Goal: Information Seeking & Learning: Learn about a topic

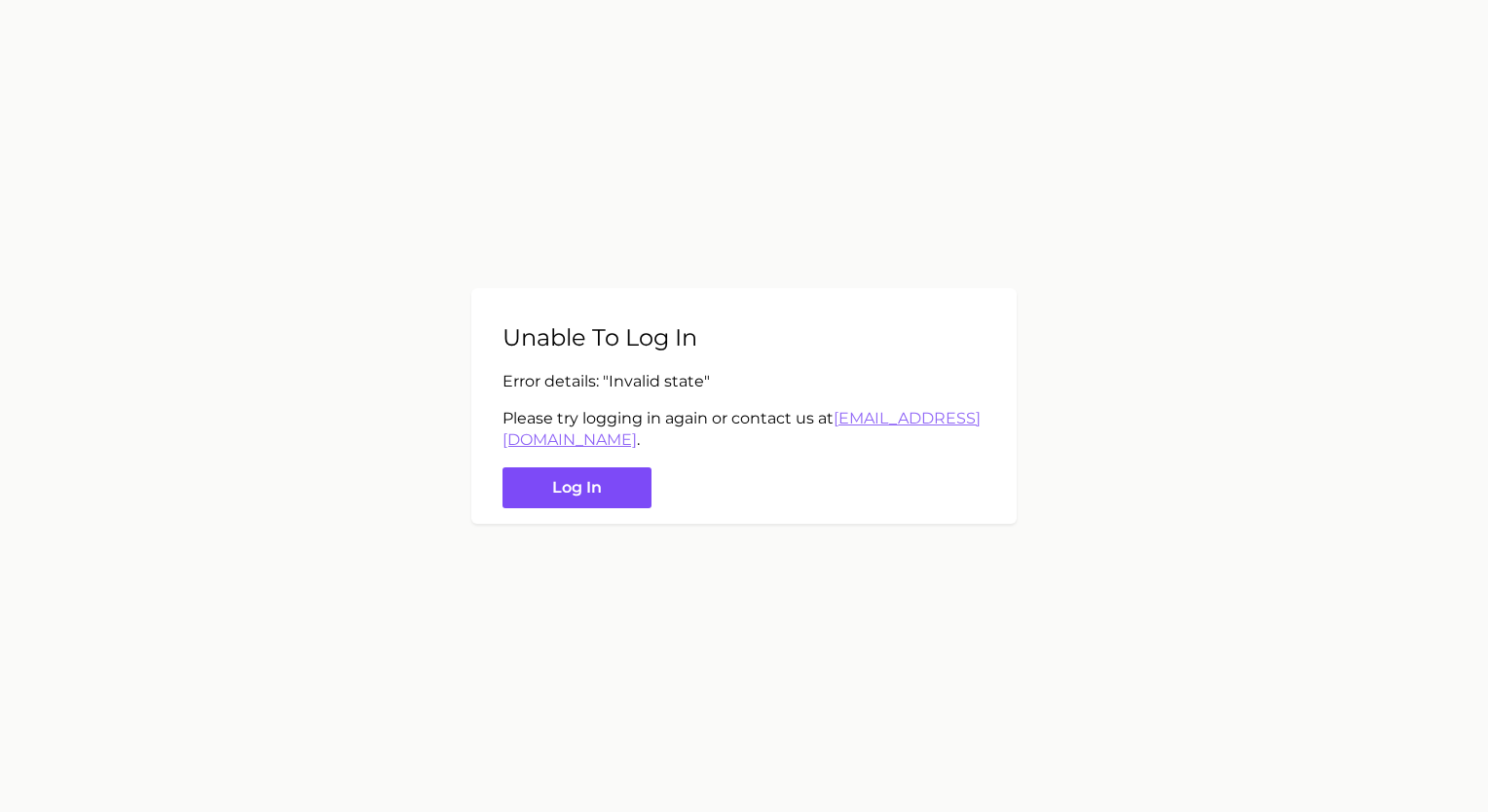
click at [593, 491] on button "Log in" at bounding box center [577, 488] width 149 height 42
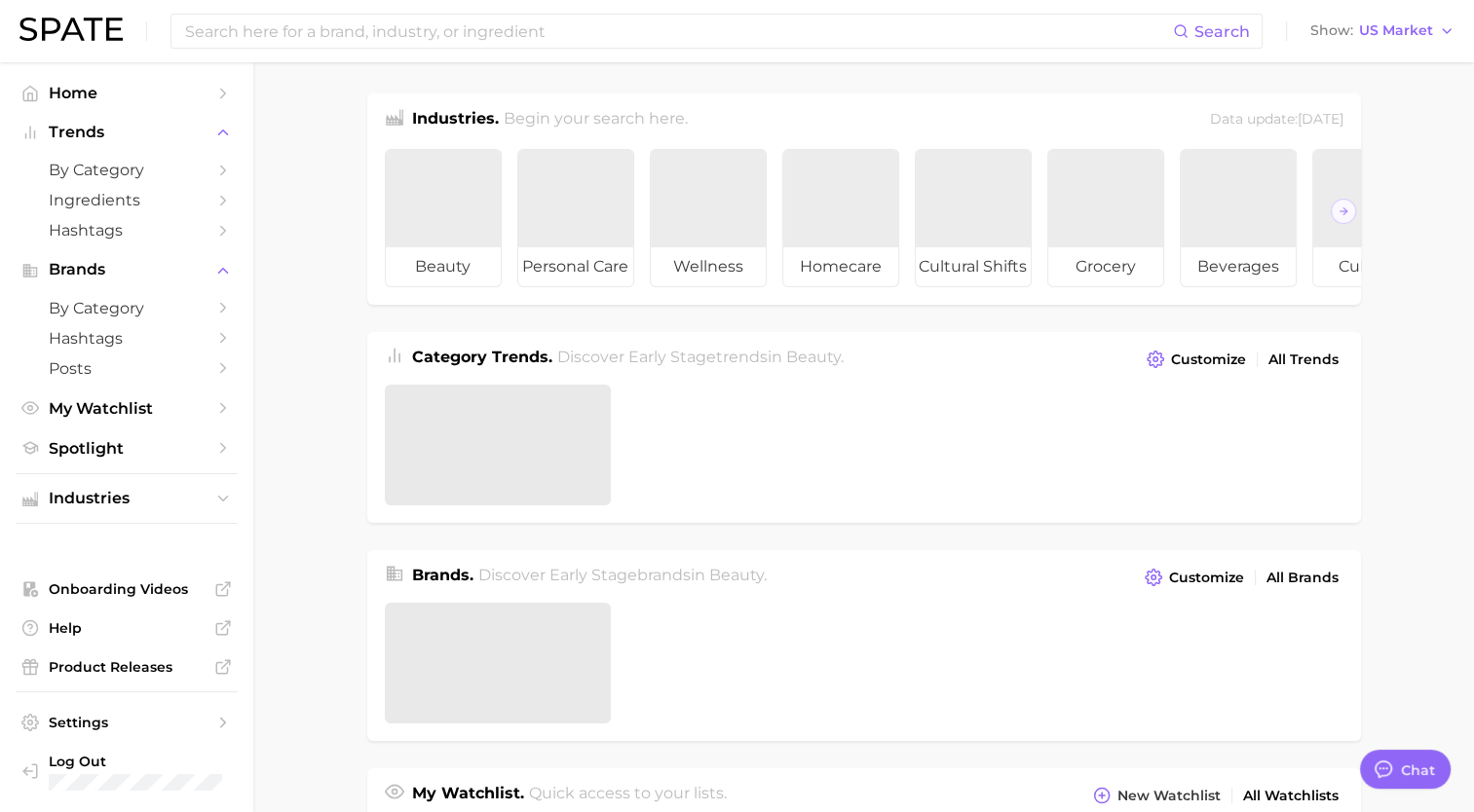
type textarea "x"
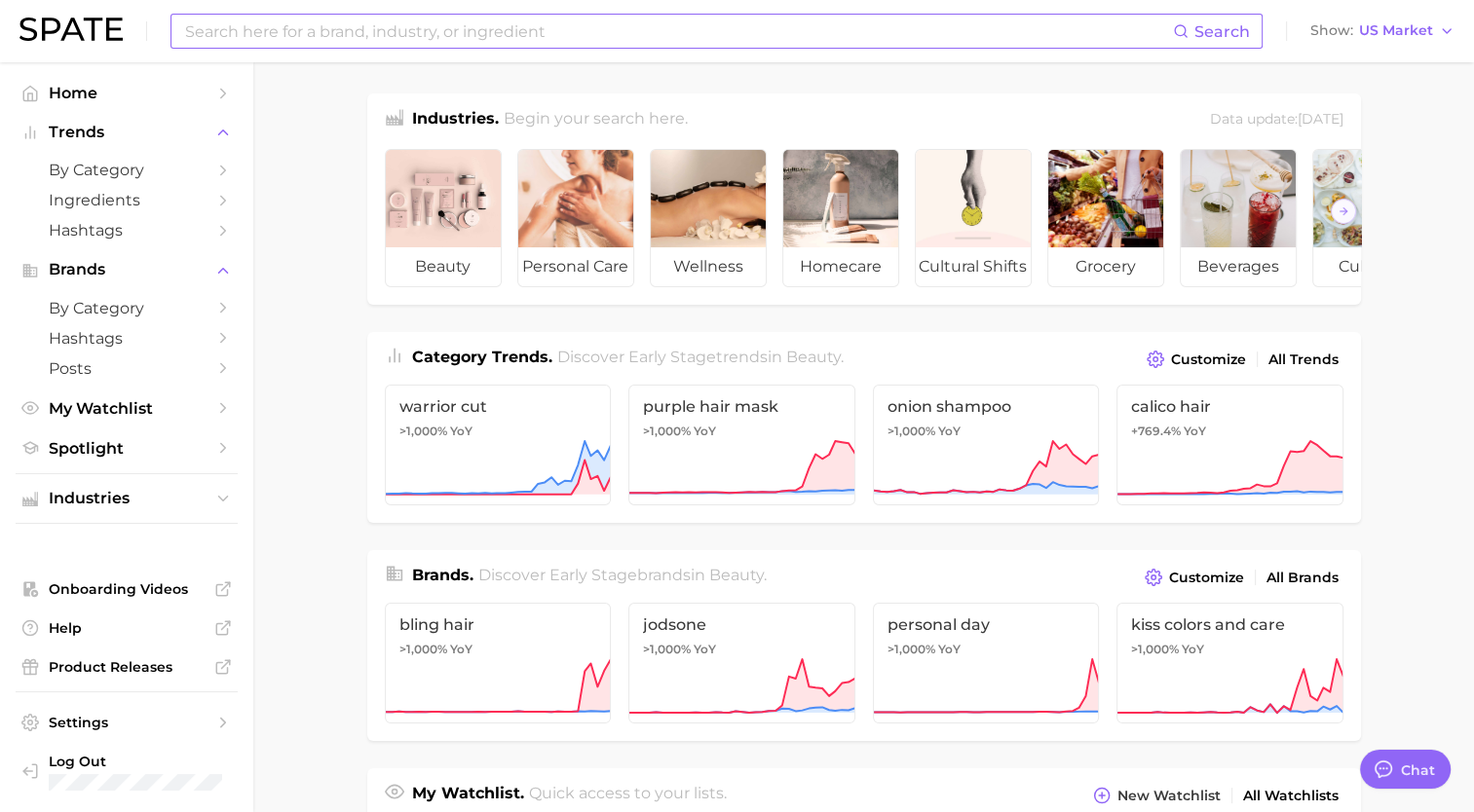
click at [303, 39] on input at bounding box center [677, 31] width 990 height 33
type input "w"
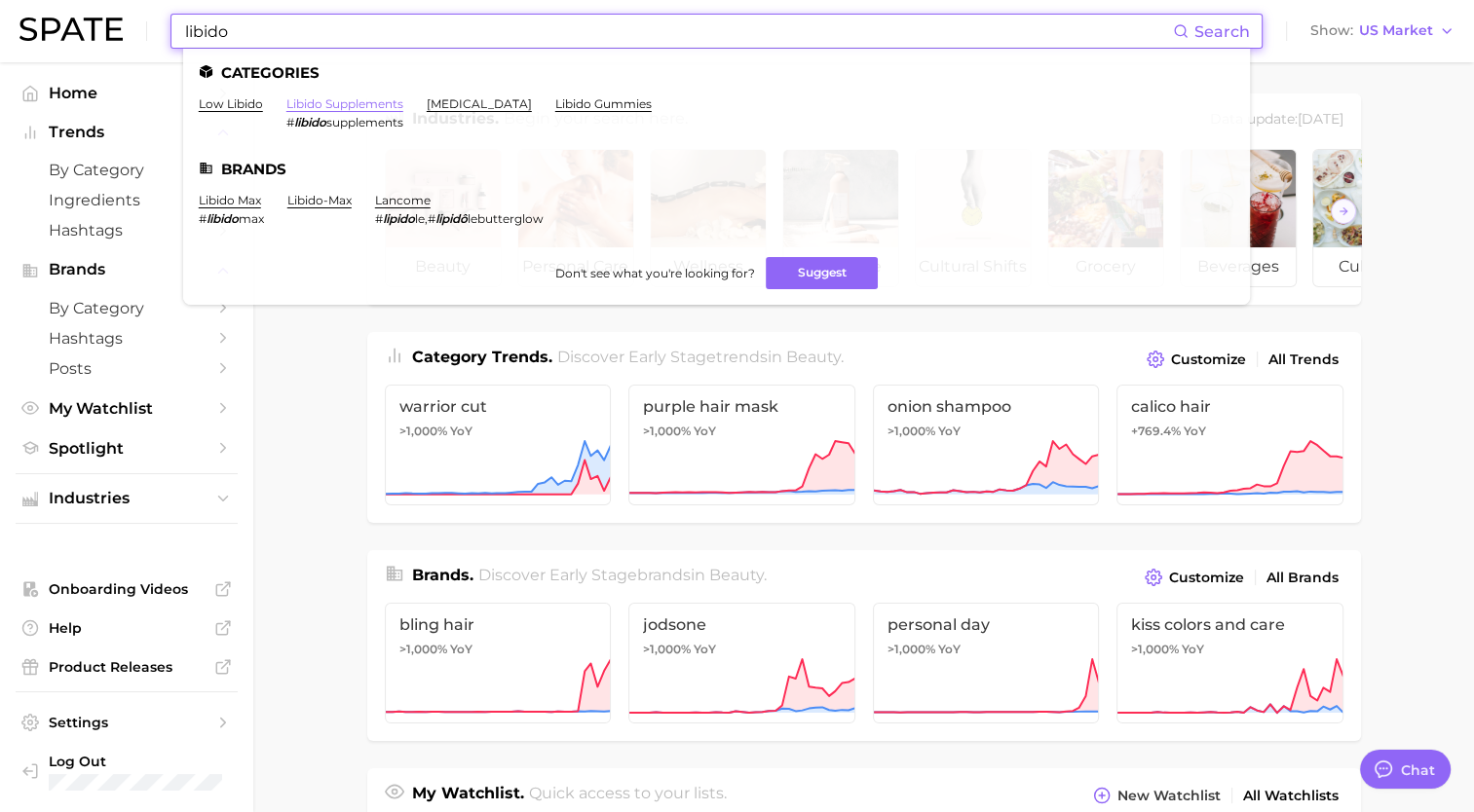
type input "libido"
click at [331, 102] on link "libido supplements" at bounding box center [345, 104] width 116 height 15
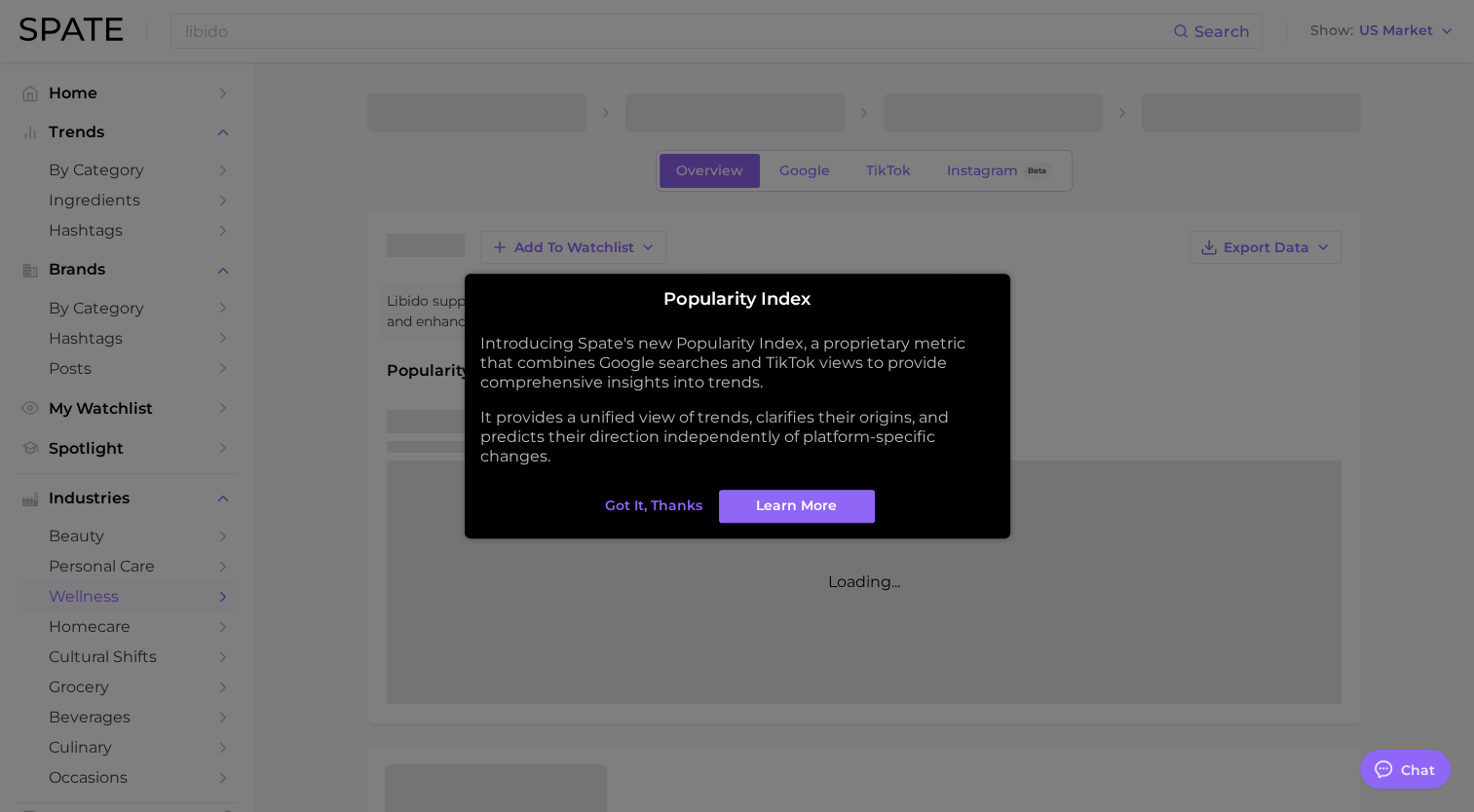
type textarea "x"
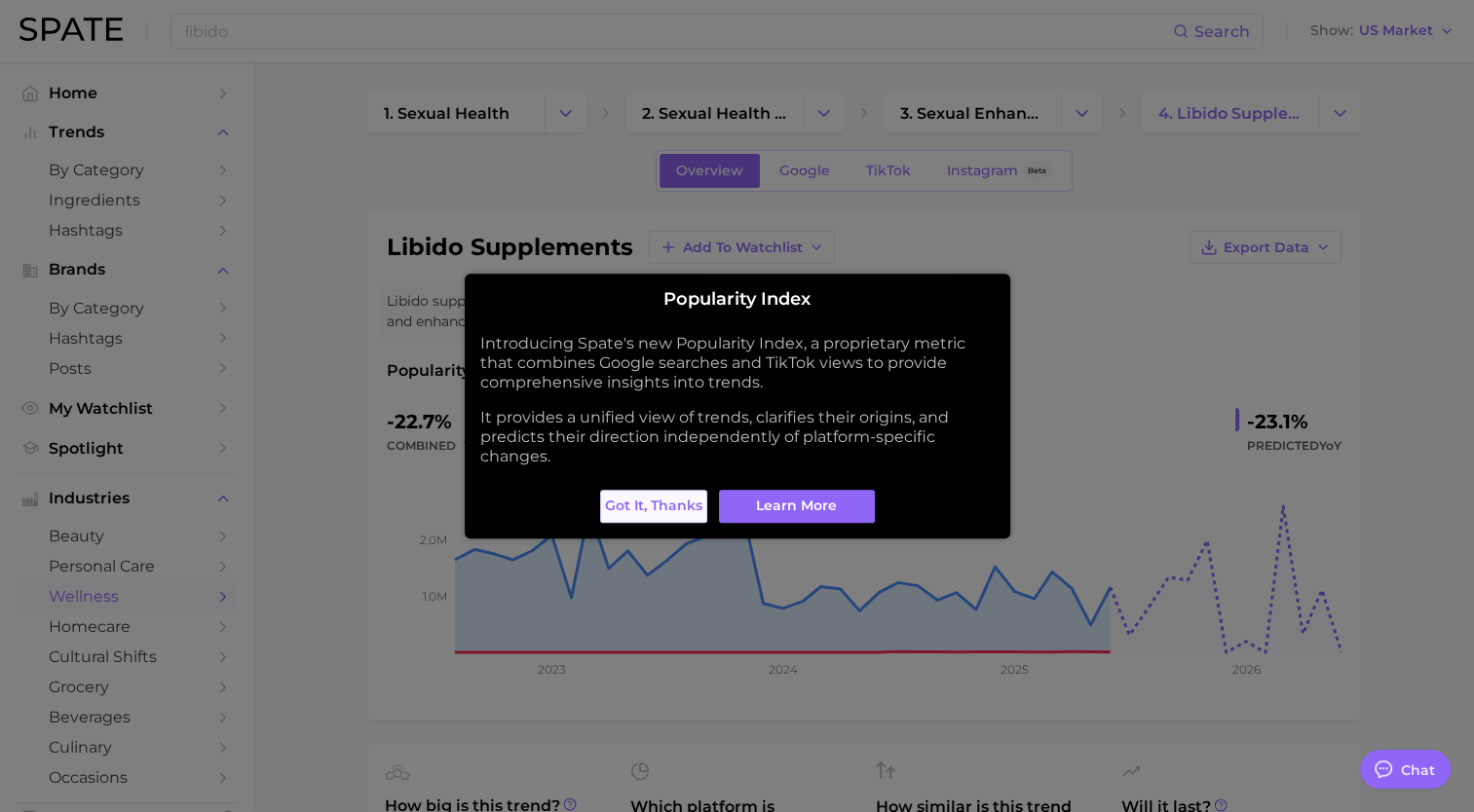
click at [665, 510] on span "Got it, thanks" at bounding box center [654, 506] width 98 height 17
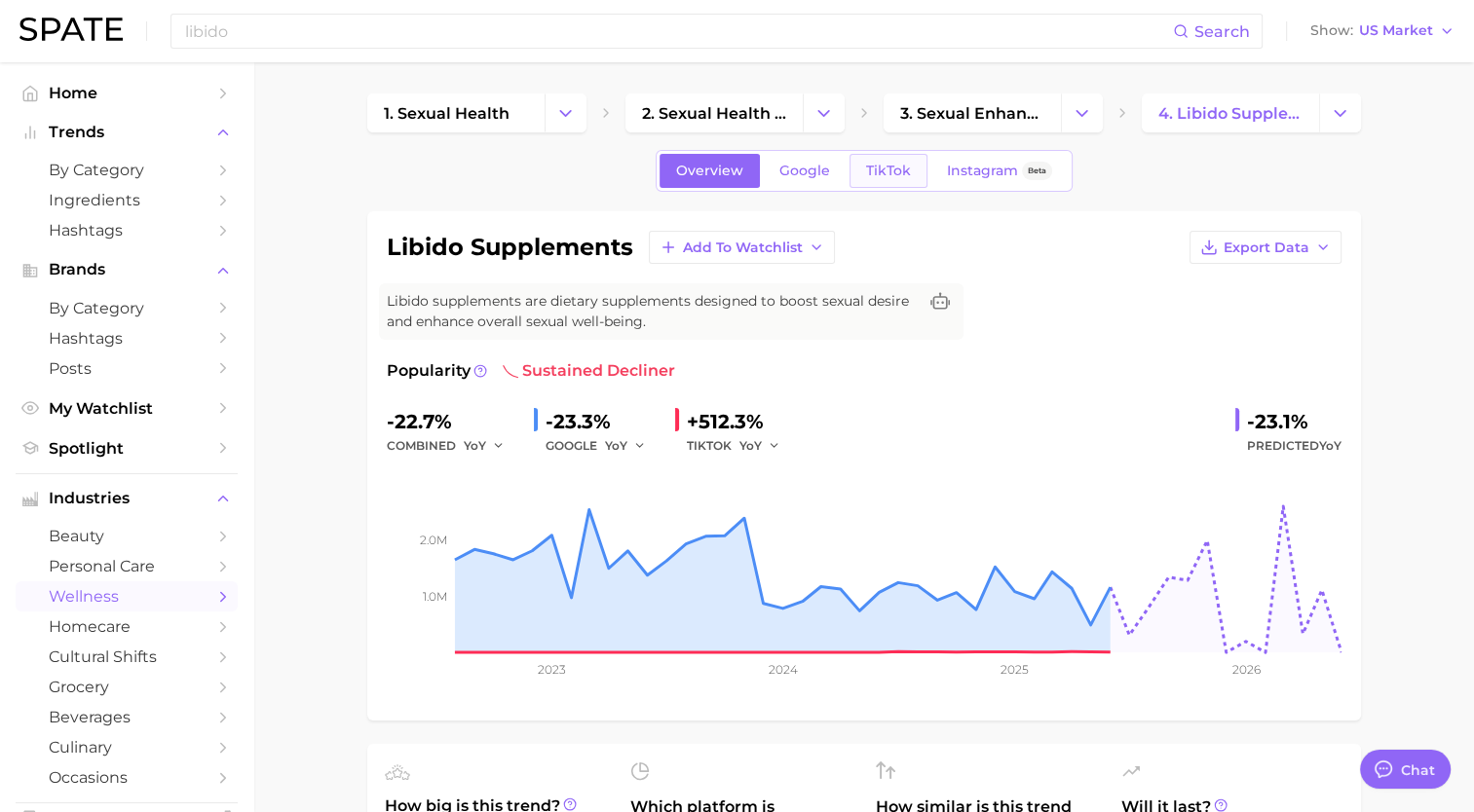
click at [891, 171] on span "TikTok" at bounding box center [889, 170] width 45 height 17
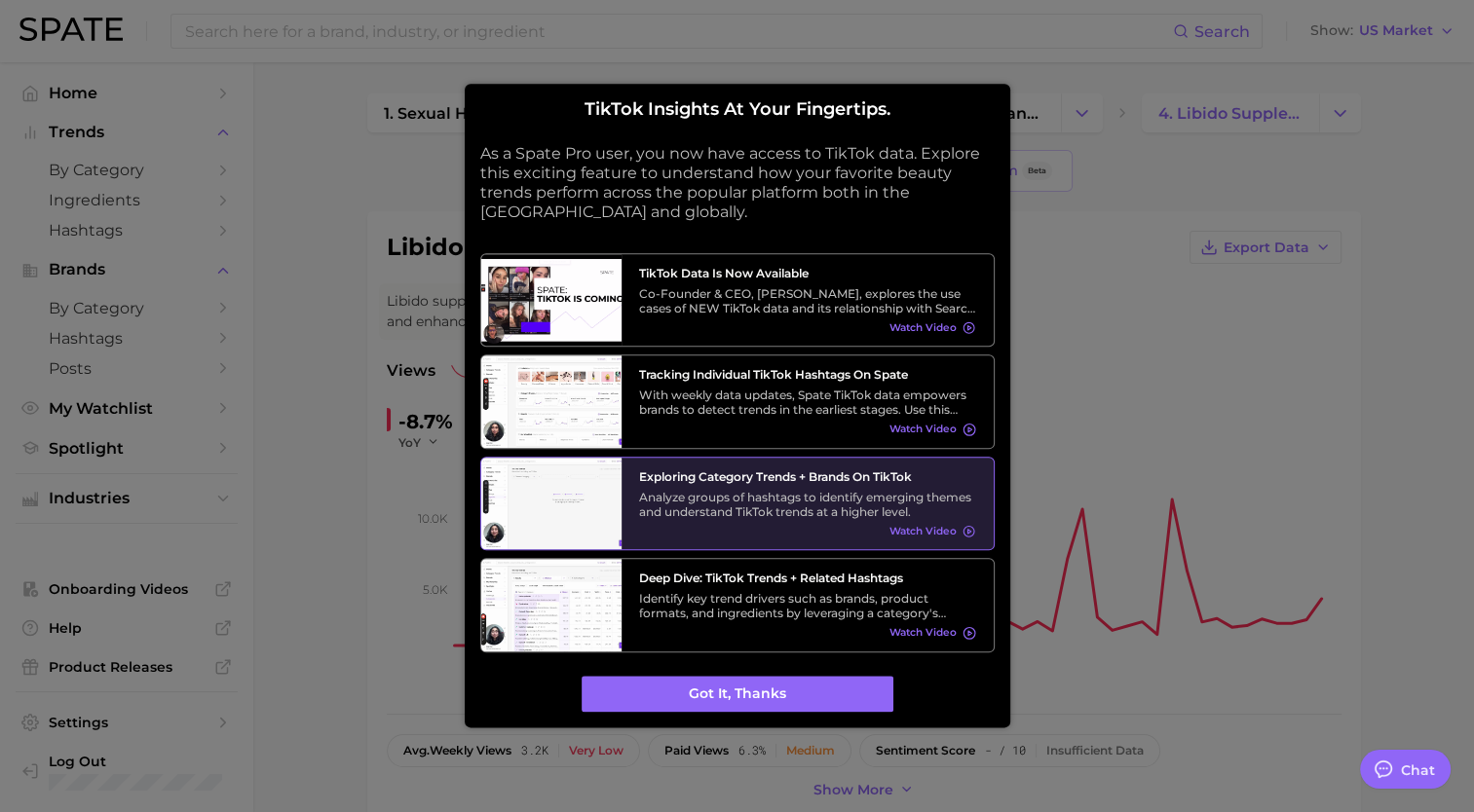
click at [784, 497] on div "Analyze groups of hashtags to identify emerging themes and understand TikTok tr…" at bounding box center [807, 505] width 337 height 29
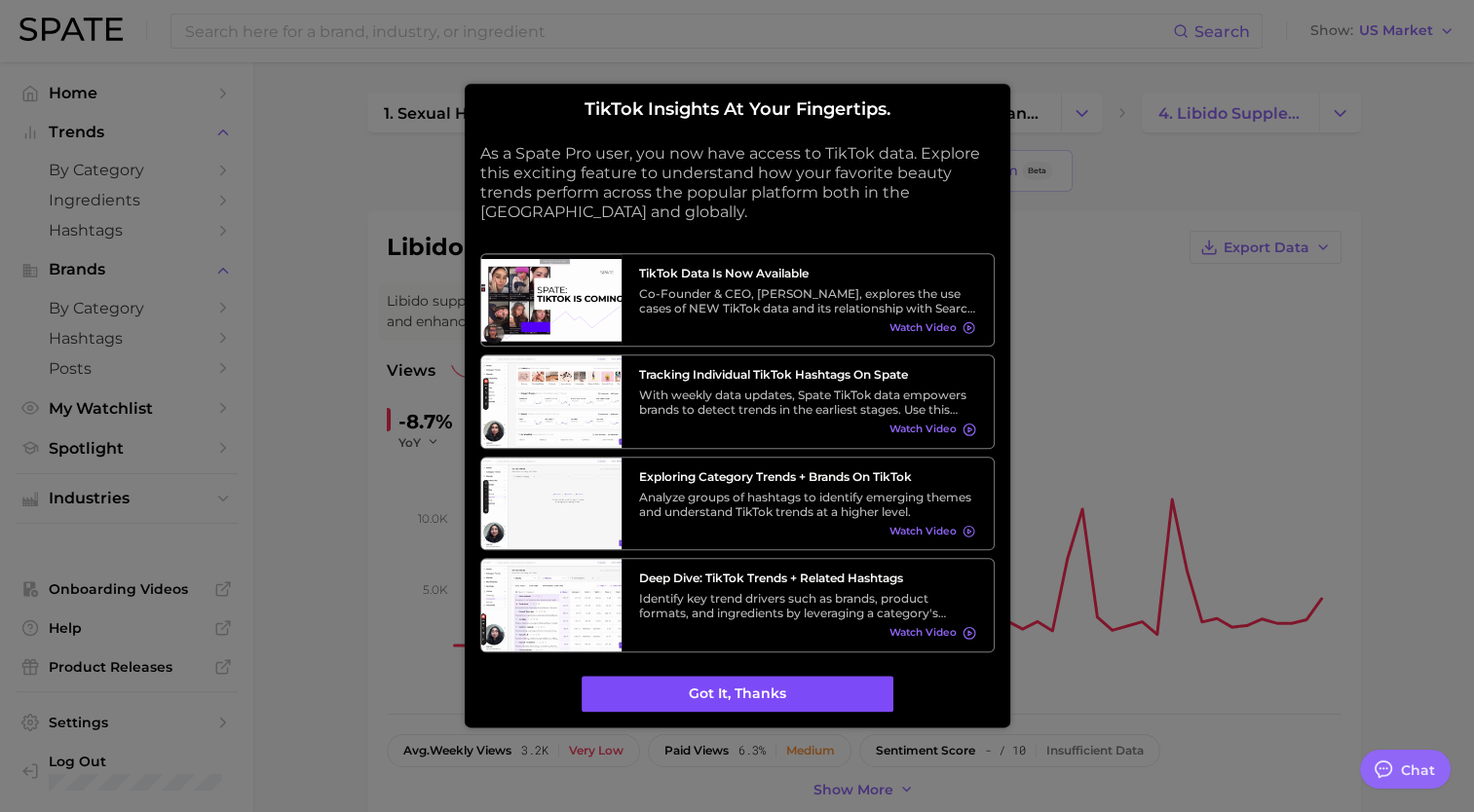
click at [797, 699] on button "Got it, thanks" at bounding box center [737, 695] width 311 height 37
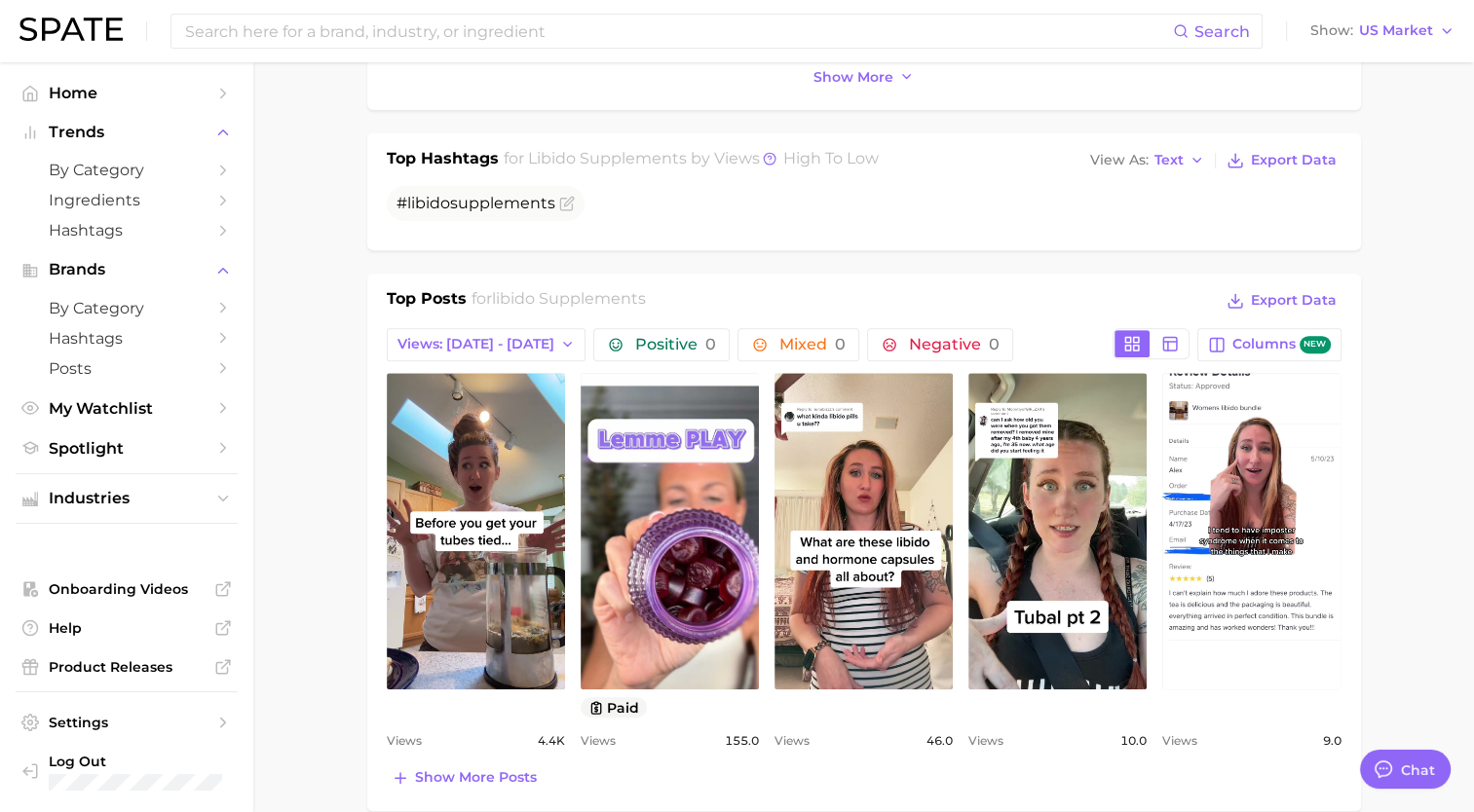
scroll to position [715, 0]
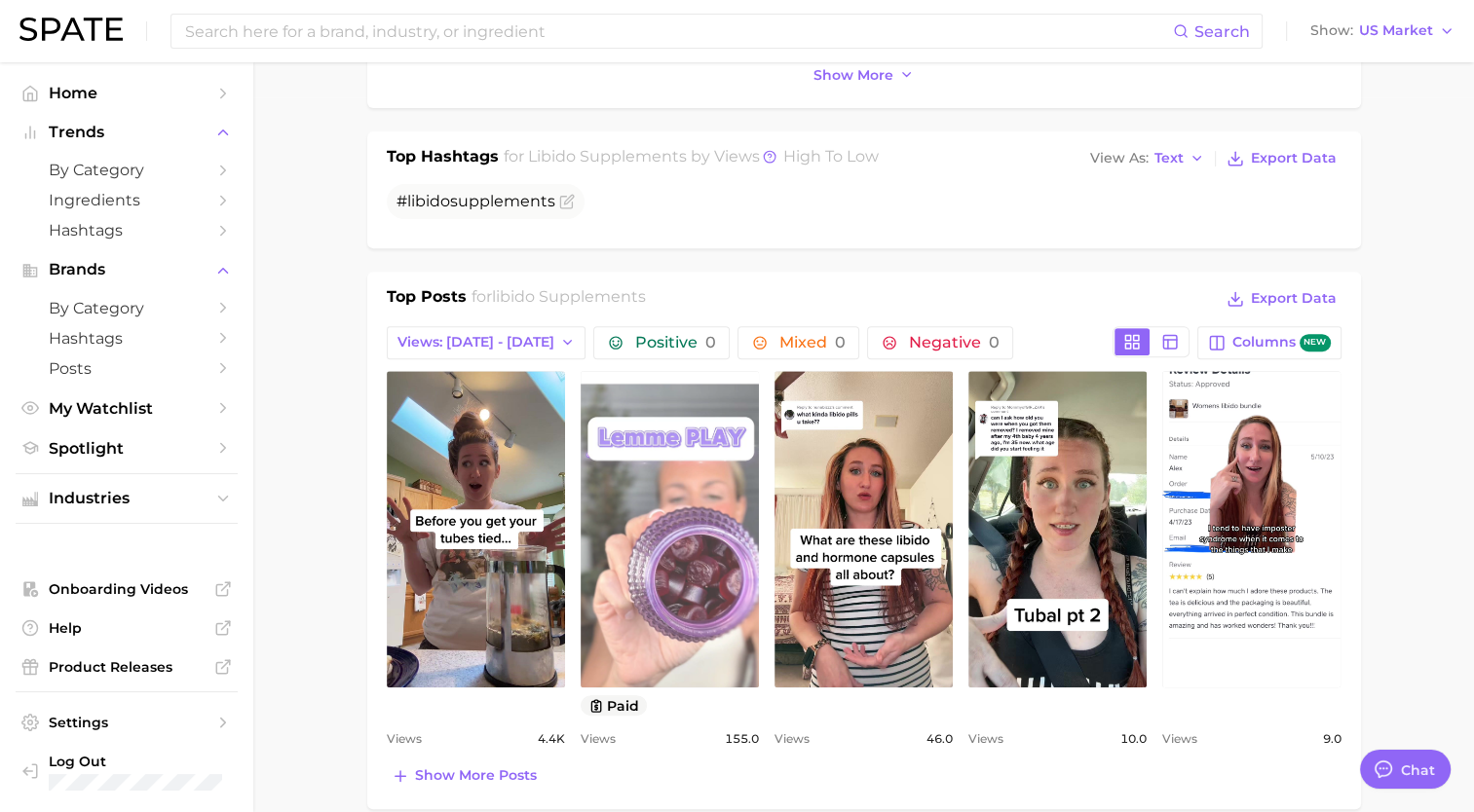
click at [668, 512] on link "view post on TikTok" at bounding box center [669, 528] width 178 height 316
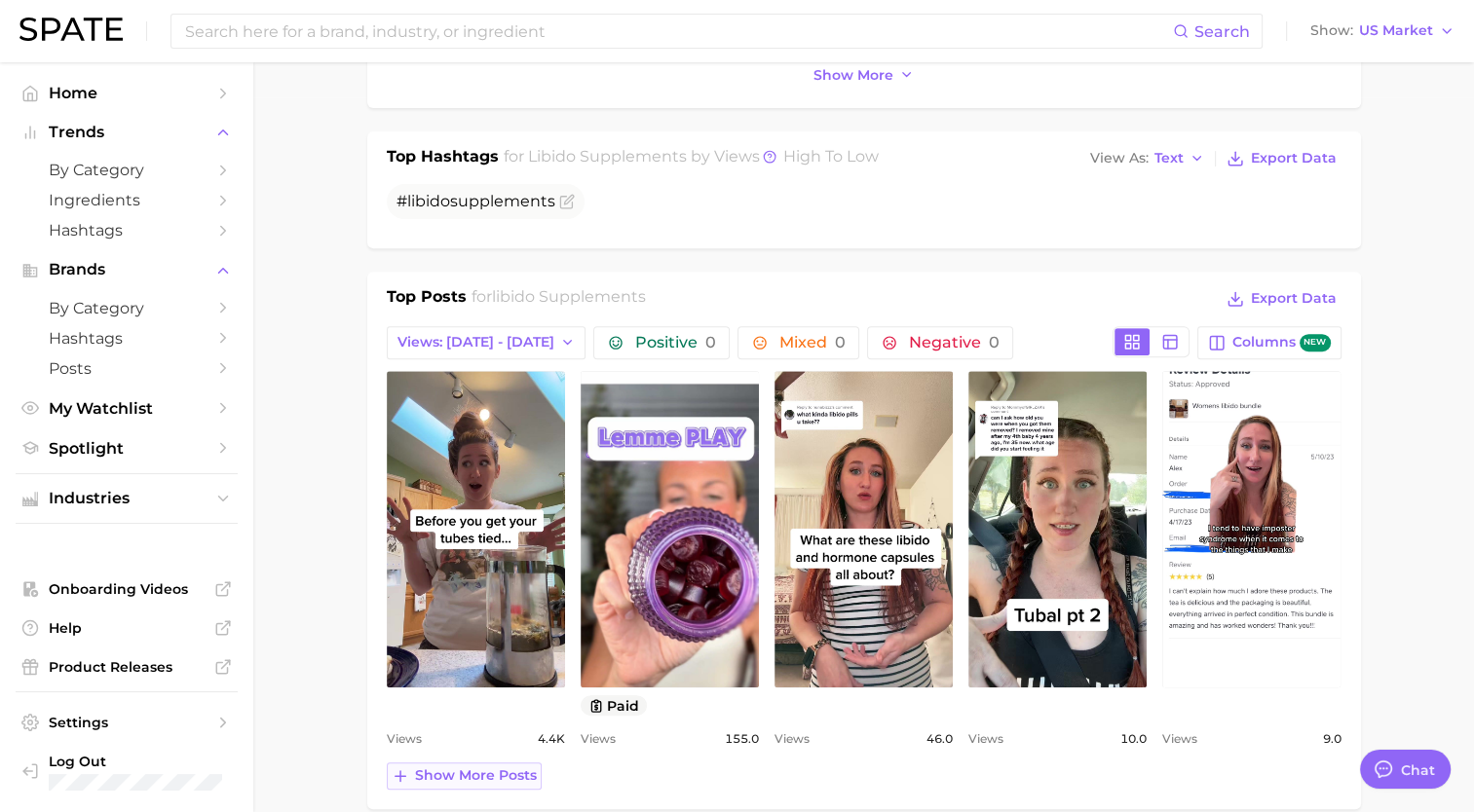
click at [478, 775] on span "Show more posts" at bounding box center [476, 775] width 121 height 17
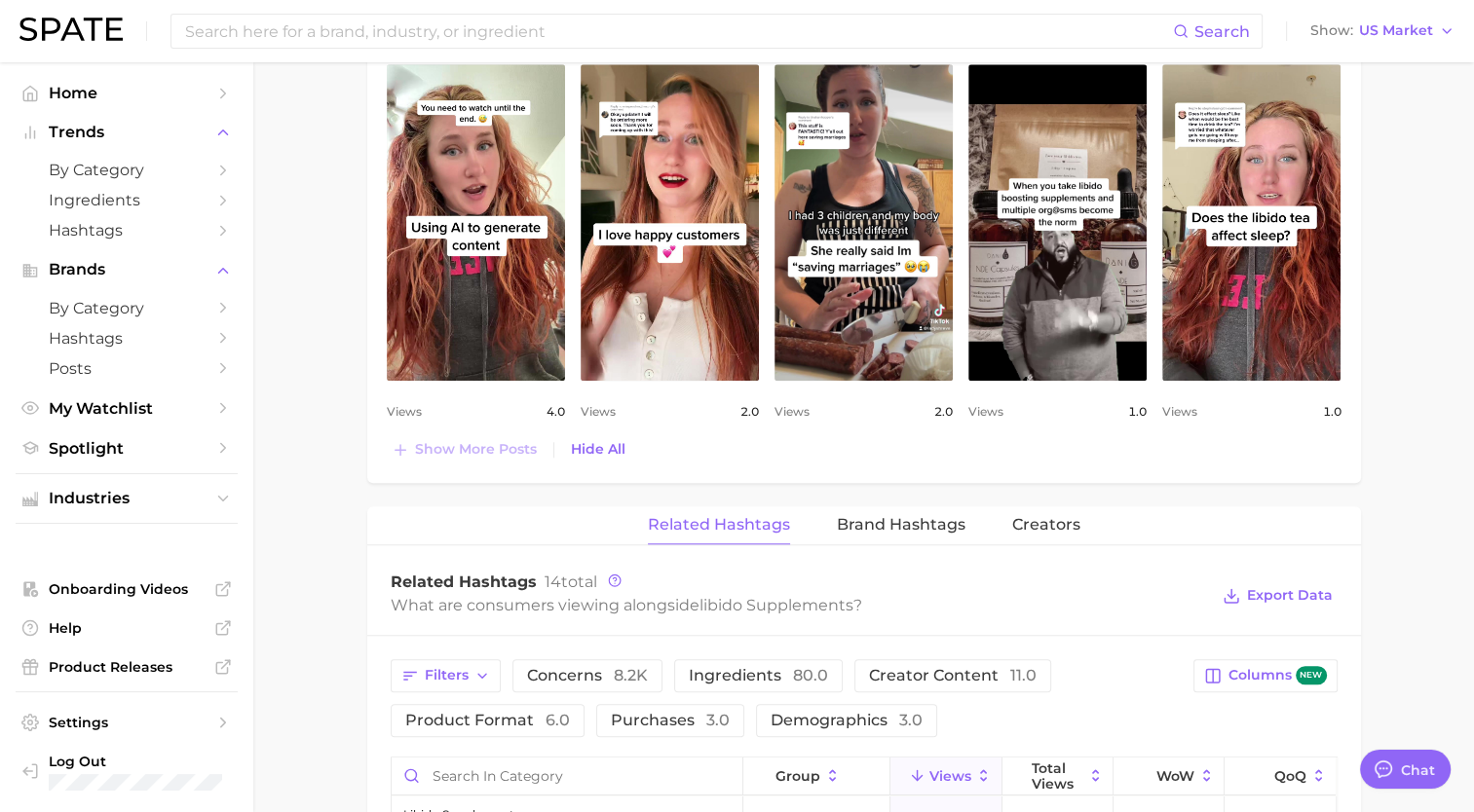
scroll to position [1429, 0]
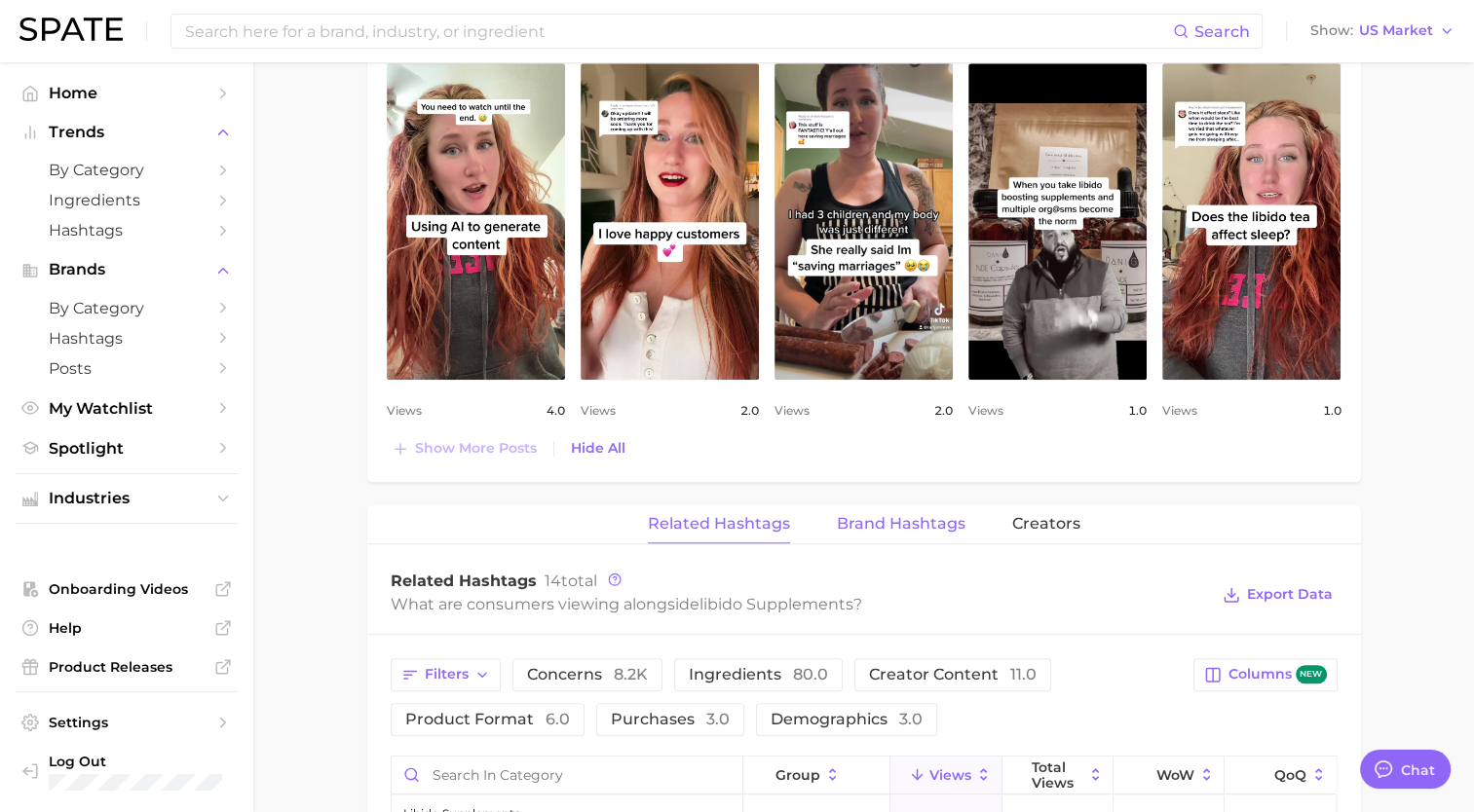
click at [916, 519] on span "Brand Hashtags" at bounding box center [900, 524] width 128 height 18
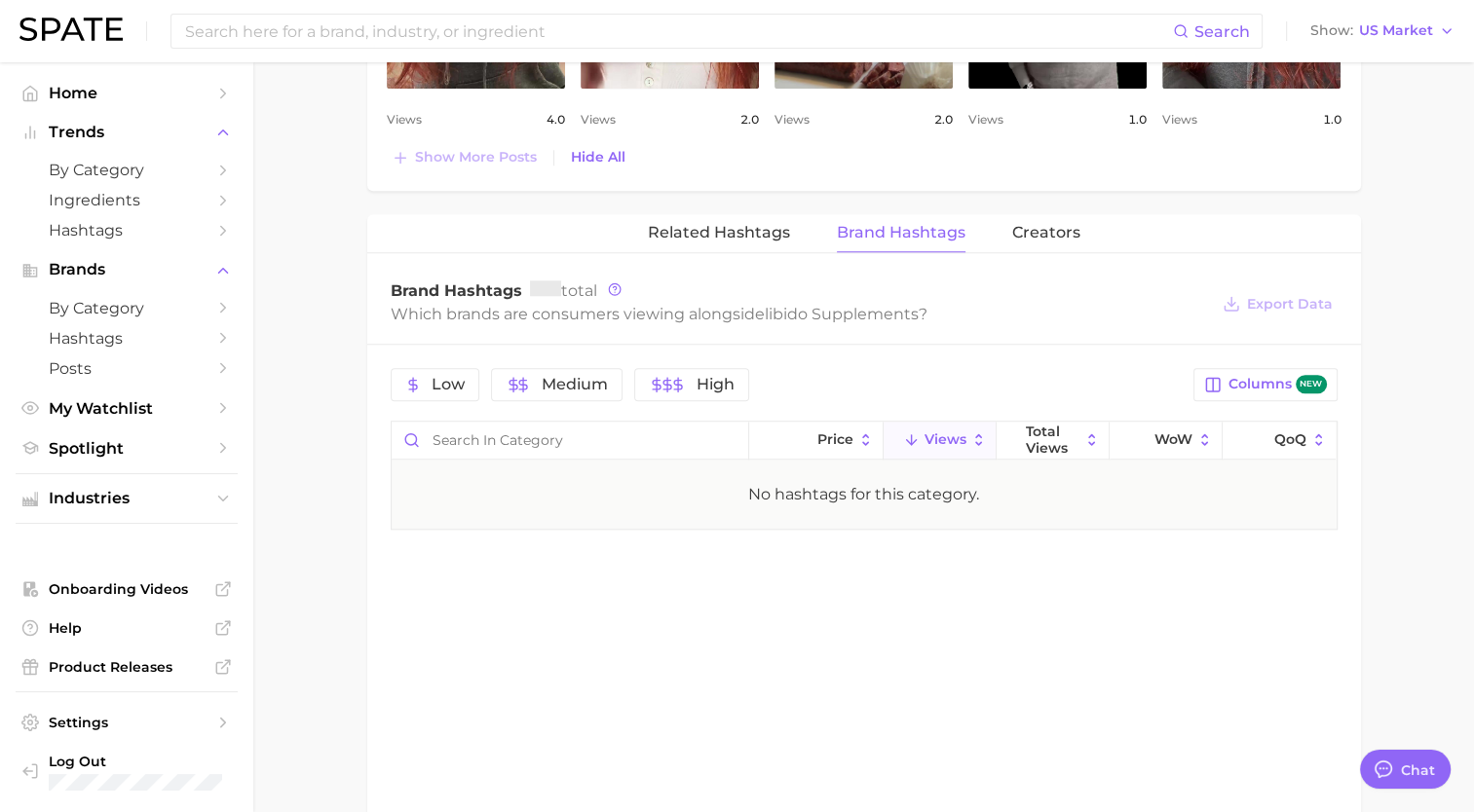
scroll to position [1726, 0]
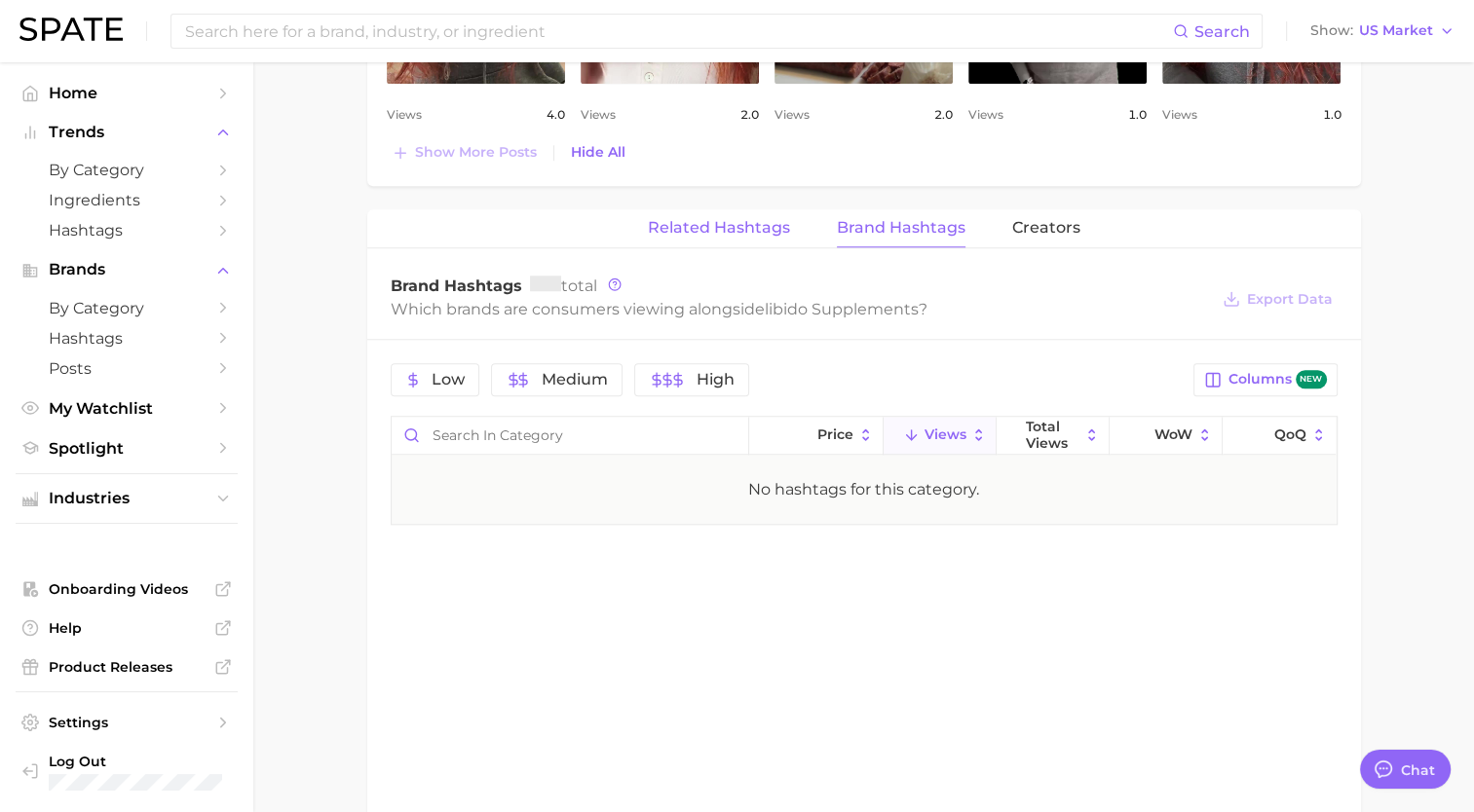
click at [687, 221] on span "Related Hashtags" at bounding box center [718, 228] width 142 height 18
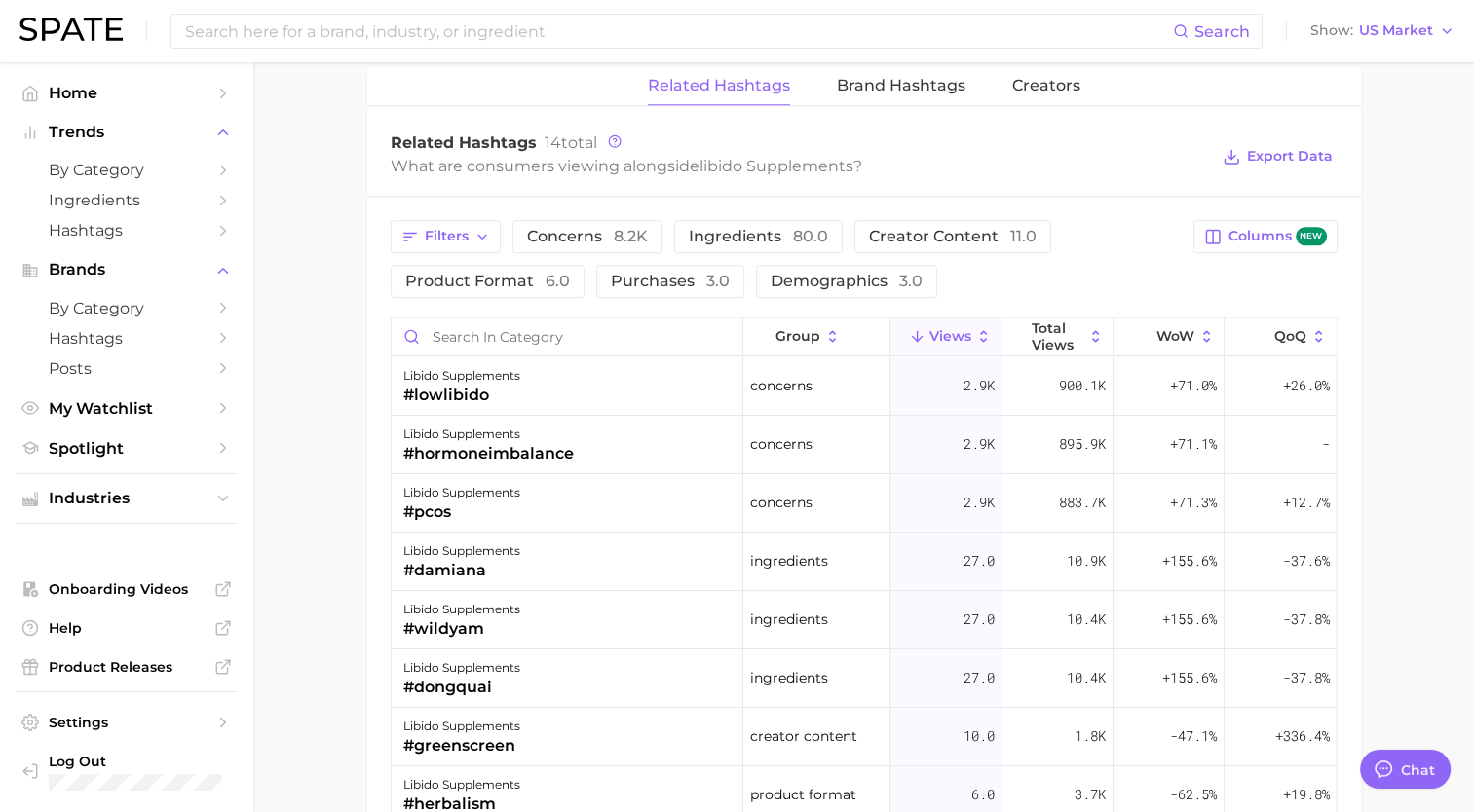
scroll to position [1884, 0]
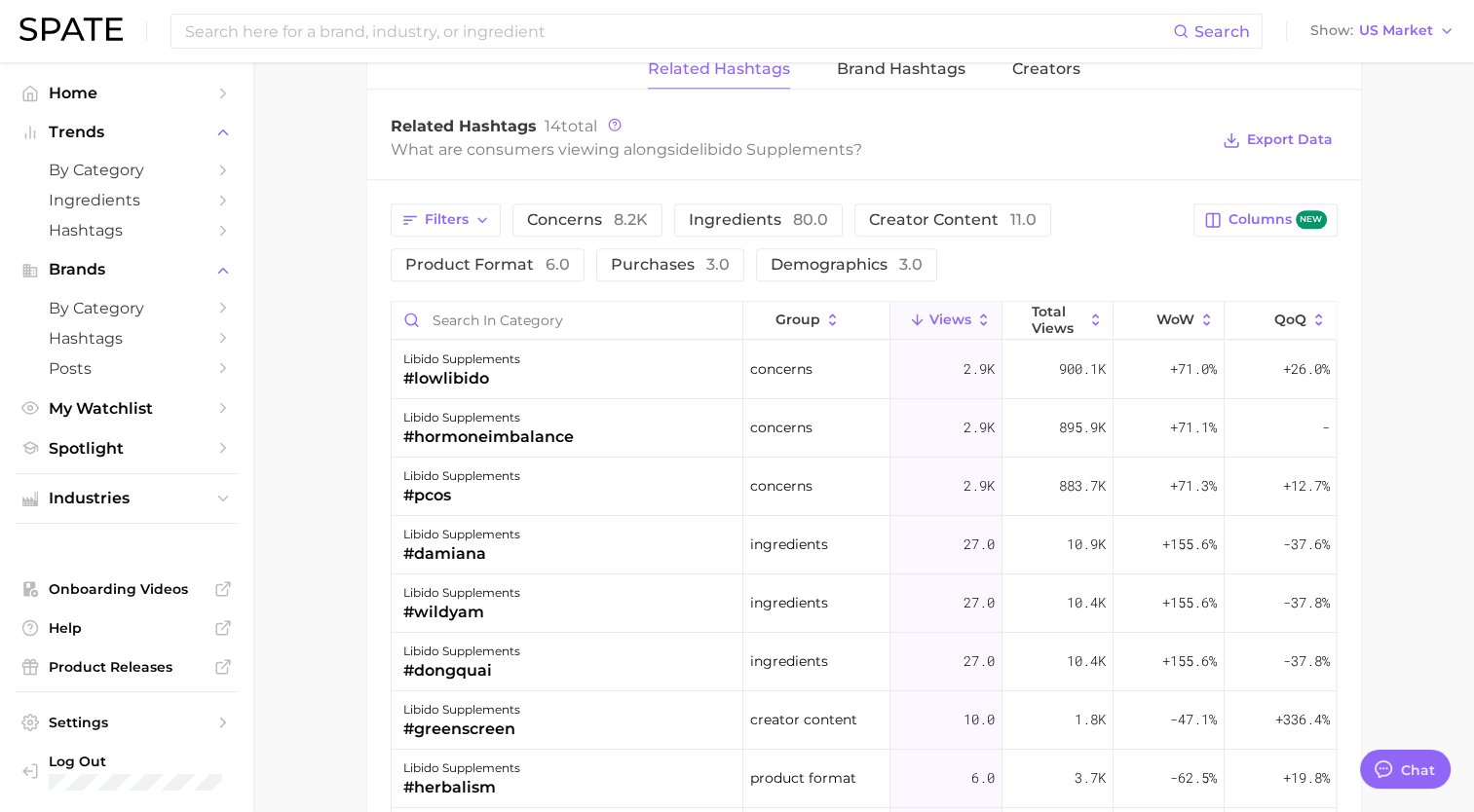
click at [971, 269] on div "Filters concerns 8.2k ingredients 80.0 creator content 11.0 product format 6.0 …" at bounding box center [786, 243] width 792 height 78
click at [972, 268] on div "Filters concerns 8.2k ingredients 80.0 creator content 11.0 product format 6.0 …" at bounding box center [786, 243] width 792 height 78
click at [1072, 225] on div "Filters concerns 8.2k ingredients 80.0 creator content 11.0 product format 6.0 …" at bounding box center [786, 243] width 792 height 78
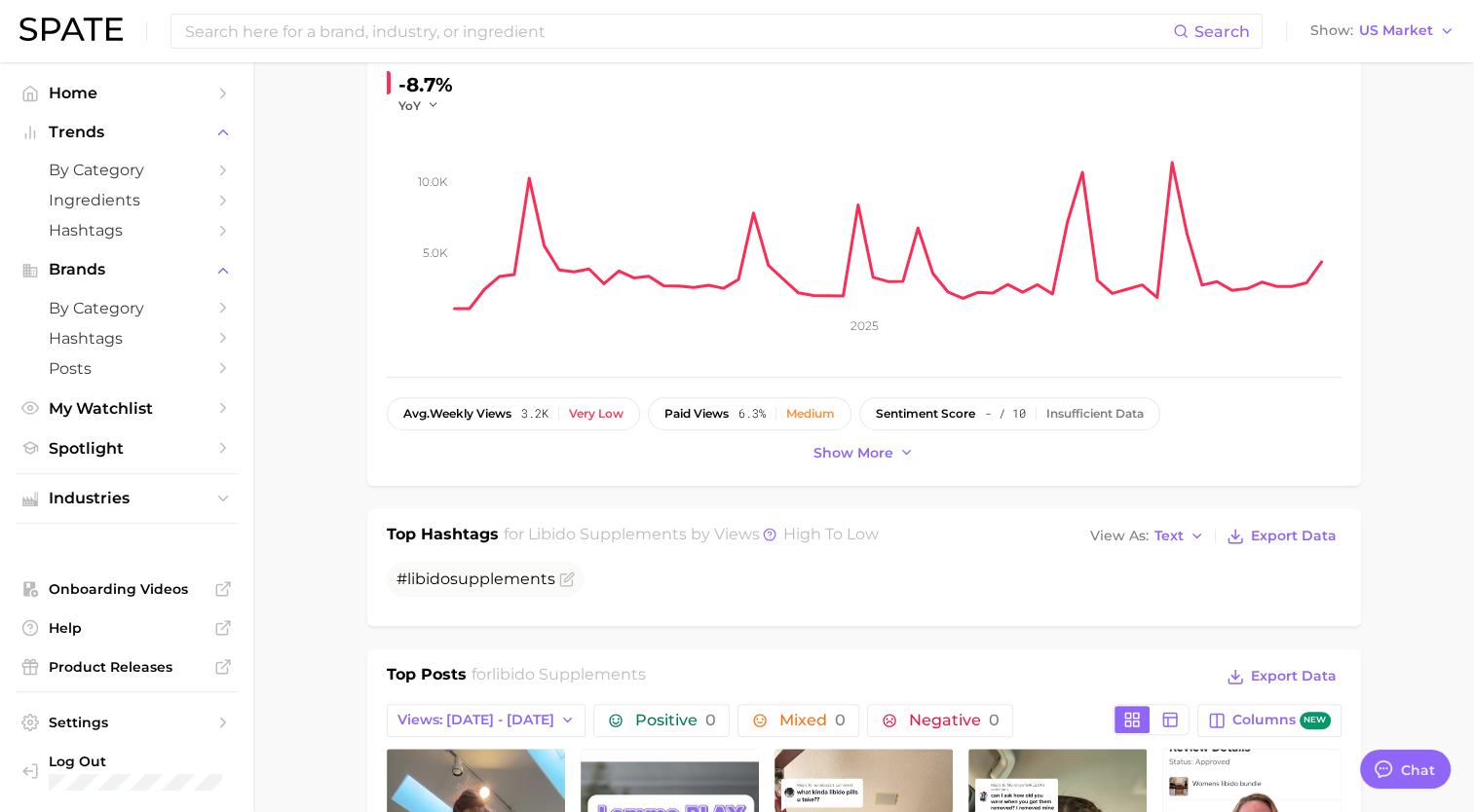
scroll to position [0, 0]
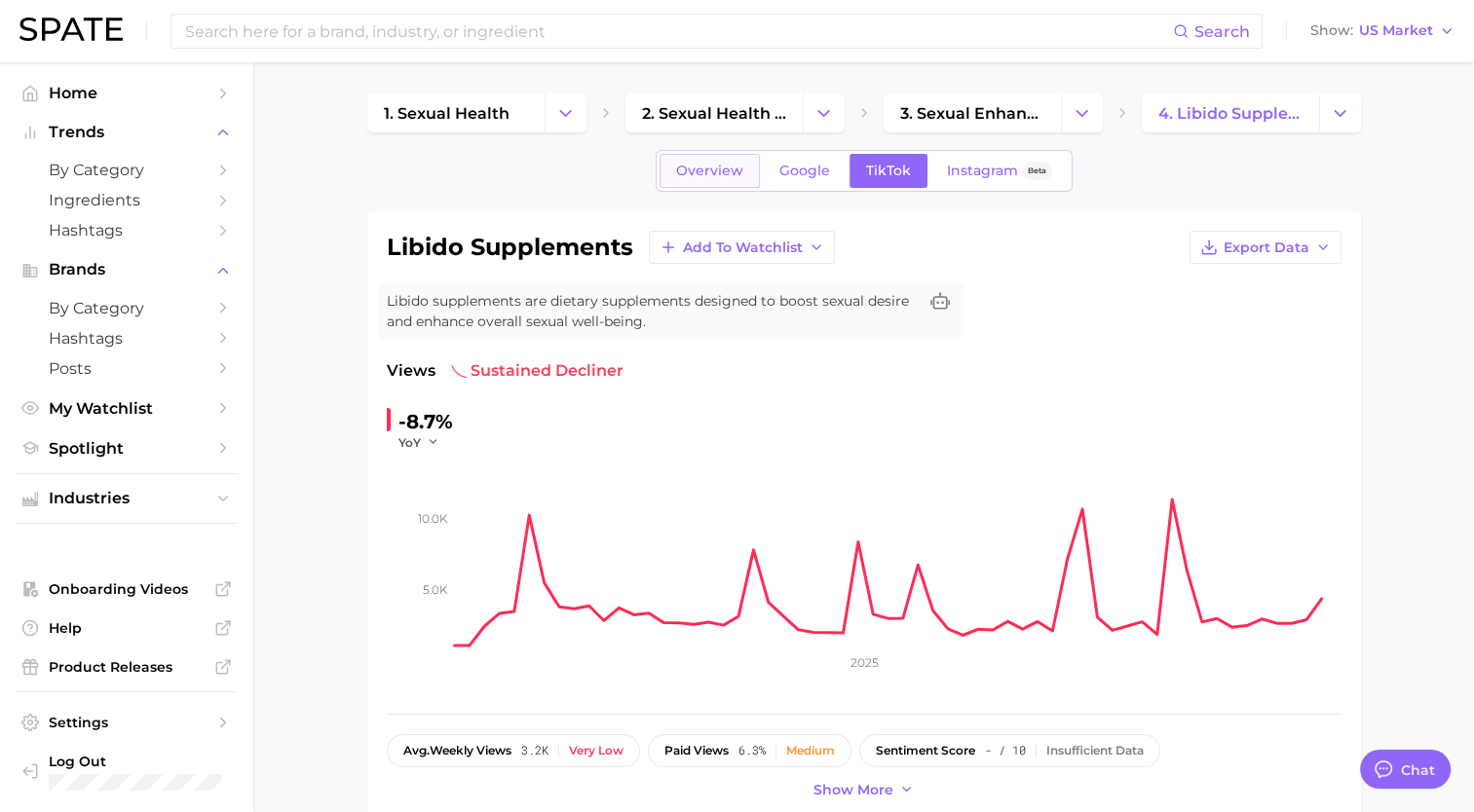
click at [735, 171] on span "Overview" at bounding box center [710, 170] width 68 height 17
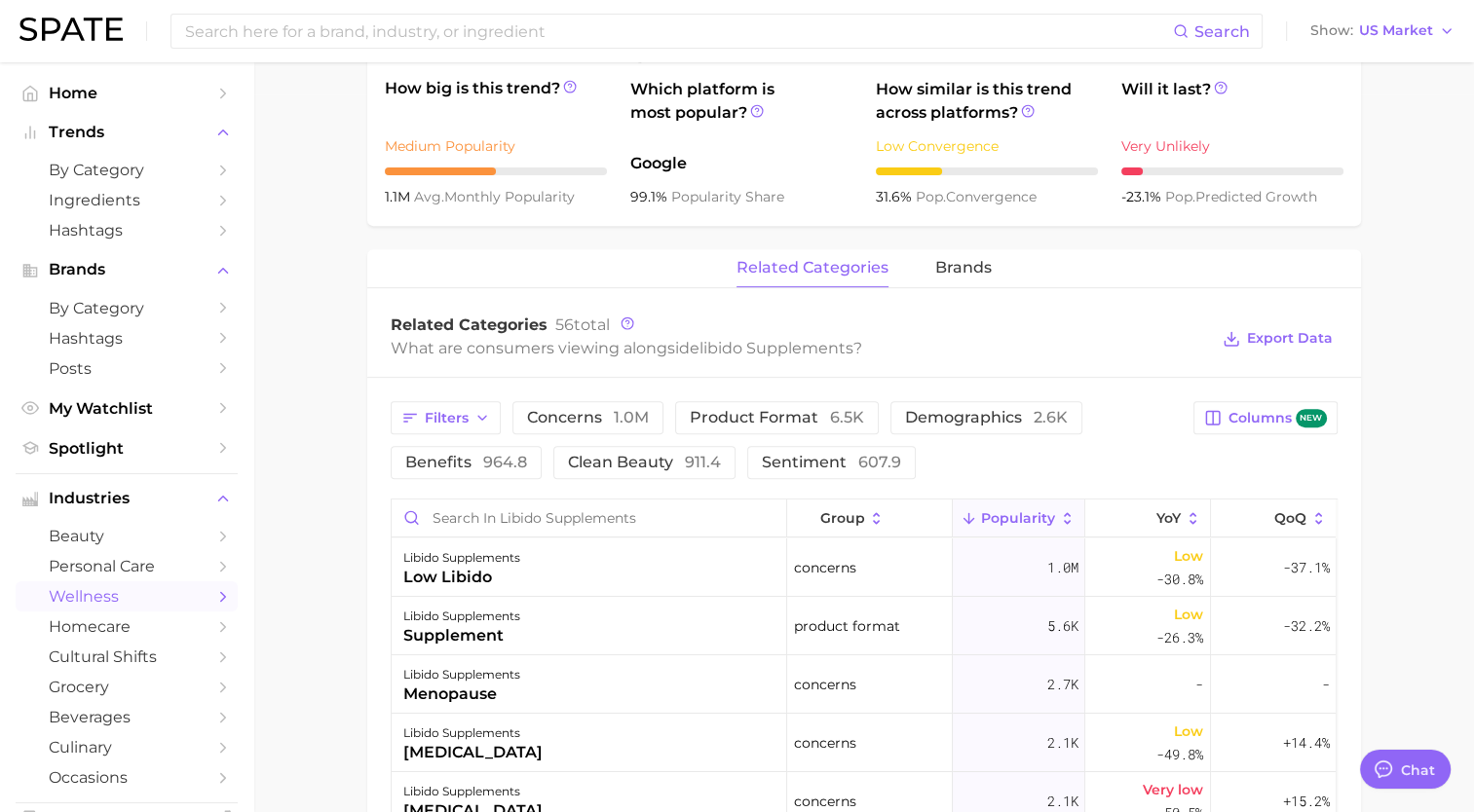
scroll to position [719, 0]
click at [1226, 402] on button "Columns new" at bounding box center [1265, 417] width 143 height 33
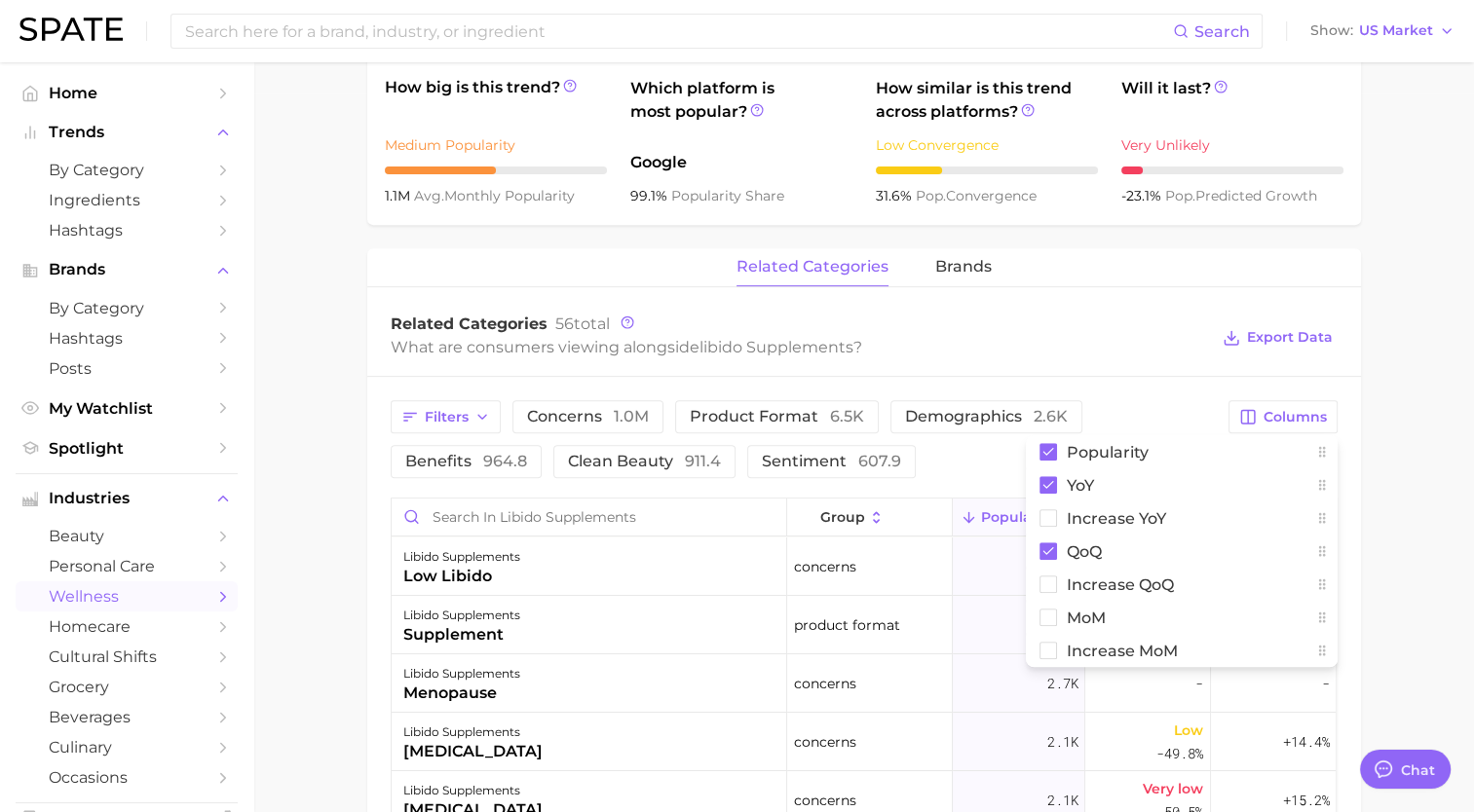
click at [337, 170] on main "1. sexual health 2. sexual health products 3. sexual enhancement products 4. li…" at bounding box center [863, 386] width 1221 height 2087
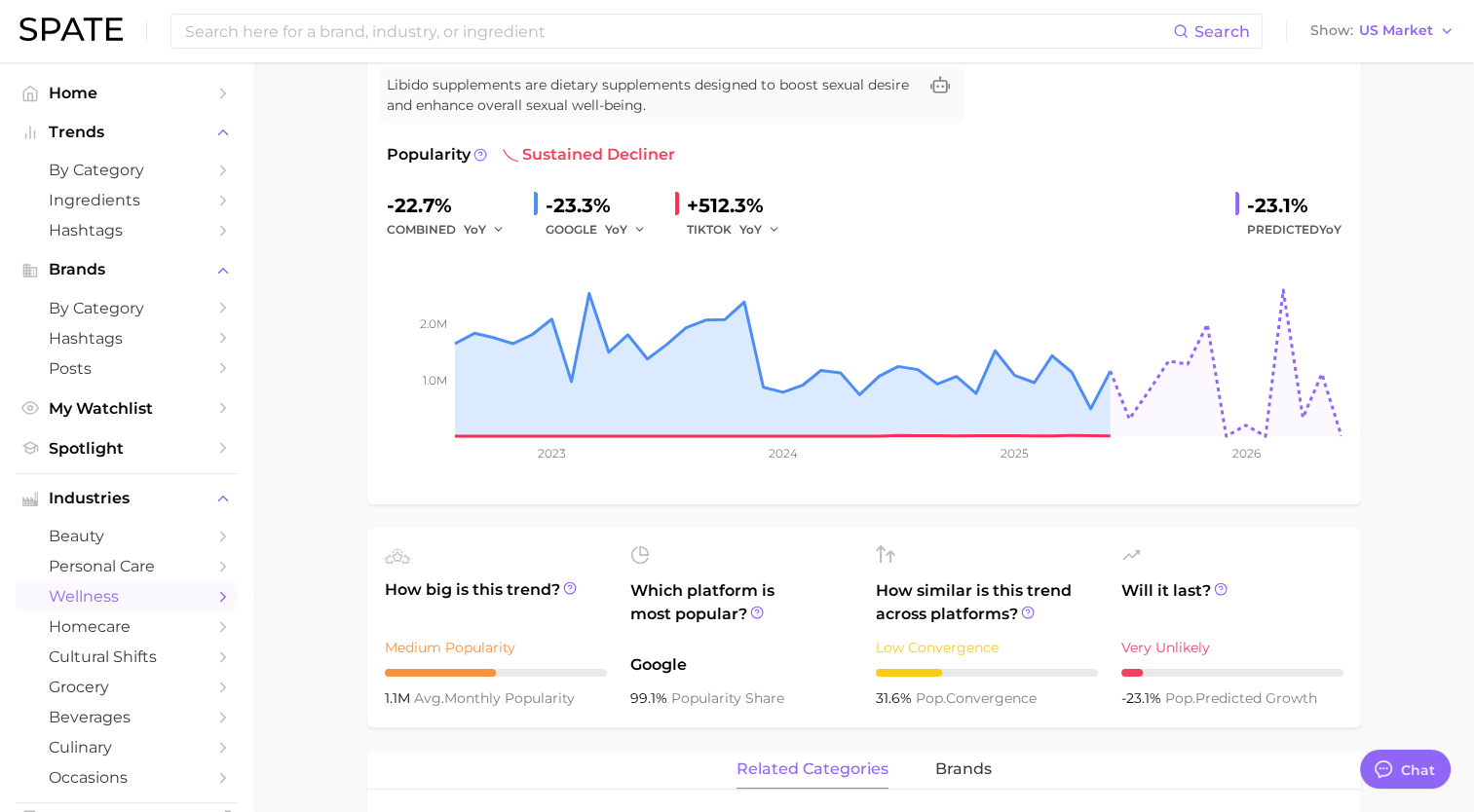
scroll to position [0, 0]
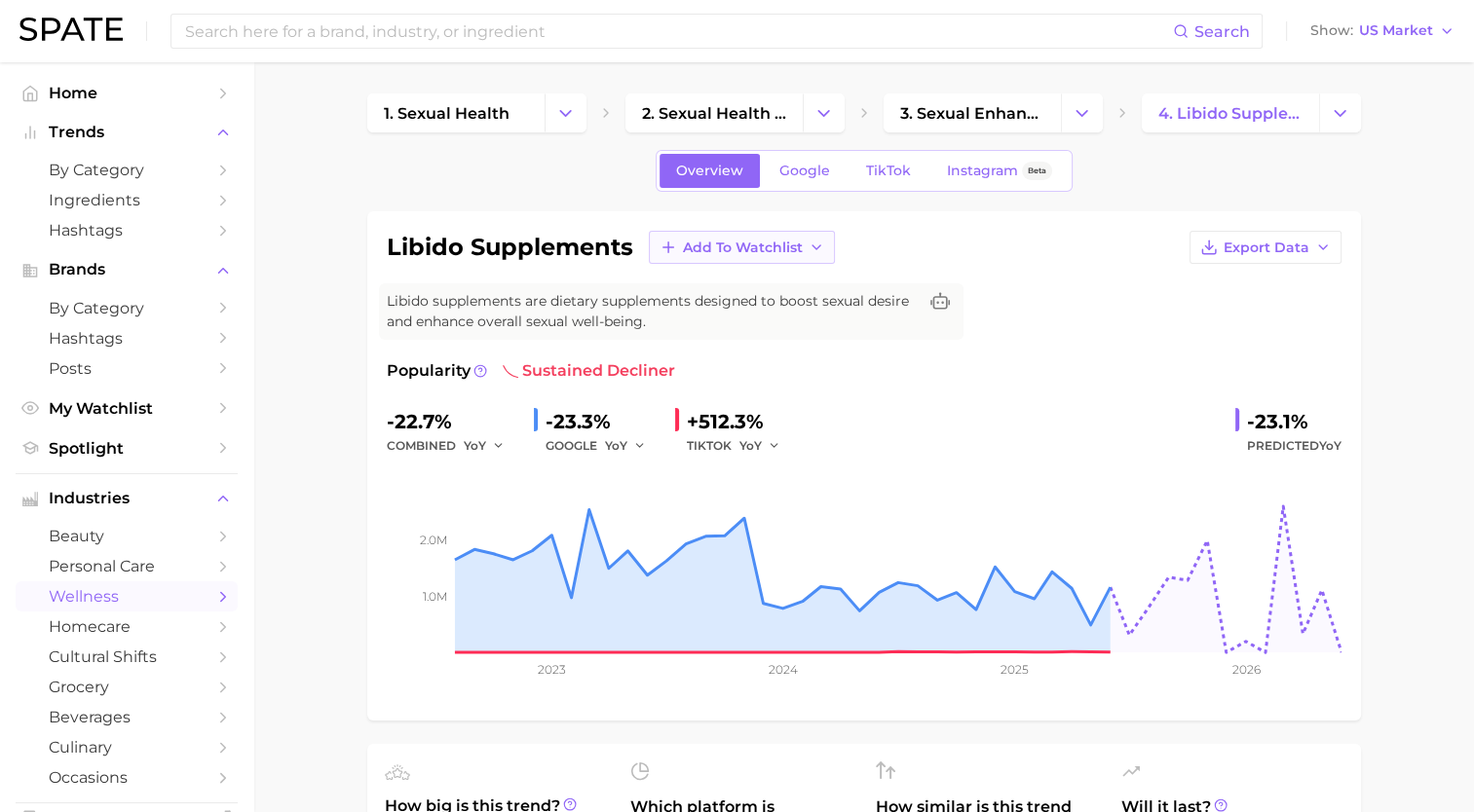
click at [818, 238] on button "Add to Watchlist" at bounding box center [742, 248] width 186 height 33
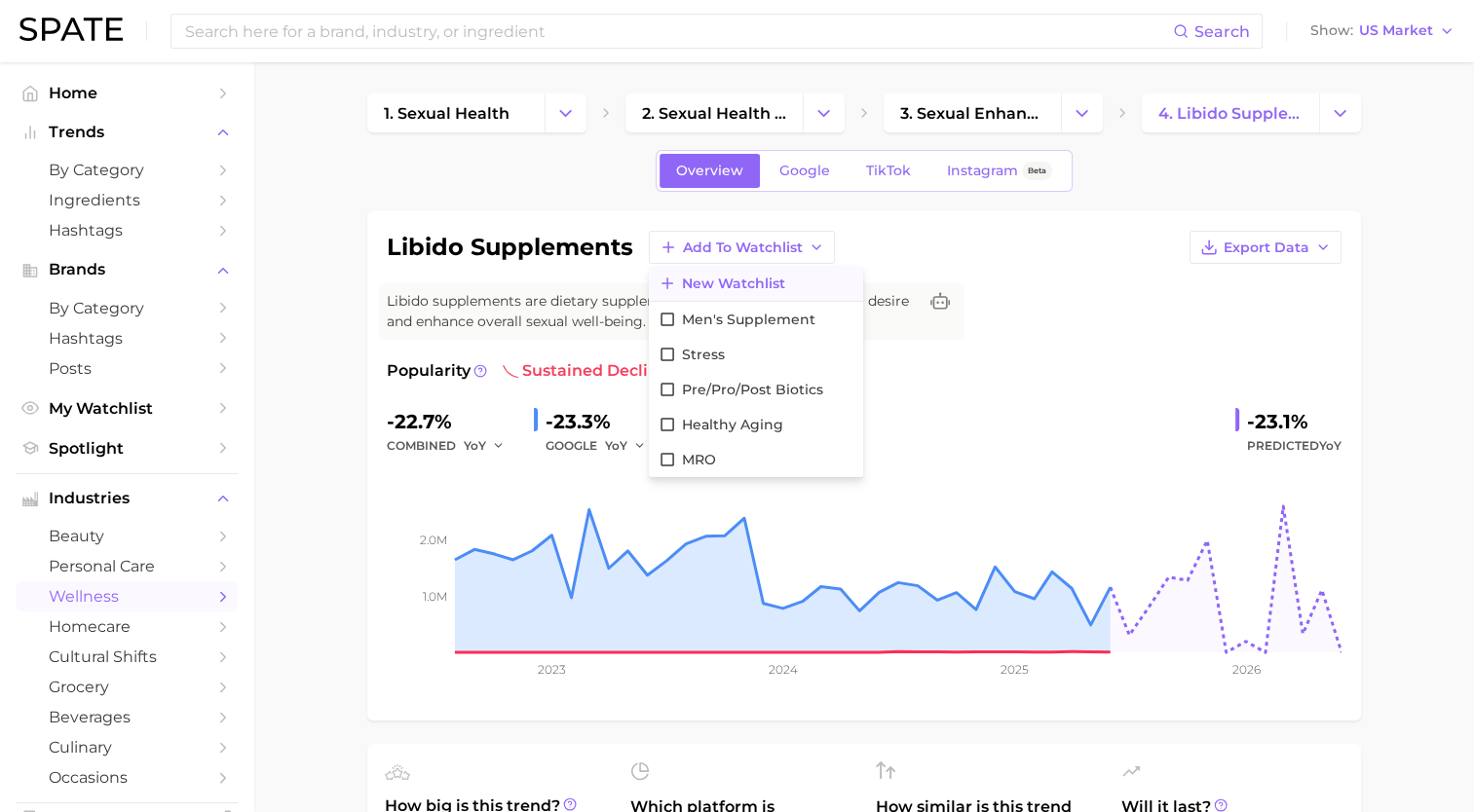
click at [735, 293] on button "New Watchlist" at bounding box center [756, 284] width 214 height 35
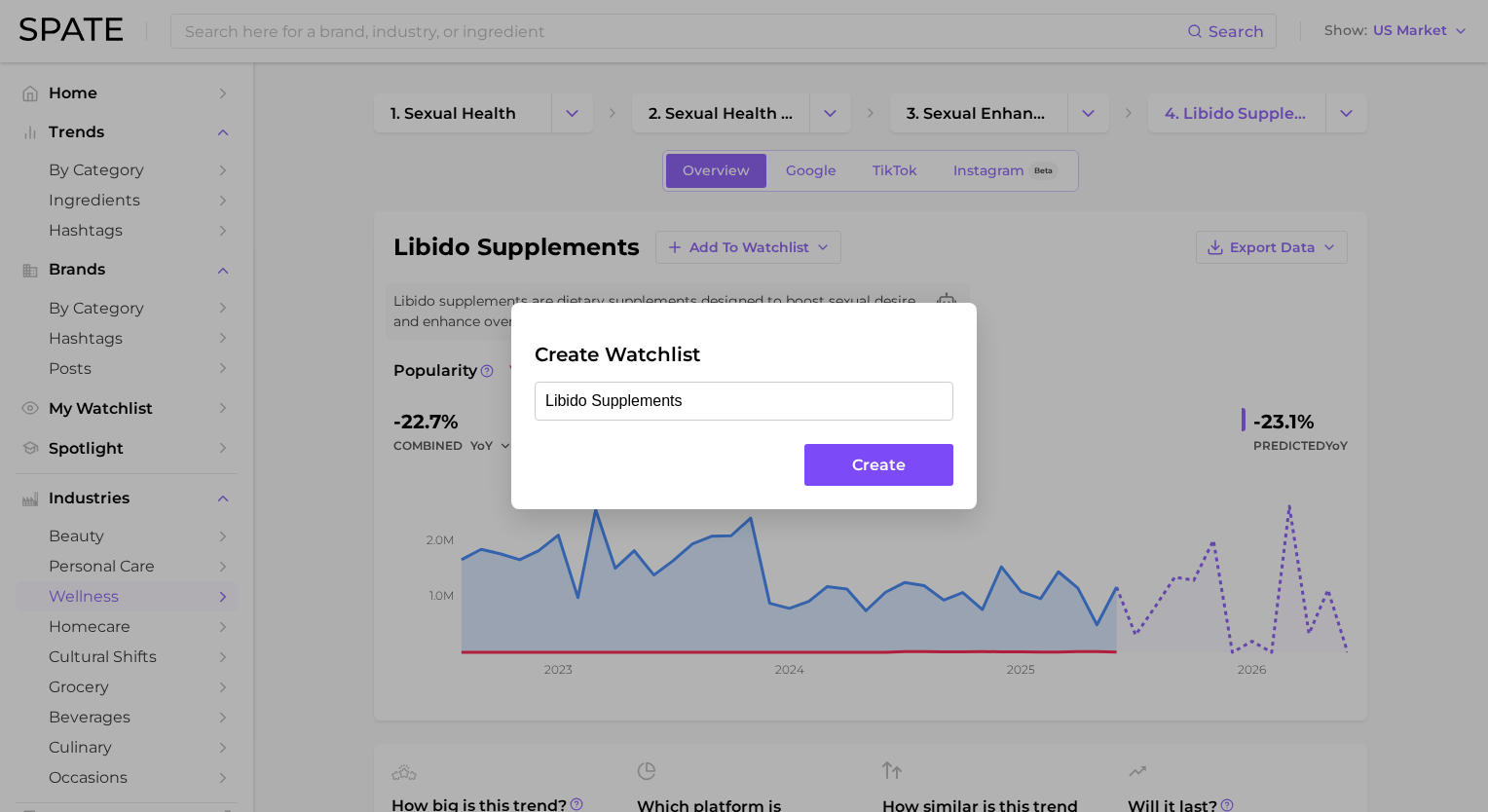
type input "Libido Supplements"
click at [889, 474] on button "Create" at bounding box center [879, 465] width 149 height 42
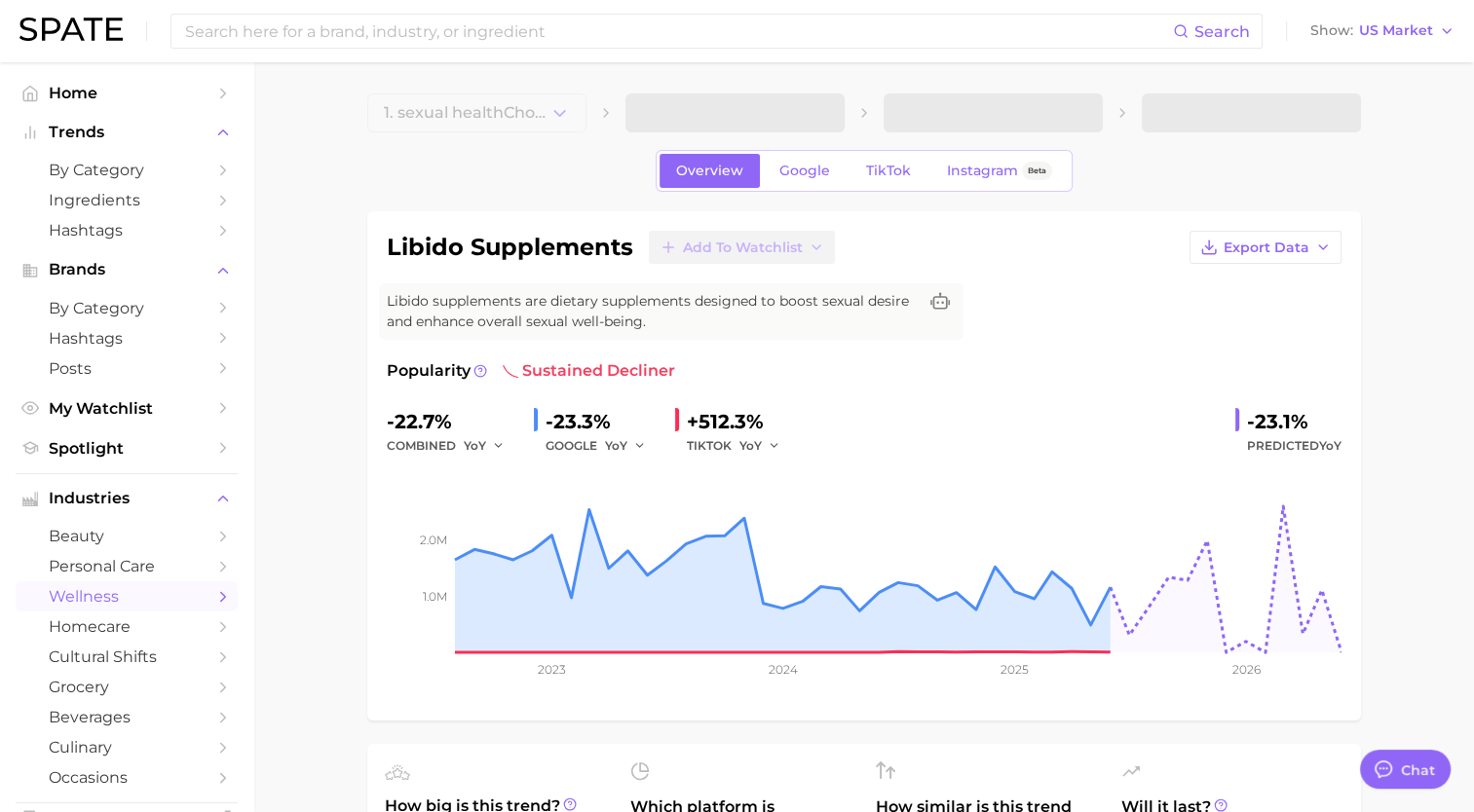
type textarea "x"
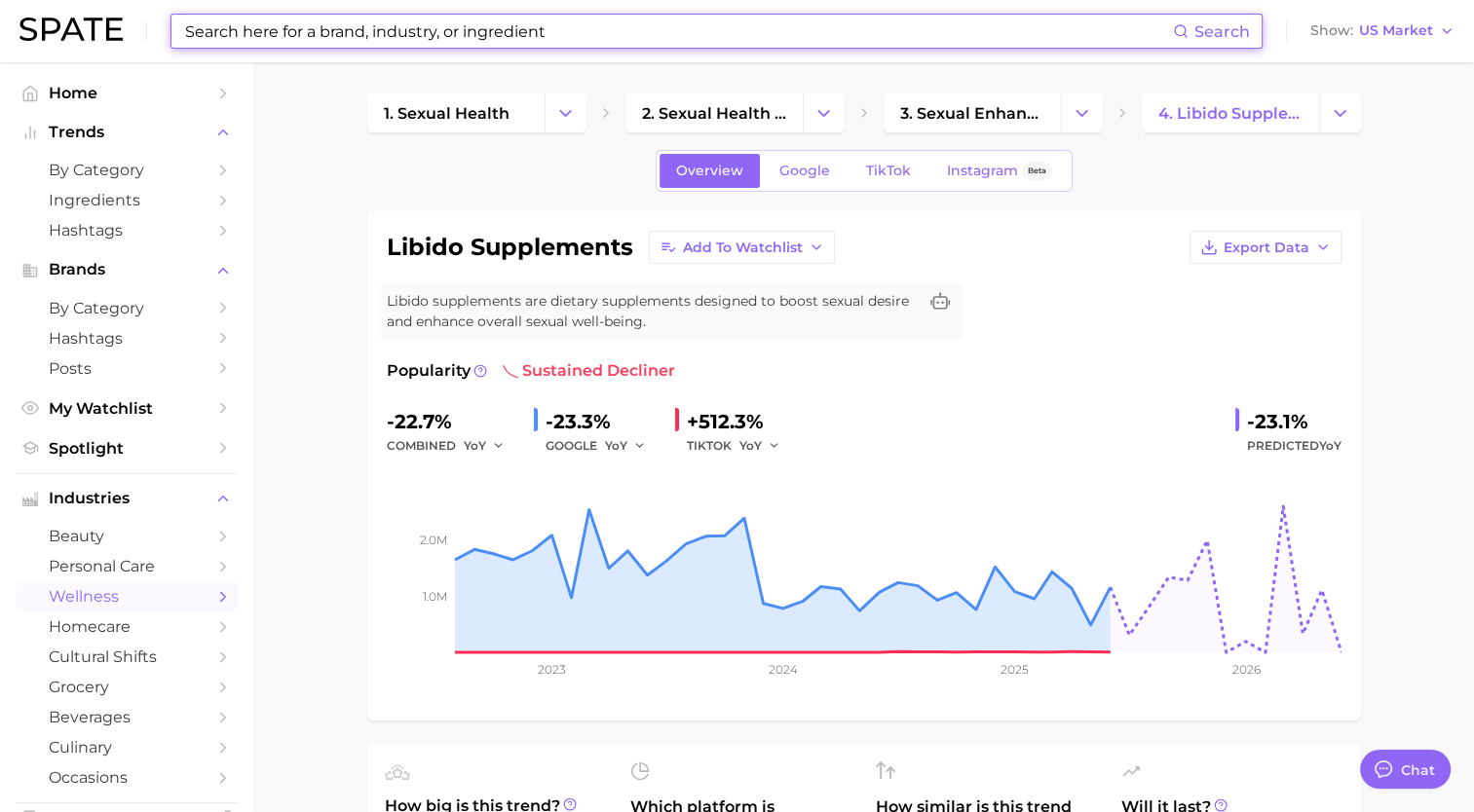
click at [836, 35] on input at bounding box center [677, 31] width 990 height 33
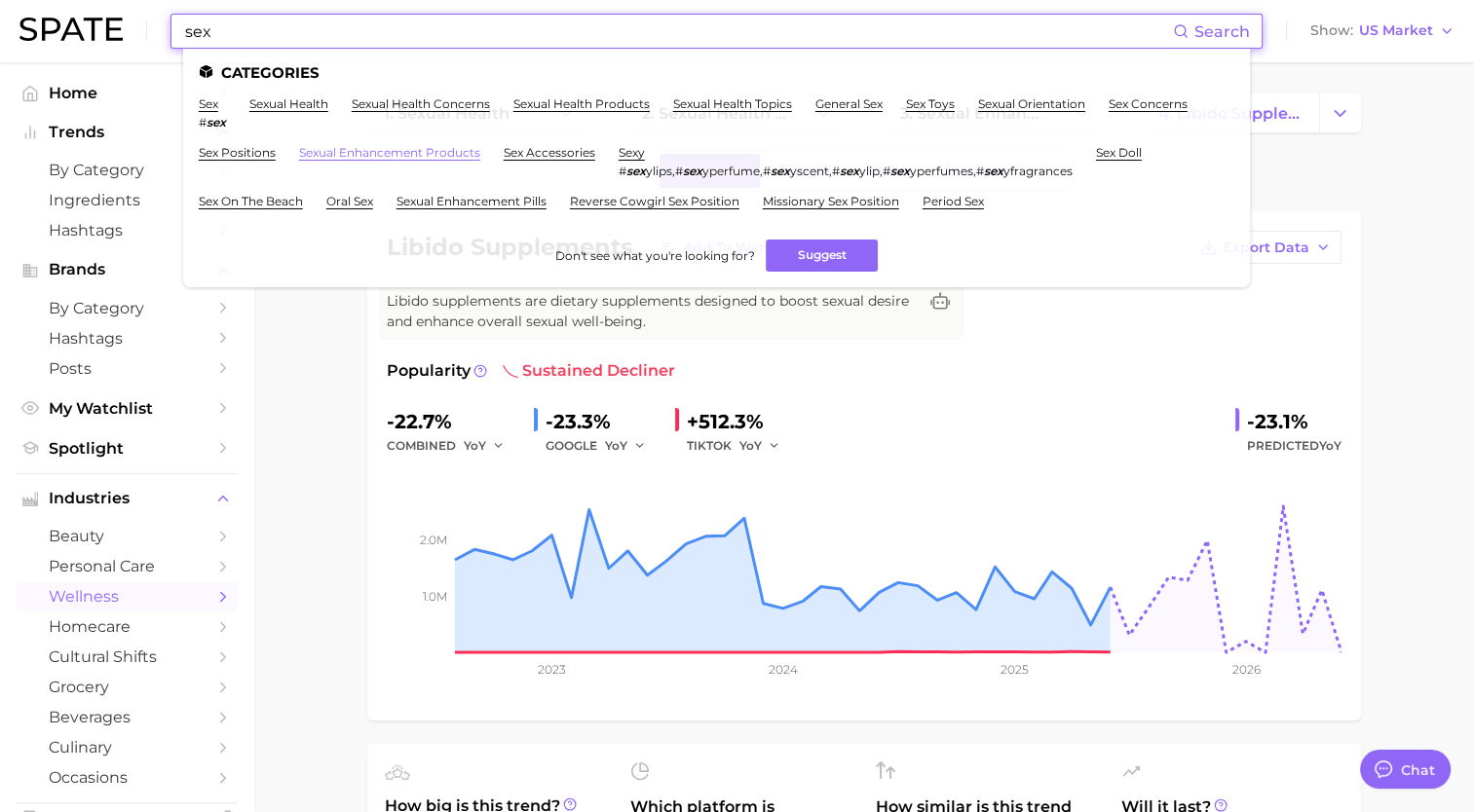
type input "sex"
click at [419, 153] on link "sexual enhancement products" at bounding box center [390, 152] width 181 height 15
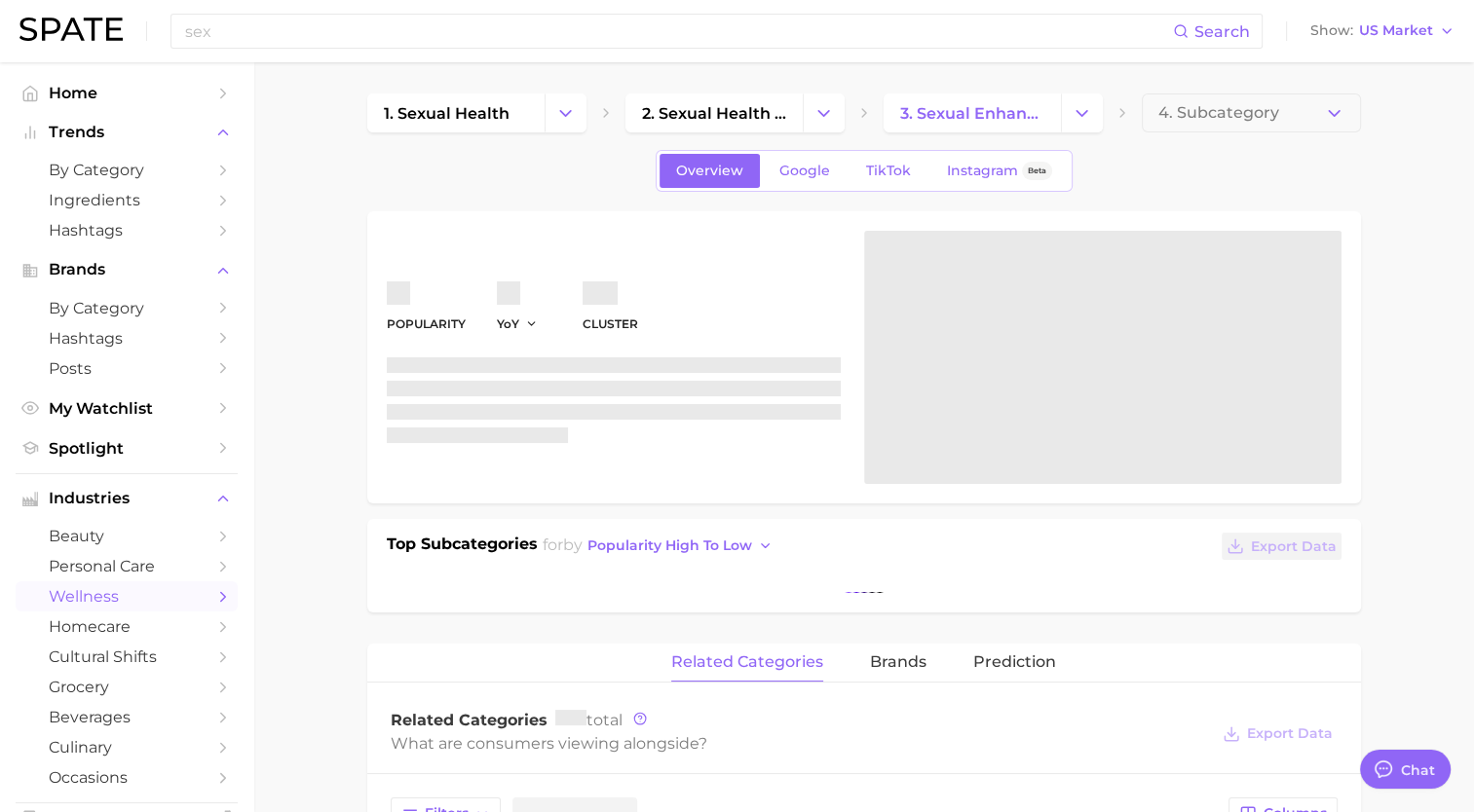
type textarea "x"
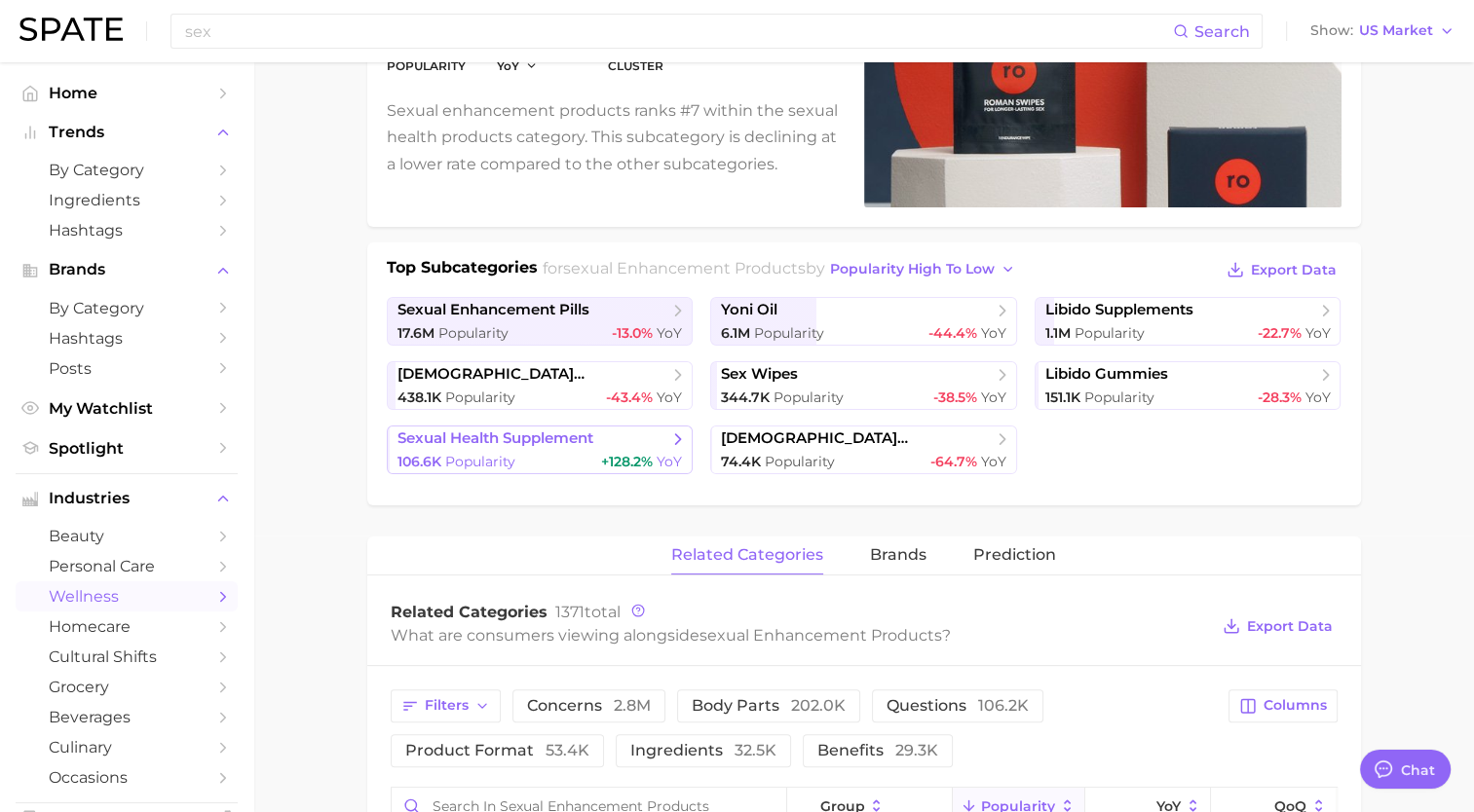
scroll to position [293, 0]
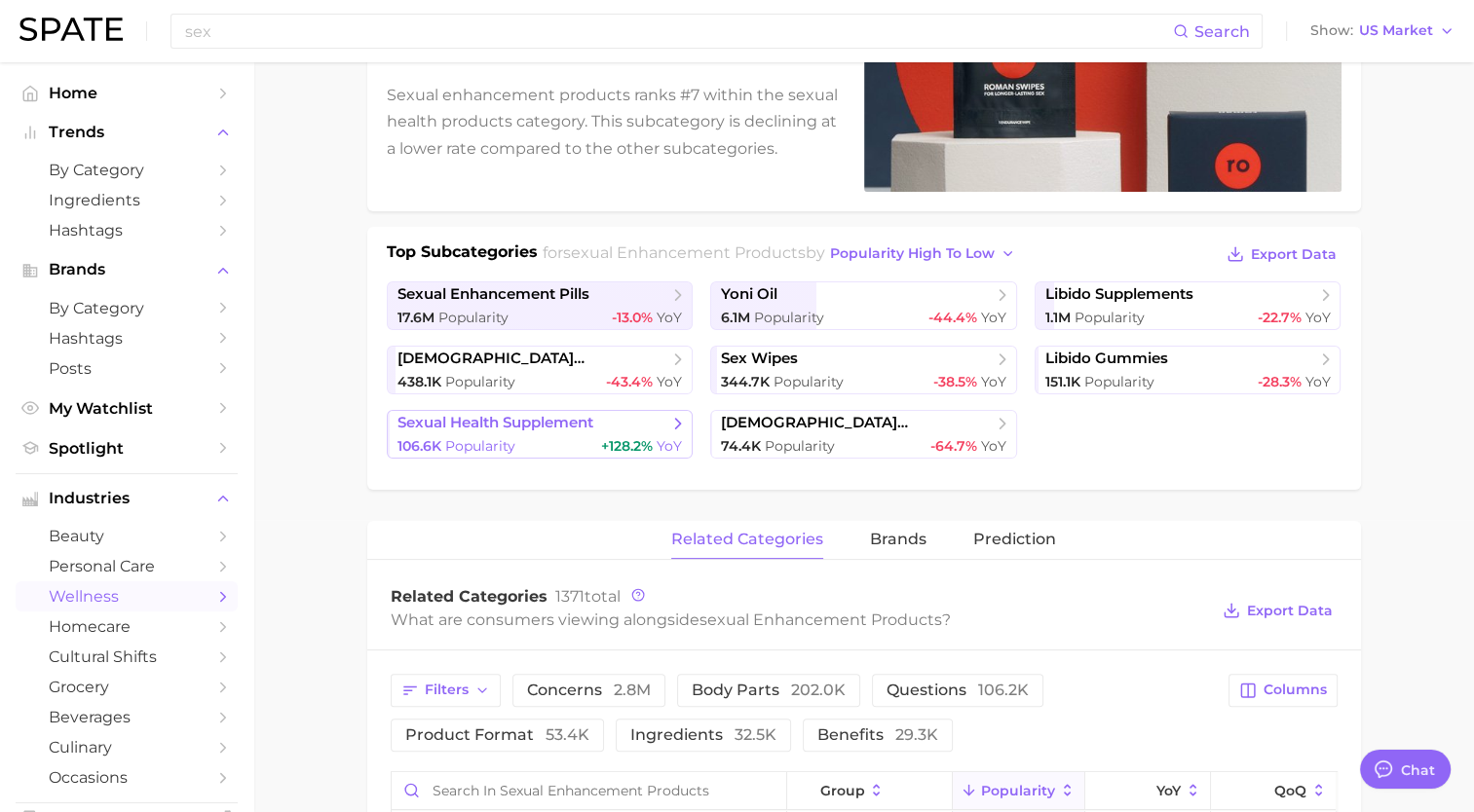
click at [518, 449] on div "106.6k Popularity +128.2% YoY" at bounding box center [540, 446] width 286 height 19
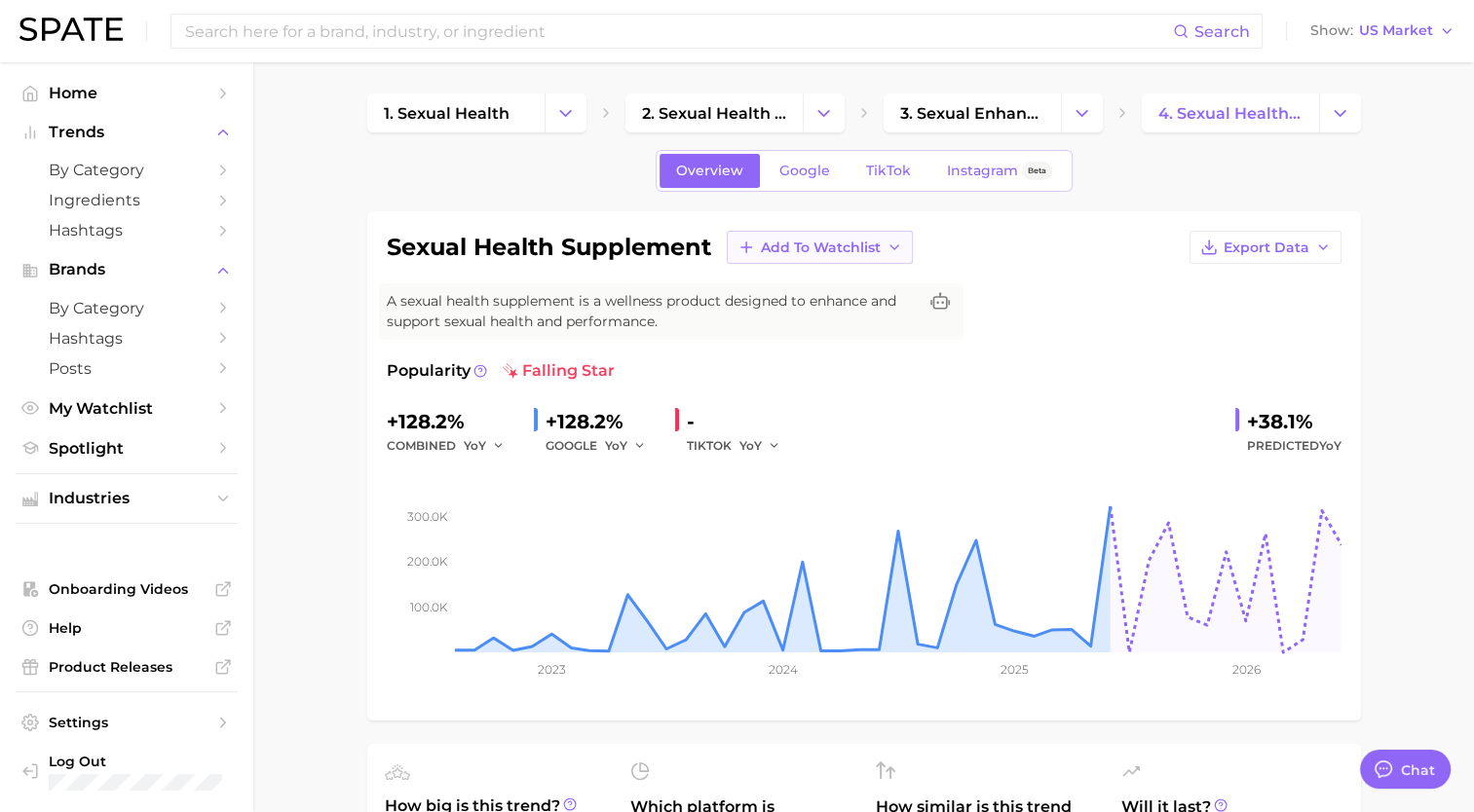
click at [895, 248] on icon "button" at bounding box center [895, 248] width 16 height 16
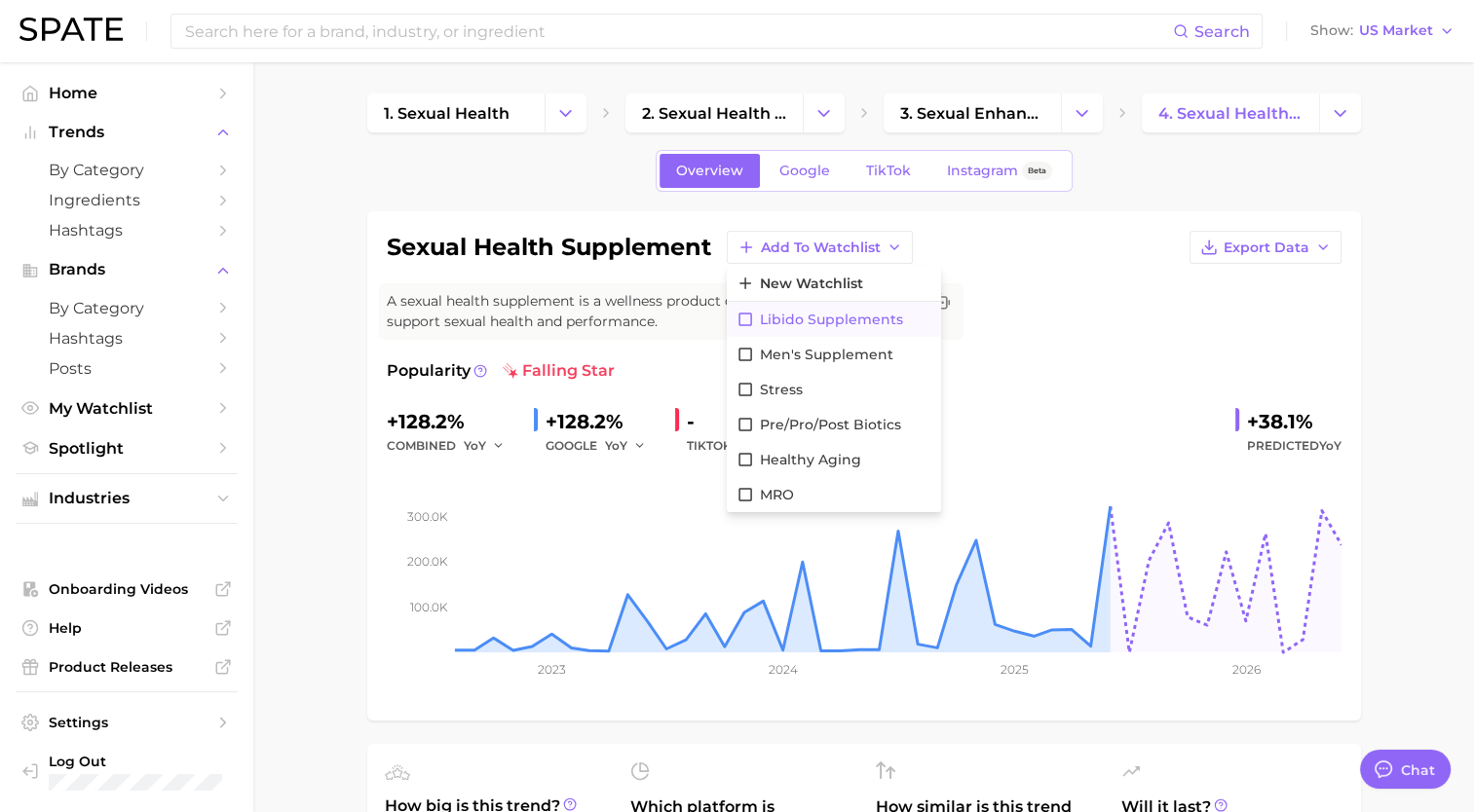
click at [747, 316] on icon at bounding box center [745, 319] width 18 height 18
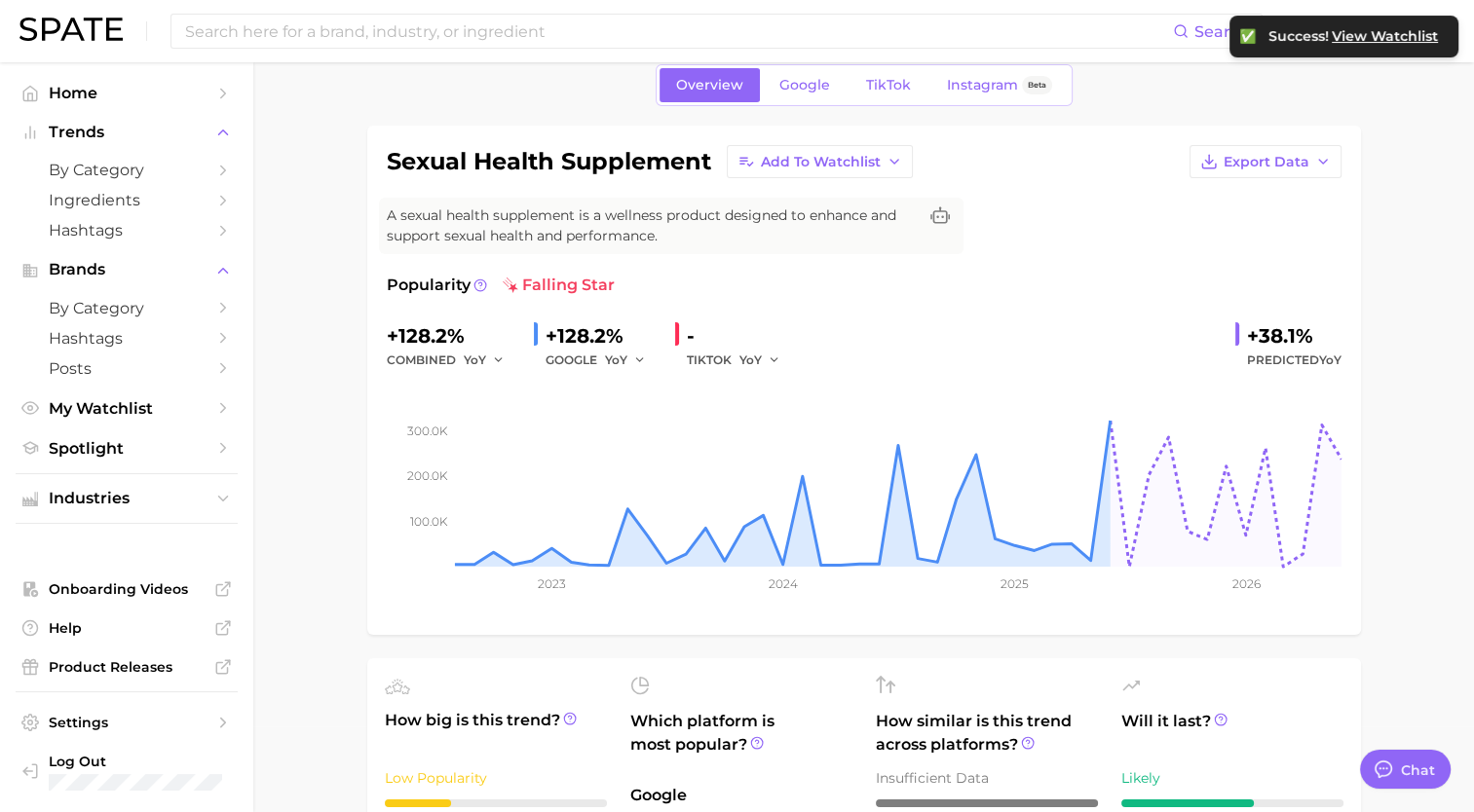
scroll to position [98, 0]
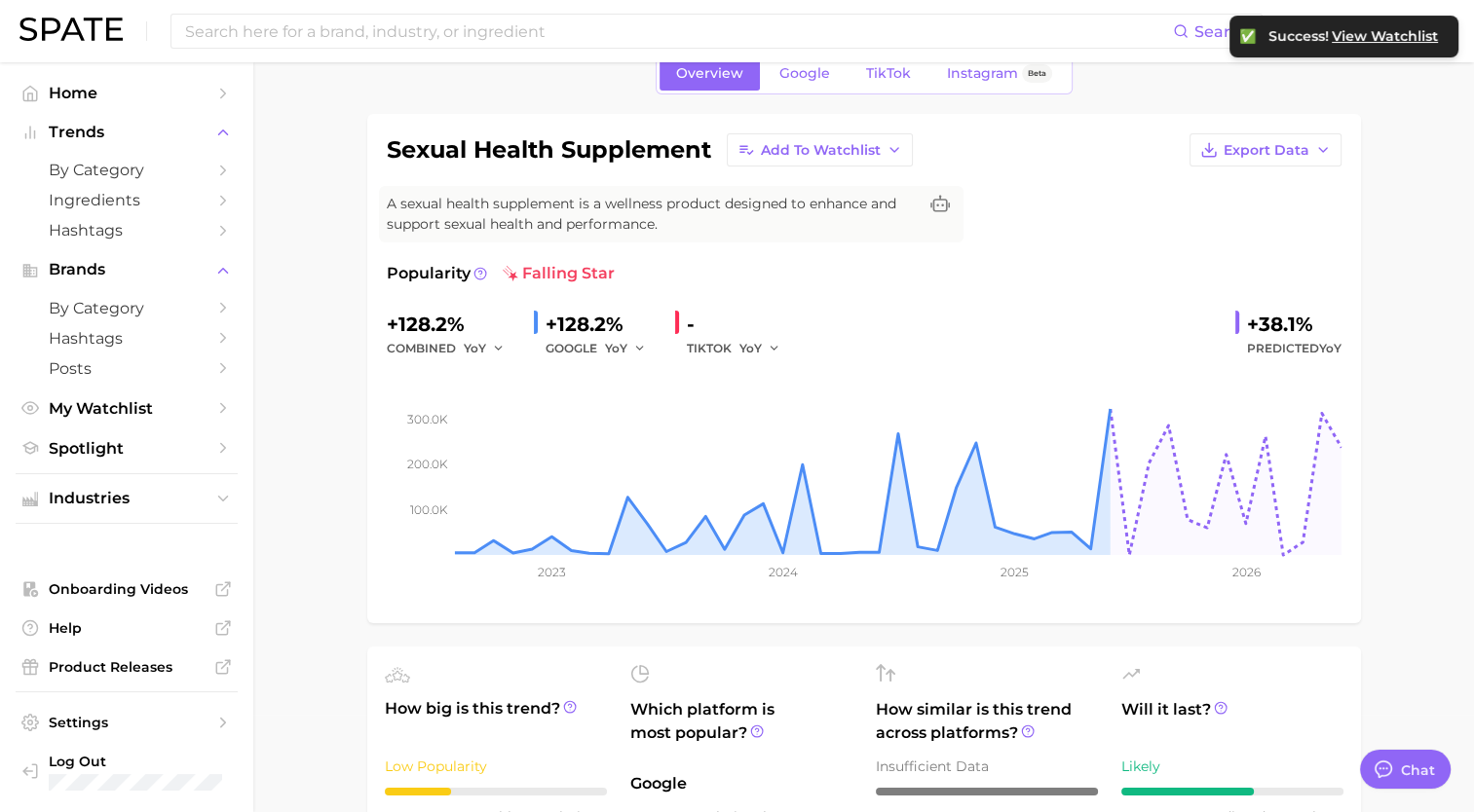
click at [498, 138] on h1 "sexual health supplement" at bounding box center [548, 150] width 324 height 23
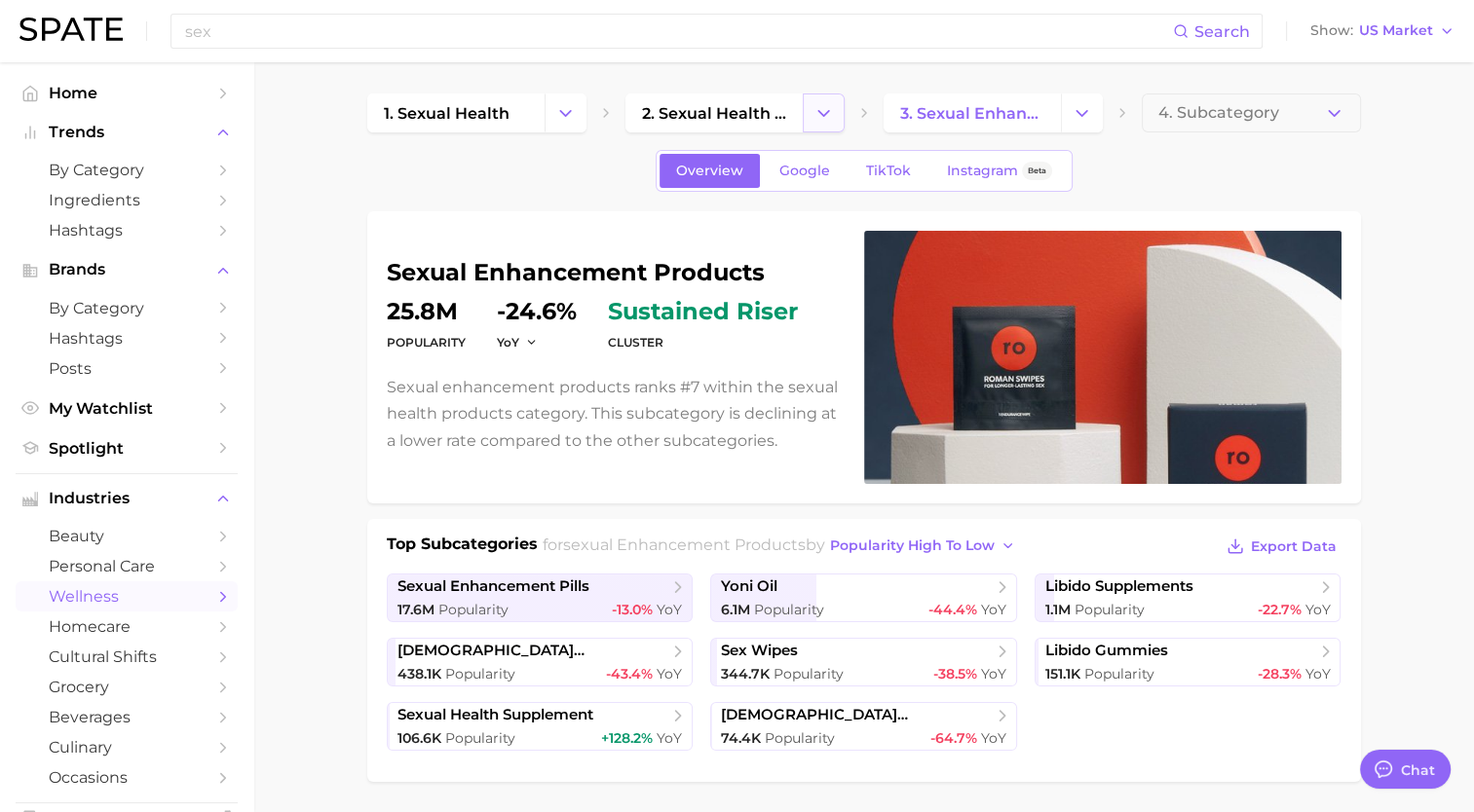
click at [828, 120] on icon "Change Category" at bounding box center [823, 113] width 21 height 21
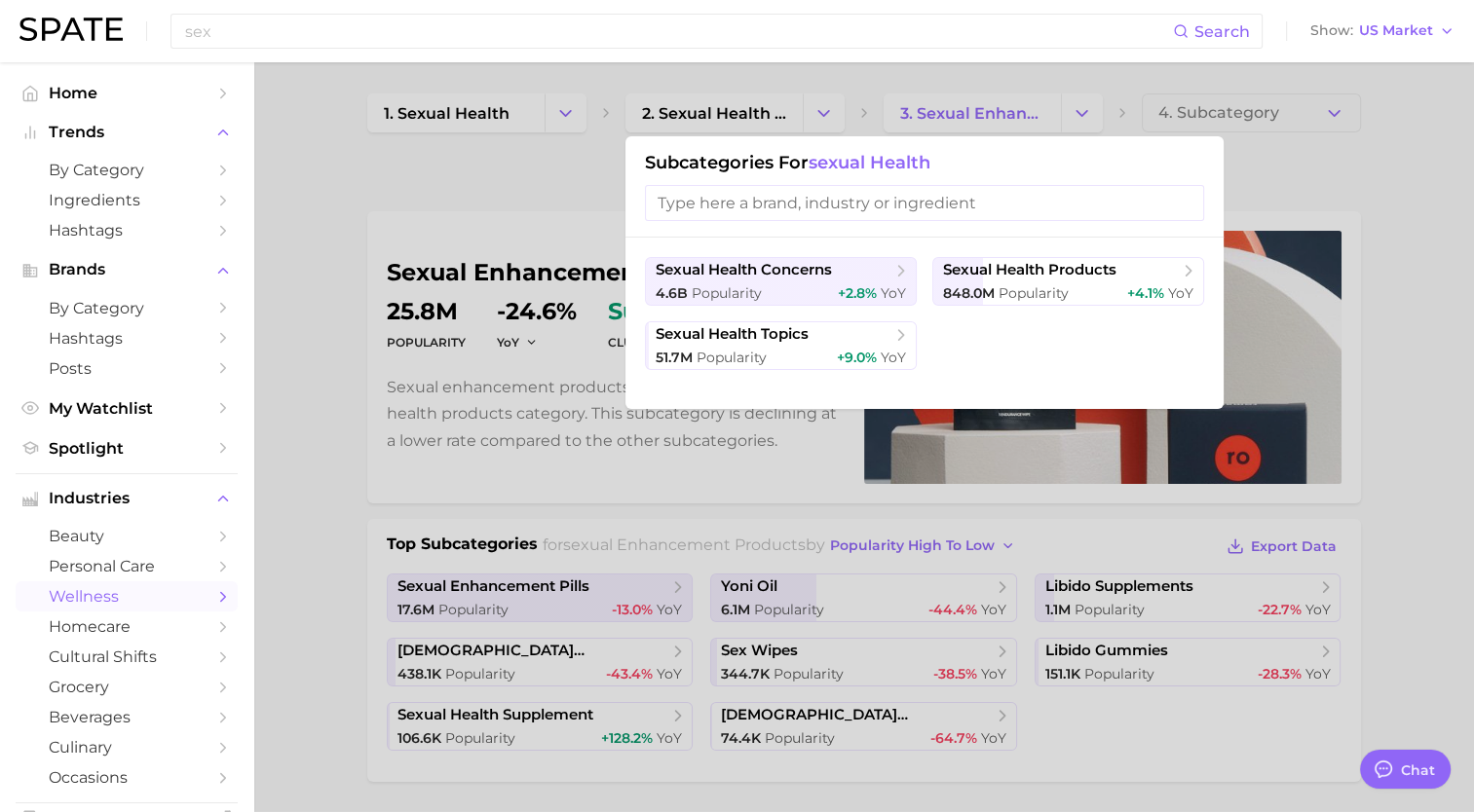
click at [1087, 103] on div at bounding box center [737, 406] width 1474 height 812
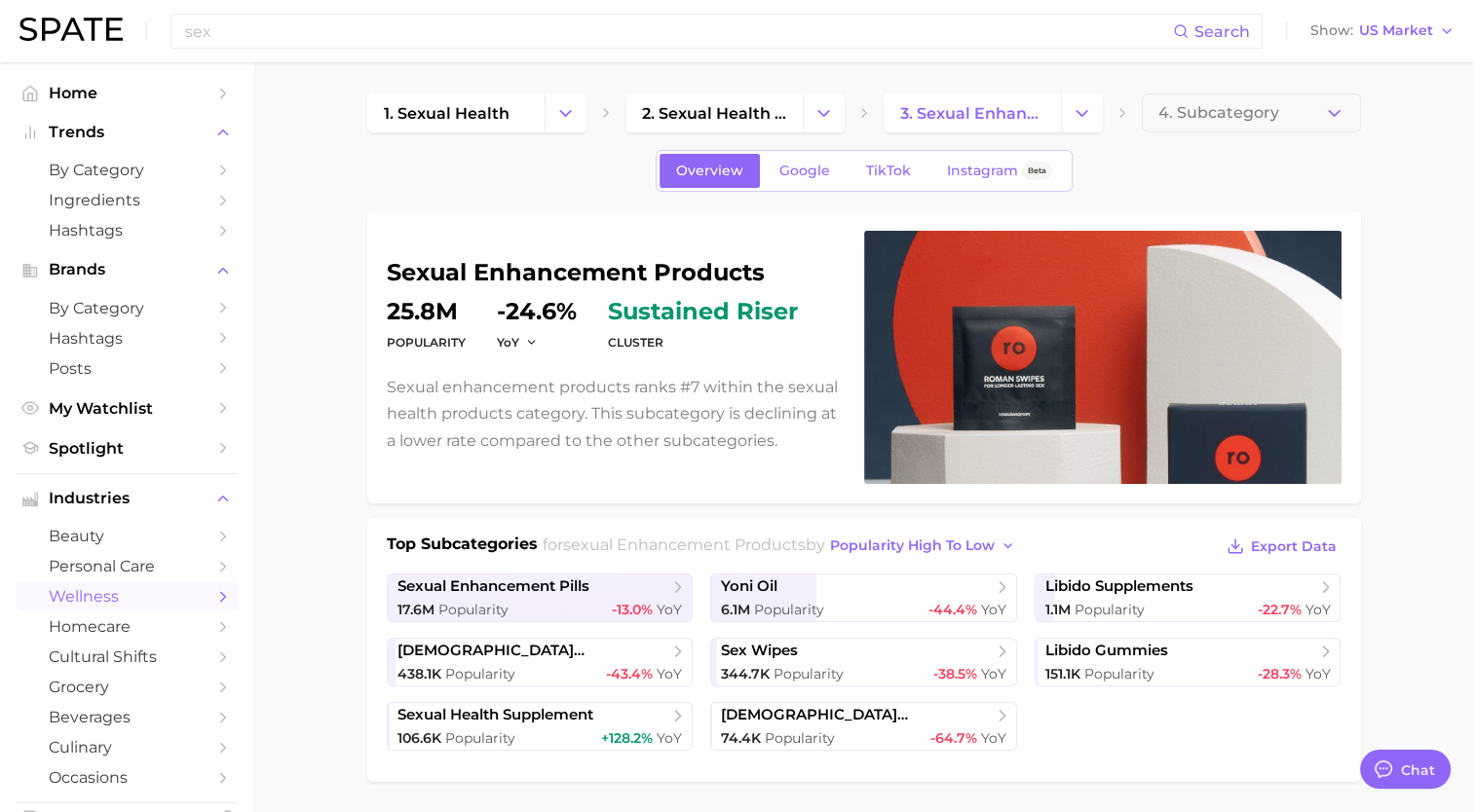
click at [1087, 104] on icon "Change Category" at bounding box center [1082, 113] width 21 height 21
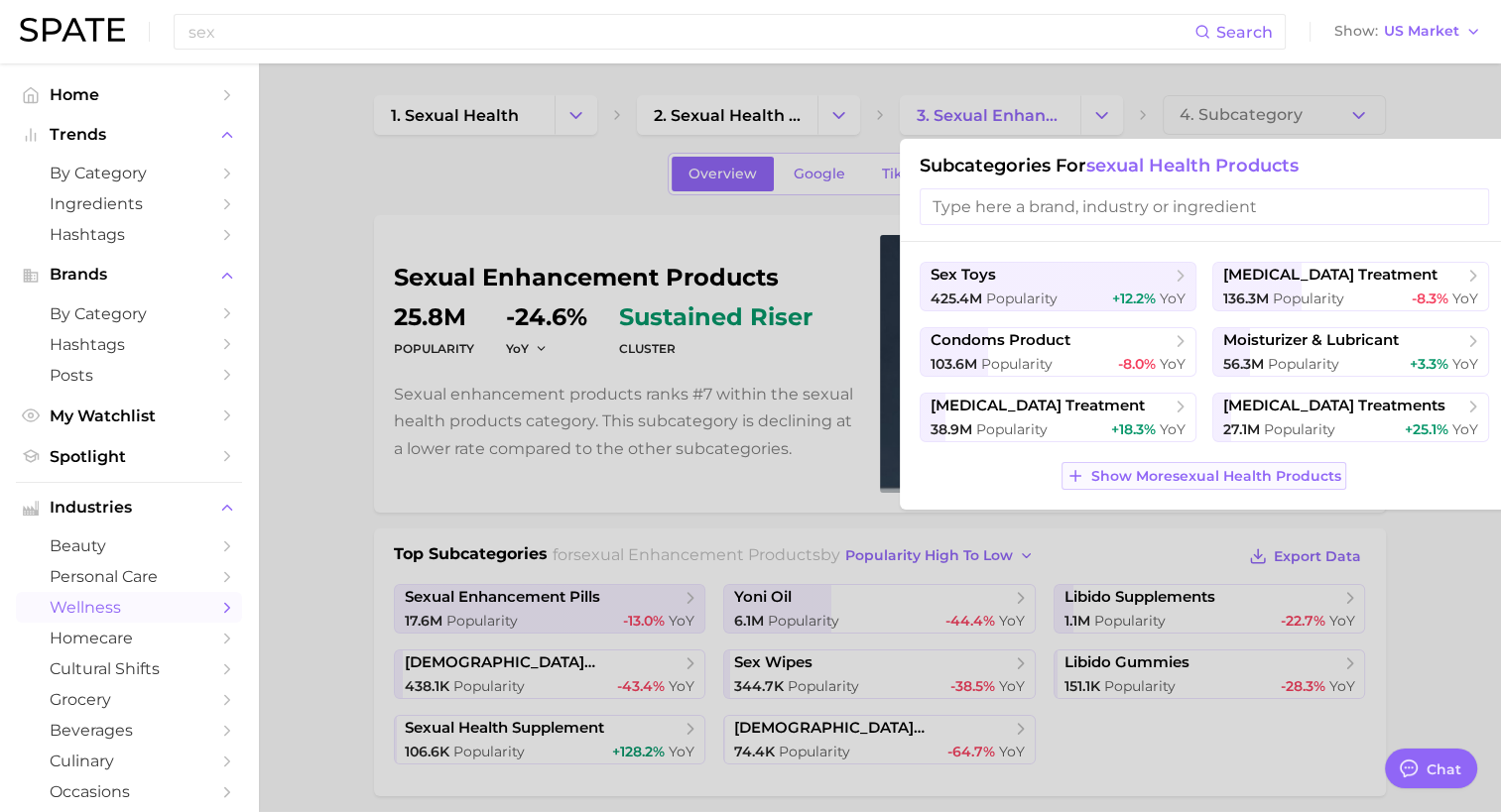
click at [1149, 476] on span "Show More sexual health products" at bounding box center [1216, 476] width 250 height 17
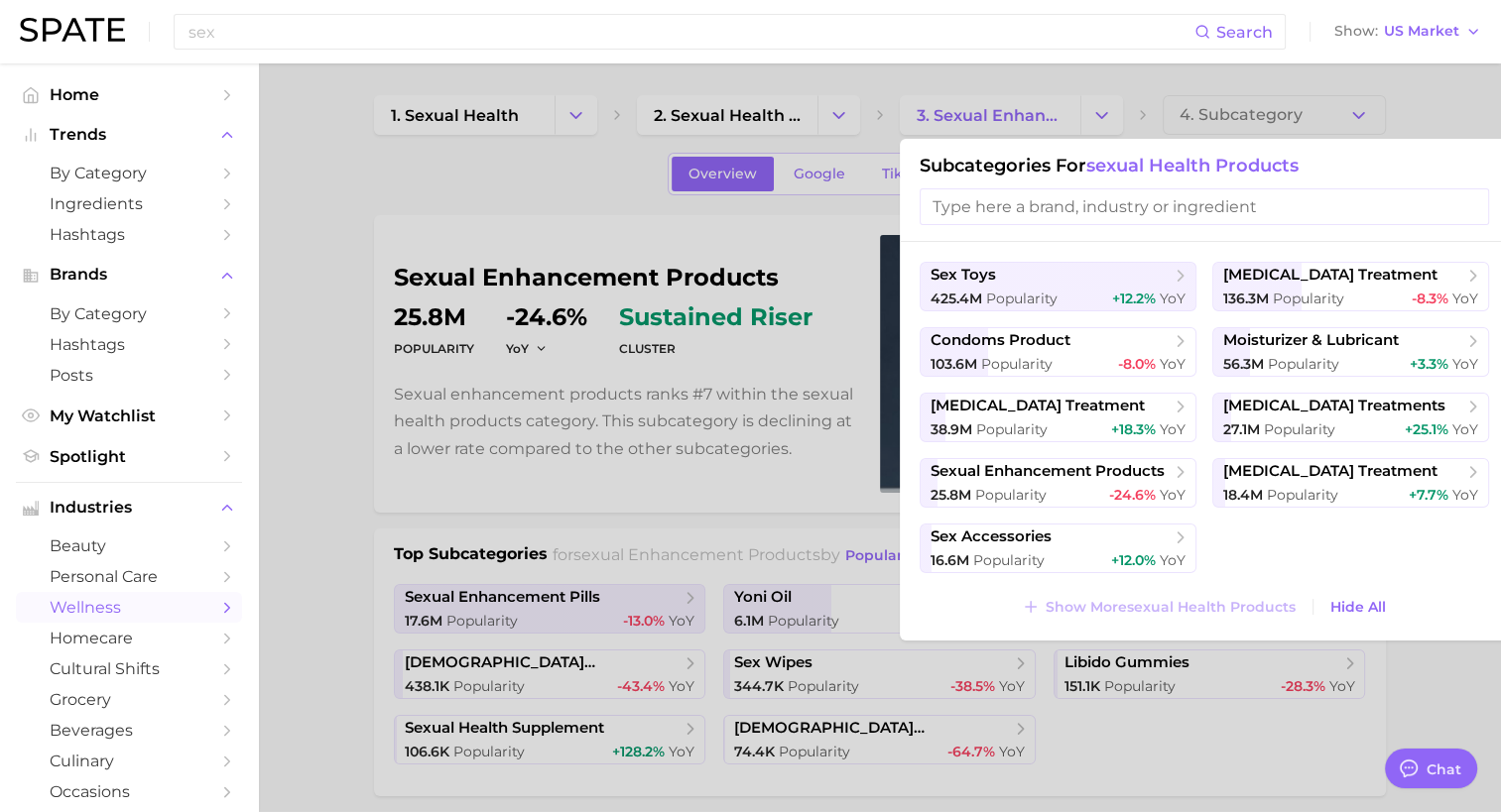
click at [359, 540] on div at bounding box center [750, 406] width 1501 height 812
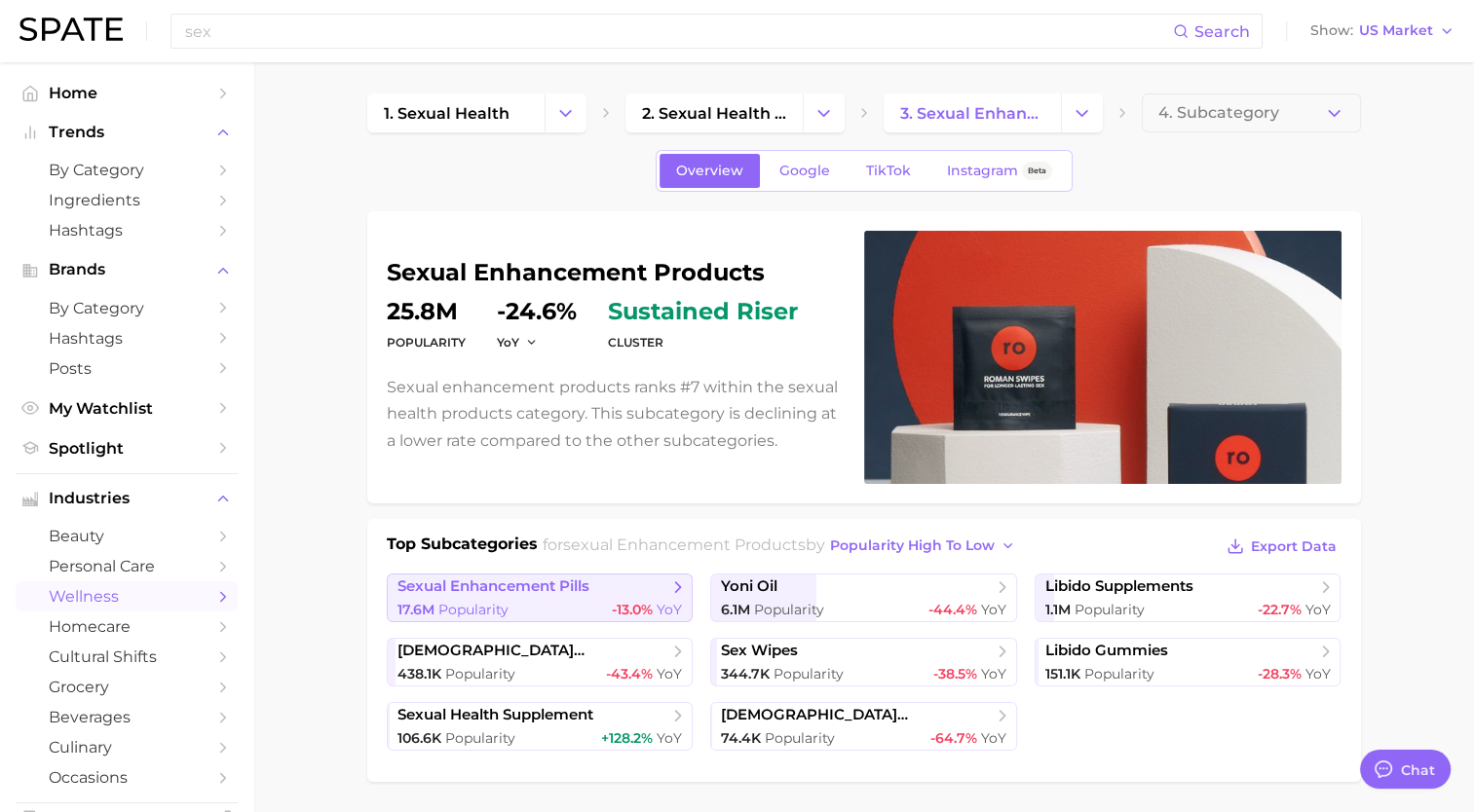
click at [592, 580] on span "sexual enhancement pills" at bounding box center [532, 587] width 271 height 20
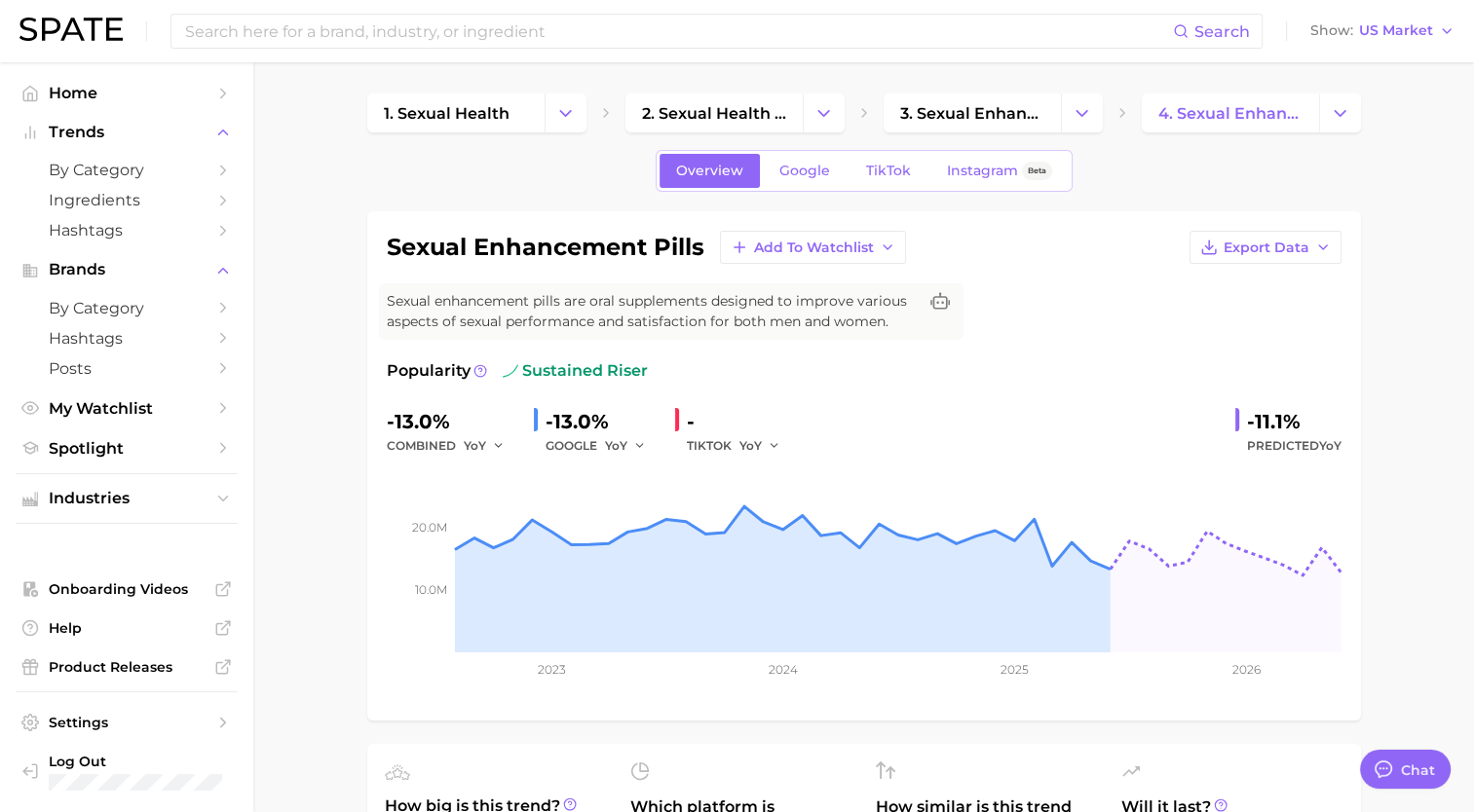
click at [808, 310] on span "Sexual enhancement pills are oral supplements designed to improve various aspec…" at bounding box center [651, 312] width 530 height 41
drag, startPoint x: 808, startPoint y: 310, endPoint x: 748, endPoint y: 317, distance: 60.4
click at [748, 317] on span "Sexual enhancement pills are oral supplements designed to improve various aspec…" at bounding box center [651, 312] width 530 height 41
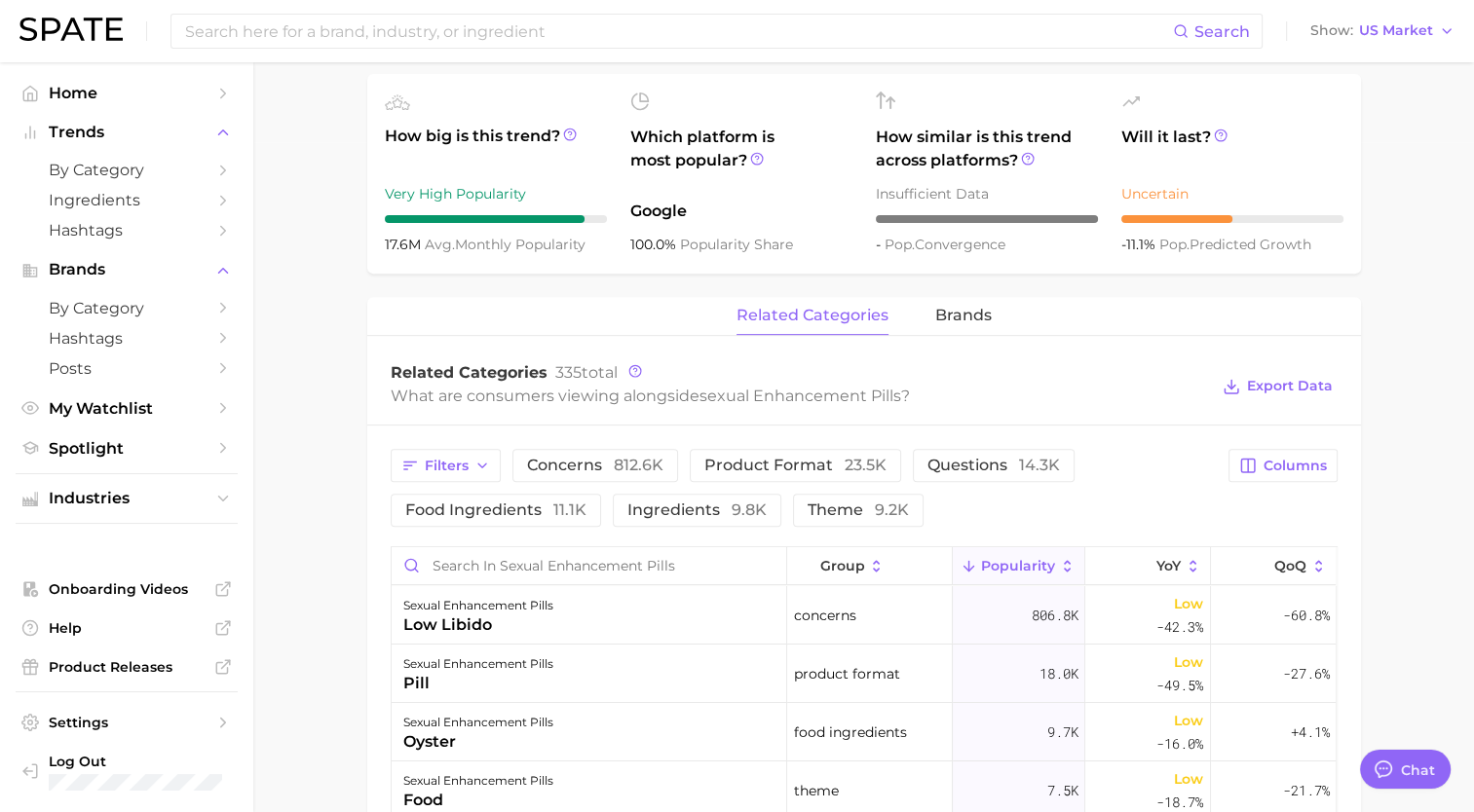
scroll to position [655, 0]
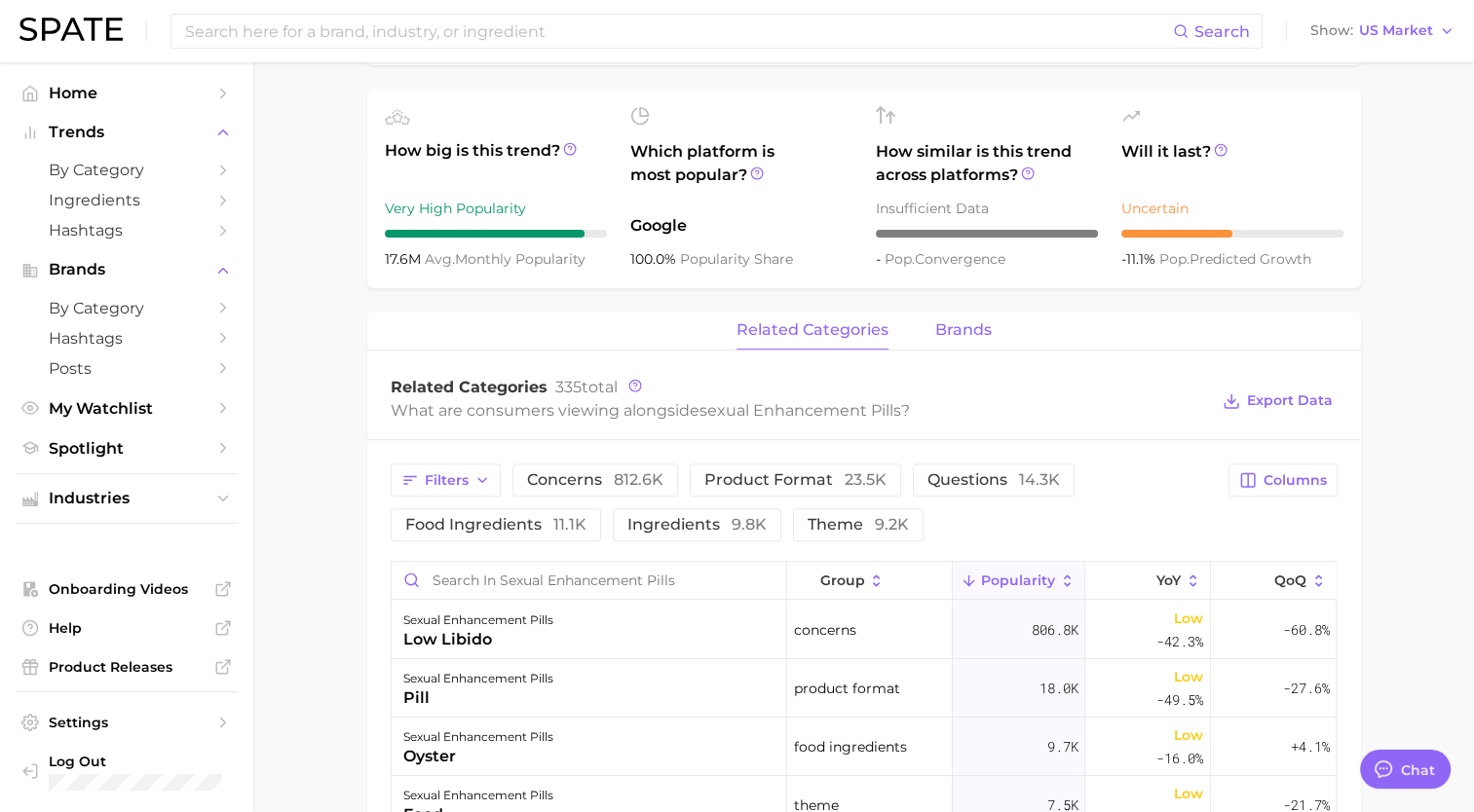
click at [956, 330] on span "brands" at bounding box center [963, 330] width 57 height 18
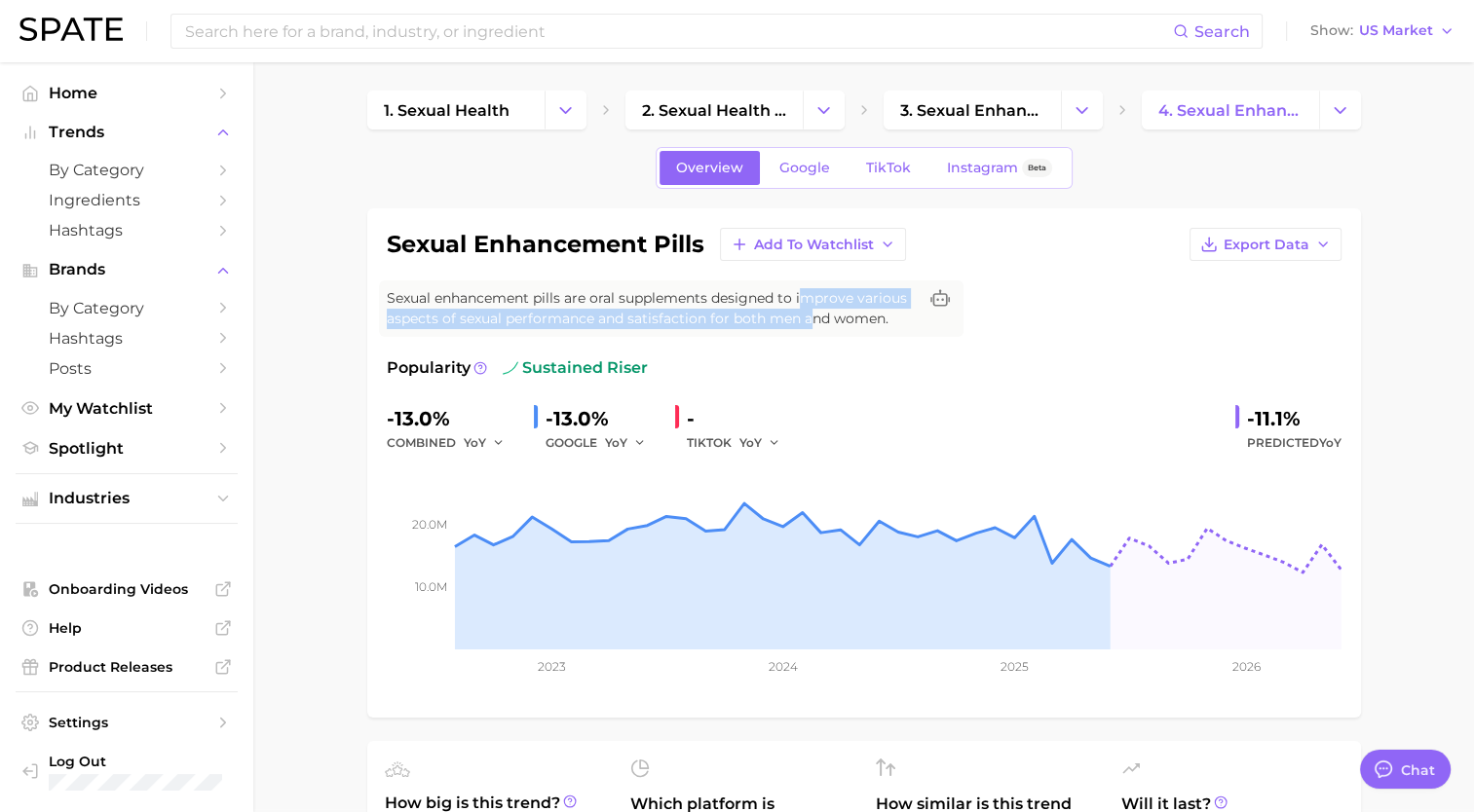
scroll to position [0, 0]
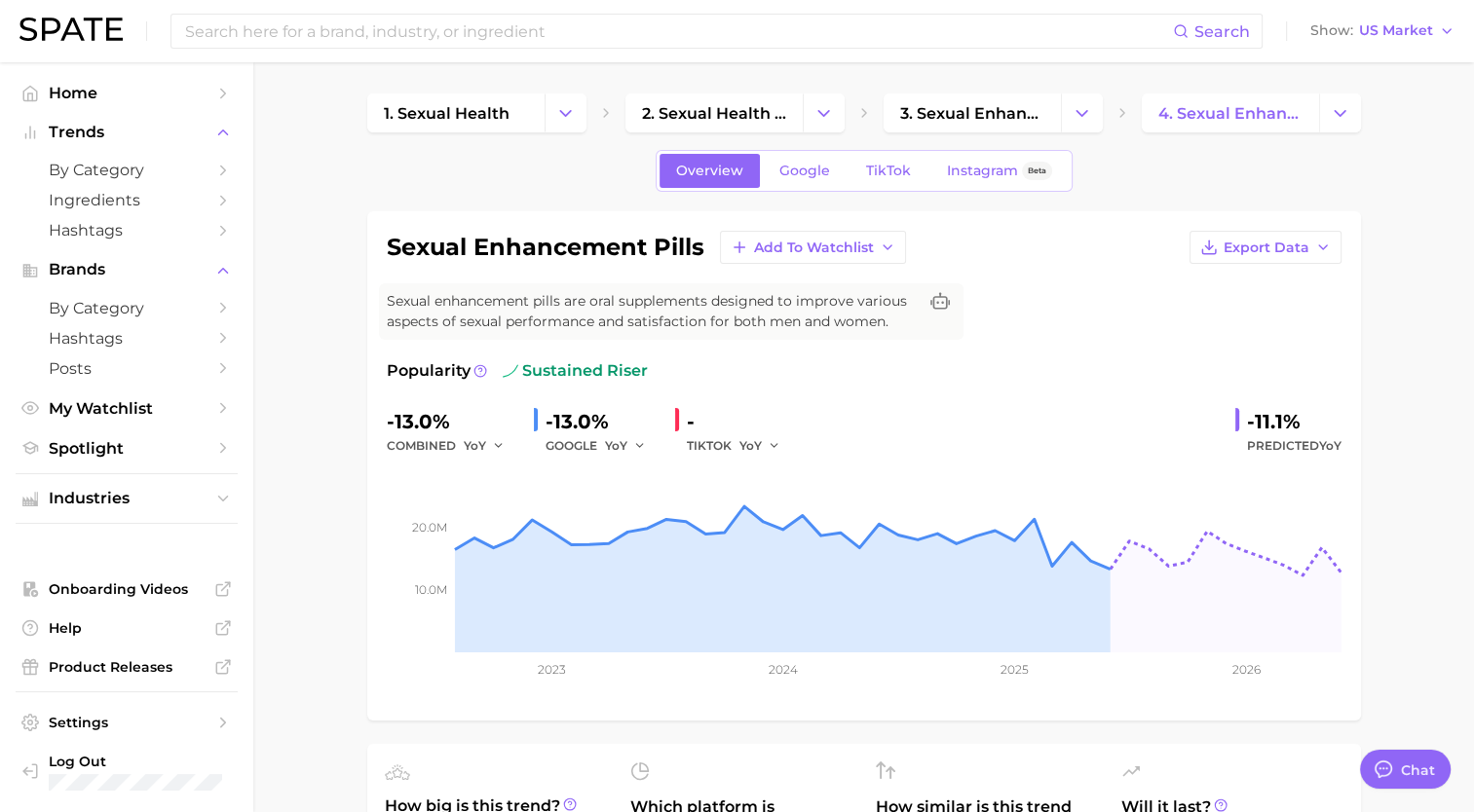
click at [1341, 114] on polyline "Change Category" at bounding box center [1340, 112] width 11 height 5
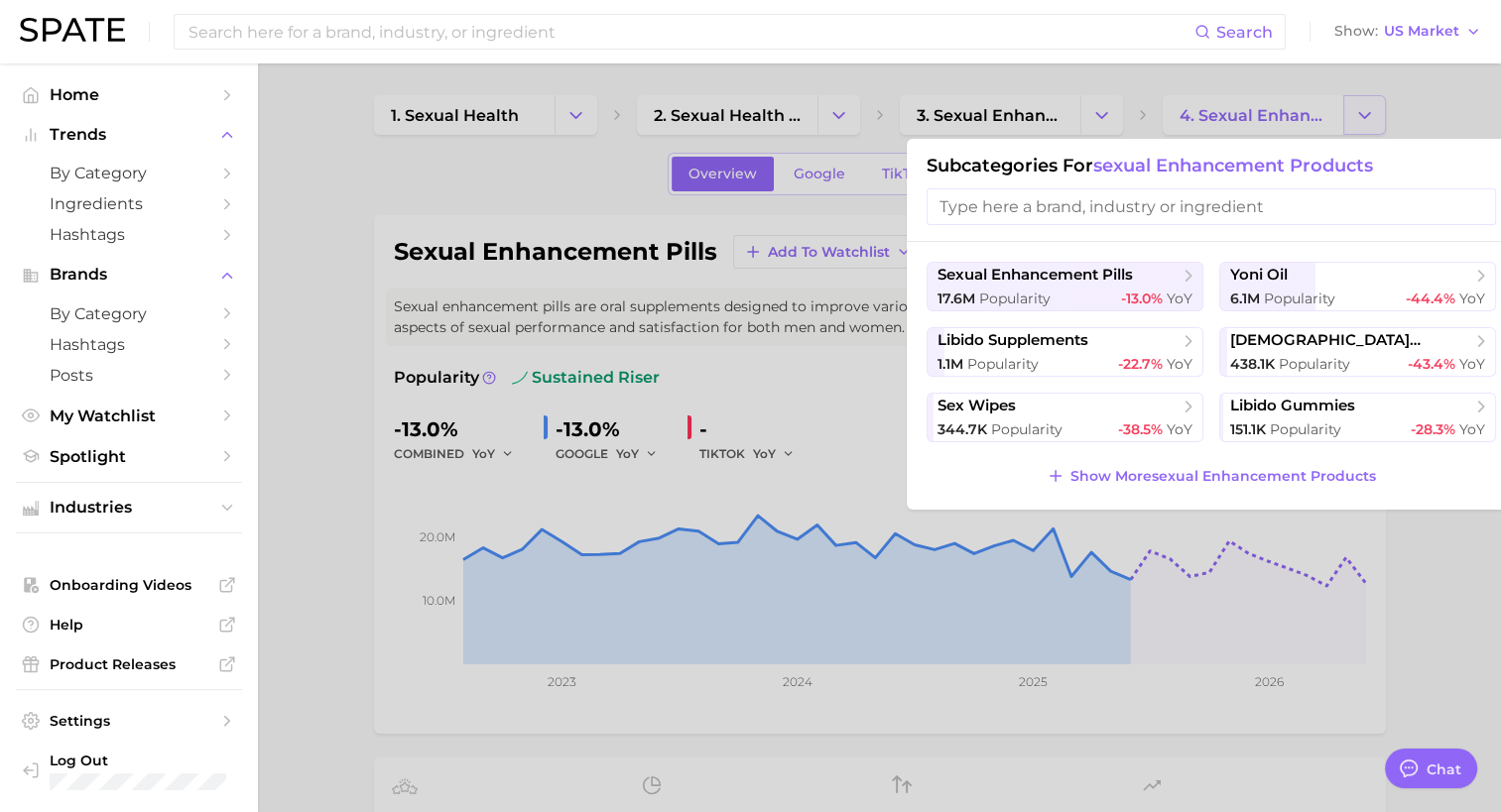
click at [1365, 117] on div at bounding box center [750, 406] width 1501 height 812
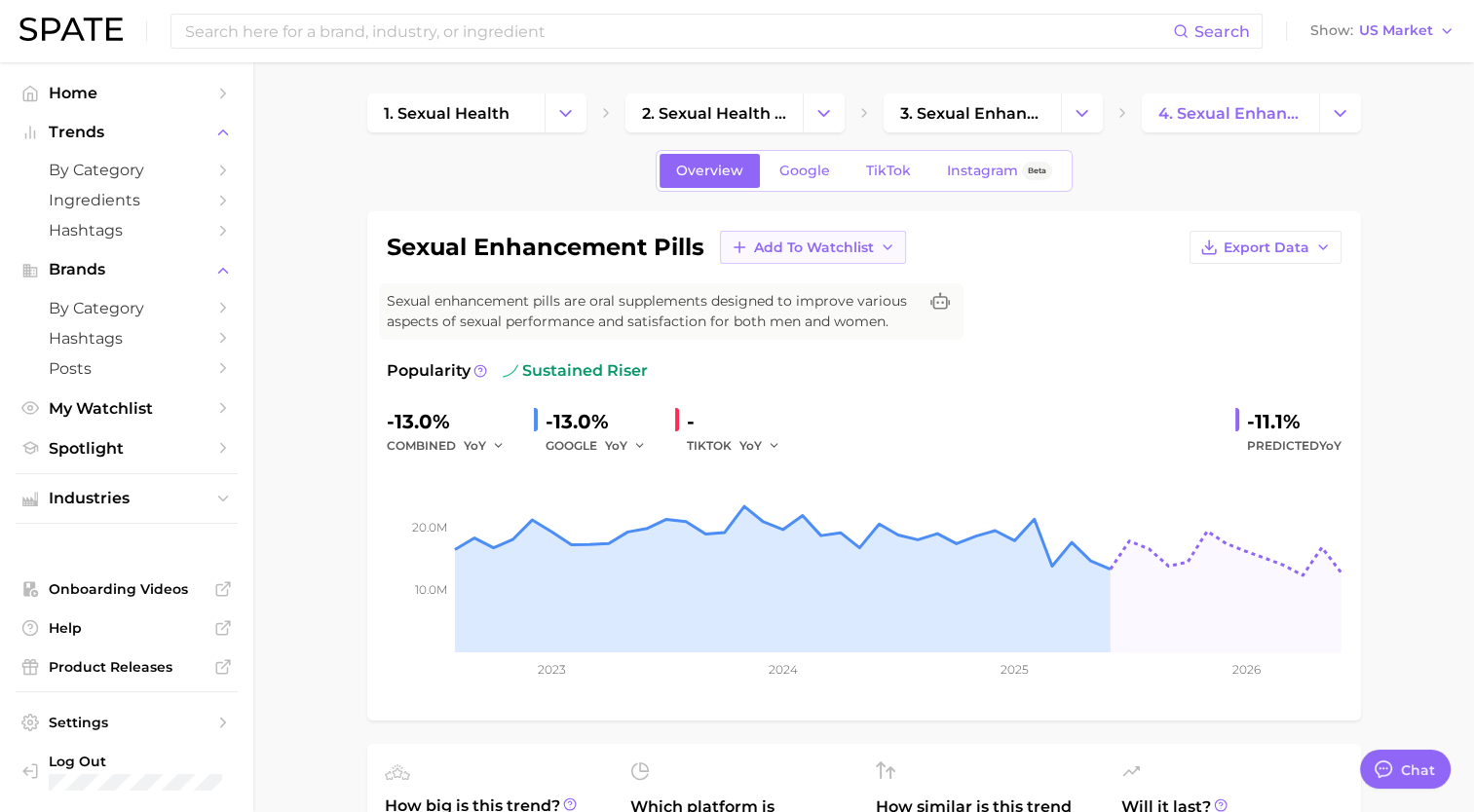
click at [871, 257] on button "Add to Watchlist" at bounding box center [813, 248] width 186 height 33
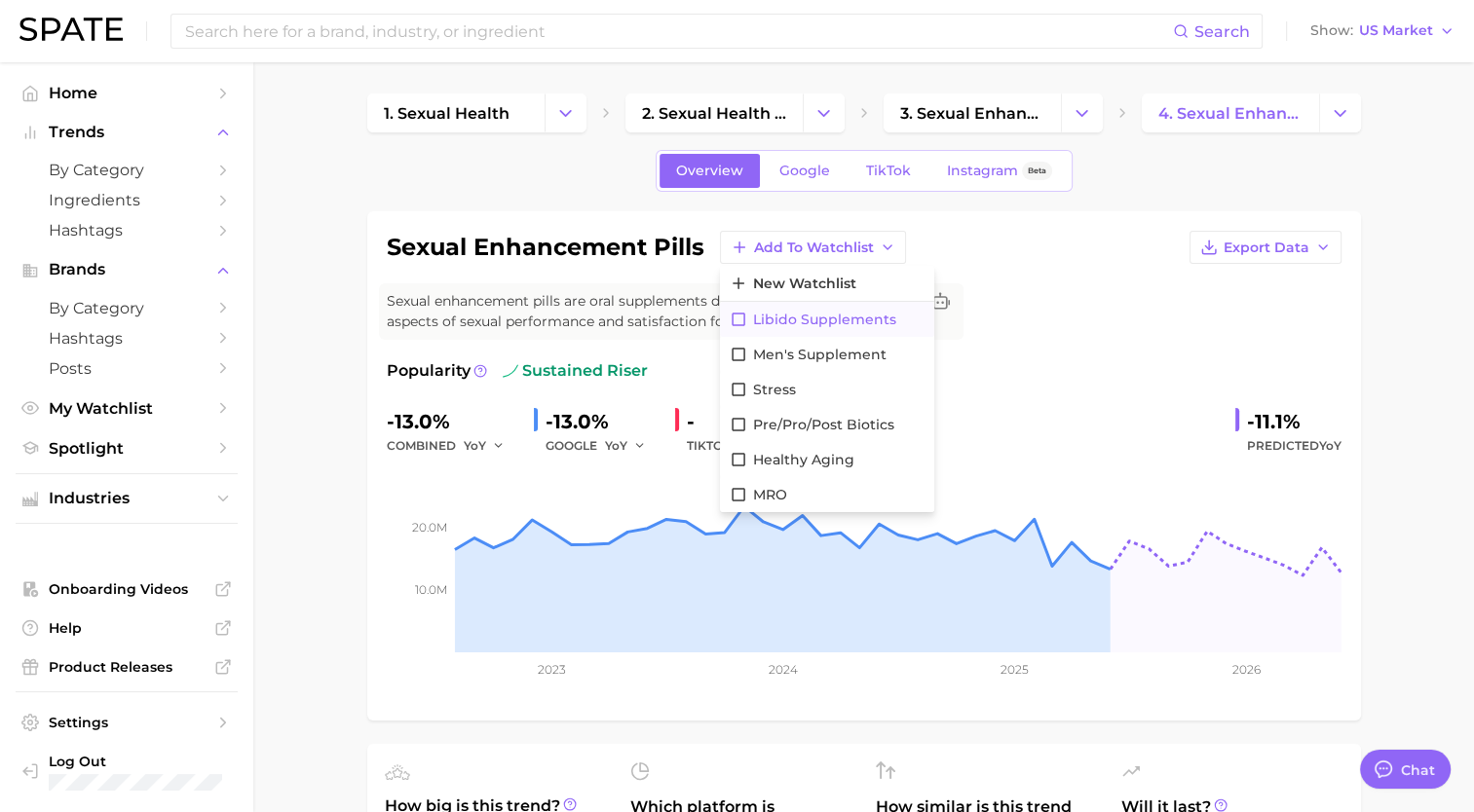
click at [736, 313] on icon at bounding box center [738, 319] width 18 height 18
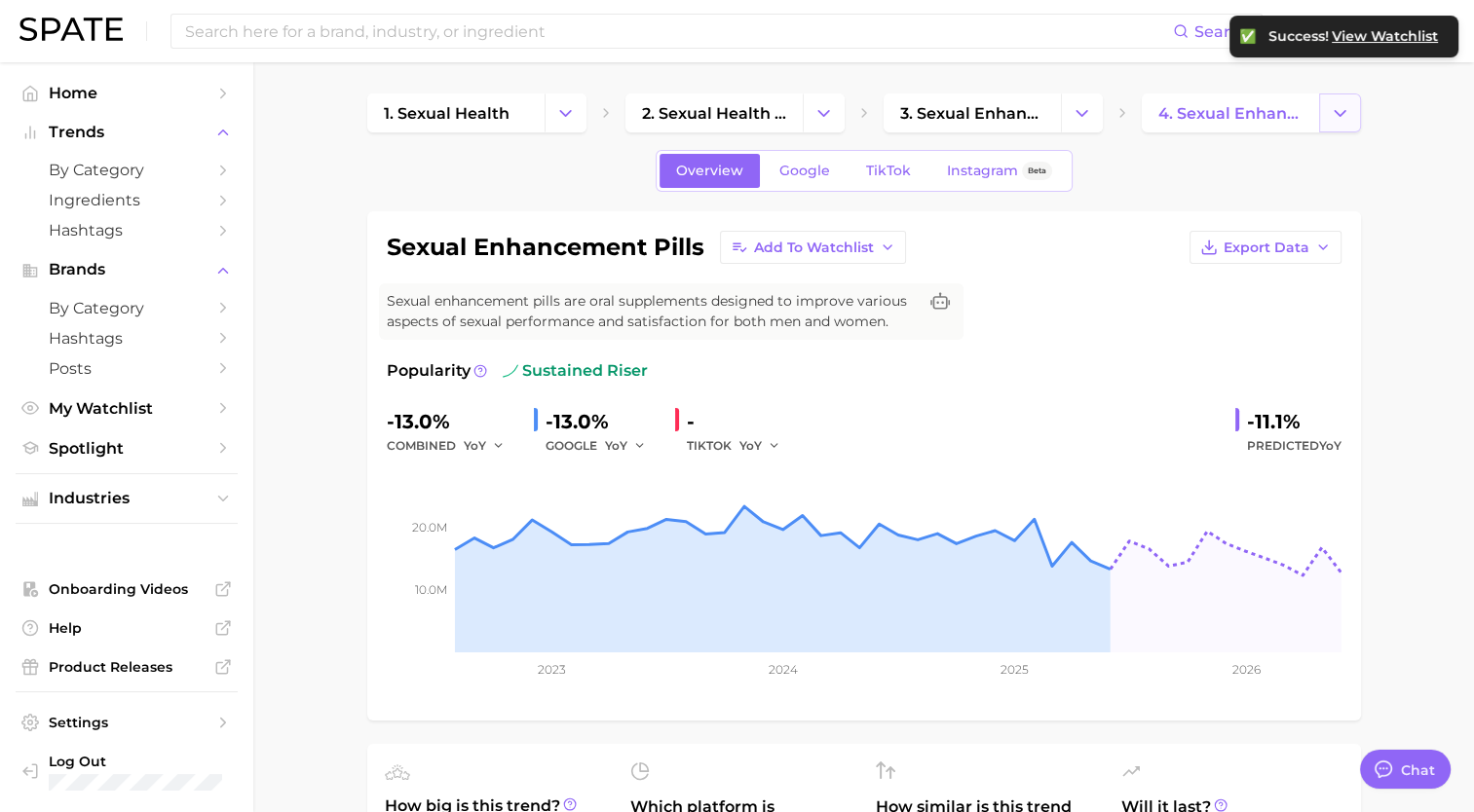
click at [1341, 124] on button "Change Category" at bounding box center [1340, 113] width 42 height 39
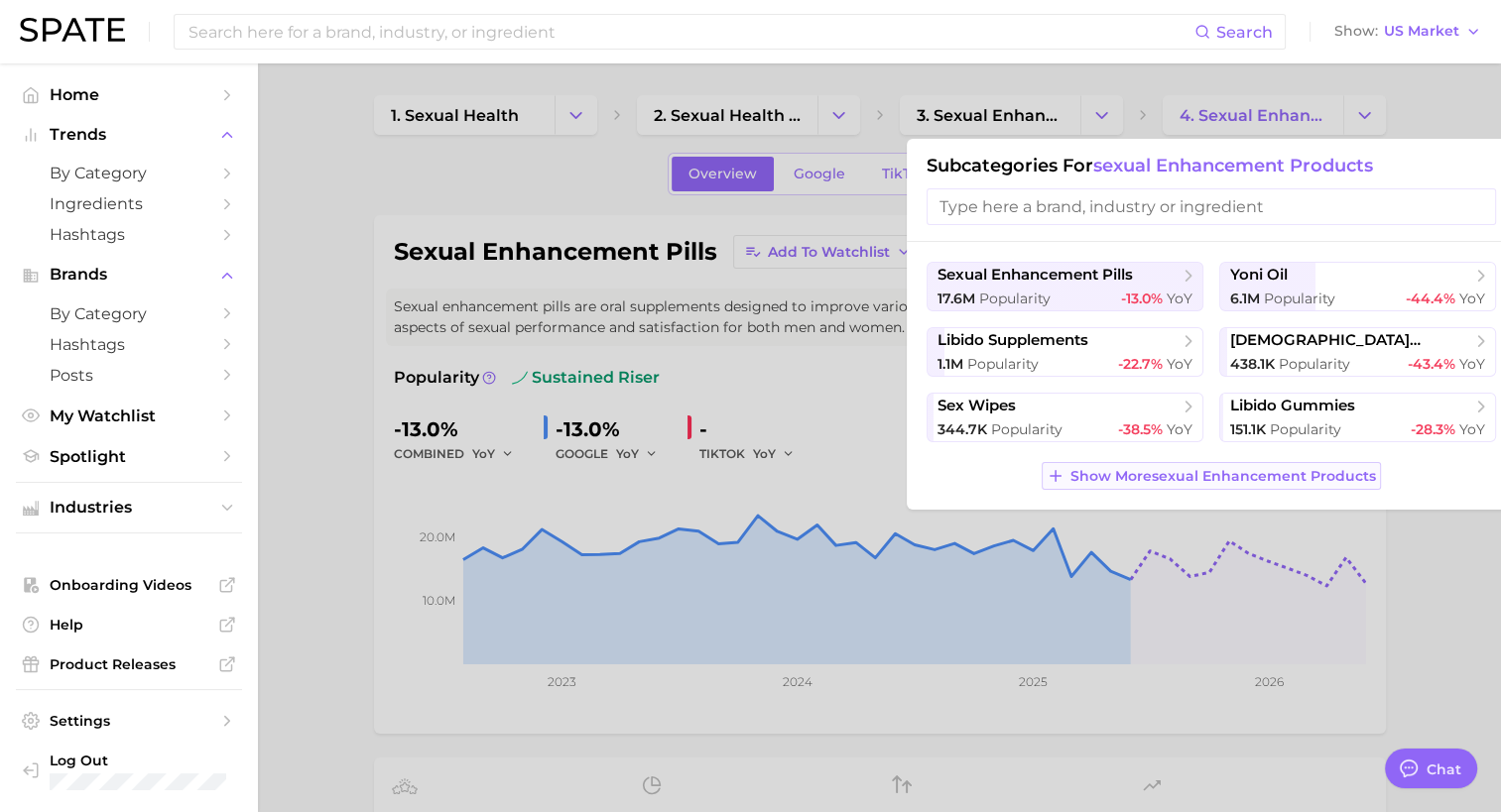
click at [1248, 484] on button "Show More sexual enhancement products" at bounding box center [1211, 476] width 339 height 28
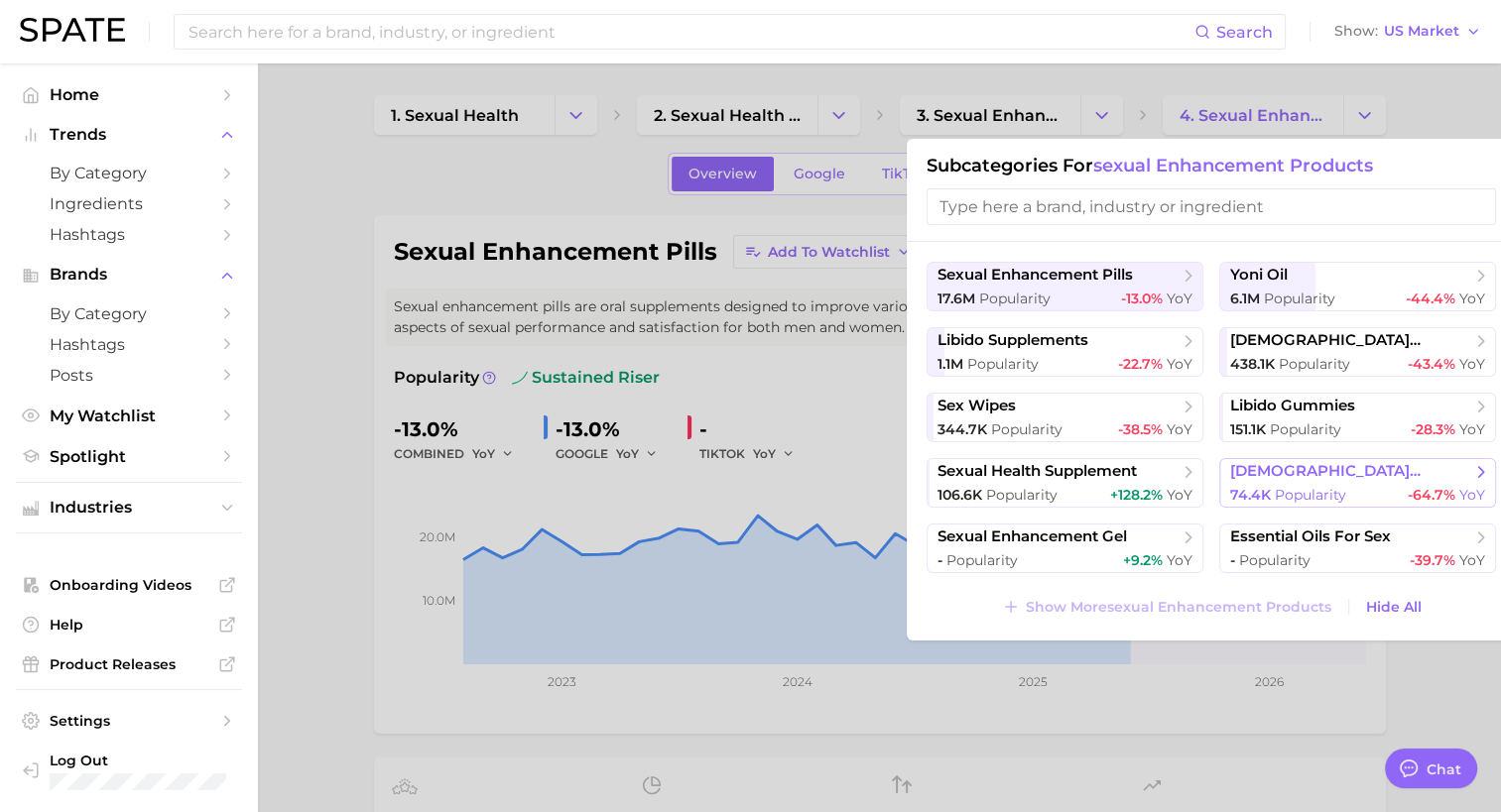
click at [1306, 490] on span "Popularity" at bounding box center [1311, 495] width 72 height 18
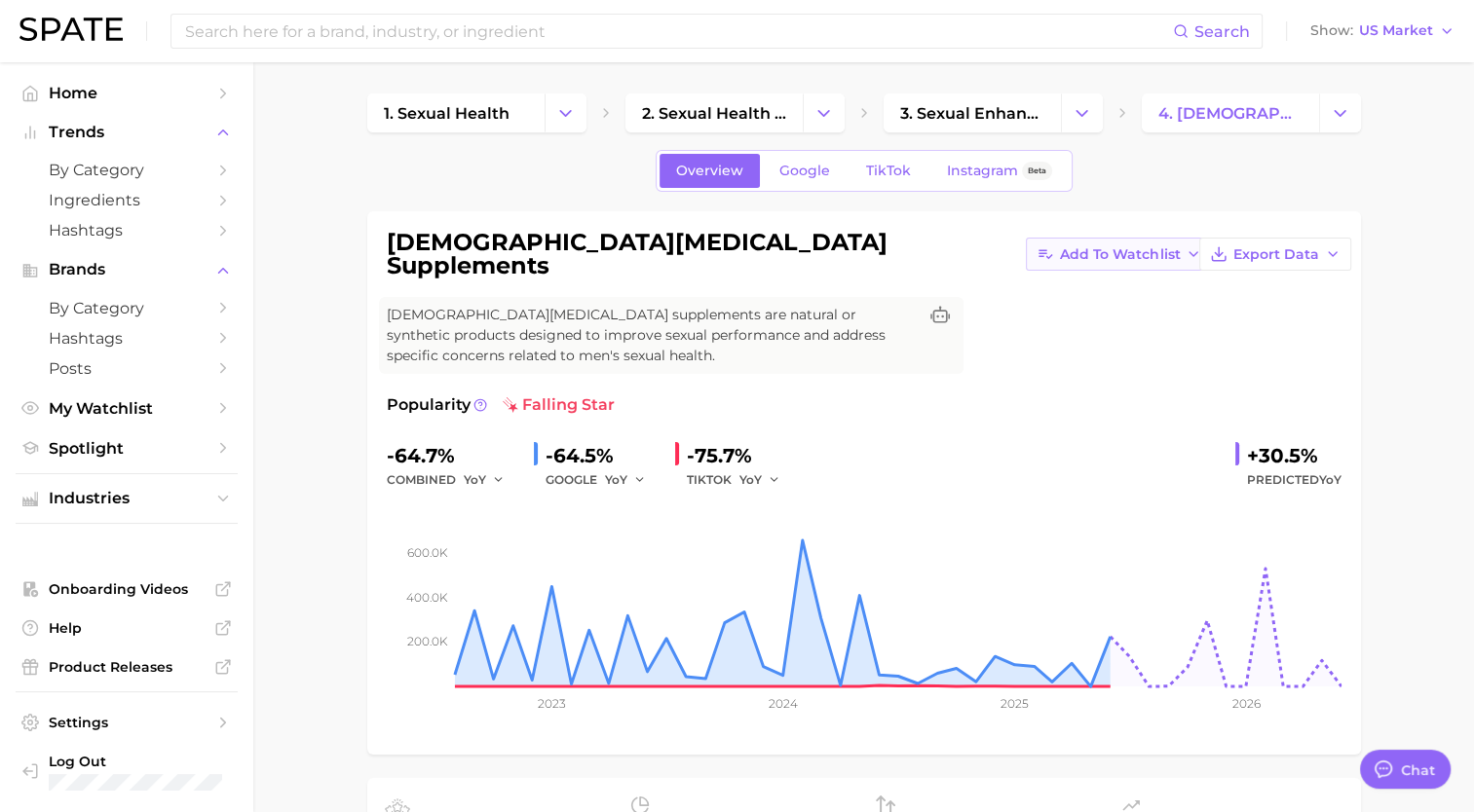
click at [1026, 261] on button "Add to Watchlist" at bounding box center [1119, 254] width 186 height 33
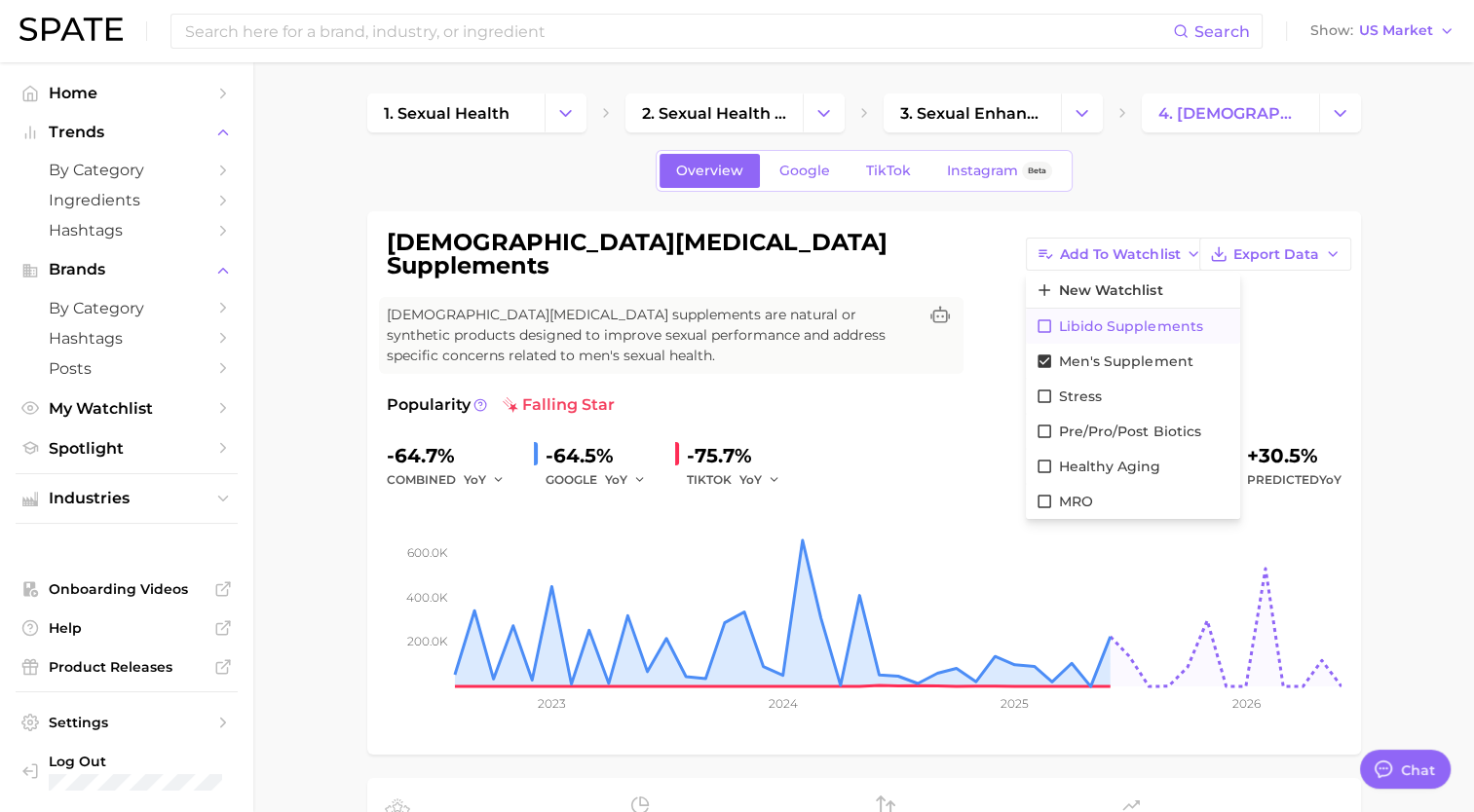
click at [1036, 319] on icon at bounding box center [1044, 326] width 18 height 18
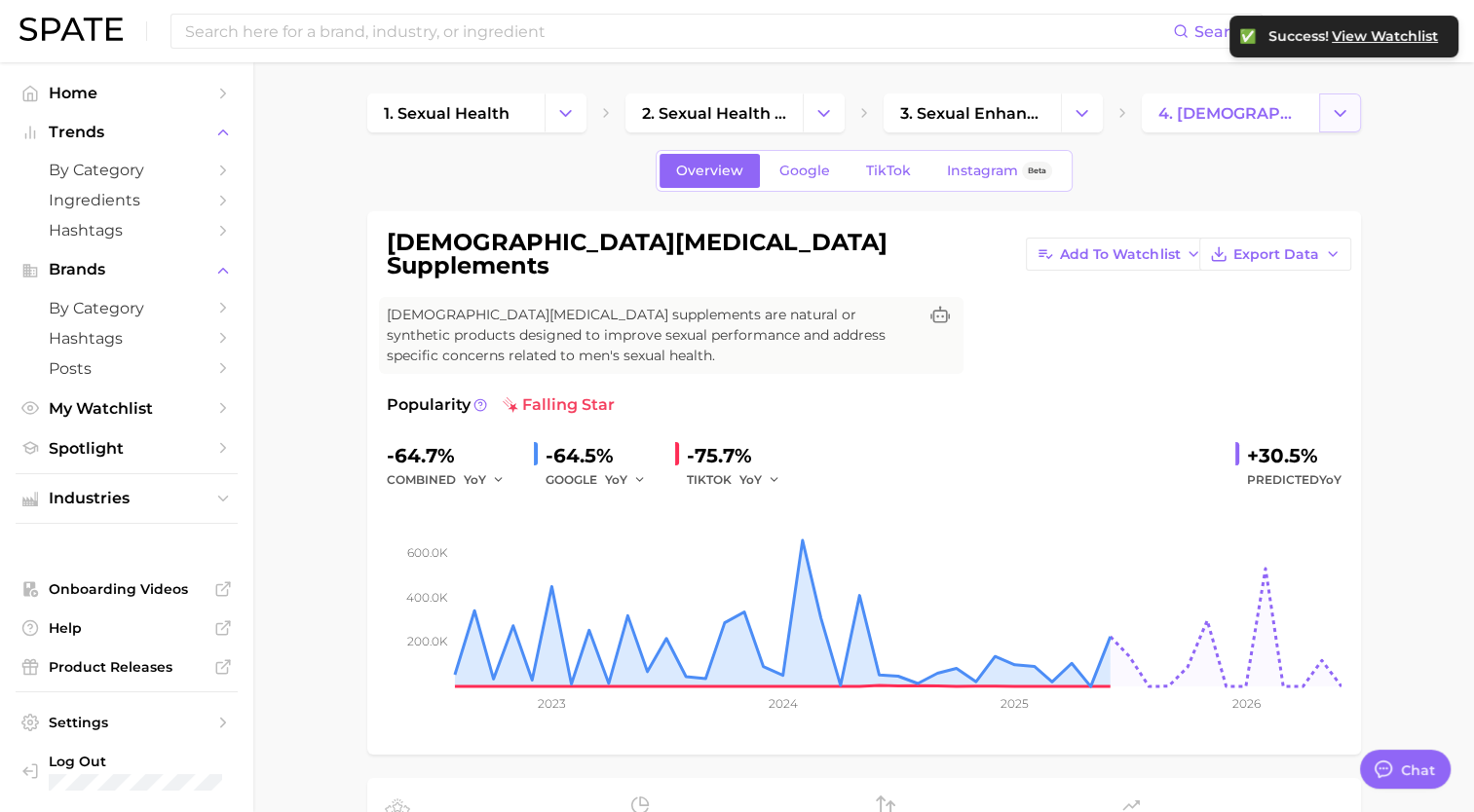
click at [1340, 120] on icon "Change Category" at bounding box center [1340, 113] width 21 height 21
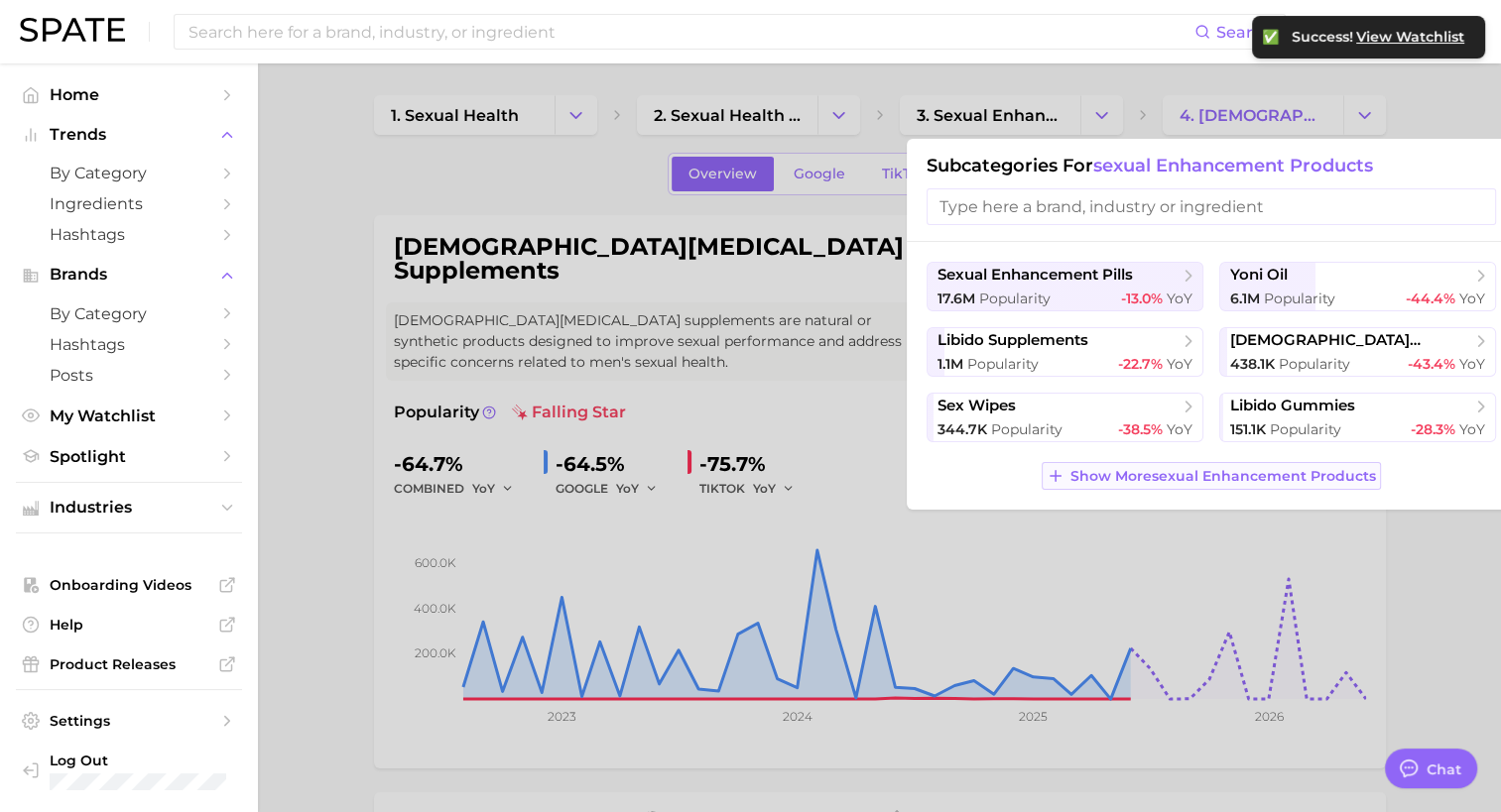
click at [1227, 481] on span "Show More sexual enhancement products" at bounding box center [1223, 476] width 306 height 17
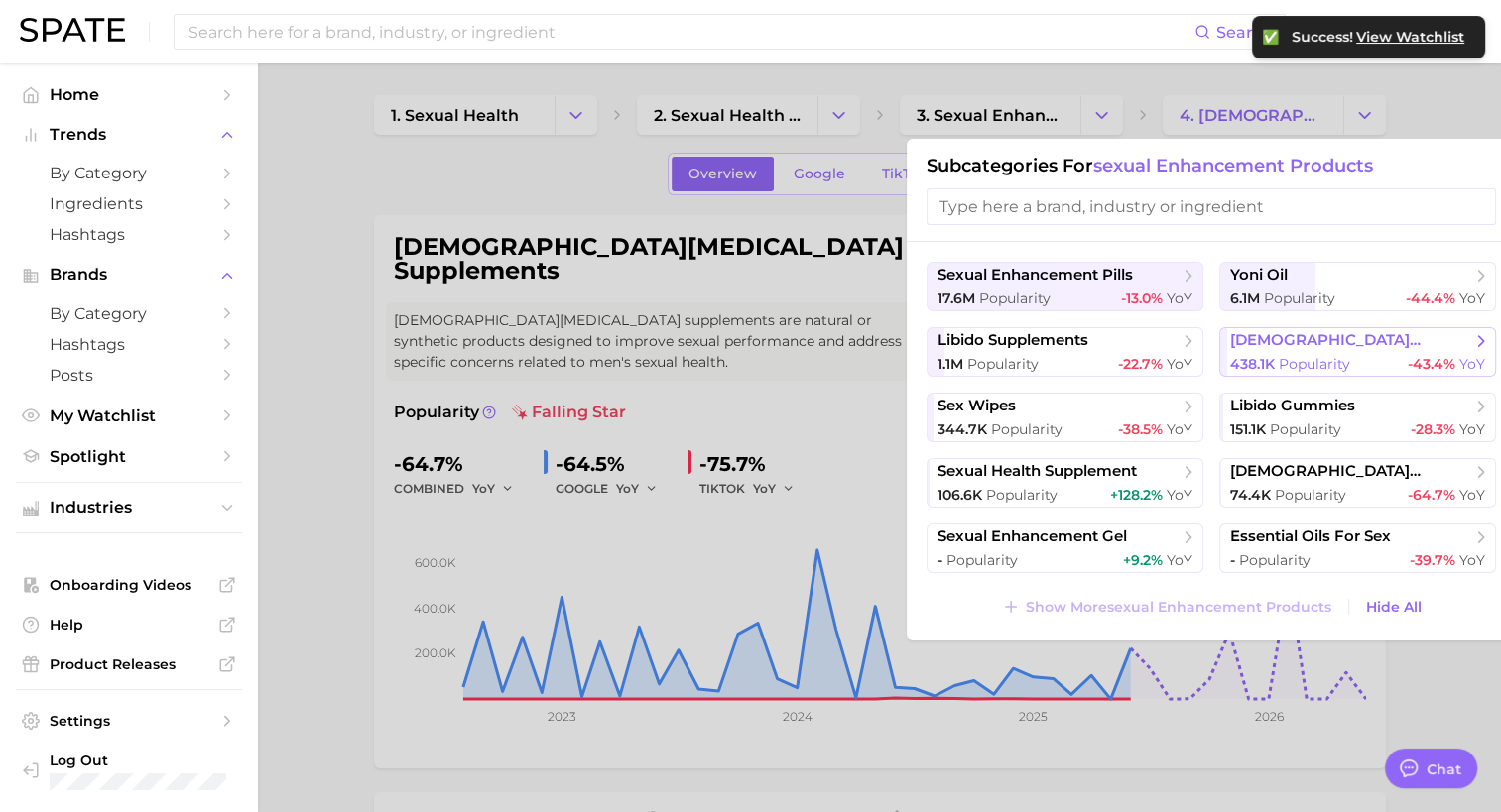
click at [1328, 348] on span "female enhancement pills" at bounding box center [1351, 340] width 241 height 19
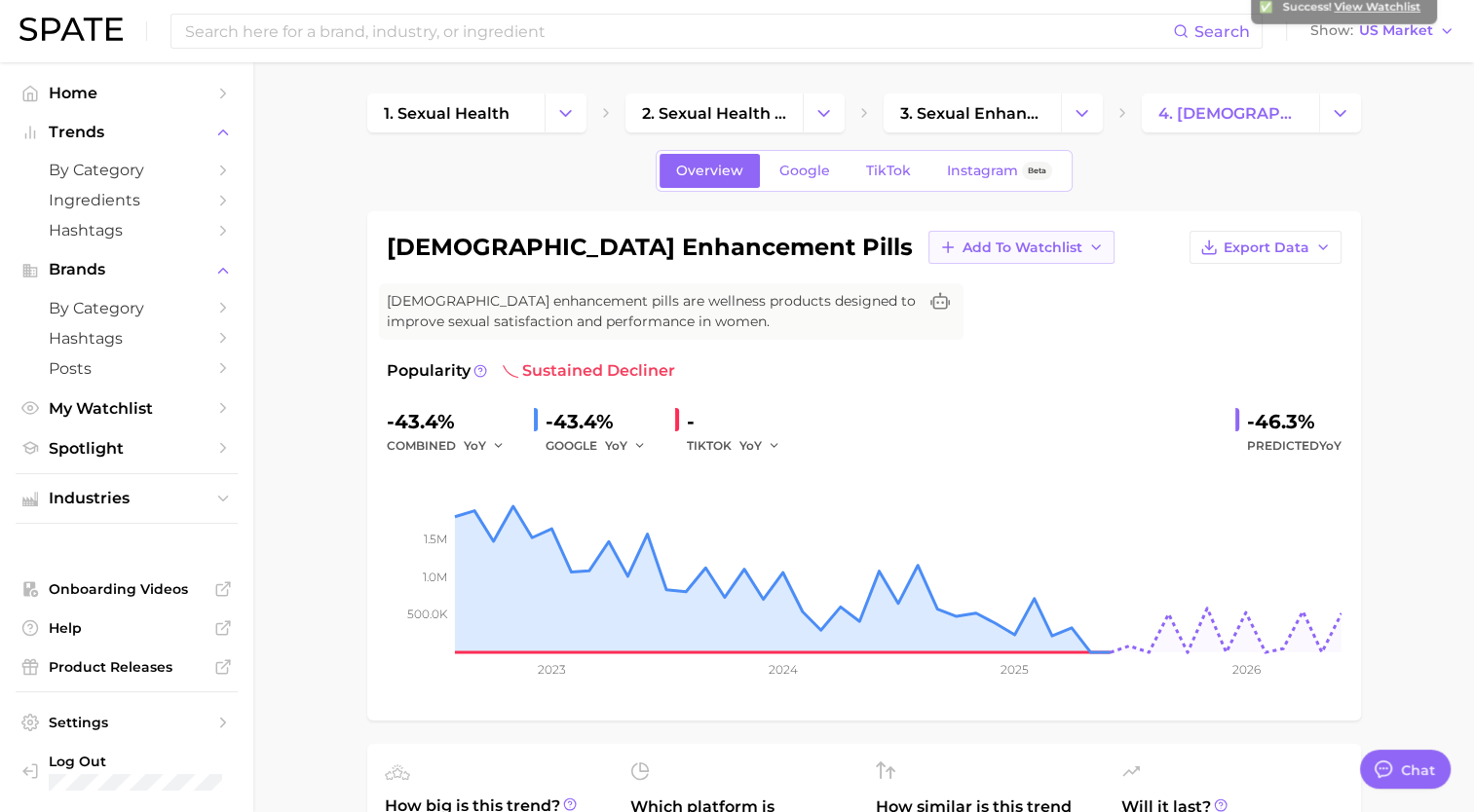
click at [929, 258] on button "Add to Watchlist" at bounding box center [1022, 248] width 186 height 33
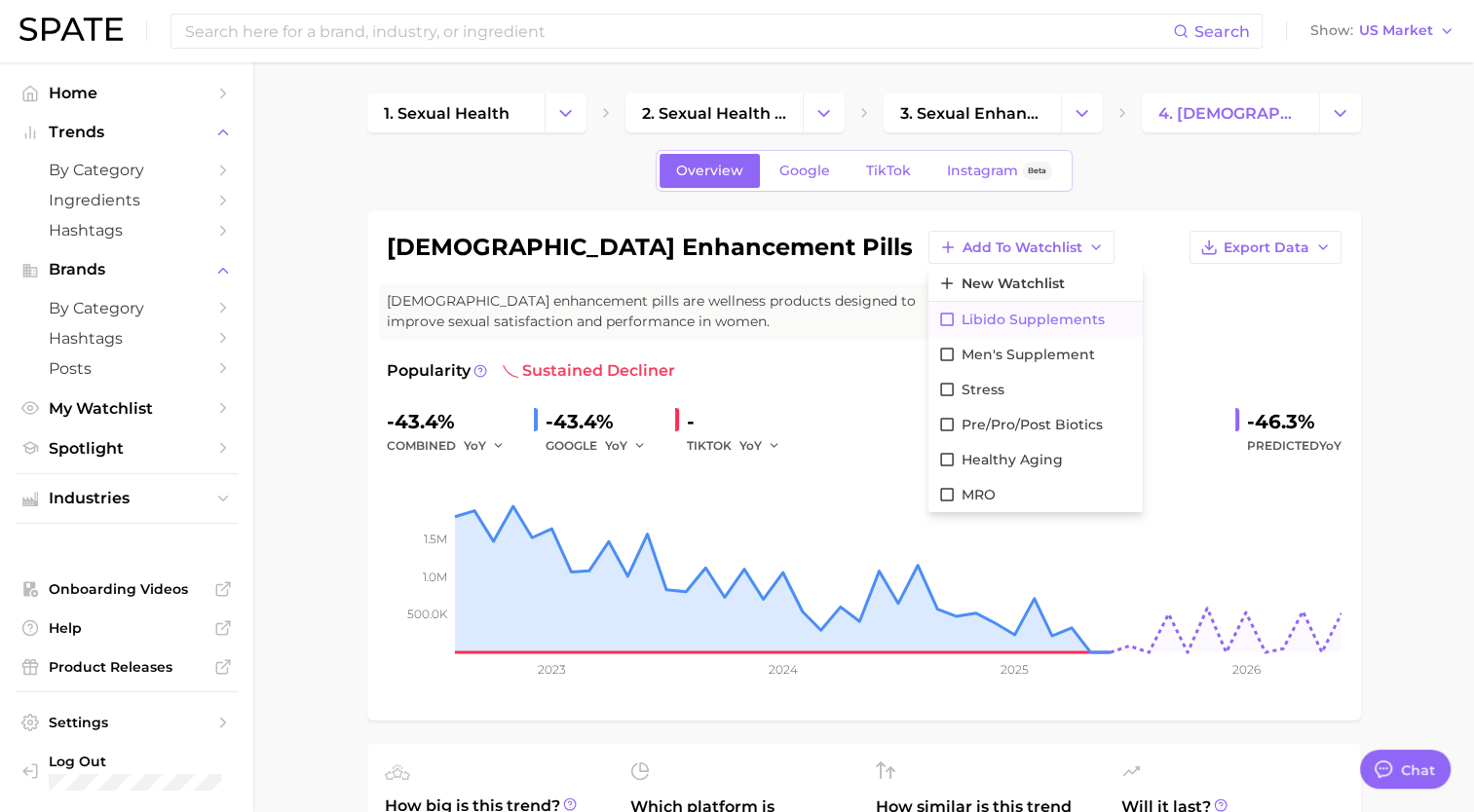
click at [938, 316] on icon at bounding box center [946, 319] width 18 height 18
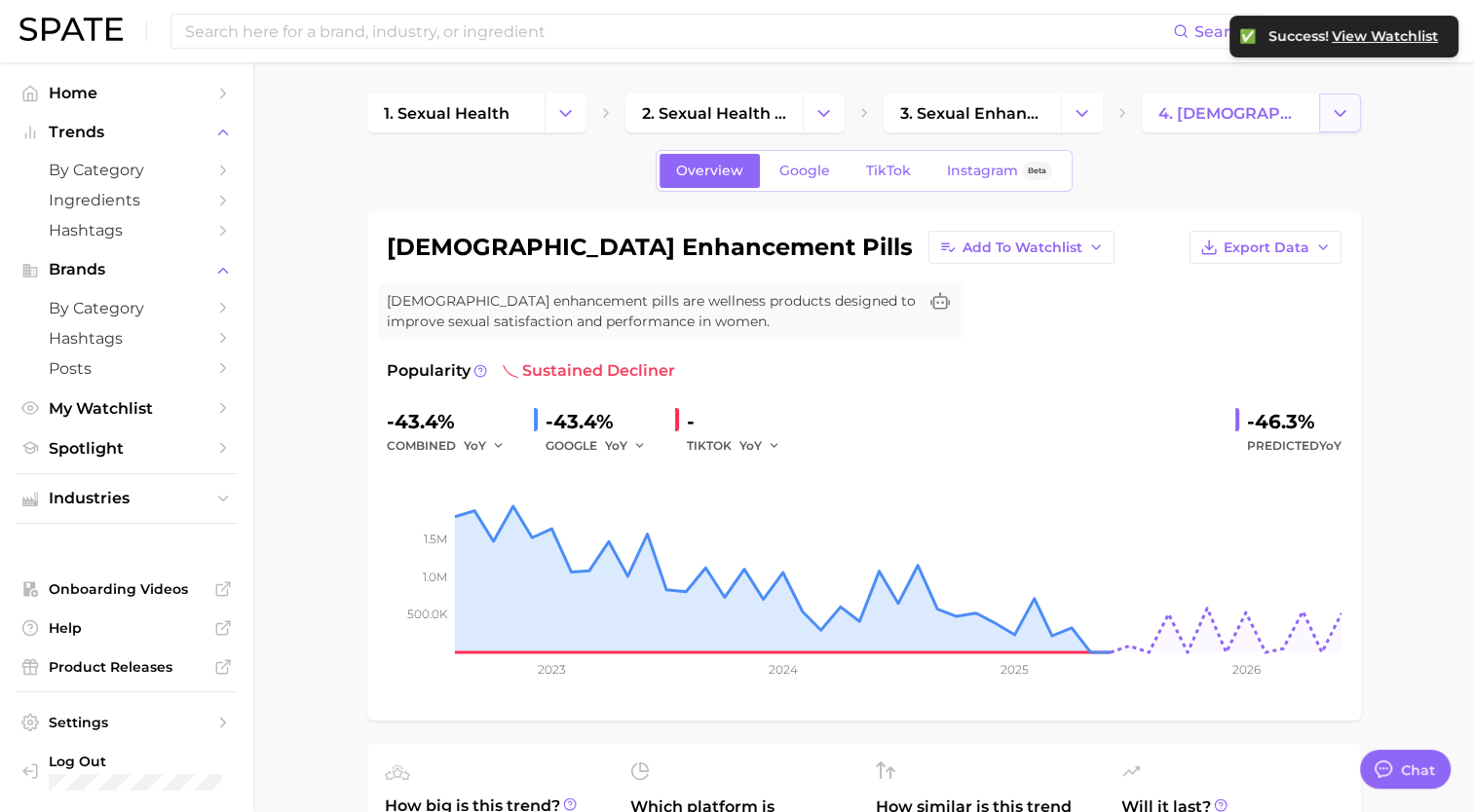
click at [1325, 120] on button "Change Category" at bounding box center [1340, 113] width 42 height 39
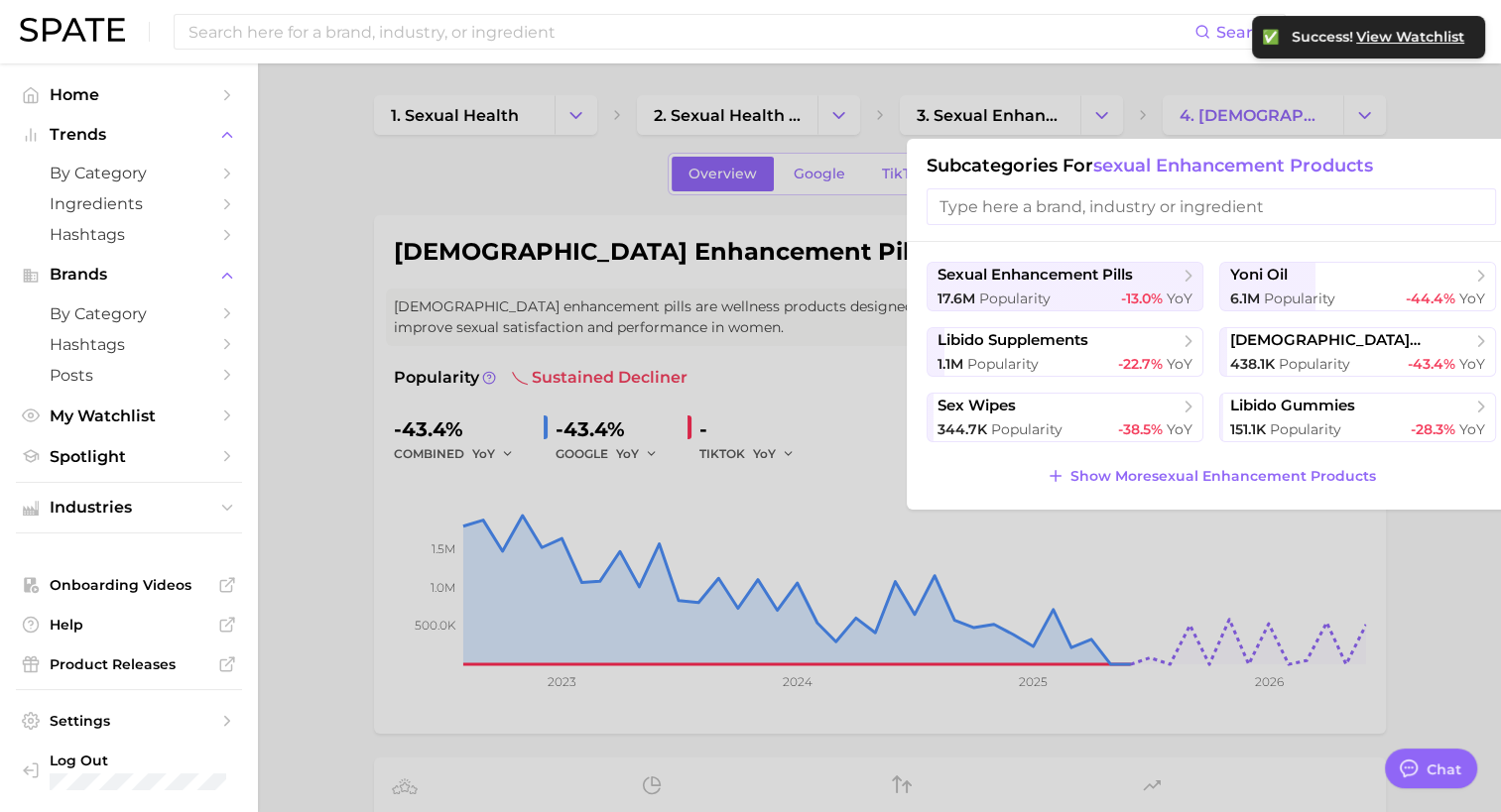
click at [1098, 115] on div at bounding box center [750, 406] width 1501 height 812
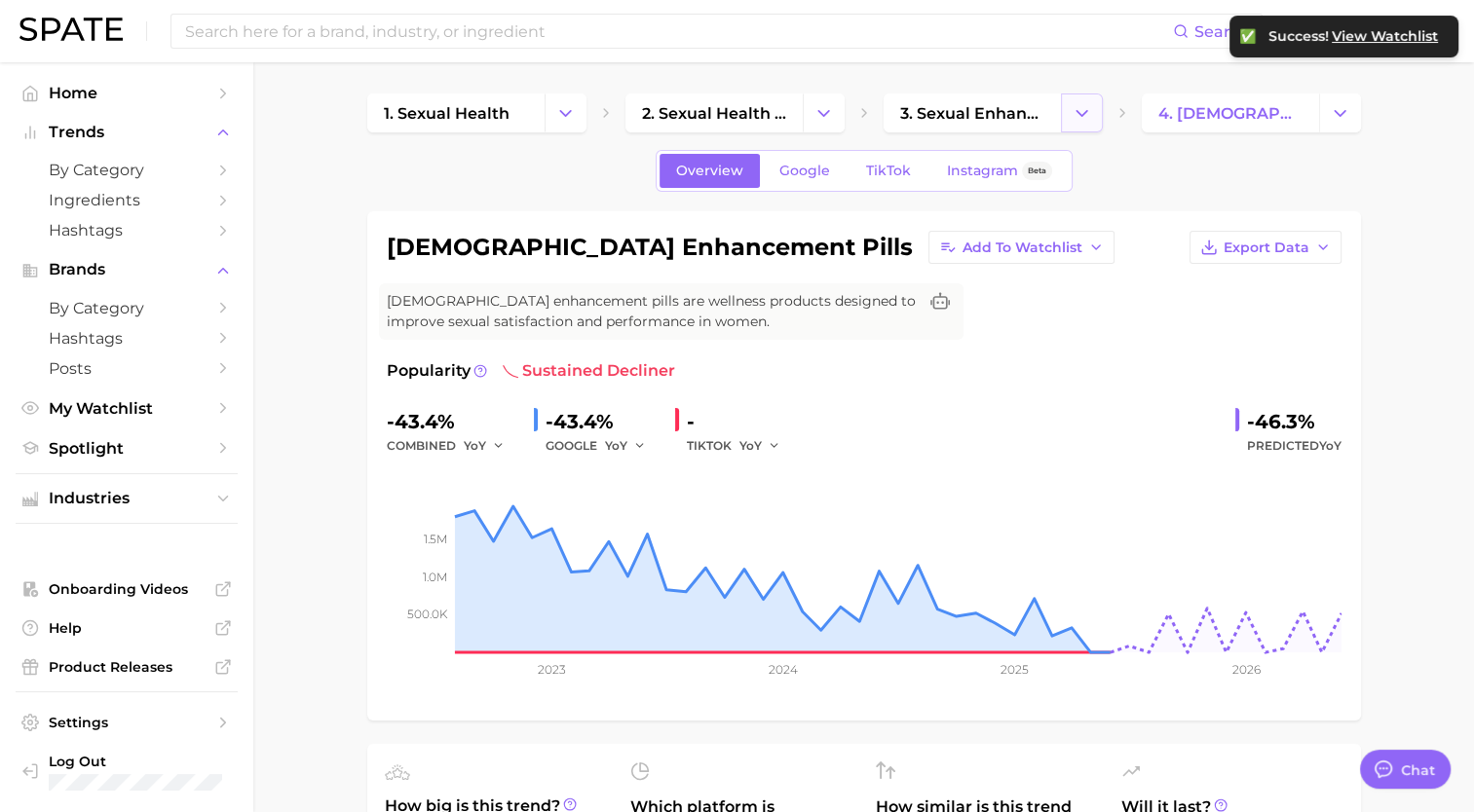
click at [1089, 113] on icon "Change Category" at bounding box center [1082, 113] width 21 height 21
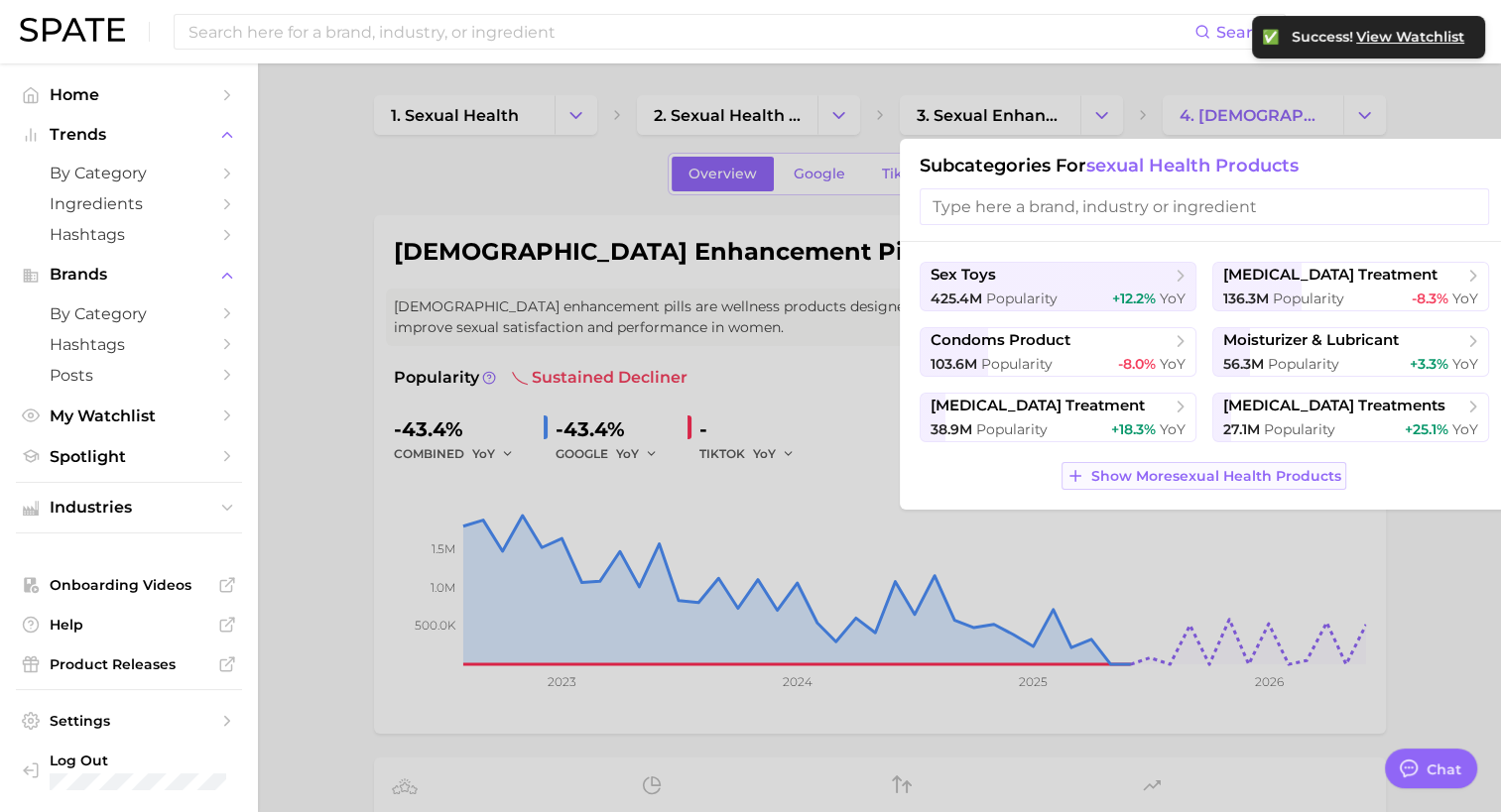
click at [1177, 473] on span "Show More sexual health products" at bounding box center [1216, 476] width 250 height 17
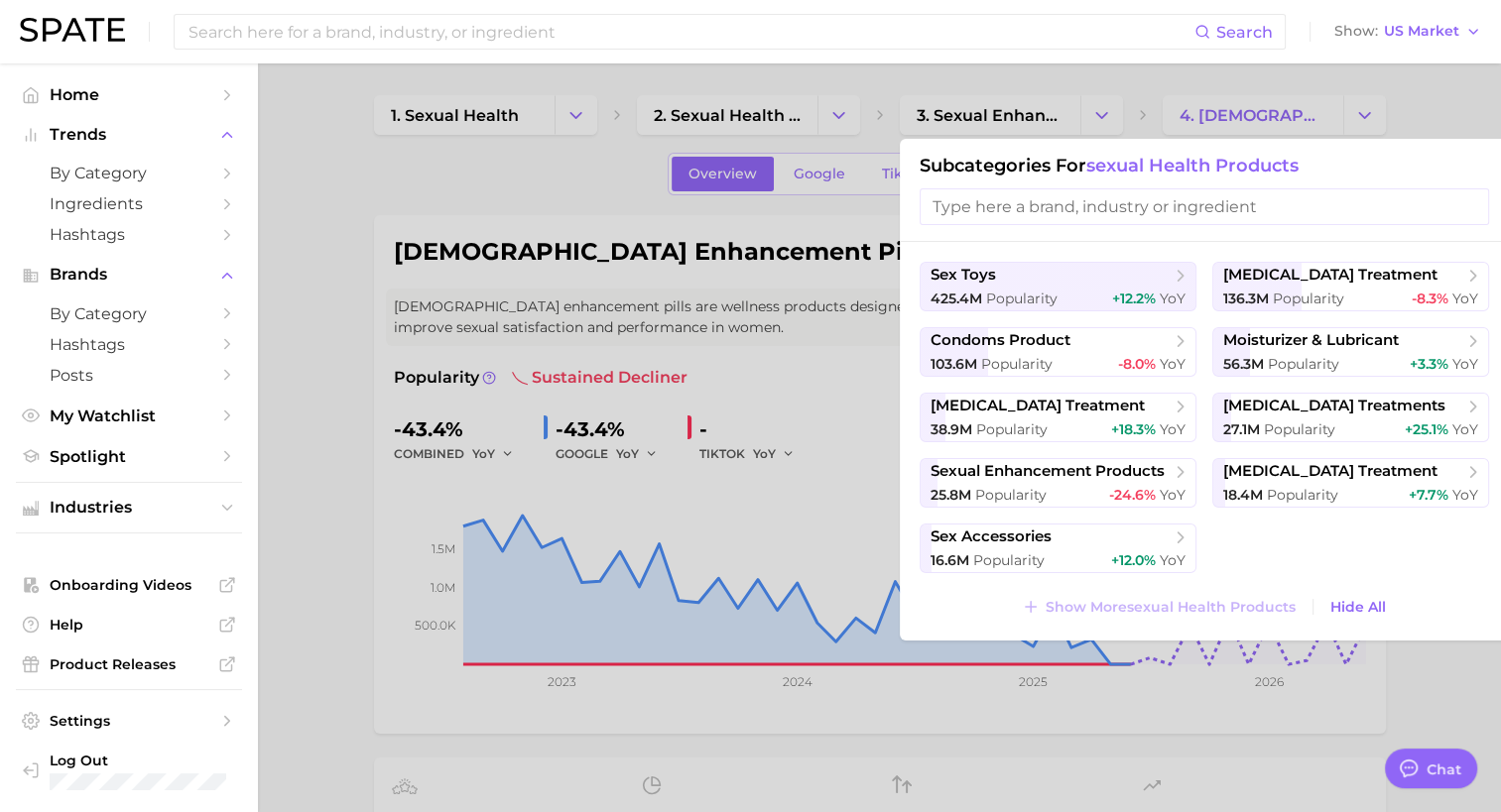
click at [1428, 102] on div at bounding box center [750, 406] width 1501 height 812
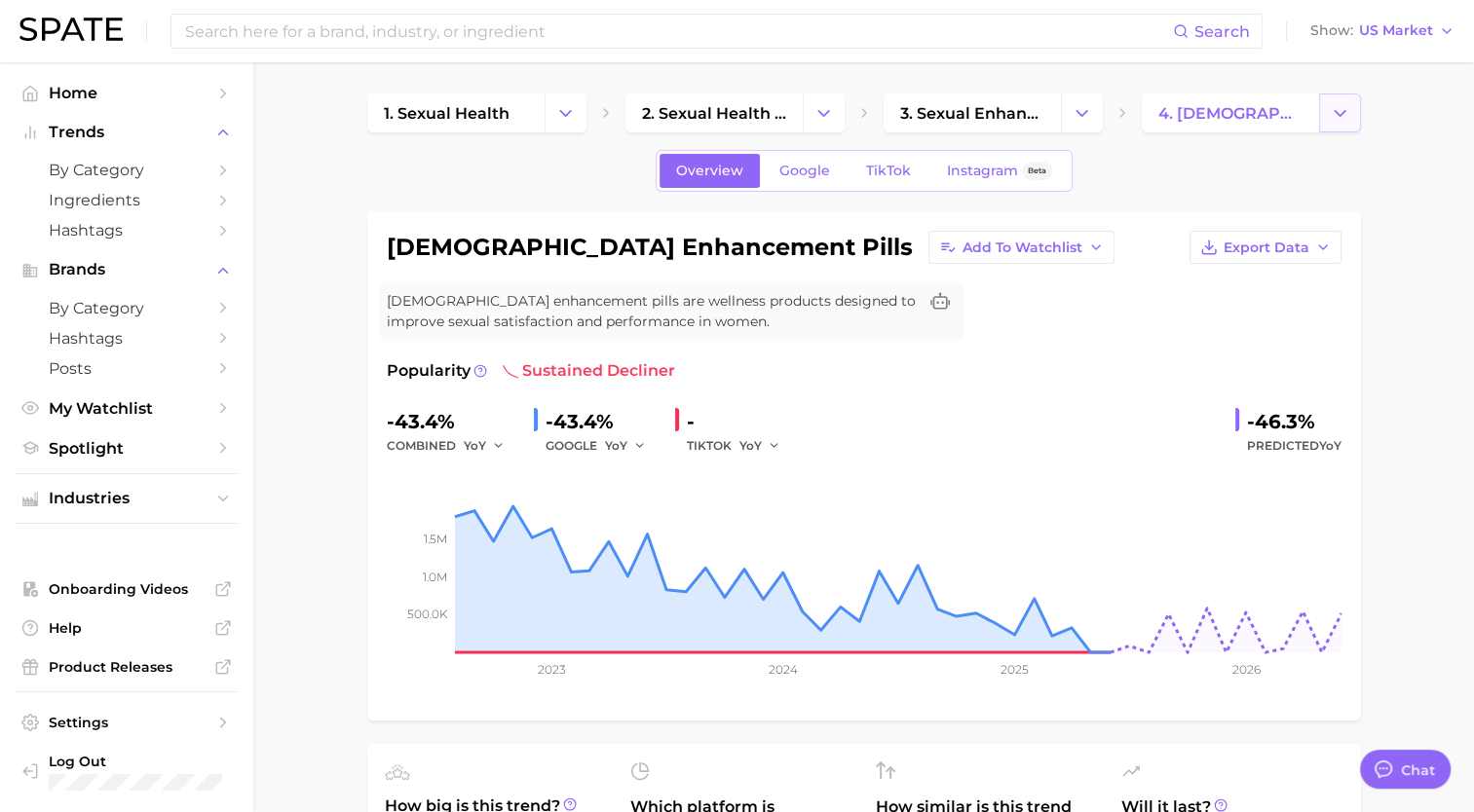
click at [1342, 105] on icon "Change Category" at bounding box center [1340, 113] width 21 height 21
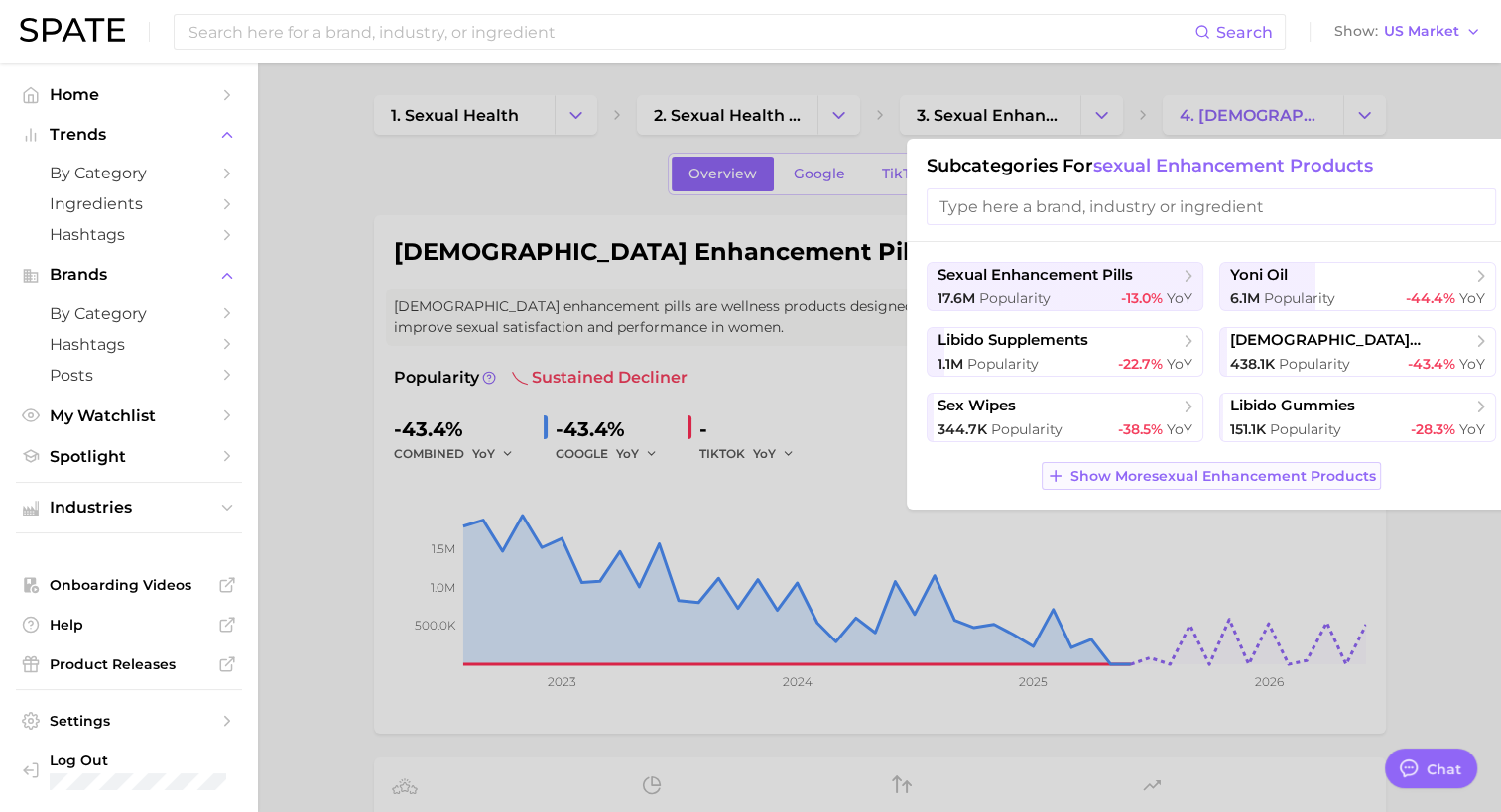
click at [1260, 468] on span "Show More sexual enhancement products" at bounding box center [1223, 476] width 306 height 17
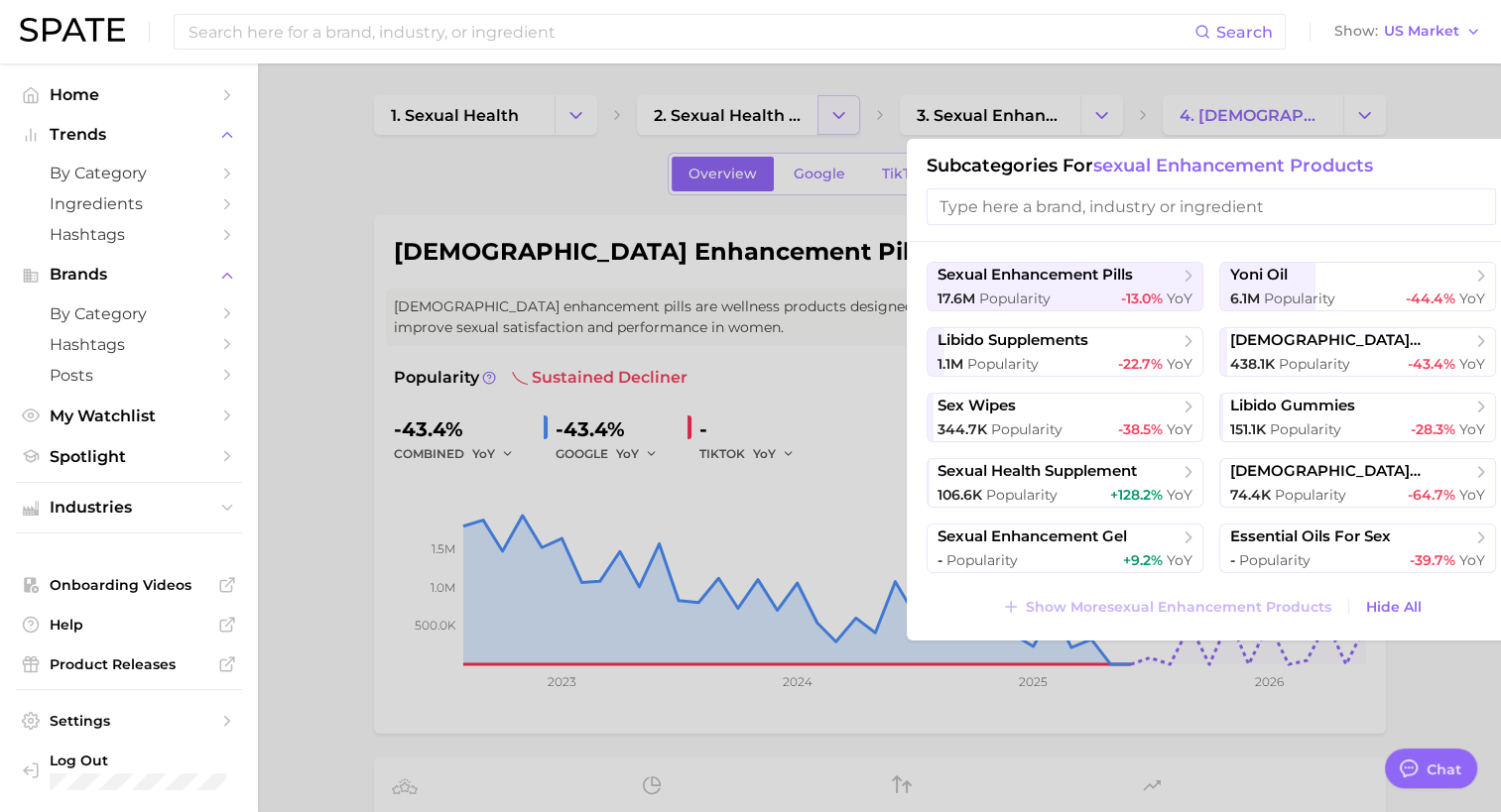
click at [842, 96] on div at bounding box center [750, 406] width 1501 height 812
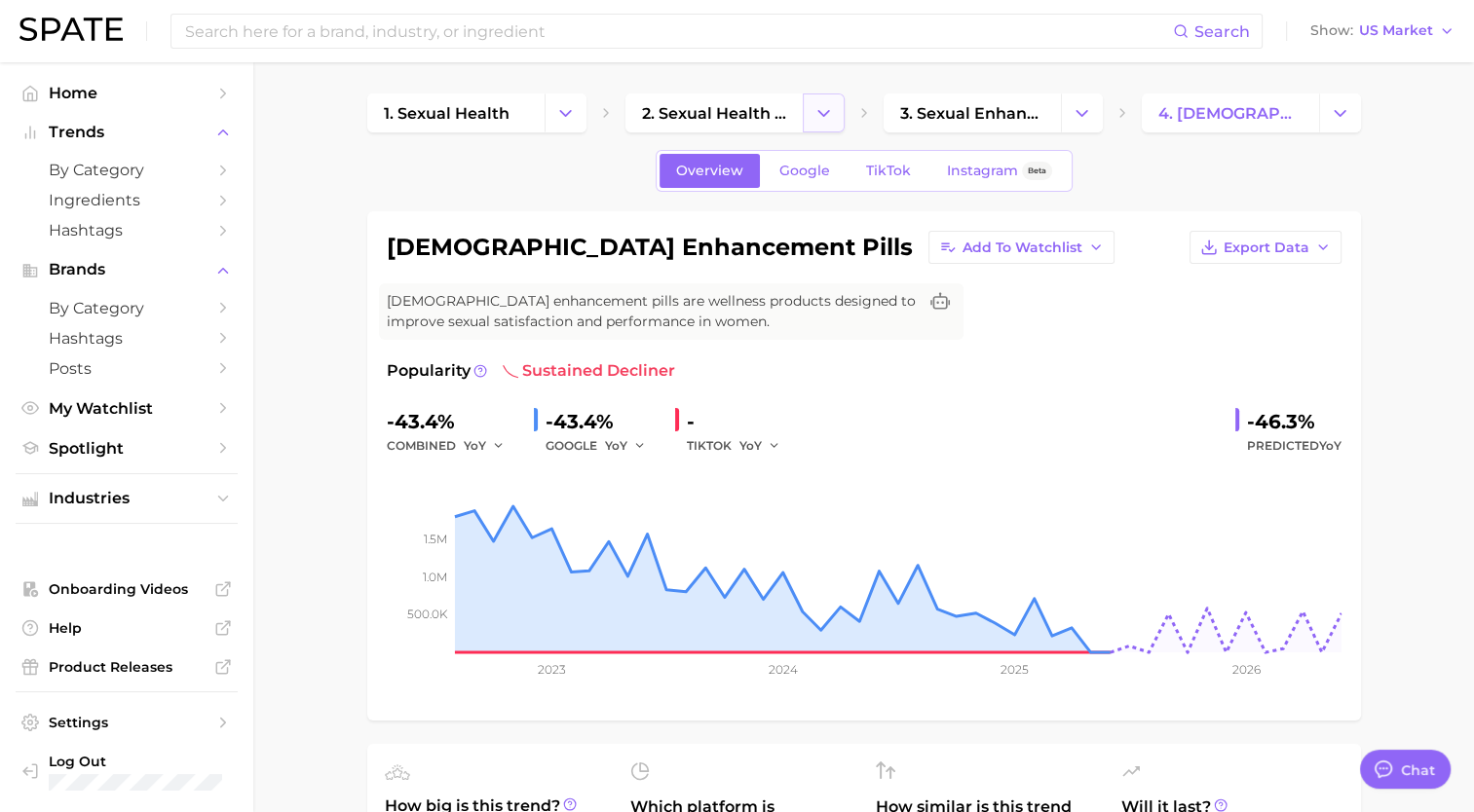
click at [836, 113] on button "Change Category" at bounding box center [823, 113] width 42 height 39
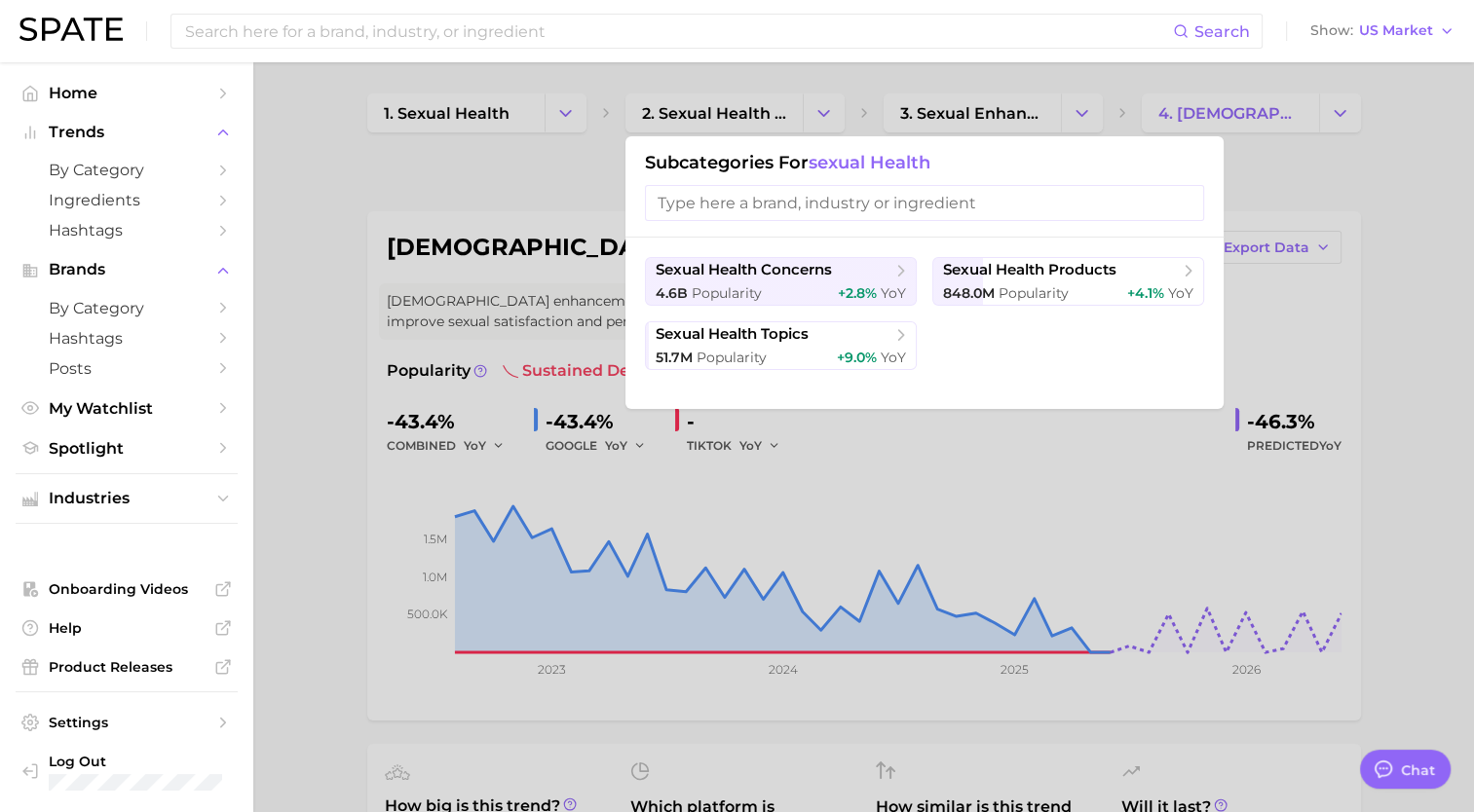
click at [497, 199] on div at bounding box center [737, 406] width 1474 height 812
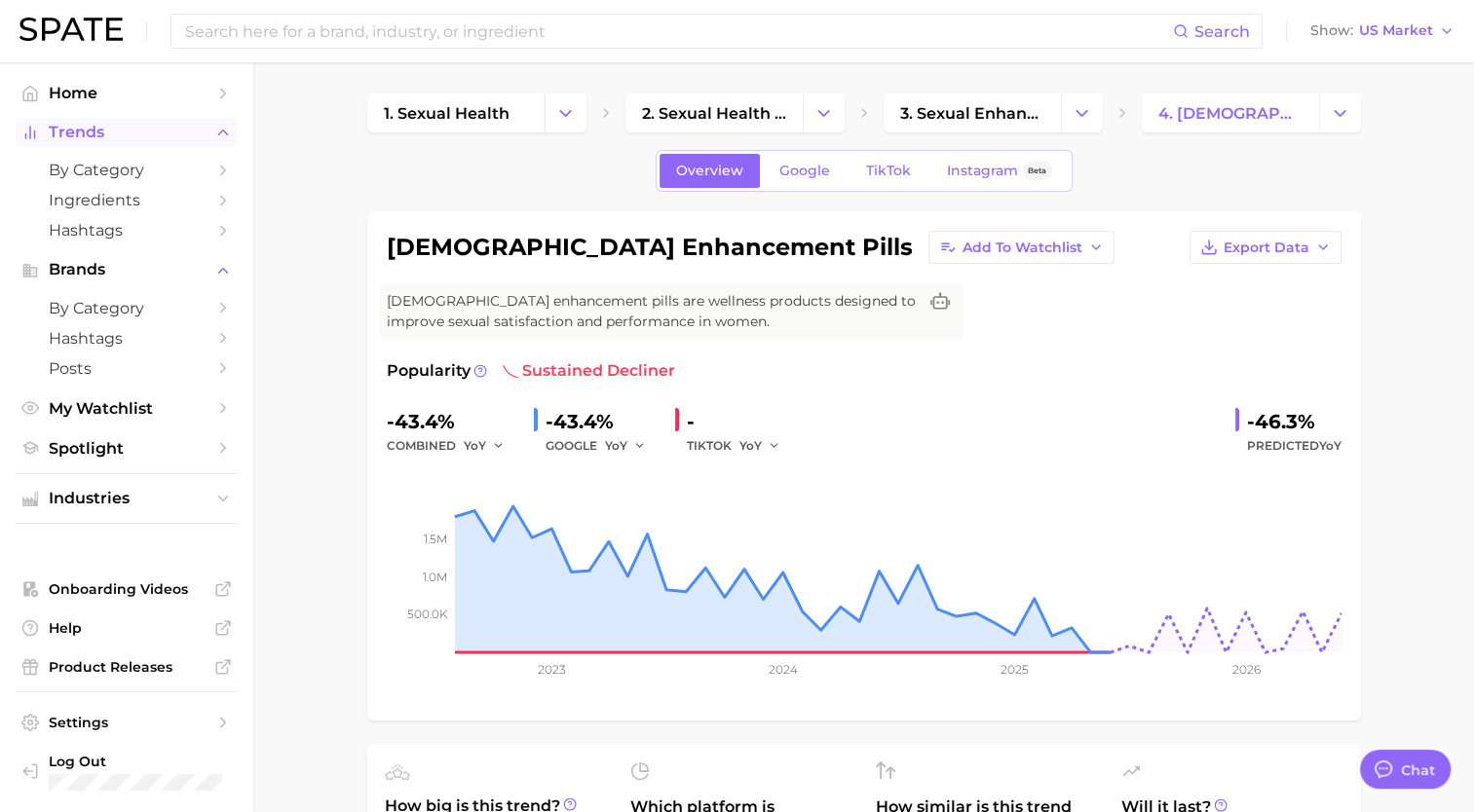
click at [82, 134] on span "Trends" at bounding box center [126, 132] width 156 height 18
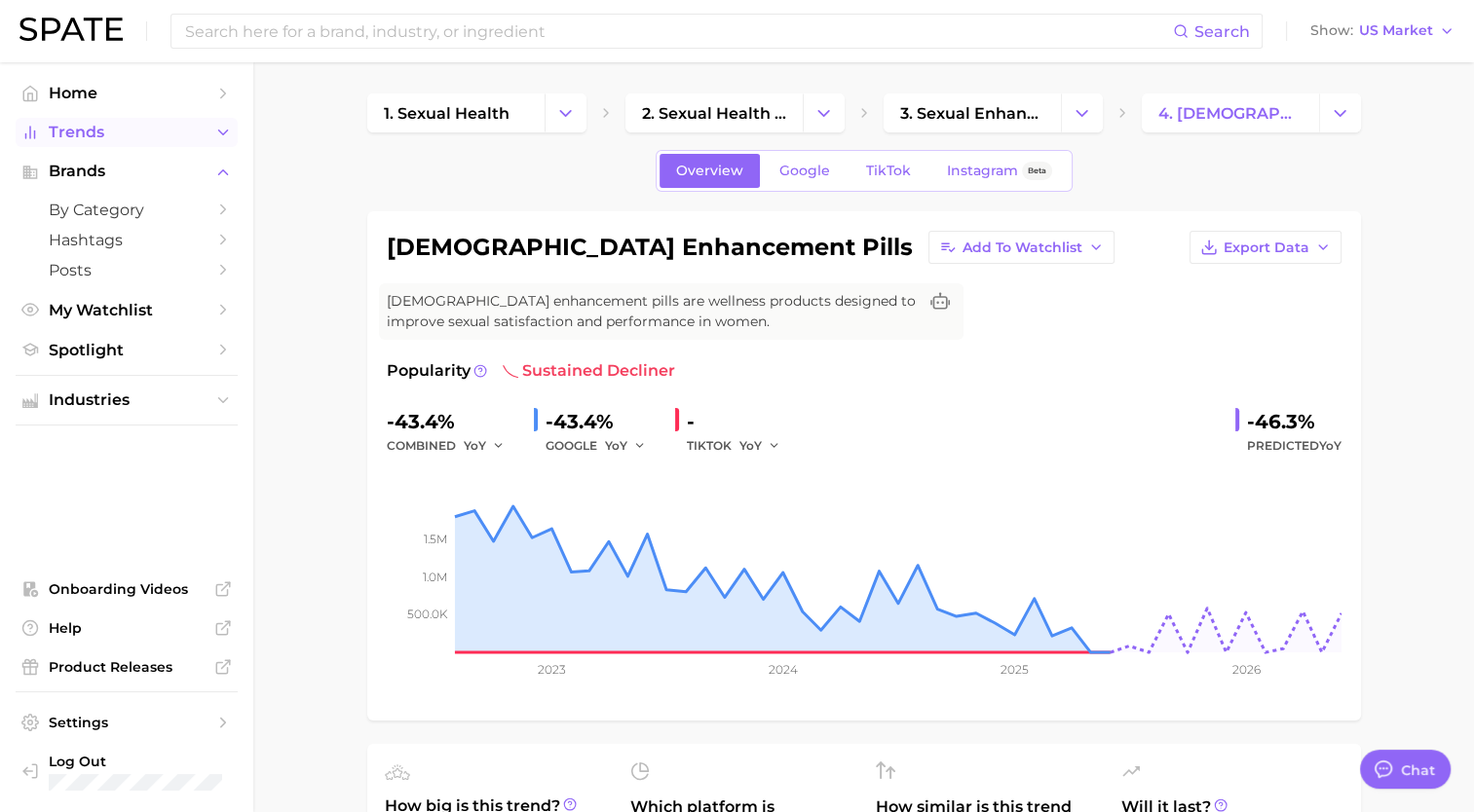
click at [88, 134] on span "Trends" at bounding box center [126, 132] width 156 height 18
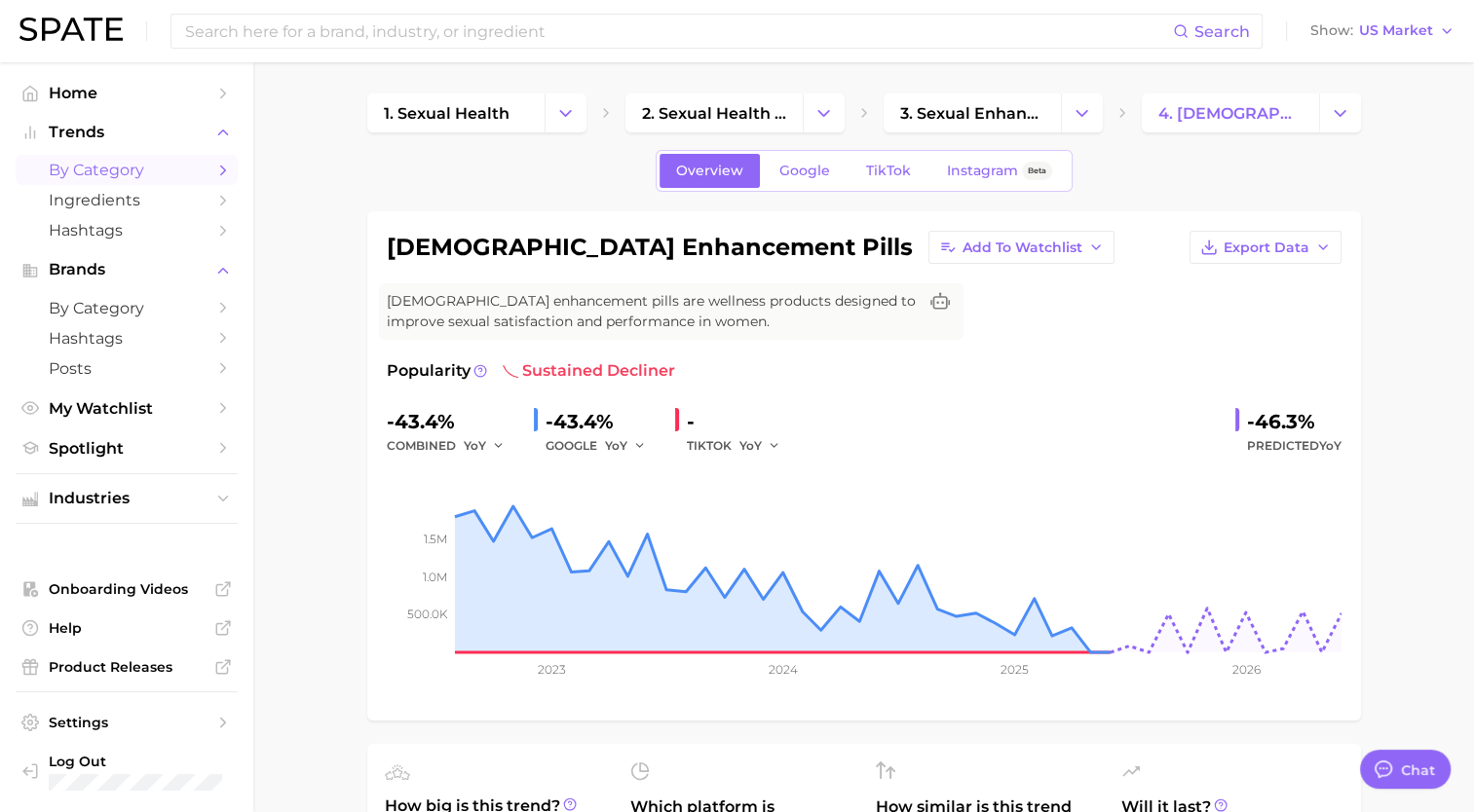
click at [105, 161] on span "by Category" at bounding box center [126, 169] width 156 height 19
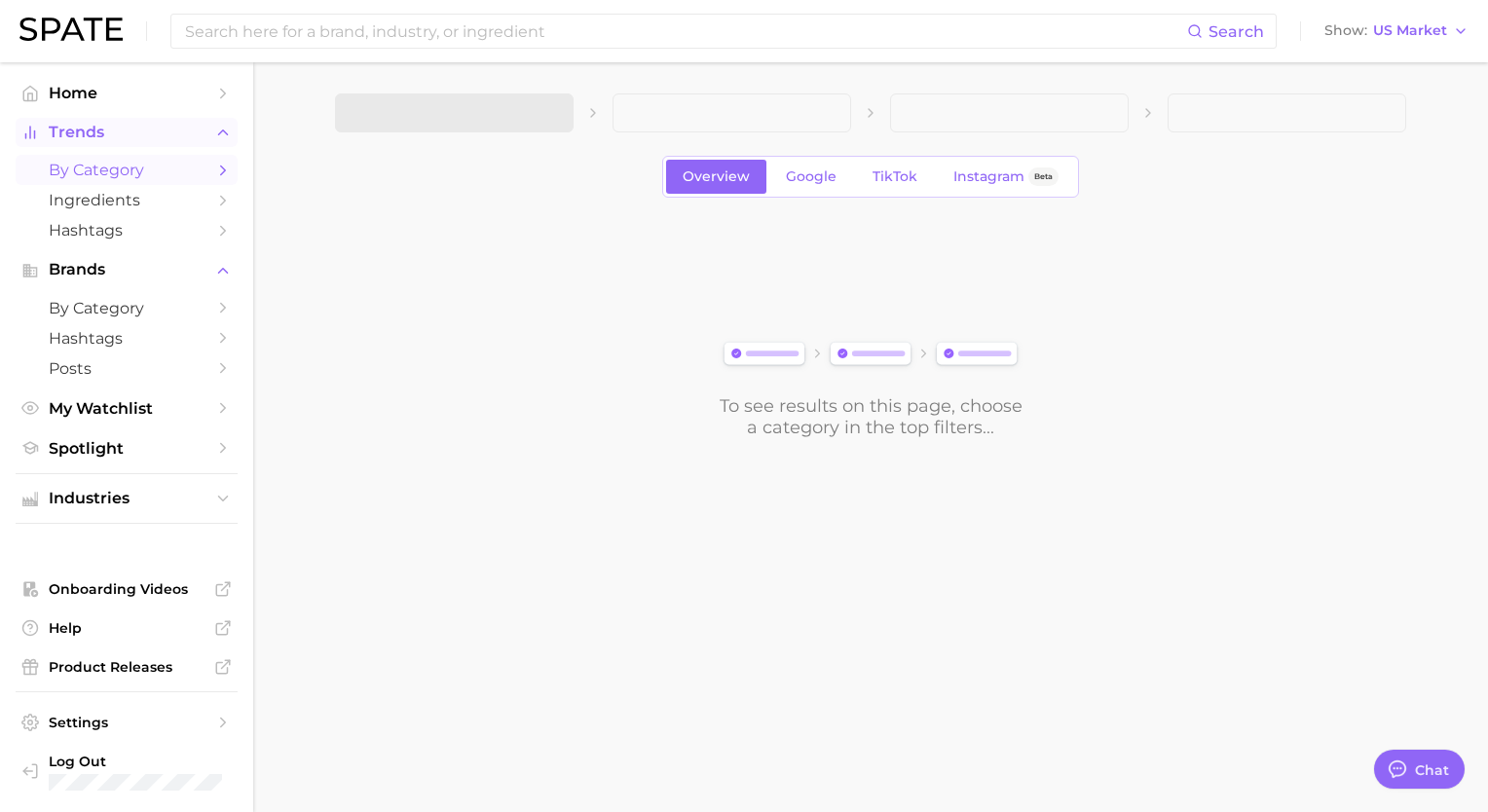
click at [95, 130] on span "Trends" at bounding box center [126, 132] width 156 height 18
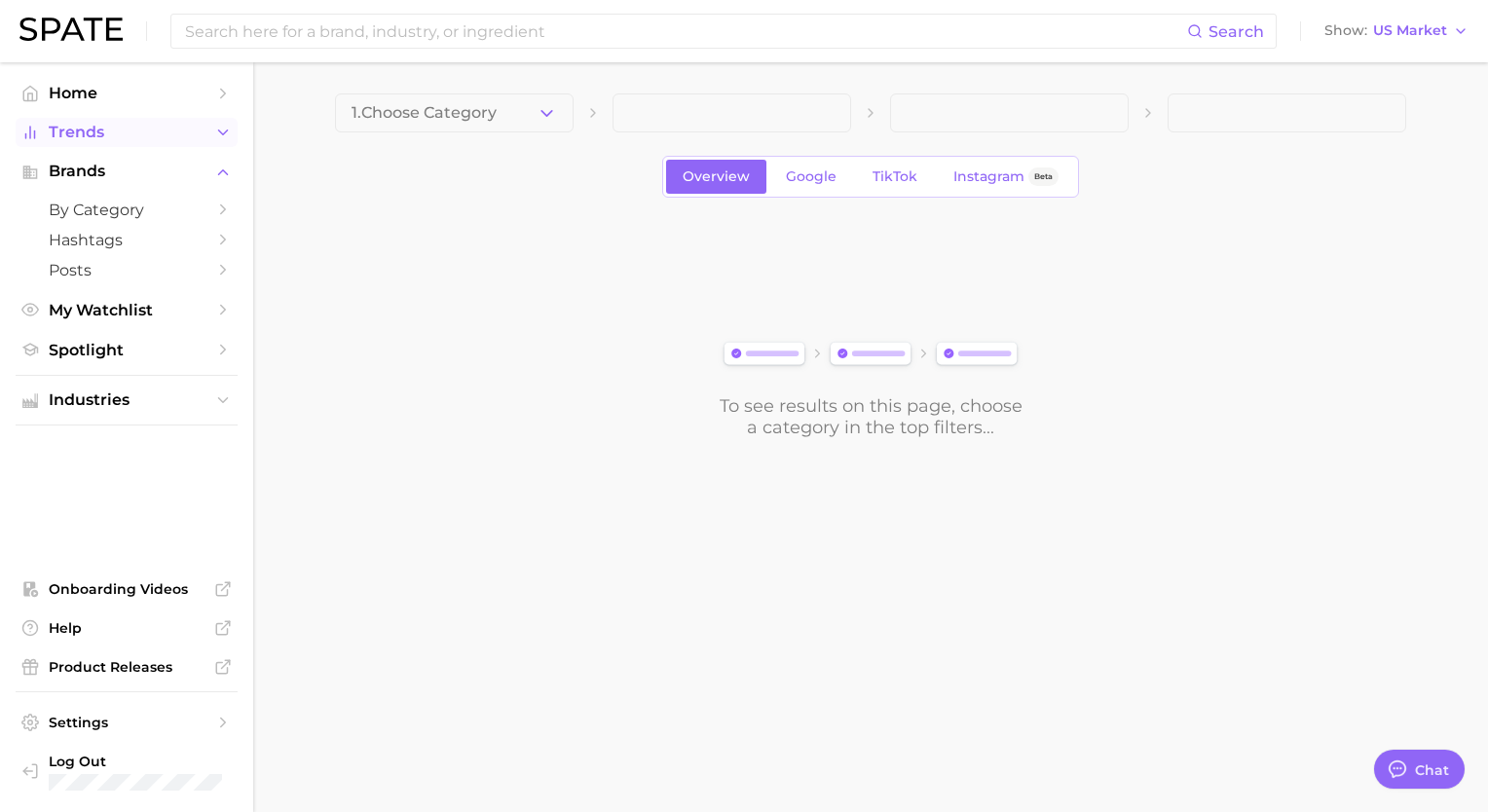
click at [95, 130] on span "Trends" at bounding box center [126, 132] width 156 height 18
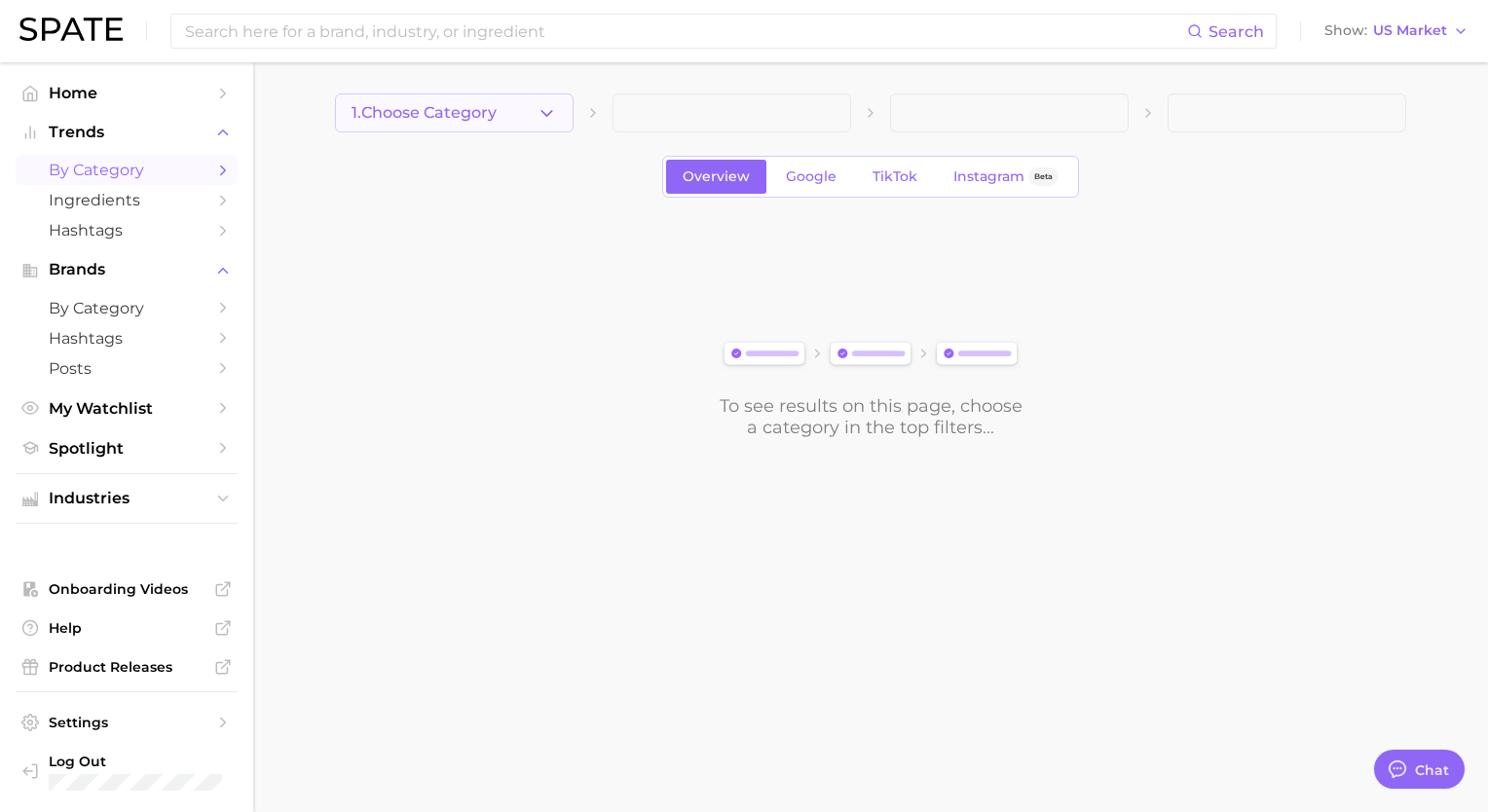
click at [525, 113] on button "1. Choose Category" at bounding box center [454, 113] width 239 height 39
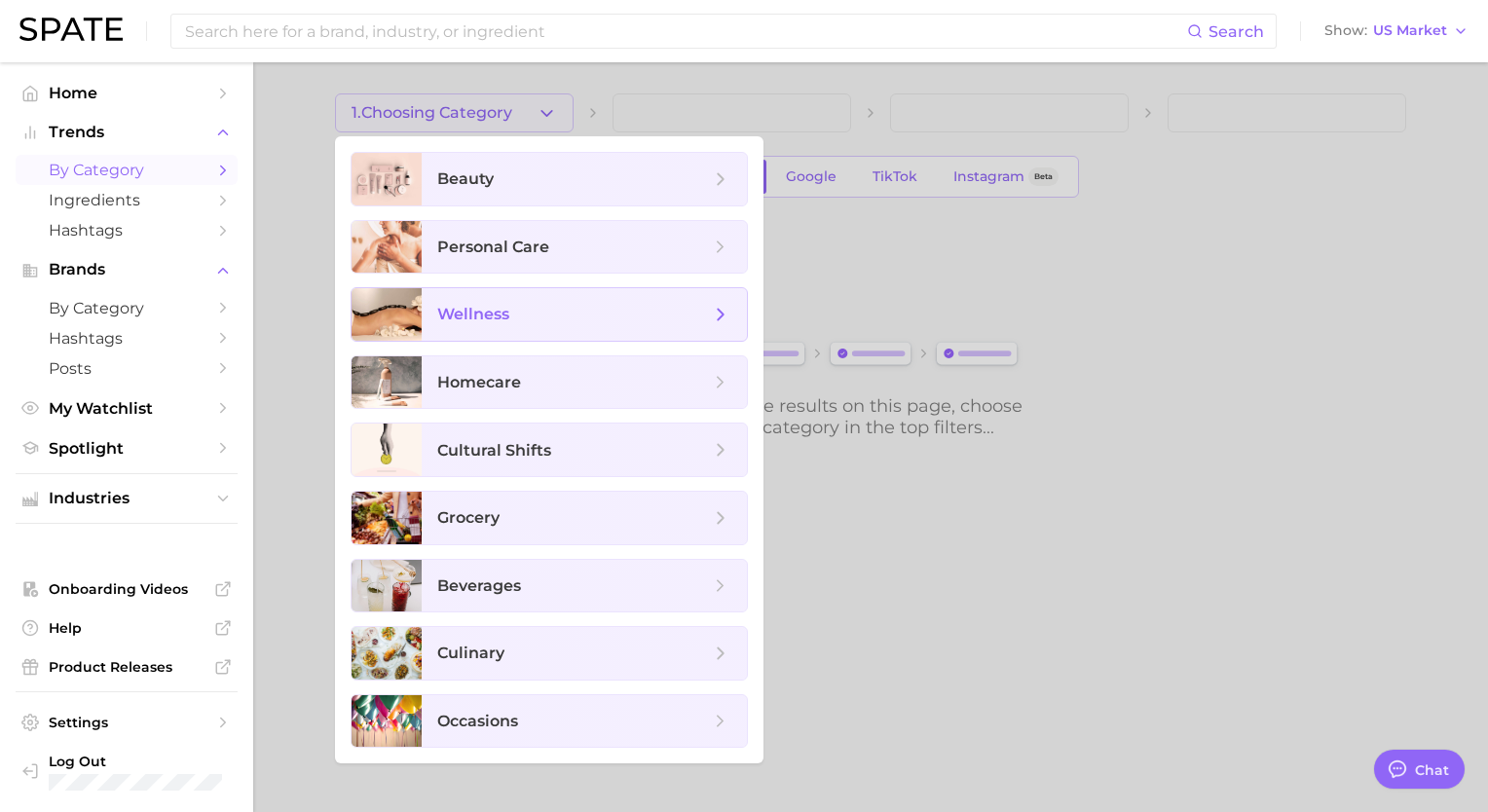
click at [496, 302] on span "wellness" at bounding box center [584, 315] width 325 height 53
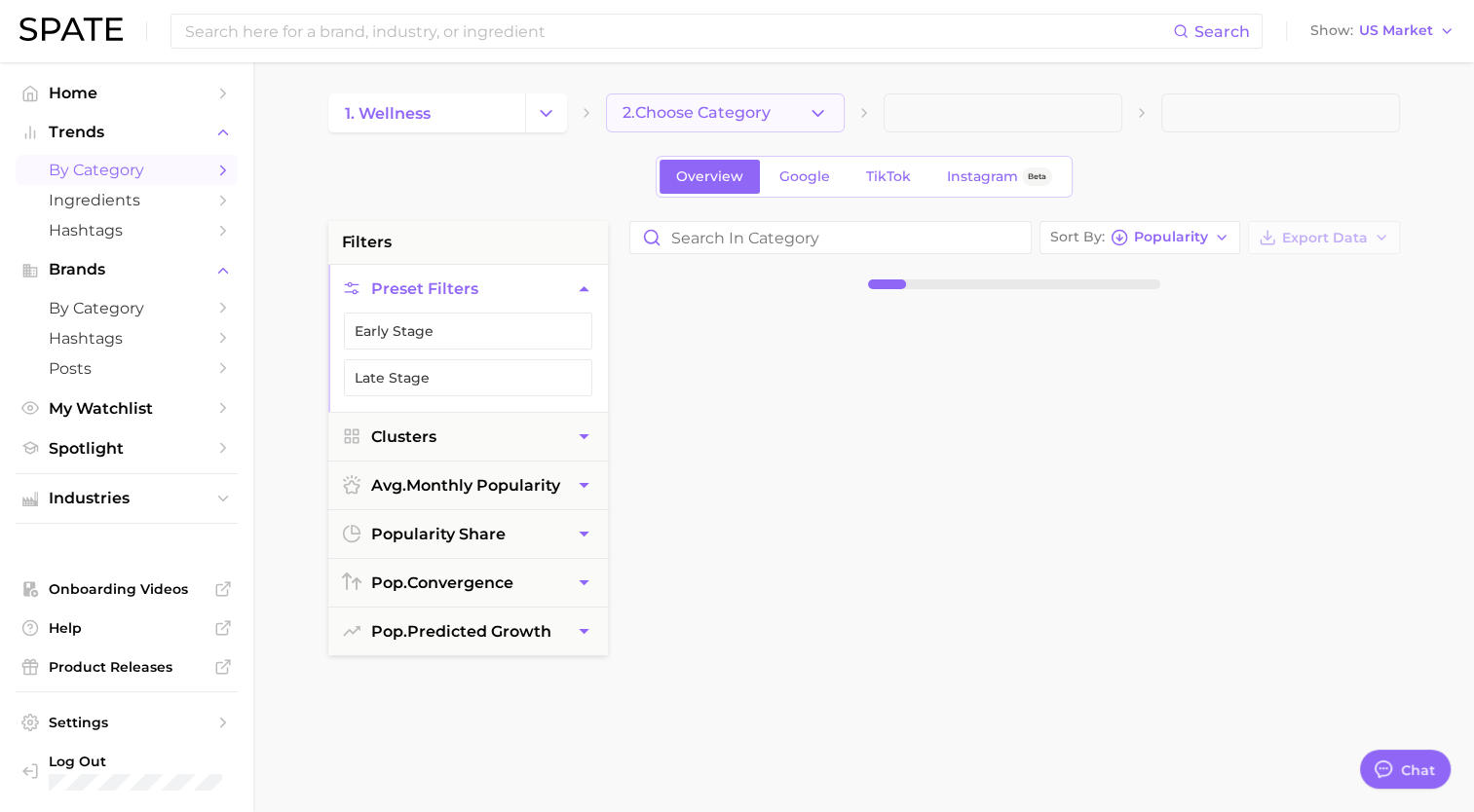
click at [799, 118] on button "2. Choose Category" at bounding box center [725, 113] width 239 height 39
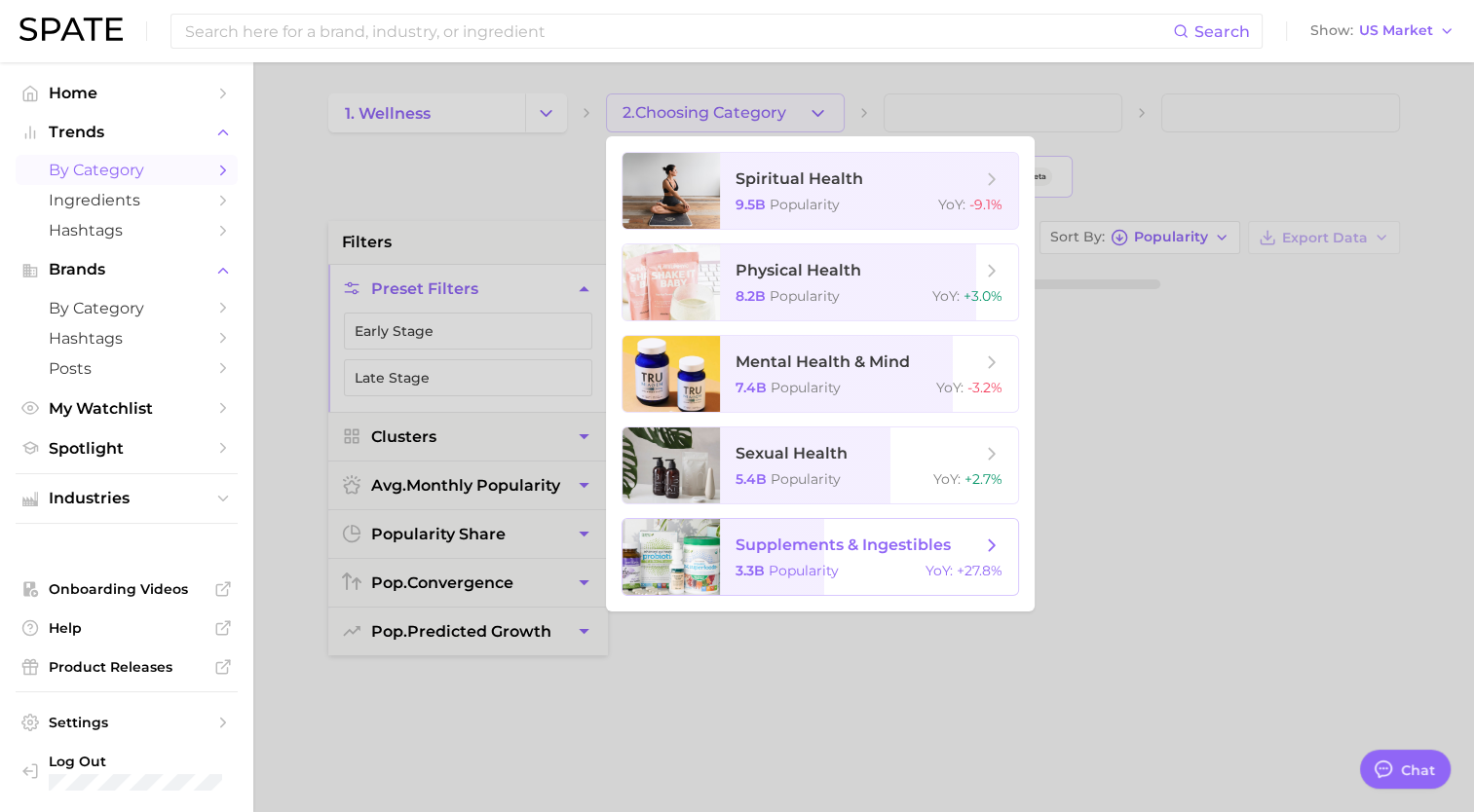
click at [793, 553] on span "supplements & ingestibles" at bounding box center [843, 544] width 215 height 19
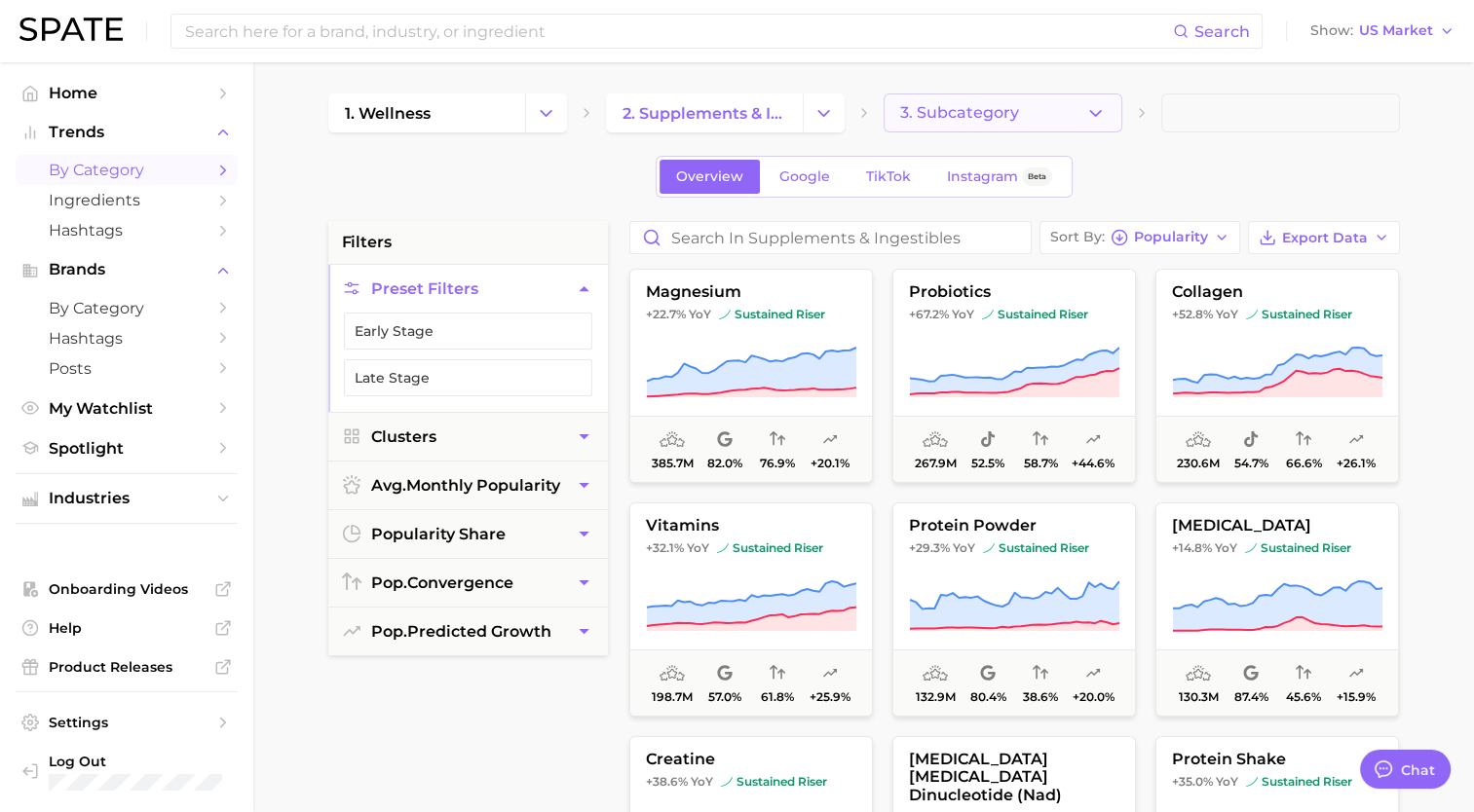
click at [1075, 109] on button "3. Subcategory" at bounding box center [1003, 113] width 239 height 39
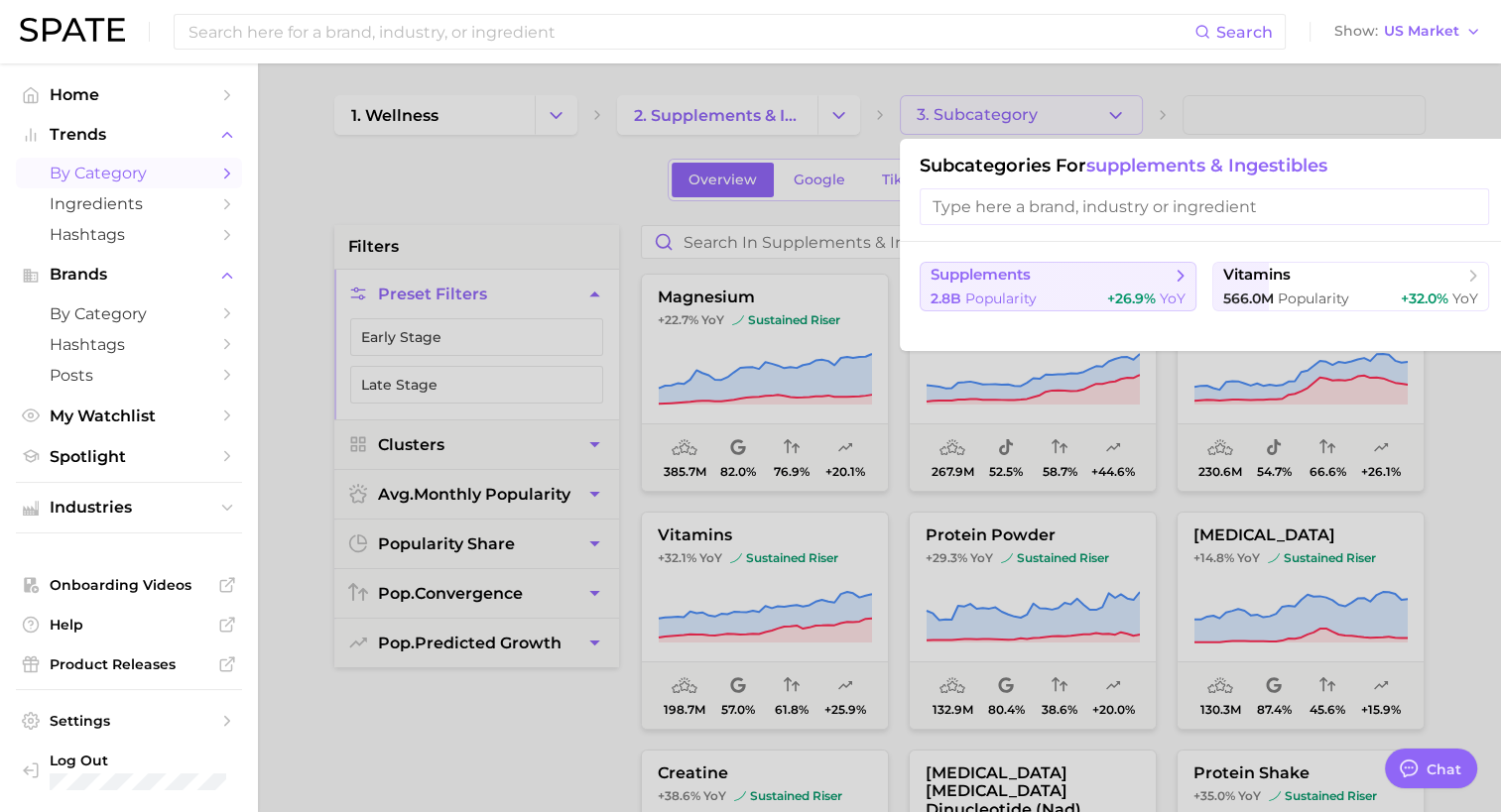
click at [1151, 287] on button "supplements 2.8b Popularity +26.9% YoY" at bounding box center [1058, 287] width 277 height 50
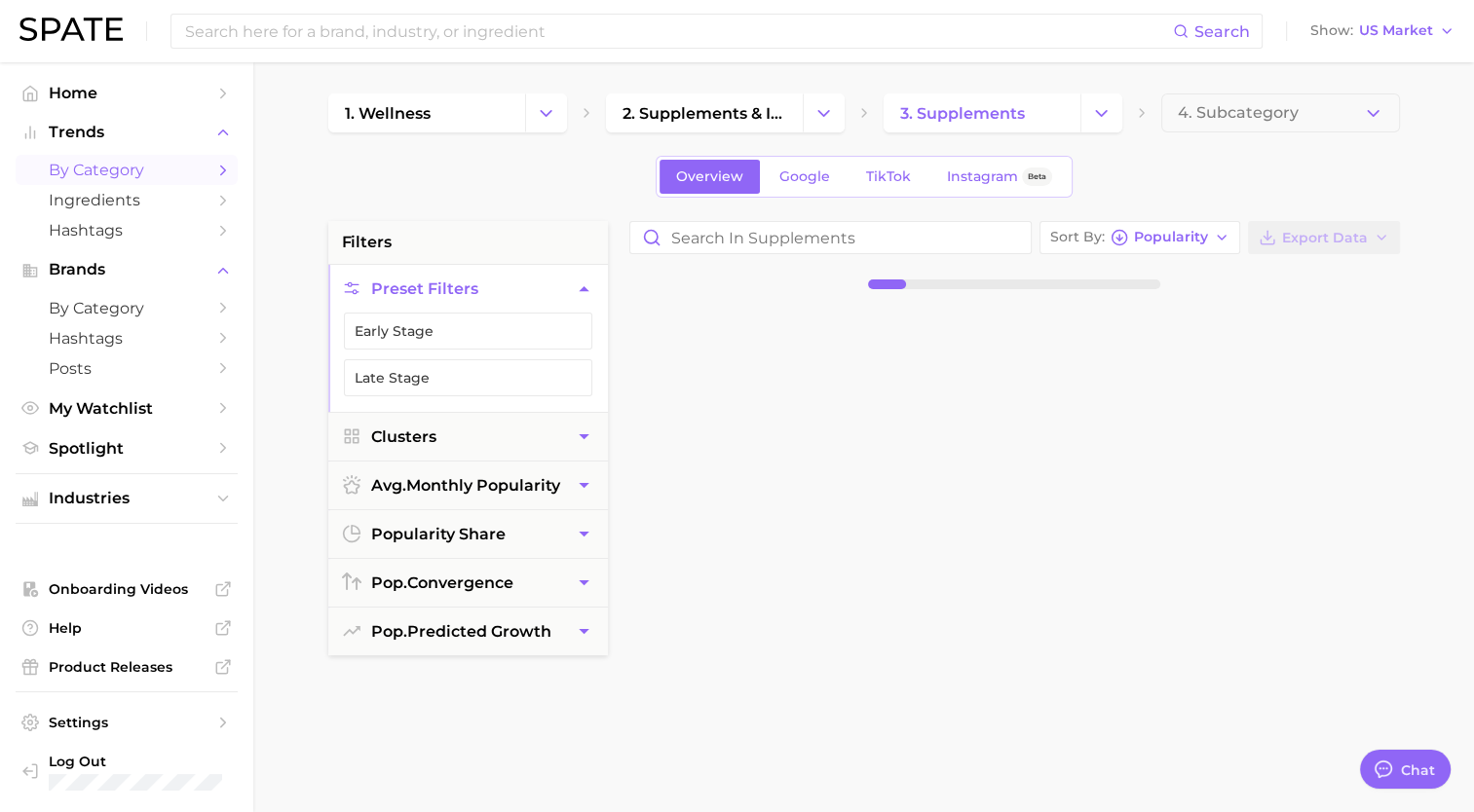
click at [1241, 112] on span "4. Subcategory" at bounding box center [1237, 113] width 120 height 18
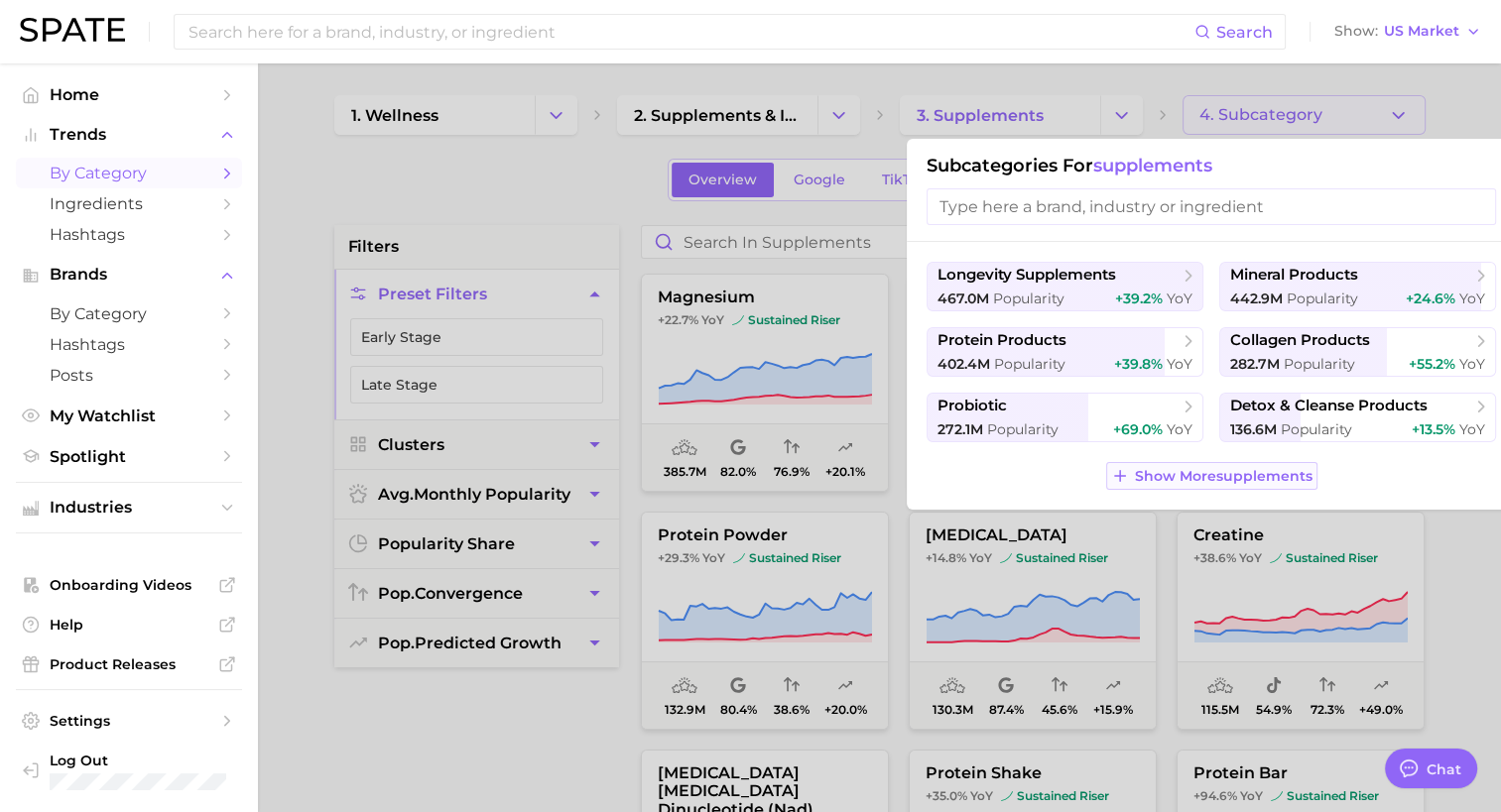
click at [1207, 469] on span "Show More supplements" at bounding box center [1224, 476] width 177 height 17
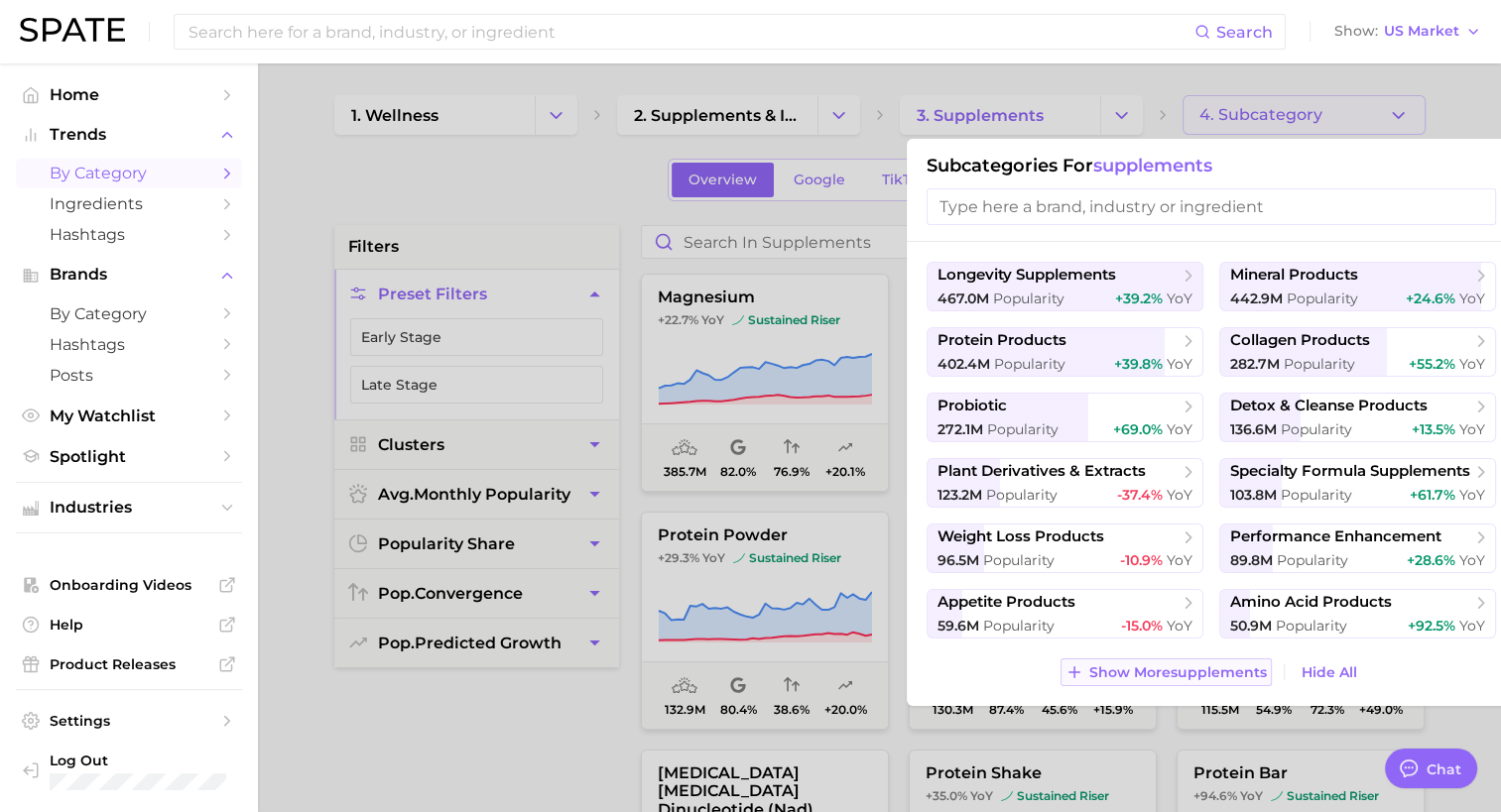
click at [1175, 681] on button "Show More supplements" at bounding box center [1166, 673] width 211 height 28
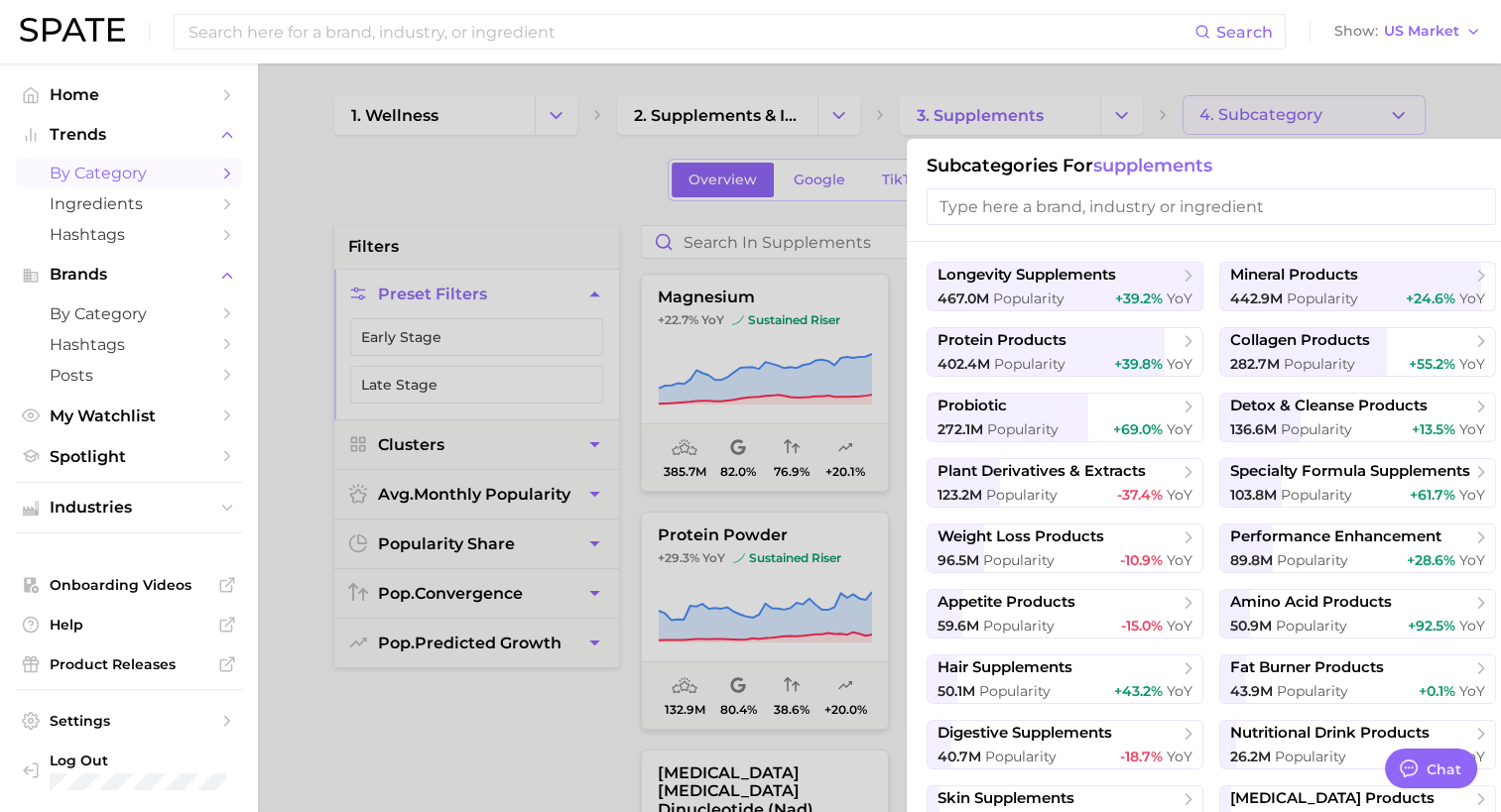
scroll to position [72, 0]
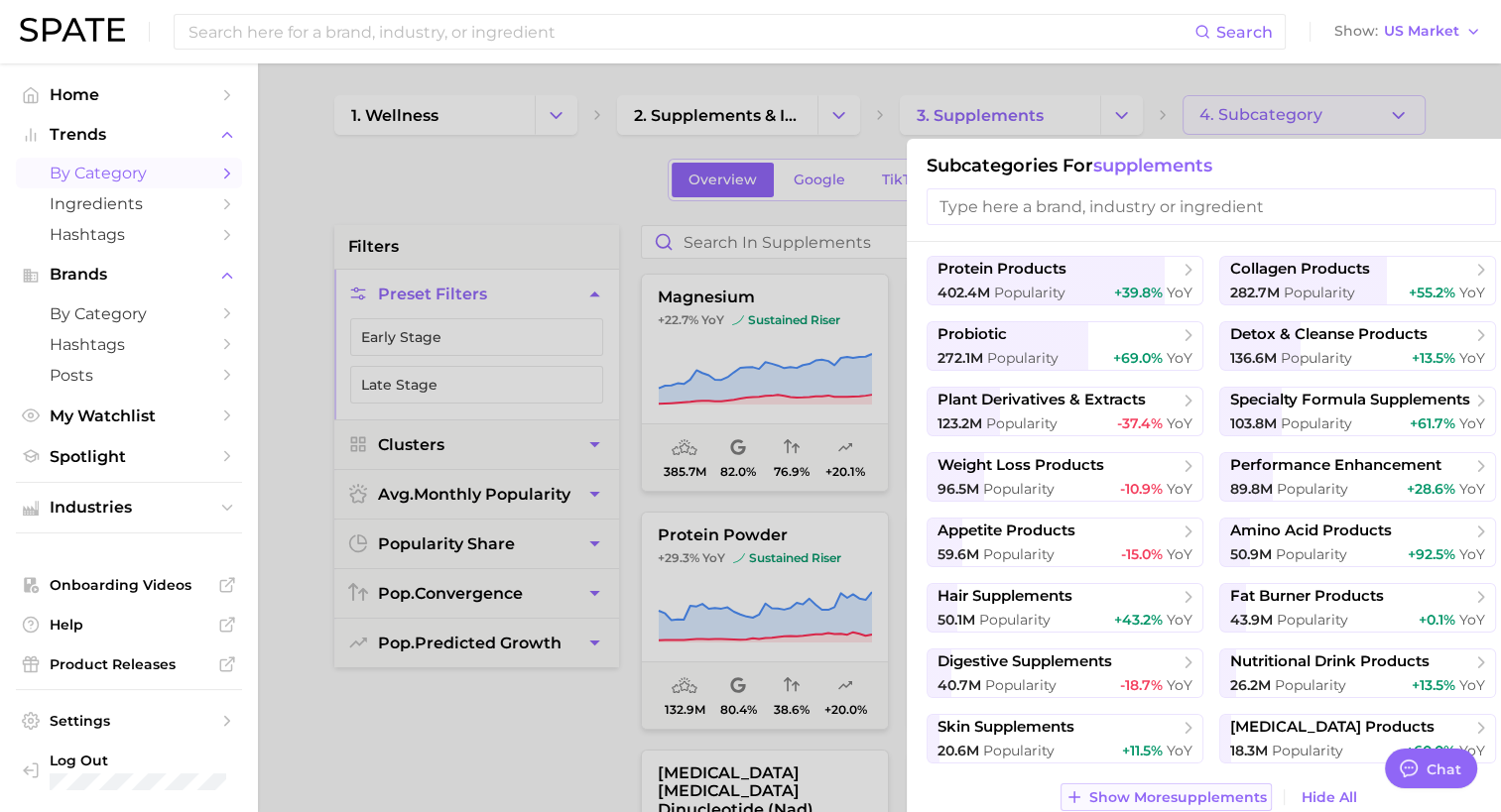
click at [1210, 801] on span "Show More supplements" at bounding box center [1178, 797] width 177 height 17
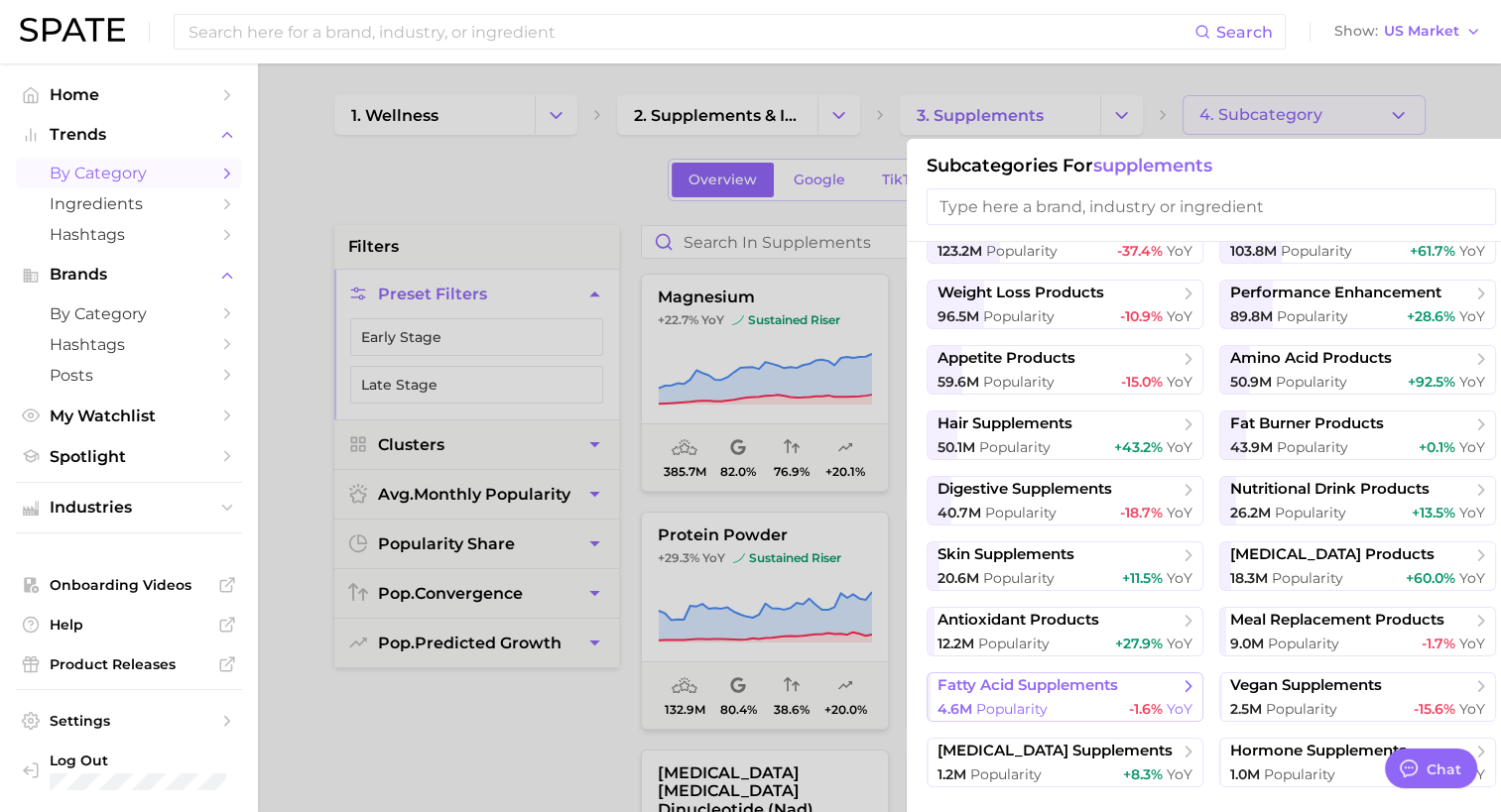
scroll to position [268, 0]
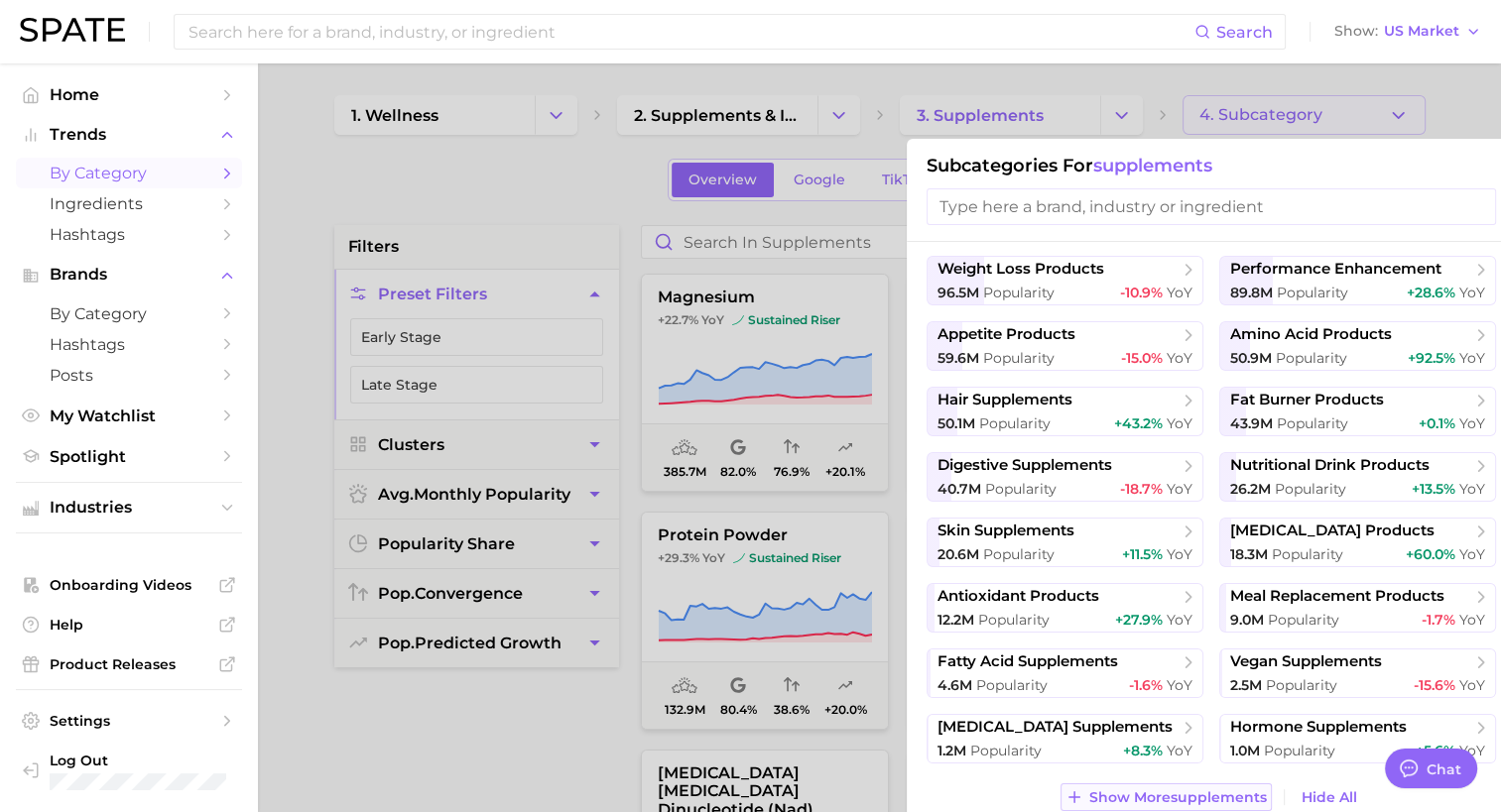
click at [1166, 789] on span "Show More supplements" at bounding box center [1178, 797] width 177 height 17
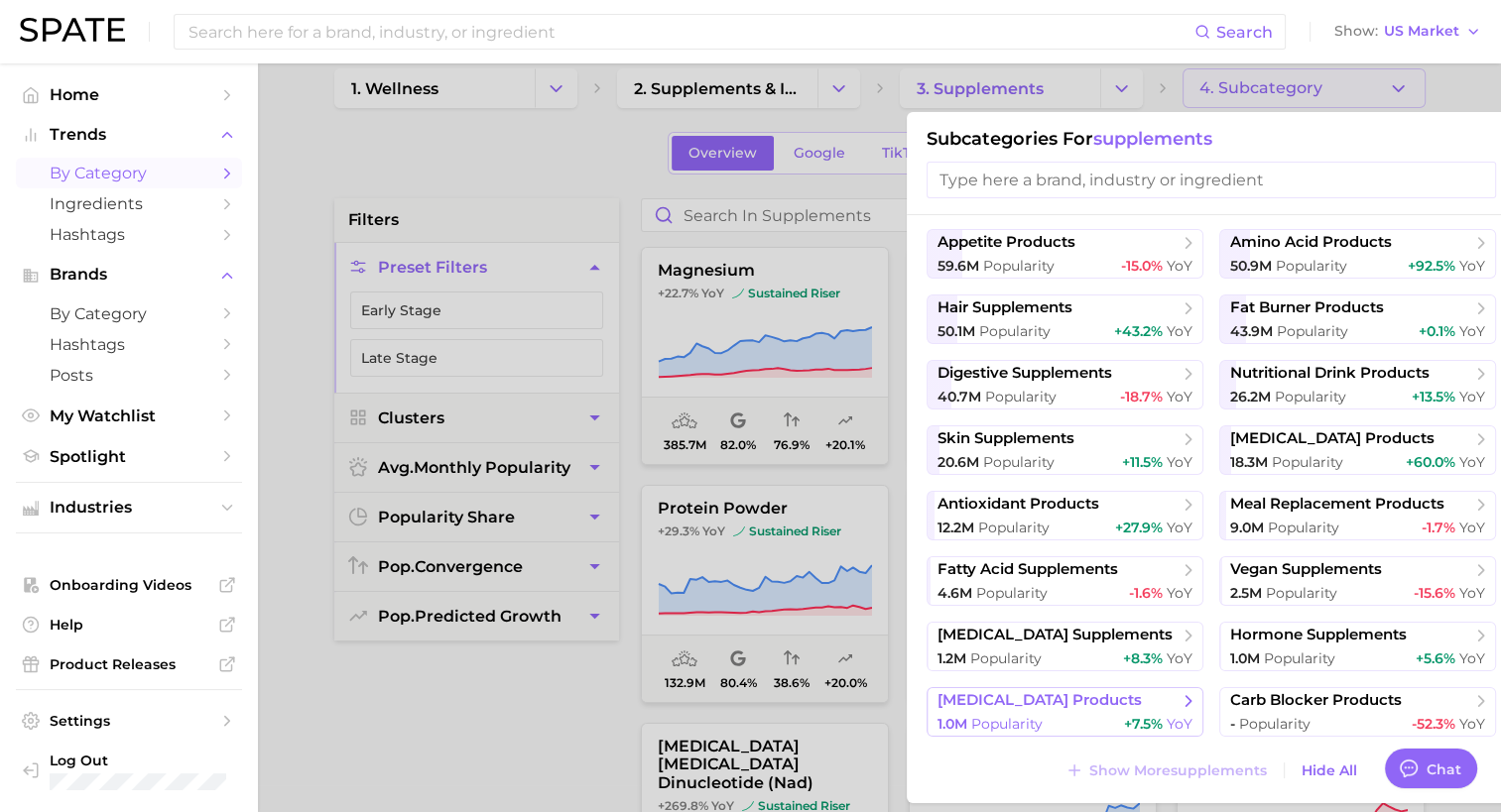
scroll to position [0, 0]
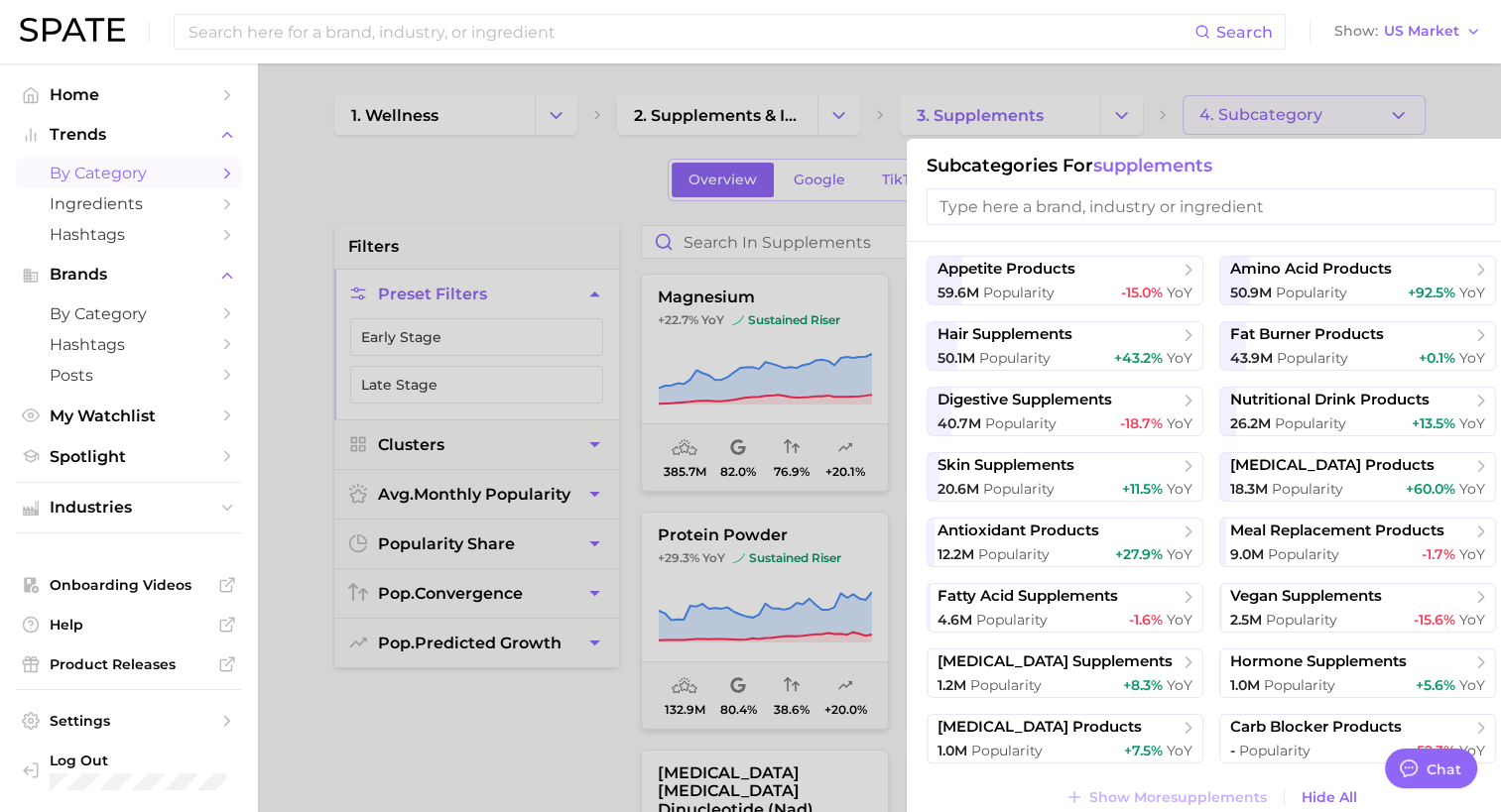
click at [1179, 208] on input "search" at bounding box center [1211, 206] width 569 height 37
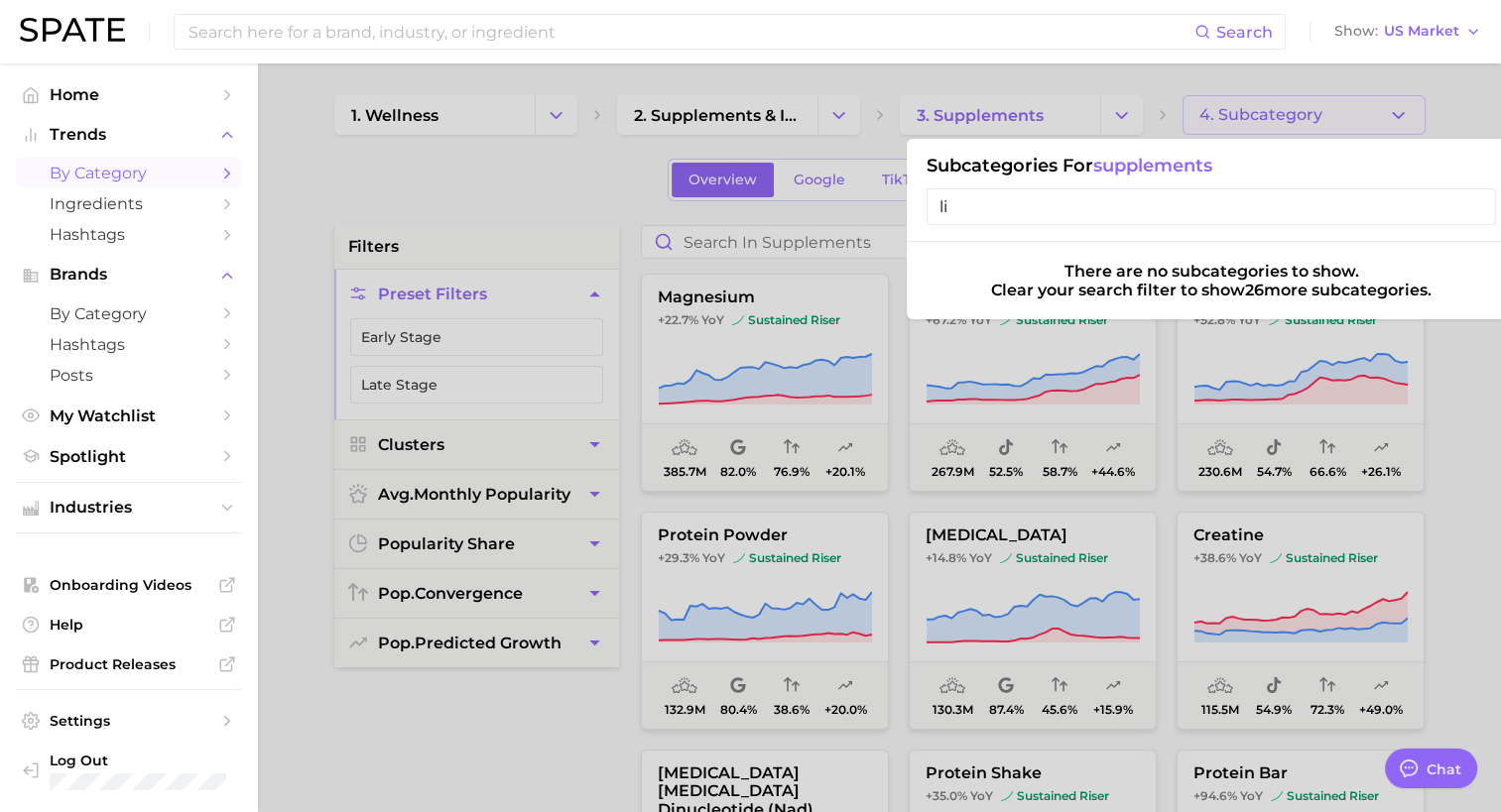
type input "l"
type input "s"
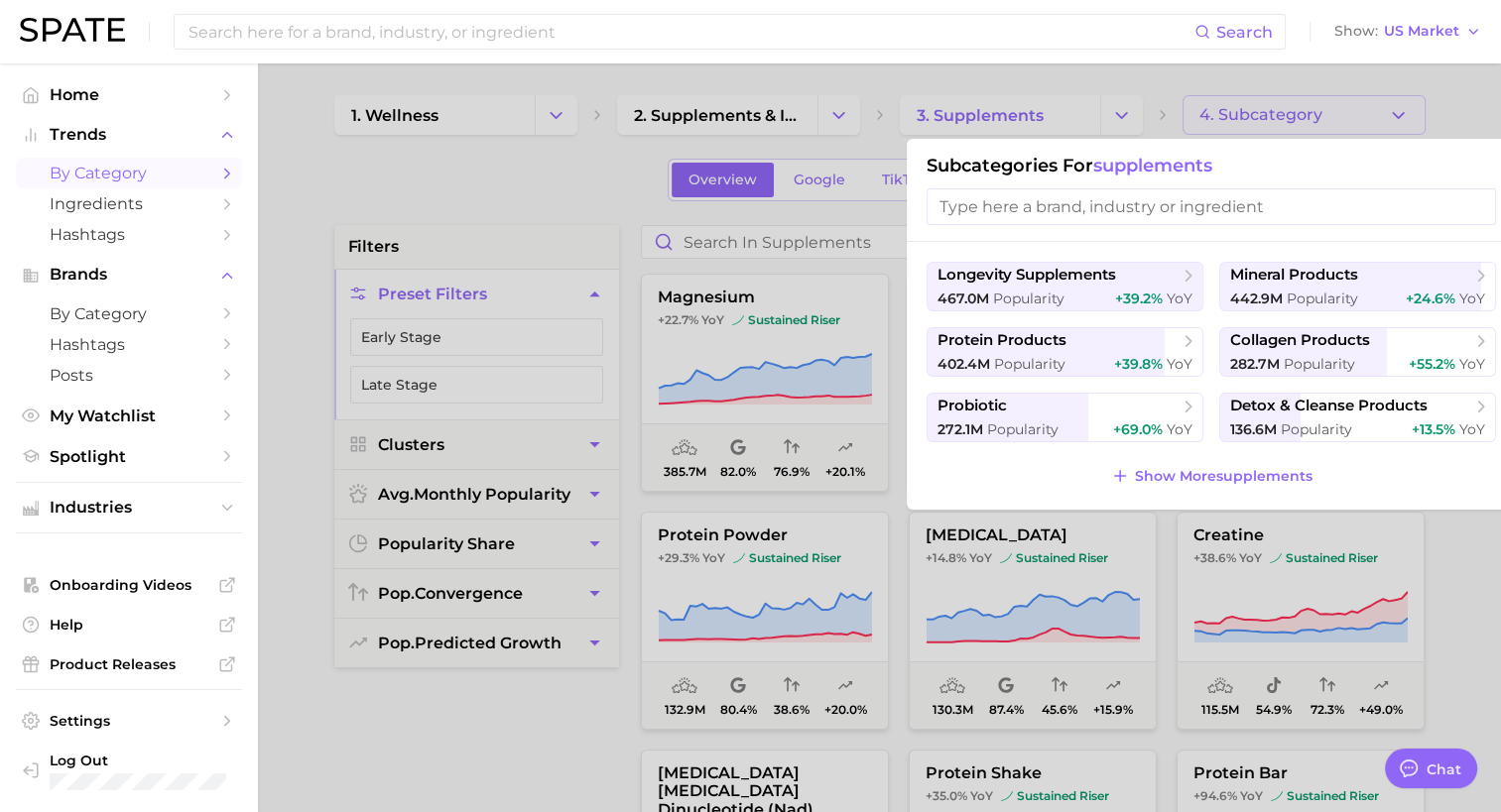
click at [703, 212] on div at bounding box center [750, 406] width 1501 height 812
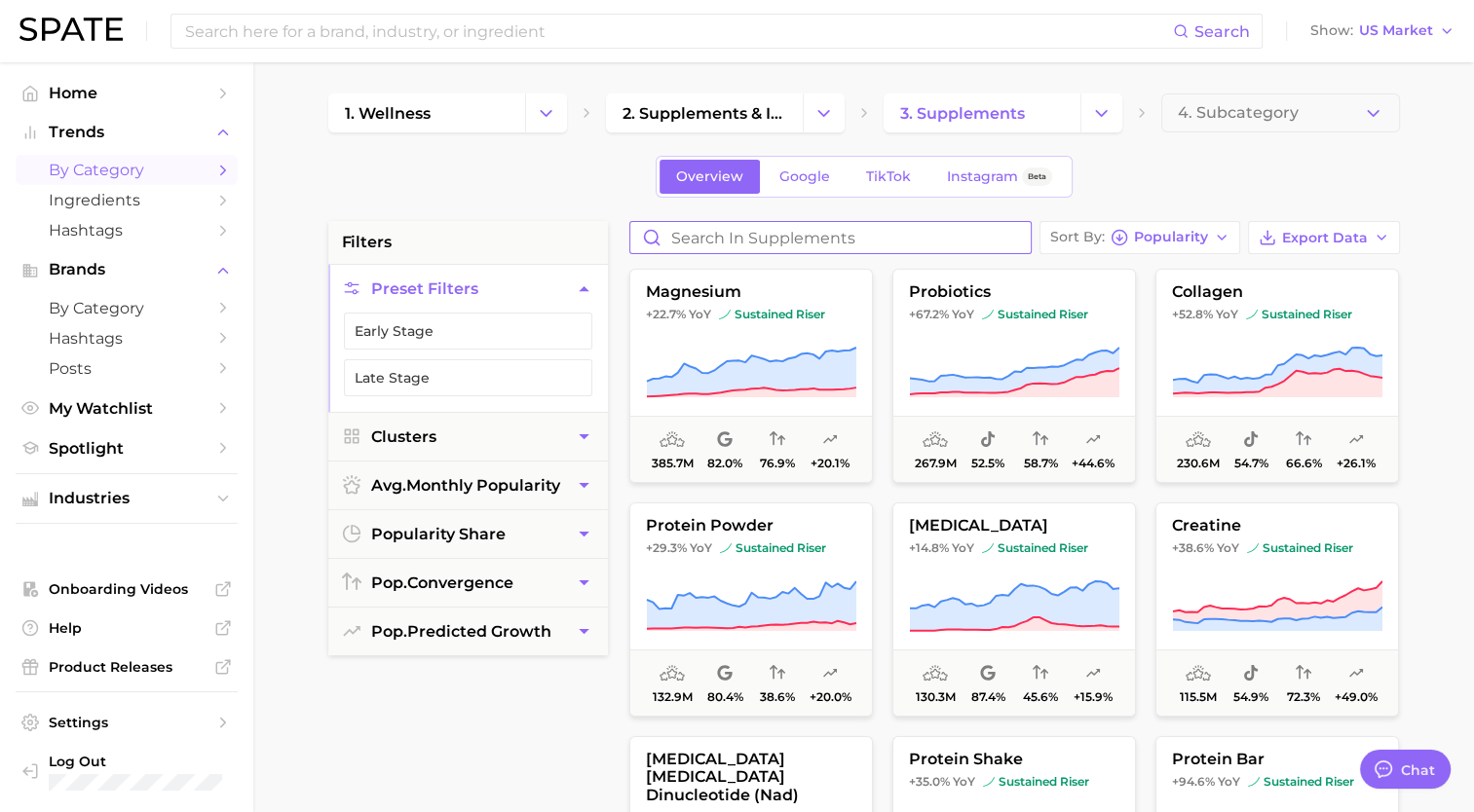
click at [719, 222] on input "Search in supplements" at bounding box center [830, 238] width 400 height 31
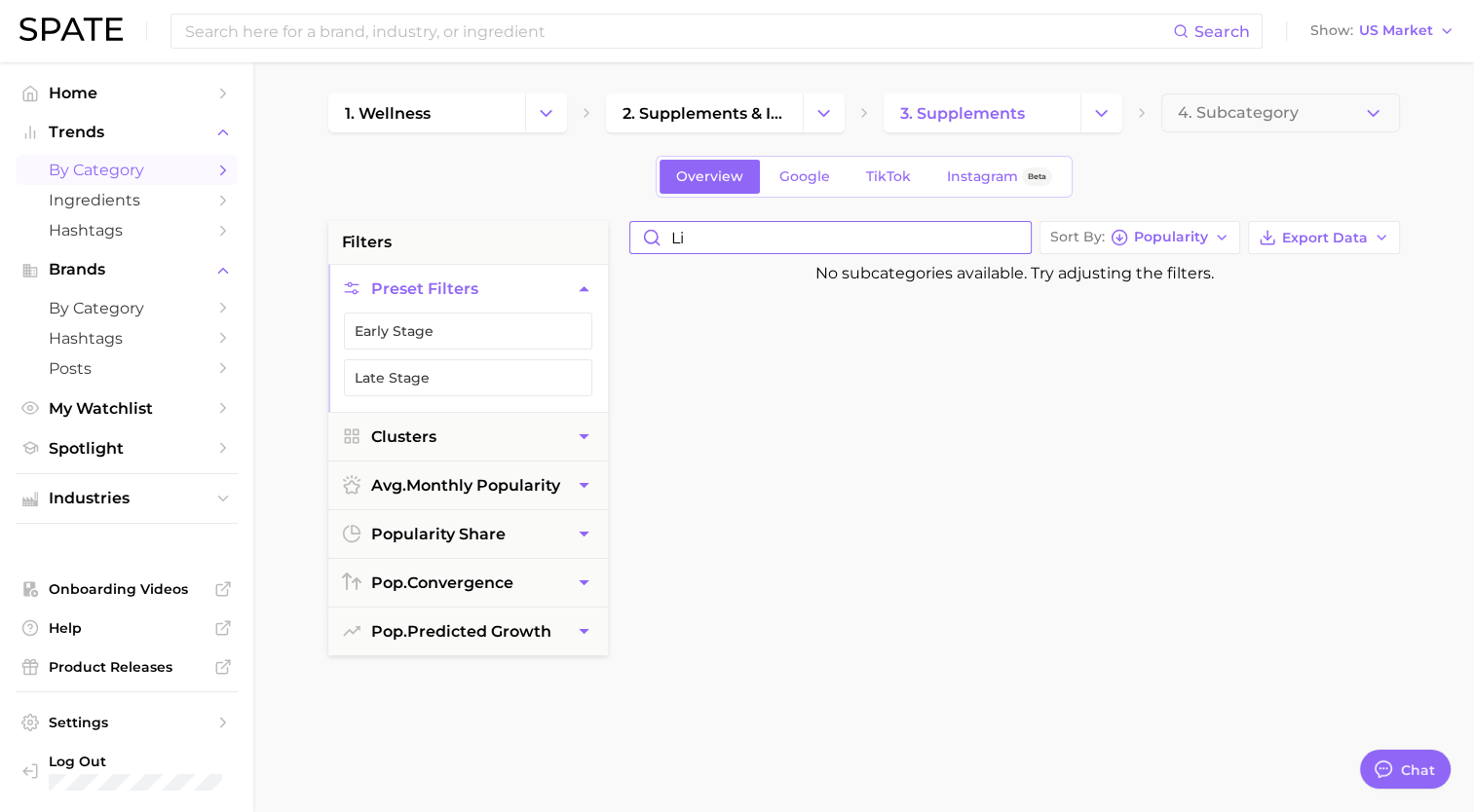
type input "l"
type input "sexual"
click at [680, 108] on span "2. supplements & ingestibles" at bounding box center [704, 113] width 163 height 19
click at [821, 248] on input "sexual" at bounding box center [830, 238] width 400 height 31
click at [1023, 248] on input "sexual" at bounding box center [830, 238] width 400 height 31
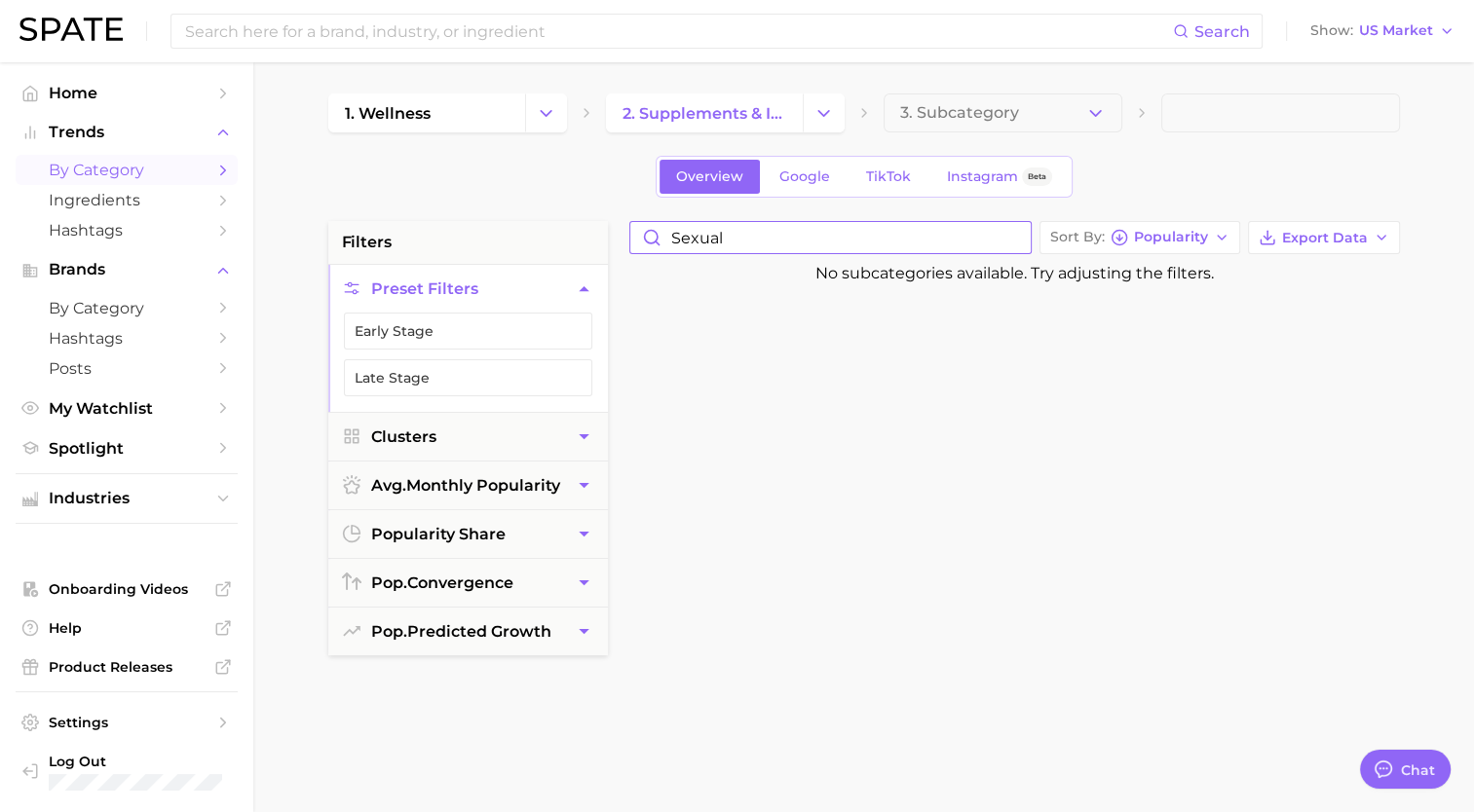
click at [1022, 243] on input "sexual" at bounding box center [830, 238] width 400 height 31
click at [1019, 236] on input "sexual" at bounding box center [830, 238] width 400 height 31
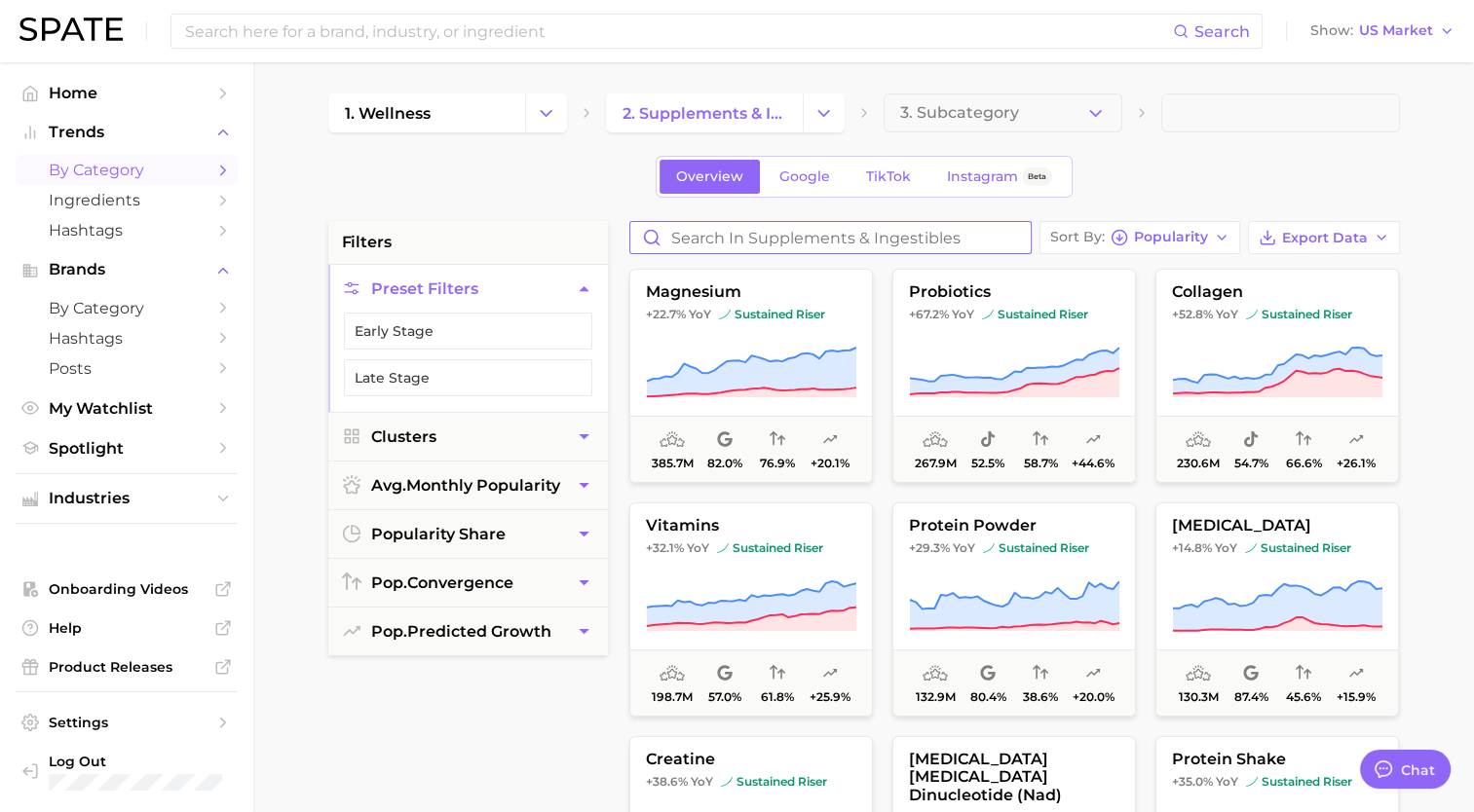
click at [938, 235] on input "Search in supplements & ingestibles" at bounding box center [830, 238] width 400 height 31
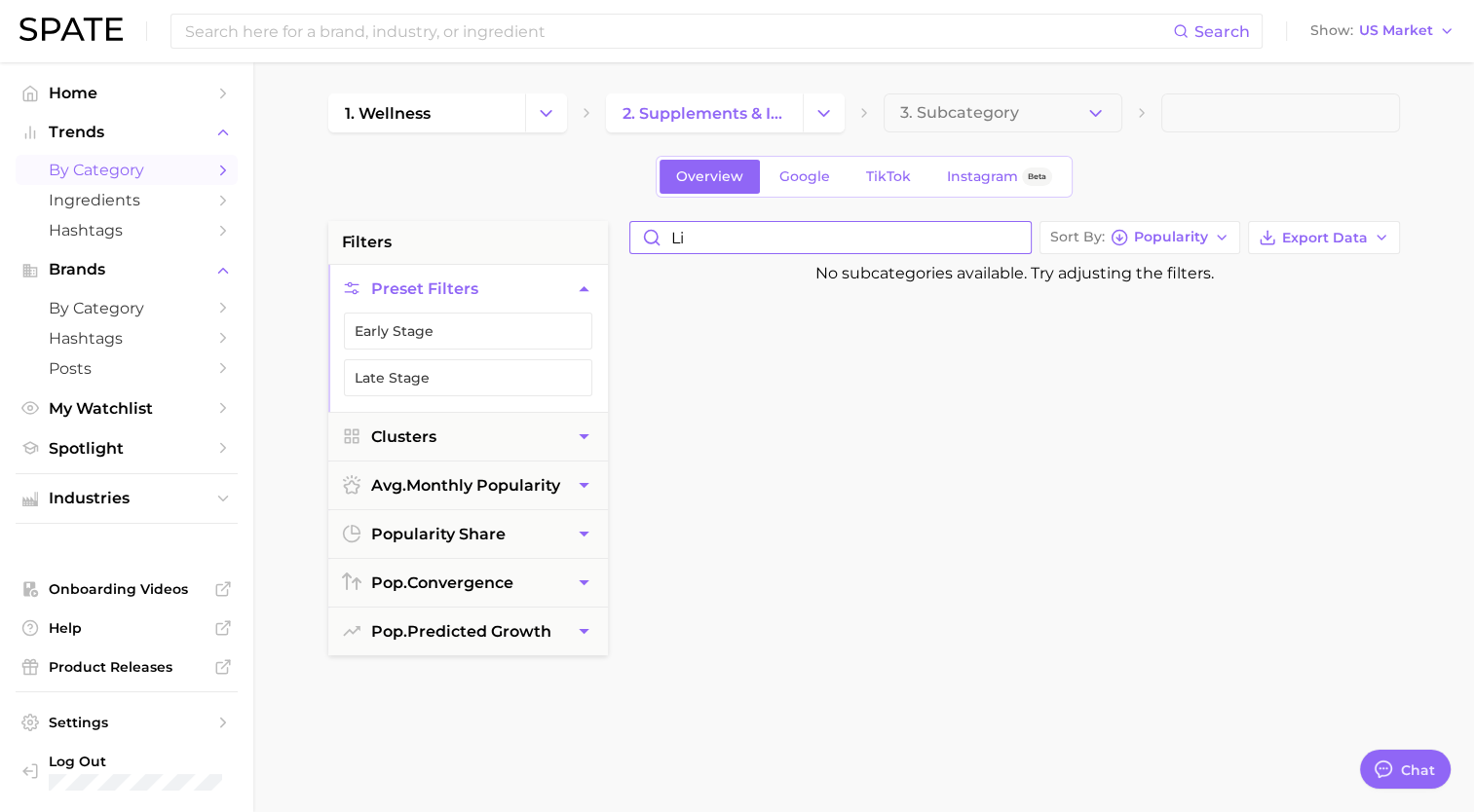
type input "l"
type input "s"
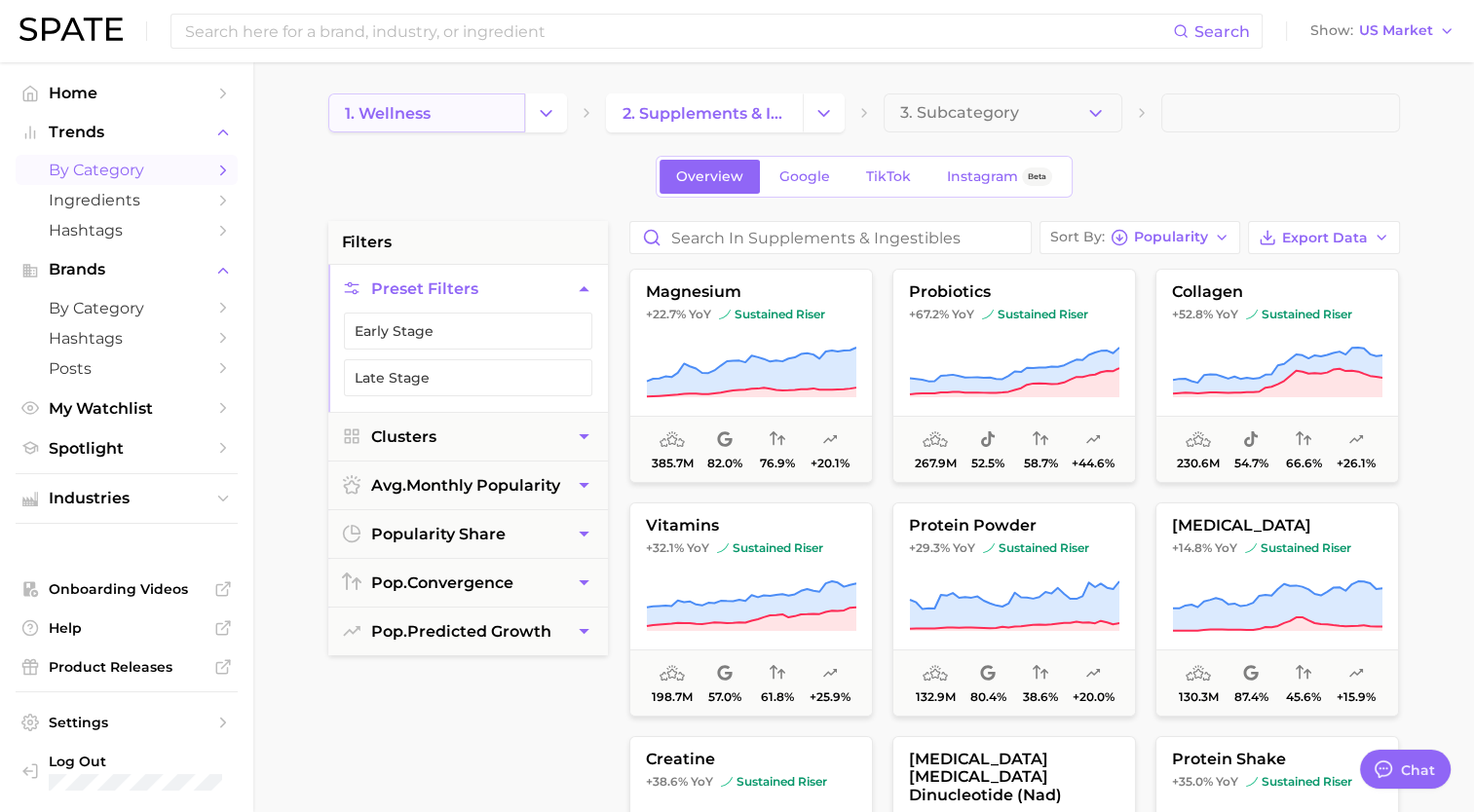
click at [472, 114] on link "1. wellness" at bounding box center [426, 113] width 197 height 39
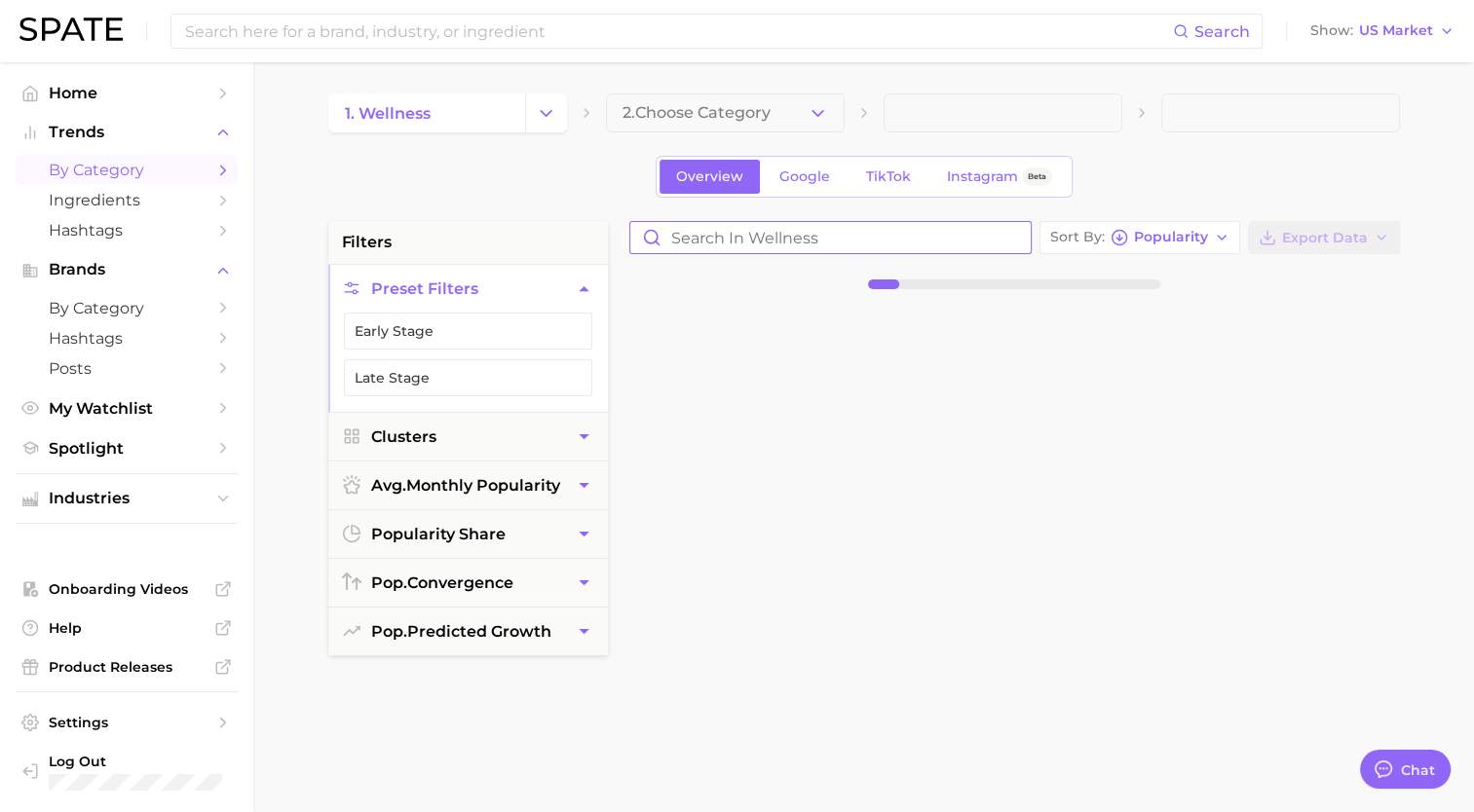
click at [880, 240] on input "Search in wellness" at bounding box center [830, 238] width 400 height 31
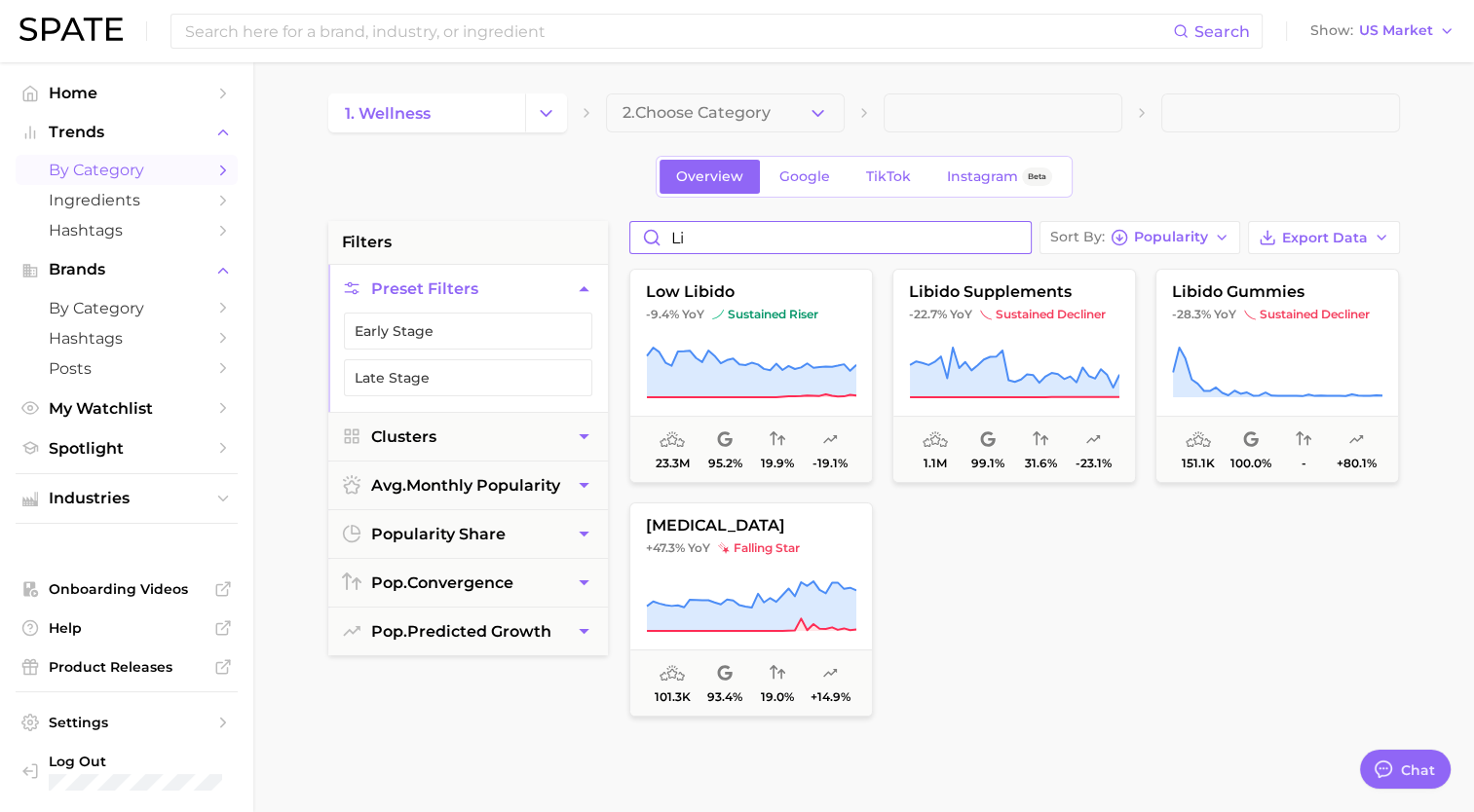
type input "l"
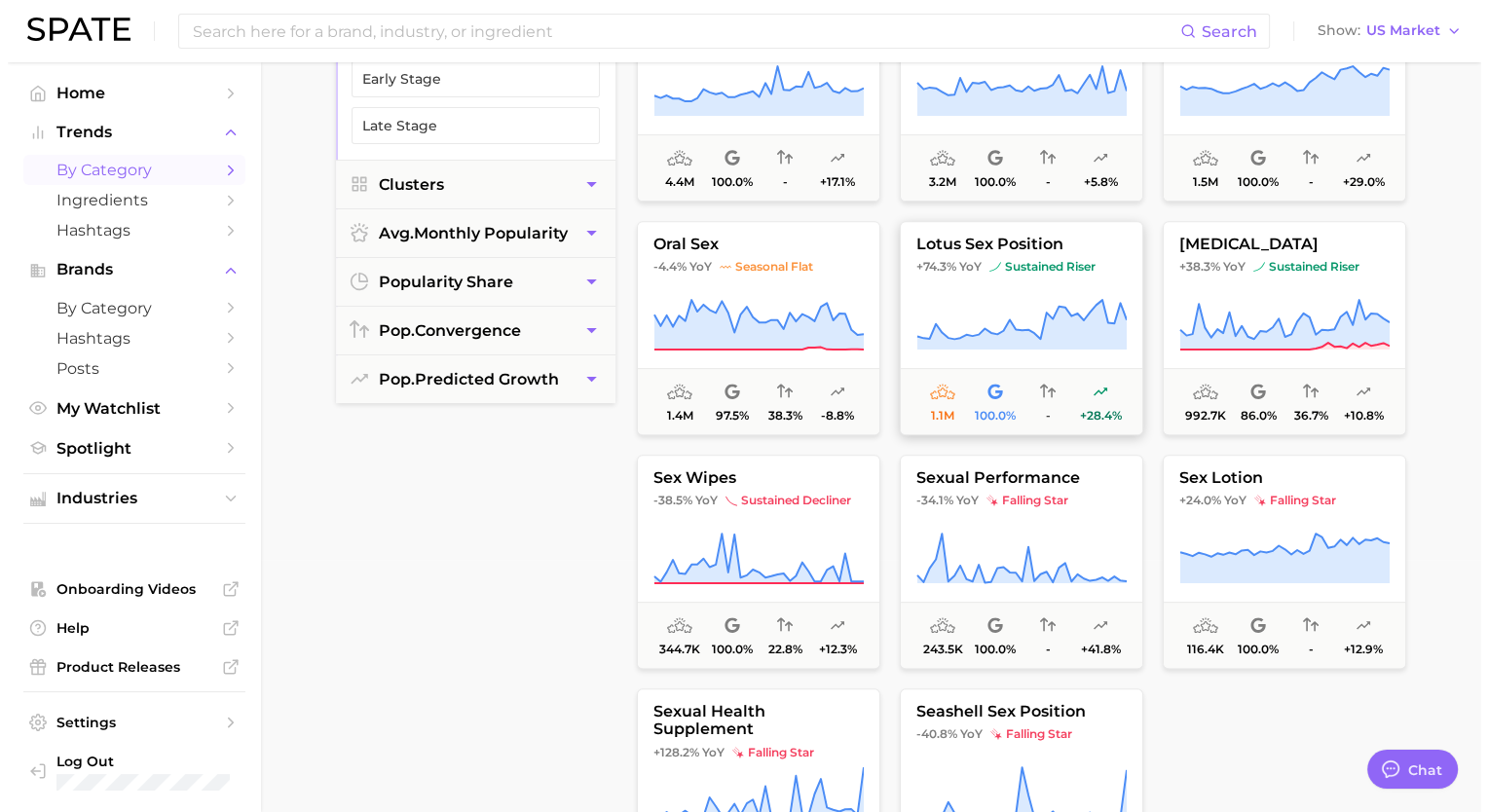
scroll to position [584, 0]
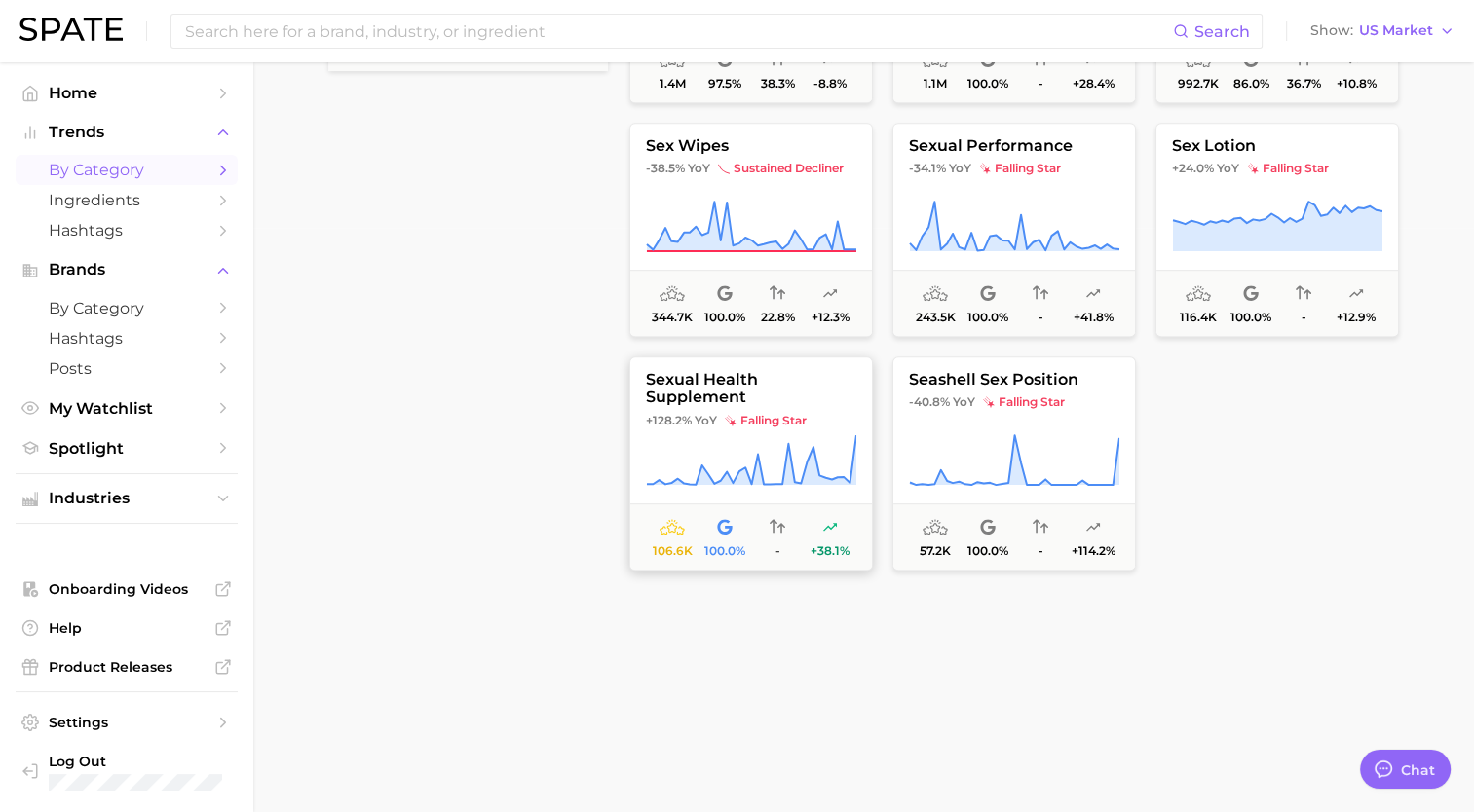
click at [769, 444] on icon at bounding box center [751, 461] width 210 height 55
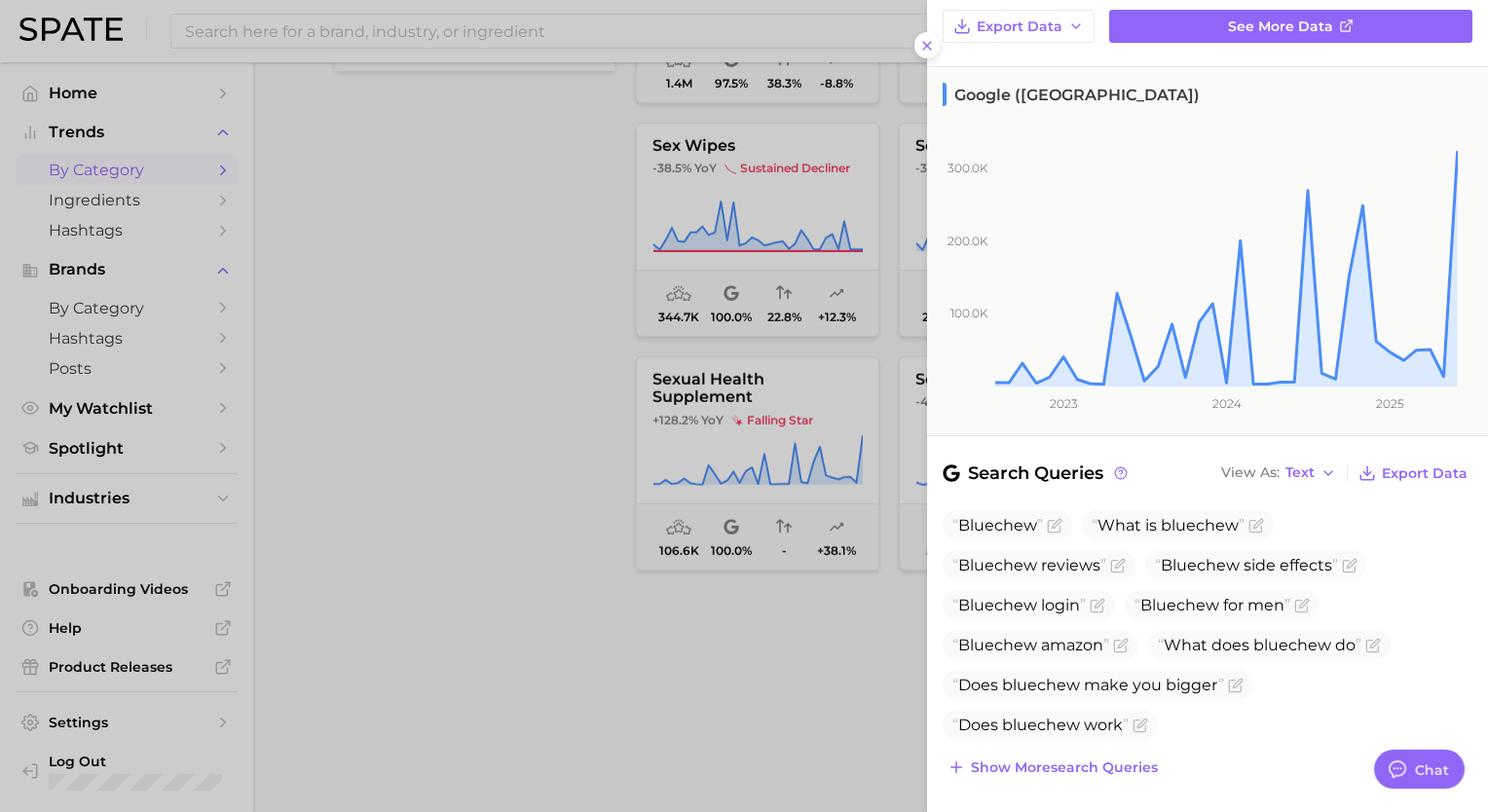
scroll to position [349, 0]
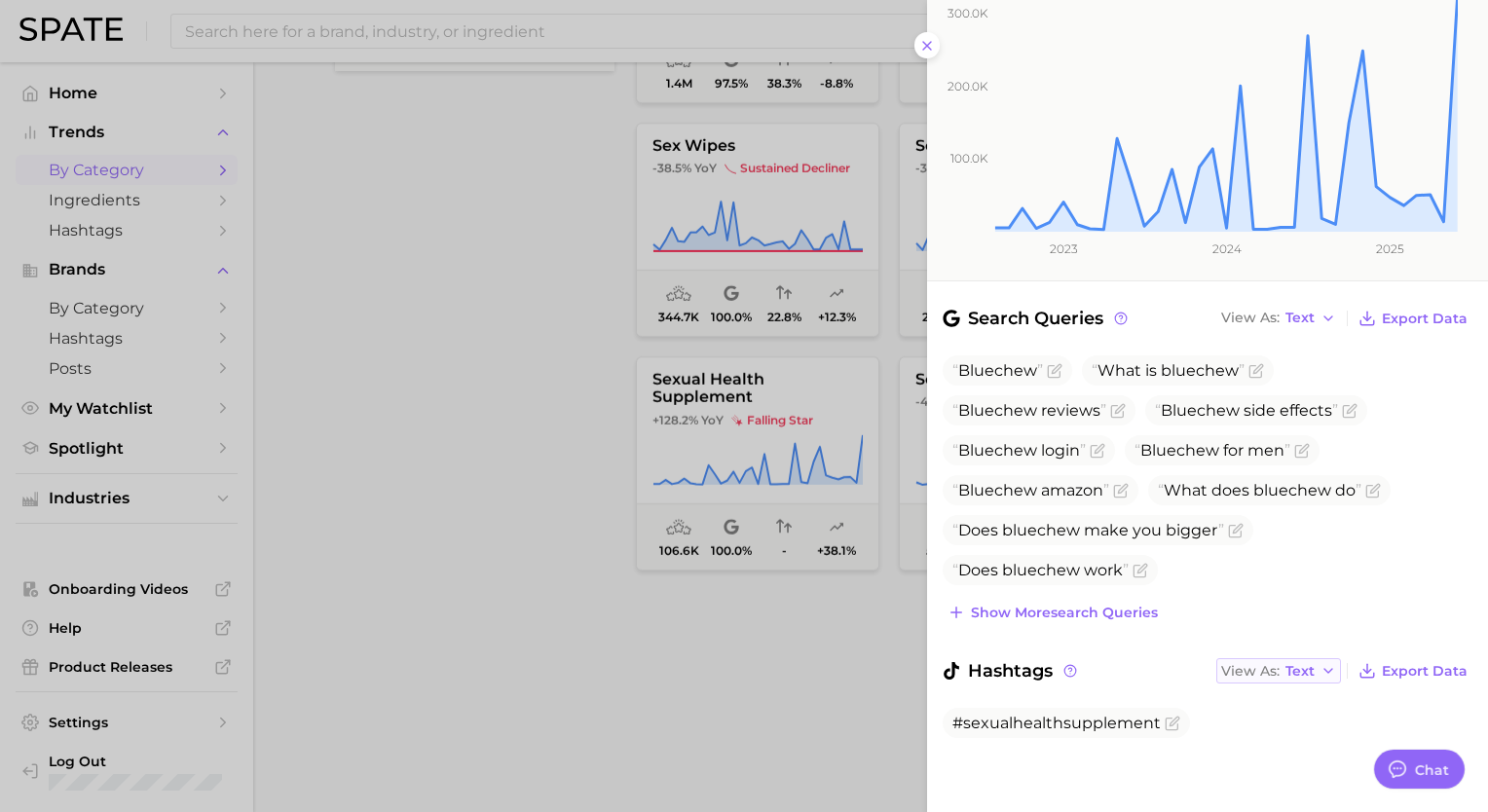
click at [1284, 658] on button "View As Text" at bounding box center [1278, 671] width 124 height 25
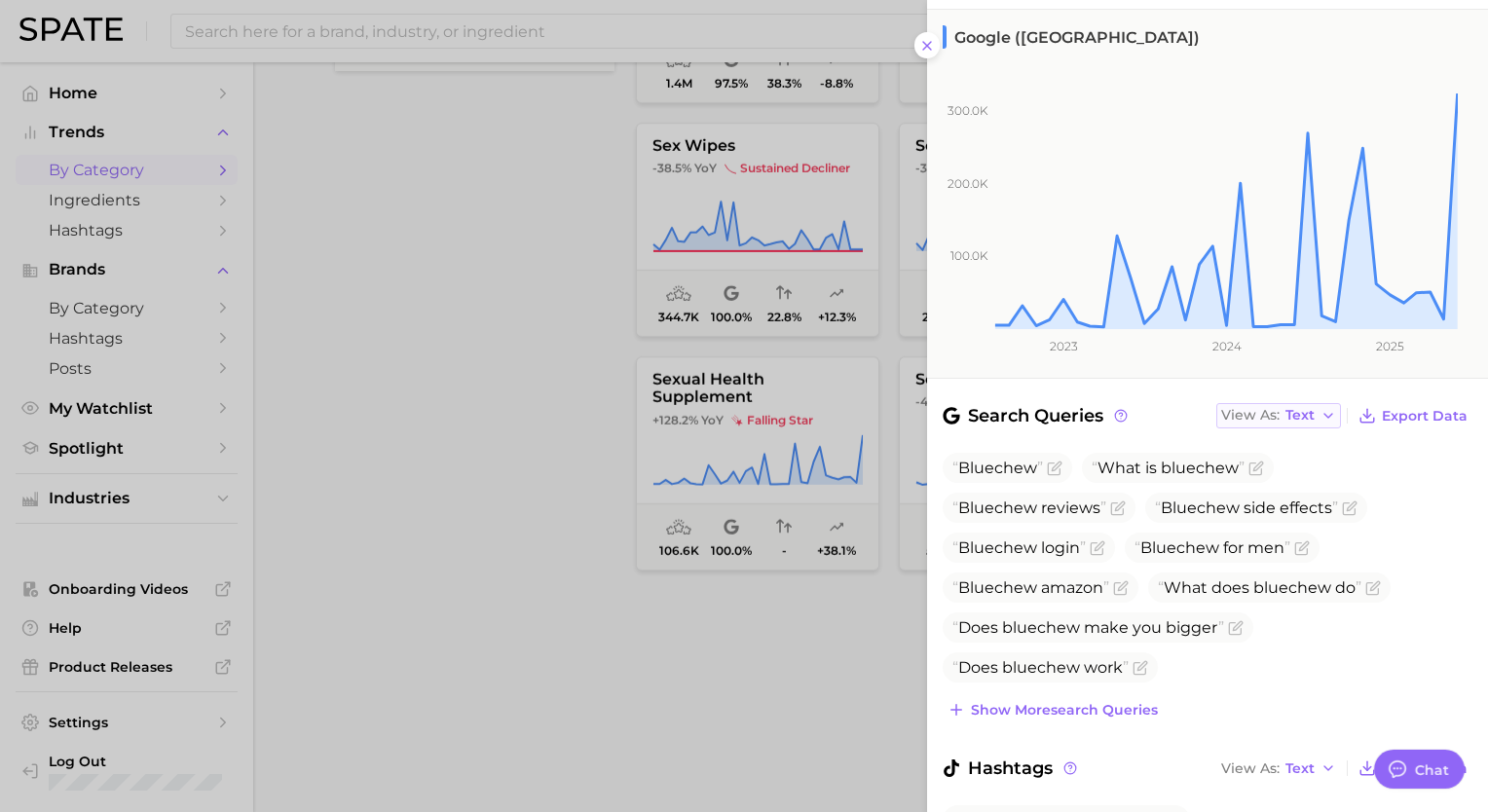
click at [1287, 421] on span "Text" at bounding box center [1300, 415] width 29 height 11
click at [1277, 466] on button "Table" at bounding box center [1323, 483] width 214 height 35
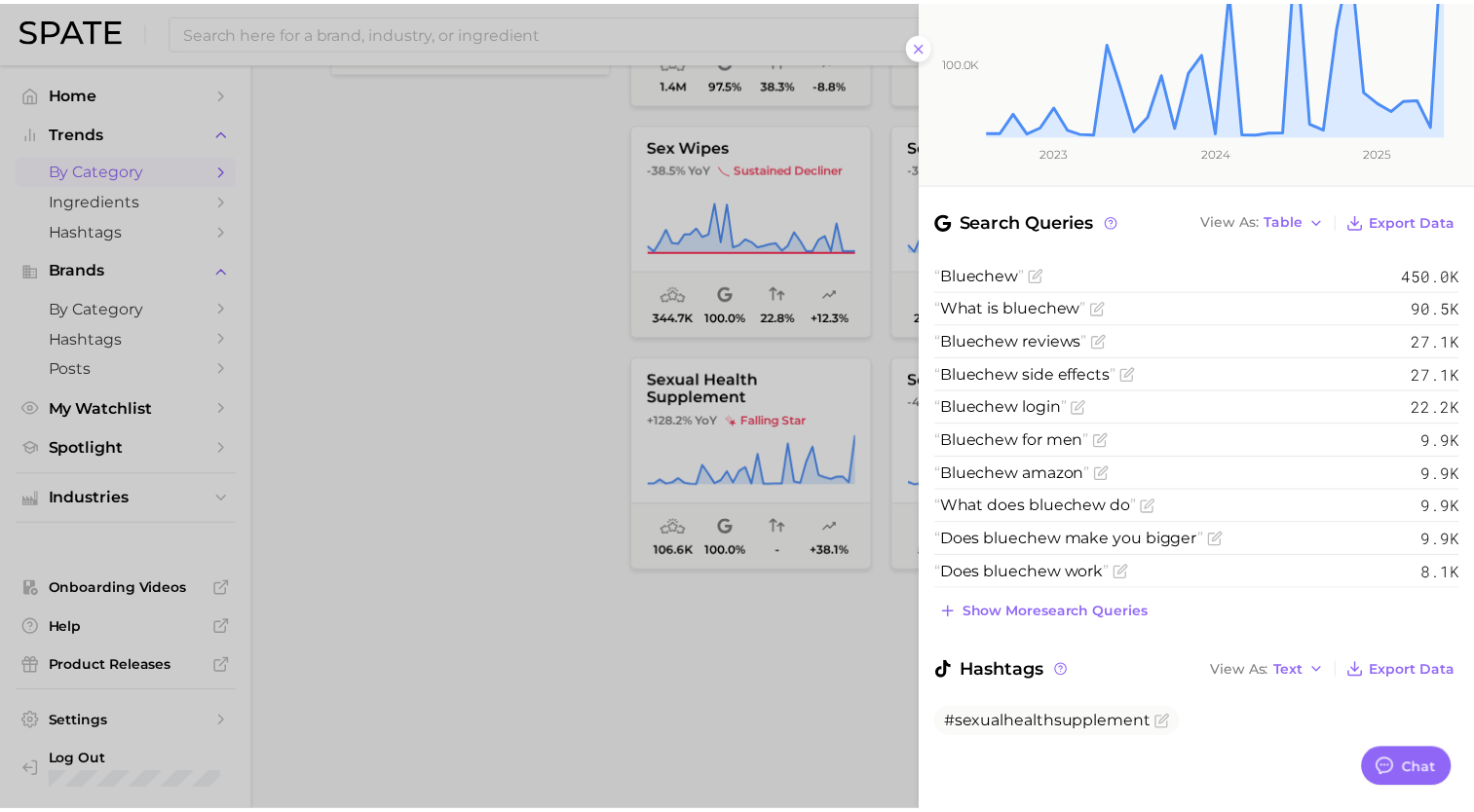
scroll to position [0, 0]
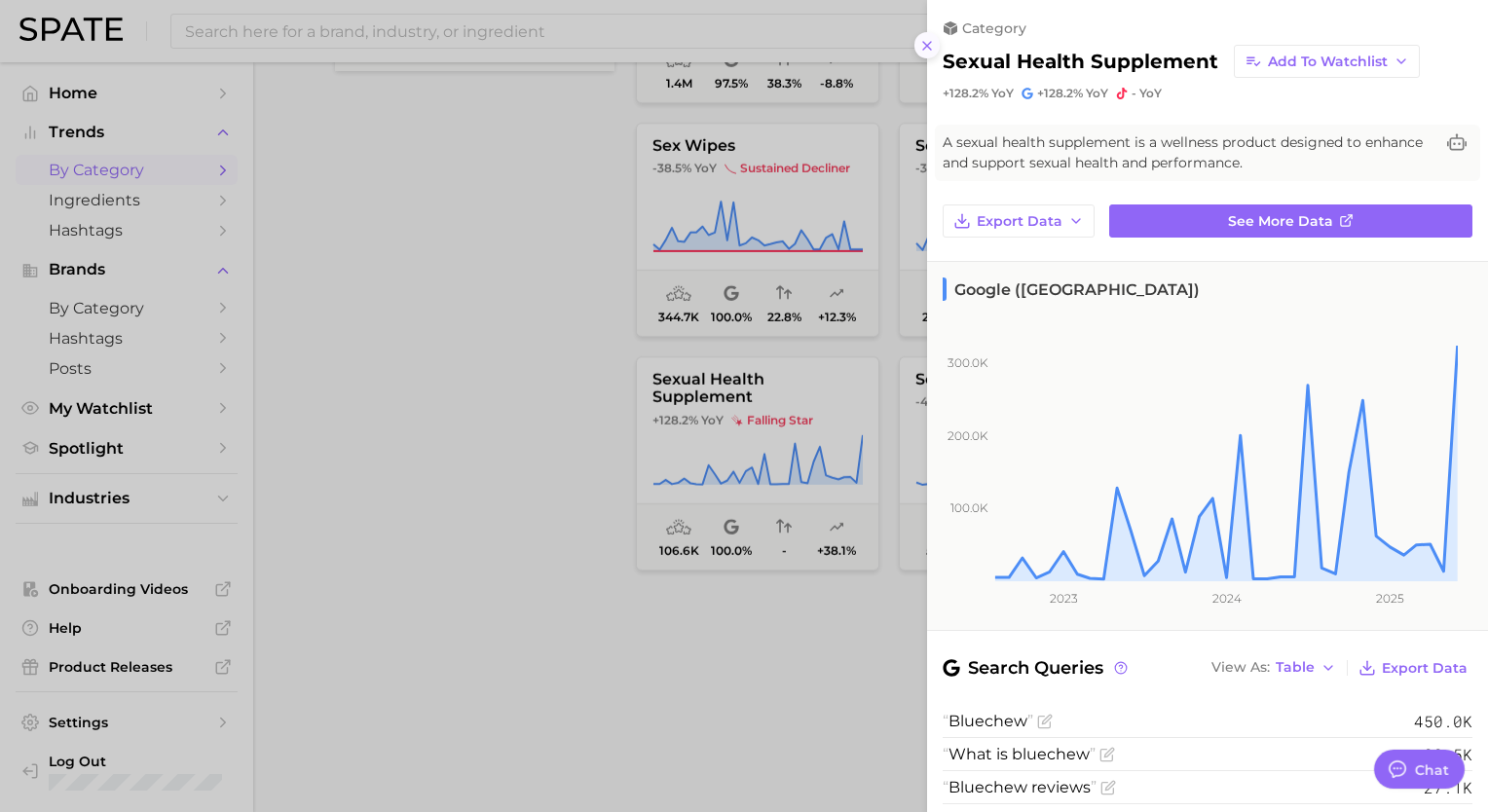
click at [929, 55] on button at bounding box center [927, 45] width 26 height 26
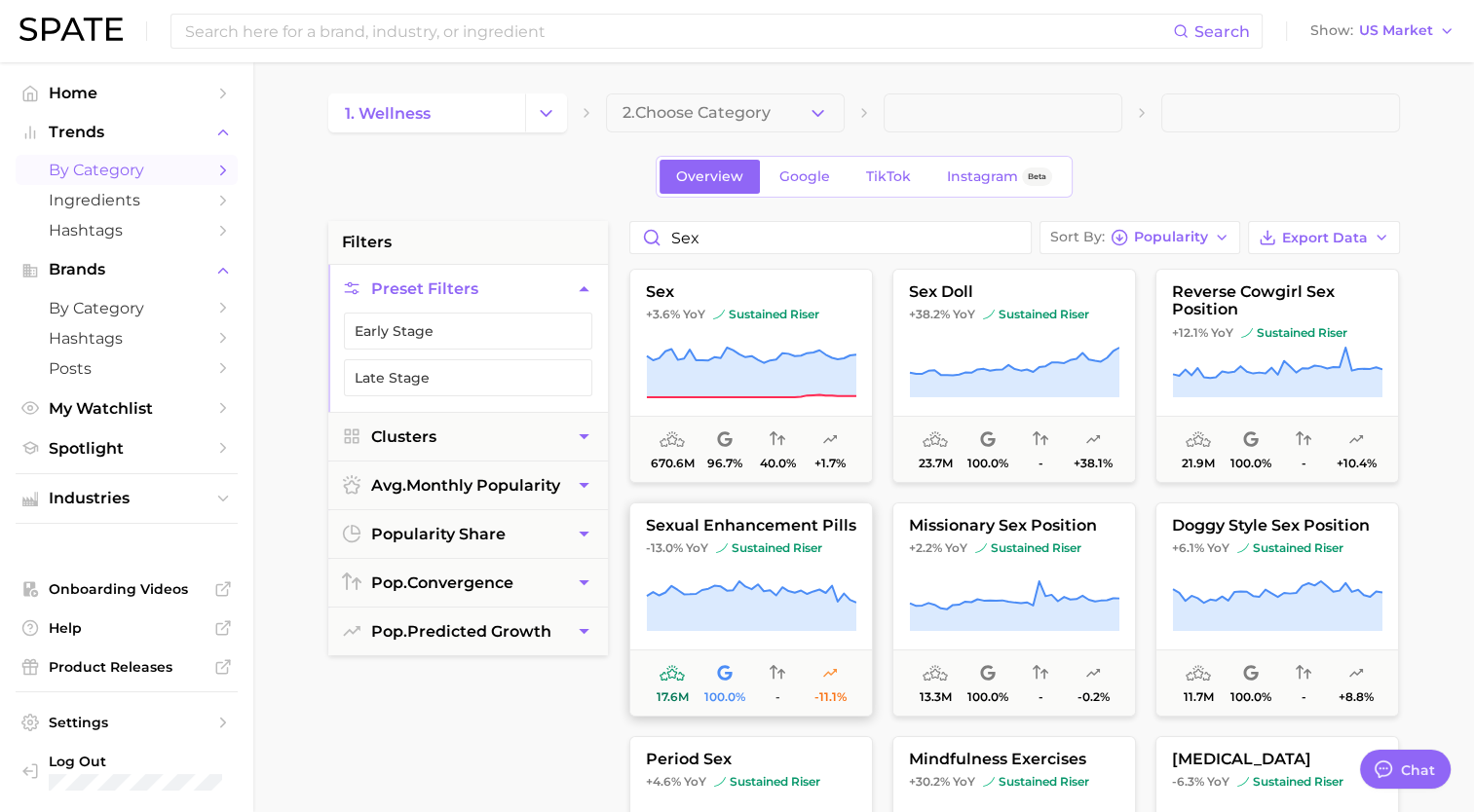
click at [834, 557] on button "sexual enhancement pills -13.0% YoY sustained riser 17.6m 100.0% - -11.1%" at bounding box center [751, 609] width 244 height 214
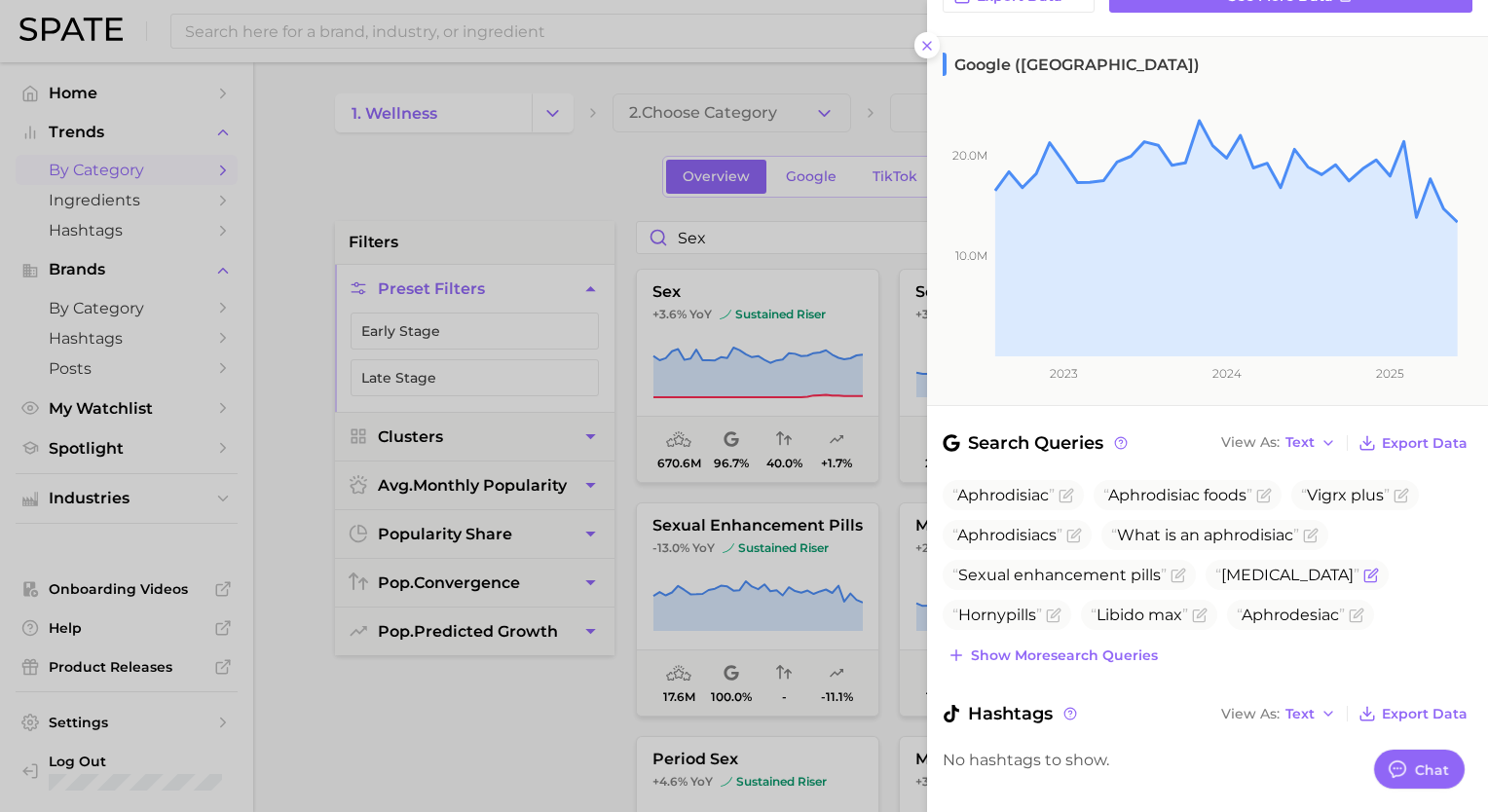
scroll to position [267, 0]
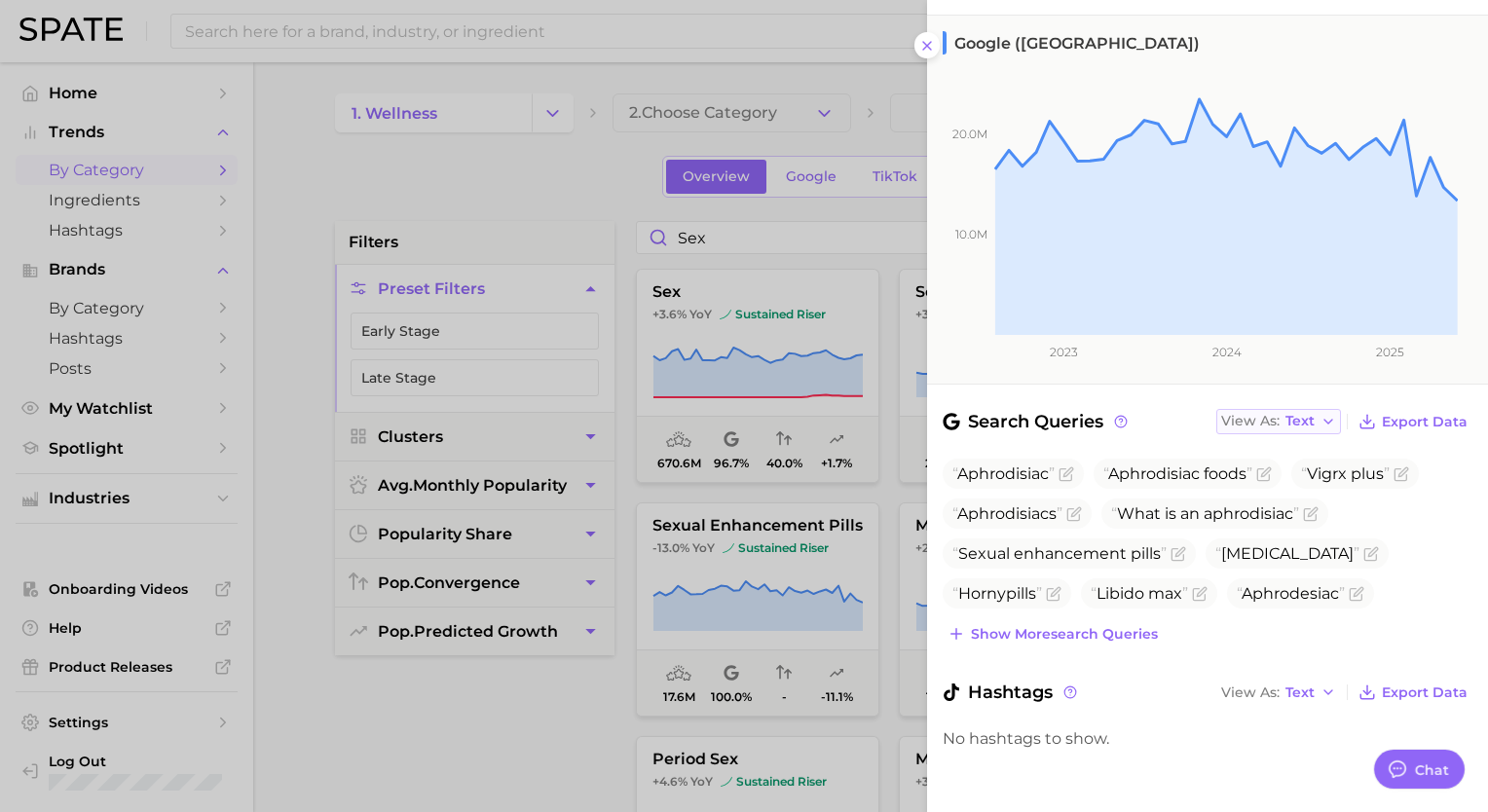
click at [1292, 416] on span "Text" at bounding box center [1300, 421] width 29 height 11
click at [1282, 487] on button "Table" at bounding box center [1323, 489] width 214 height 35
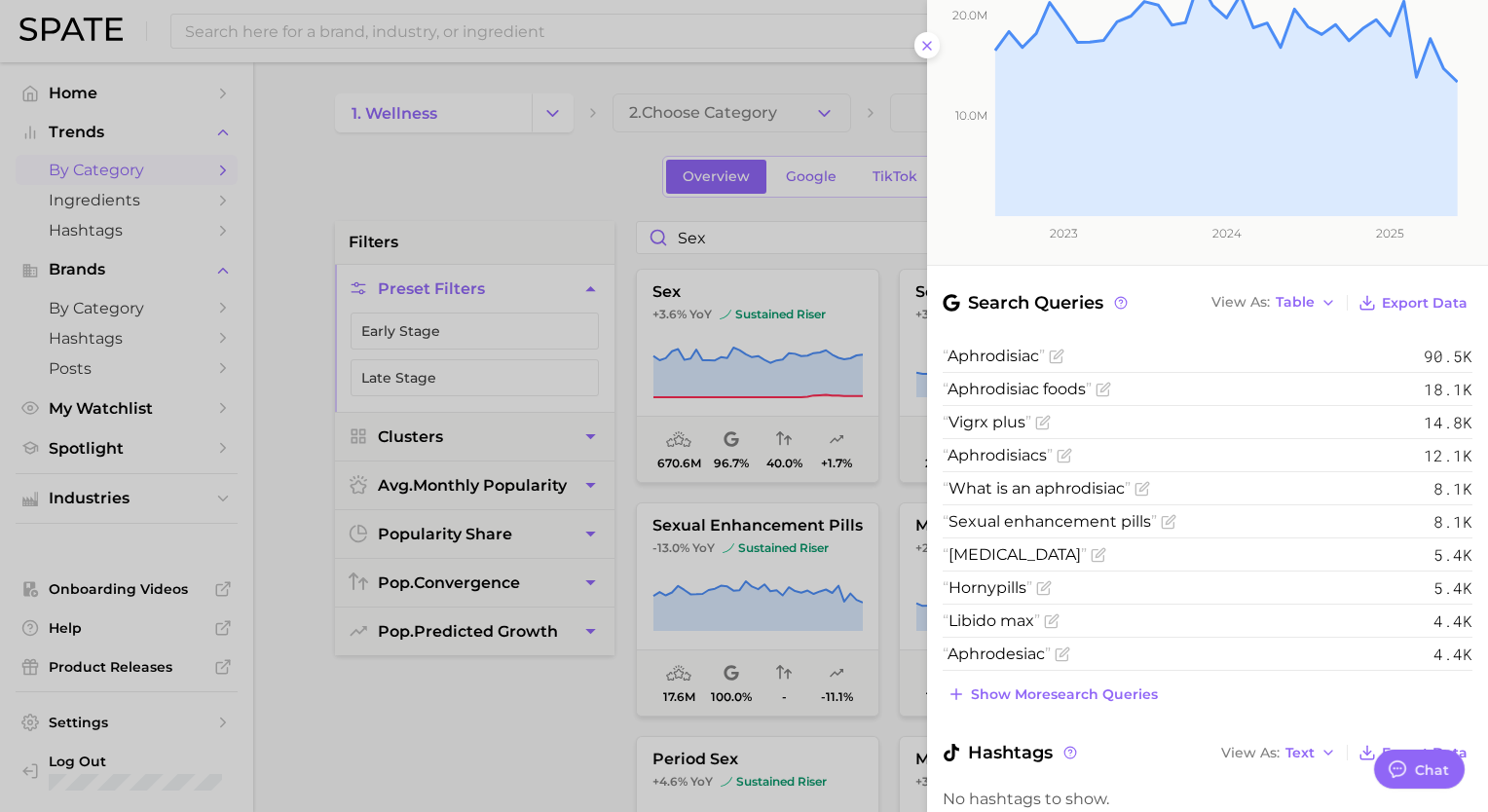
scroll to position [446, 0]
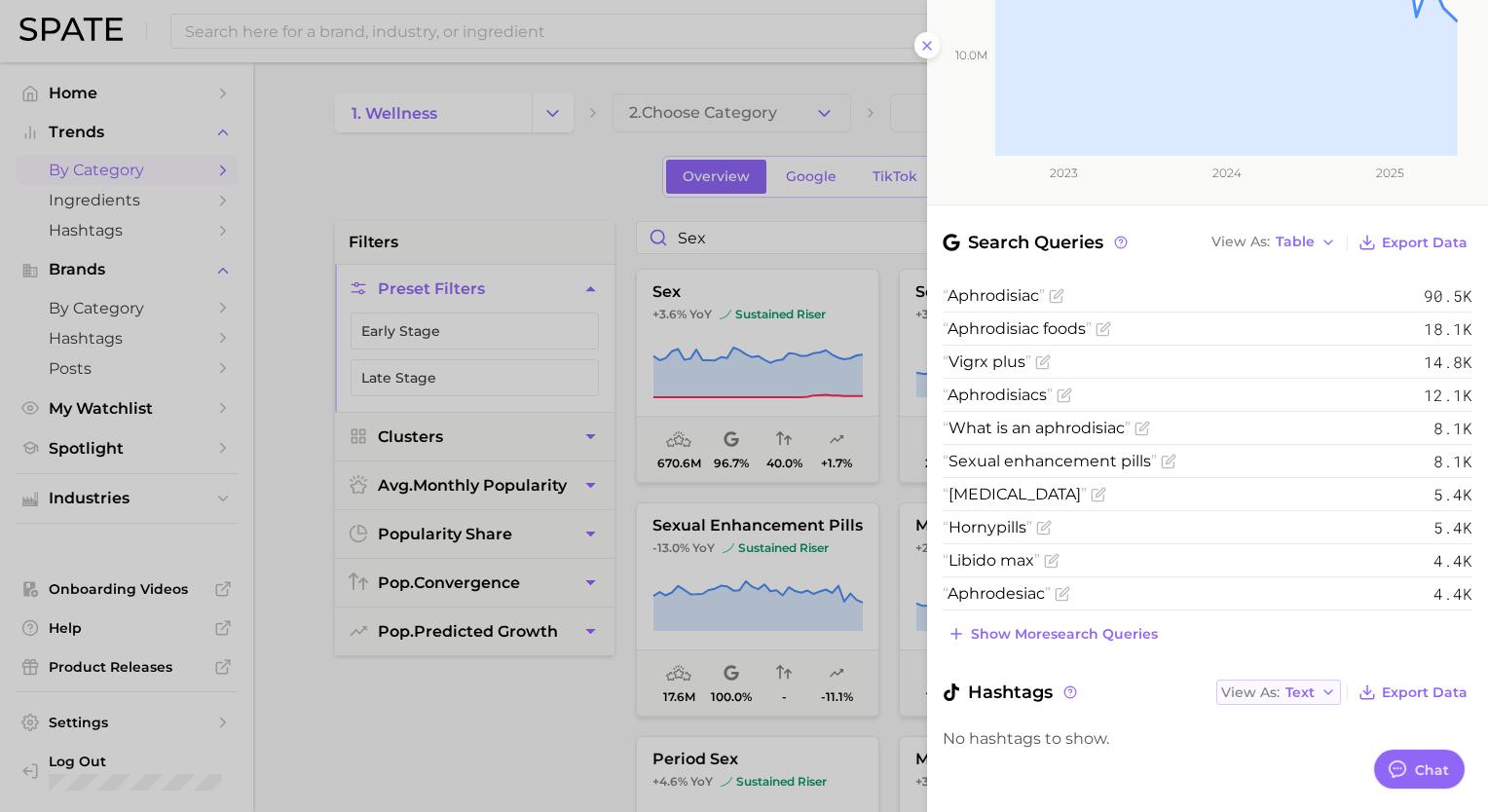
click at [1285, 689] on span "Text" at bounding box center [1300, 693] width 29 height 11
click at [1258, 760] on span "Table" at bounding box center [1268, 759] width 38 height 17
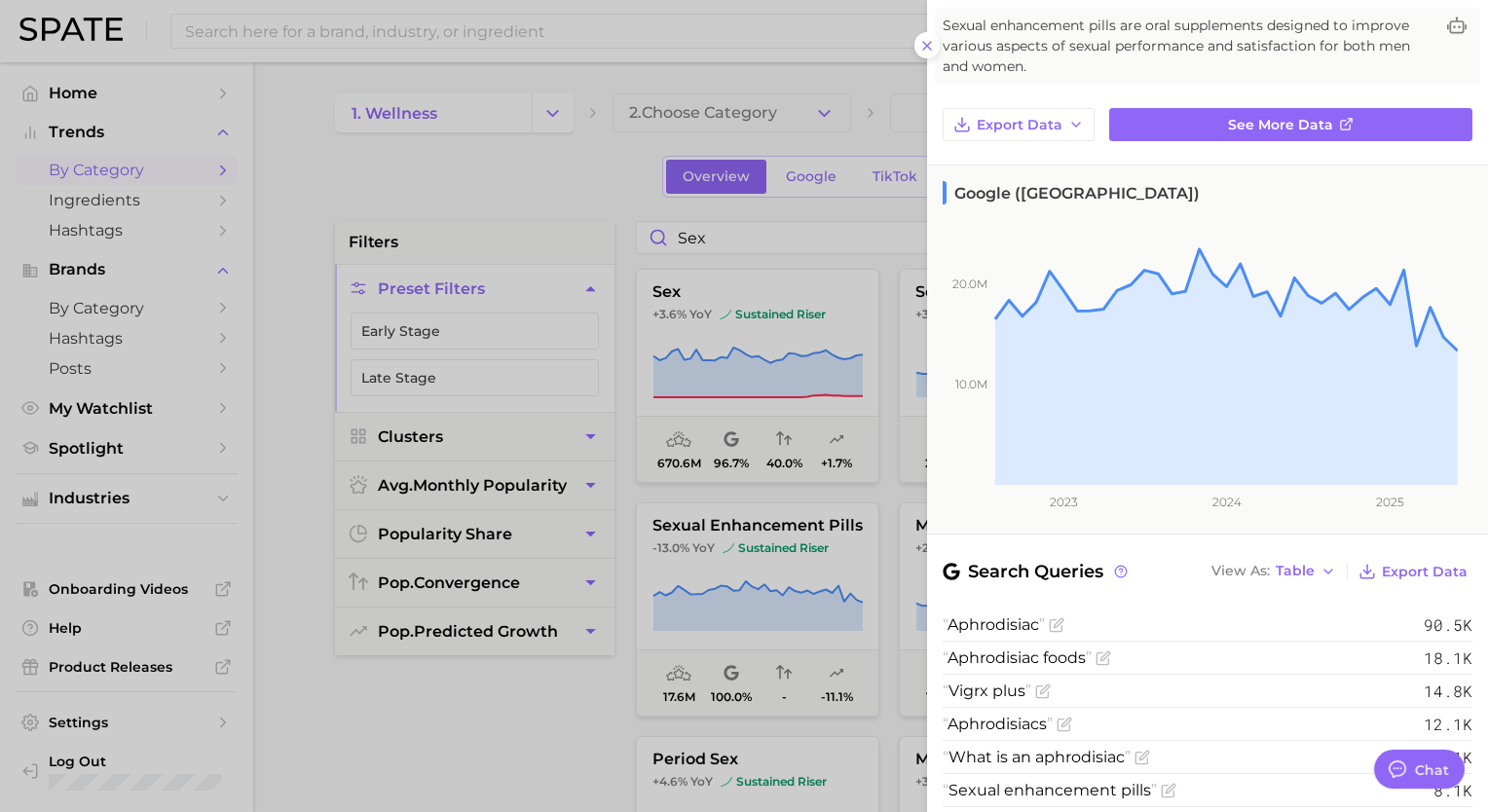
scroll to position [0, 0]
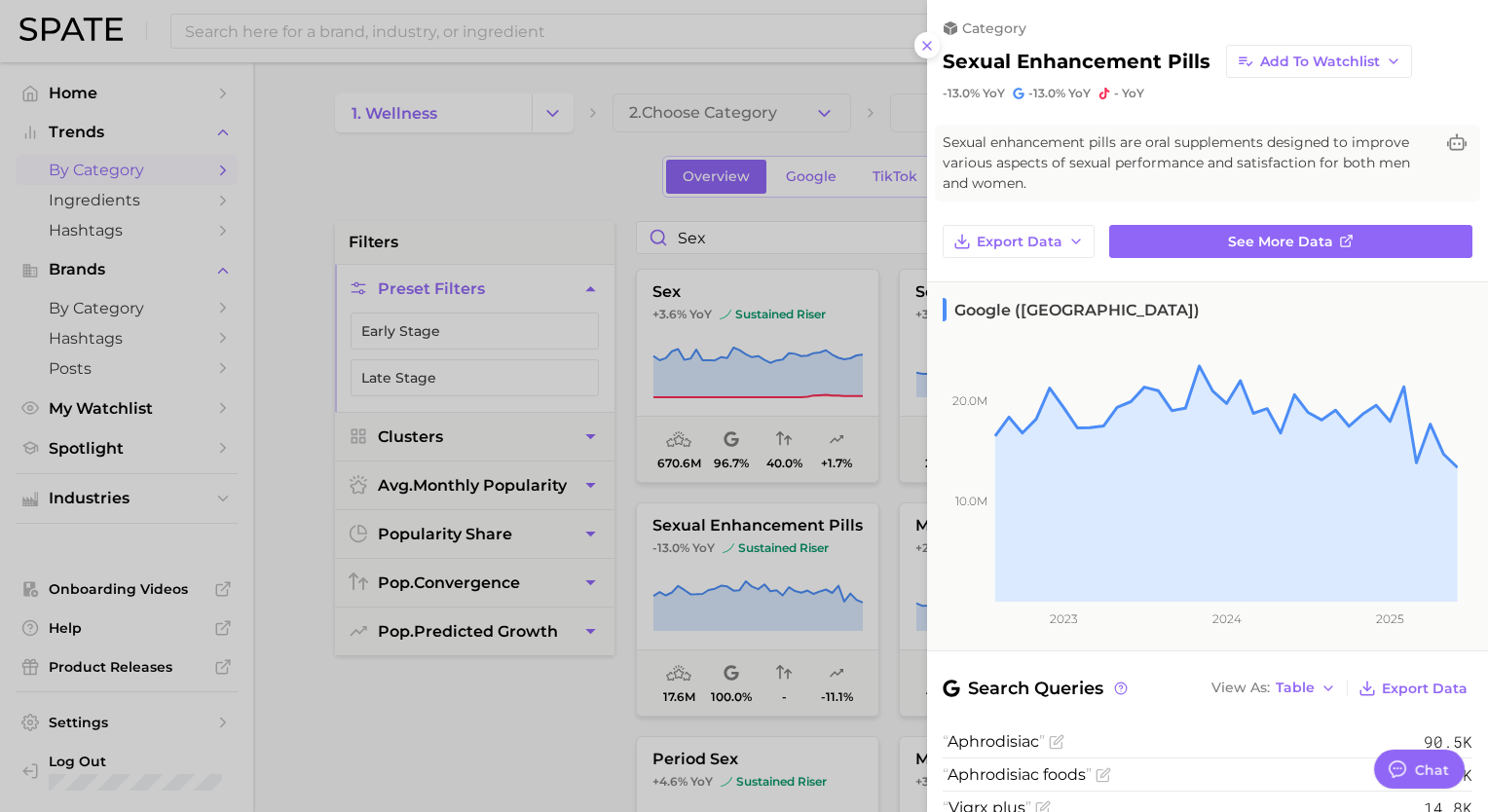
click at [564, 173] on div at bounding box center [744, 406] width 1488 height 812
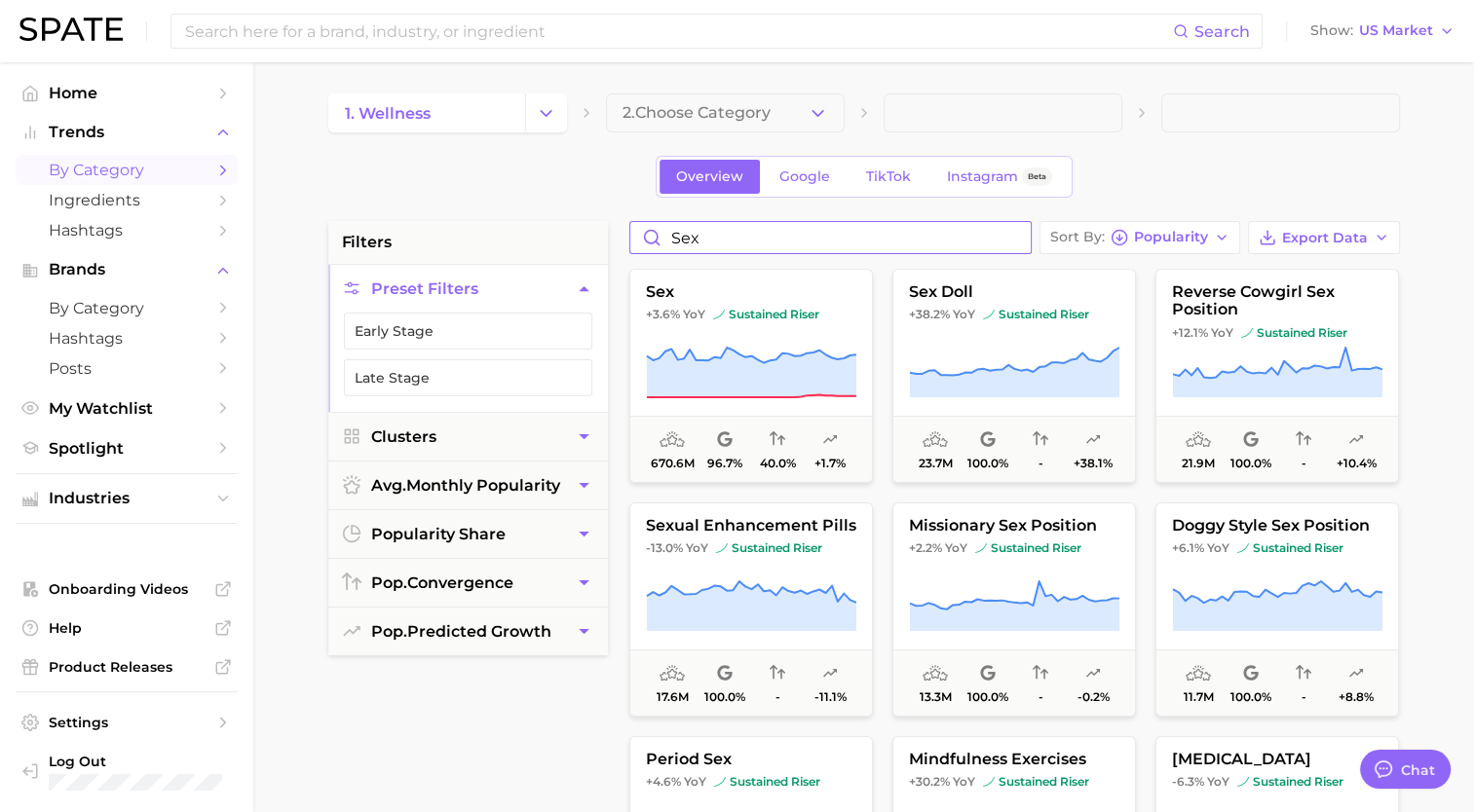
click at [780, 251] on input "sex" at bounding box center [830, 238] width 400 height 31
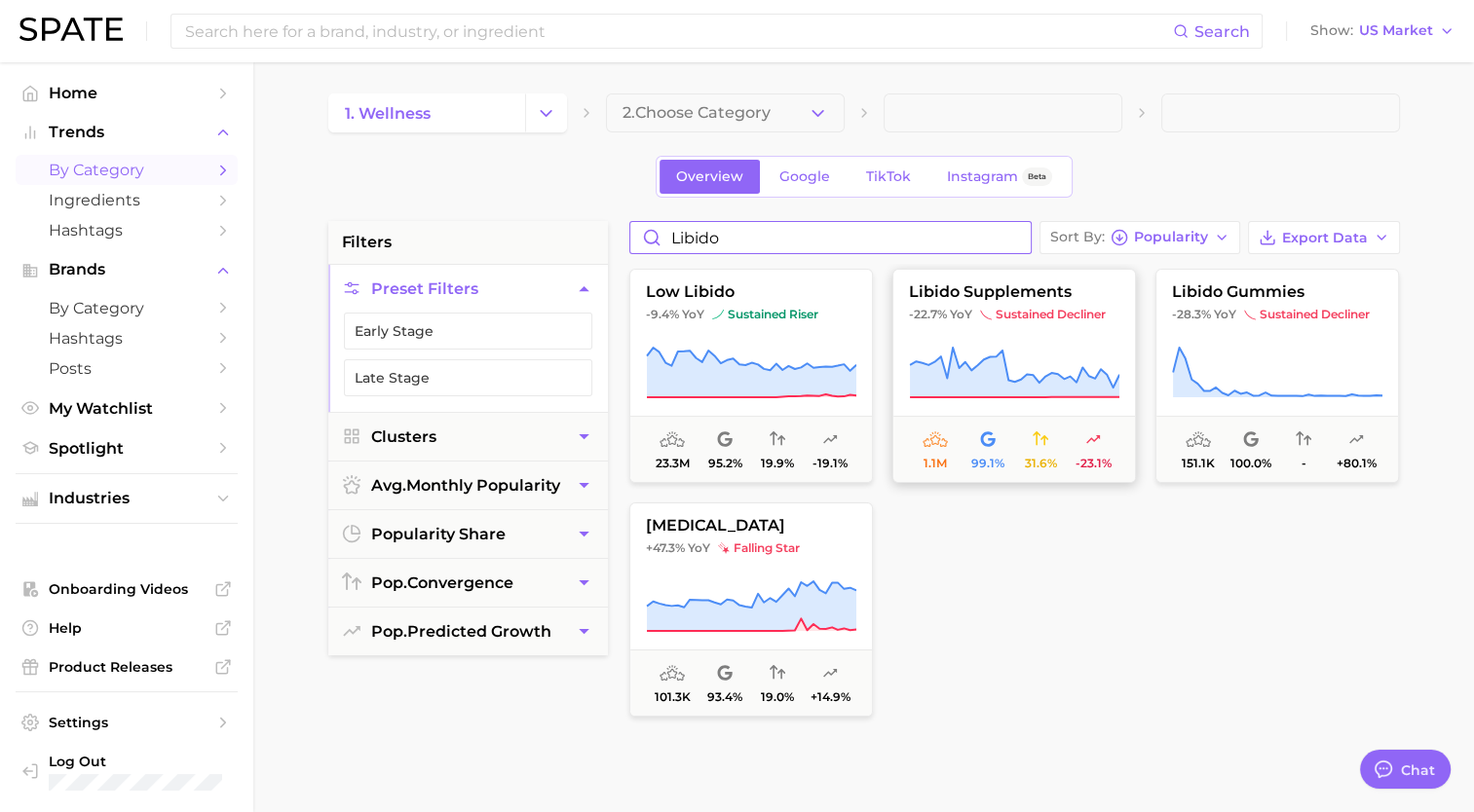
type input "libido"
click at [1076, 353] on icon at bounding box center [1014, 373] width 210 height 55
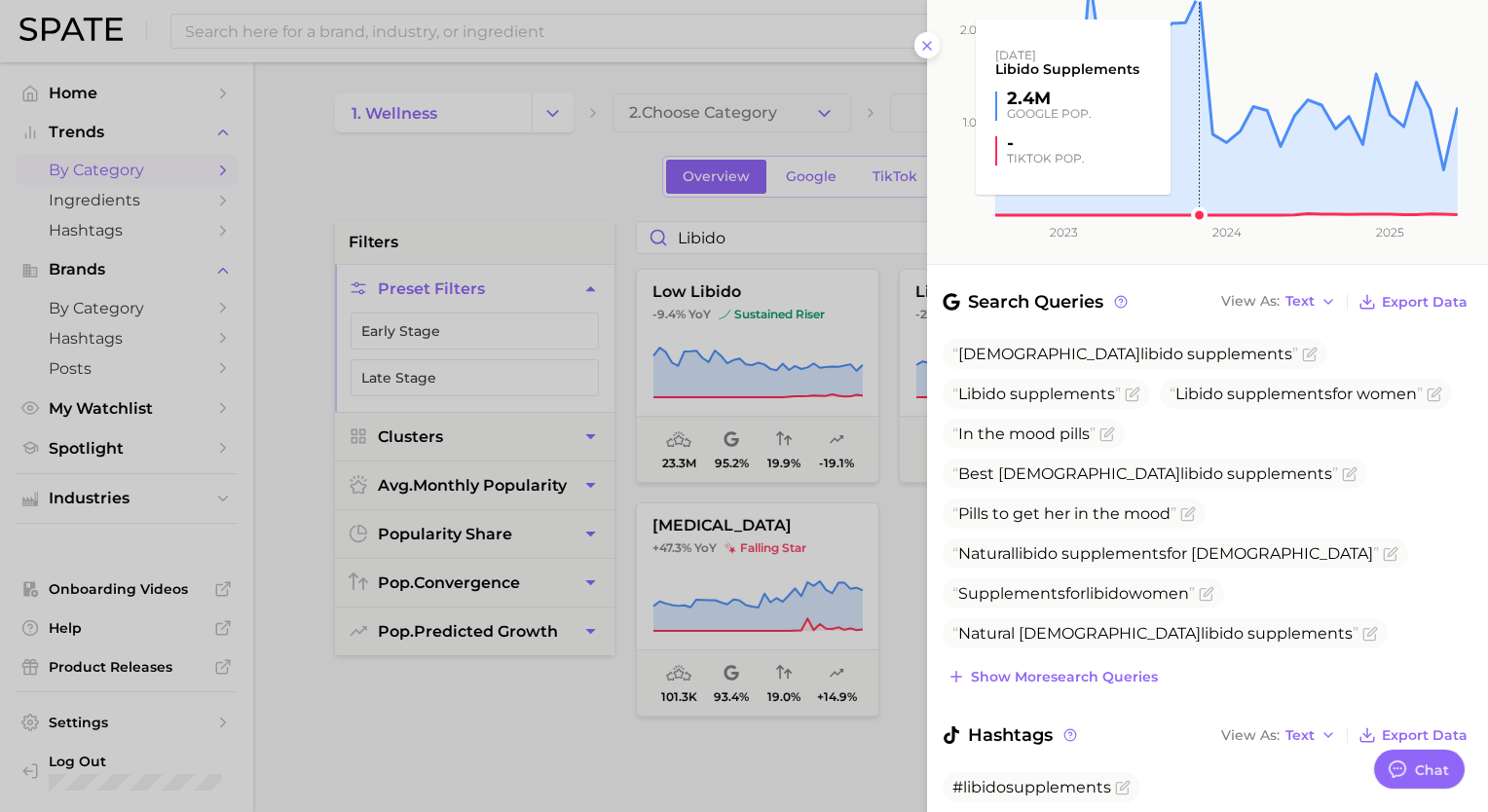
scroll to position [430, 0]
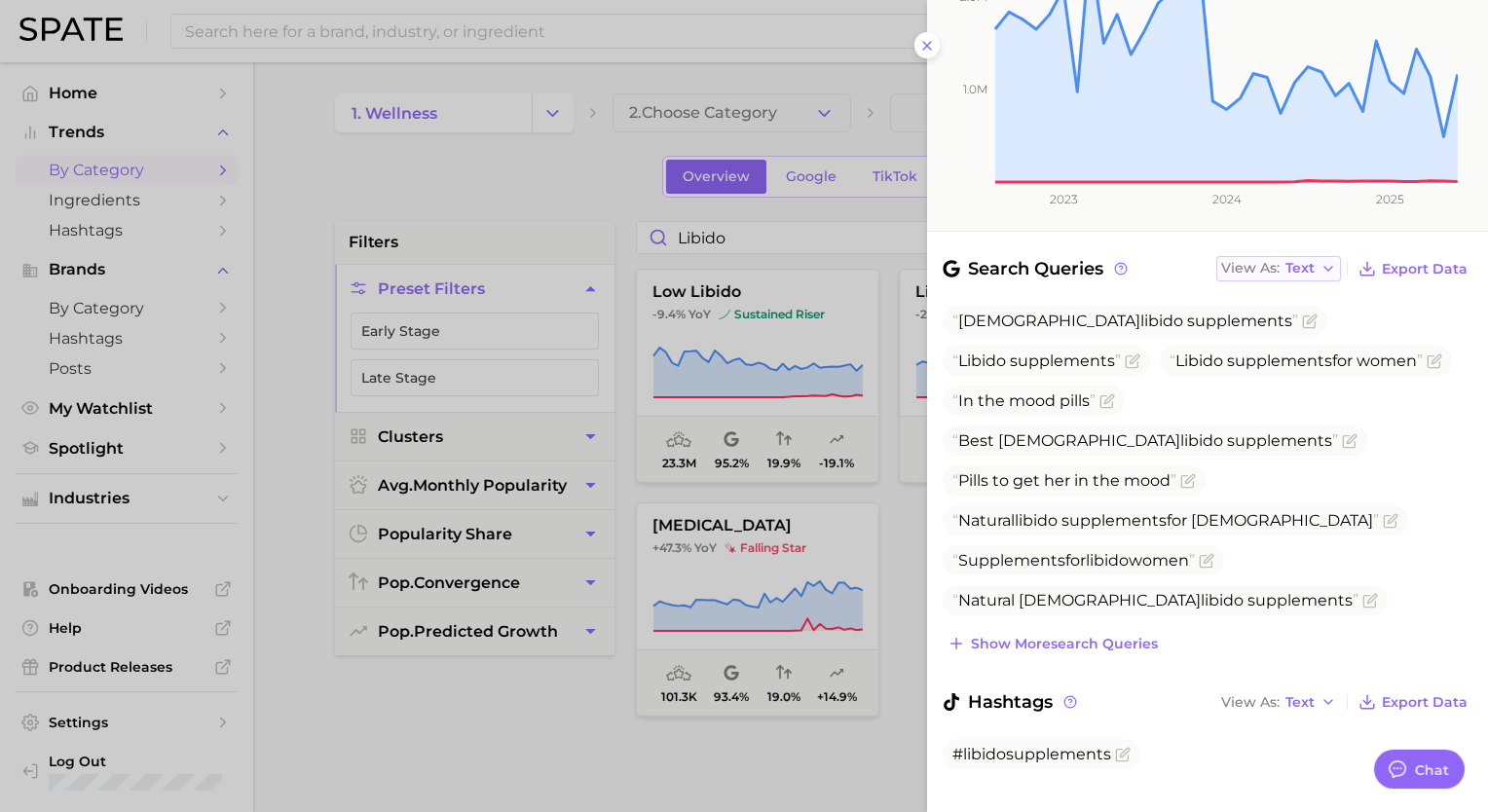
click at [1294, 263] on span "Text" at bounding box center [1300, 268] width 29 height 11
click at [1305, 318] on button "Table" at bounding box center [1323, 336] width 214 height 35
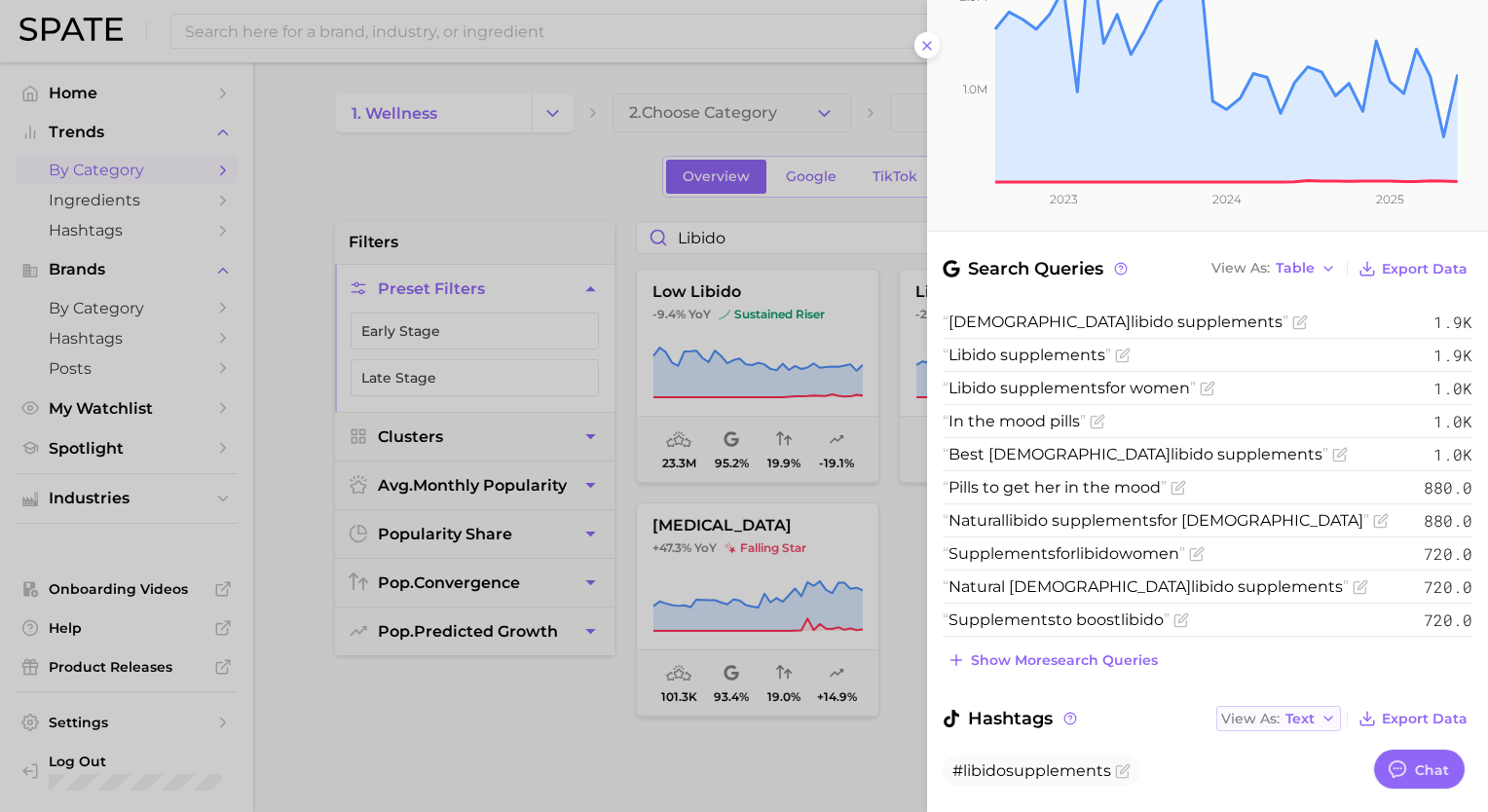
click at [1286, 714] on span "Text" at bounding box center [1300, 719] width 29 height 11
click at [1311, 768] on button "Table" at bounding box center [1323, 786] width 214 height 35
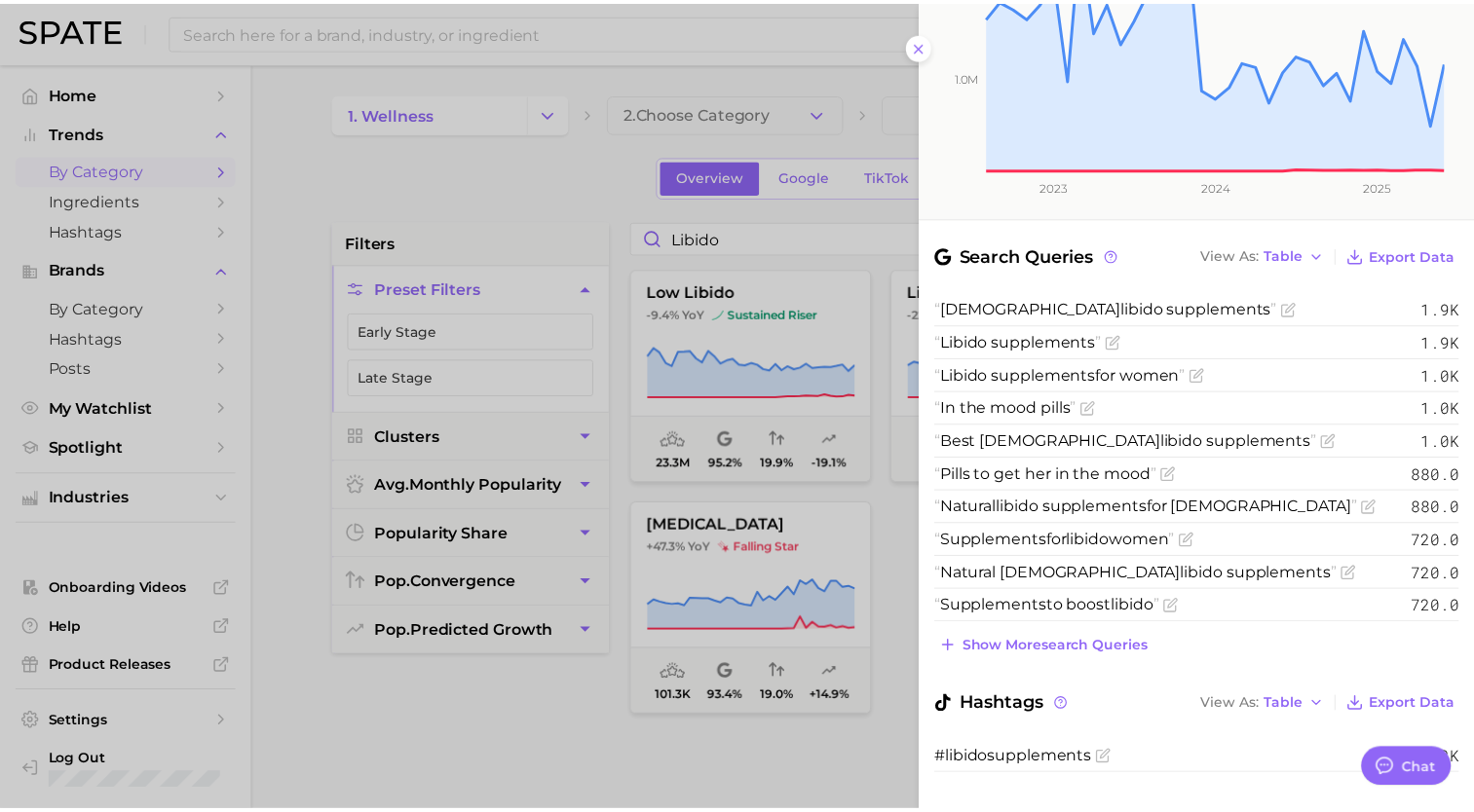
scroll to position [449, 0]
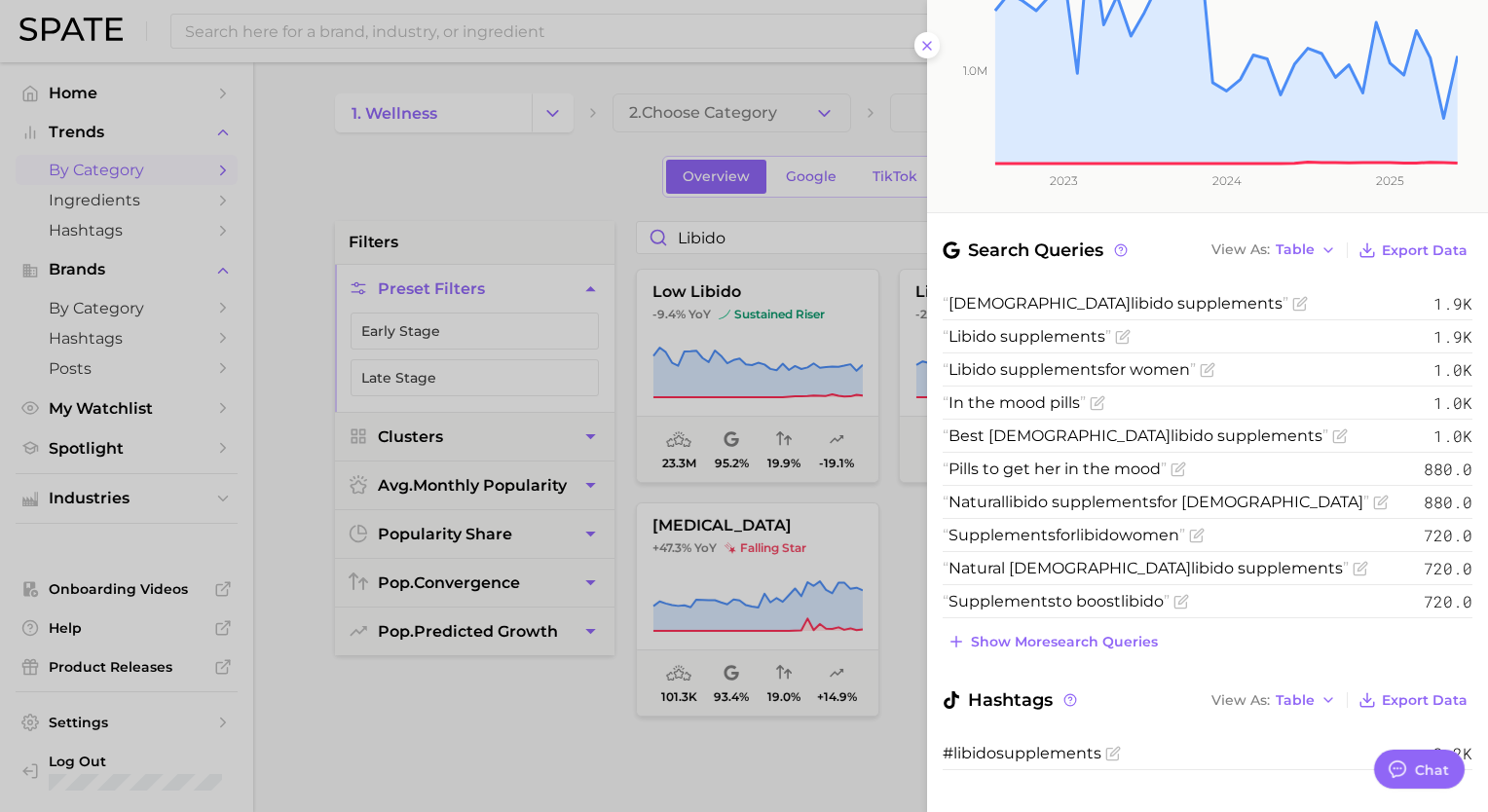
click at [1433, 743] on span "3.2k" at bounding box center [1453, 752] width 39 height 21
drag, startPoint x: 1429, startPoint y: 713, endPoint x: 1372, endPoint y: 444, distance: 275.0
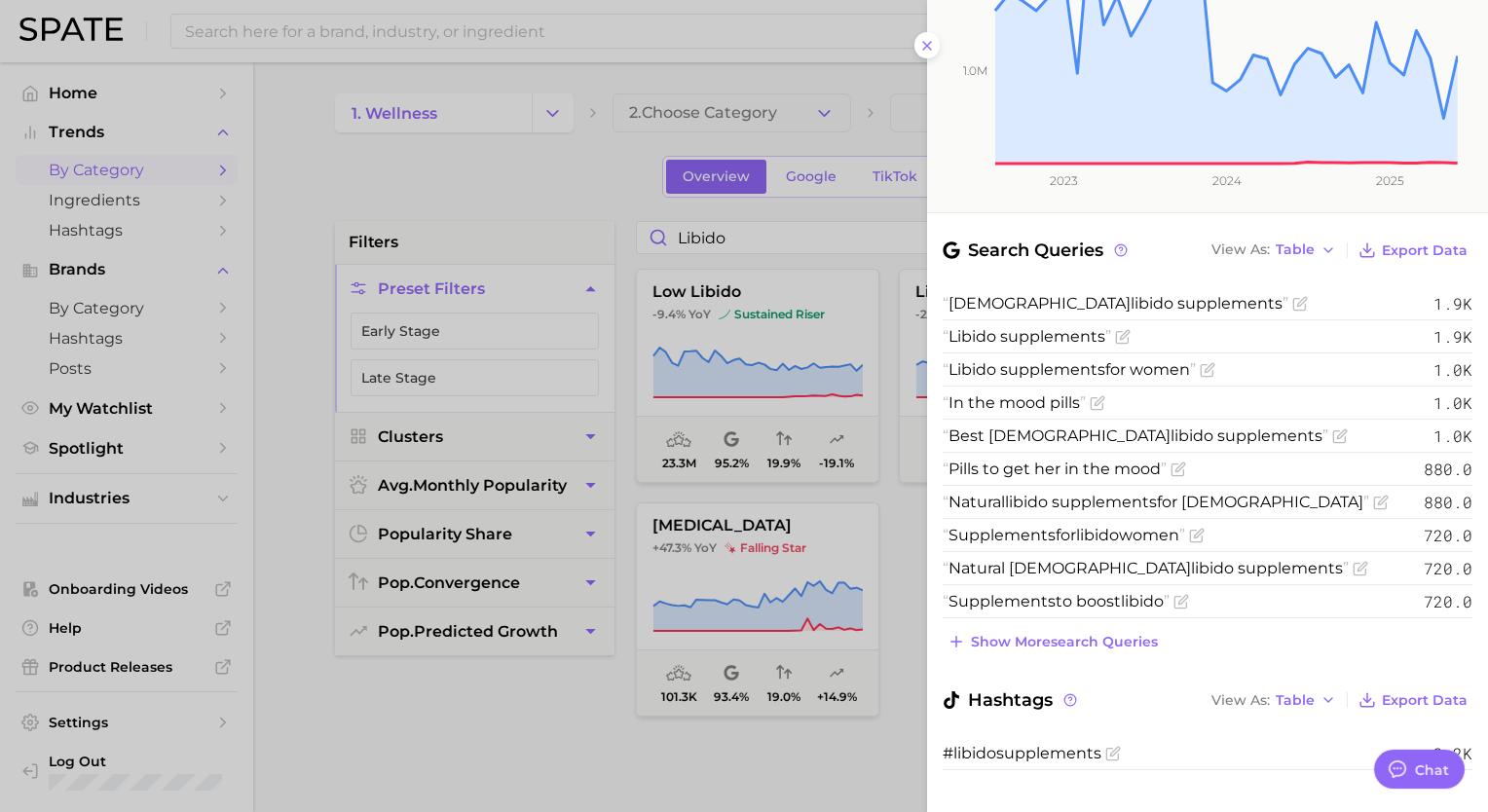
click at [1372, 453] on li "Pills to get her in the mood 880.0" at bounding box center [1206, 470] width 529 height 33
click at [1167, 189] on div "category libido supplements Add to Watchlist -22.7% YoY -23.3% YoY +512.3% YoY …" at bounding box center [1207, 199] width 561 height 1295
click at [781, 239] on div at bounding box center [744, 406] width 1488 height 812
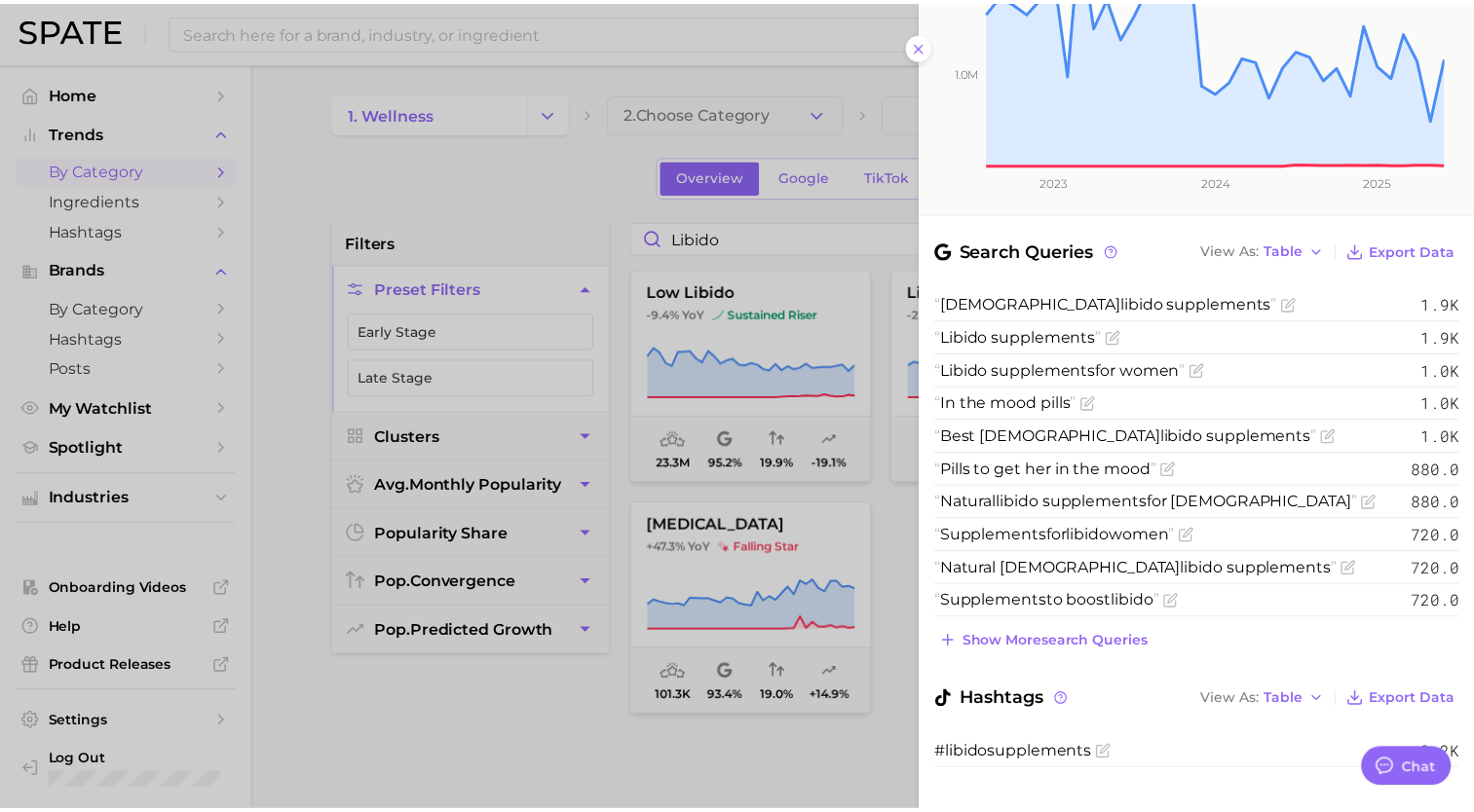
scroll to position [0, 0]
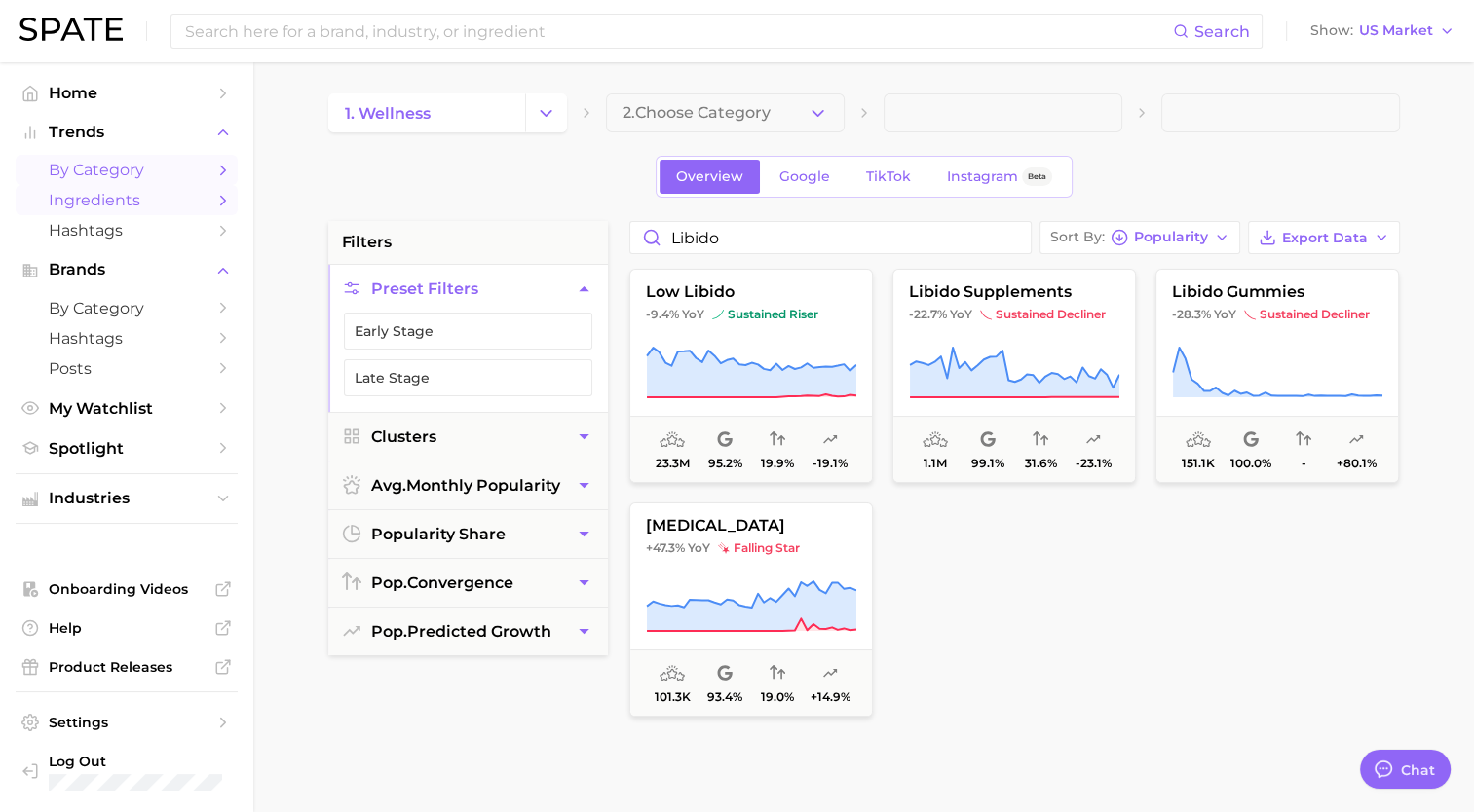
click at [74, 190] on link "Ingredients" at bounding box center [126, 200] width 222 height 30
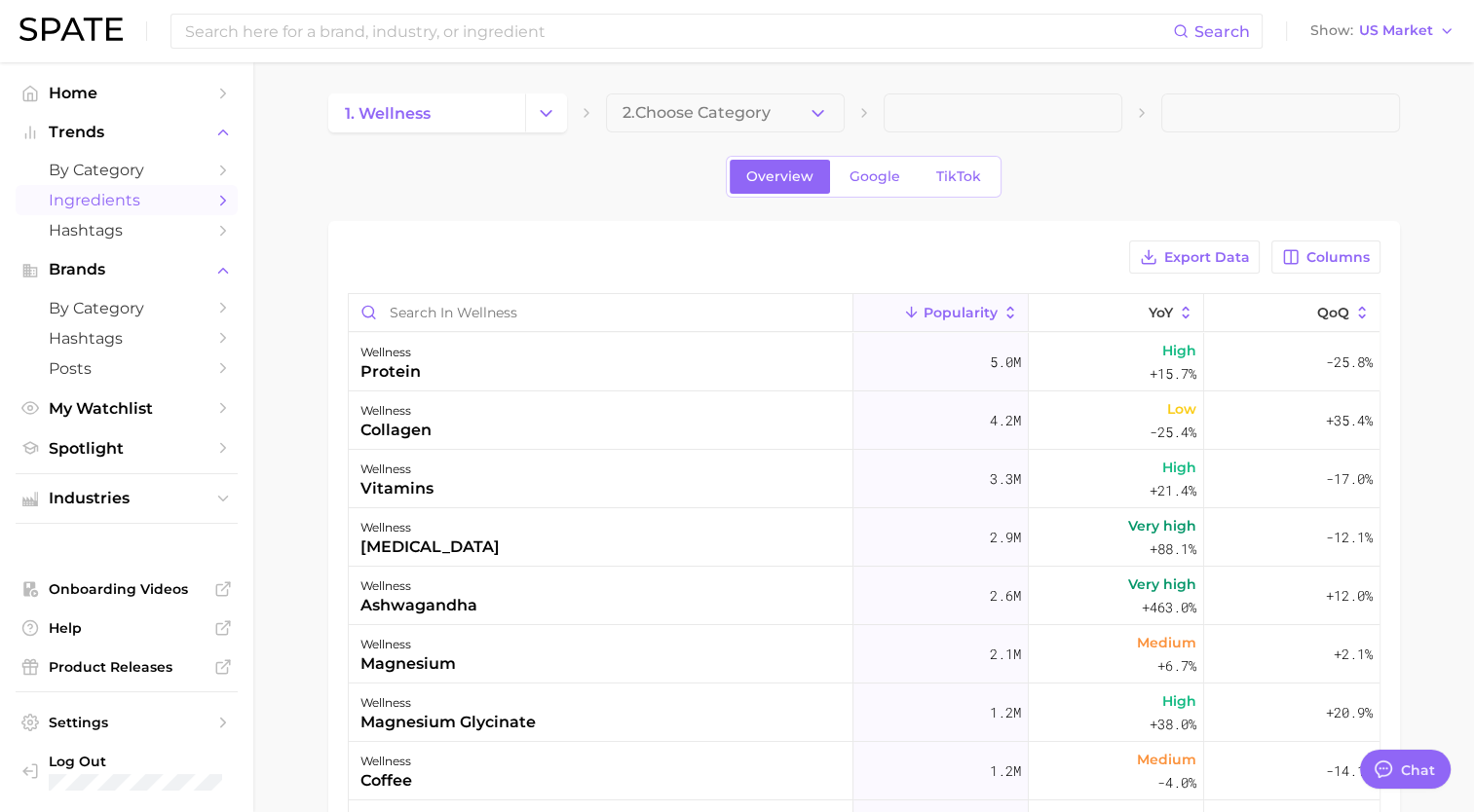
click at [718, 104] on button "2. Choose Category" at bounding box center [725, 113] width 239 height 39
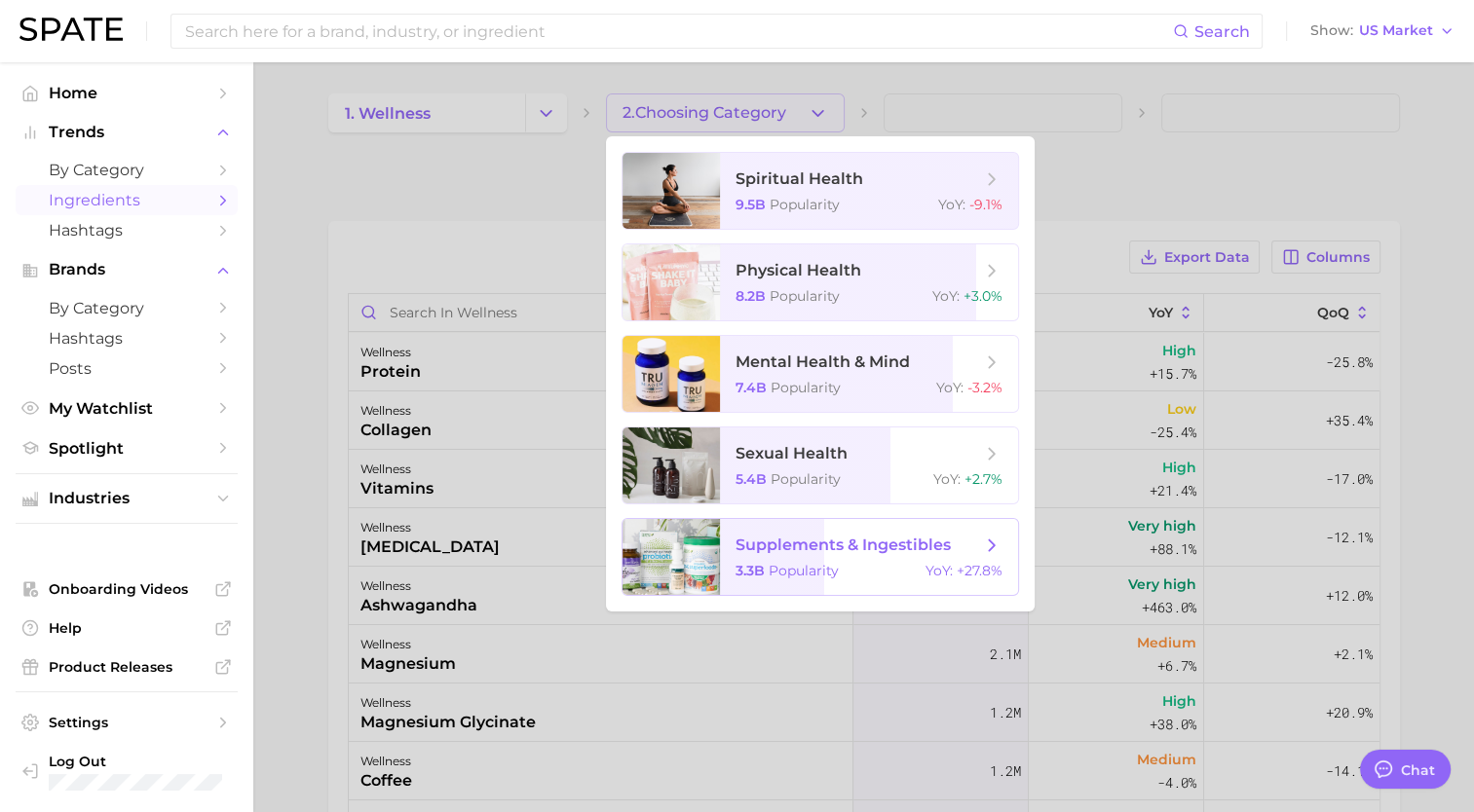
click at [850, 570] on div "3.3b Popularity YoY : +27.8%" at bounding box center [868, 570] width 267 height 18
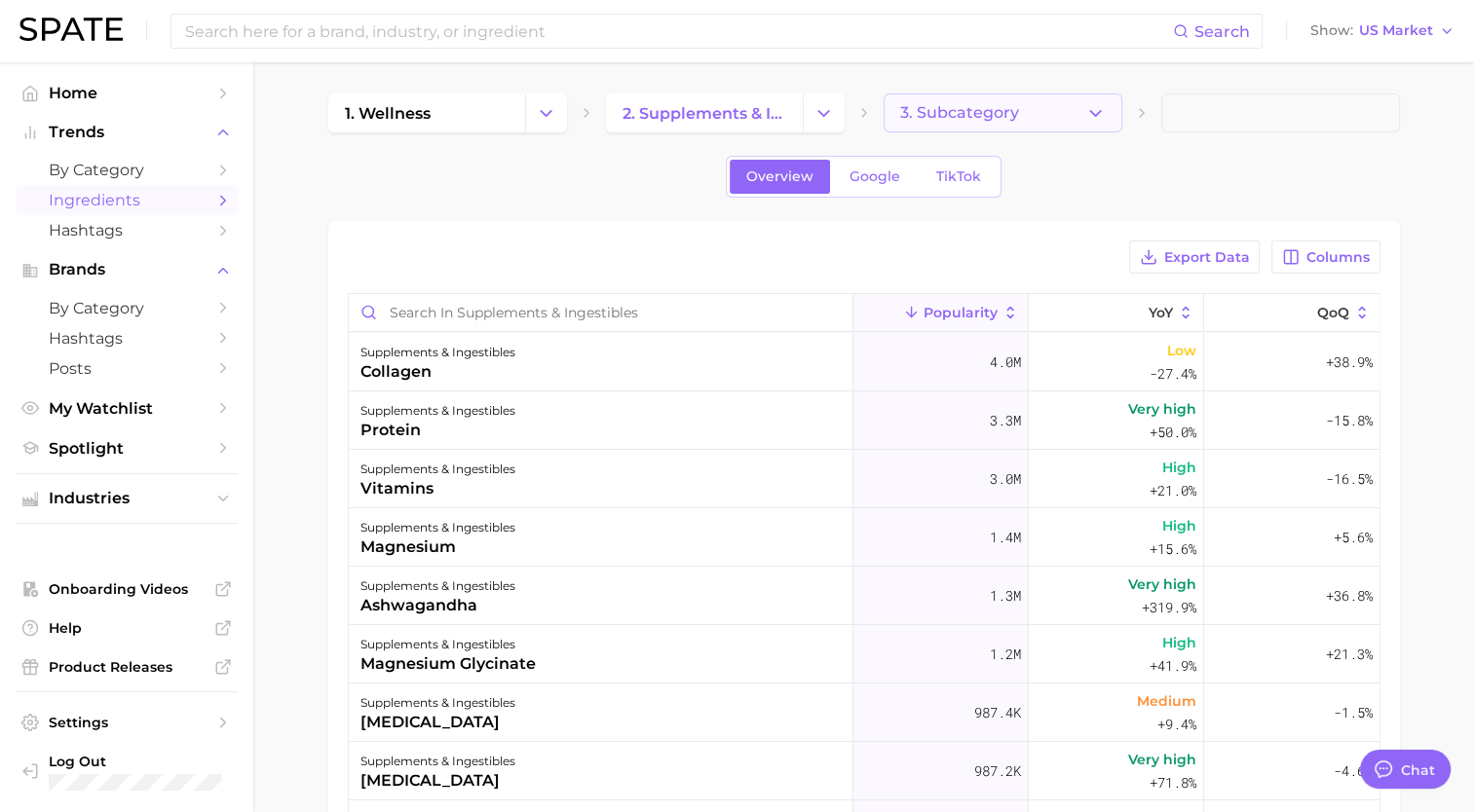
click at [1033, 114] on button "3. Subcategory" at bounding box center [1003, 113] width 239 height 39
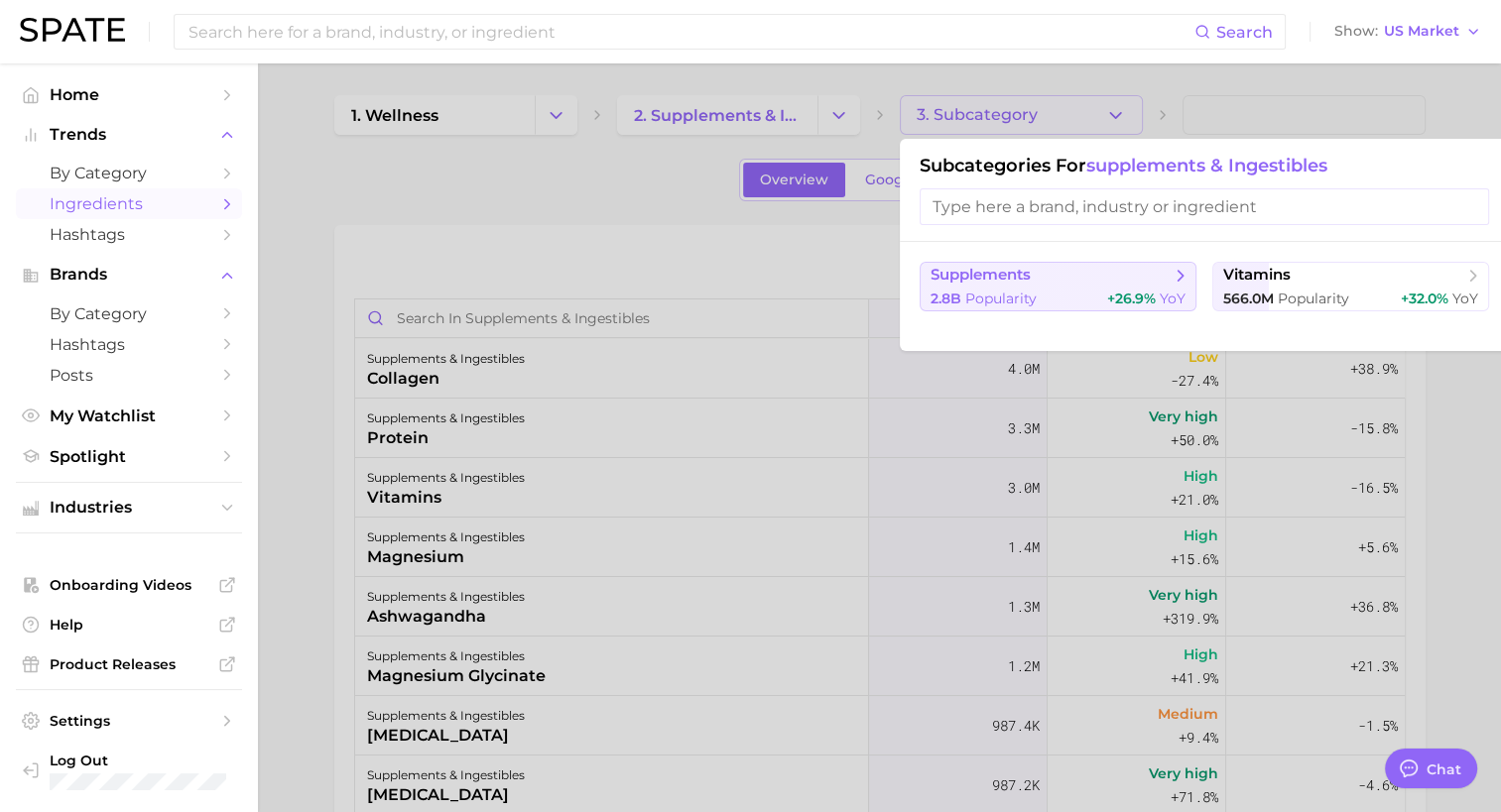
click at [1109, 302] on span "+26.9%" at bounding box center [1131, 299] width 49 height 18
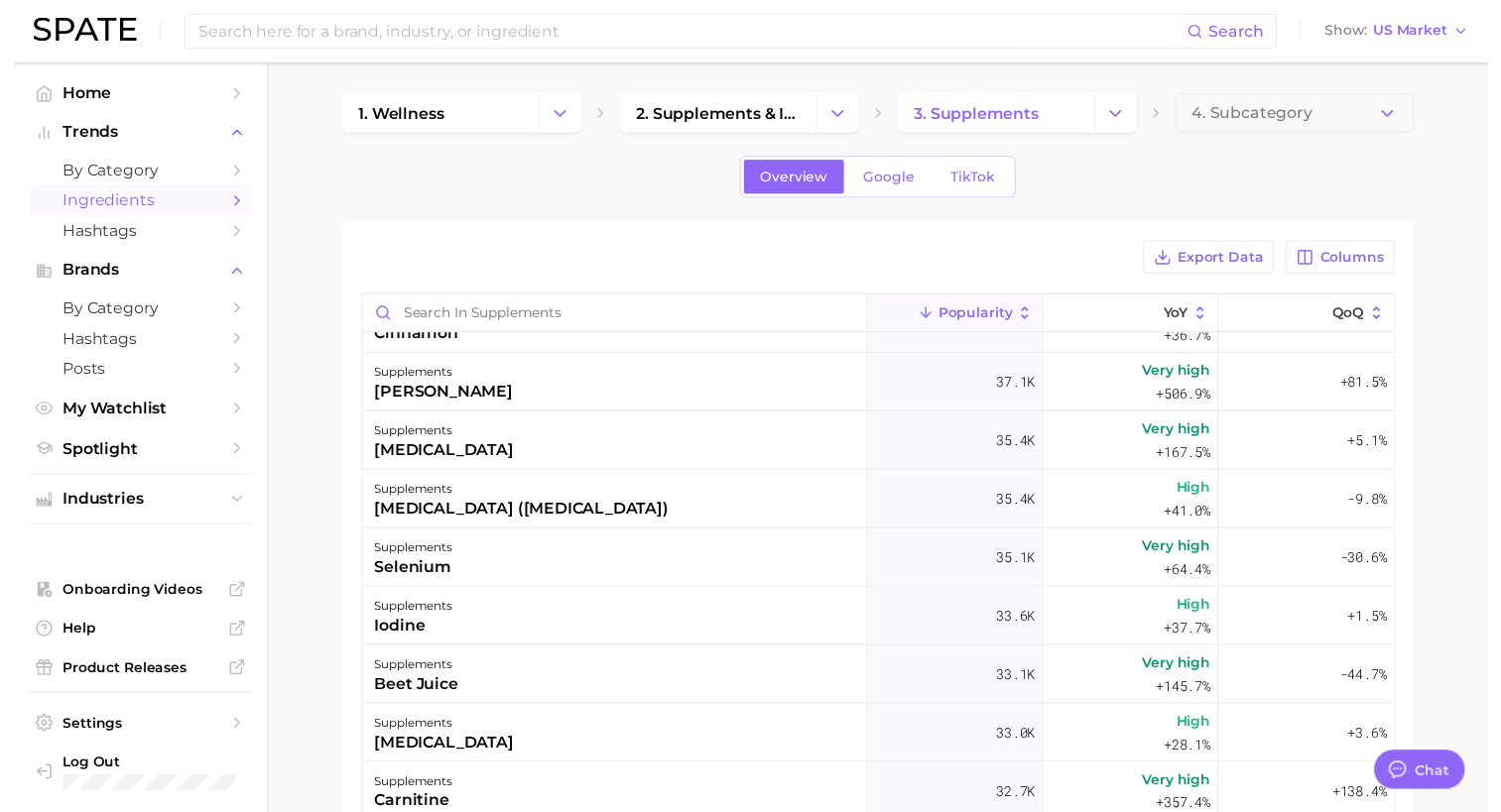
scroll to position [9322, 0]
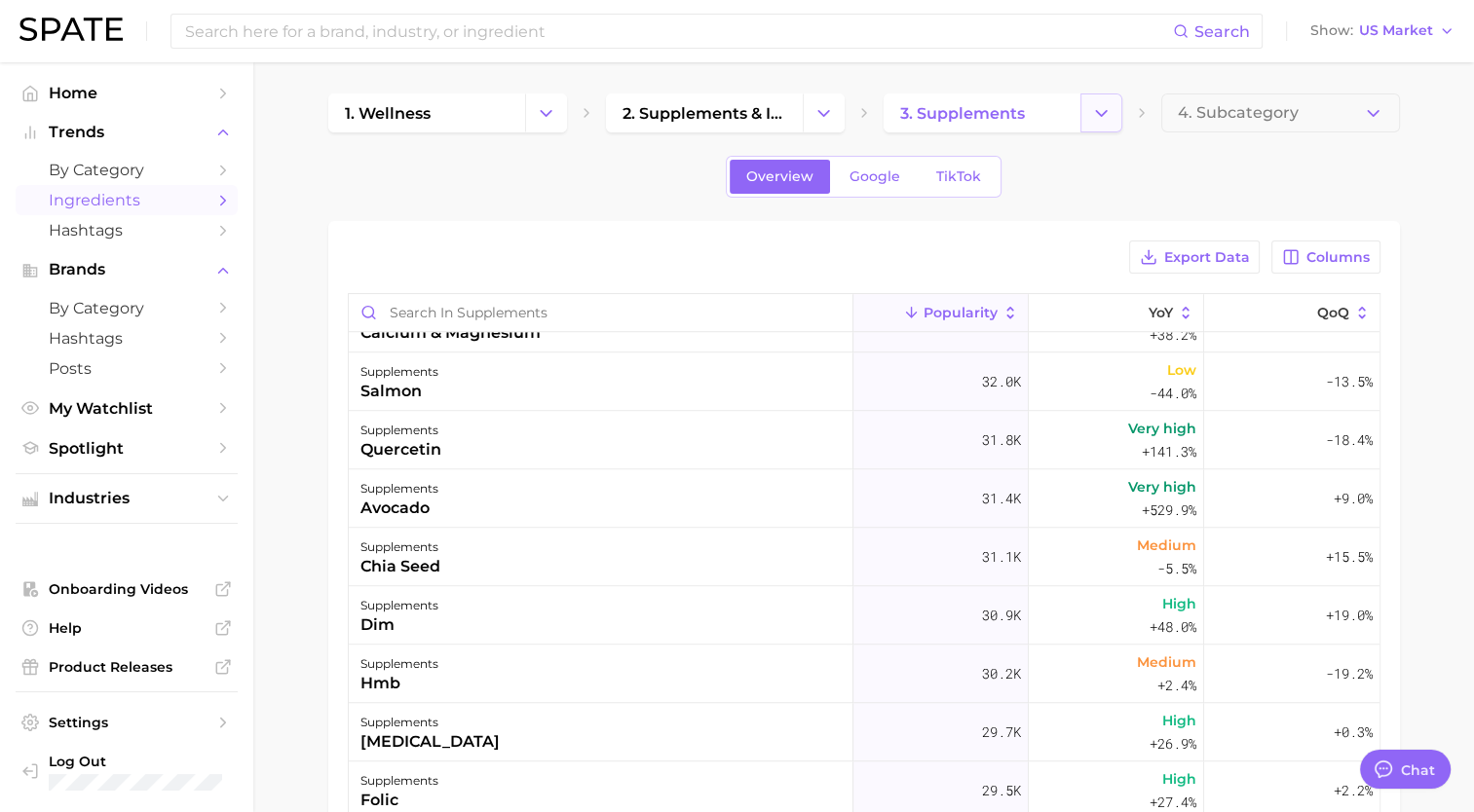
click at [1110, 124] on button "Change Category" at bounding box center [1101, 113] width 42 height 39
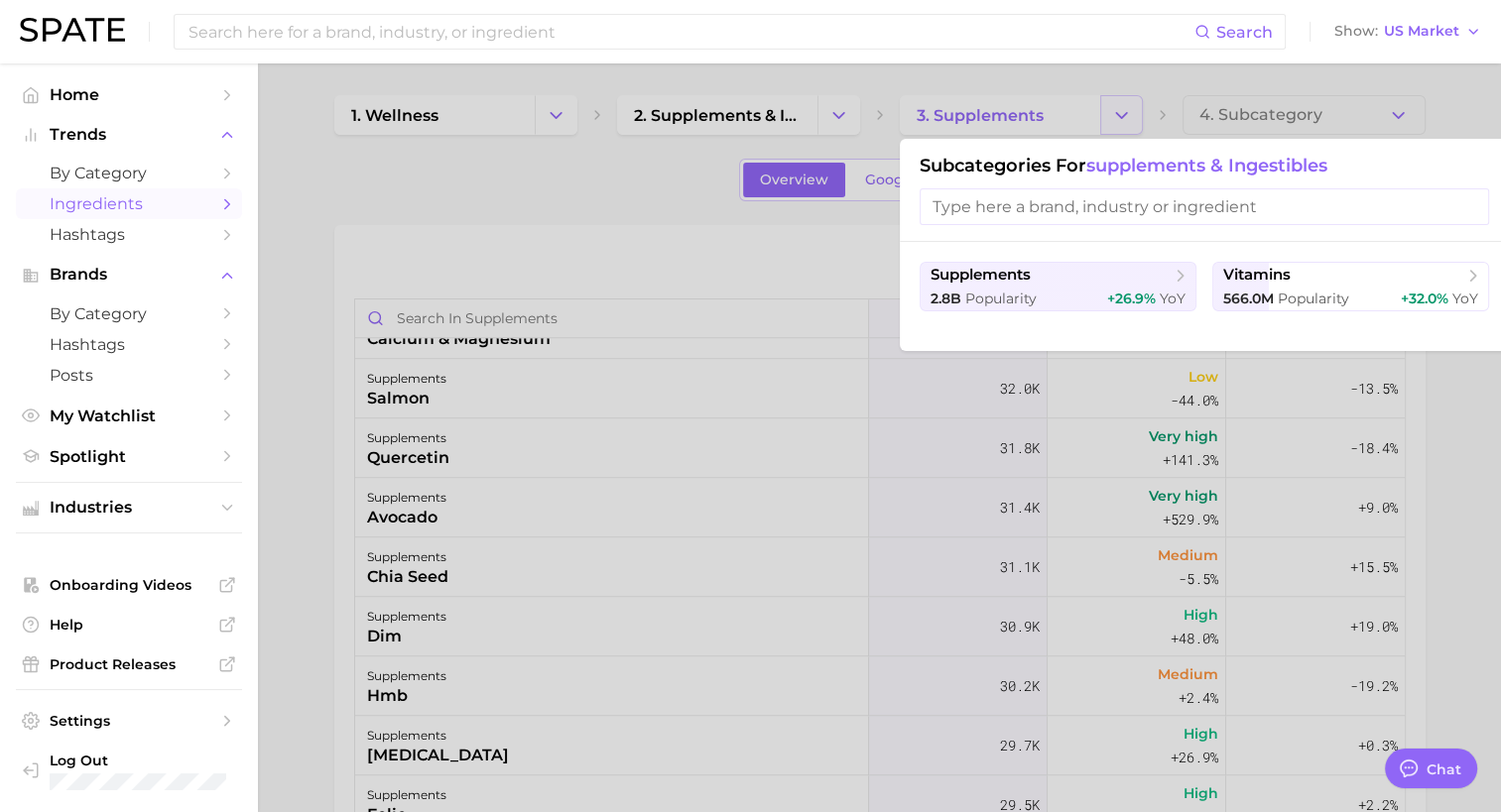
click at [1130, 127] on div at bounding box center [750, 406] width 1501 height 812
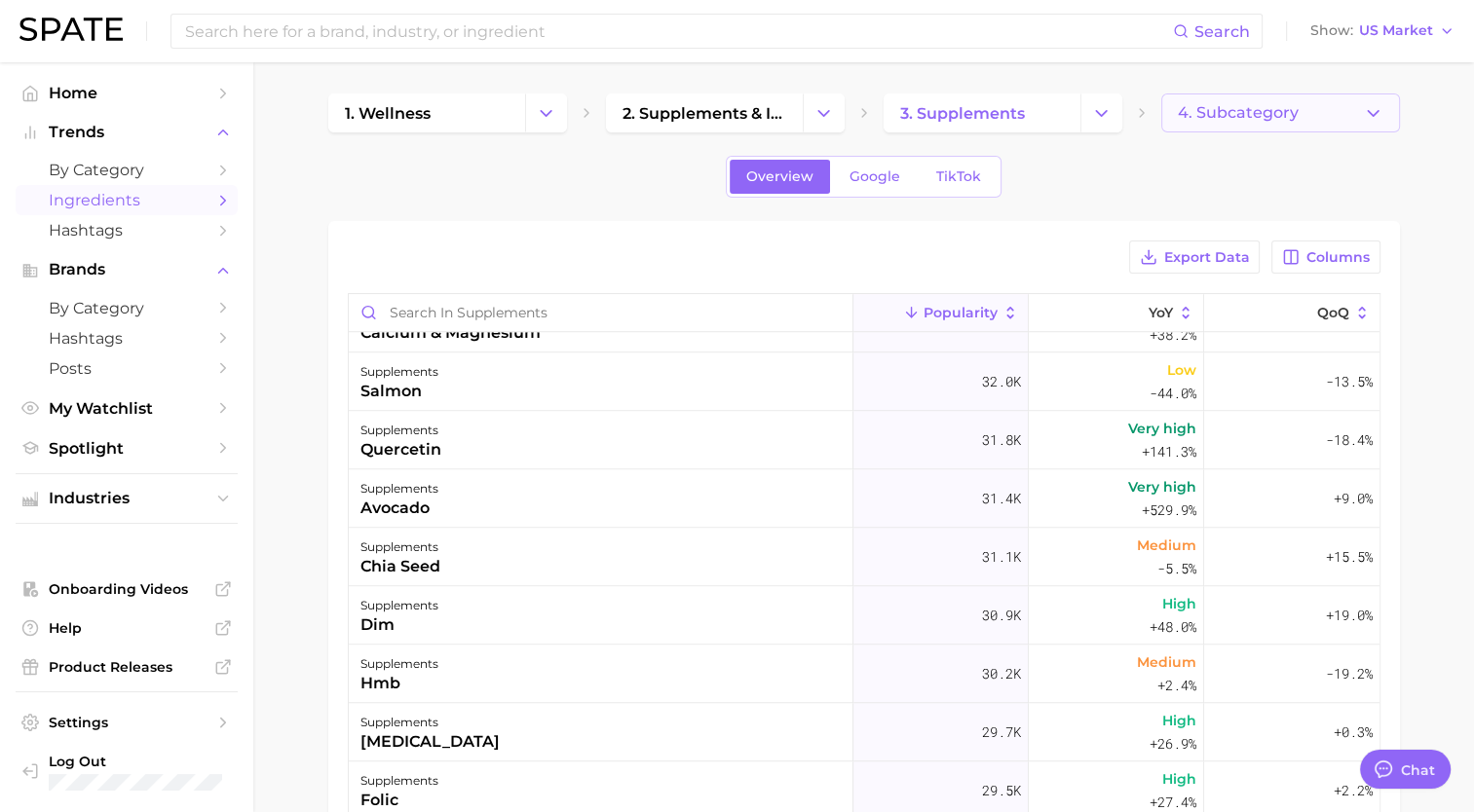
click at [1294, 111] on span "4. Subcategory" at bounding box center [1237, 113] width 120 height 18
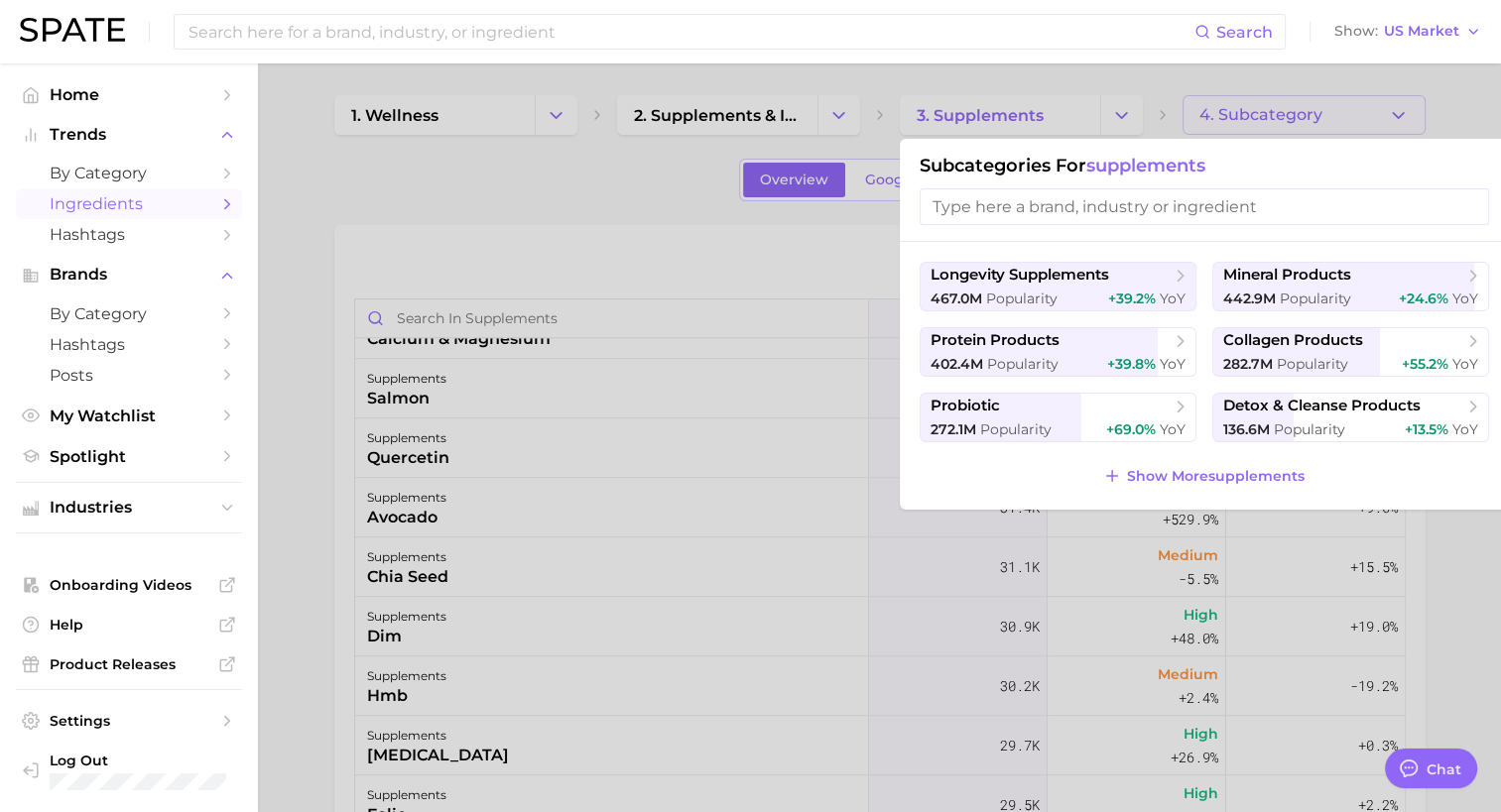
click at [1318, 113] on div at bounding box center [750, 406] width 1501 height 812
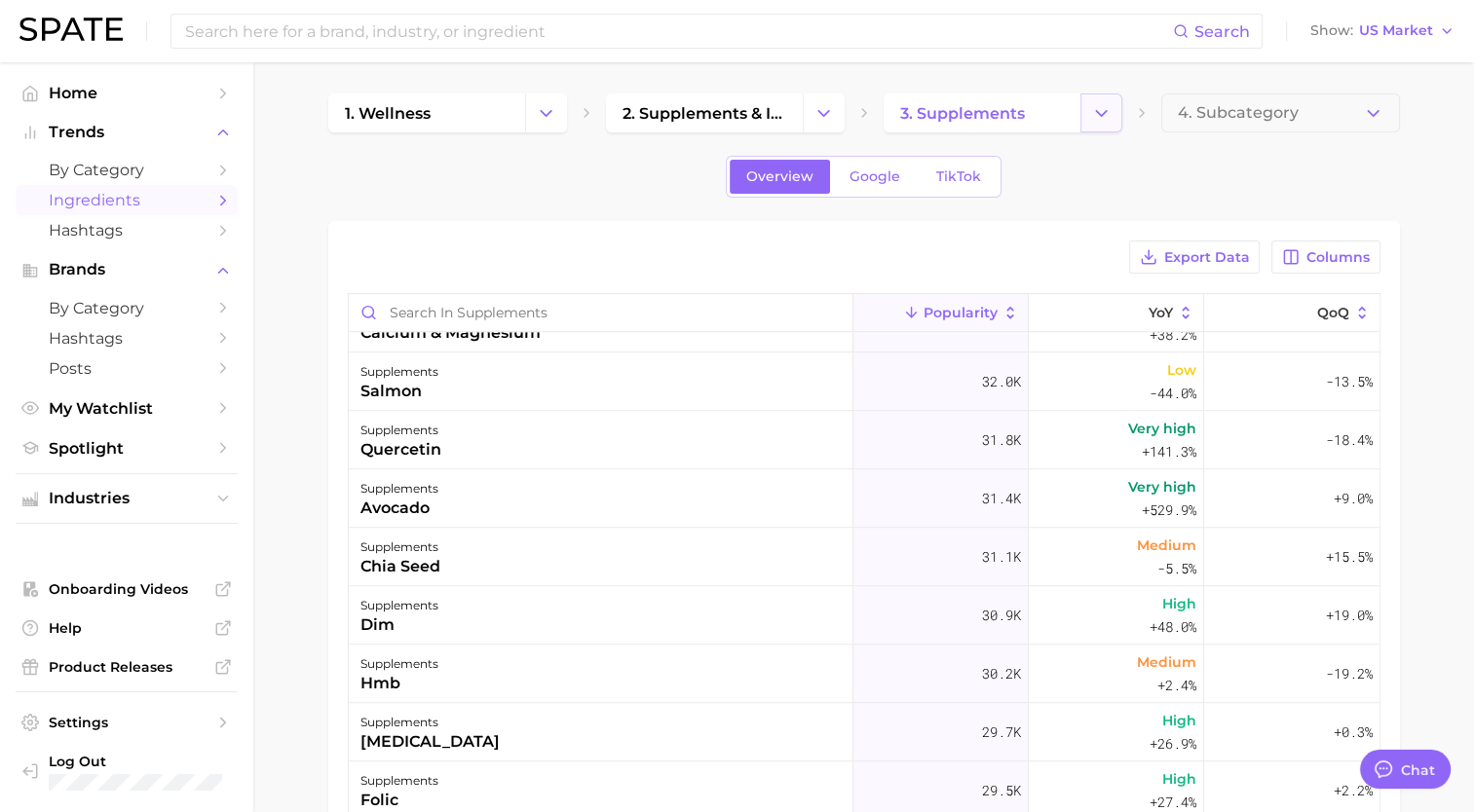
click at [1101, 116] on icon "Change Category" at bounding box center [1101, 113] width 21 height 21
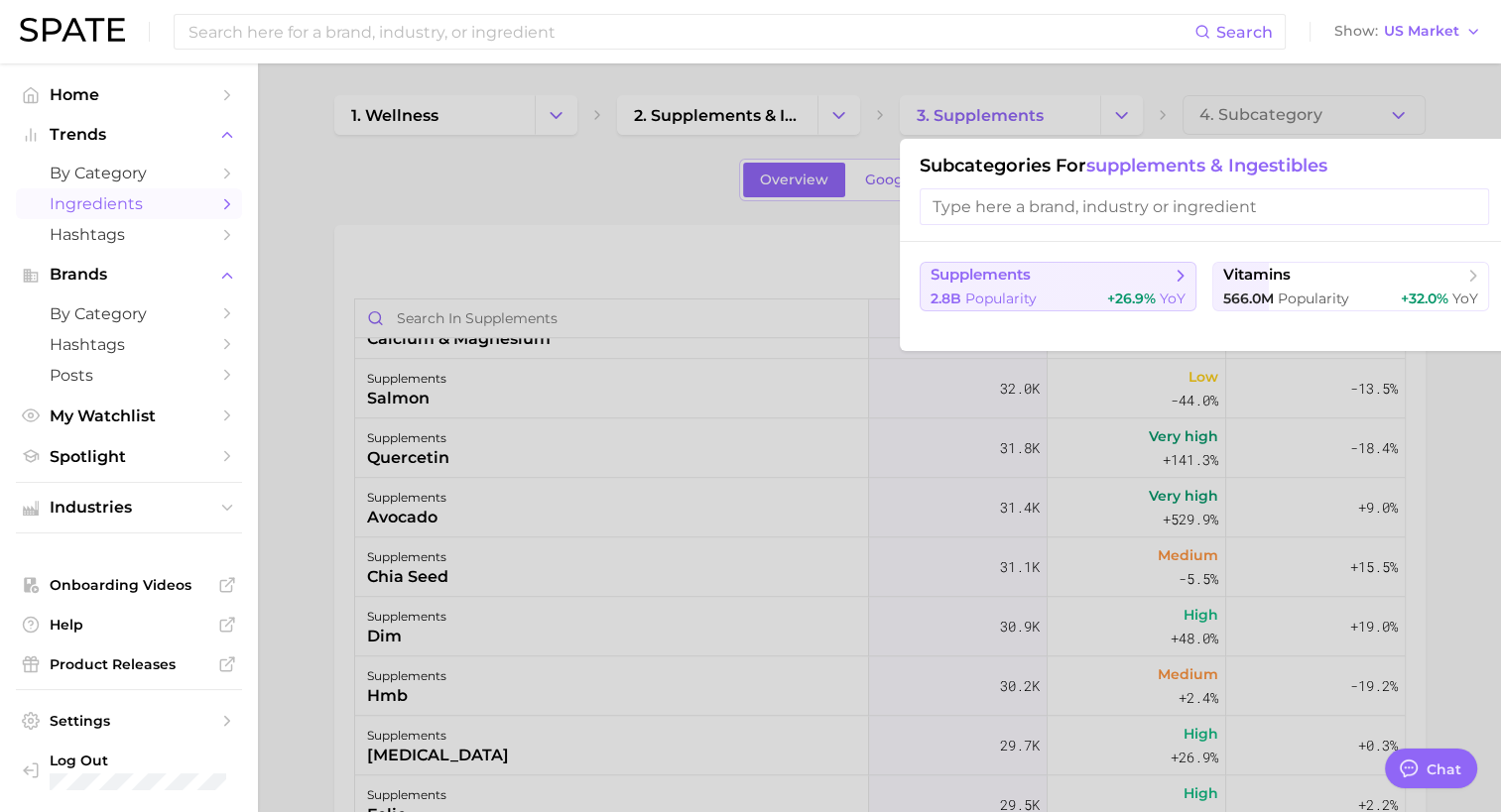
click at [1089, 290] on div "2.8b Popularity +26.9% YoY" at bounding box center [1058, 299] width 255 height 19
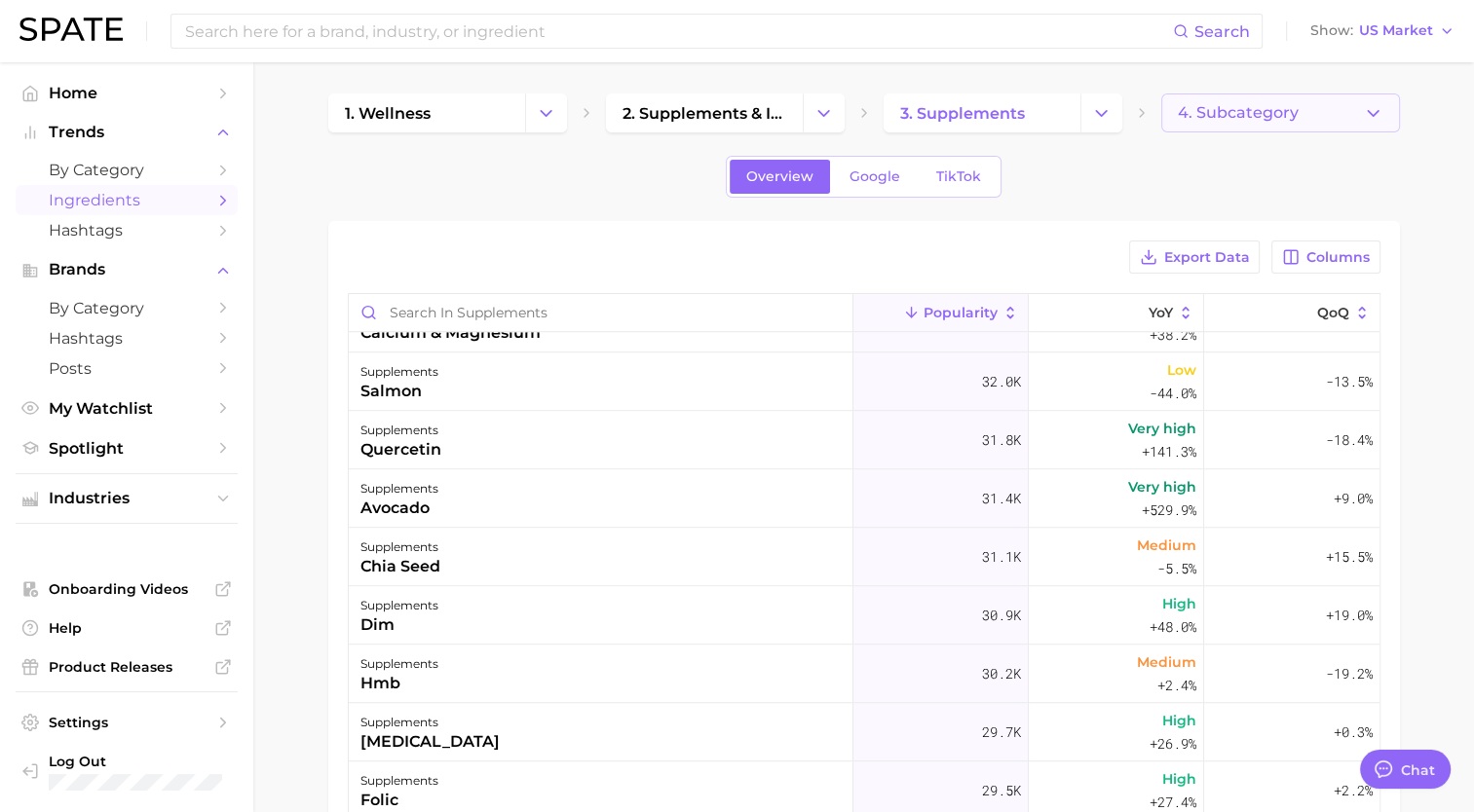
click at [1257, 123] on button "4. Subcategory" at bounding box center [1280, 113] width 239 height 39
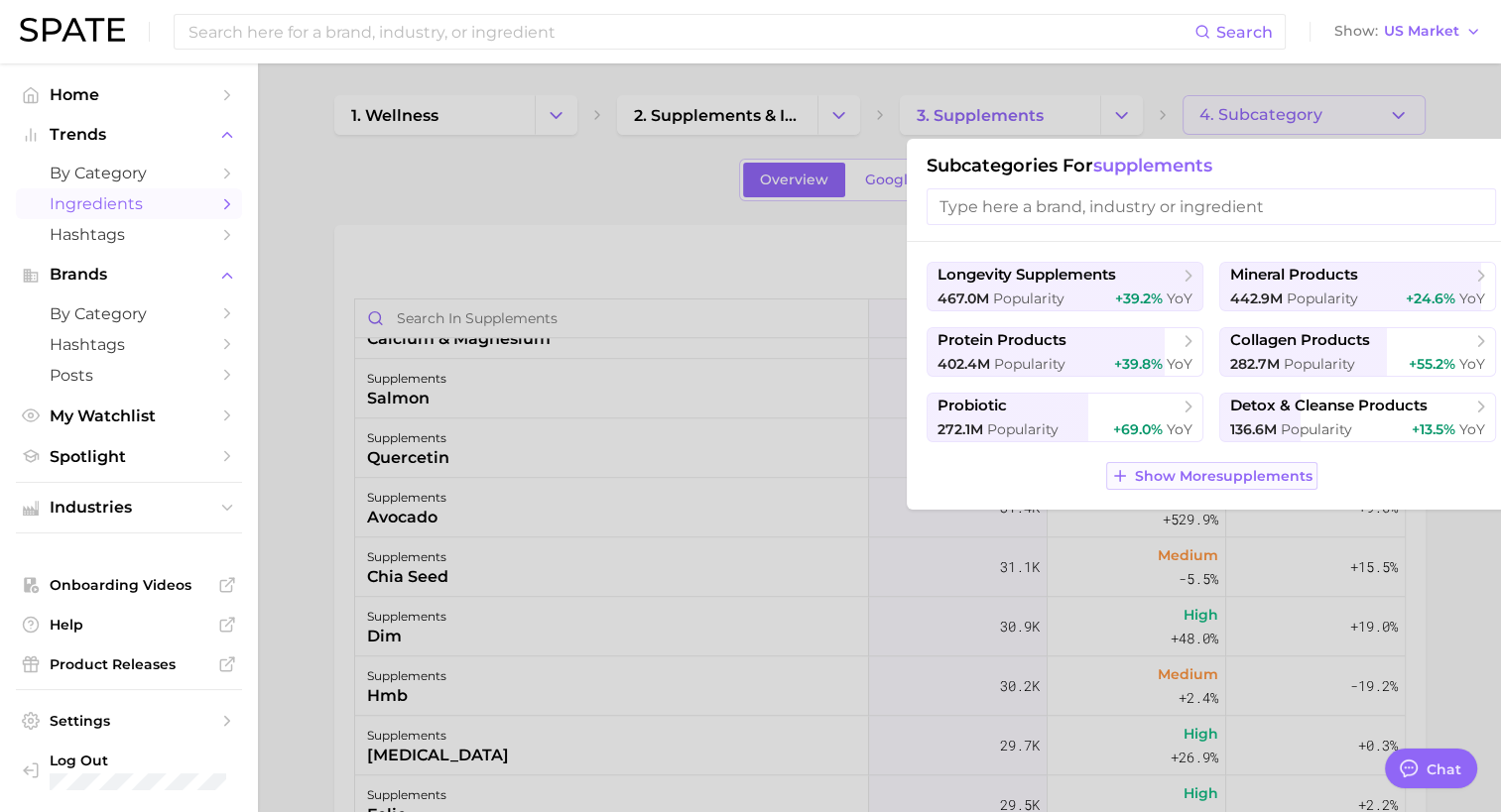
click at [1200, 485] on button "Show More supplements" at bounding box center [1212, 476] width 211 height 28
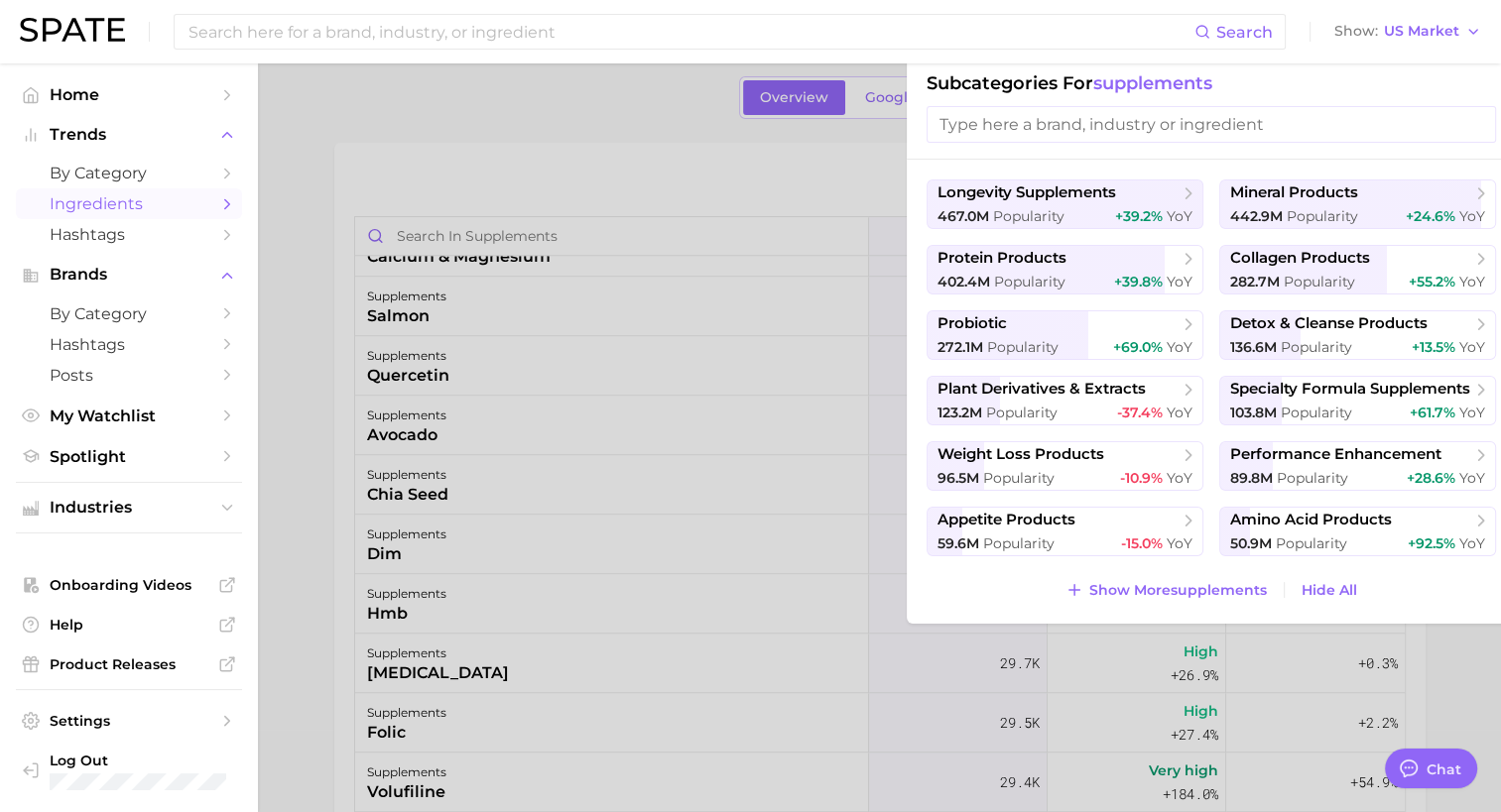
scroll to position [100, 0]
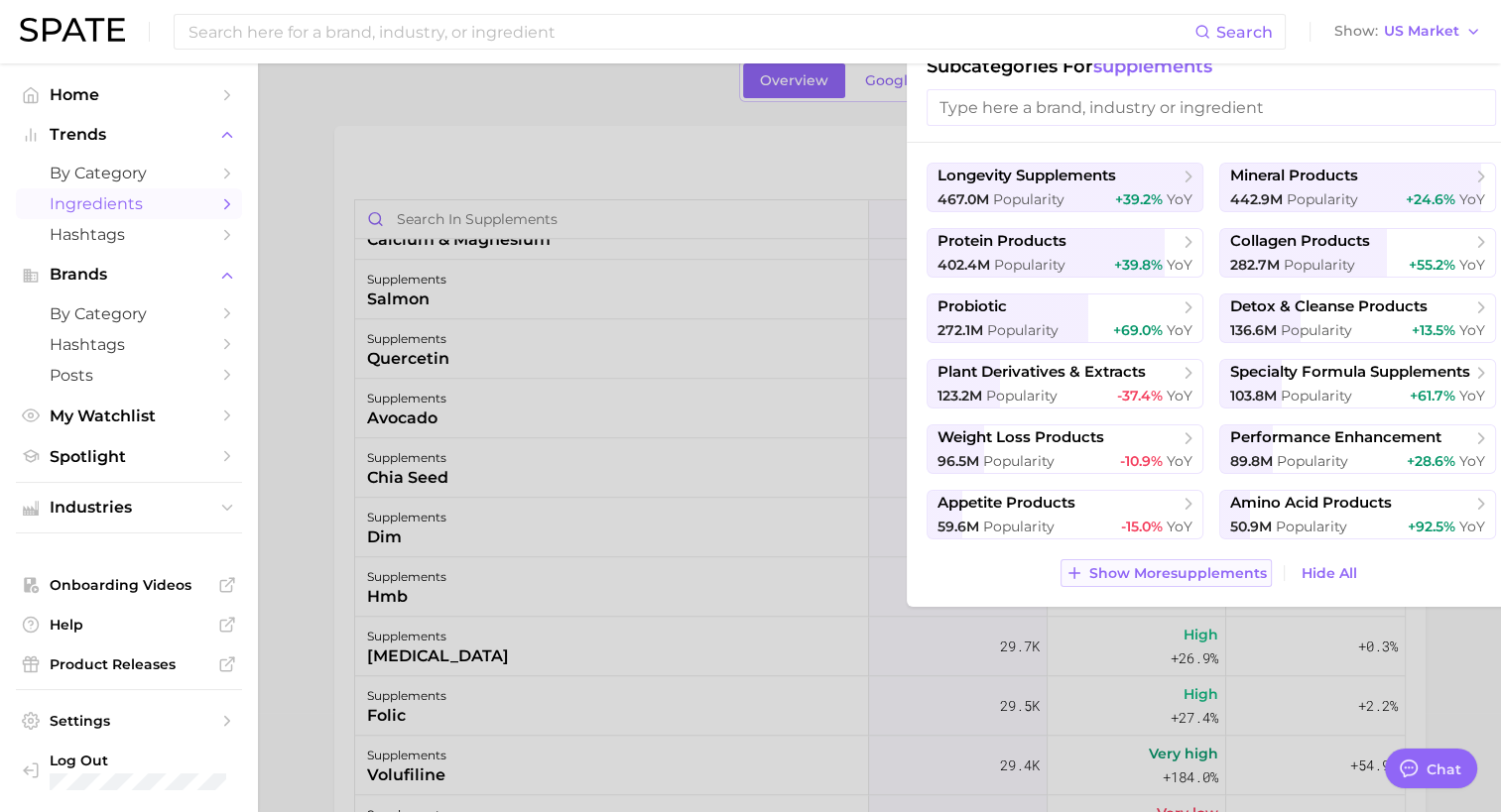
click at [1225, 559] on button "Show More supplements" at bounding box center [1166, 573] width 211 height 28
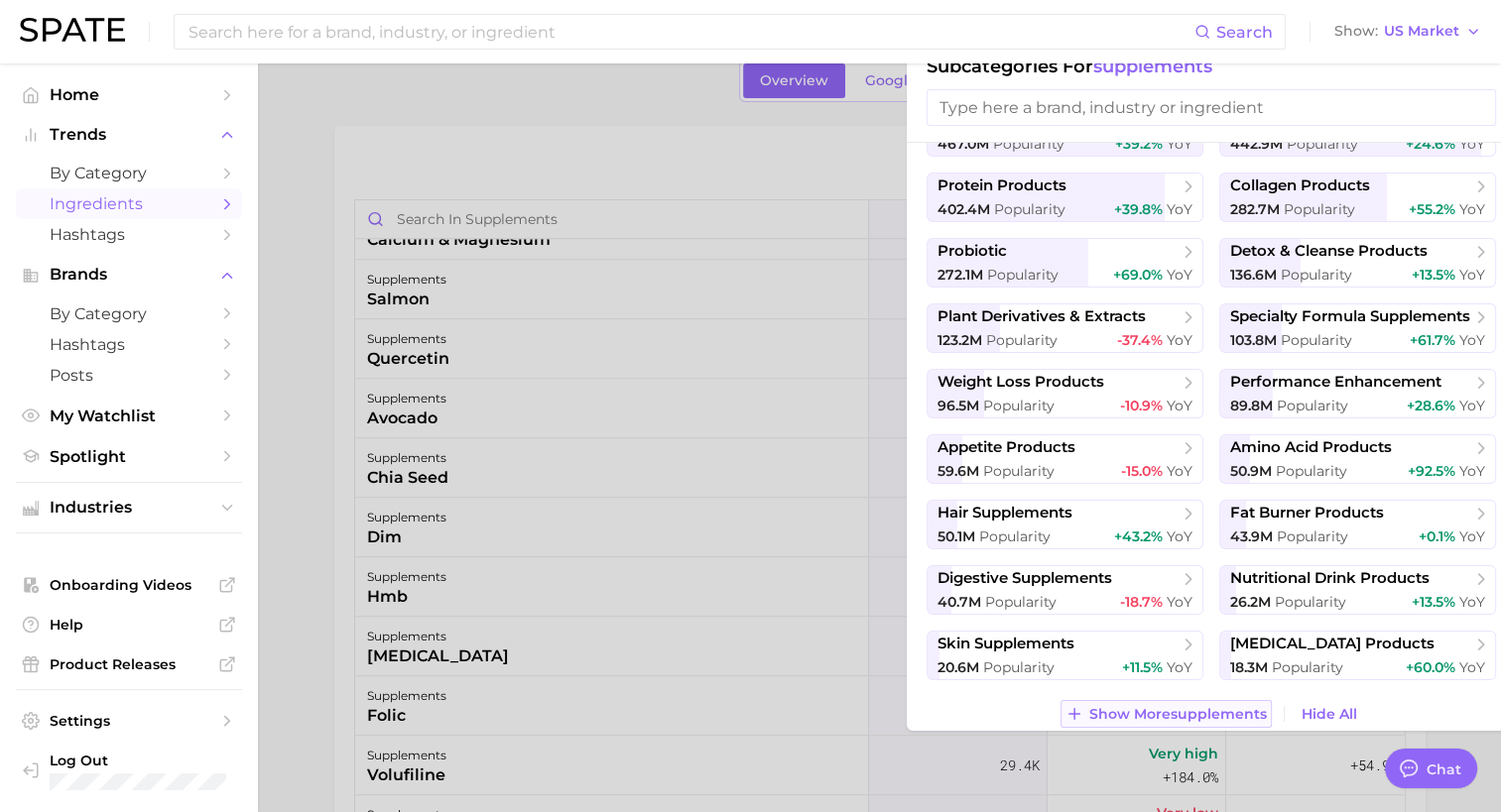
scroll to position [72, 0]
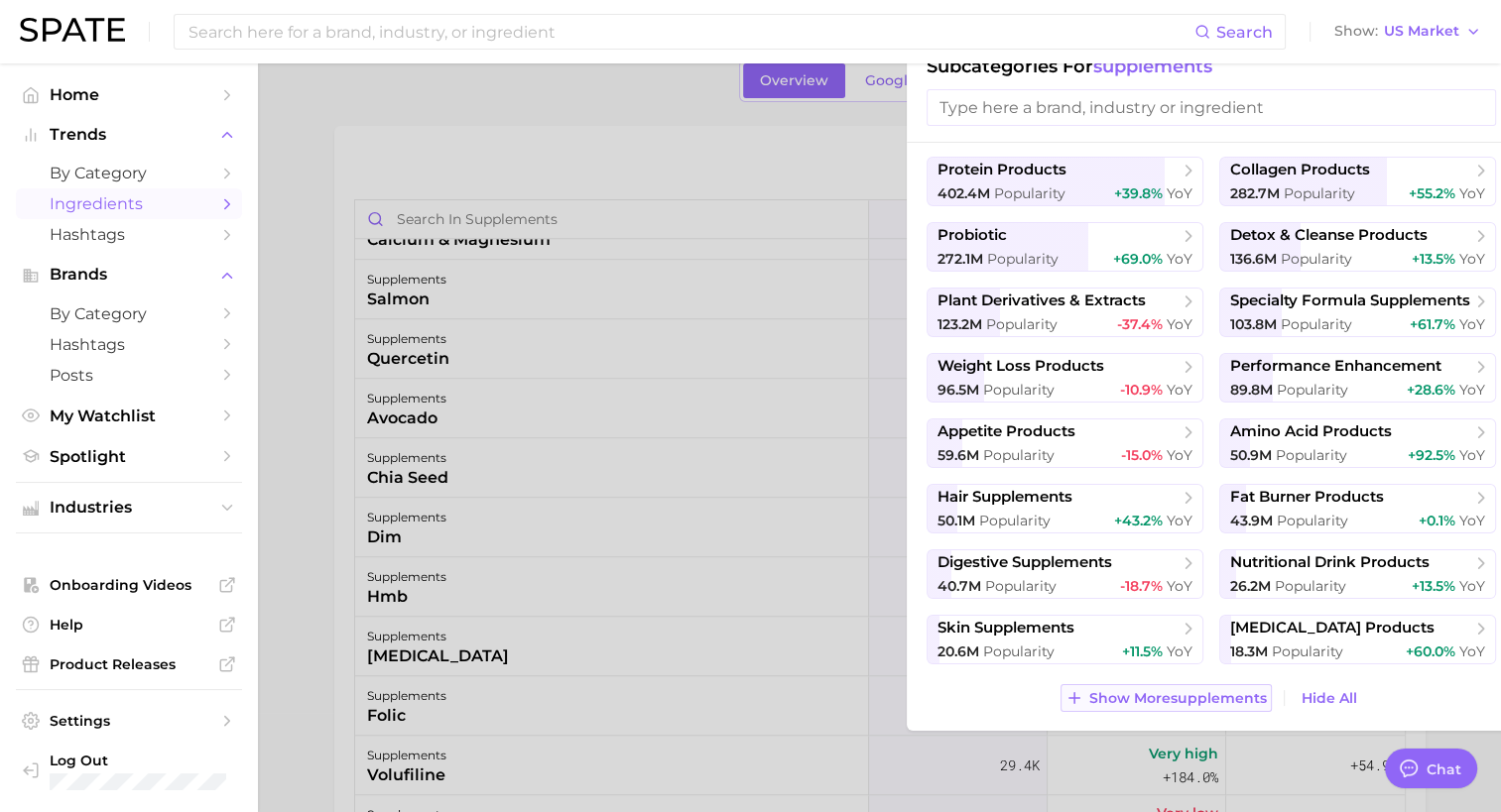
click at [1157, 697] on span "Show More supplements" at bounding box center [1178, 698] width 177 height 17
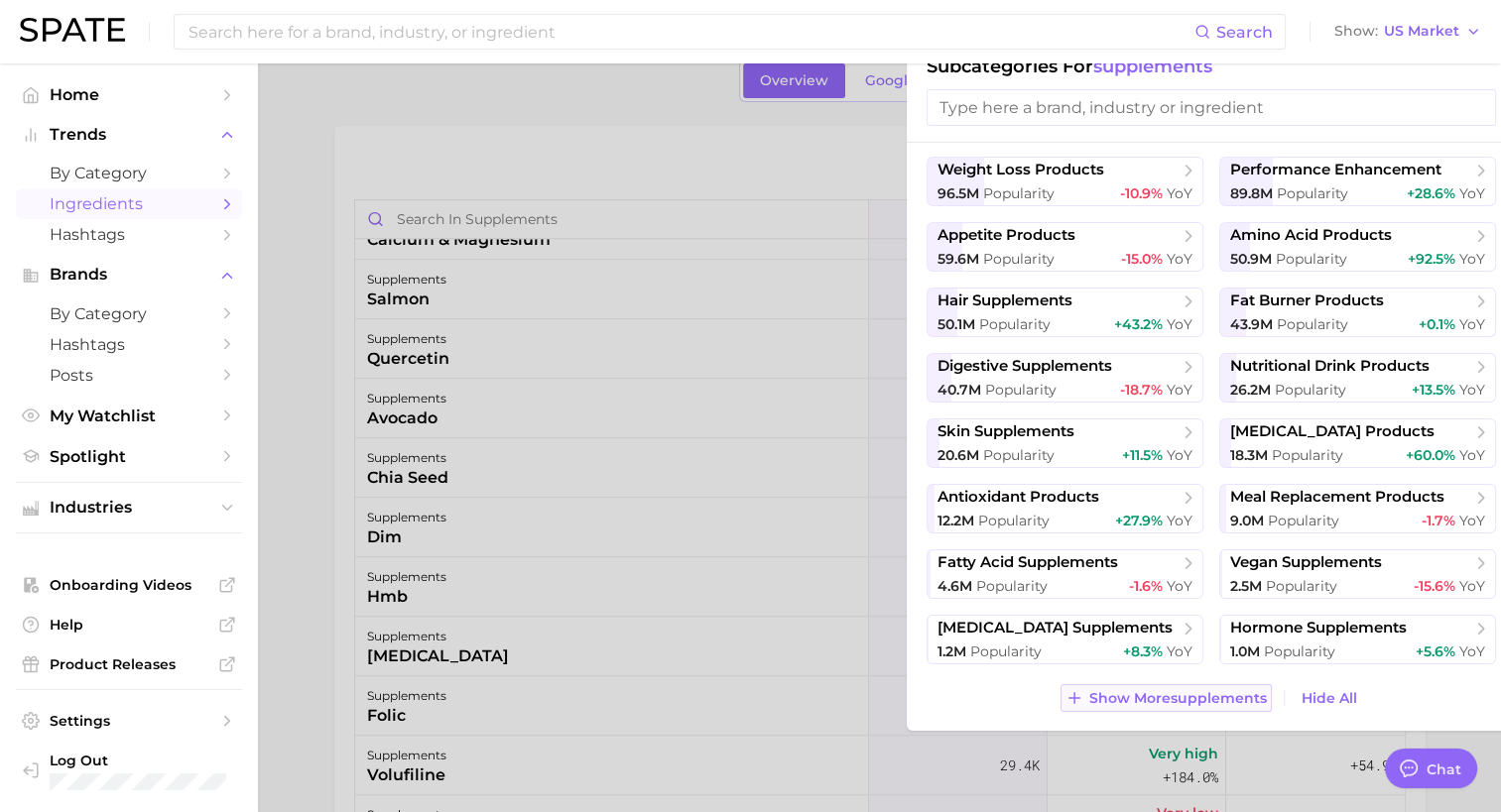
click at [1157, 697] on span "Show More supplements" at bounding box center [1178, 698] width 177 height 17
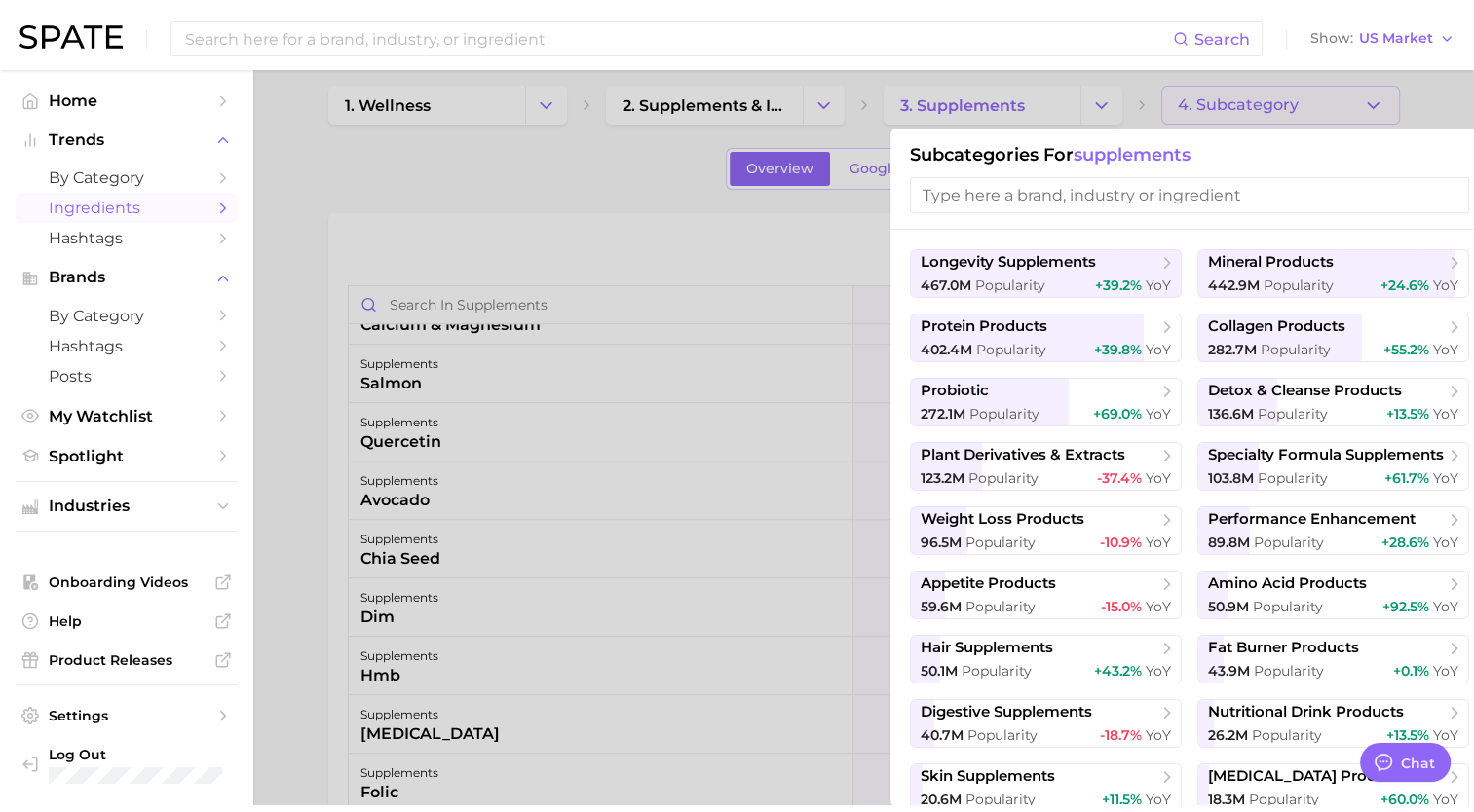
scroll to position [0, 0]
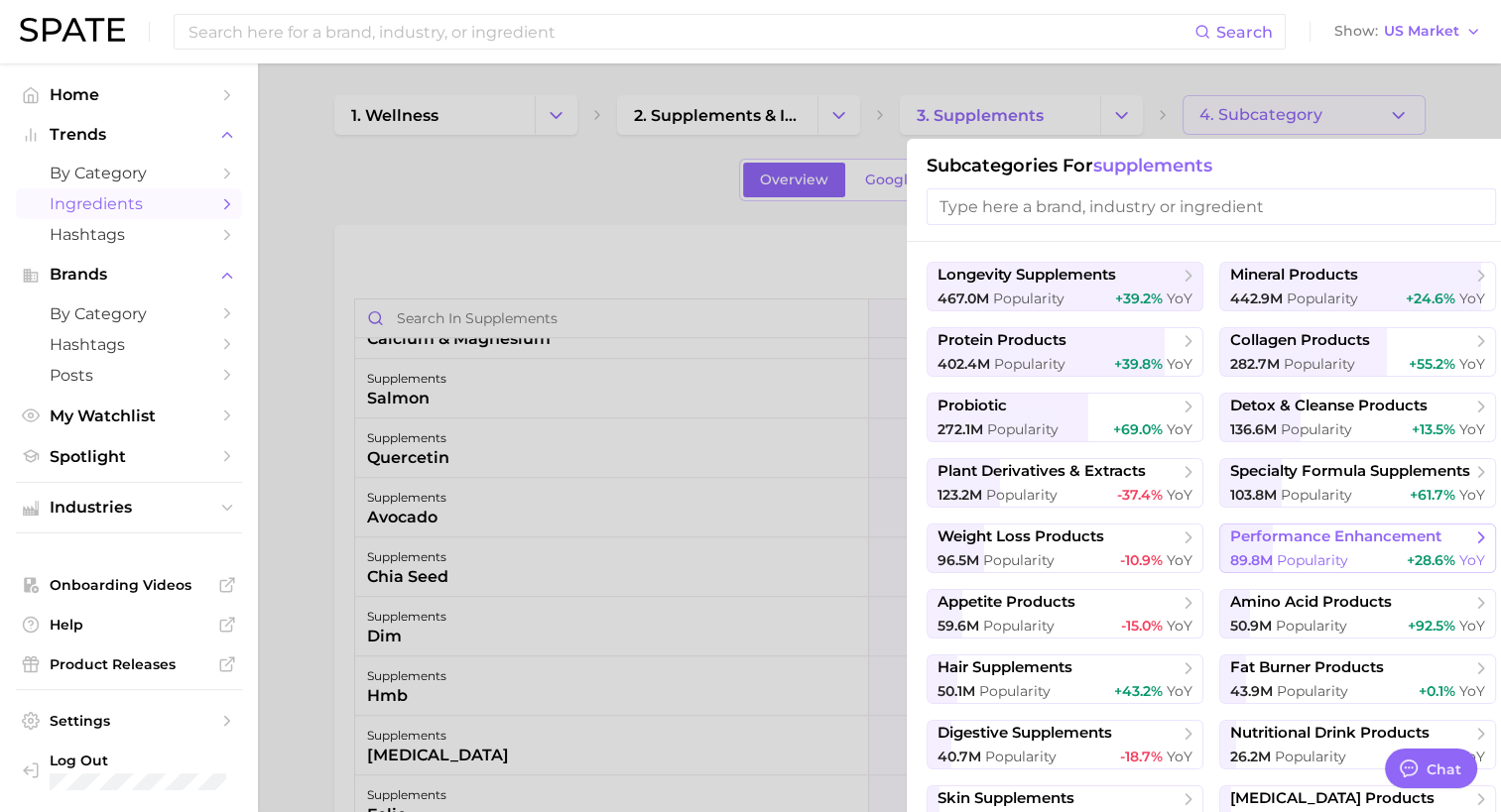
click at [1352, 539] on span "performance enhancement" at bounding box center [1336, 536] width 211 height 19
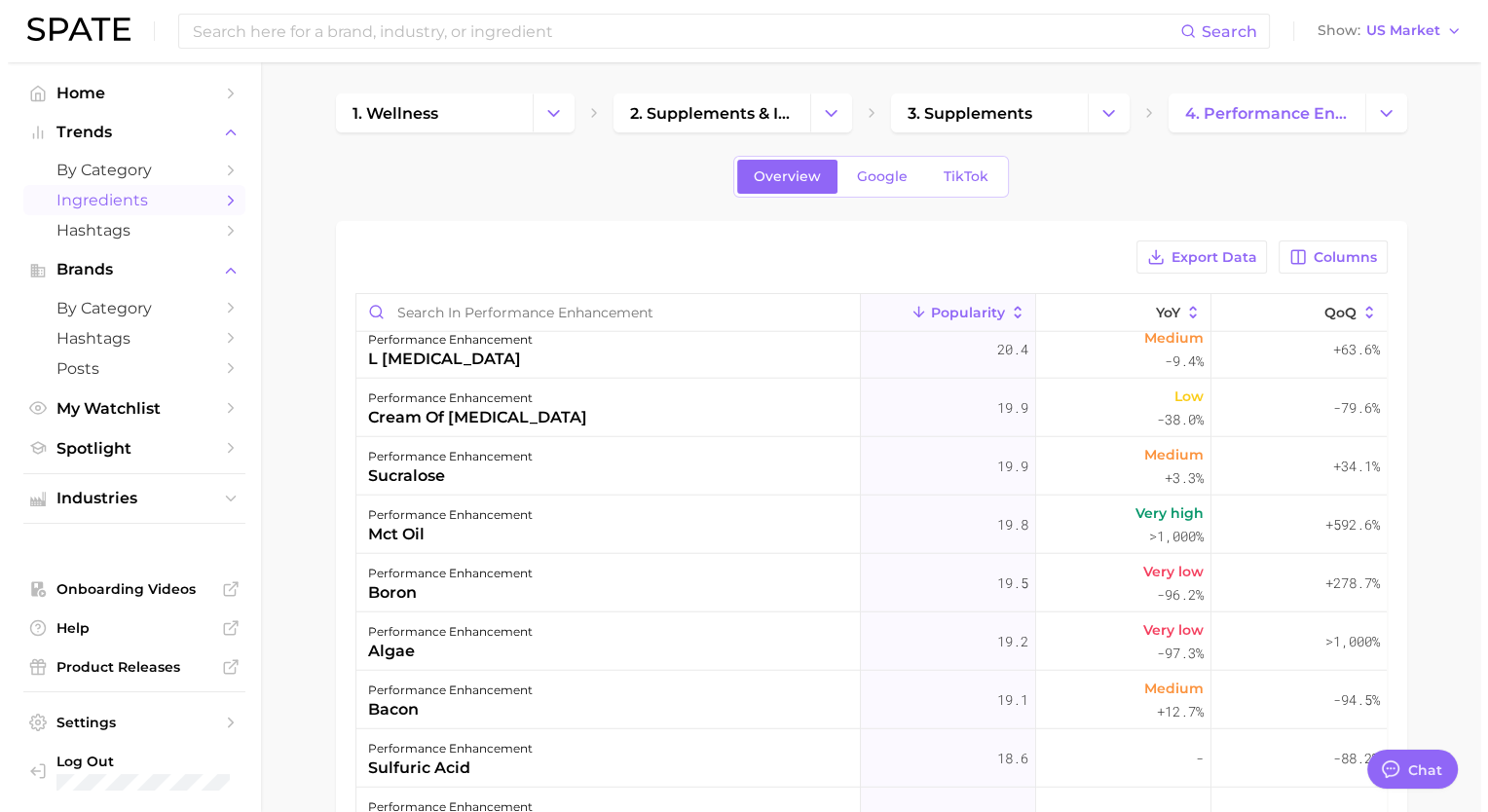
scroll to position [20058, 0]
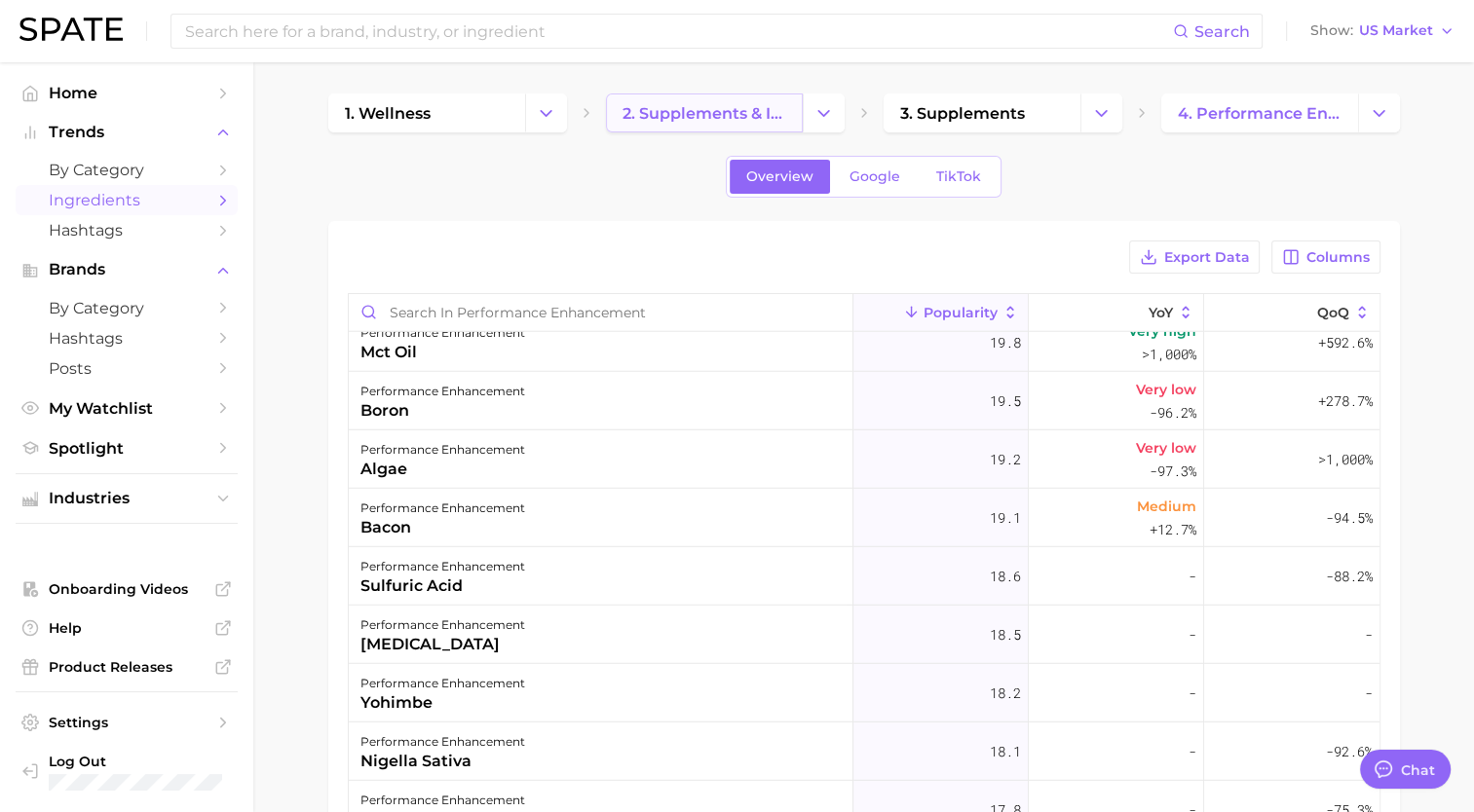
click at [743, 108] on span "2. supplements & ingestibles" at bounding box center [704, 113] width 163 height 19
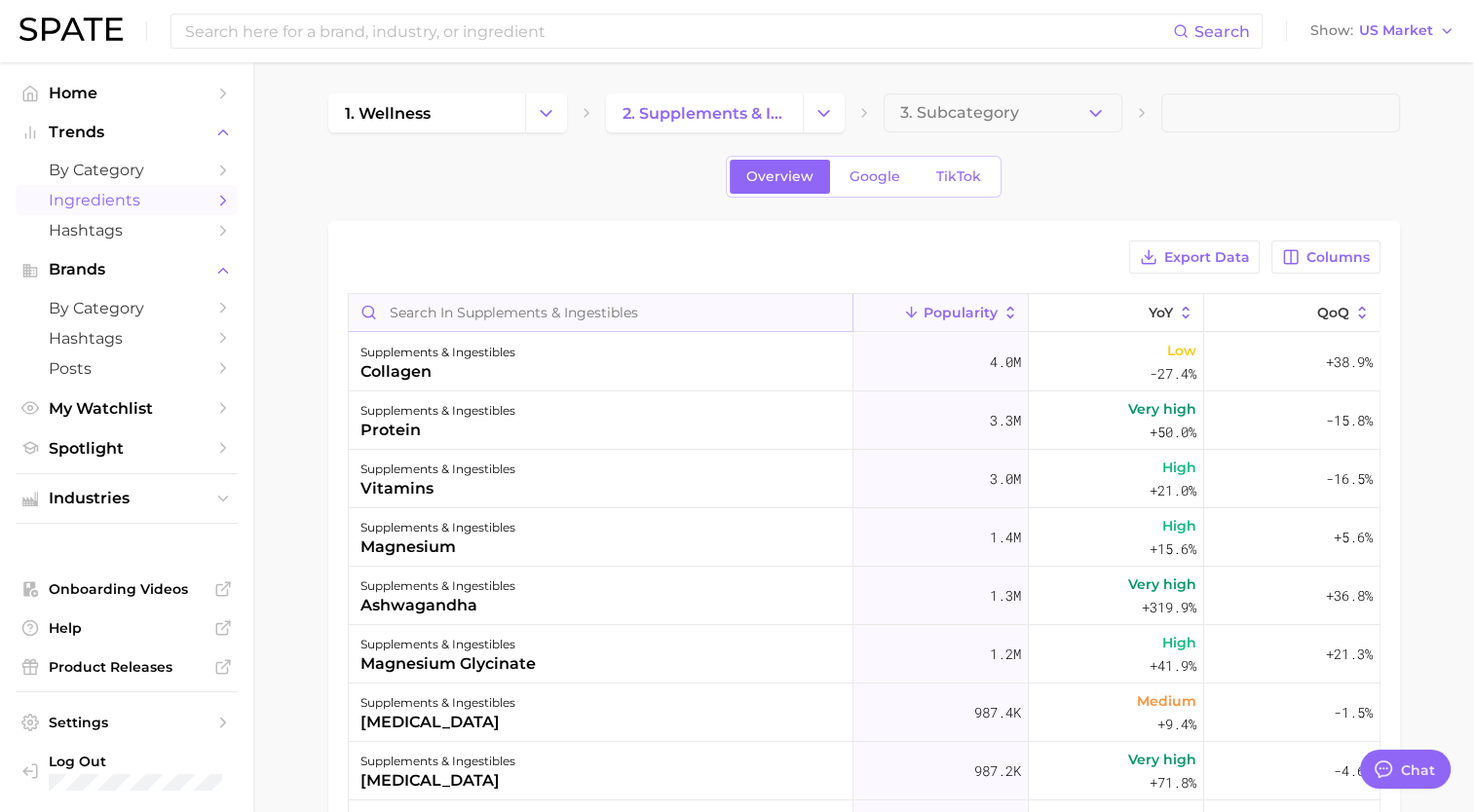
click at [621, 324] on input "Search in supplements & ingestibles" at bounding box center [600, 313] width 504 height 37
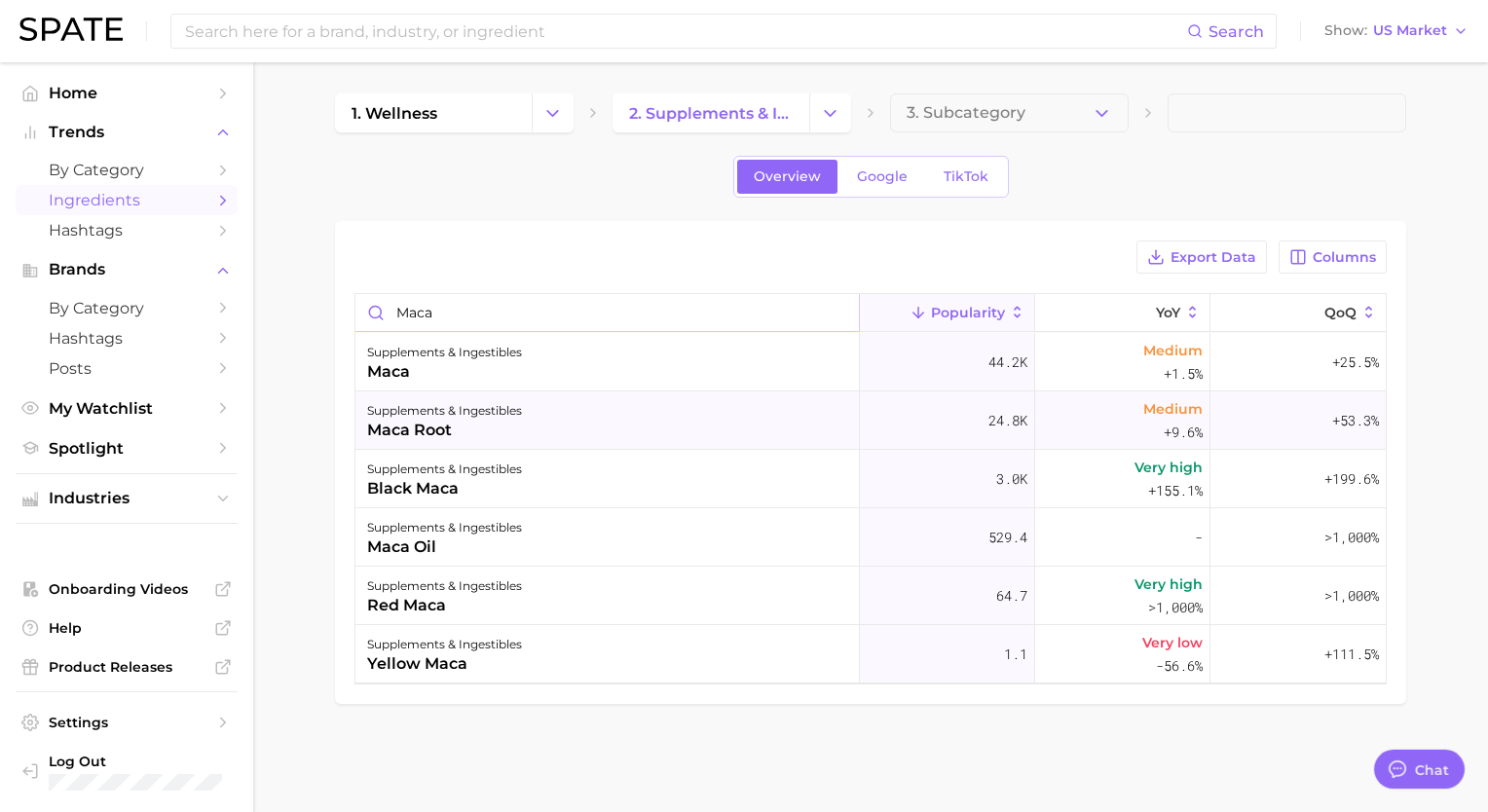
type input "maca"
click at [555, 426] on div "supplements & ingestibles maca root" at bounding box center [608, 421] width 505 height 59
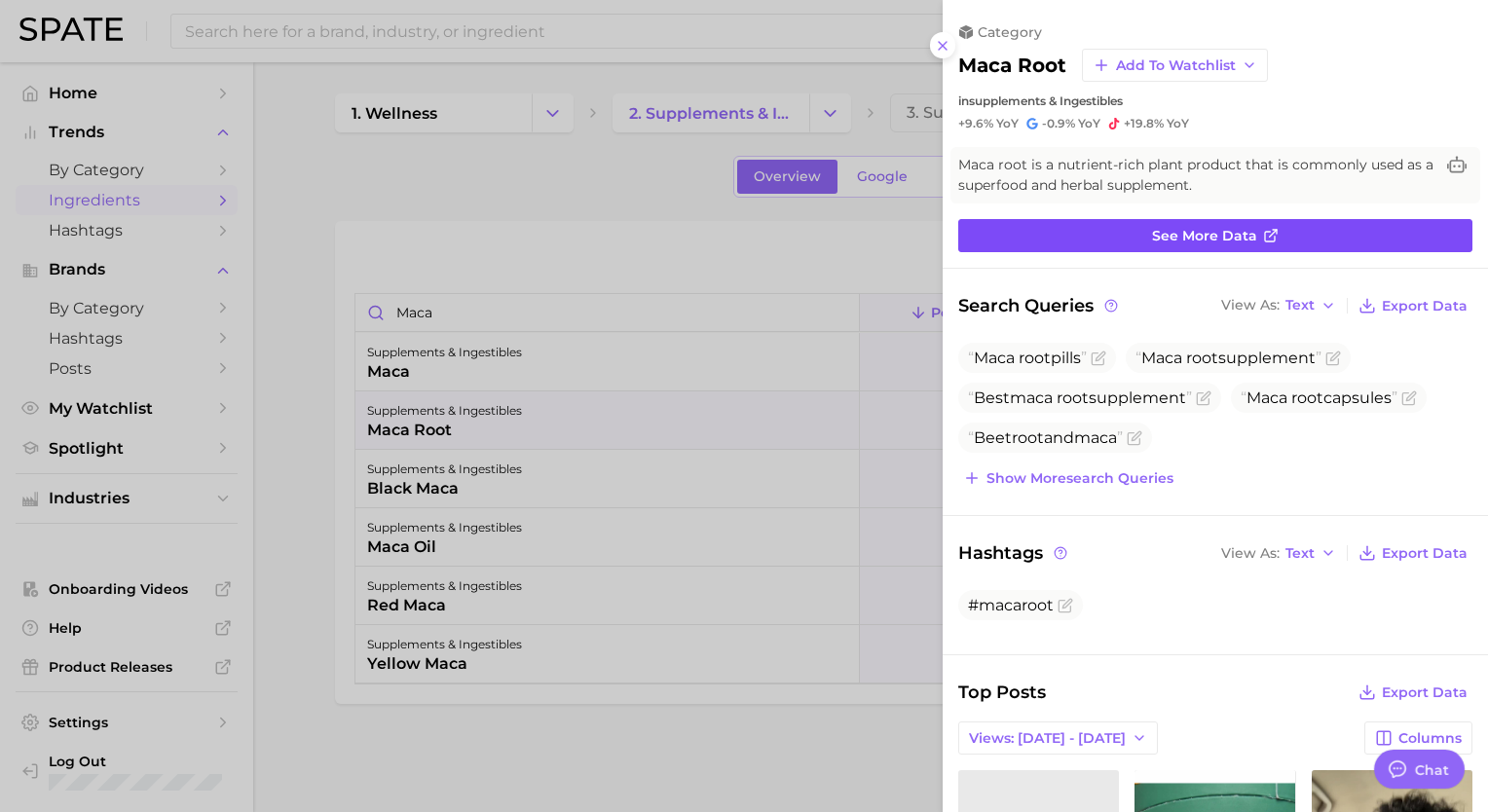
click at [1182, 234] on span "See more data" at bounding box center [1203, 236] width 105 height 17
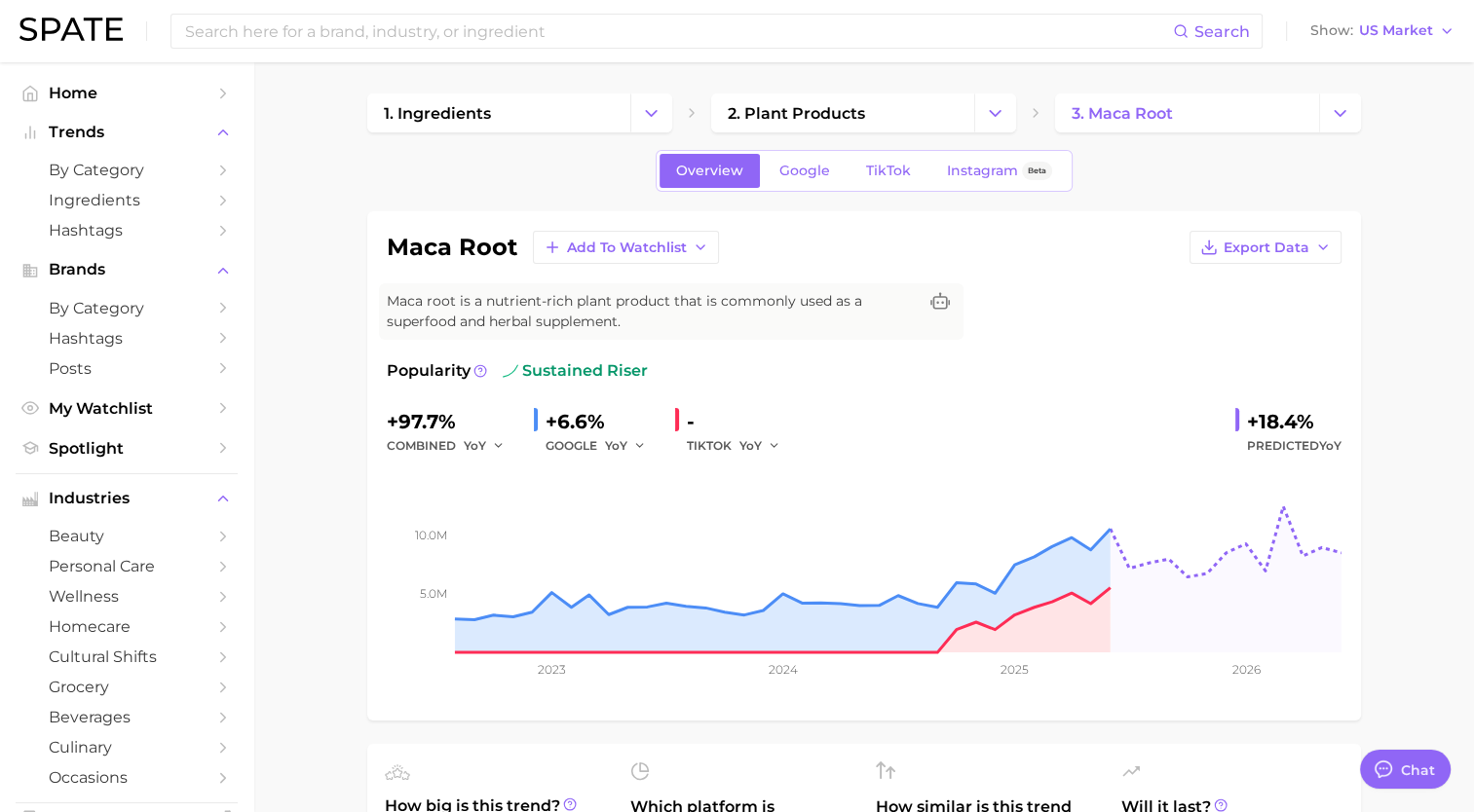
click at [643, 264] on div "maca root Add to Watchlist Export Data Maca root is a nutrient-rich plant produ…" at bounding box center [863, 466] width 954 height 471
click at [646, 249] on span "Add to Watchlist" at bounding box center [626, 248] width 119 height 17
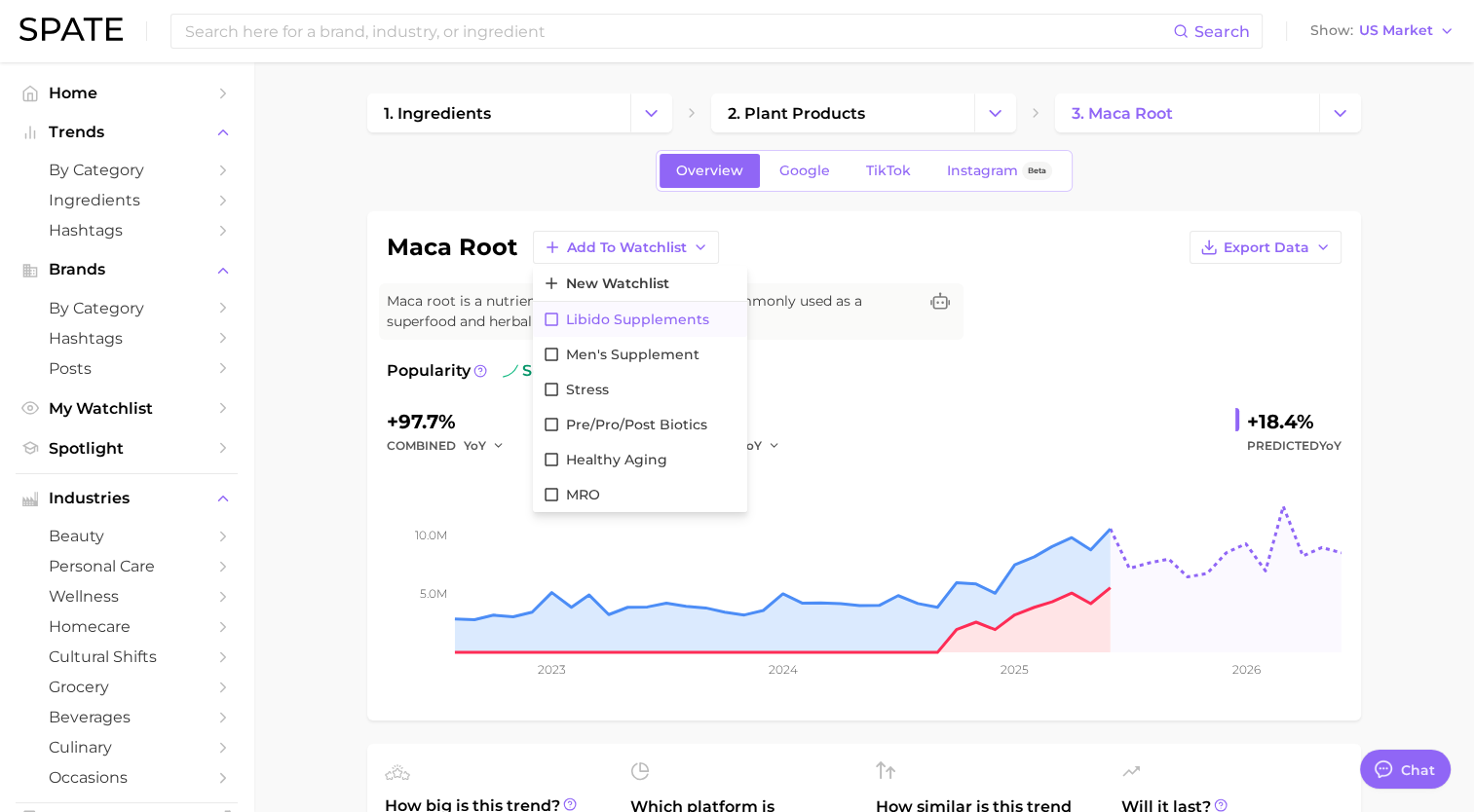
click at [660, 323] on span "Libido Supplements" at bounding box center [637, 319] width 143 height 17
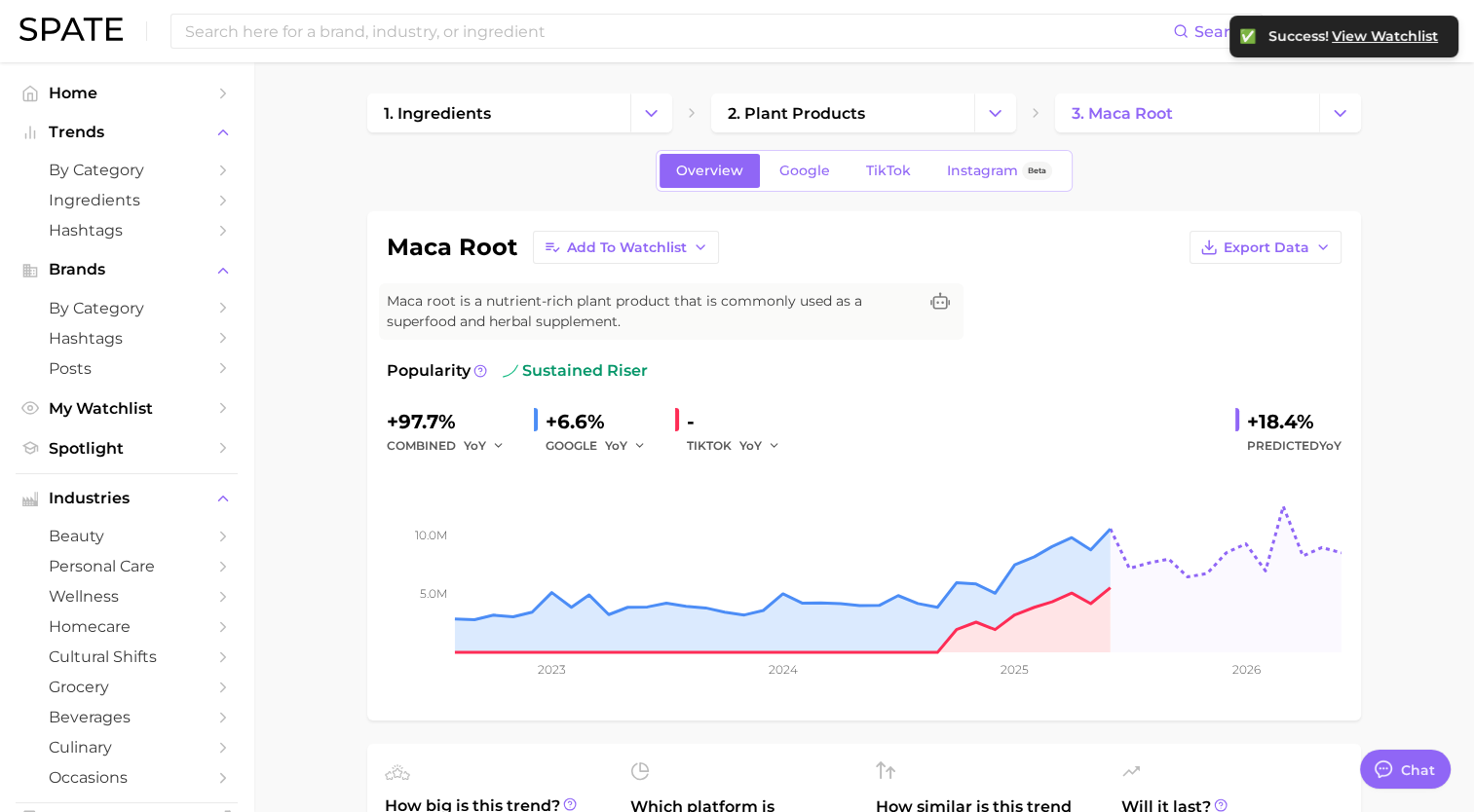
click at [1340, 108] on icon "Change Category" at bounding box center [1340, 113] width 21 height 21
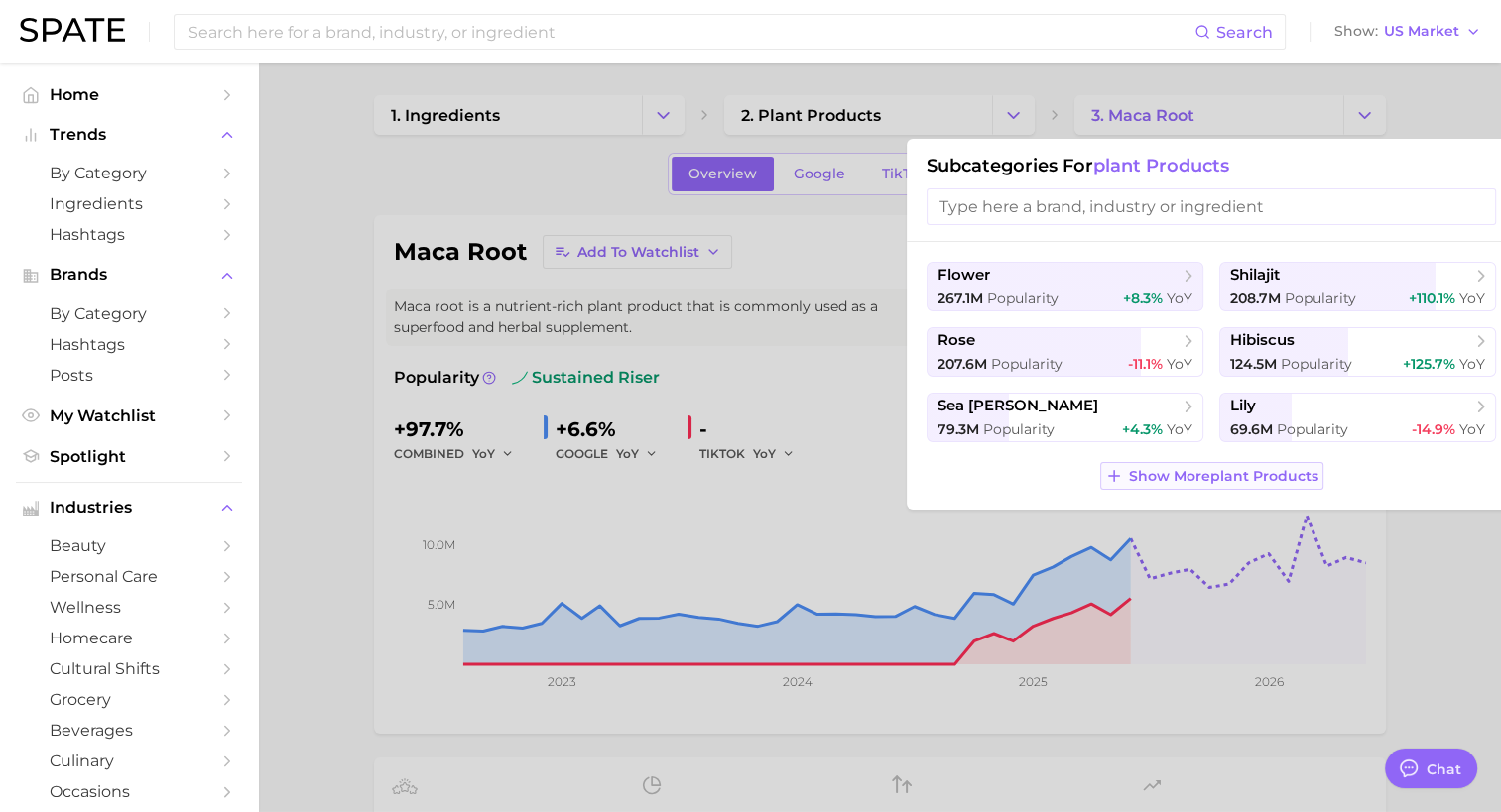
click at [1229, 479] on span "Show More plant products" at bounding box center [1224, 476] width 189 height 17
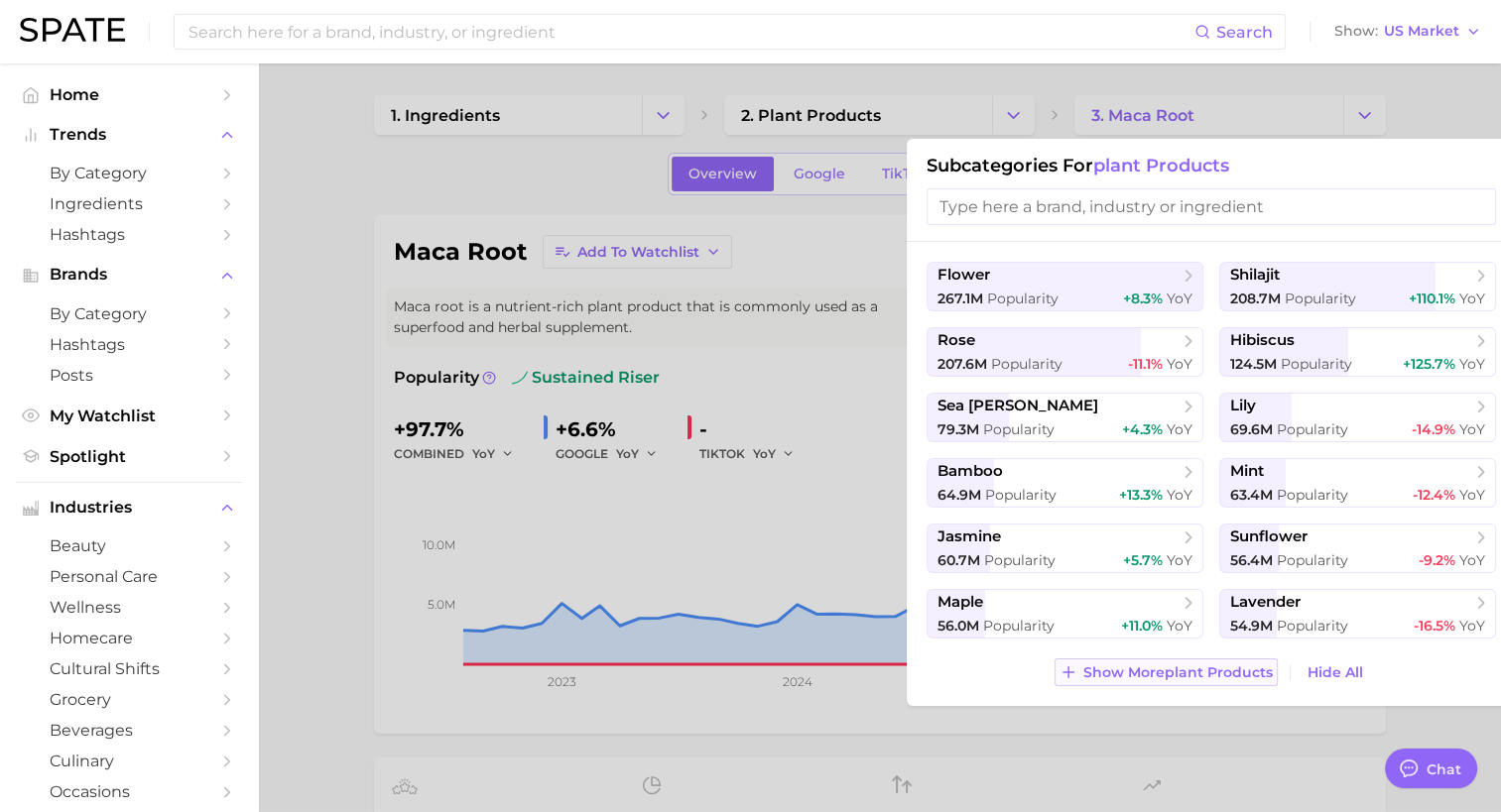
click at [1186, 666] on span "Show More plant products" at bounding box center [1178, 673] width 189 height 17
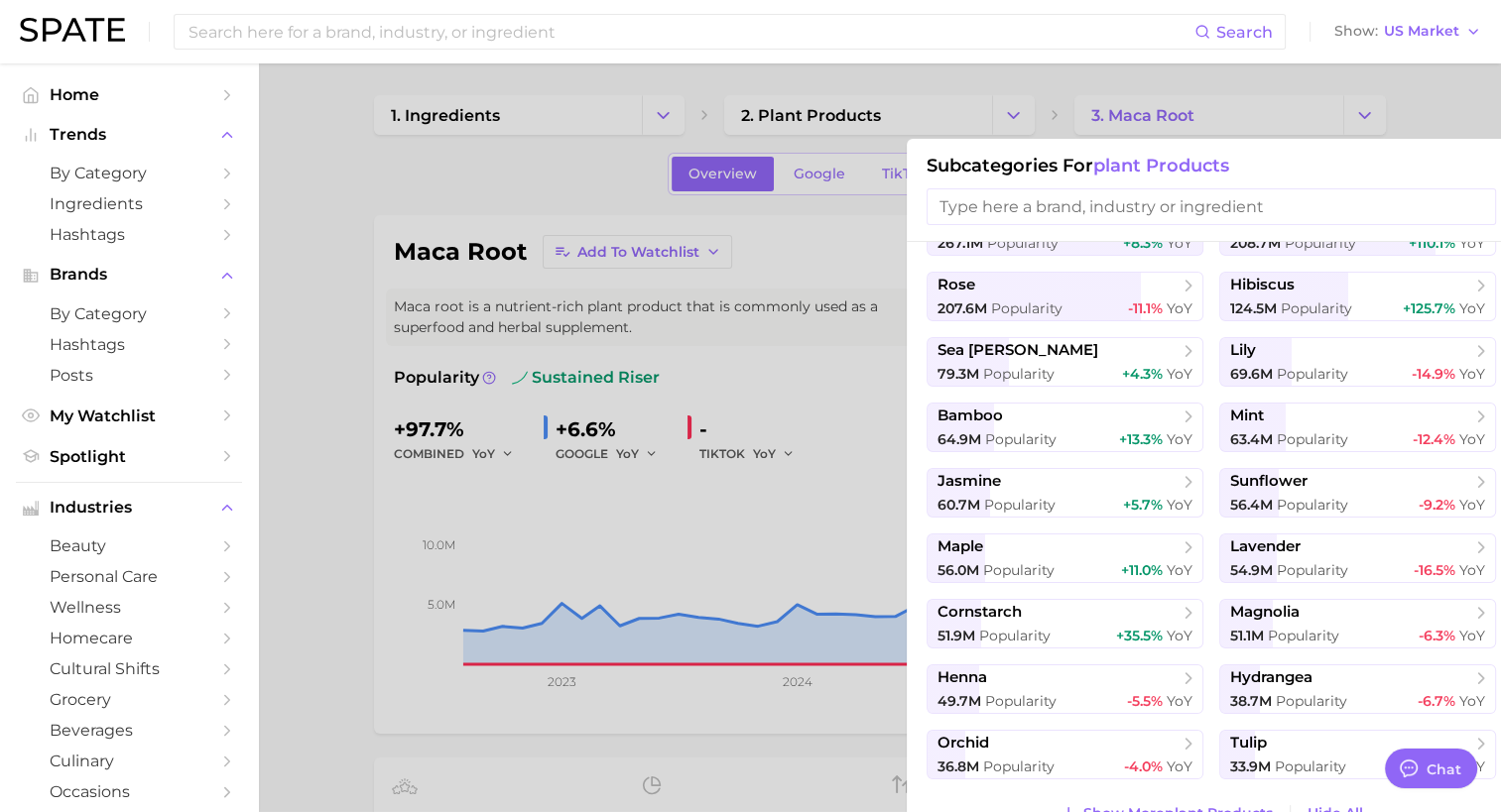
scroll to position [72, 0]
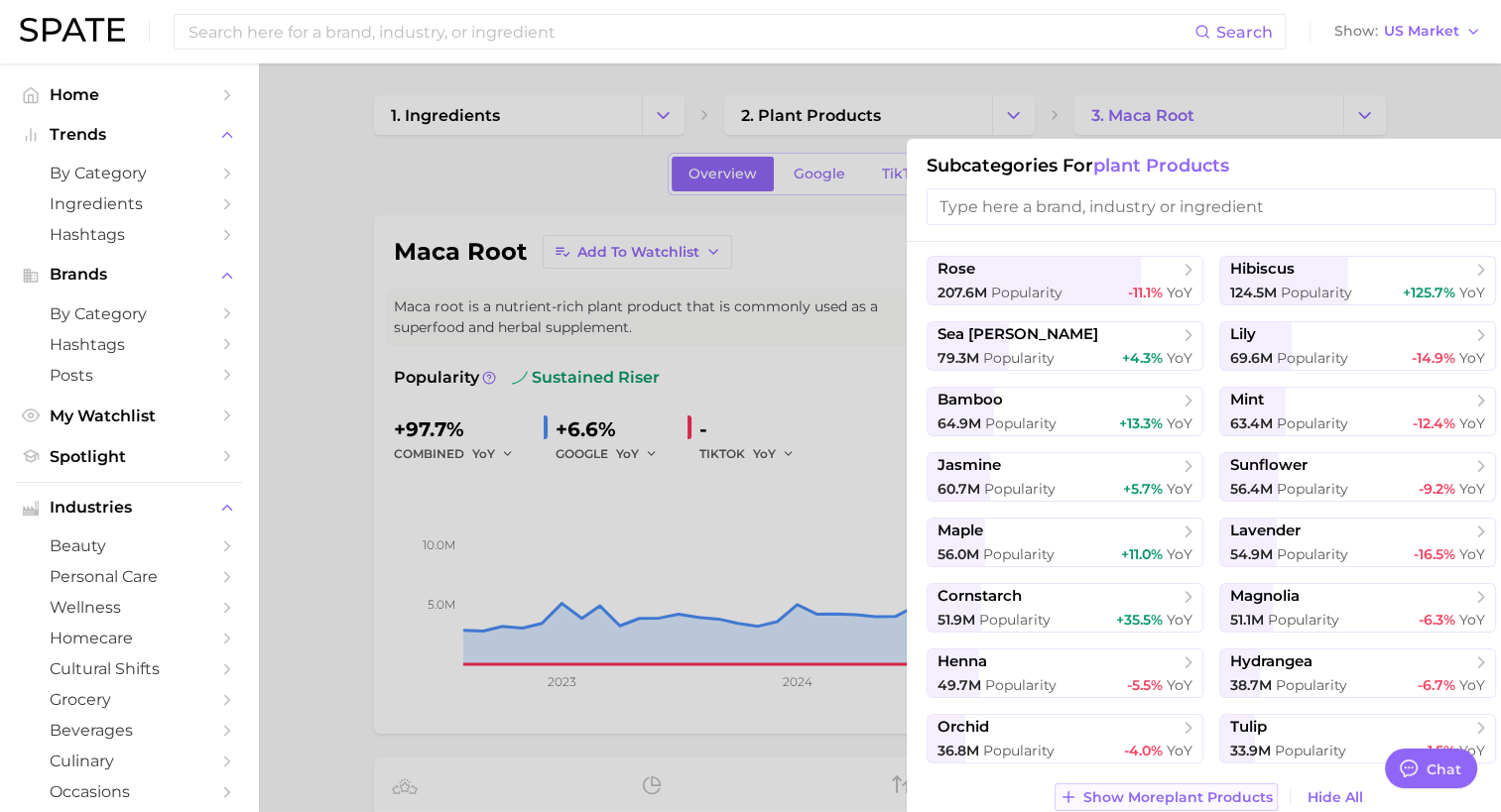
click at [1177, 789] on span "Show More plant products" at bounding box center [1178, 797] width 189 height 17
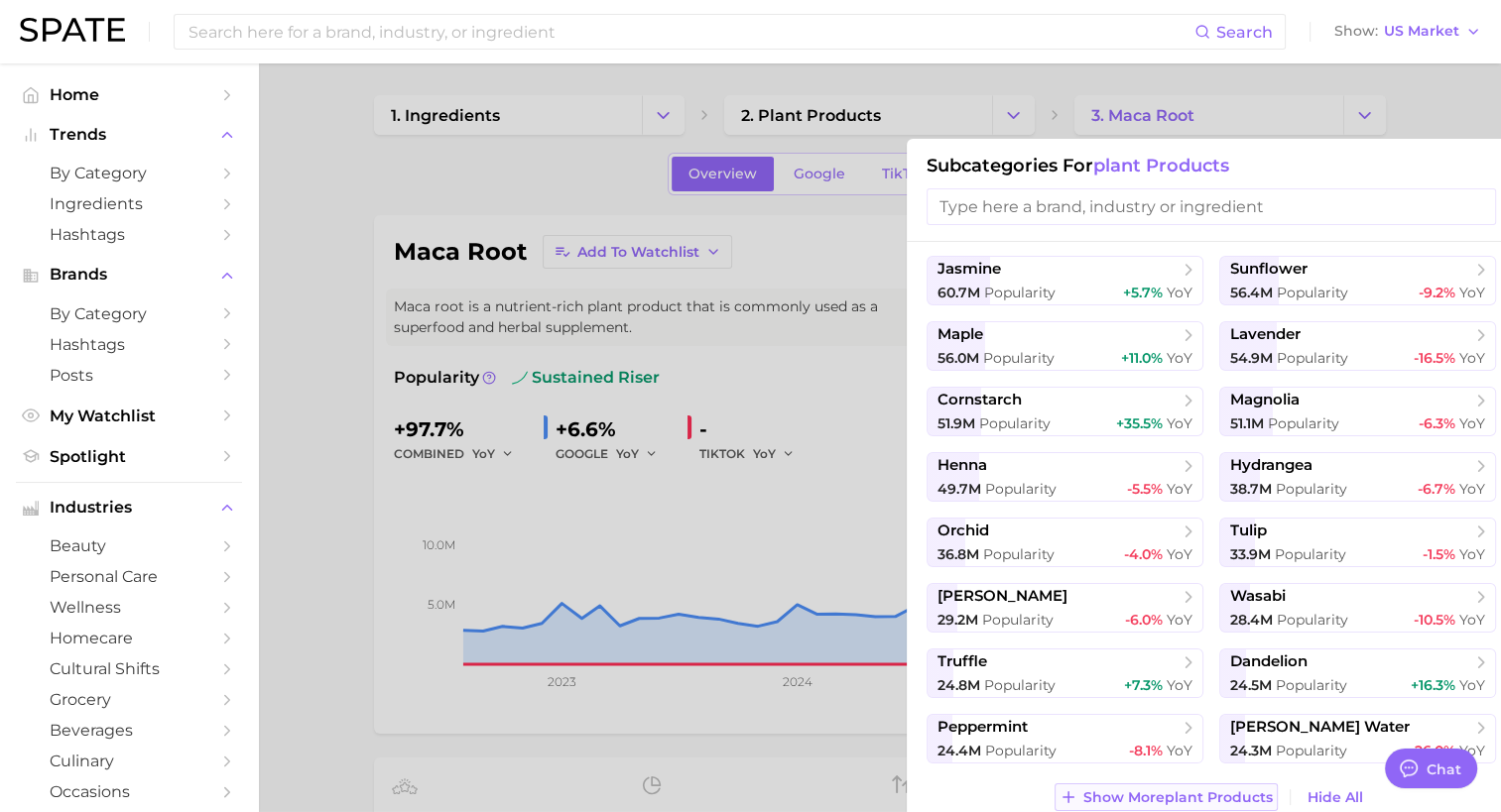
click at [1179, 802] on span "Show More plant products" at bounding box center [1178, 797] width 189 height 17
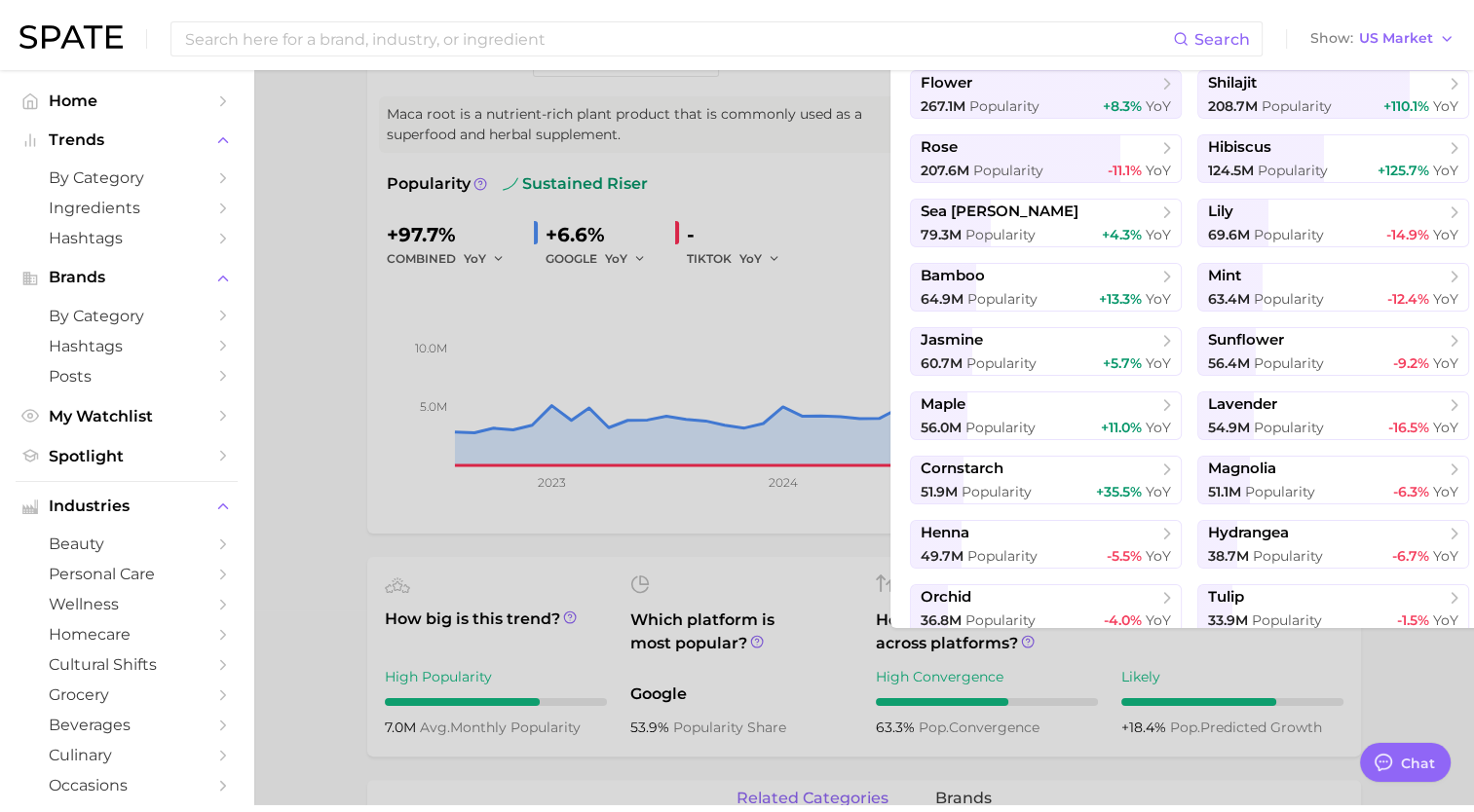
scroll to position [0, 0]
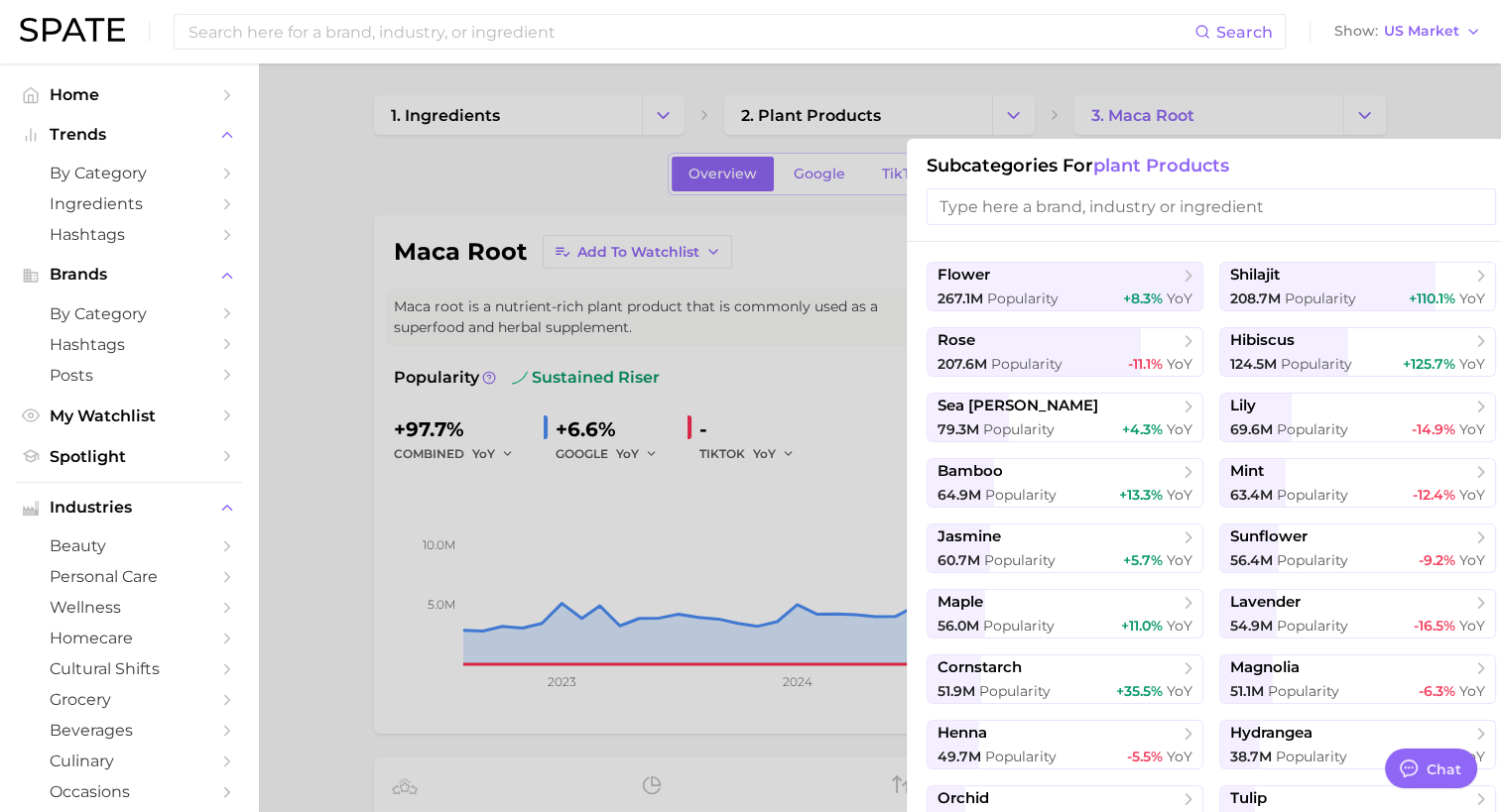
click at [958, 67] on div at bounding box center [750, 406] width 1501 height 812
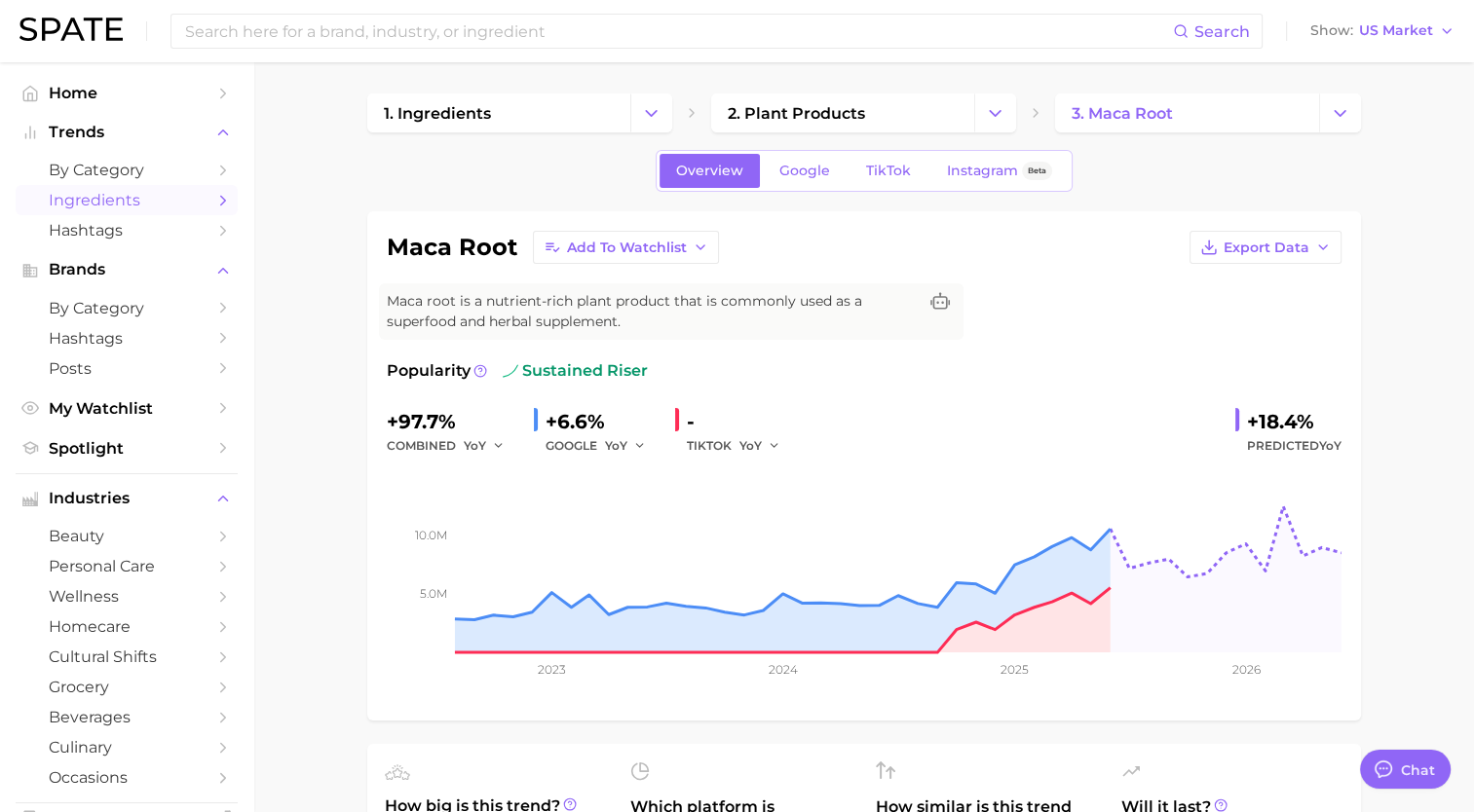
click at [69, 198] on span "Ingredients" at bounding box center [126, 200] width 156 height 19
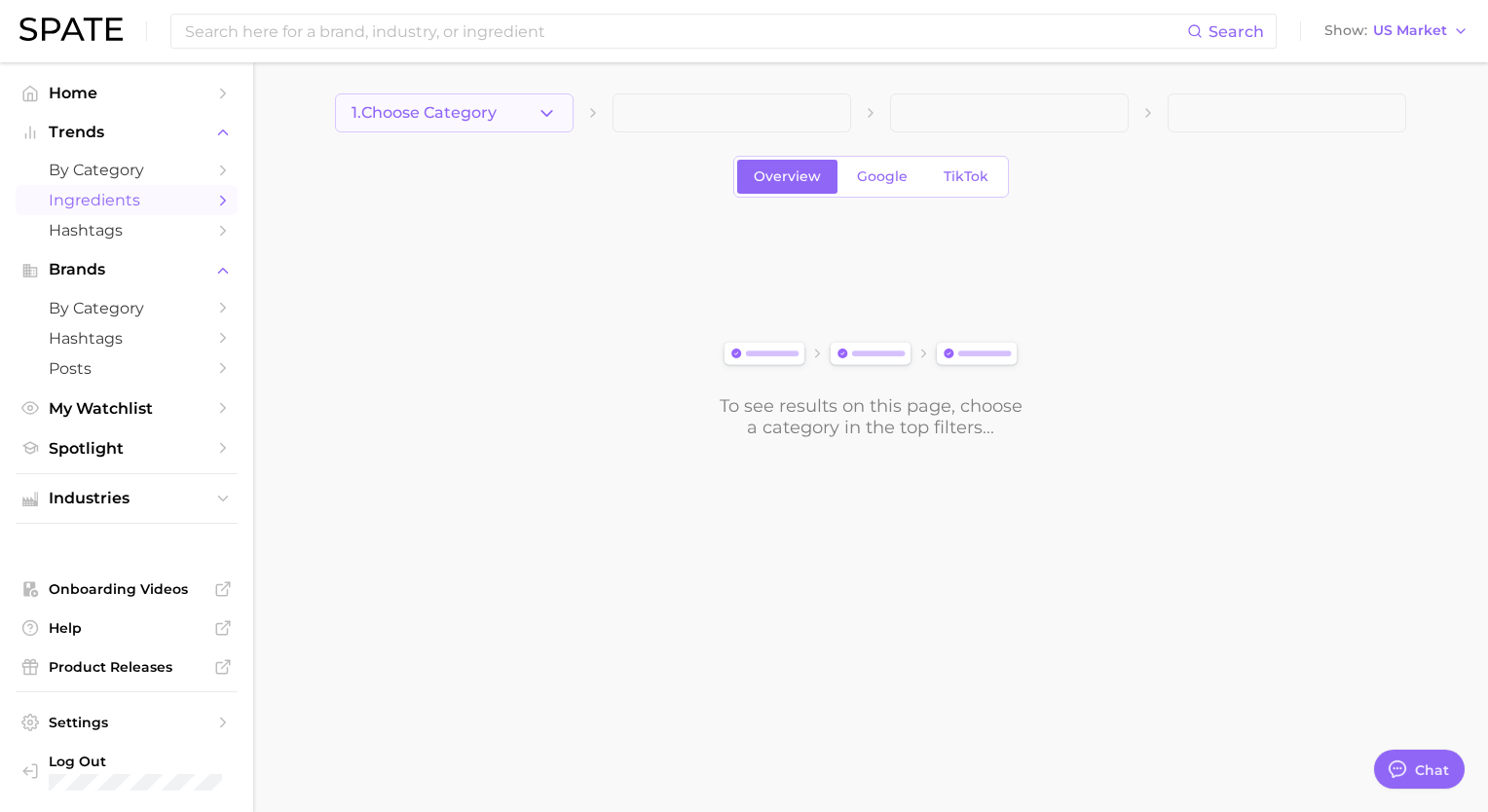
click at [563, 103] on button "1. Choose Category" at bounding box center [454, 113] width 239 height 39
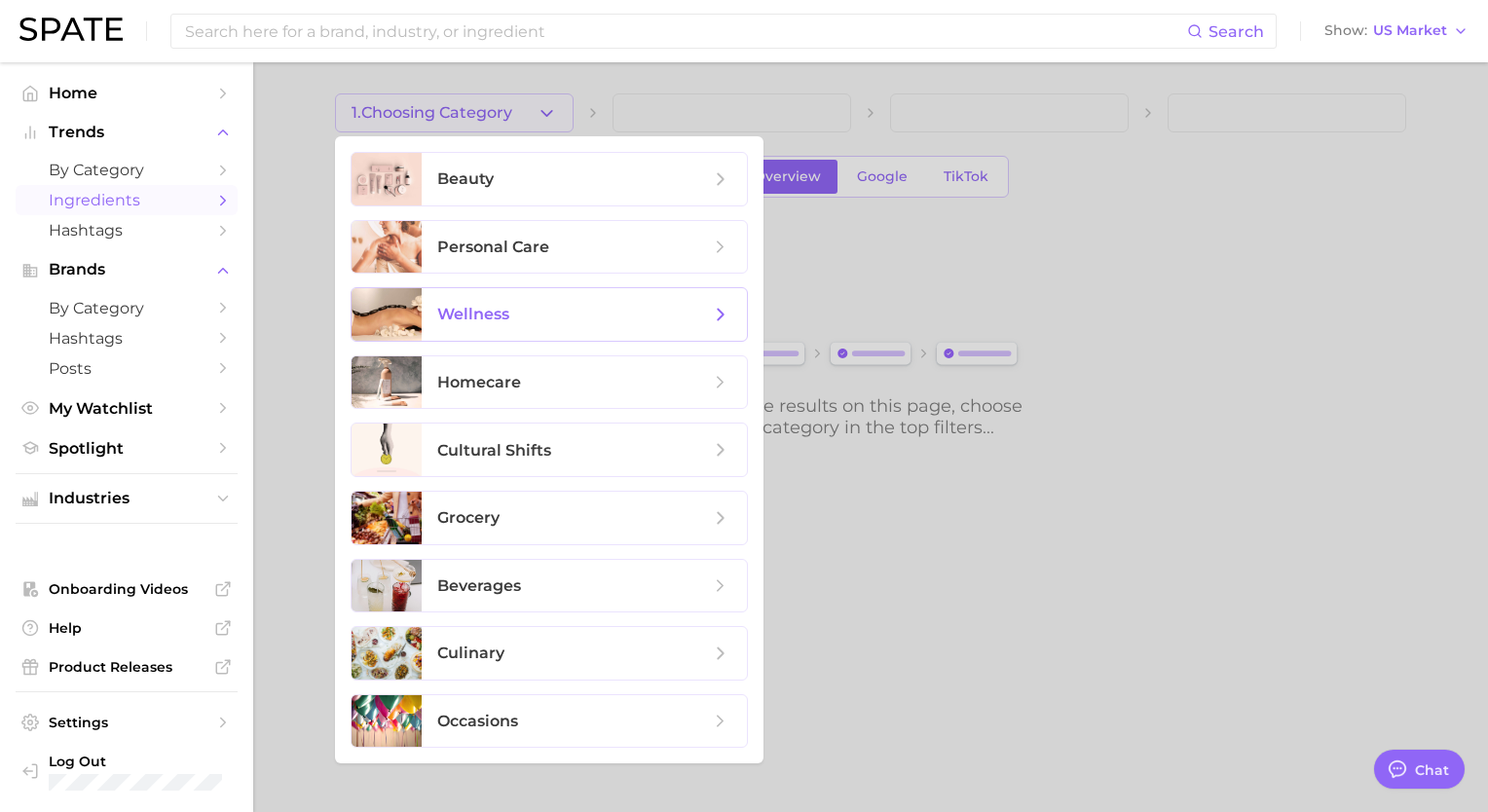
click at [547, 315] on span "wellness" at bounding box center [573, 315] width 273 height 22
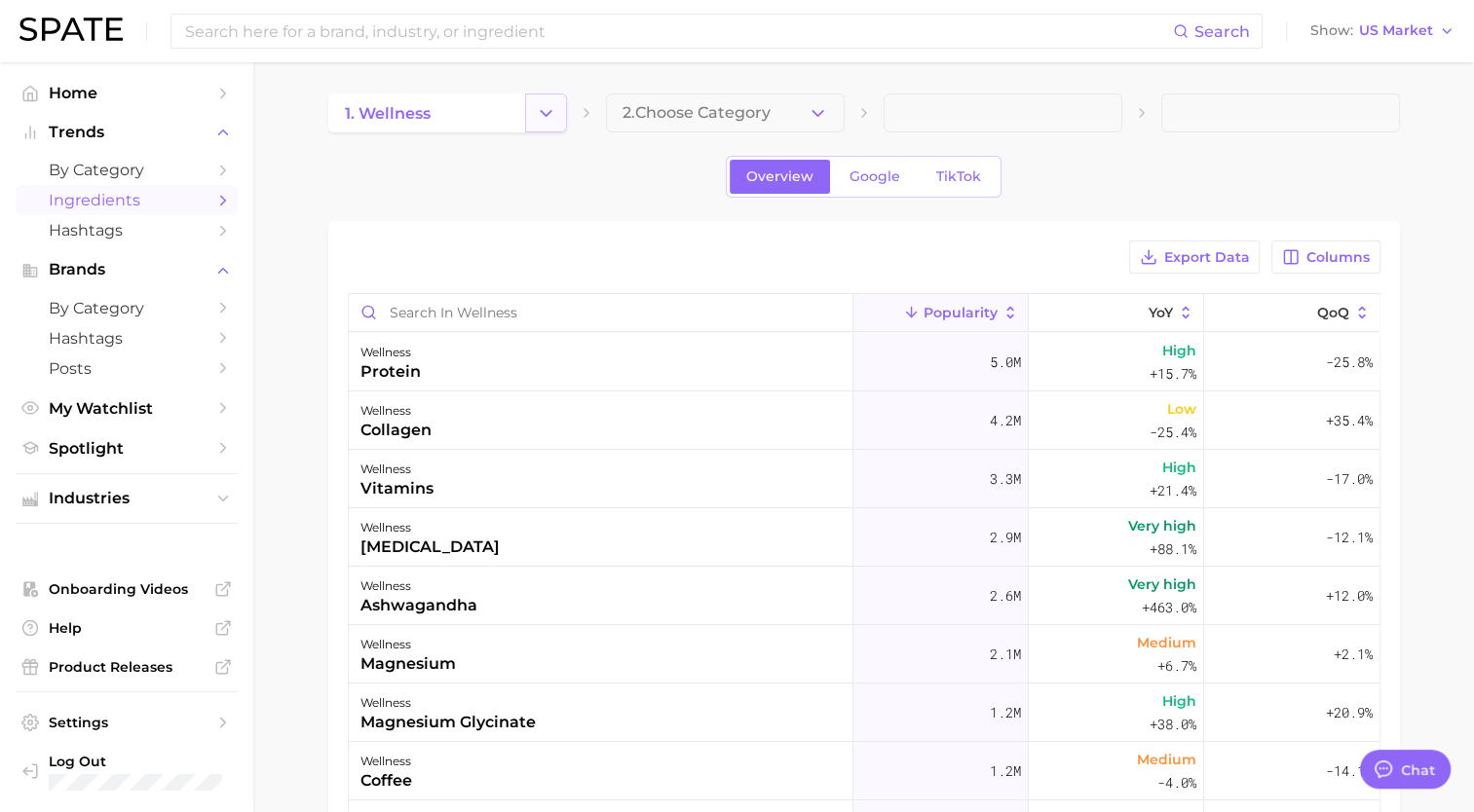
click at [543, 107] on icon "Change Category" at bounding box center [545, 113] width 21 height 21
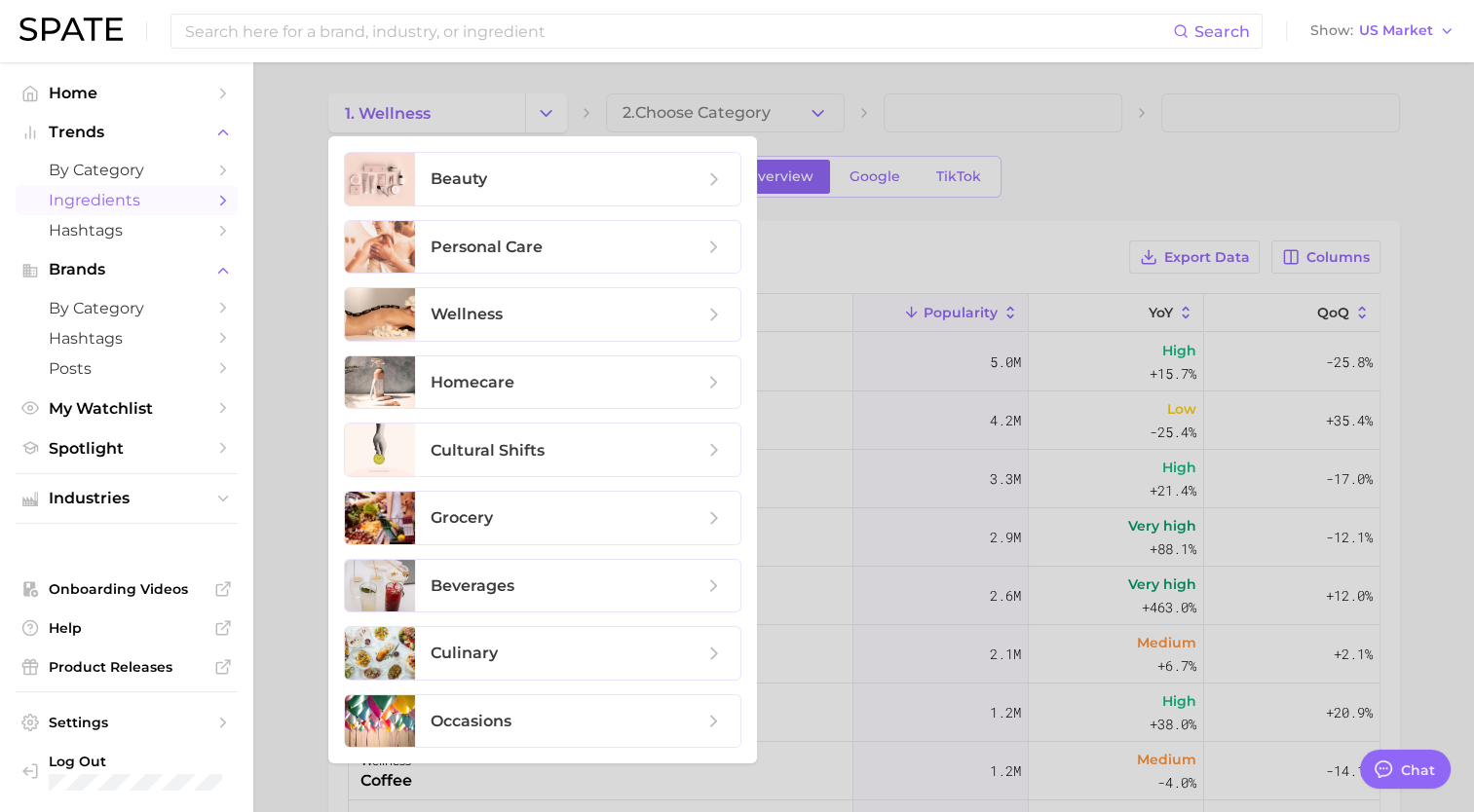
click at [728, 114] on div at bounding box center [737, 406] width 1474 height 812
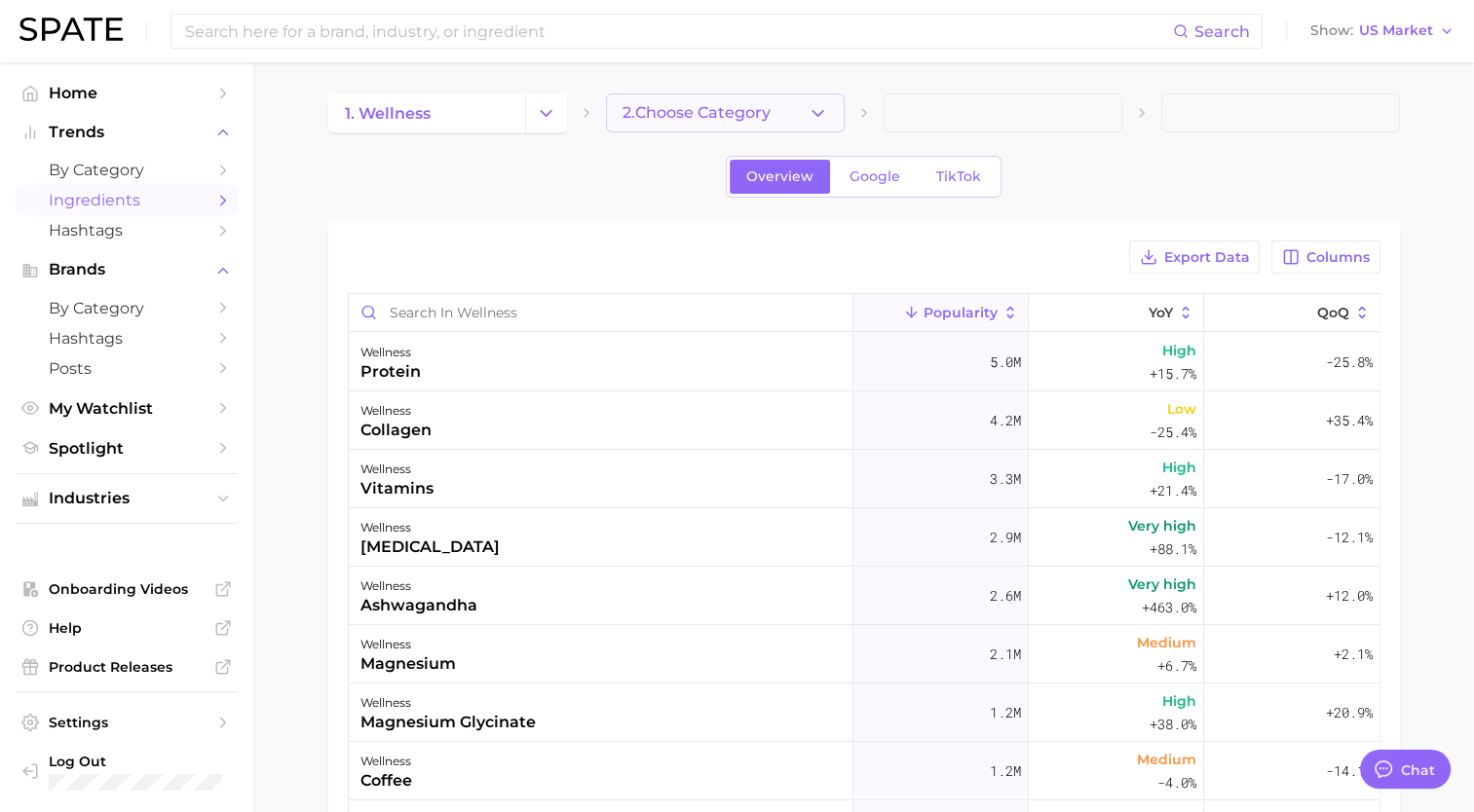
click at [802, 95] on button "2. Choose Category" at bounding box center [725, 113] width 239 height 39
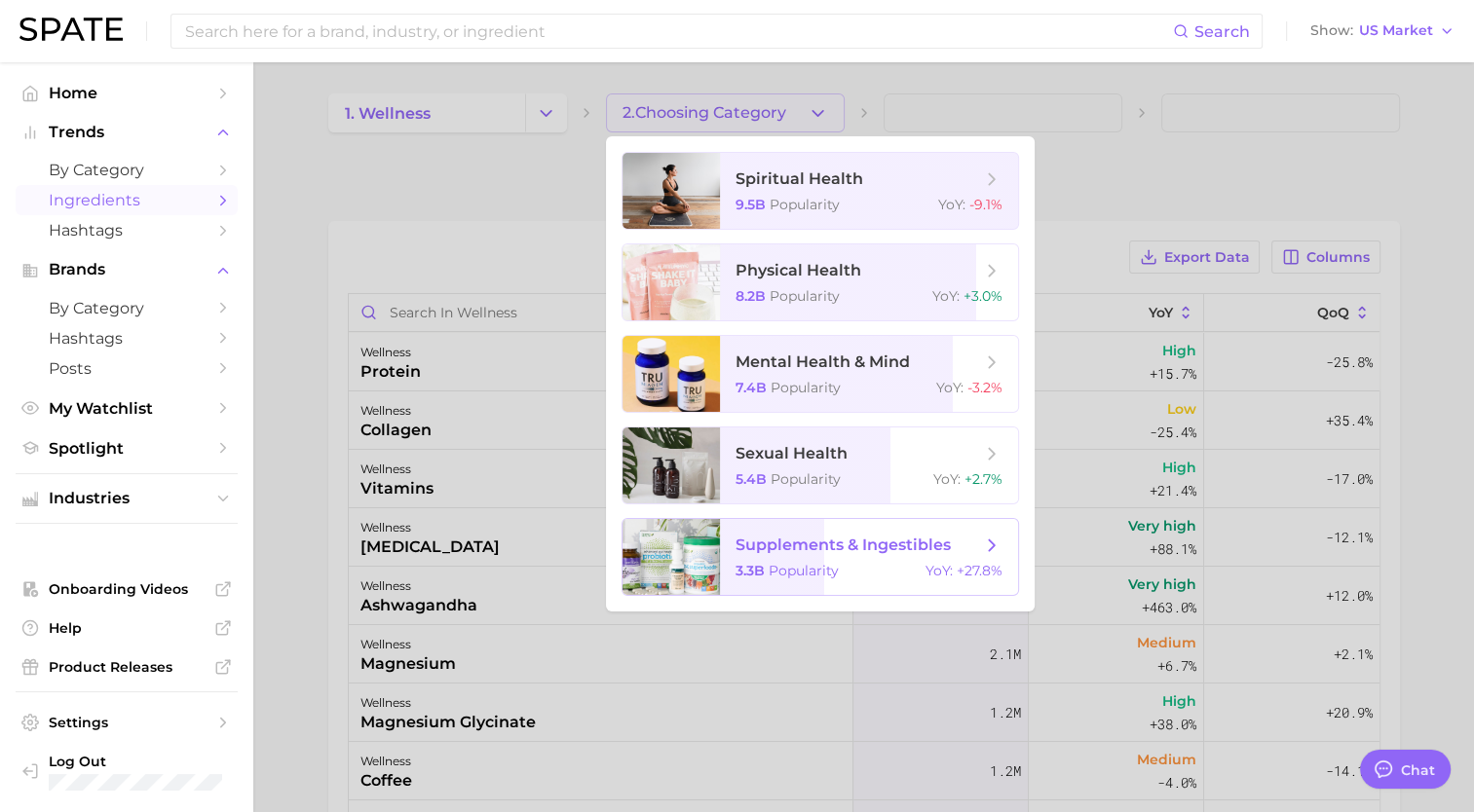
click at [748, 565] on span "3.3b" at bounding box center [750, 570] width 29 height 18
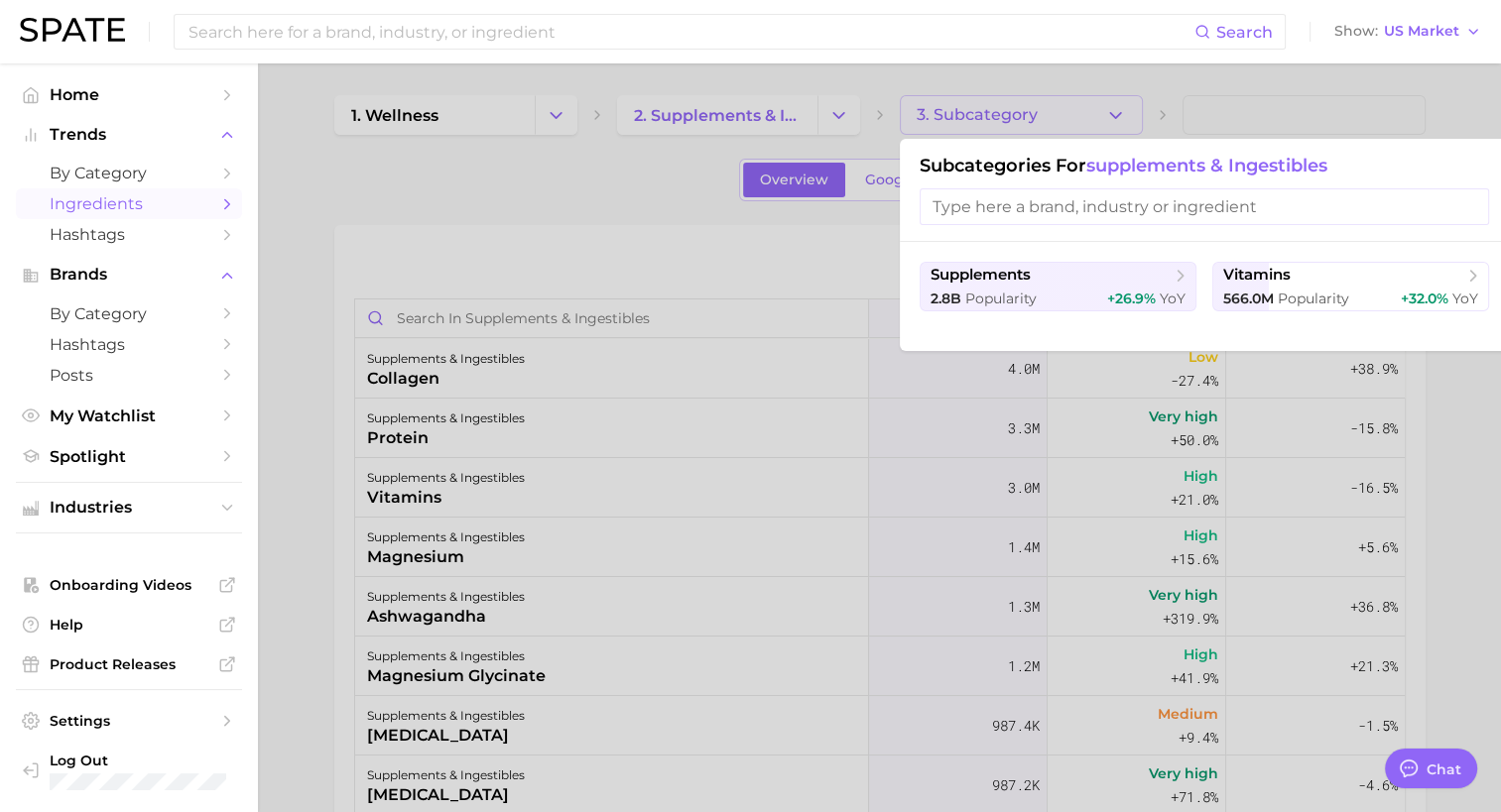
click at [1075, 108] on div at bounding box center [750, 406] width 1501 height 812
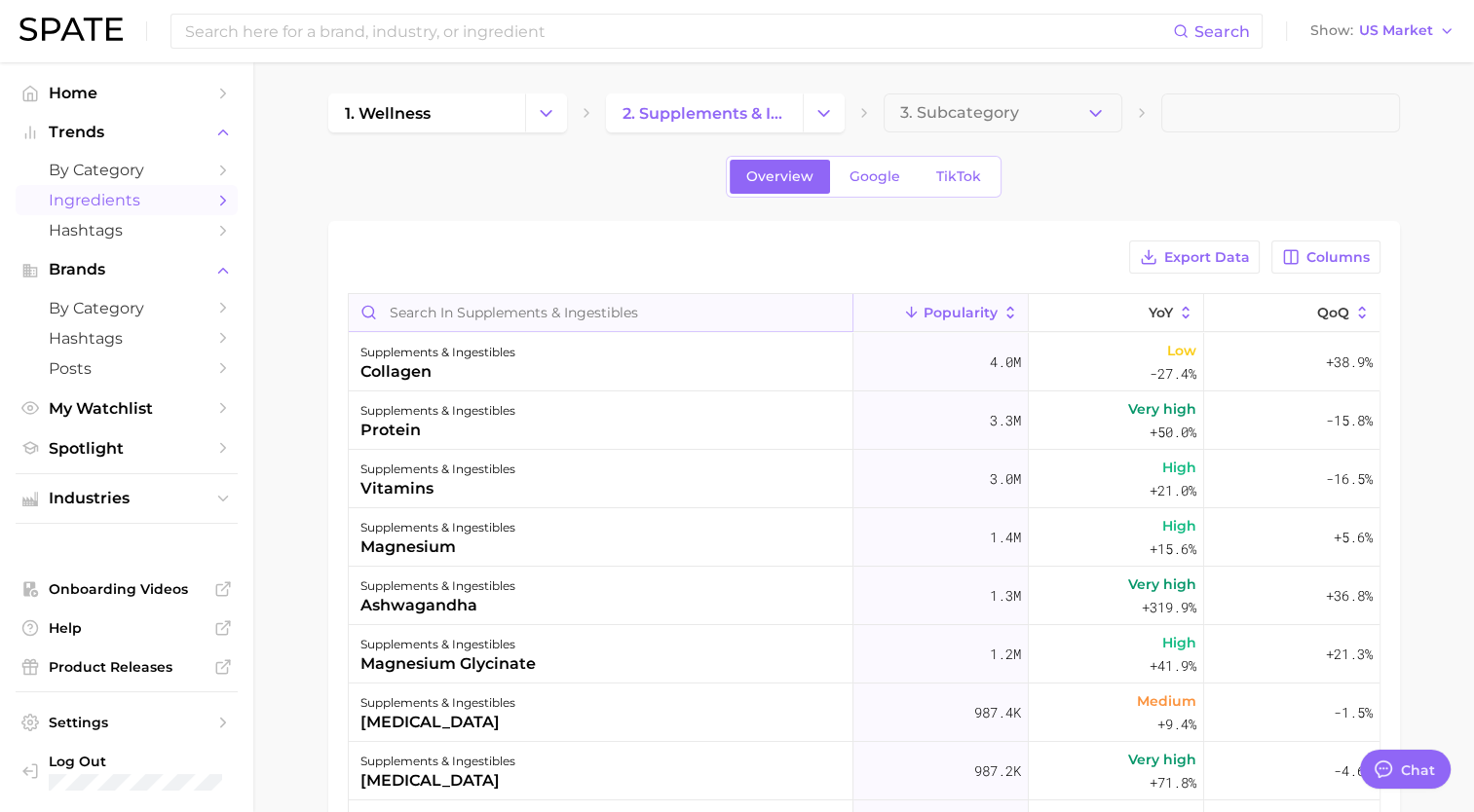
click at [414, 314] on input "Search in supplements & ingestibles" at bounding box center [600, 313] width 504 height 37
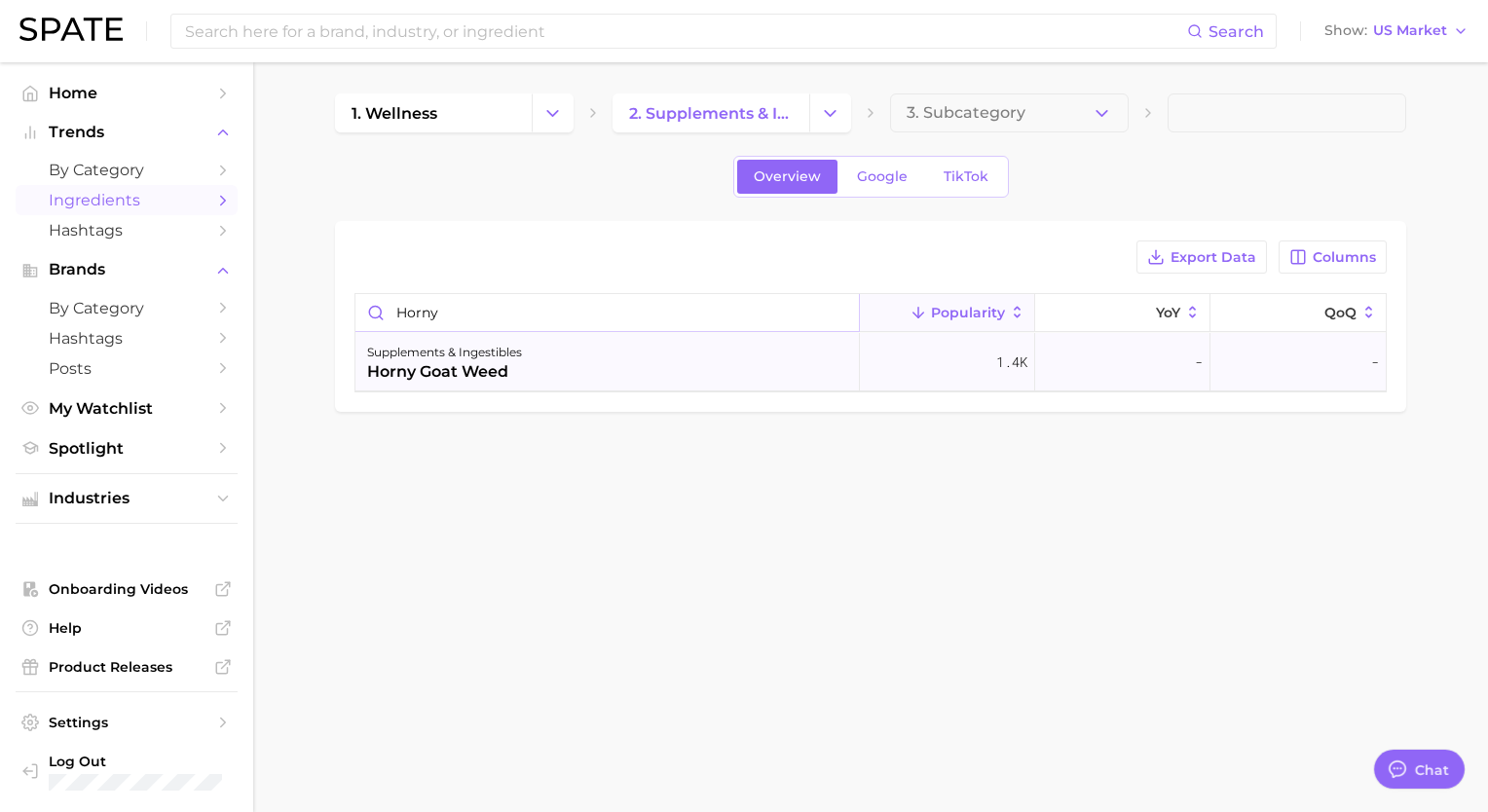
type input "horny"
click at [417, 366] on div "horny goat weed" at bounding box center [444, 372] width 155 height 23
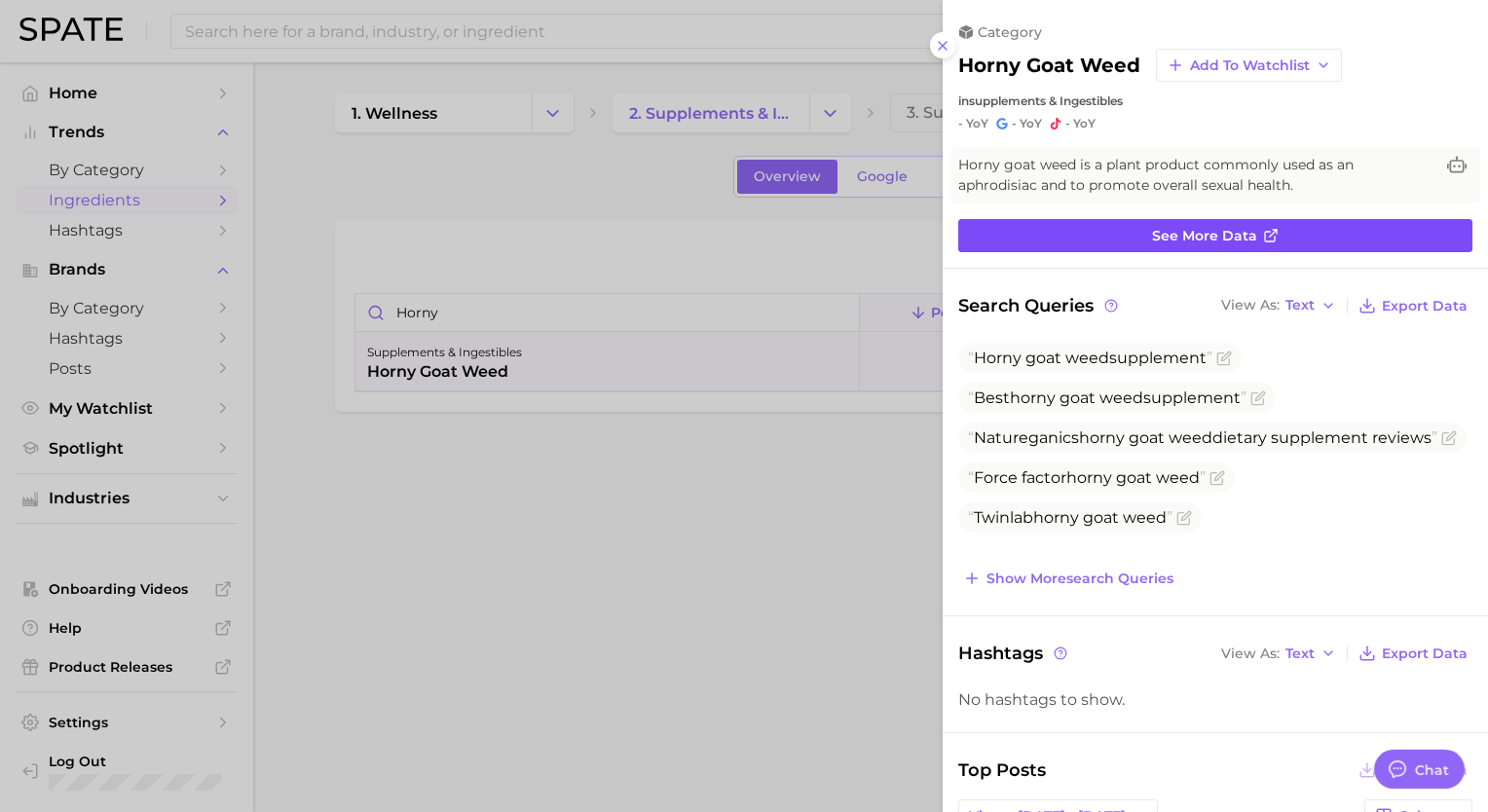
click at [1029, 243] on link "See more data" at bounding box center [1215, 236] width 515 height 33
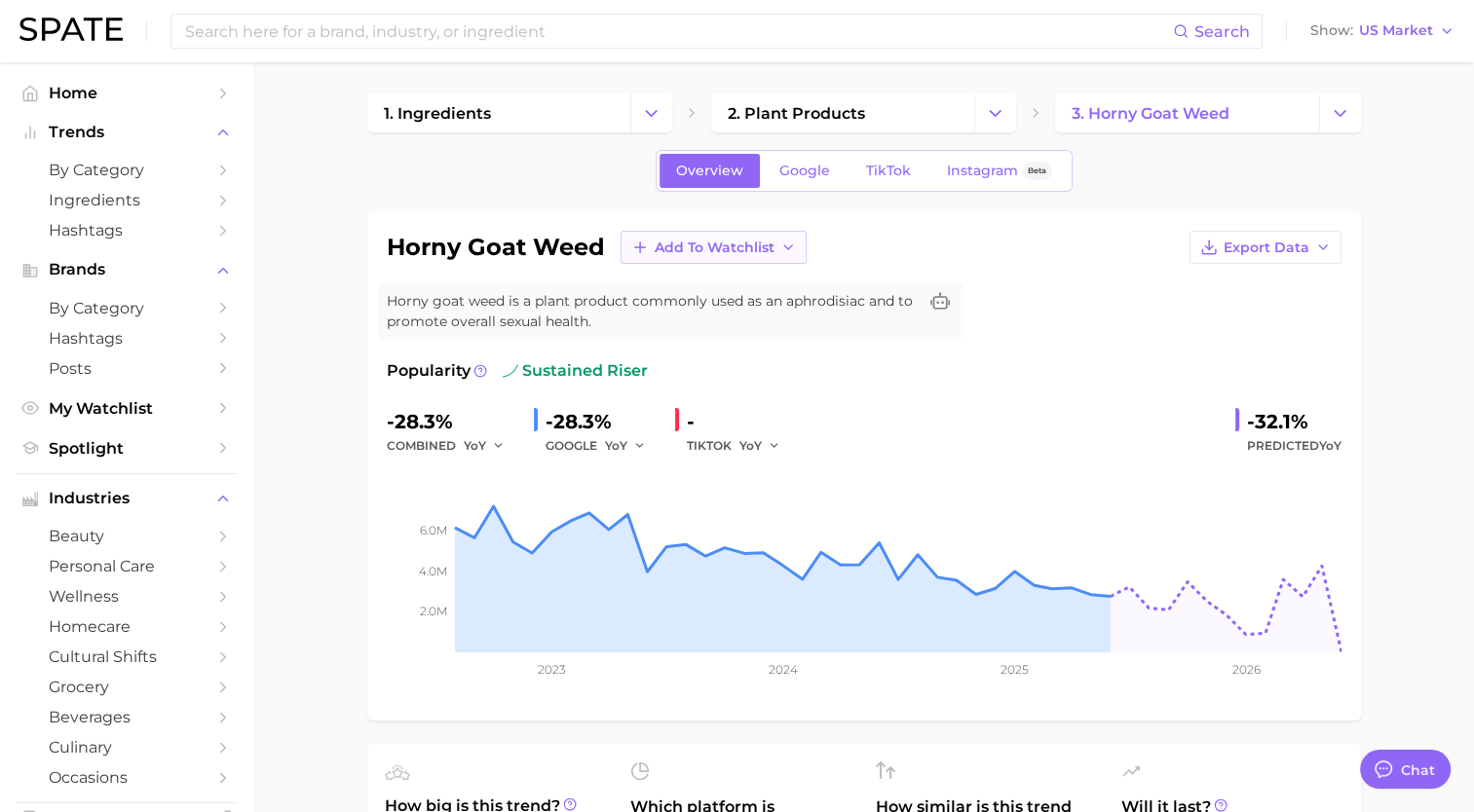
click at [656, 252] on span "Add to Watchlist" at bounding box center [714, 248] width 119 height 17
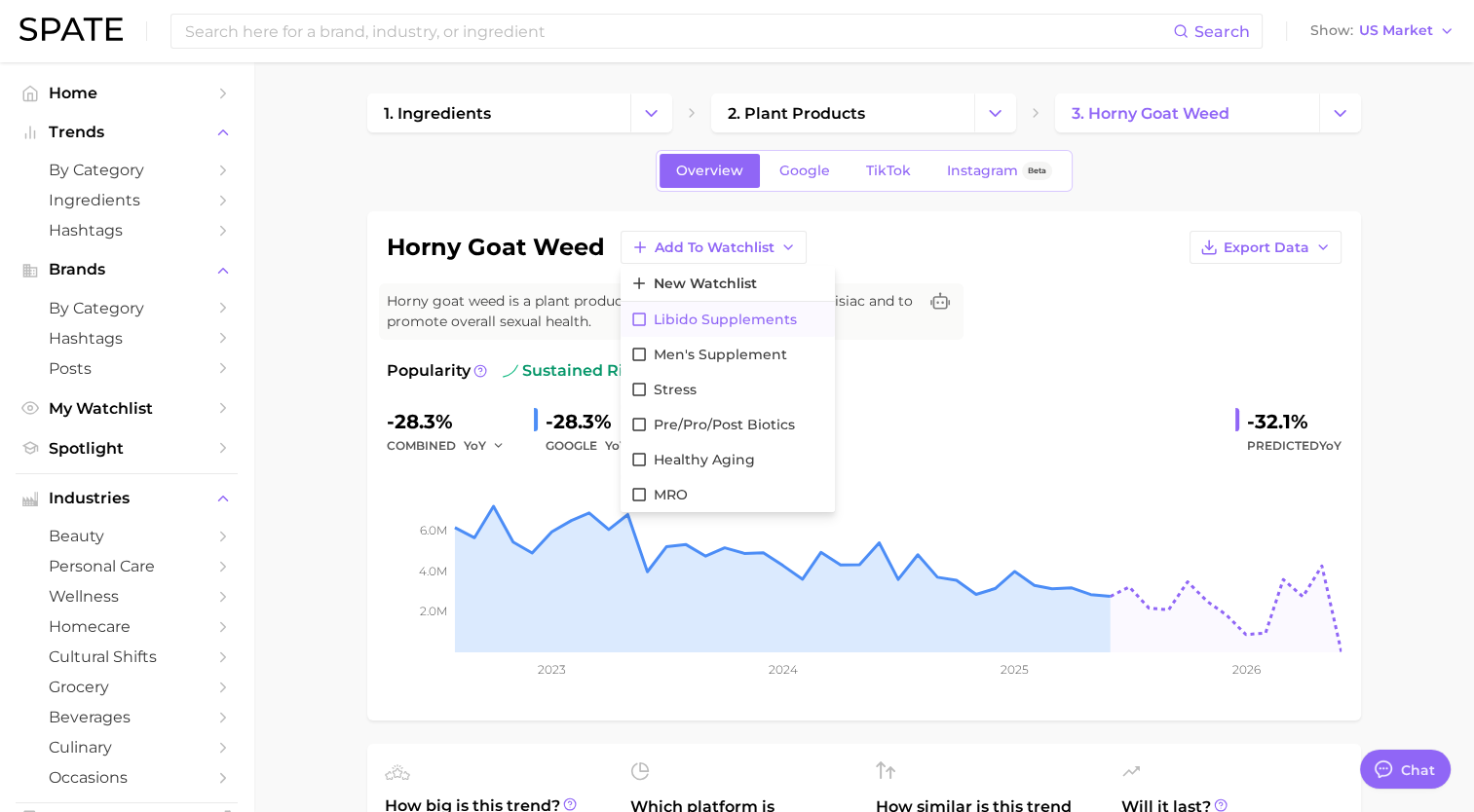
click at [631, 317] on icon at bounding box center [639, 319] width 18 height 18
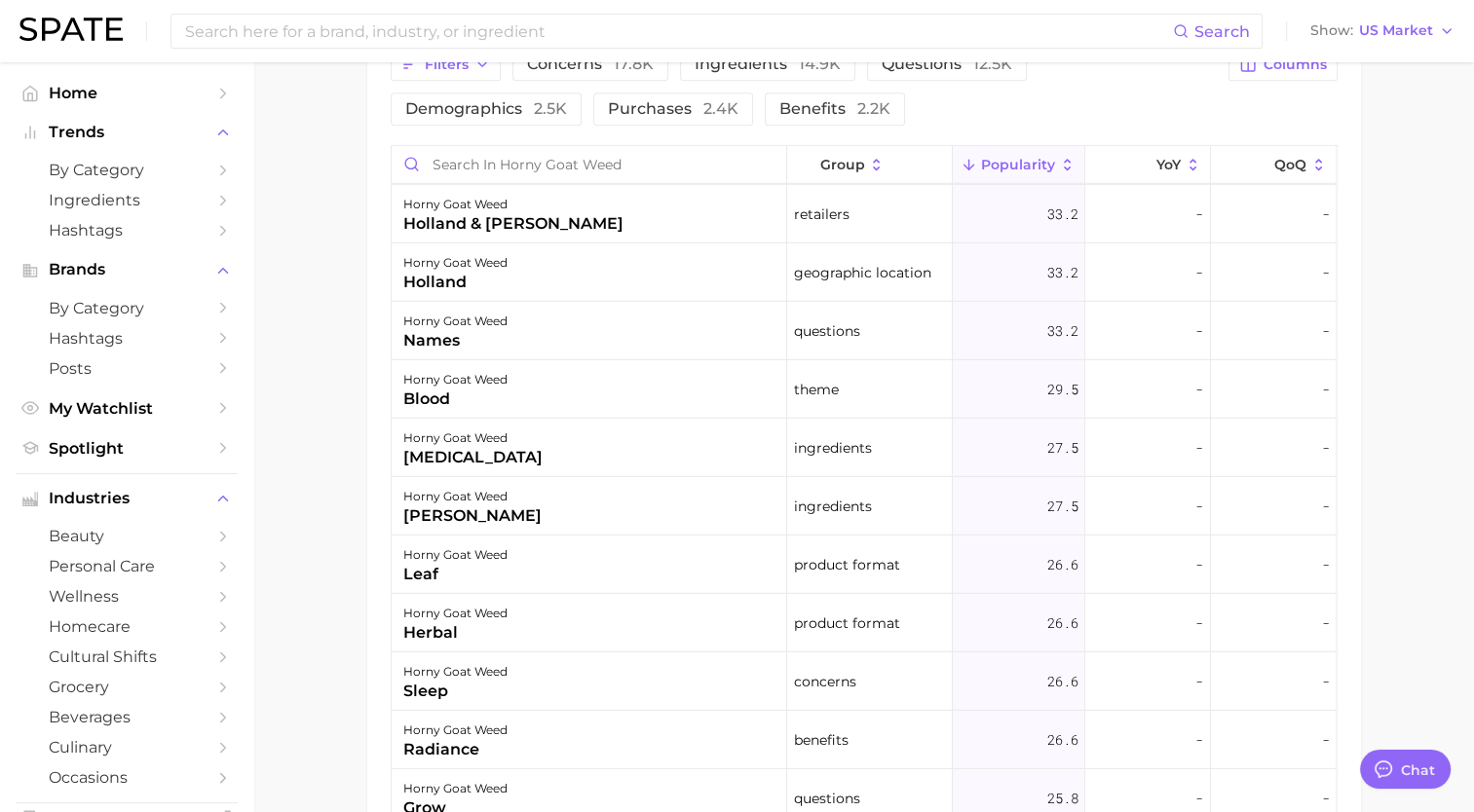
scroll to position [5939, 0]
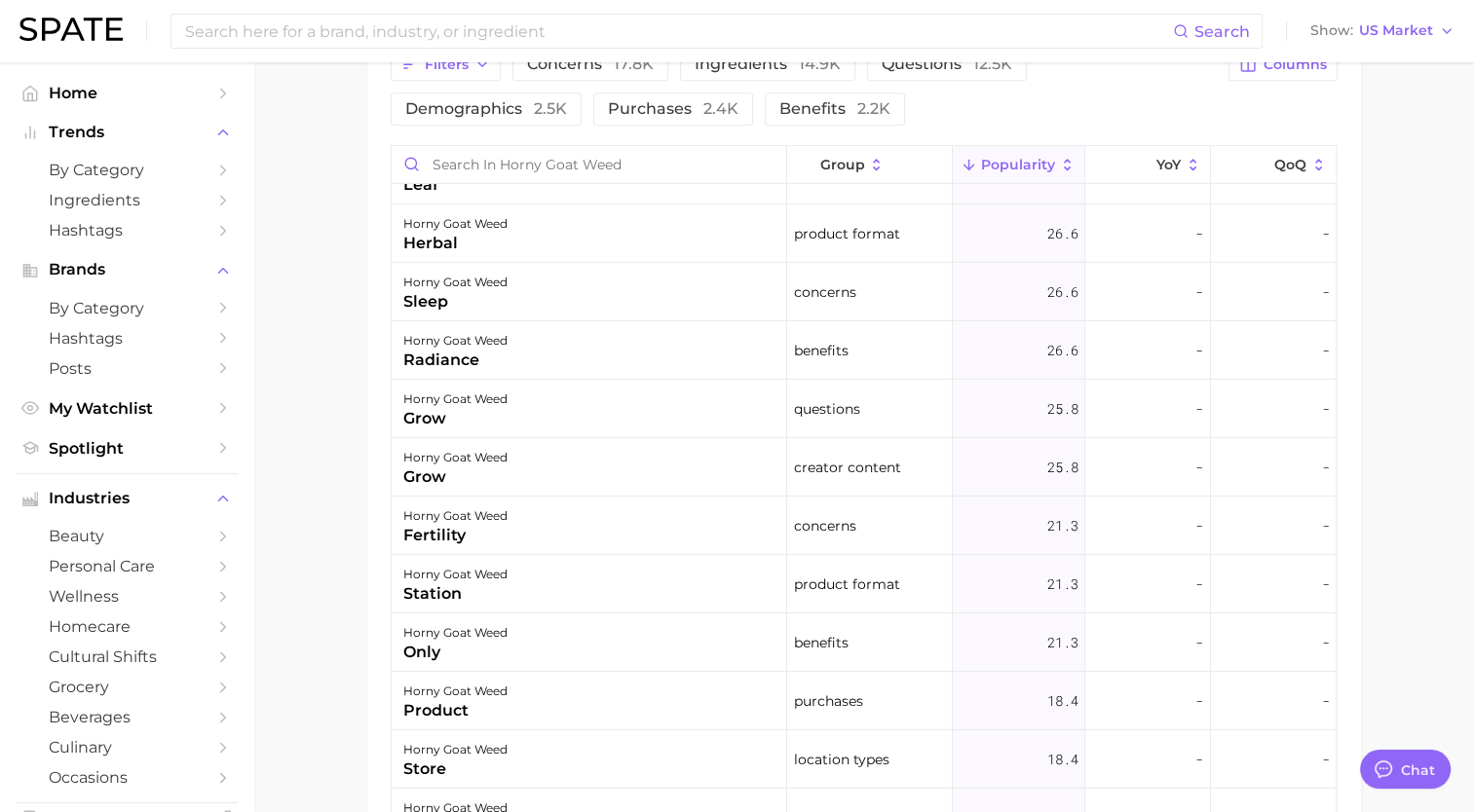
click at [294, 305] on main "1. ingredients 2. plant products 3. horny goat weed Overview Google TikTok Inst…" at bounding box center [863, 34] width 1221 height 2087
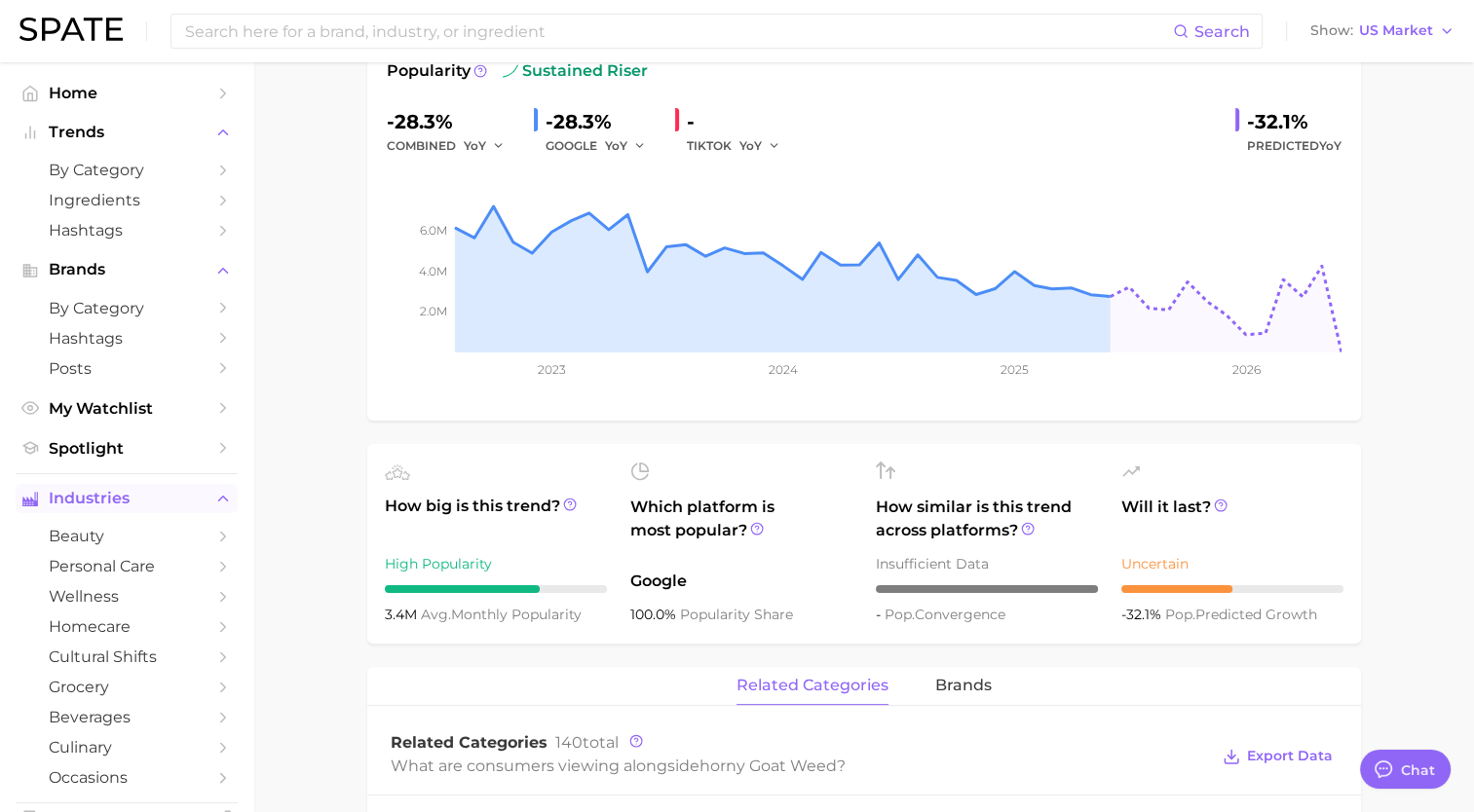
scroll to position [0, 0]
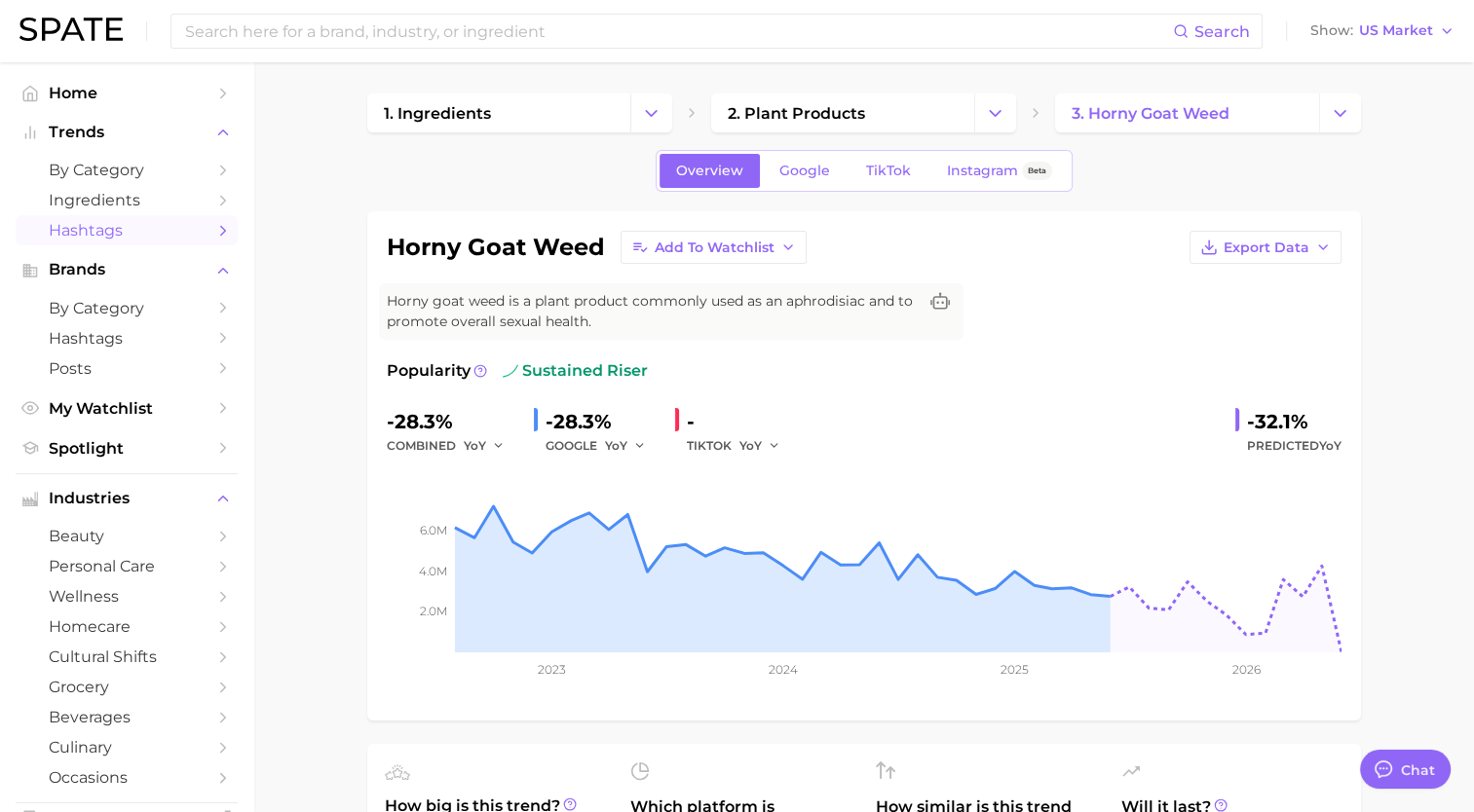
click at [93, 228] on span "Hashtags" at bounding box center [126, 230] width 156 height 19
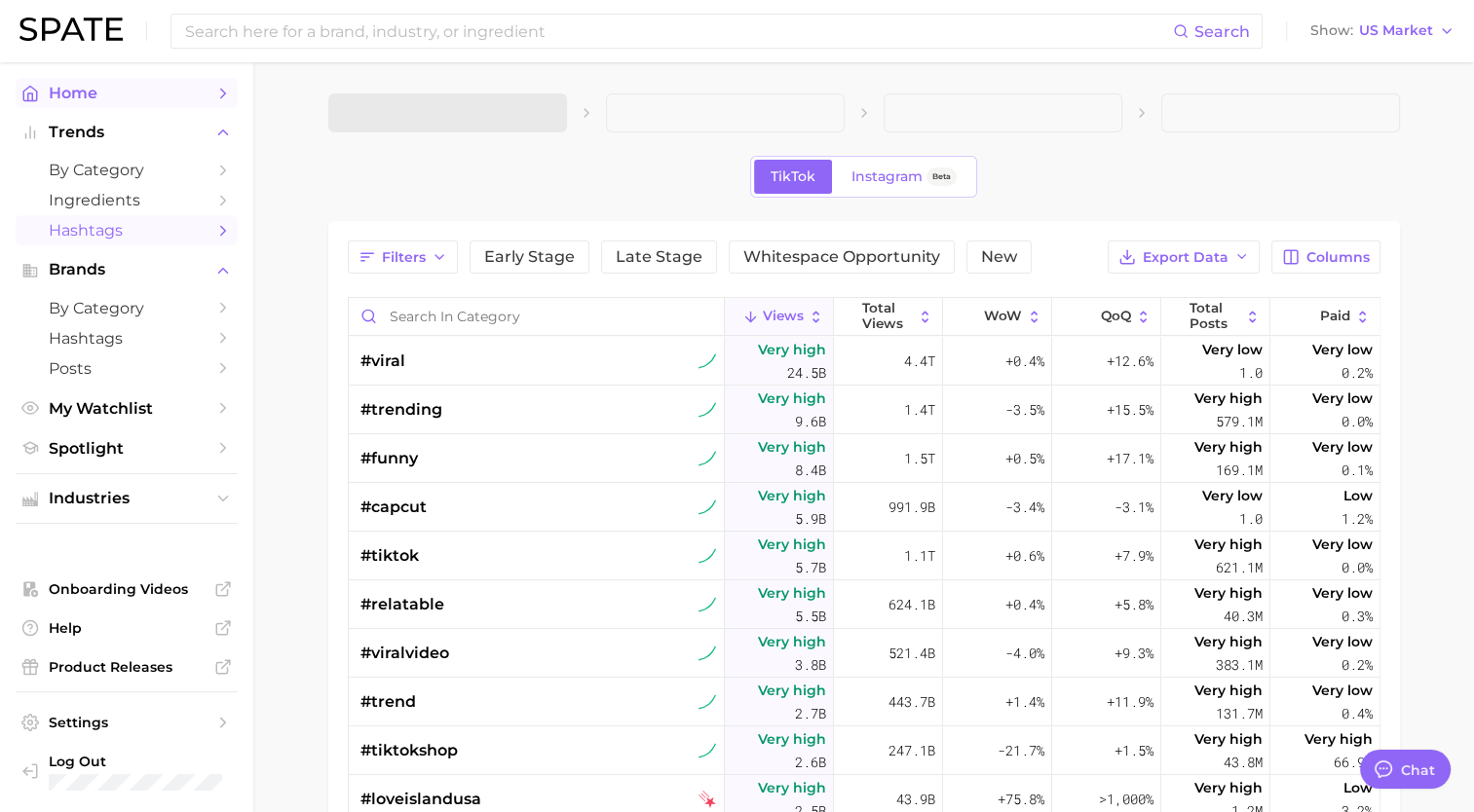
click at [95, 88] on span "Home" at bounding box center [126, 93] width 156 height 19
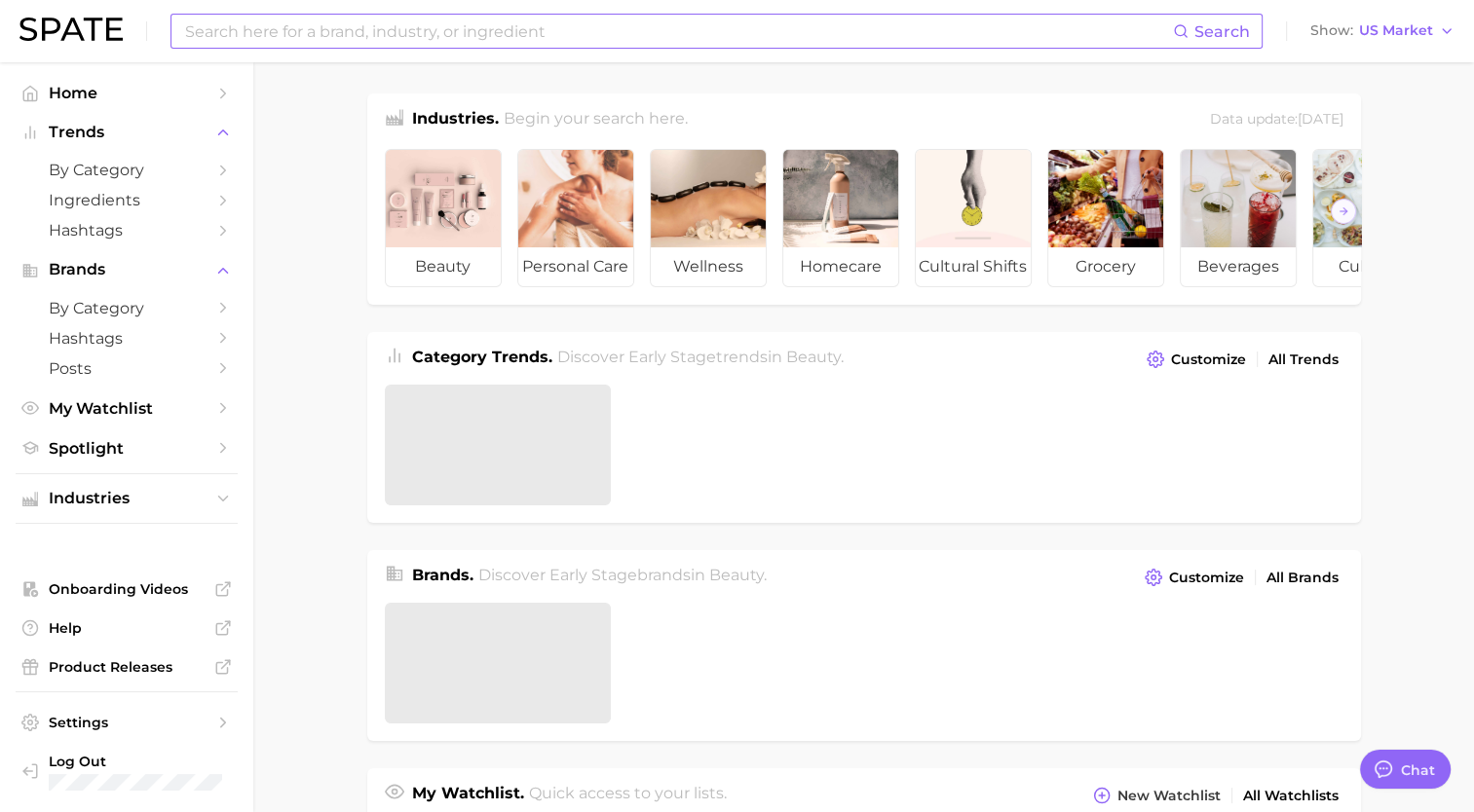
click at [358, 23] on input at bounding box center [677, 31] width 990 height 33
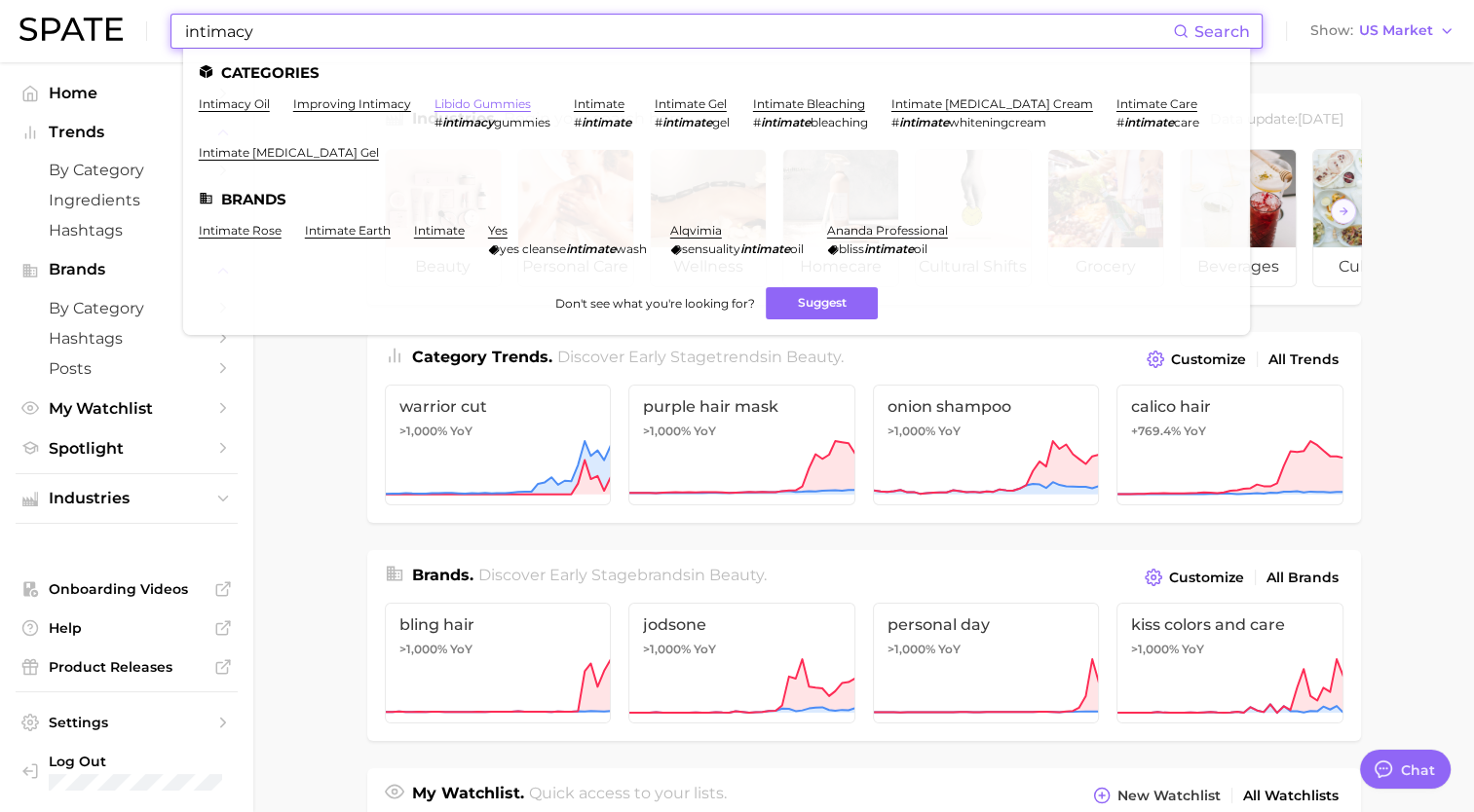
type input "intimacy"
click at [517, 105] on link "libido gummies" at bounding box center [483, 104] width 97 height 15
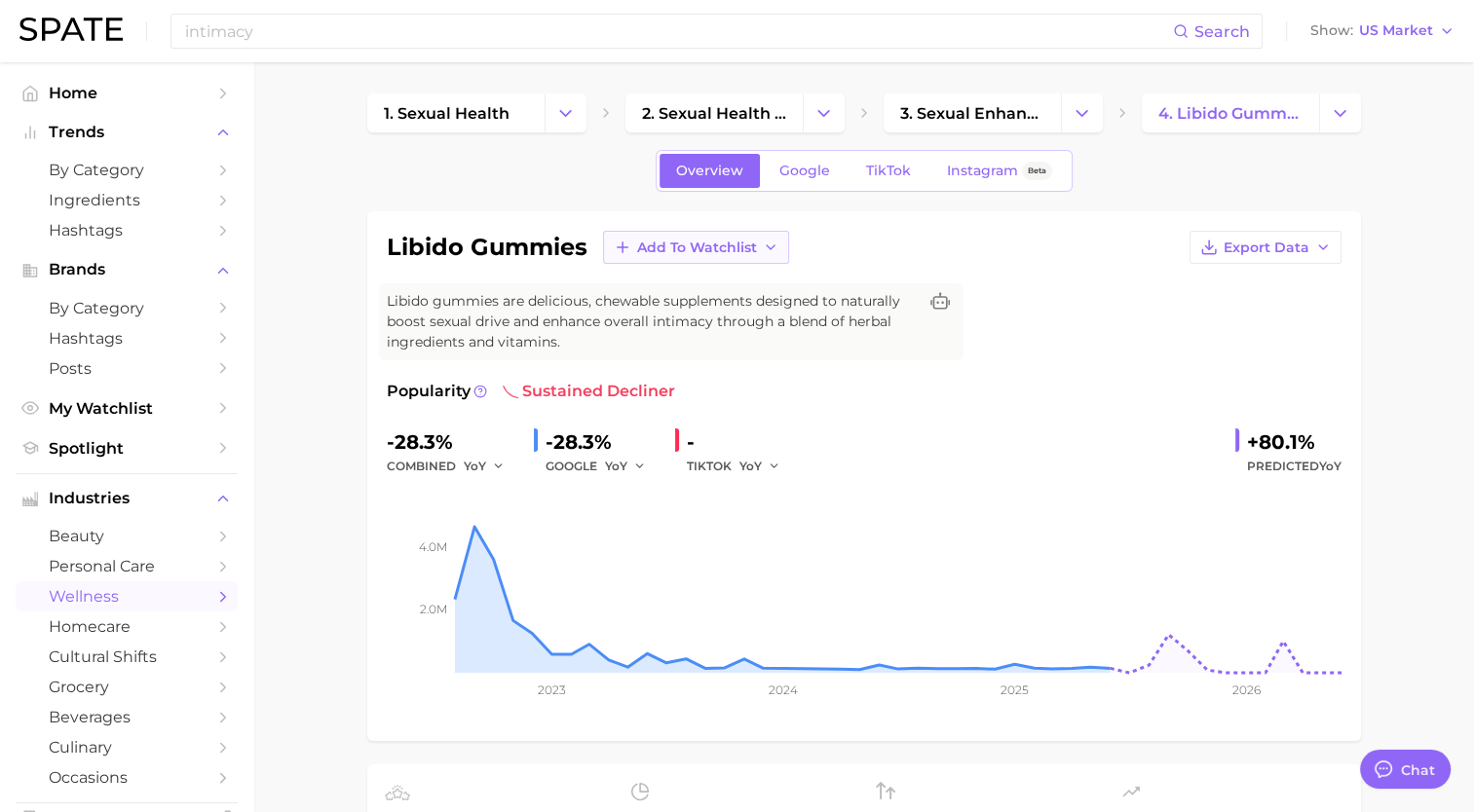
click at [633, 238] on button "Add to Watchlist" at bounding box center [696, 248] width 186 height 33
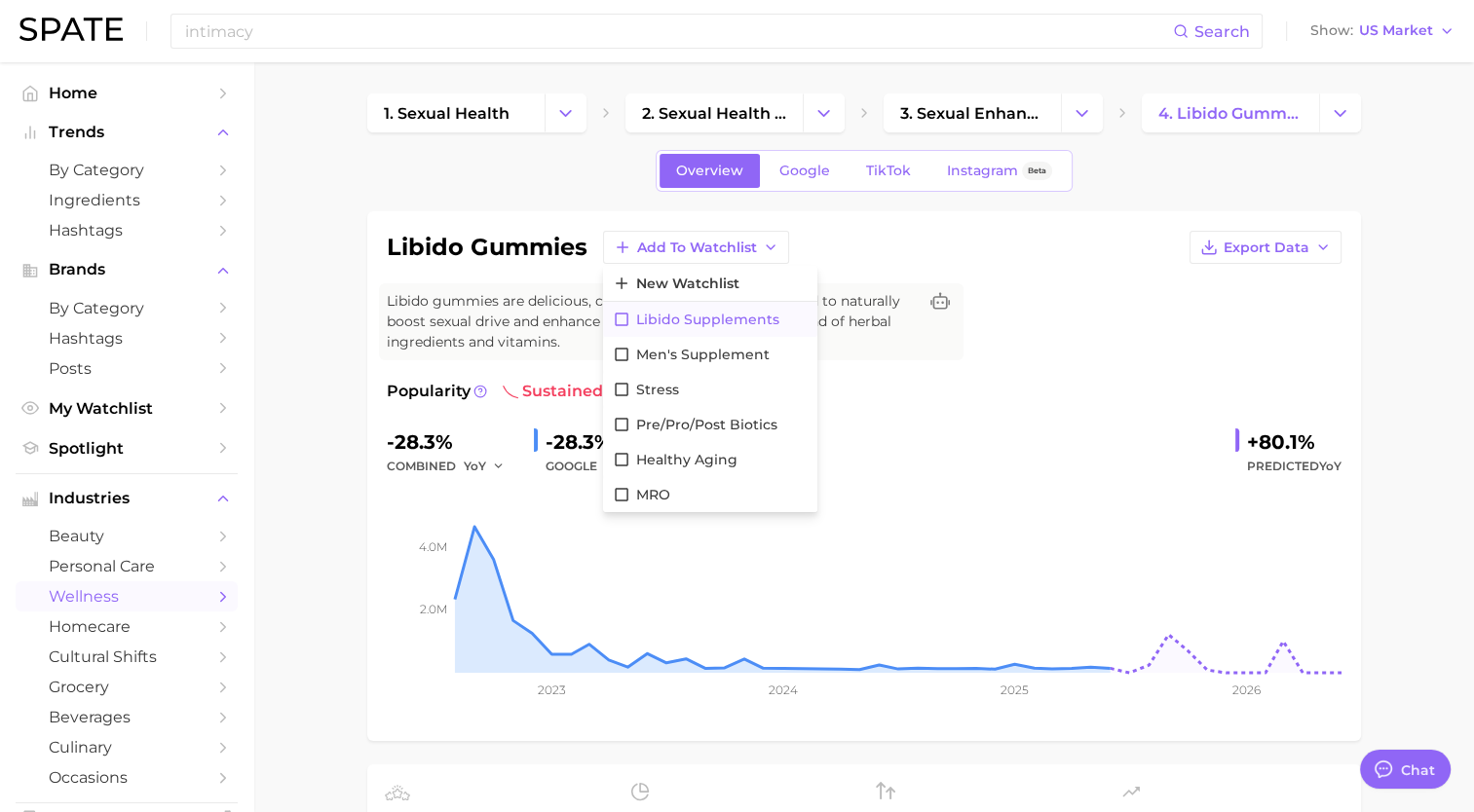
click at [627, 307] on button "Libido Supplements" at bounding box center [710, 320] width 214 height 35
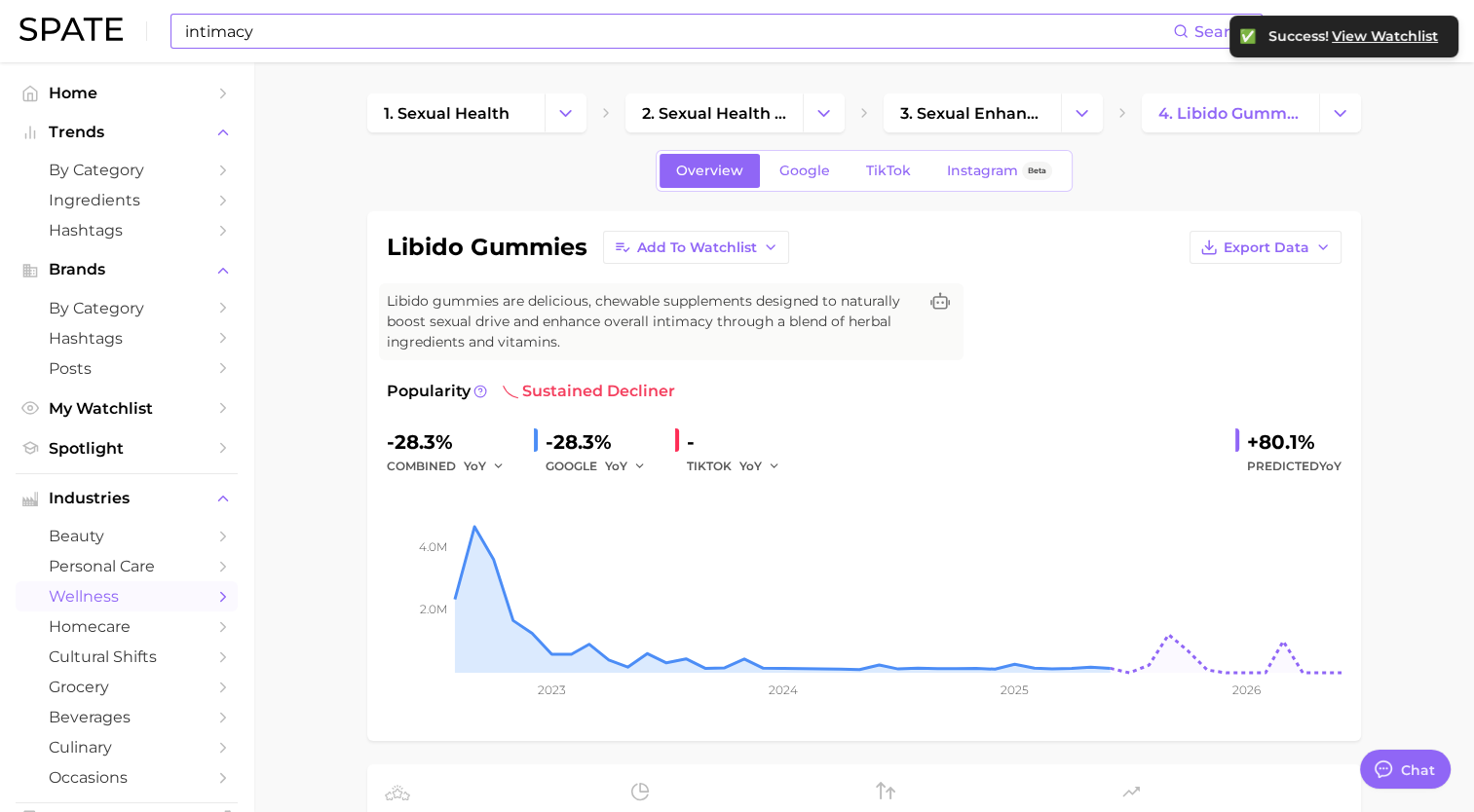
click at [304, 32] on input "intimacy" at bounding box center [677, 31] width 990 height 33
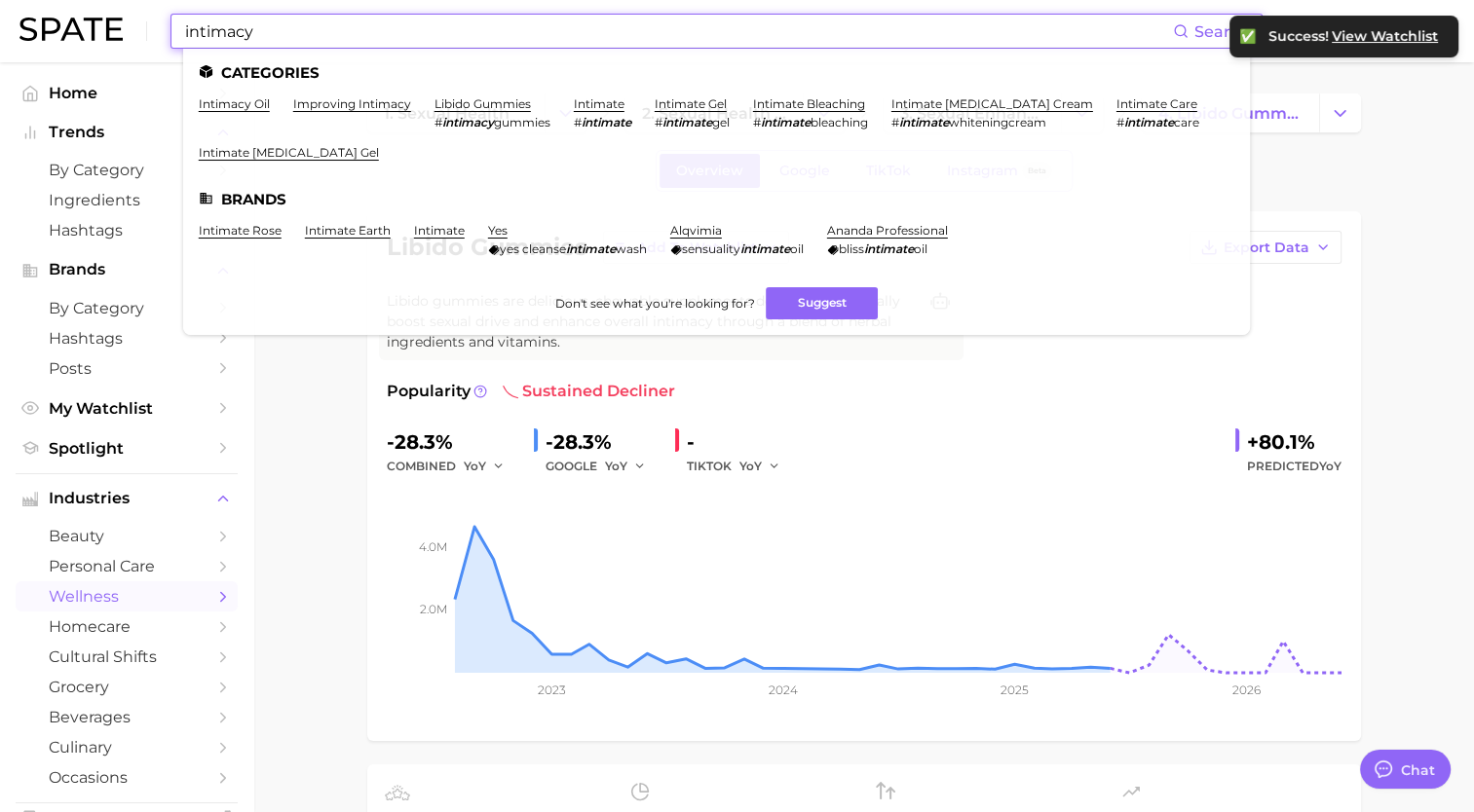
click at [304, 32] on input "intimacy" at bounding box center [677, 31] width 990 height 33
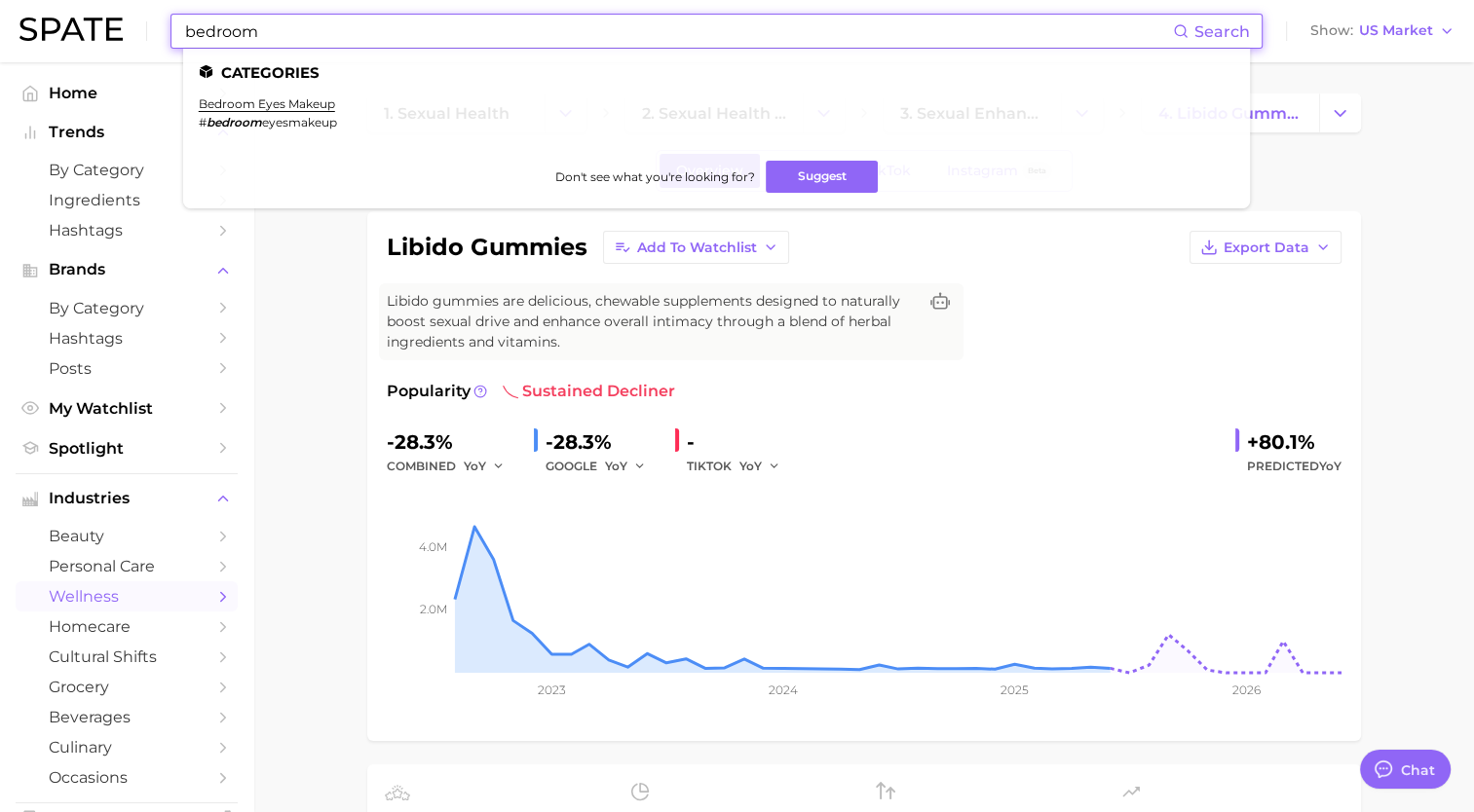
click at [368, 35] on input "bedroom" at bounding box center [677, 31] width 990 height 33
click at [368, 34] on input "bedroom" at bounding box center [677, 31] width 990 height 33
click at [368, 33] on input "bedroom" at bounding box center [677, 31] width 990 height 33
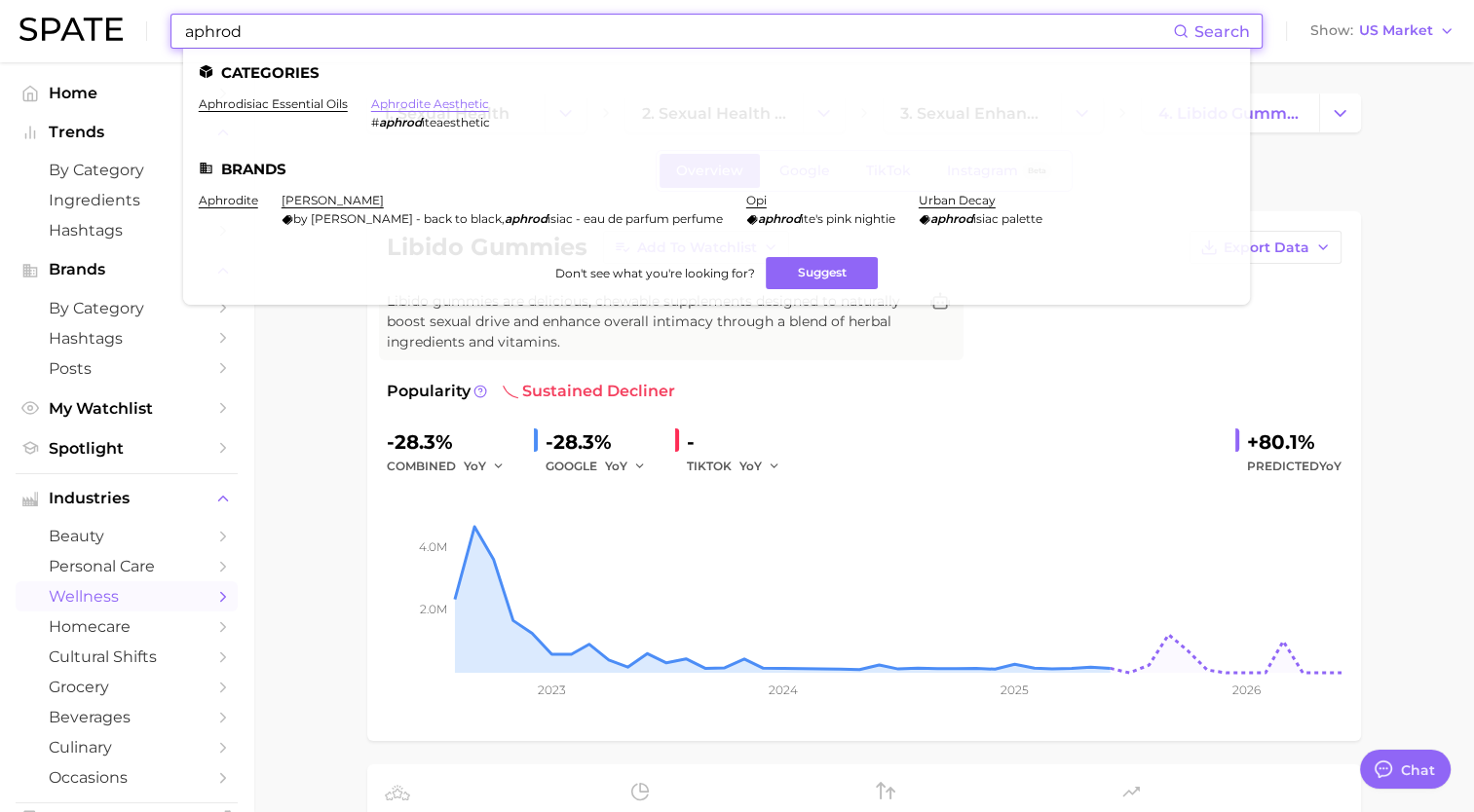
type input "aphrod"
click at [406, 105] on link "aphrodite aesthetic" at bounding box center [430, 104] width 117 height 15
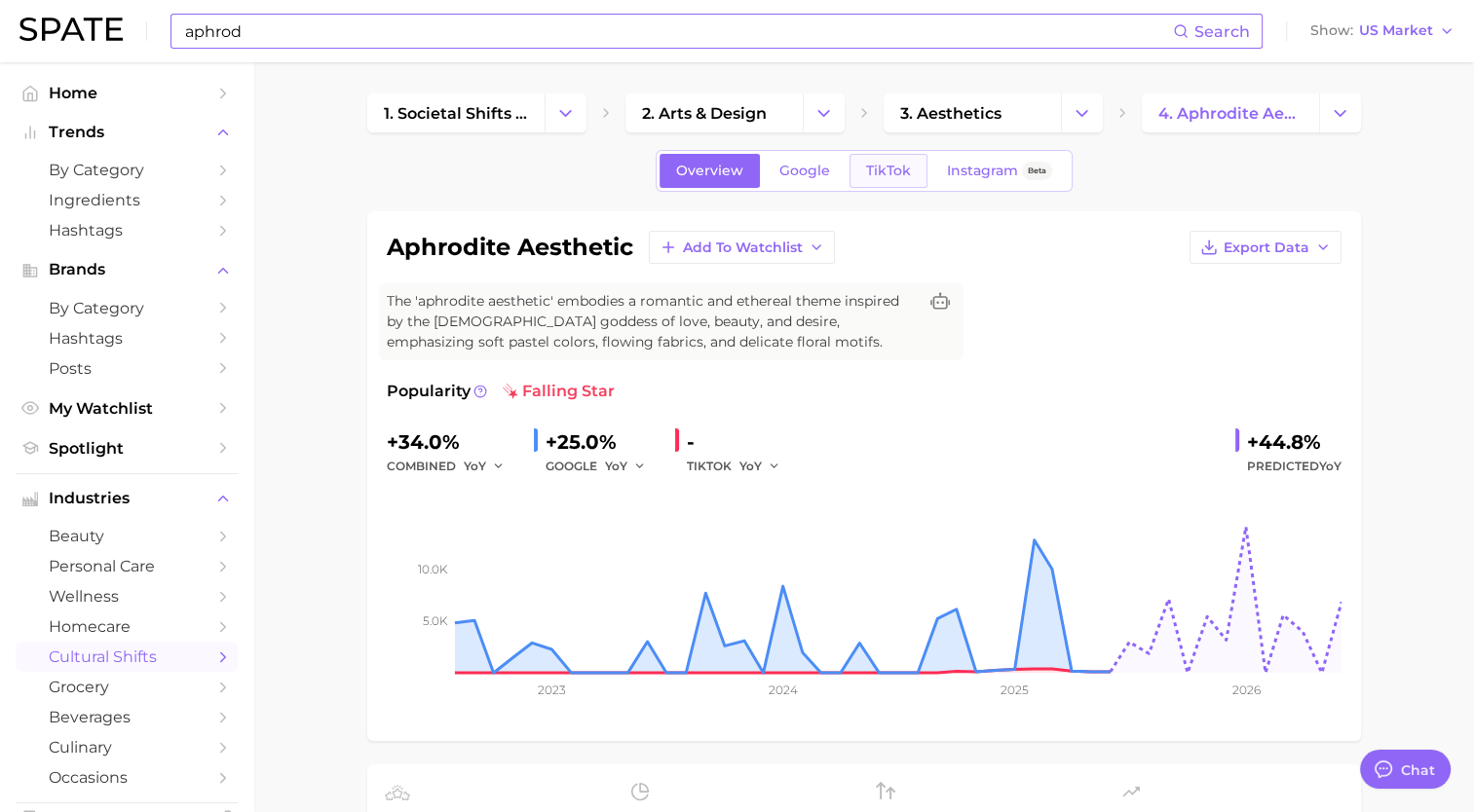
click at [887, 167] on span "TikTok" at bounding box center [889, 170] width 45 height 17
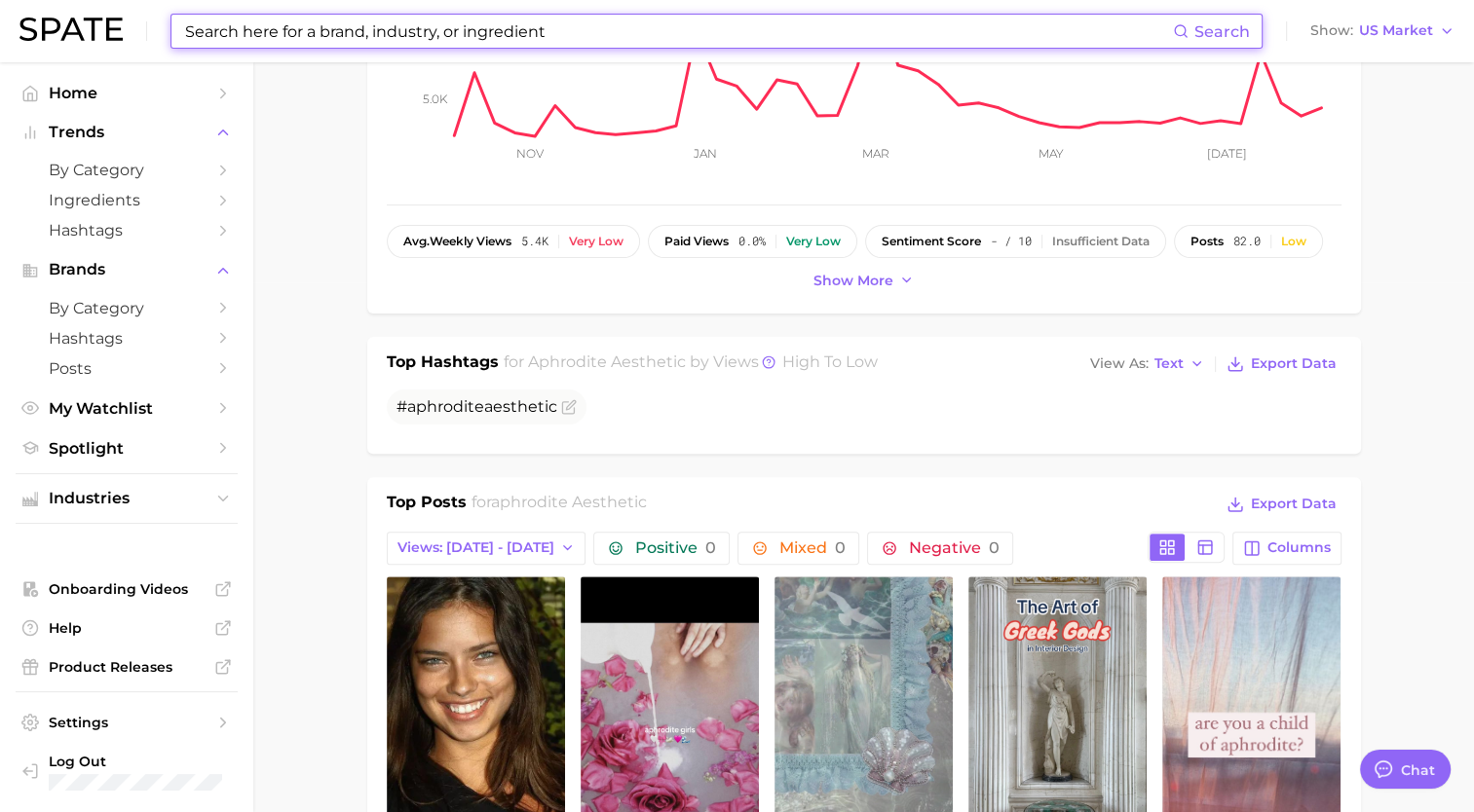
scroll to position [779, 0]
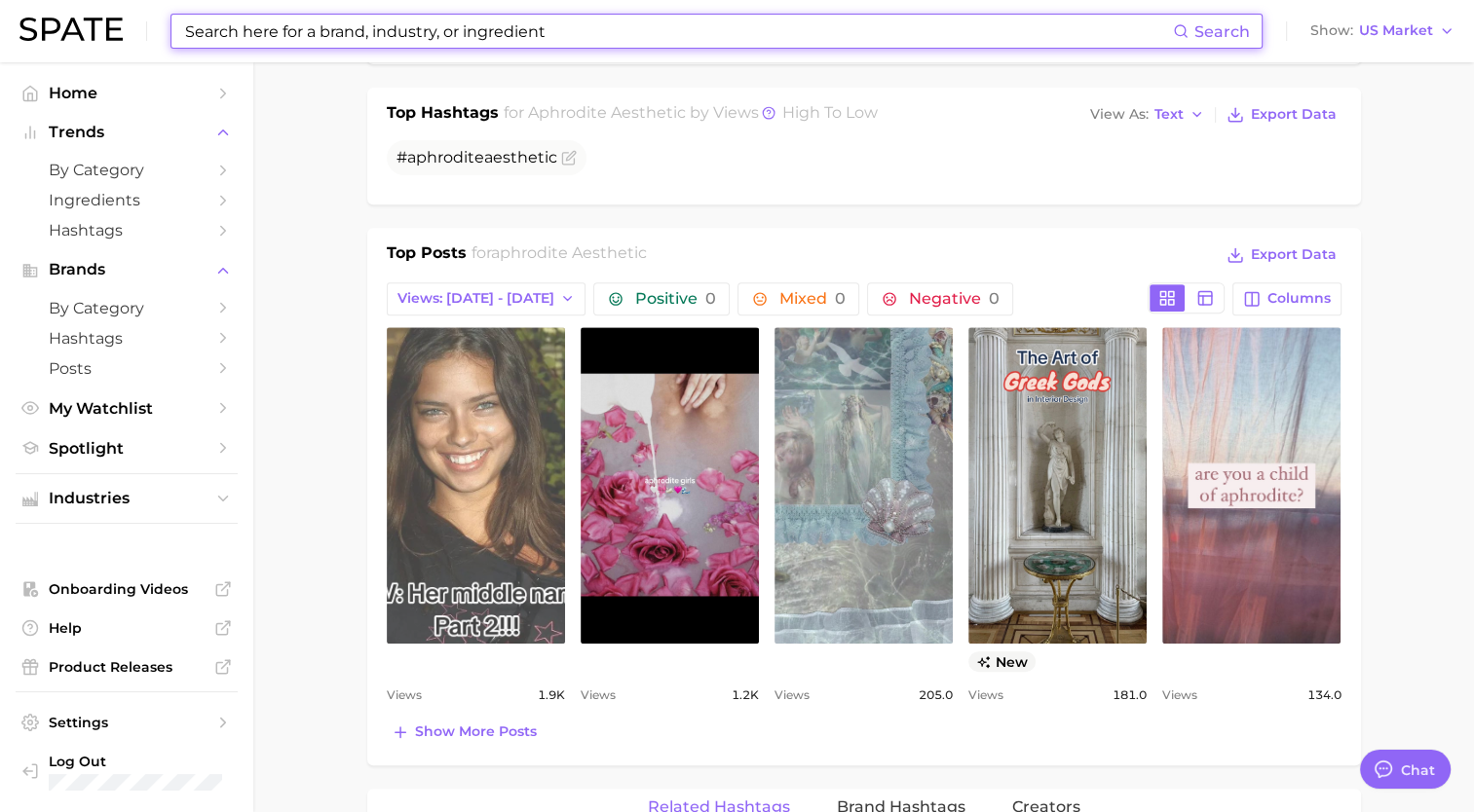
click at [518, 445] on link "view post on TikTok" at bounding box center [476, 484] width 178 height 316
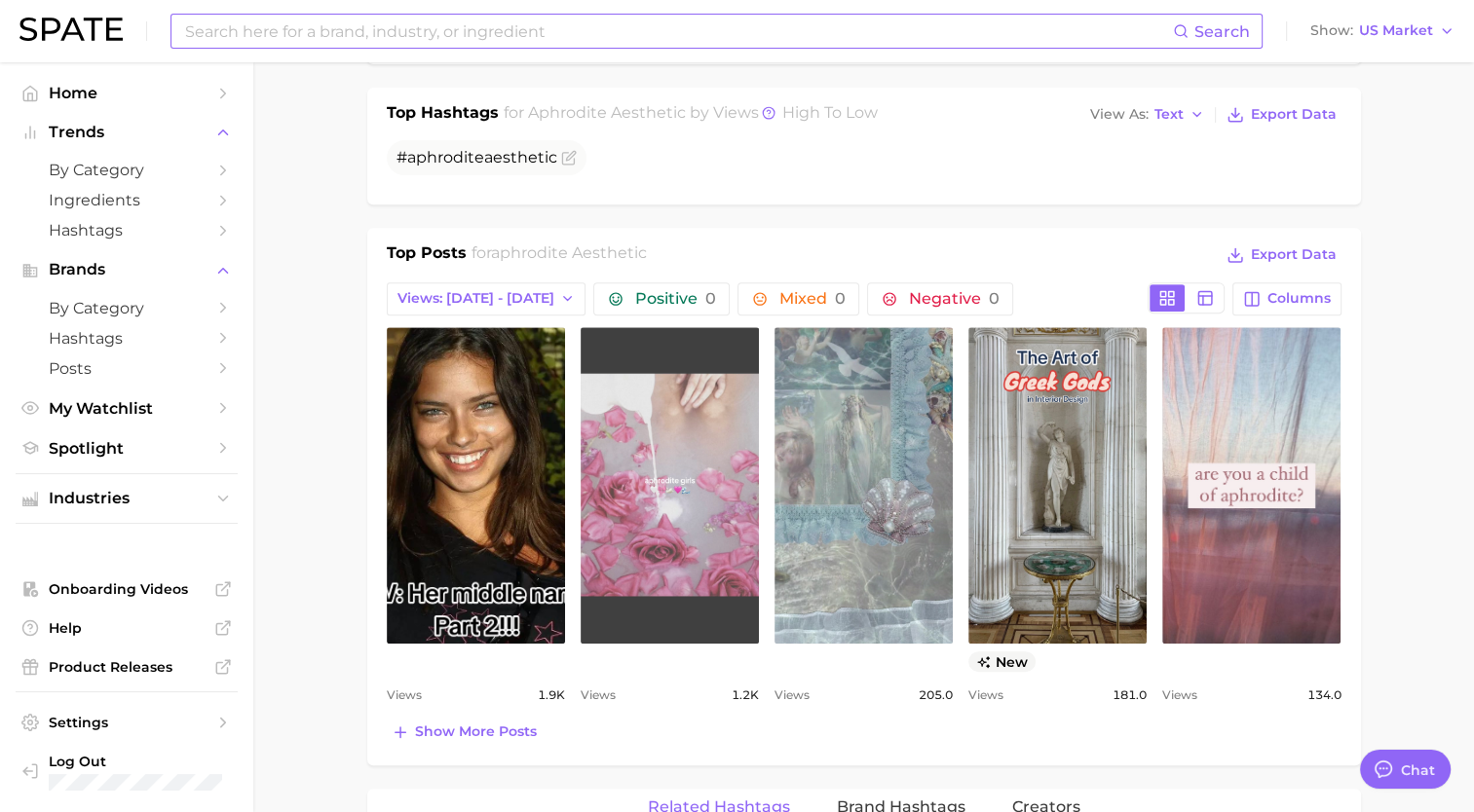
click at [707, 453] on link "view post on TikTok" at bounding box center [669, 484] width 178 height 316
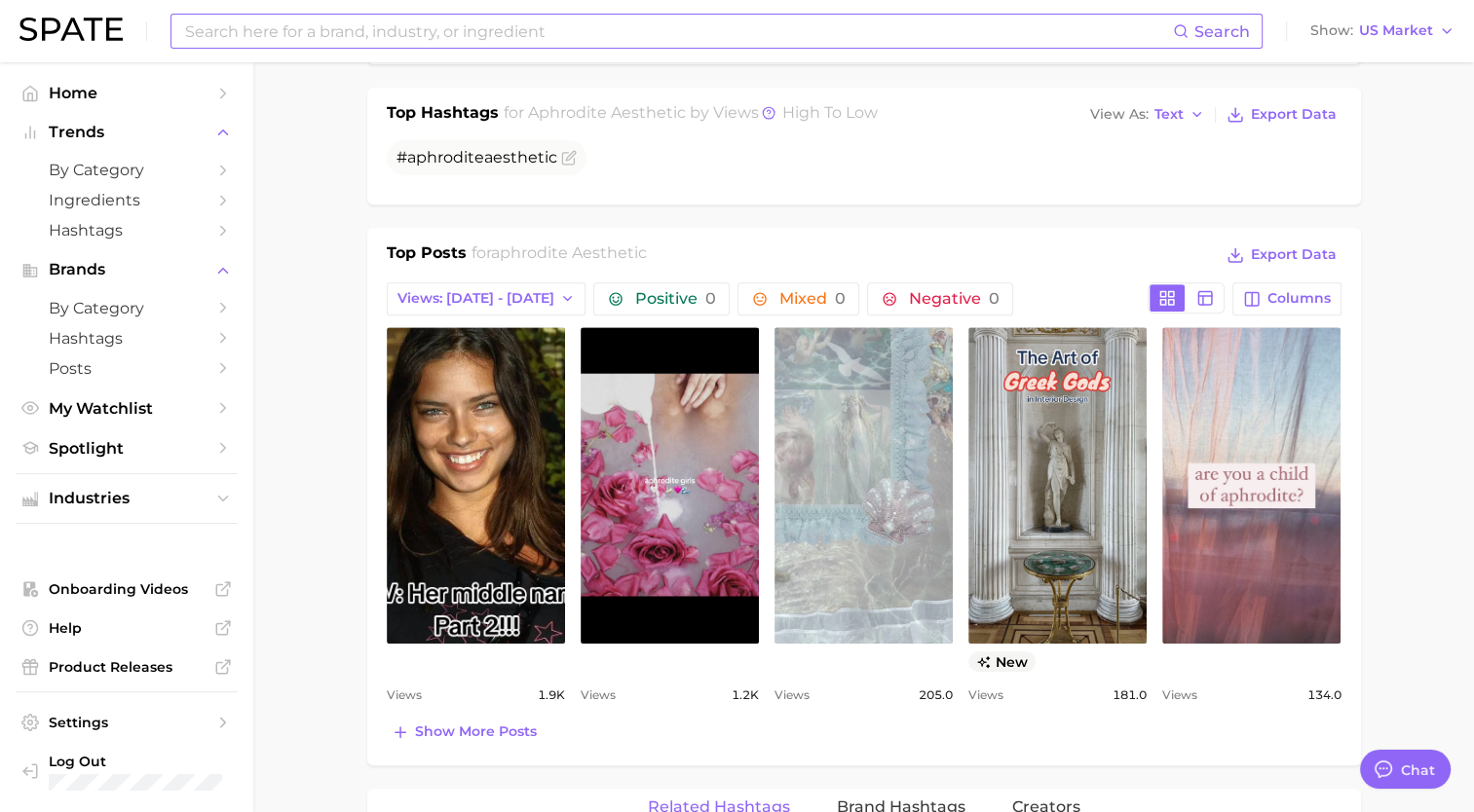
click at [824, 405] on link "view post on TikTok" at bounding box center [863, 484] width 178 height 316
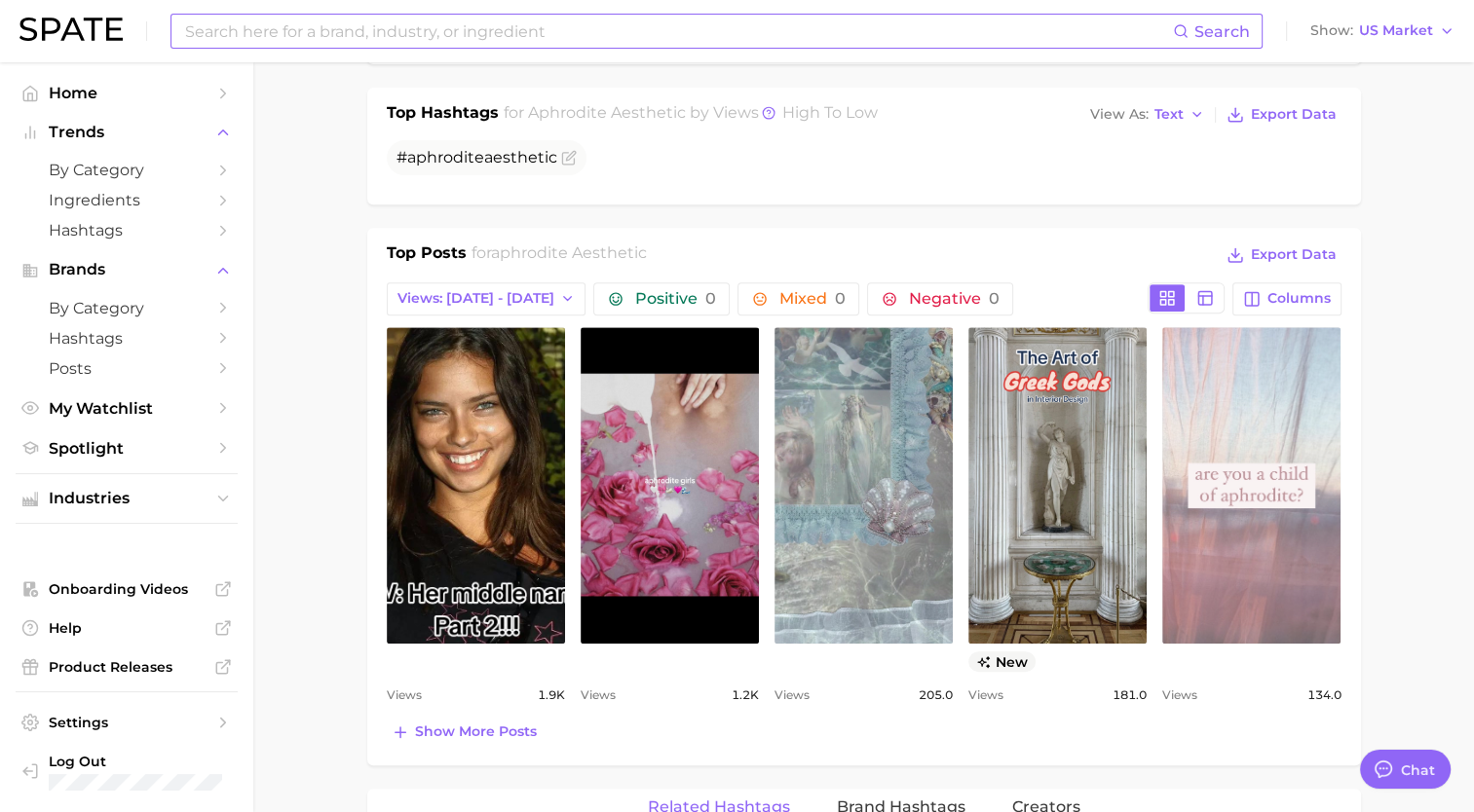
click at [1270, 421] on link "view post on TikTok" at bounding box center [1251, 484] width 178 height 316
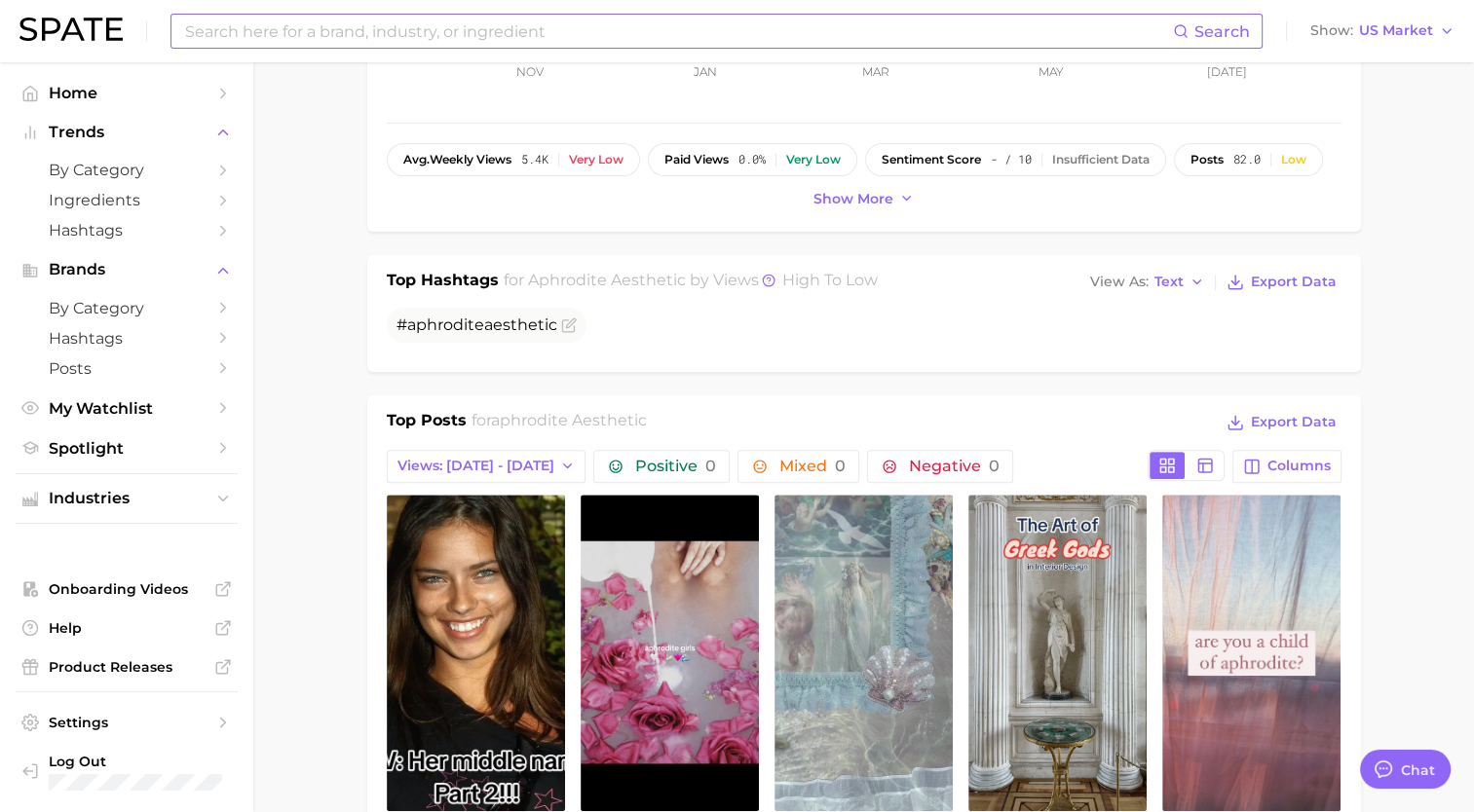
scroll to position [489, 0]
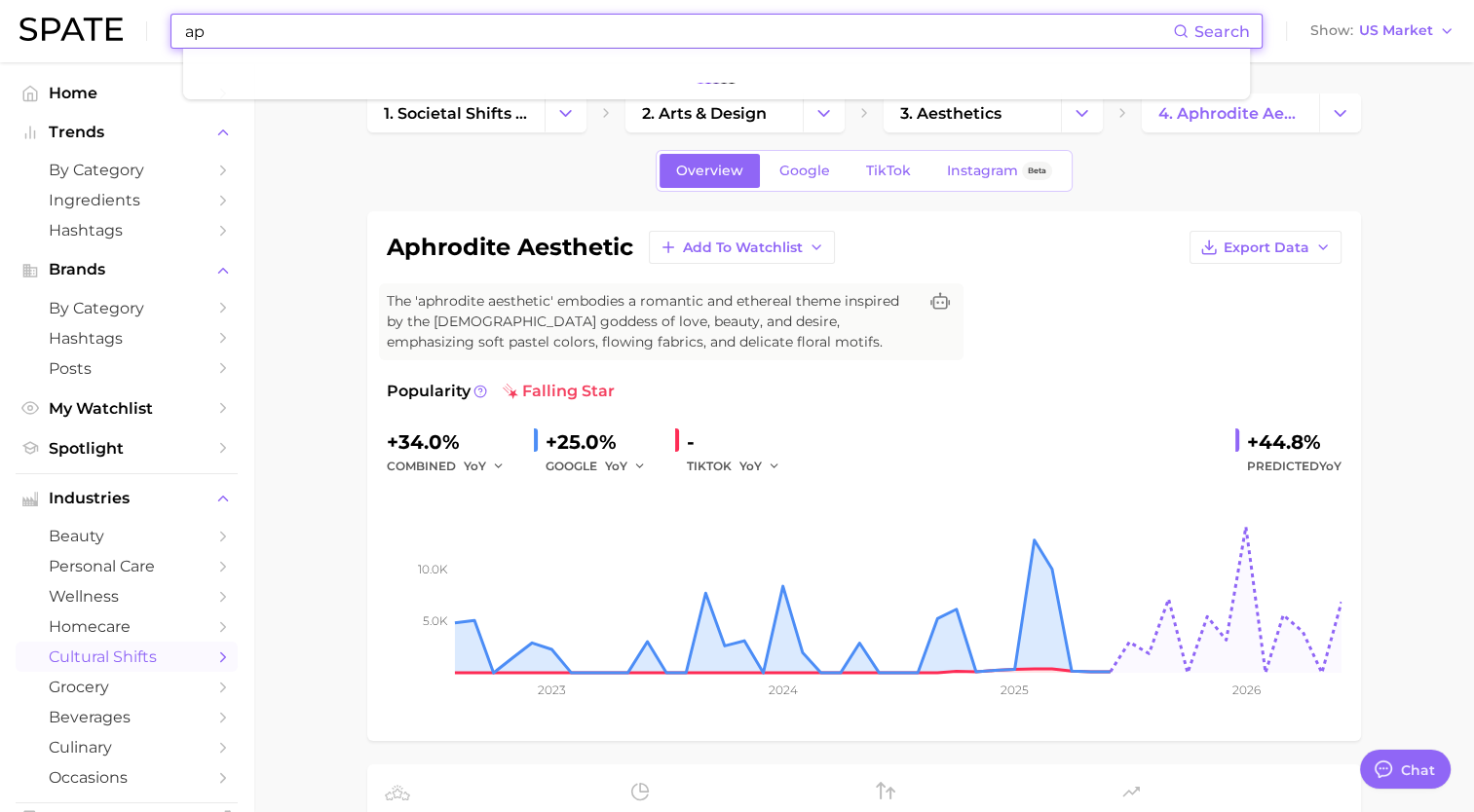
type input "a"
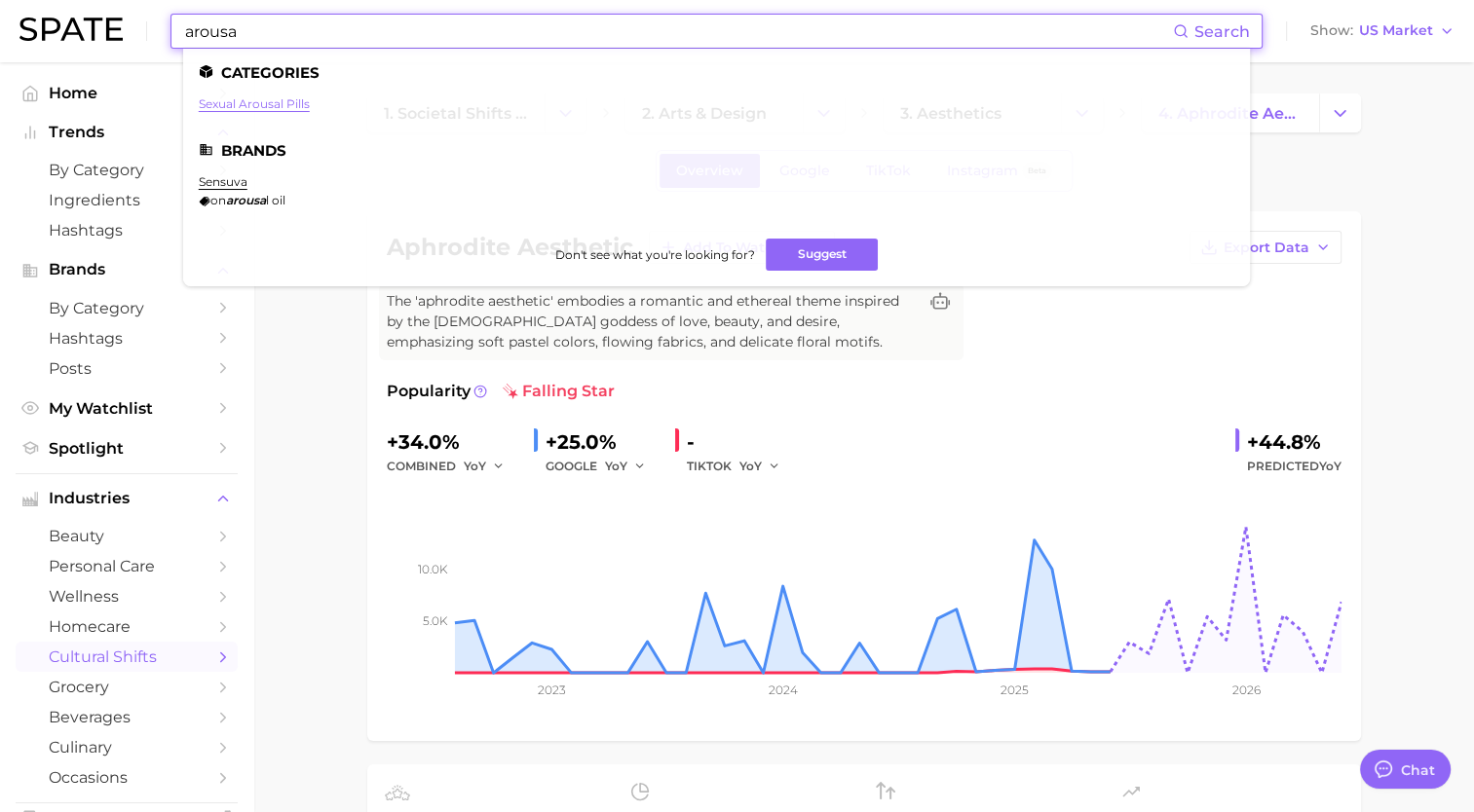
click at [279, 102] on link "sexual arousal pills" at bounding box center [253, 104] width 111 height 15
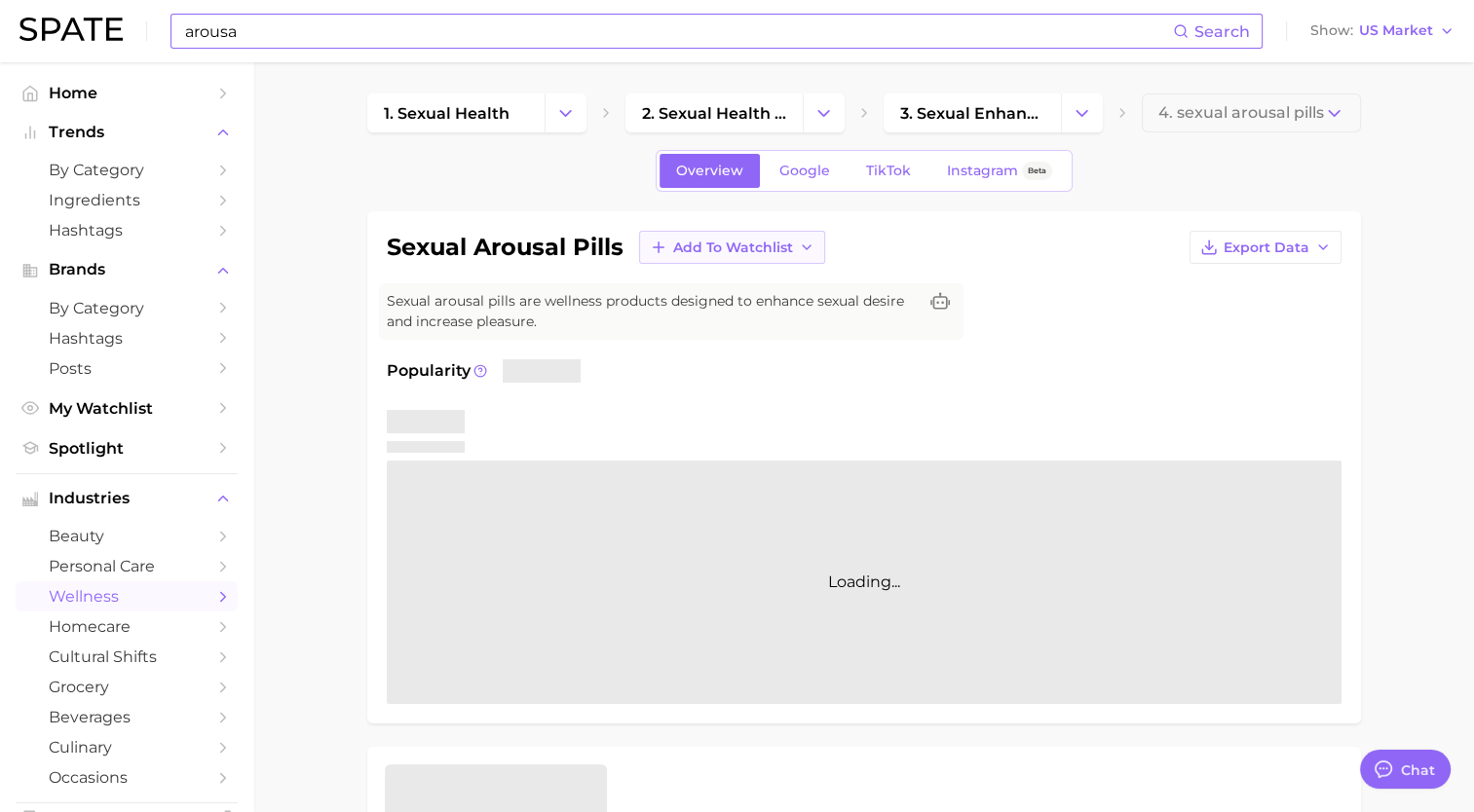
click at [778, 248] on span "Add to Watchlist" at bounding box center [733, 248] width 119 height 17
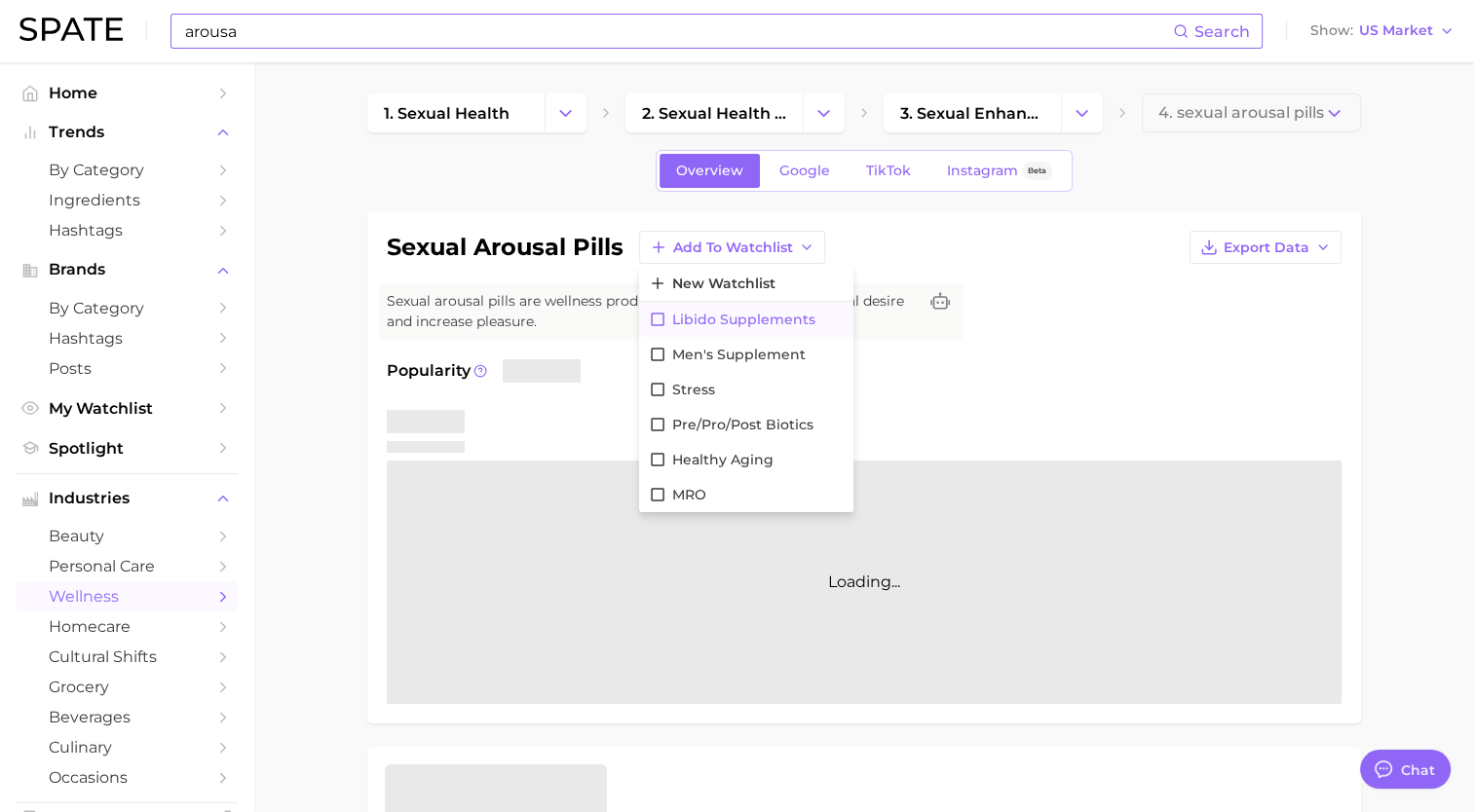
click at [655, 316] on icon at bounding box center [658, 319] width 18 height 18
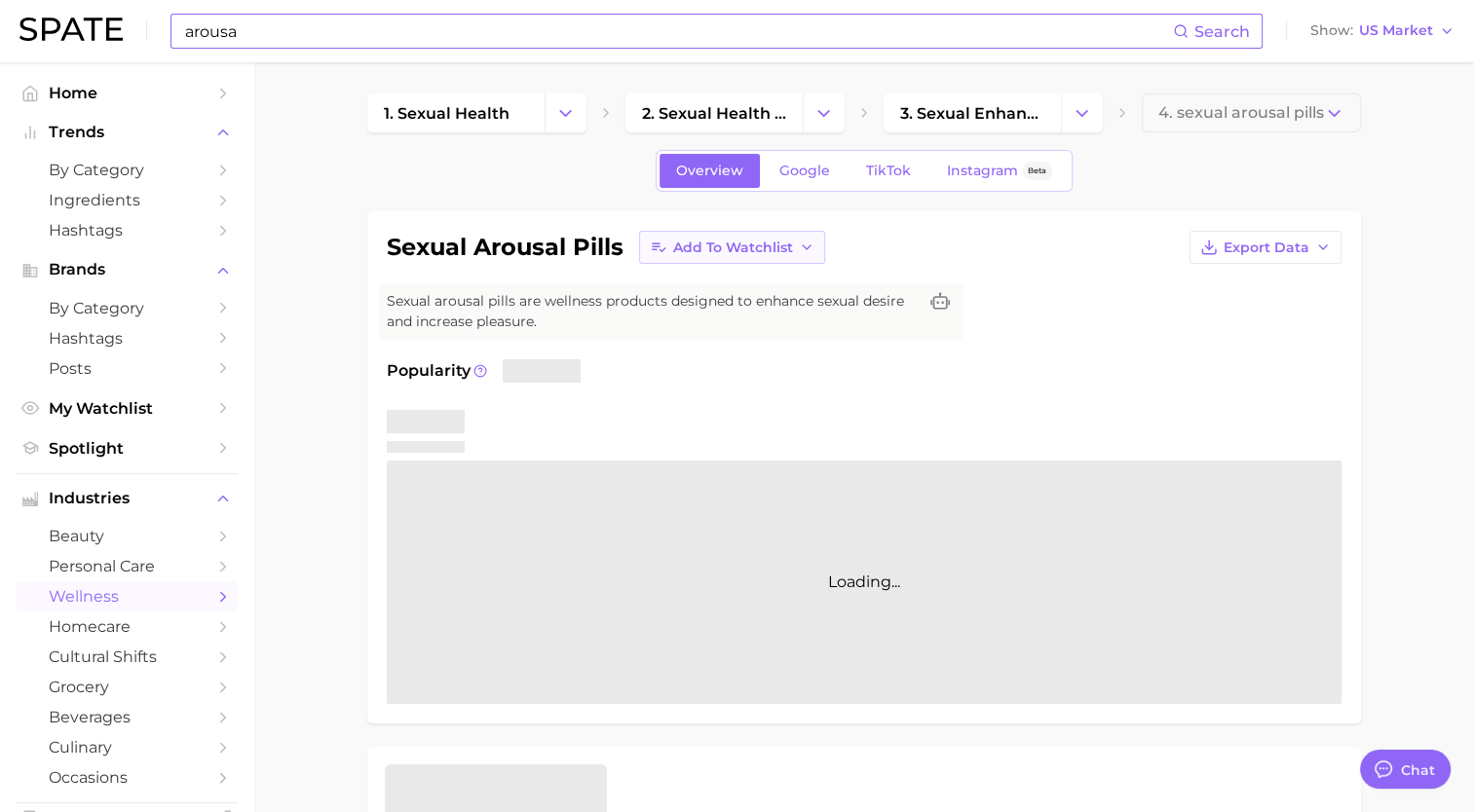
click at [770, 244] on span "Add to Watchlist" at bounding box center [733, 248] width 119 height 17
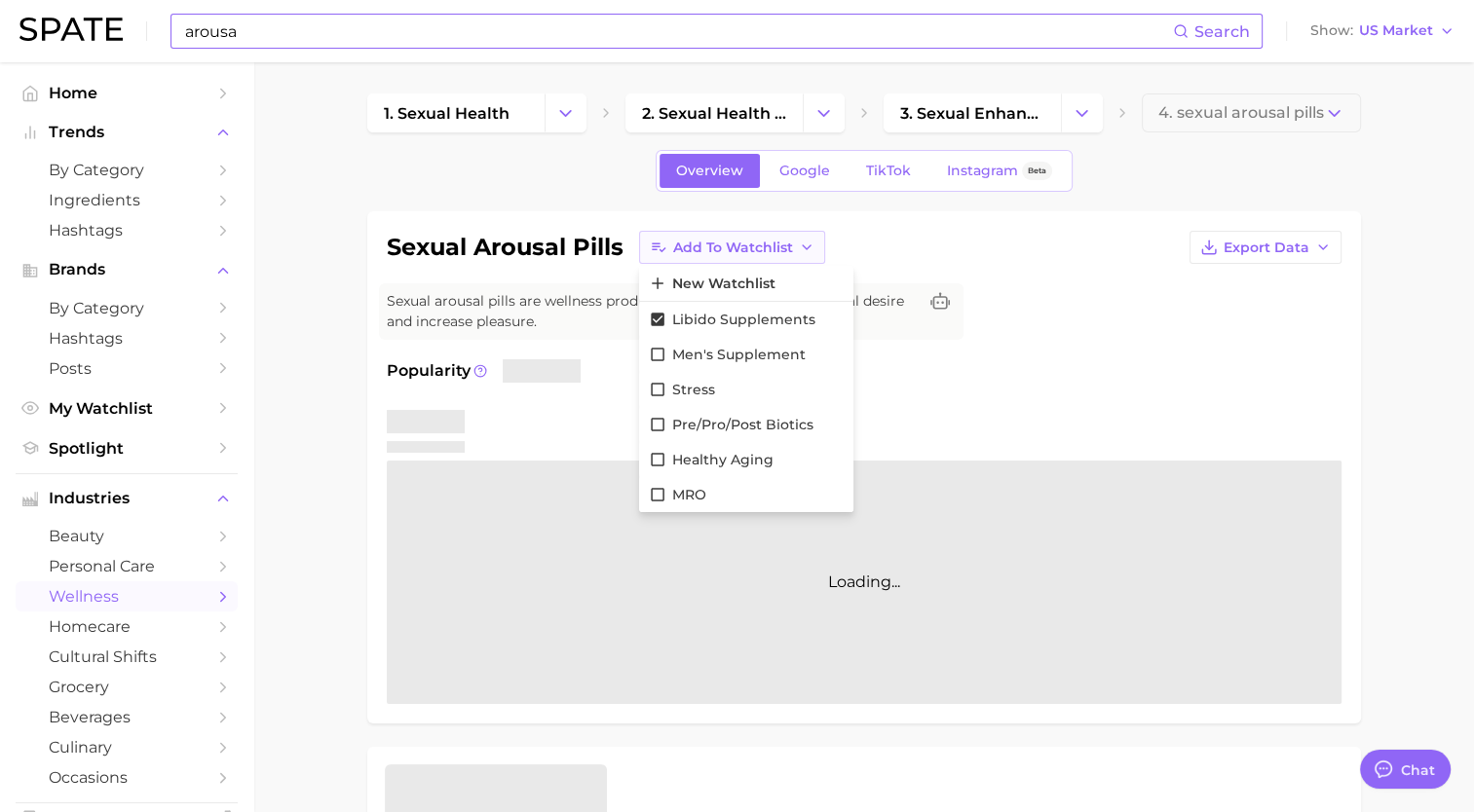
click at [770, 244] on span "Add to Watchlist" at bounding box center [733, 248] width 119 height 17
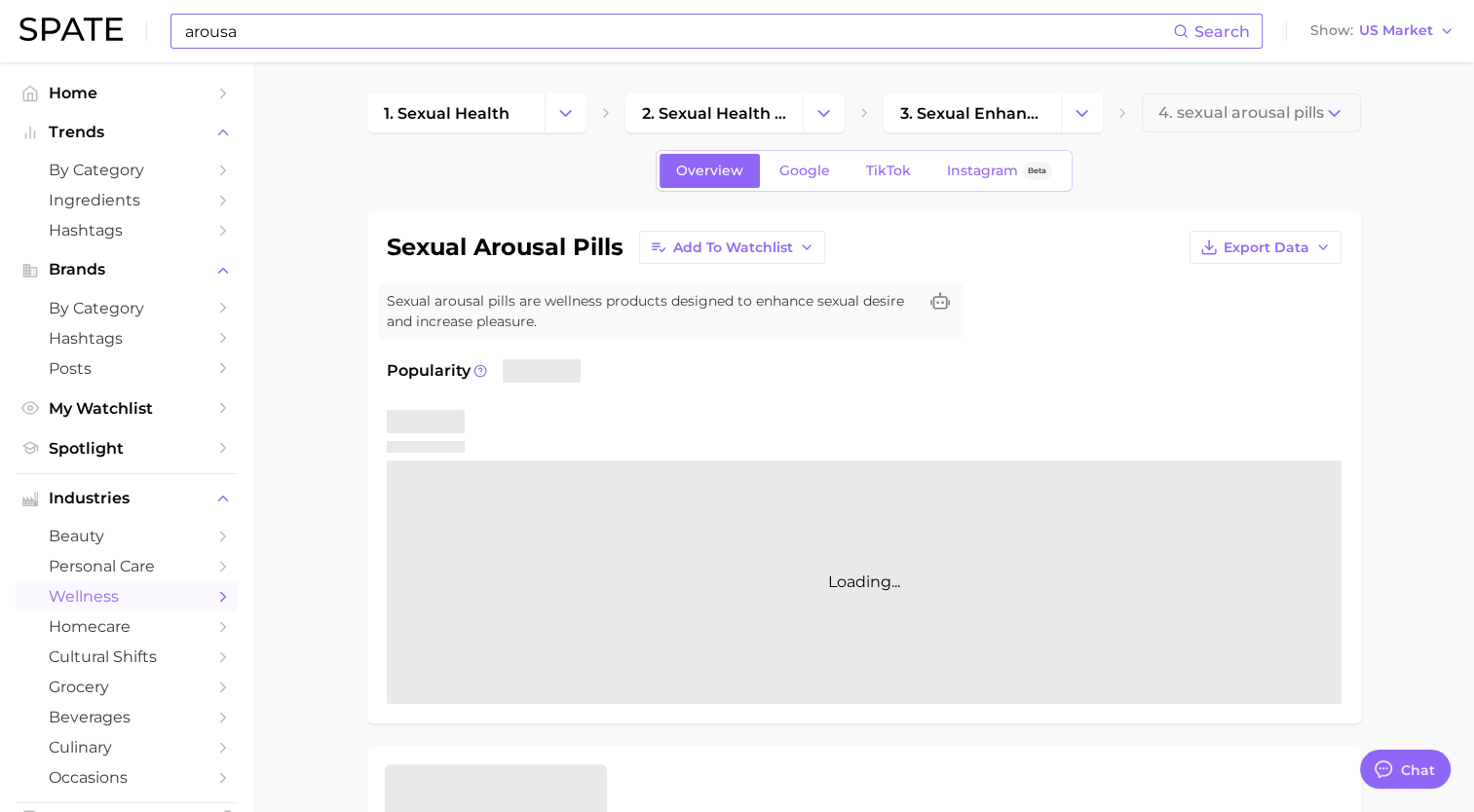
click at [544, 26] on input "arousa" at bounding box center [677, 31] width 990 height 33
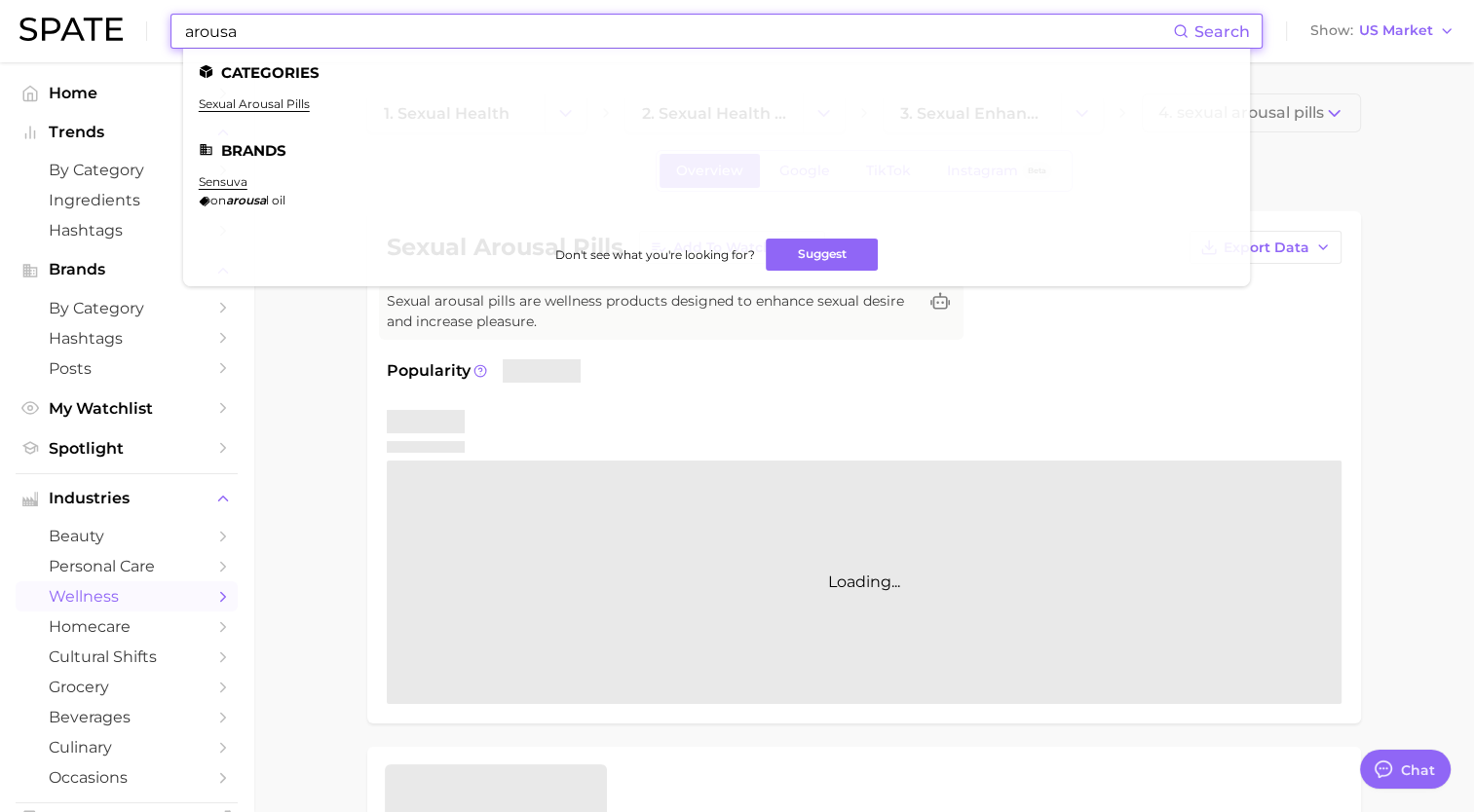
click at [544, 26] on input "arousa" at bounding box center [677, 31] width 990 height 33
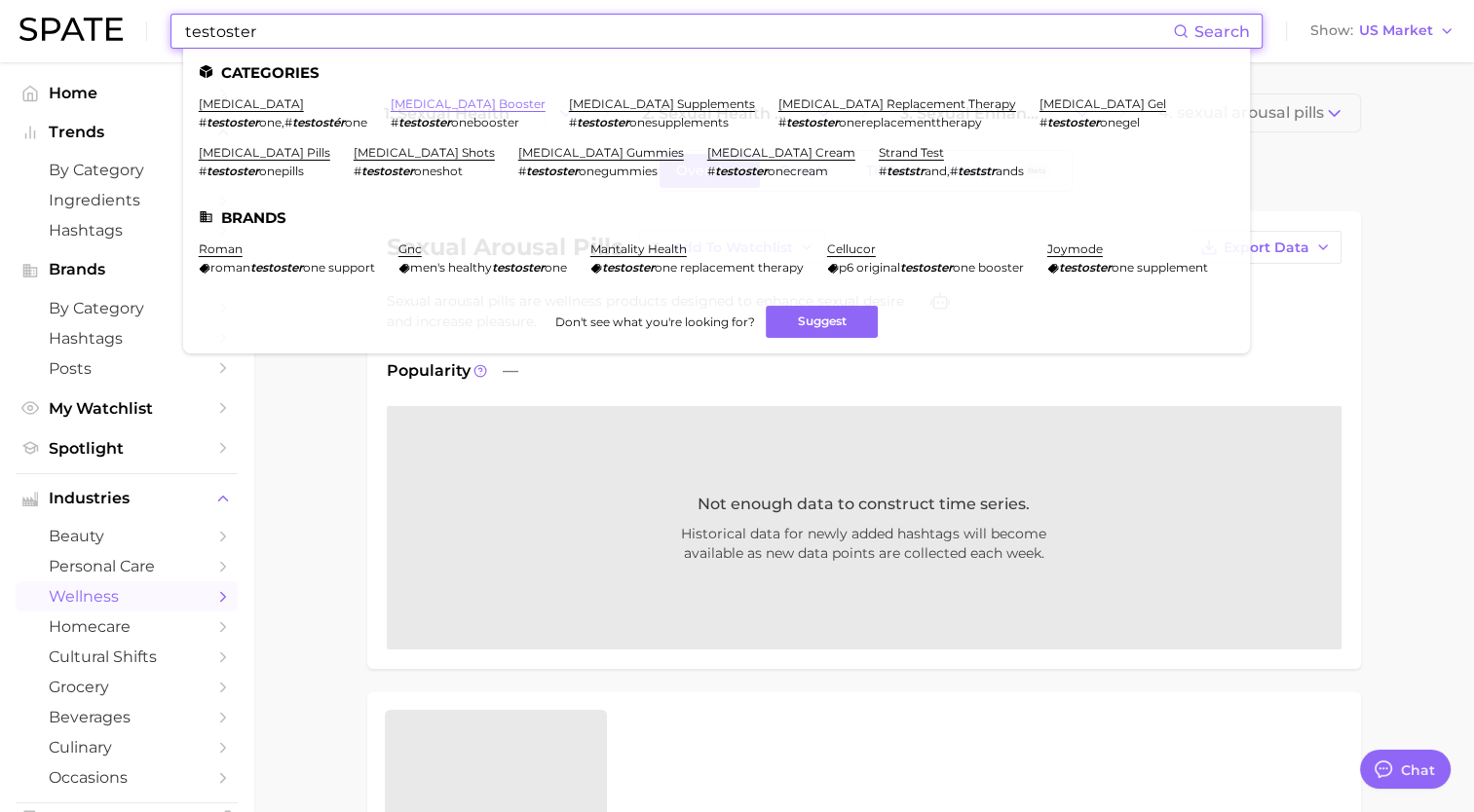
type input "testoster"
click at [445, 101] on link "testosterone booster" at bounding box center [468, 104] width 155 height 15
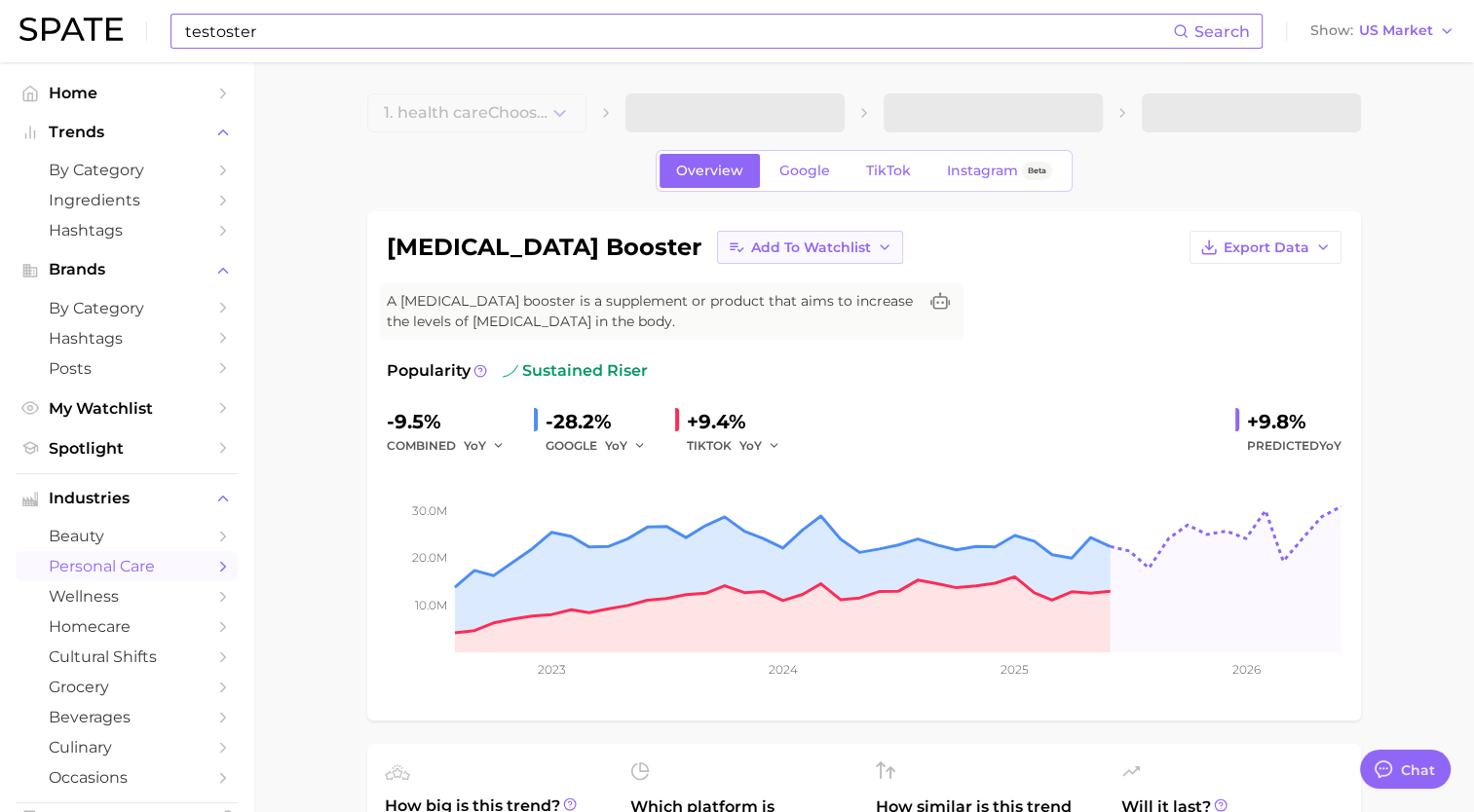
click at [732, 257] on button "Add to Watchlist" at bounding box center [810, 248] width 186 height 33
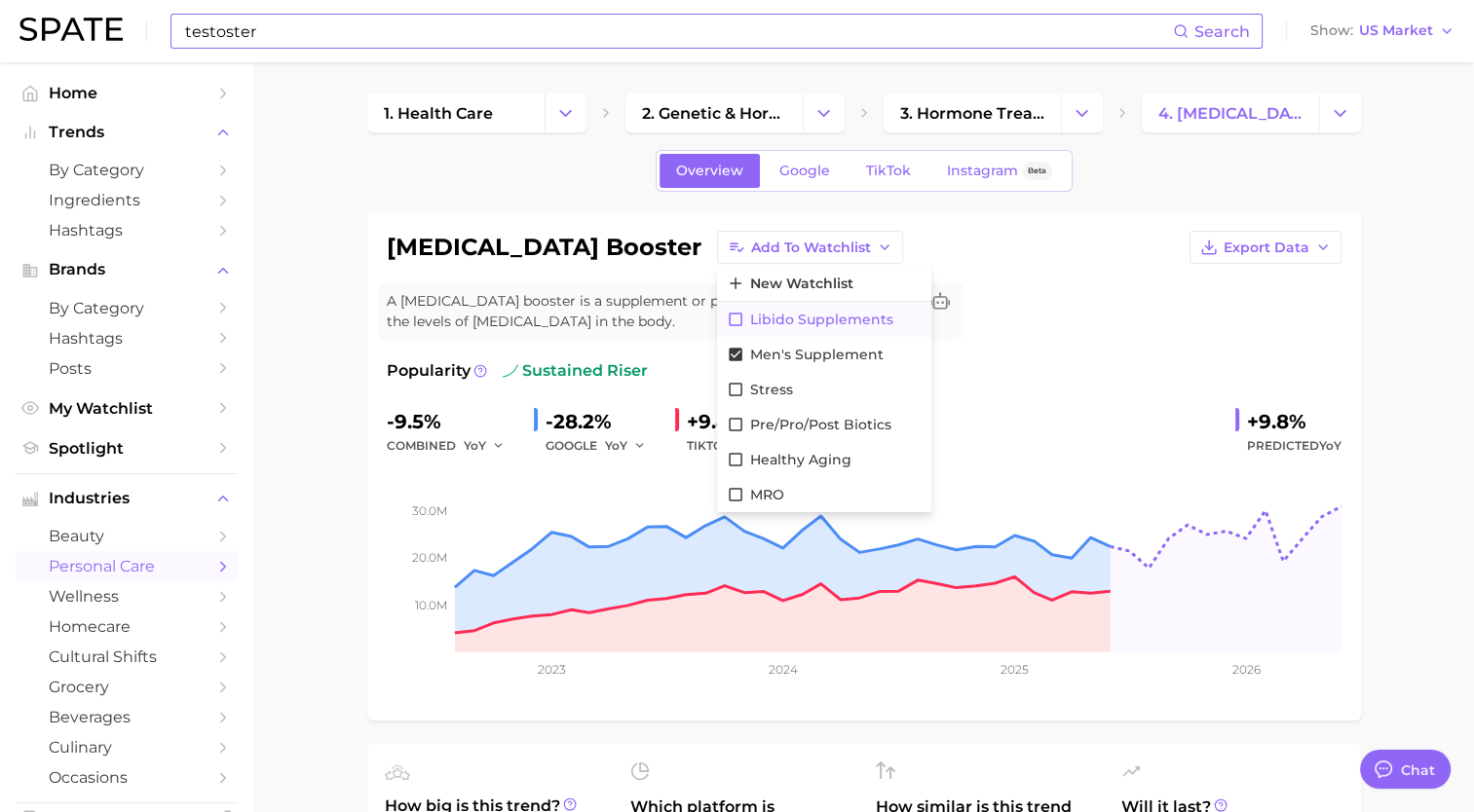
click at [726, 321] on icon at bounding box center [735, 319] width 18 height 18
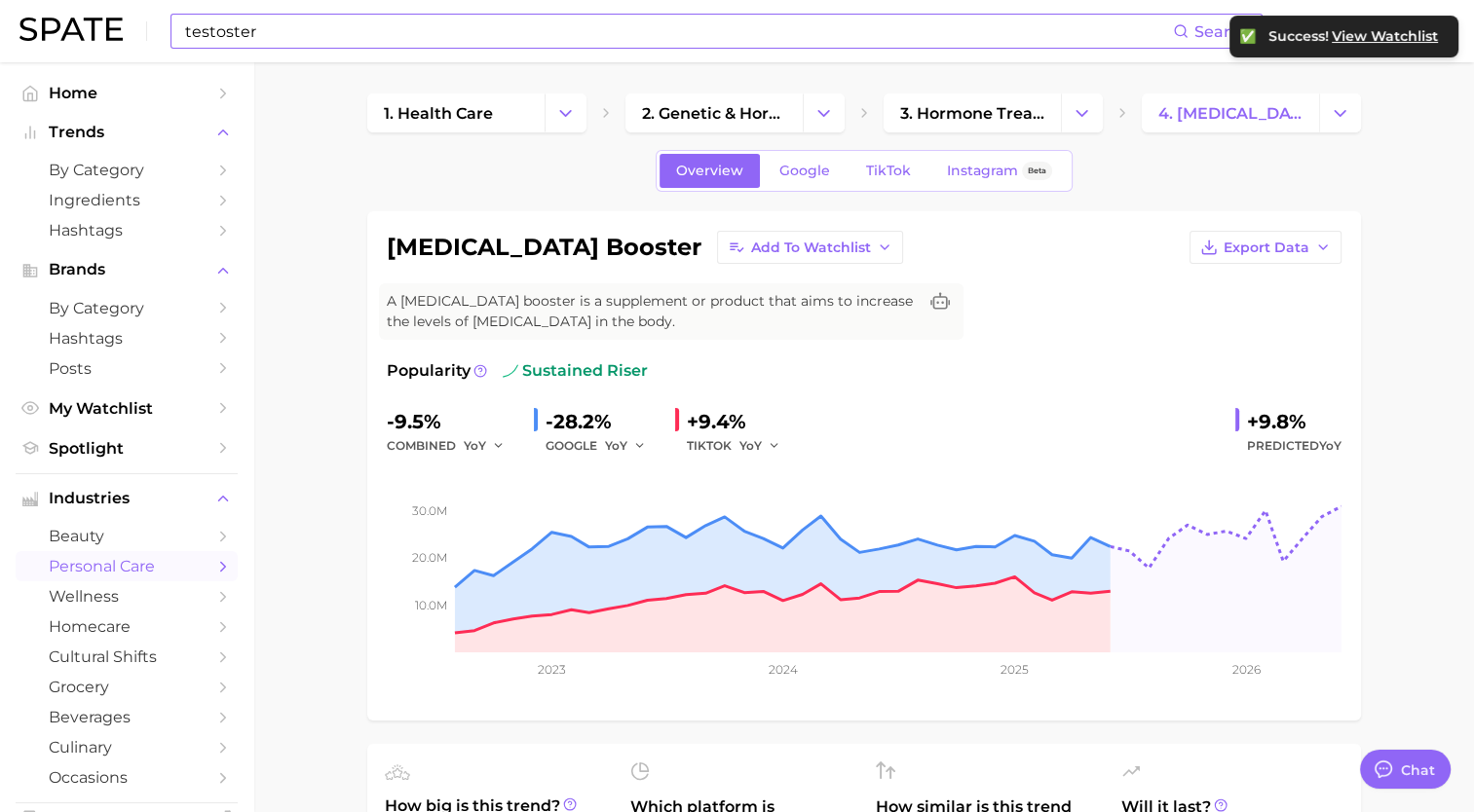
click at [505, 41] on input "testoster" at bounding box center [677, 31] width 990 height 33
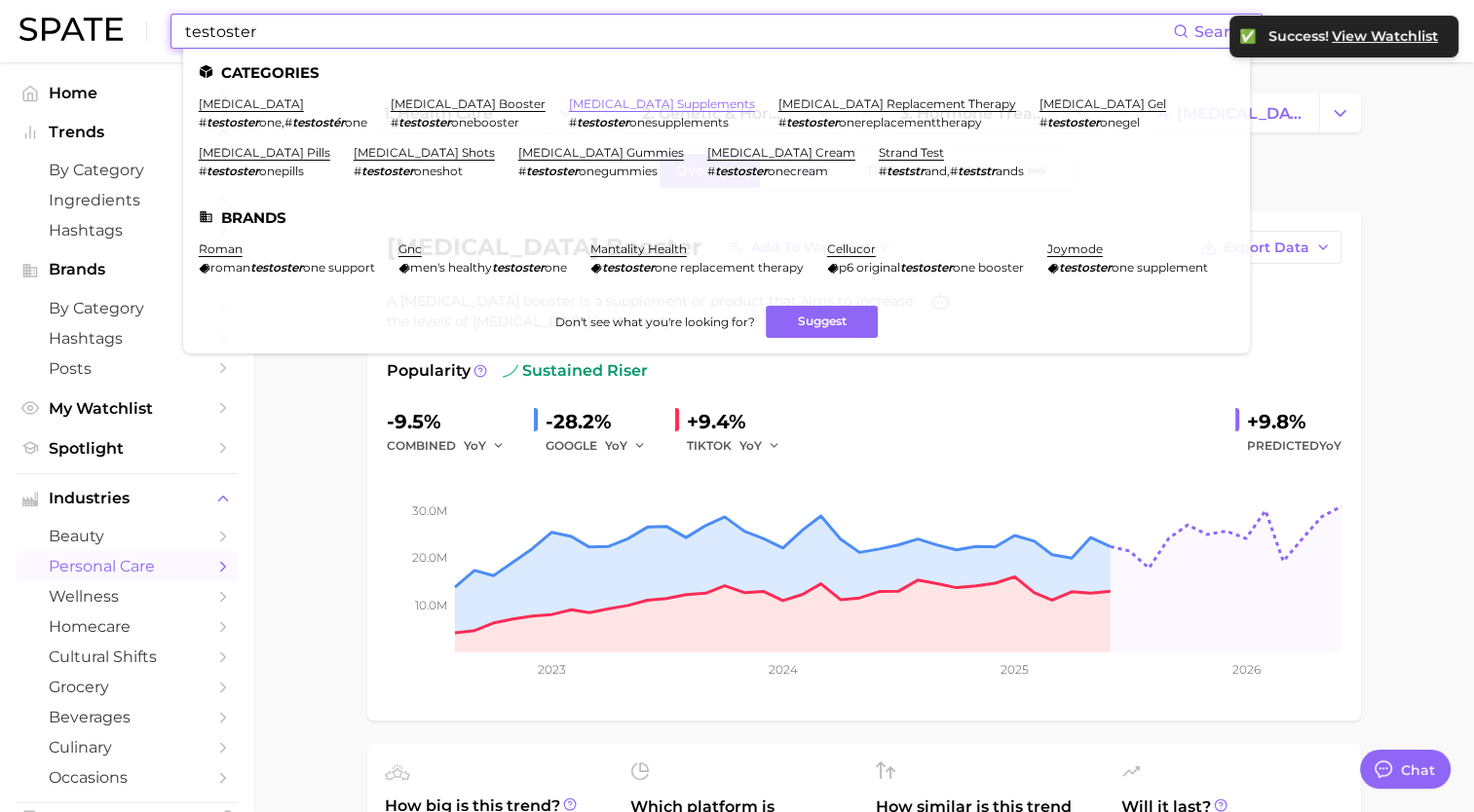
click at [596, 104] on link "testosterone supplements" at bounding box center [662, 104] width 186 height 15
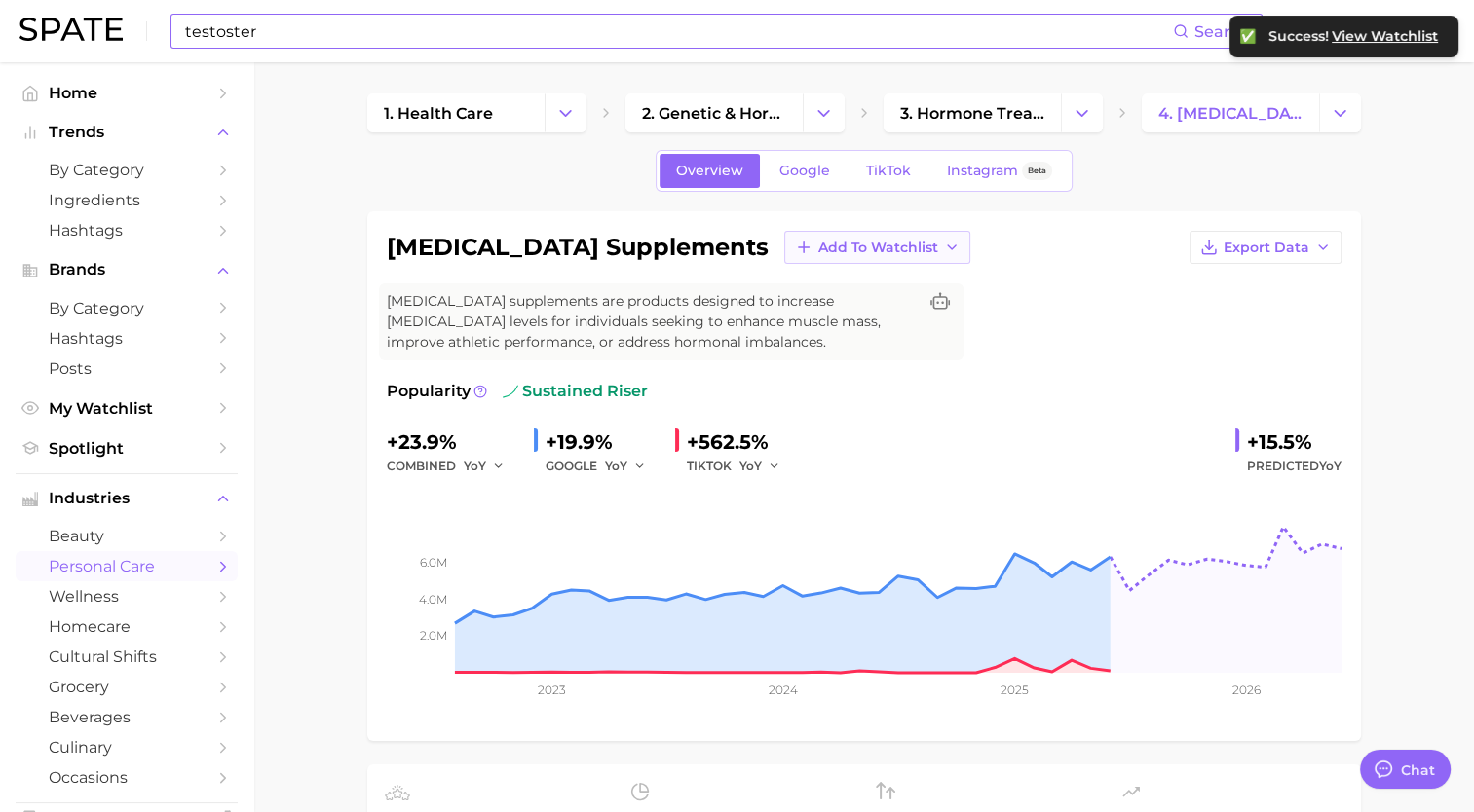
click at [818, 250] on span "Add to Watchlist" at bounding box center [878, 248] width 119 height 17
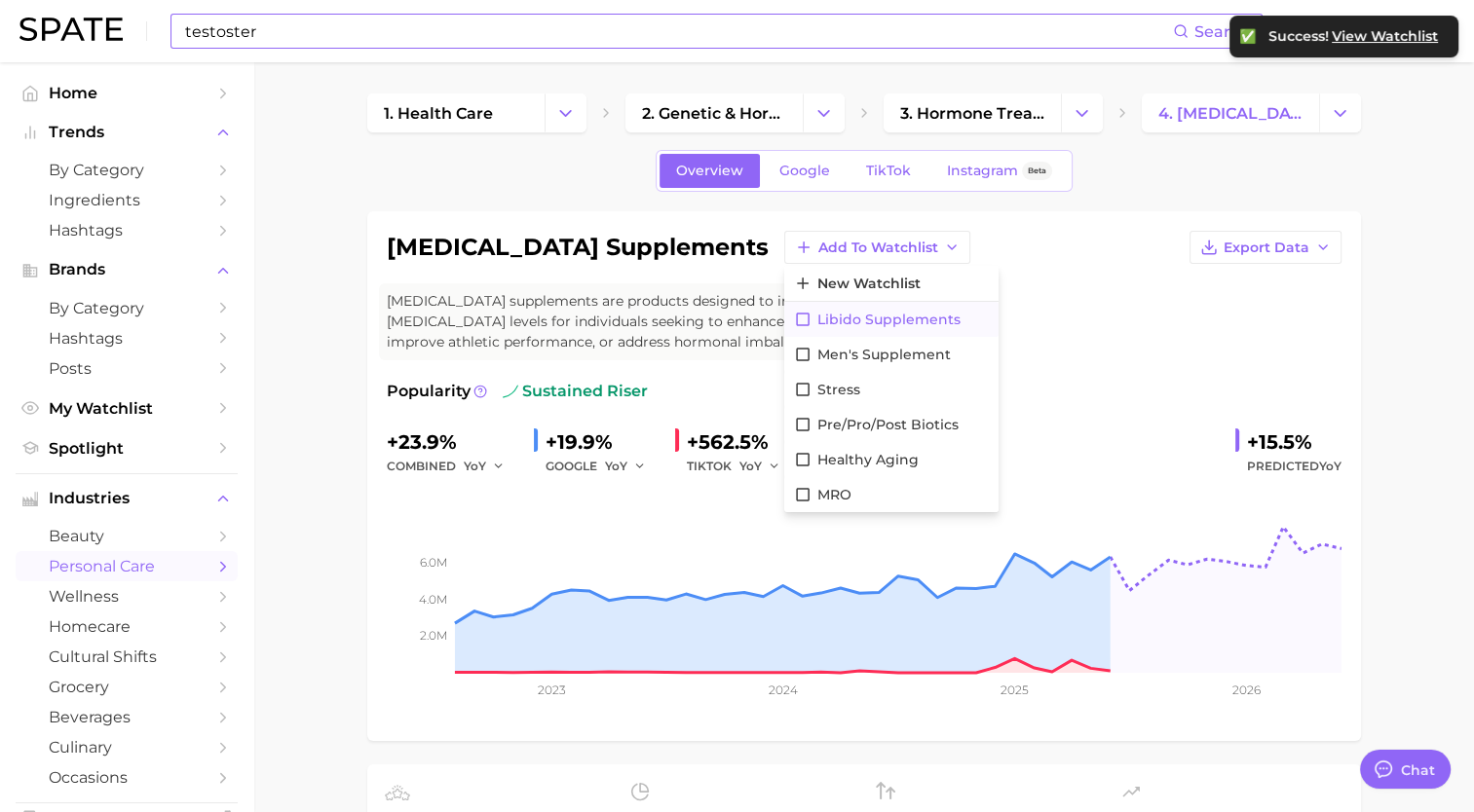
click at [817, 314] on span "Libido Supplements" at bounding box center [889, 319] width 143 height 17
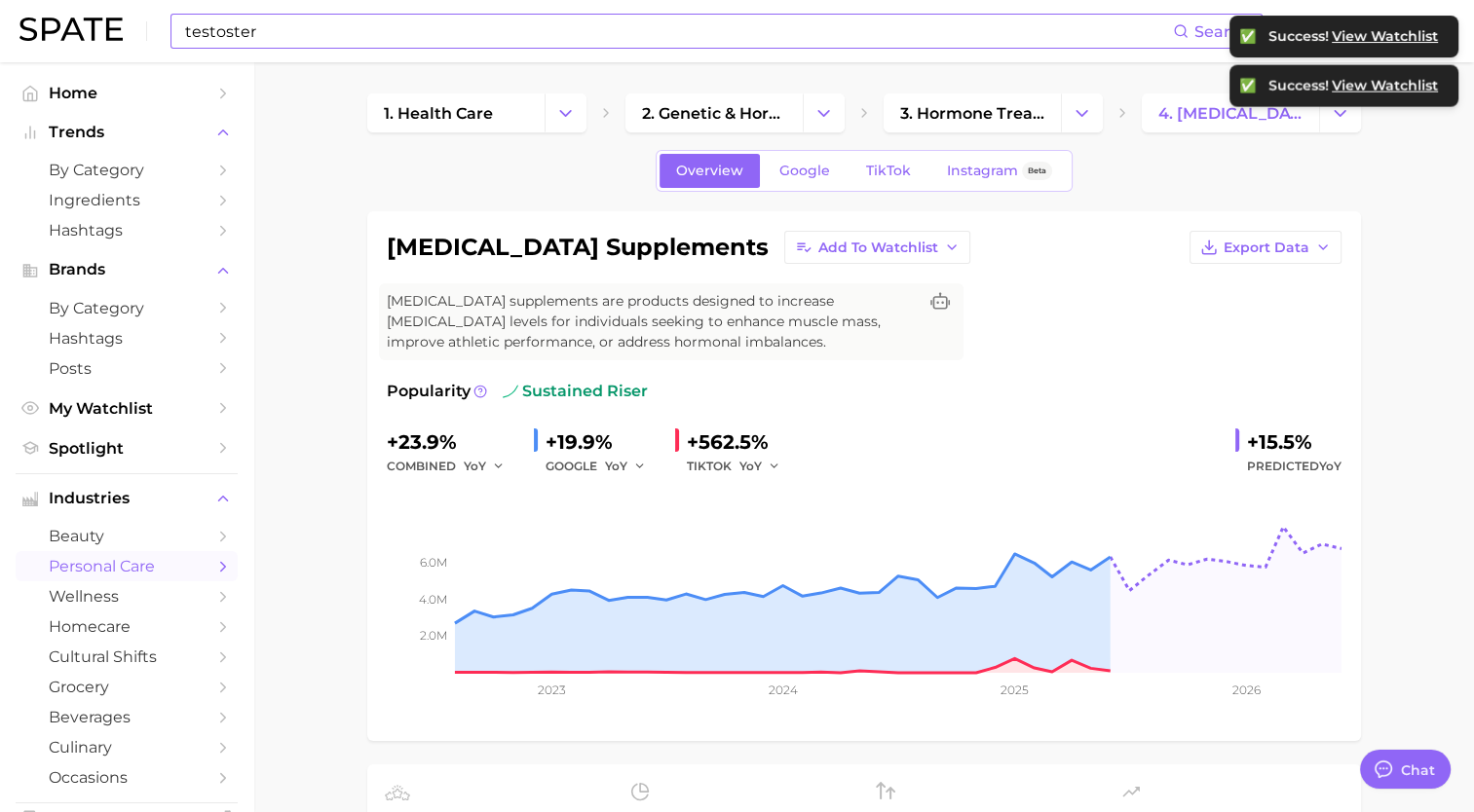
click at [556, 35] on input "testoster" at bounding box center [677, 31] width 990 height 33
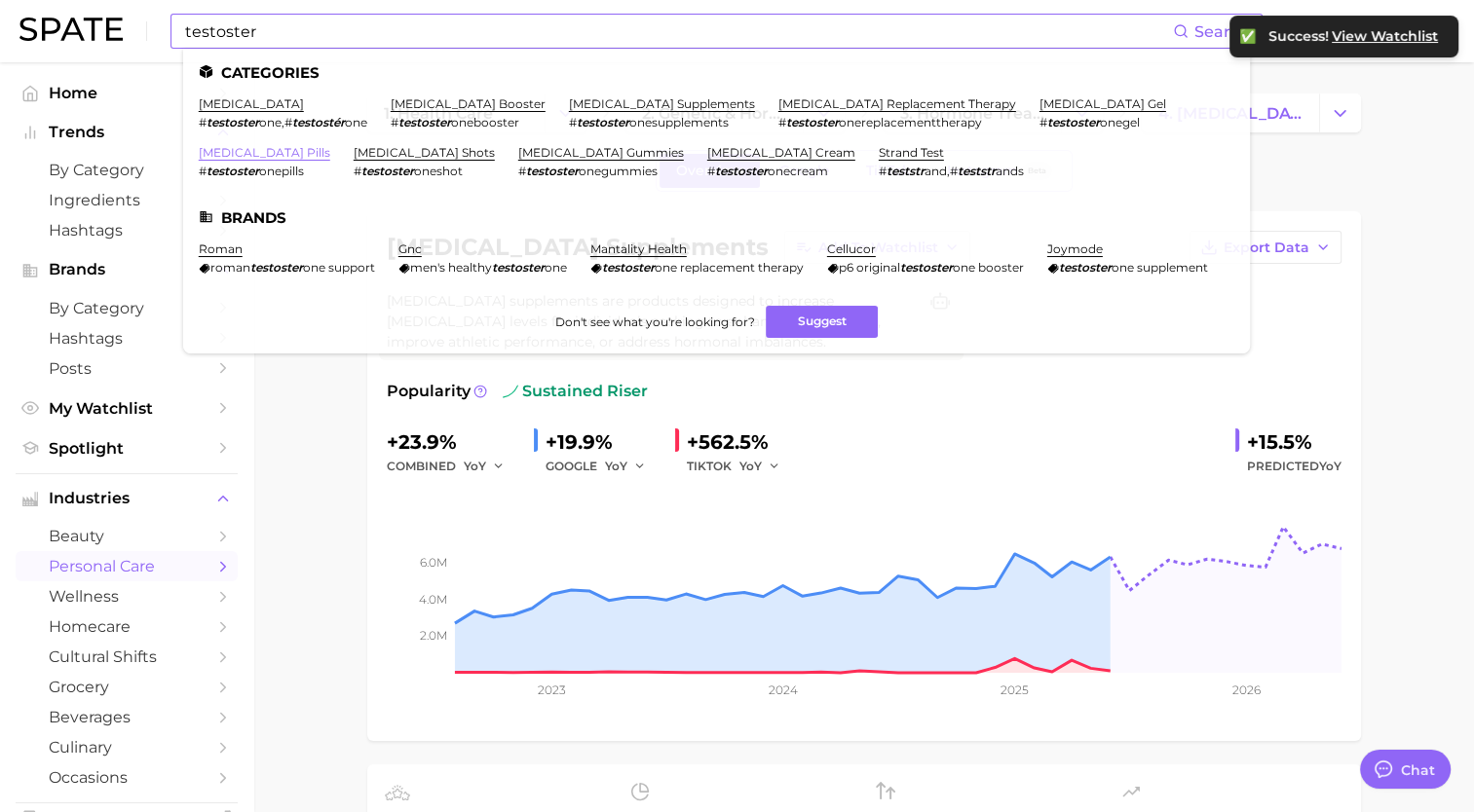
click at [330, 145] on link "testosterone pills" at bounding box center [264, 152] width 131 height 15
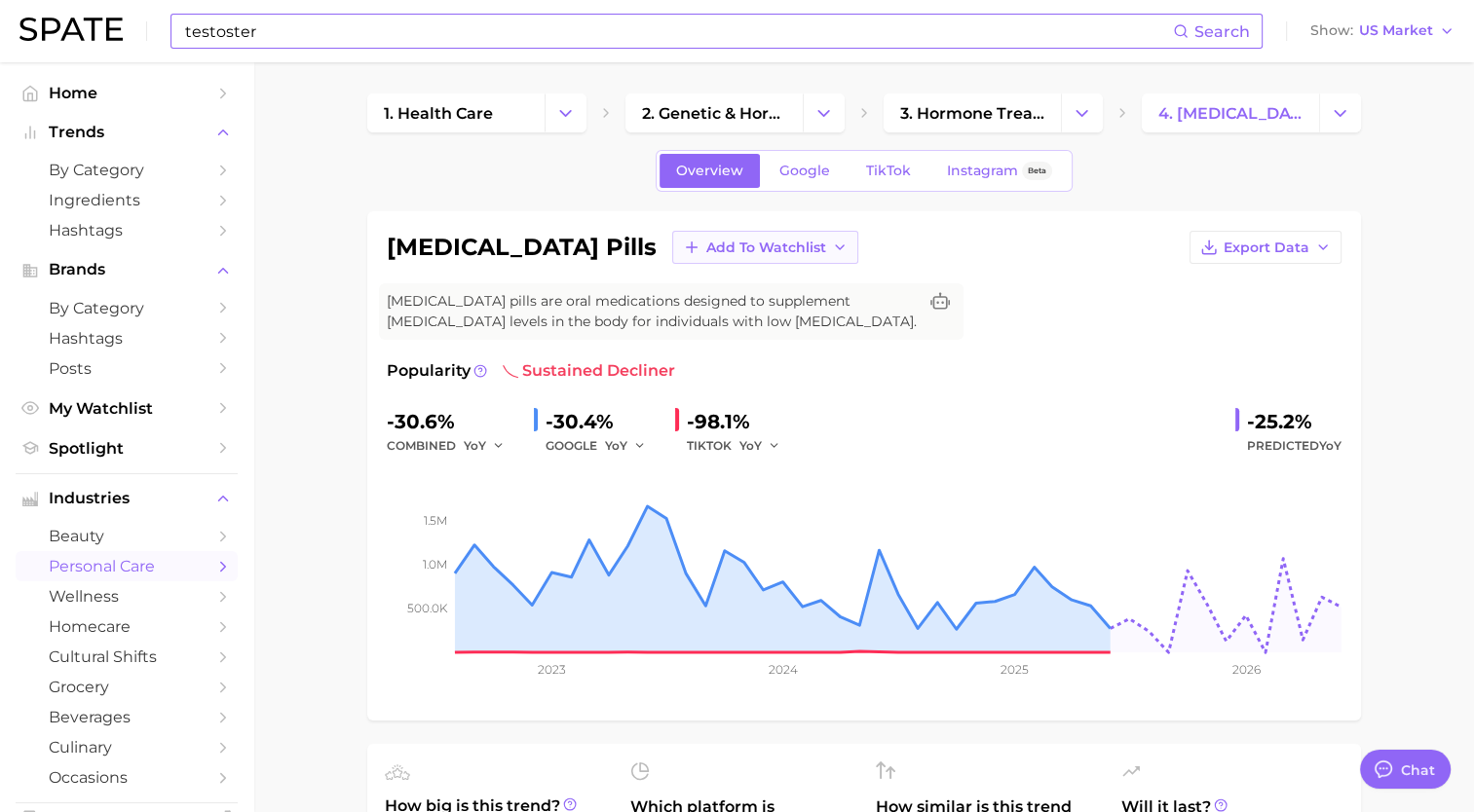
click at [707, 253] on span "Add to Watchlist" at bounding box center [766, 248] width 119 height 17
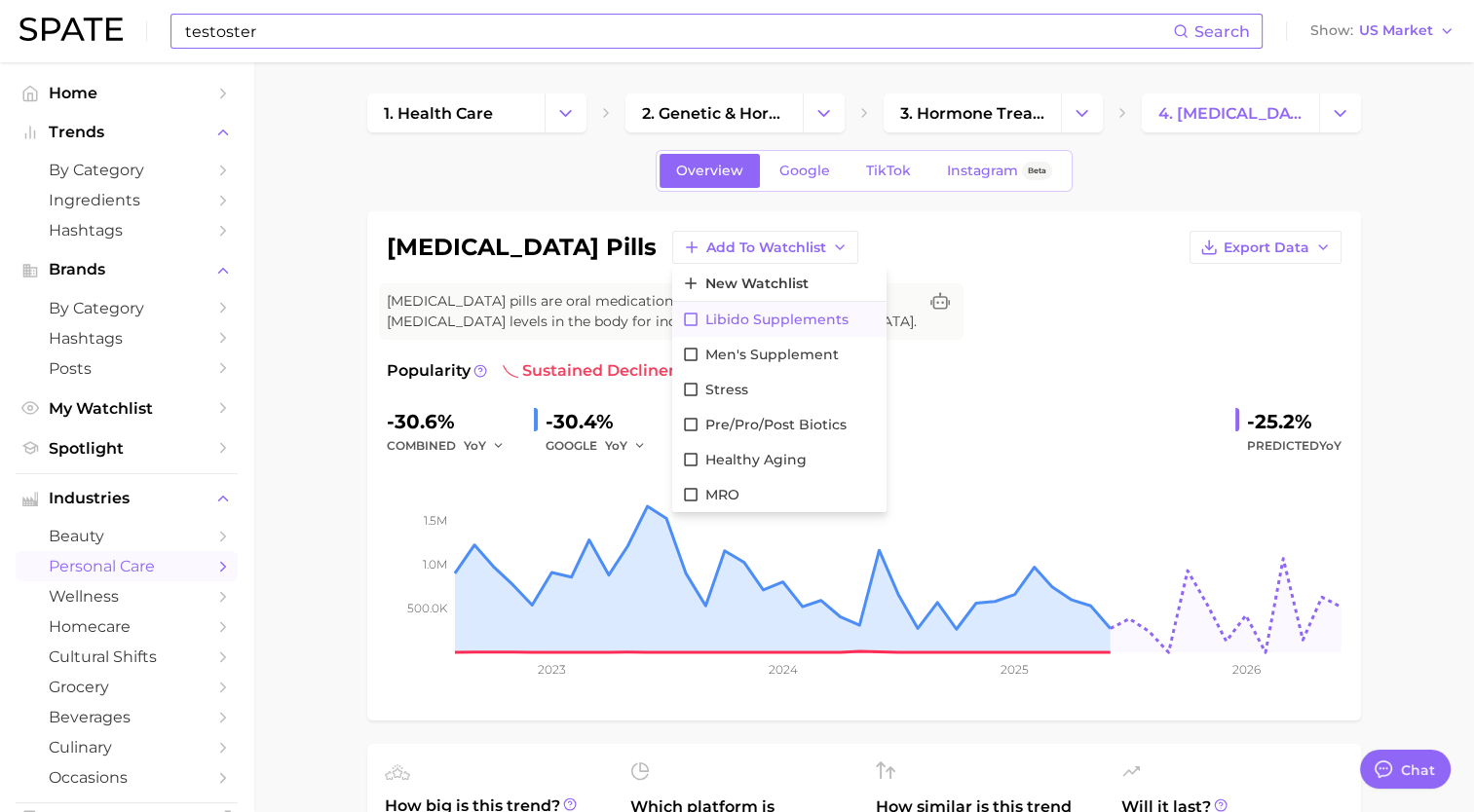
click at [709, 320] on span "Libido Supplements" at bounding box center [777, 319] width 143 height 17
click at [709, 320] on span "Testosterone pills are oral medications designed to supplement testosterone lev…" at bounding box center [651, 312] width 530 height 41
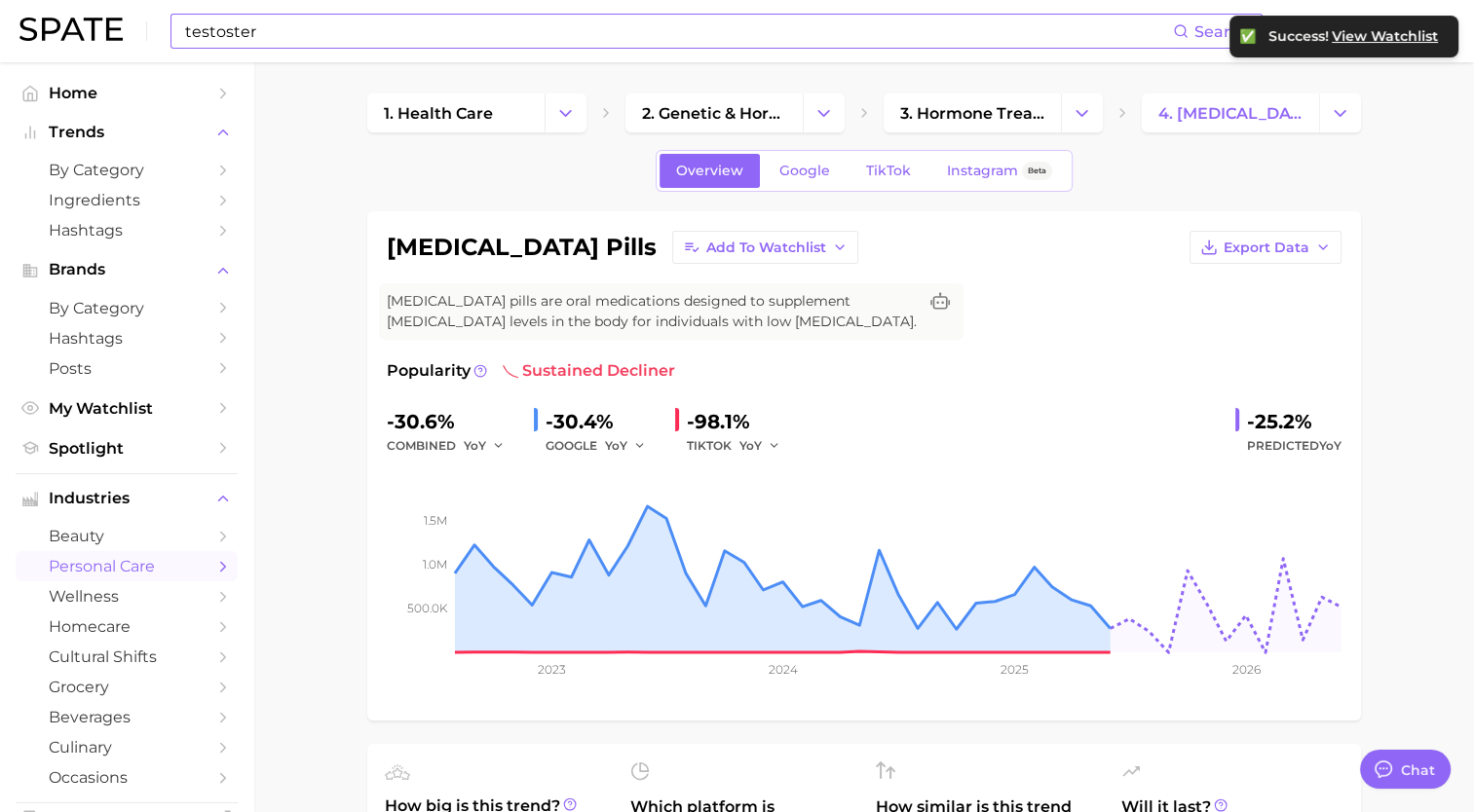
click at [522, 43] on input "testoster" at bounding box center [677, 31] width 990 height 33
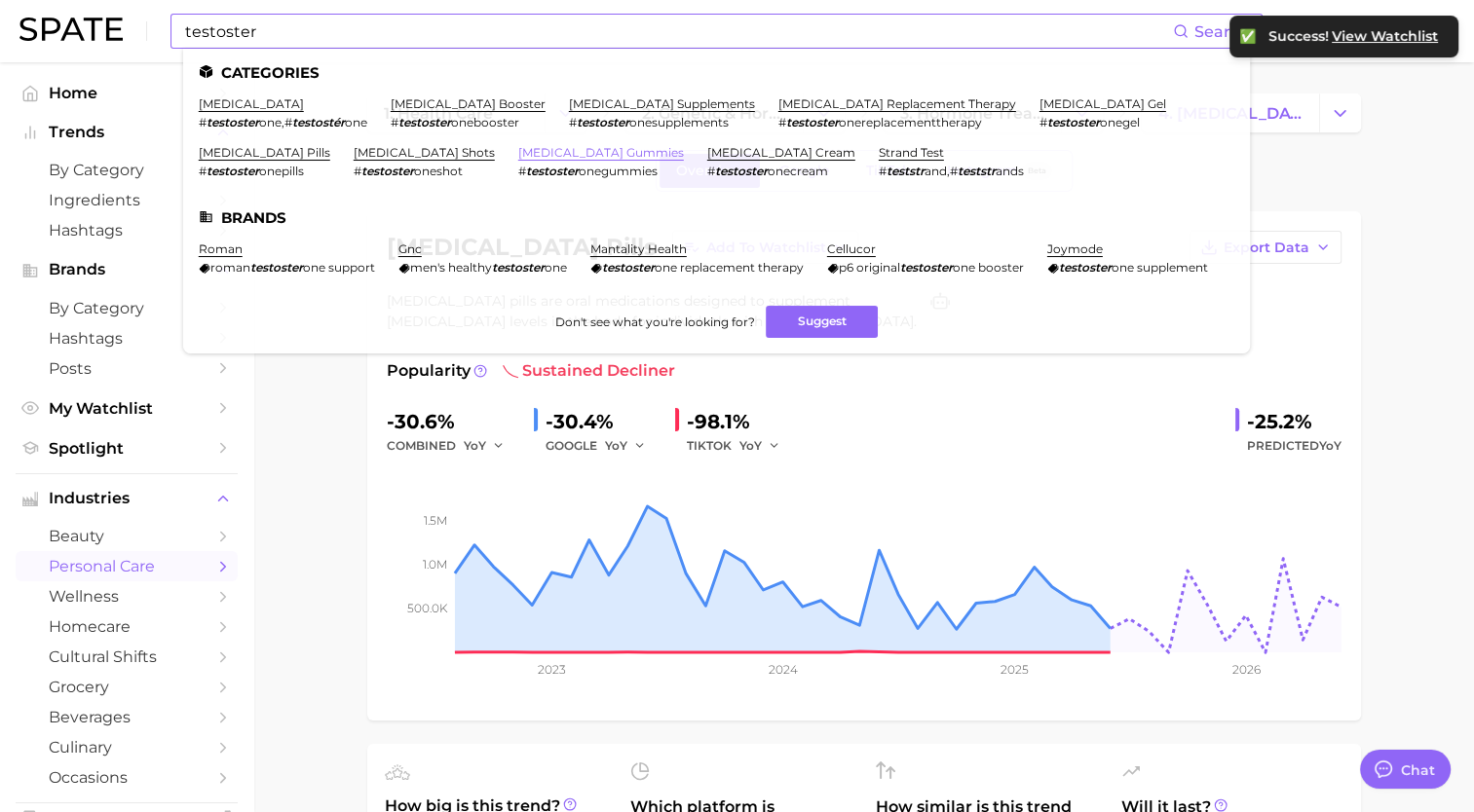
click at [518, 148] on link "testosterone gummies" at bounding box center [600, 152] width 165 height 15
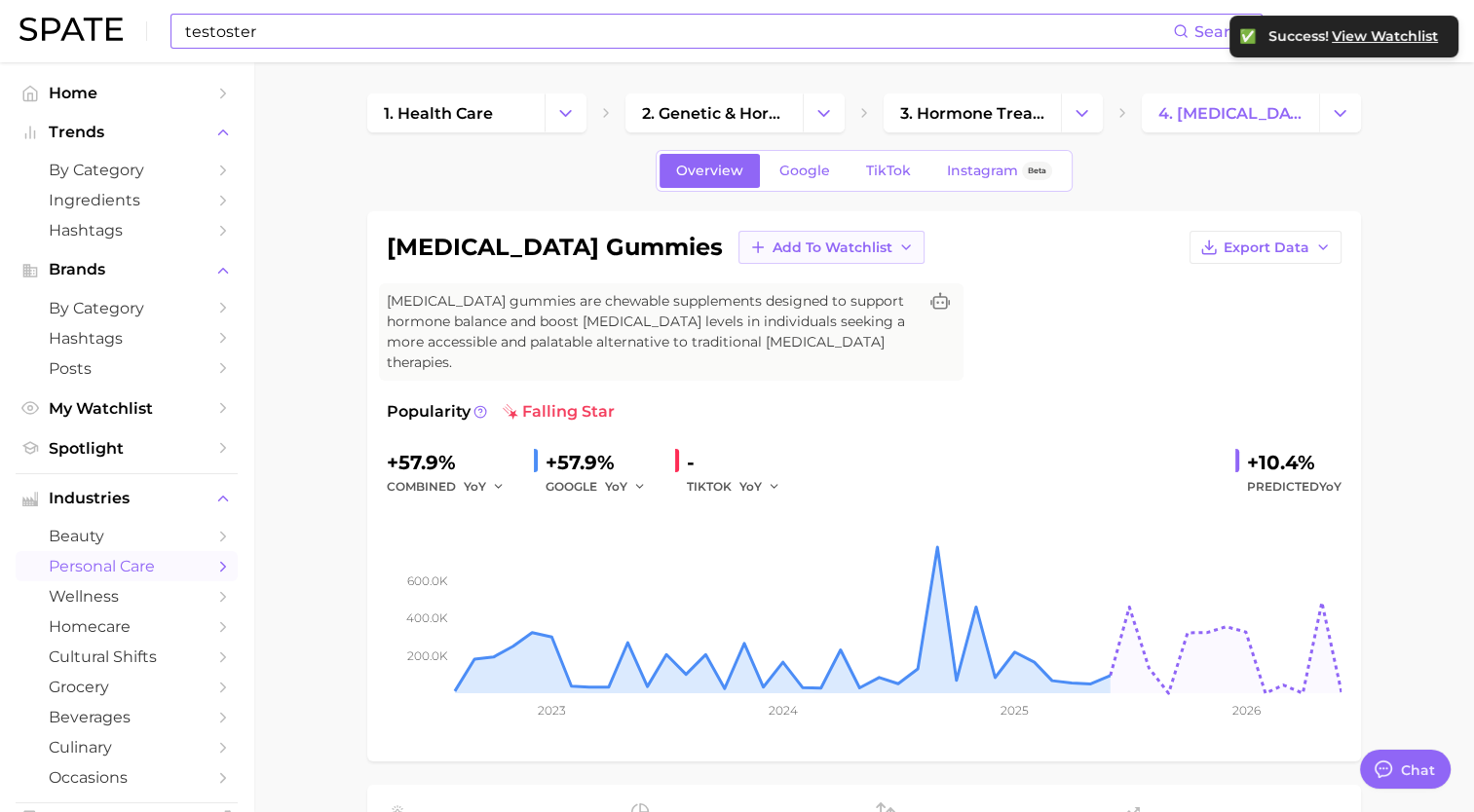
click at [772, 242] on span "Add to Watchlist" at bounding box center [832, 248] width 119 height 17
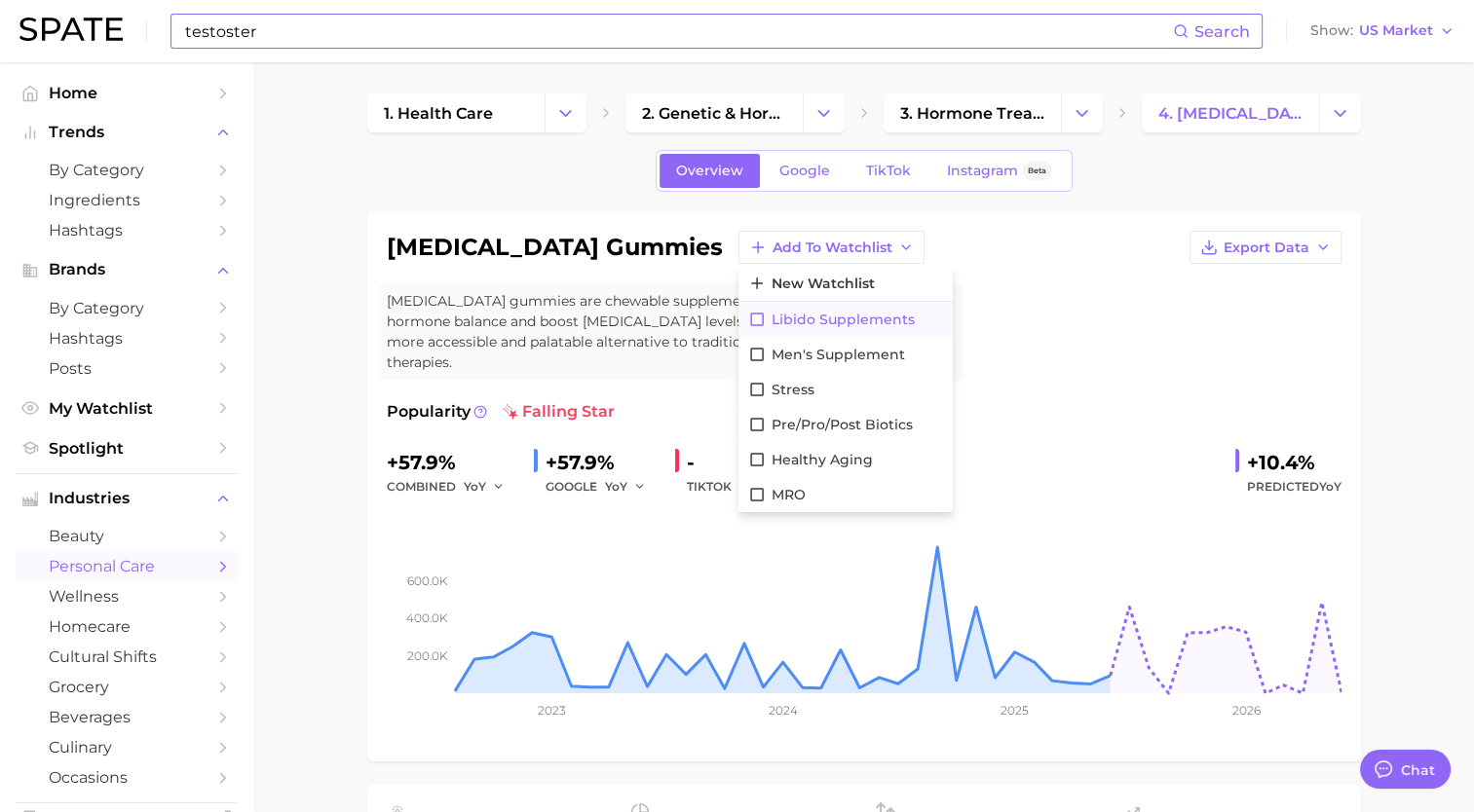
click at [771, 311] on span "Libido Supplements" at bounding box center [843, 319] width 143 height 17
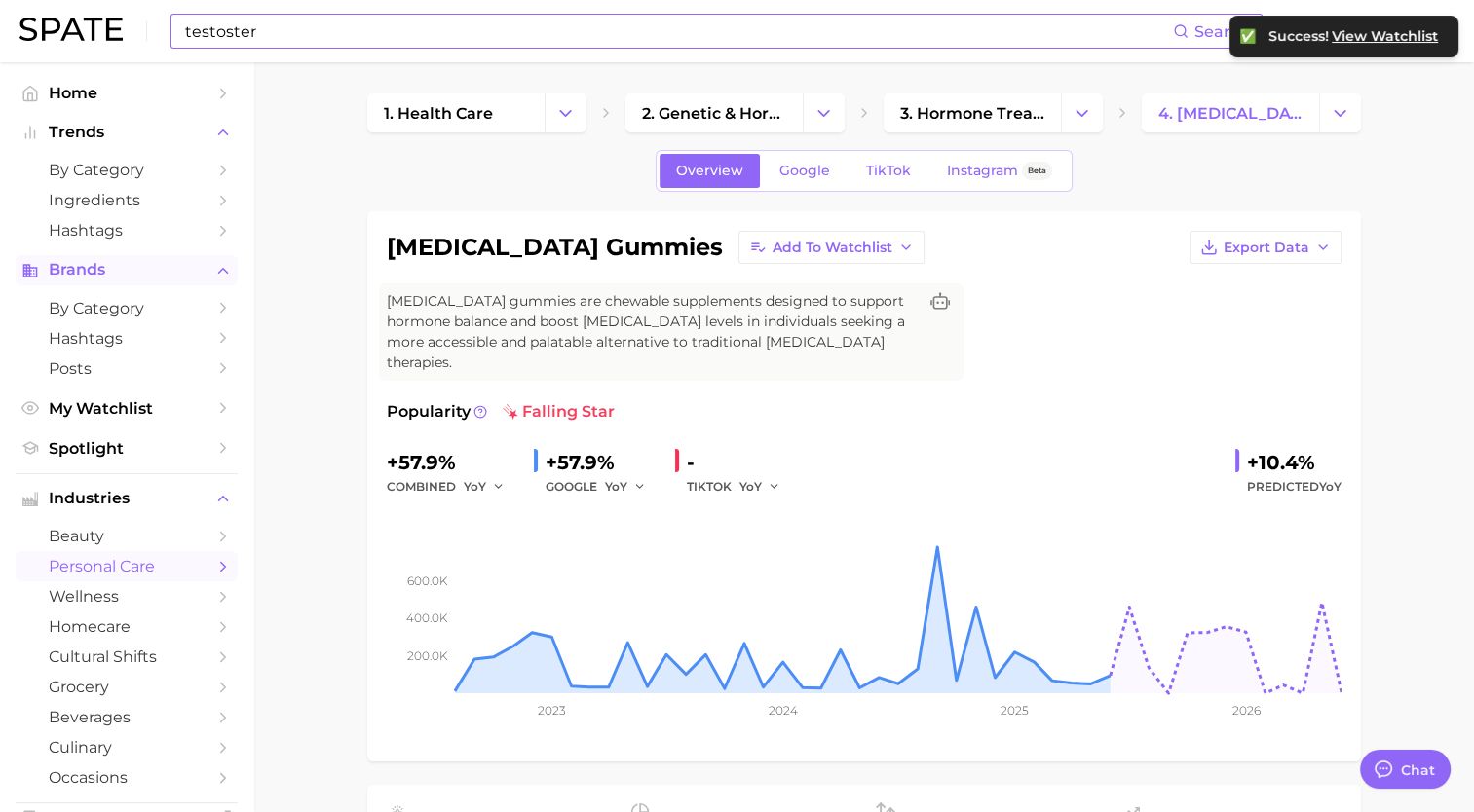
click at [105, 272] on span "Brands" at bounding box center [126, 270] width 156 height 18
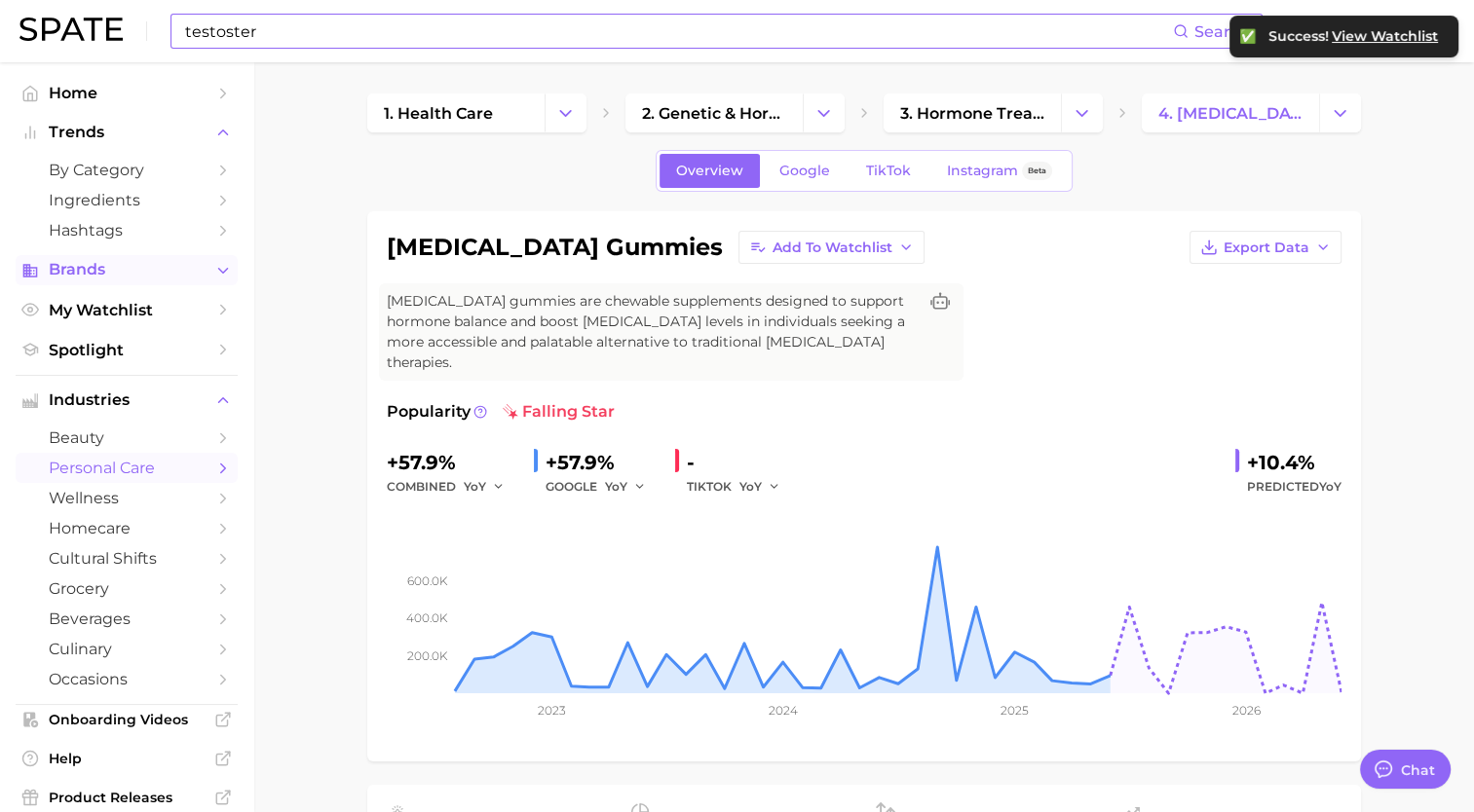
click at [105, 272] on span "Brands" at bounding box center [126, 270] width 156 height 18
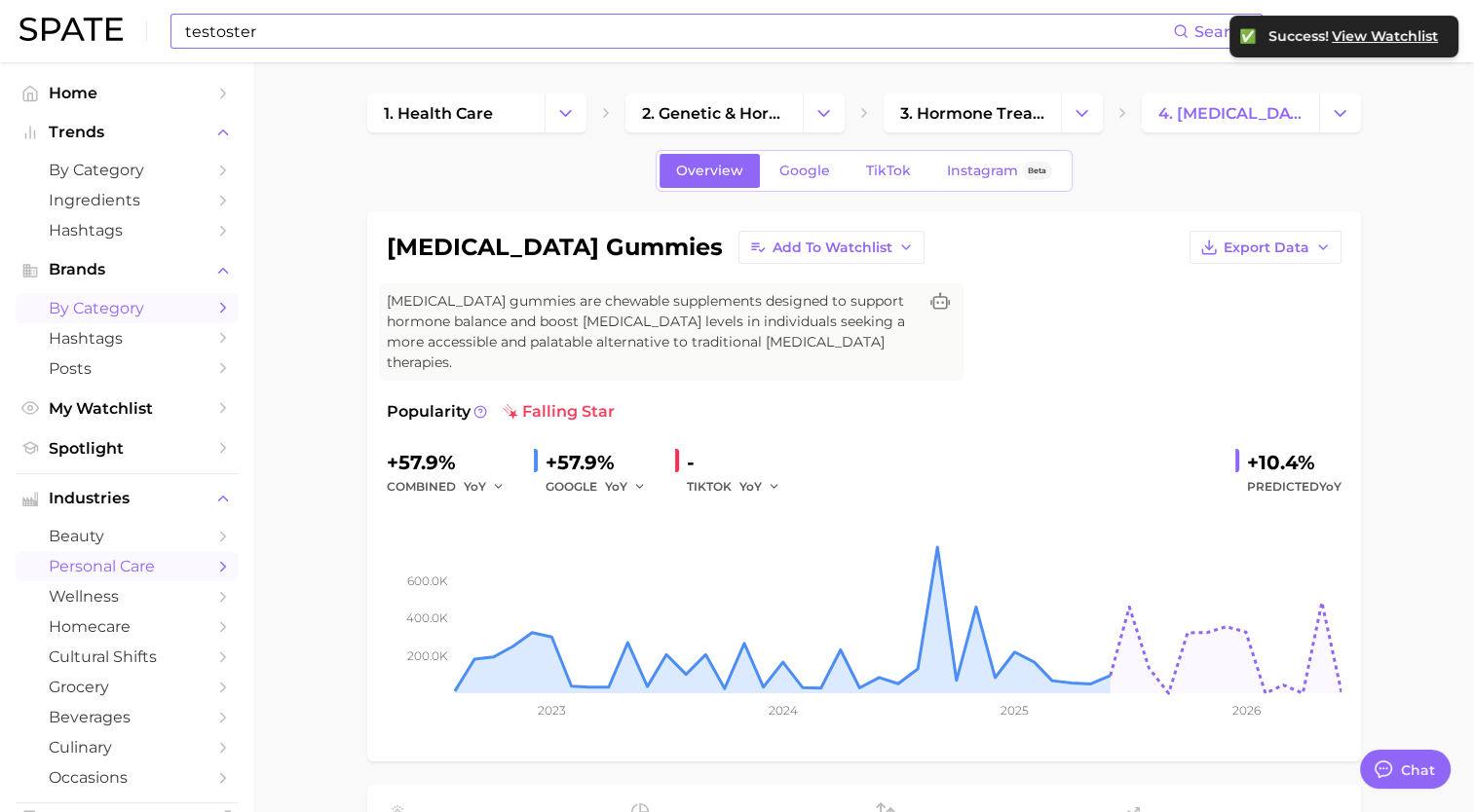
click at [111, 321] on link "by Category" at bounding box center [126, 308] width 222 height 30
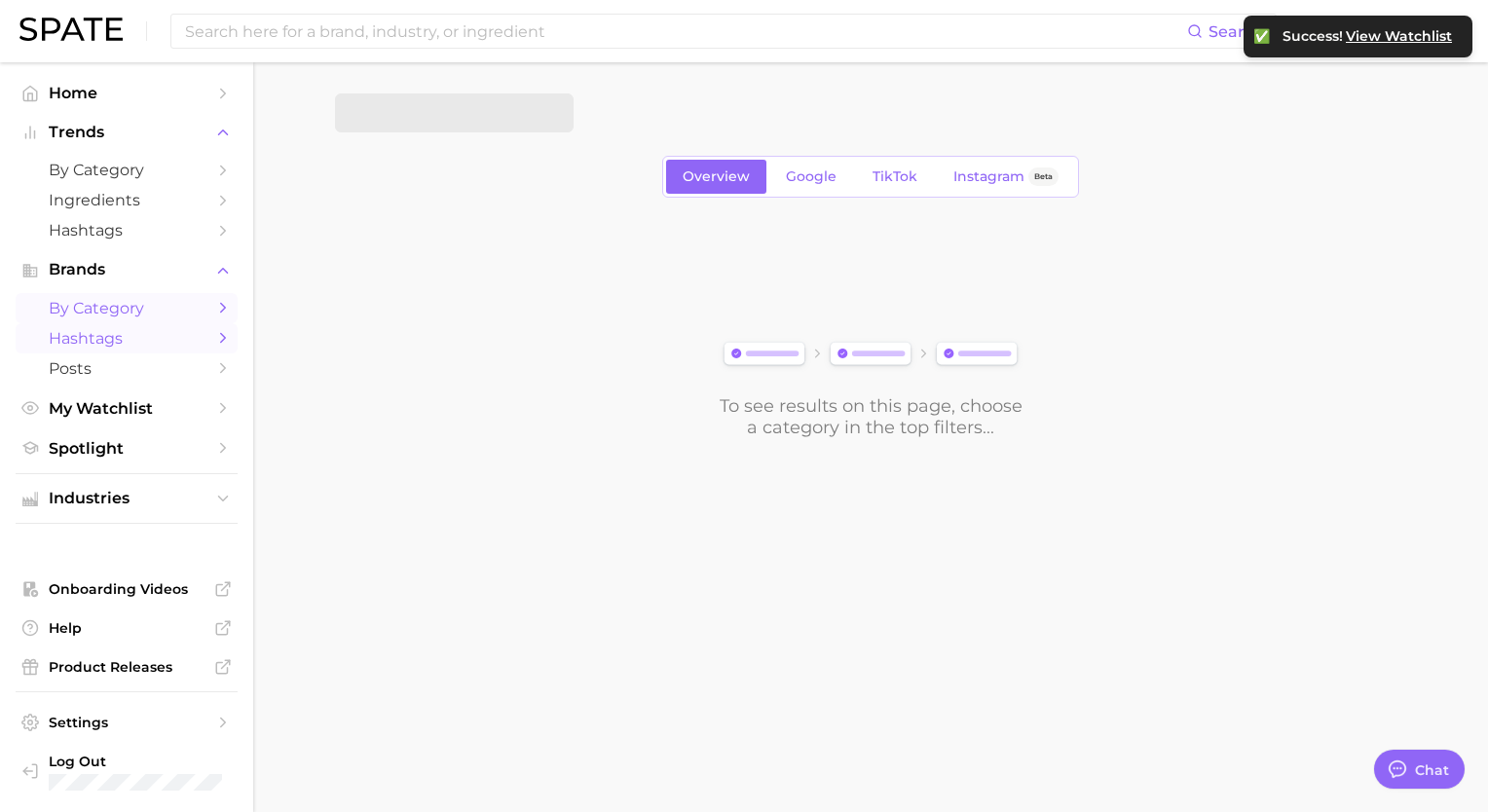
click at [113, 340] on span "Hashtags" at bounding box center [126, 338] width 156 height 19
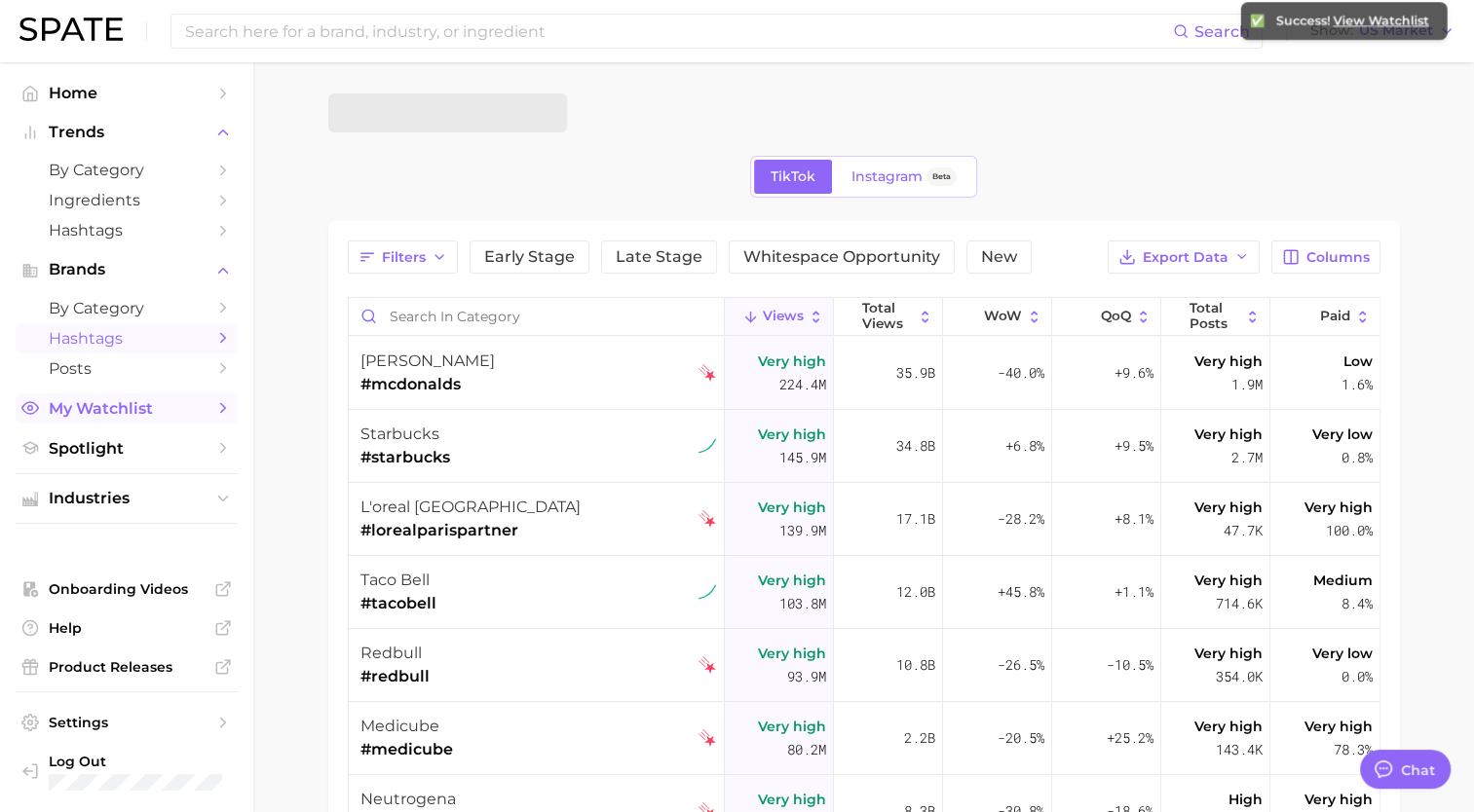
click at [123, 414] on span "My Watchlist" at bounding box center [126, 408] width 156 height 19
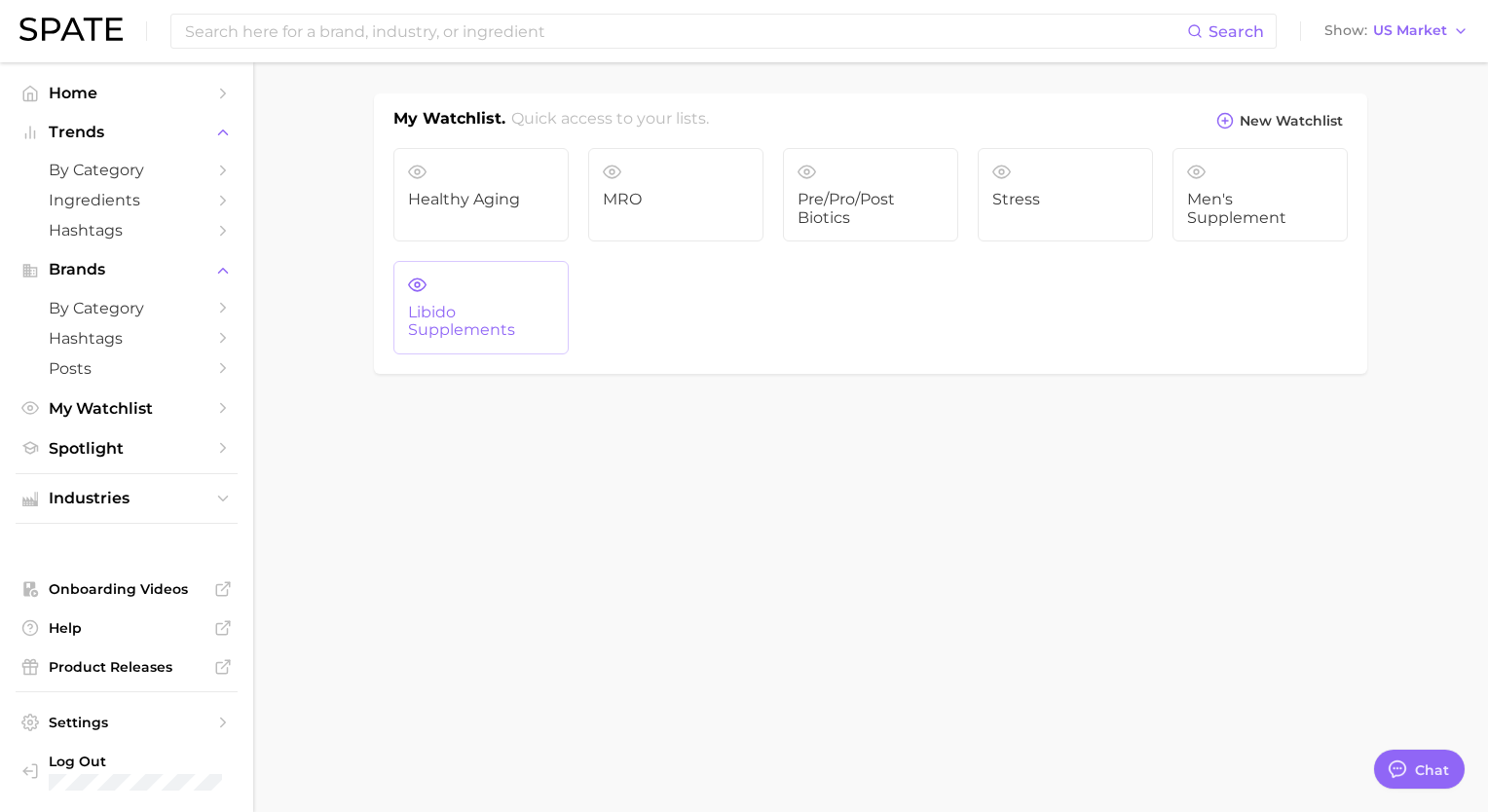
click at [463, 305] on span "Libido Supplements" at bounding box center [480, 322] width 146 height 36
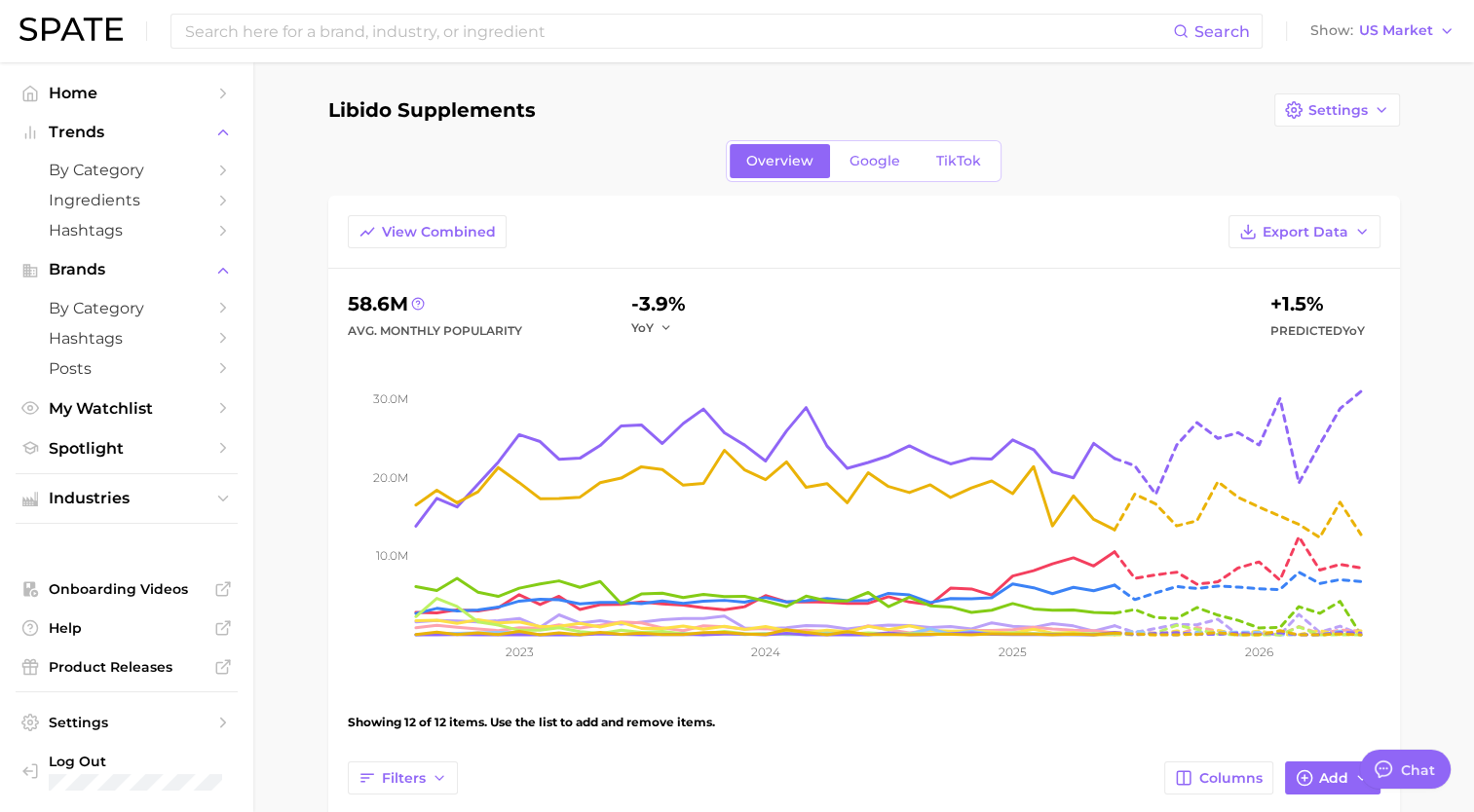
click at [212, 392] on ul "Home Trends by Category Ingredients Hashtags Brands by Category Hashtags Posts …" at bounding box center [126, 271] width 222 height 385
click at [217, 409] on icon "Sidebar" at bounding box center [223, 408] width 18 height 18
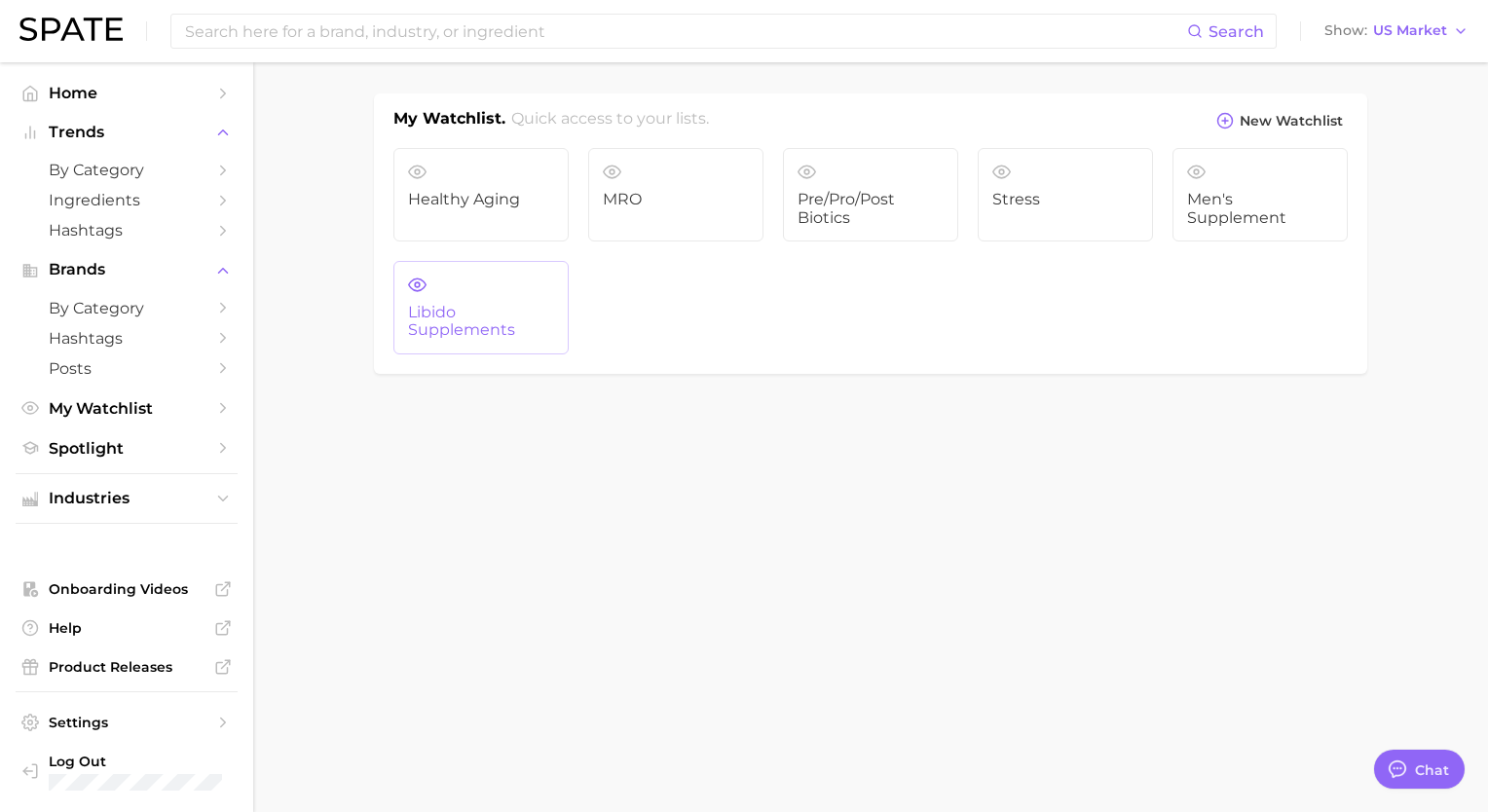
click at [510, 308] on span "Libido Supplements" at bounding box center [480, 322] width 146 height 36
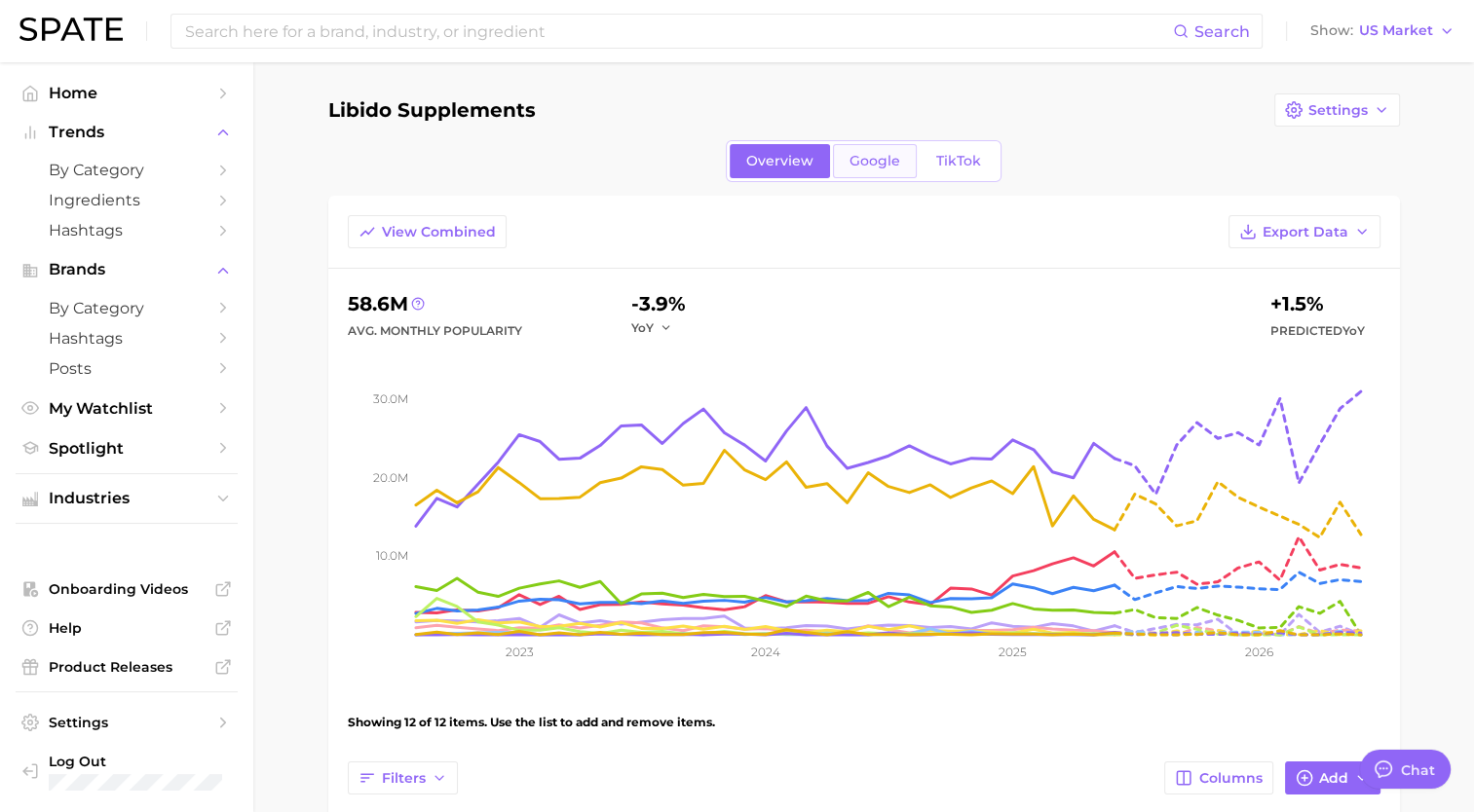
click at [857, 160] on span "Google" at bounding box center [875, 160] width 51 height 17
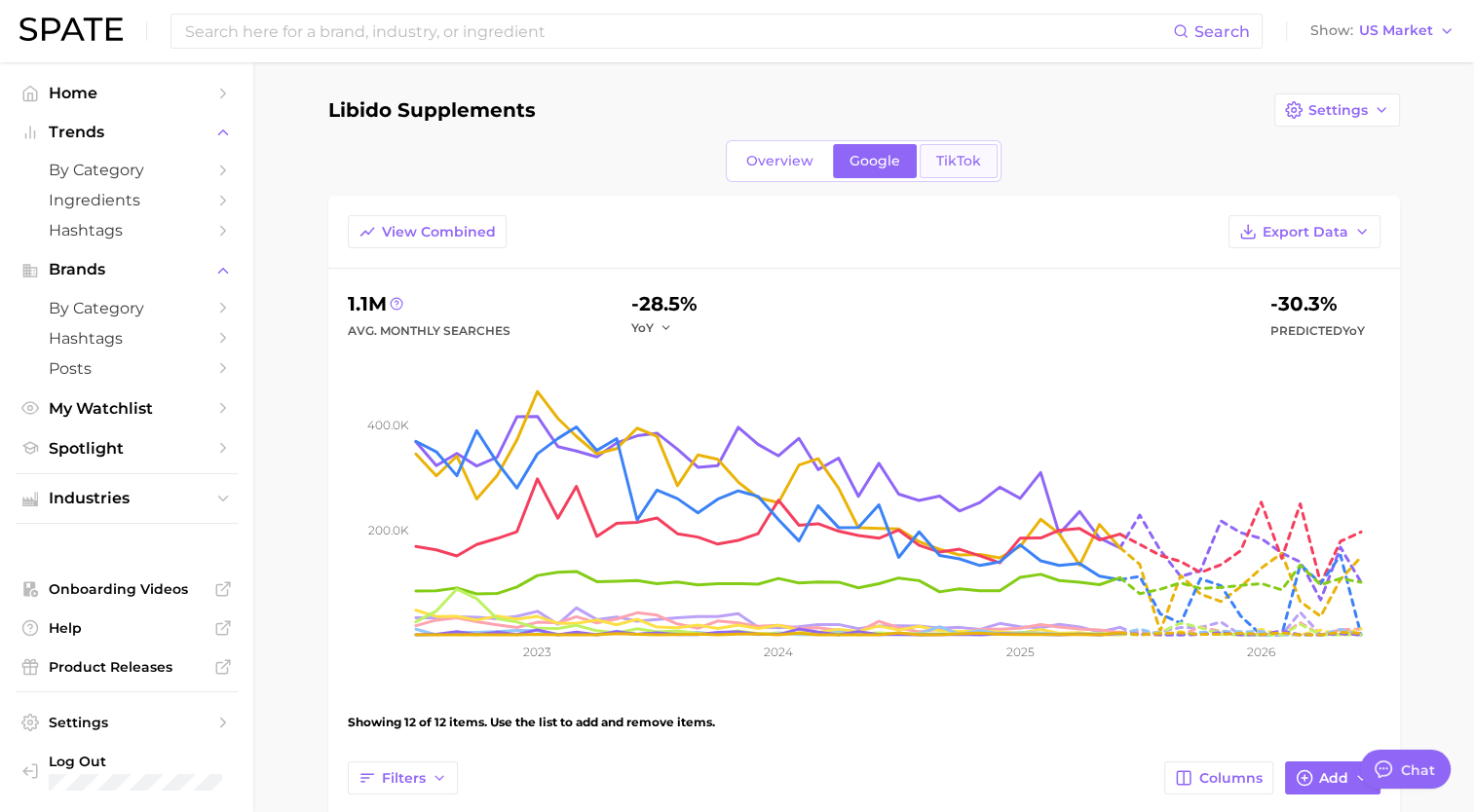
click at [982, 156] on link "TikTok" at bounding box center [959, 160] width 78 height 34
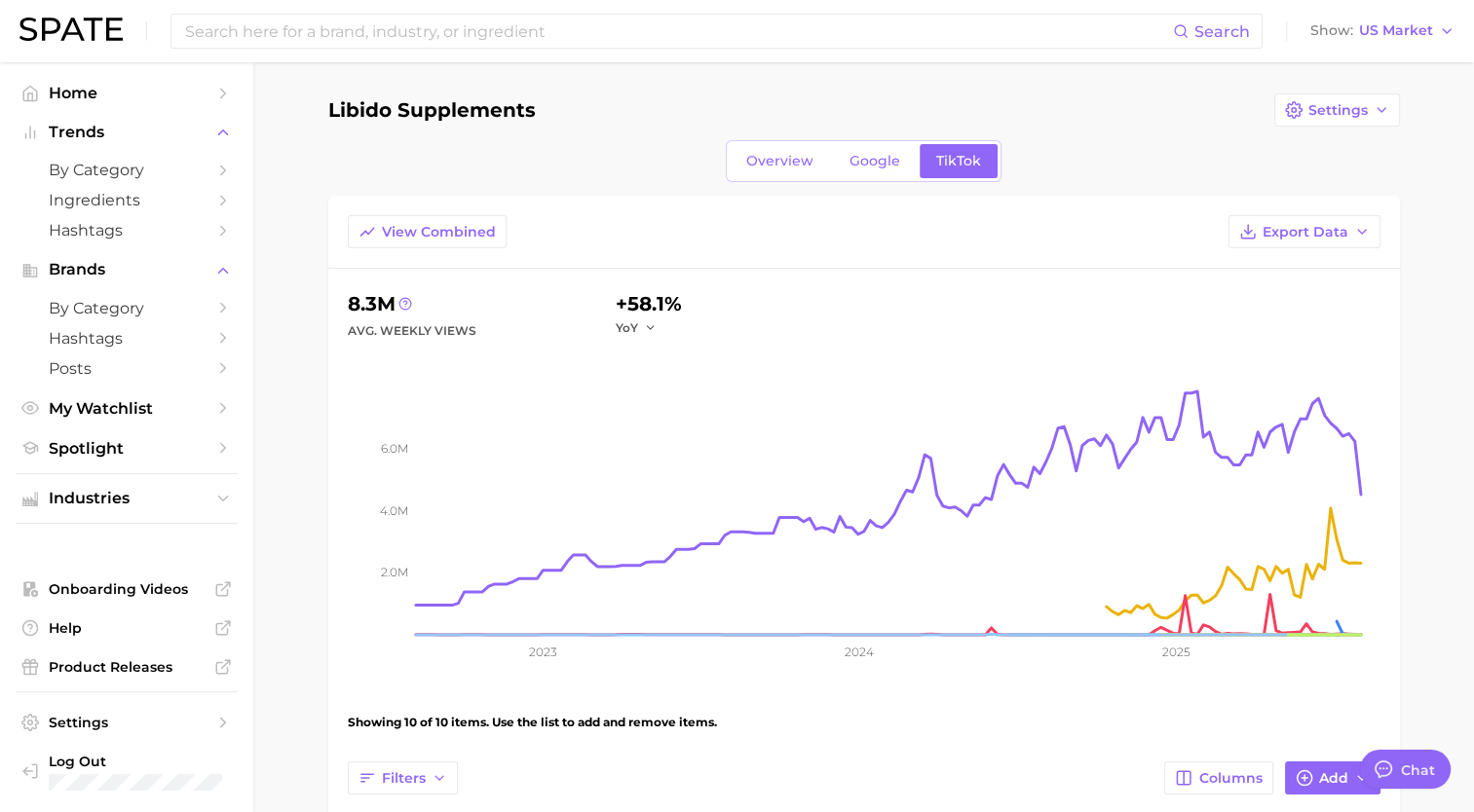
click at [780, 142] on div "Overview Google TikTok" at bounding box center [863, 160] width 276 height 42
click at [780, 158] on span "Overview" at bounding box center [779, 160] width 68 height 17
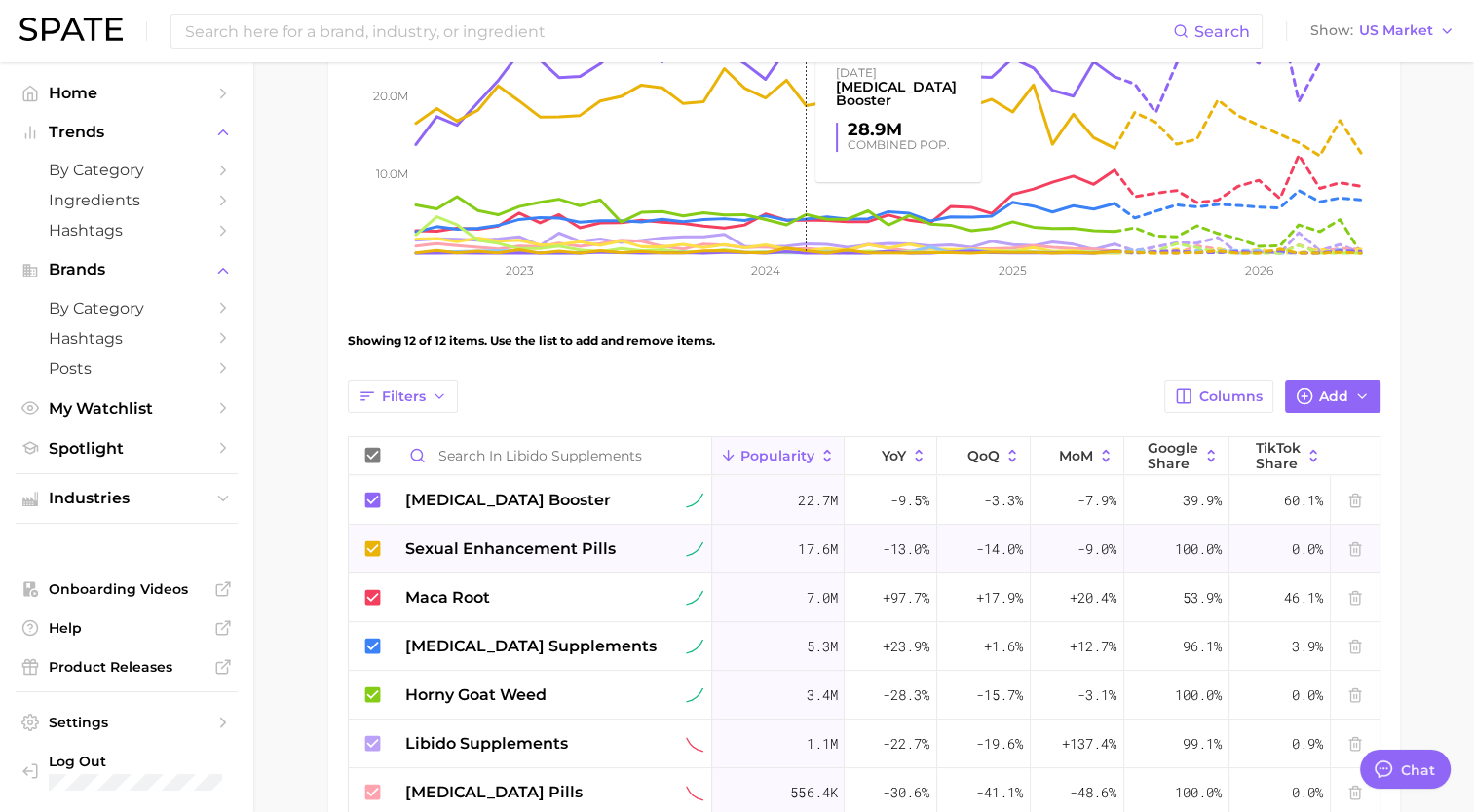
scroll to position [584, 0]
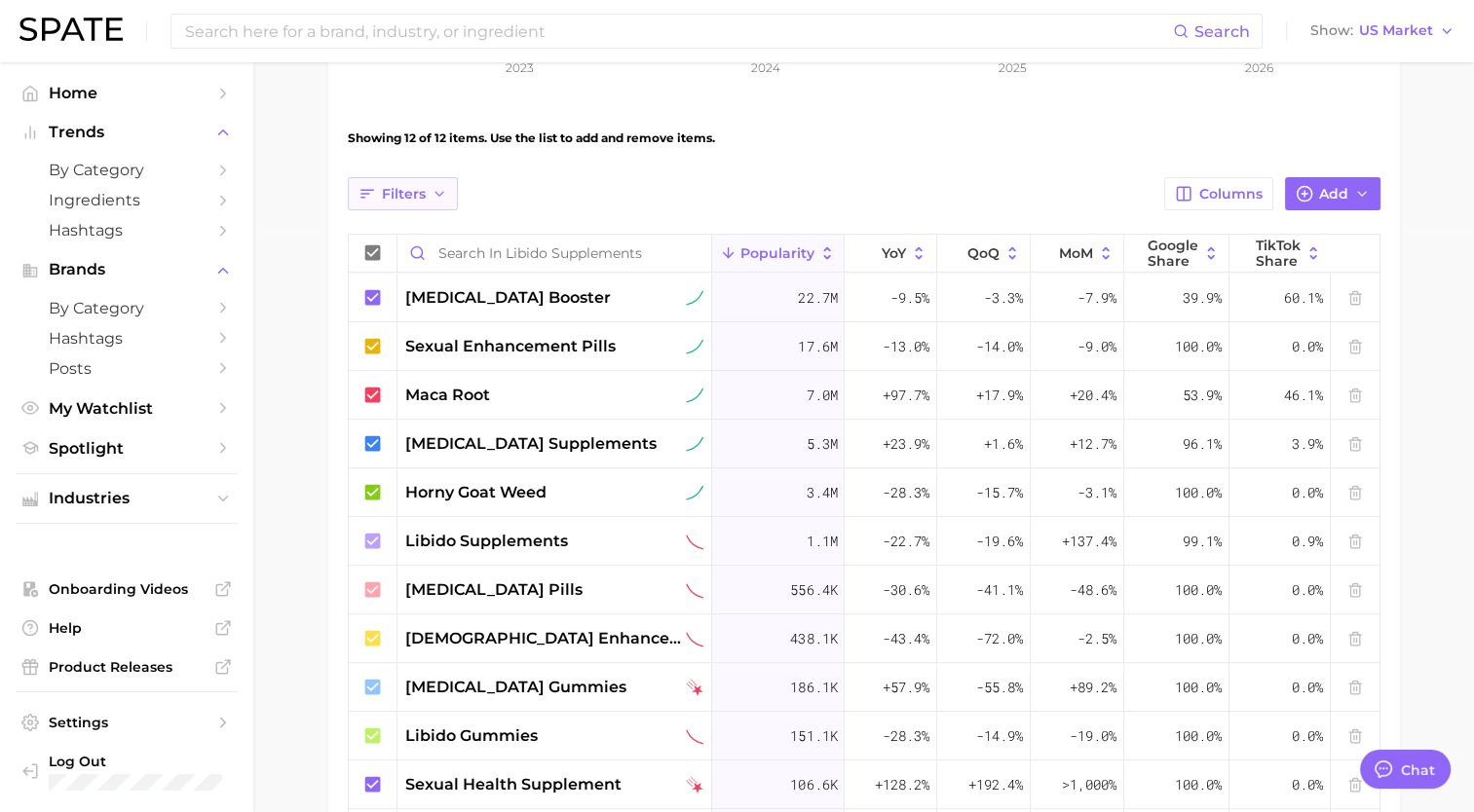
click at [421, 187] on span "Filters" at bounding box center [403, 194] width 44 height 17
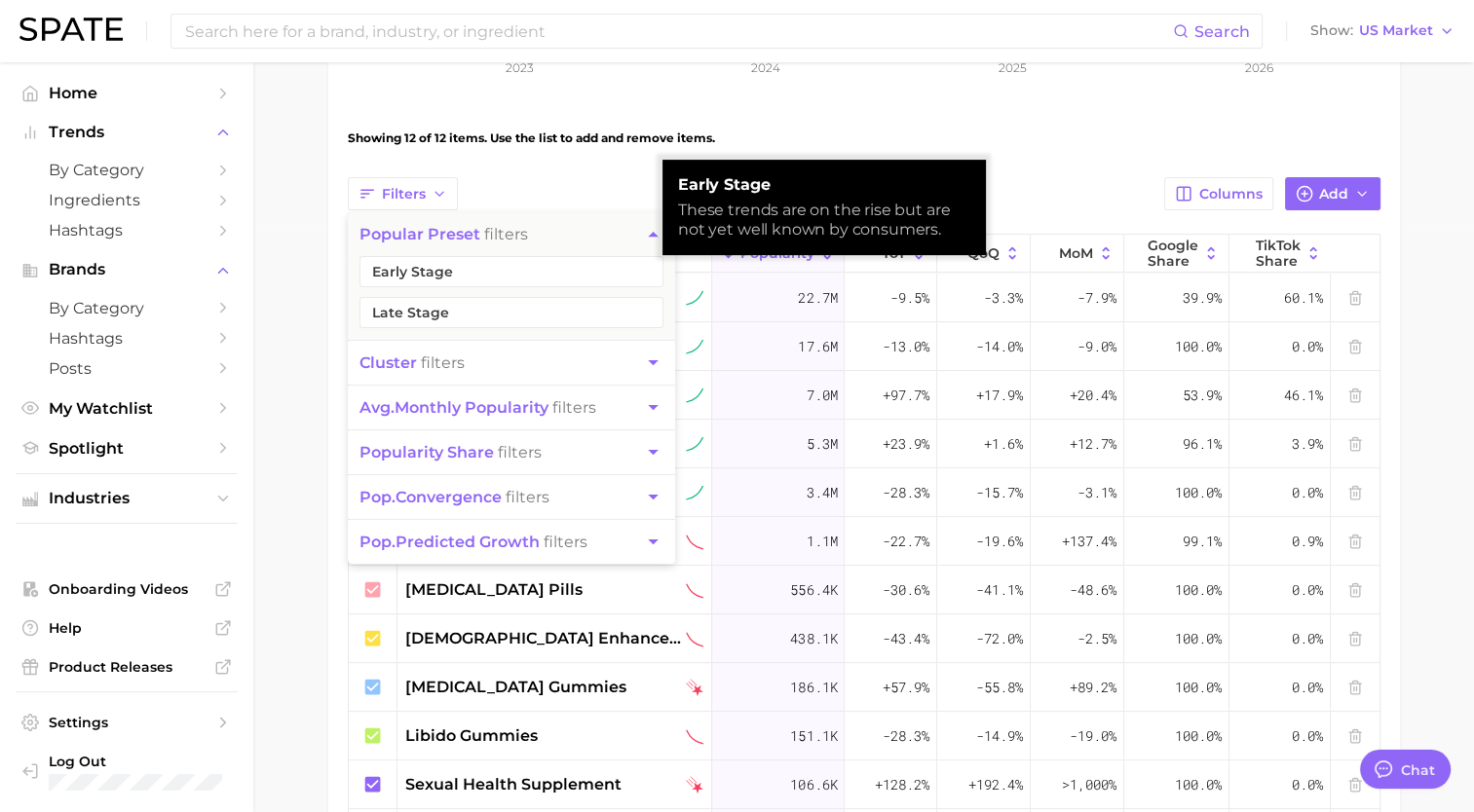
click at [634, 172] on div "View Combined Export Data 58.6m Avg. Monthly Popularity -3.9% YoY +1.5% Predict…" at bounding box center [863, 269] width 1033 height 1277
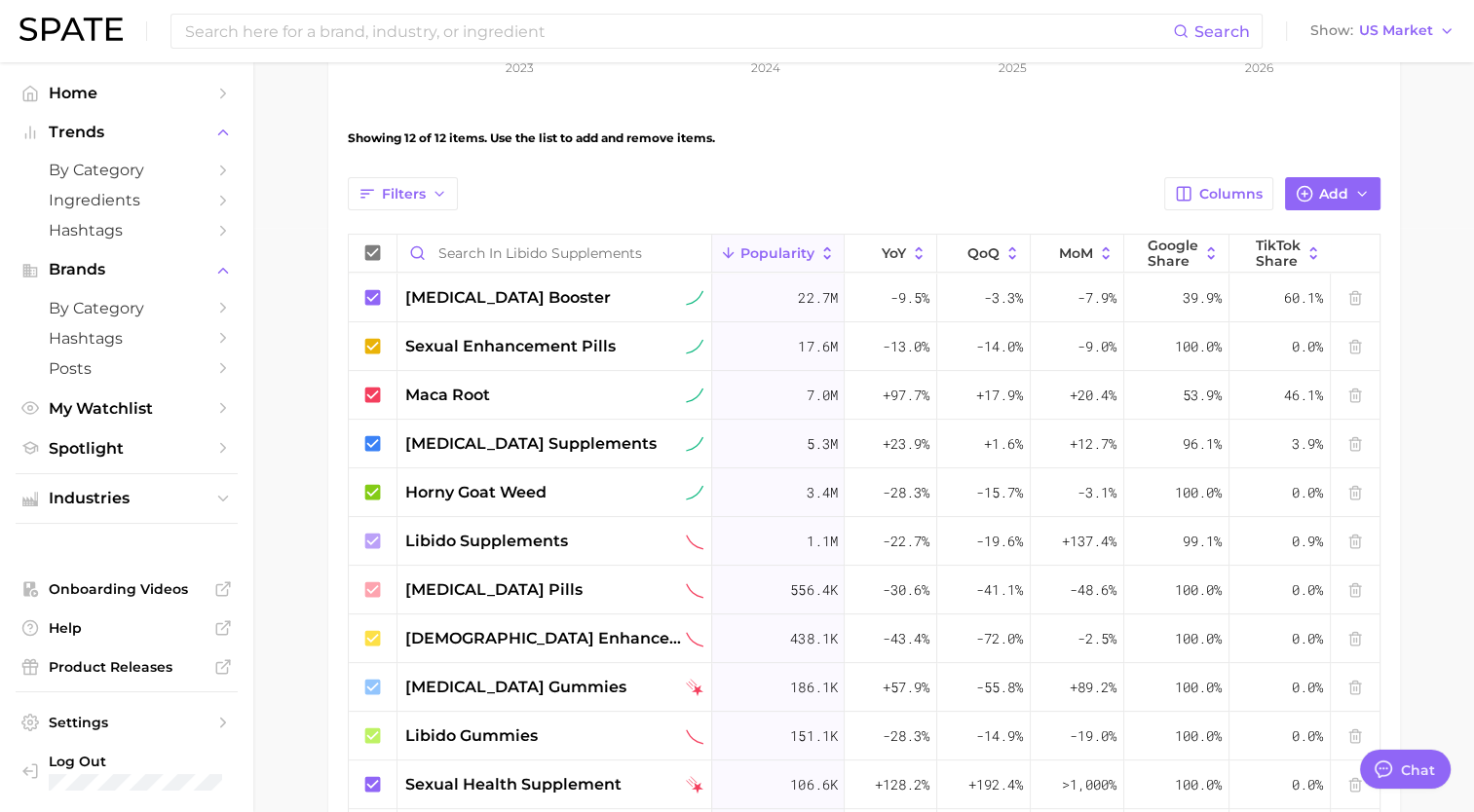
scroll to position [0, 0]
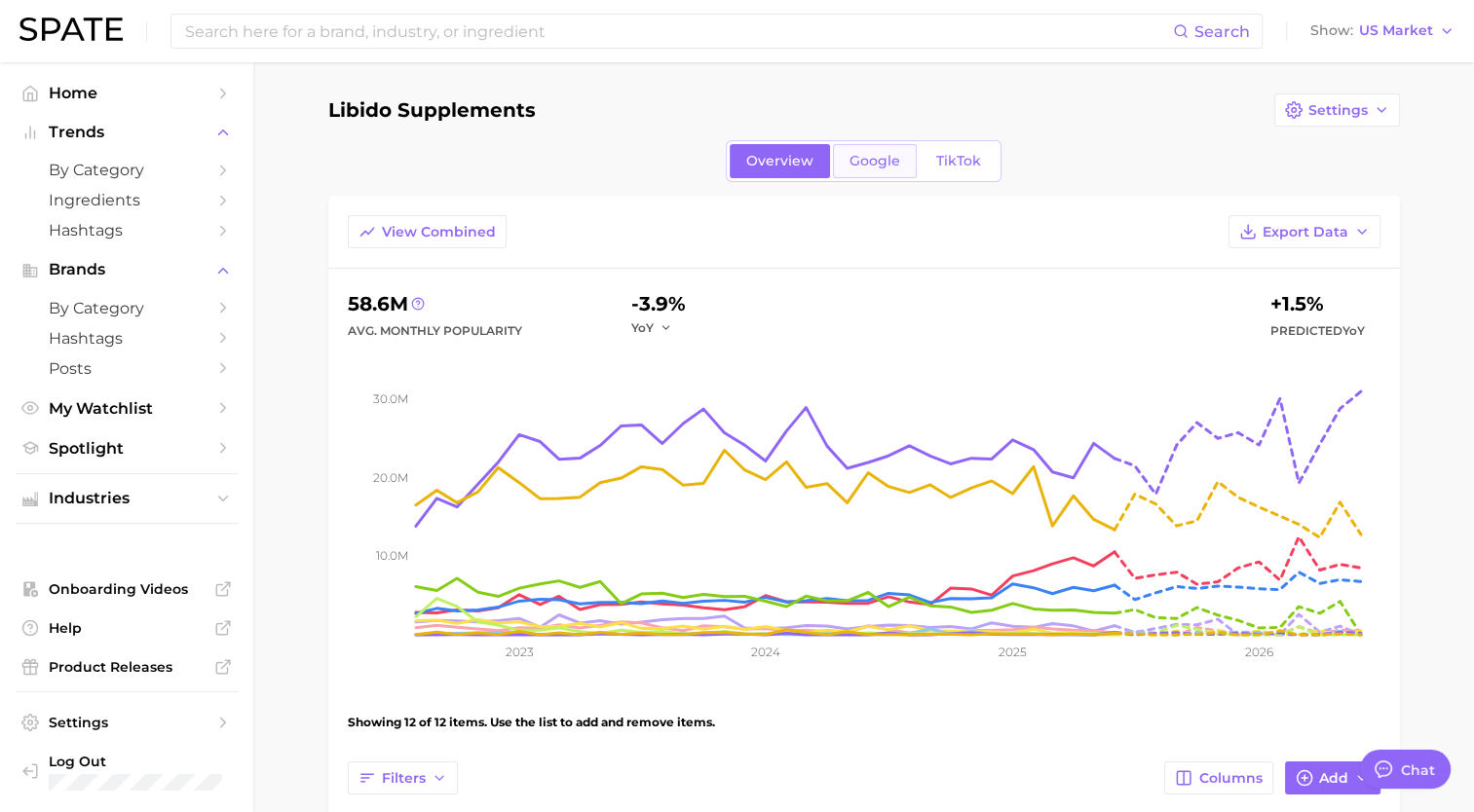
click at [865, 149] on link "Google" at bounding box center [875, 160] width 84 height 34
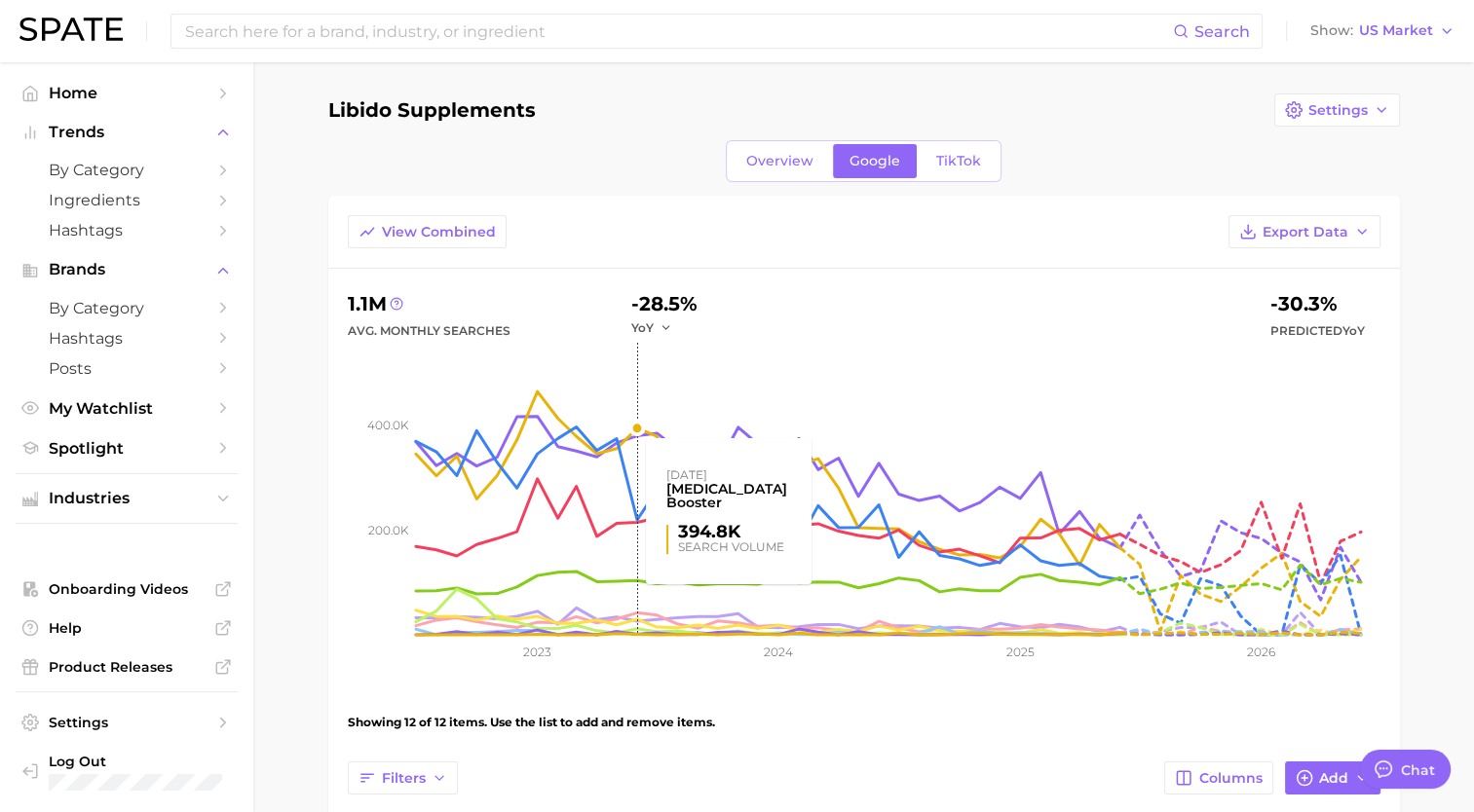
scroll to position [487, 0]
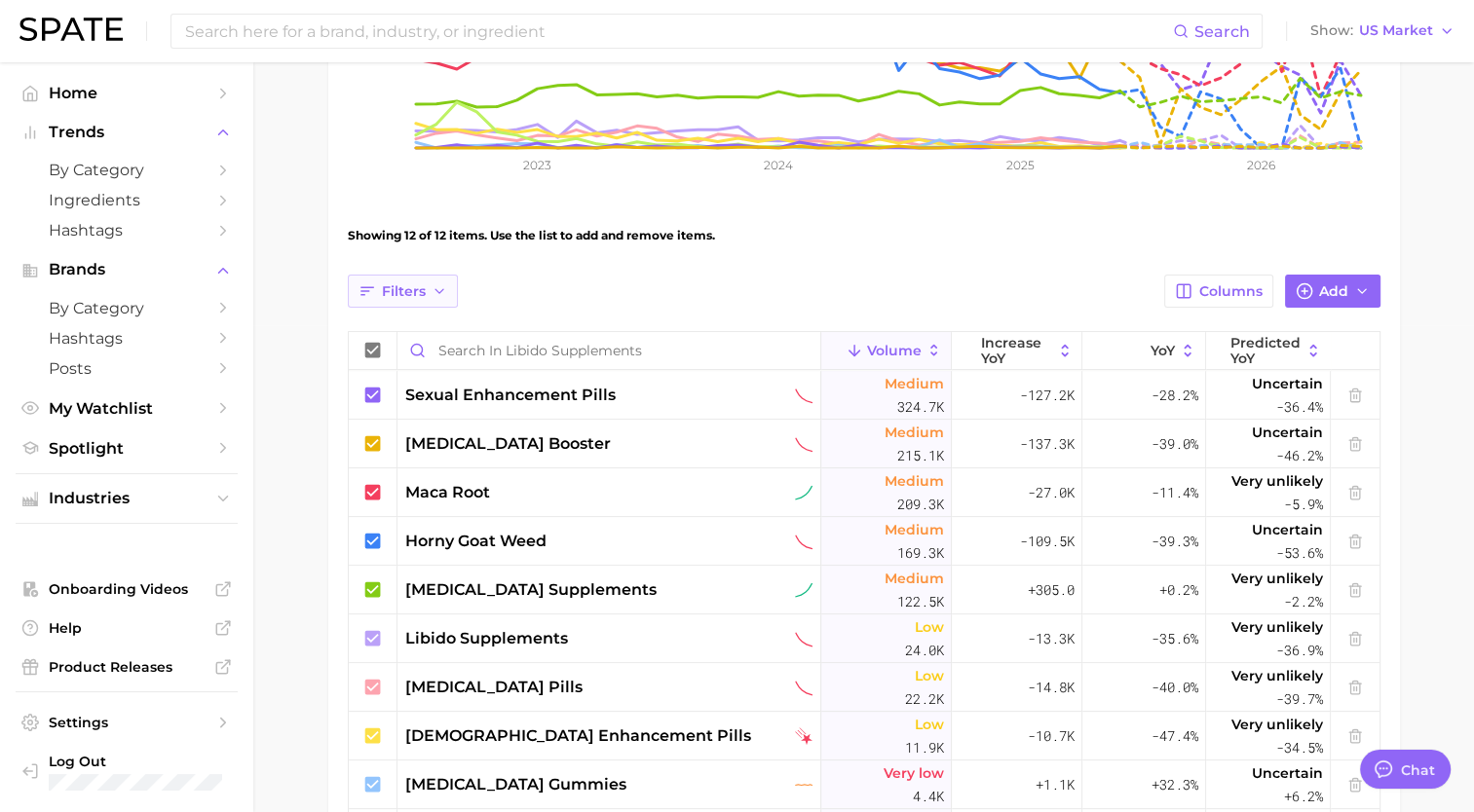
click at [410, 279] on button "Filters" at bounding box center [402, 292] width 110 height 33
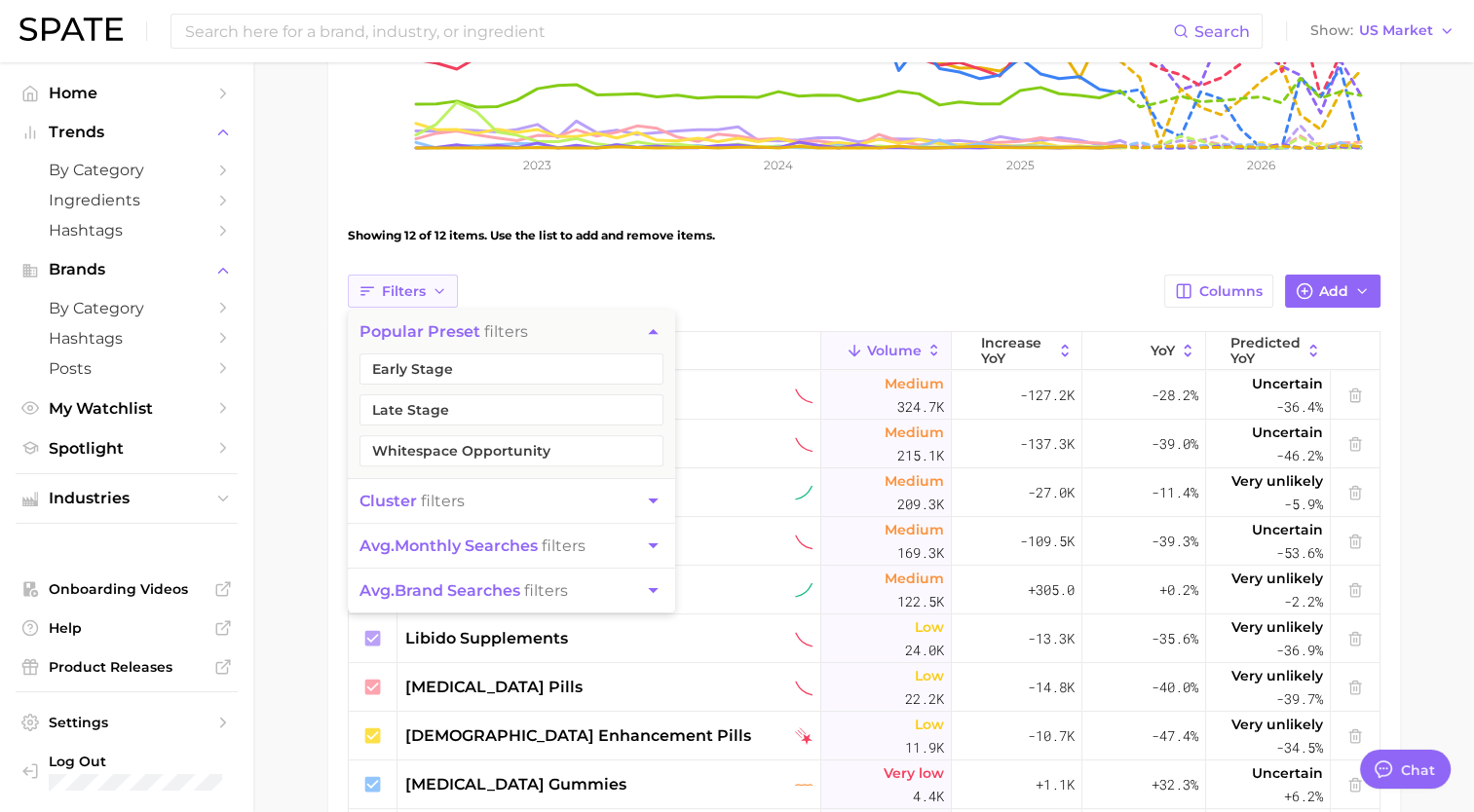
click at [410, 277] on button "Filters" at bounding box center [402, 292] width 110 height 33
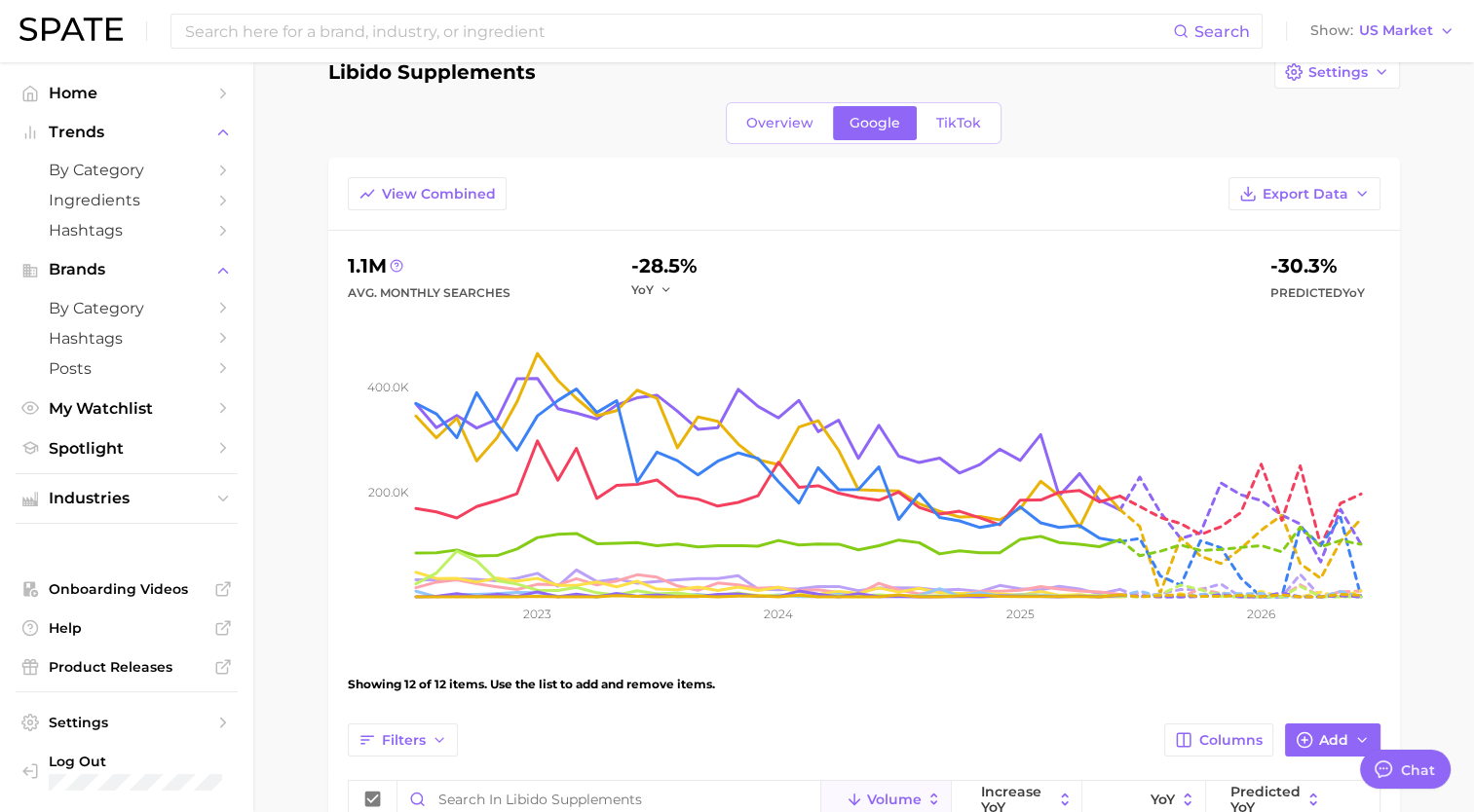
scroll to position [0, 0]
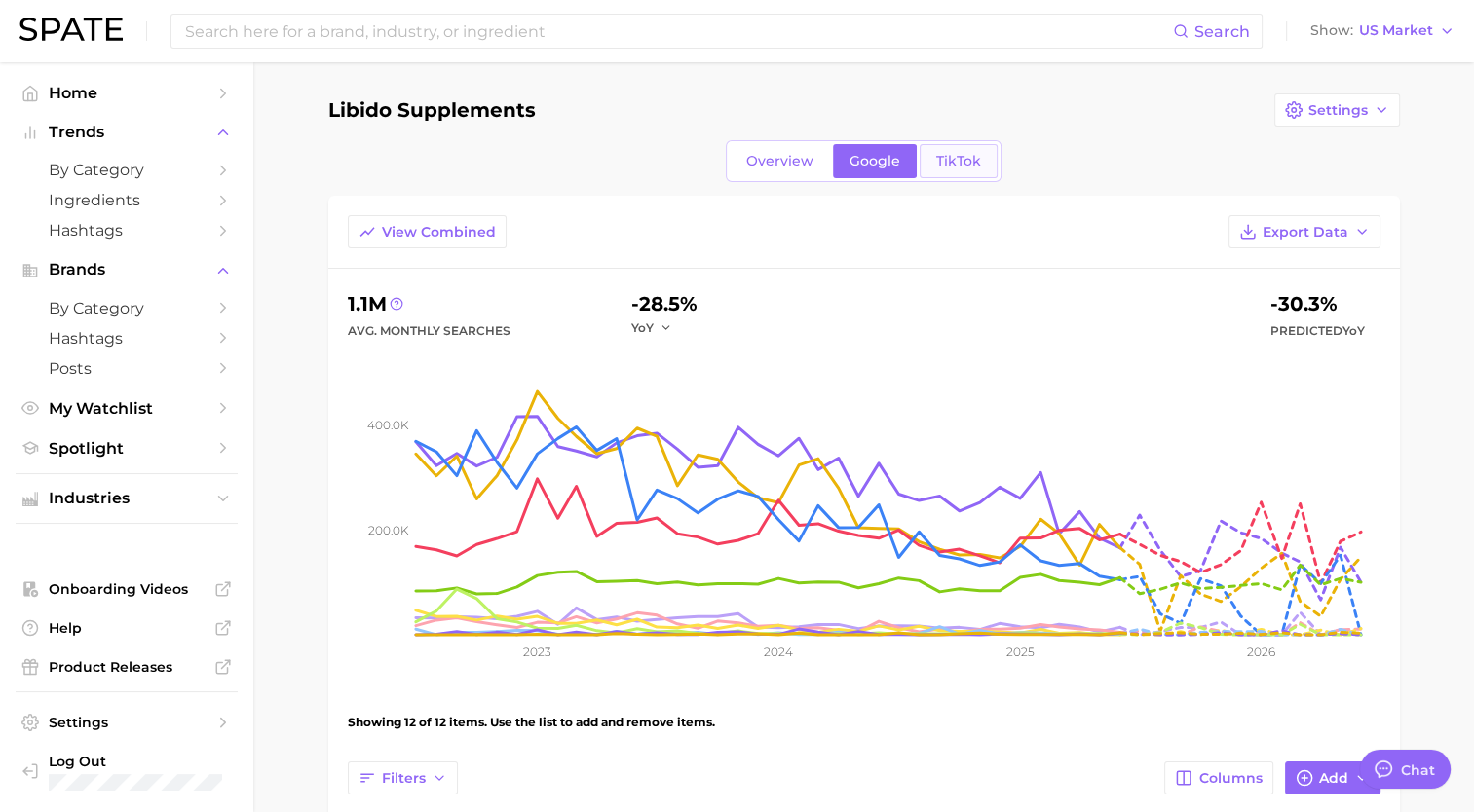
click at [950, 168] on link "TikTok" at bounding box center [959, 160] width 78 height 34
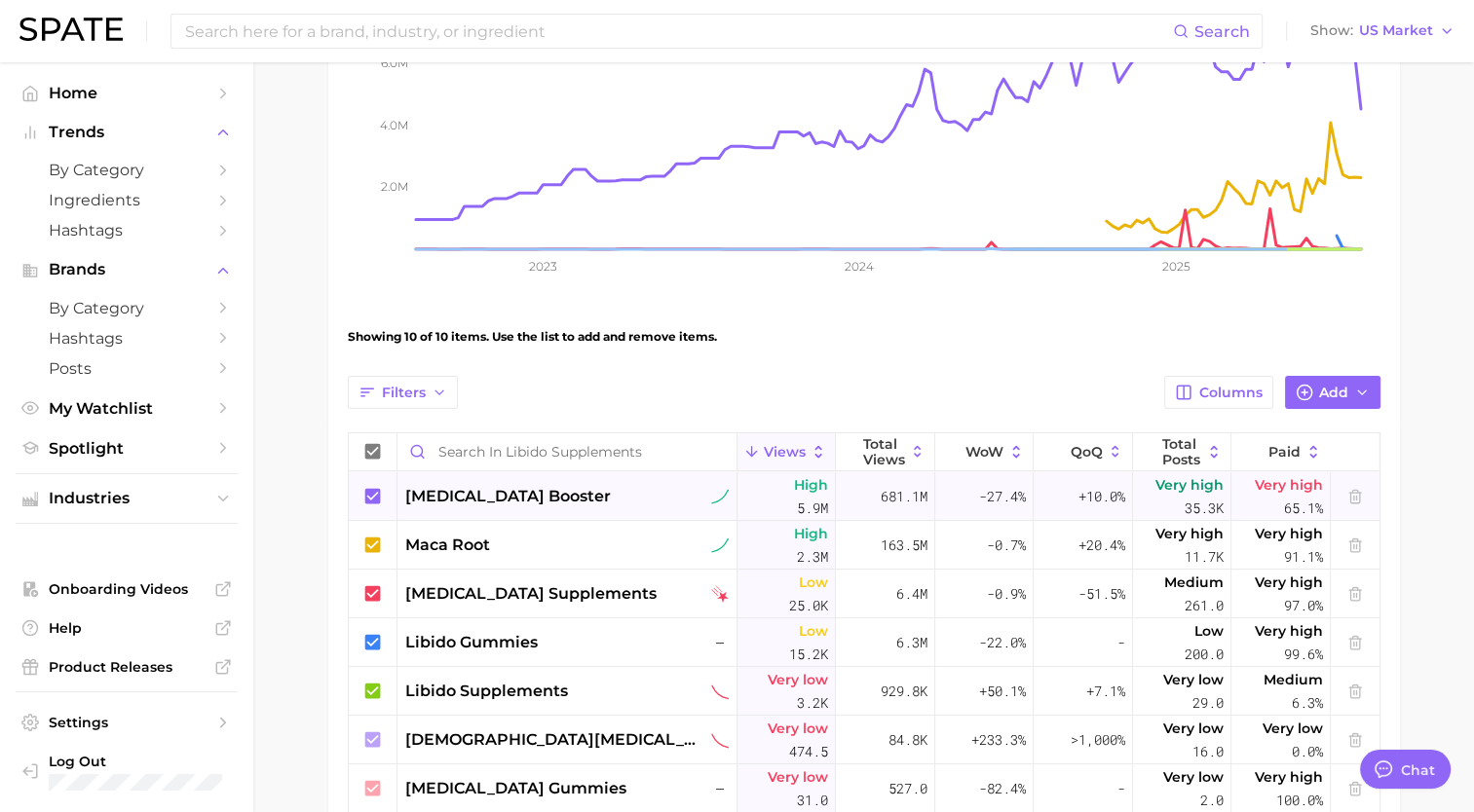
scroll to position [389, 0]
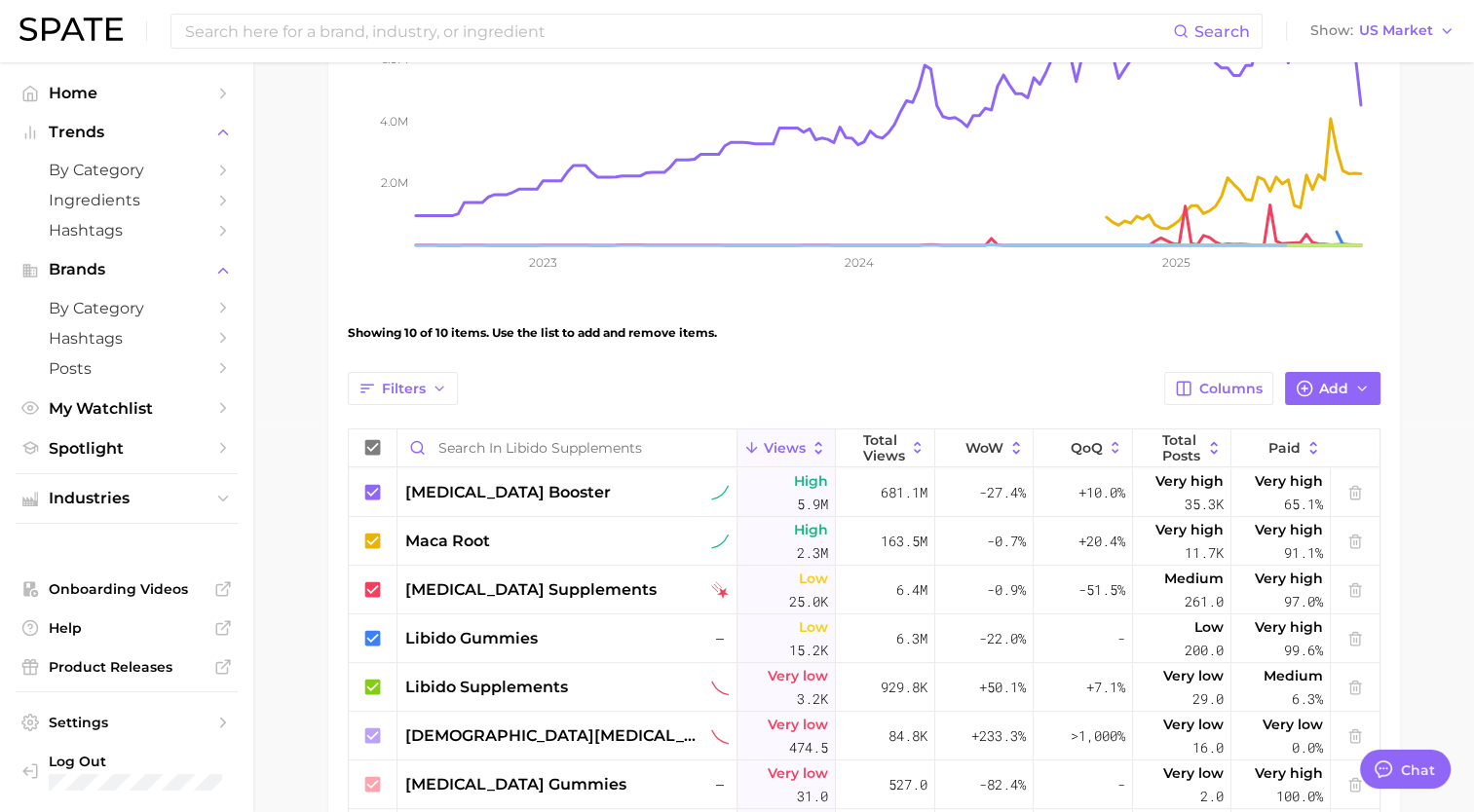
click at [425, 405] on div "Filters Columns Add Views Total Views WoW QoQ Total Posts Paid testosterone boo…" at bounding box center [863, 688] width 1033 height 633
click at [438, 385] on icon "button" at bounding box center [439, 388] width 16 height 16
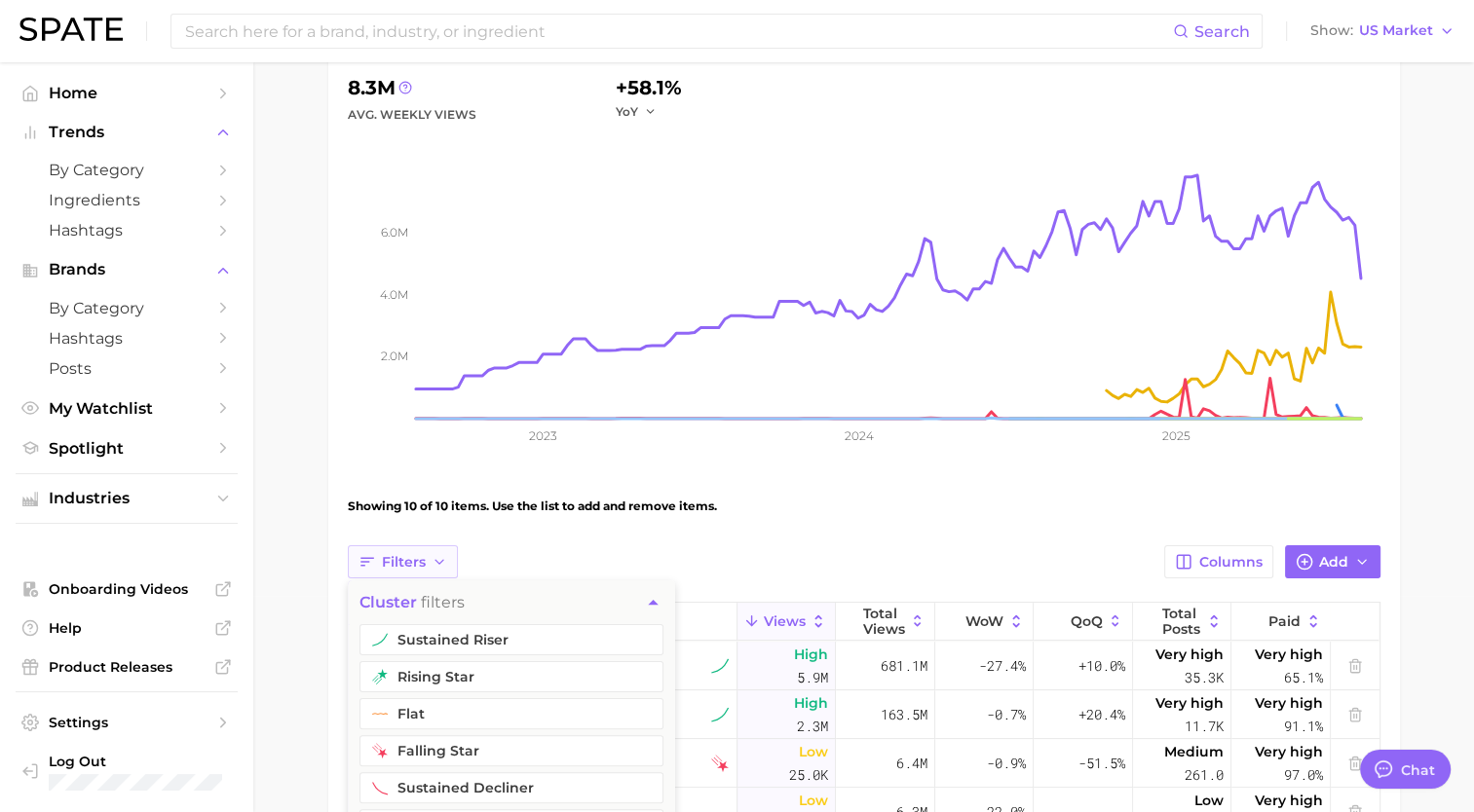
scroll to position [0, 0]
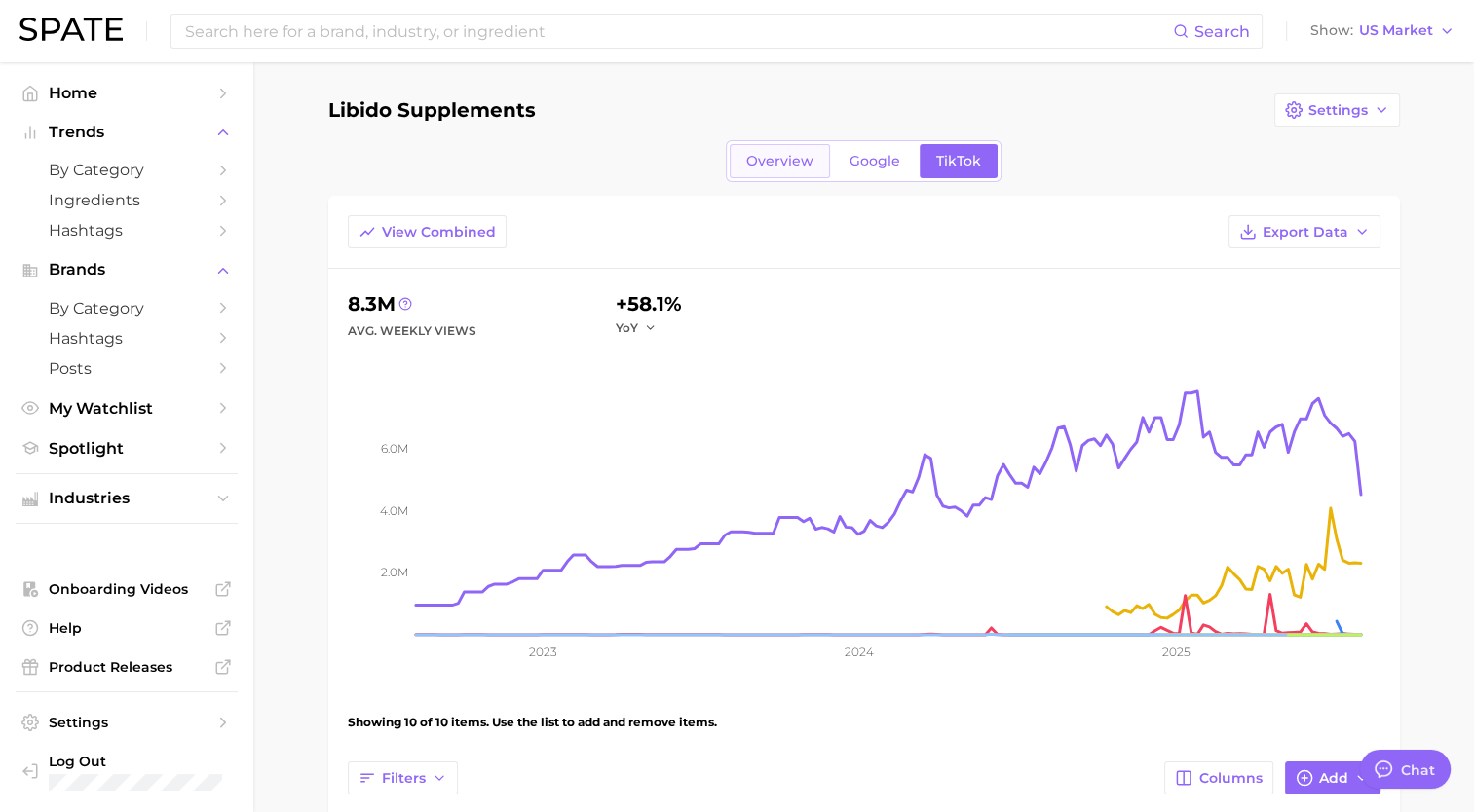
click at [760, 159] on span "Overview" at bounding box center [779, 160] width 68 height 17
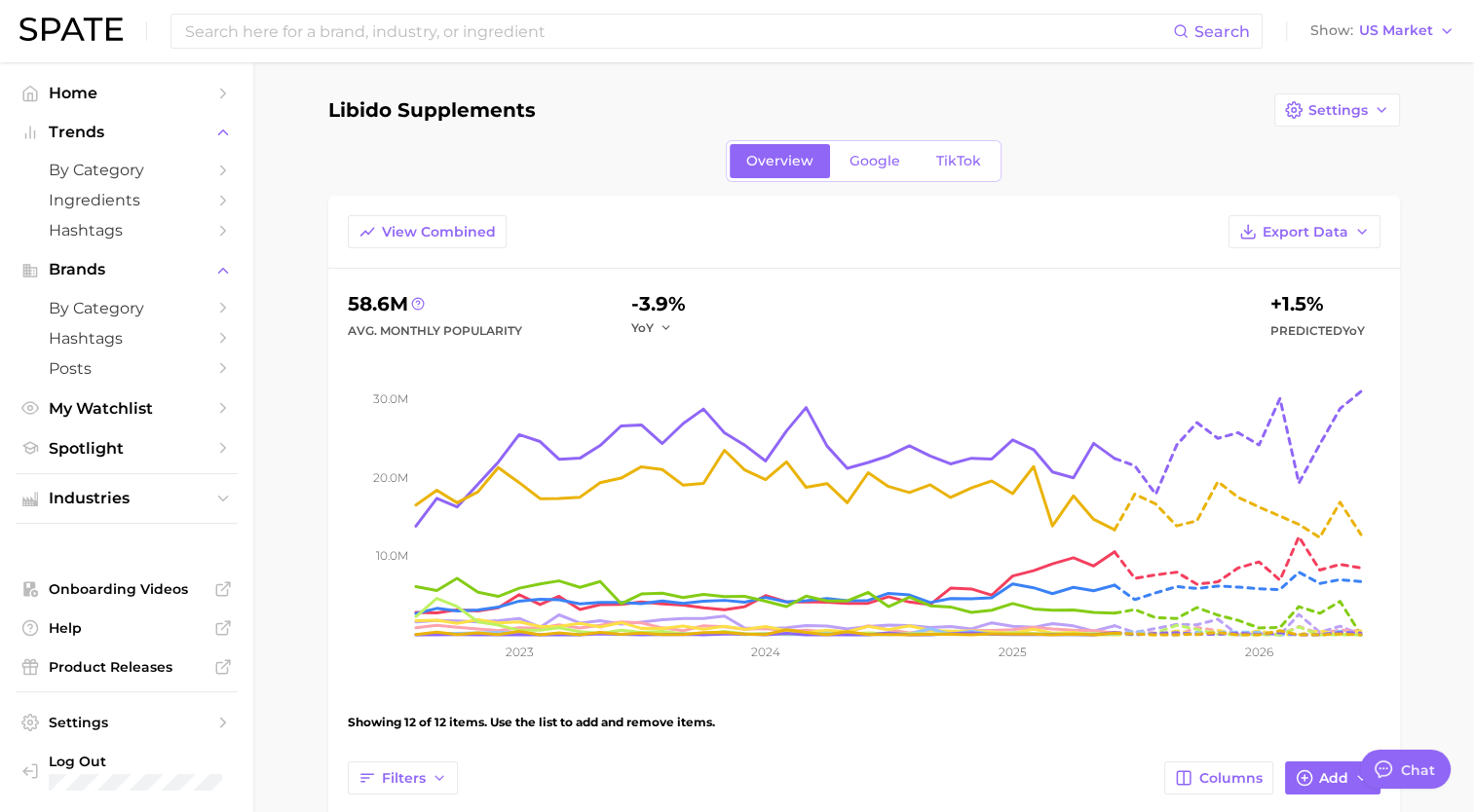
scroll to position [293, 0]
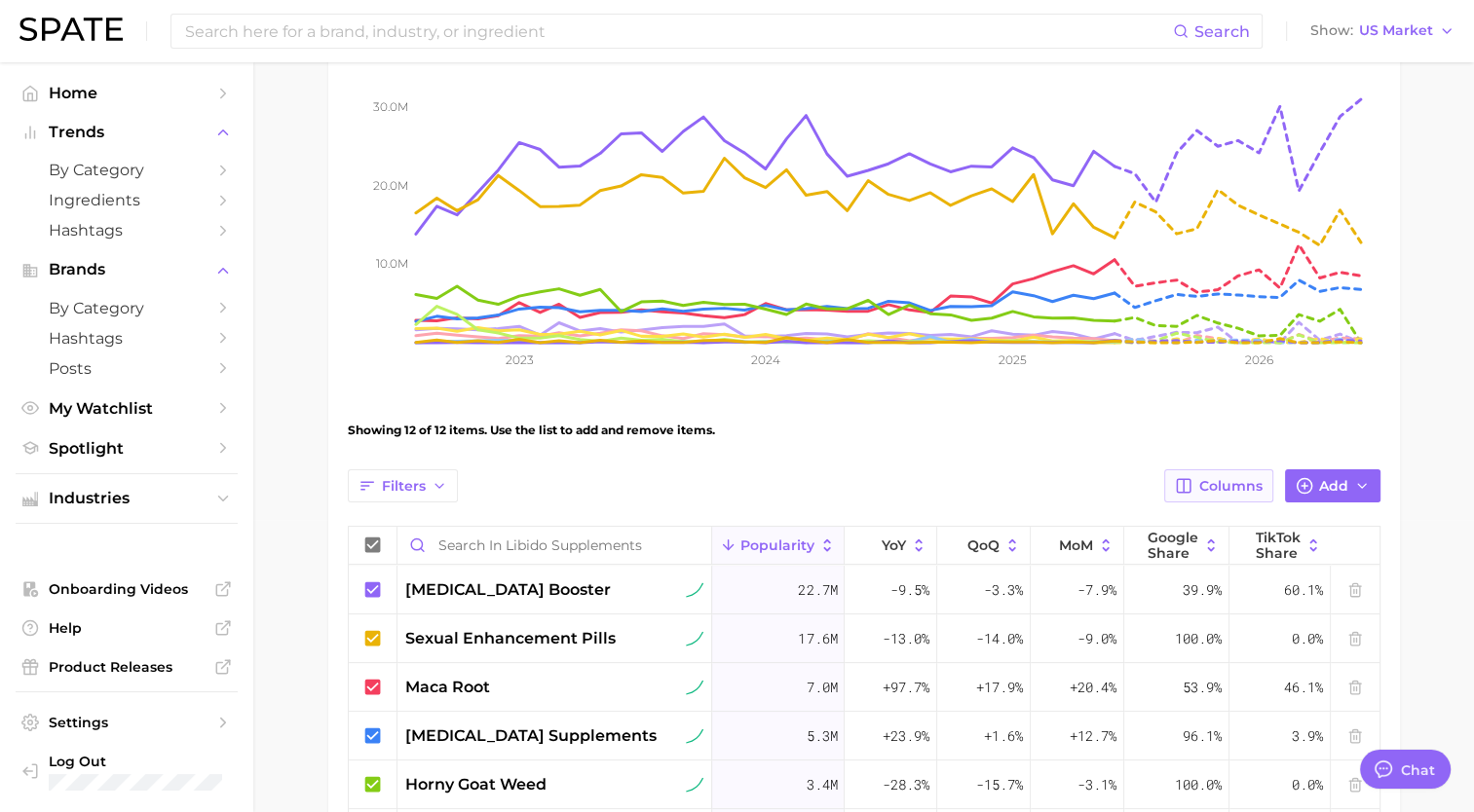
click at [1192, 498] on button "Columns" at bounding box center [1218, 486] width 108 height 33
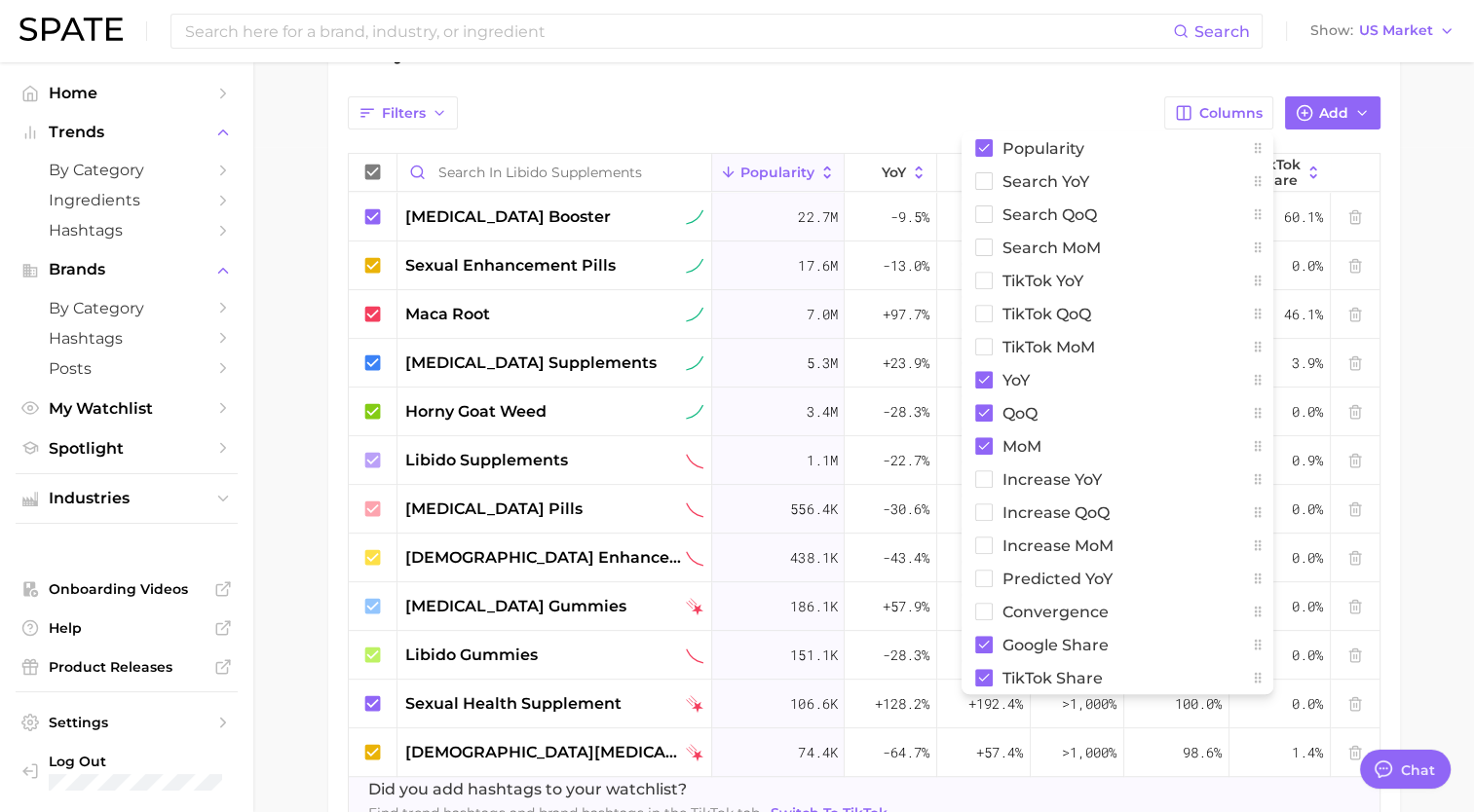
scroll to position [682, 0]
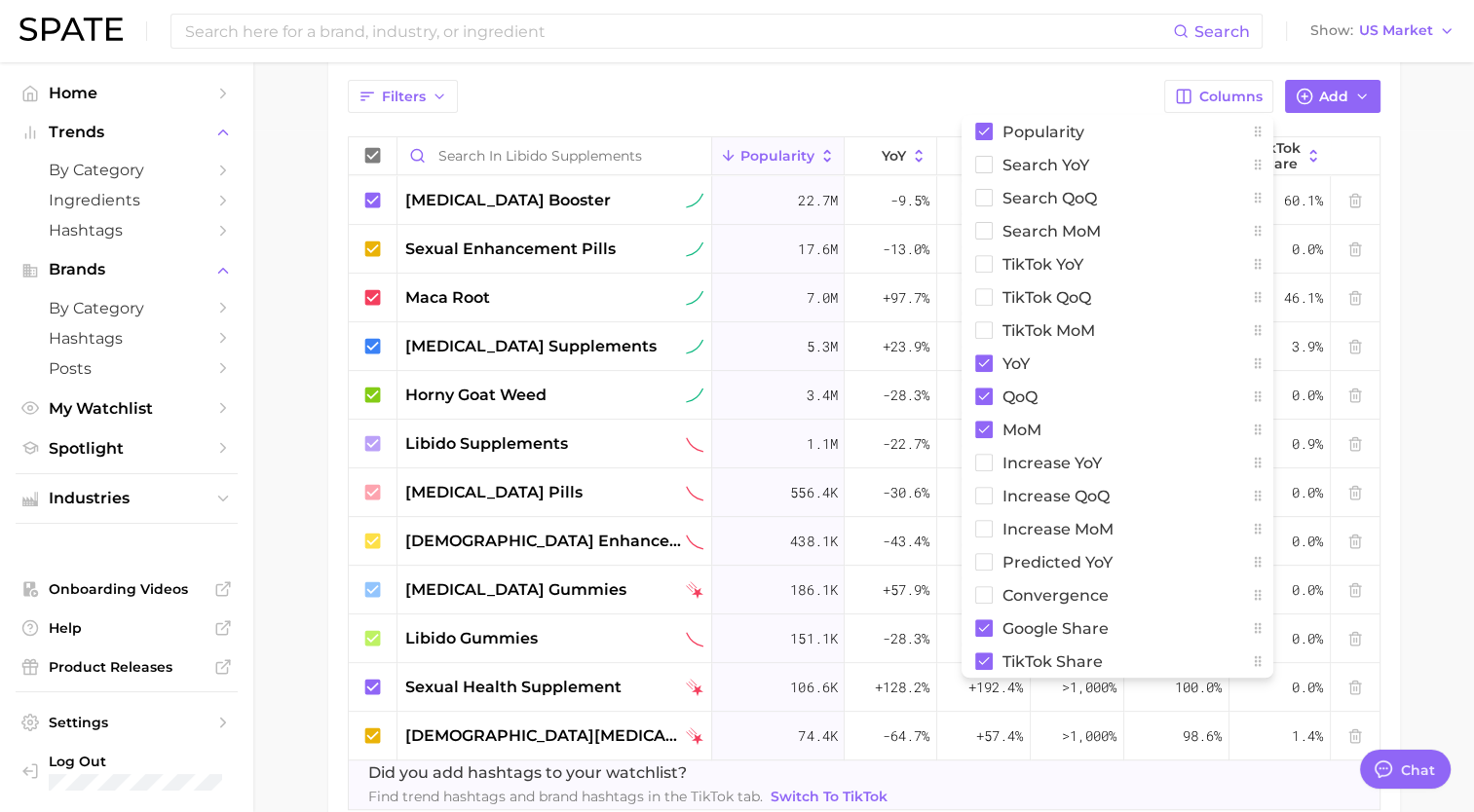
click at [735, 107] on div "Filters Columns Popularity Search YoY Search QoQ Search MoM TikTok YoY TikTok Q…" at bounding box center [863, 97] width 1033 height 33
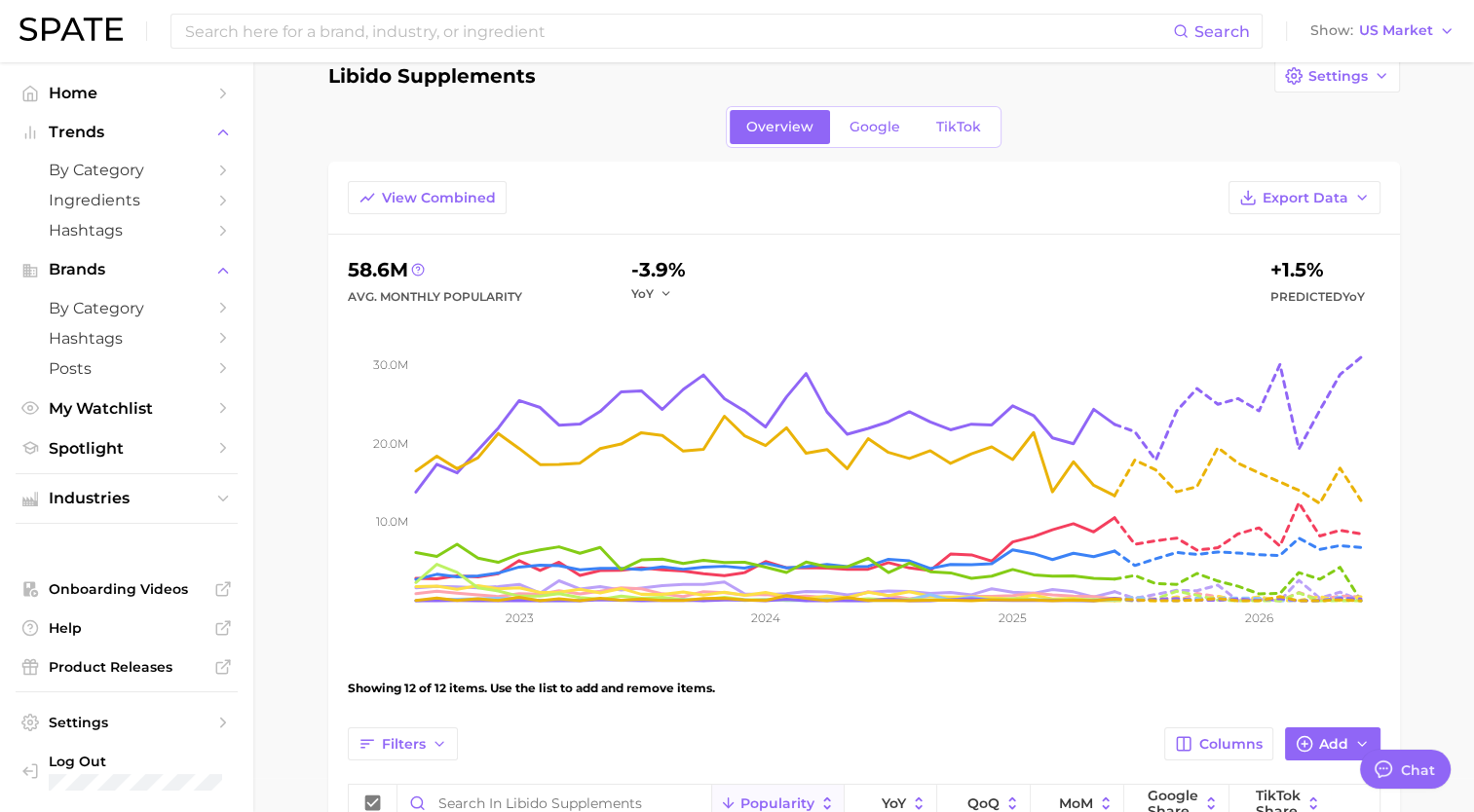
scroll to position [0, 0]
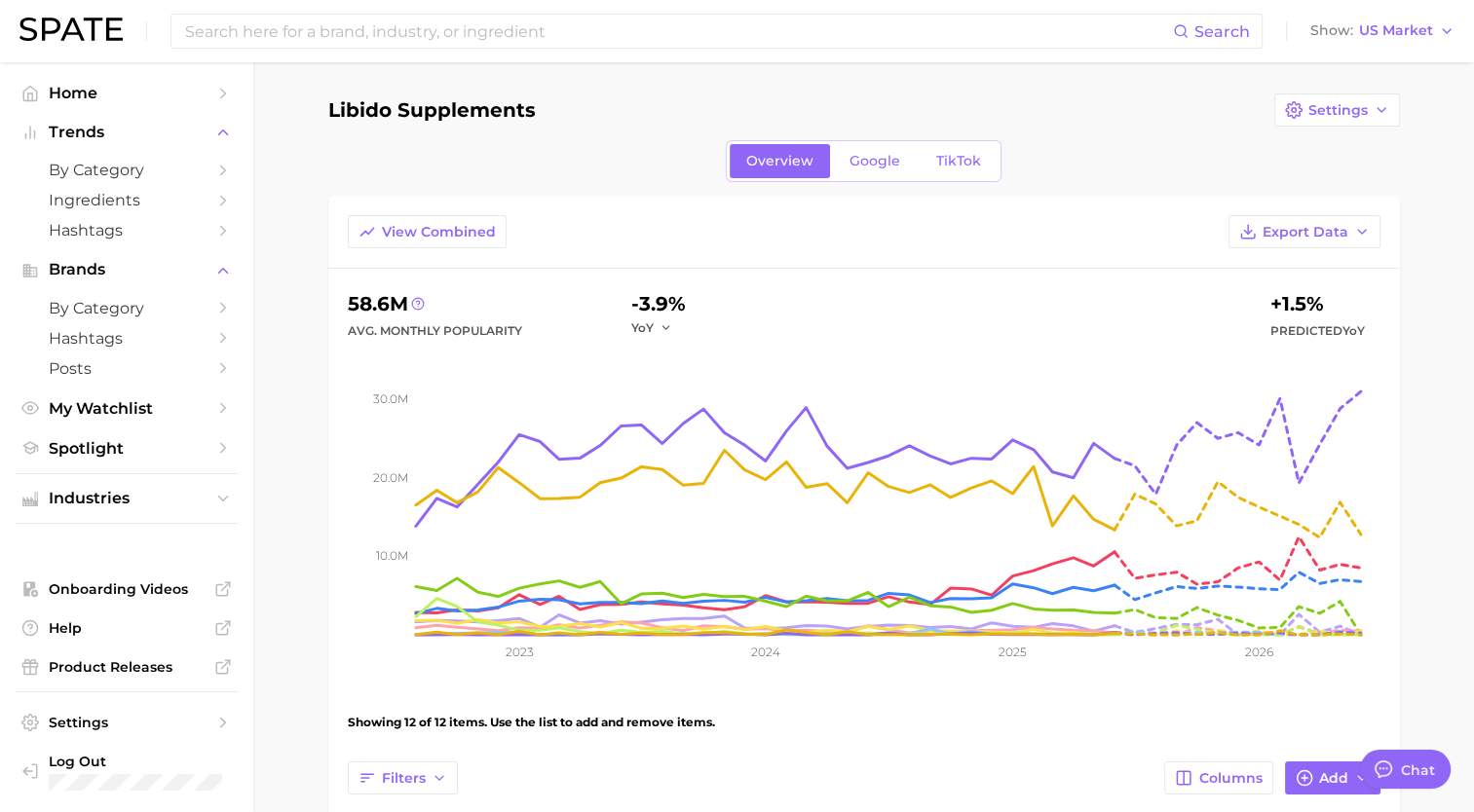
click at [476, 9] on div "Search Show US Market" at bounding box center [737, 31] width 1435 height 63
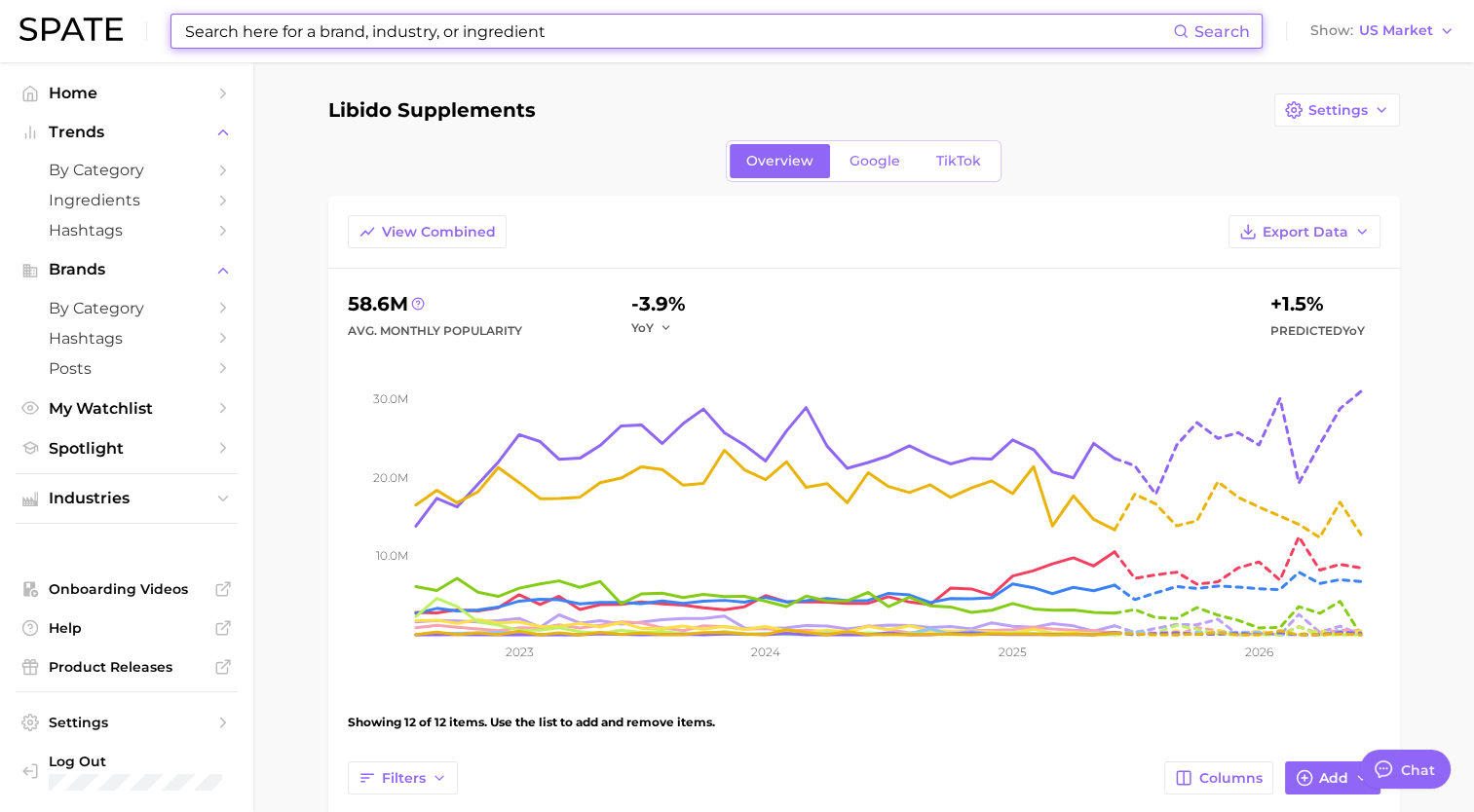
click at [468, 33] on input at bounding box center [677, 31] width 990 height 33
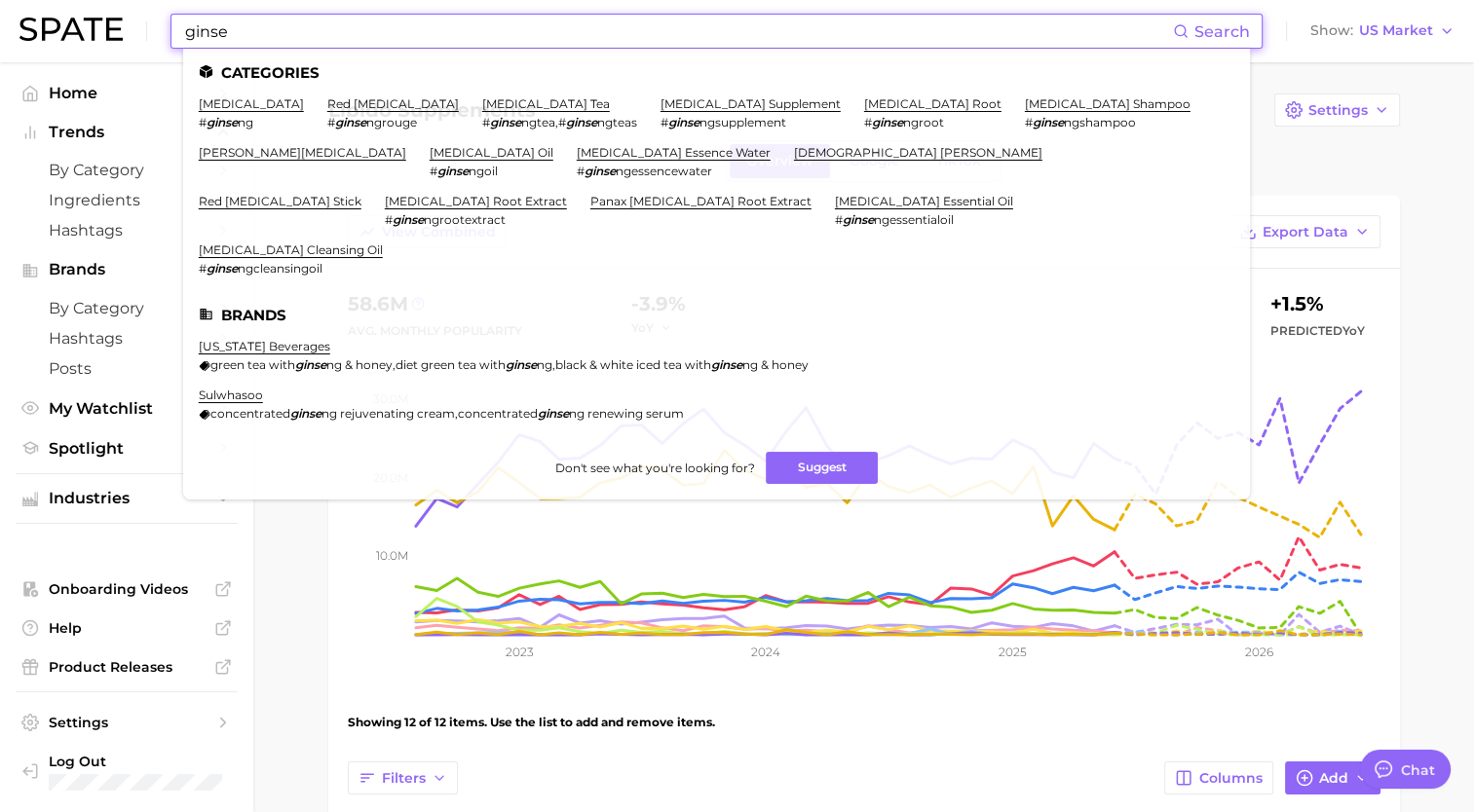
drag, startPoint x: 470, startPoint y: 32, endPoint x: 462, endPoint y: 52, distance: 21.5
click at [464, 49] on div "ginse Search Categories ginseng # ginse ng red ginseng # ginse ngrouge ginseng …" at bounding box center [716, 31] width 1092 height 35
type input "ginse"
click at [864, 98] on link "ginseng root" at bounding box center [933, 104] width 137 height 15
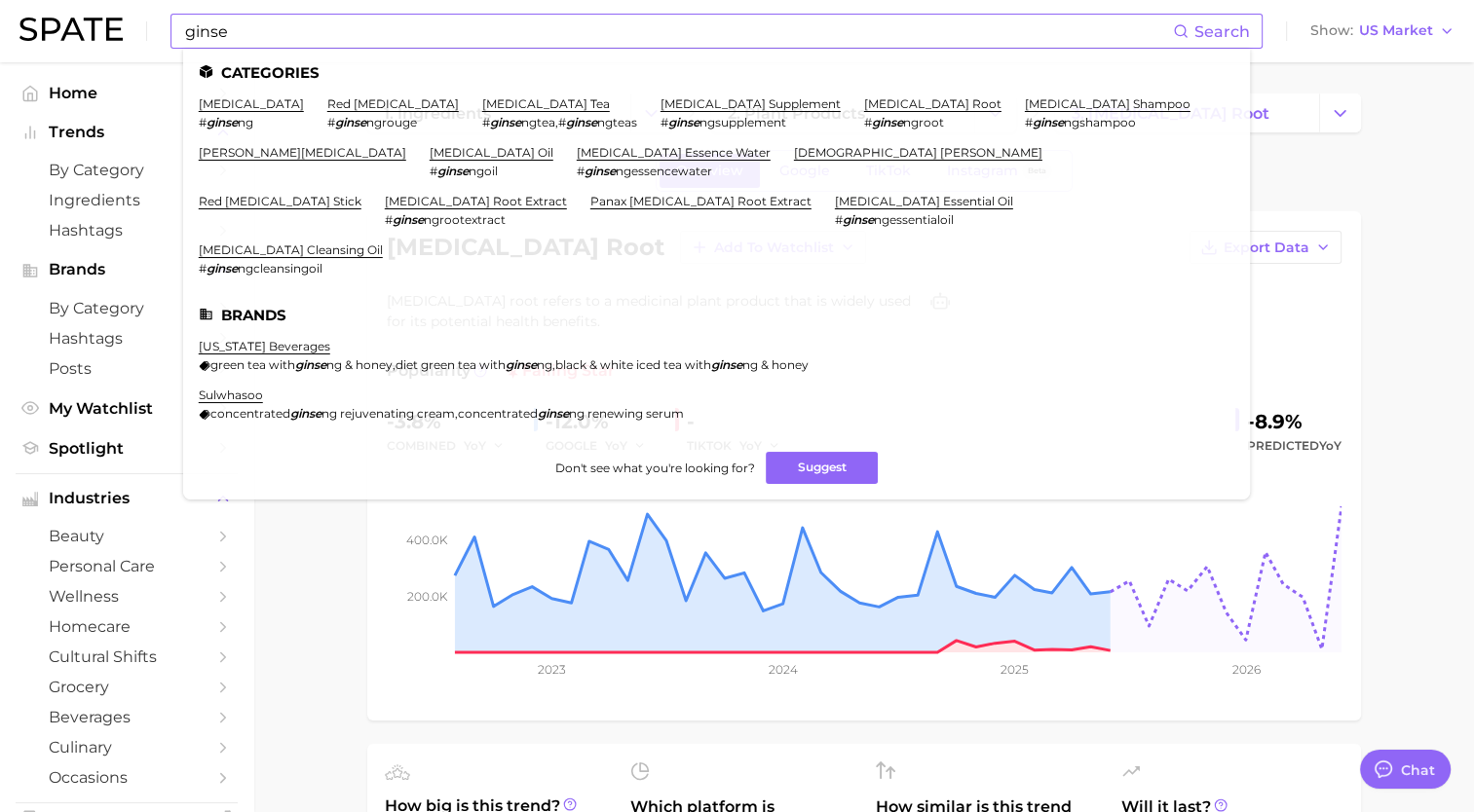
click at [511, 75] on li "Categories" at bounding box center [716, 72] width 1036 height 17
click at [567, 194] on link "ginseng root extract" at bounding box center [476, 201] width 182 height 15
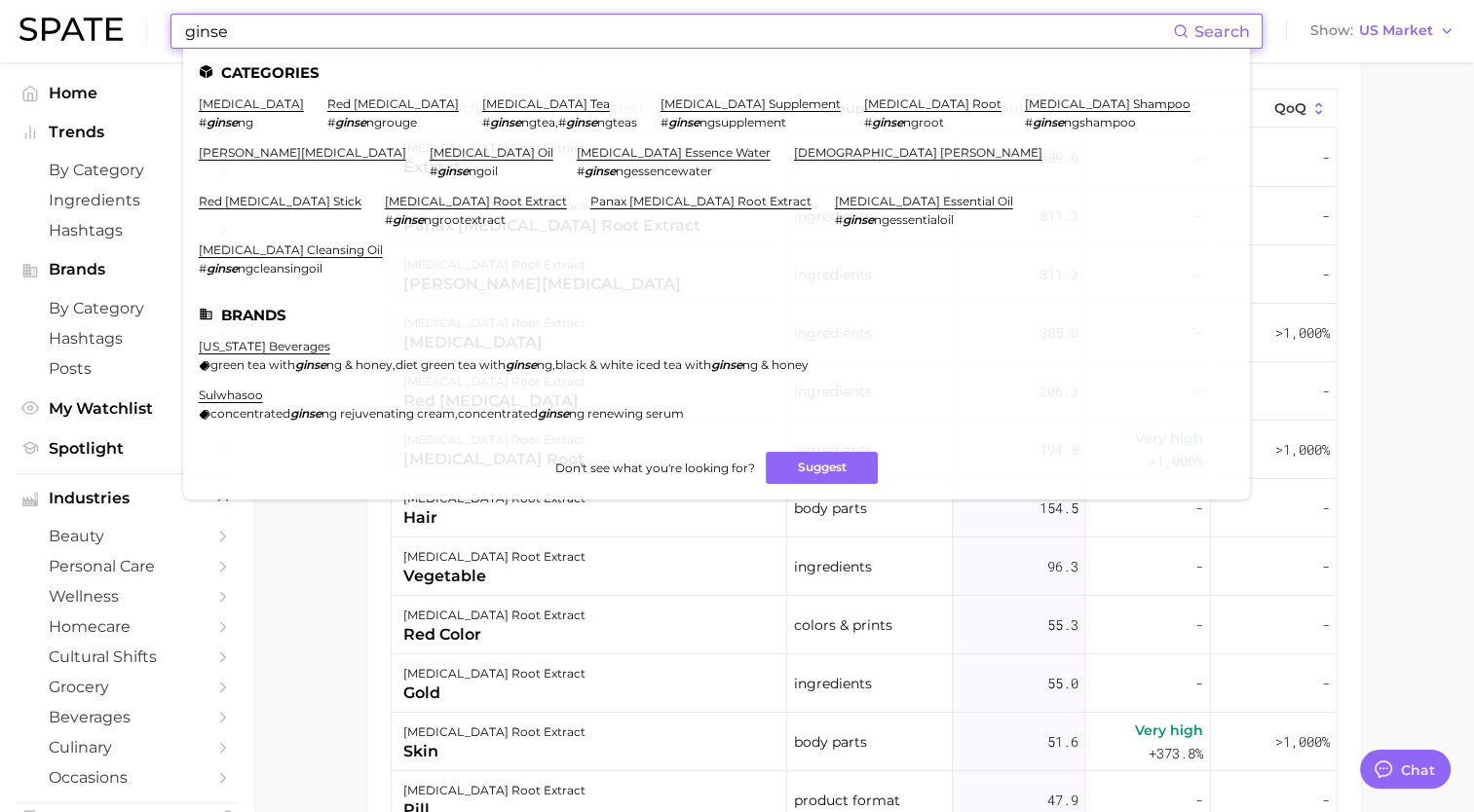
click at [378, 34] on input "ginse" at bounding box center [677, 31] width 990 height 33
click at [242, 98] on link "ginseng" at bounding box center [251, 104] width 105 height 15
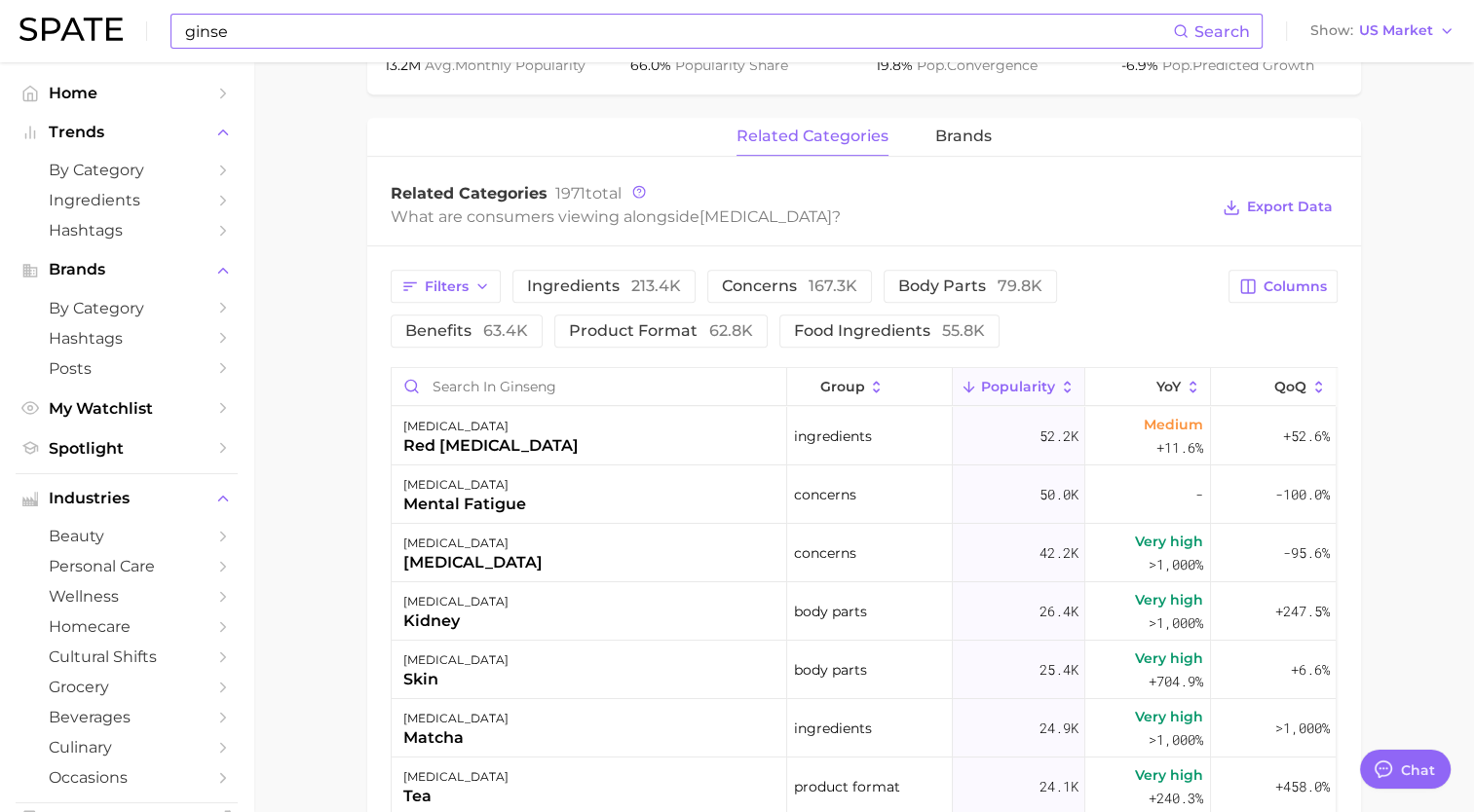
scroll to position [877, 0]
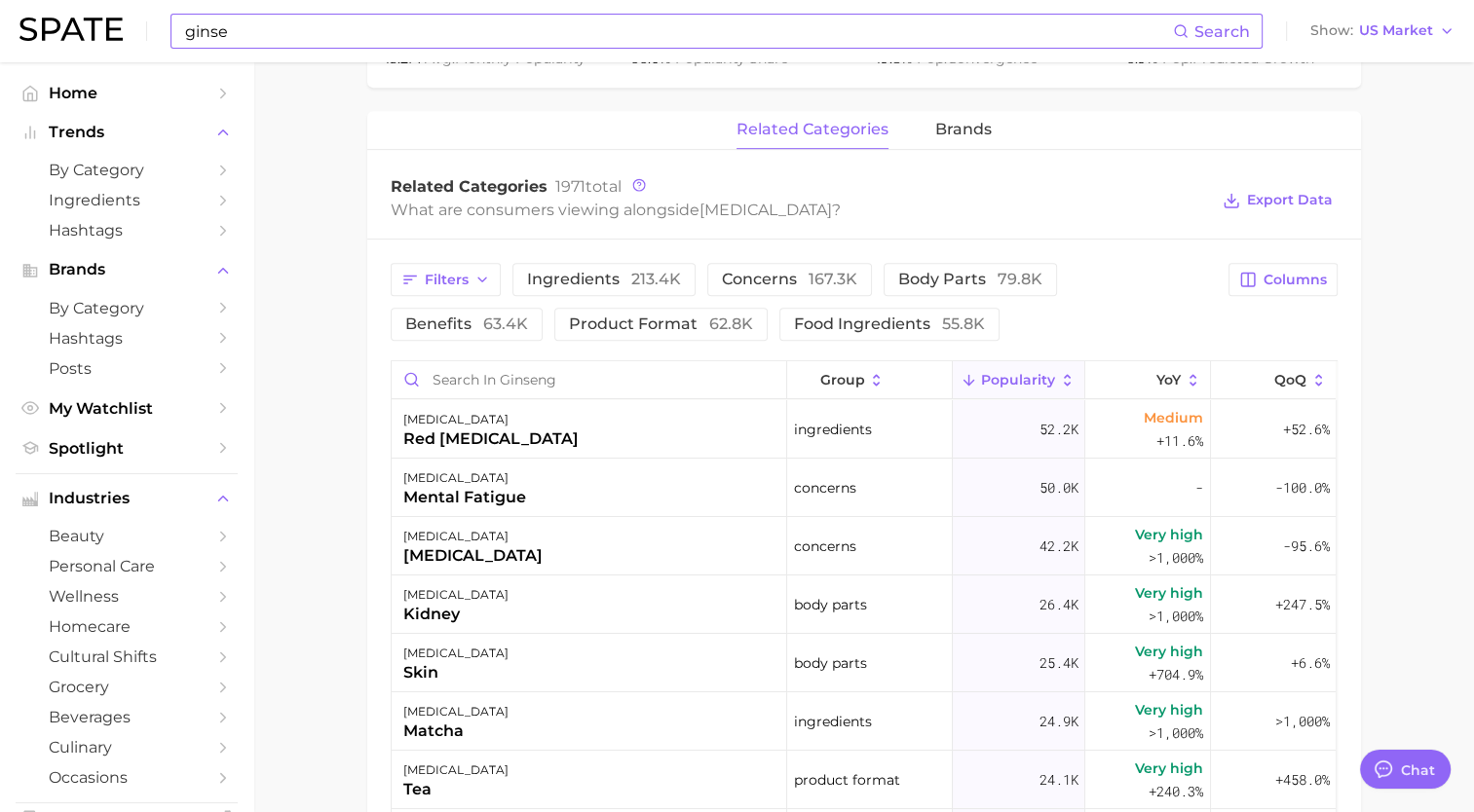
drag, startPoint x: 636, startPoint y: 4, endPoint x: 354, endPoint y: 677, distance: 729.7
click at [352, 677] on main "1. ingredients 2. adaptogen products 3. ginseng Overview Google TikTok Instagra…" at bounding box center [863, 240] width 1221 height 2107
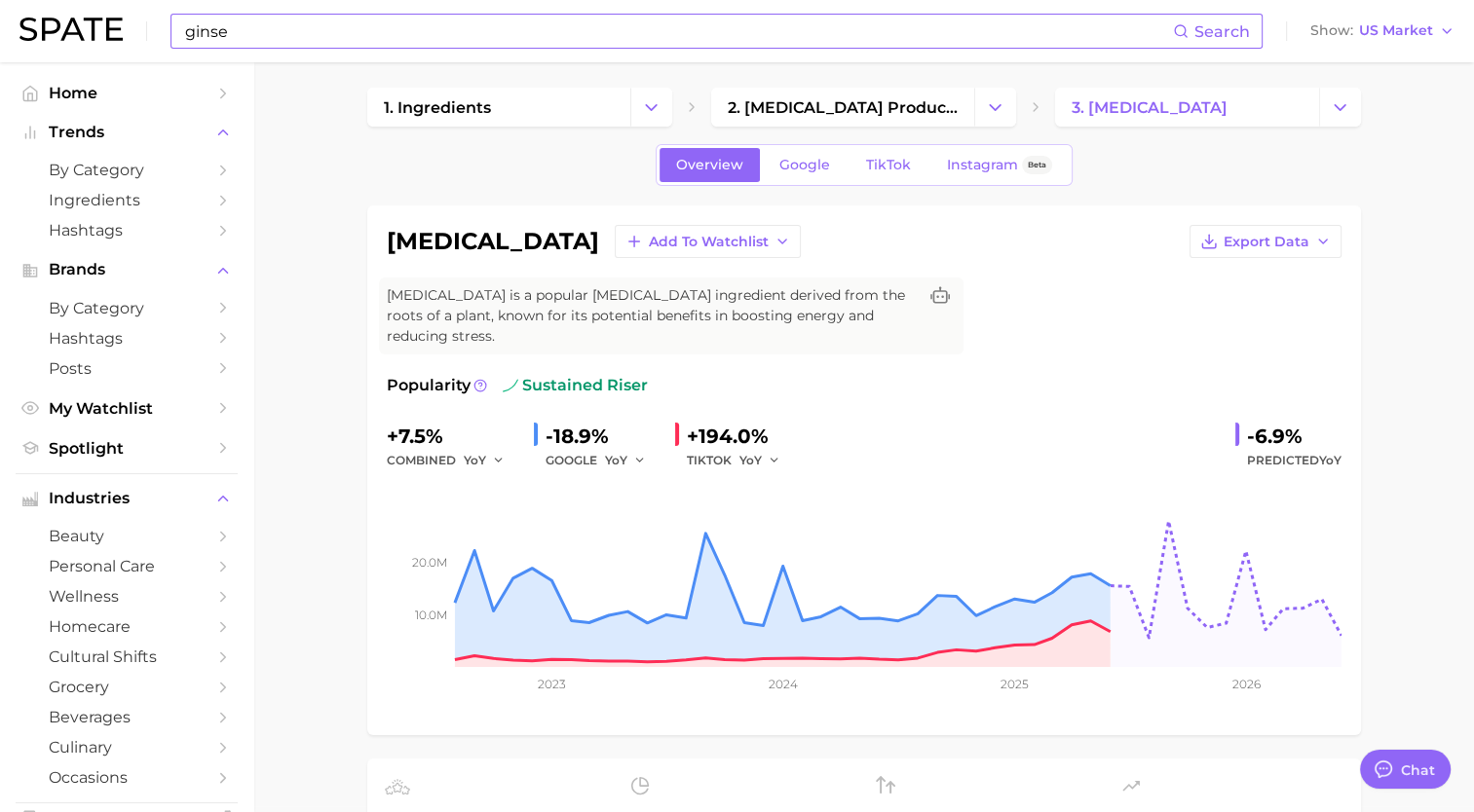
scroll to position [0, 0]
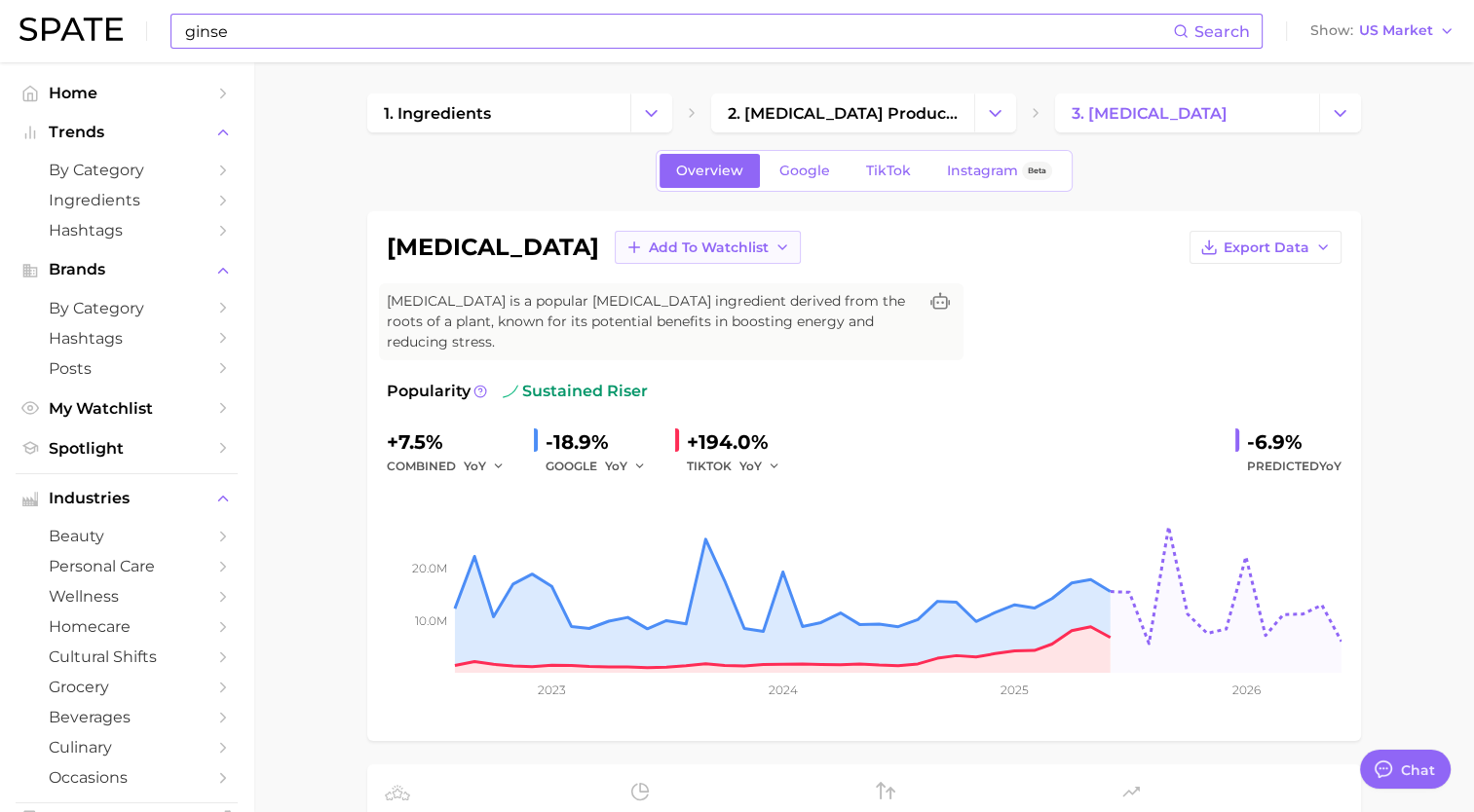
click at [625, 251] on icon "button" at bounding box center [634, 248] width 18 height 18
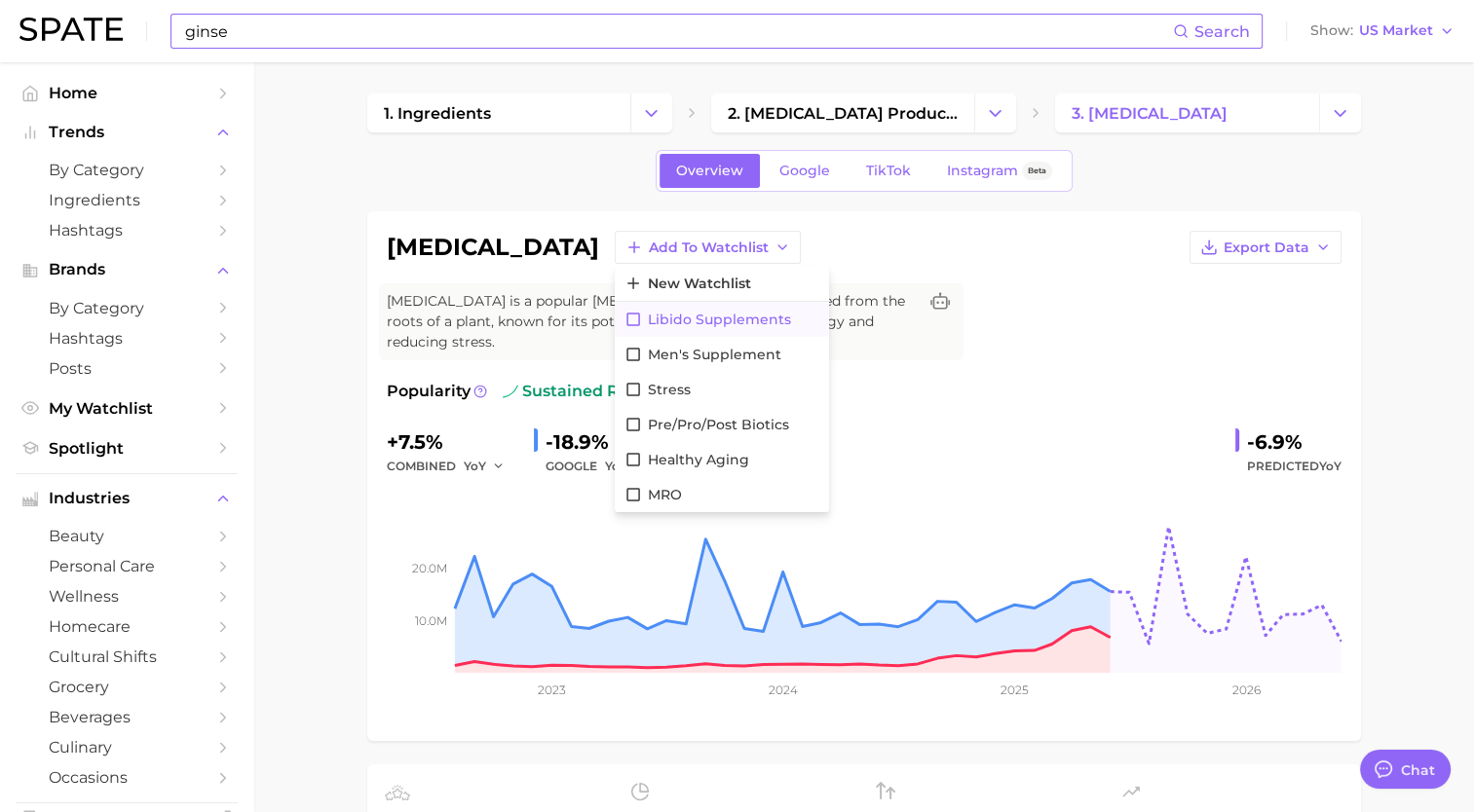
click at [648, 311] on span "Libido Supplements" at bounding box center [719, 319] width 143 height 17
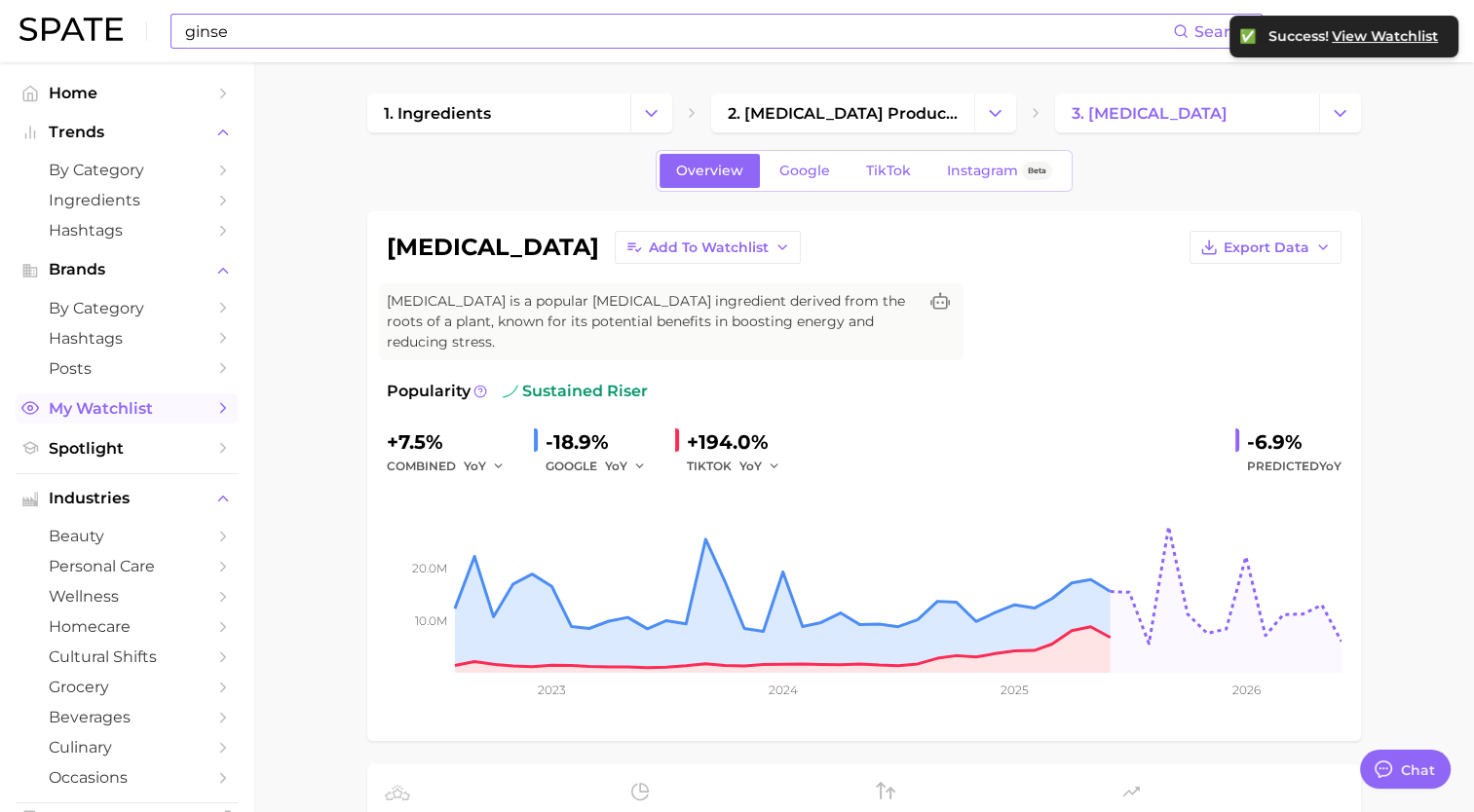
click at [84, 424] on link "My Watchlist" at bounding box center [126, 408] width 222 height 30
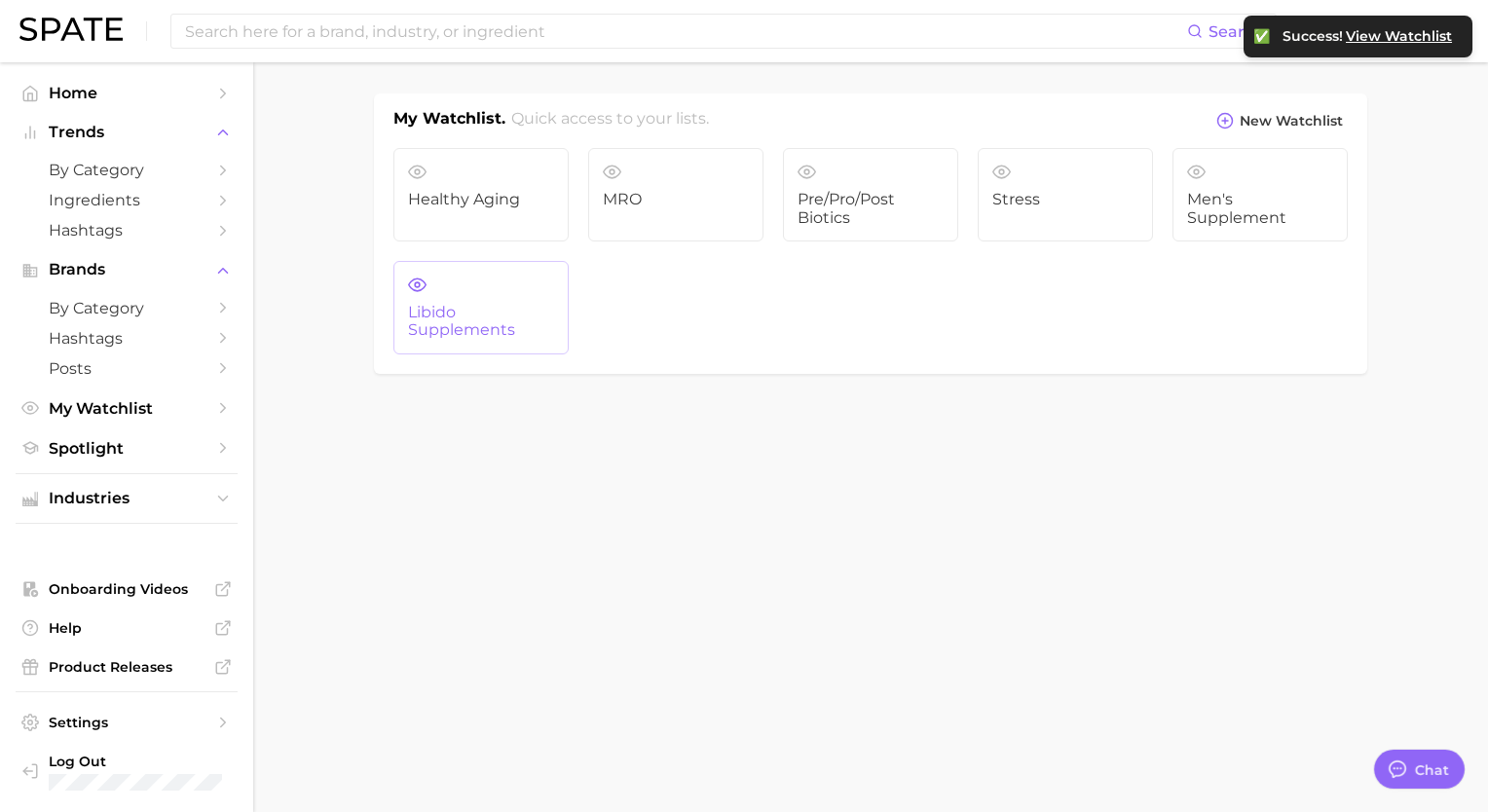
click at [517, 304] on span "Libido Supplements" at bounding box center [480, 322] width 146 height 36
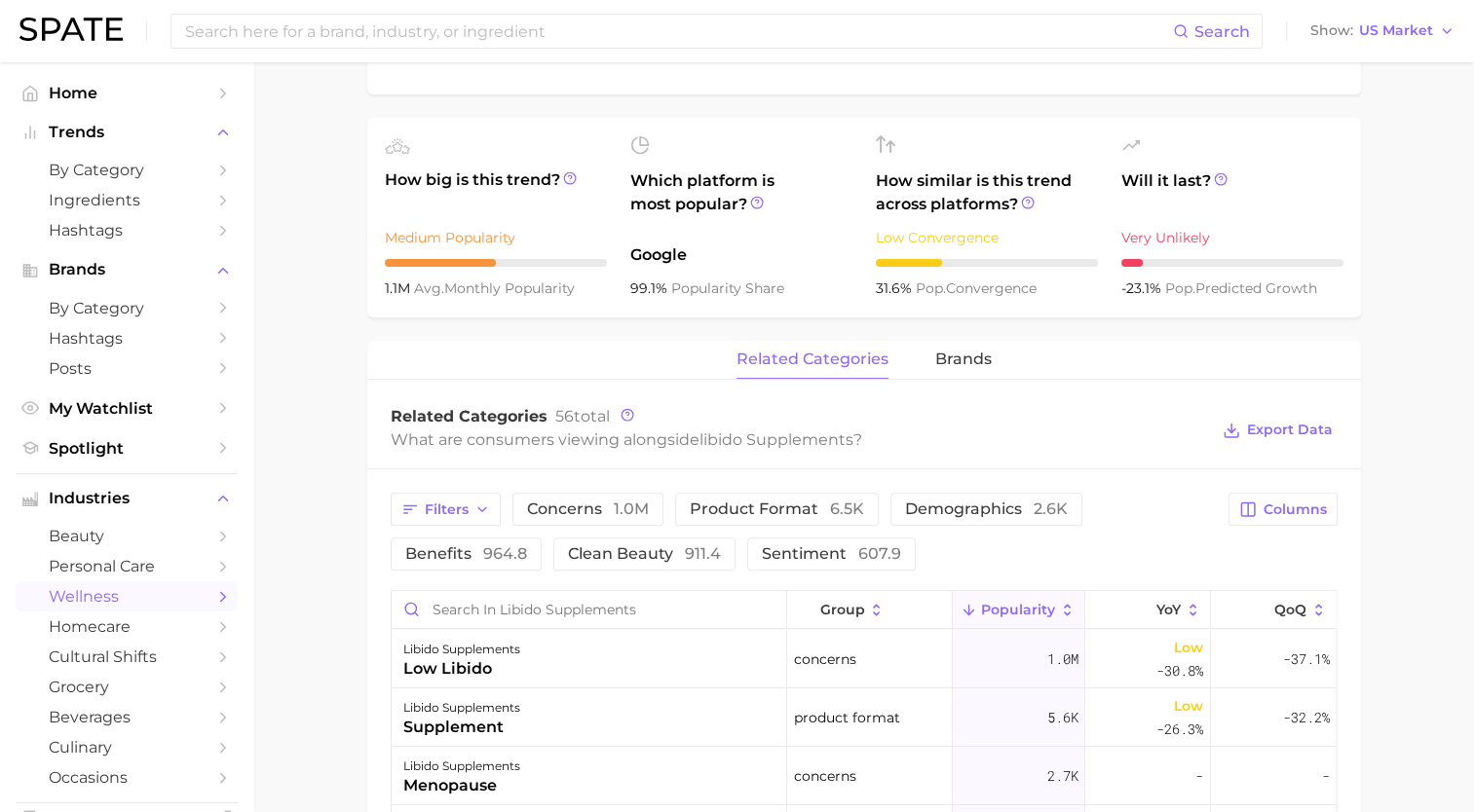
scroll to position [682, 0]
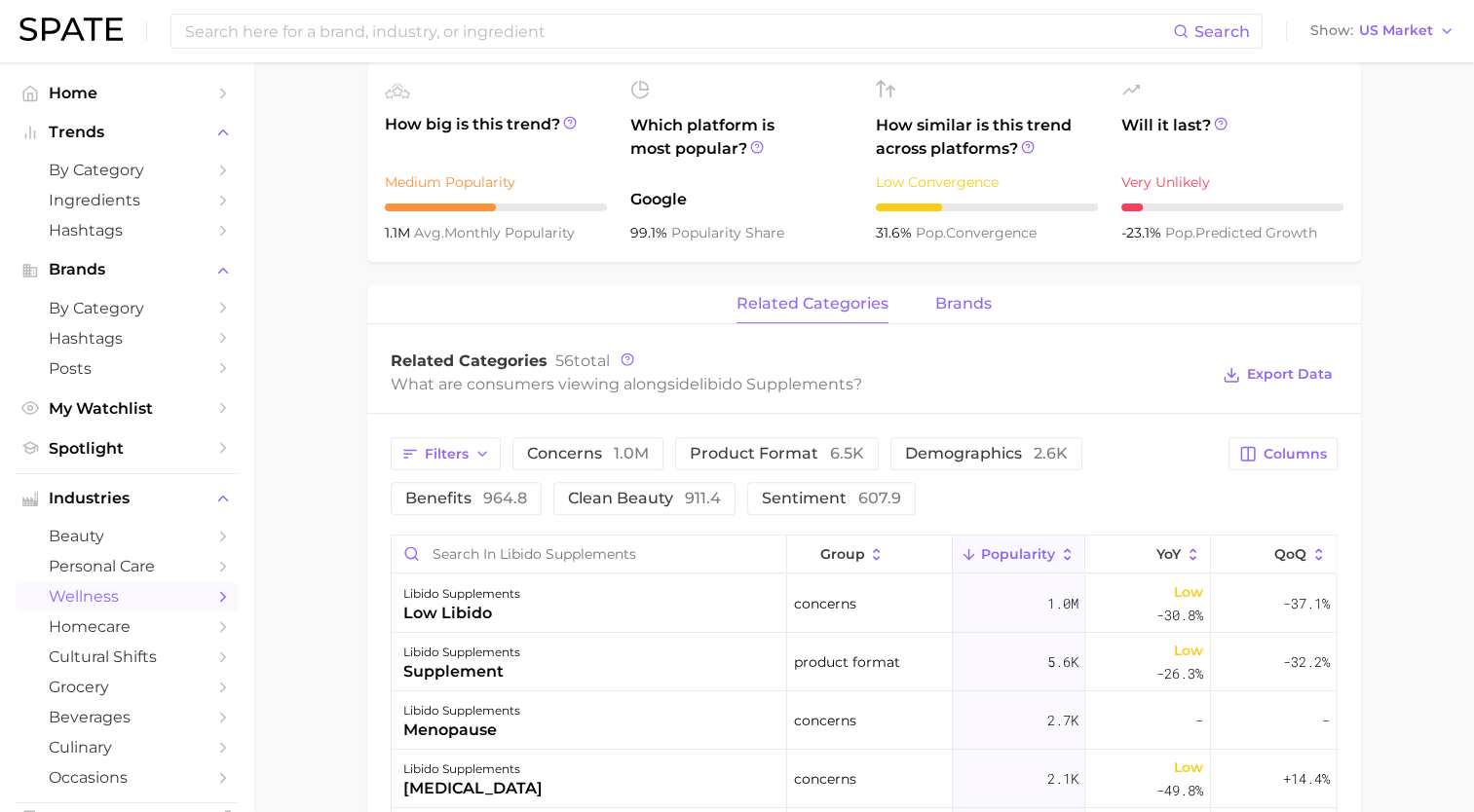
click at [963, 310] on span "brands" at bounding box center [963, 304] width 57 height 18
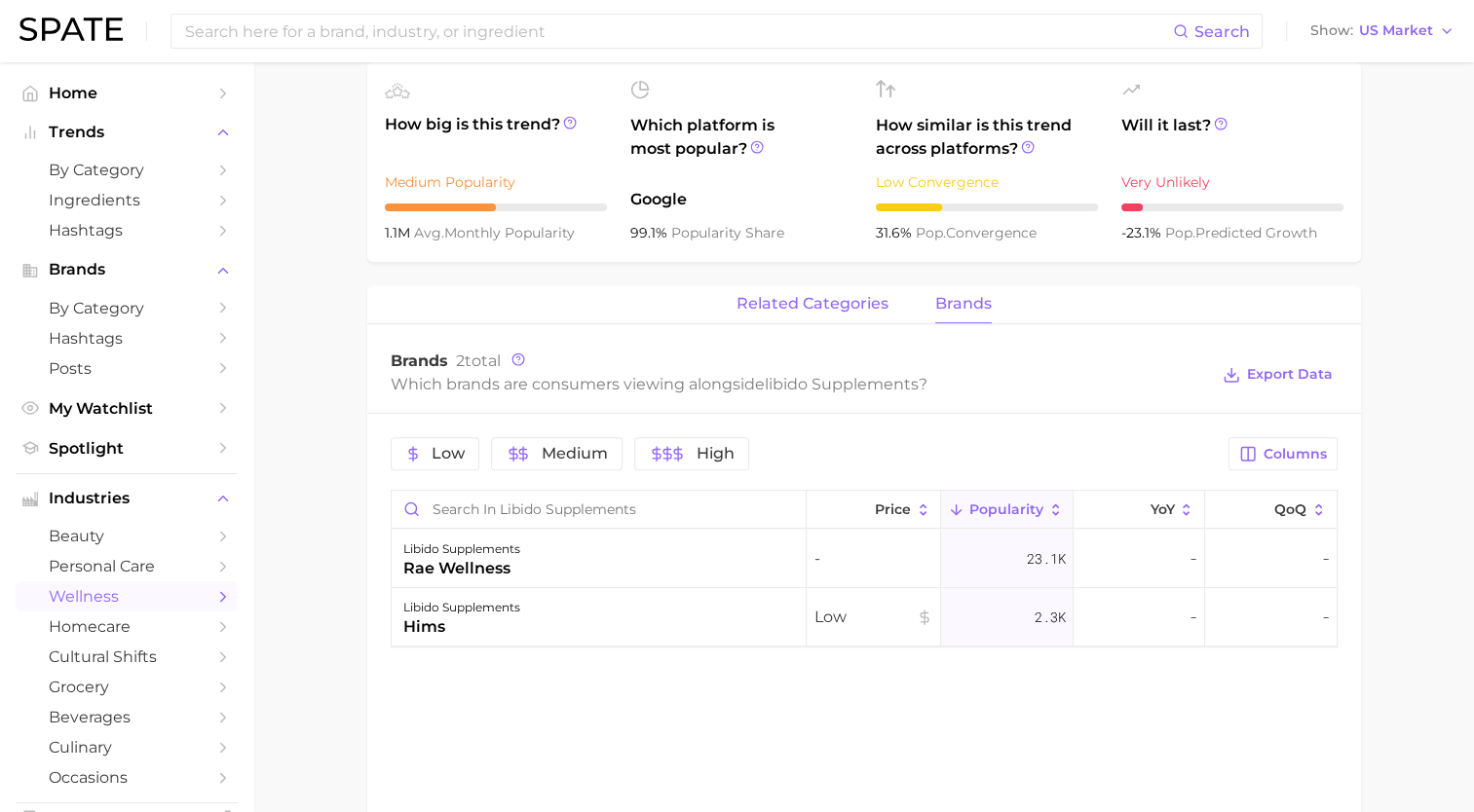
click at [837, 315] on button "related categories" at bounding box center [811, 304] width 152 height 38
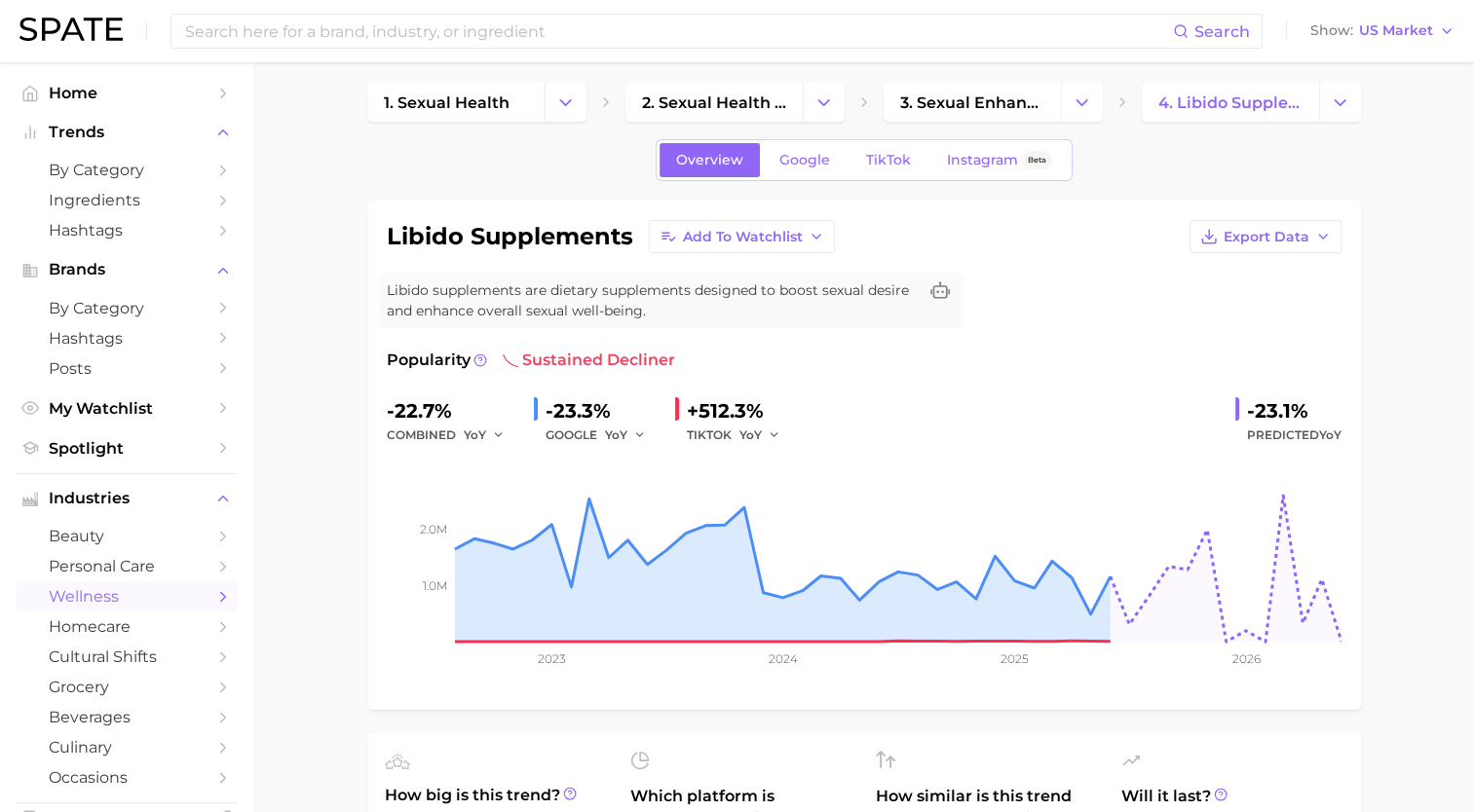
scroll to position [0, 0]
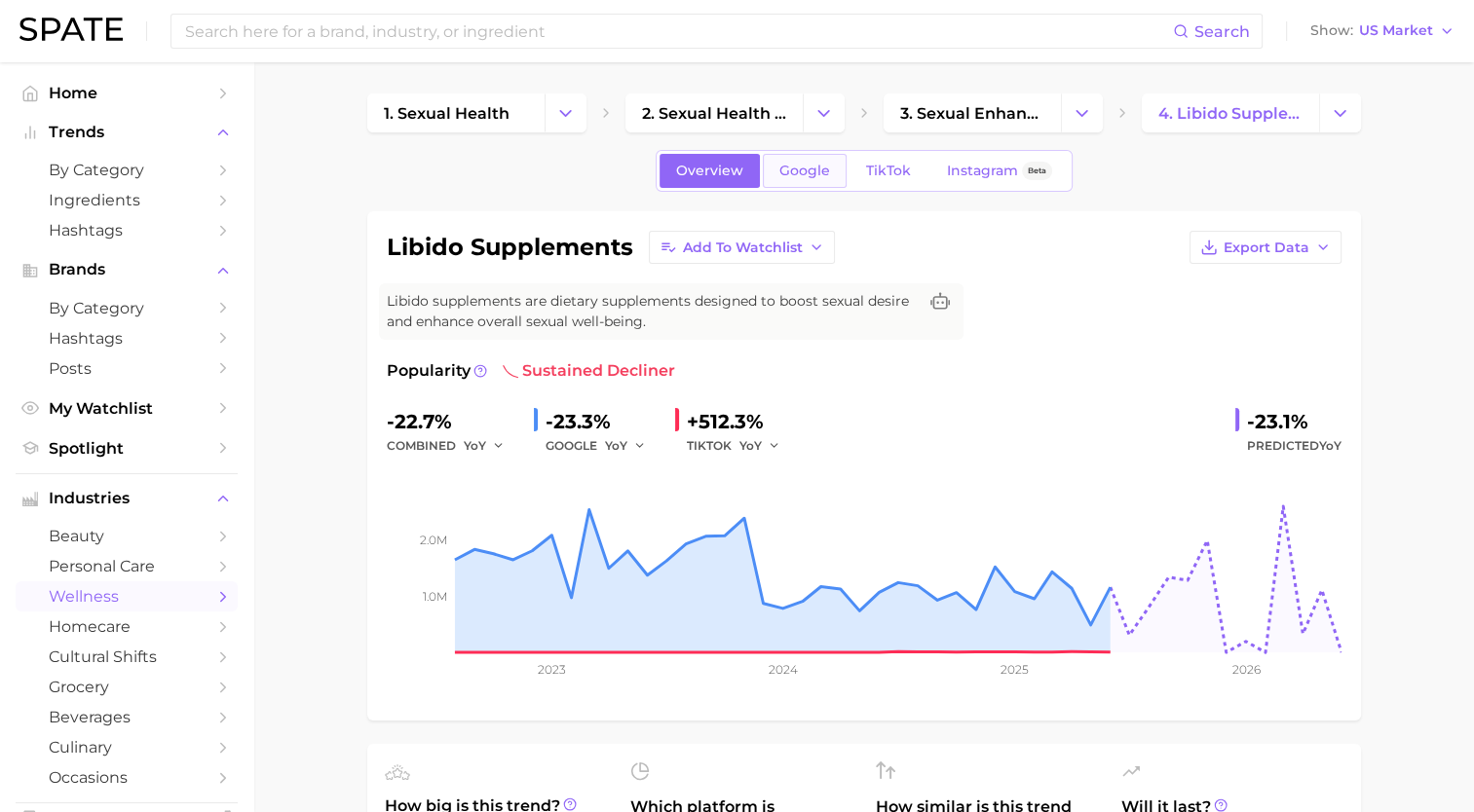
click at [822, 168] on span "Google" at bounding box center [805, 170] width 51 height 17
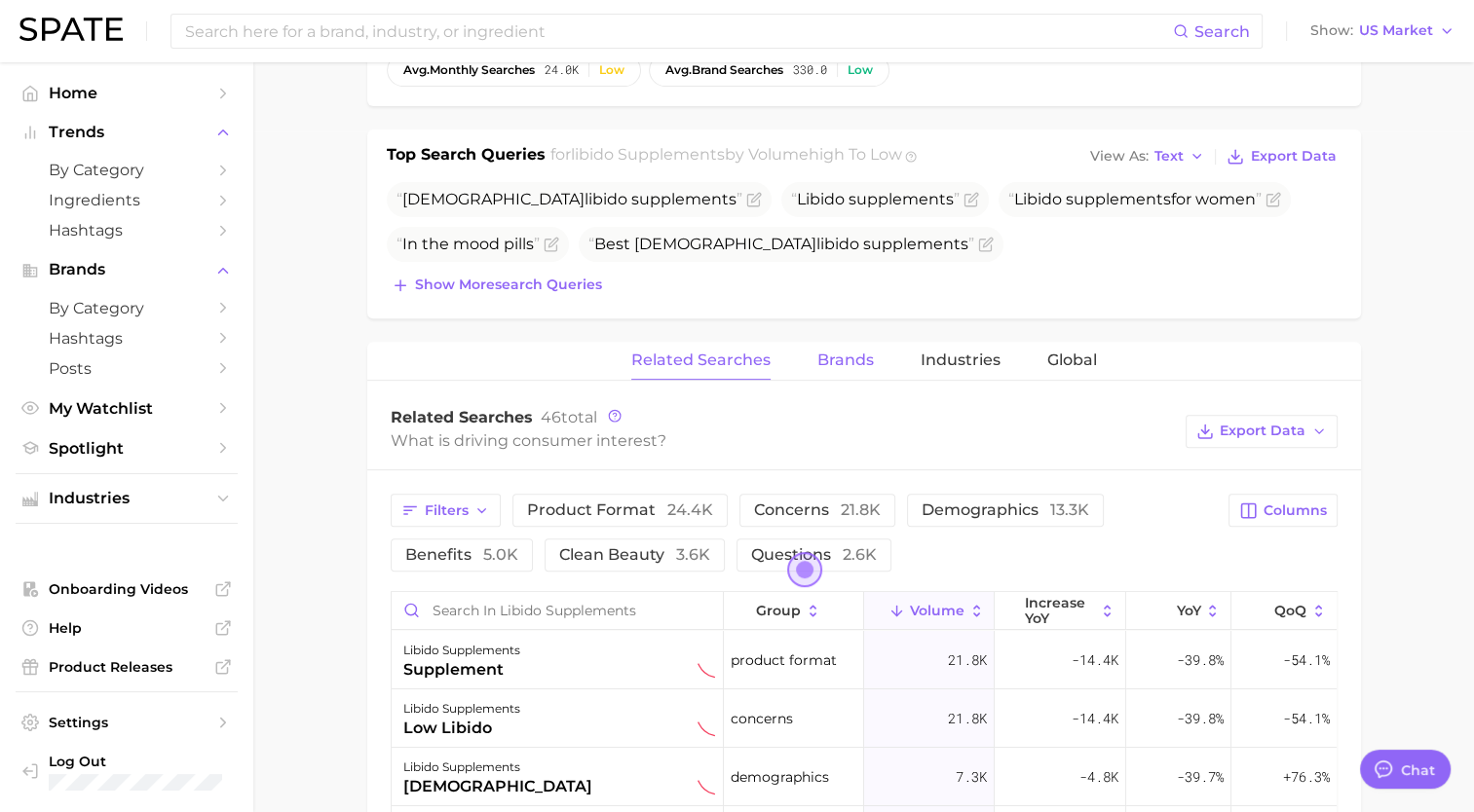
scroll to position [682, 0]
click at [852, 364] on span "Brands" at bounding box center [846, 359] width 57 height 18
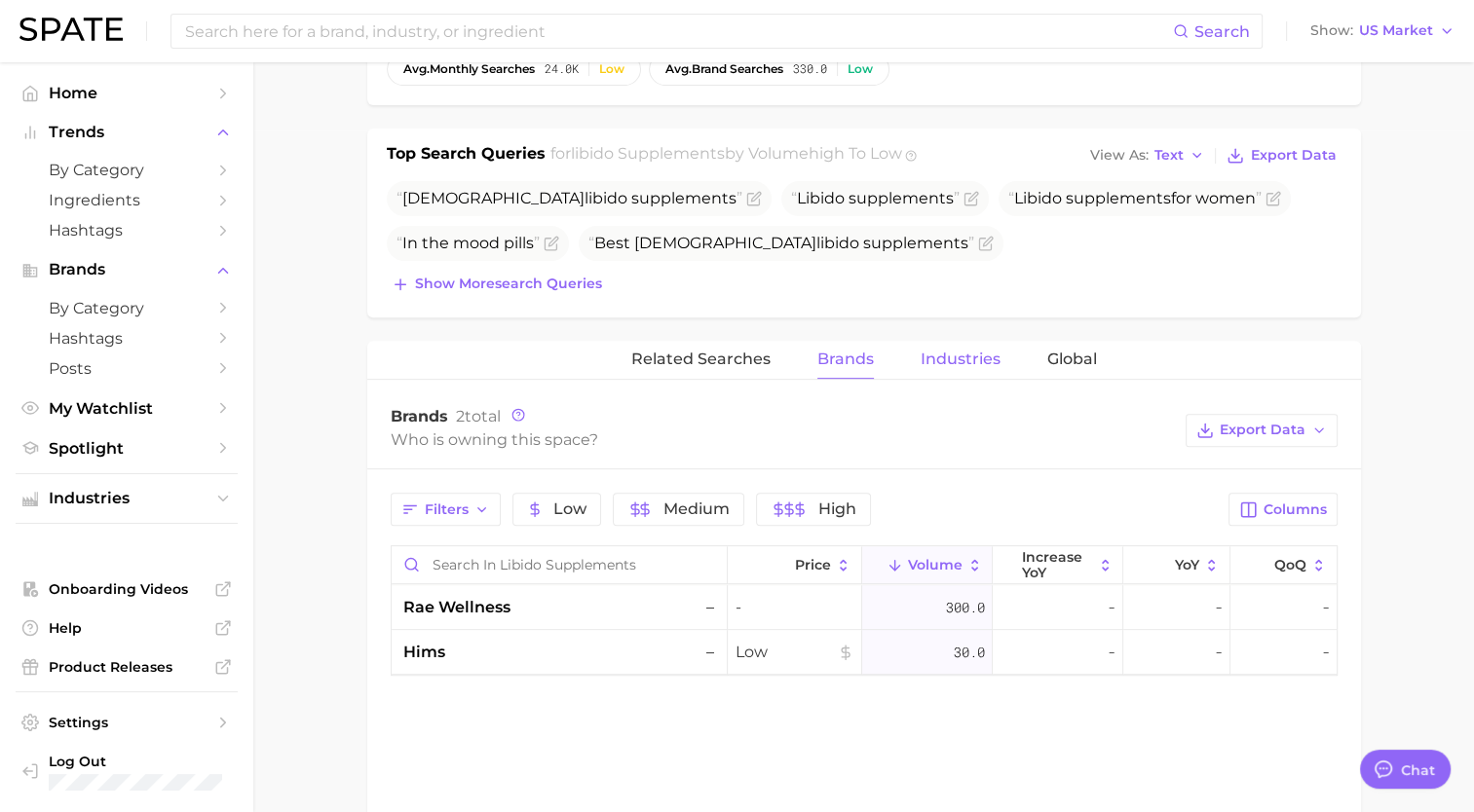
click at [956, 368] on button "Industries" at bounding box center [961, 359] width 80 height 38
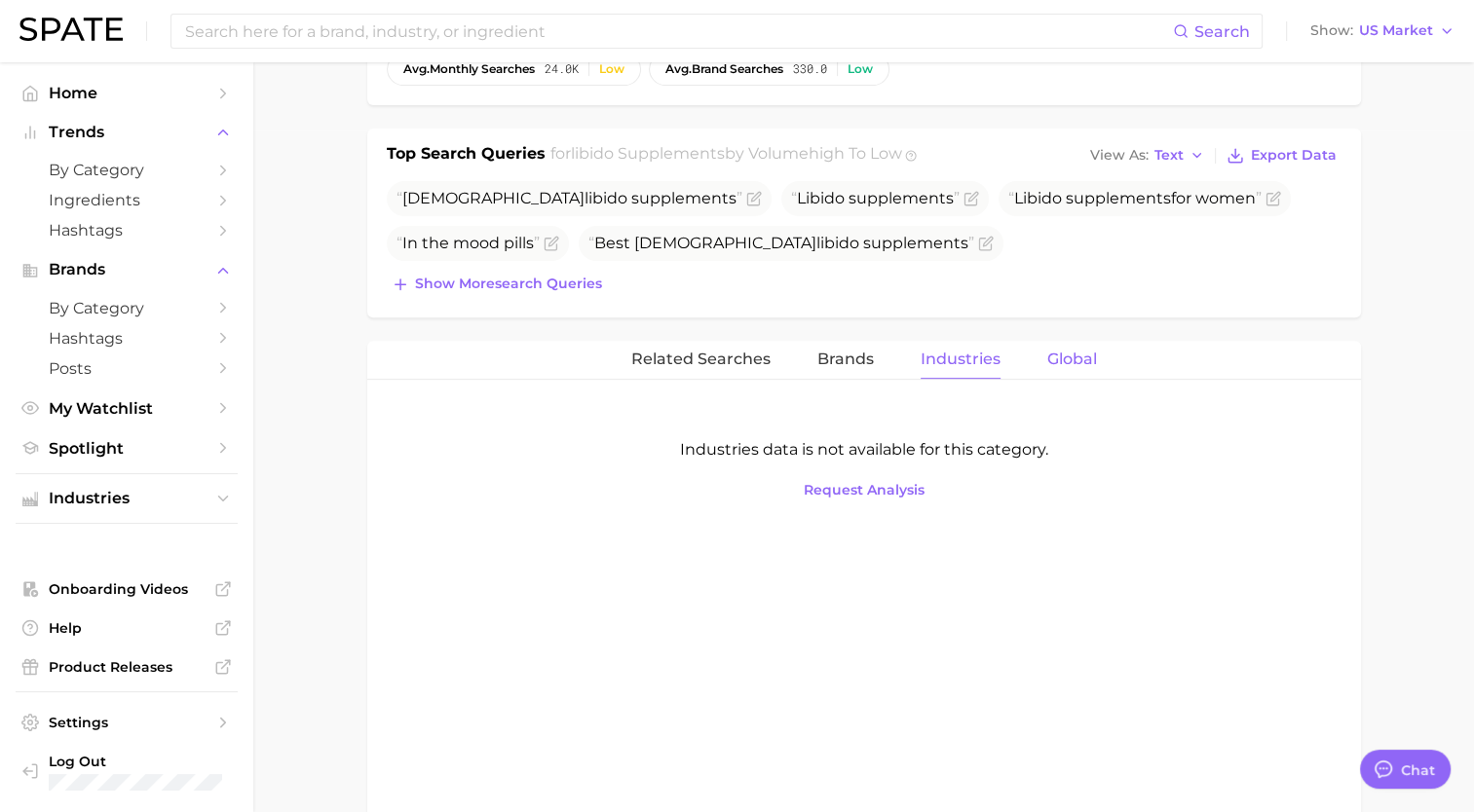
click at [1076, 367] on button "Global" at bounding box center [1072, 359] width 50 height 38
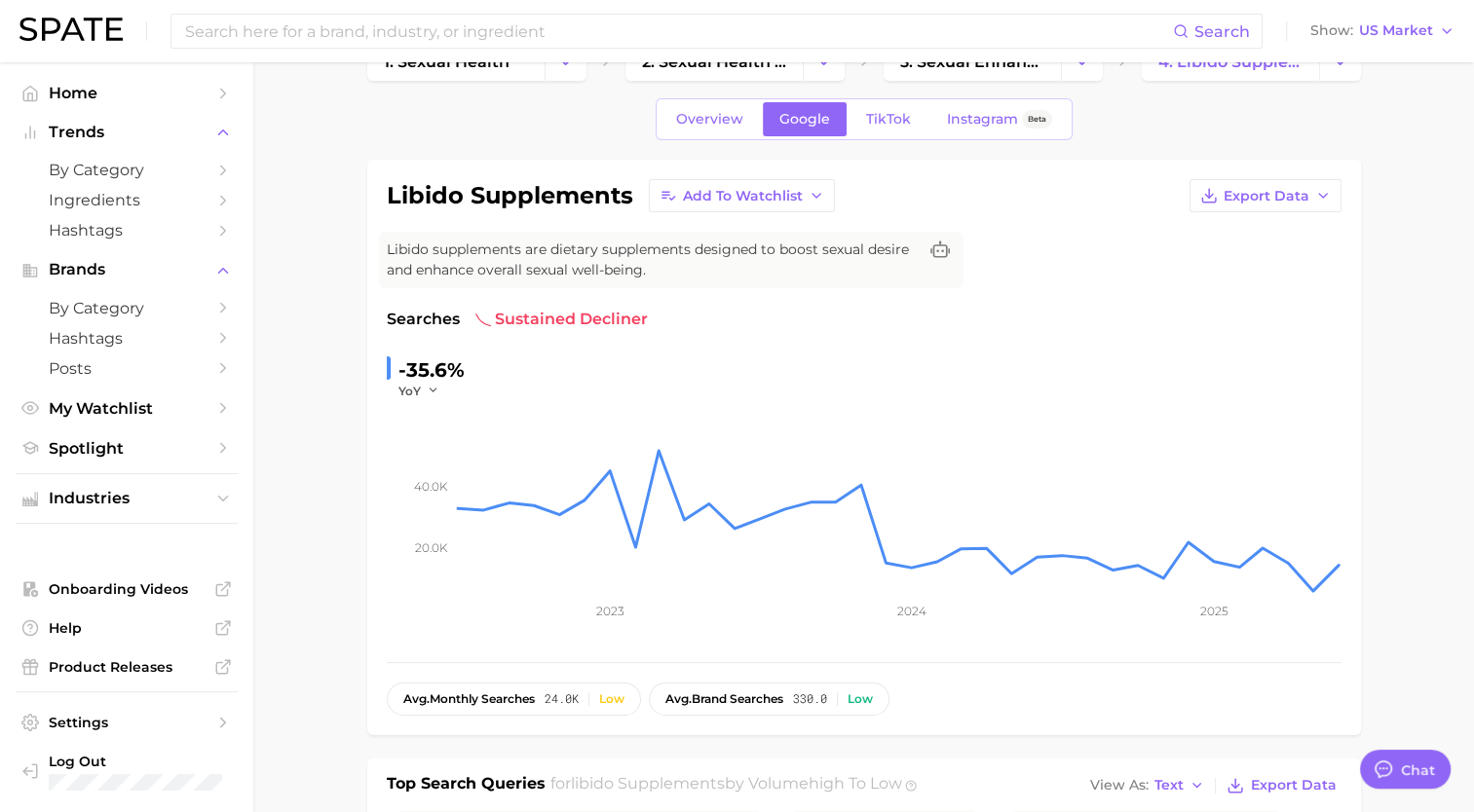
scroll to position [0, 0]
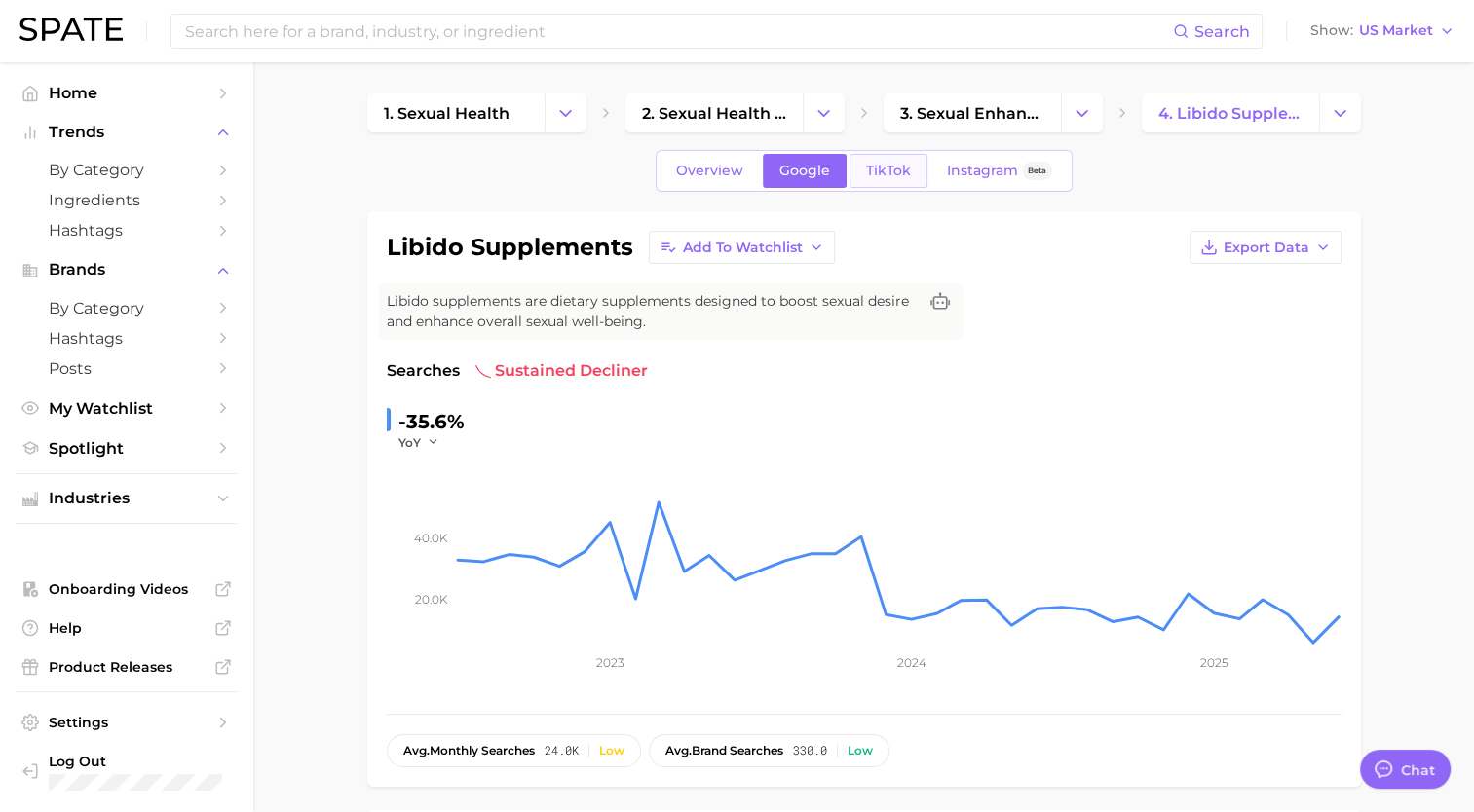
click at [866, 177] on span "TikTok" at bounding box center [889, 170] width 45 height 17
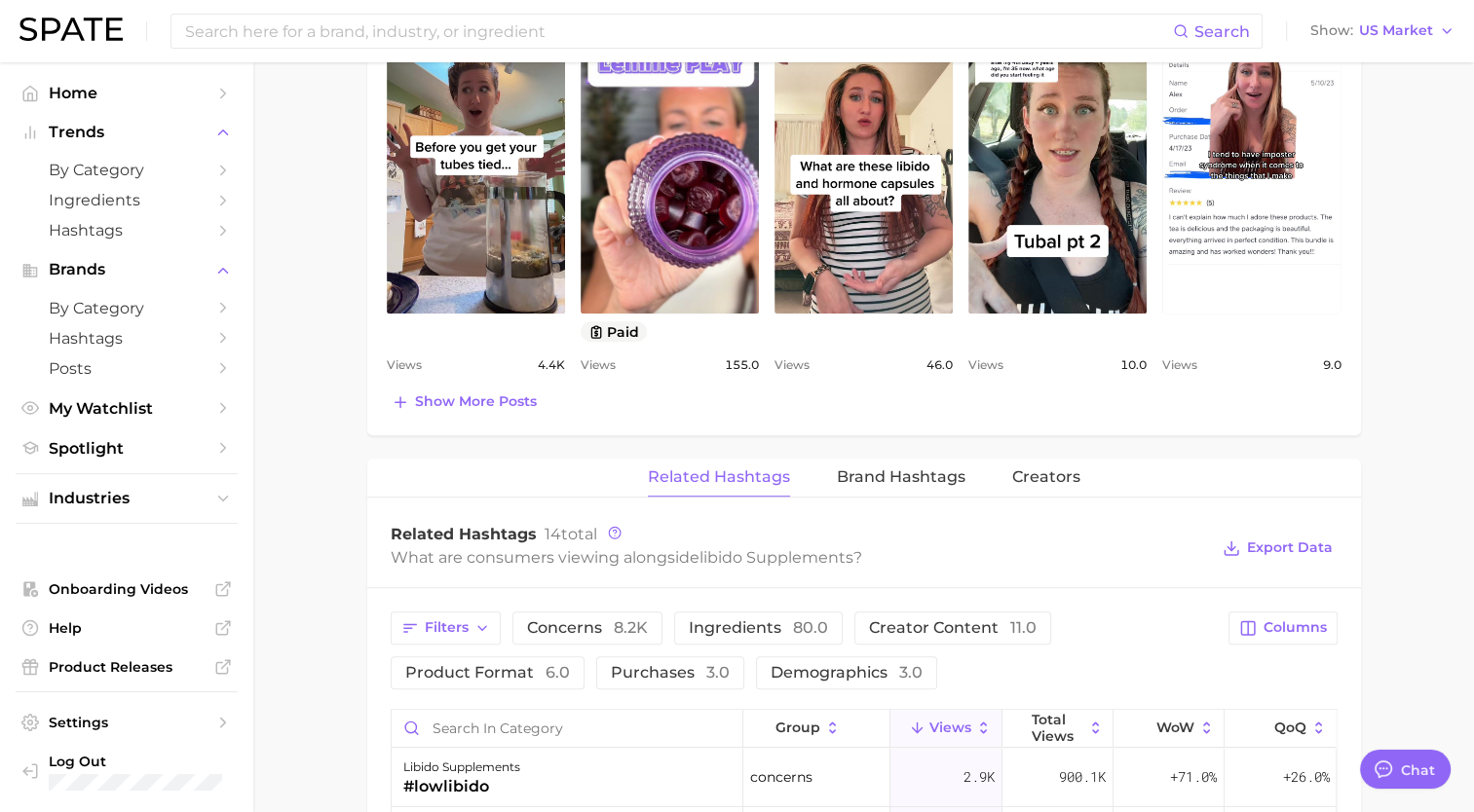
scroll to position [1168, 0]
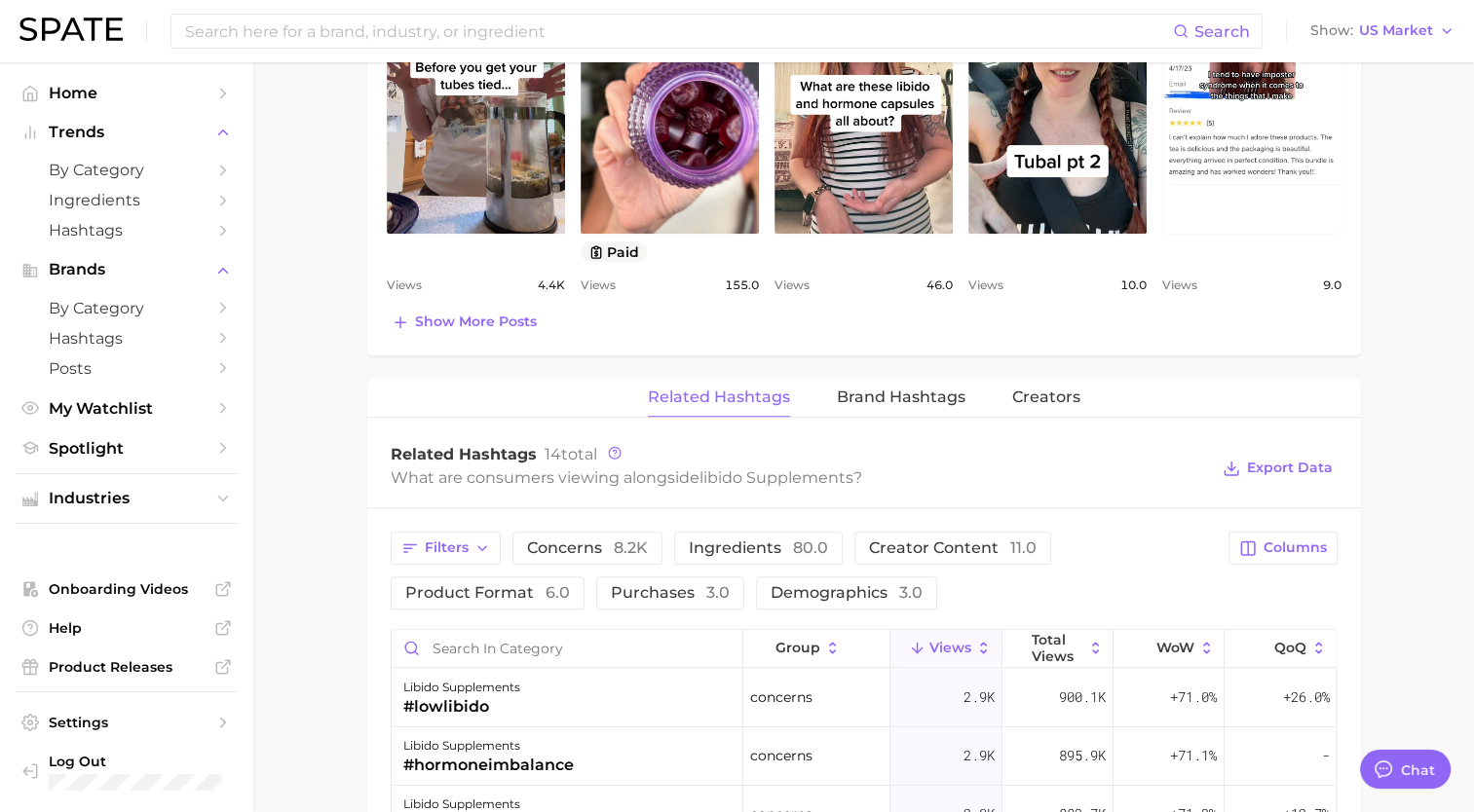
click at [771, 391] on span "Related Hashtags" at bounding box center [718, 397] width 142 height 18
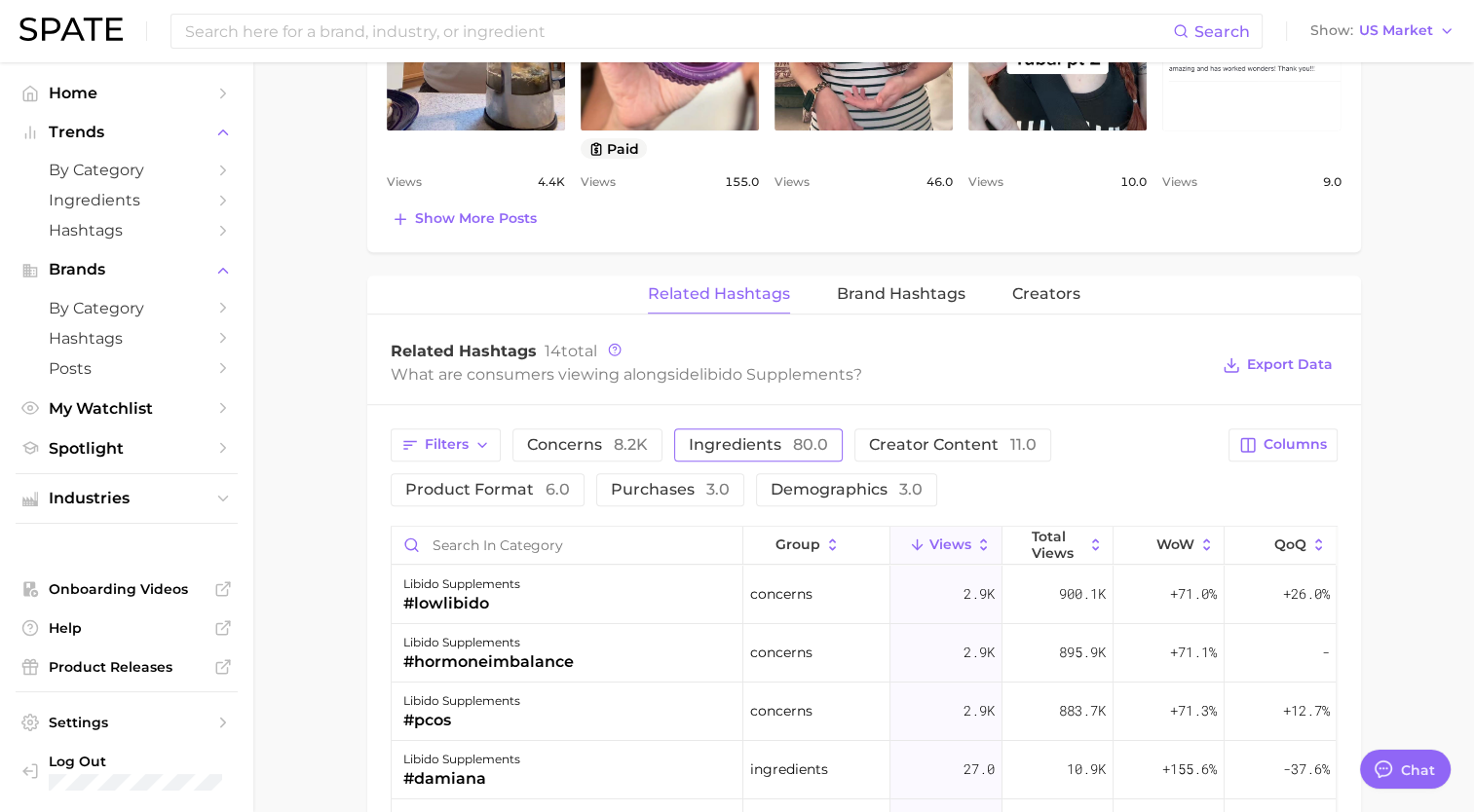
scroll to position [1071, 0]
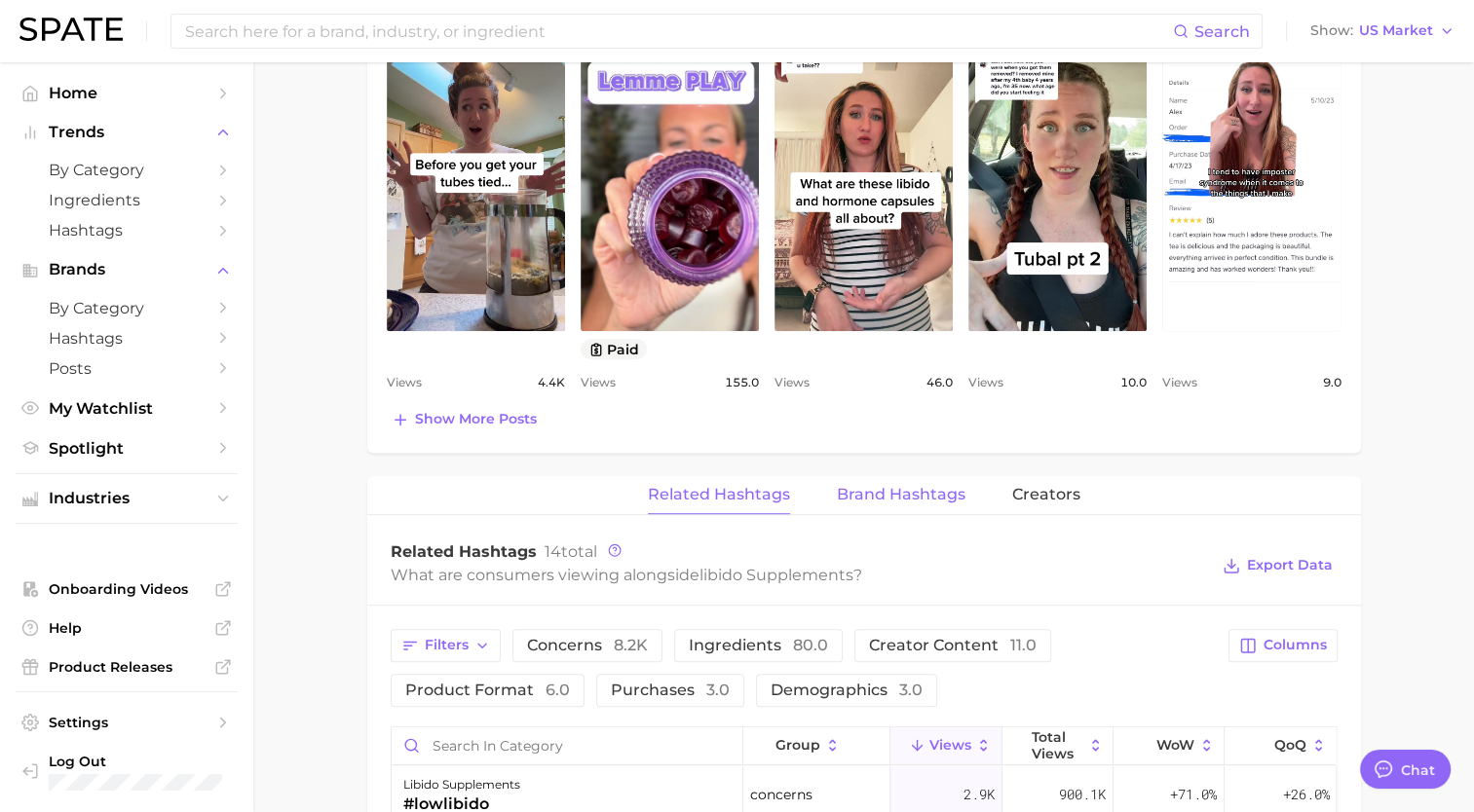
click at [912, 491] on span "Brand Hashtags" at bounding box center [900, 495] width 128 height 18
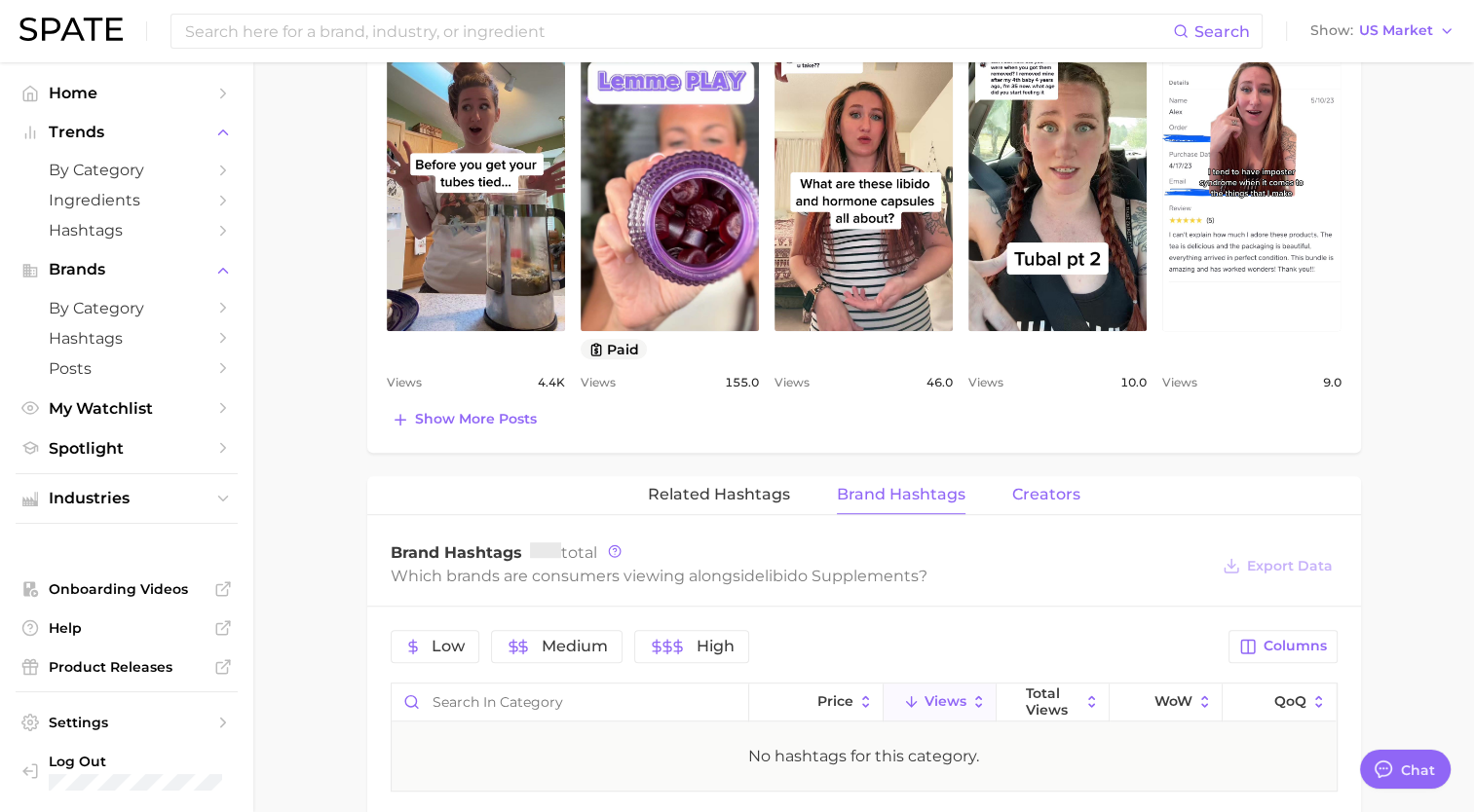
click at [1034, 488] on span "Creators" at bounding box center [1046, 495] width 69 height 18
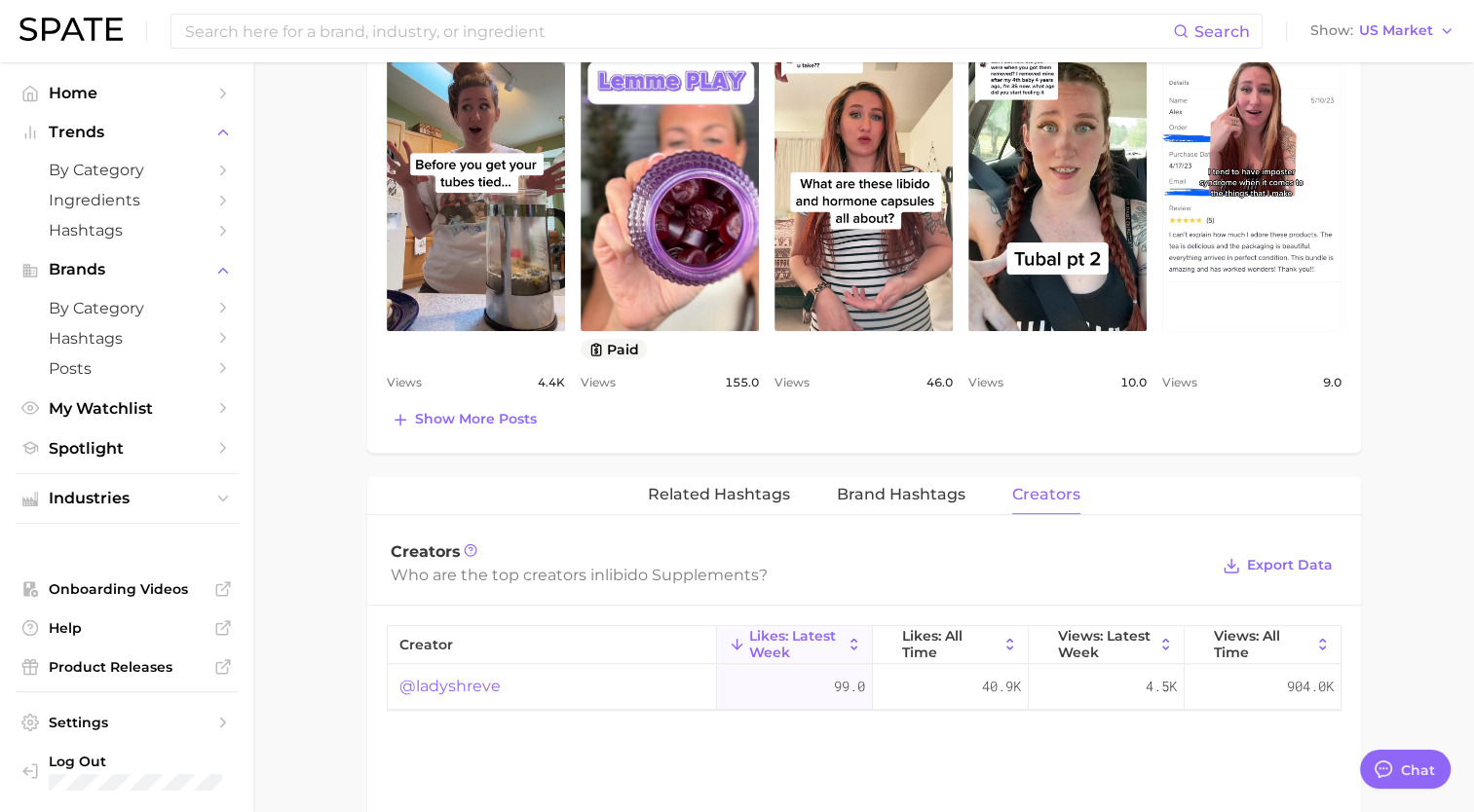
click at [483, 665] on div "@ladyshreve" at bounding box center [552, 688] width 329 height 45
click at [438, 680] on link "@ladyshreve" at bounding box center [450, 687] width 102 height 23
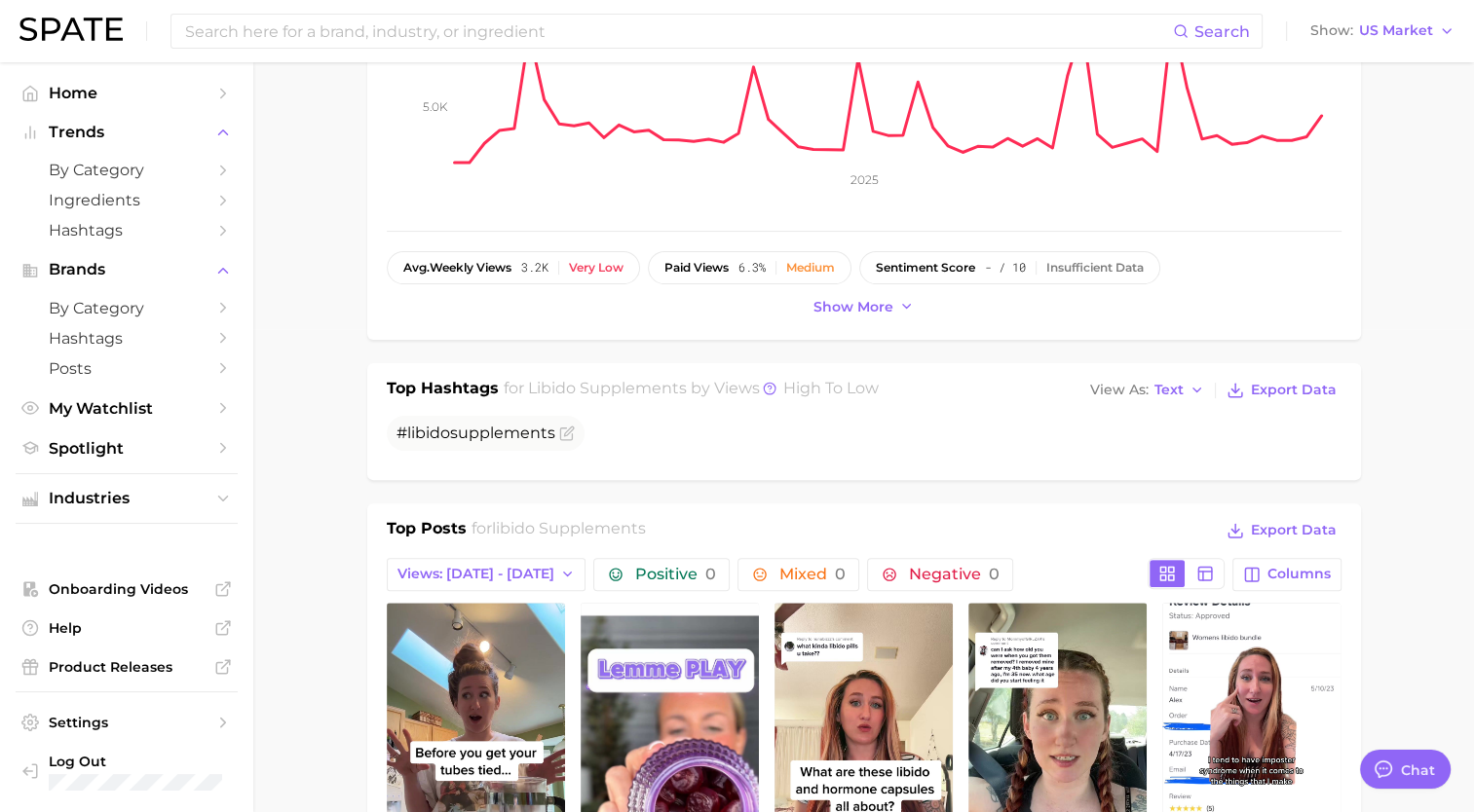
scroll to position [0, 0]
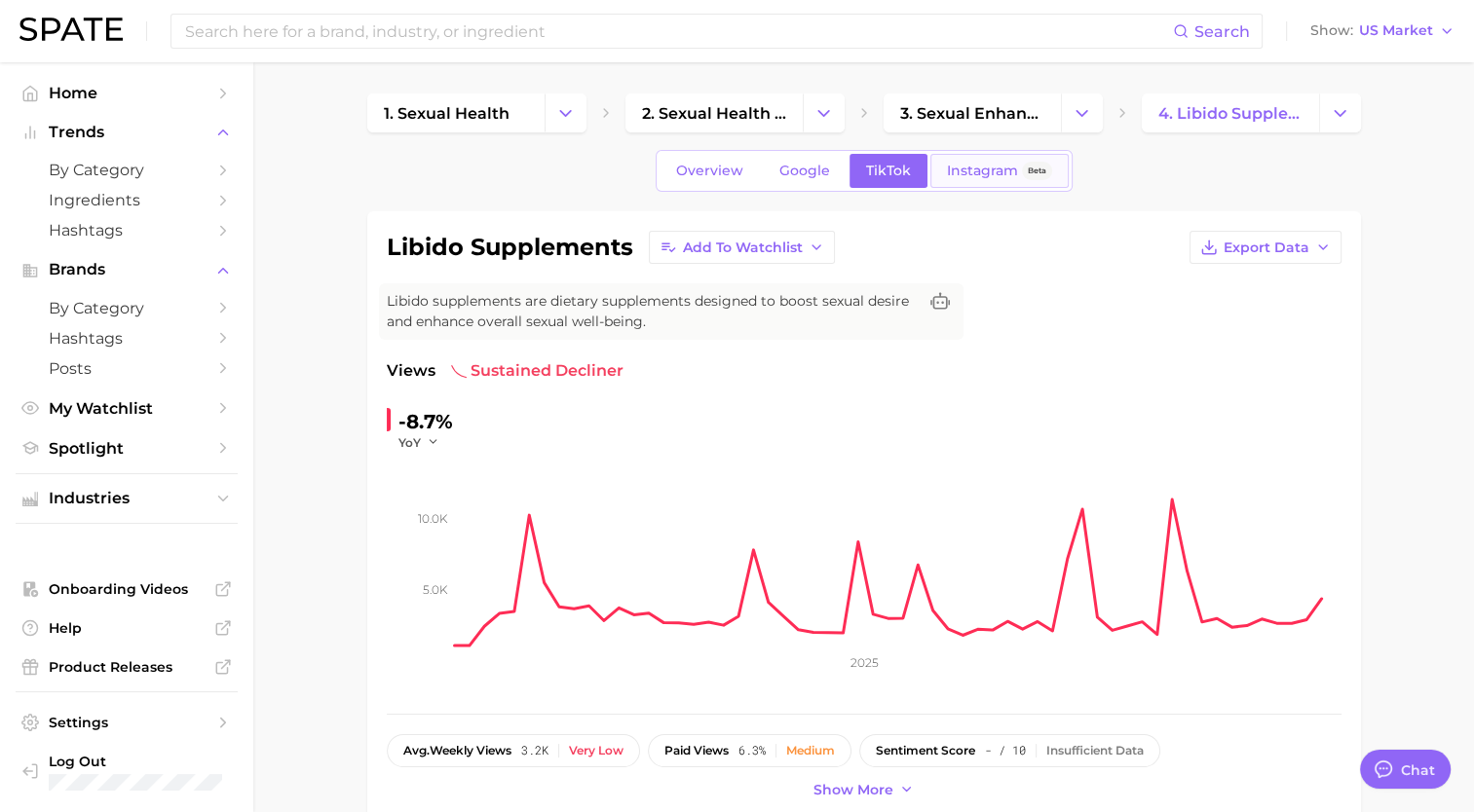
click at [948, 167] on span "Instagram" at bounding box center [982, 170] width 71 height 17
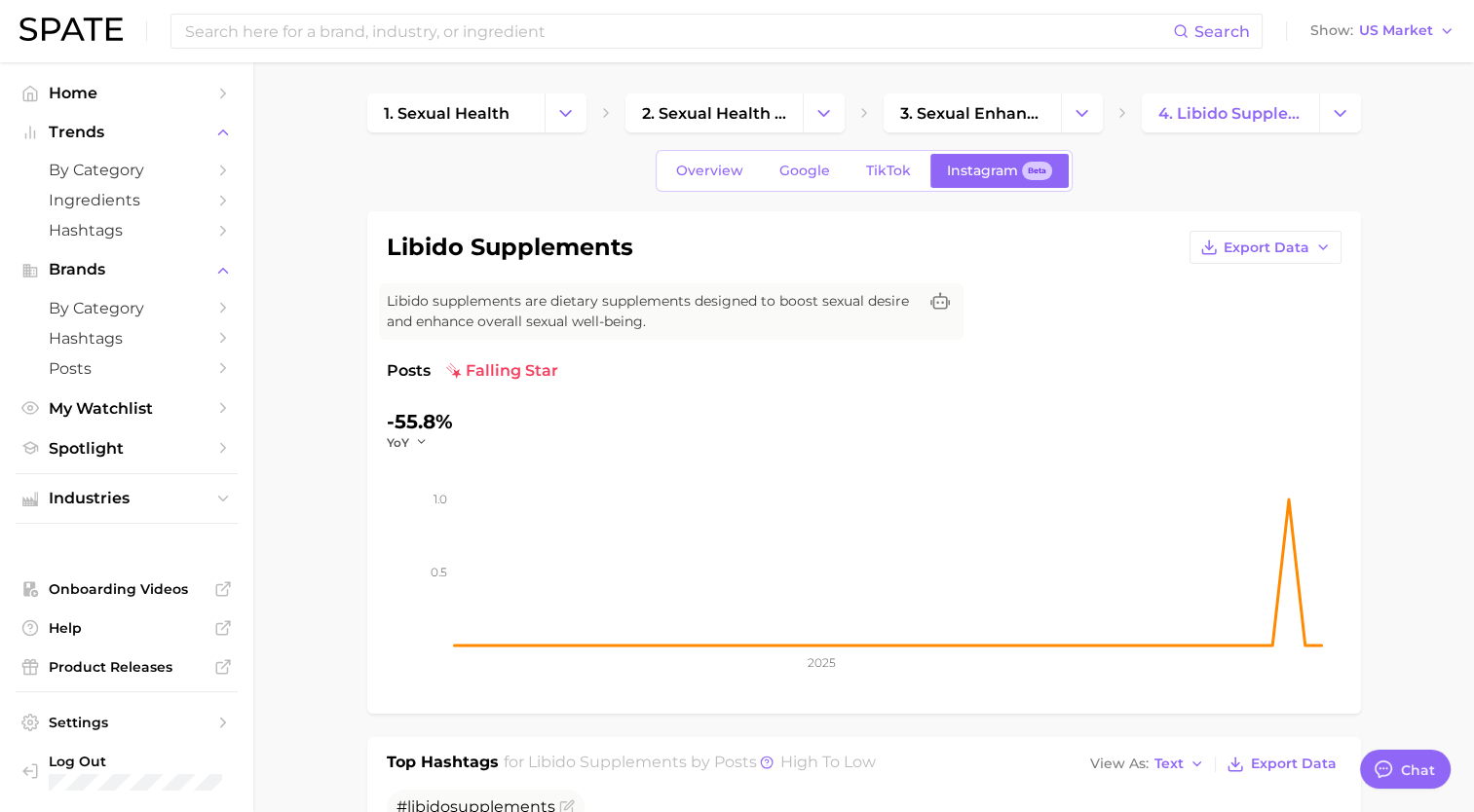
click at [713, 155] on link "Overview" at bounding box center [710, 170] width 101 height 34
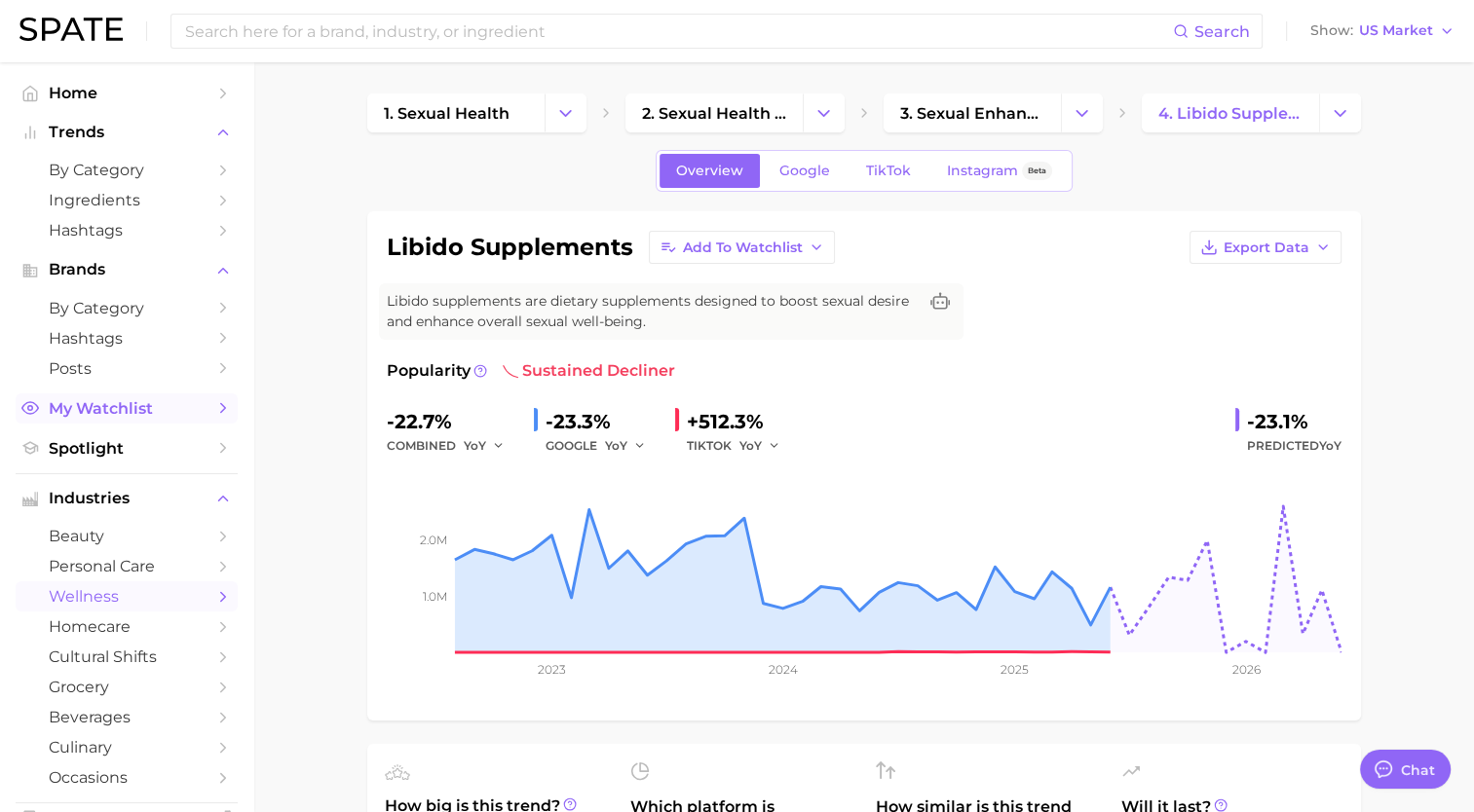
click at [180, 406] on span "My Watchlist" at bounding box center [126, 408] width 156 height 19
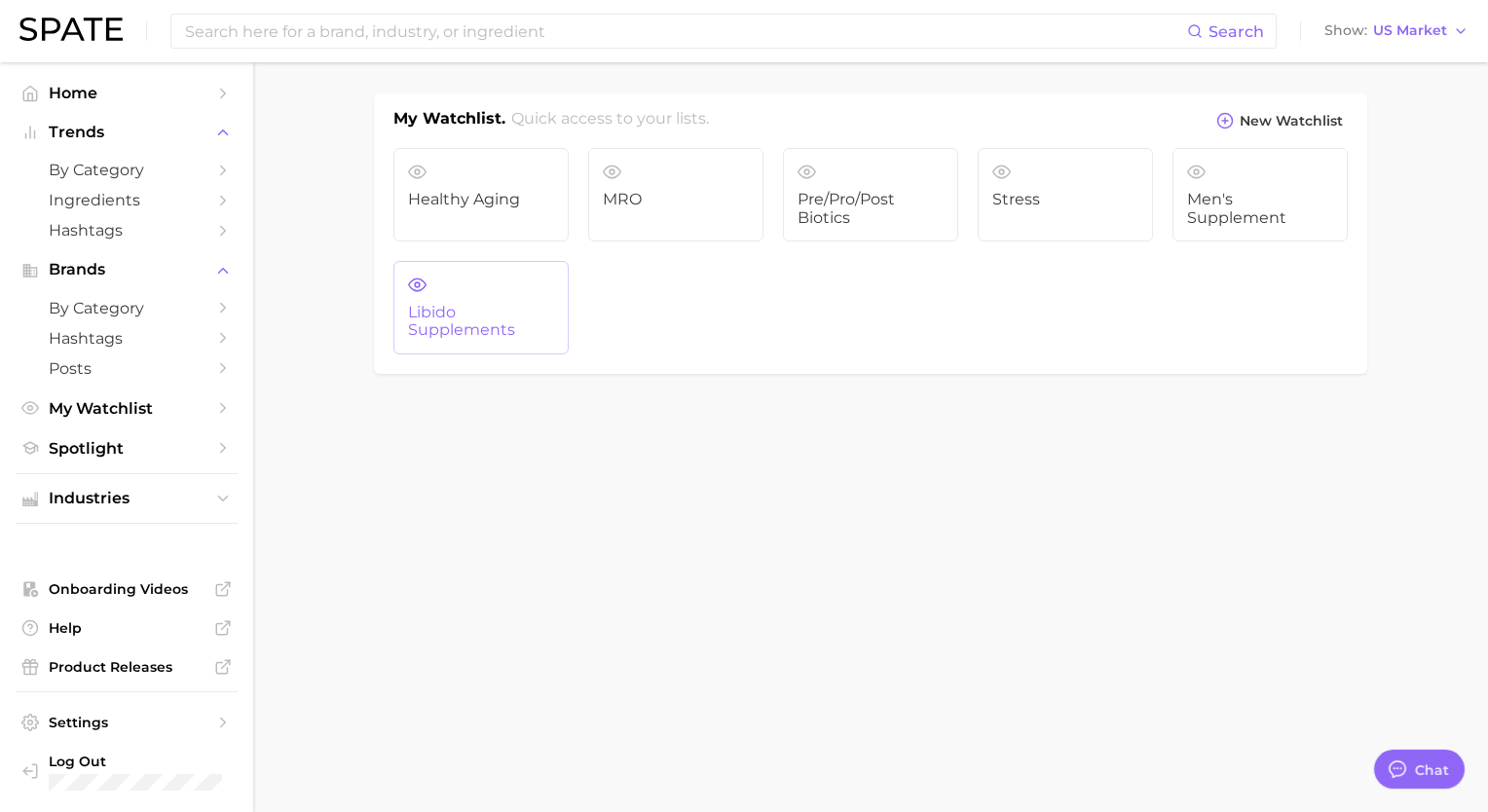
click at [455, 336] on span "Libido Supplements" at bounding box center [480, 322] width 146 height 36
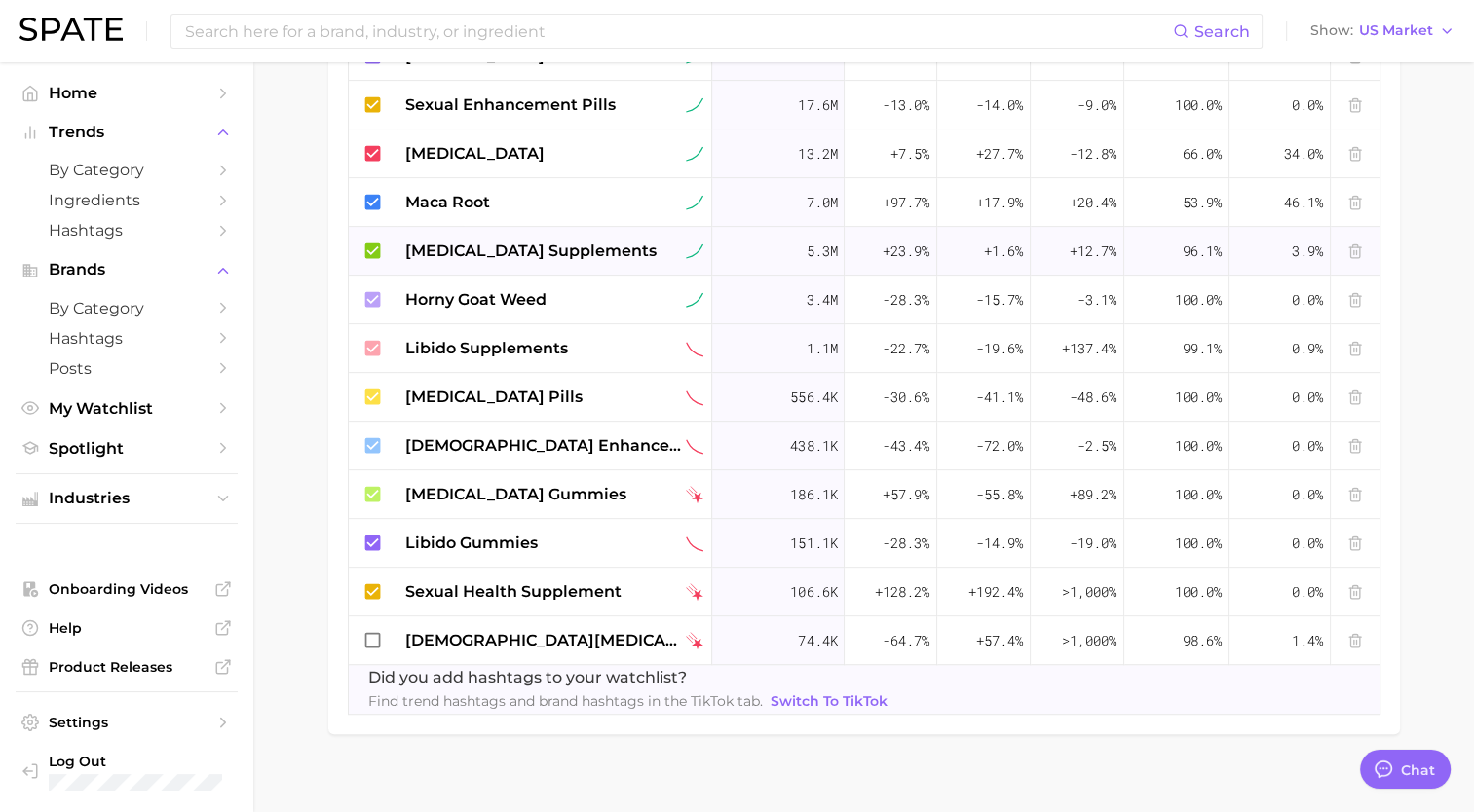
scroll to position [843, 0]
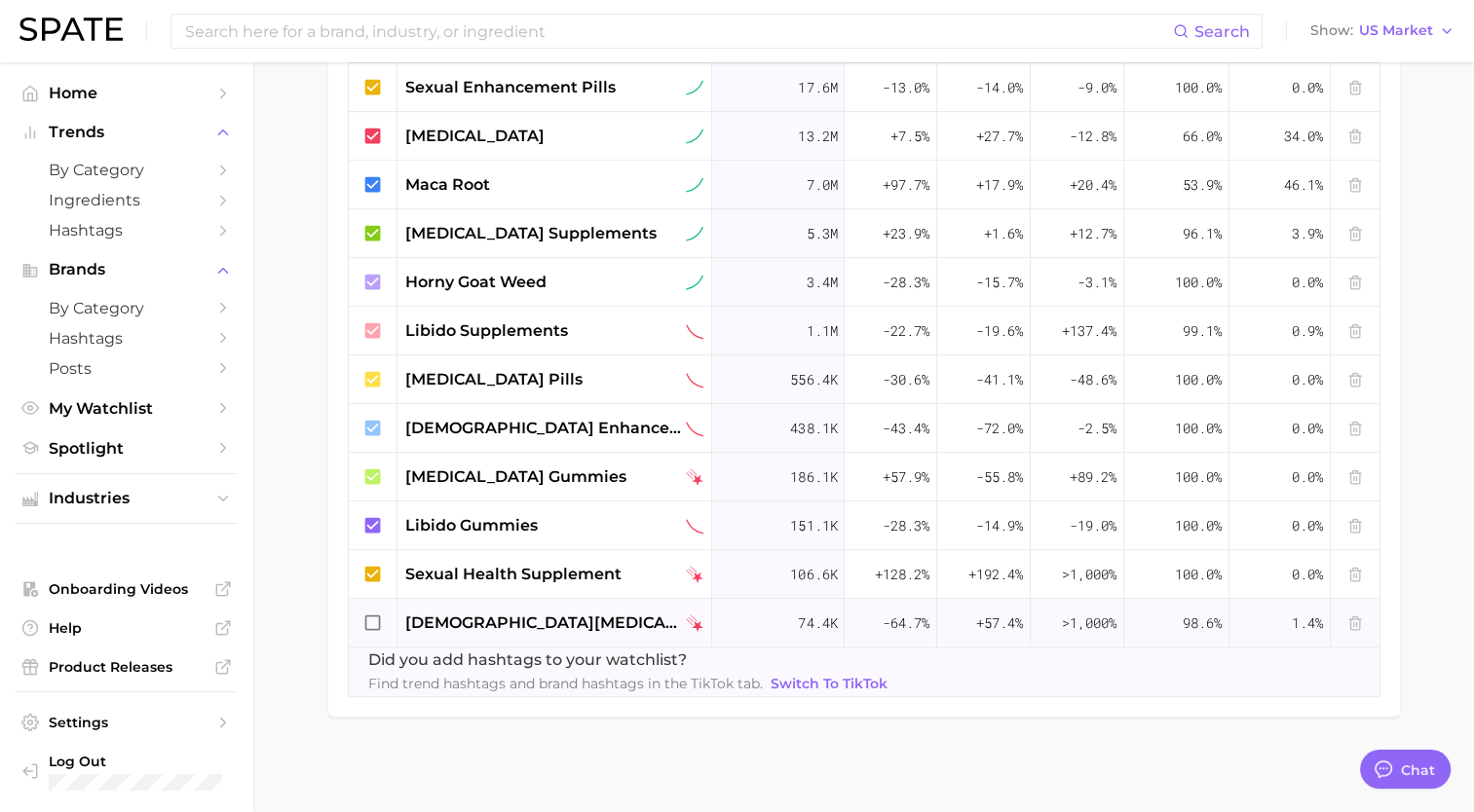
click at [377, 617] on icon at bounding box center [373, 623] width 22 height 22
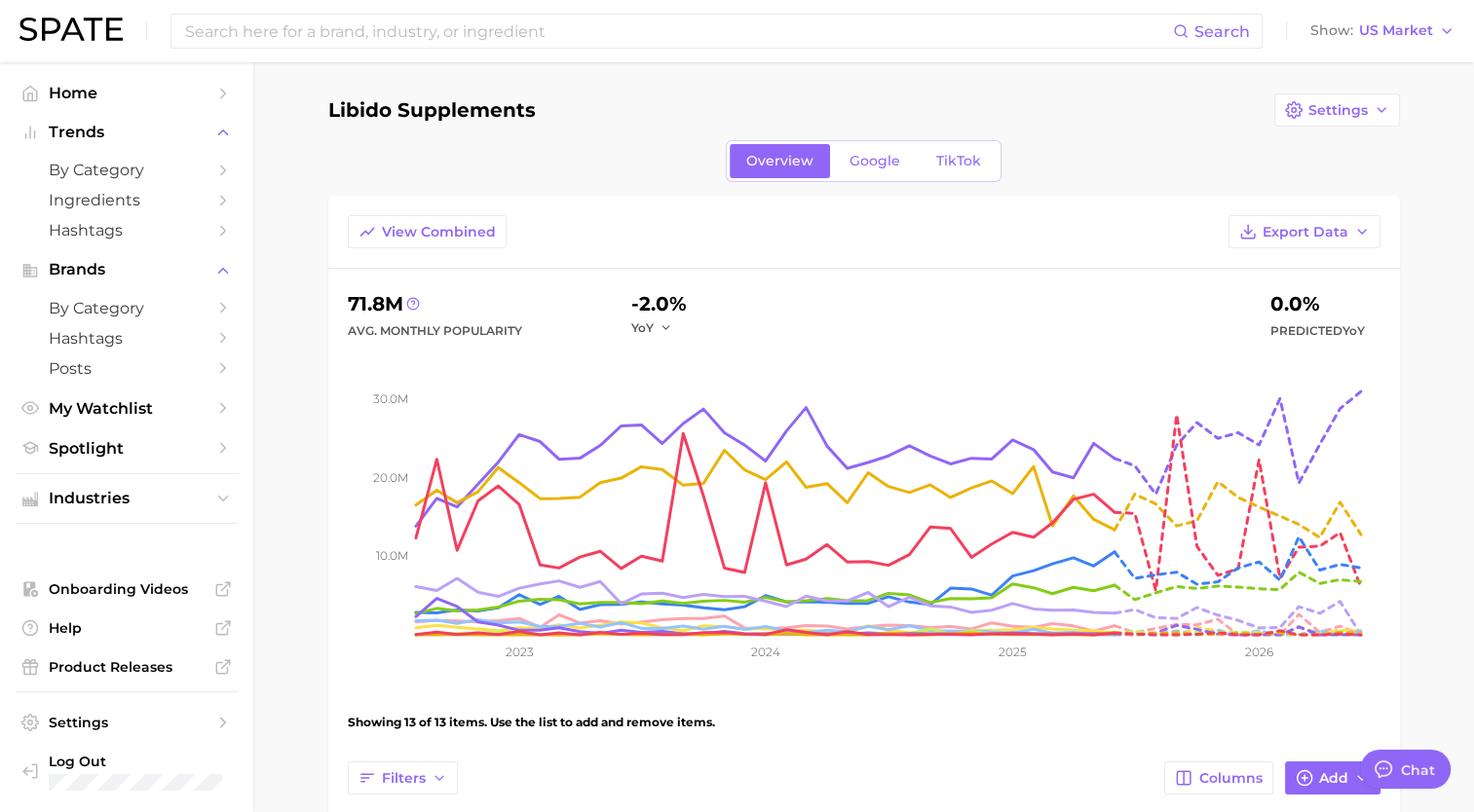
scroll to position [0, 0]
click at [1352, 226] on button "Export Data" at bounding box center [1304, 232] width 152 height 33
click at [1002, 231] on div "View Combined Export Data Table Data CSV Time Series CSV Time Series Image" at bounding box center [863, 242] width 1072 height 54
click at [449, 236] on span "View Combined" at bounding box center [438, 232] width 114 height 17
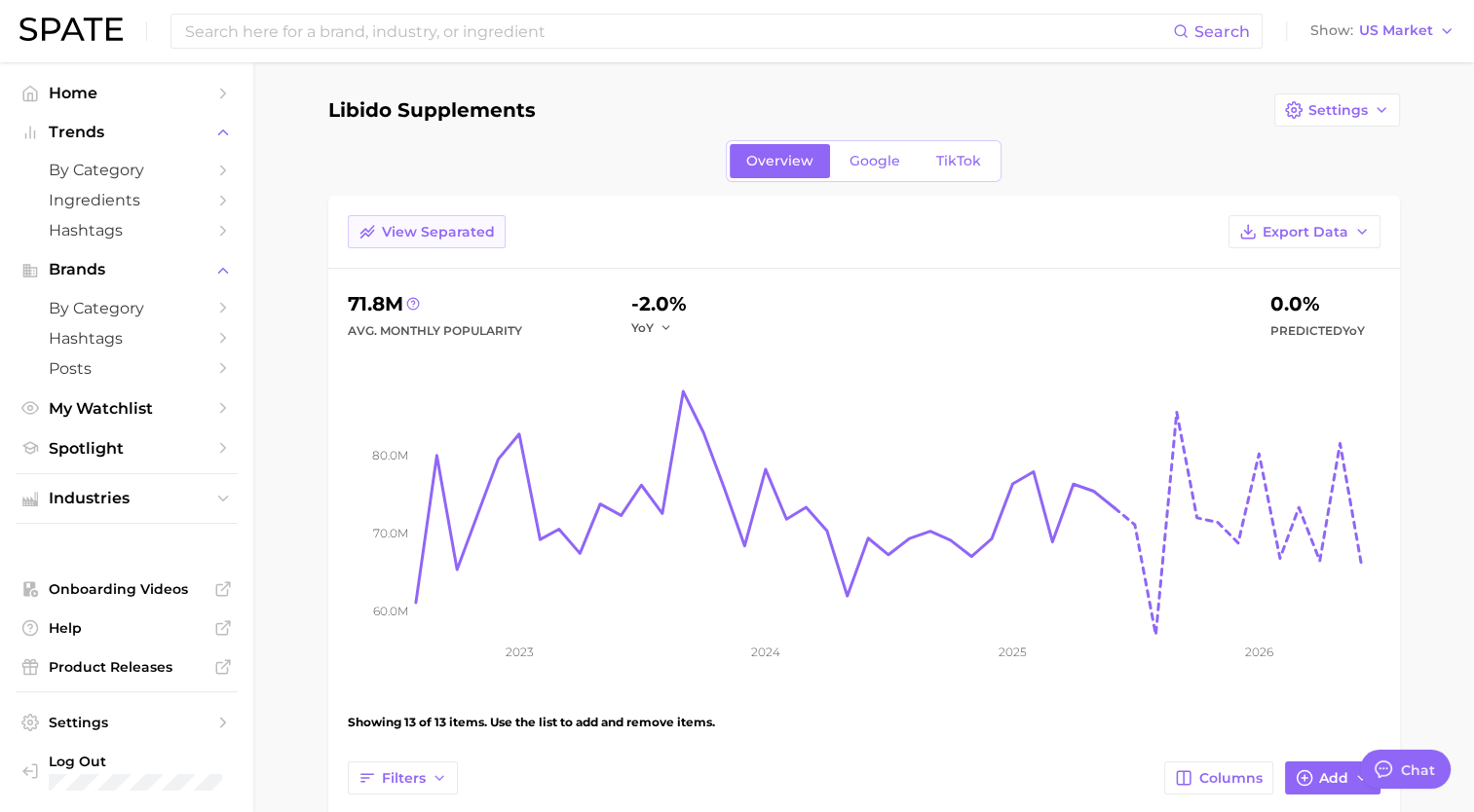
click at [353, 229] on button "View Separated" at bounding box center [426, 232] width 158 height 33
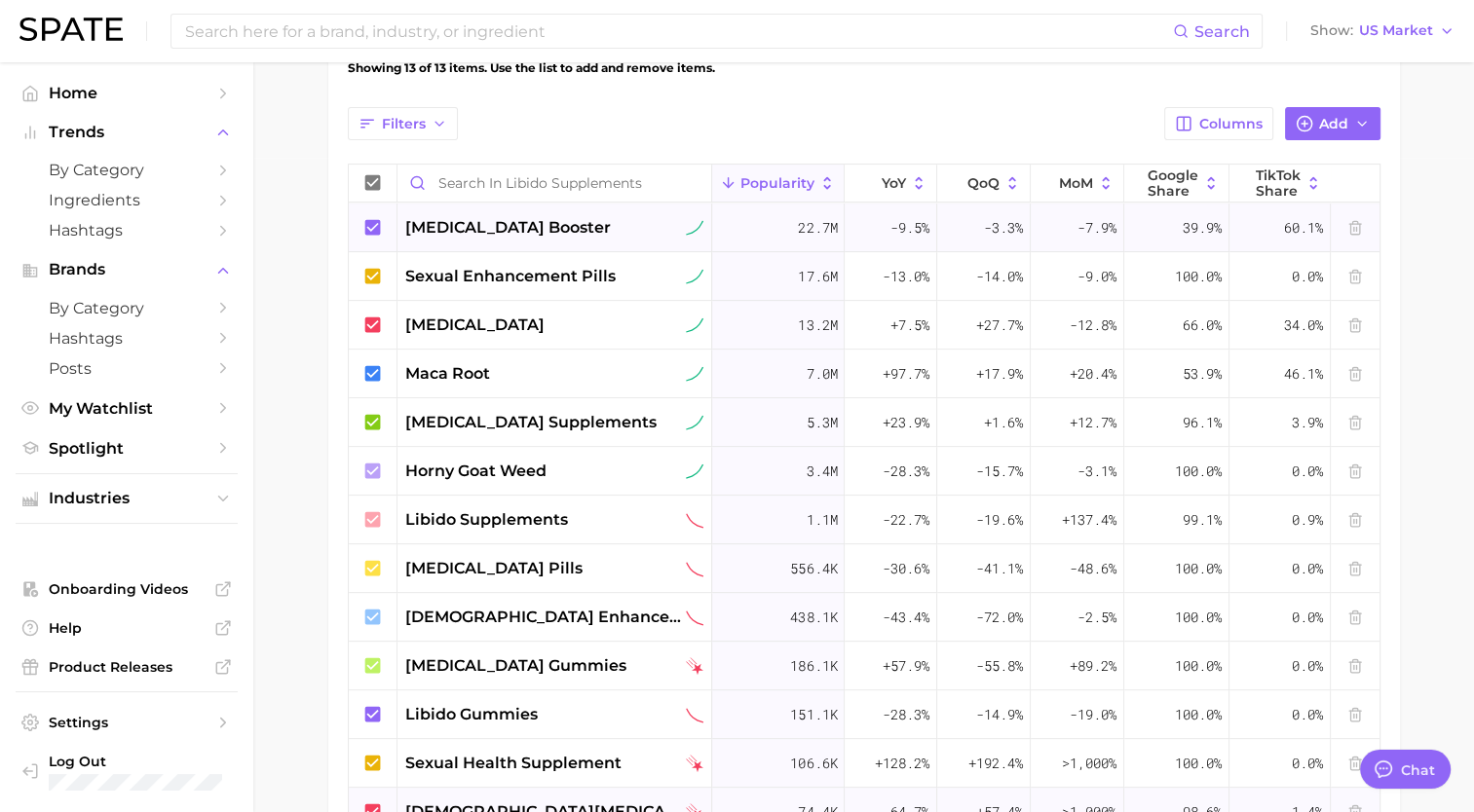
scroll to position [653, 0]
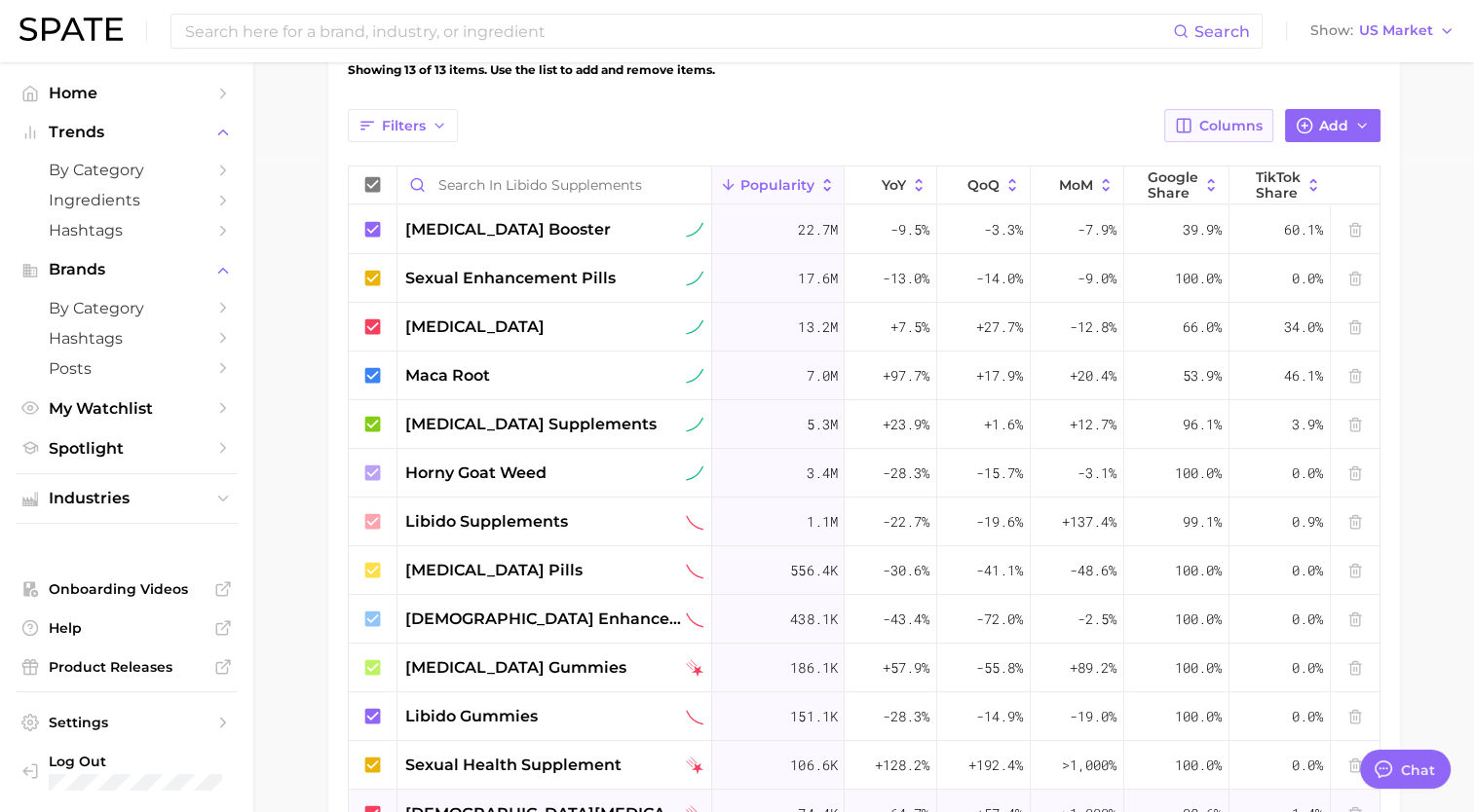
click at [1200, 127] on button "Columns" at bounding box center [1218, 125] width 108 height 33
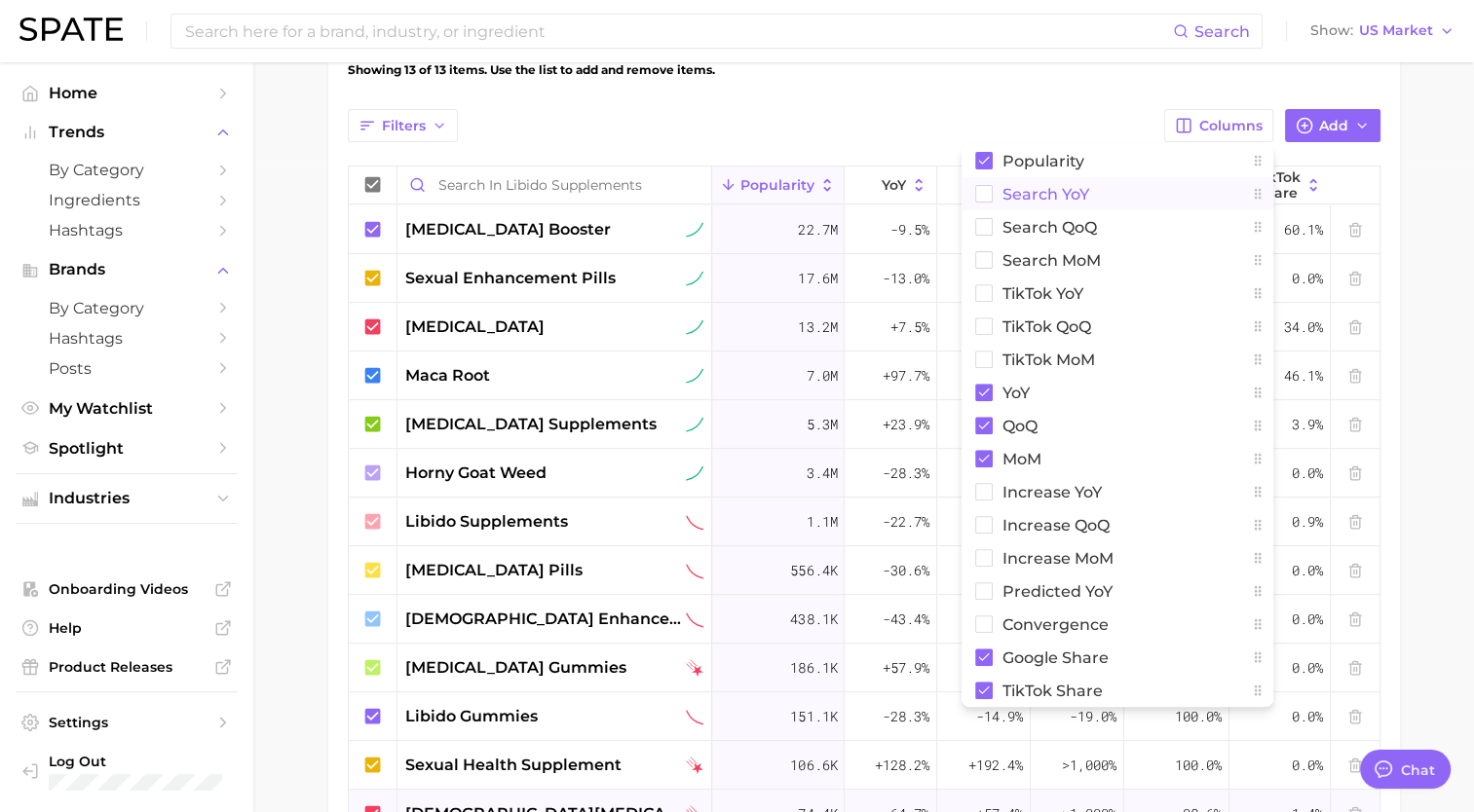
click at [987, 186] on rect at bounding box center [983, 194] width 17 height 17
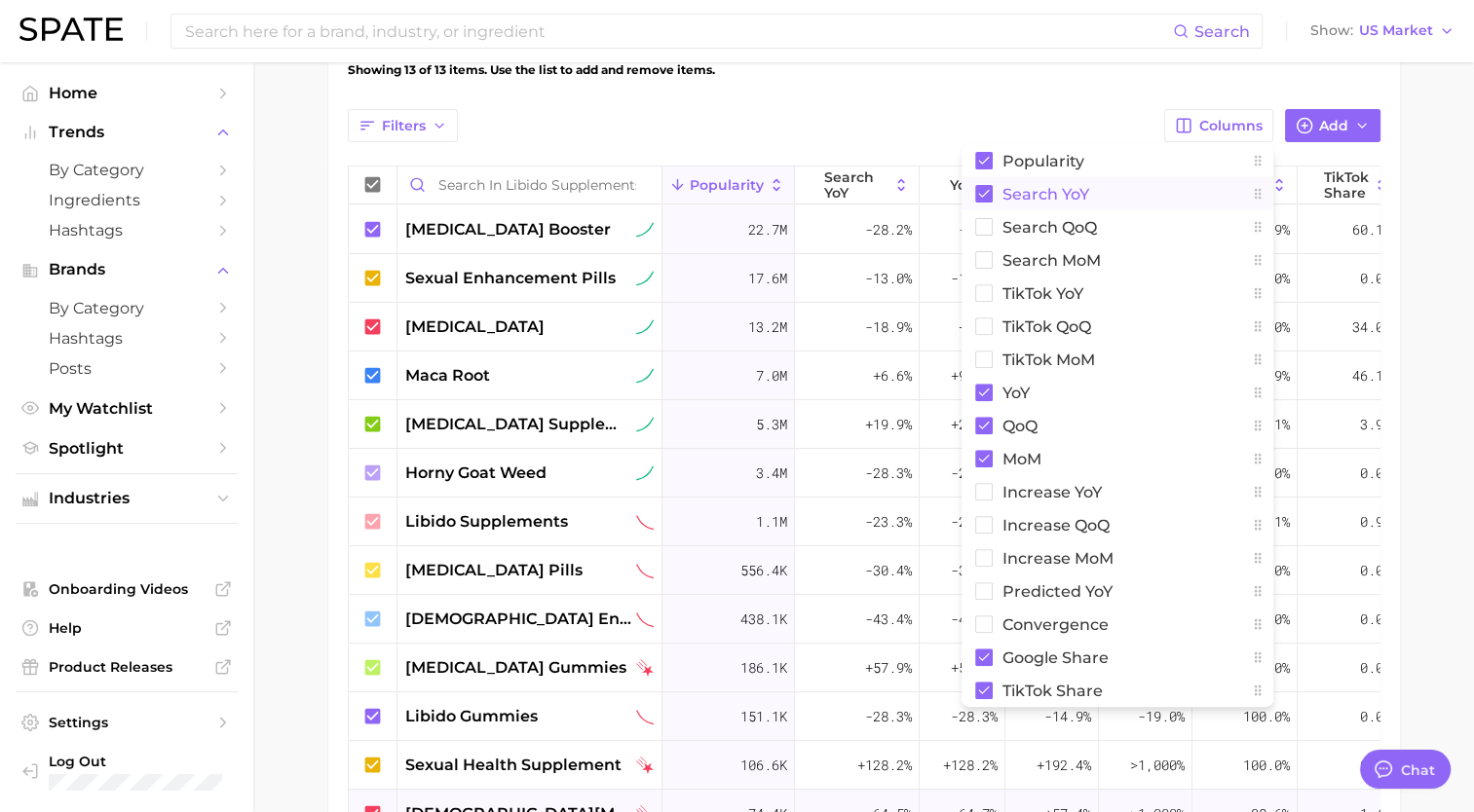
click at [987, 186] on rect at bounding box center [984, 194] width 18 height 18
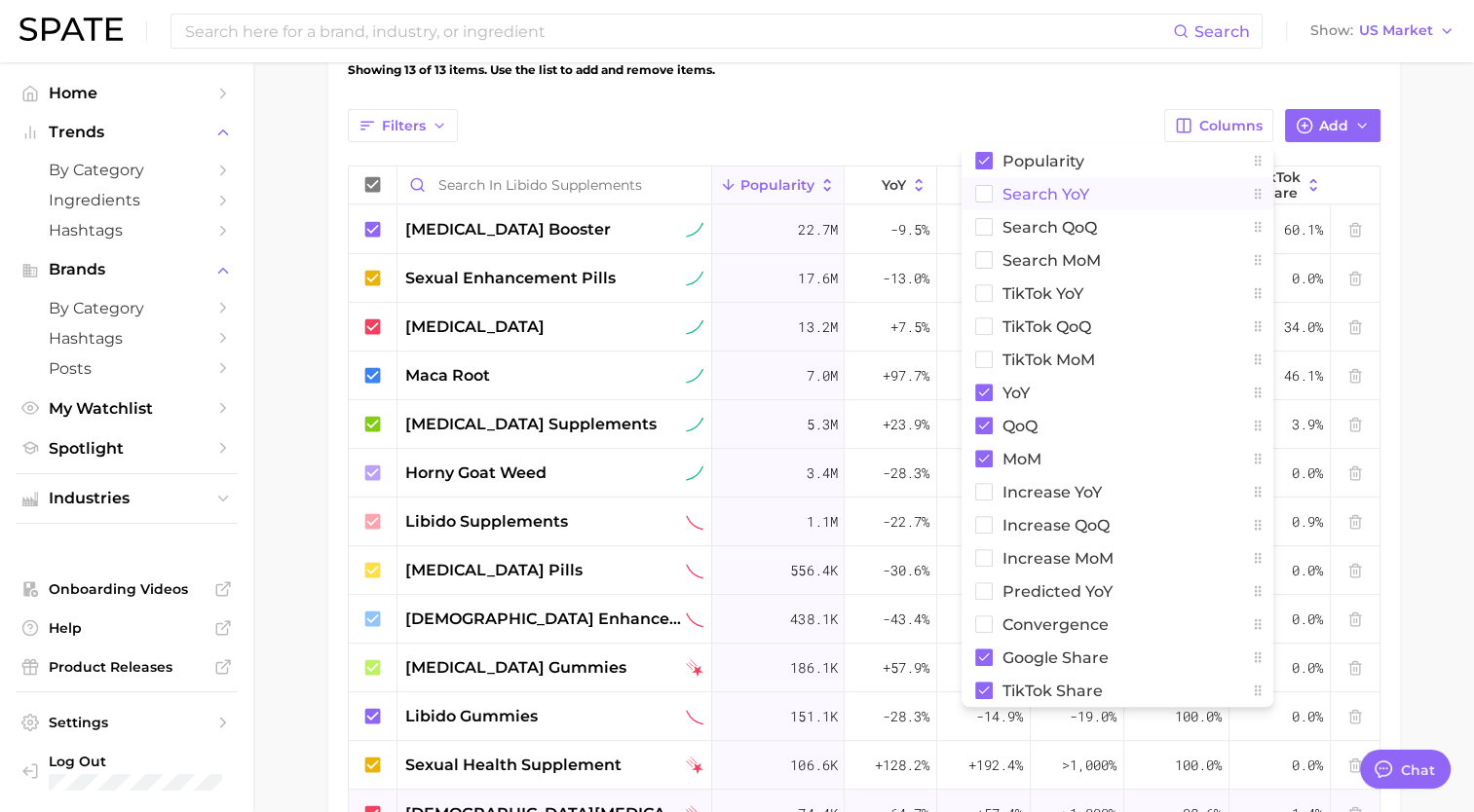
click at [987, 186] on rect at bounding box center [983, 194] width 17 height 17
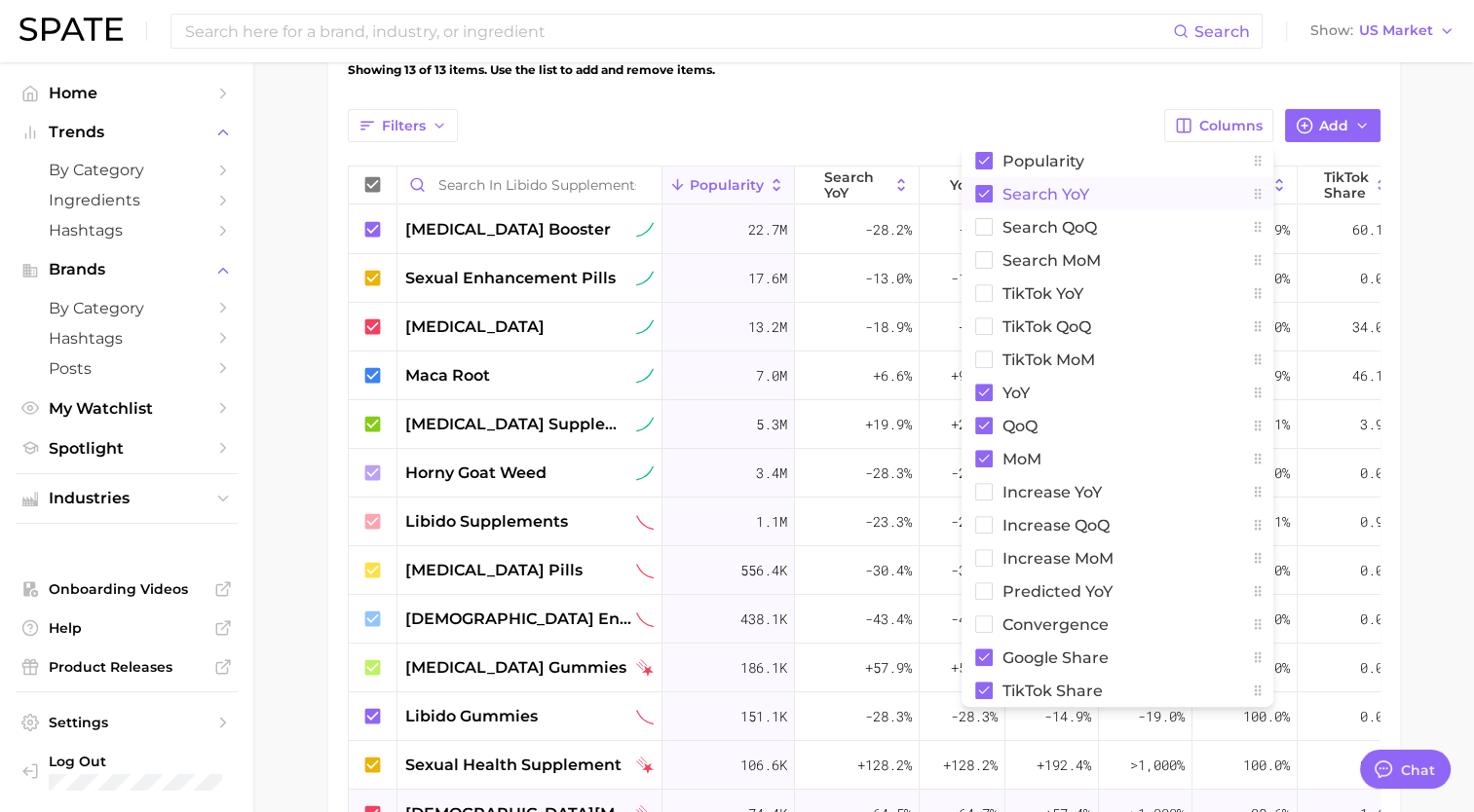
click at [987, 186] on rect at bounding box center [984, 194] width 18 height 18
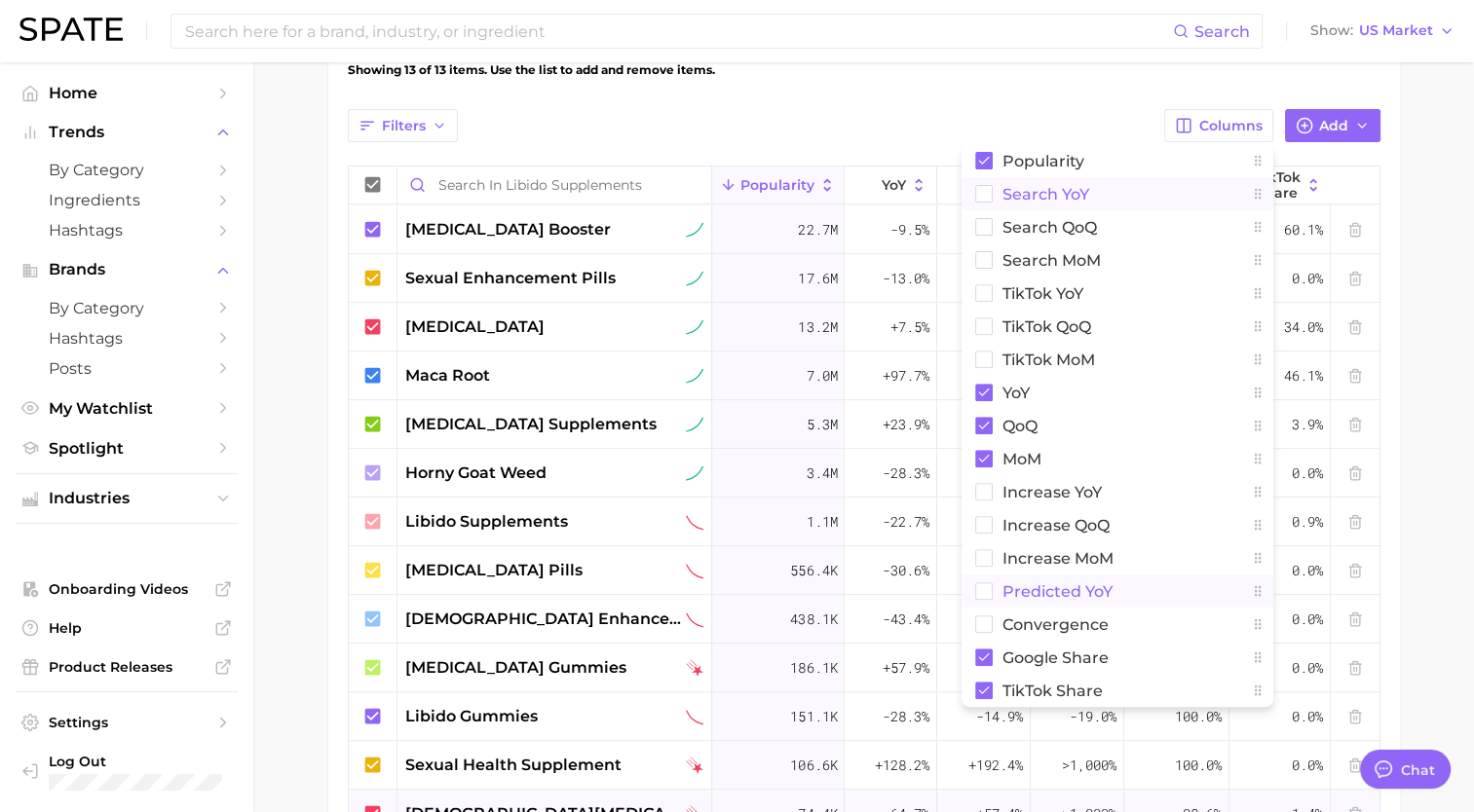
click at [988, 596] on rect at bounding box center [983, 591] width 17 height 17
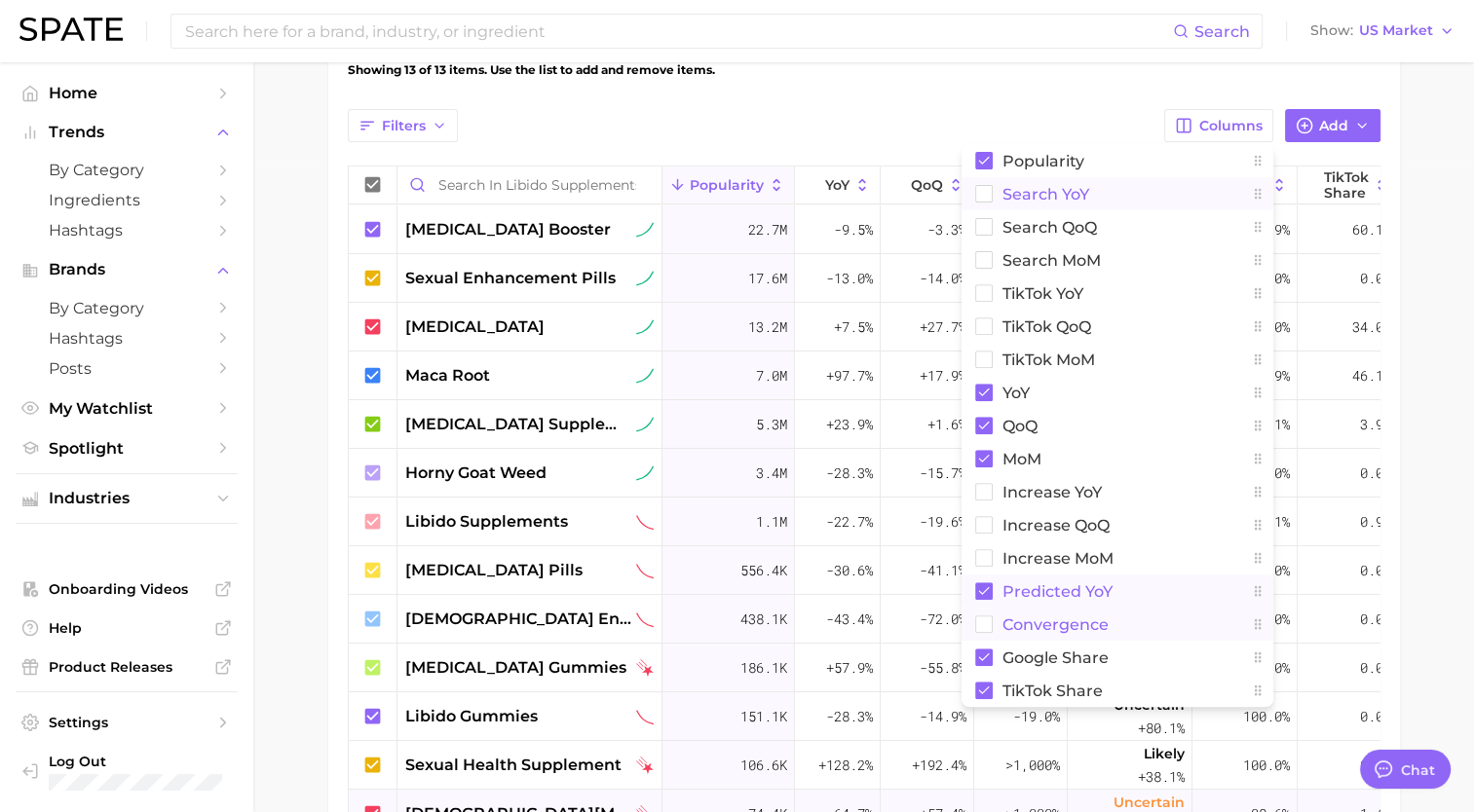
click at [989, 619] on rect at bounding box center [983, 624] width 17 height 17
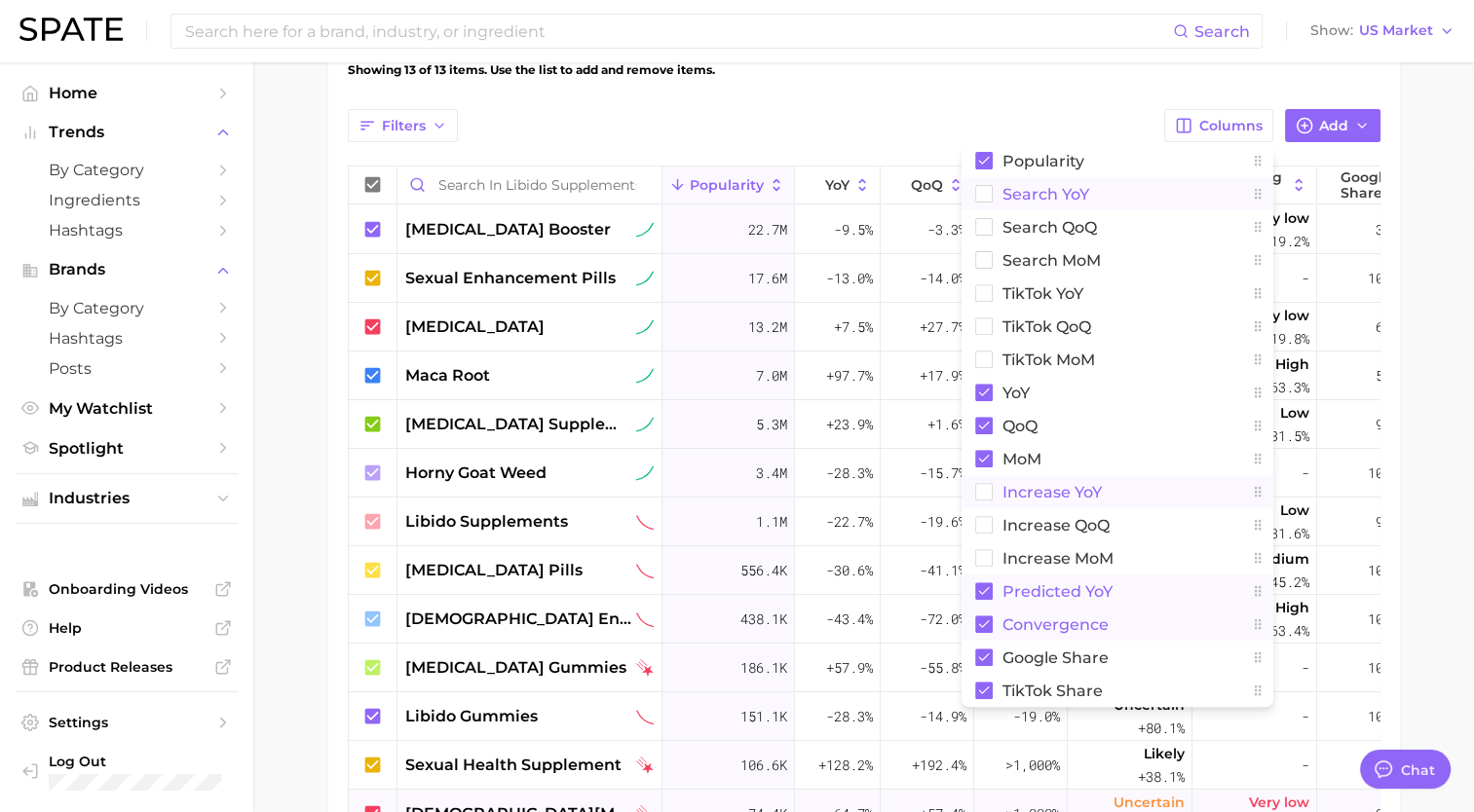
click at [977, 494] on rect at bounding box center [983, 492] width 17 height 17
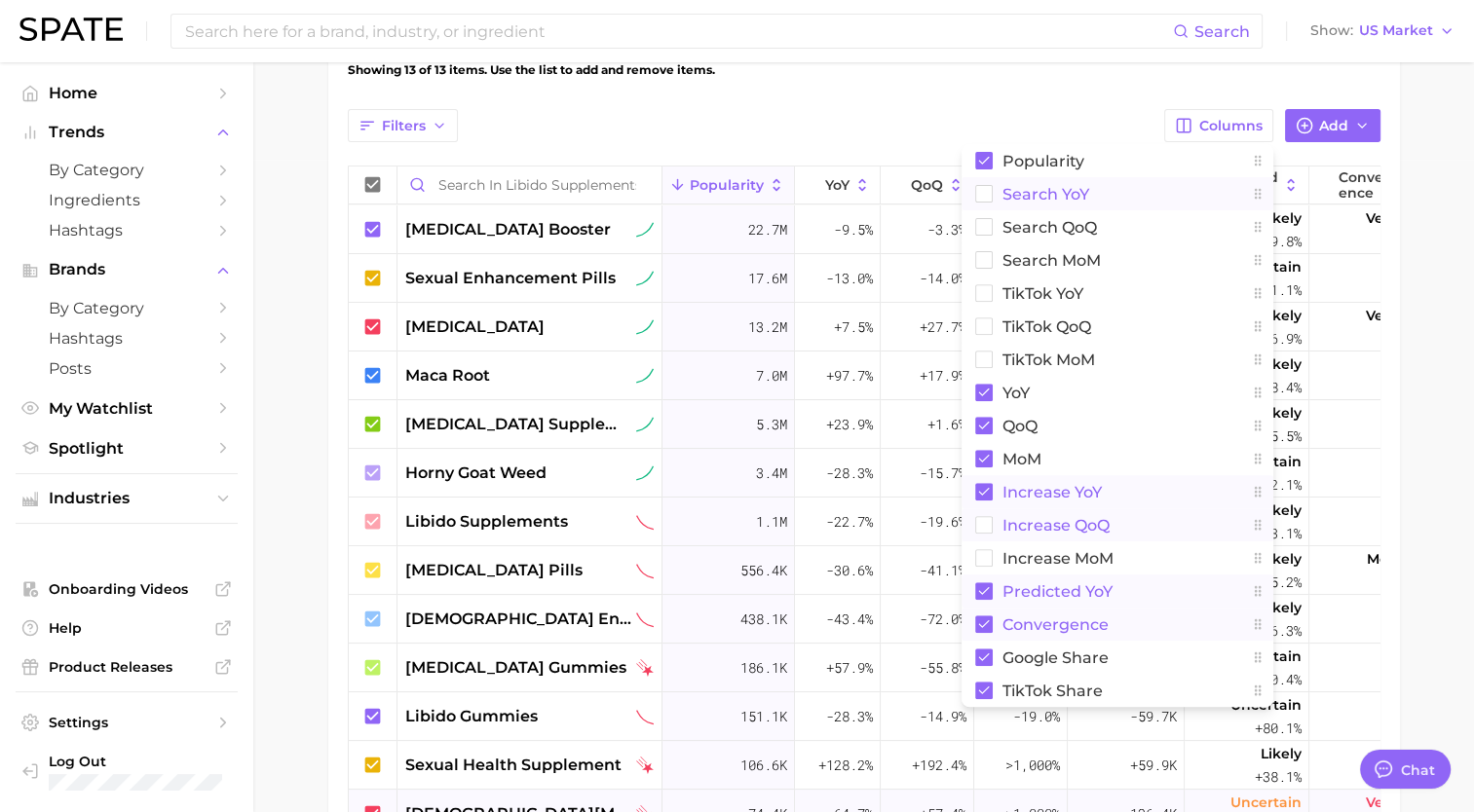
click at [989, 526] on rect at bounding box center [983, 525] width 17 height 17
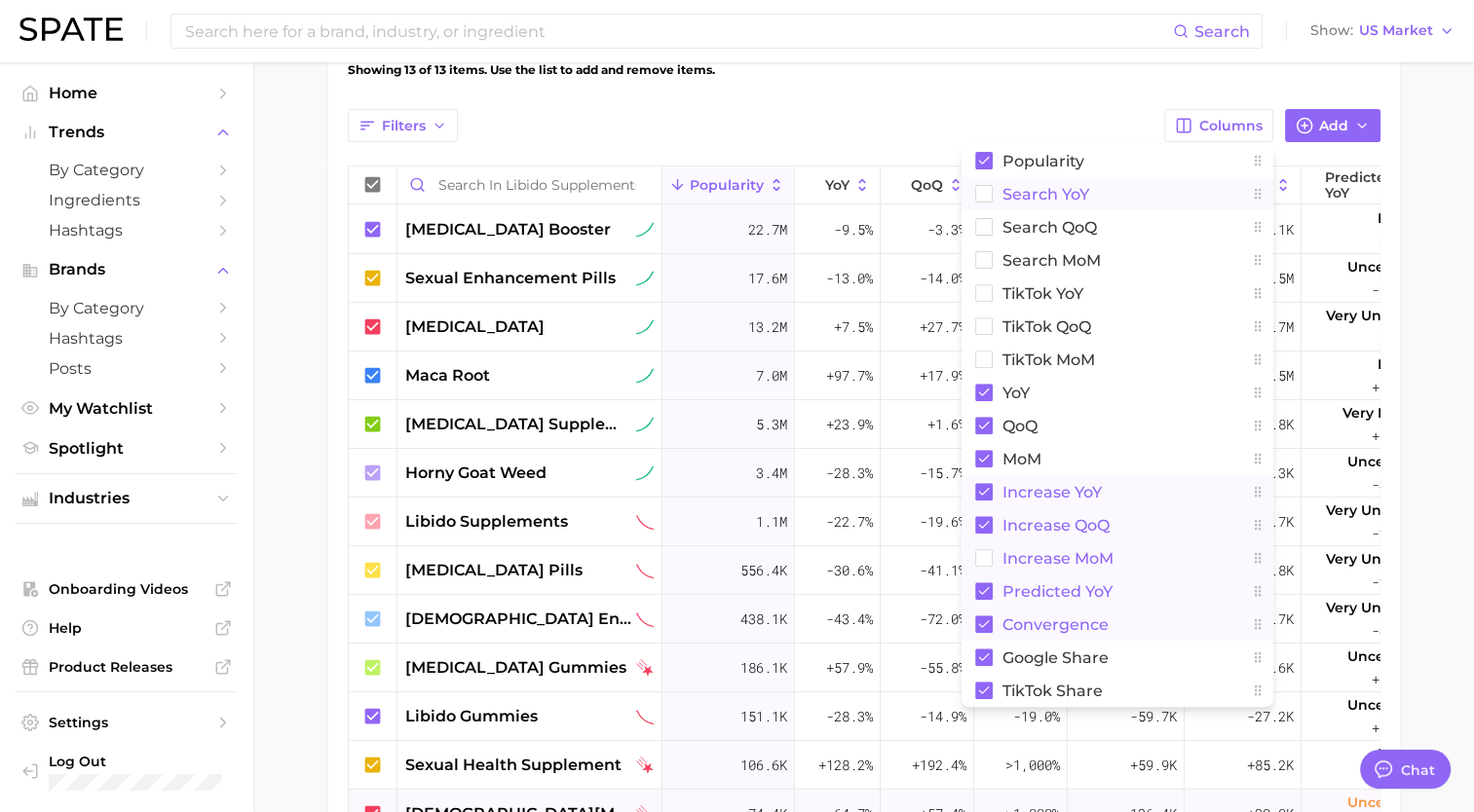
click at [991, 559] on rect at bounding box center [983, 558] width 17 height 17
click at [1451, 411] on main "Libido Supplements Settings Overview Google TikTok View Combined Export Data 71…" at bounding box center [863, 207] width 1221 height 1595
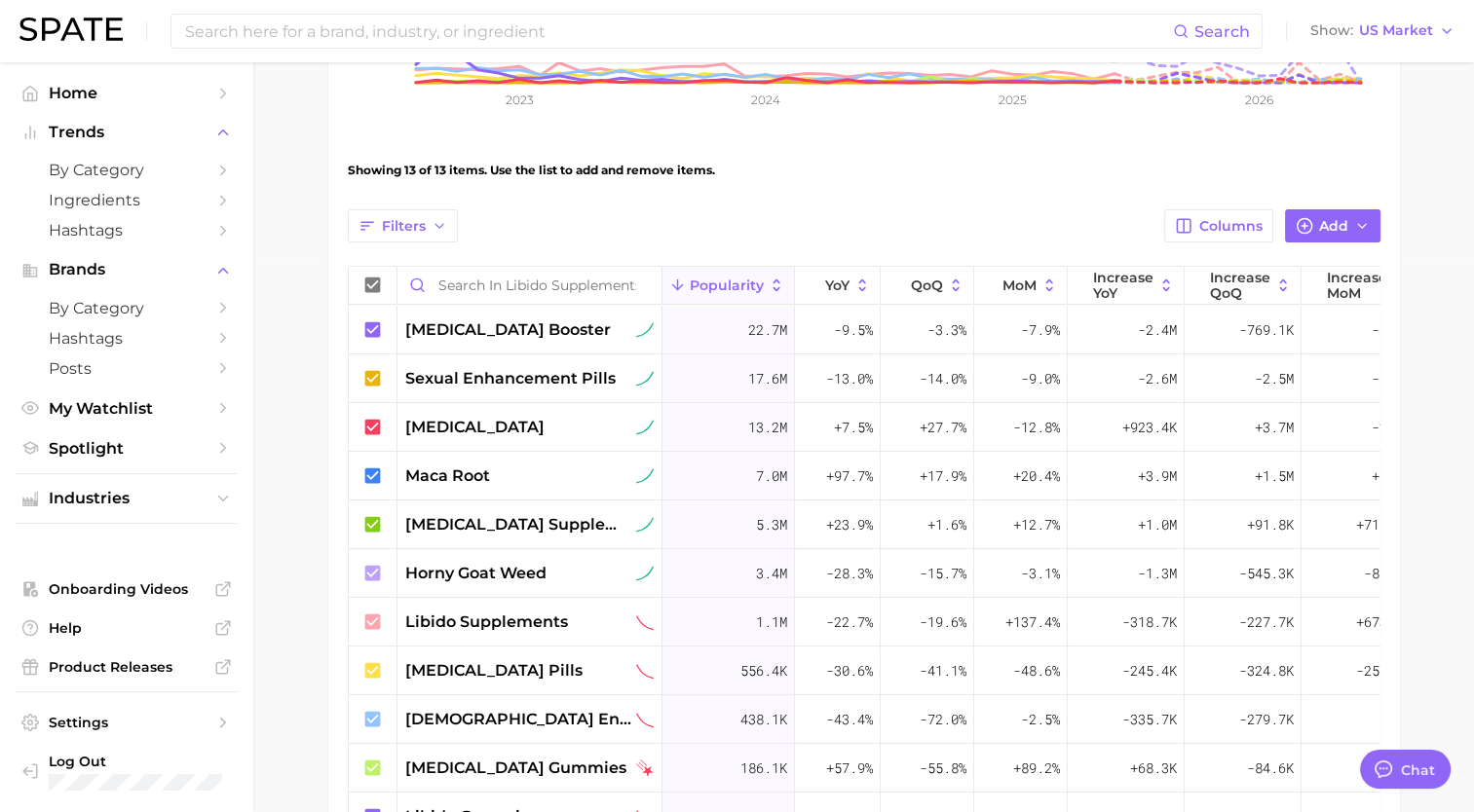
scroll to position [553, 0]
click at [1241, 223] on span "Columns" at bounding box center [1230, 225] width 64 height 17
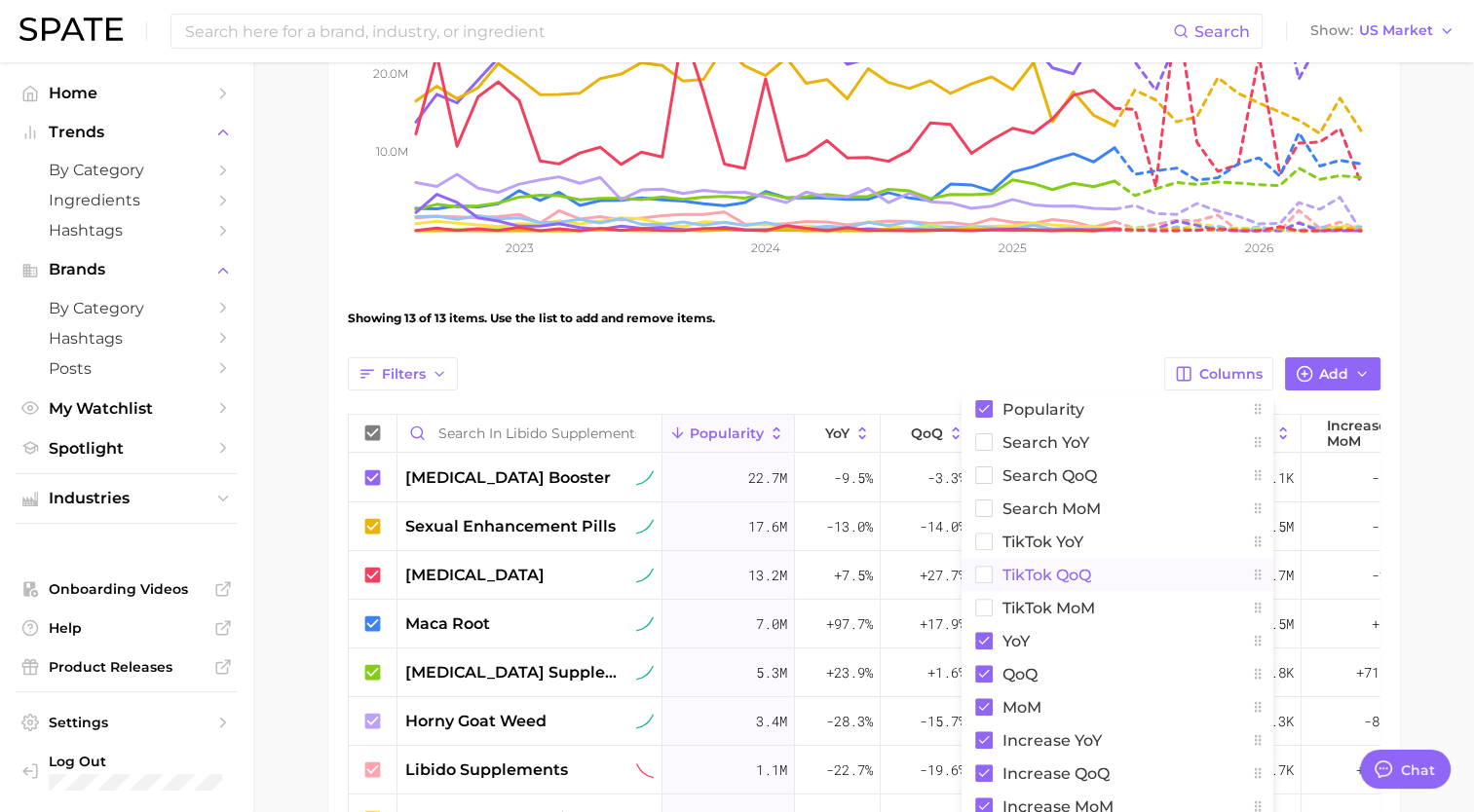
scroll to position [367, 0]
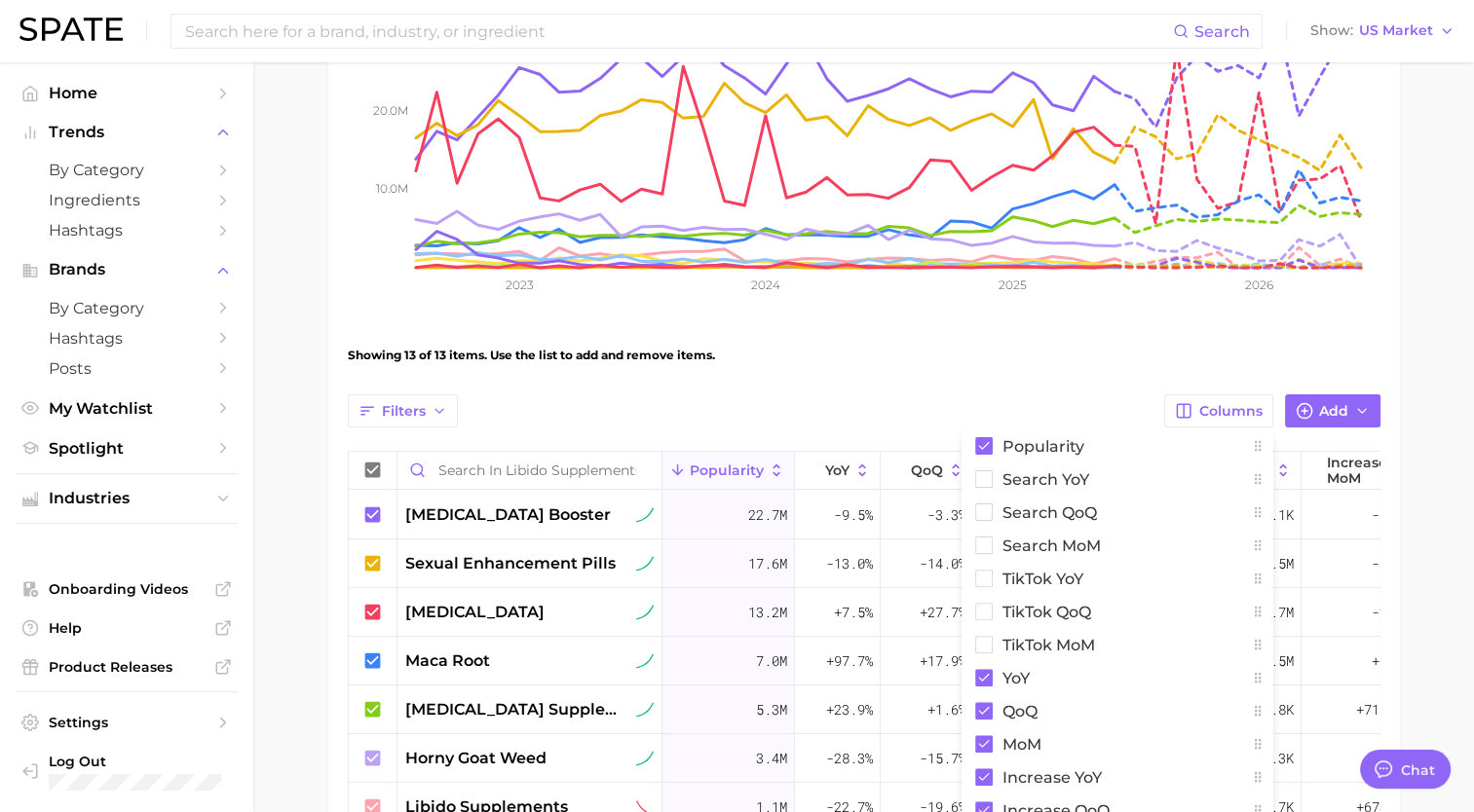
click at [1406, 329] on main "Libido Supplements Settings Overview Google TikTok View Combined Export Data 71…" at bounding box center [863, 492] width 1221 height 1595
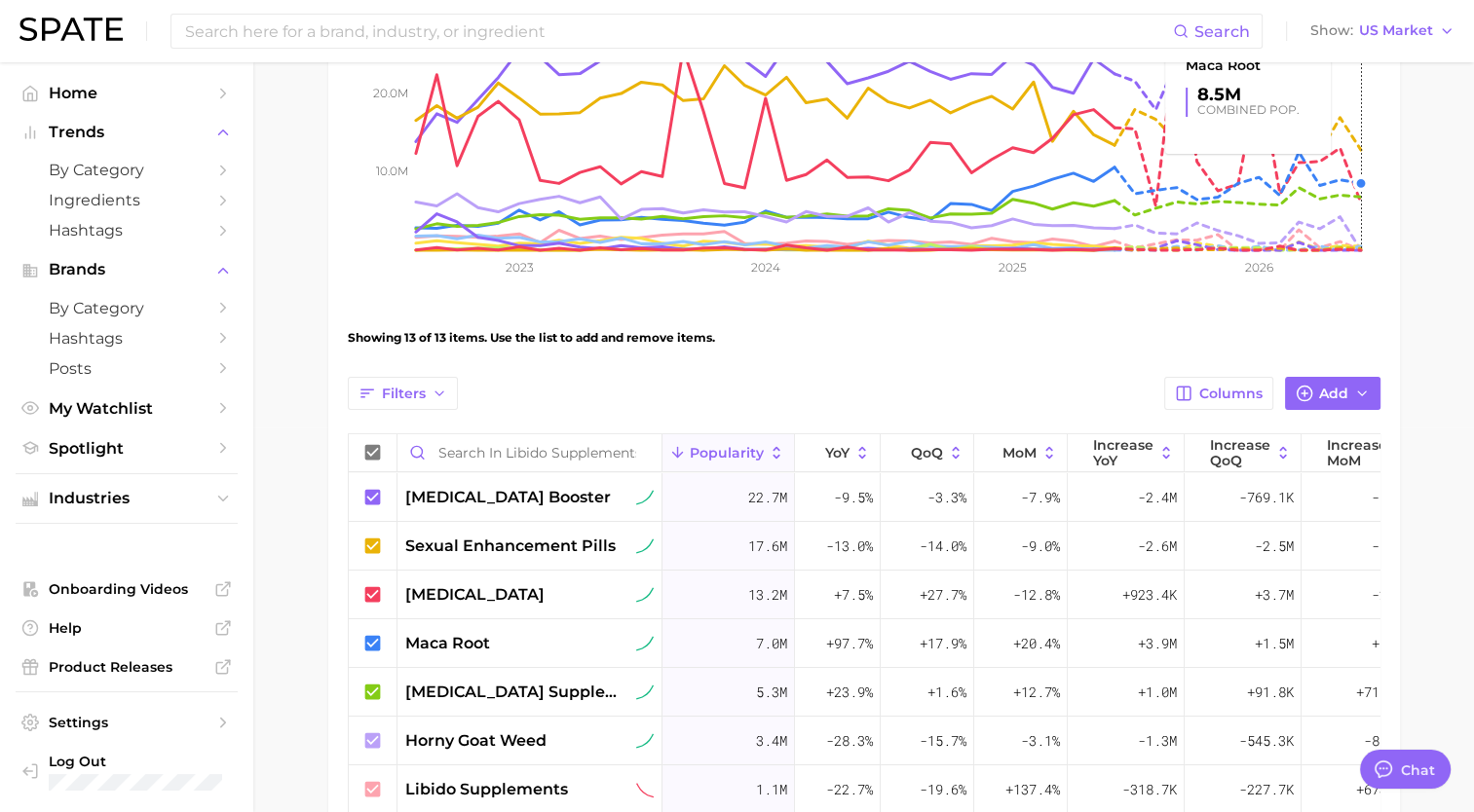
scroll to position [386, 0]
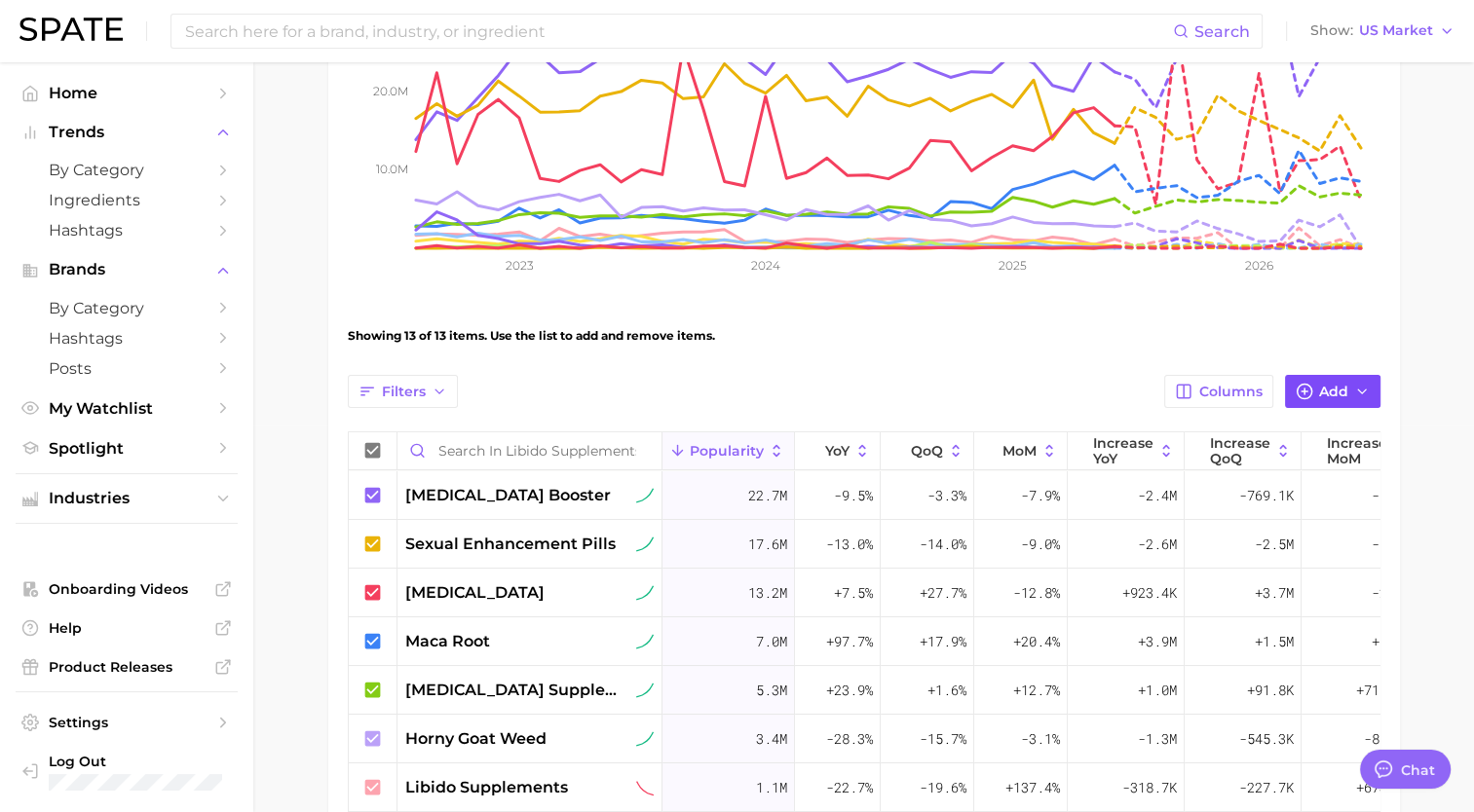
click at [1365, 391] on icon "button" at bounding box center [1361, 391] width 16 height 16
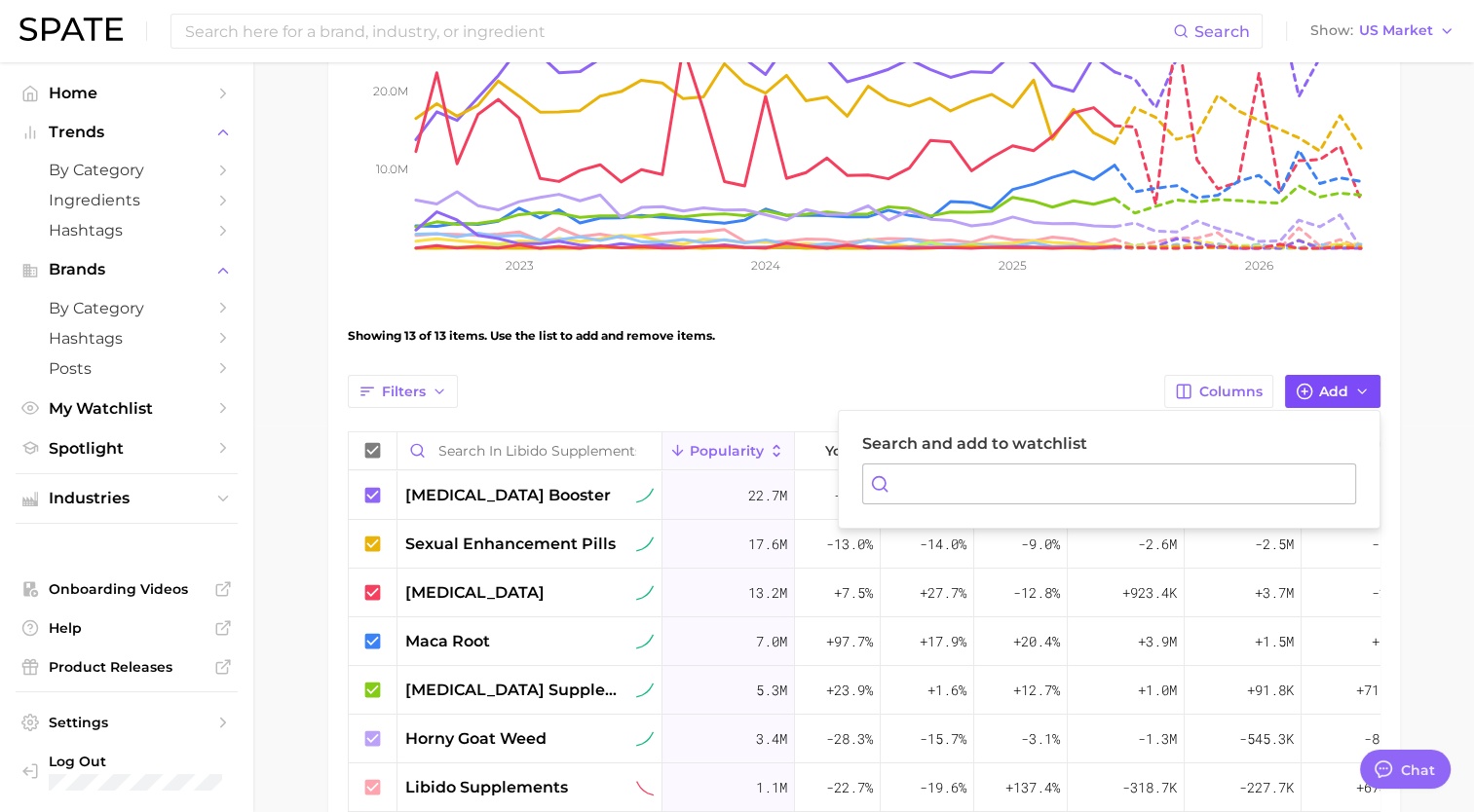
click at [1365, 391] on icon "button" at bounding box center [1361, 391] width 16 height 16
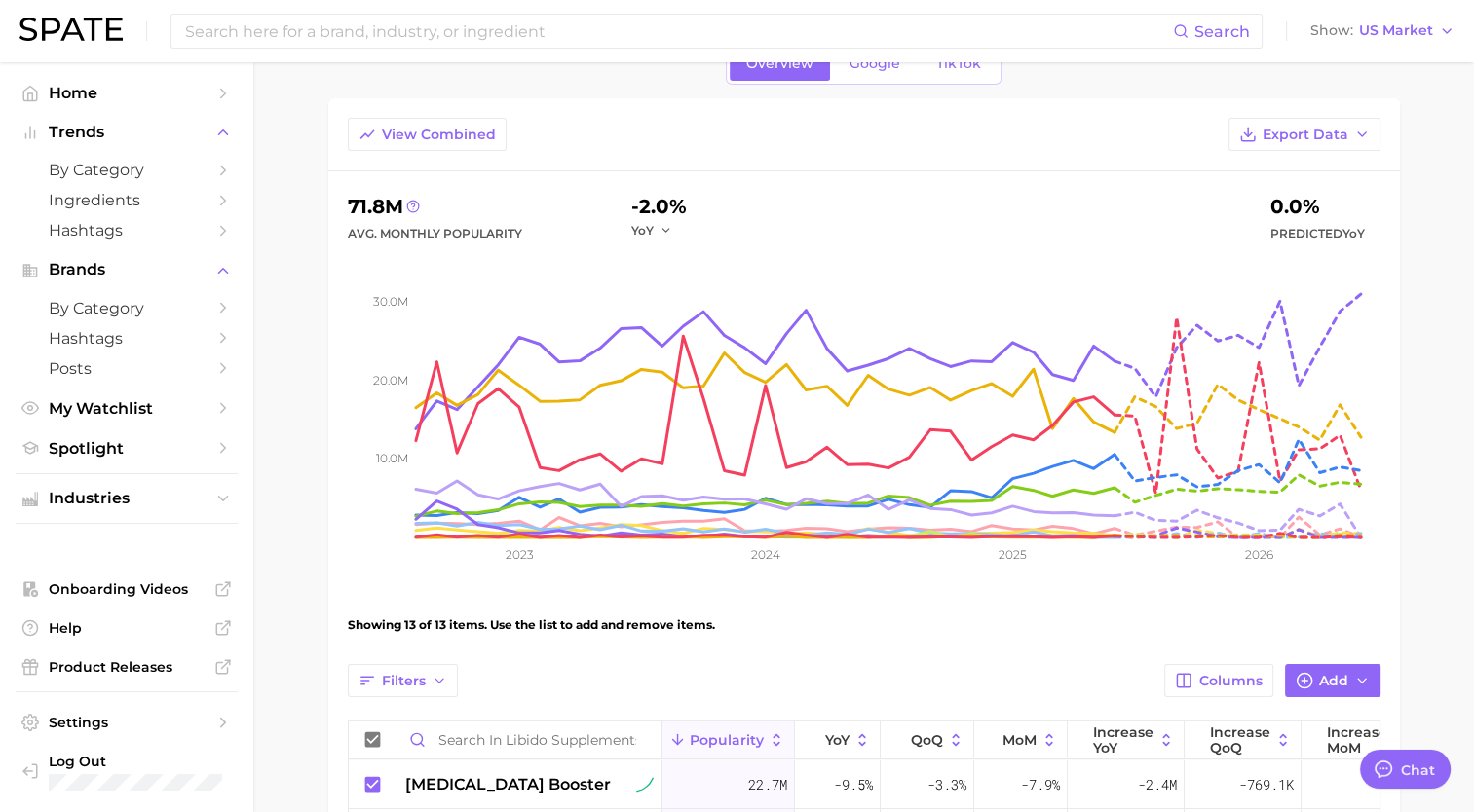
scroll to position [98, 0]
click at [1331, 128] on span "Export Data" at bounding box center [1306, 134] width 86 height 17
click at [1327, 160] on button "Table Data CSV" at bounding box center [1272, 170] width 214 height 35
click at [1398, 404] on div "View Combined Export Data 71.8m Avg. Monthly Popularity -2.0% YoY 0.0% Predicte…" at bounding box center [863, 781] width 1072 height 1364
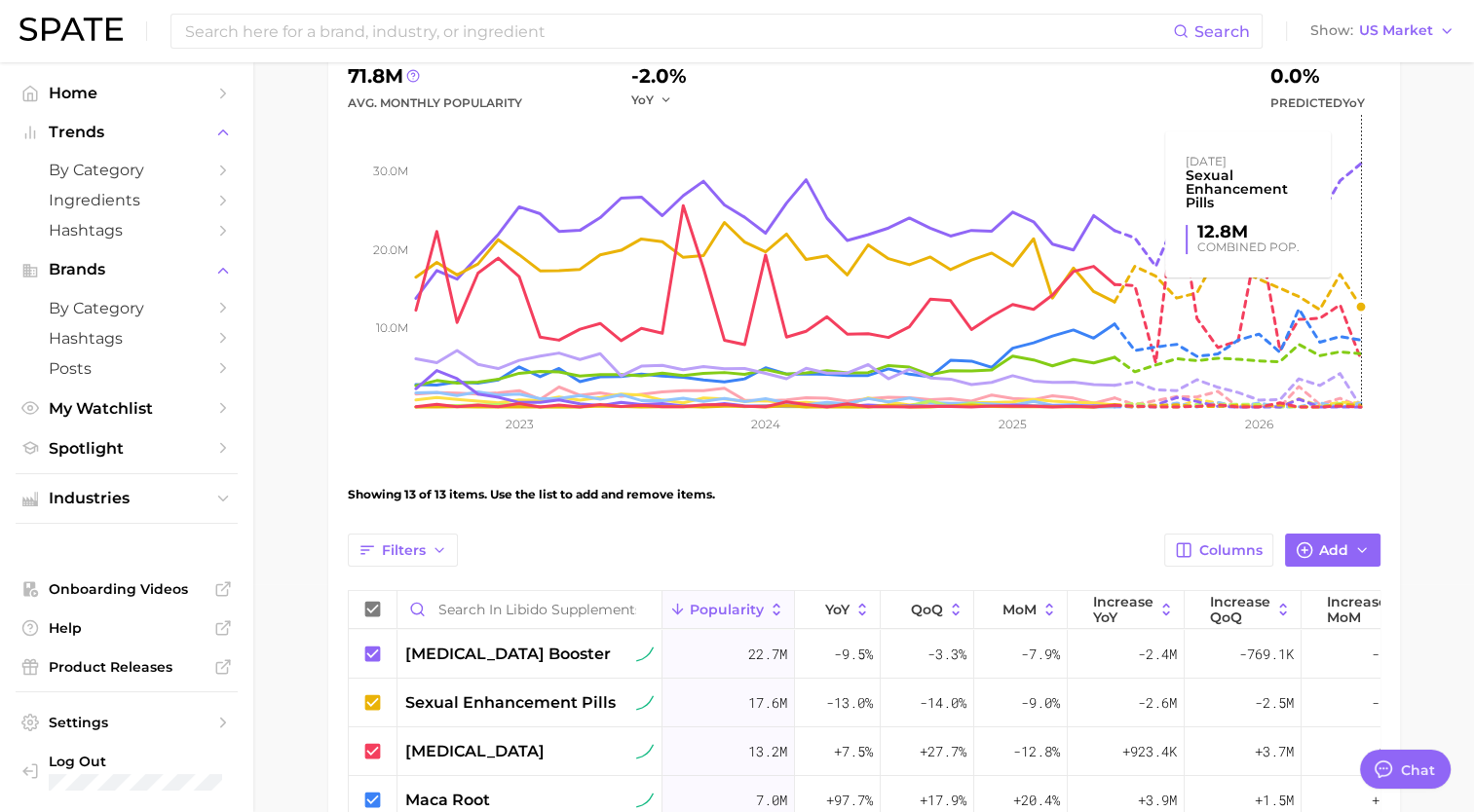
scroll to position [236, 0]
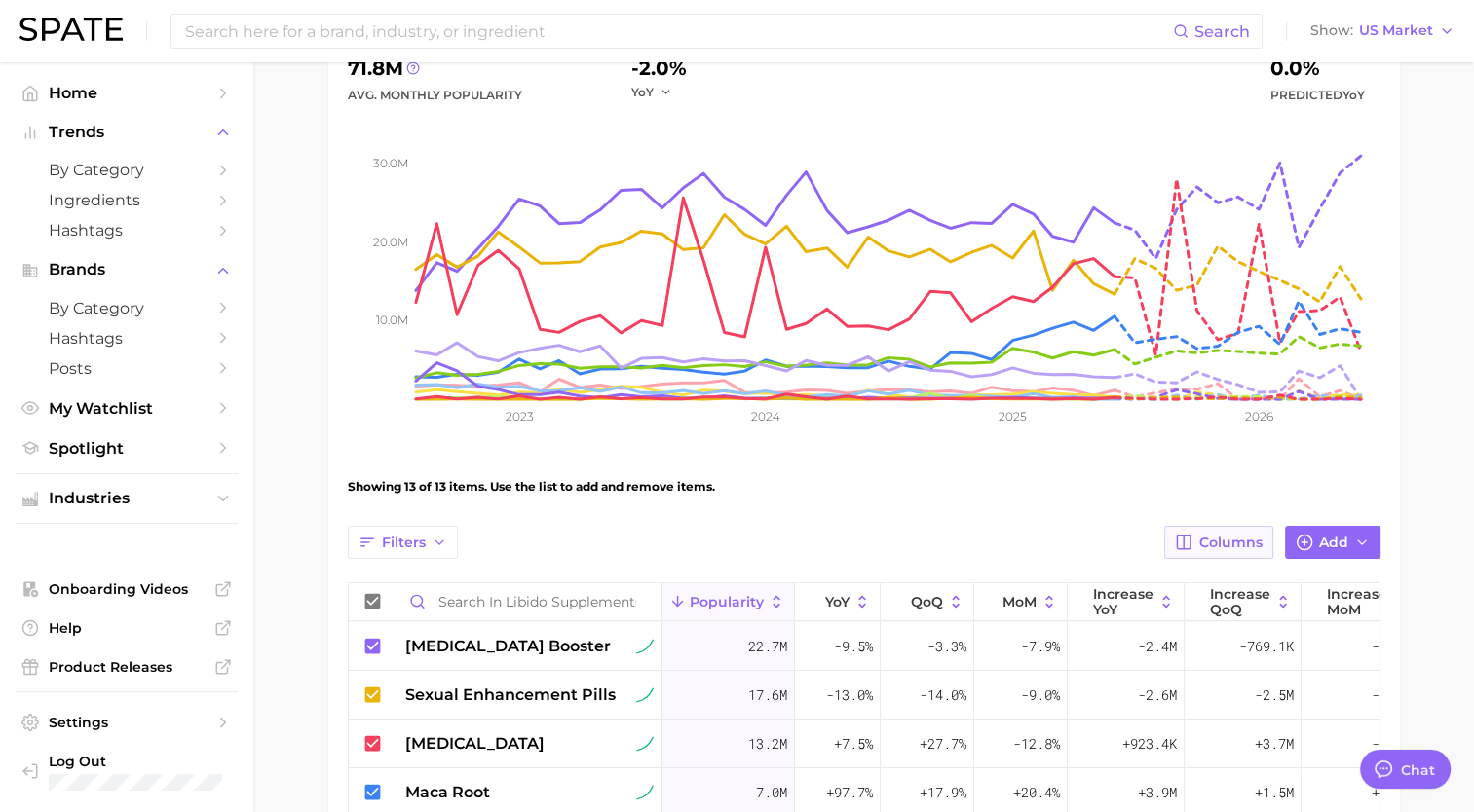
click at [1214, 531] on button "Columns" at bounding box center [1218, 542] width 108 height 33
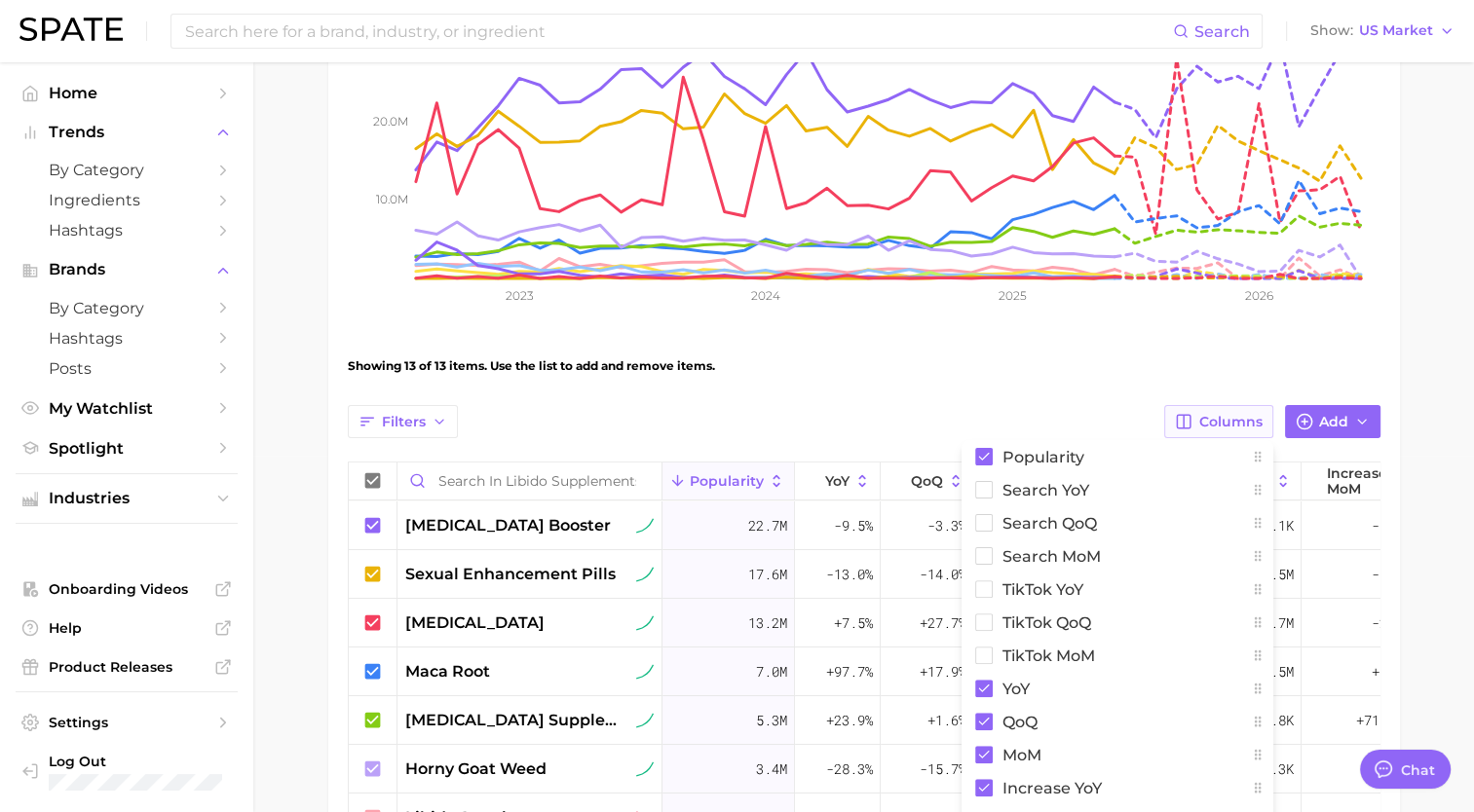
scroll to position [368, 0]
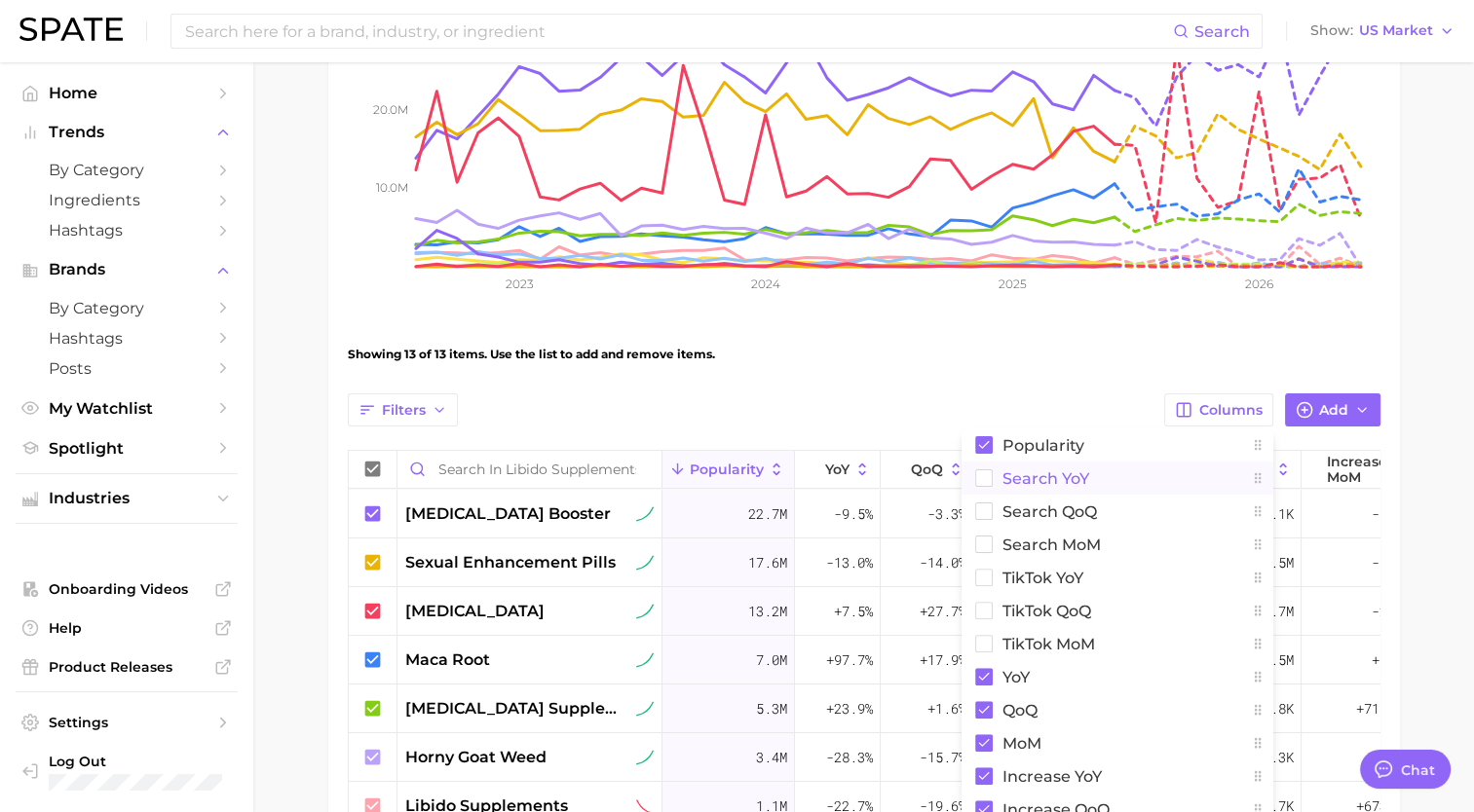
click at [986, 477] on rect at bounding box center [983, 478] width 17 height 17
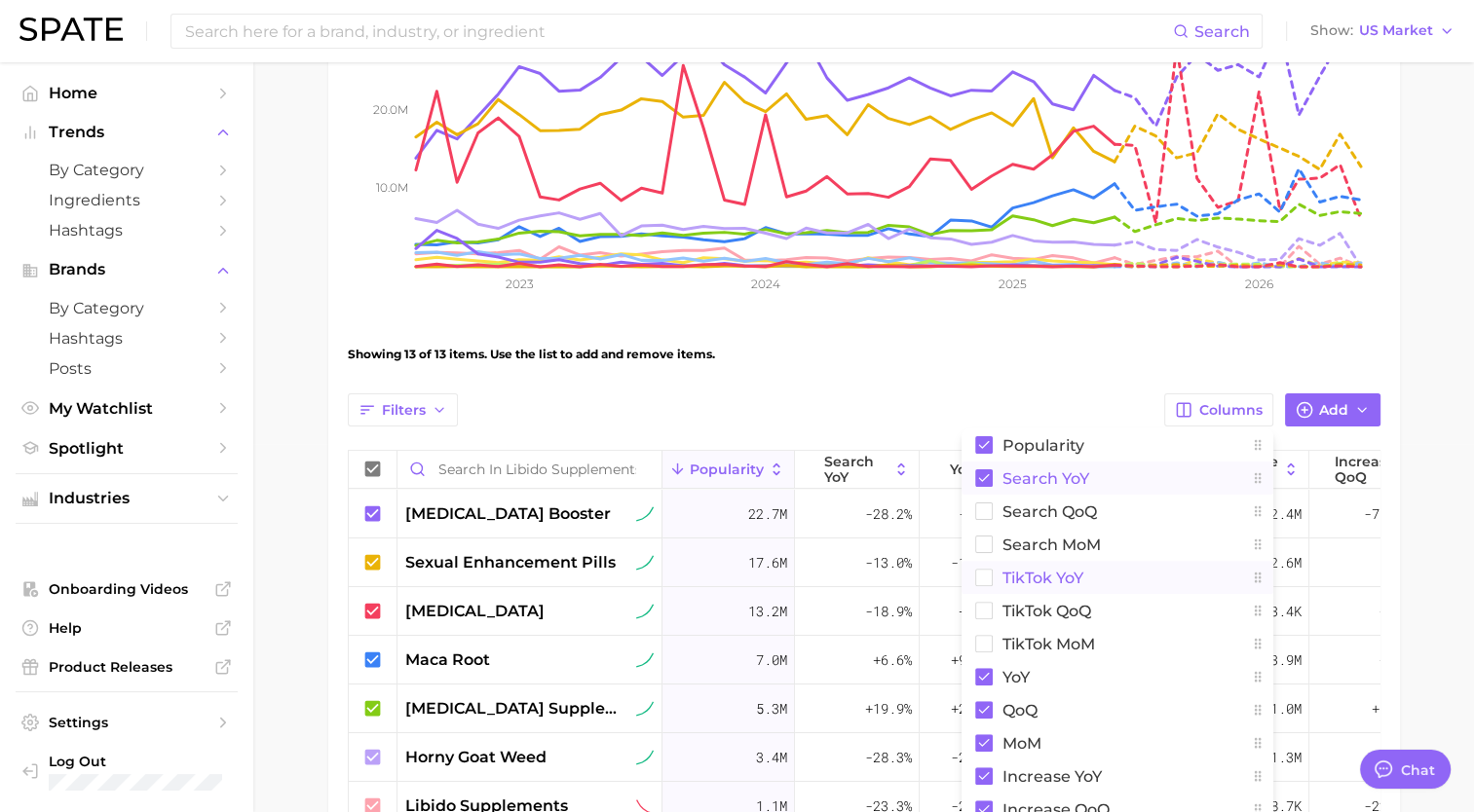
click at [984, 573] on rect at bounding box center [983, 577] width 17 height 17
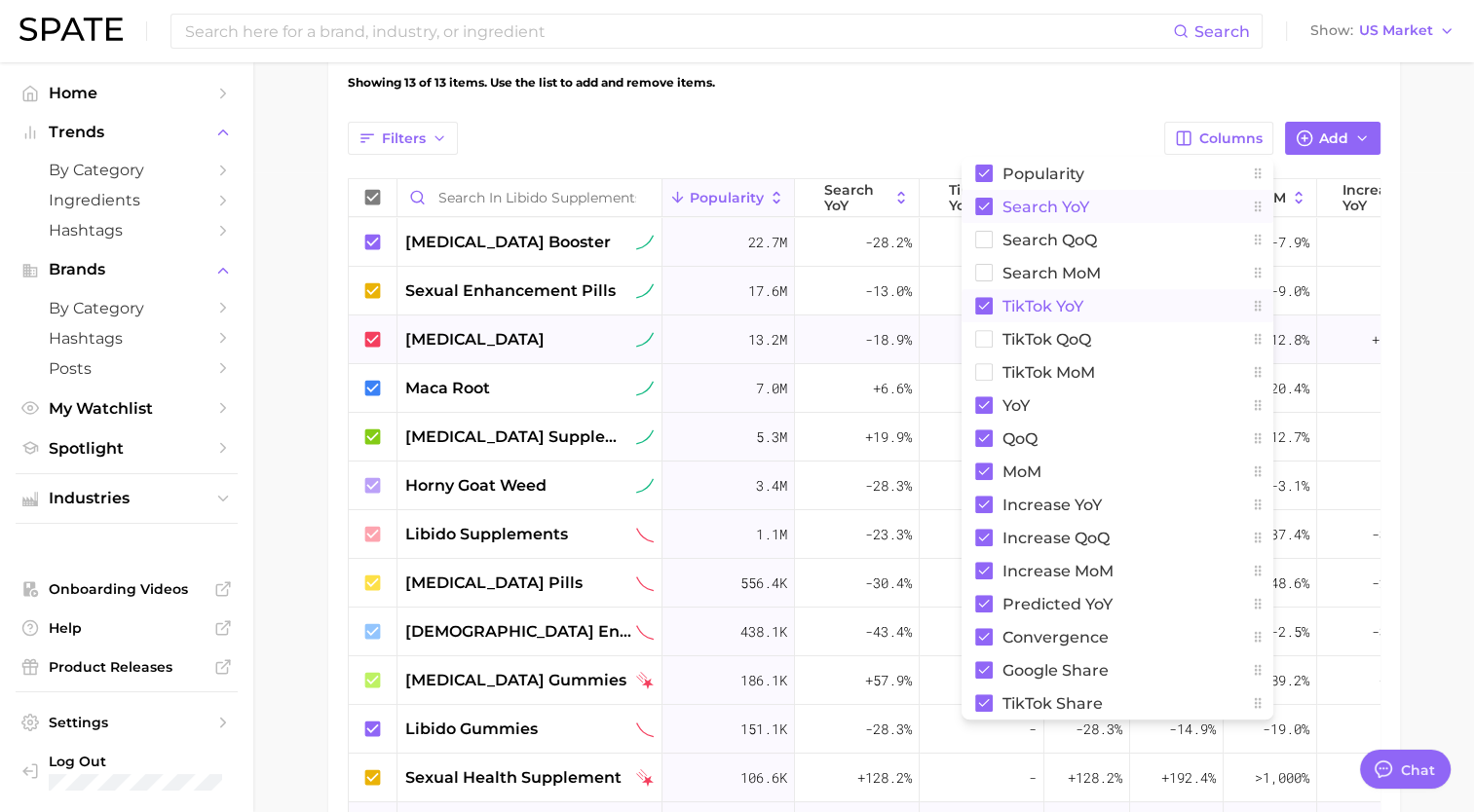
scroll to position [638, 0]
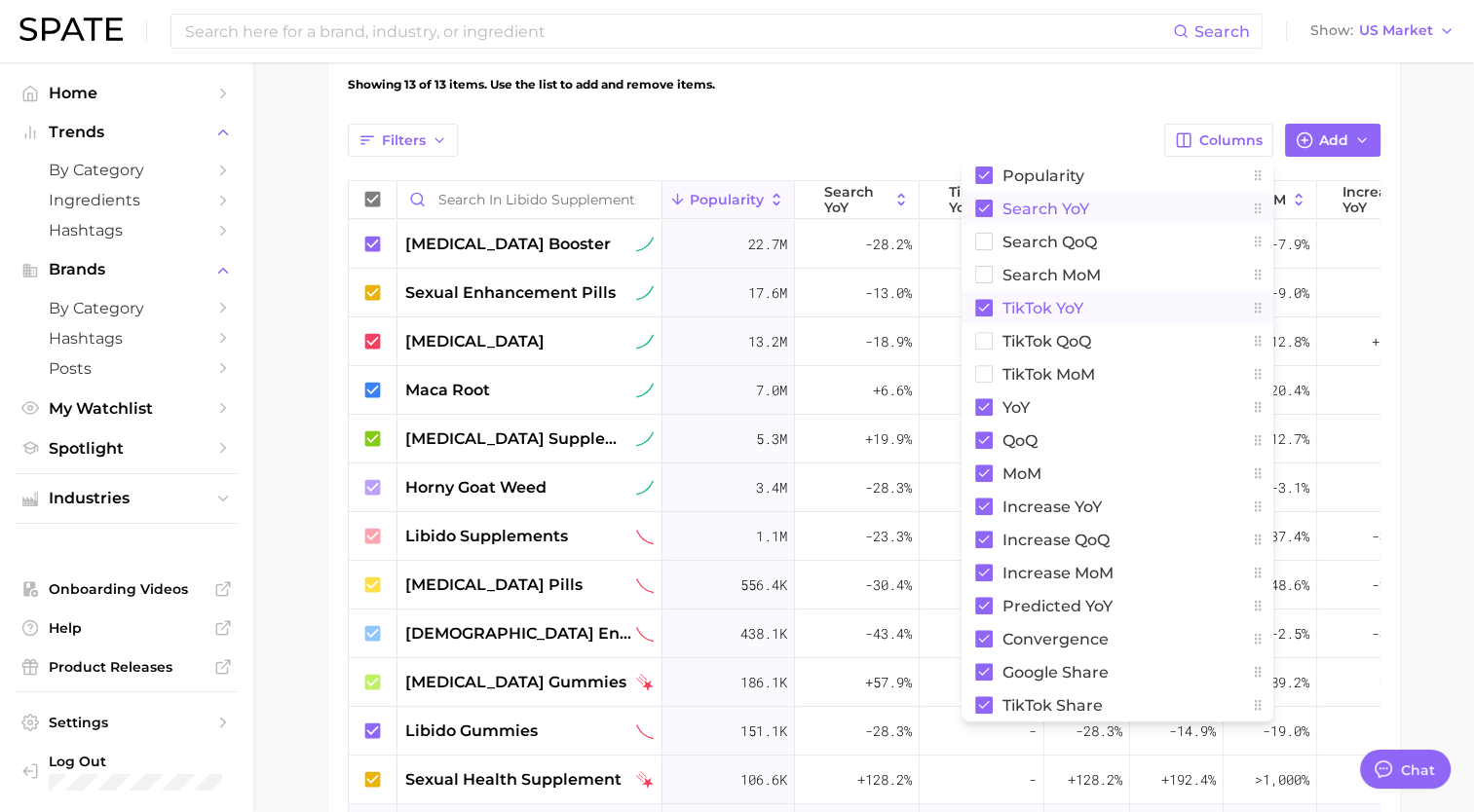
click at [985, 207] on rect at bounding box center [984, 208] width 18 height 18
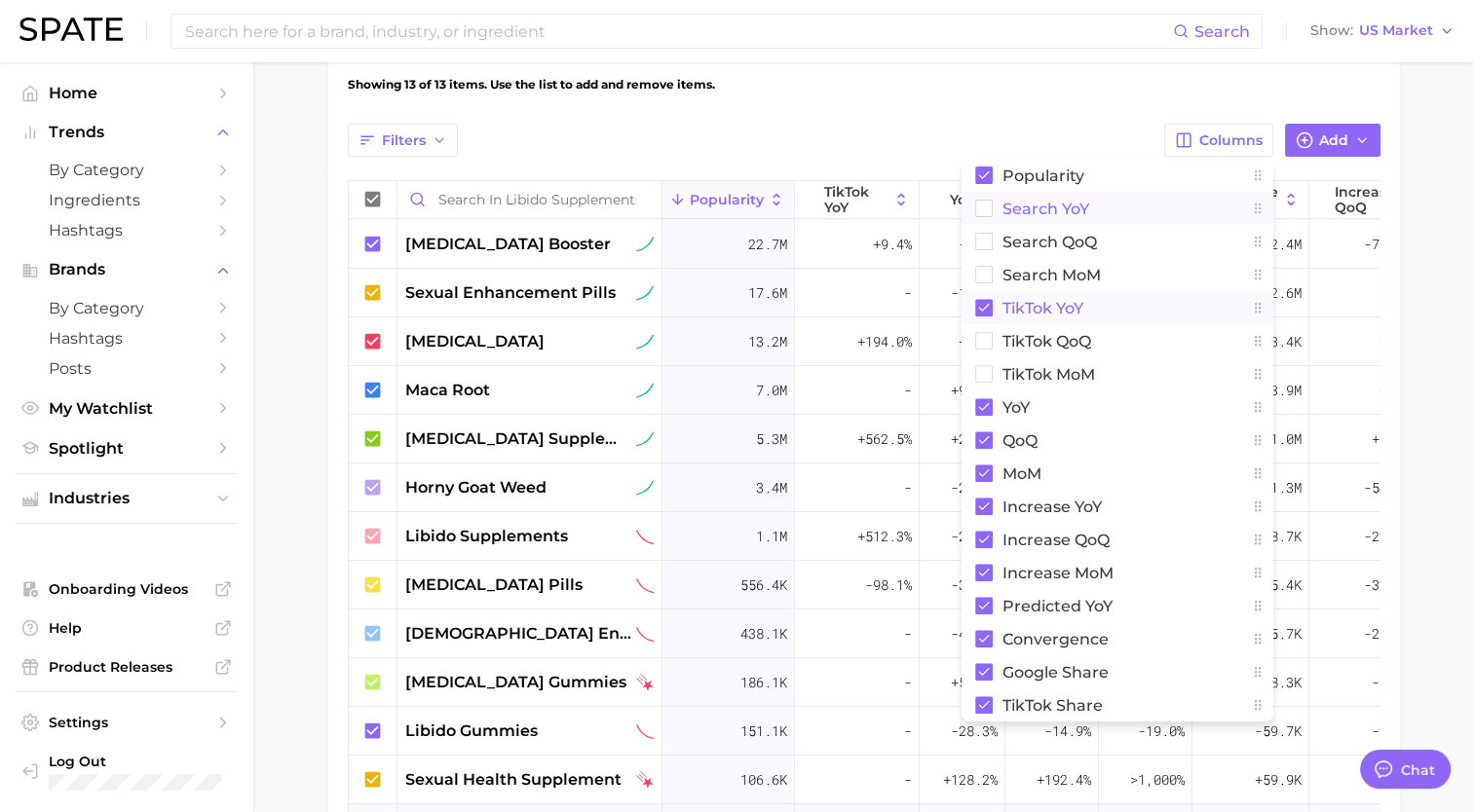
click at [987, 304] on rect at bounding box center [984, 308] width 18 height 18
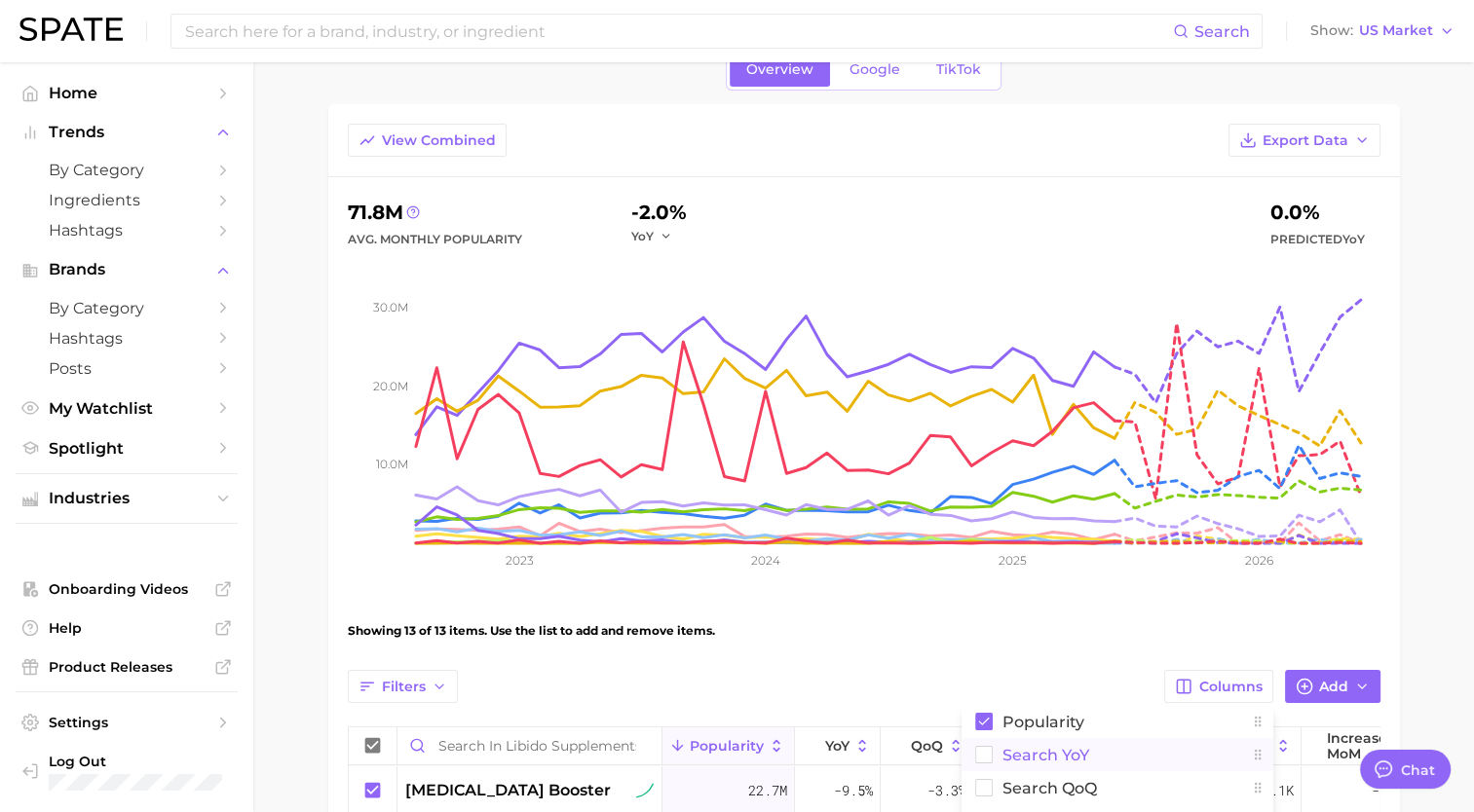
scroll to position [53, 0]
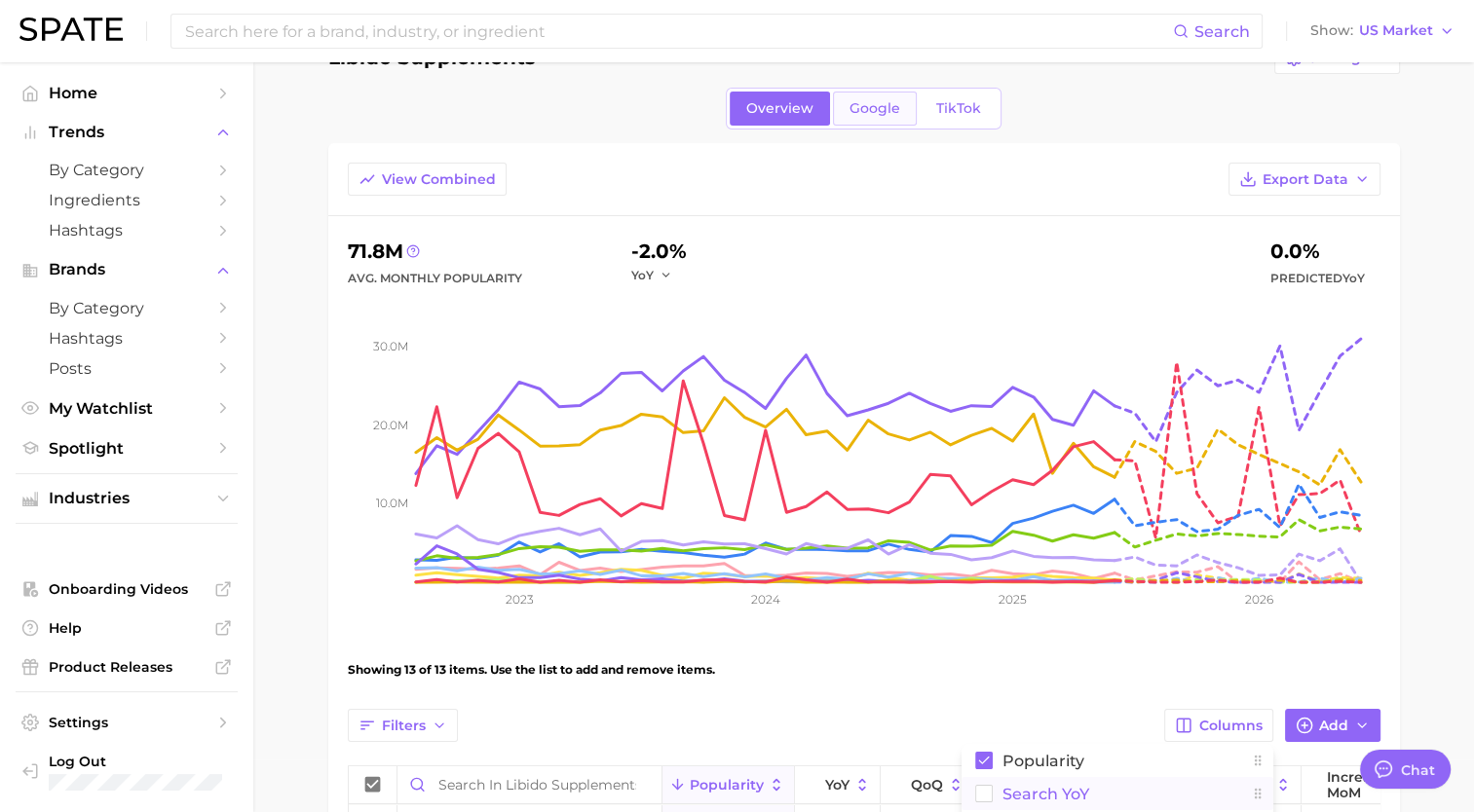
click at [873, 106] on span "Google" at bounding box center [875, 109] width 51 height 17
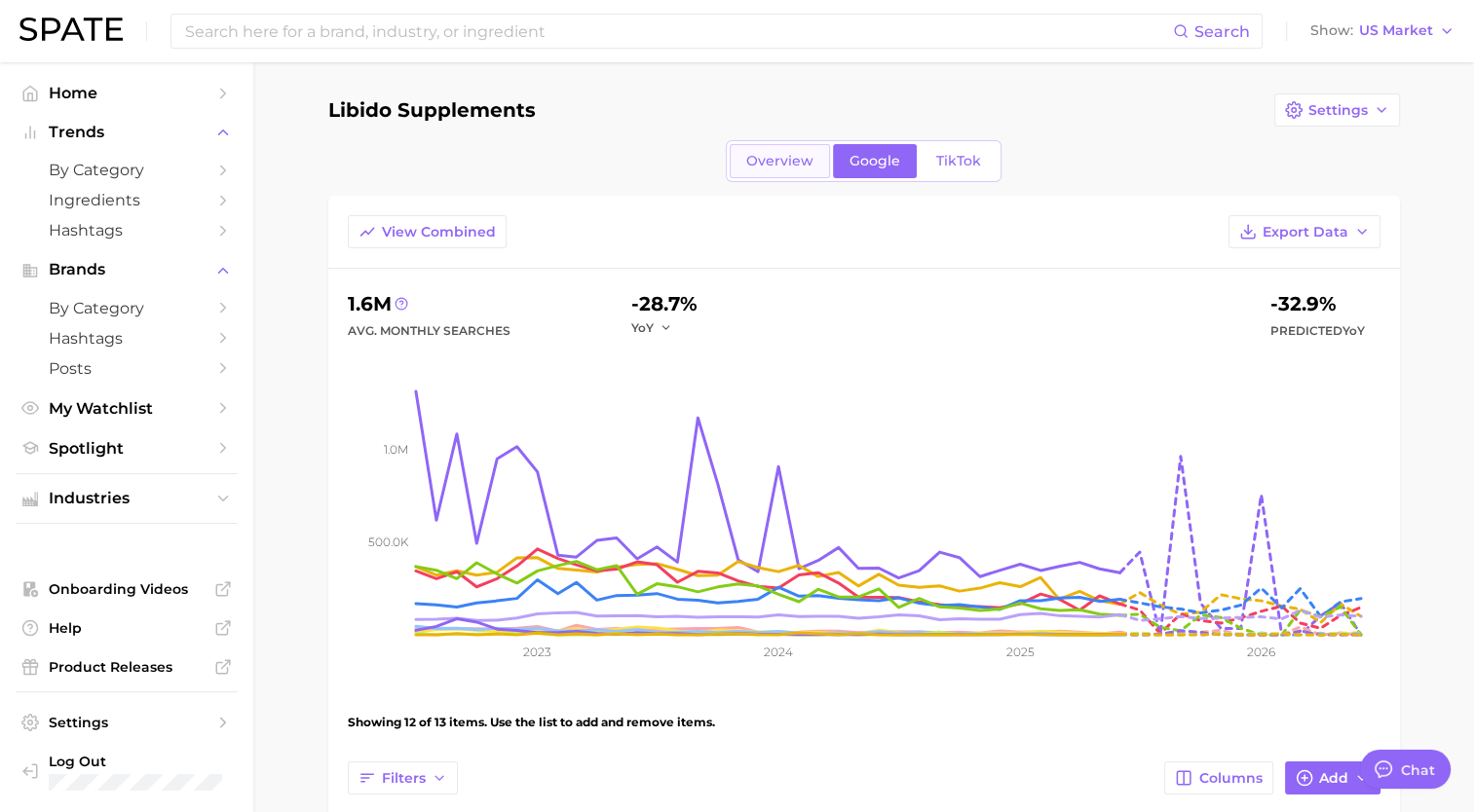
click at [782, 172] on link "Overview" at bounding box center [779, 160] width 101 height 34
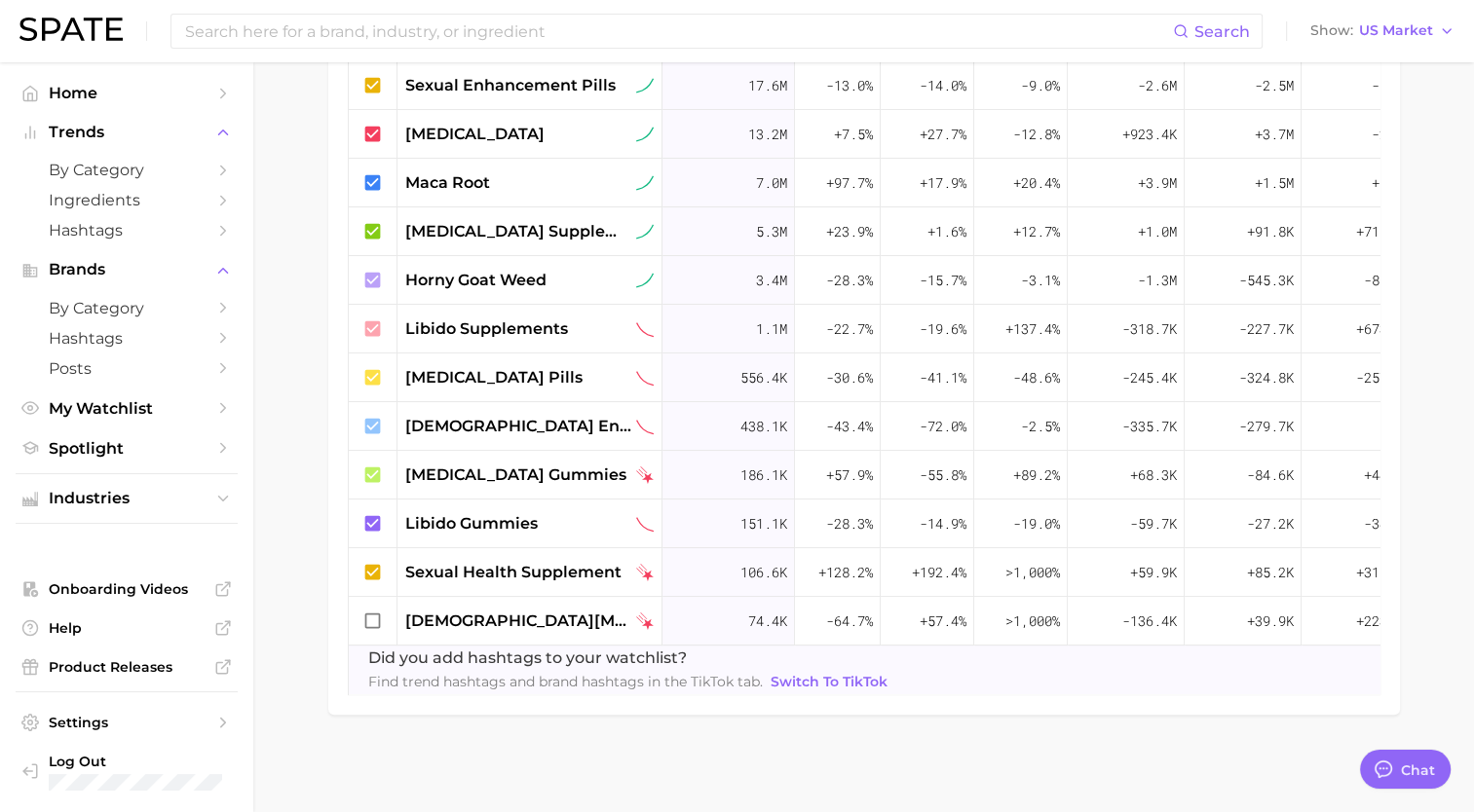
scroll to position [859, 0]
click at [376, 612] on icon at bounding box center [372, 620] width 16 height 16
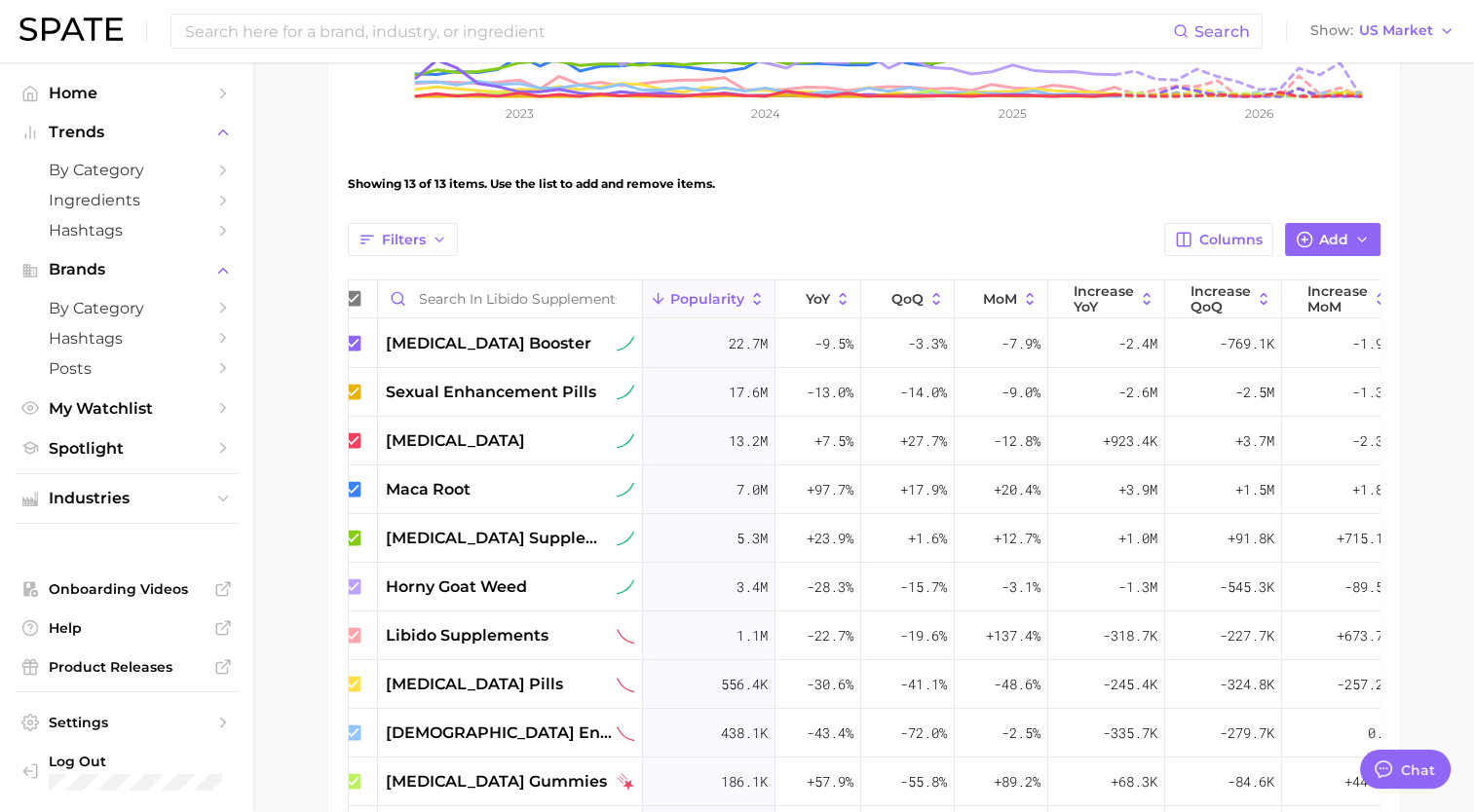
scroll to position [487, 0]
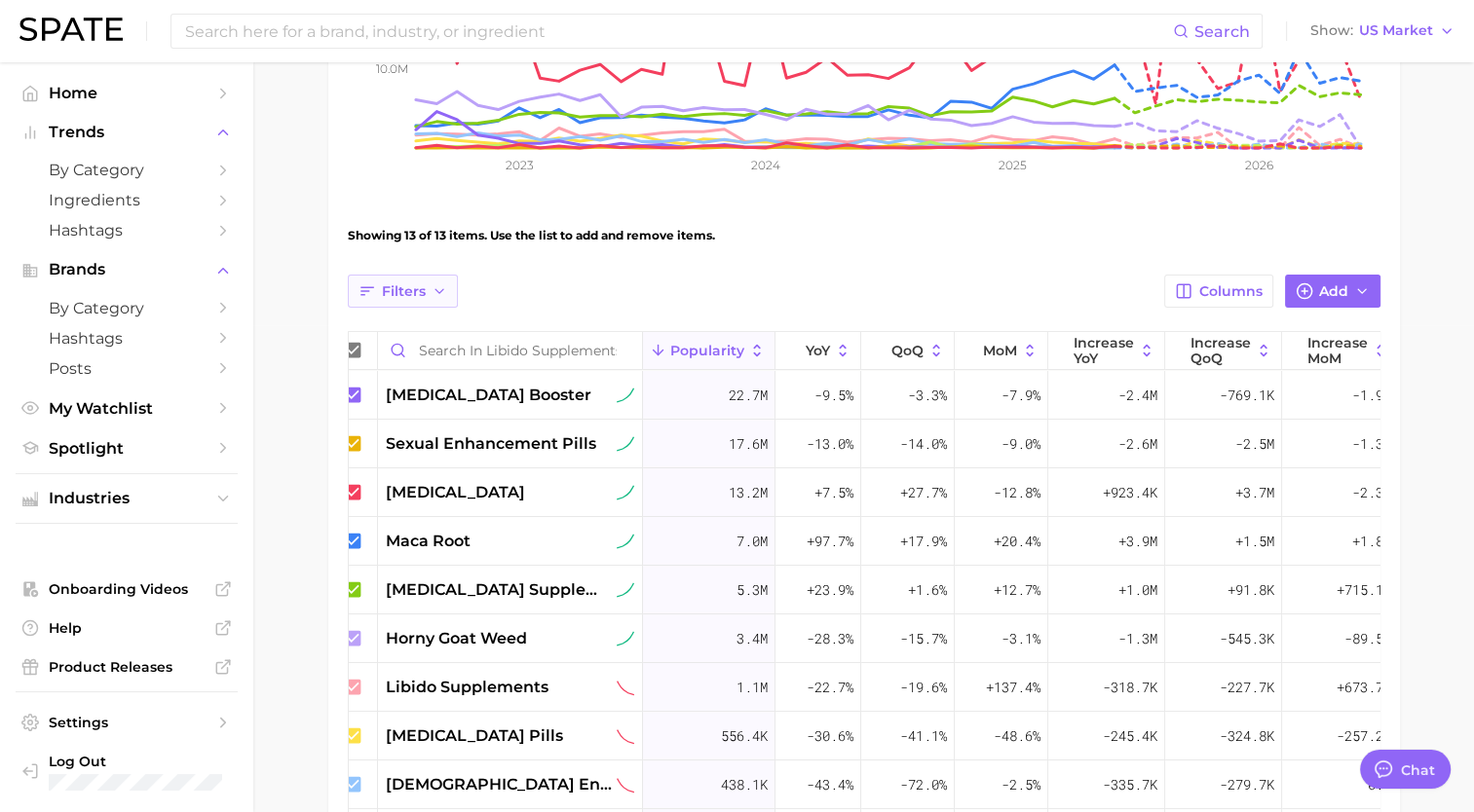
click at [407, 306] on button "Filters" at bounding box center [402, 292] width 110 height 33
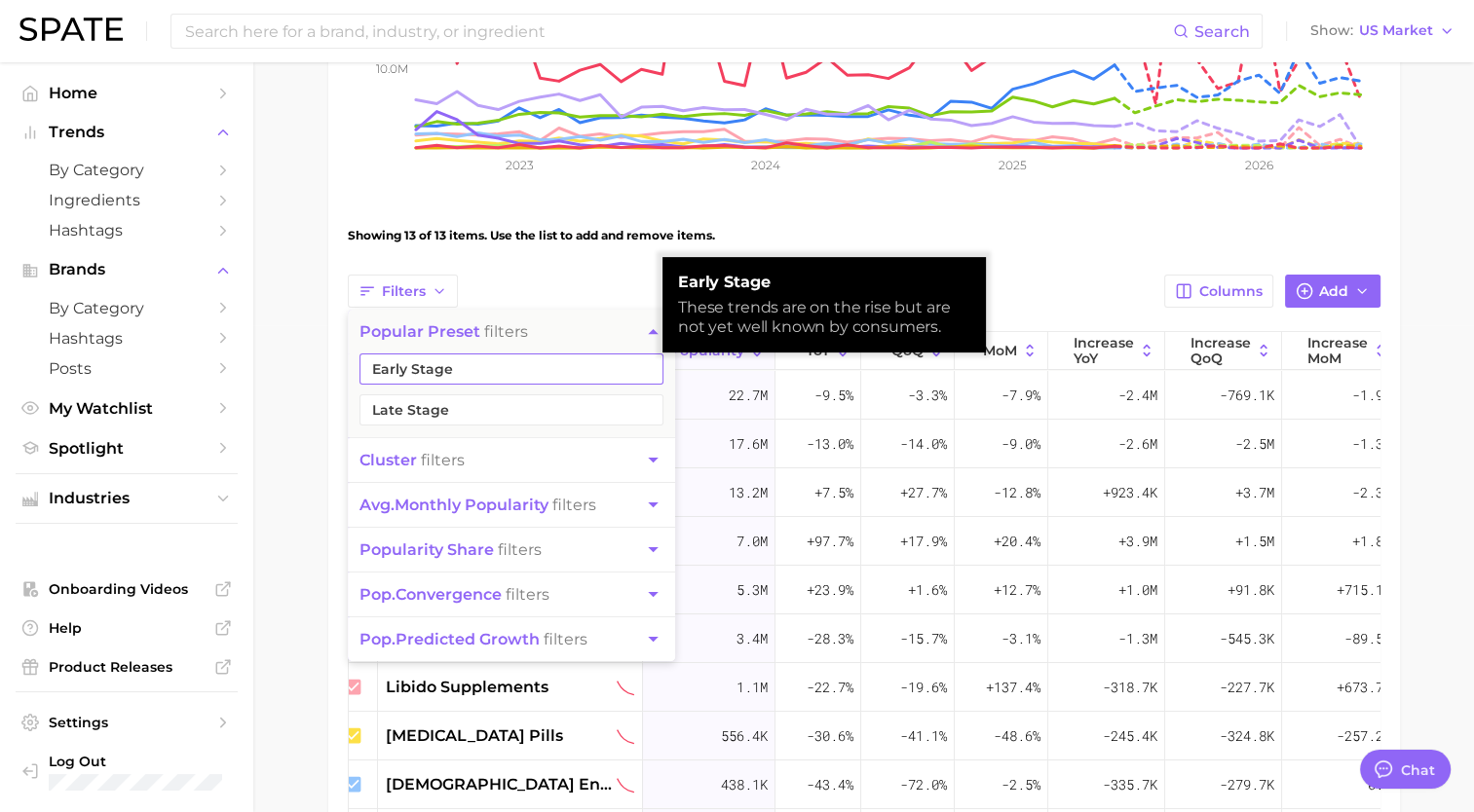
click at [432, 370] on button "Early Stage" at bounding box center [511, 369] width 304 height 31
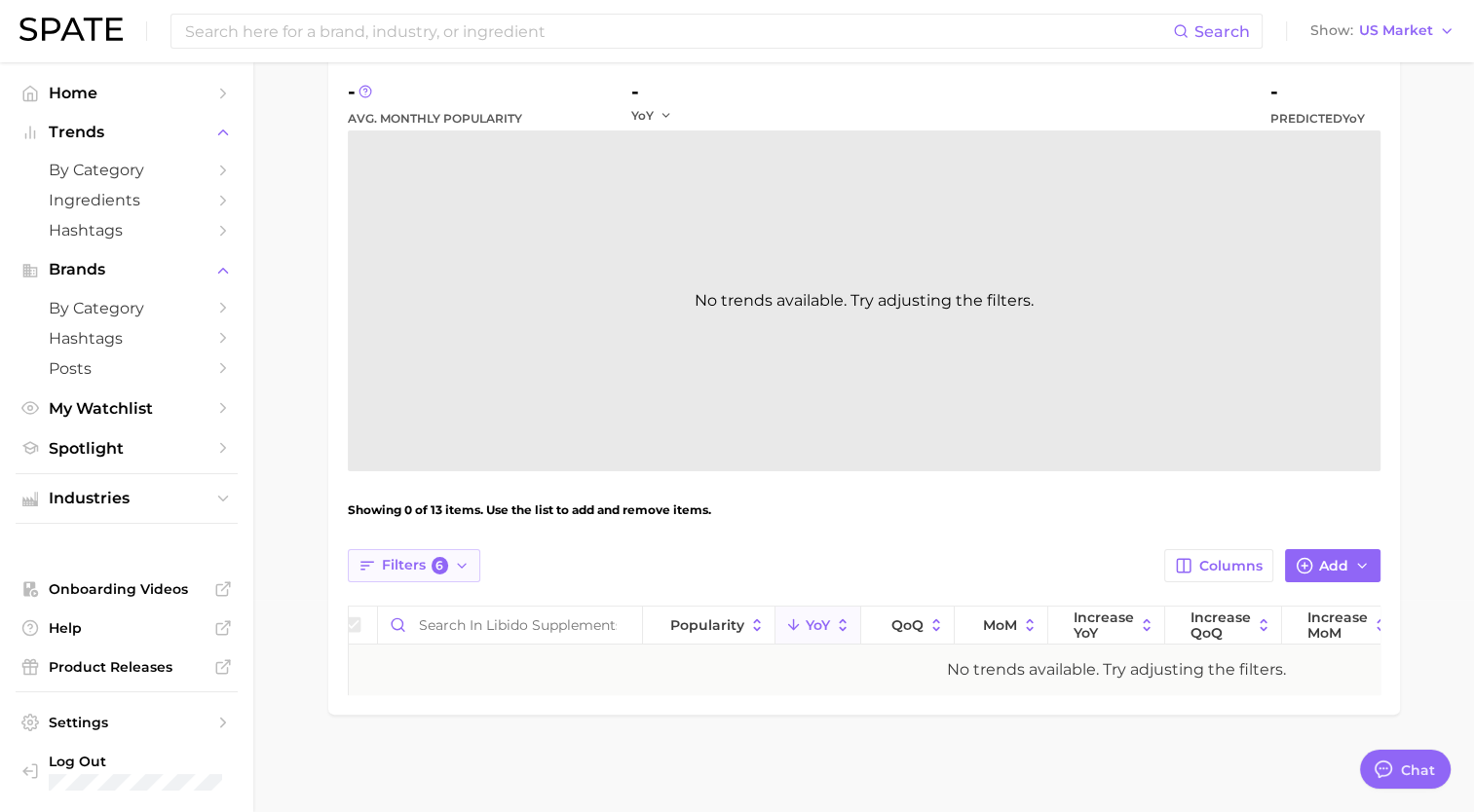
click at [424, 557] on span "Filters 6" at bounding box center [415, 565] width 68 height 18
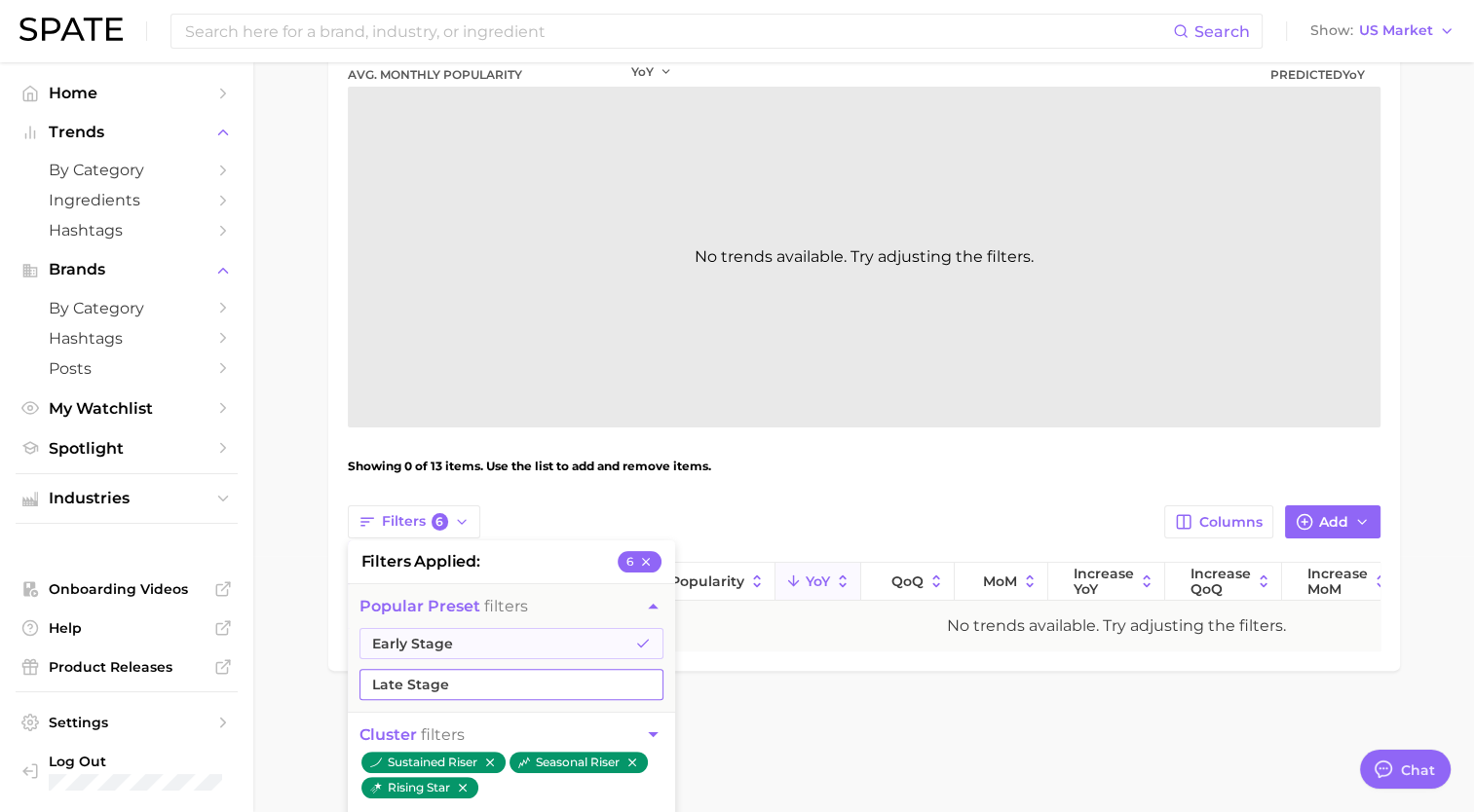
scroll to position [257, 0]
click at [459, 686] on button "Late Stage" at bounding box center [511, 684] width 304 height 31
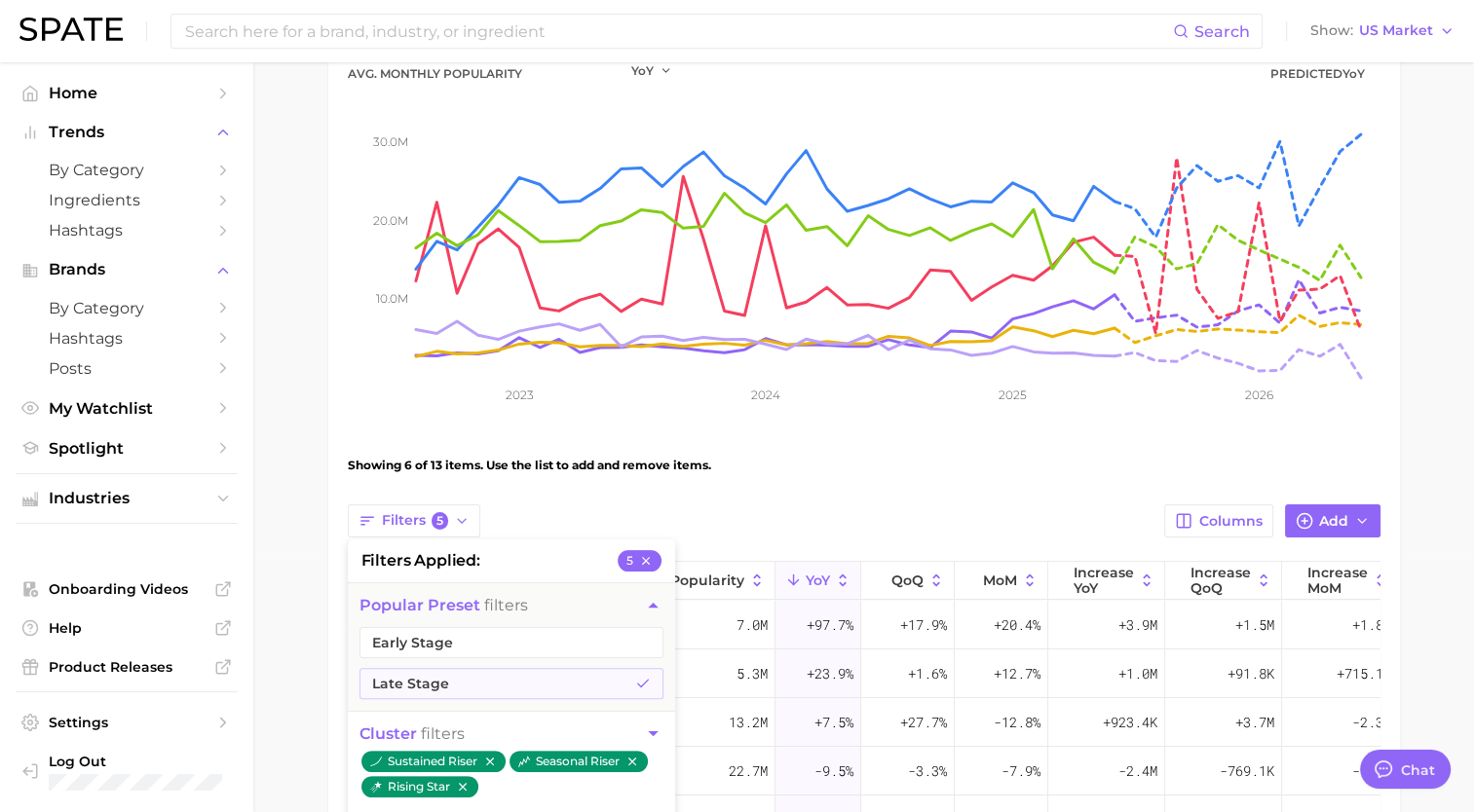
click at [741, 485] on div "Showing 6 of 13 items. Use the list to add and remove items." at bounding box center [863, 466] width 1033 height 55
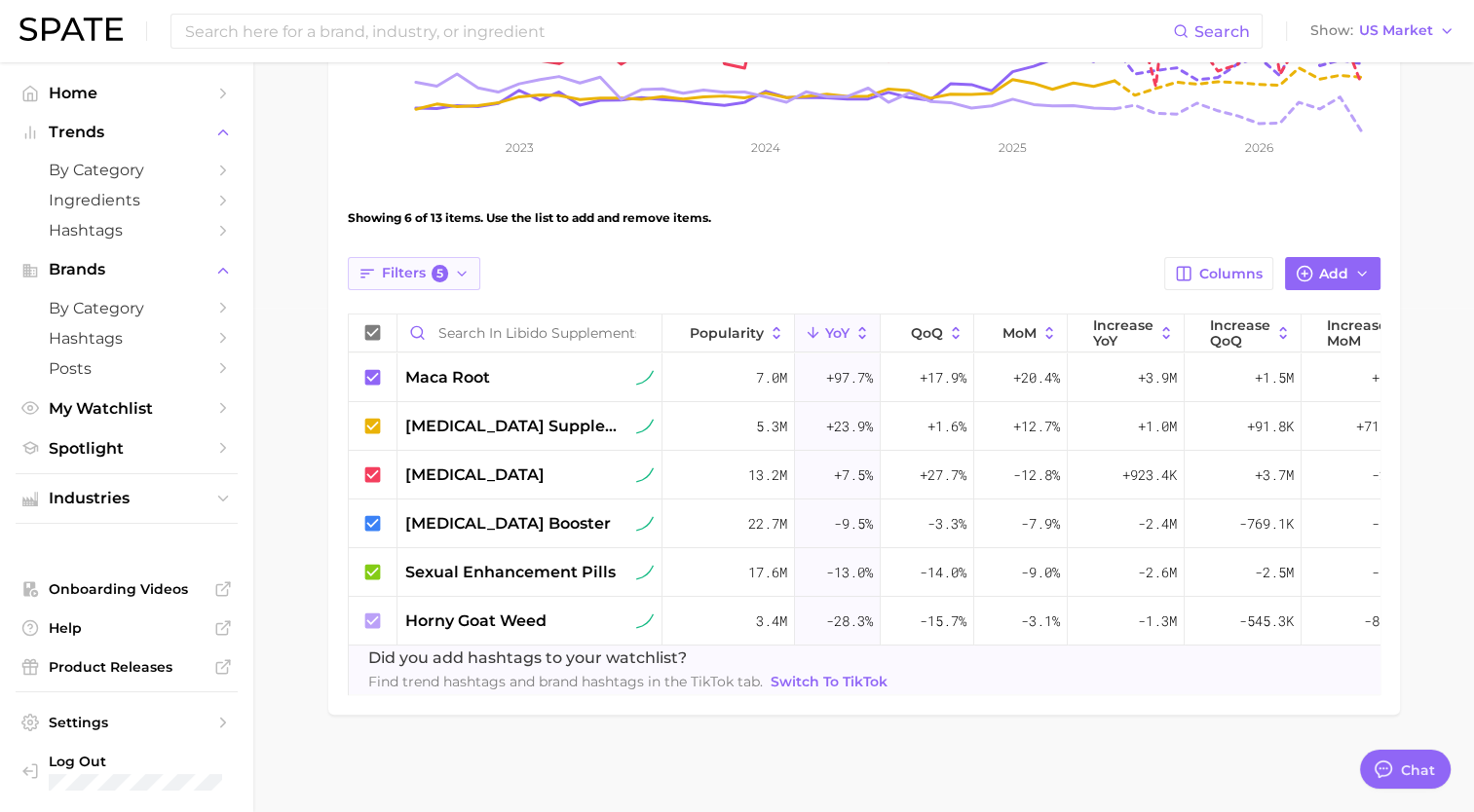
click at [428, 265] on span "Filters 5" at bounding box center [415, 274] width 68 height 18
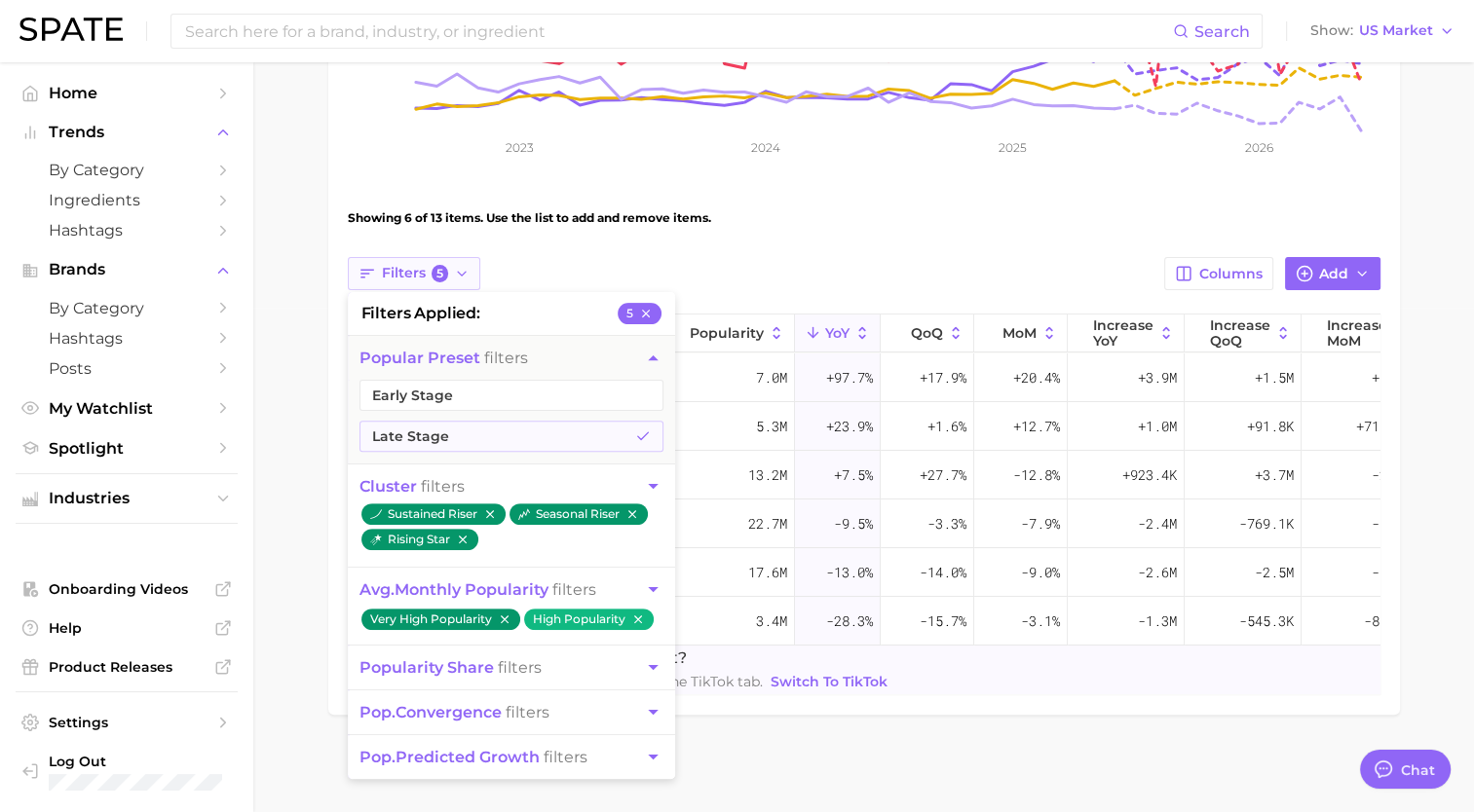
click at [428, 265] on span "Filters 5" at bounding box center [415, 274] width 68 height 18
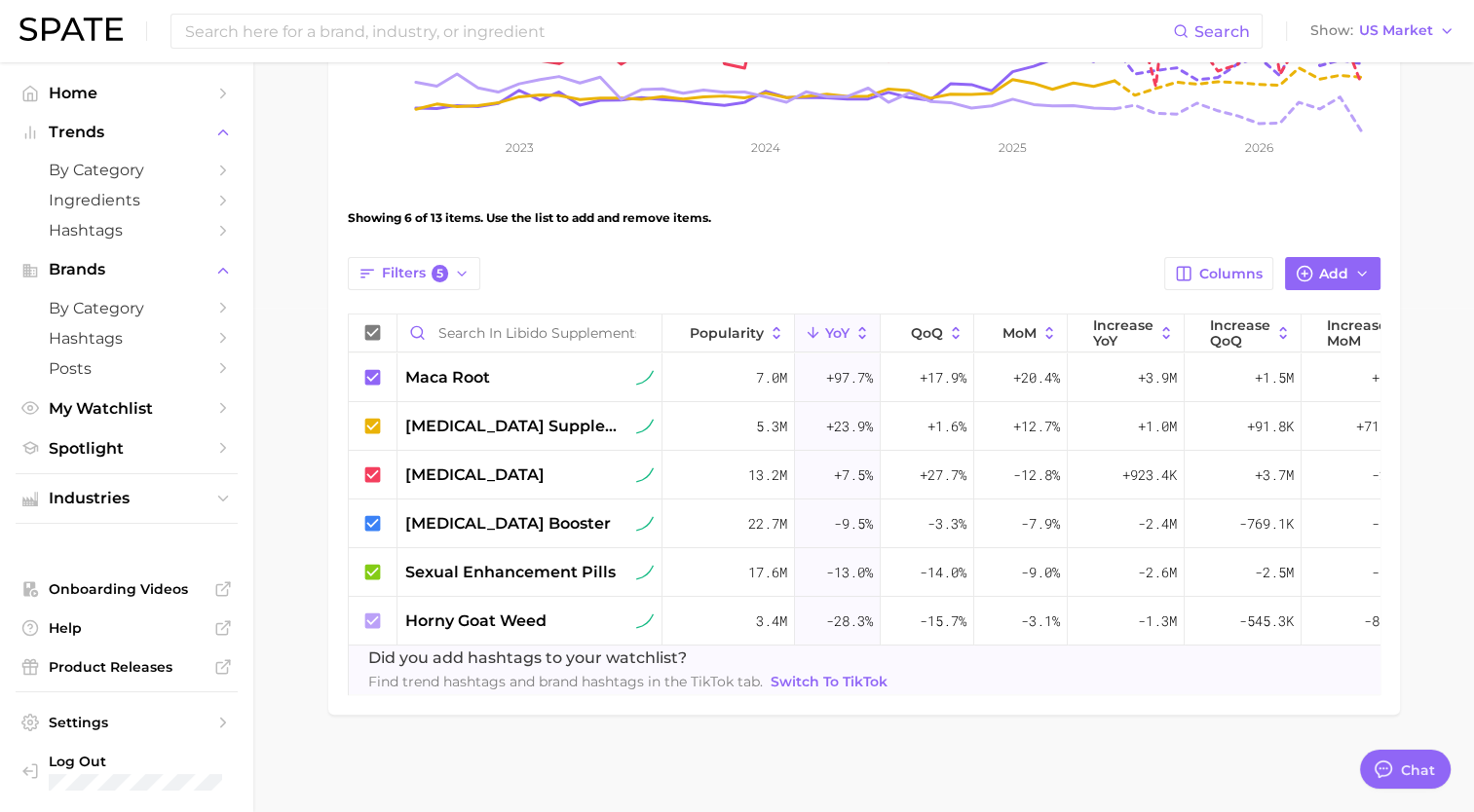
click at [370, 191] on div "Showing 6 of 13 items. Use the list to add and remove items." at bounding box center [863, 218] width 1033 height 55
click at [415, 265] on span "Filters 5" at bounding box center [415, 274] width 68 height 18
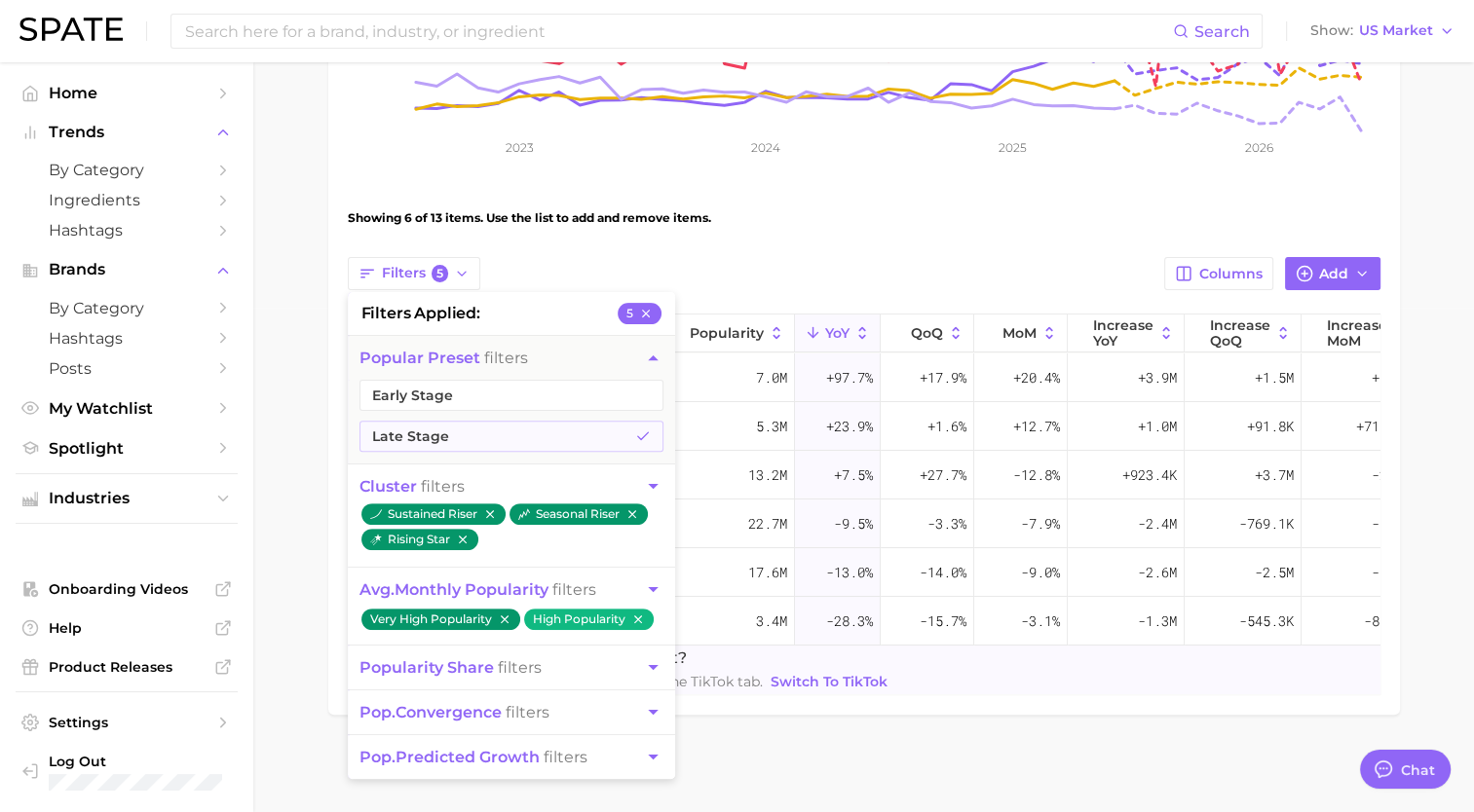
click at [469, 703] on span "pop. convergence" at bounding box center [430, 712] width 142 height 19
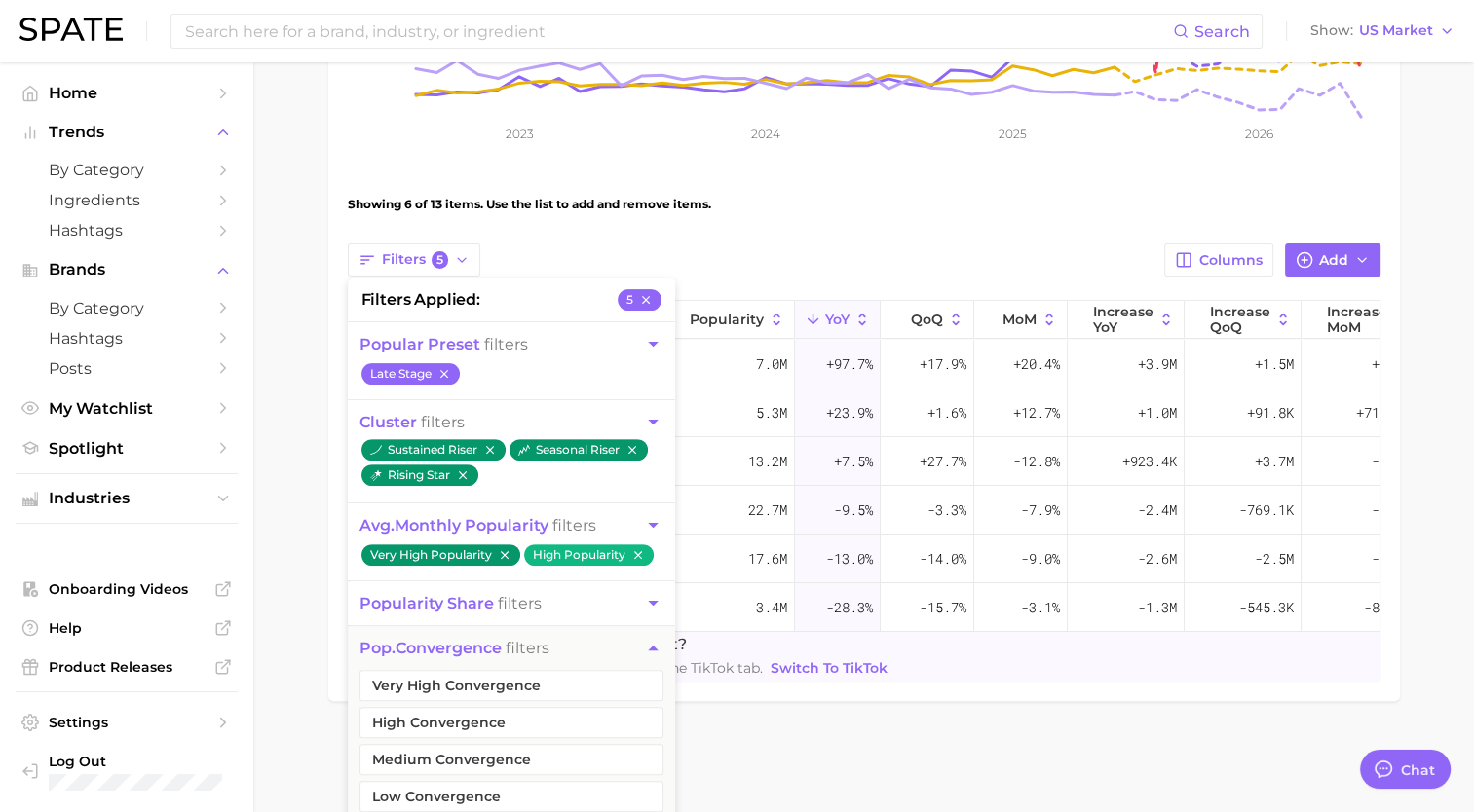
scroll to position [609, 0]
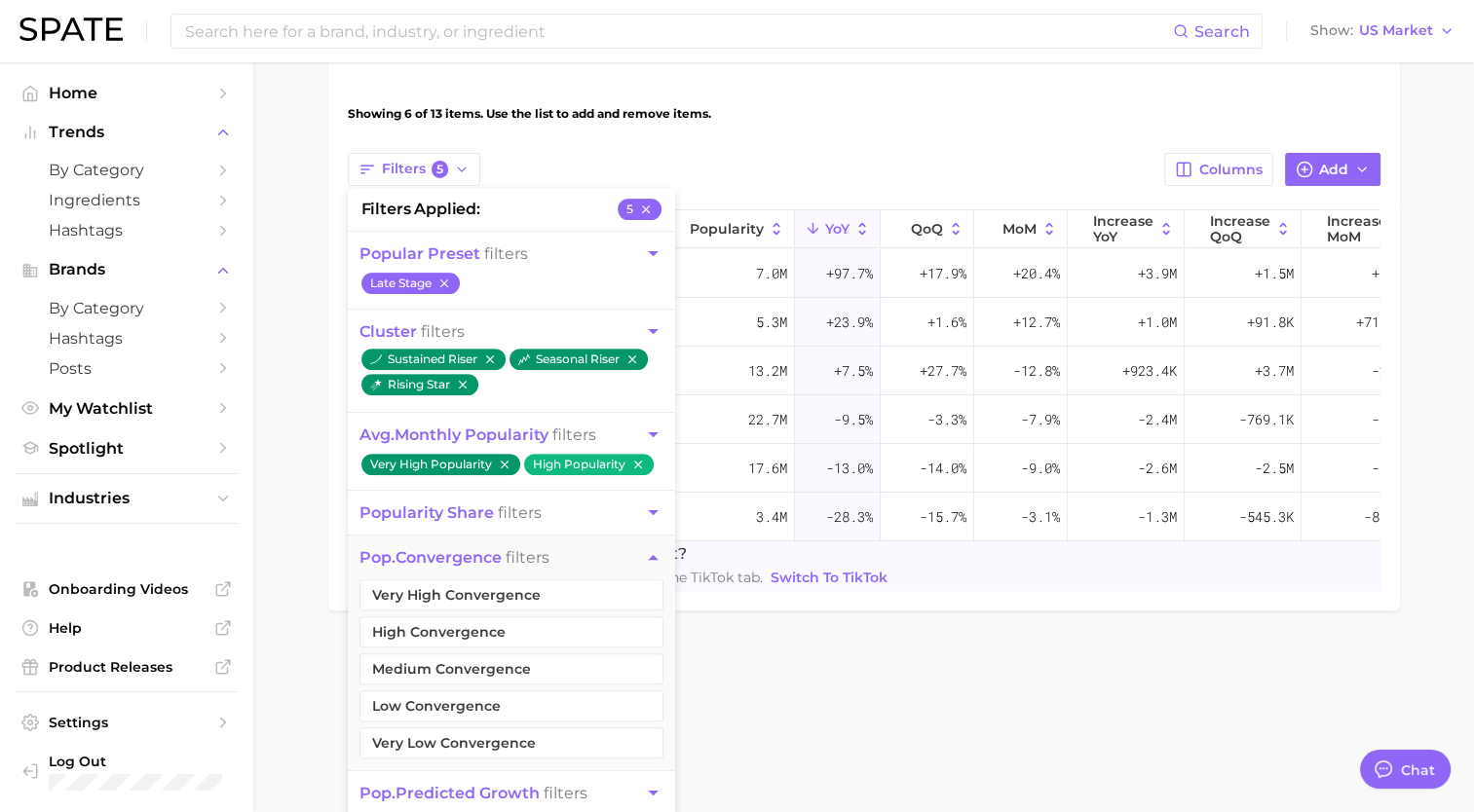
click at [443, 791] on span "pop. predicted growth" at bounding box center [449, 792] width 180 height 19
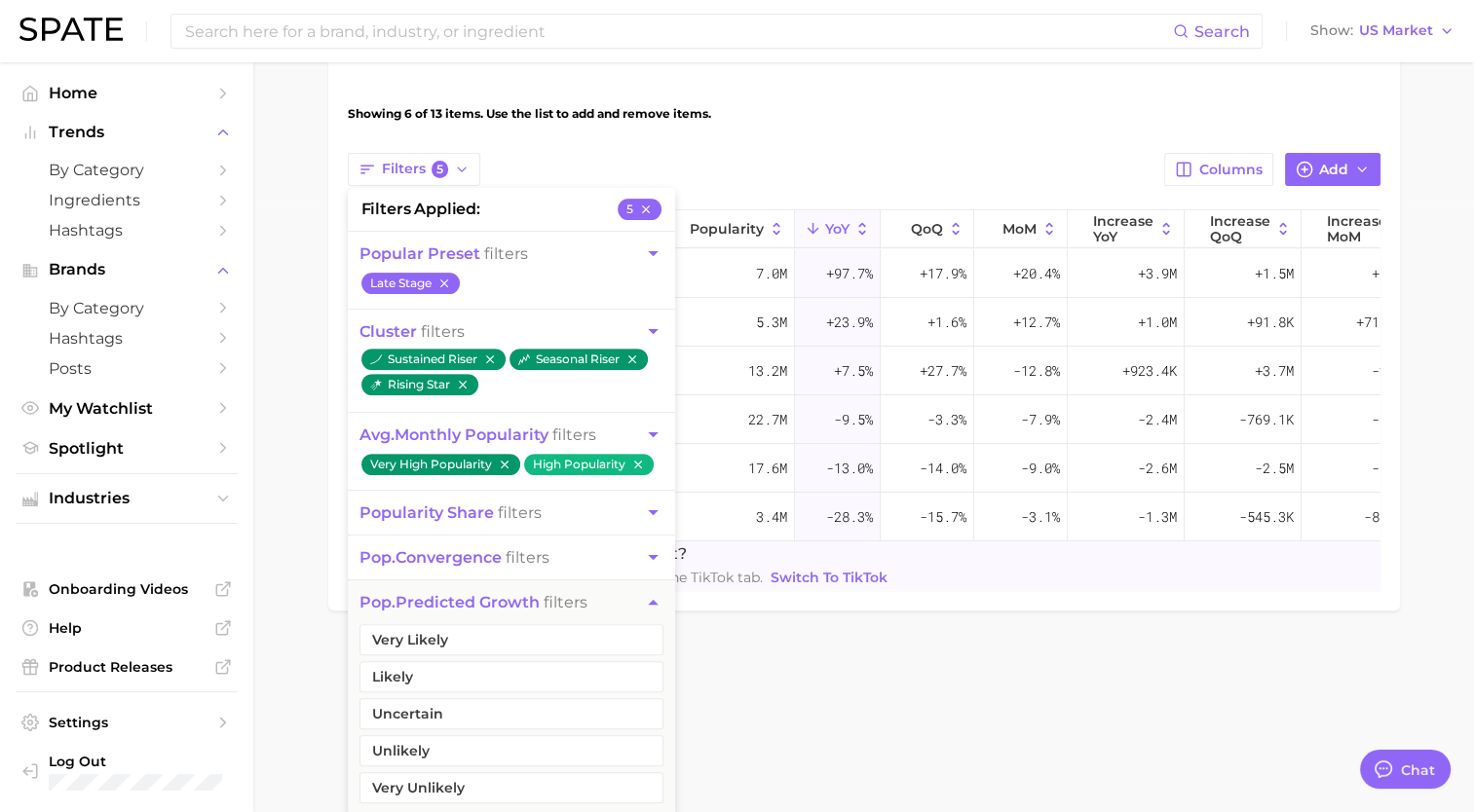
click at [472, 520] on button "popularity share filters" at bounding box center [511, 513] width 327 height 44
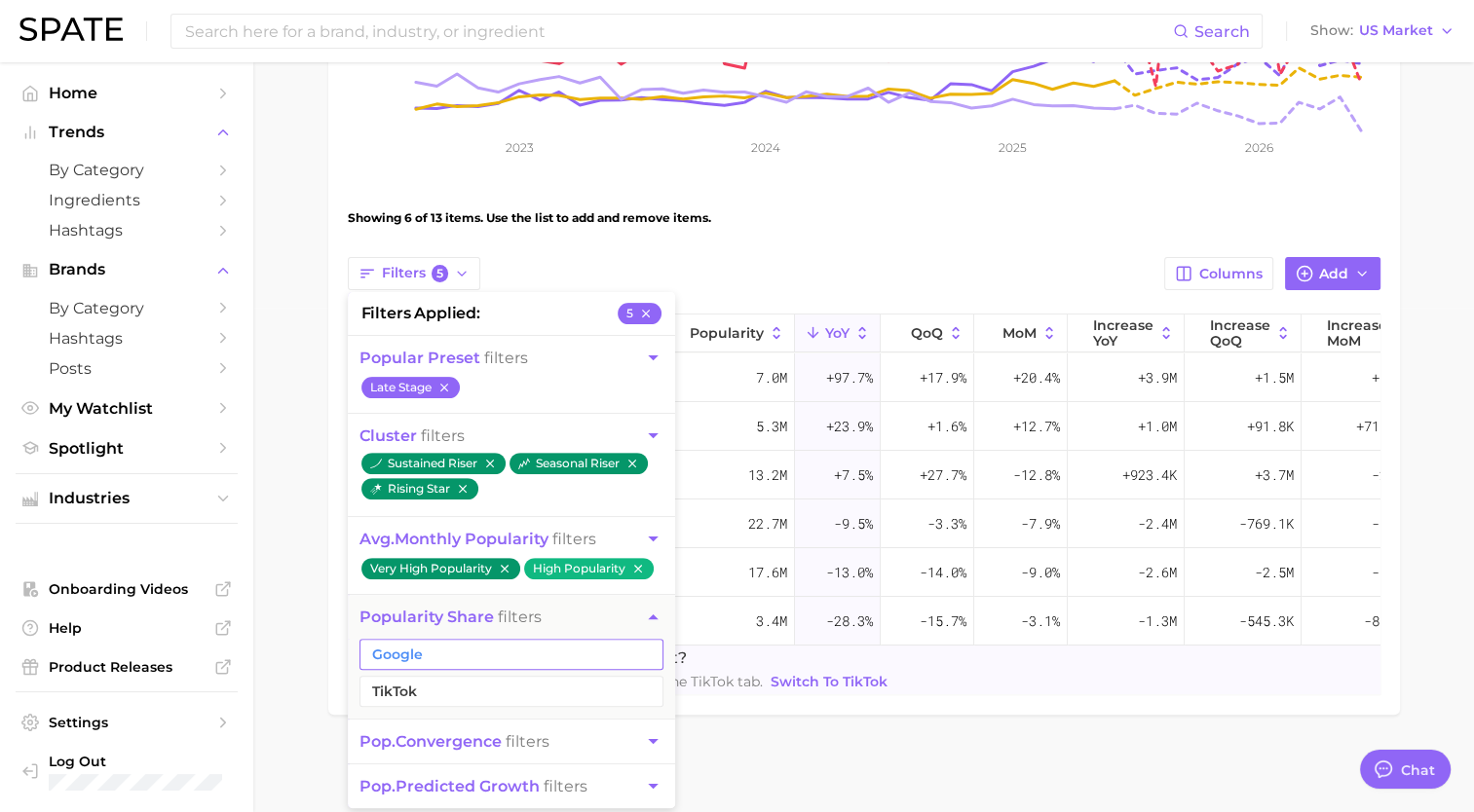
click at [479, 641] on button "Google" at bounding box center [511, 654] width 304 height 31
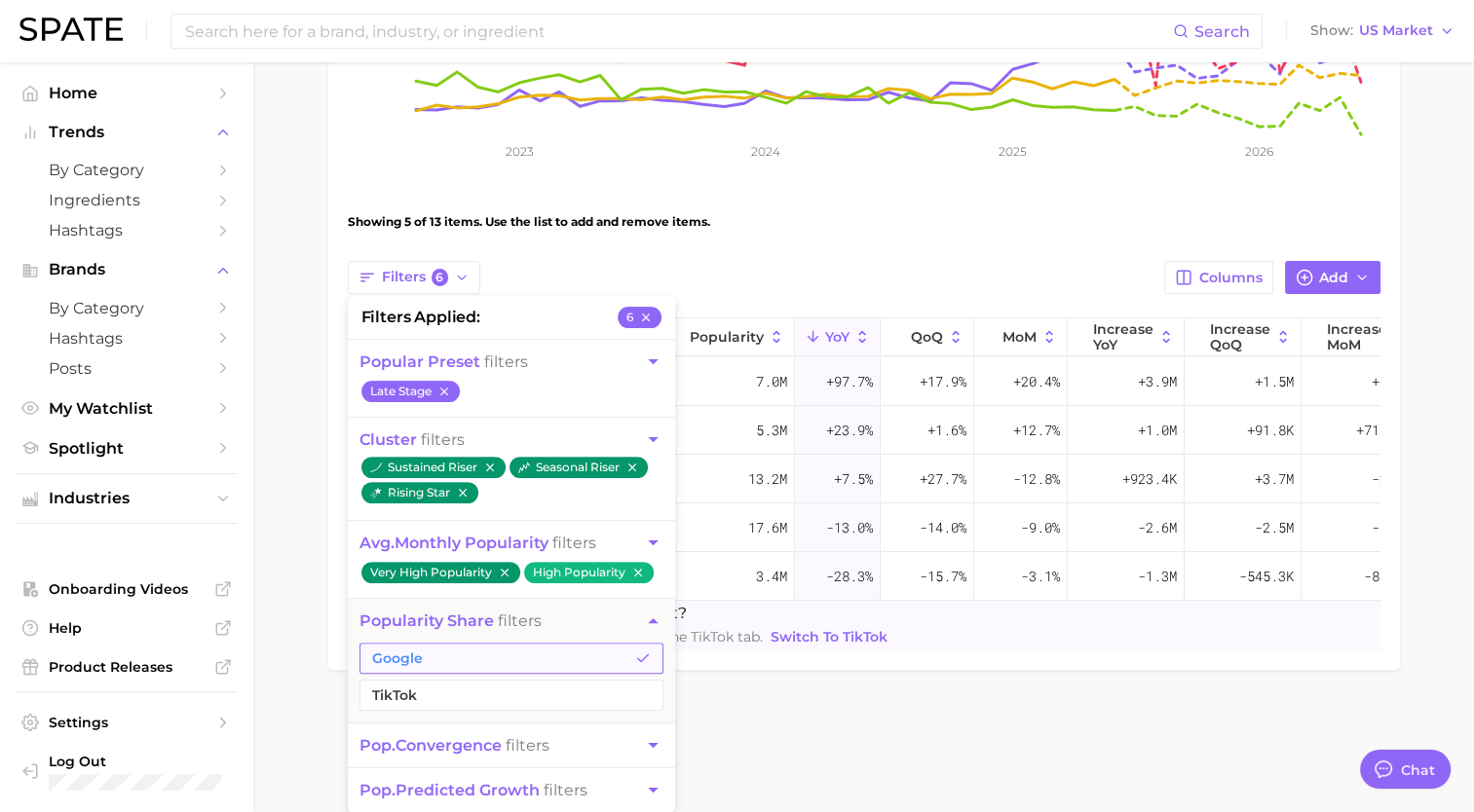
scroll to position [498, 0]
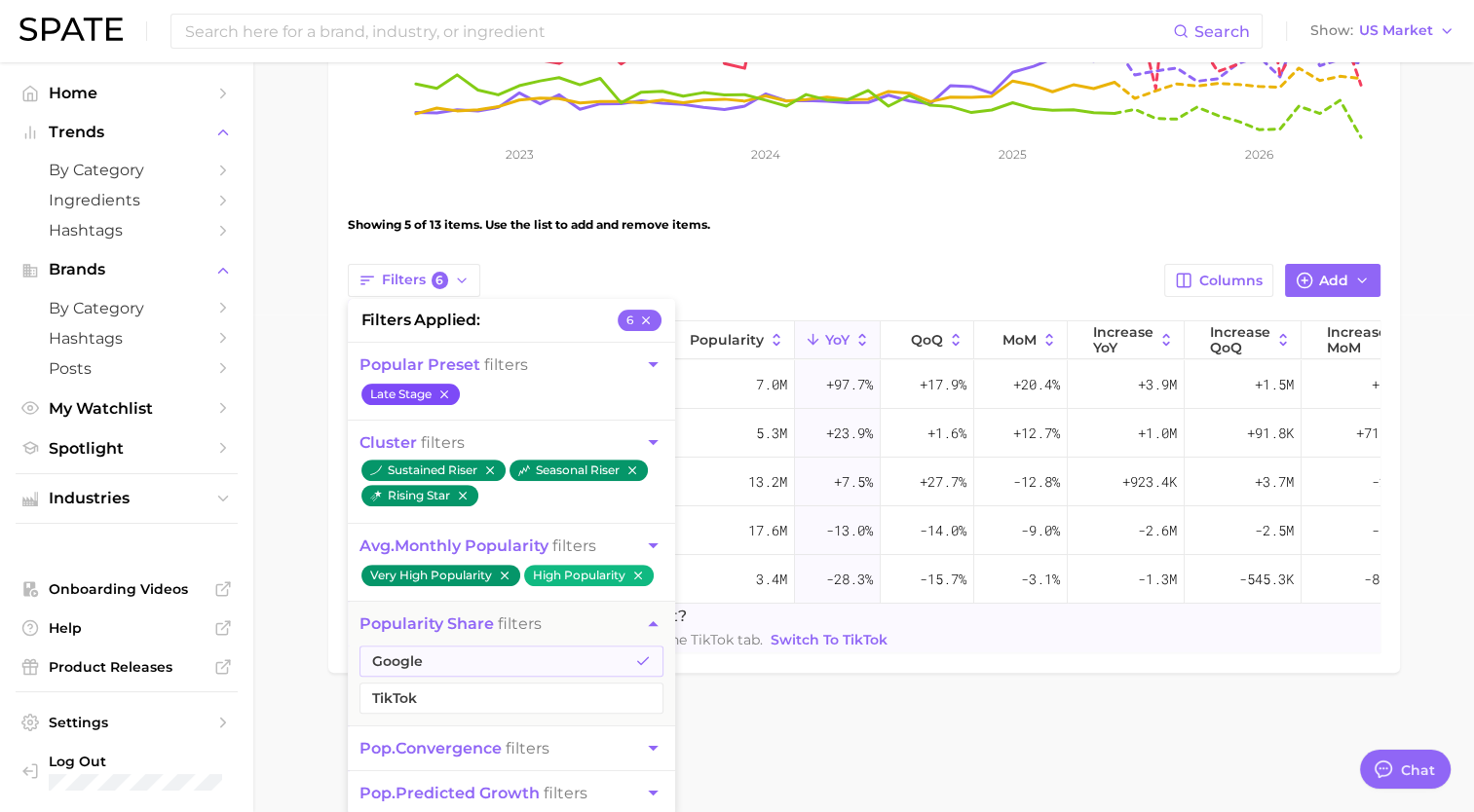
click at [442, 391] on icon "button" at bounding box center [444, 394] width 14 height 14
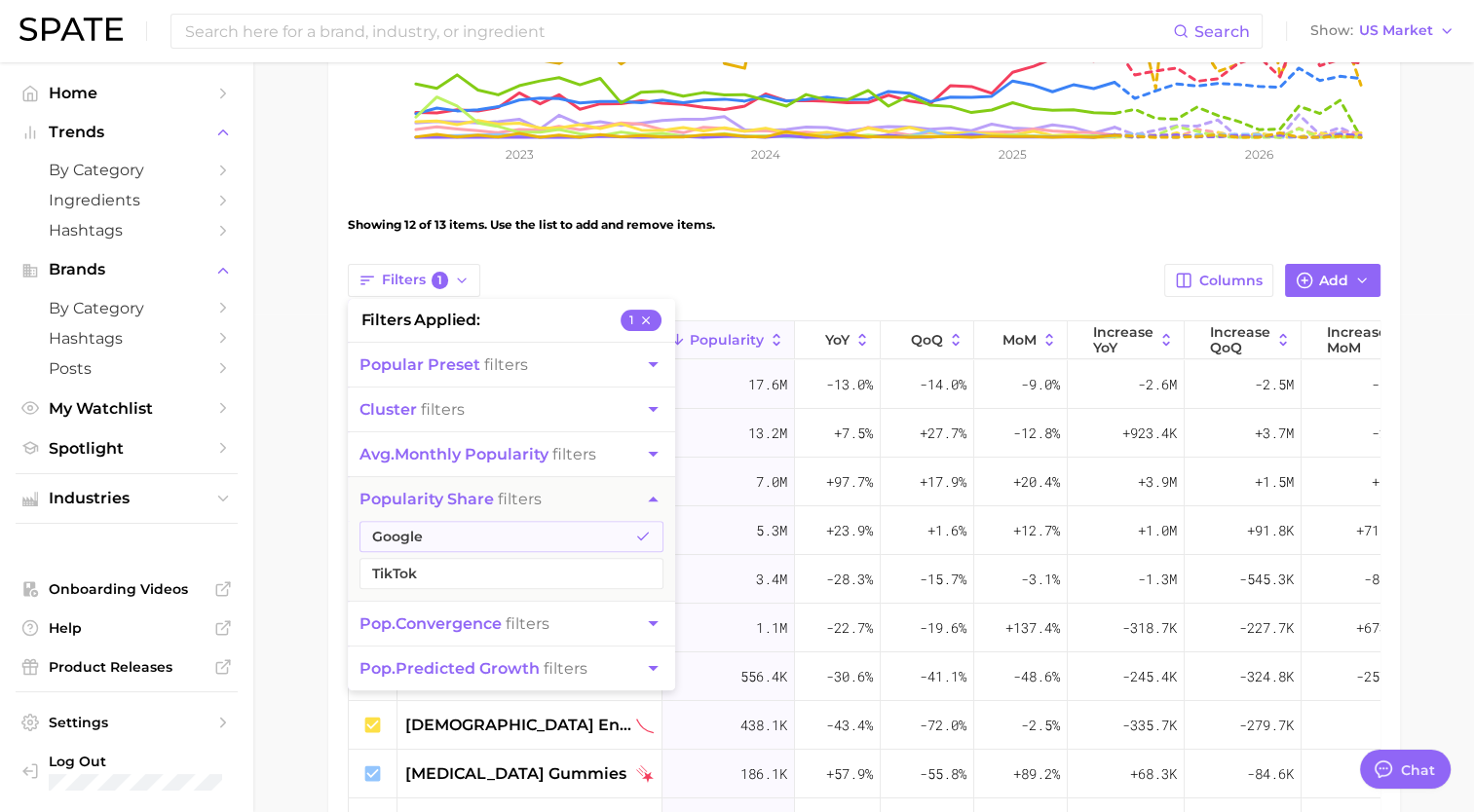
click at [650, 242] on div "Showing 12 of 13 items. Use the list to add and remove items." at bounding box center [863, 225] width 1033 height 55
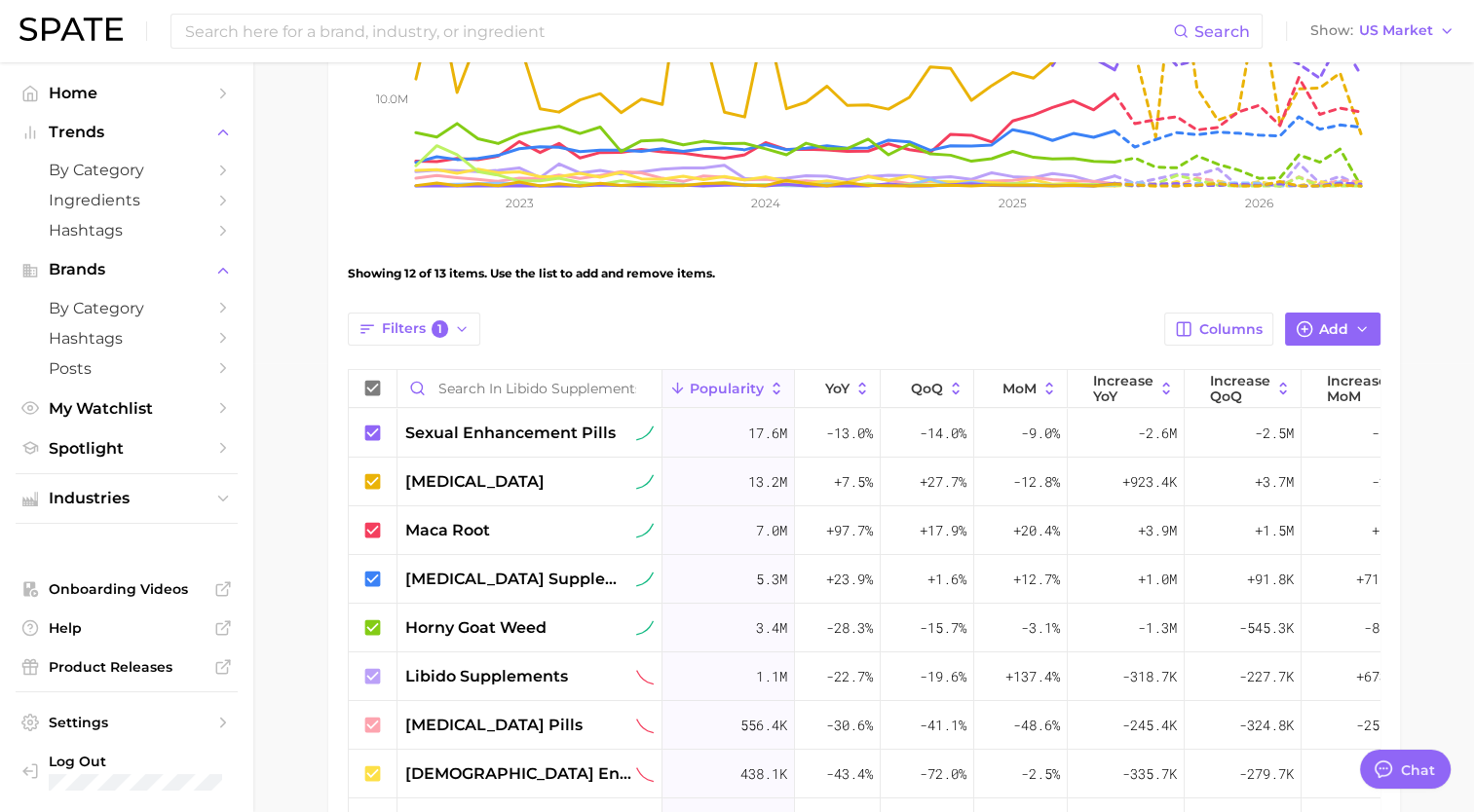
scroll to position [447, 0]
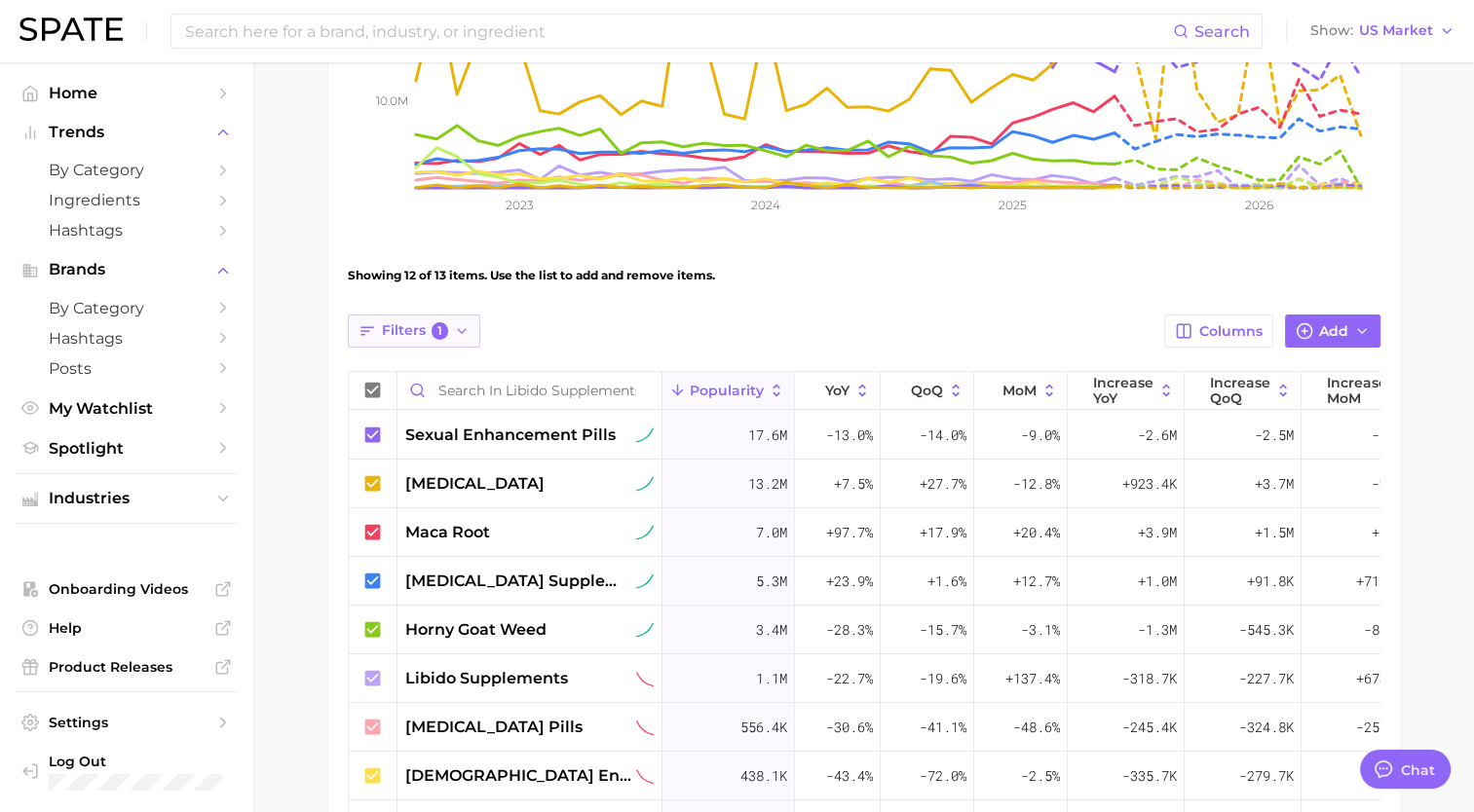
click at [456, 323] on icon "button" at bounding box center [462, 331] width 16 height 16
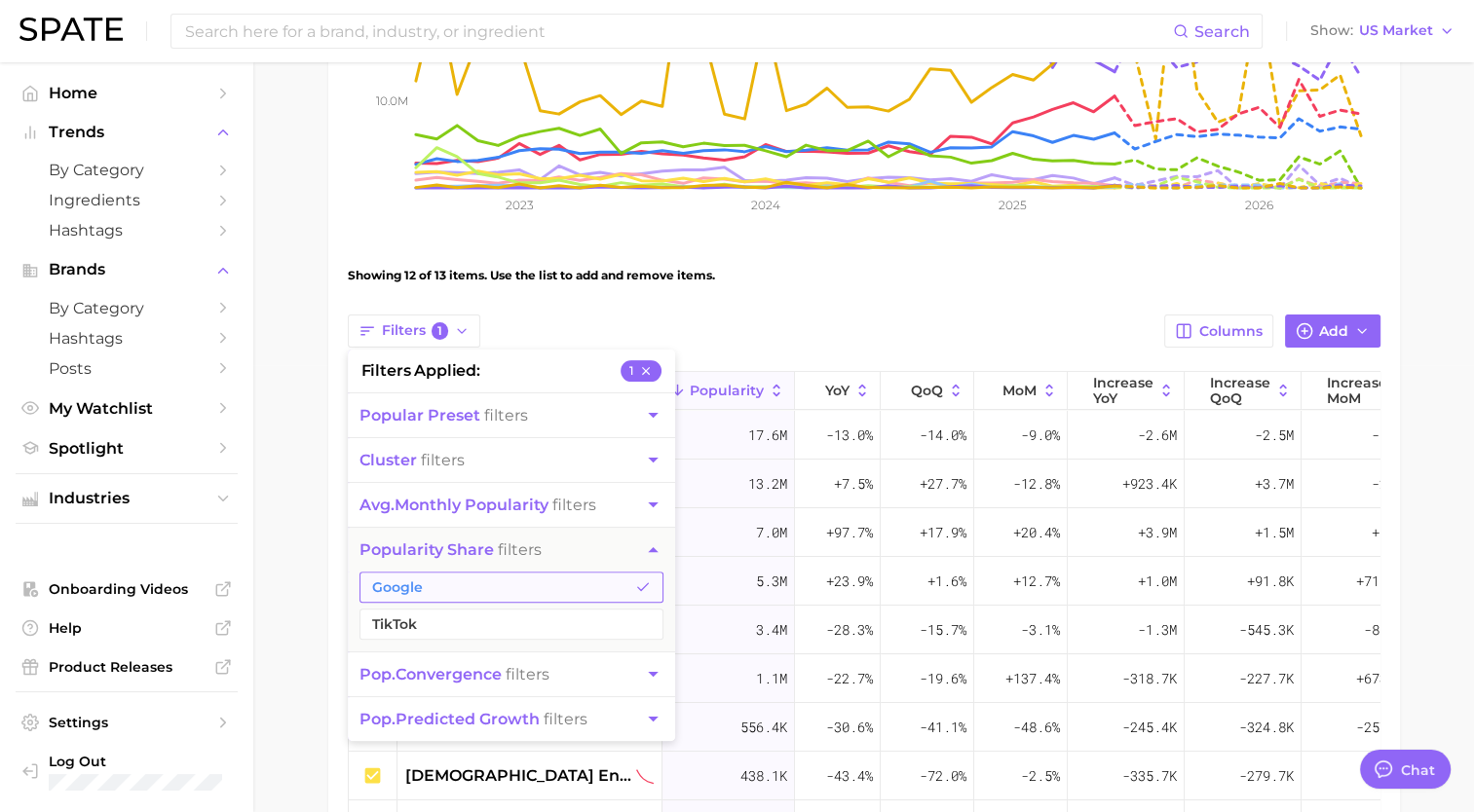
click at [480, 582] on button "Google" at bounding box center [511, 587] width 304 height 31
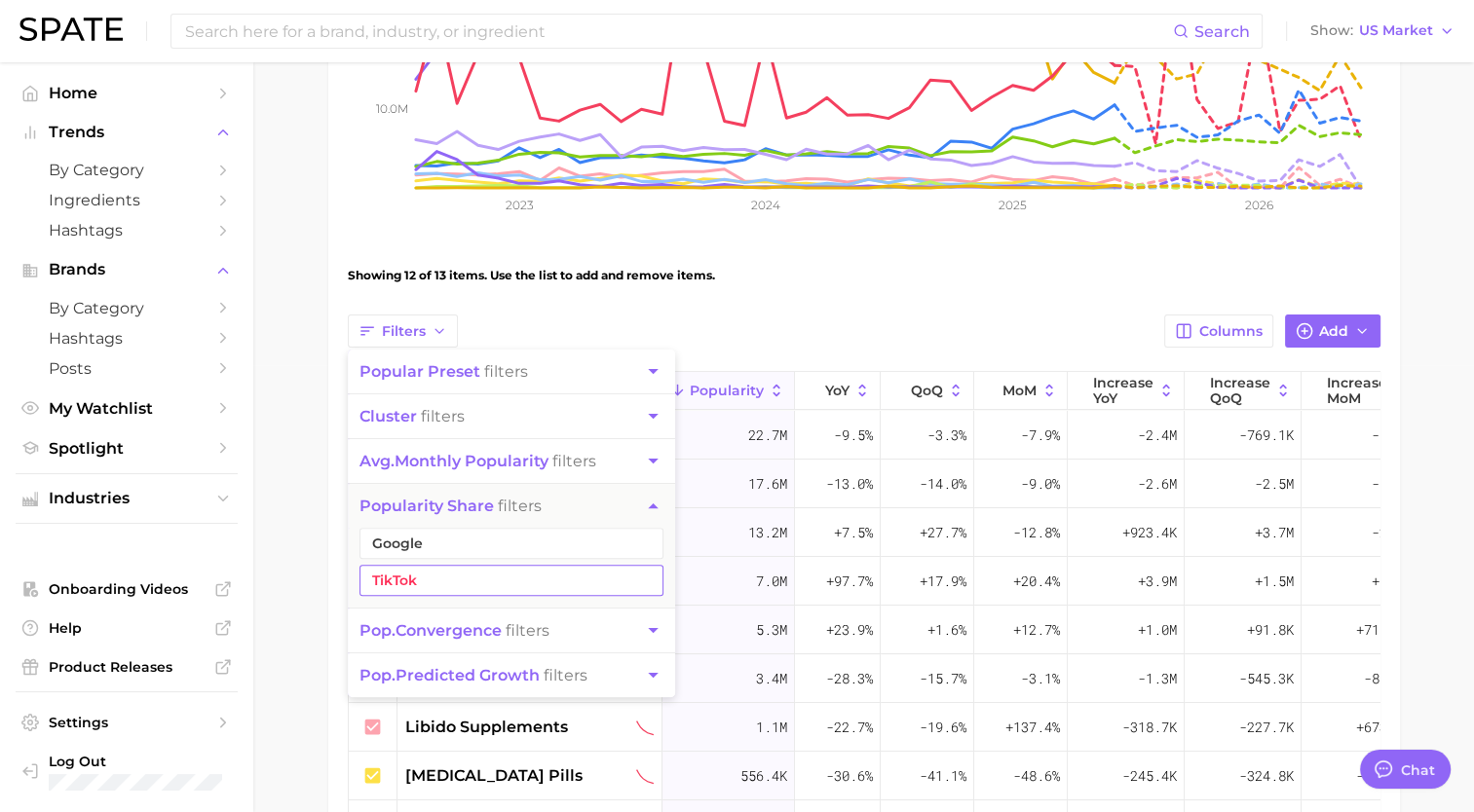
click at [466, 566] on button "TikTok" at bounding box center [511, 580] width 304 height 31
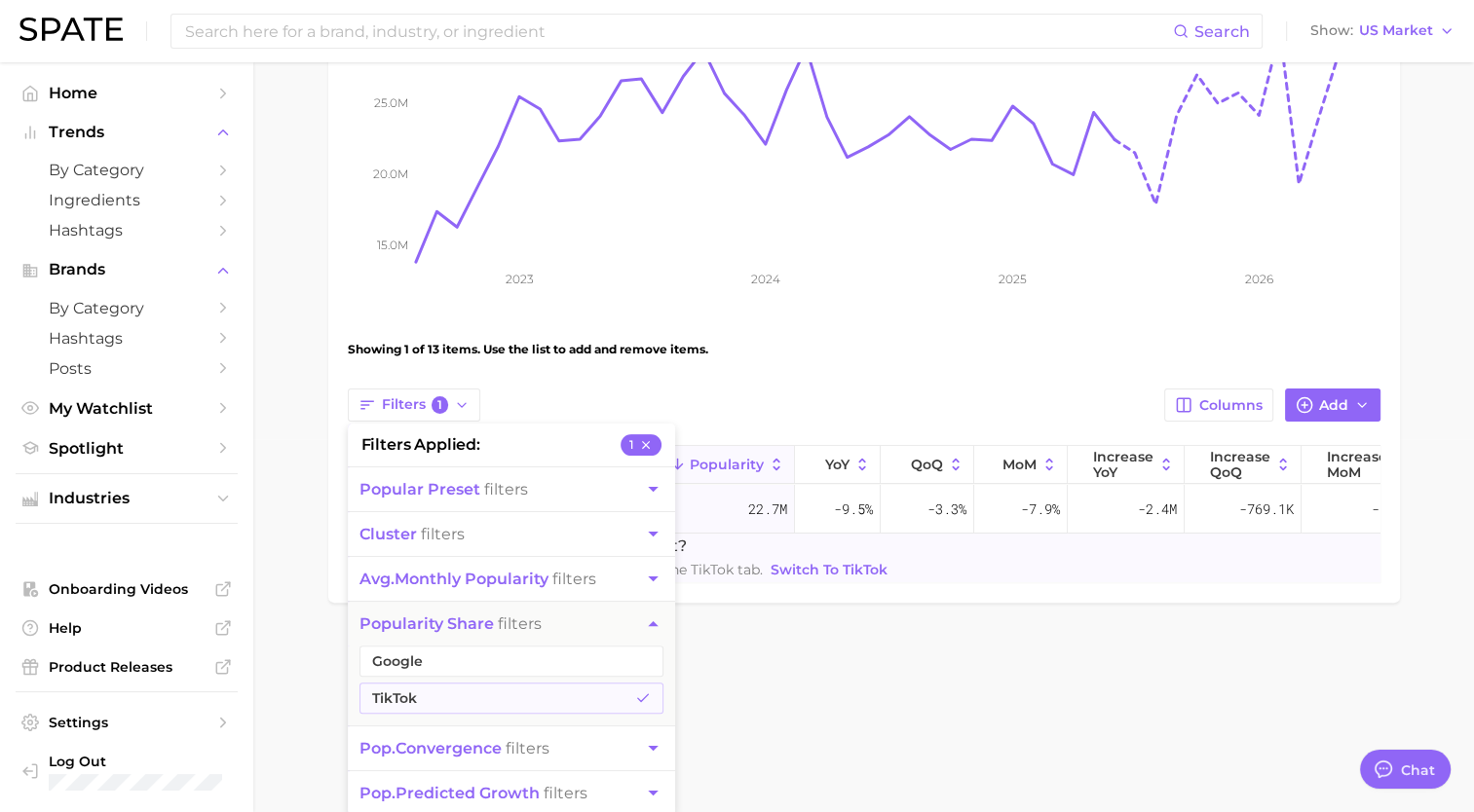
click at [736, 364] on div "Showing 1 of 13 items. Use the list to add and remove items." at bounding box center [863, 349] width 1033 height 55
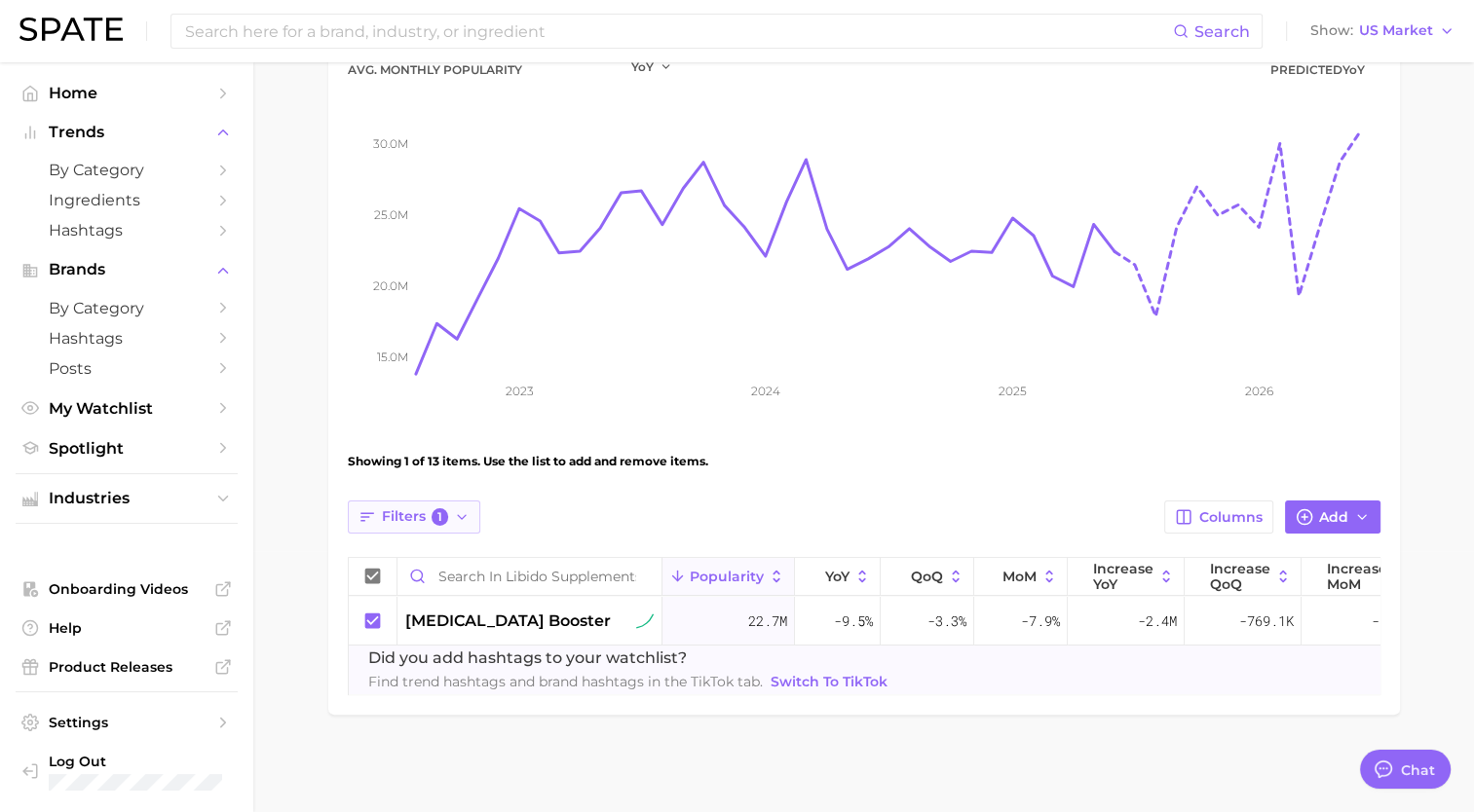
click at [452, 501] on button "Filters 1" at bounding box center [414, 518] width 133 height 33
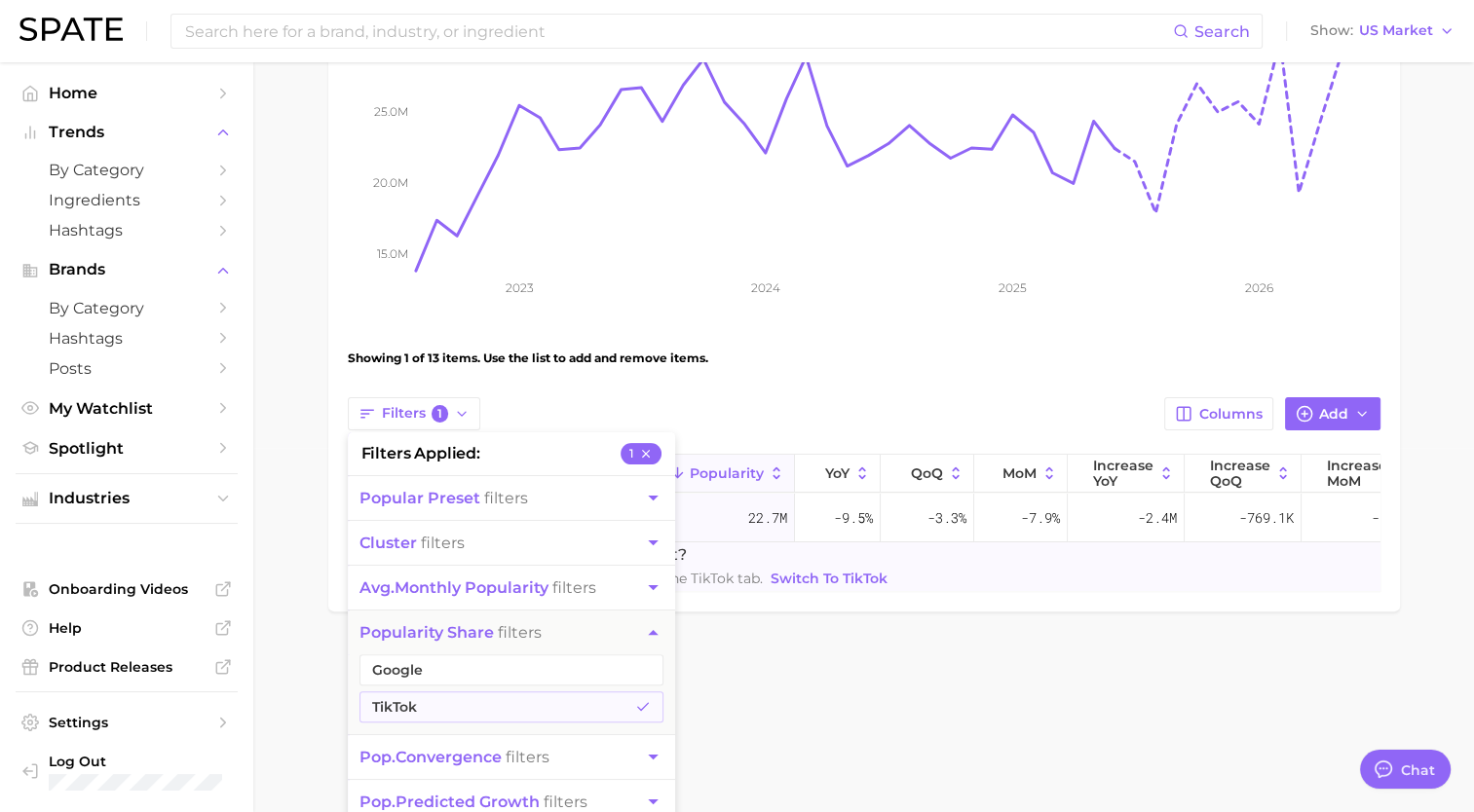
scroll to position [366, 0]
click at [506, 707] on button "TikTok" at bounding box center [511, 705] width 304 height 31
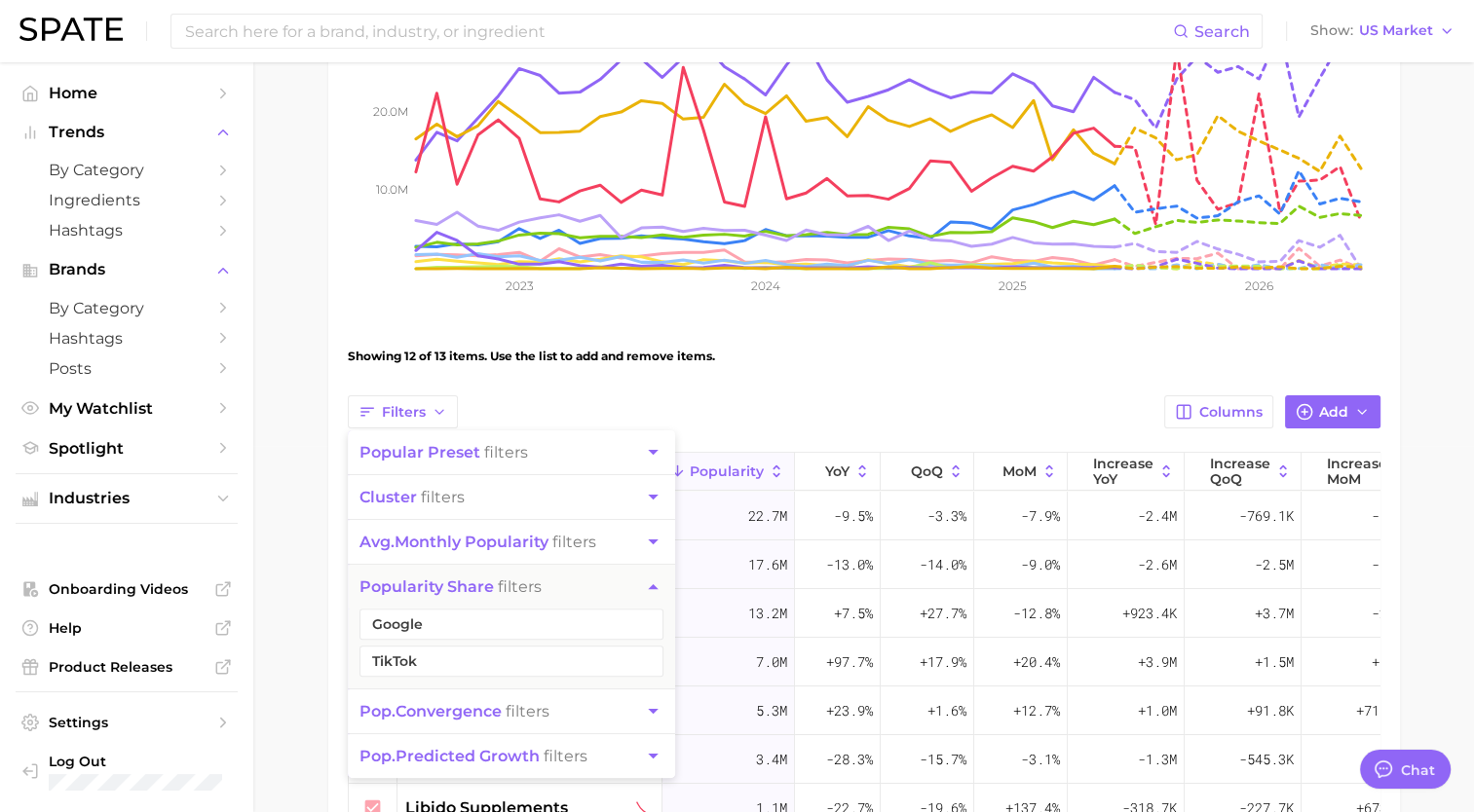
click at [547, 375] on div "Showing 12 of 13 items. Use the list to add and remove items." at bounding box center [863, 356] width 1033 height 55
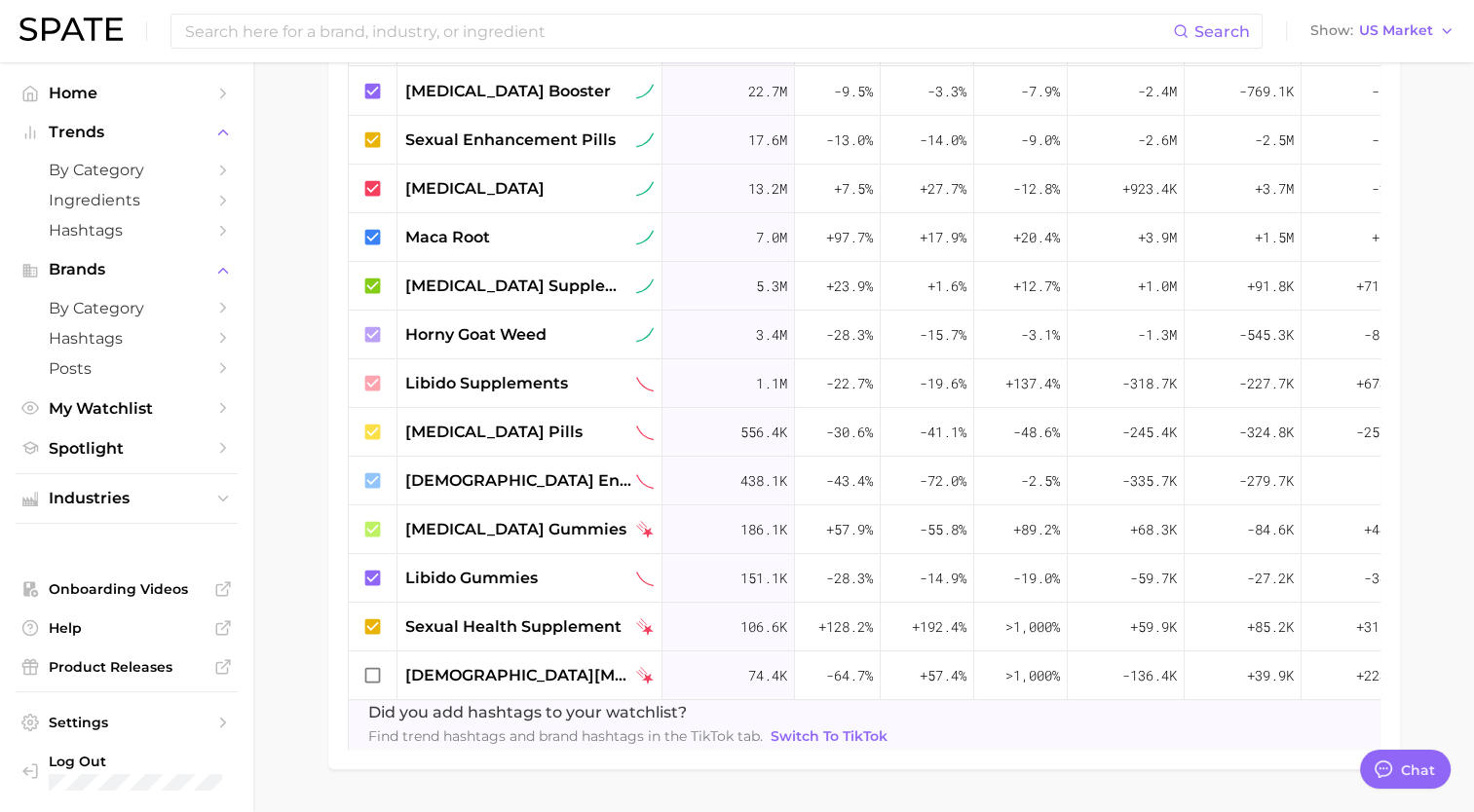
scroll to position [824, 0]
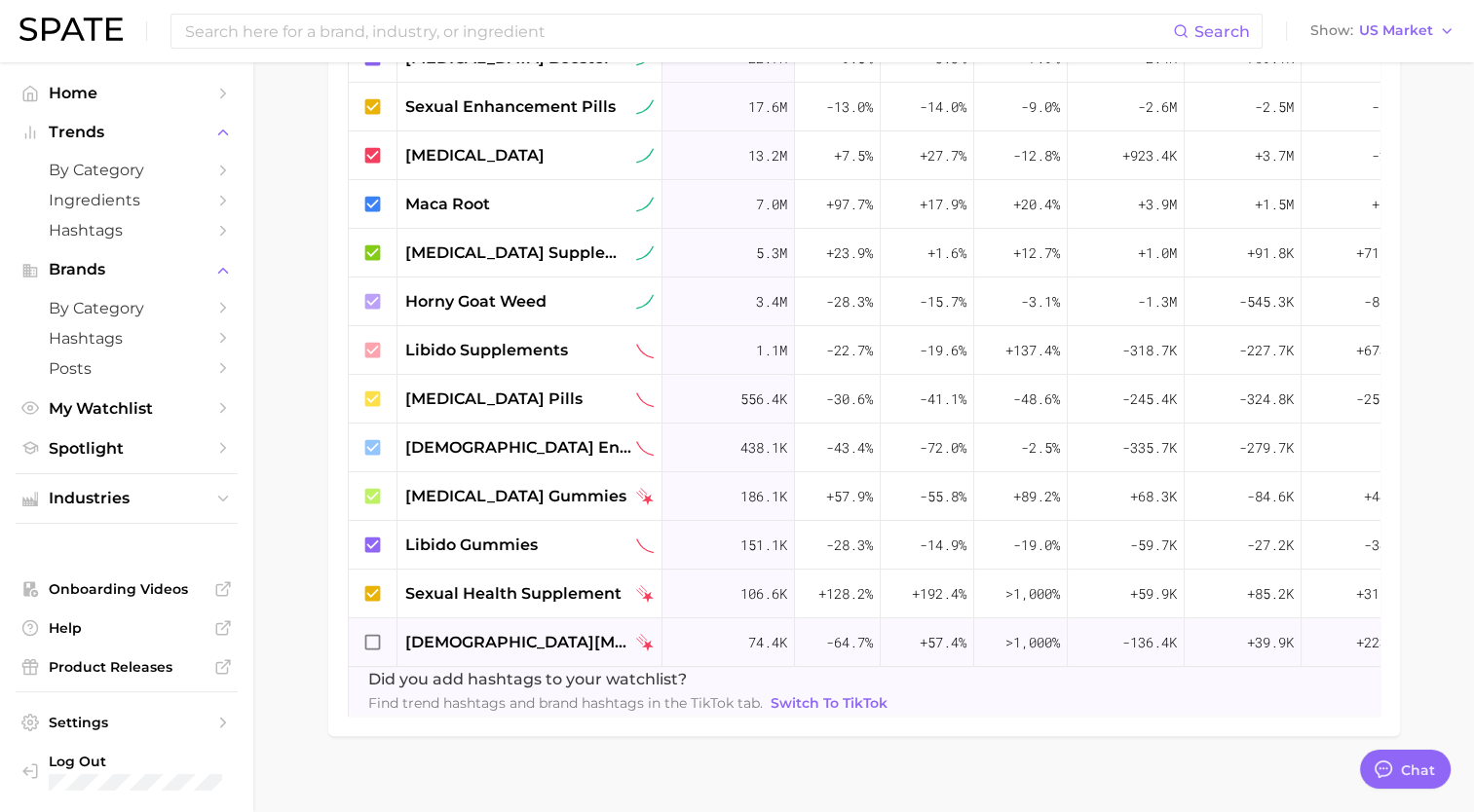
click at [368, 640] on icon at bounding box center [373, 643] width 22 height 22
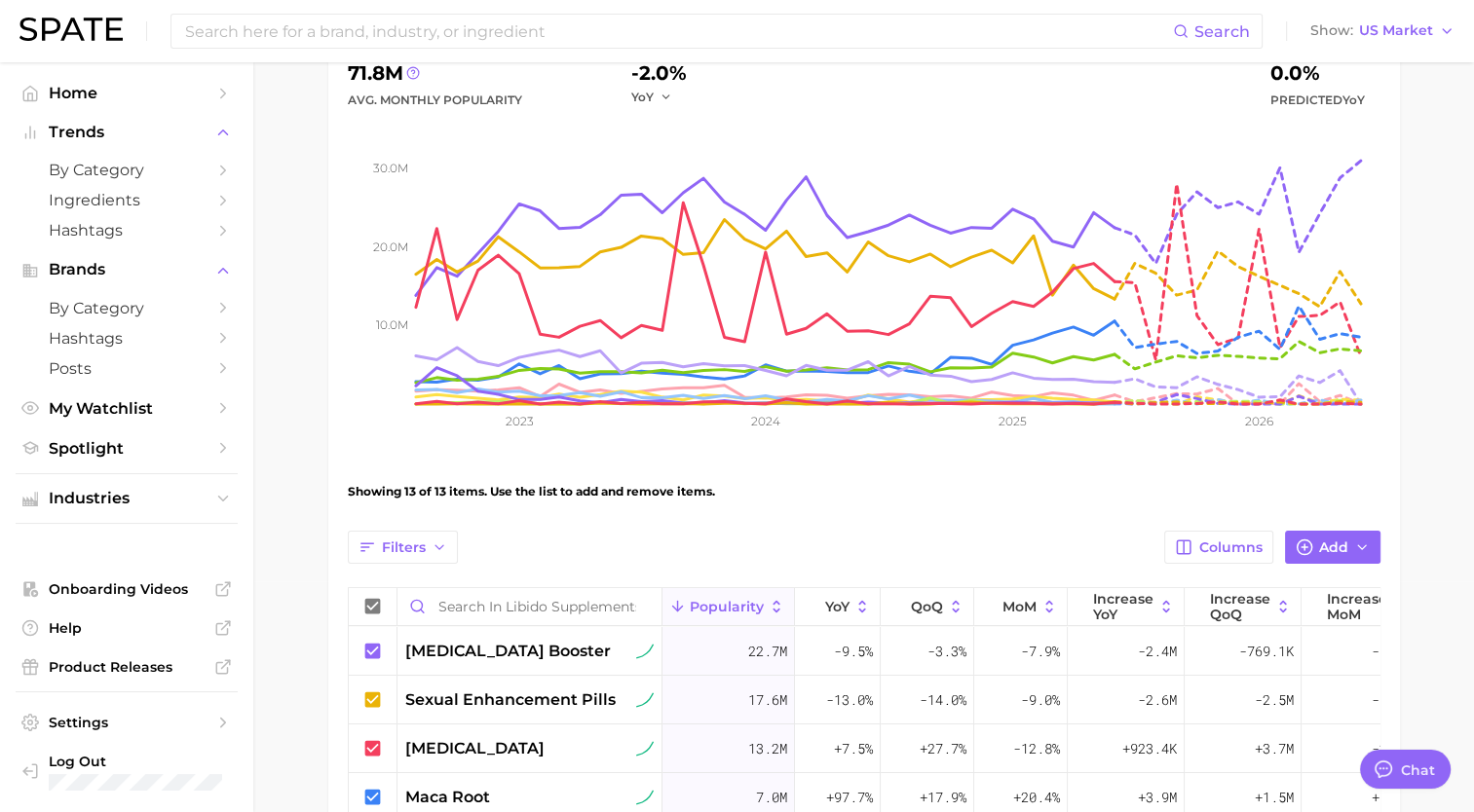
scroll to position [0, 0]
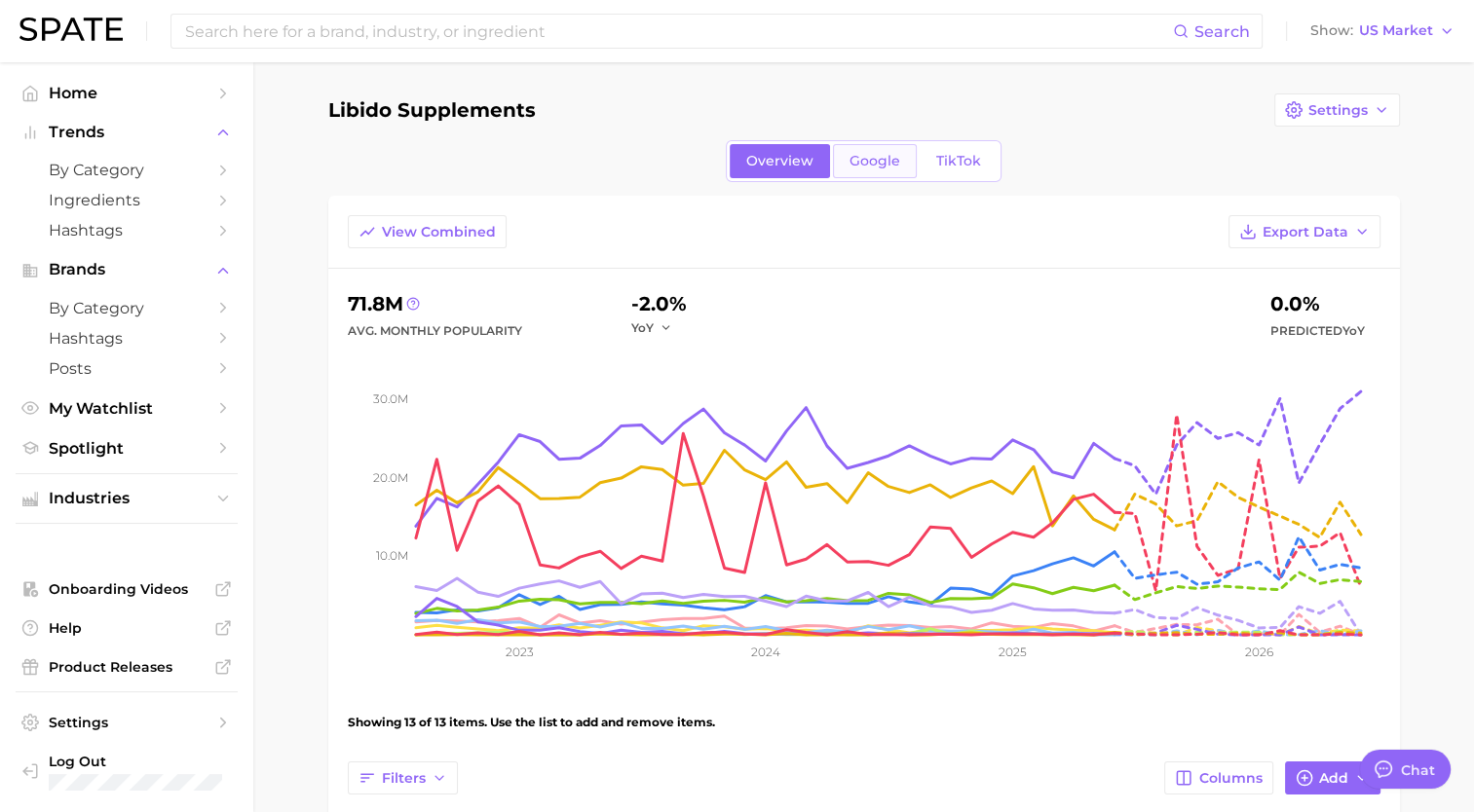
click at [864, 153] on span "Google" at bounding box center [875, 160] width 51 height 17
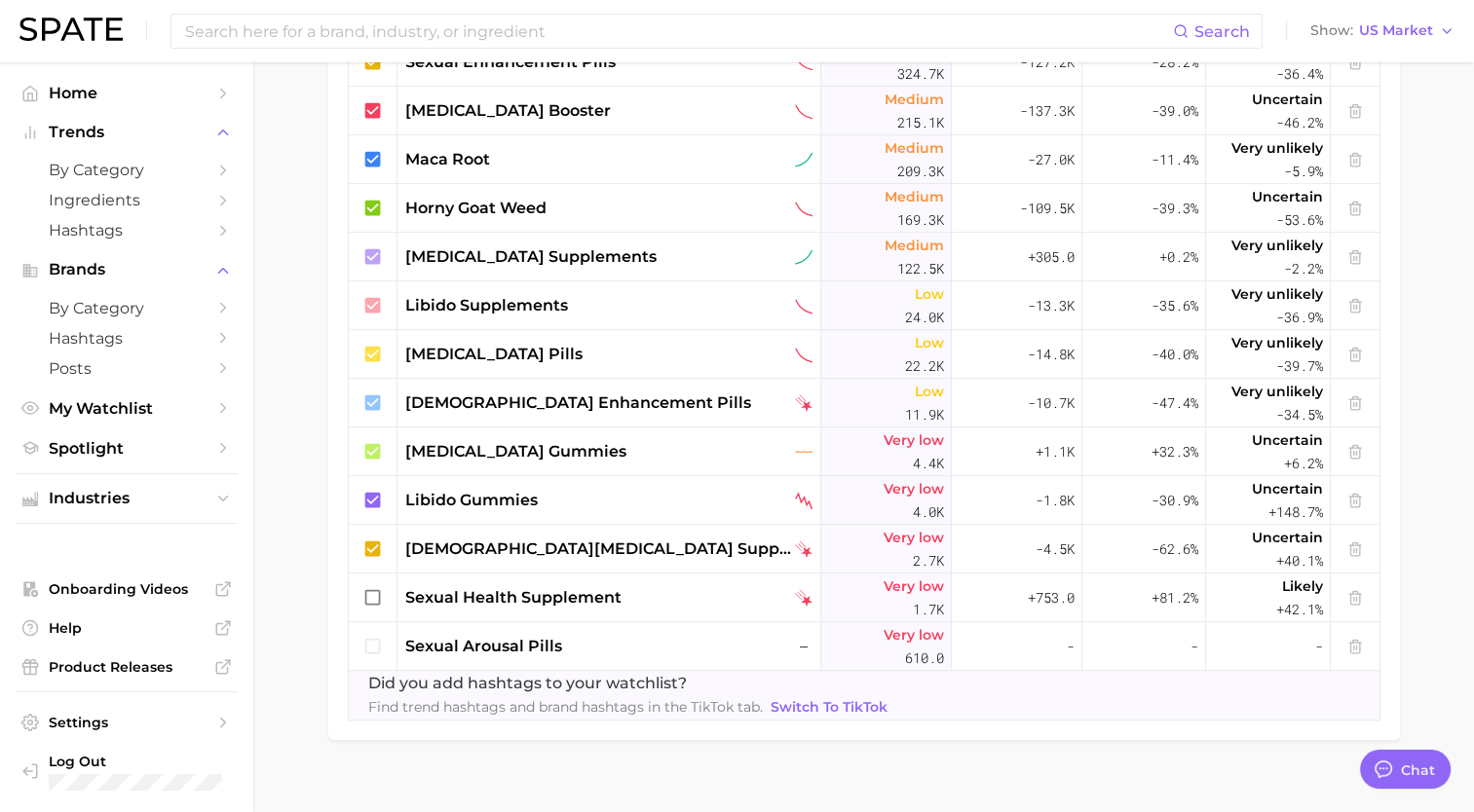
scroll to position [892, 0]
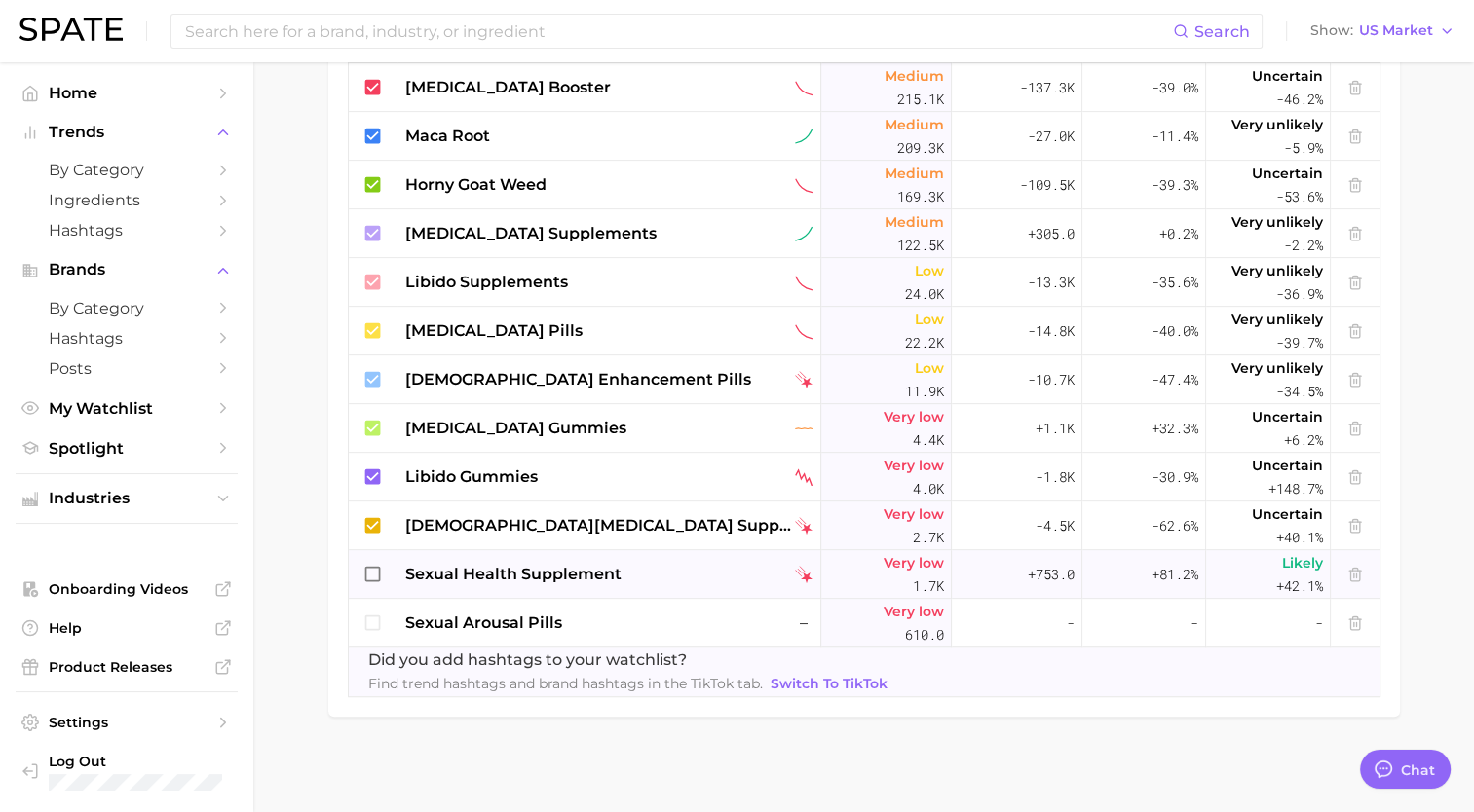
click at [367, 571] on icon at bounding box center [373, 574] width 22 height 22
click at [371, 620] on icon at bounding box center [373, 623] width 22 height 22
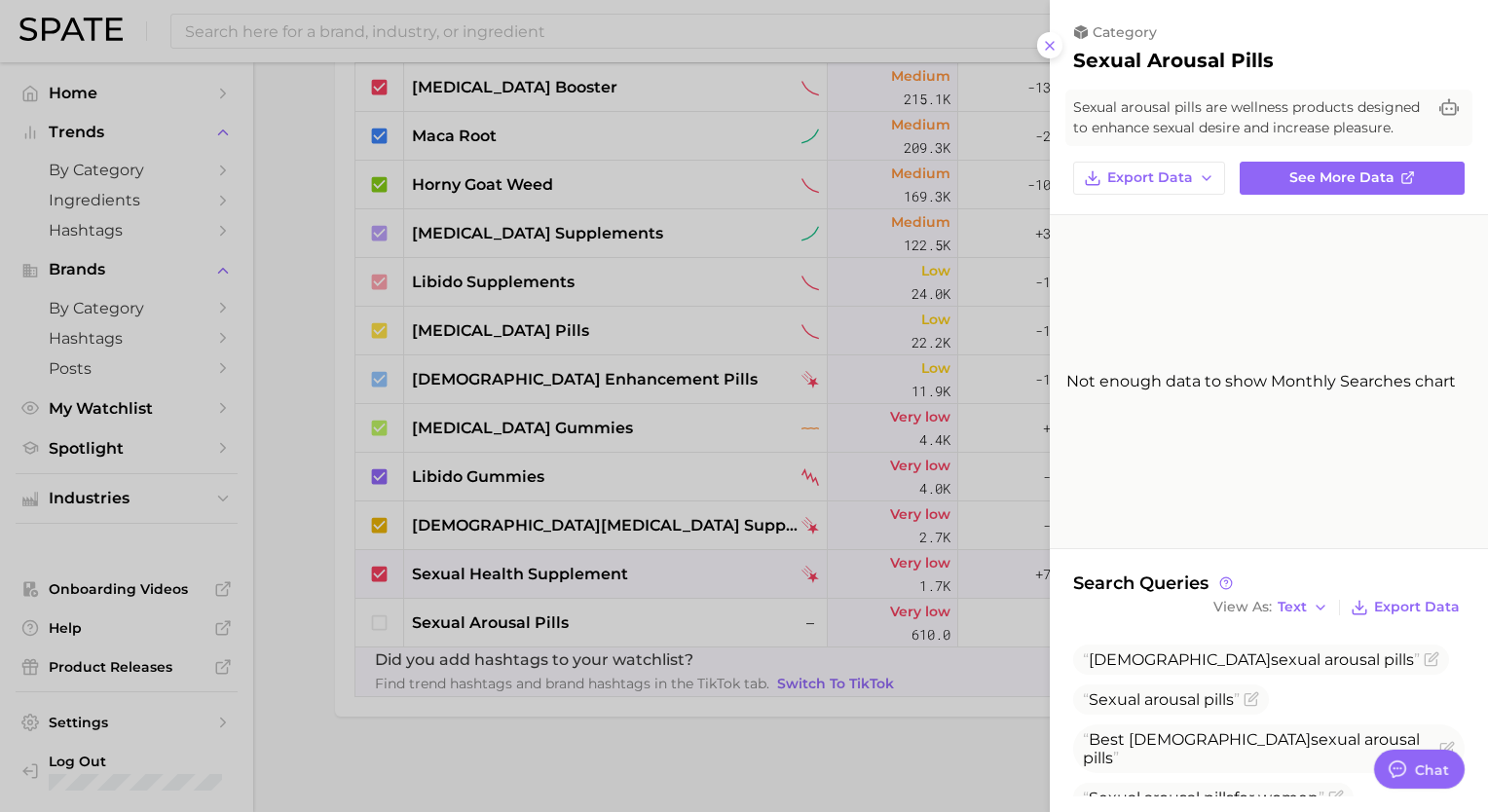
click at [376, 622] on div at bounding box center [744, 406] width 1488 height 812
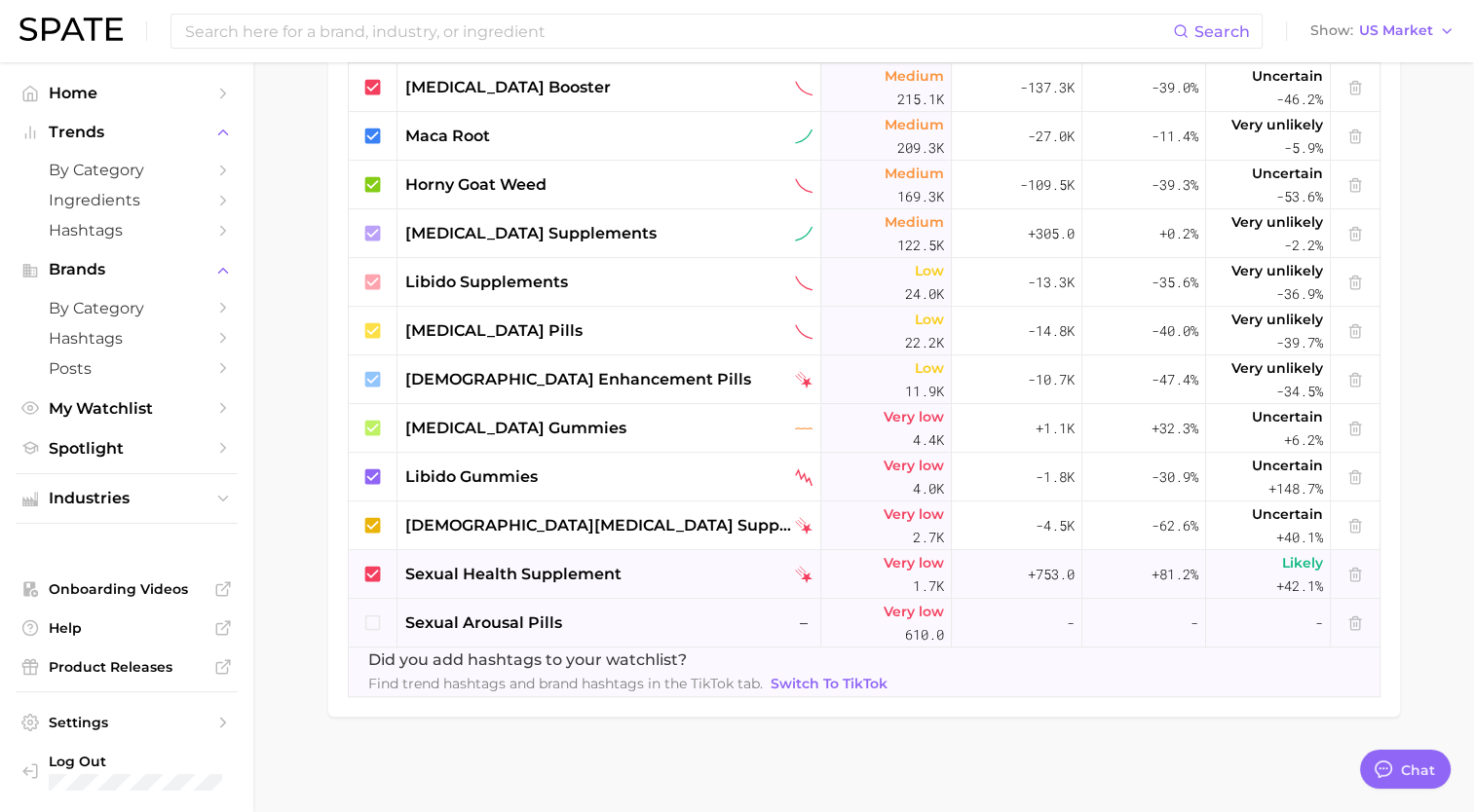
click at [366, 623] on icon at bounding box center [373, 623] width 22 height 22
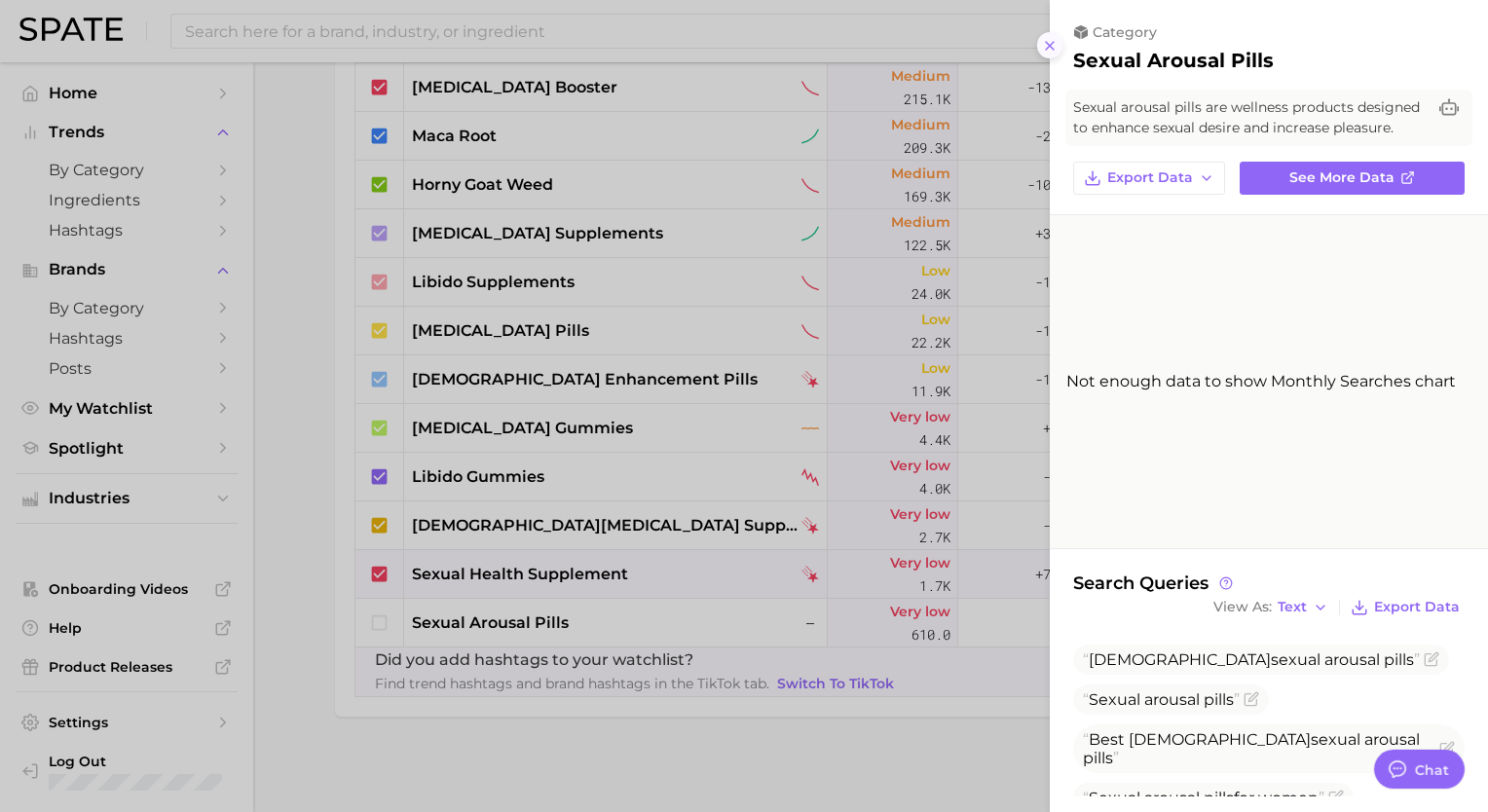
click at [1048, 45] on line at bounding box center [1050, 46] width 8 height 8
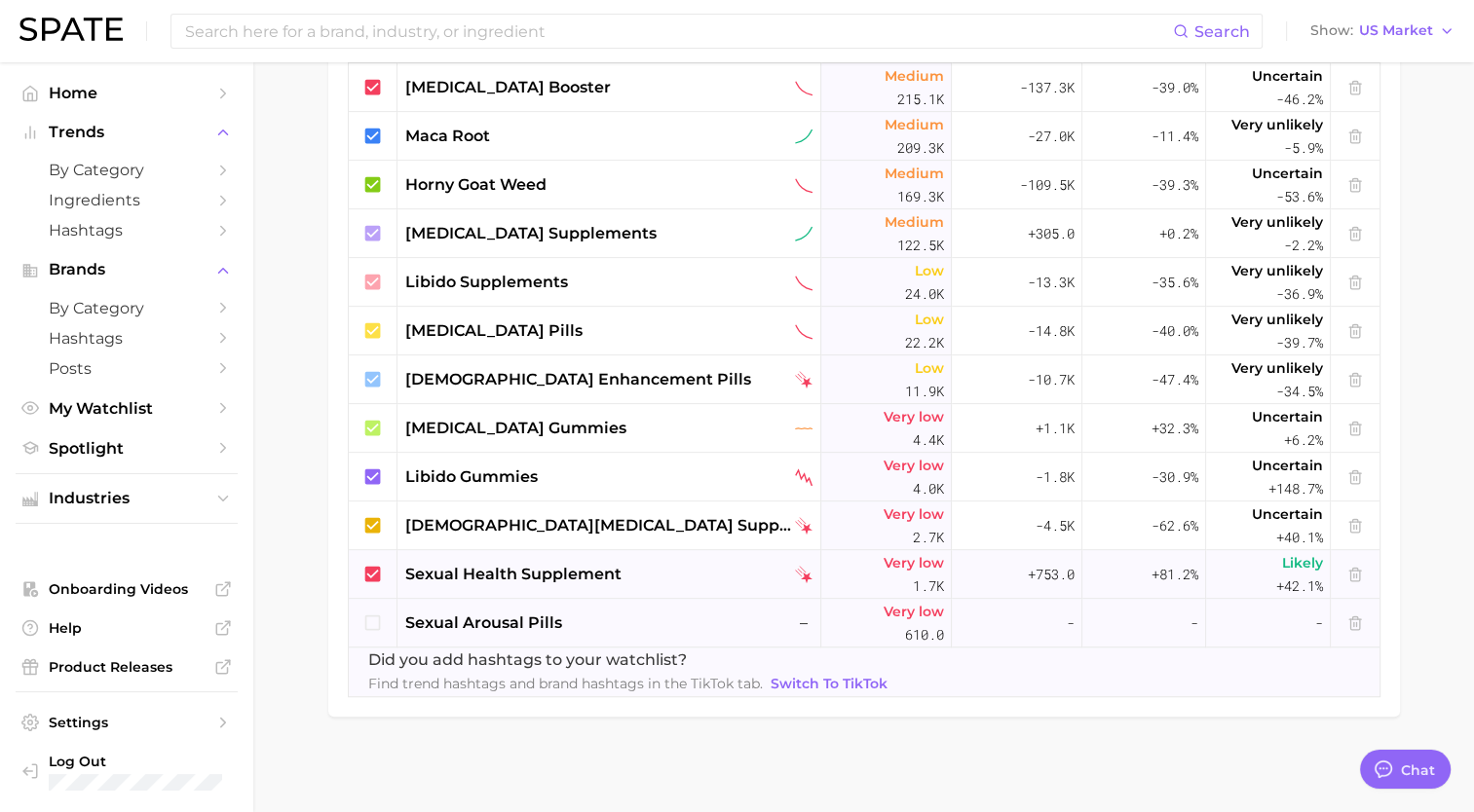
click at [374, 619] on icon at bounding box center [373, 623] width 22 height 22
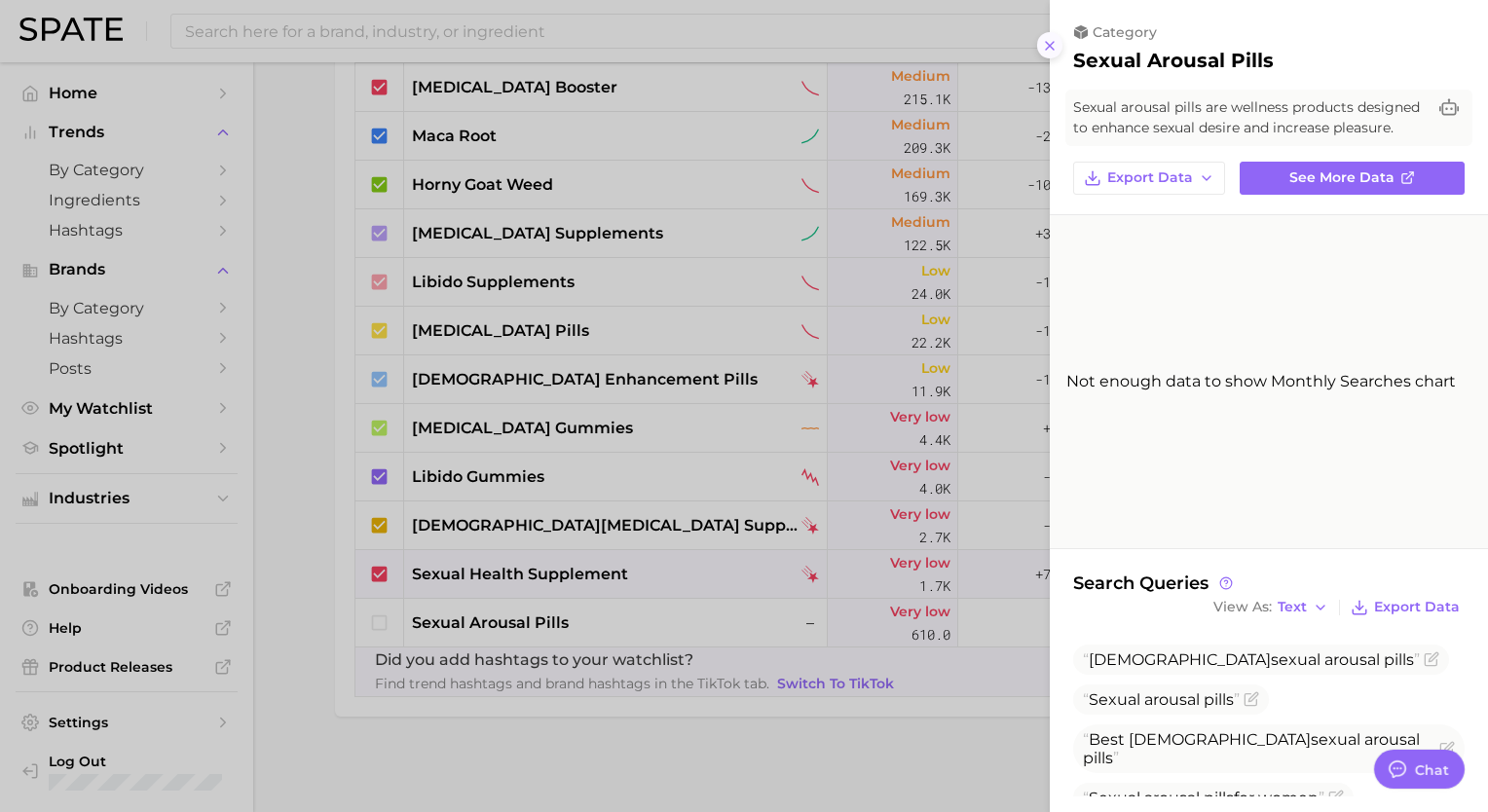
click at [1054, 49] on icon at bounding box center [1050, 46] width 16 height 16
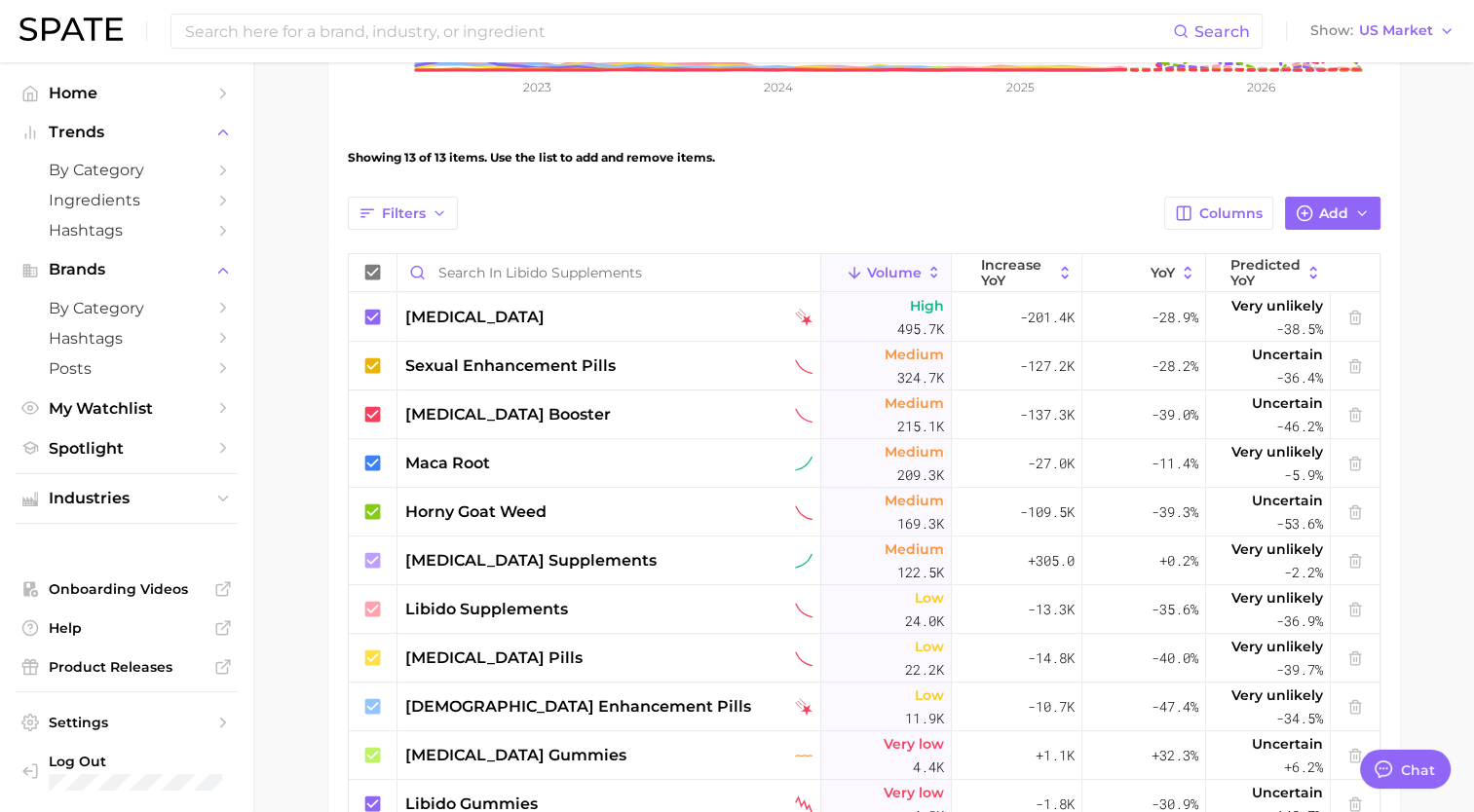
scroll to position [572, 0]
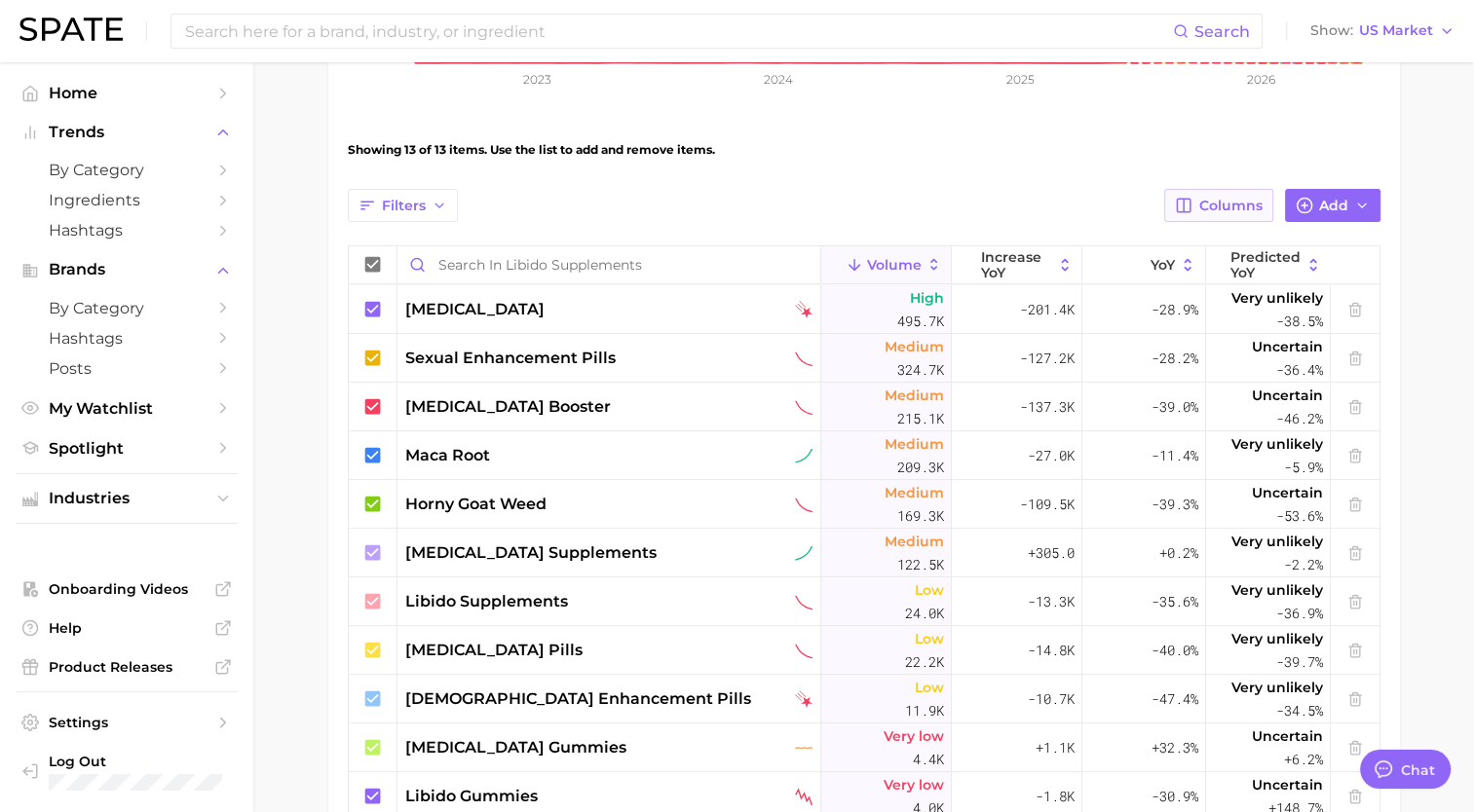
click at [1191, 208] on icon "button" at bounding box center [1184, 205] width 14 height 14
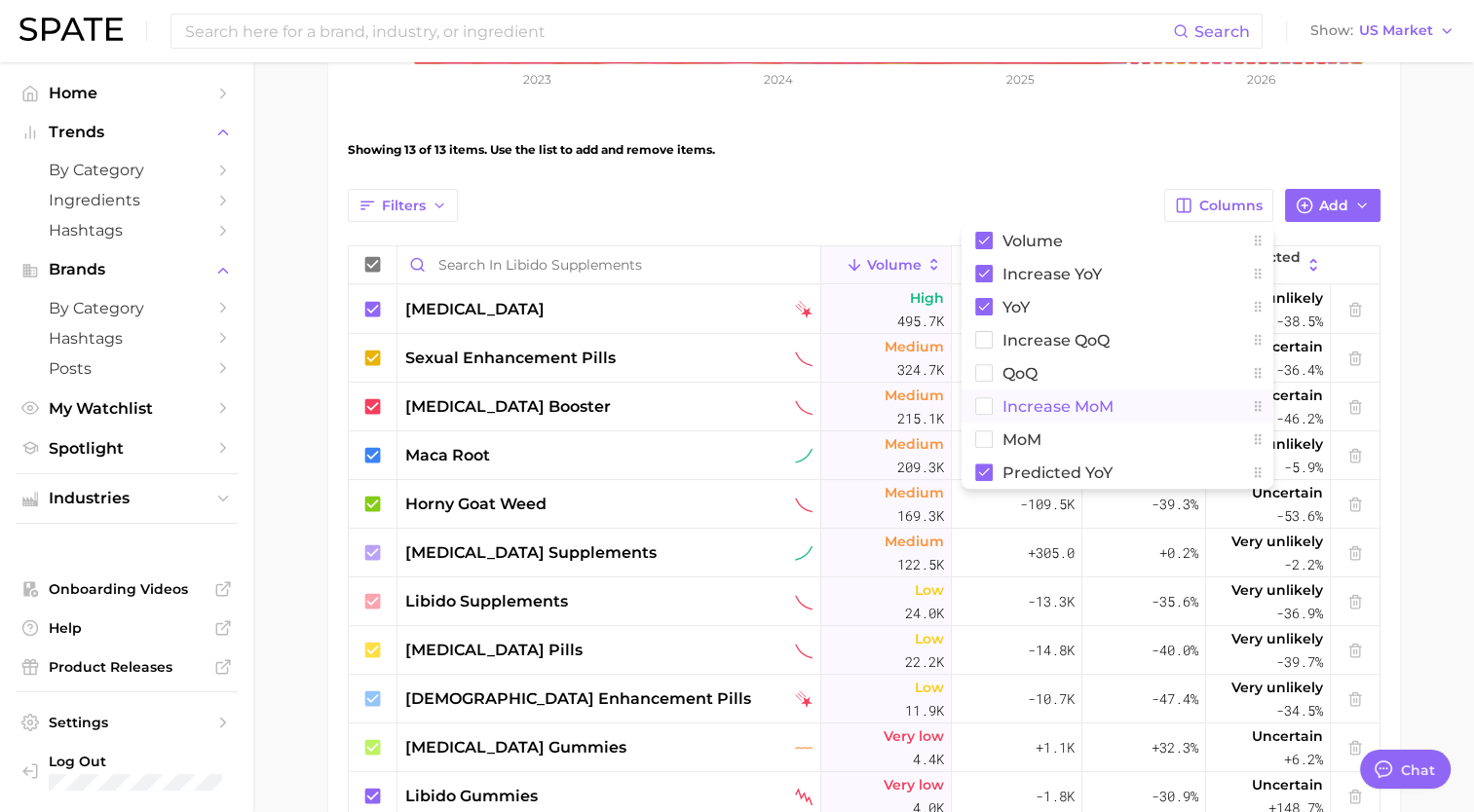
click at [990, 403] on rect at bounding box center [983, 406] width 17 height 17
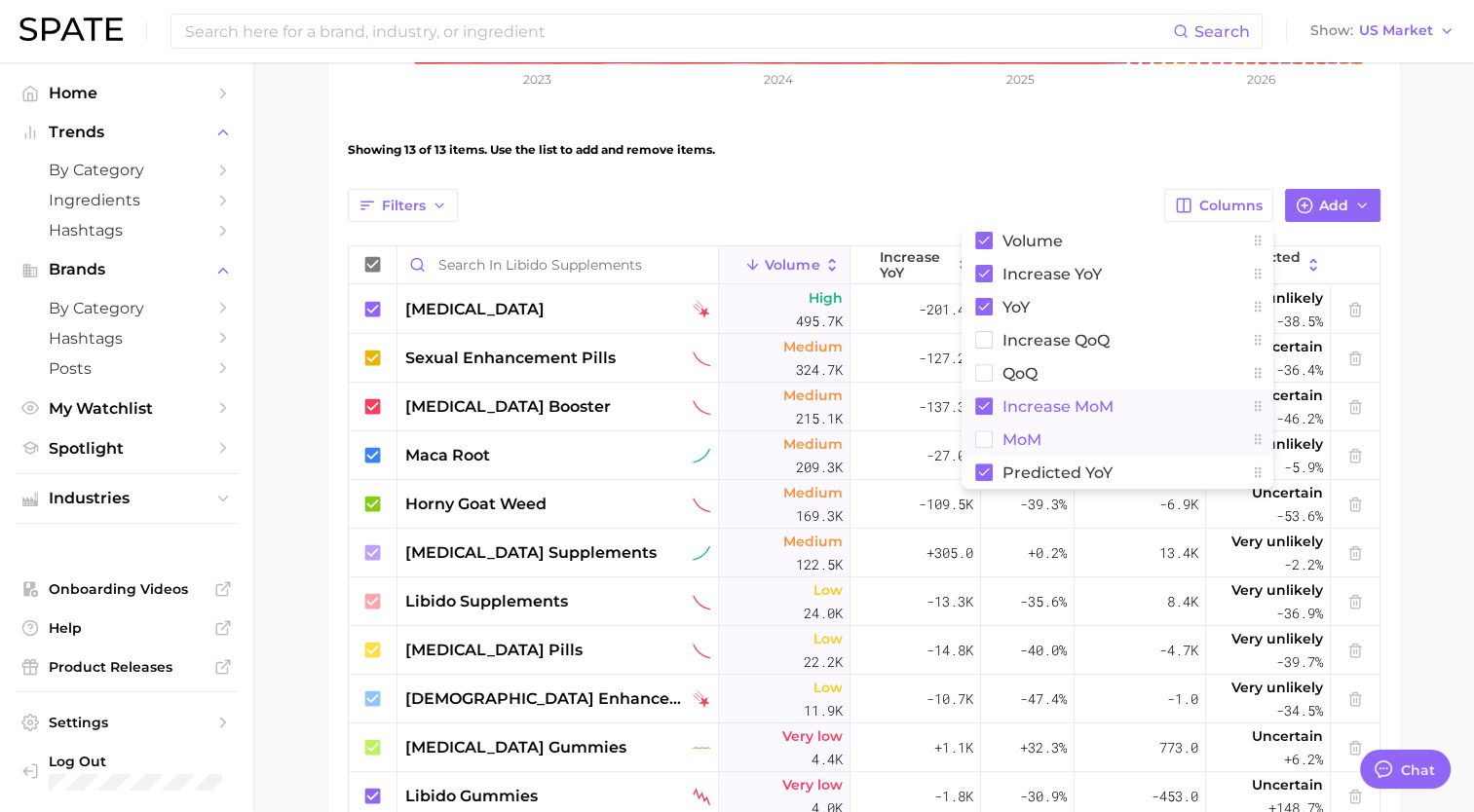
click at [985, 438] on rect at bounding box center [983, 439] width 17 height 17
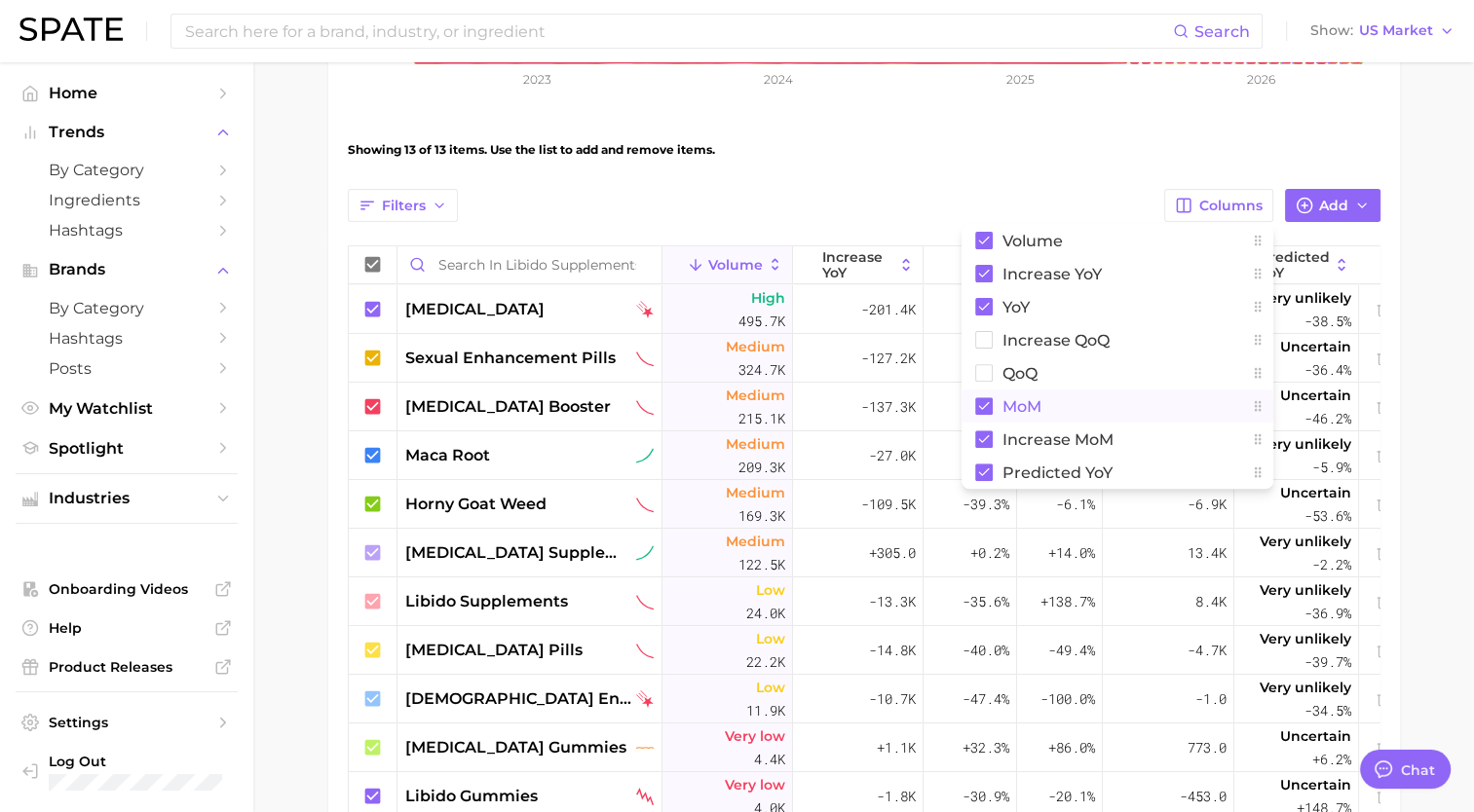
drag, startPoint x: 1253, startPoint y: 444, endPoint x: 1249, endPoint y: 402, distance: 42.2
drag, startPoint x: 1249, startPoint y: 402, endPoint x: 1257, endPoint y: 431, distance: 30.1
click at [1257, 431] on icon at bounding box center [1258, 439] width 16 height 16
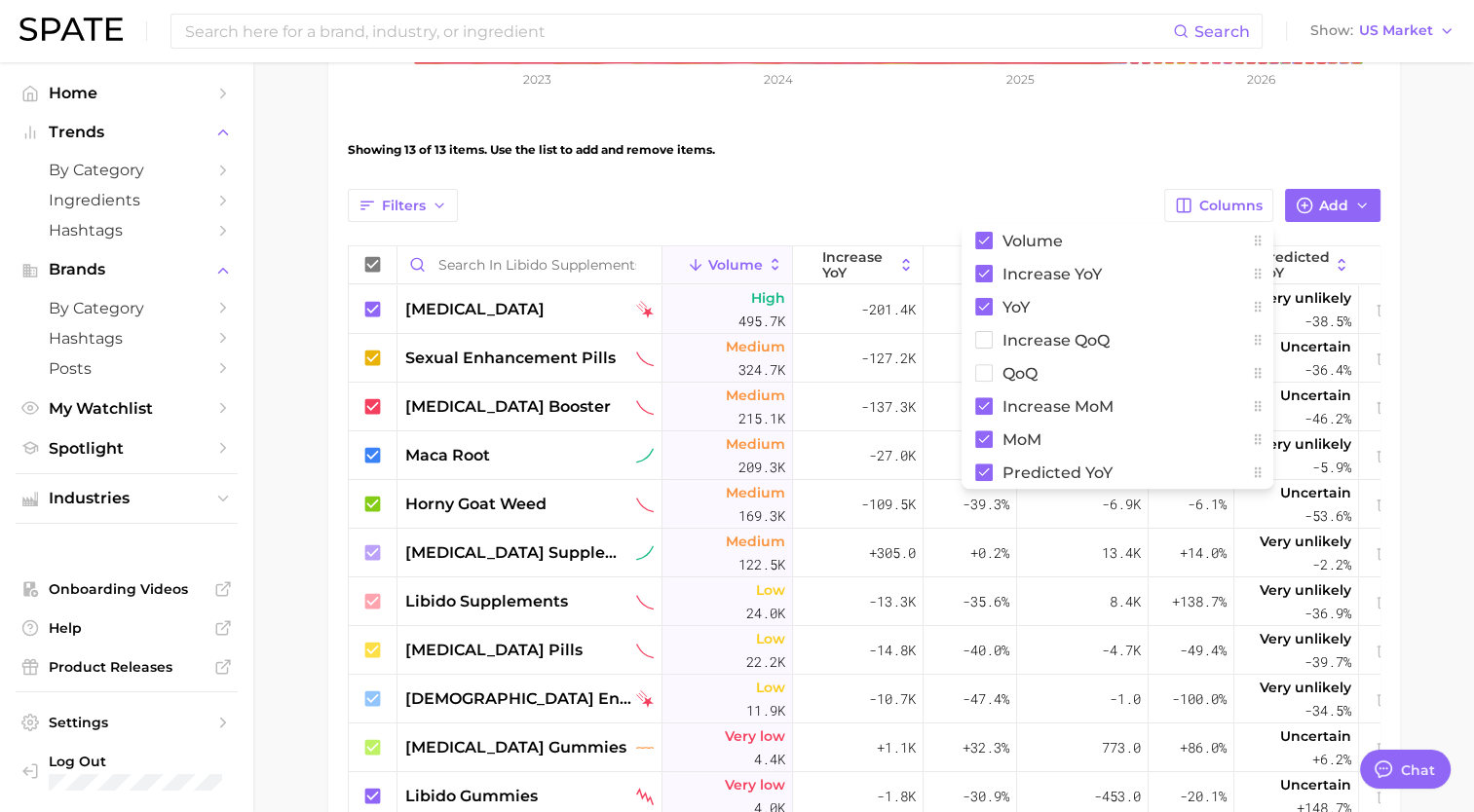
click at [1416, 254] on main "Libido Supplements Settings Overview Google TikTok View Combined Export Data 1.…" at bounding box center [863, 311] width 1221 height 1644
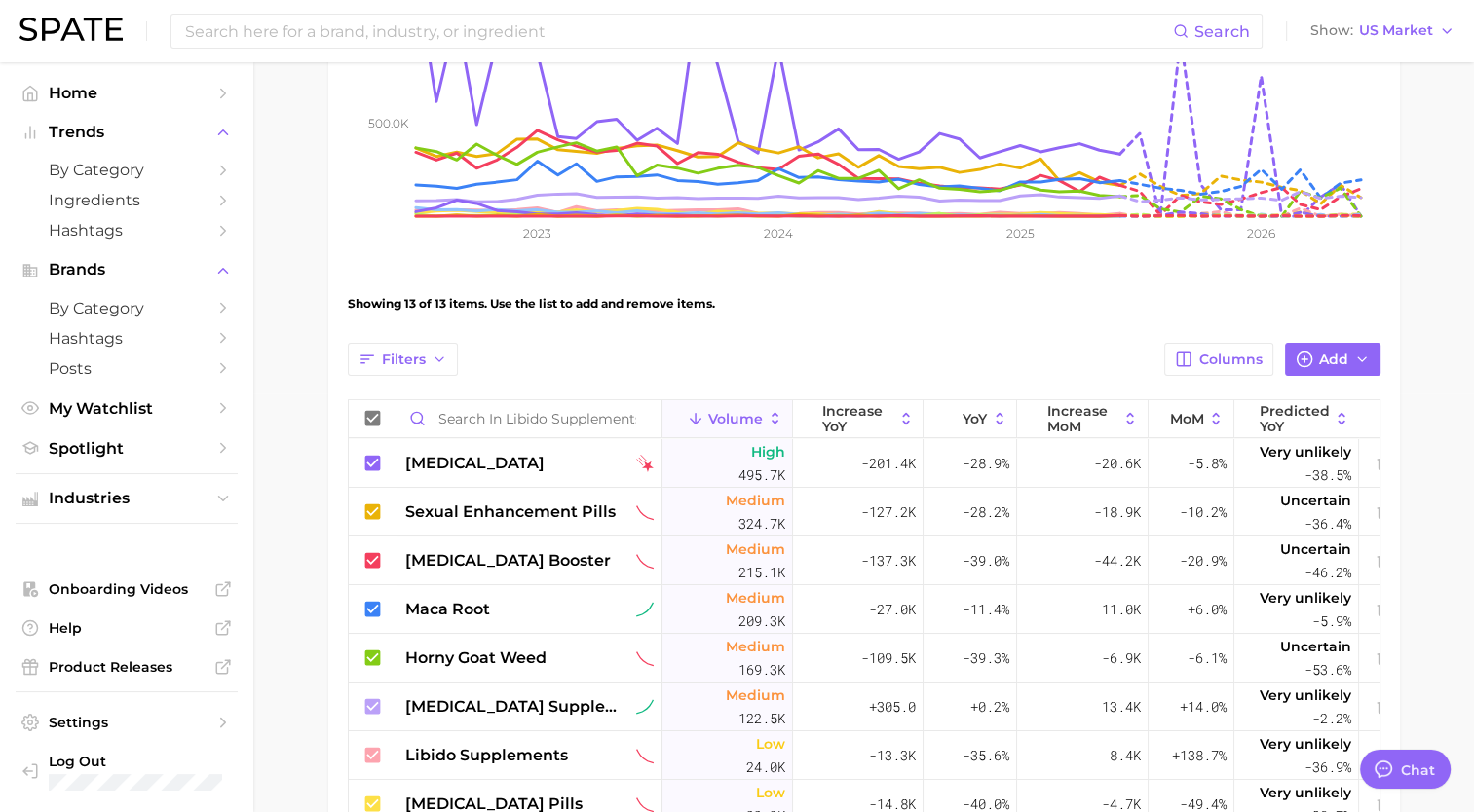
scroll to position [417, 0]
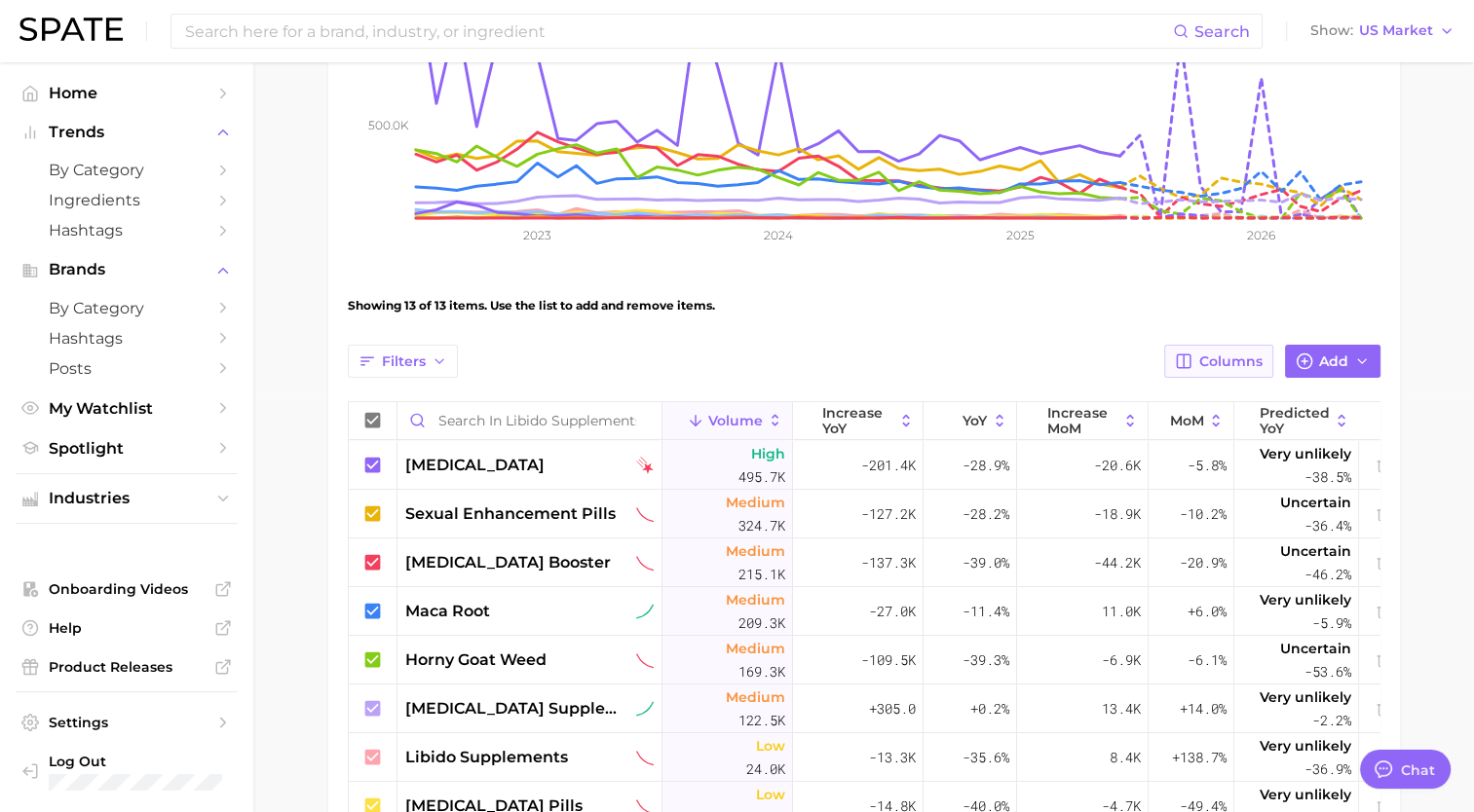
click at [1223, 366] on span "Columns" at bounding box center [1230, 361] width 64 height 17
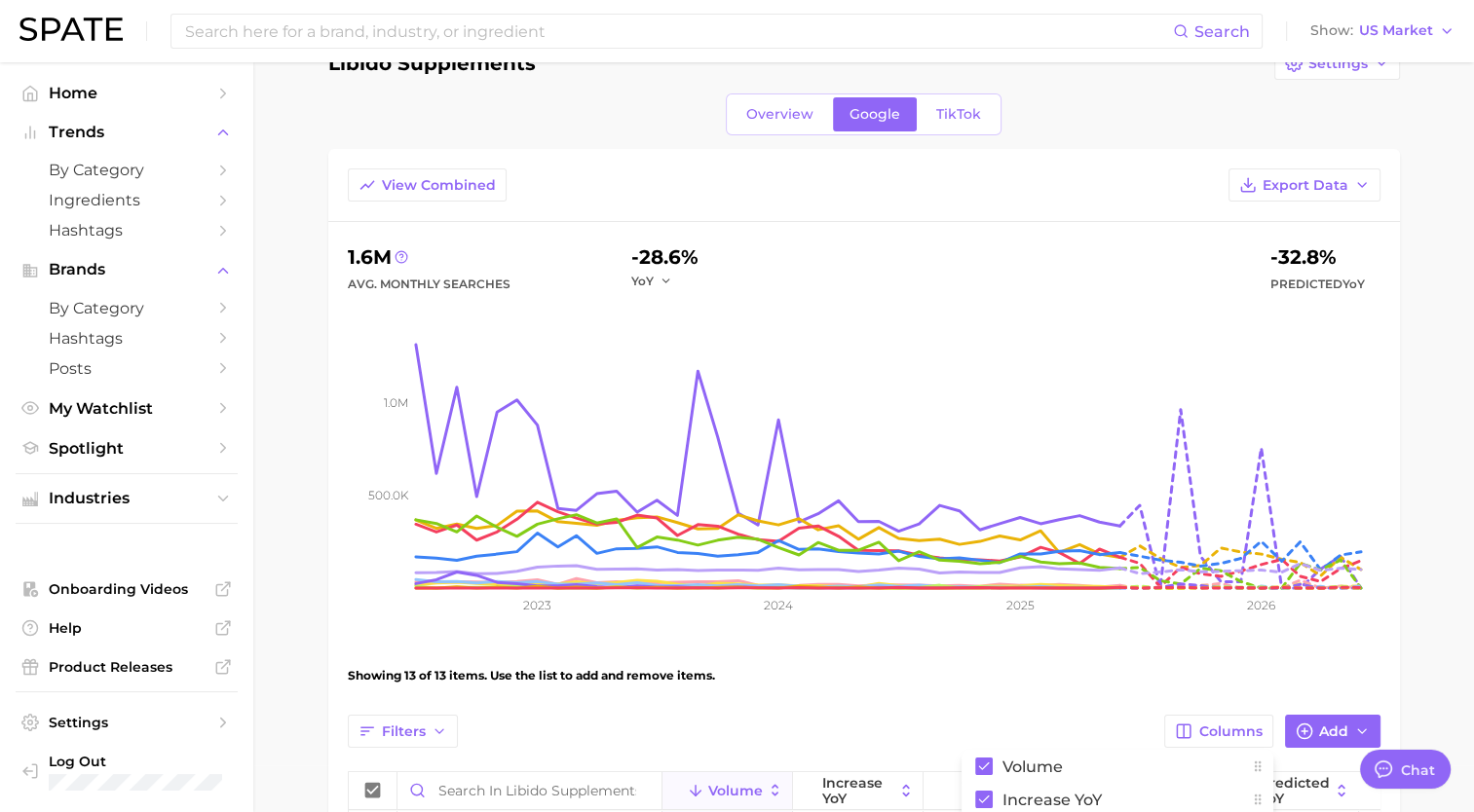
scroll to position [0, 0]
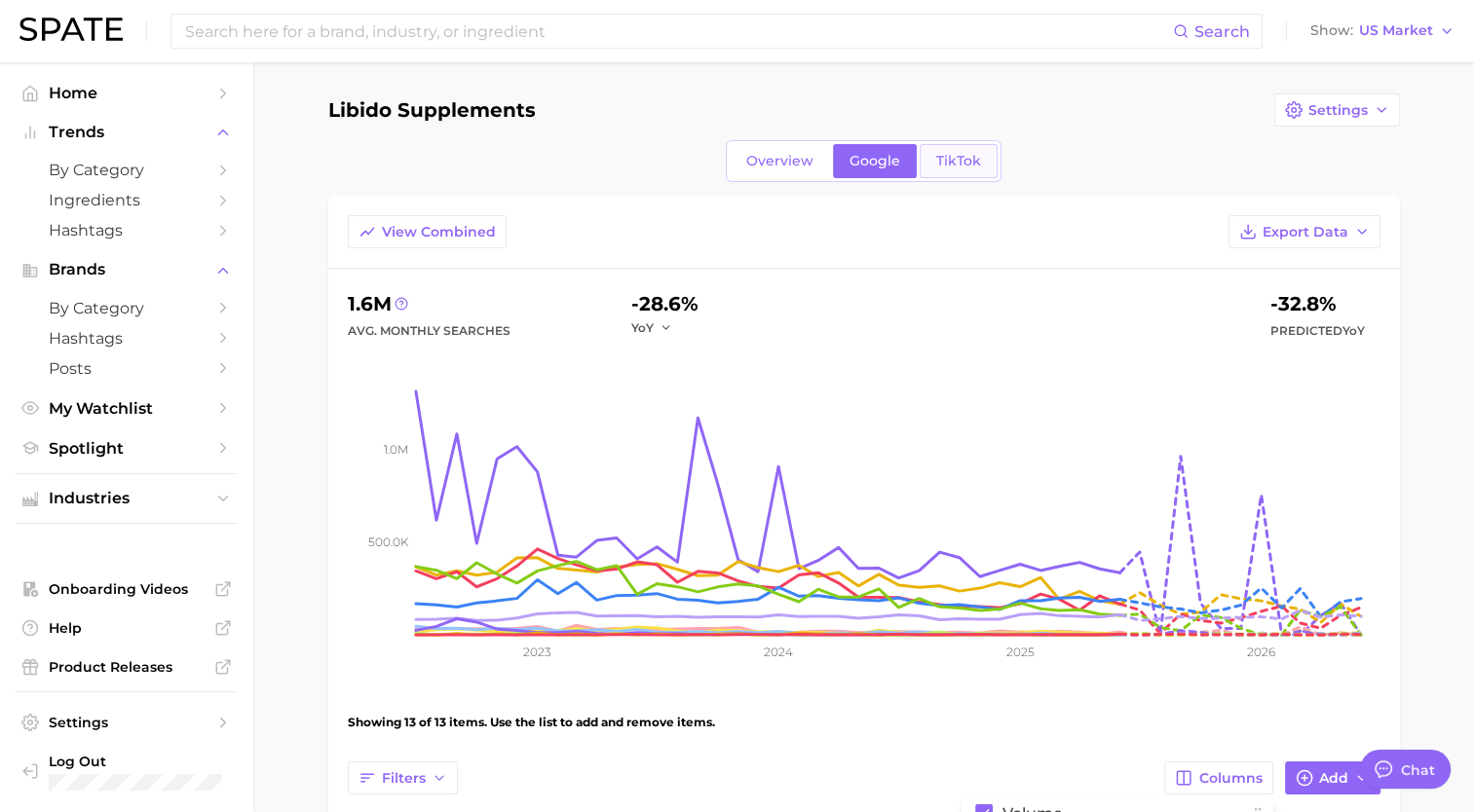
click at [952, 159] on span "TikTok" at bounding box center [958, 160] width 45 height 17
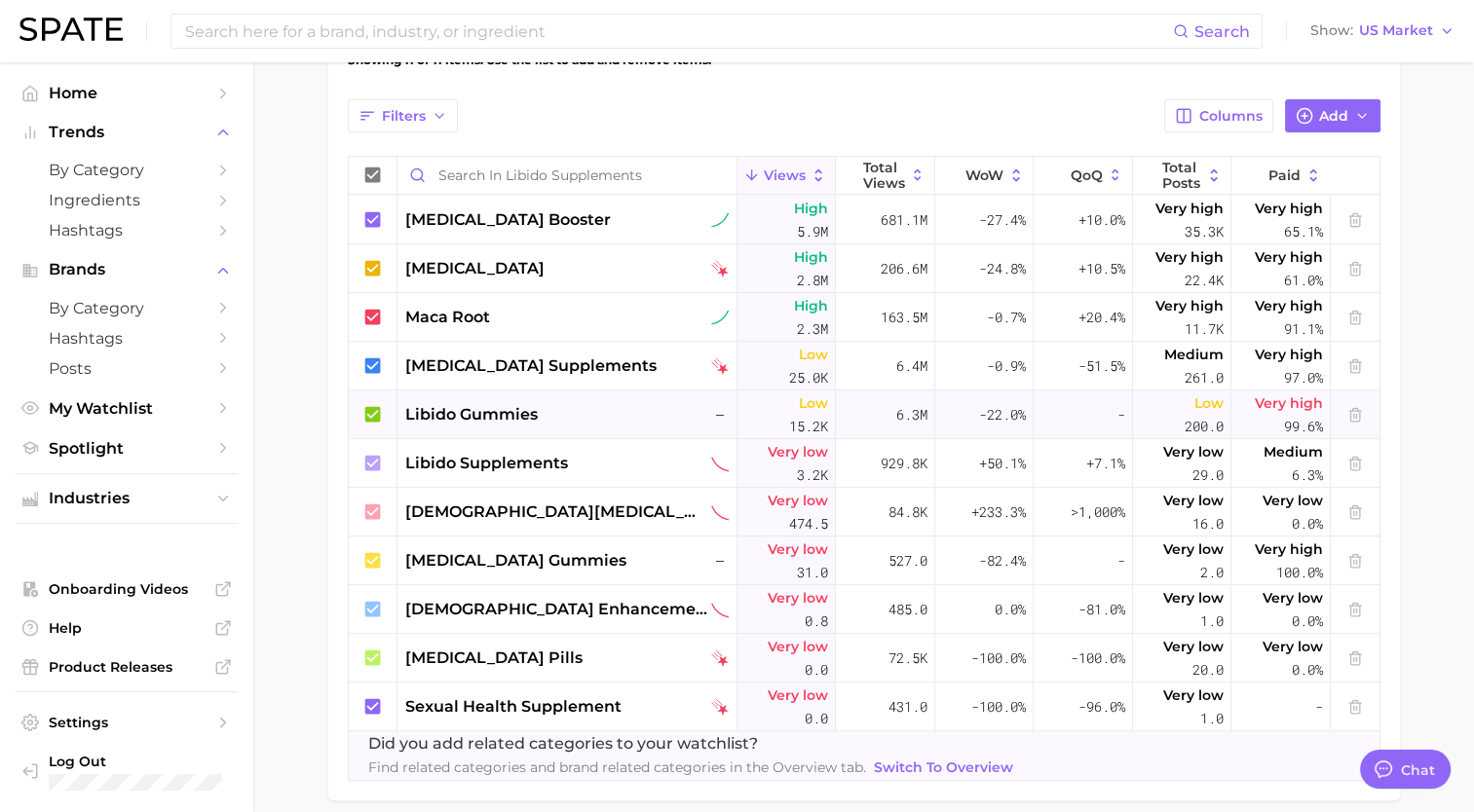
scroll to position [639, 0]
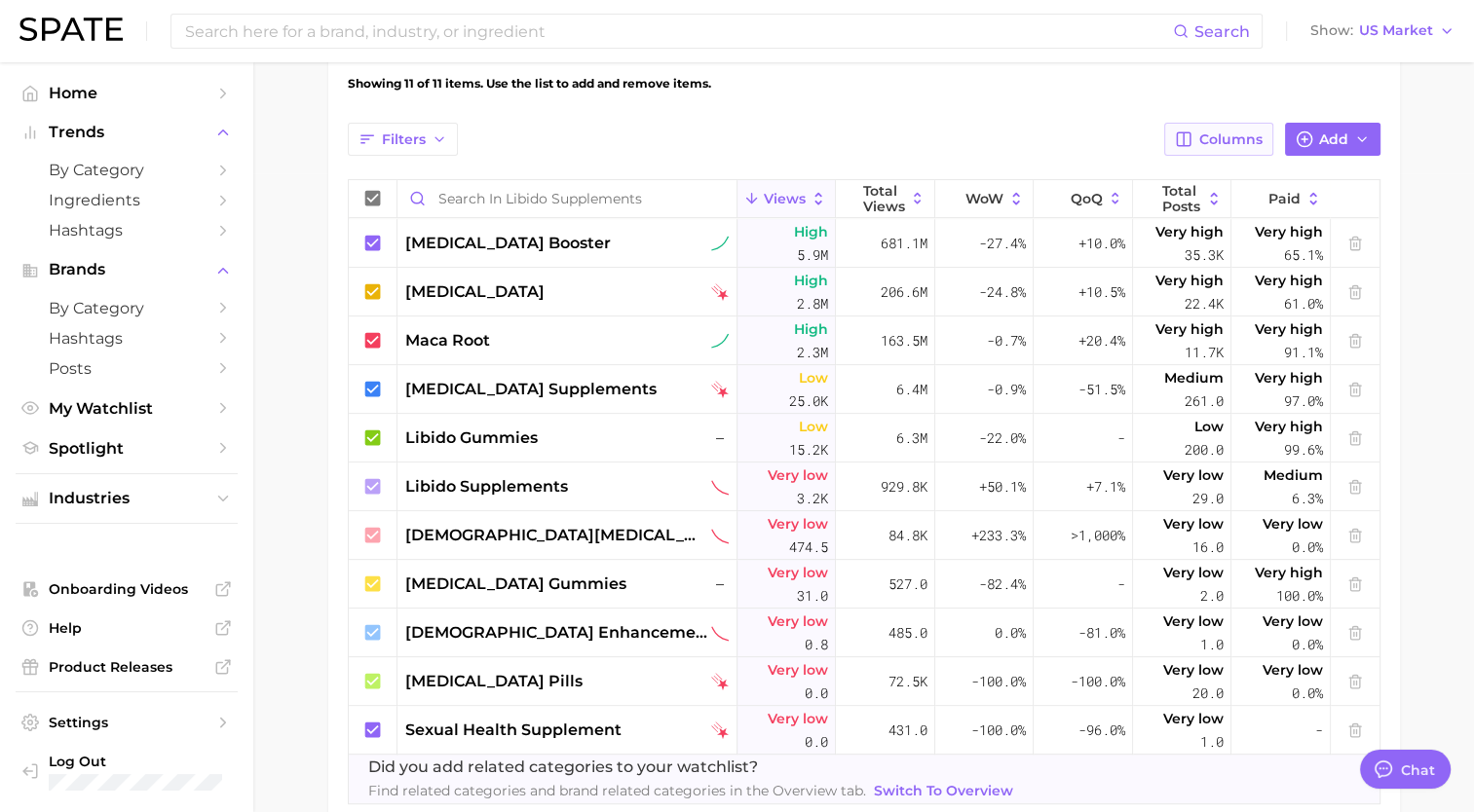
click at [1210, 122] on button "Columns" at bounding box center [1218, 139] width 108 height 33
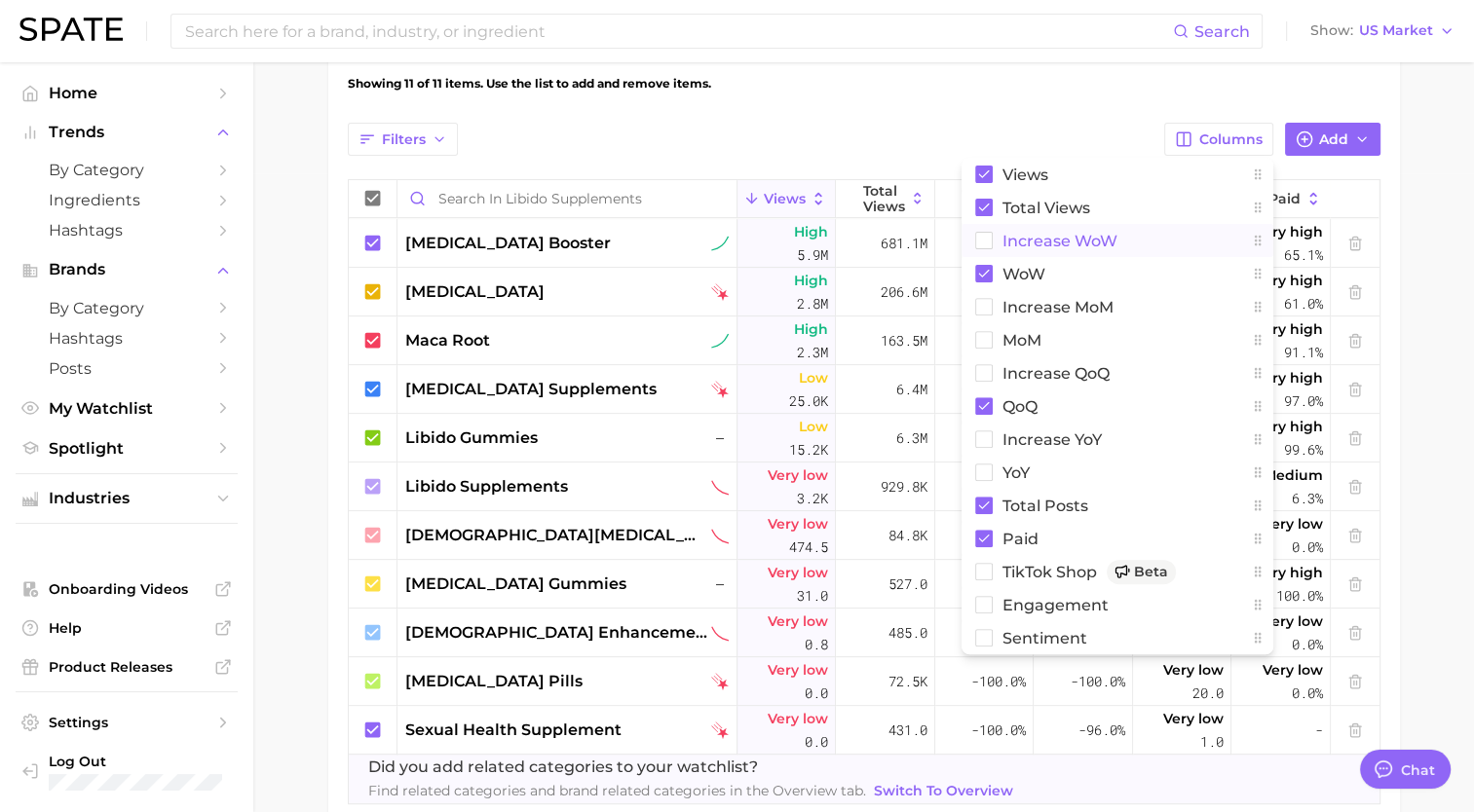
click at [992, 235] on button "Increase WoW" at bounding box center [1117, 241] width 311 height 33
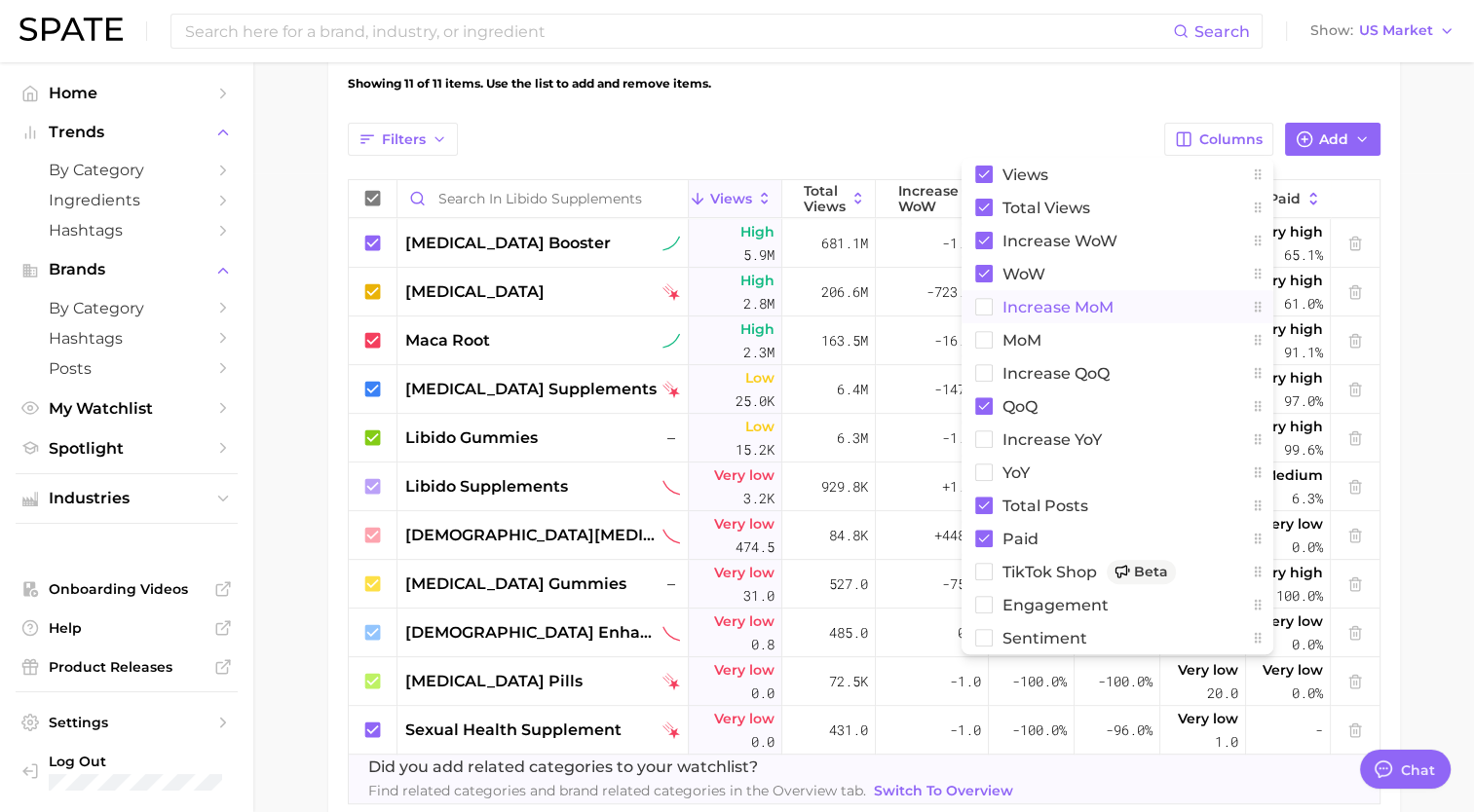
click at [982, 305] on rect at bounding box center [983, 307] width 17 height 17
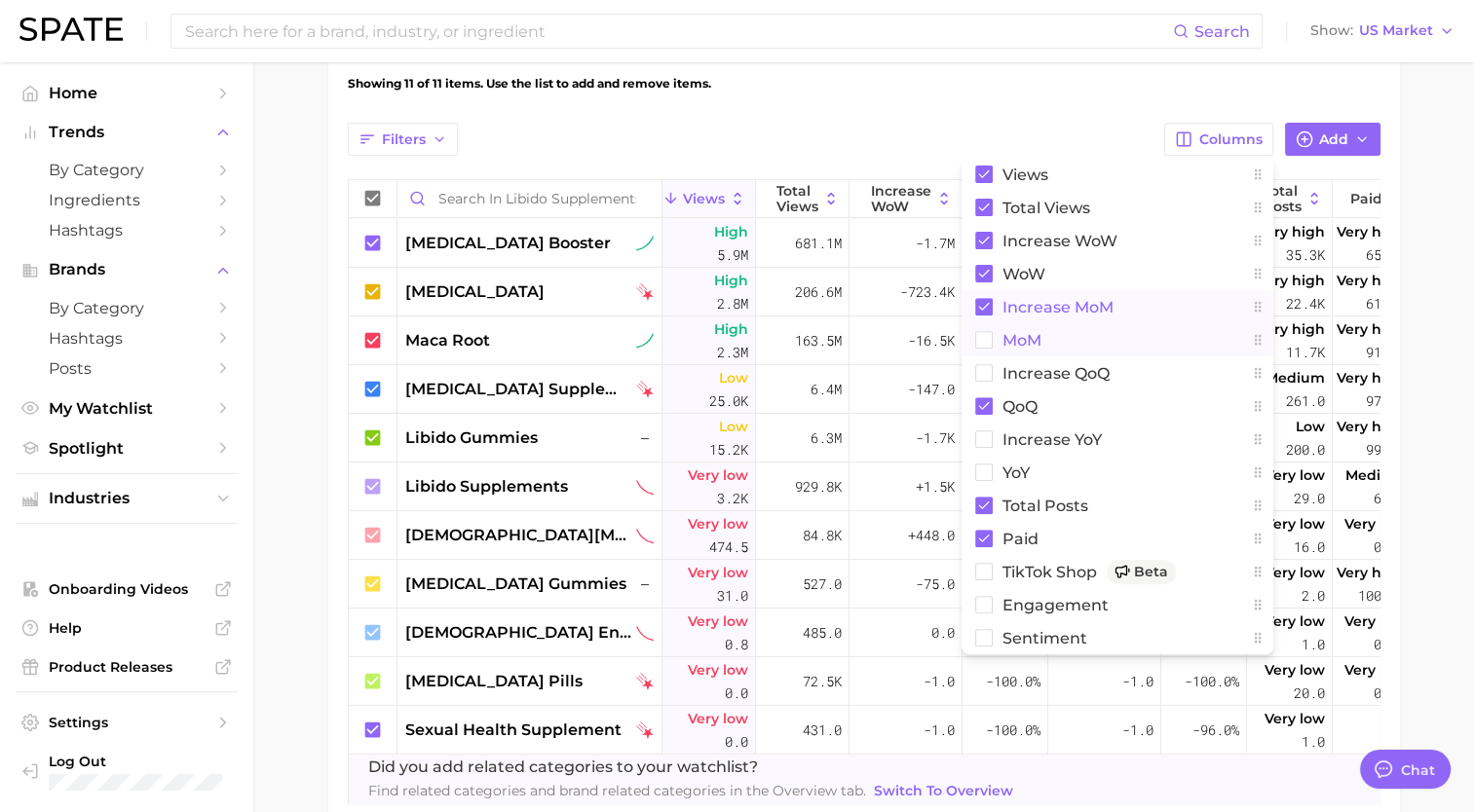
click at [990, 338] on rect at bounding box center [983, 339] width 17 height 17
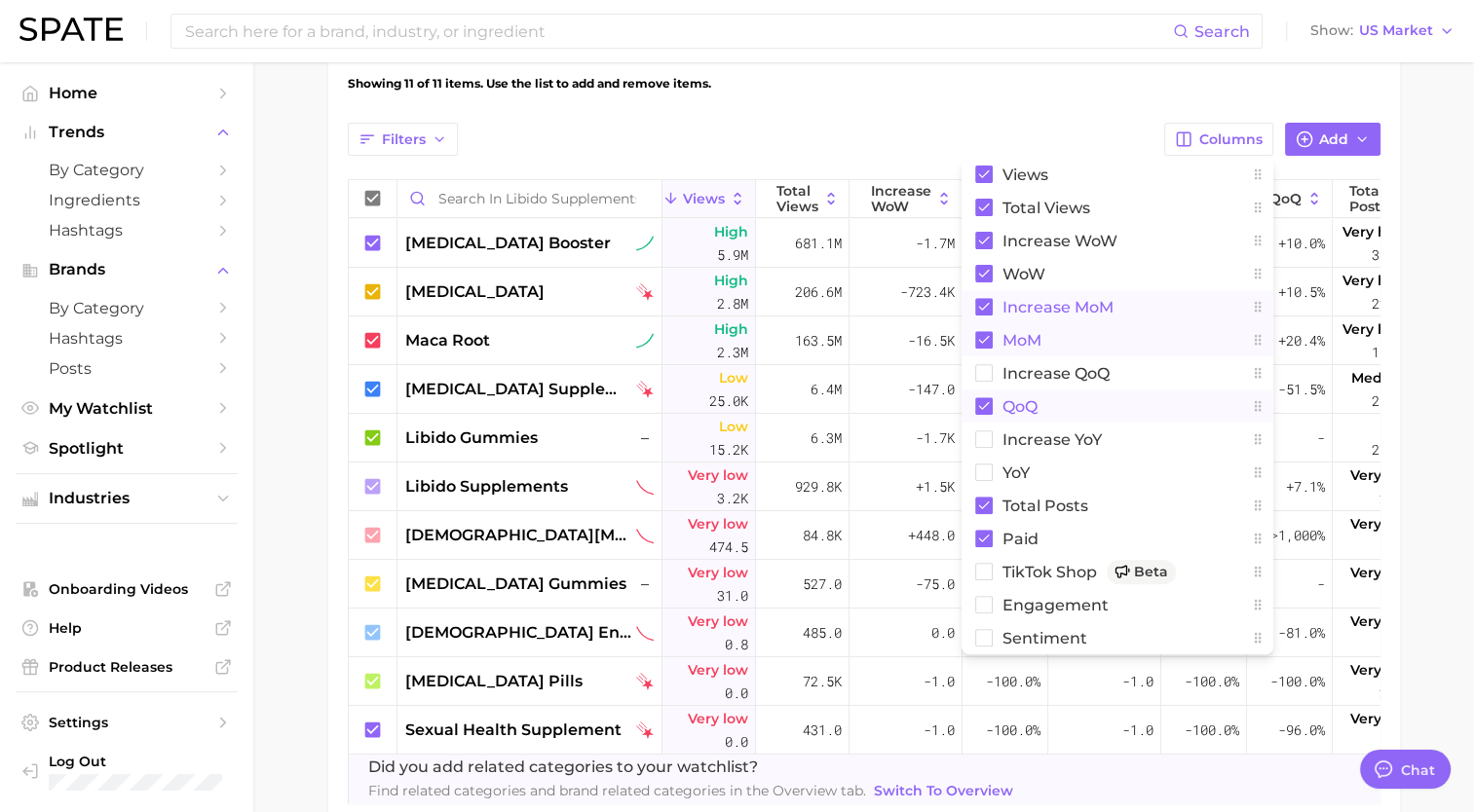
click at [986, 399] on rect at bounding box center [984, 406] width 18 height 18
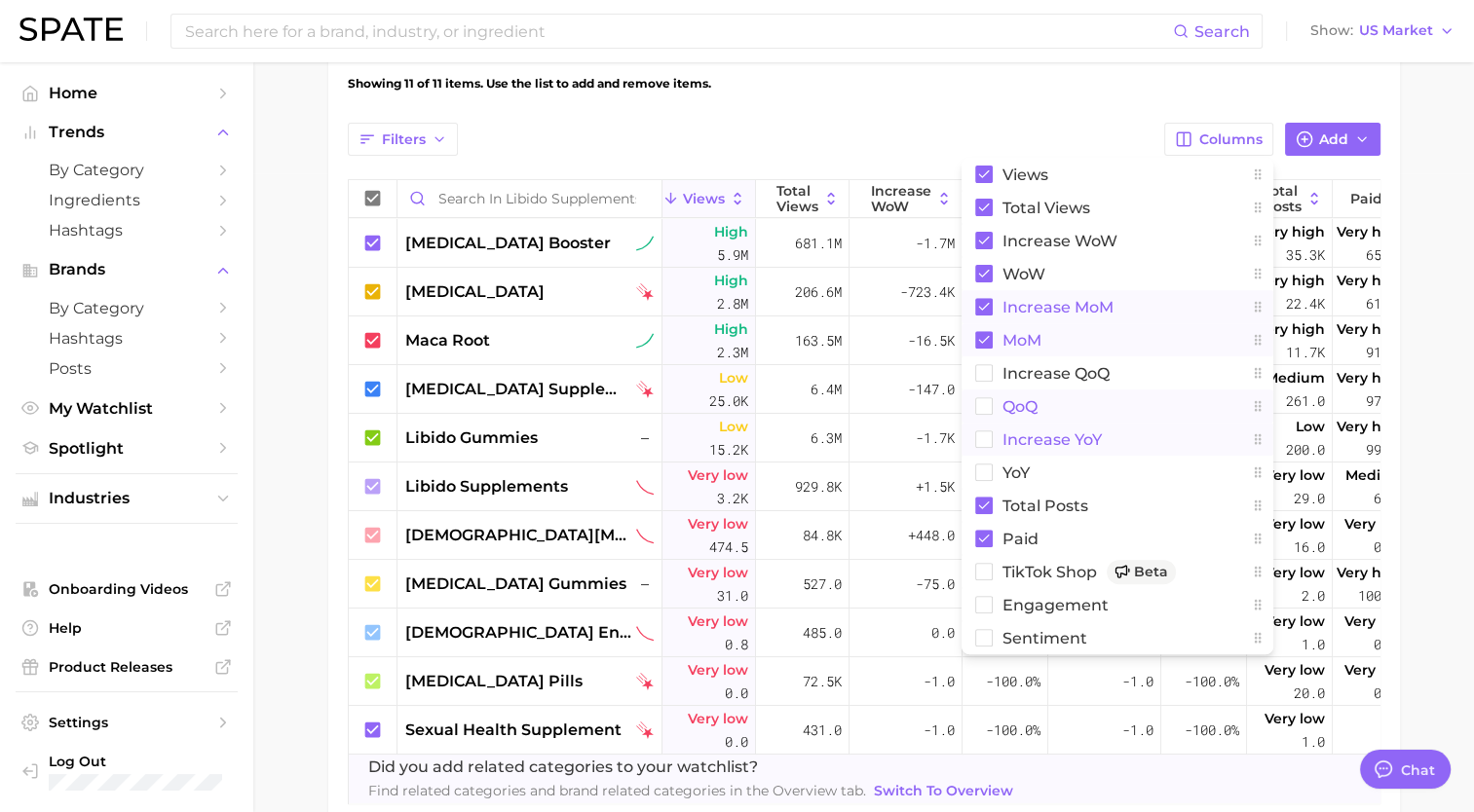
click at [986, 438] on rect at bounding box center [983, 439] width 17 height 17
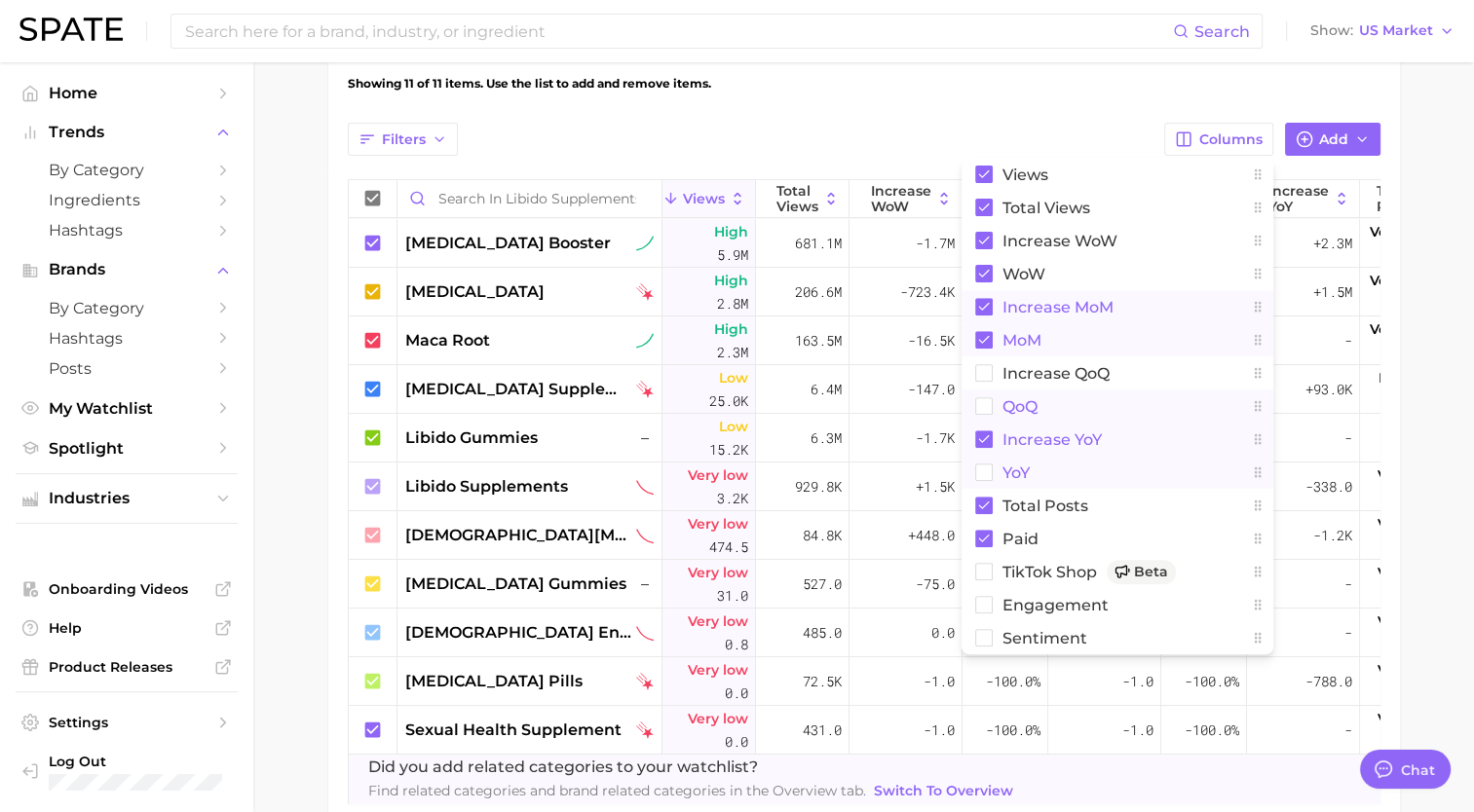
click at [983, 466] on rect at bounding box center [983, 473] width 17 height 17
click at [985, 566] on rect at bounding box center [983, 571] width 17 height 17
click at [975, 606] on rect at bounding box center [983, 605] width 17 height 17
click at [990, 646] on button "Sentiment" at bounding box center [1117, 638] width 311 height 33
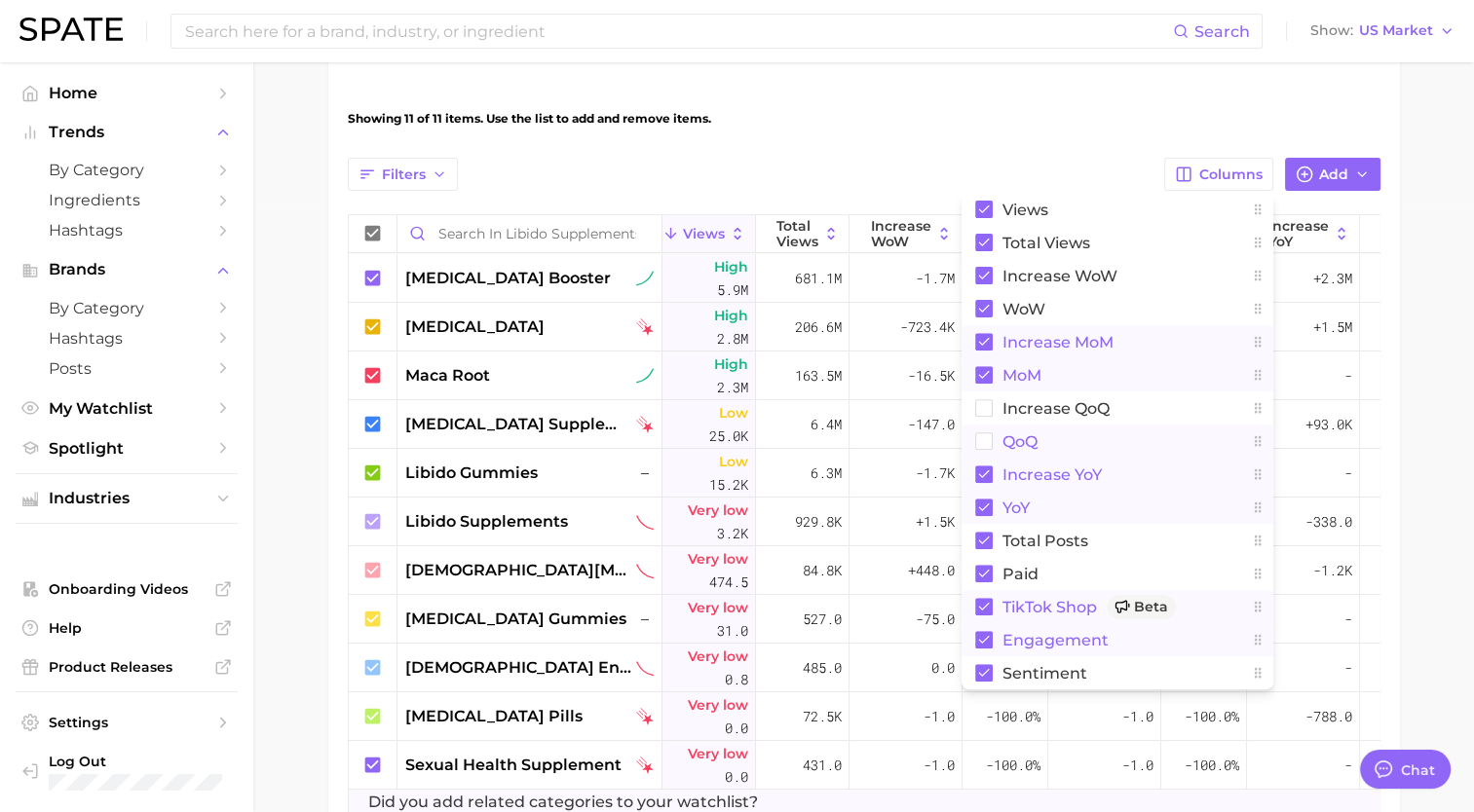
scroll to position [601, 0]
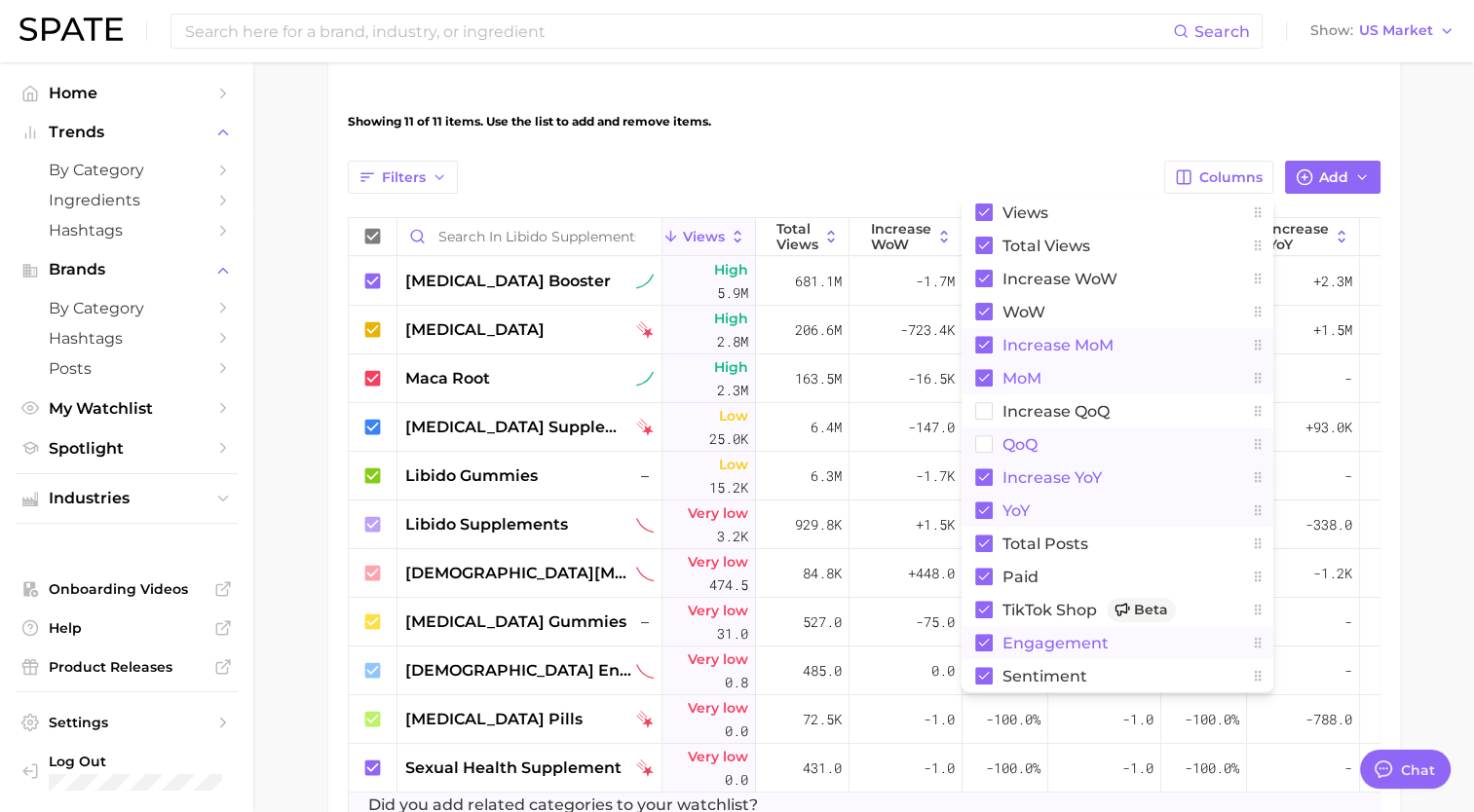
click at [731, 147] on div "Showing 11 of 11 items. Use the list to add and remove items." at bounding box center [863, 122] width 1033 height 55
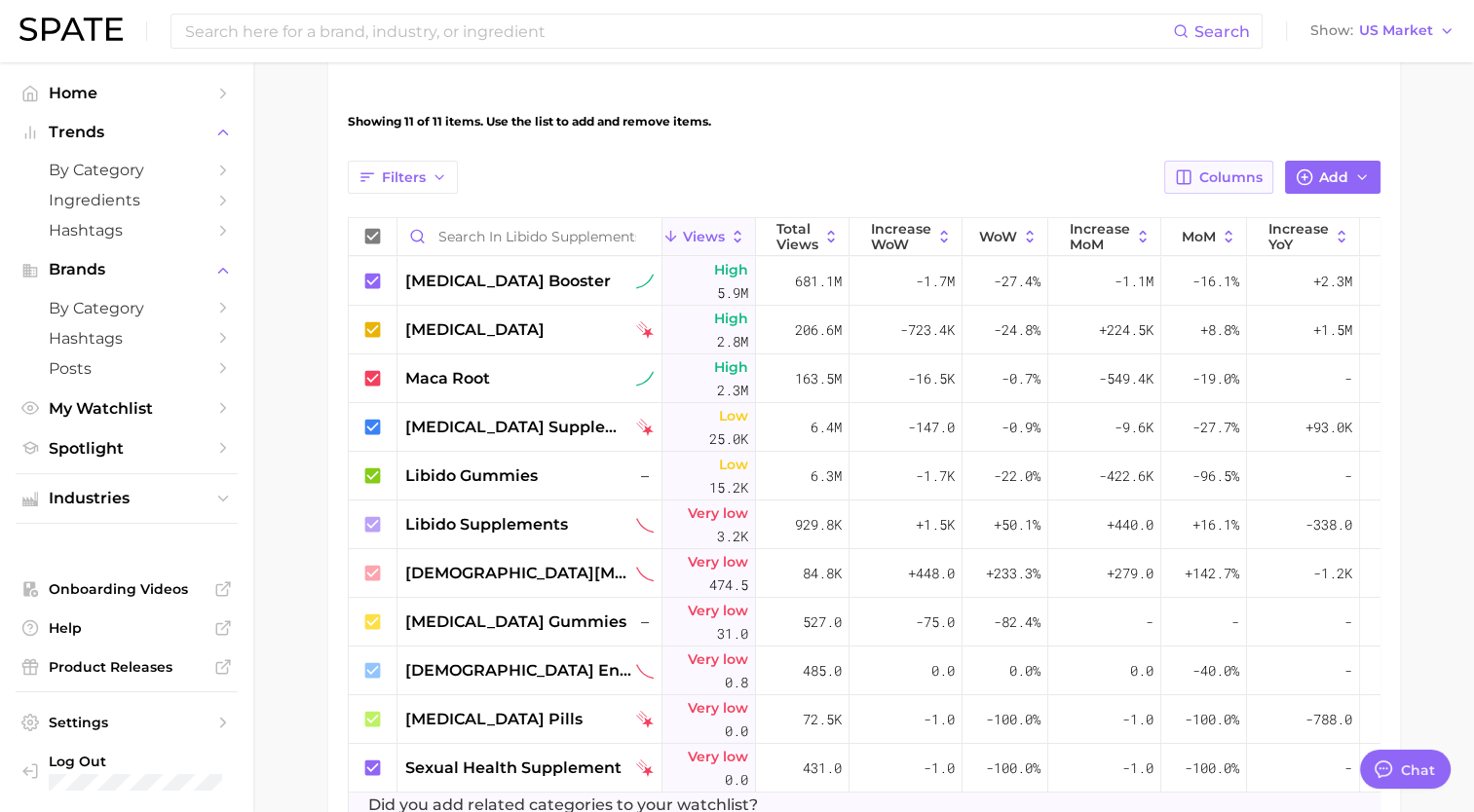
click at [1178, 162] on button "Columns" at bounding box center [1218, 177] width 108 height 33
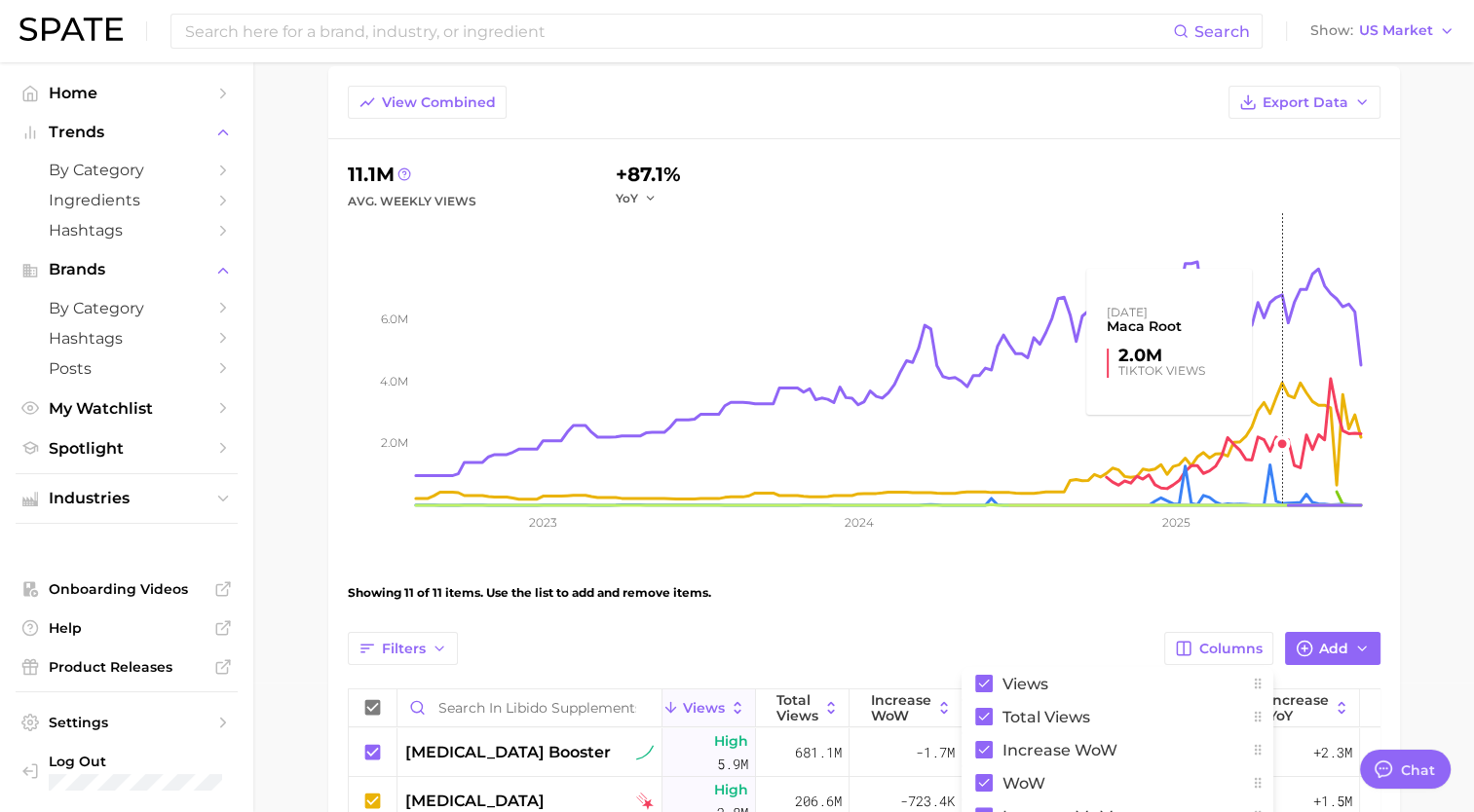
scroll to position [128, 0]
click at [1307, 98] on span "Export Data" at bounding box center [1306, 104] width 86 height 17
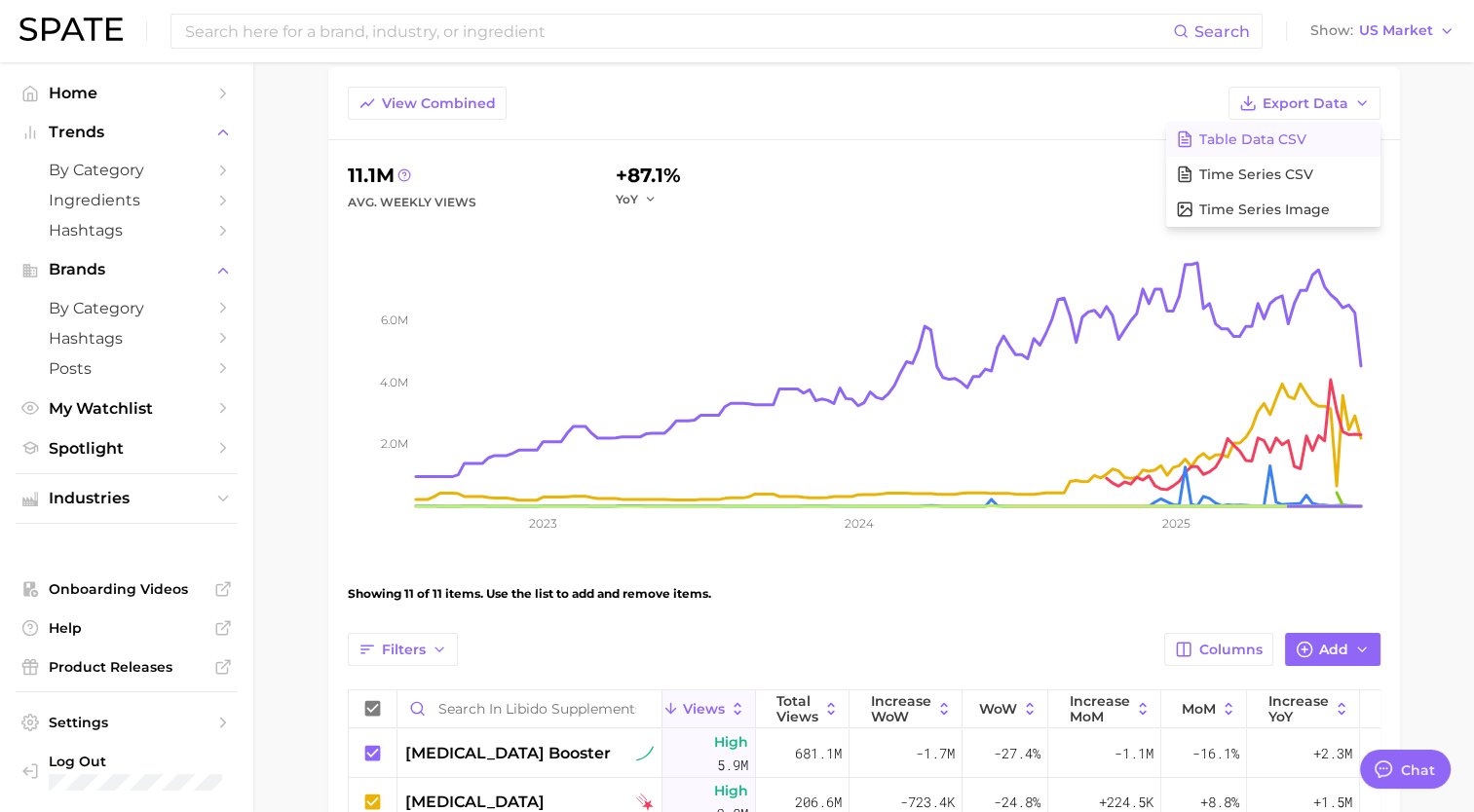
click at [1291, 136] on span "Table Data CSV" at bounding box center [1252, 139] width 107 height 17
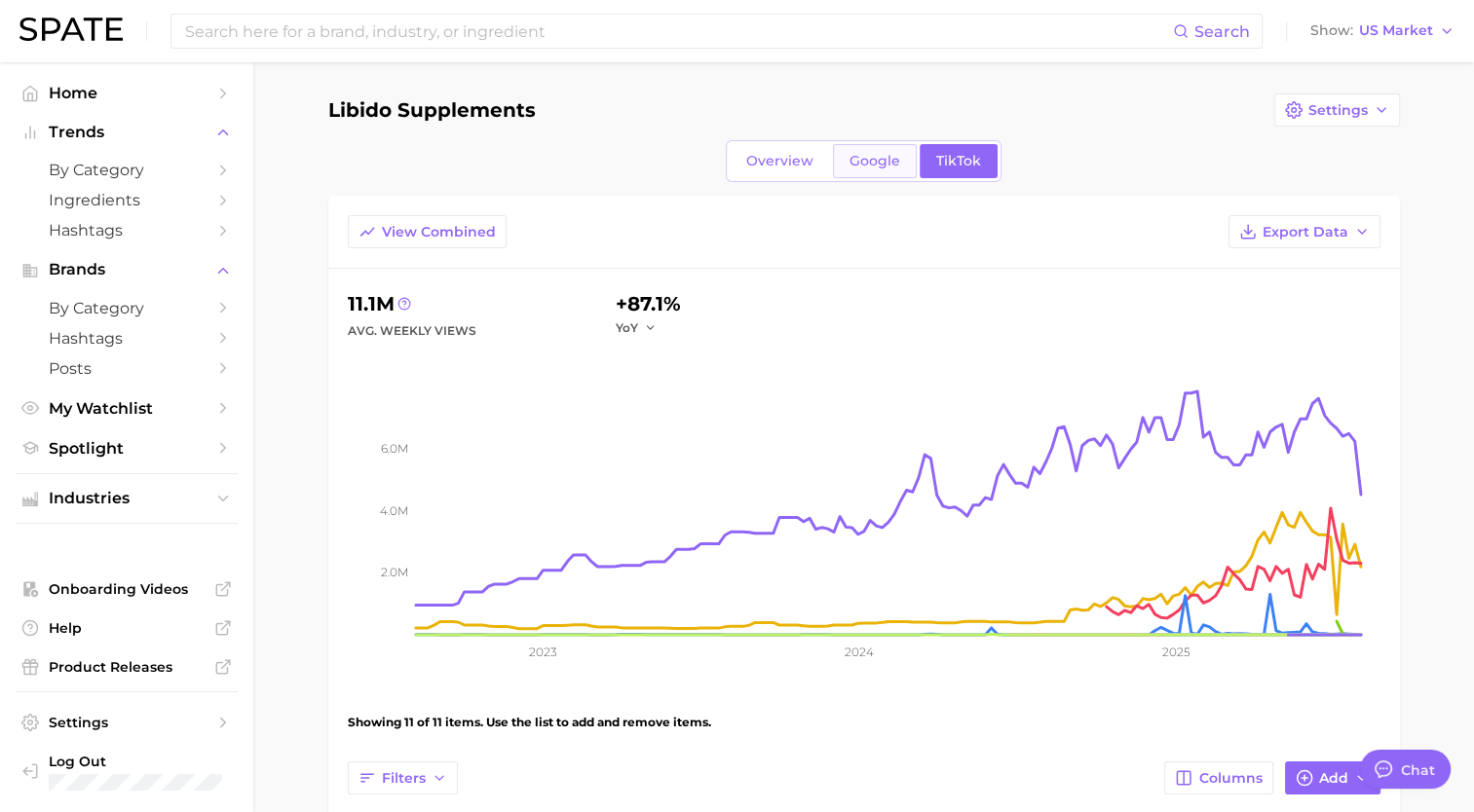
click at [859, 158] on span "Google" at bounding box center [875, 160] width 51 height 17
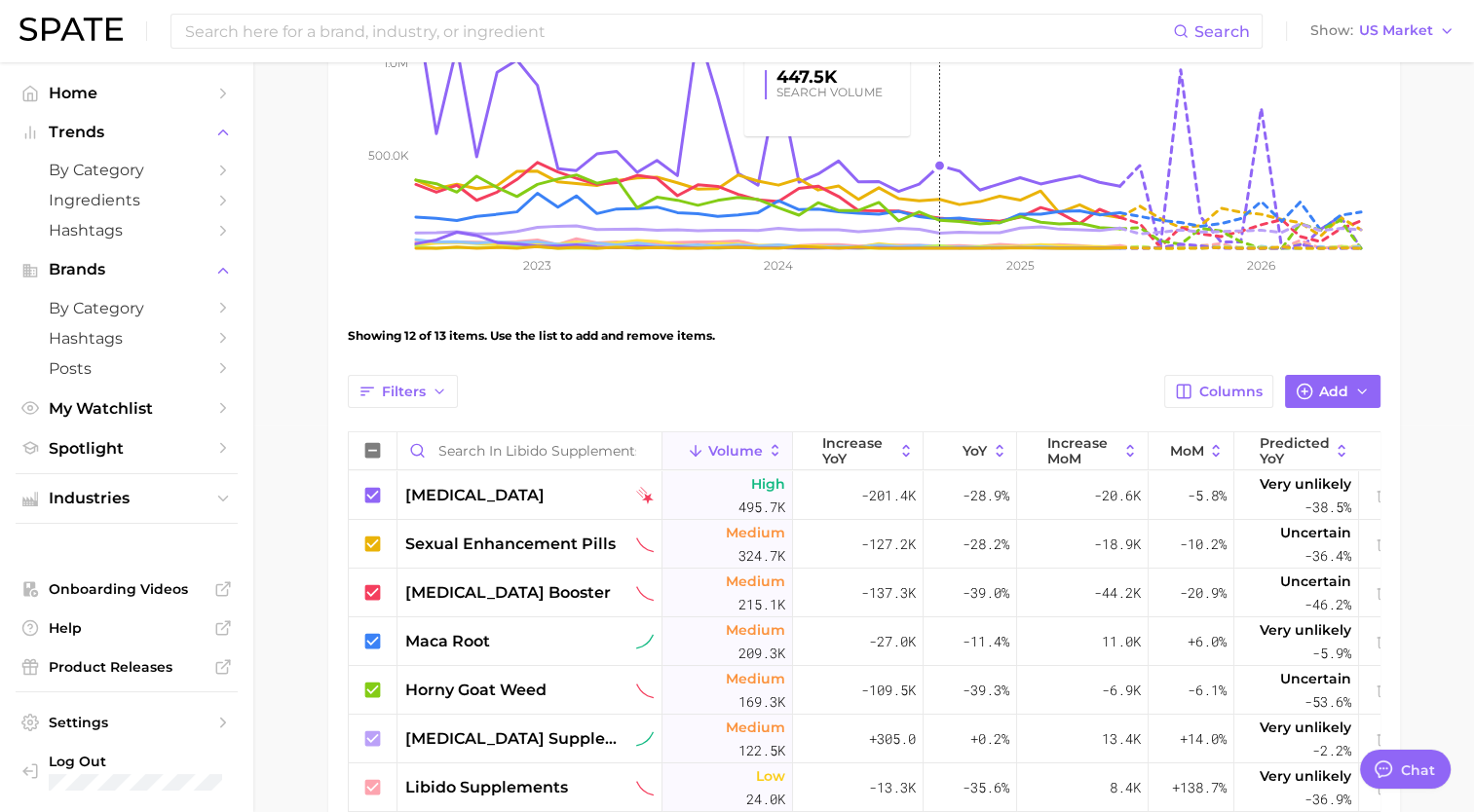
scroll to position [397, 0]
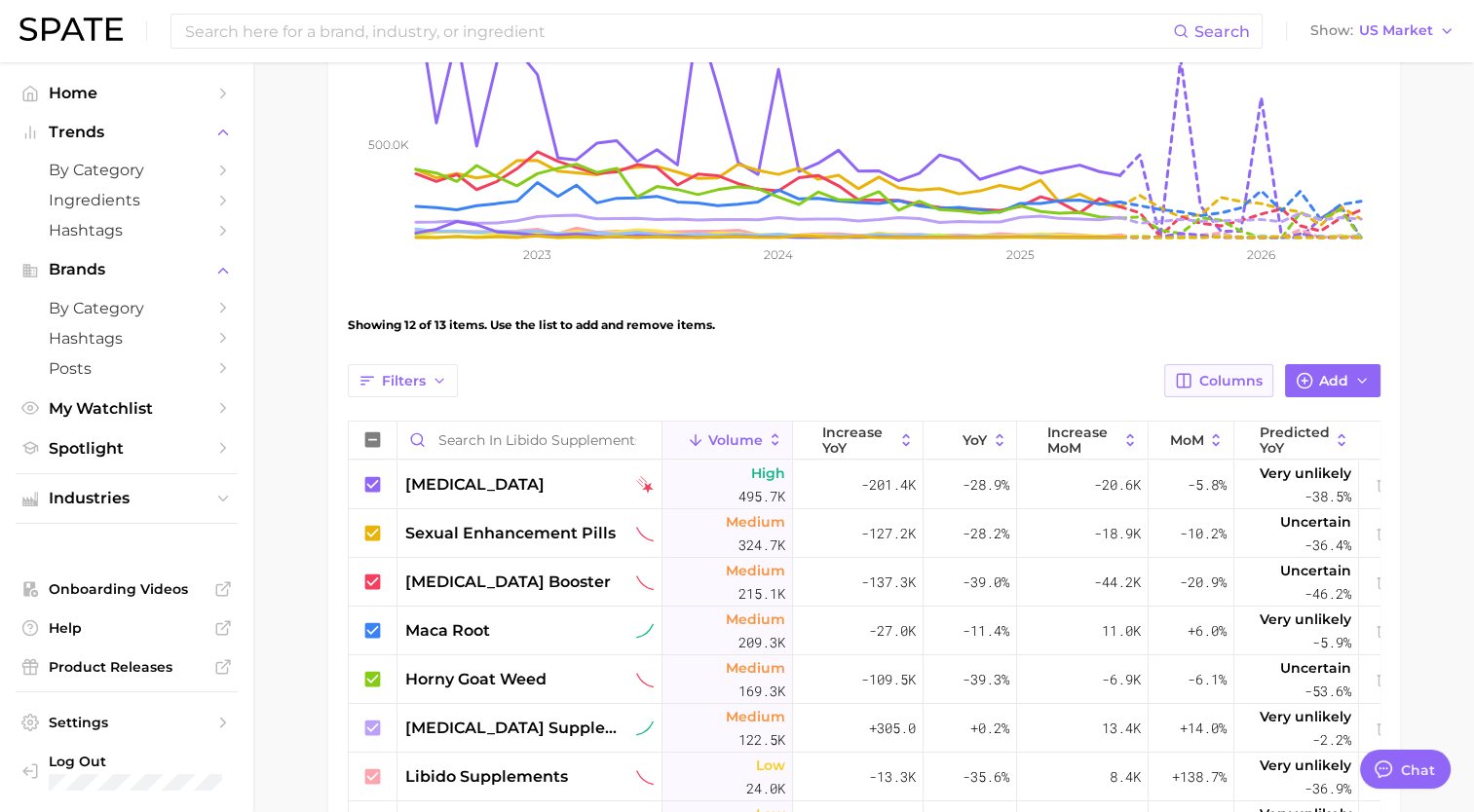
click at [1209, 379] on span "Columns" at bounding box center [1230, 381] width 64 height 17
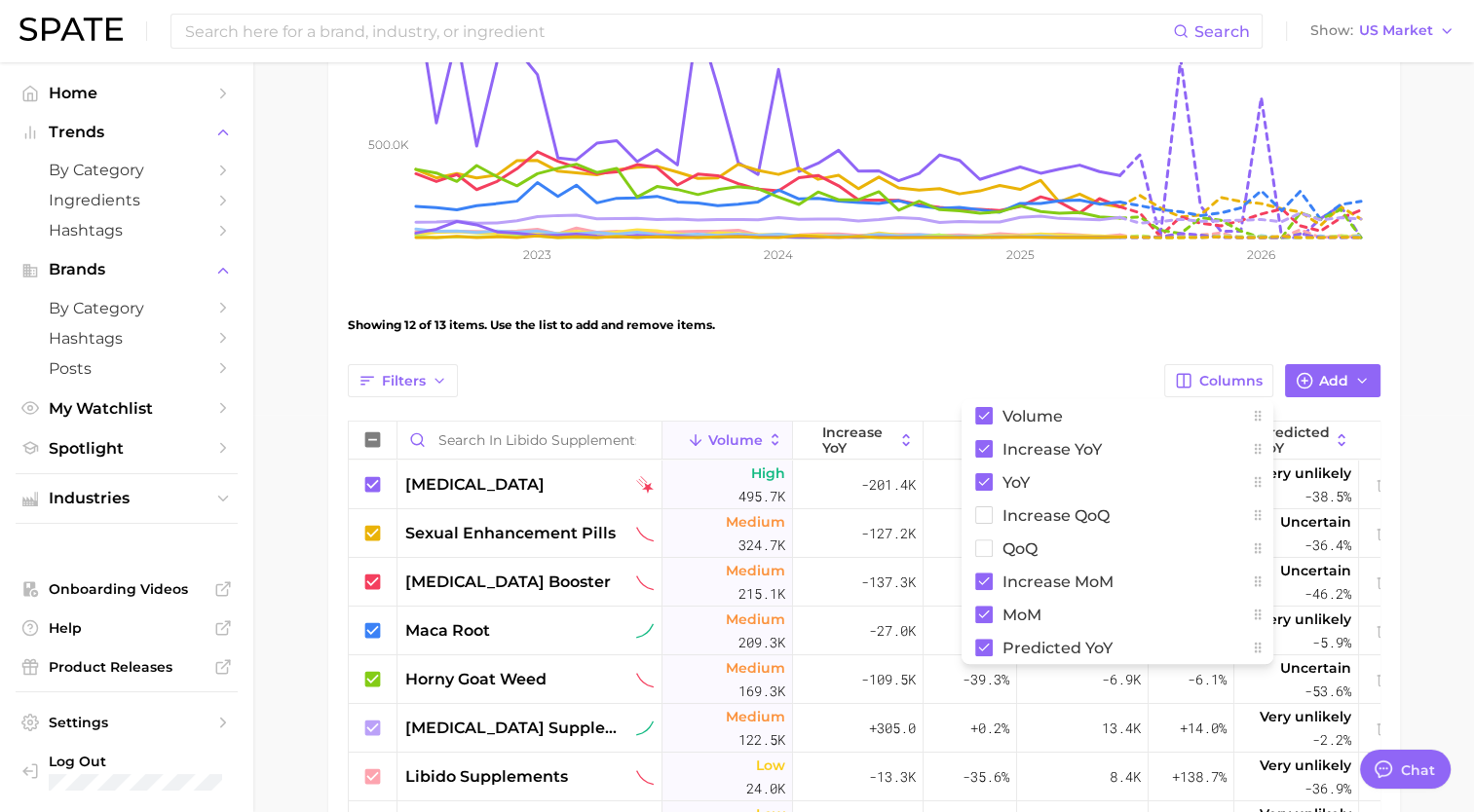
click at [1091, 313] on div "Showing 12 of 13 items. Use the list to add and remove items." at bounding box center [863, 326] width 1033 height 55
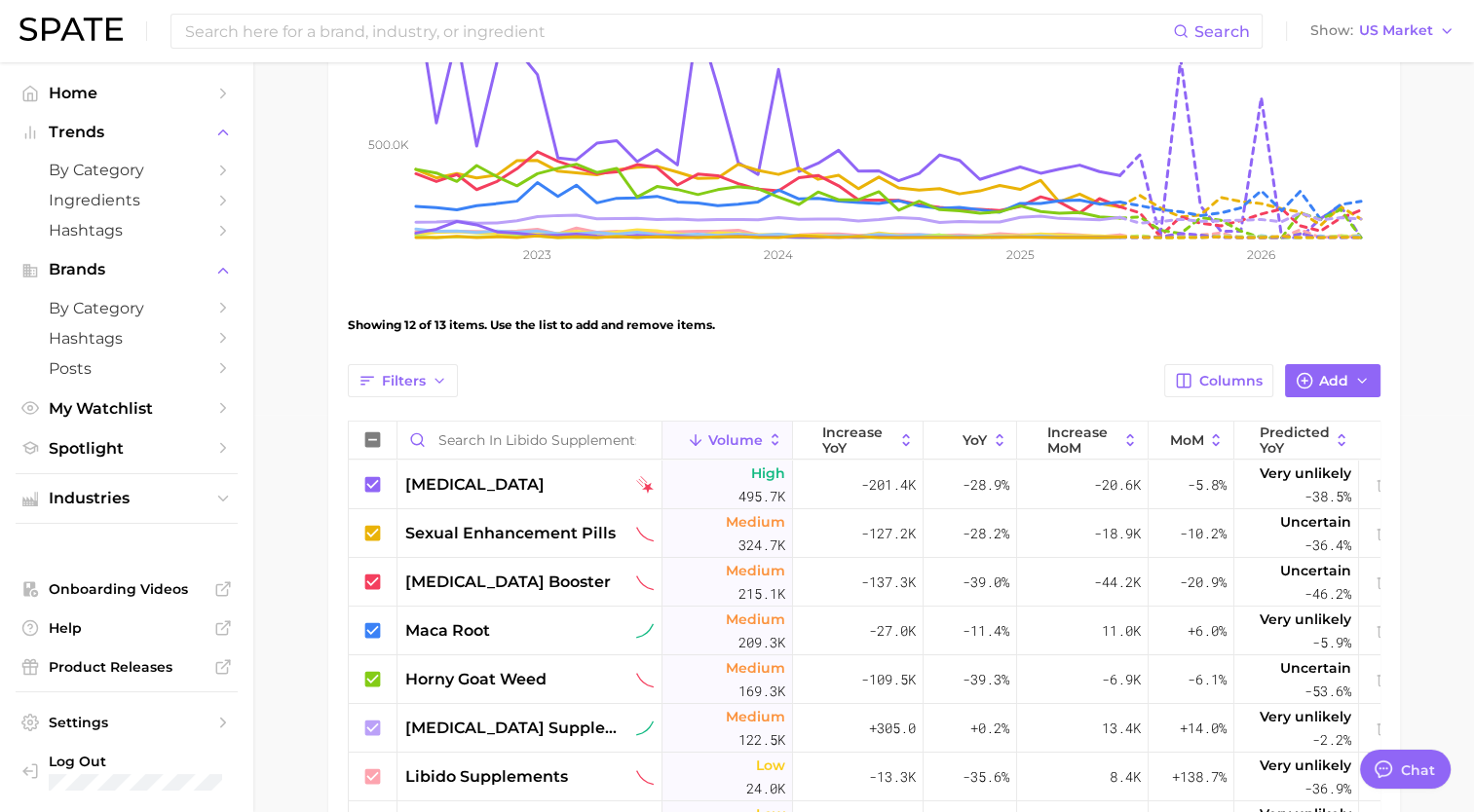
scroll to position [0, 0]
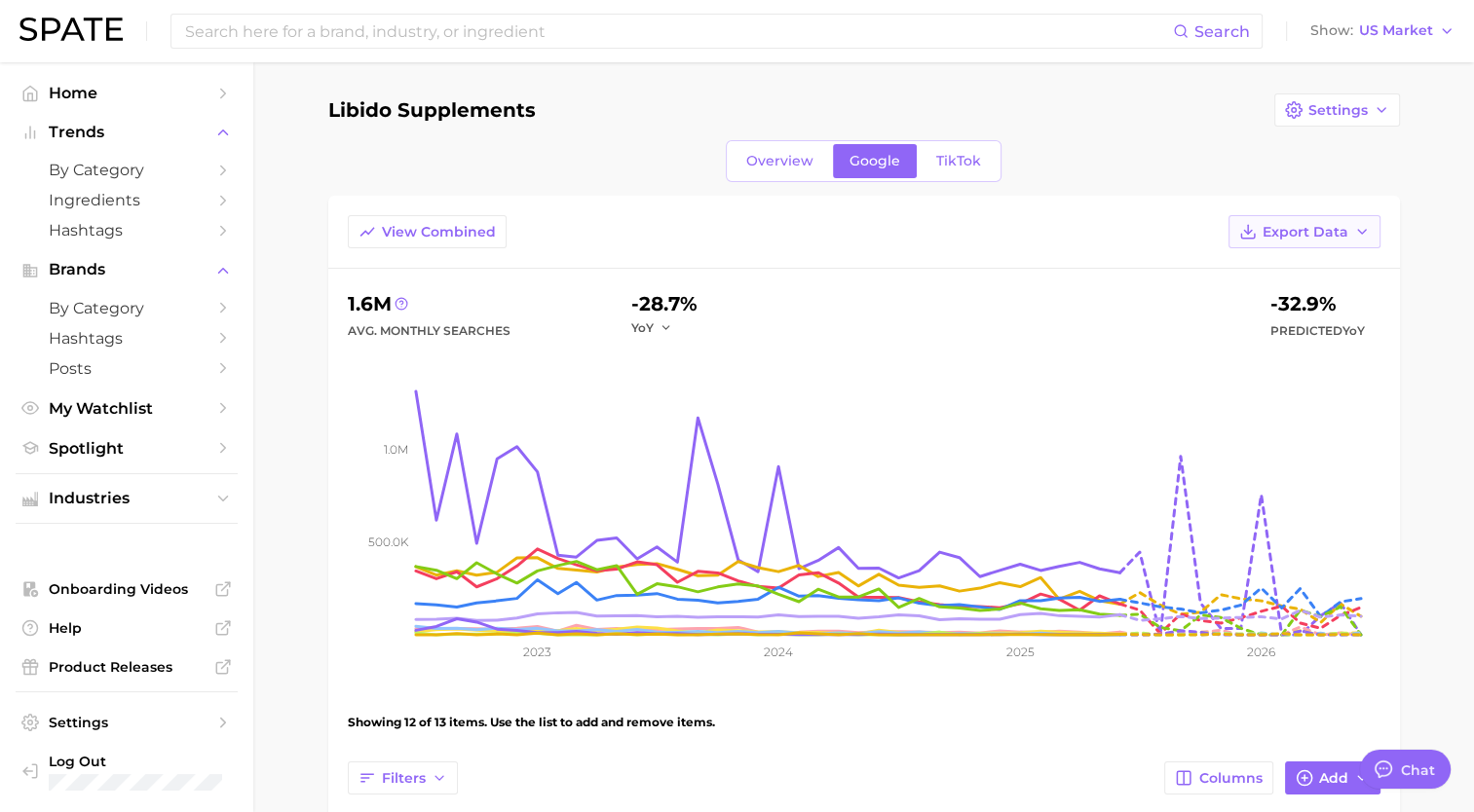
click at [1275, 215] on button "Export Data" at bounding box center [1304, 232] width 152 height 33
click at [1235, 262] on span "Table Data CSV" at bounding box center [1252, 268] width 107 height 17
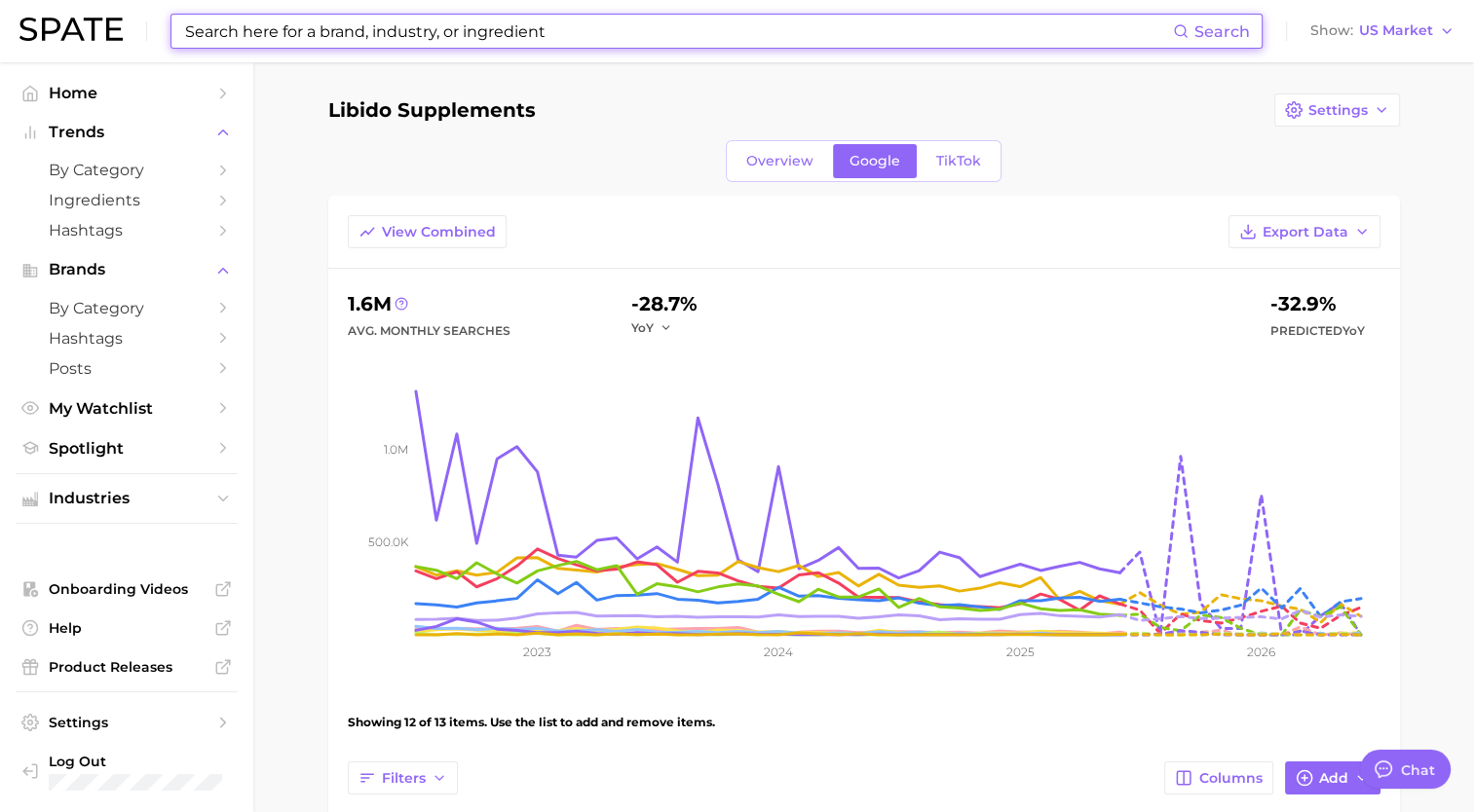
click at [919, 23] on input at bounding box center [677, 31] width 990 height 33
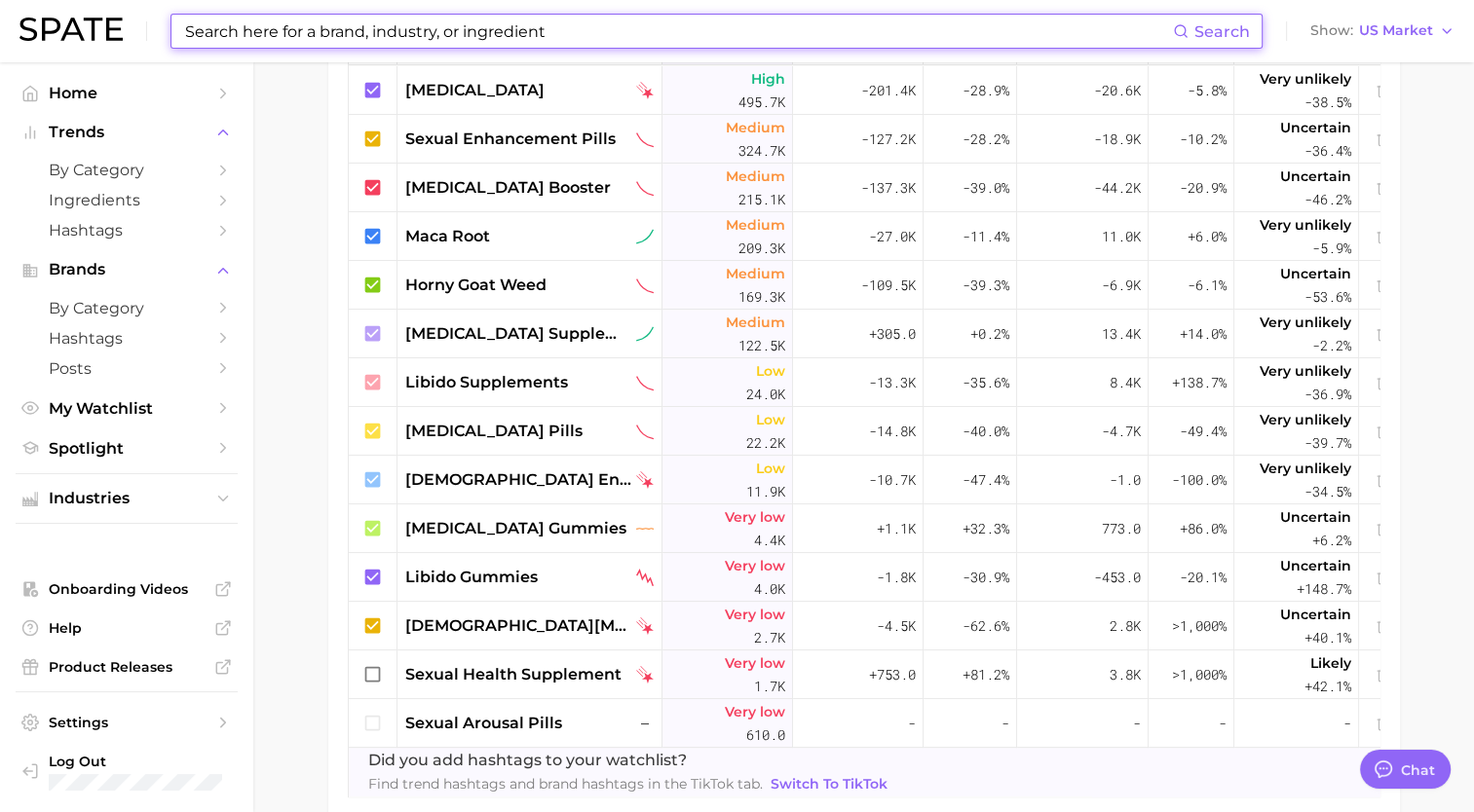
scroll to position [790, 0]
click at [372, 678] on icon at bounding box center [373, 676] width 22 height 22
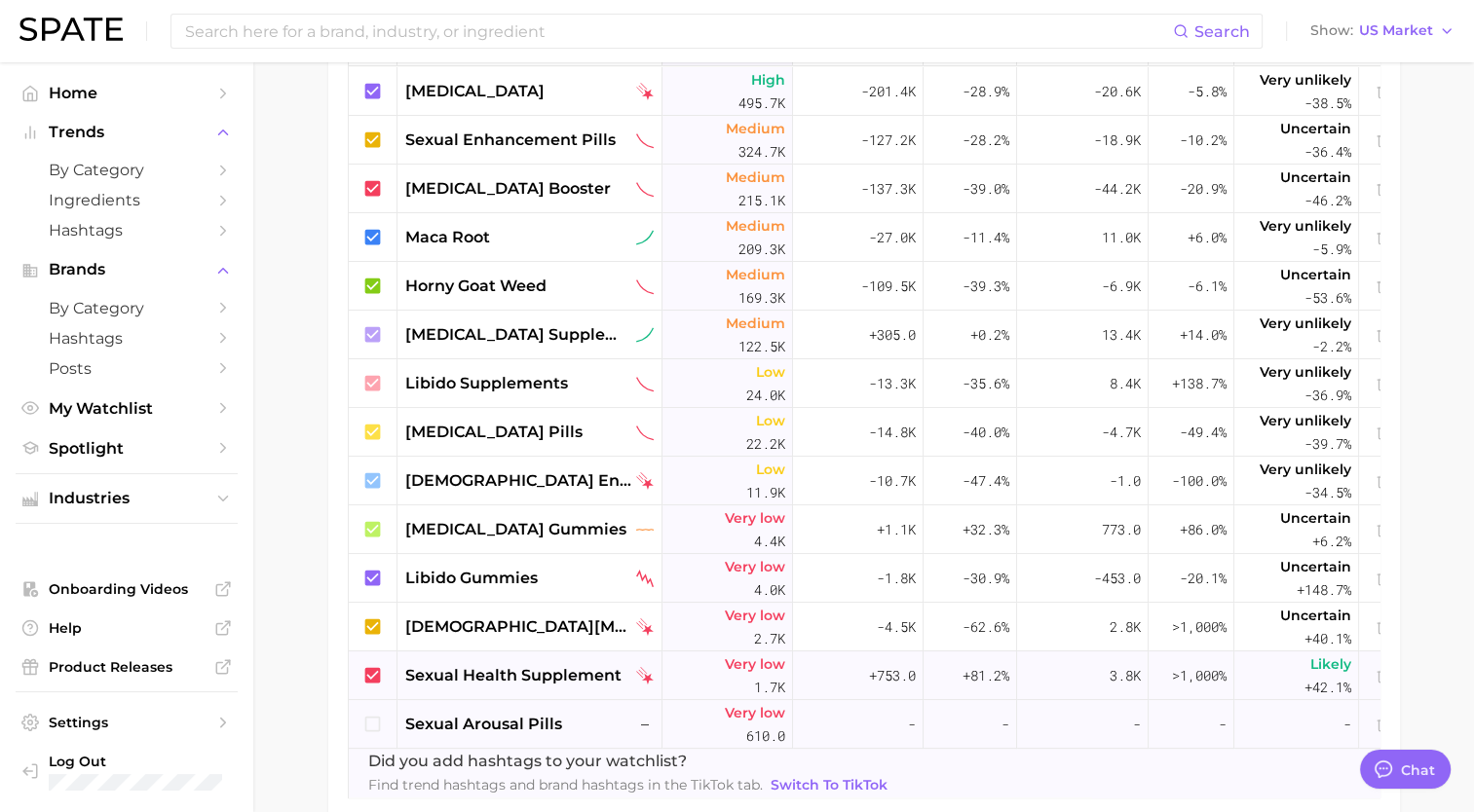
click at [372, 718] on icon at bounding box center [373, 725] width 22 height 22
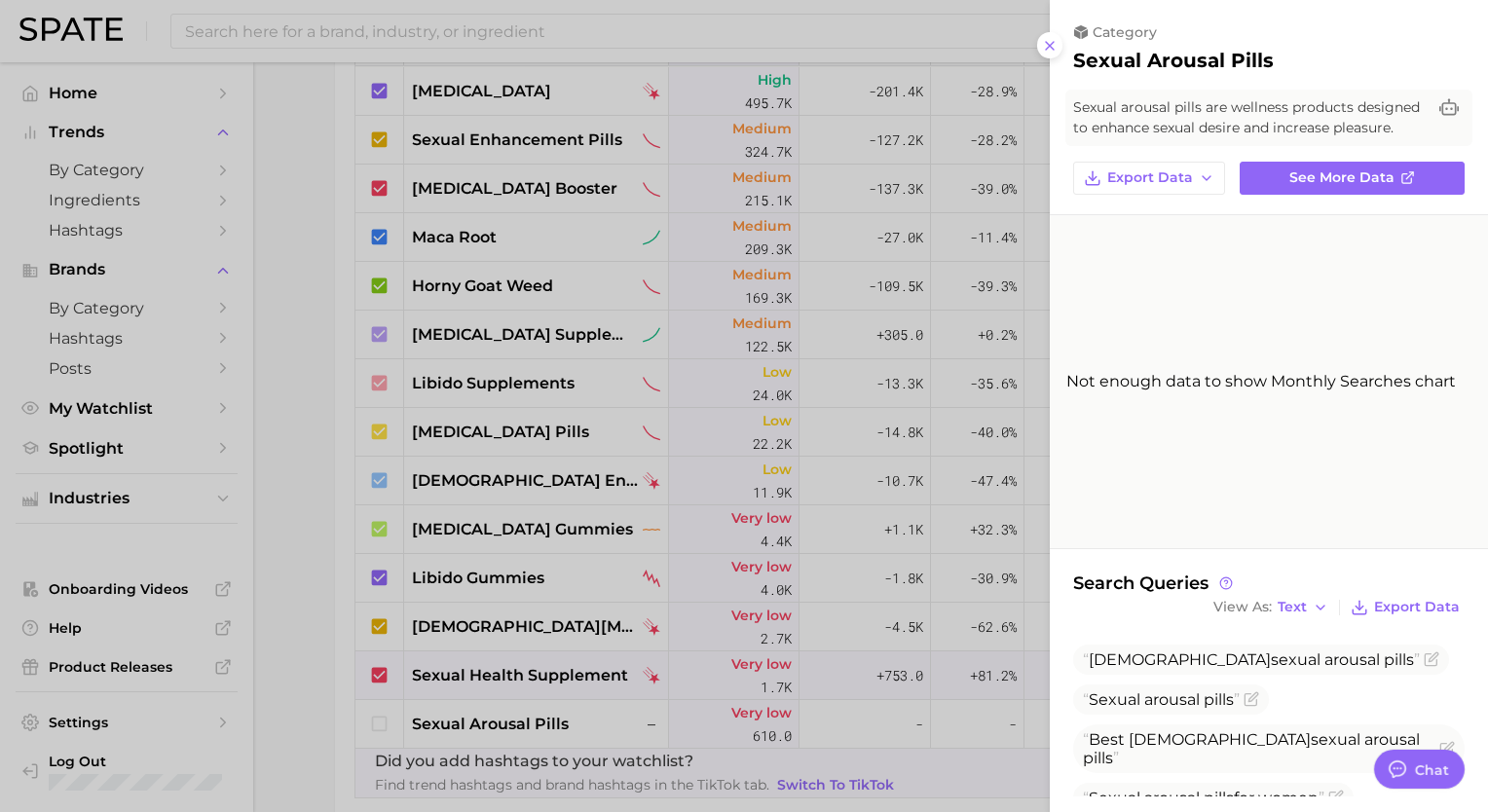
click at [309, 422] on div at bounding box center [744, 406] width 1488 height 812
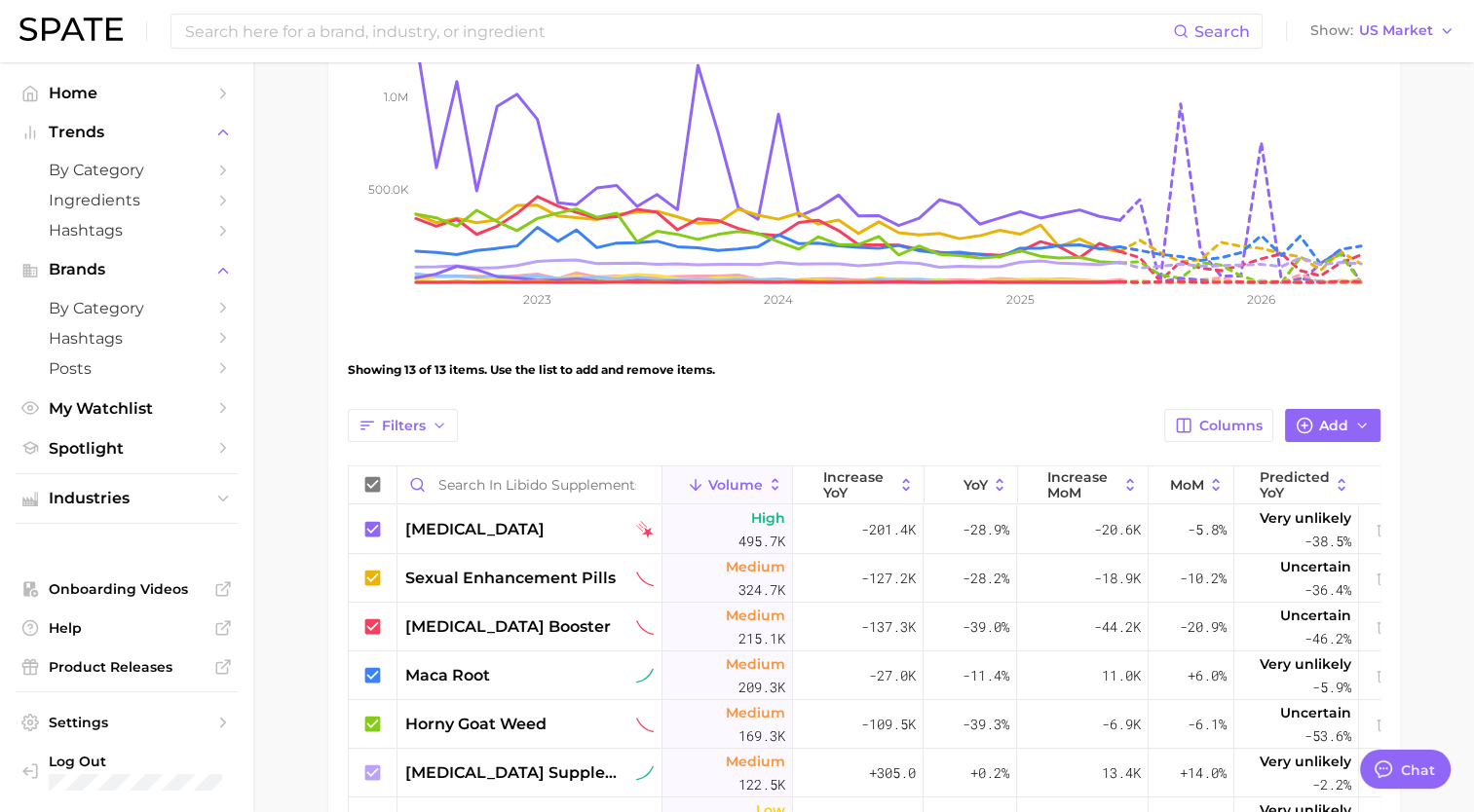
scroll to position [350, 0]
click at [423, 429] on span "Filters" at bounding box center [403, 428] width 44 height 17
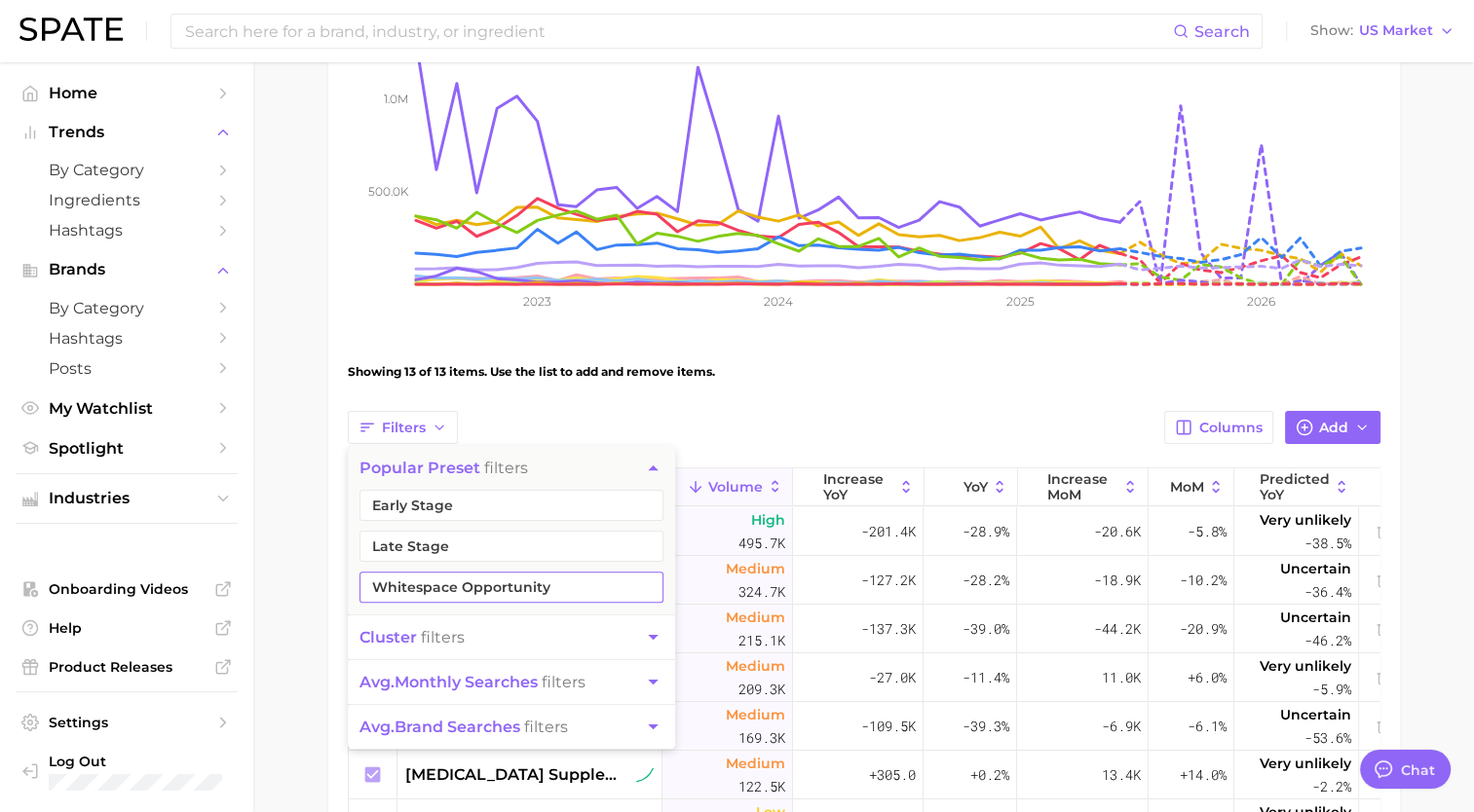
click at [438, 581] on button "Whitespace Opportunity" at bounding box center [511, 587] width 304 height 31
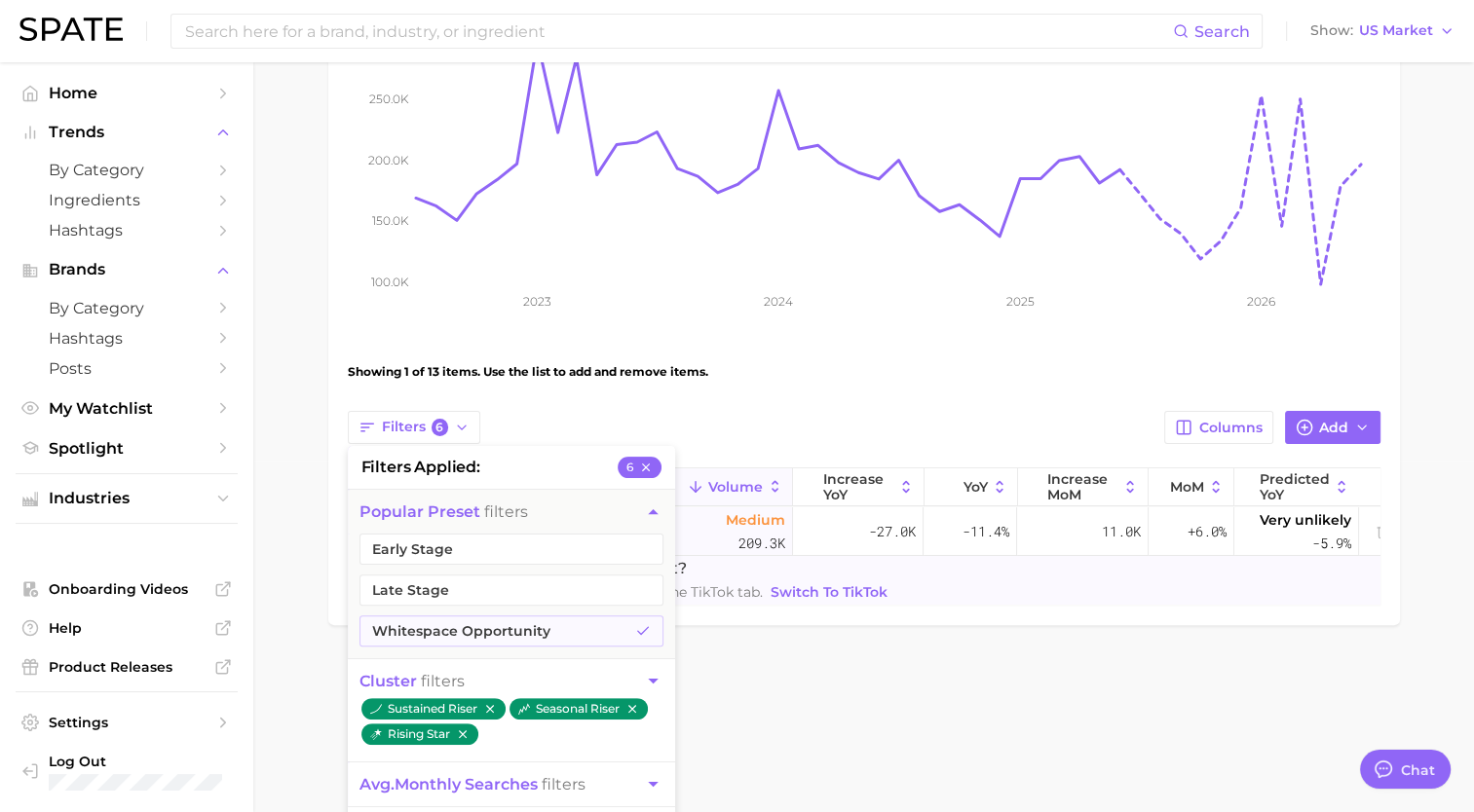
click at [761, 399] on div "View Combined Export Data 209.3k Avg. Monthly Searches -11.4% YoY -5.9% Predict…" at bounding box center [863, 235] width 1033 height 741
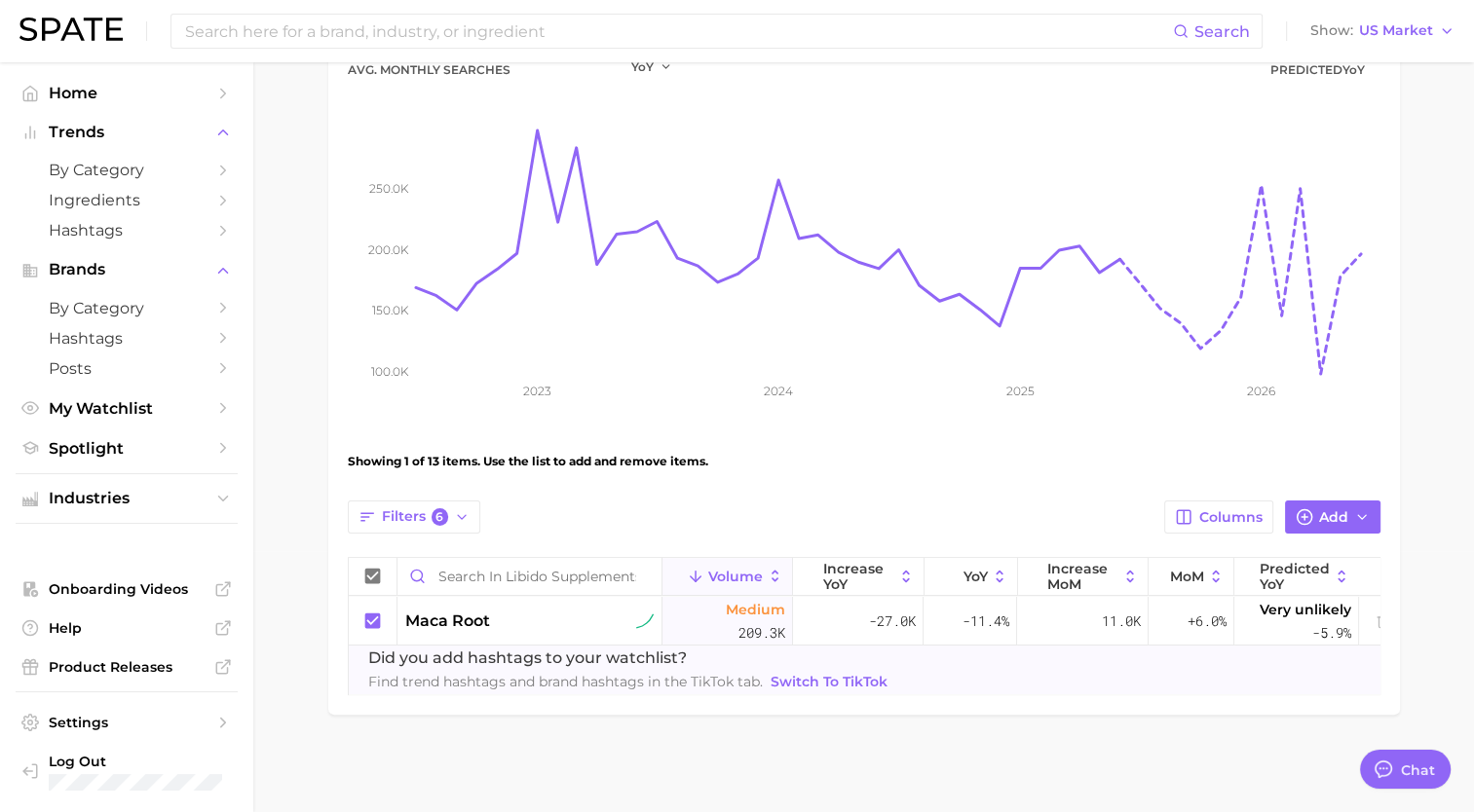
scroll to position [275, 0]
click at [401, 509] on span "Filters 6" at bounding box center [415, 518] width 68 height 18
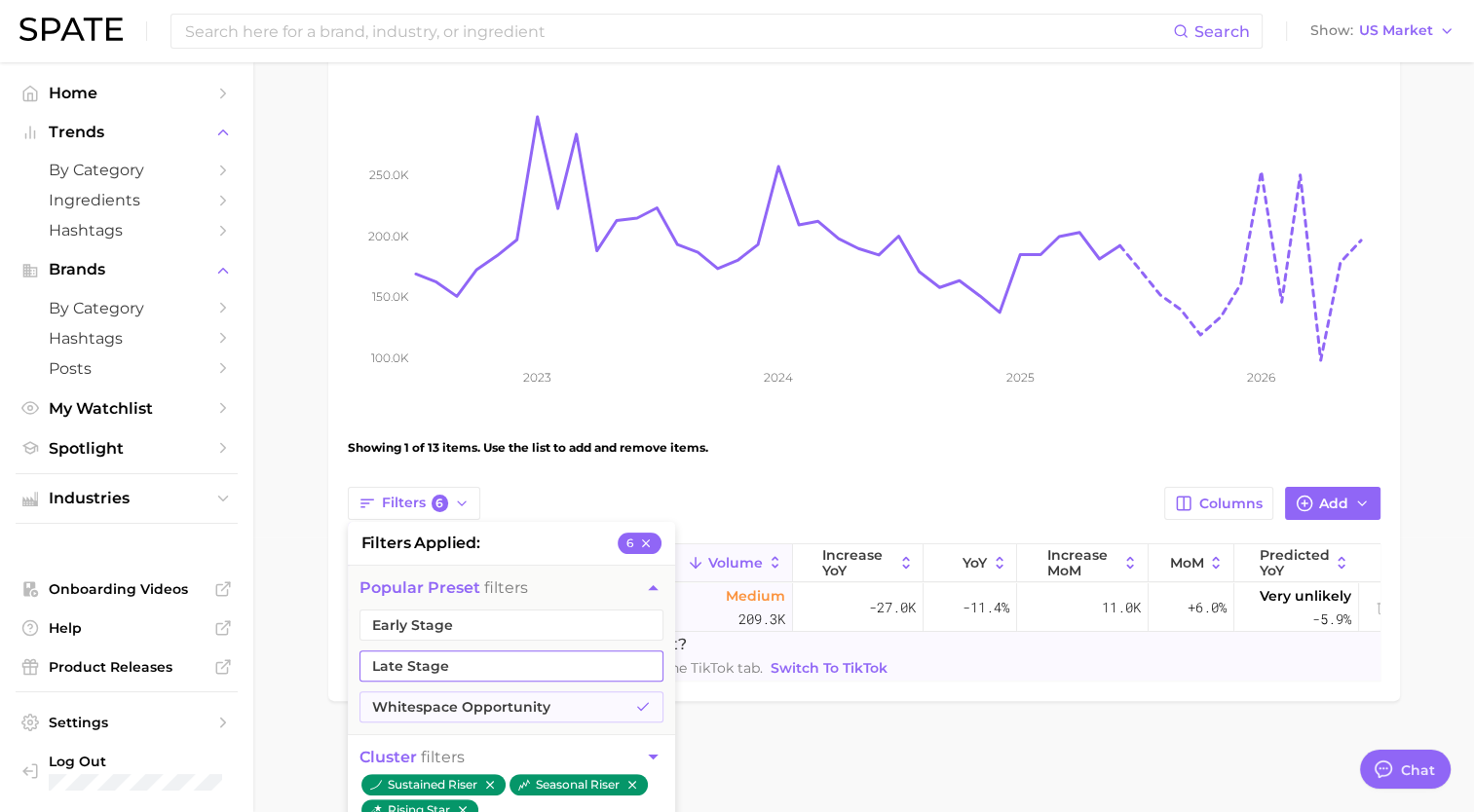
click at [548, 668] on button "Late Stage" at bounding box center [511, 666] width 304 height 31
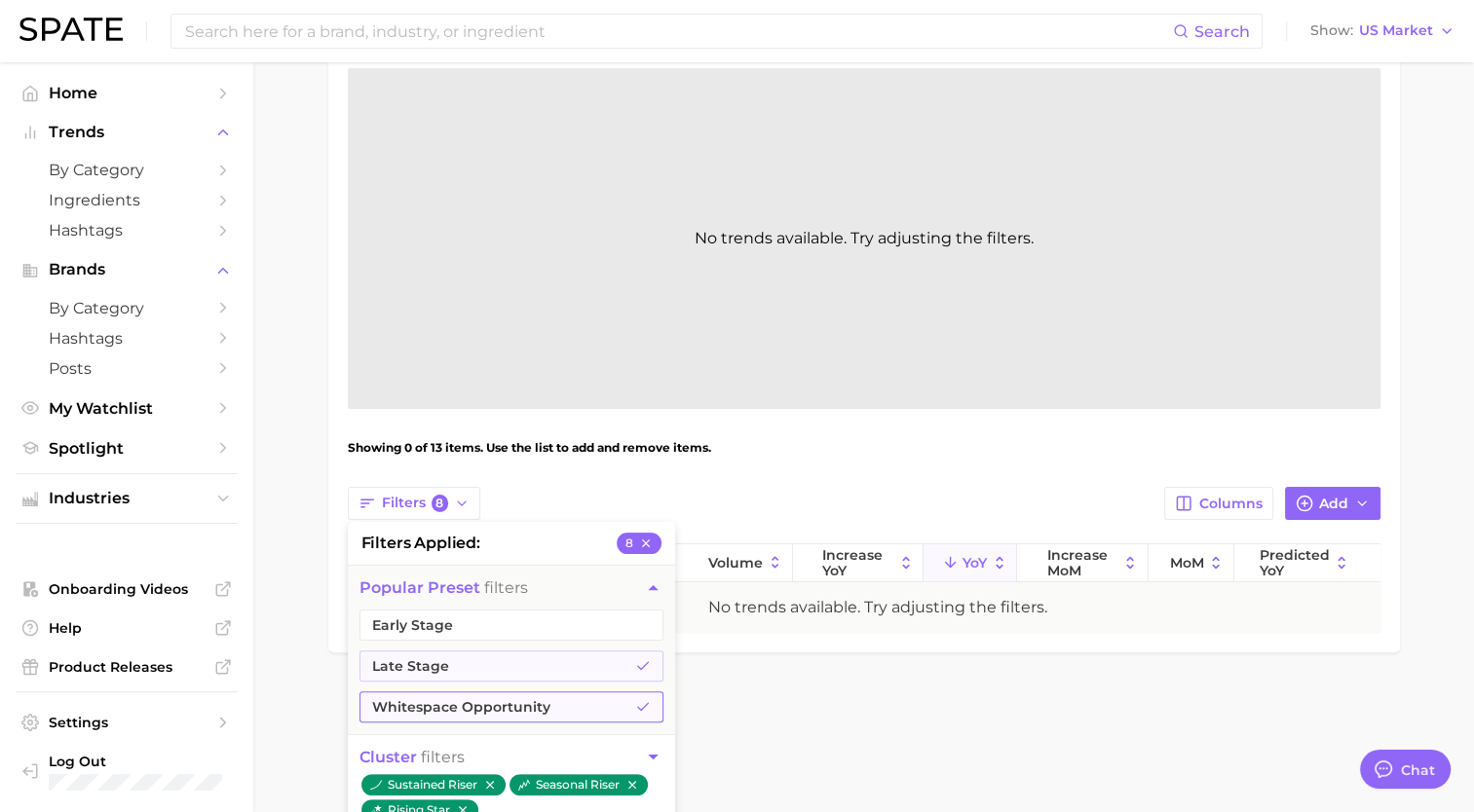
click at [560, 705] on button "Whitespace Opportunity" at bounding box center [511, 707] width 304 height 31
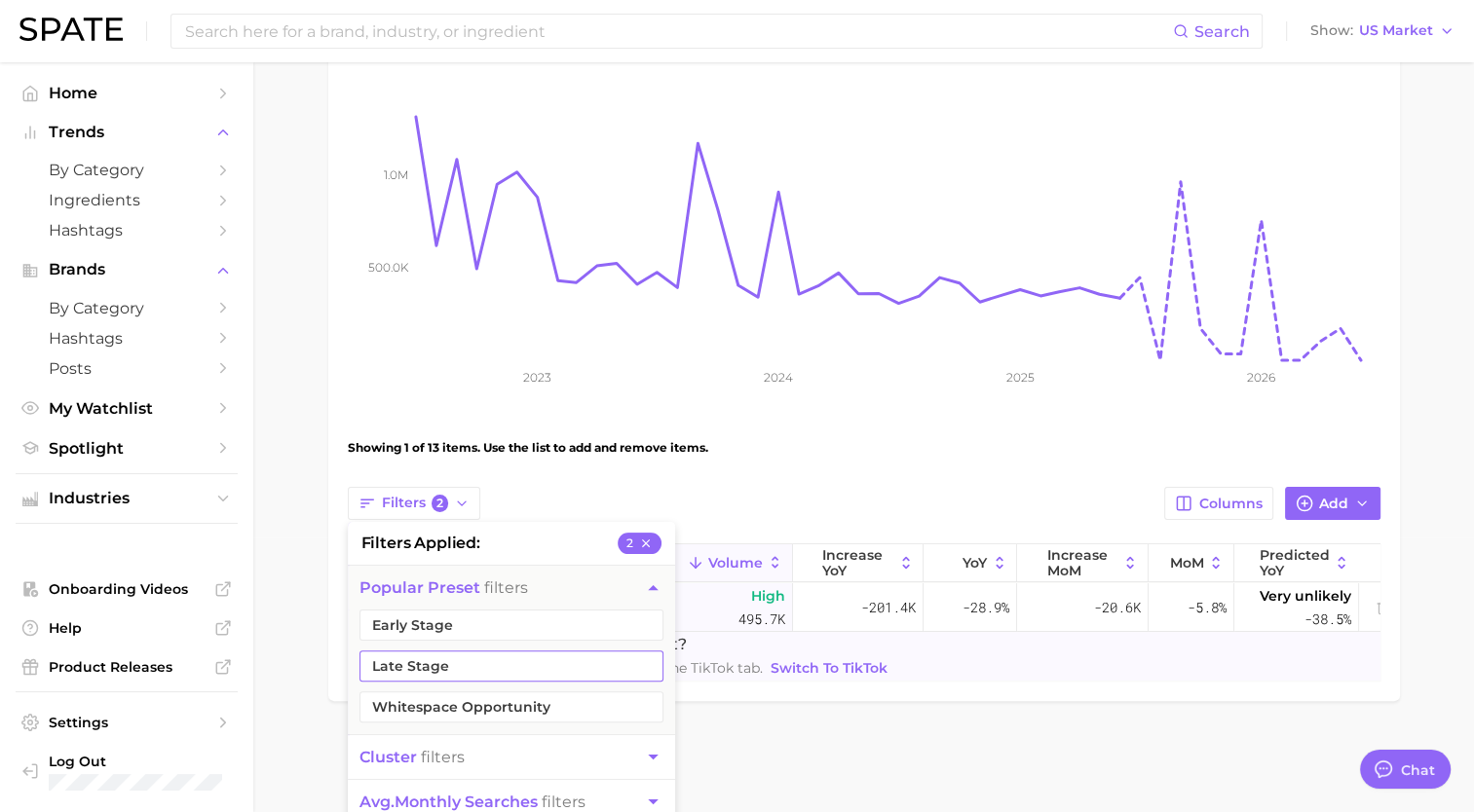
click at [549, 668] on button "Late Stage" at bounding box center [511, 666] width 304 height 31
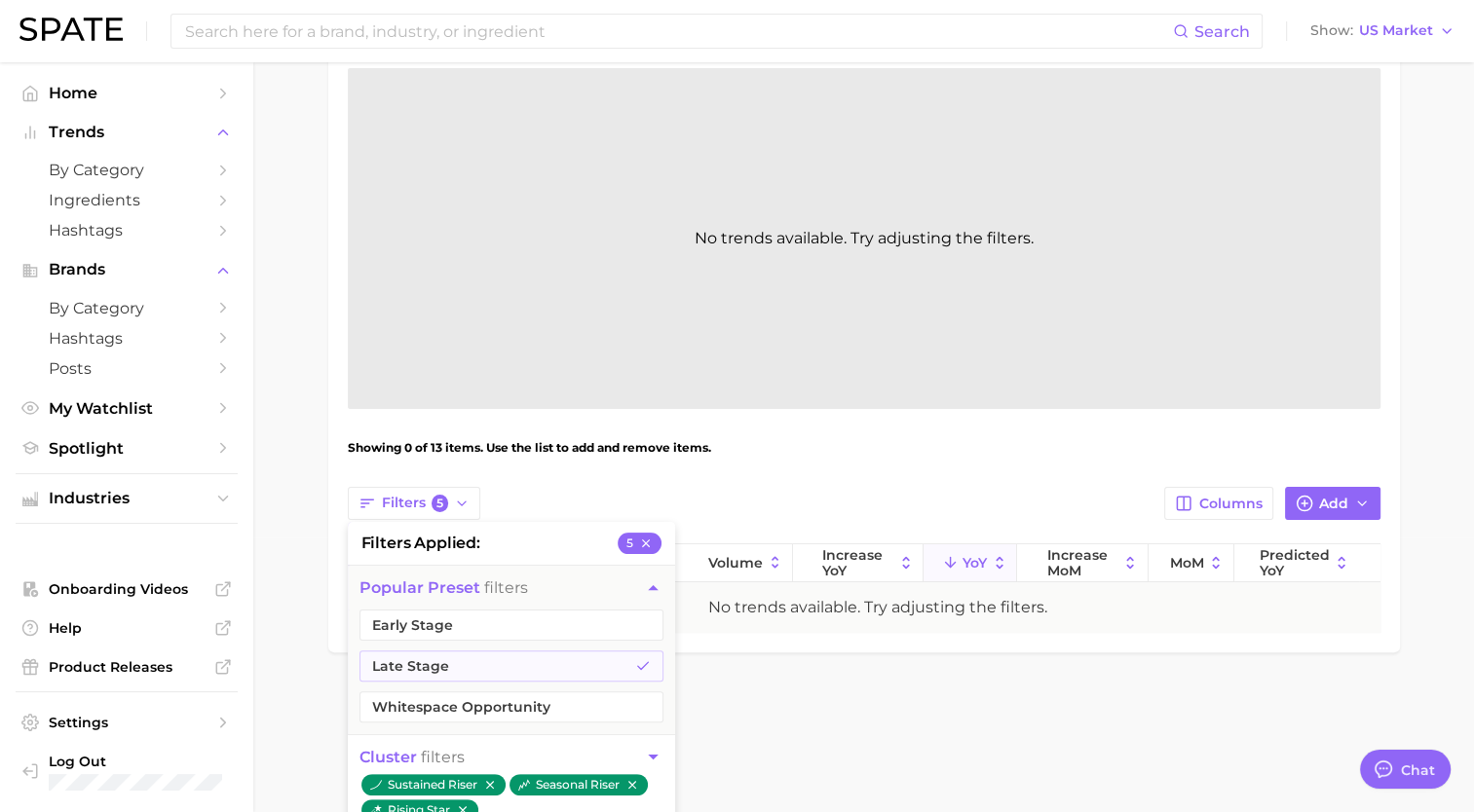
click at [746, 733] on main "Libido Supplements Settings Overview Google TikTok View Combined Export Data - …" at bounding box center [863, 268] width 1221 height 962
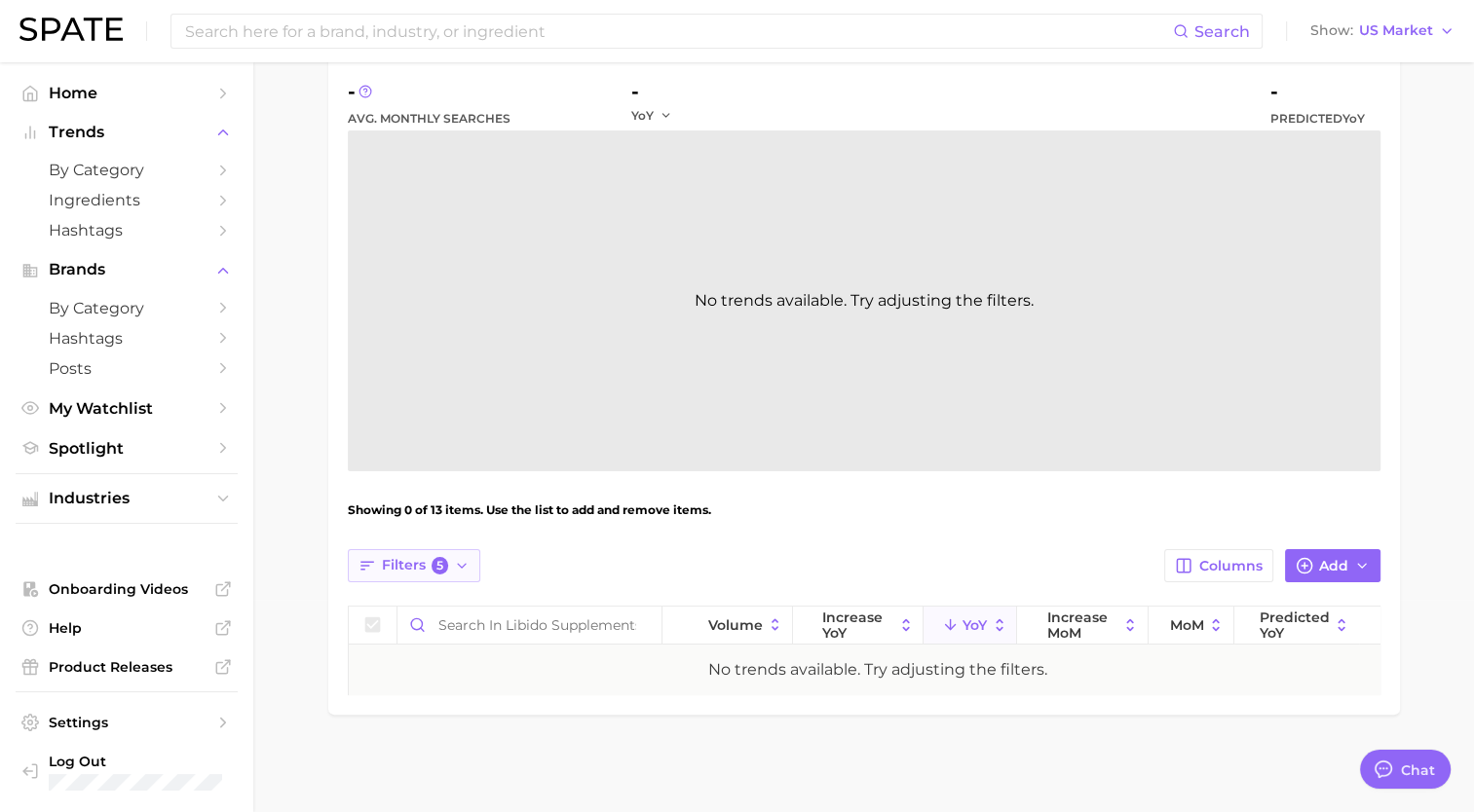
click at [454, 558] on icon "button" at bounding box center [462, 565] width 16 height 16
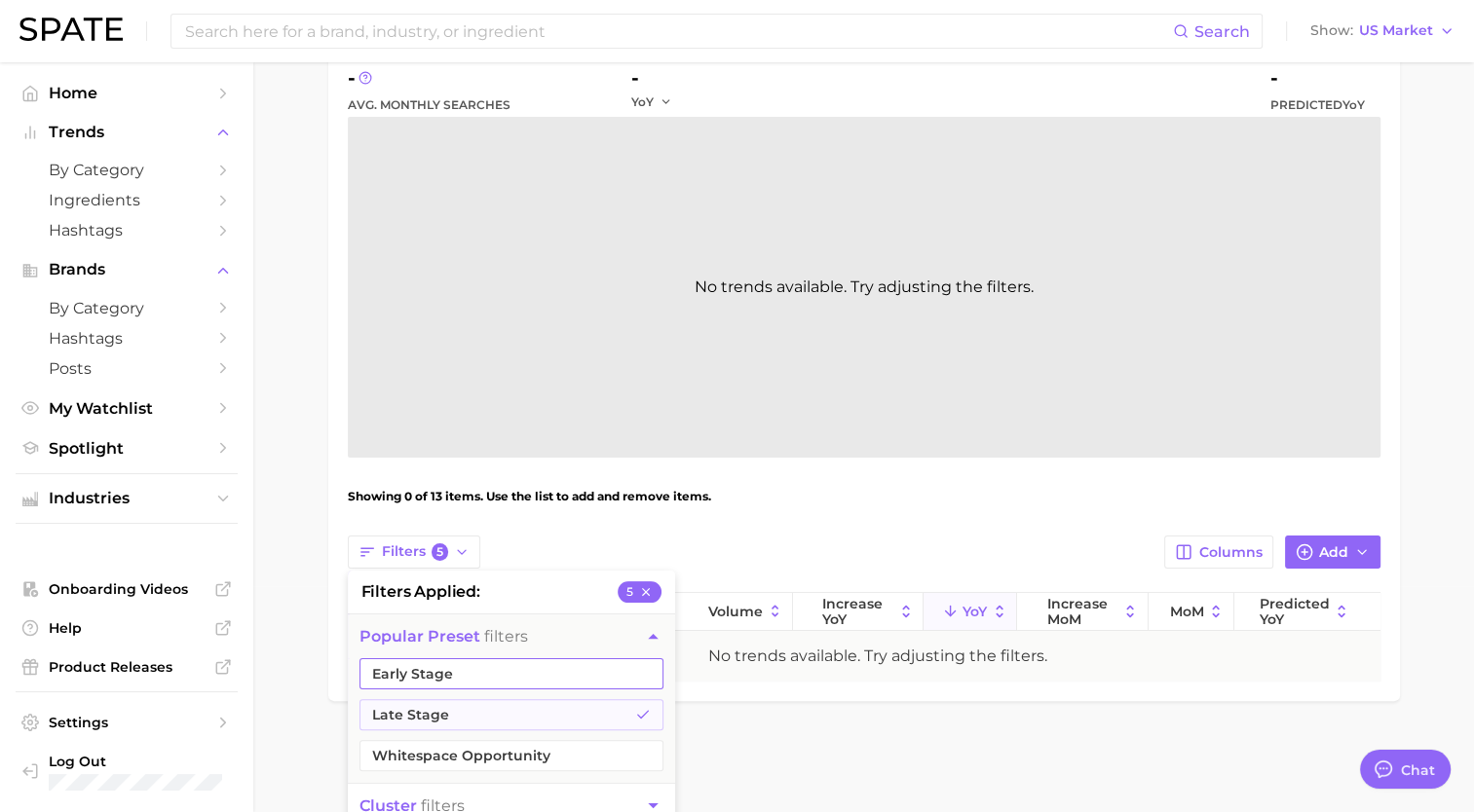
click at [483, 682] on button "Early Stage" at bounding box center [511, 674] width 304 height 31
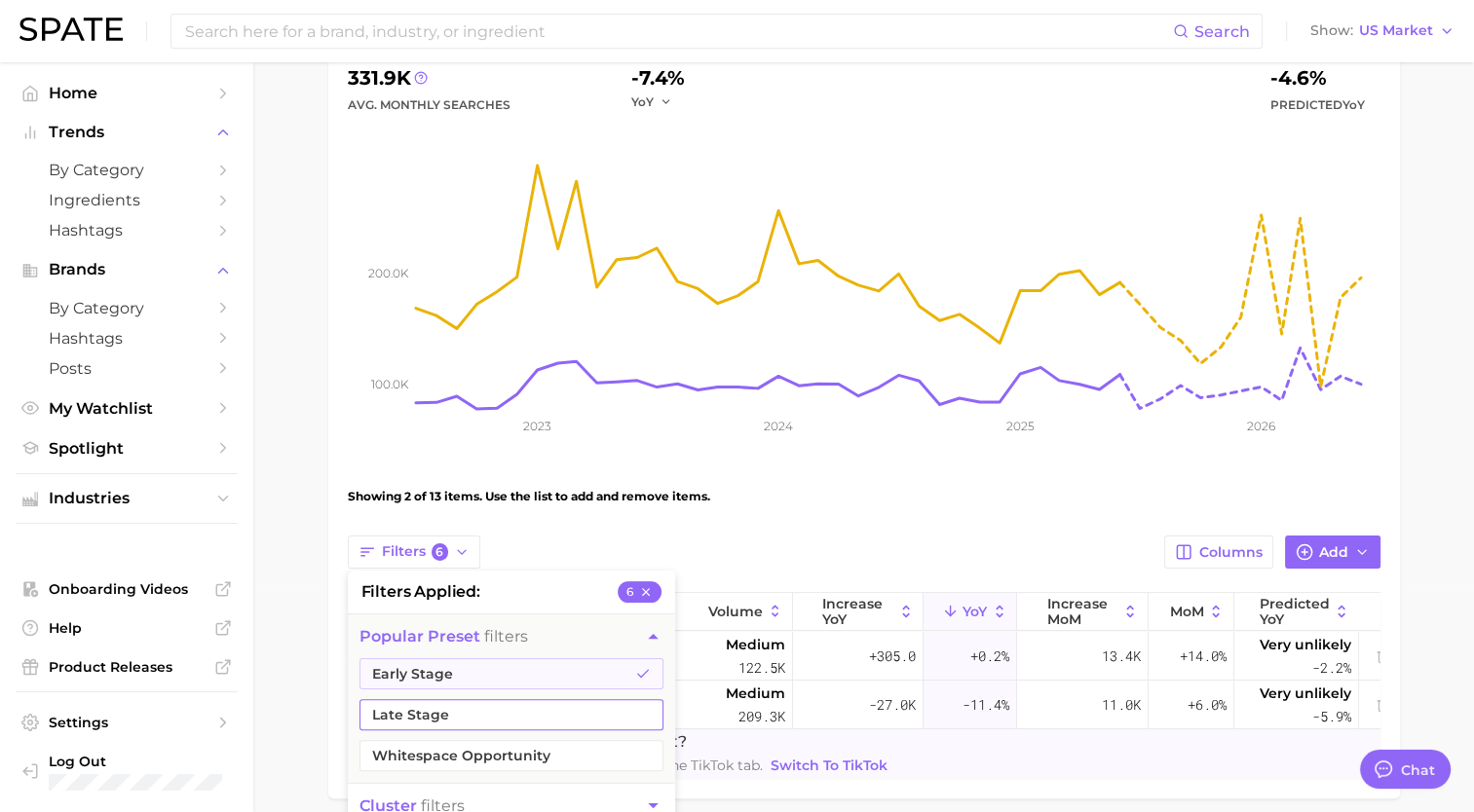
click at [478, 709] on button "Late Stage" at bounding box center [511, 715] width 304 height 31
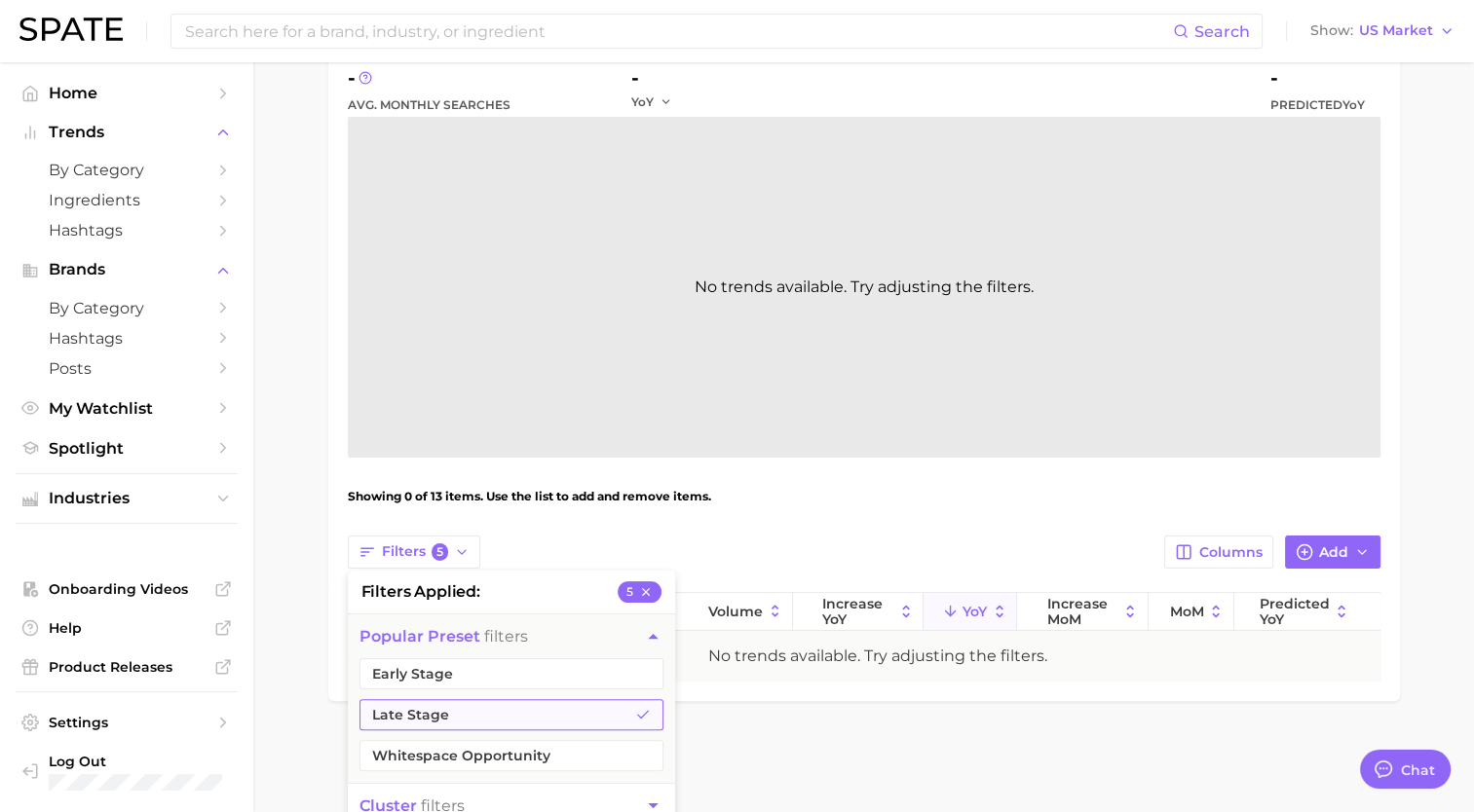
click at [478, 709] on button "Late Stage" at bounding box center [511, 715] width 304 height 31
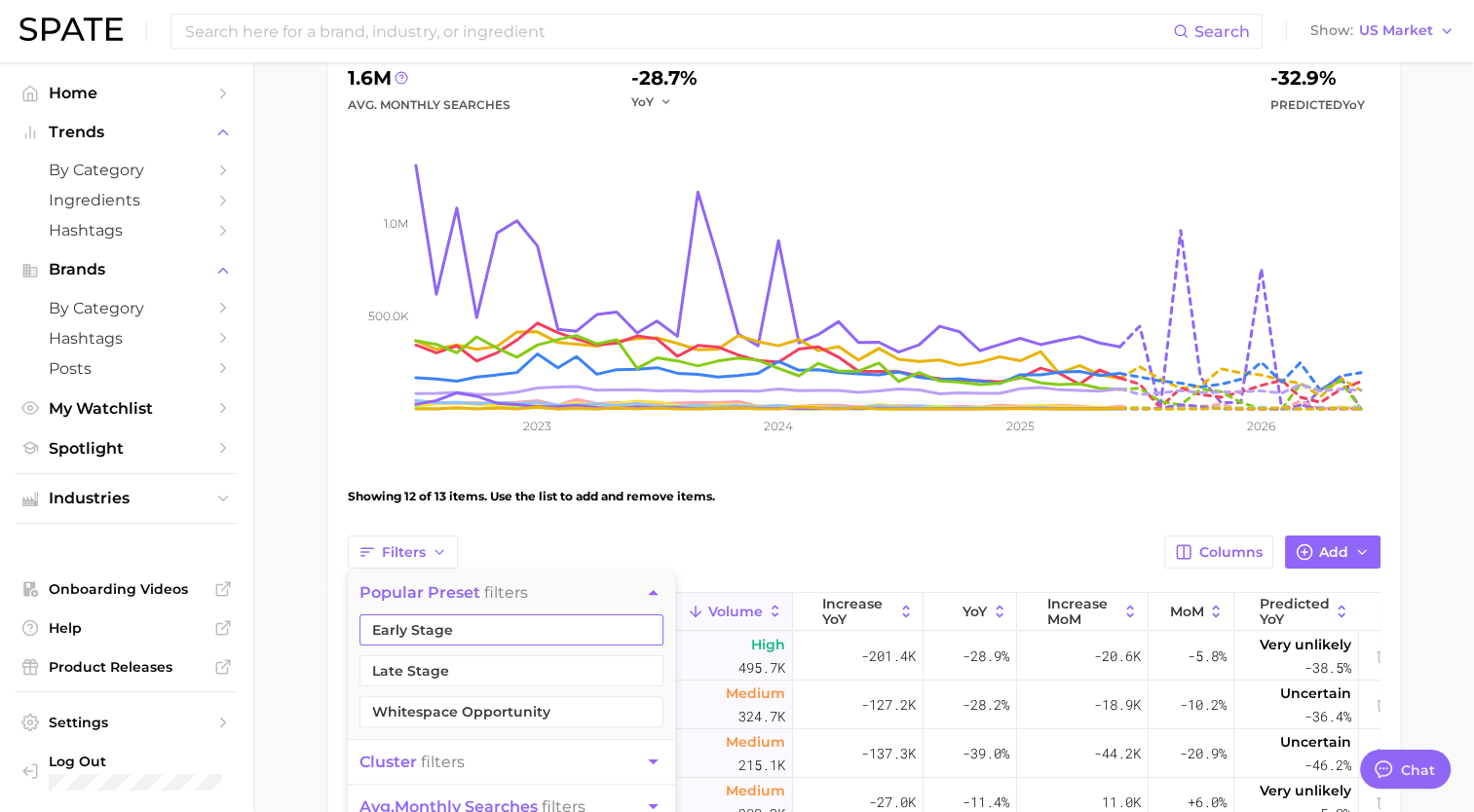
click at [451, 633] on button "Early Stage" at bounding box center [511, 630] width 304 height 31
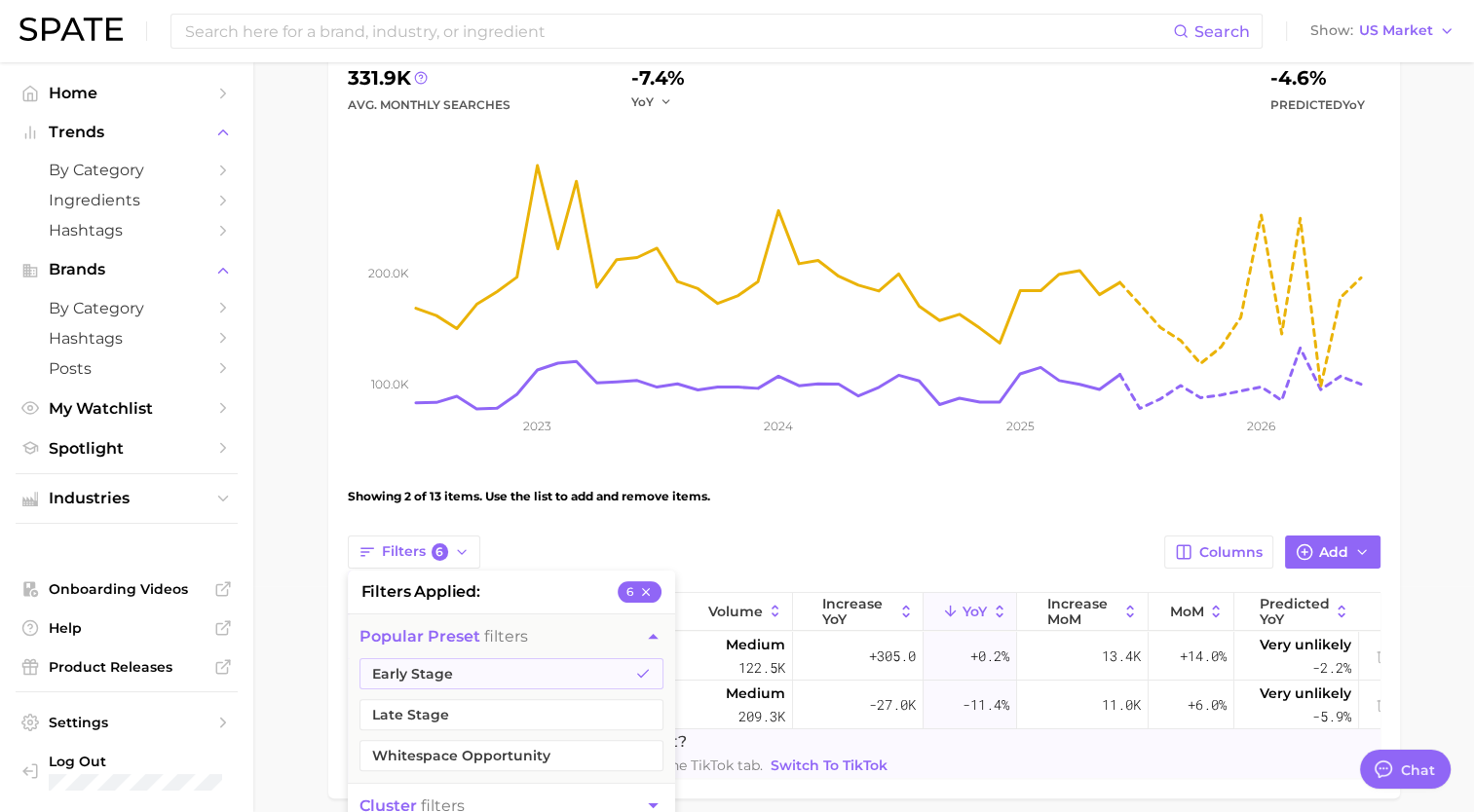
click at [639, 507] on div "Showing 2 of 13 items. Use the list to add and remove items." at bounding box center [863, 497] width 1033 height 55
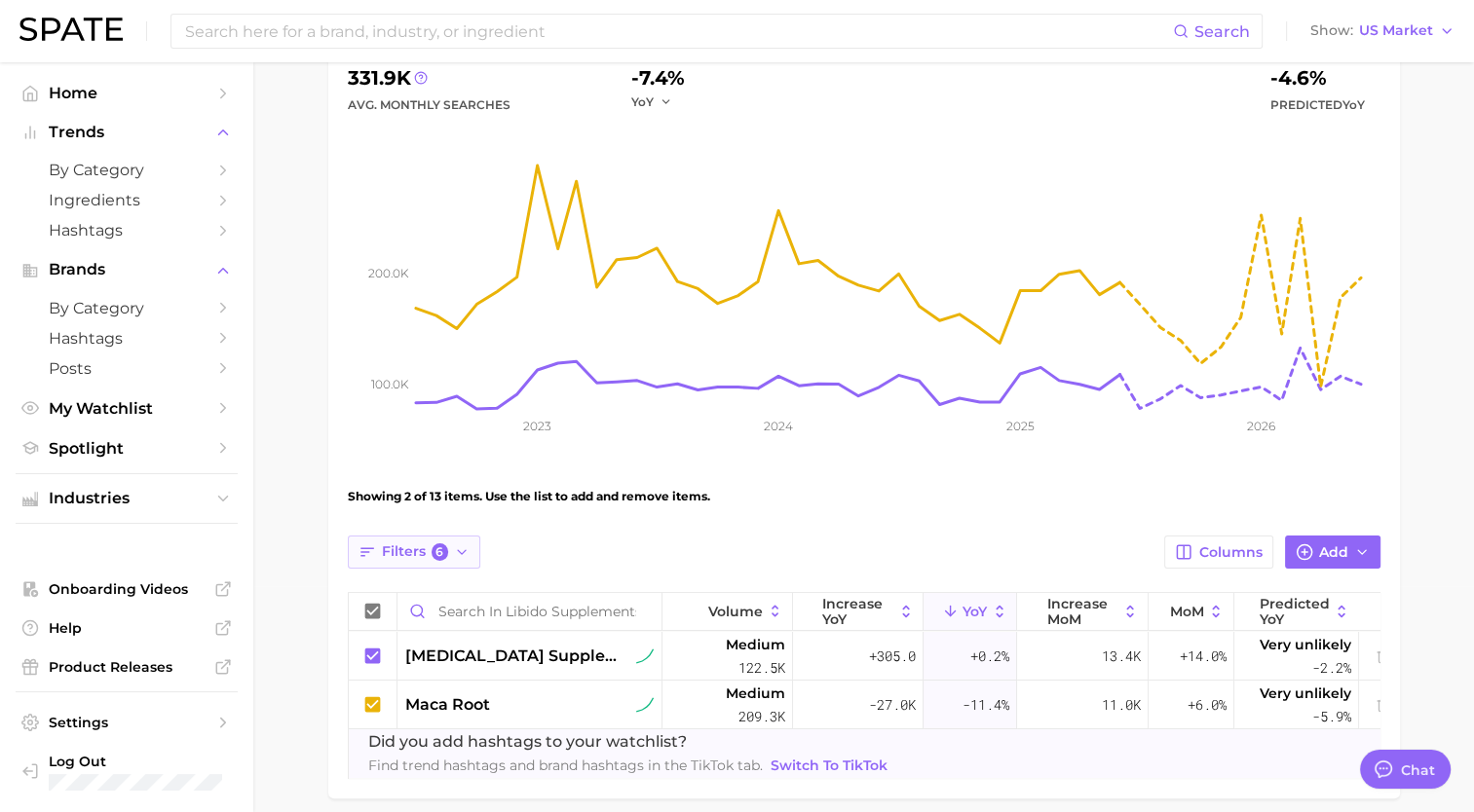
click at [416, 547] on span "Filters 6" at bounding box center [415, 552] width 68 height 18
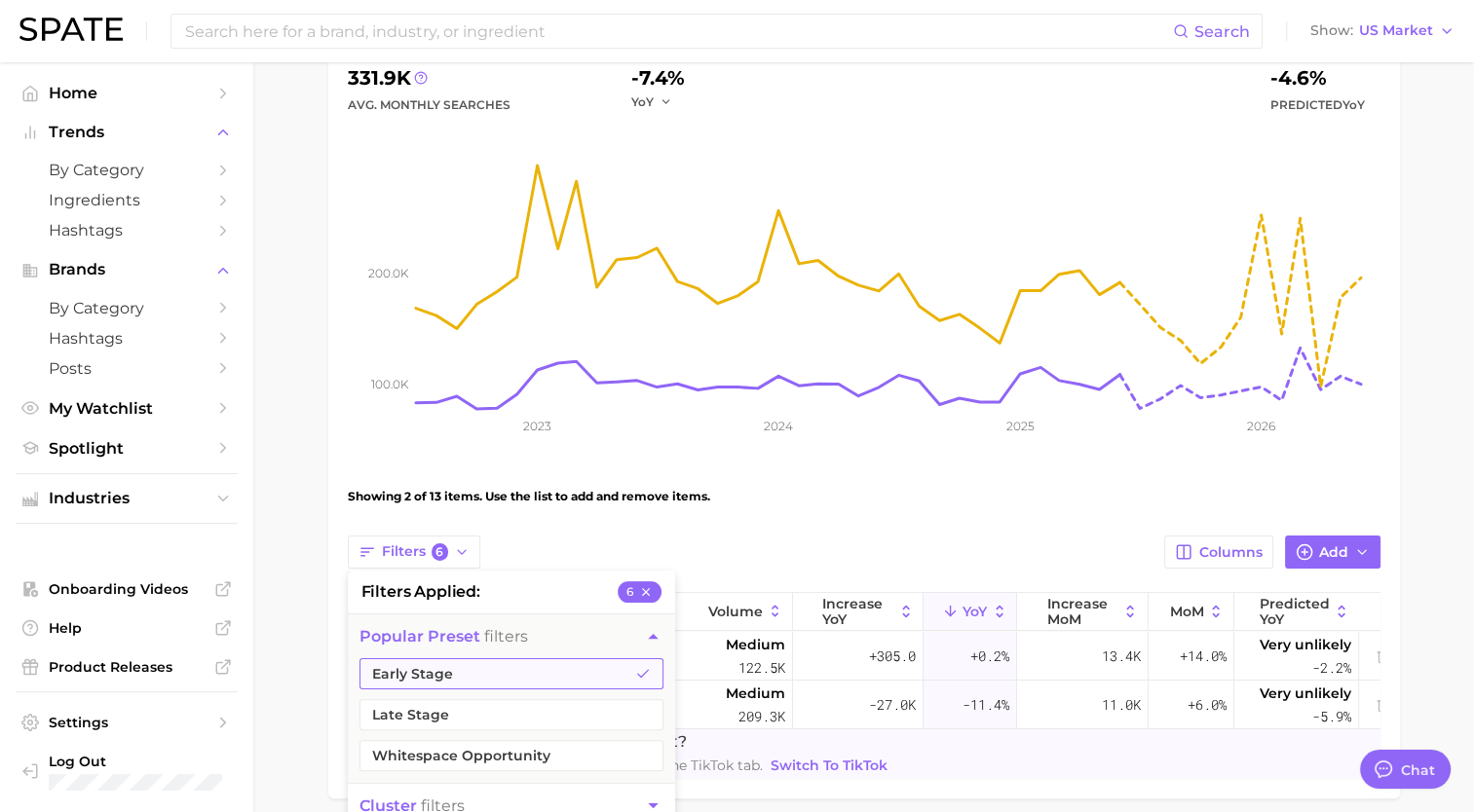
click at [518, 673] on button "Early Stage" at bounding box center [511, 674] width 304 height 31
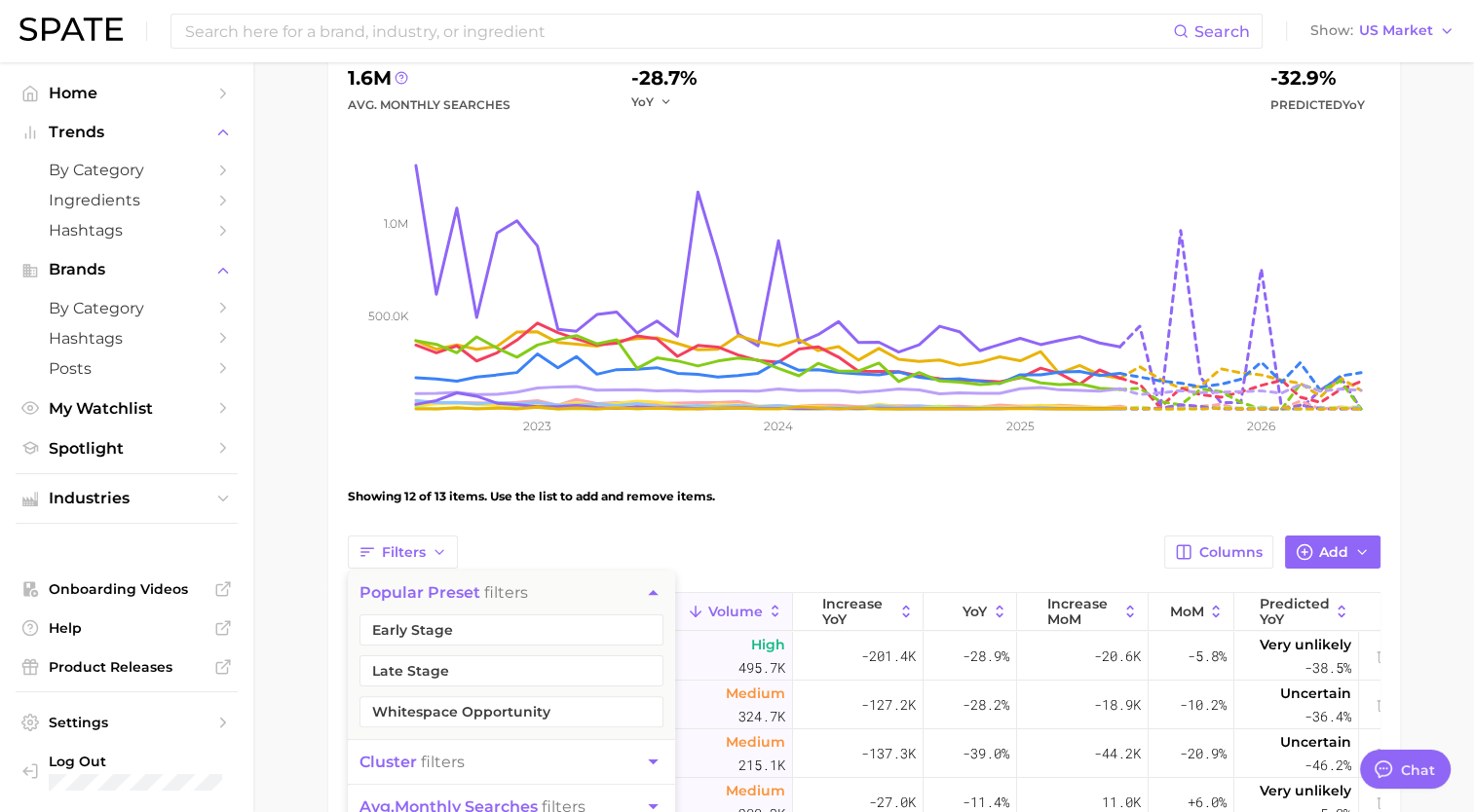
click at [651, 513] on div "Showing 12 of 13 items. Use the list to add and remove items." at bounding box center [863, 497] width 1033 height 55
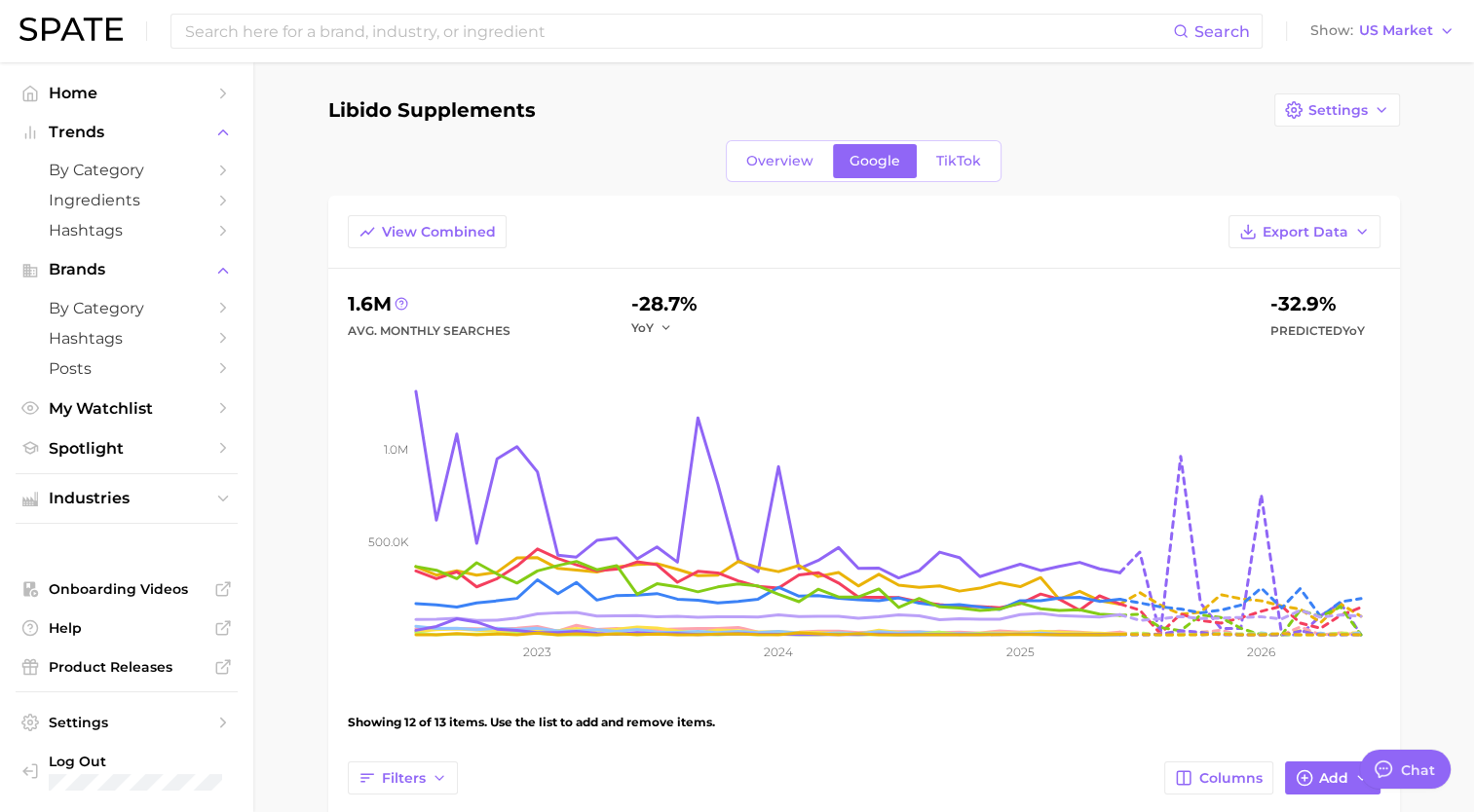
click at [781, 177] on div "Overview Google TikTok" at bounding box center [863, 160] width 276 height 42
click at [761, 156] on span "Overview" at bounding box center [779, 160] width 68 height 17
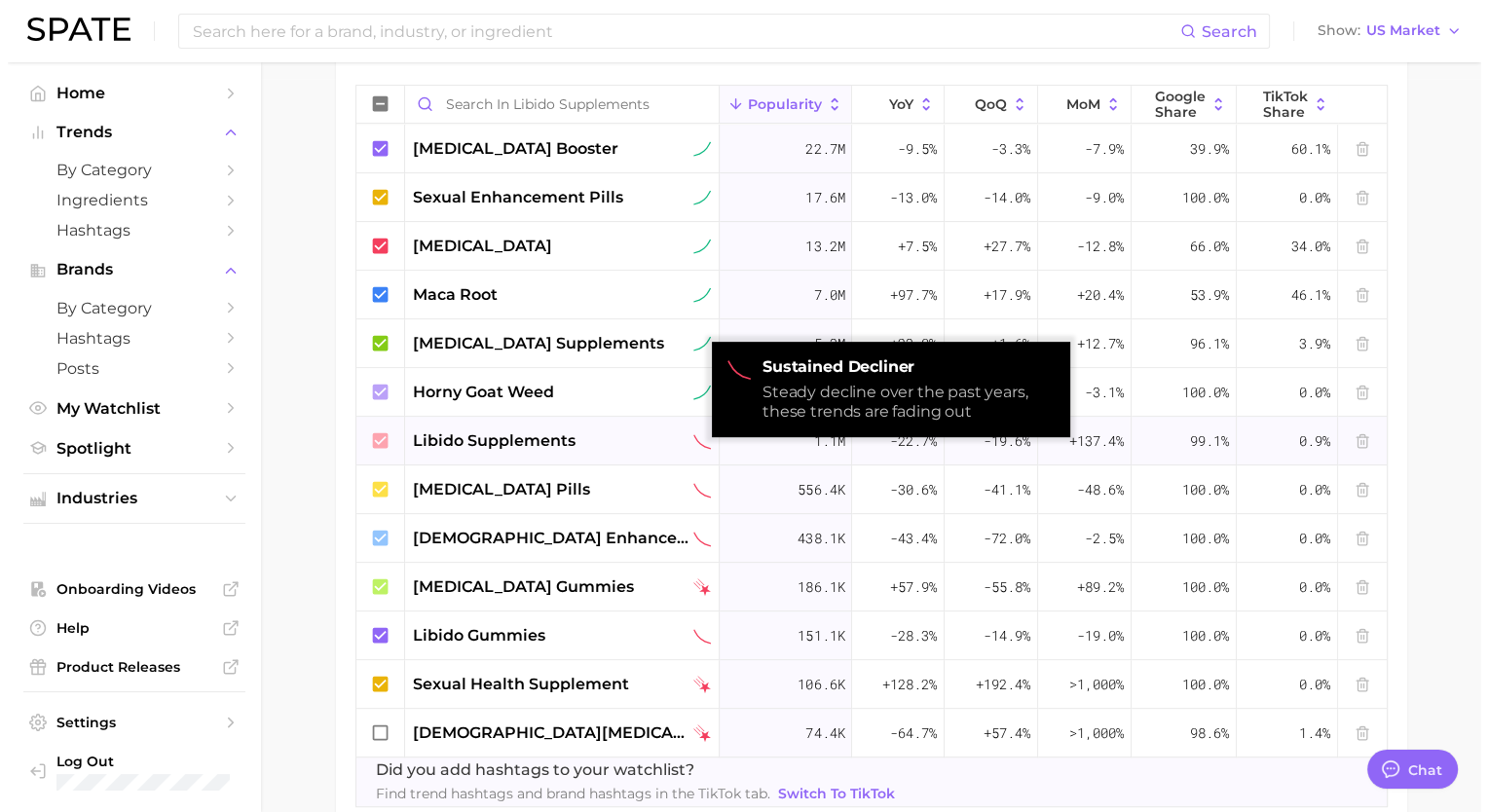
scroll to position [734, 0]
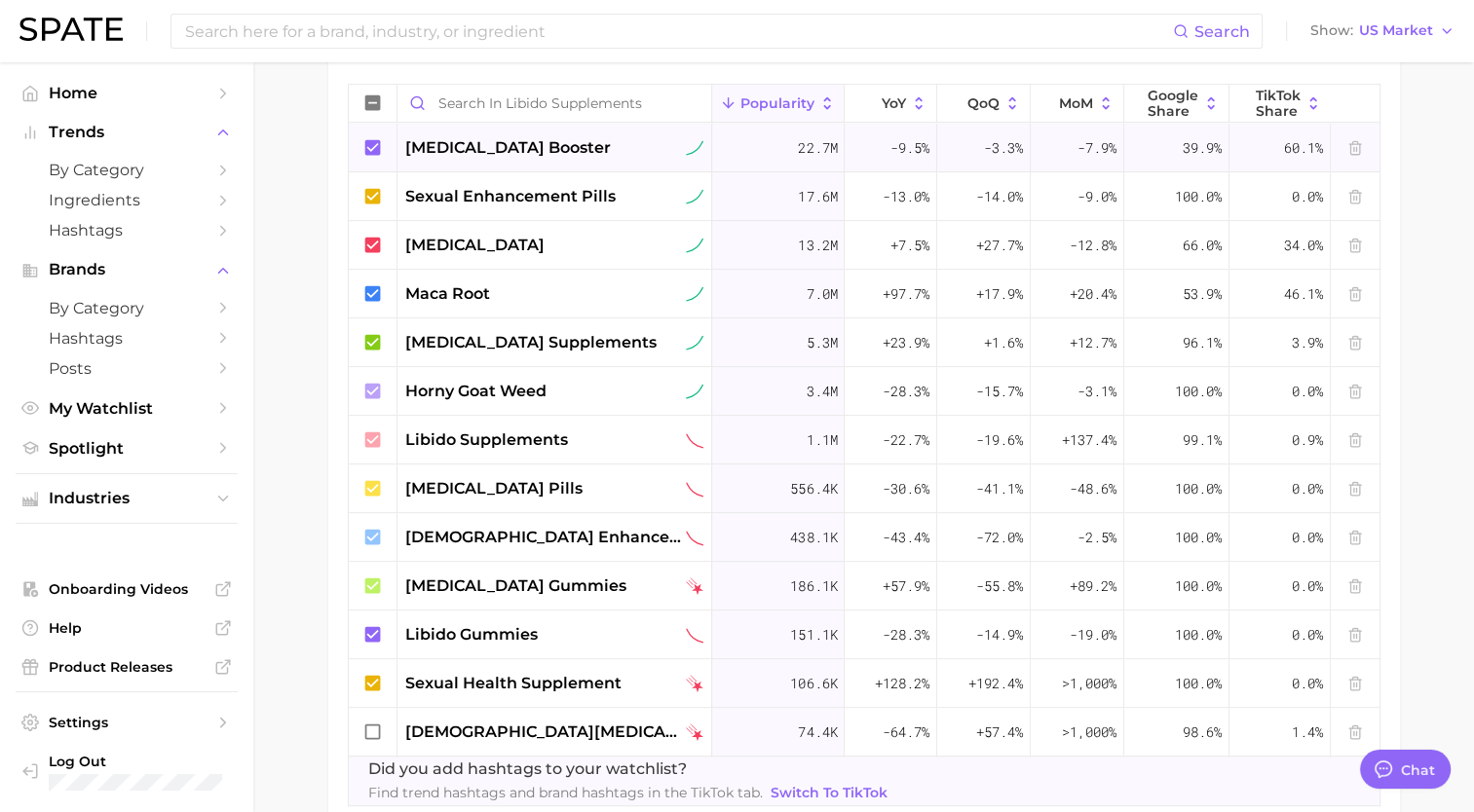
click at [570, 152] on span "testosterone booster" at bounding box center [508, 148] width 206 height 23
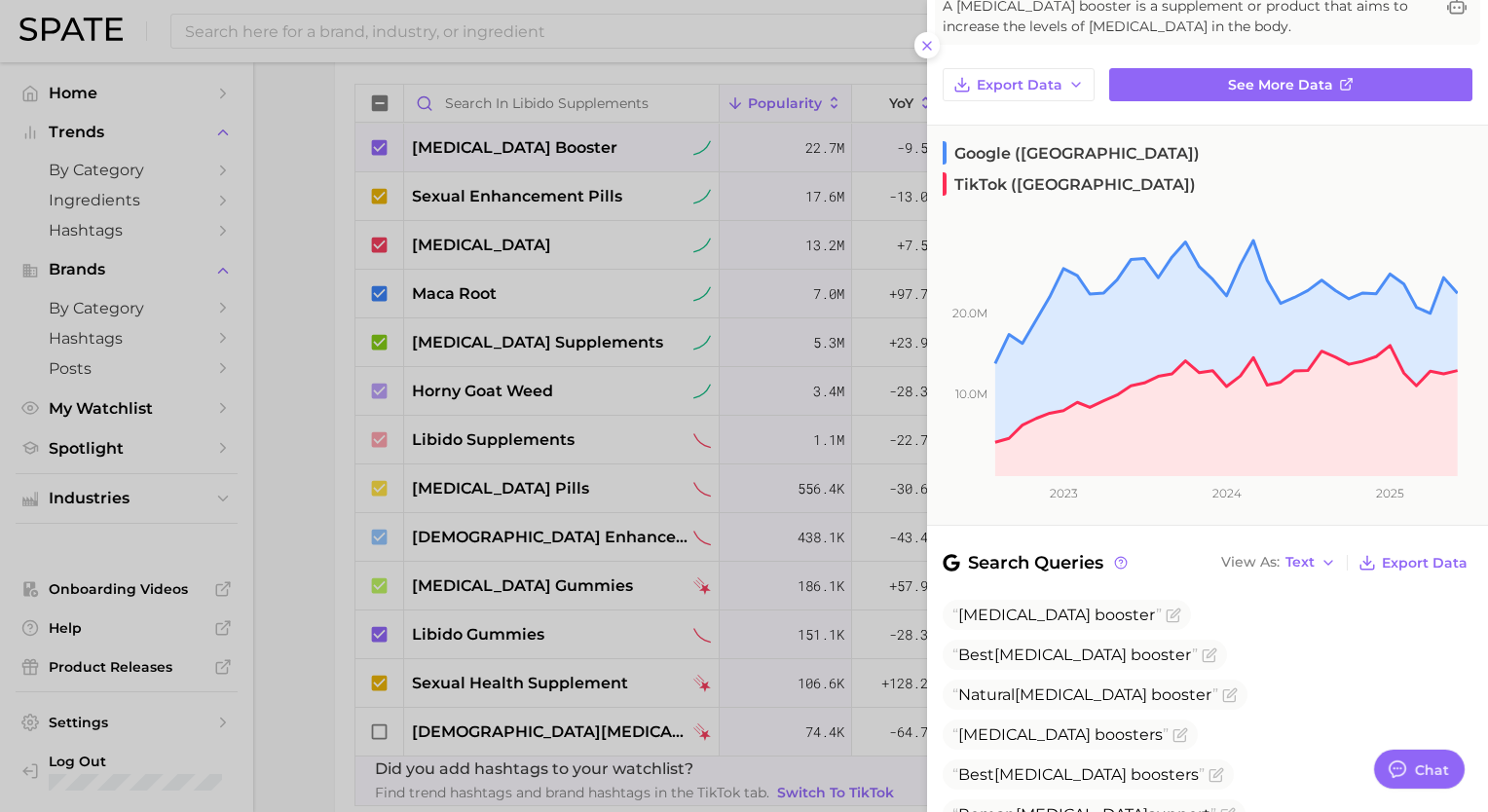
scroll to position [0, 0]
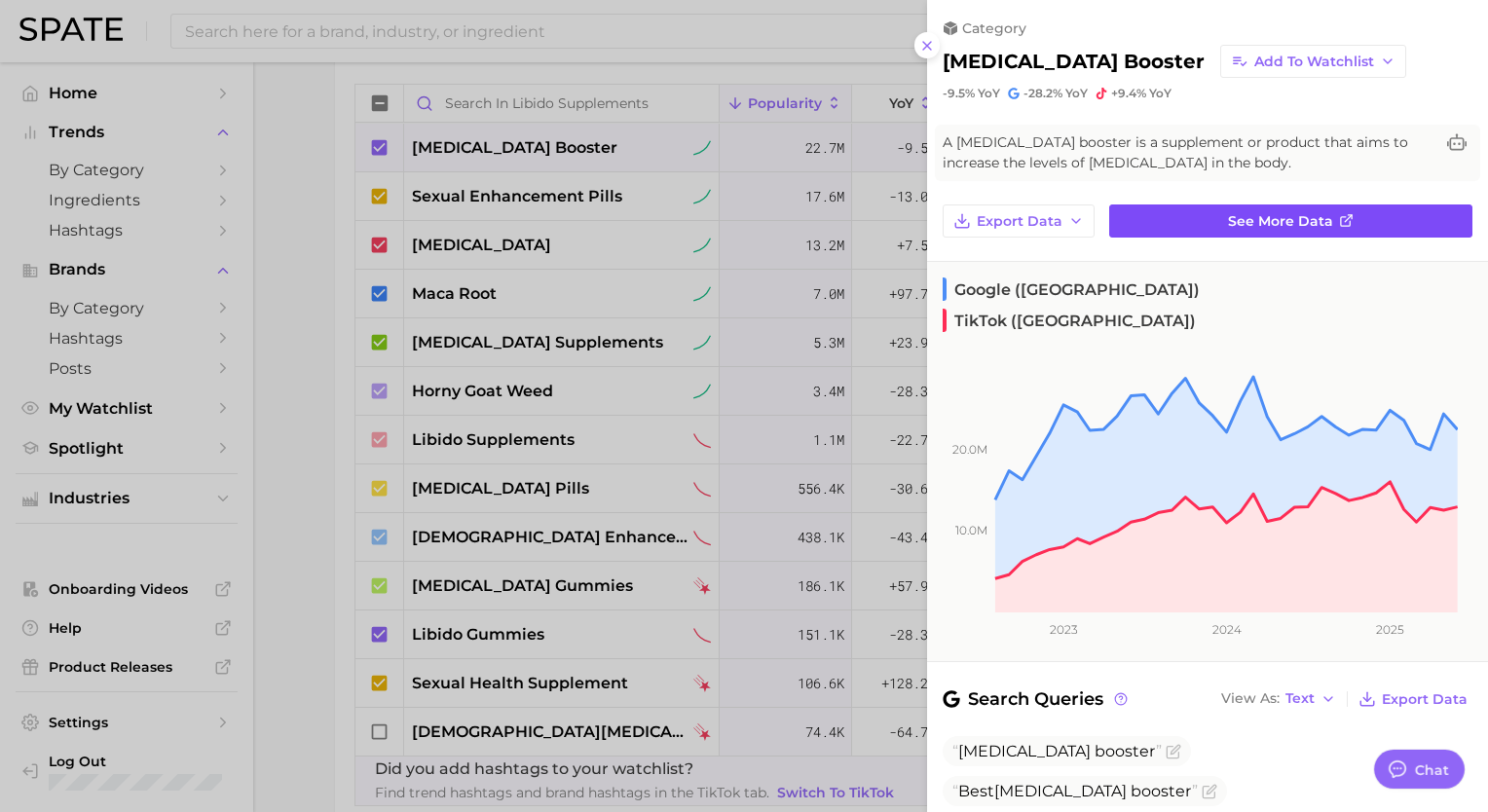
click at [1209, 214] on link "See more data" at bounding box center [1290, 221] width 363 height 33
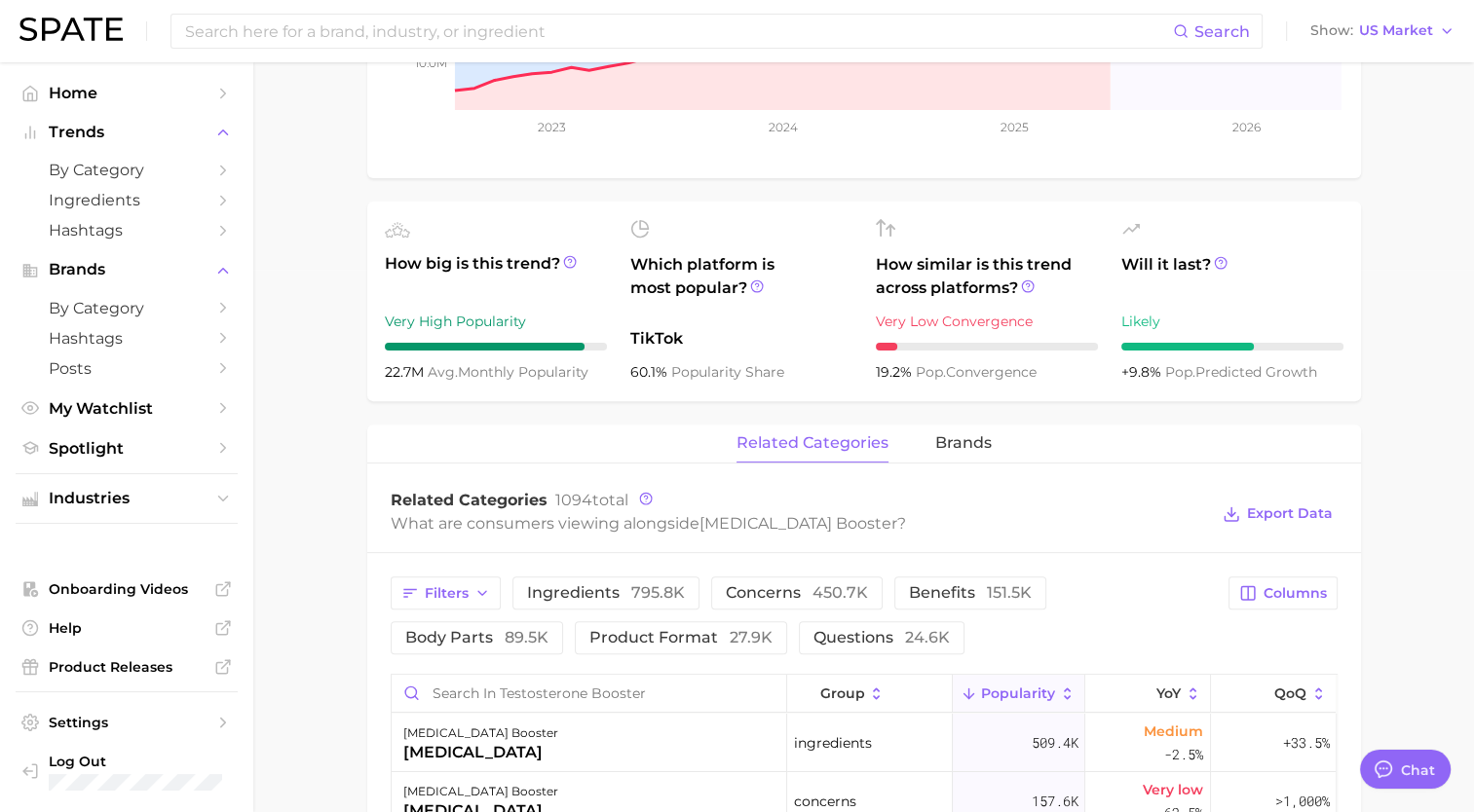
scroll to position [538, 0]
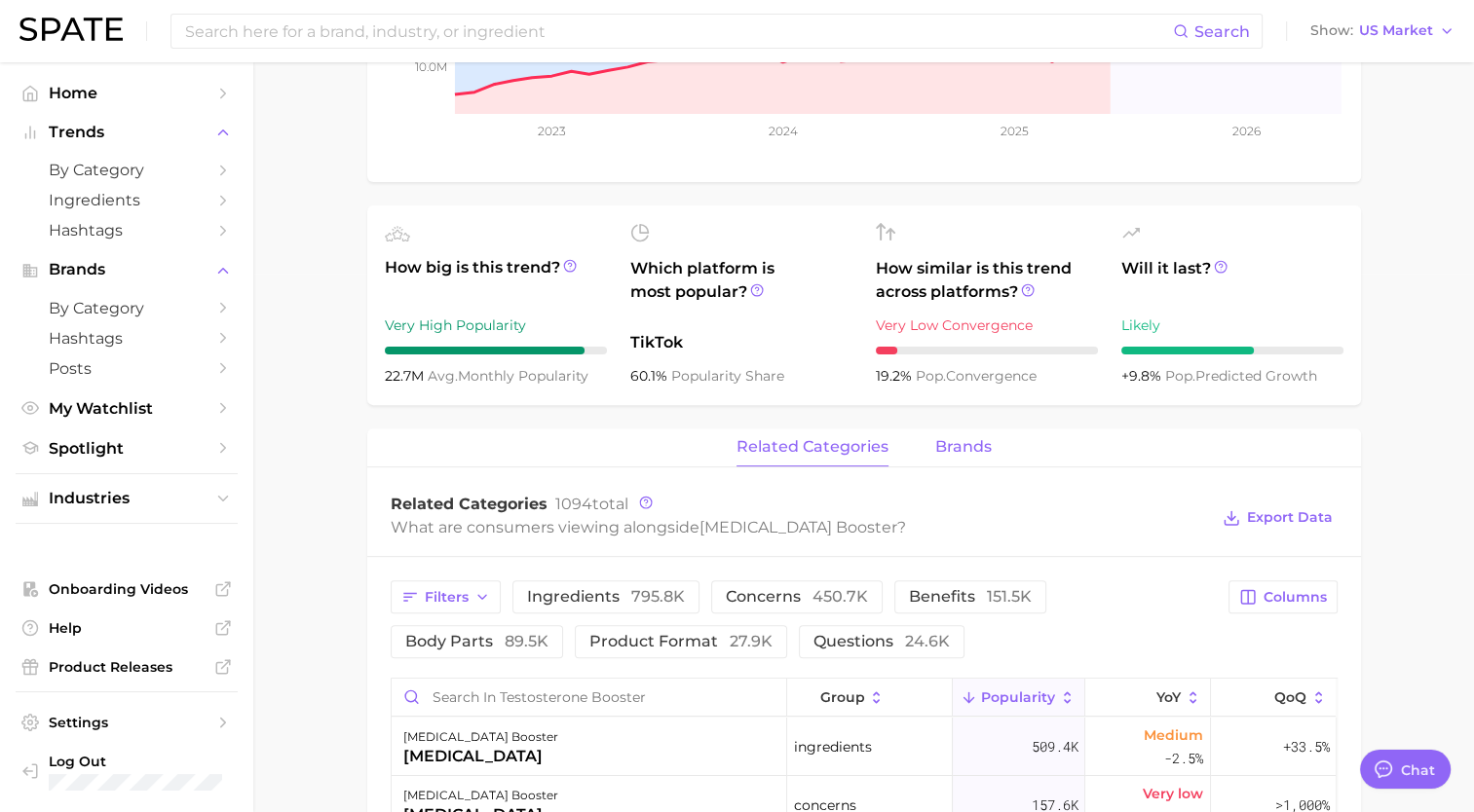
click at [960, 447] on span "brands" at bounding box center [963, 447] width 57 height 18
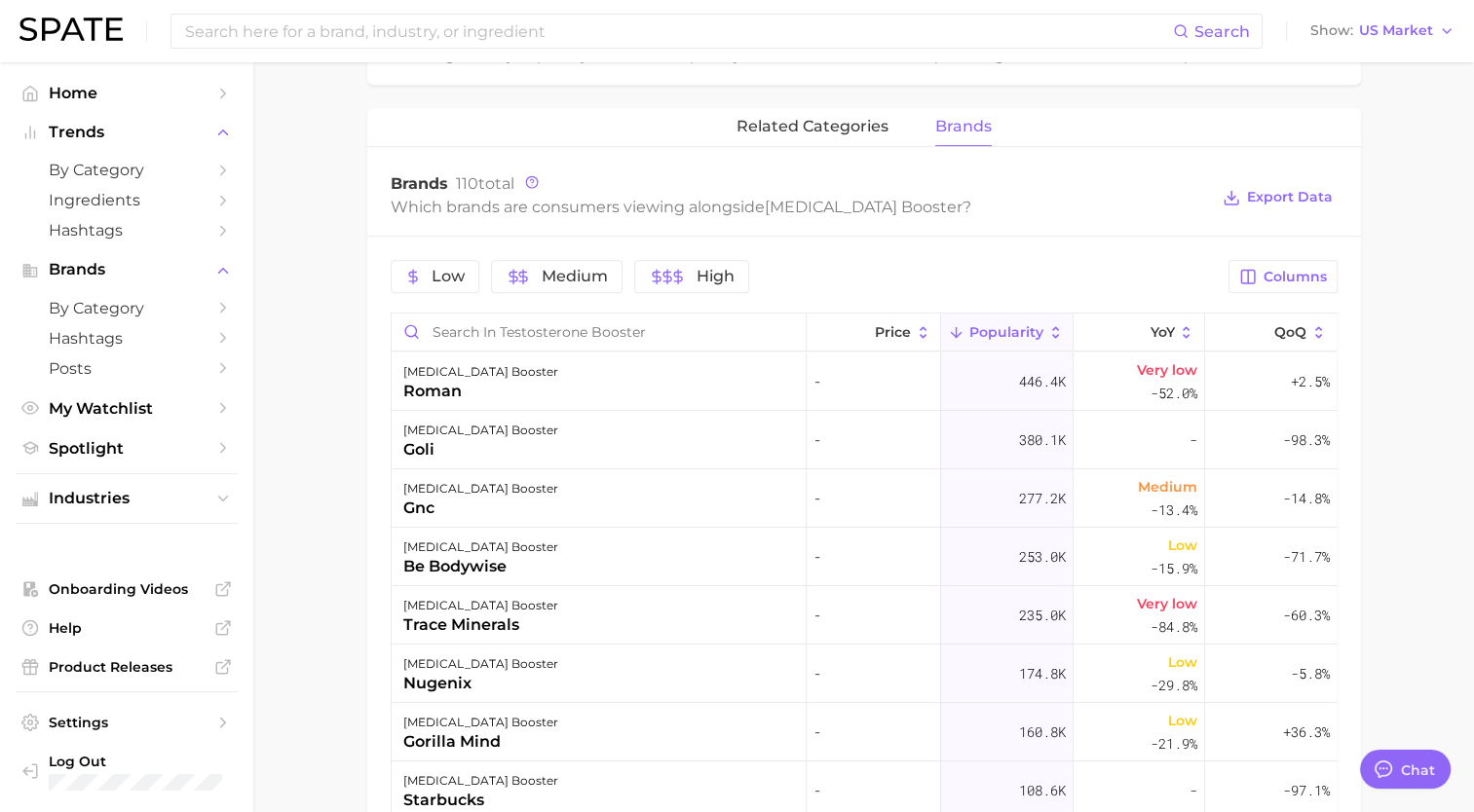
scroll to position [0, 0]
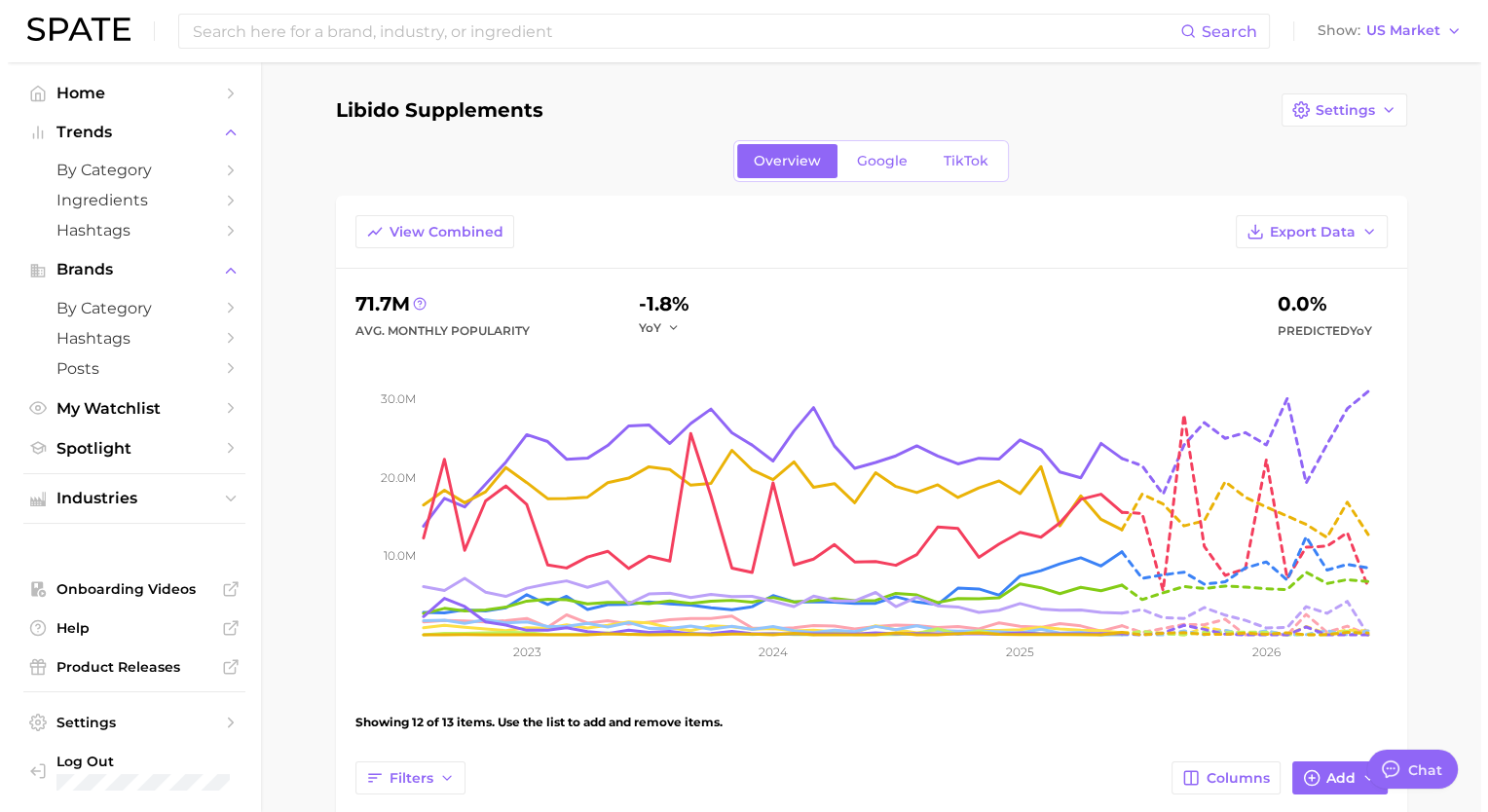
scroll to position [734, 0]
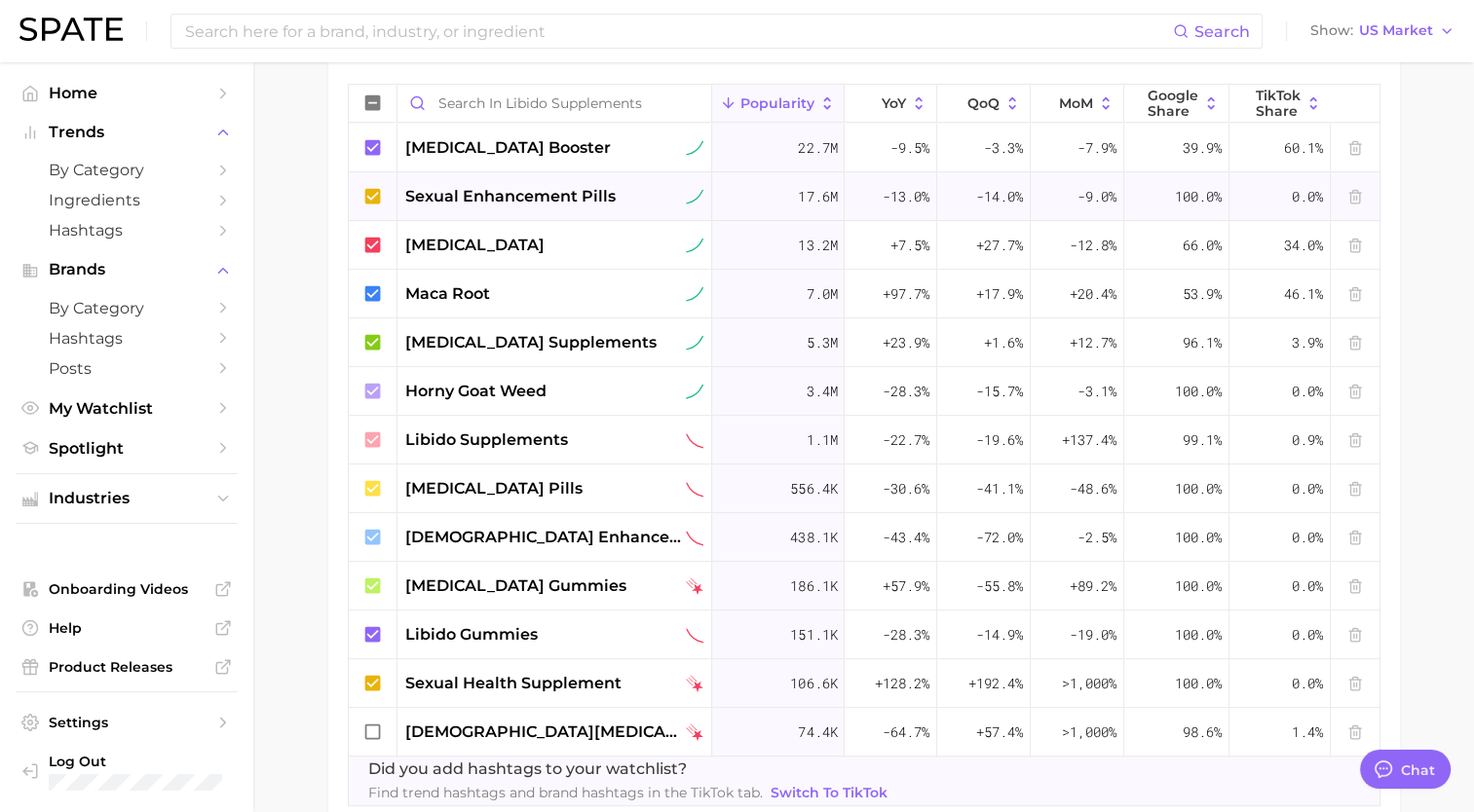
click at [555, 192] on span "sexual enhancement pills" at bounding box center [510, 197] width 210 height 23
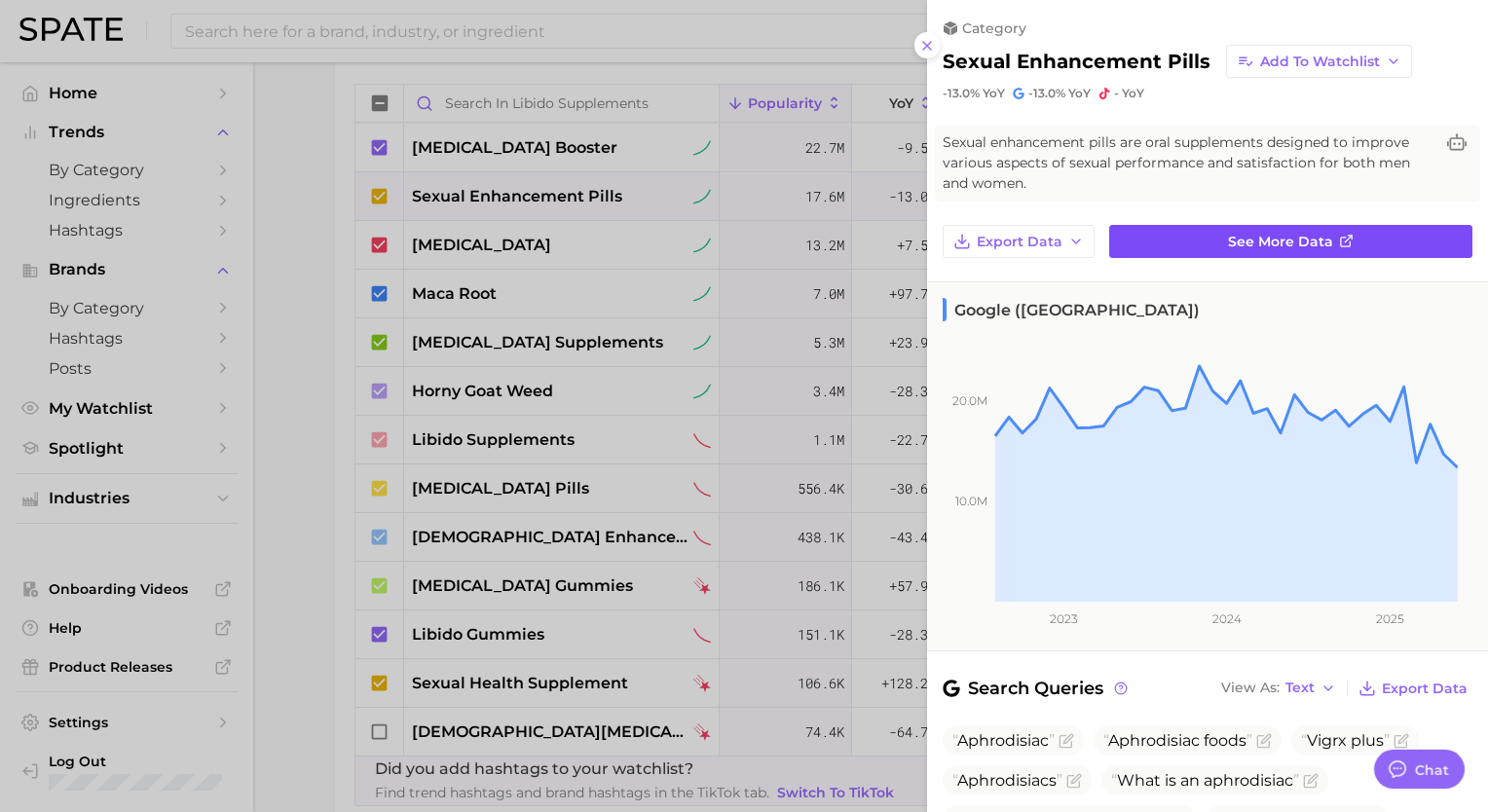
click at [1259, 248] on span "See more data" at bounding box center [1280, 242] width 105 height 17
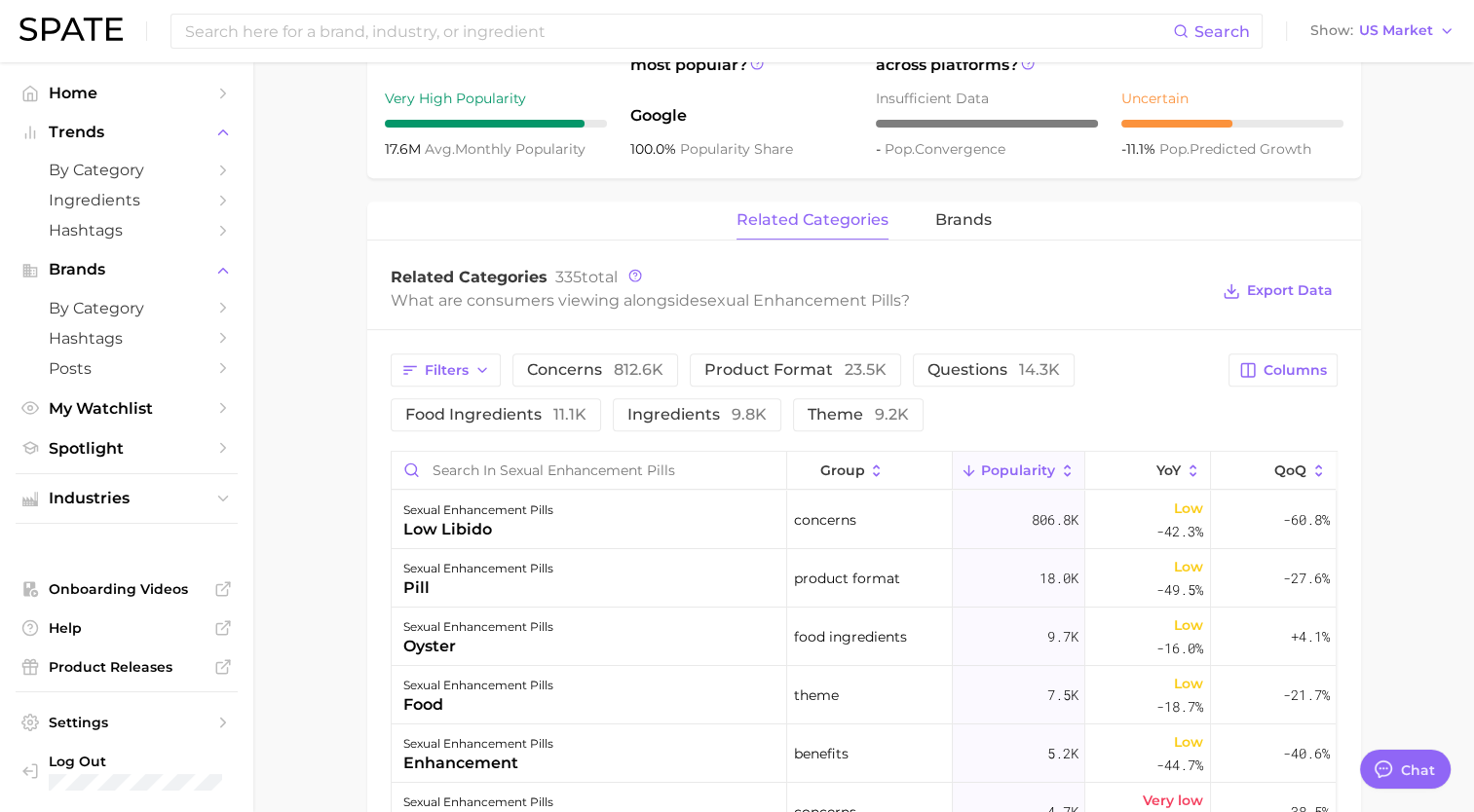
scroll to position [766, 0]
drag, startPoint x: 957, startPoint y: 214, endPoint x: 931, endPoint y: 218, distance: 26.3
click at [931, 218] on div "related categories brands" at bounding box center [863, 220] width 993 height 39
click at [954, 214] on span "brands" at bounding box center [963, 219] width 57 height 18
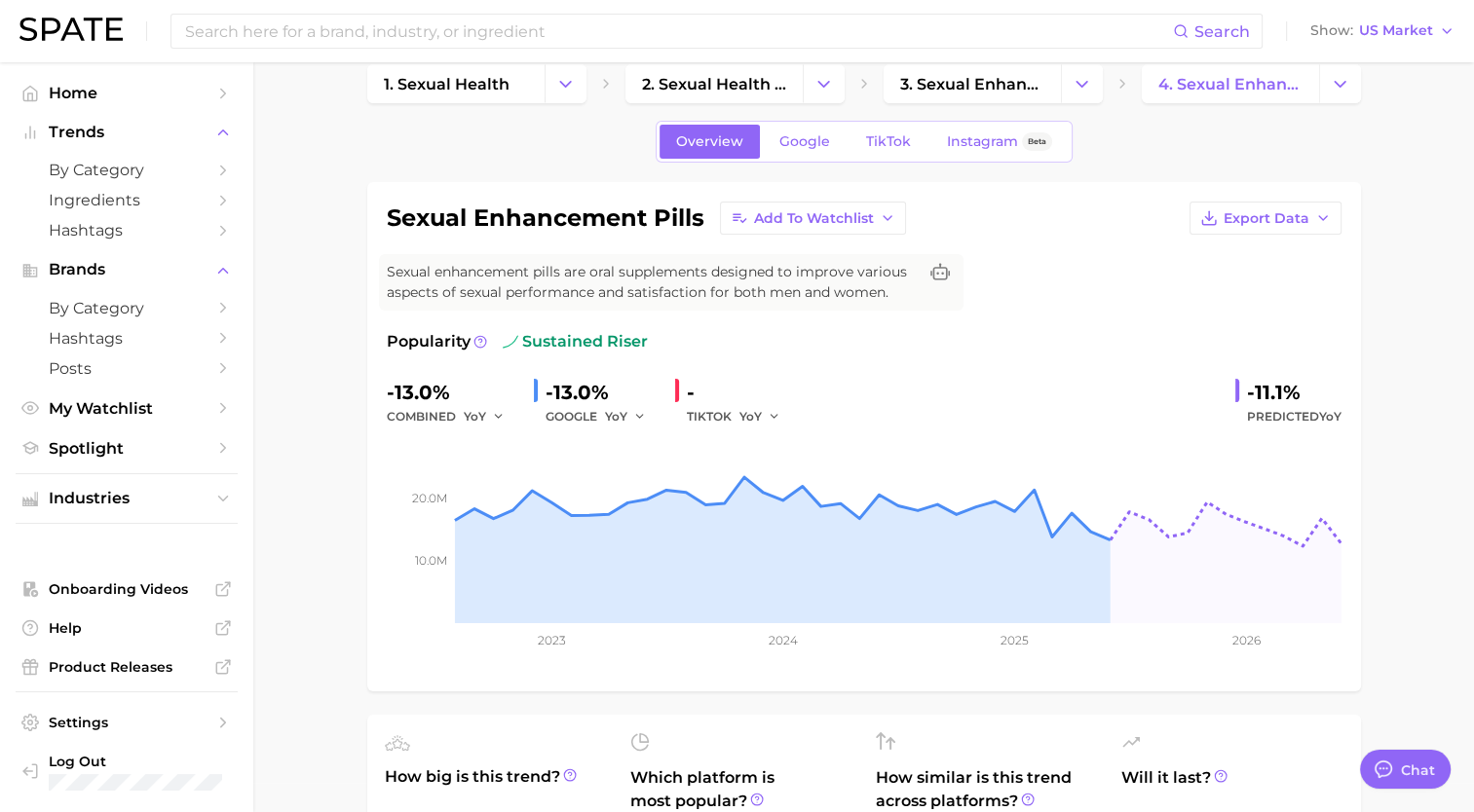
scroll to position [13, 0]
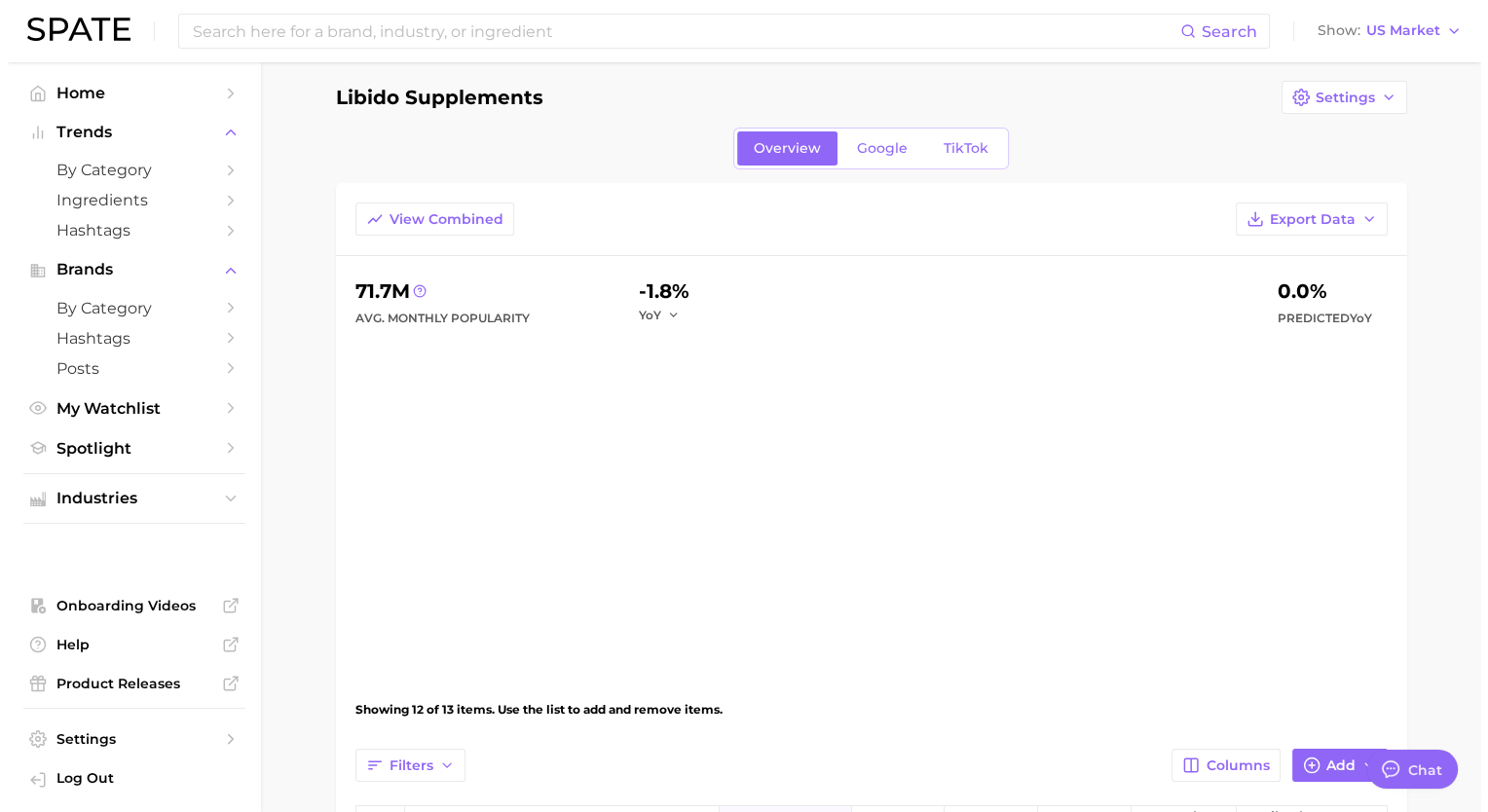
scroll to position [734, 0]
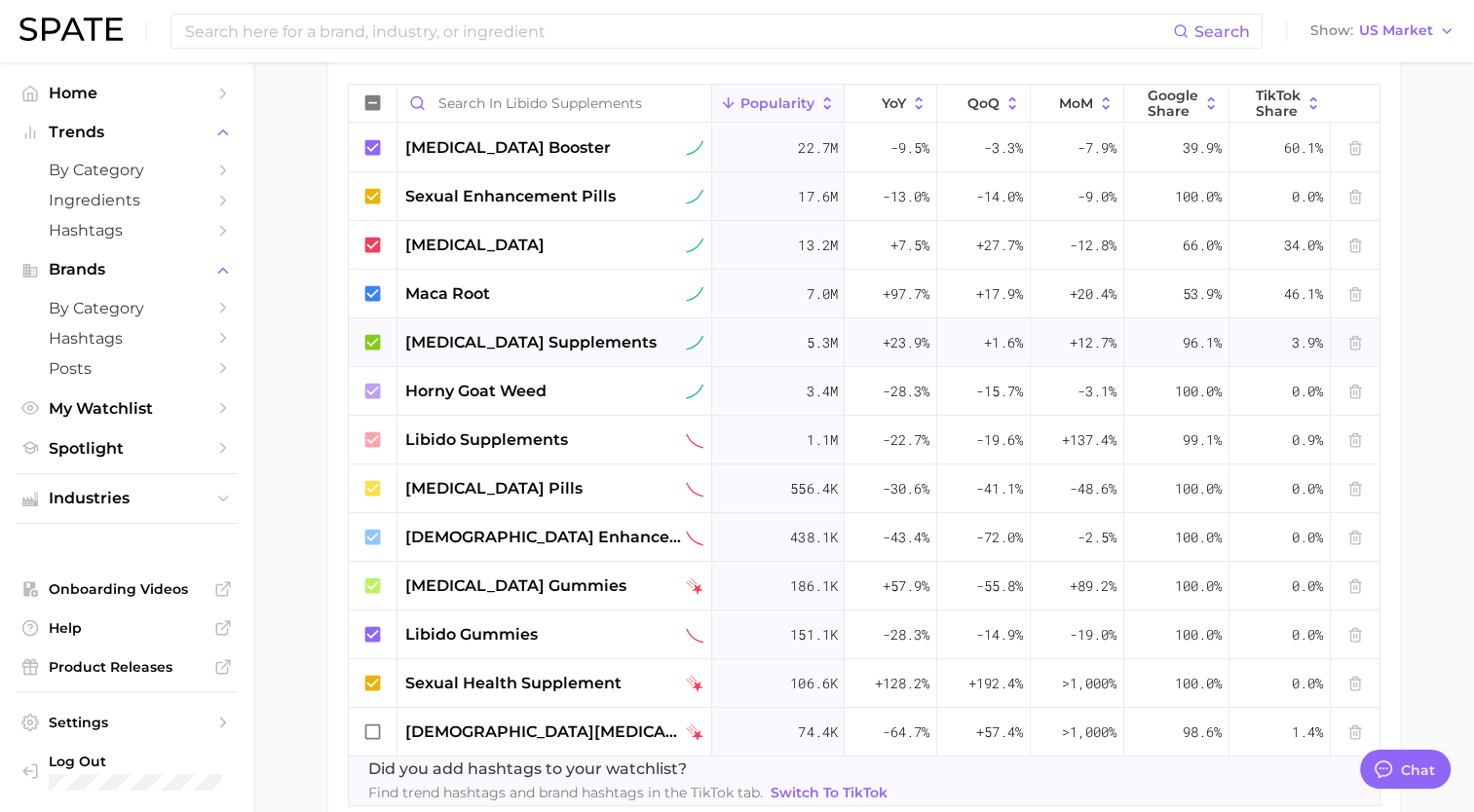
click at [598, 338] on span "testosterone supplements" at bounding box center [530, 342] width 252 height 23
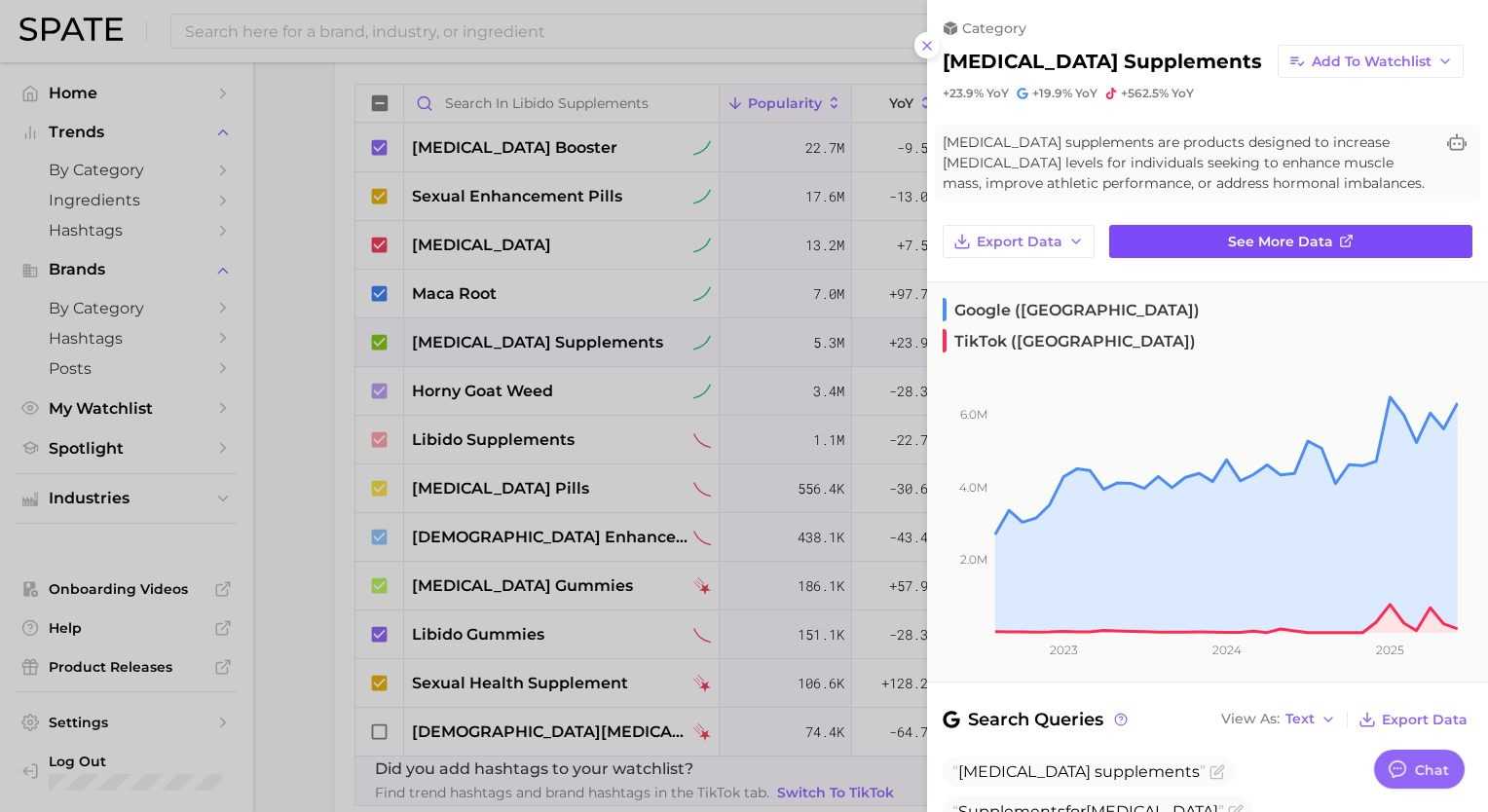
click at [1233, 242] on span "See more data" at bounding box center [1280, 242] width 105 height 17
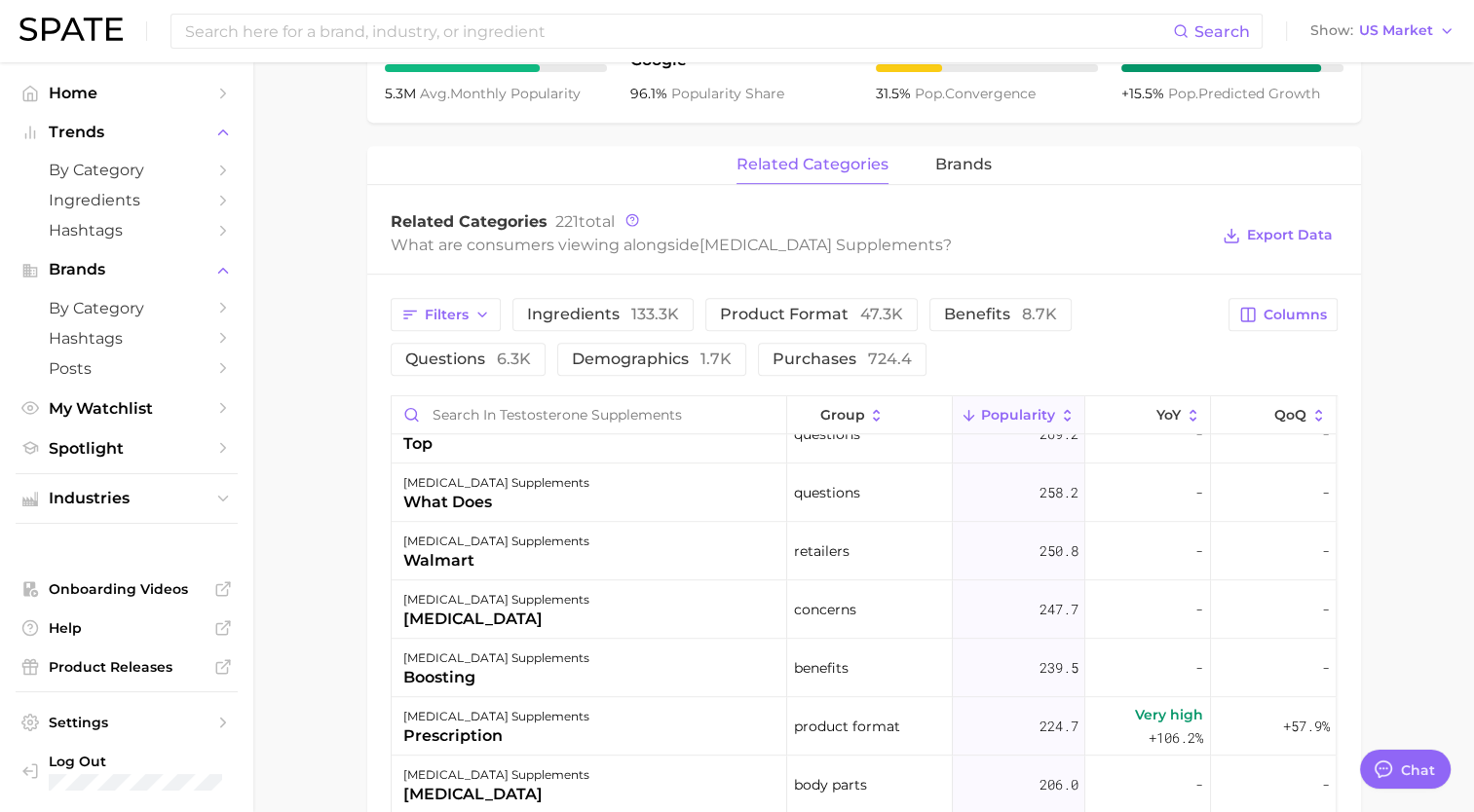
scroll to position [1843, 0]
click at [964, 189] on div "related categories brands Related Categories 221 total What are consumers viewi…" at bounding box center [863, 689] width 993 height 1086
click at [958, 174] on button "brands" at bounding box center [963, 164] width 57 height 38
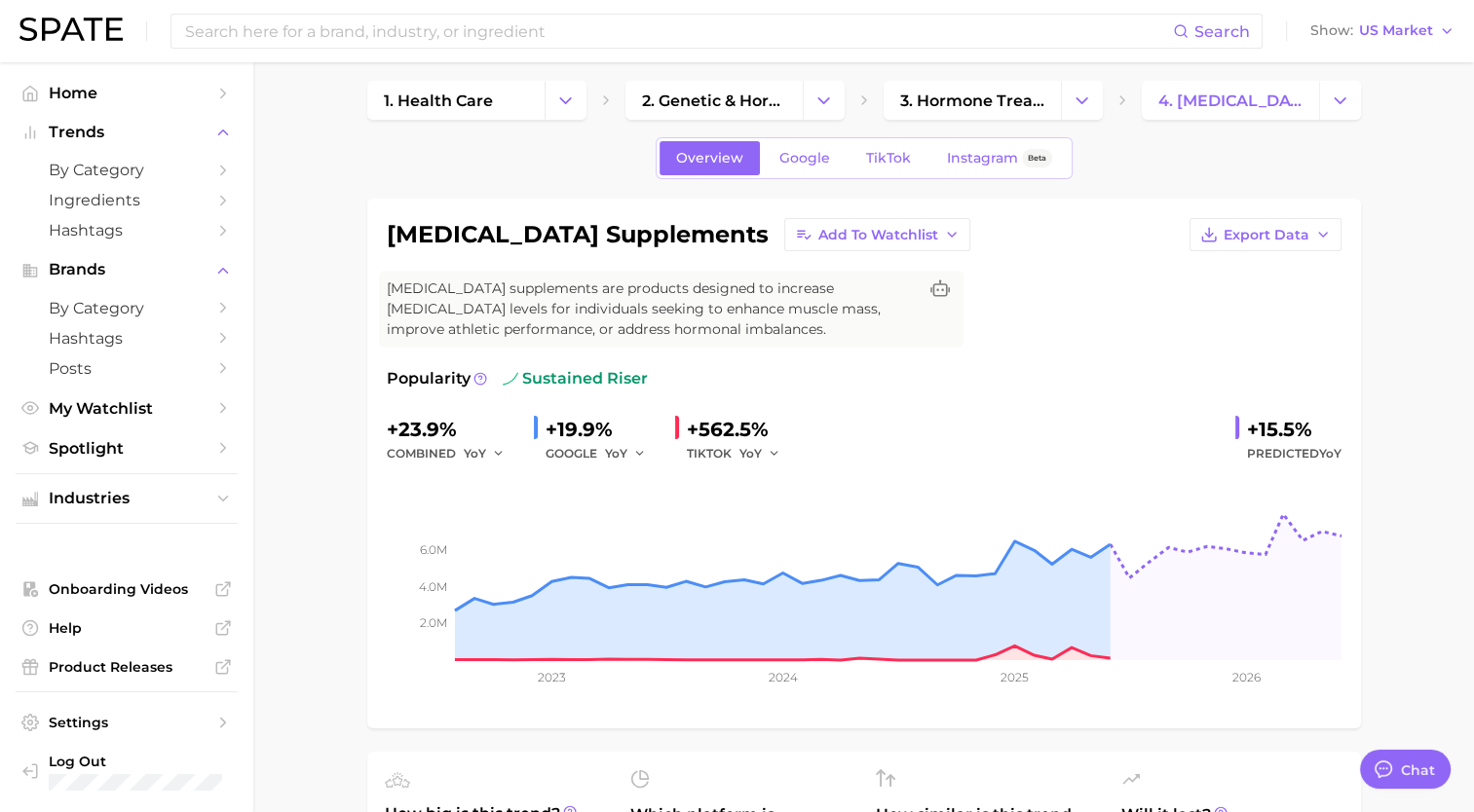
scroll to position [12, 0]
click at [1261, 234] on span "Export Data" at bounding box center [1267, 236] width 86 height 17
click at [1120, 256] on div "testosterone supplements Add to Watchlist Export Data Time Series CSV Time Seri…" at bounding box center [863, 465] width 954 height 491
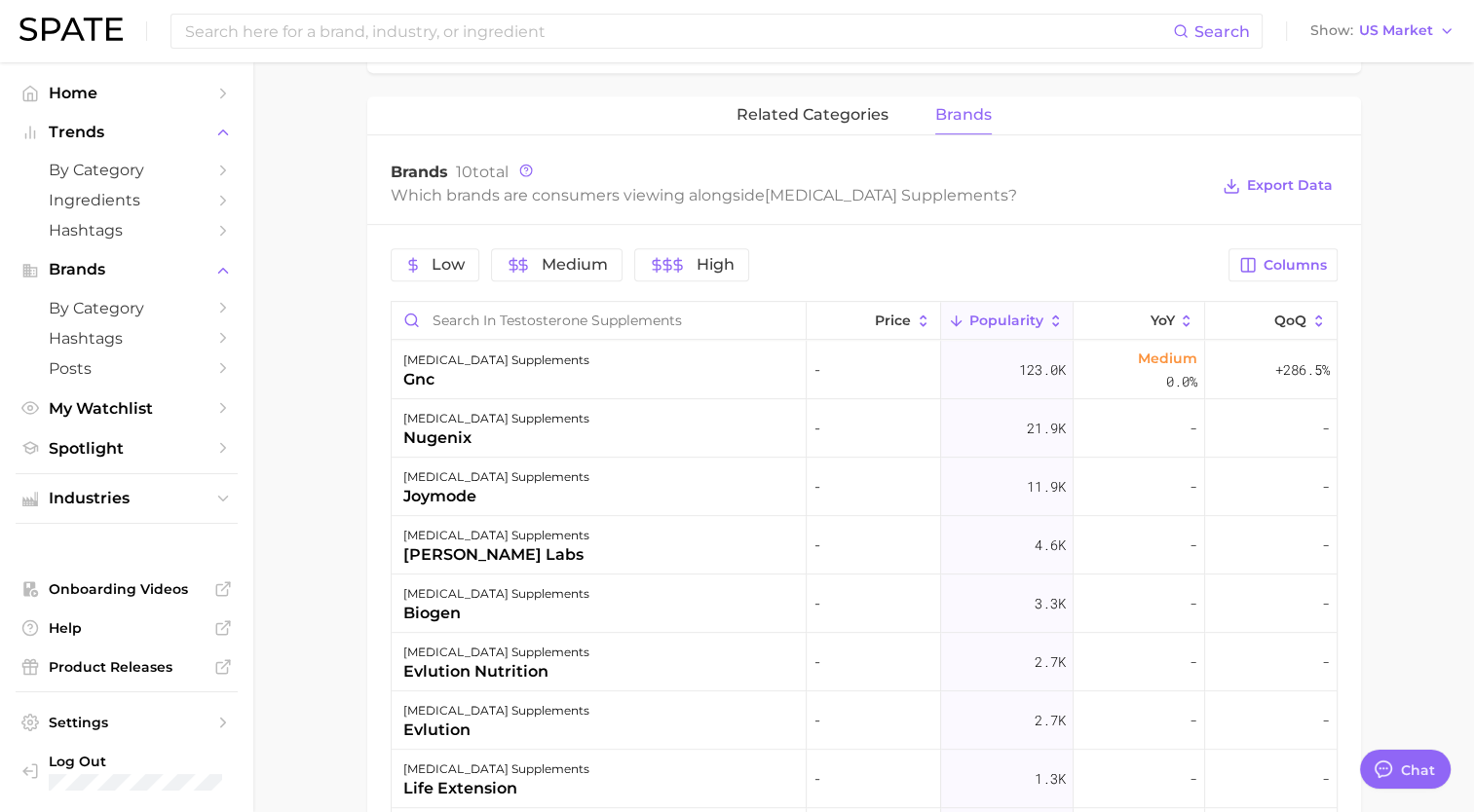
scroll to position [895, 0]
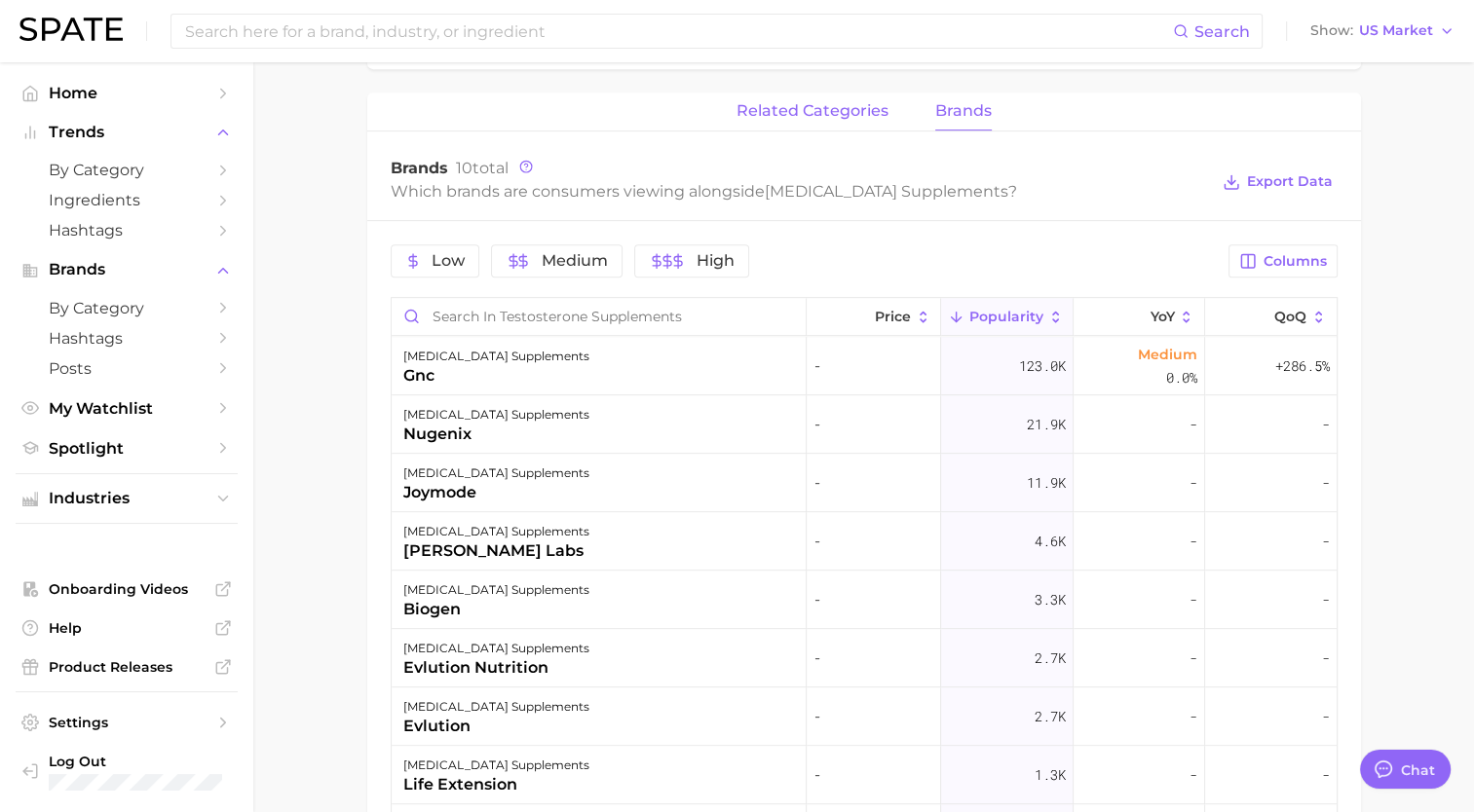
click at [835, 119] on button "related categories" at bounding box center [811, 112] width 152 height 38
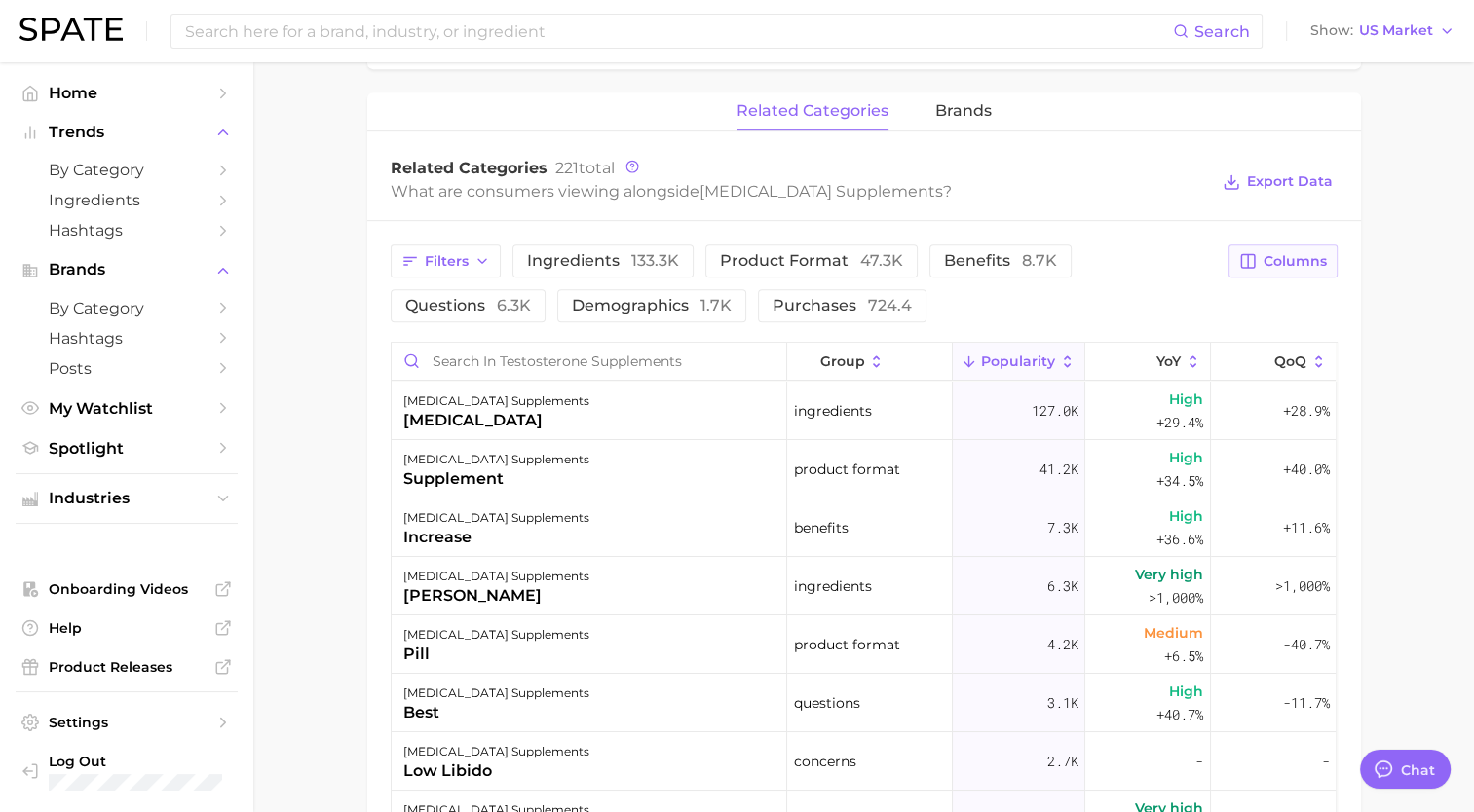
click at [1252, 252] on icon "button" at bounding box center [1248, 261] width 18 height 18
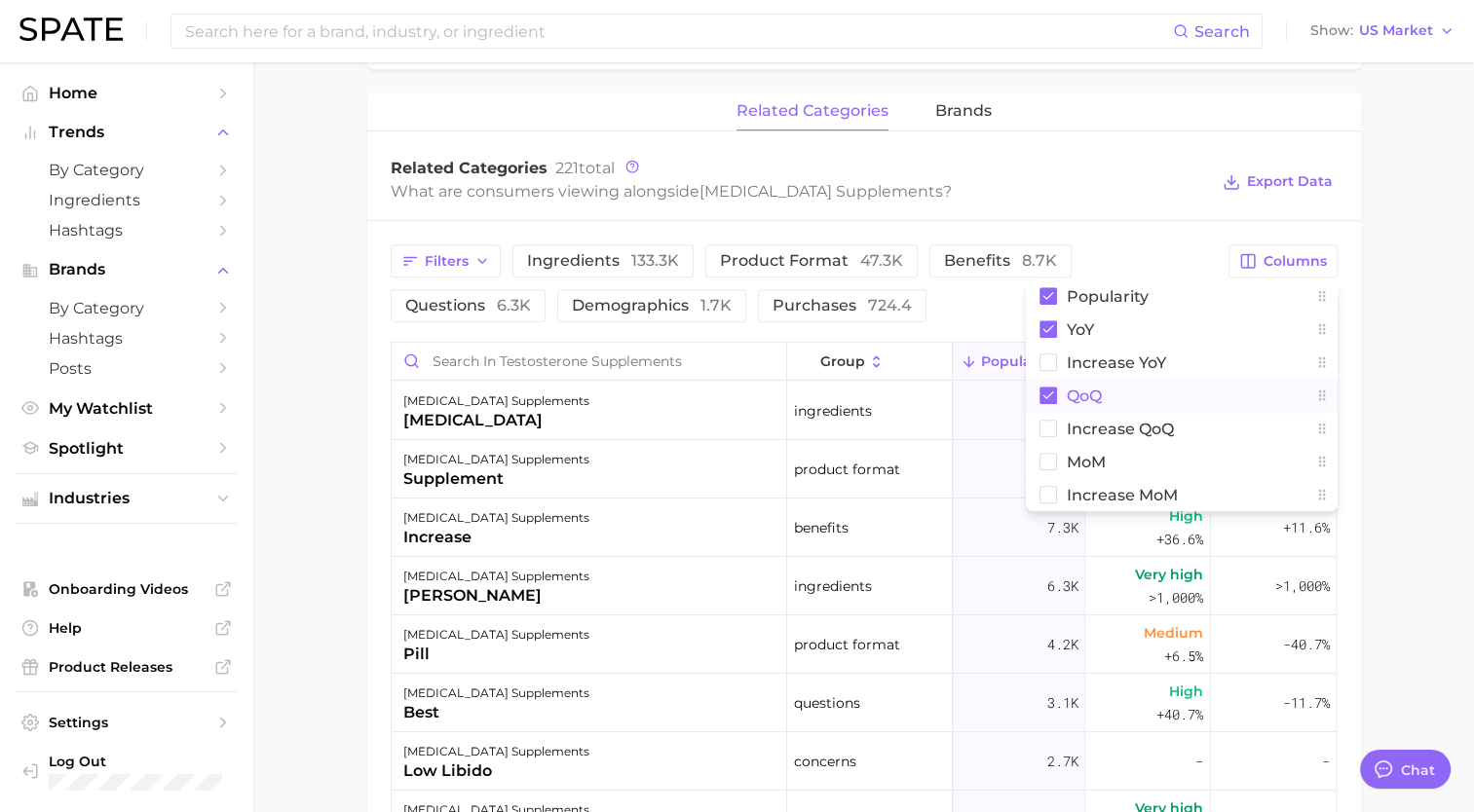
click at [1053, 388] on rect at bounding box center [1048, 395] width 18 height 18
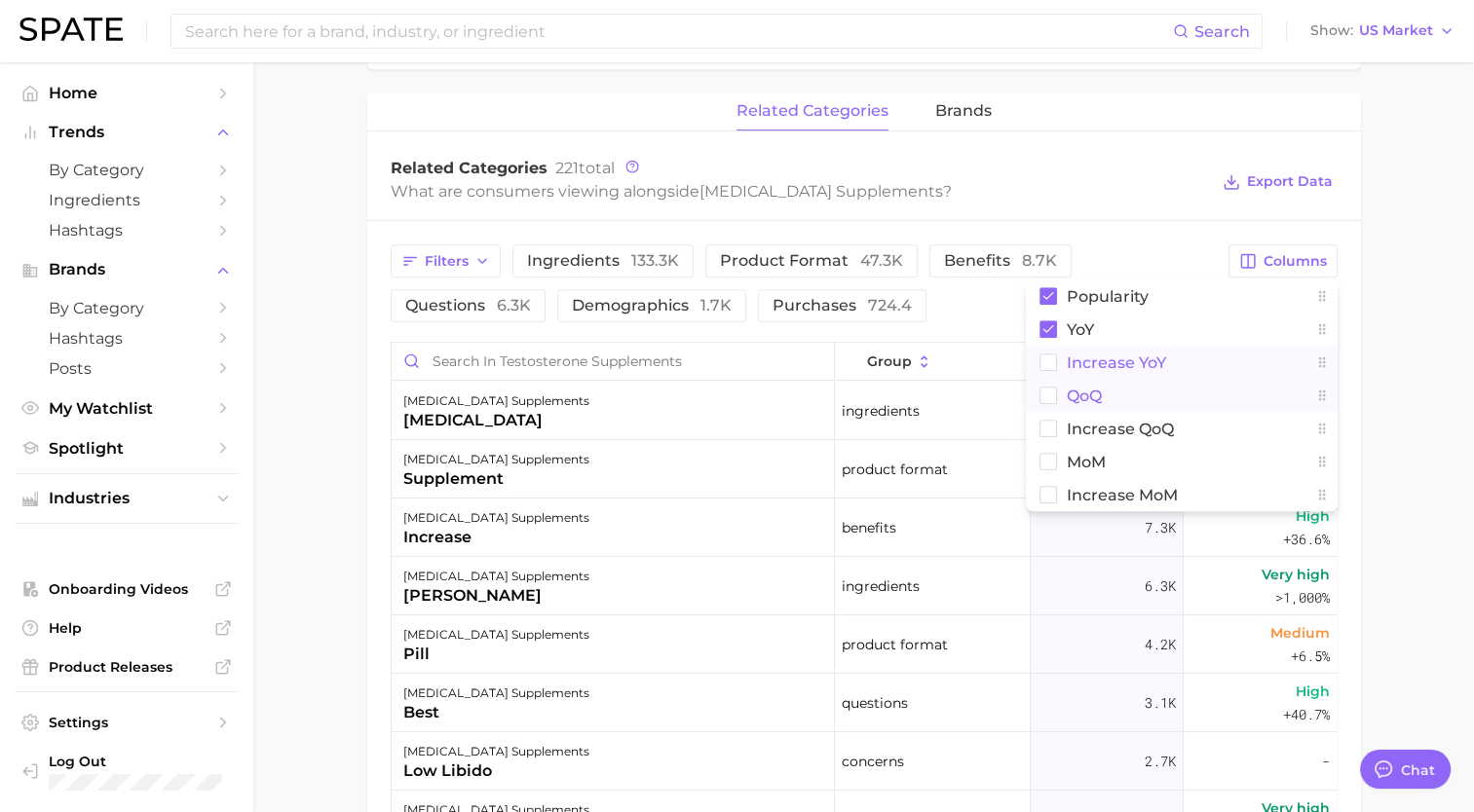
click at [1056, 368] on rect at bounding box center [1047, 362] width 17 height 17
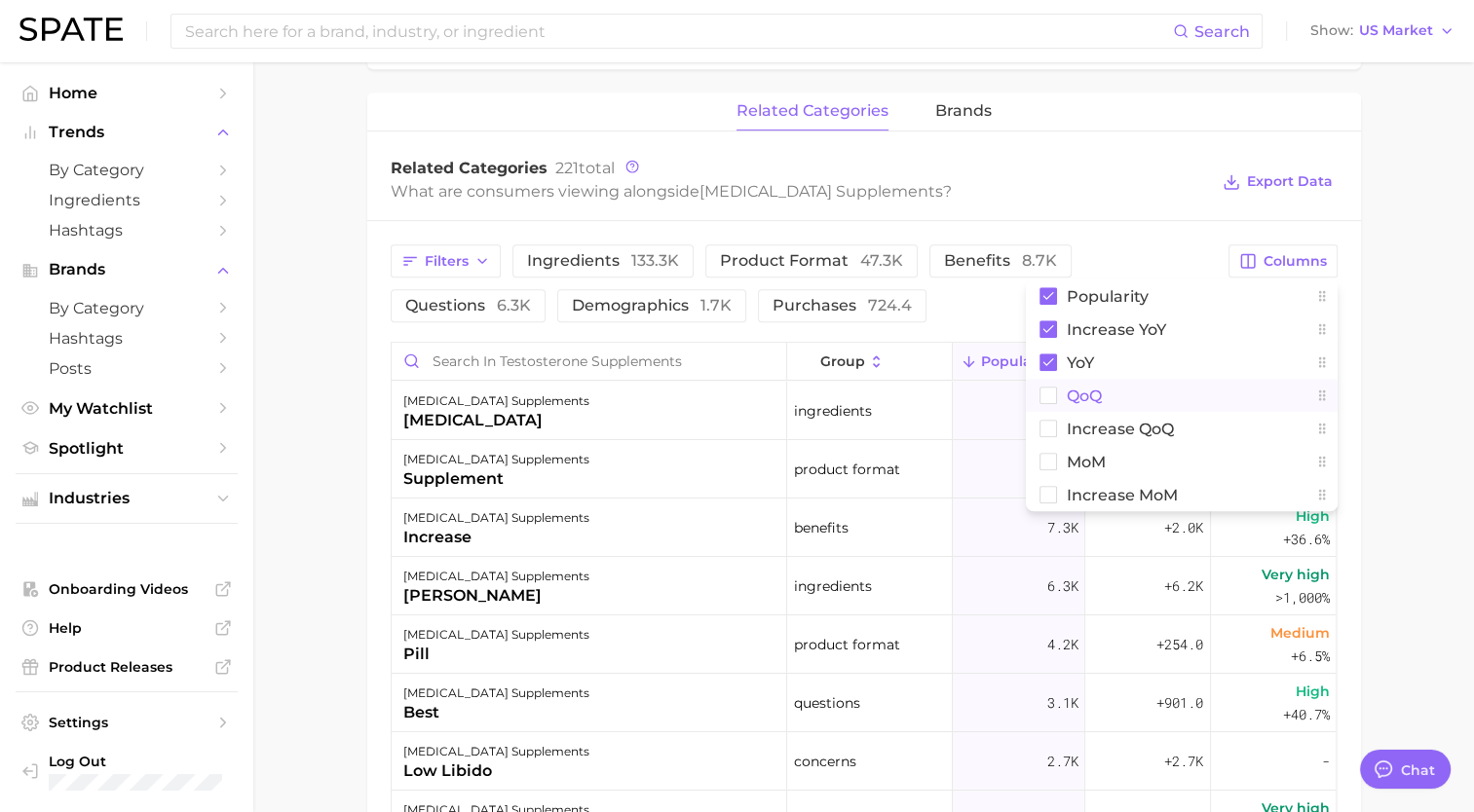
click at [337, 312] on main "1. health care 2. genetic & hormone disorders 3. hormone treatments 4. testoste…" at bounding box center [863, 221] width 1221 height 2107
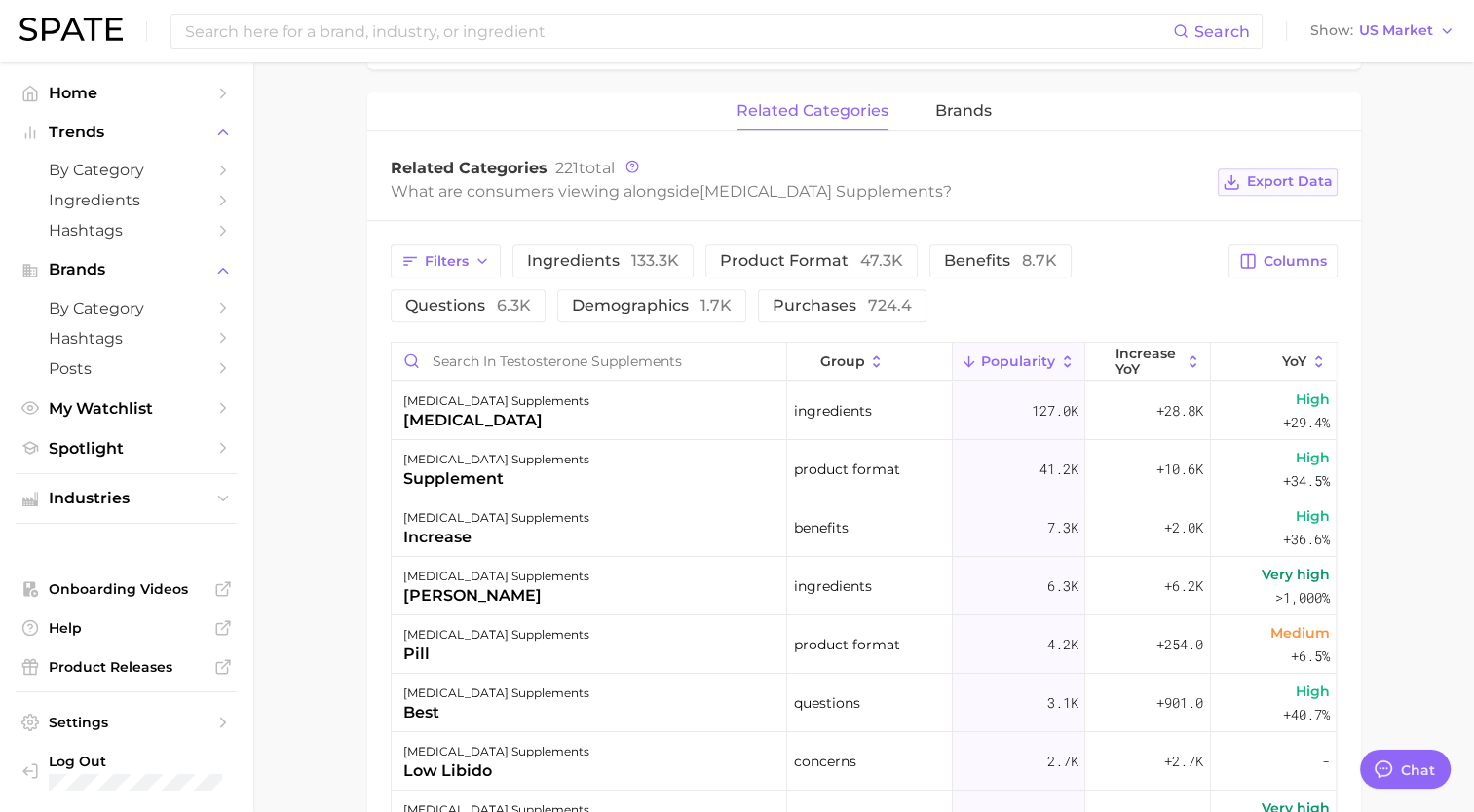
click at [1302, 179] on span "Export Data" at bounding box center [1290, 181] width 86 height 17
click at [1420, 152] on main "1. health care 2. genetic & hormone disorders 3. hormone treatments 4. testoste…" at bounding box center [863, 221] width 1221 height 2107
click at [970, 113] on span "brands" at bounding box center [963, 112] width 57 height 18
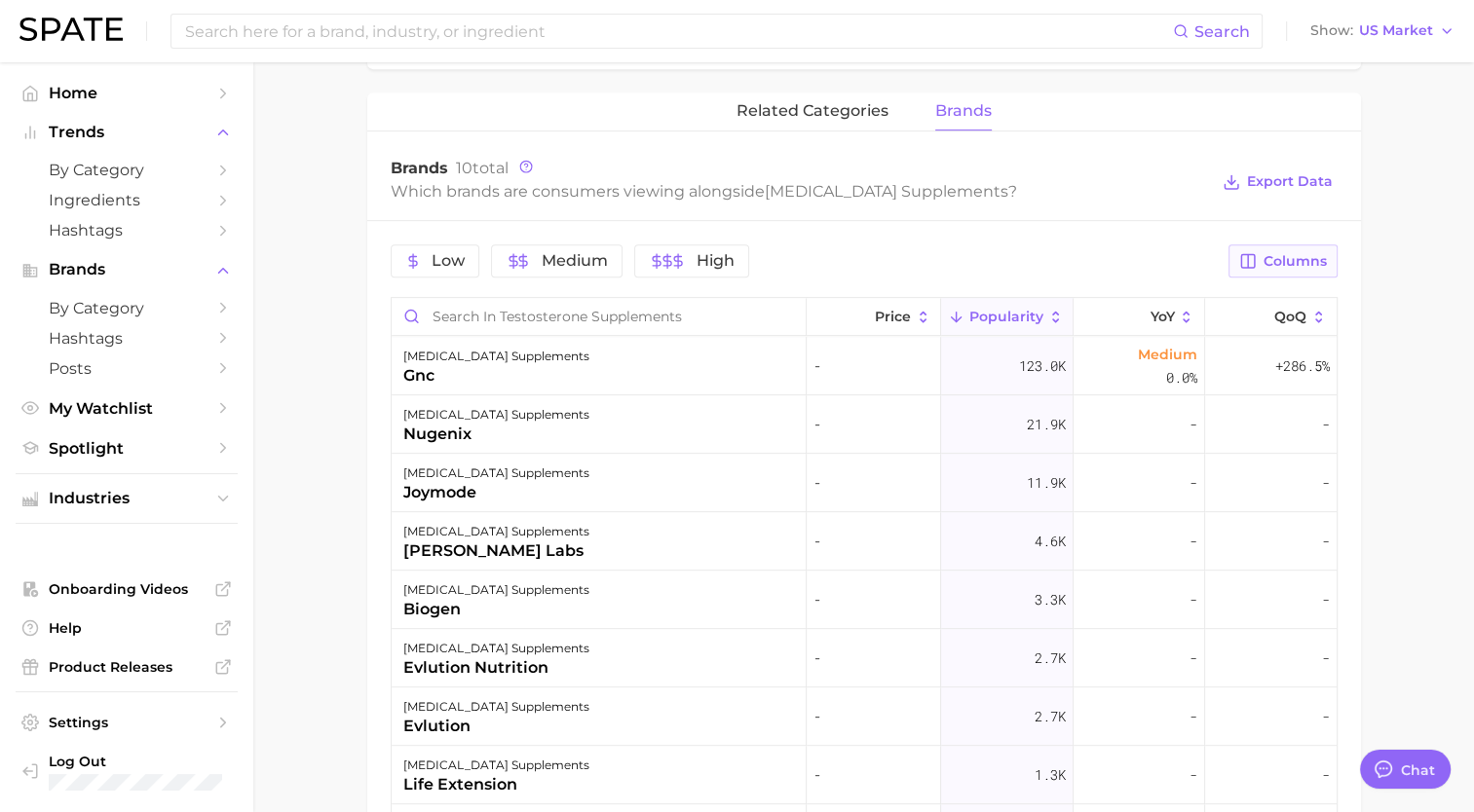
click at [1283, 250] on button "Columns" at bounding box center [1282, 261] width 108 height 33
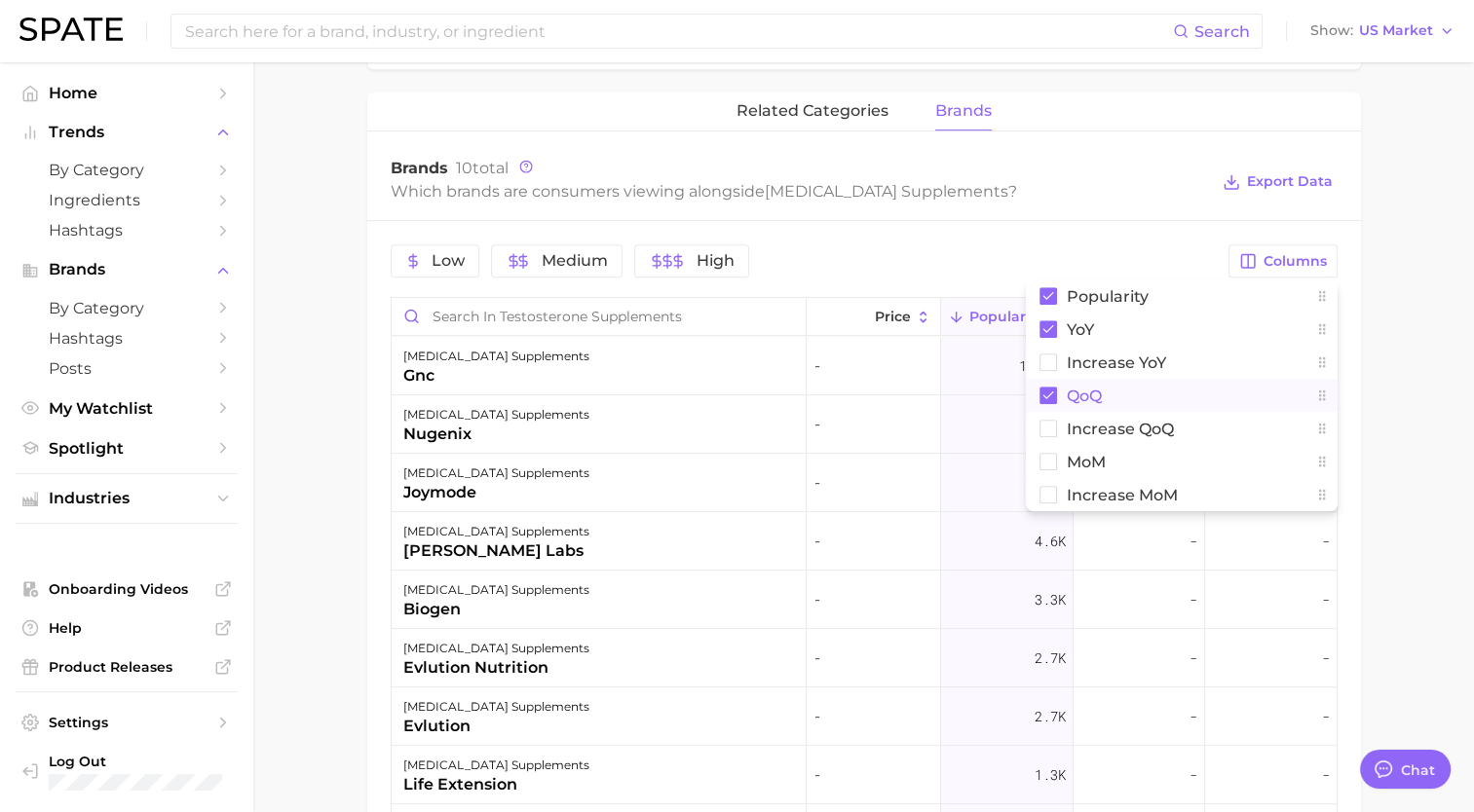
click at [1050, 399] on rect at bounding box center [1048, 395] width 18 height 18
click at [1047, 363] on rect at bounding box center [1047, 362] width 17 height 17
click at [1363, 302] on main "1. health care 2. genetic & hormone disorders 3. hormone treatments 4. testoste…" at bounding box center [863, 105] width 1221 height 1875
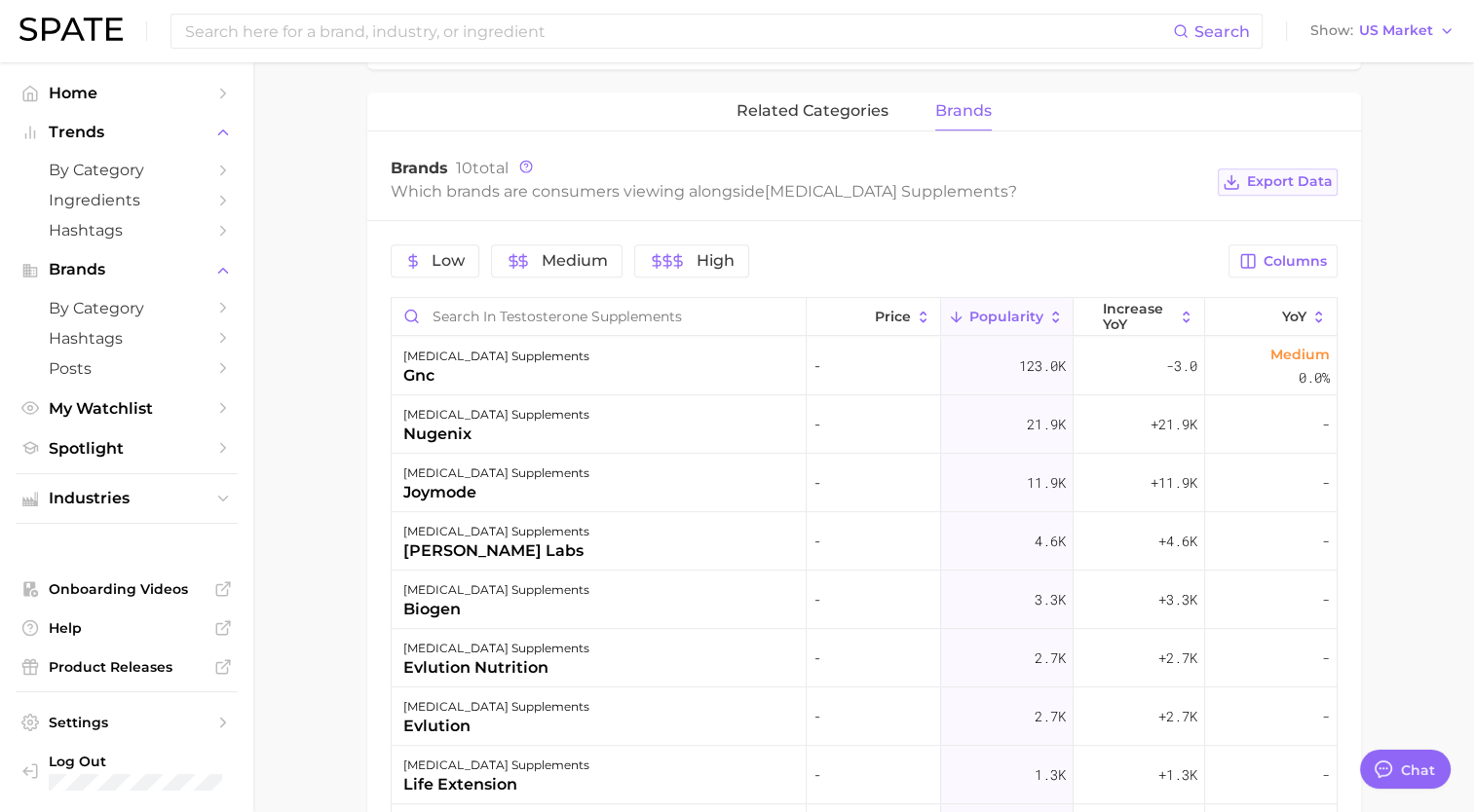
click at [1267, 189] on span "Export Data" at bounding box center [1290, 181] width 86 height 17
click at [1432, 203] on main "1. health care 2. genetic & hormone disorders 3. hormone treatments 4. testoste…" at bounding box center [863, 105] width 1221 height 1875
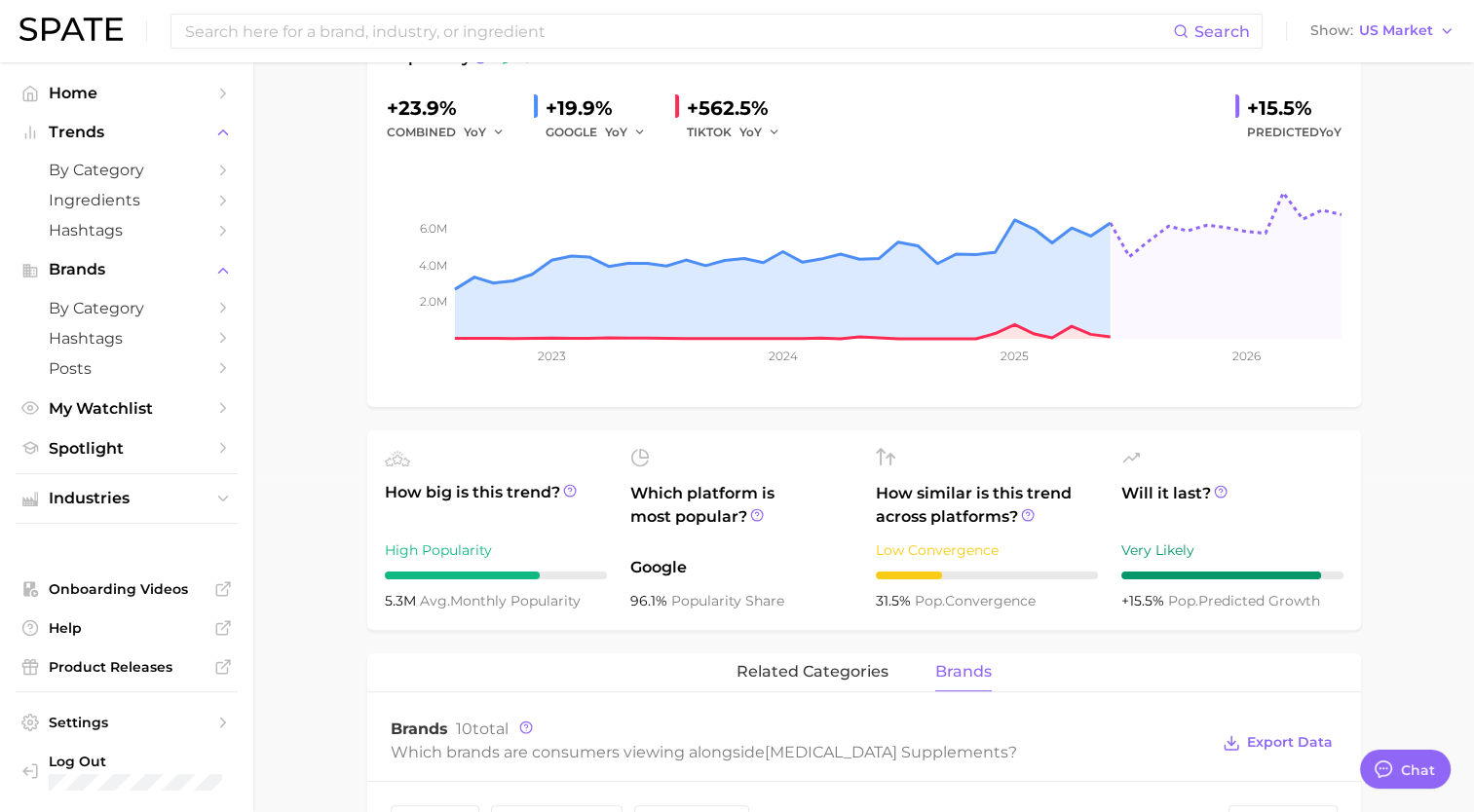
scroll to position [0, 0]
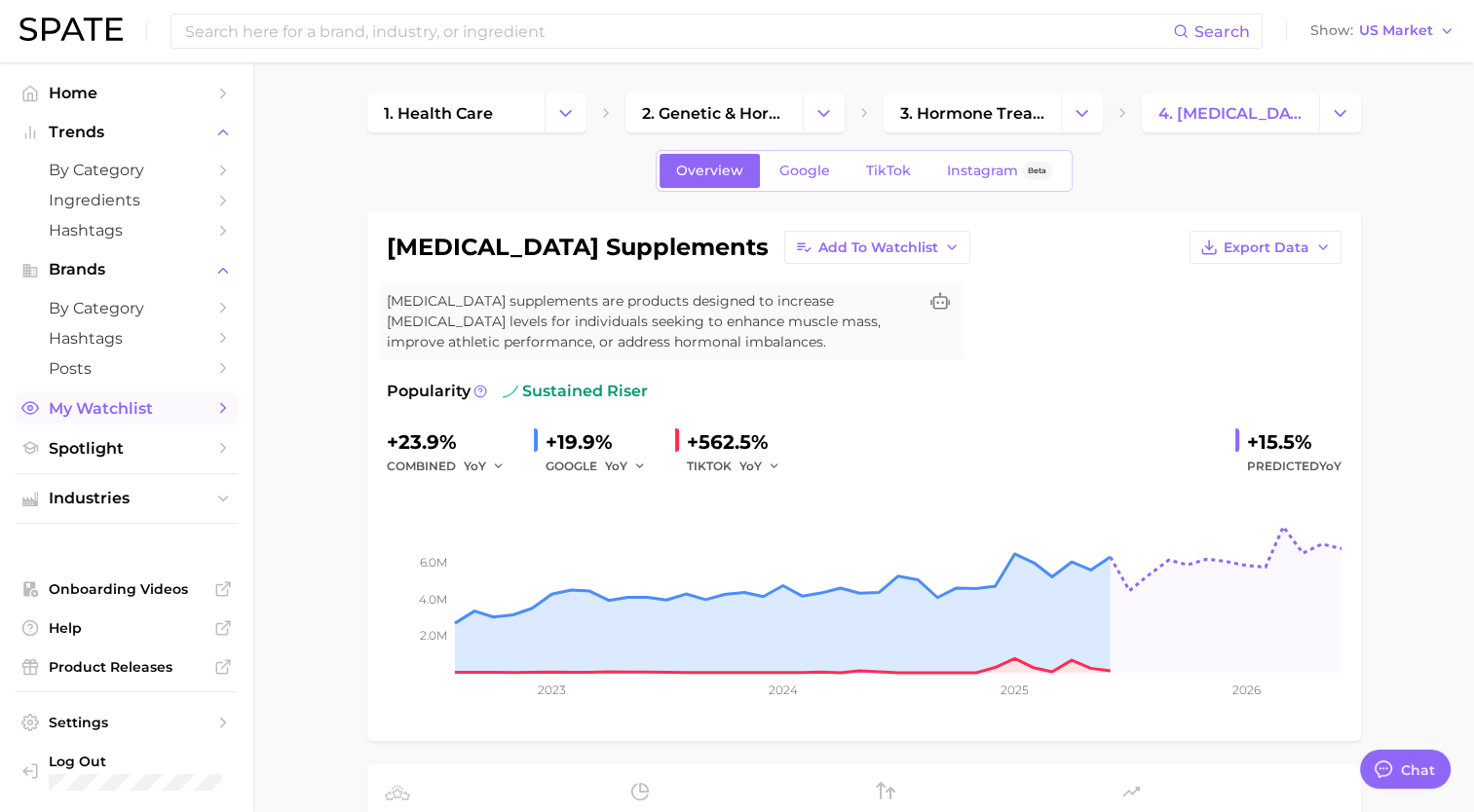
click at [94, 412] on span "My Watchlist" at bounding box center [126, 408] width 156 height 19
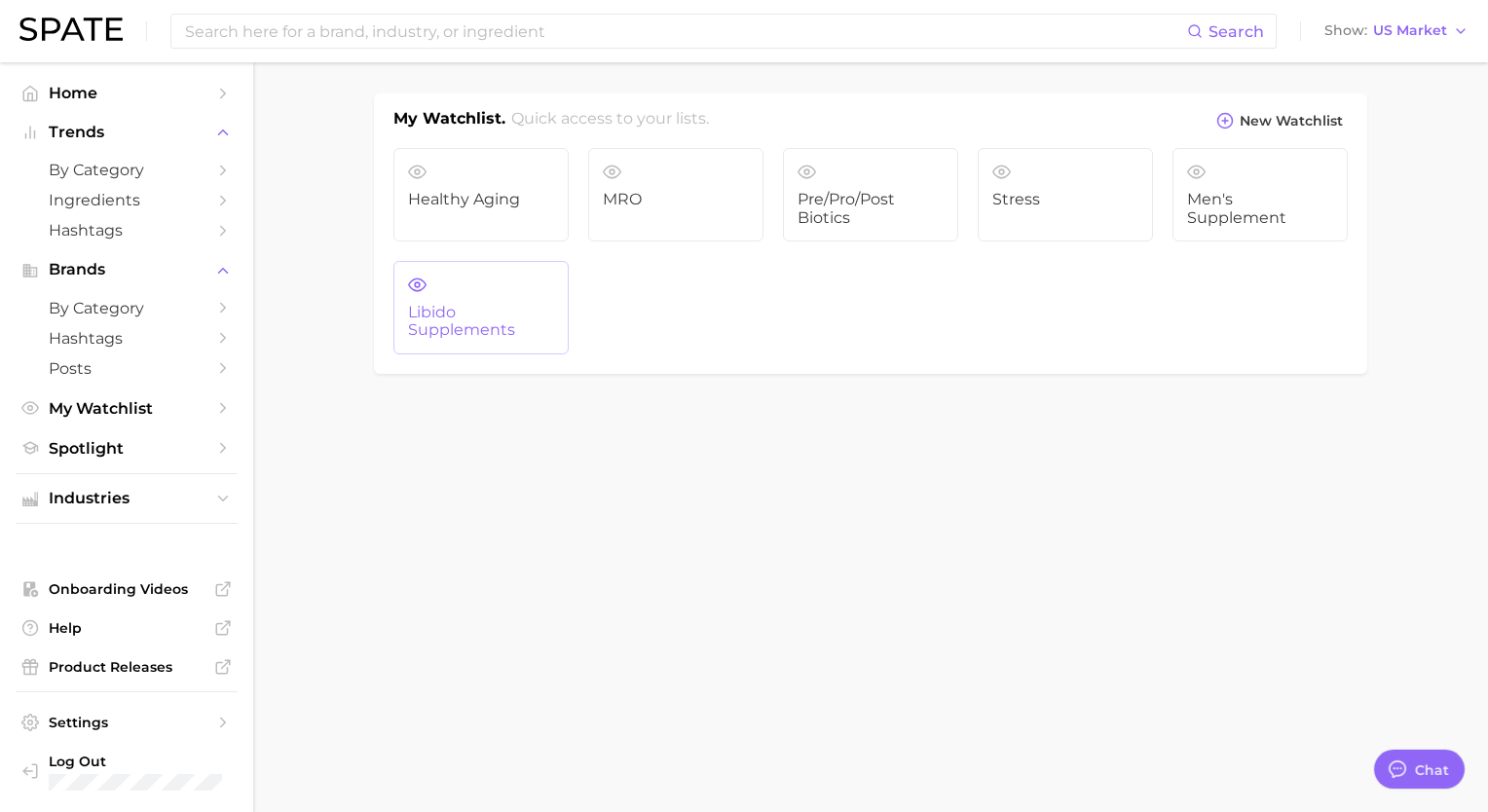
click at [497, 327] on span "Libido Supplements" at bounding box center [480, 322] width 146 height 36
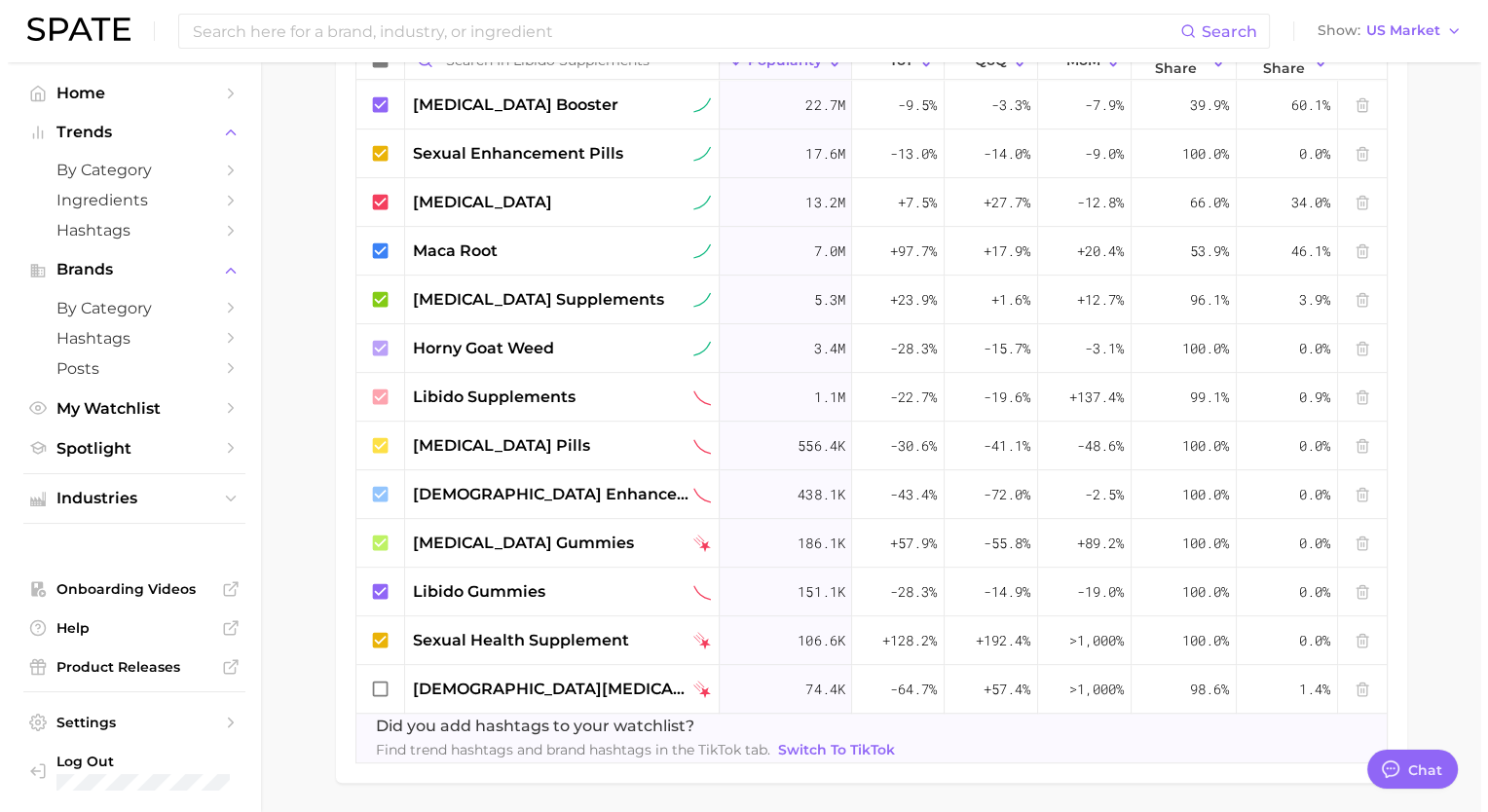
scroll to position [787, 0]
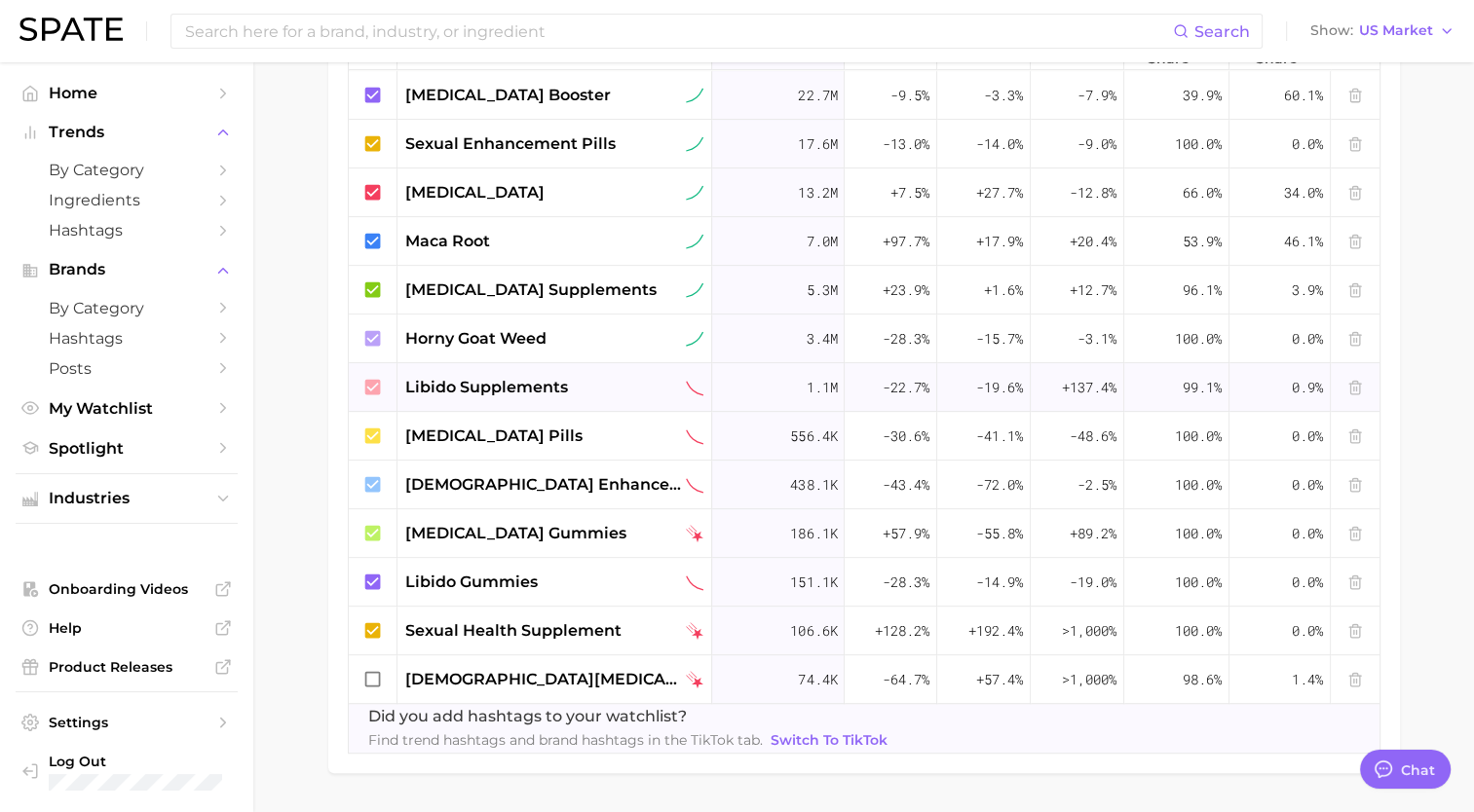
click at [553, 385] on span "libido supplements" at bounding box center [486, 387] width 162 height 23
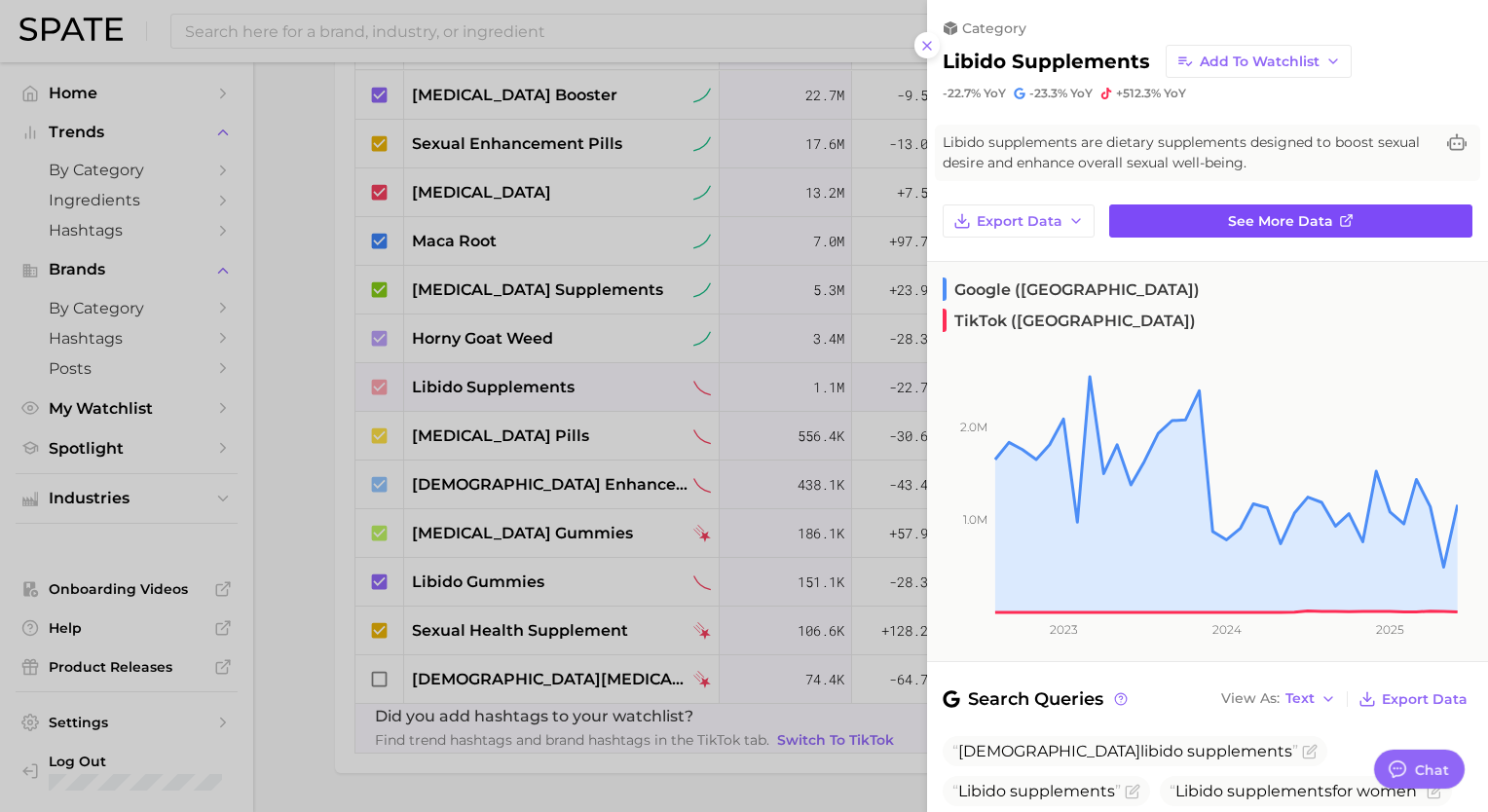
click at [1295, 215] on span "See more data" at bounding box center [1280, 221] width 105 height 17
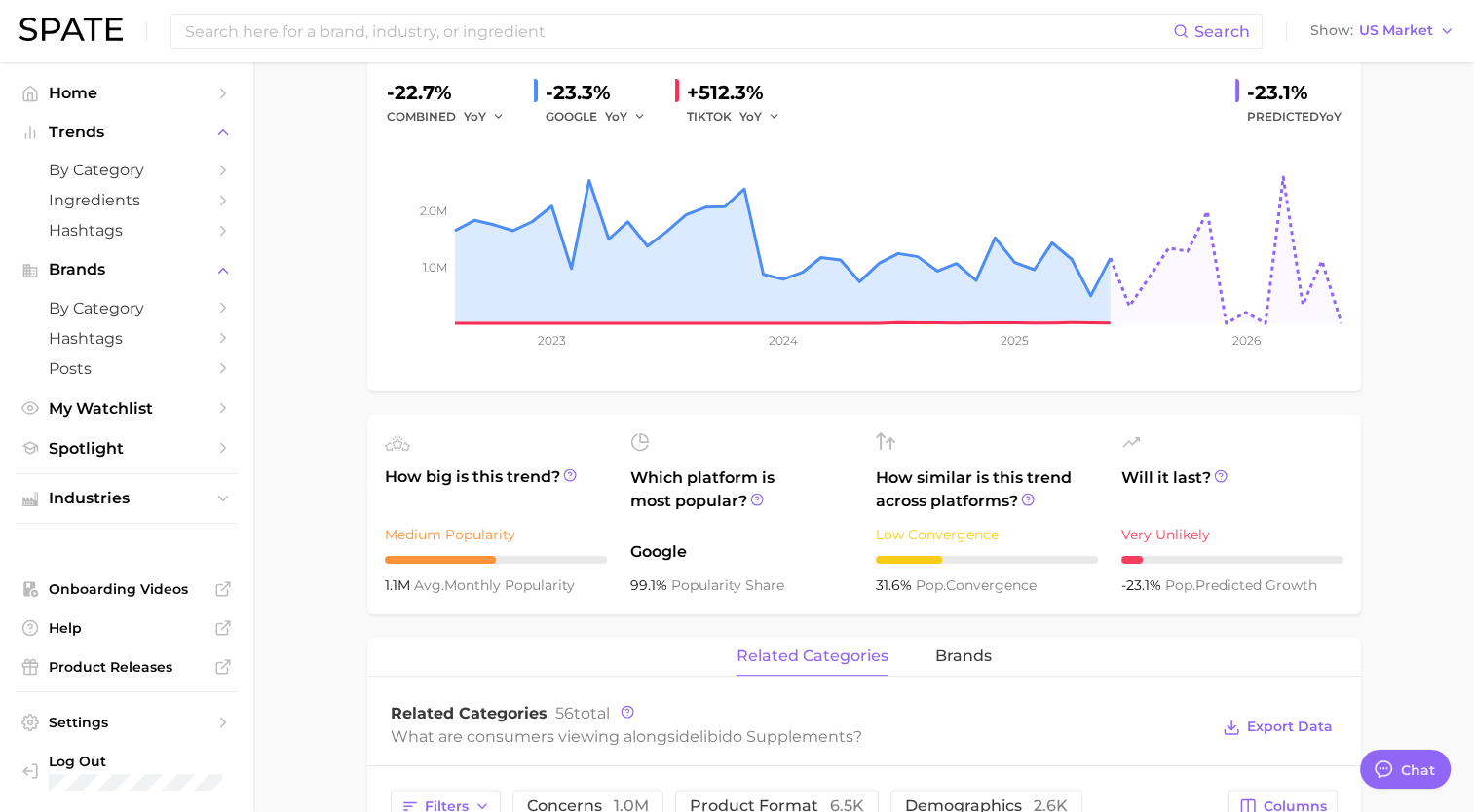
scroll to position [296, 0]
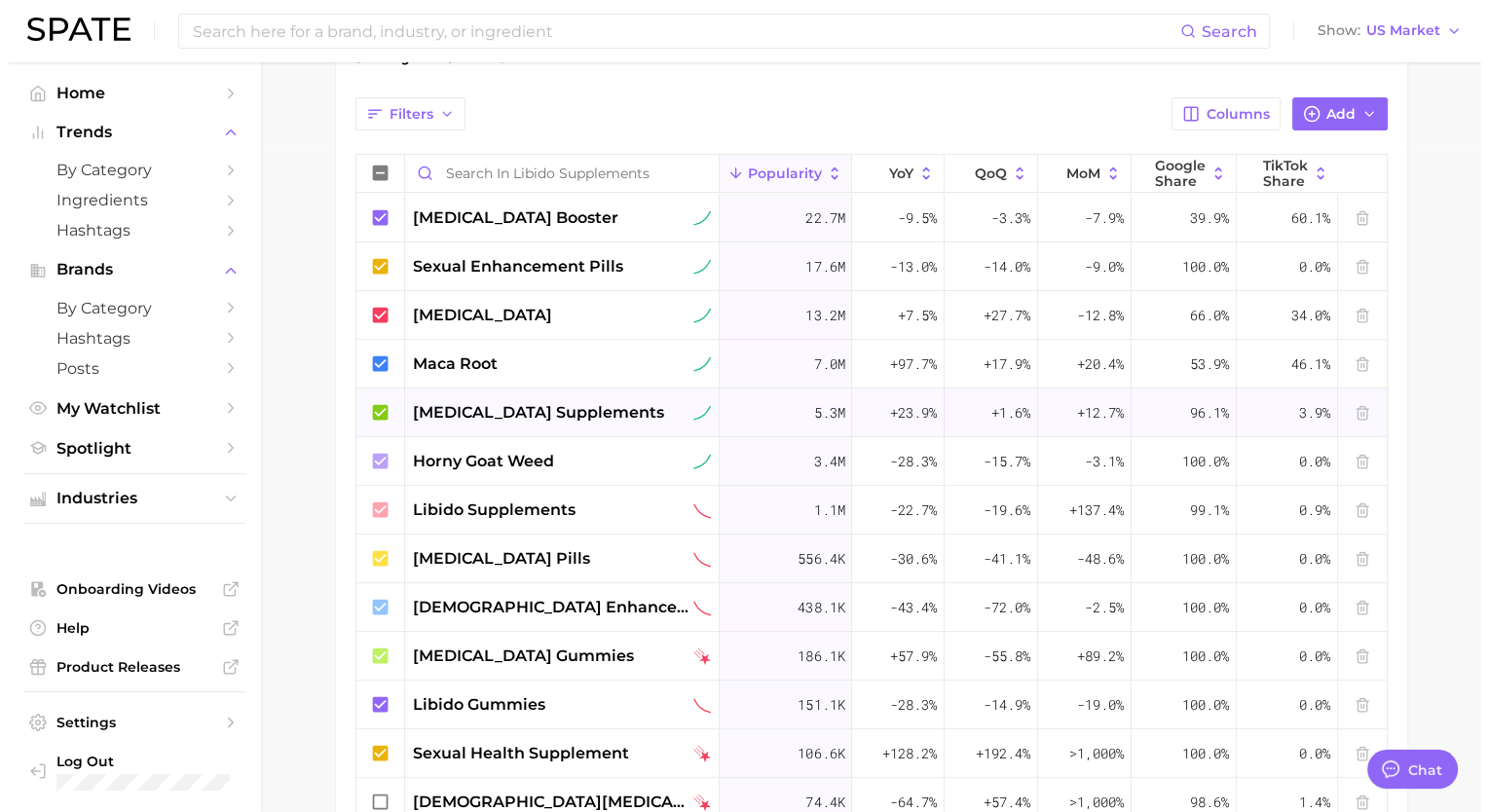
scroll to position [662, 0]
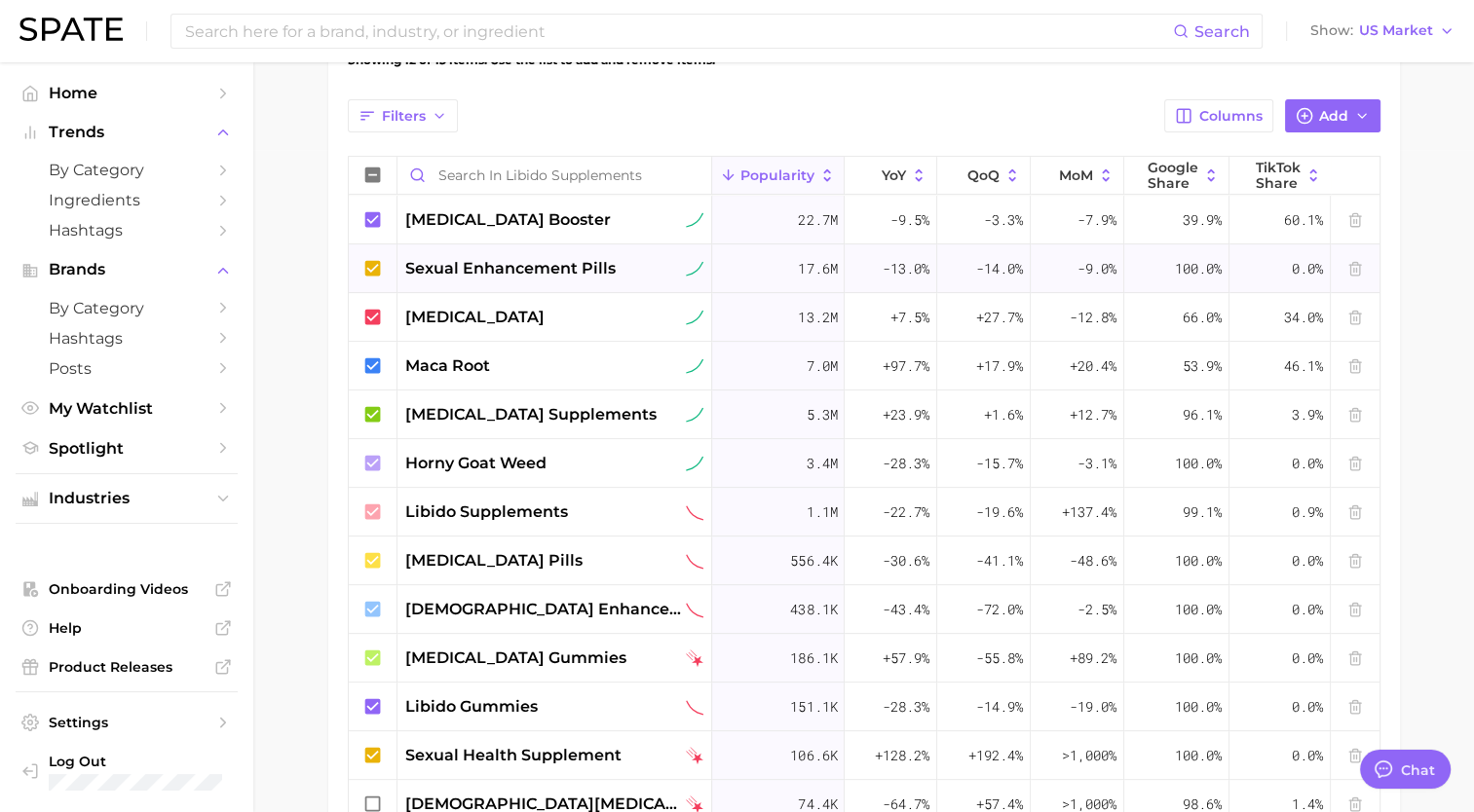
click at [531, 277] on span "sexual enhancement pills" at bounding box center [510, 269] width 210 height 23
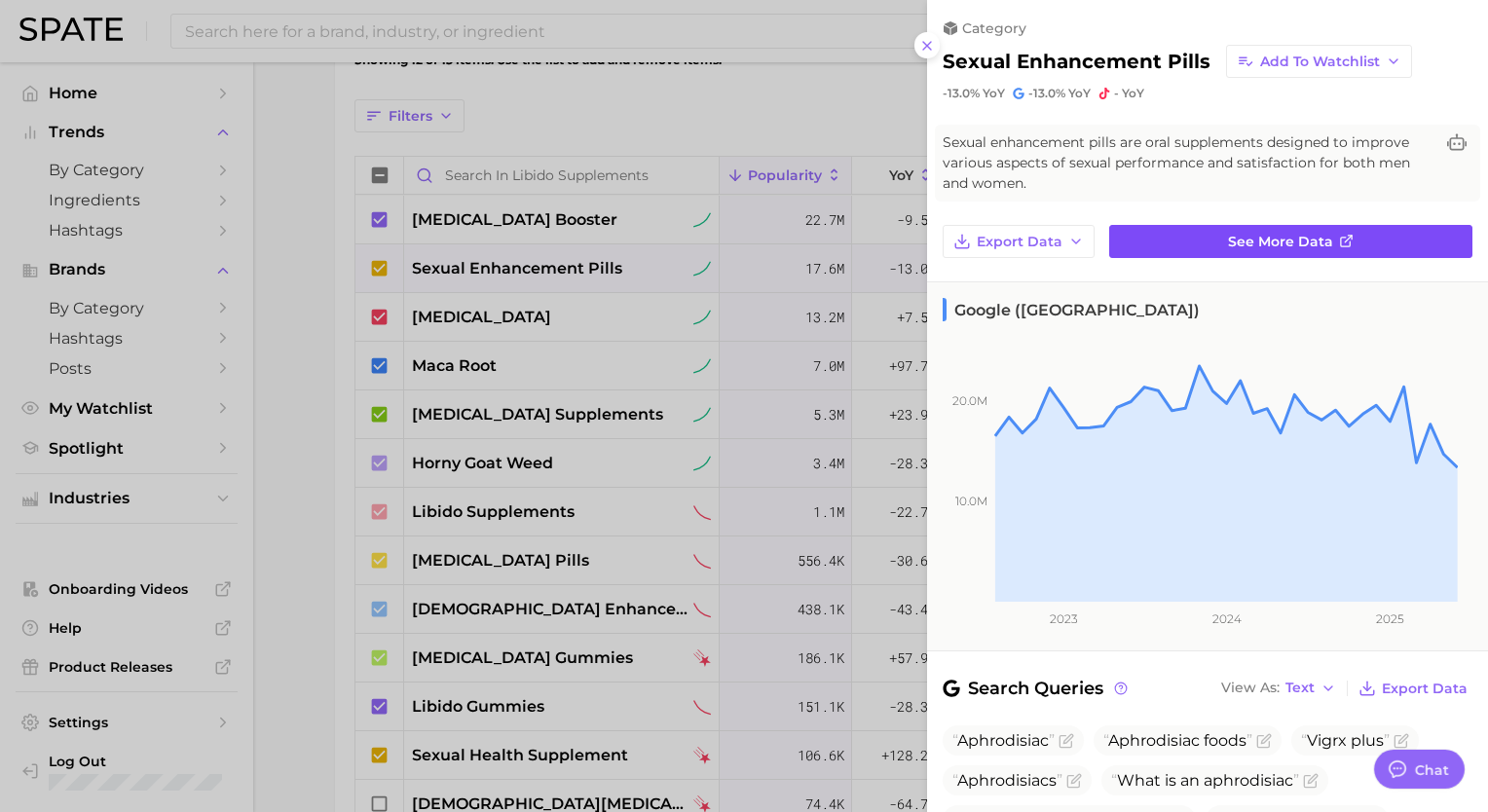
click at [1342, 242] on icon at bounding box center [1347, 242] width 16 height 16
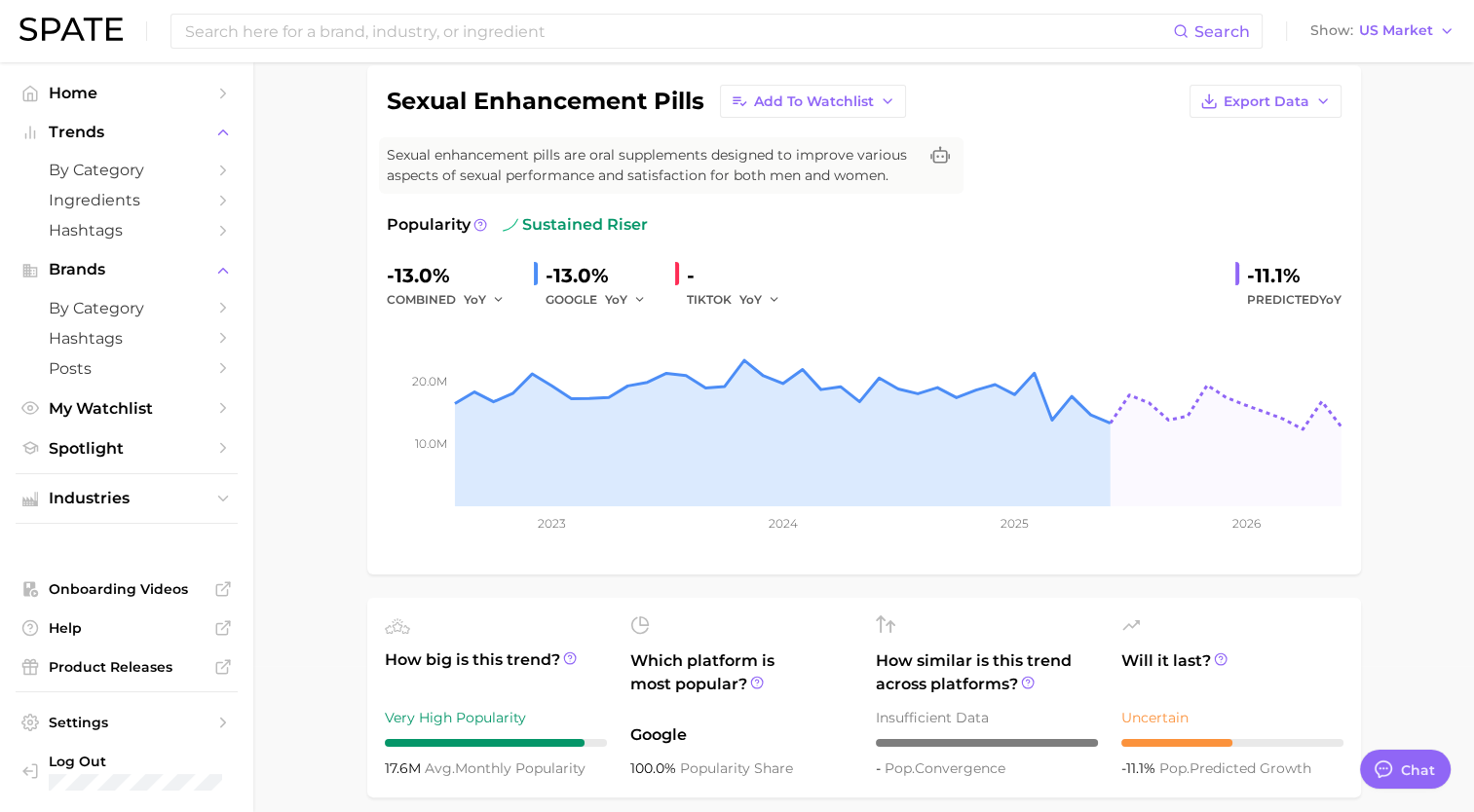
scroll to position [135, 0]
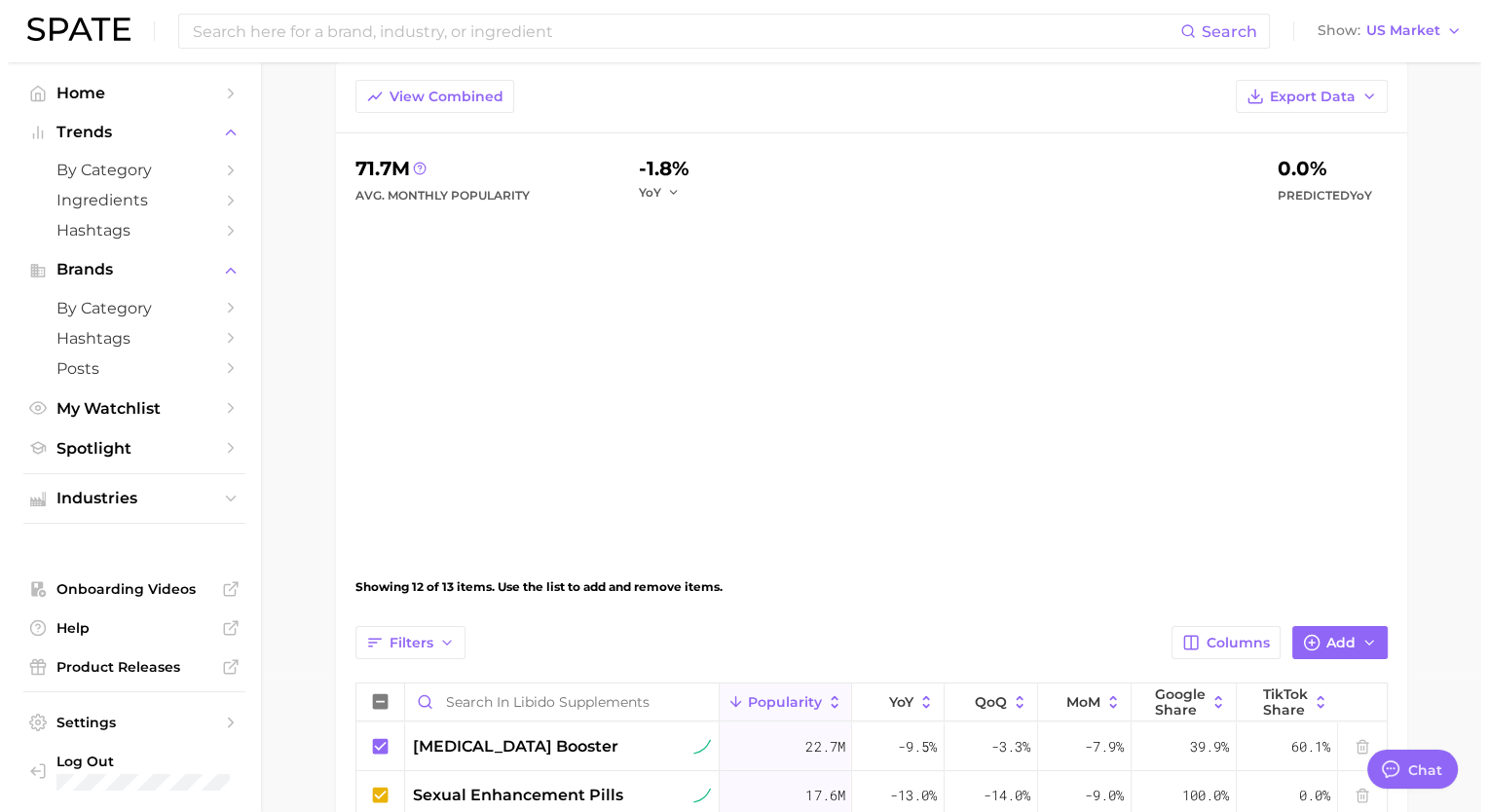
scroll to position [662, 0]
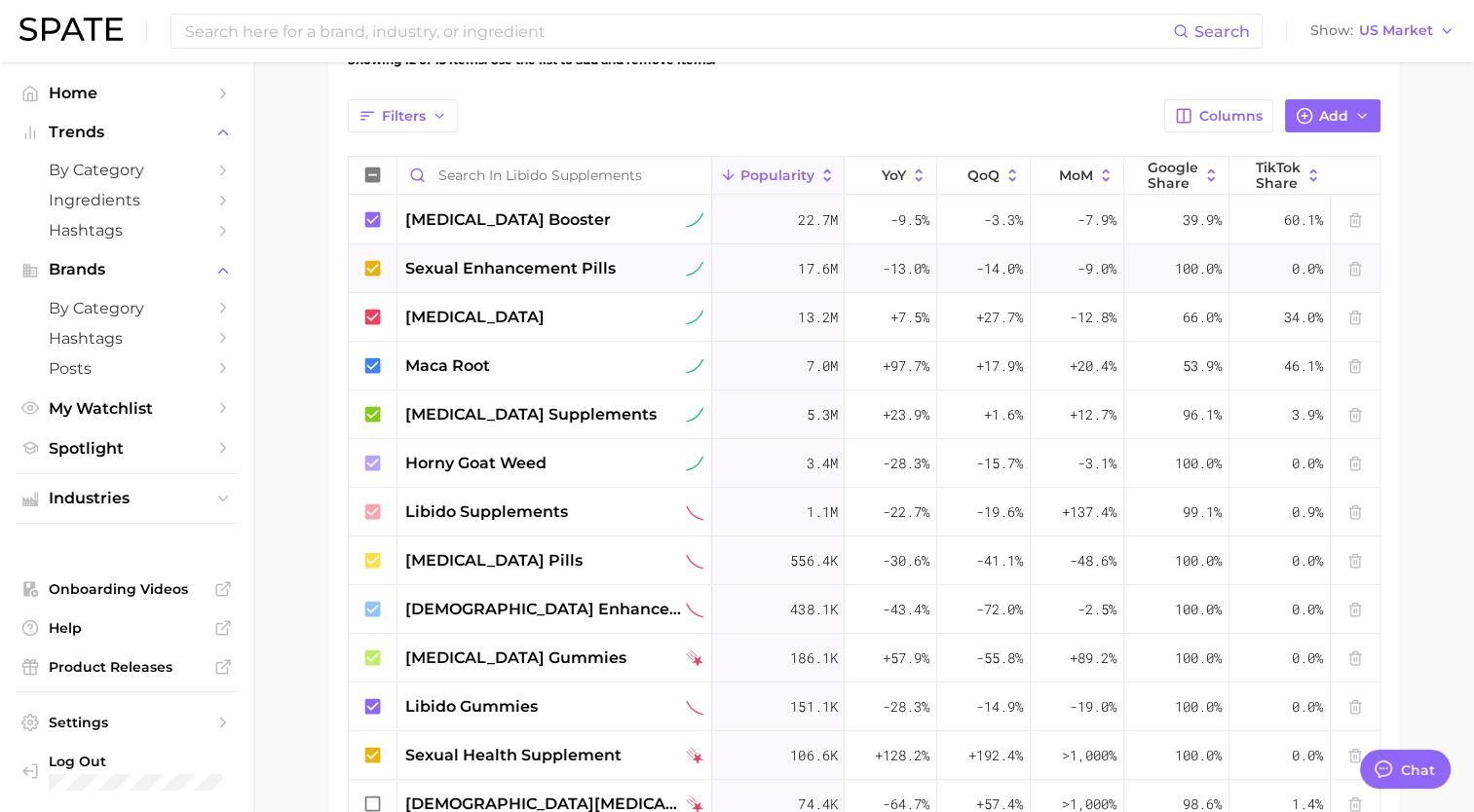
click at [592, 277] on span "sexual enhancement pills" at bounding box center [510, 269] width 210 height 23
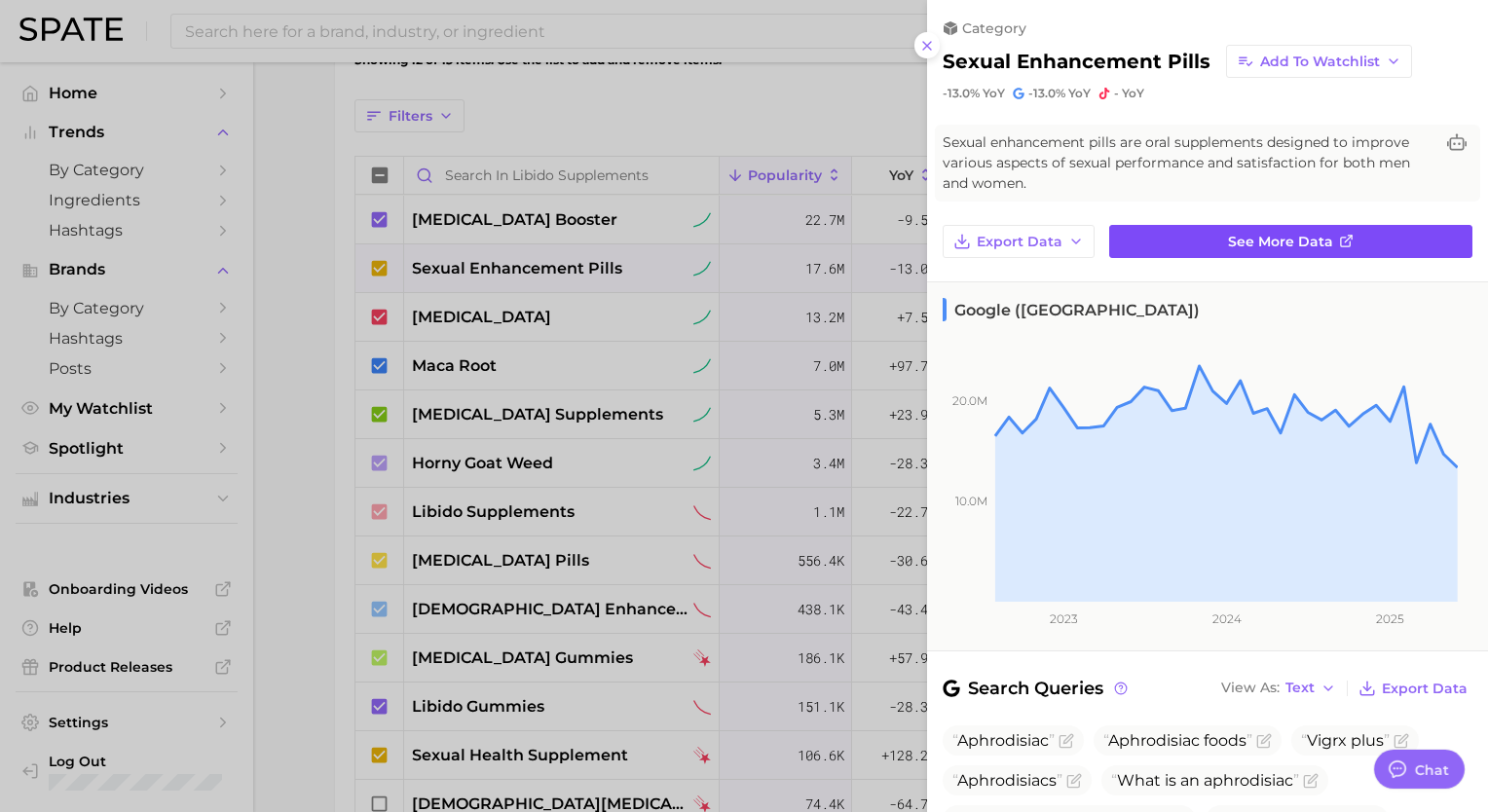
click at [1261, 241] on span "See more data" at bounding box center [1280, 242] width 105 height 17
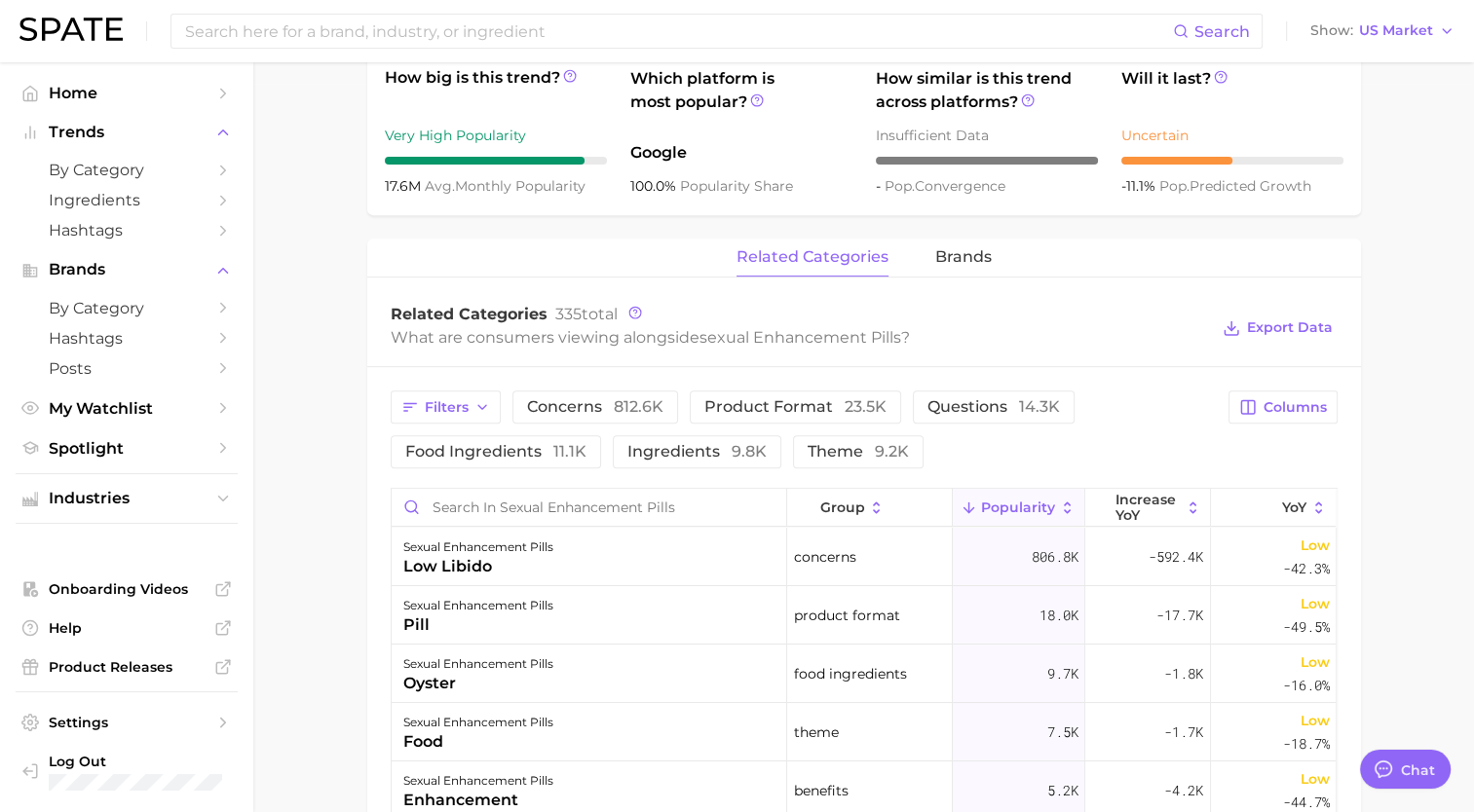
scroll to position [729, 0]
click at [1281, 410] on span "Columns" at bounding box center [1295, 406] width 64 height 17
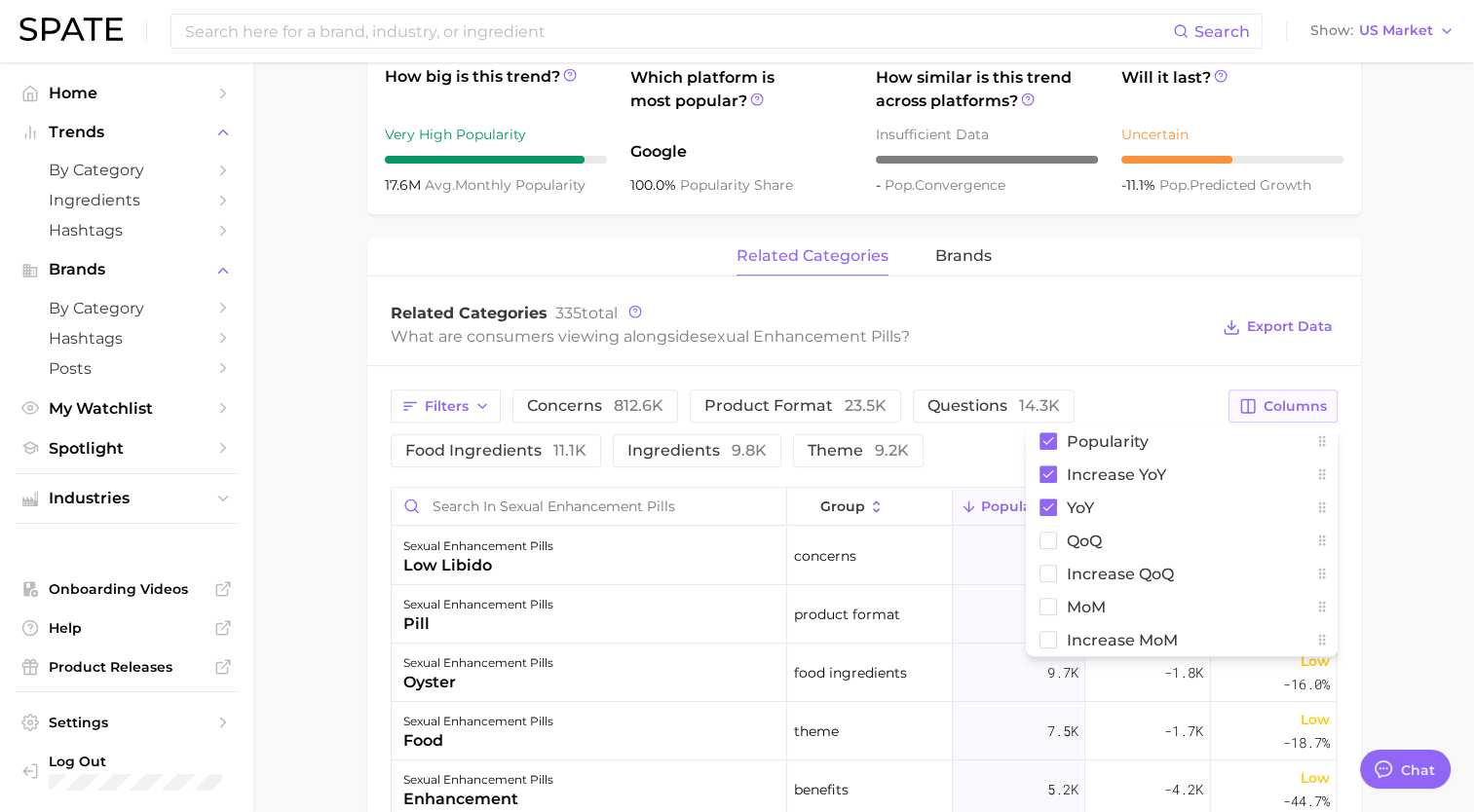
click at [1281, 410] on span "Columns" at bounding box center [1295, 406] width 64 height 17
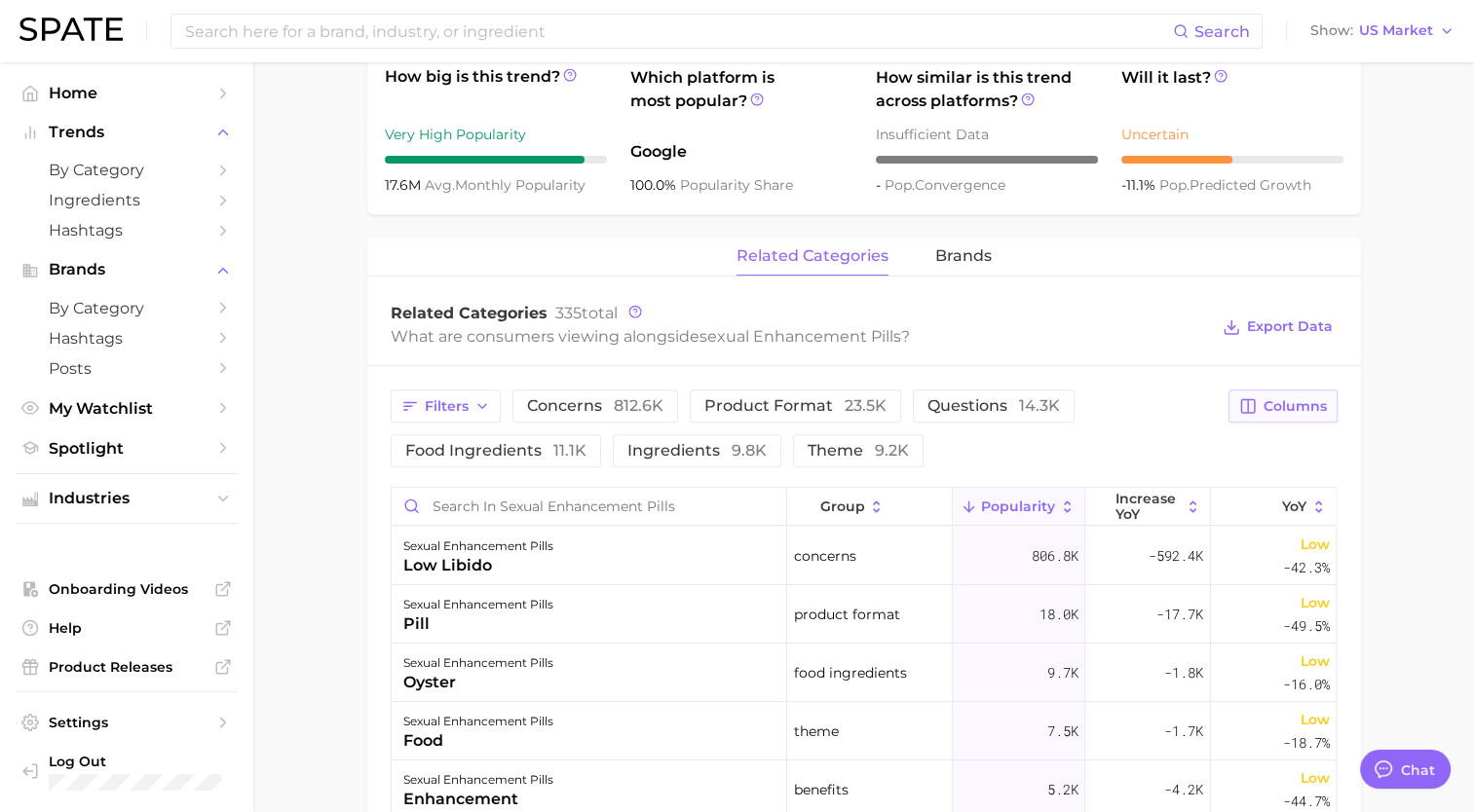
click at [1281, 412] on span "Columns" at bounding box center [1295, 406] width 64 height 17
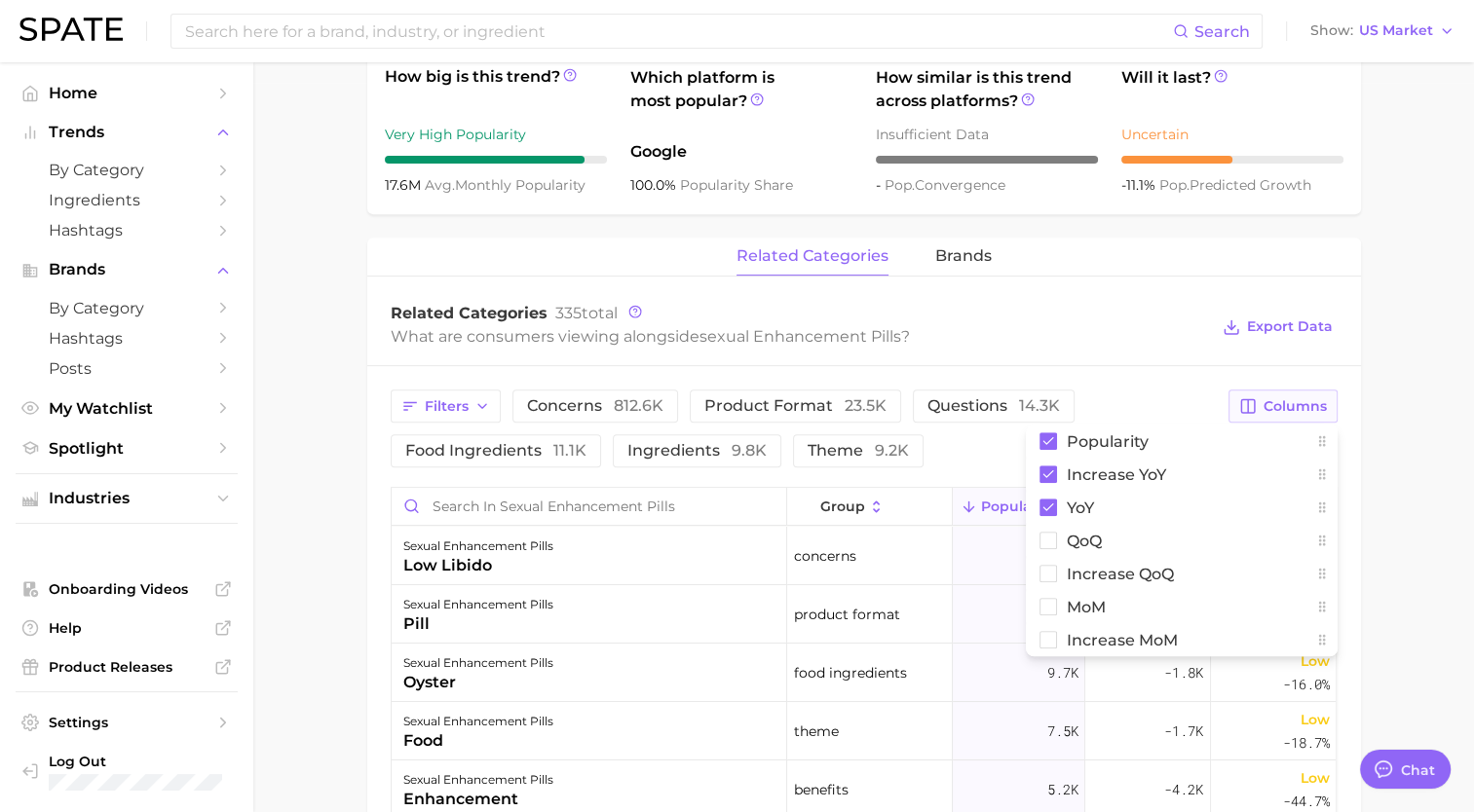
click at [1281, 412] on span "Columns" at bounding box center [1295, 406] width 64 height 17
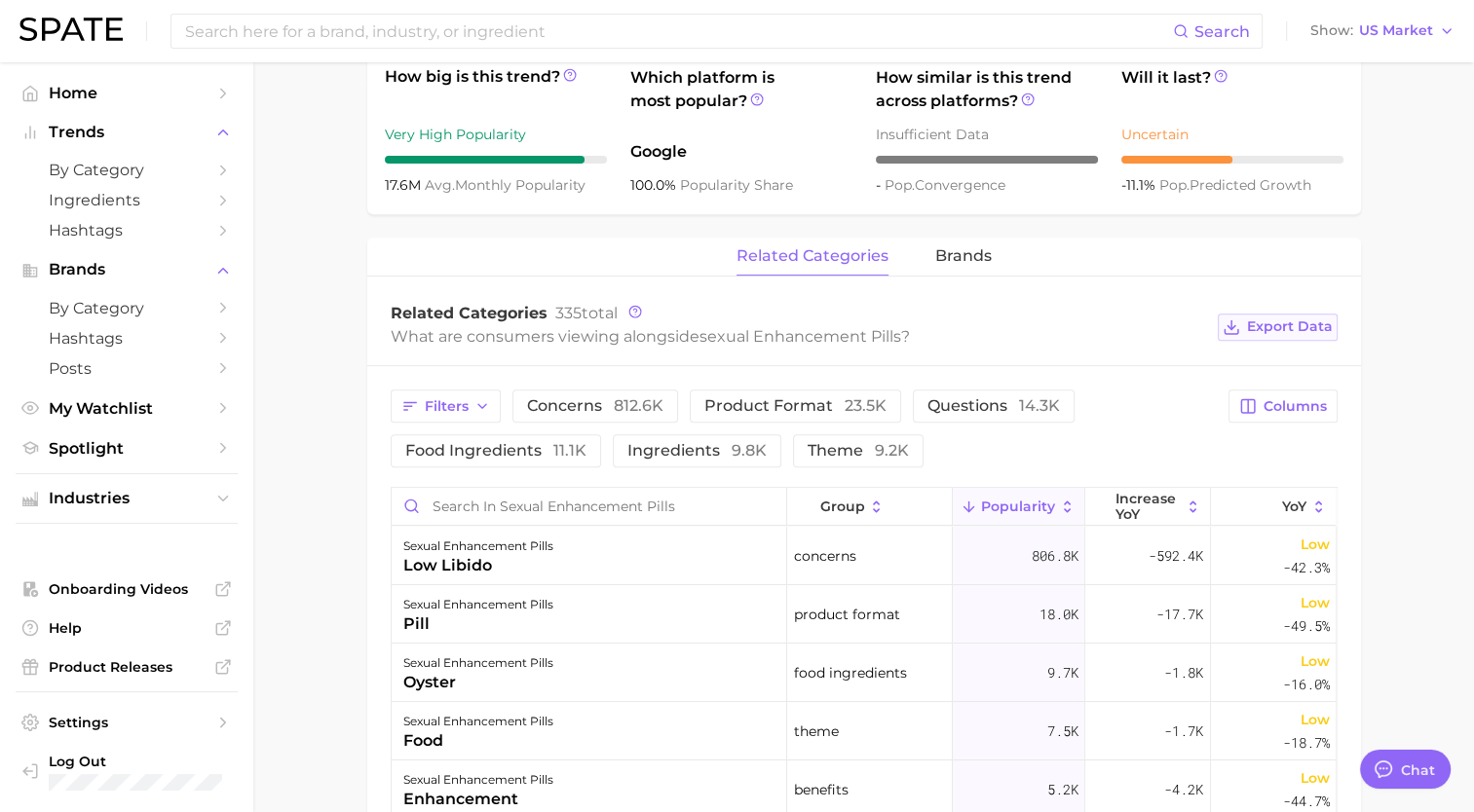
click at [1292, 319] on span "Export Data" at bounding box center [1290, 326] width 86 height 17
click at [952, 263] on span "brands" at bounding box center [963, 256] width 57 height 18
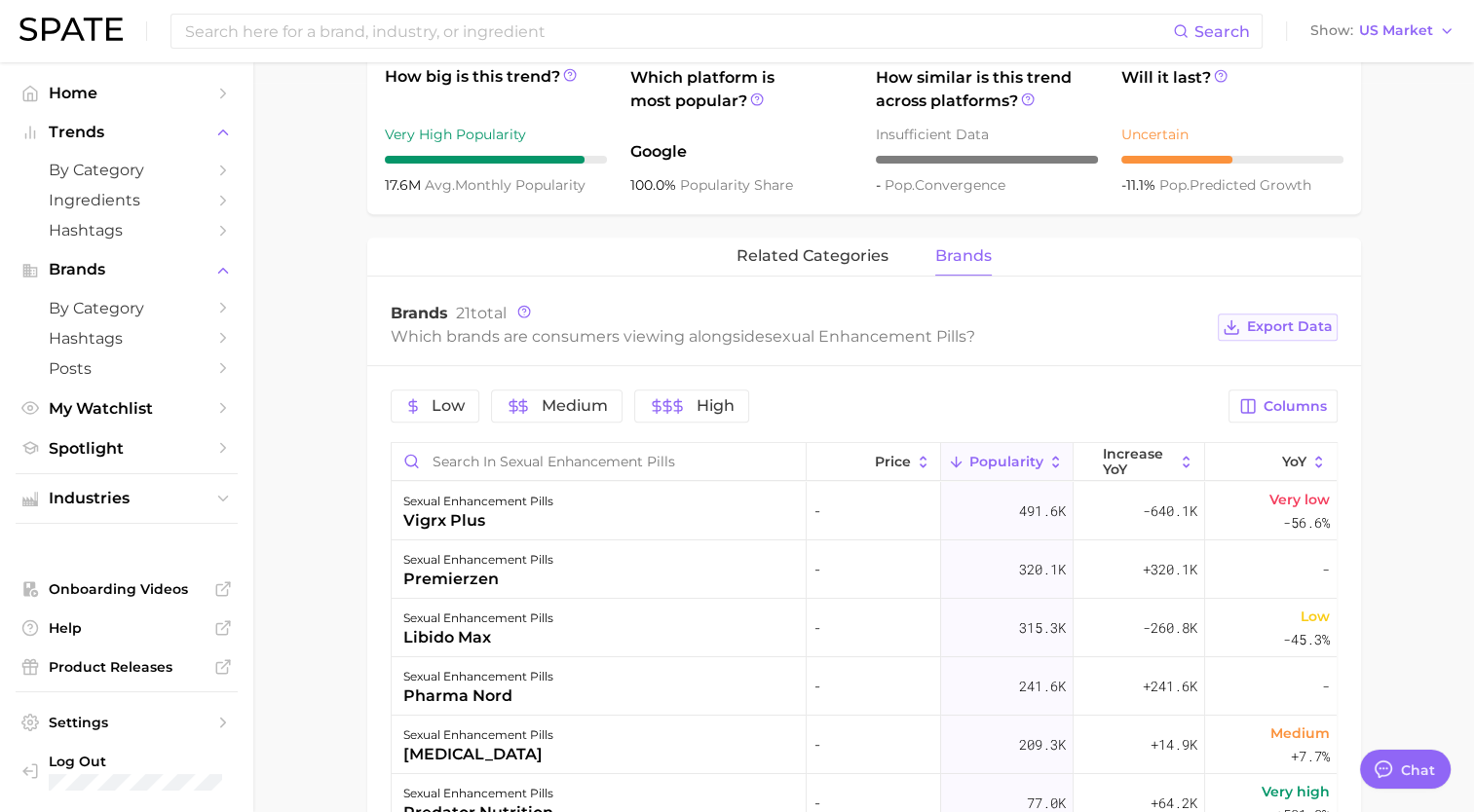
click at [1273, 323] on span "Export Data" at bounding box center [1290, 326] width 86 height 17
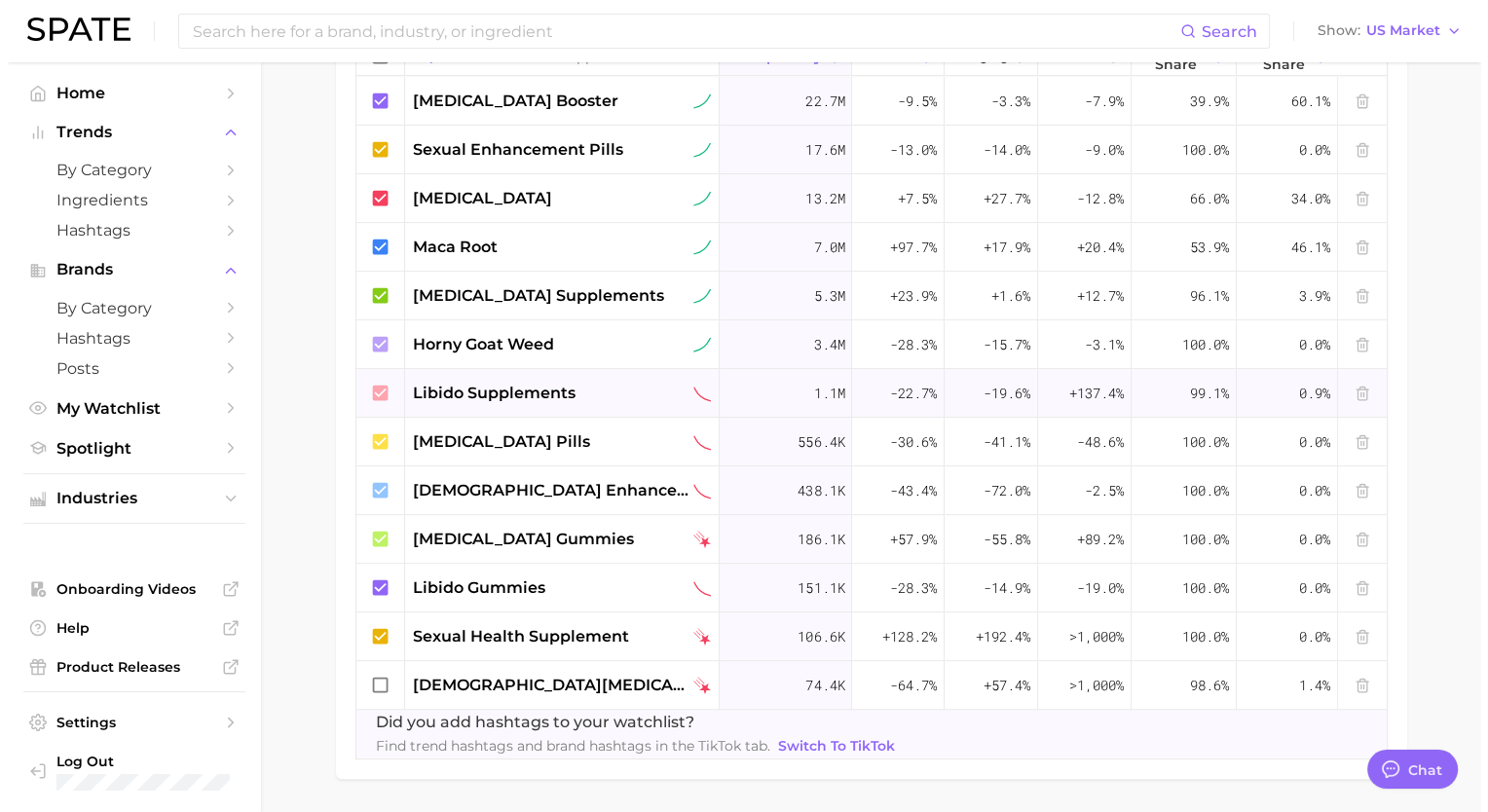
scroll to position [785, 0]
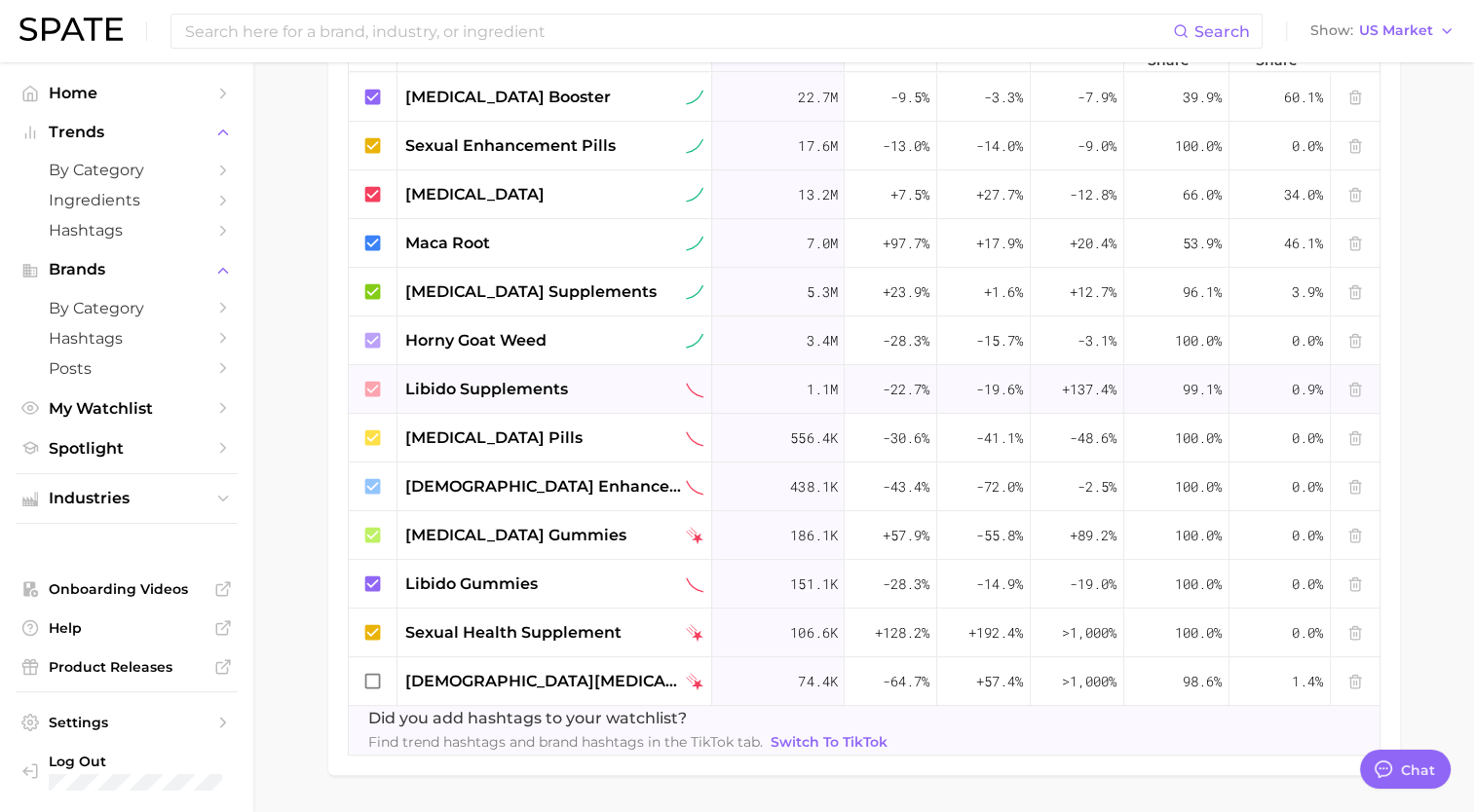
click at [504, 403] on div "libido supplements" at bounding box center [555, 389] width 315 height 49
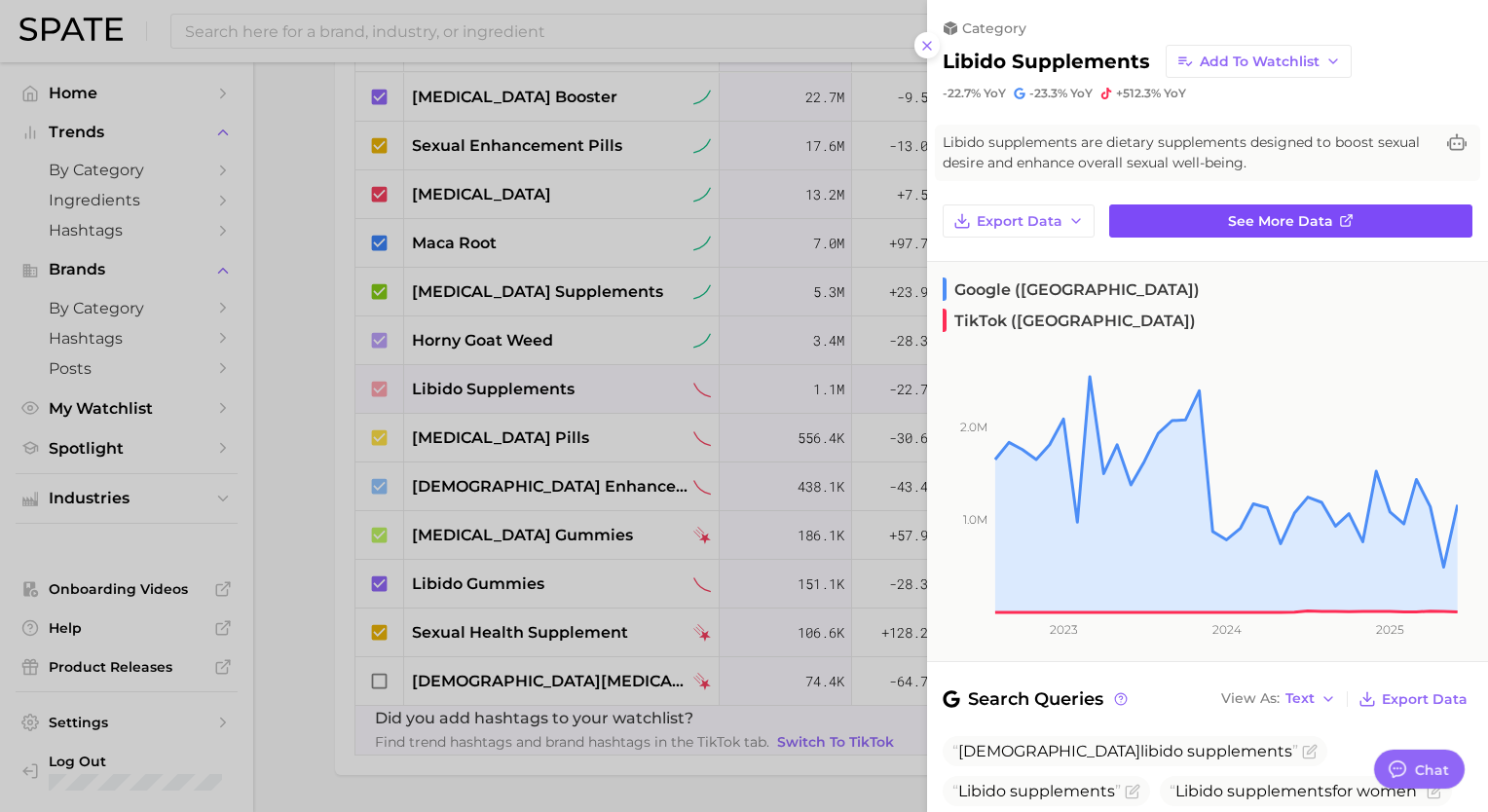
click at [1162, 211] on link "See more data" at bounding box center [1290, 221] width 363 height 33
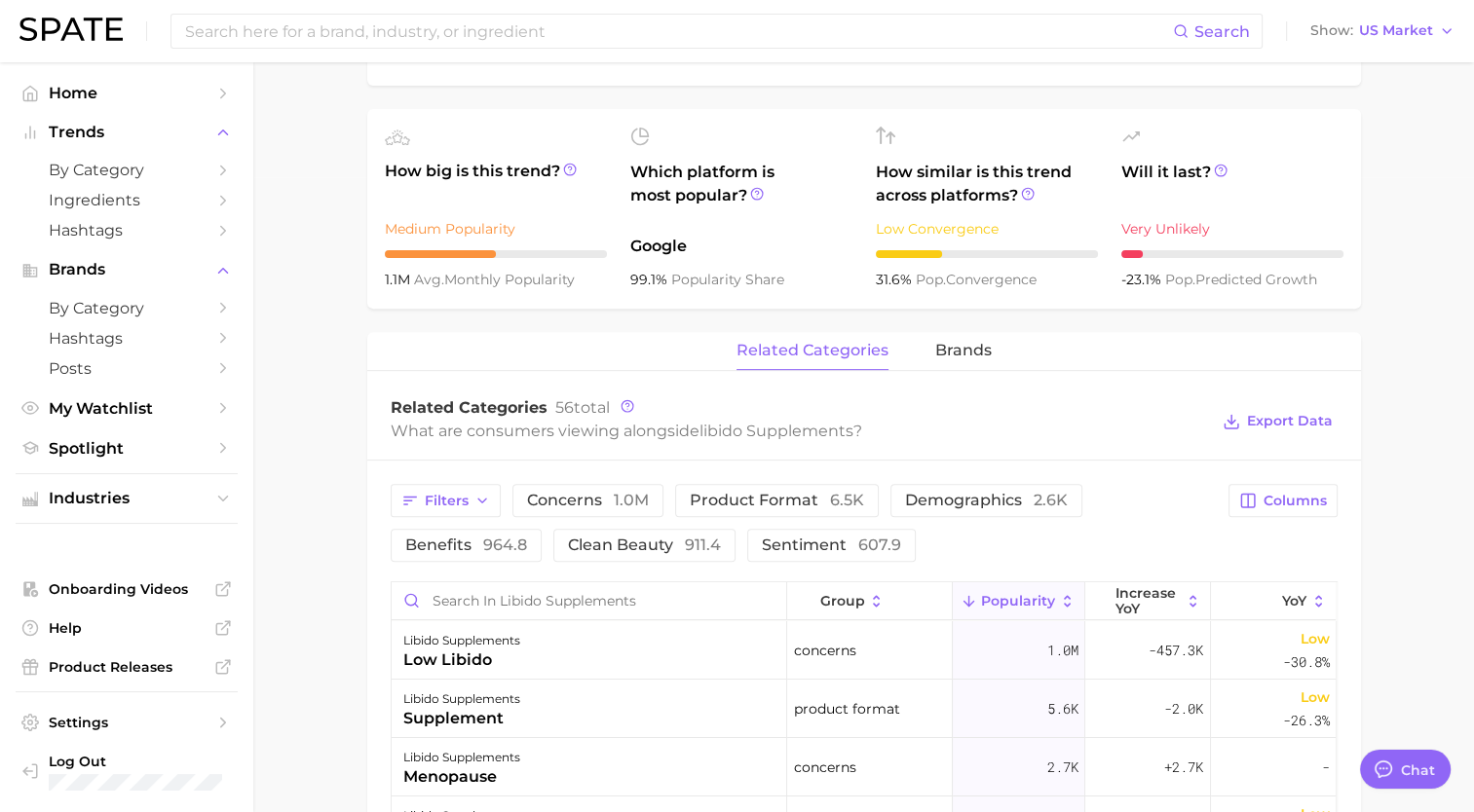
scroll to position [641, 0]
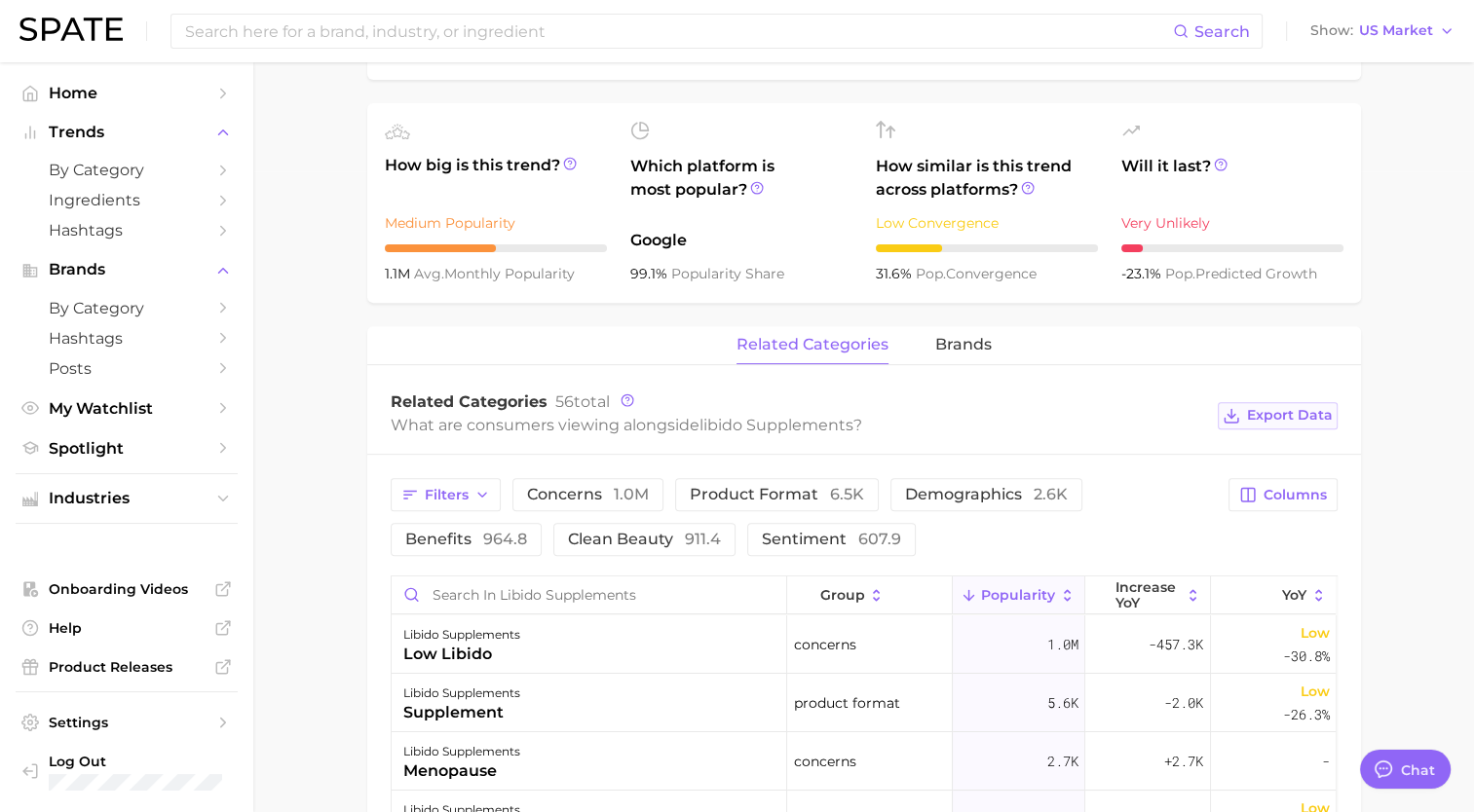
click at [1267, 424] on button "Export Data" at bounding box center [1276, 416] width 118 height 27
click at [946, 348] on span "brands" at bounding box center [963, 344] width 57 height 18
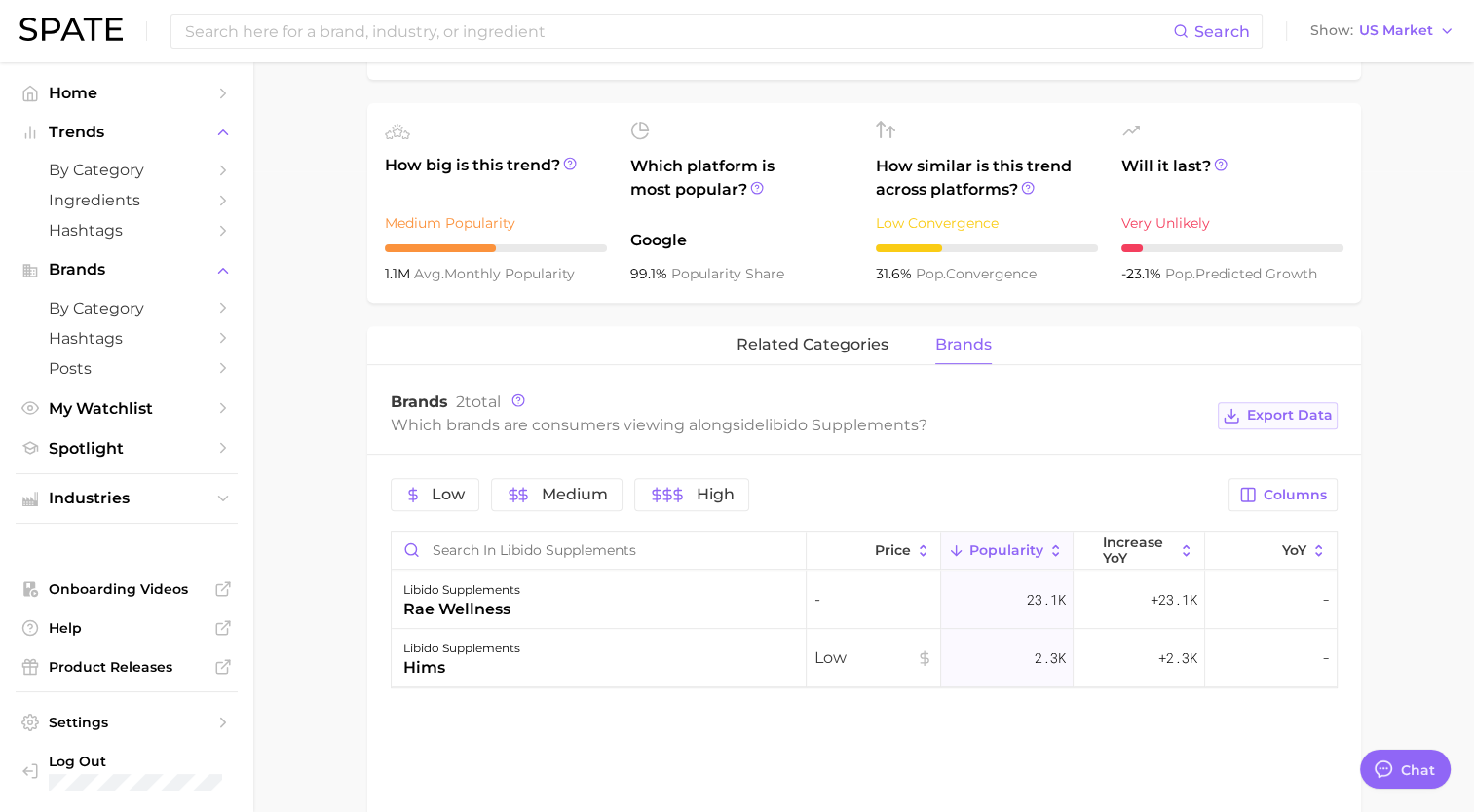
click at [1268, 425] on button "Export Data" at bounding box center [1276, 416] width 118 height 27
click at [582, 335] on div "related categories brands" at bounding box center [863, 345] width 993 height 39
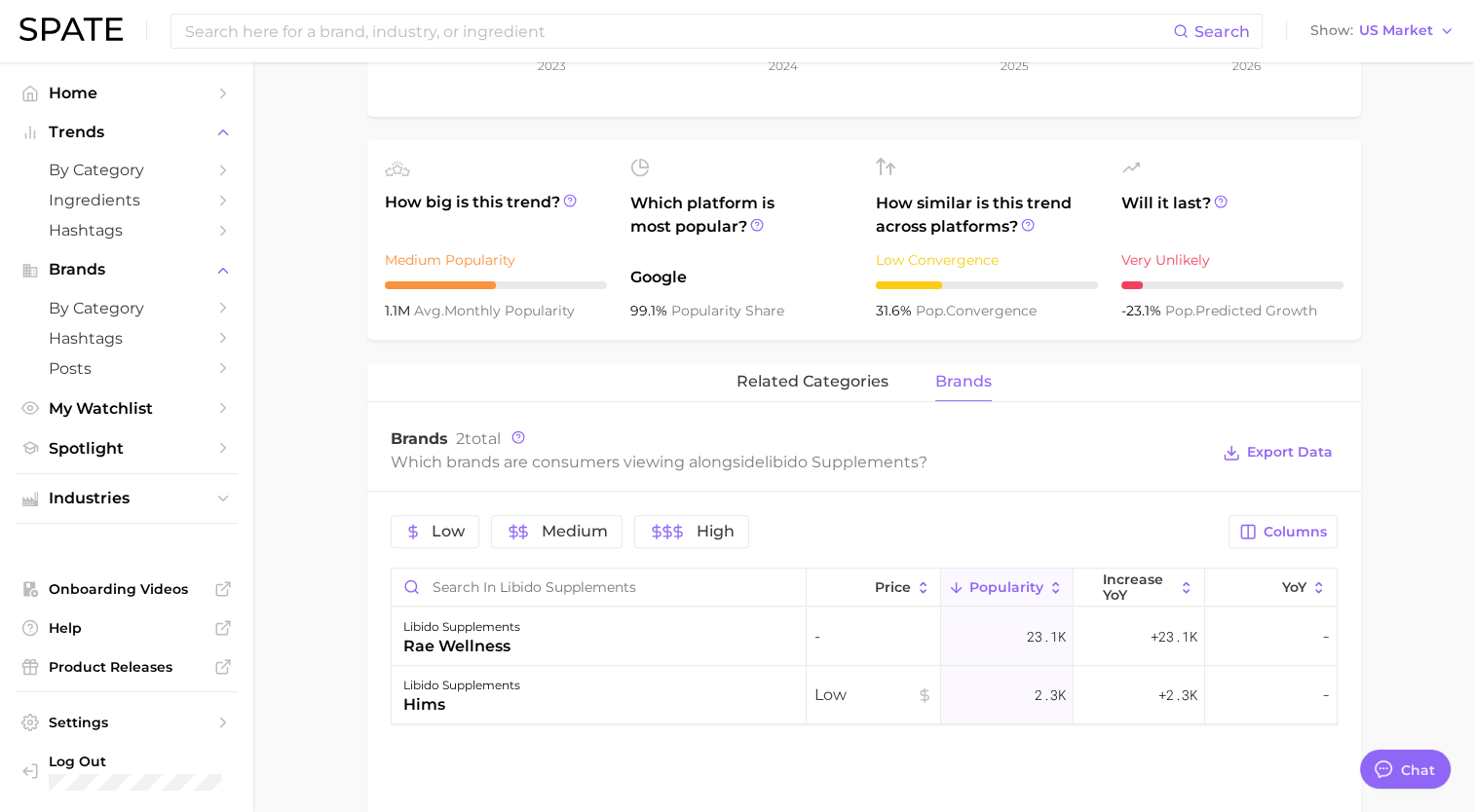
scroll to position [642, 0]
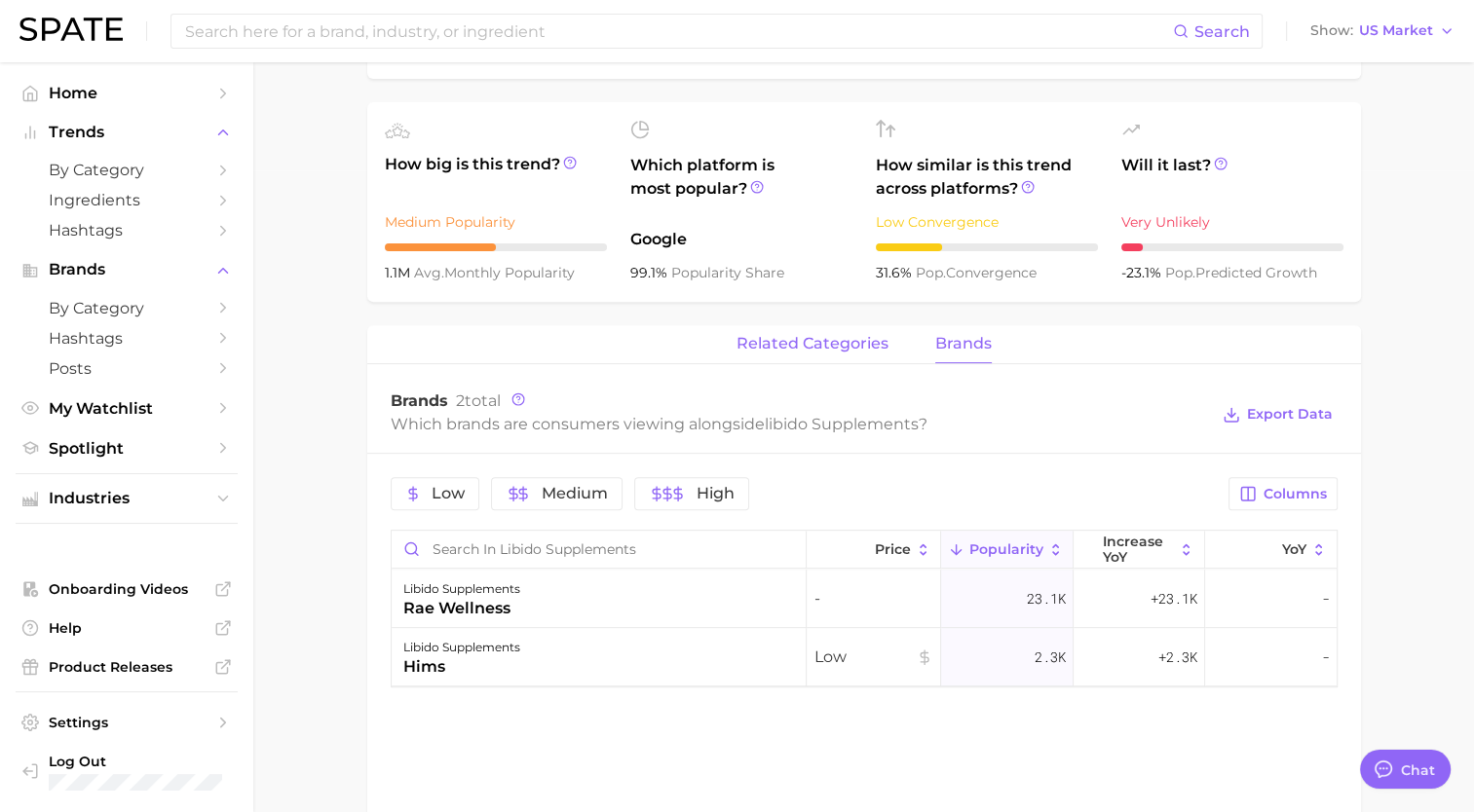
click at [837, 341] on span "related categories" at bounding box center [811, 343] width 152 height 18
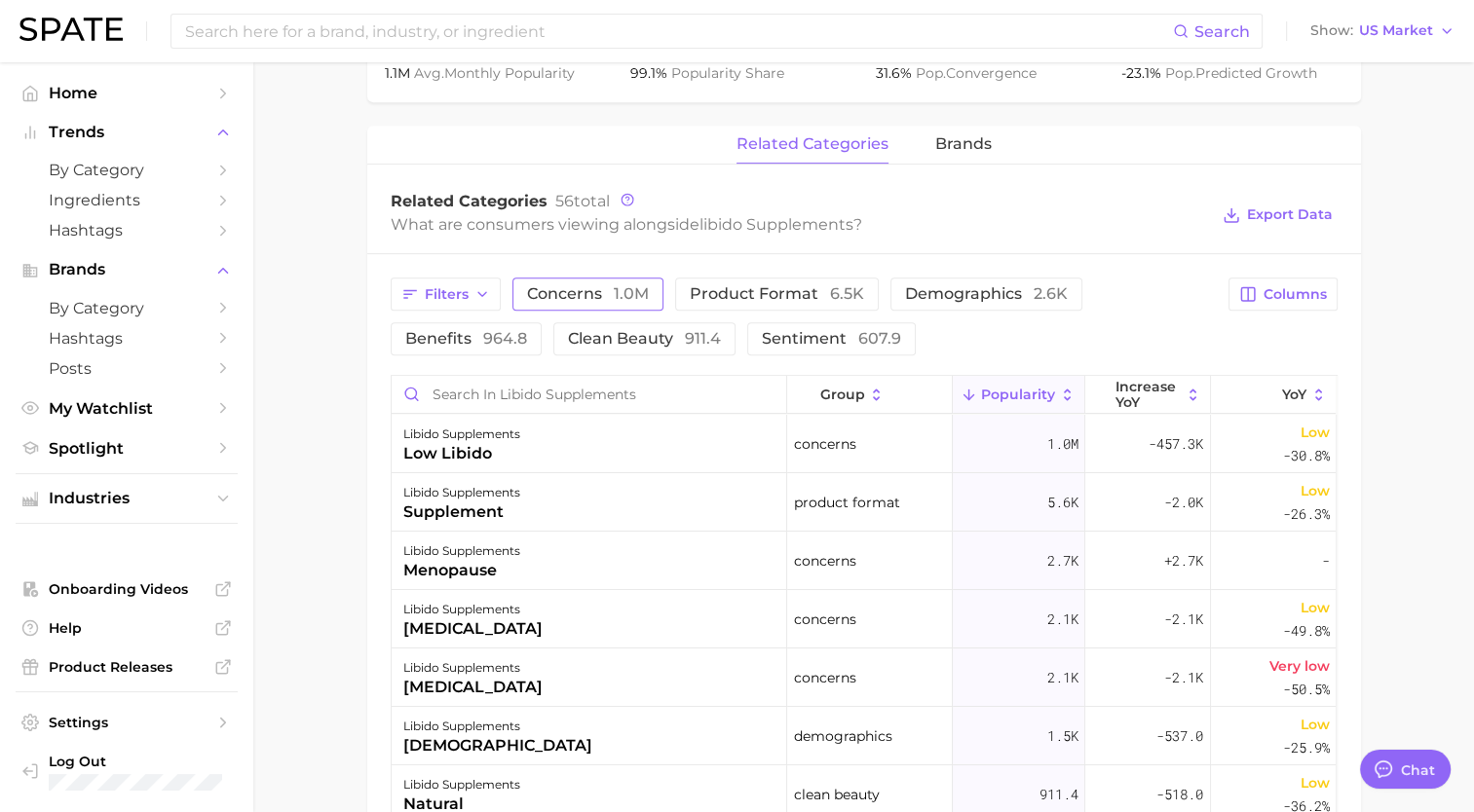
scroll to position [0, 0]
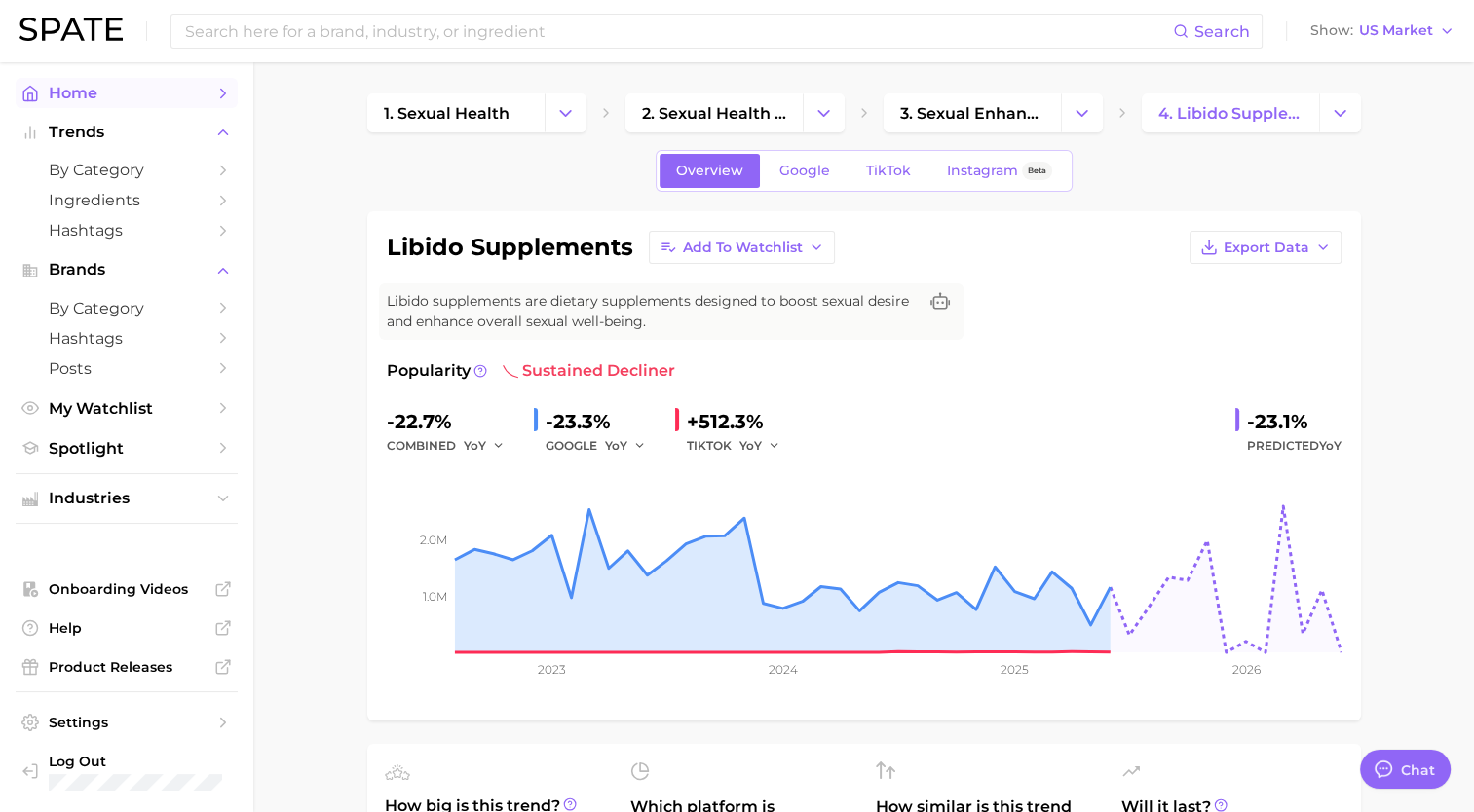
click at [116, 91] on span "Home" at bounding box center [126, 93] width 156 height 19
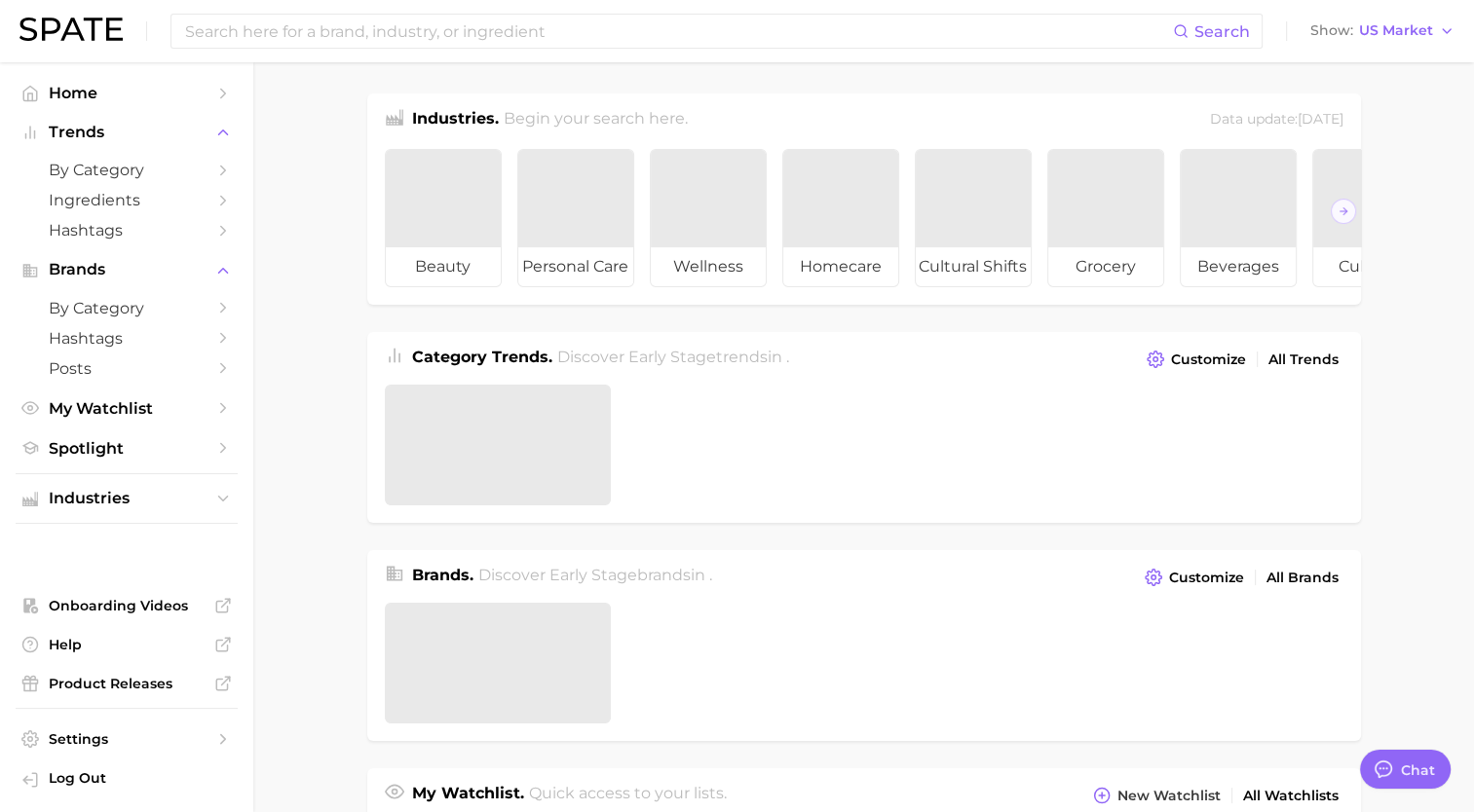
type textarea "x"
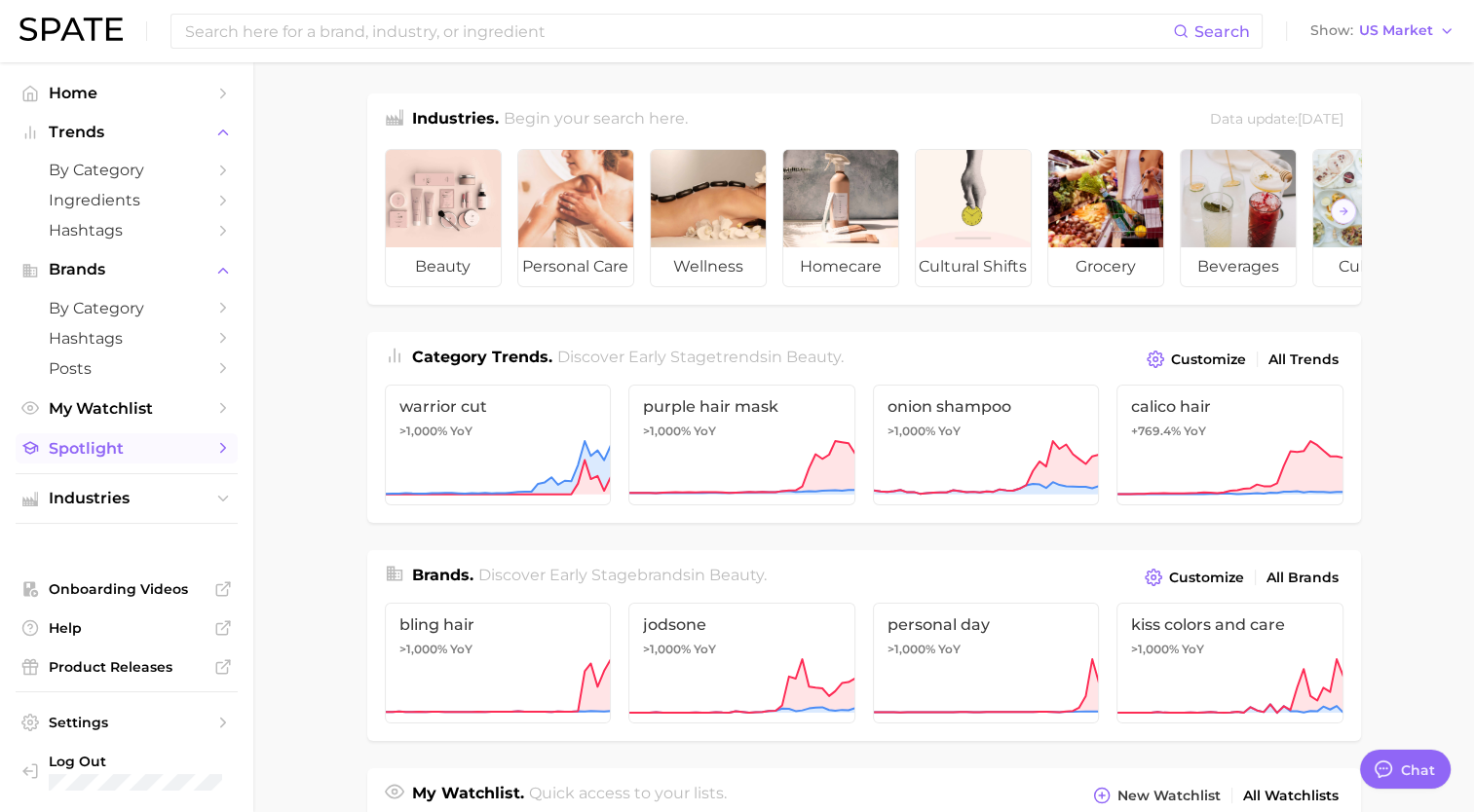
click at [100, 442] on link "Spotlight" at bounding box center [126, 448] width 222 height 30
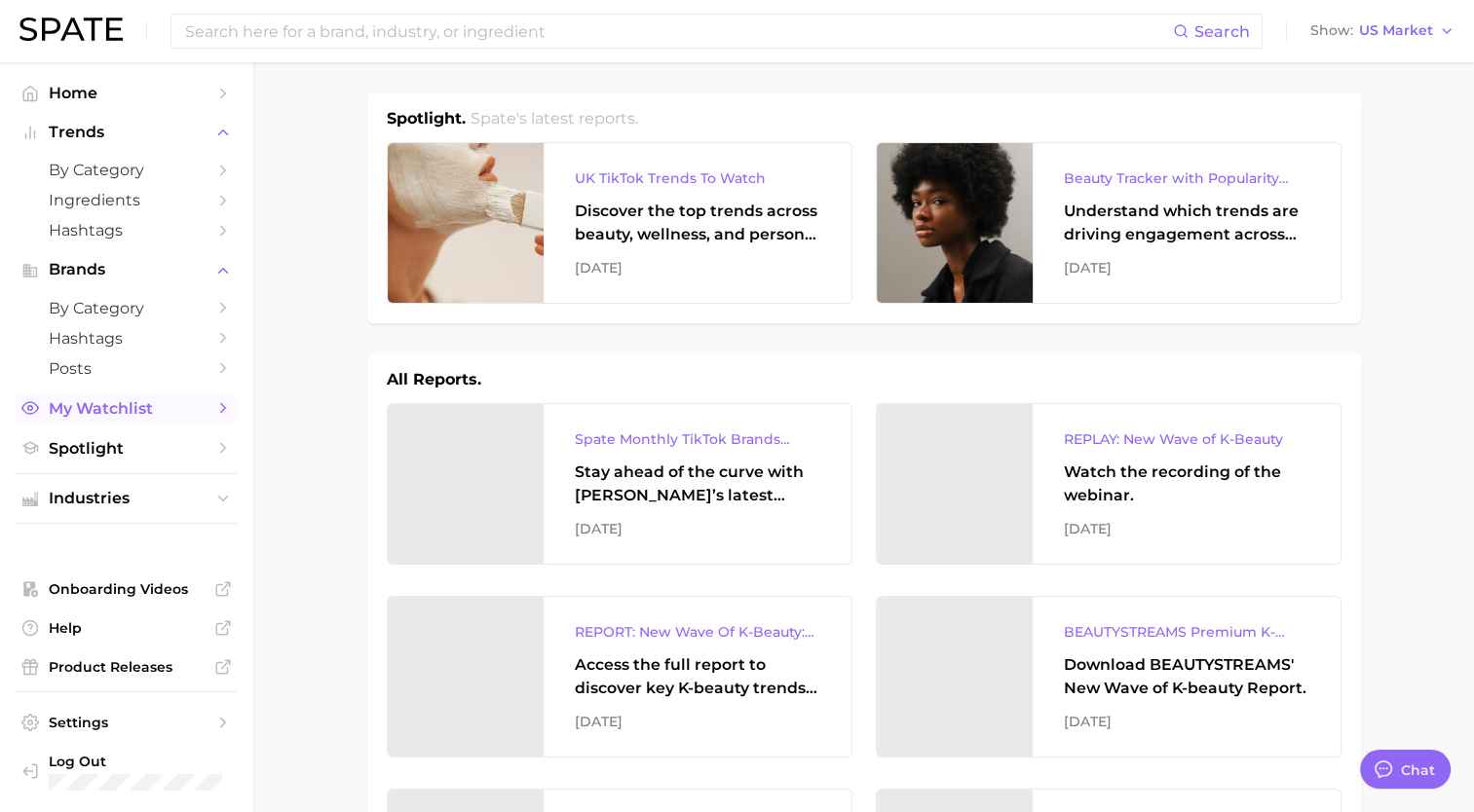
click at [112, 415] on span "My Watchlist" at bounding box center [126, 408] width 156 height 19
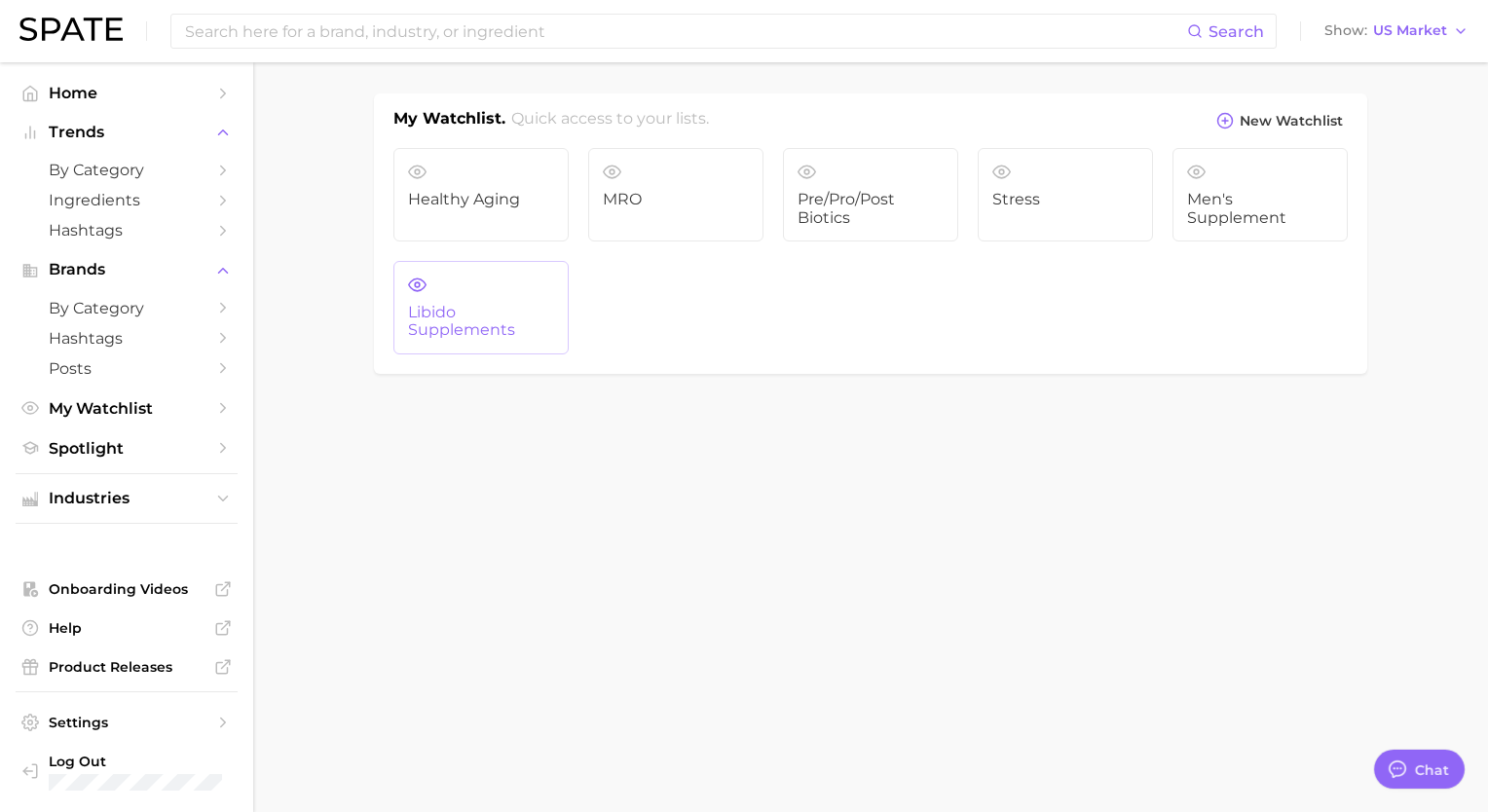
click at [481, 342] on link "Libido Supplements" at bounding box center [480, 308] width 175 height 94
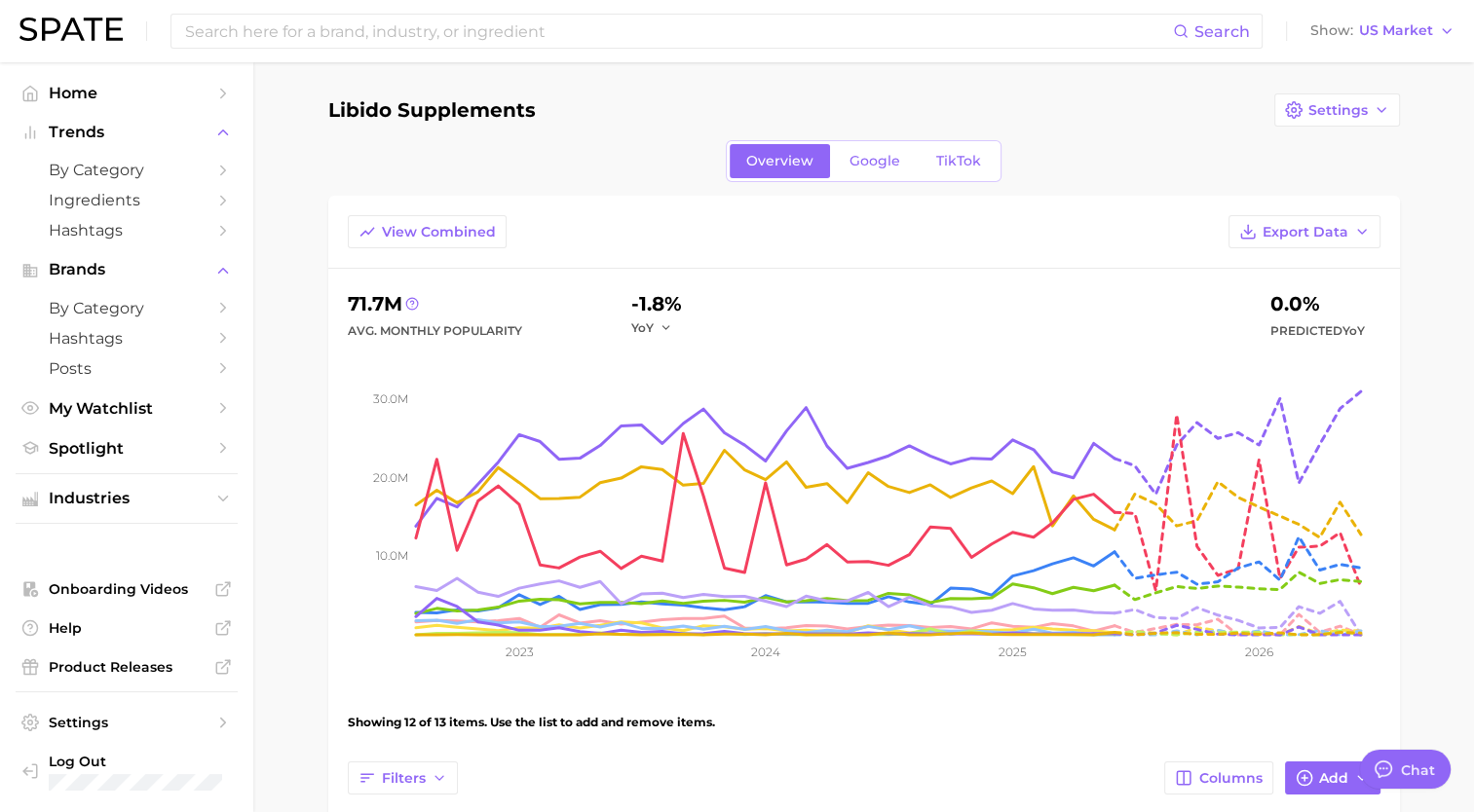
scroll to position [33, 0]
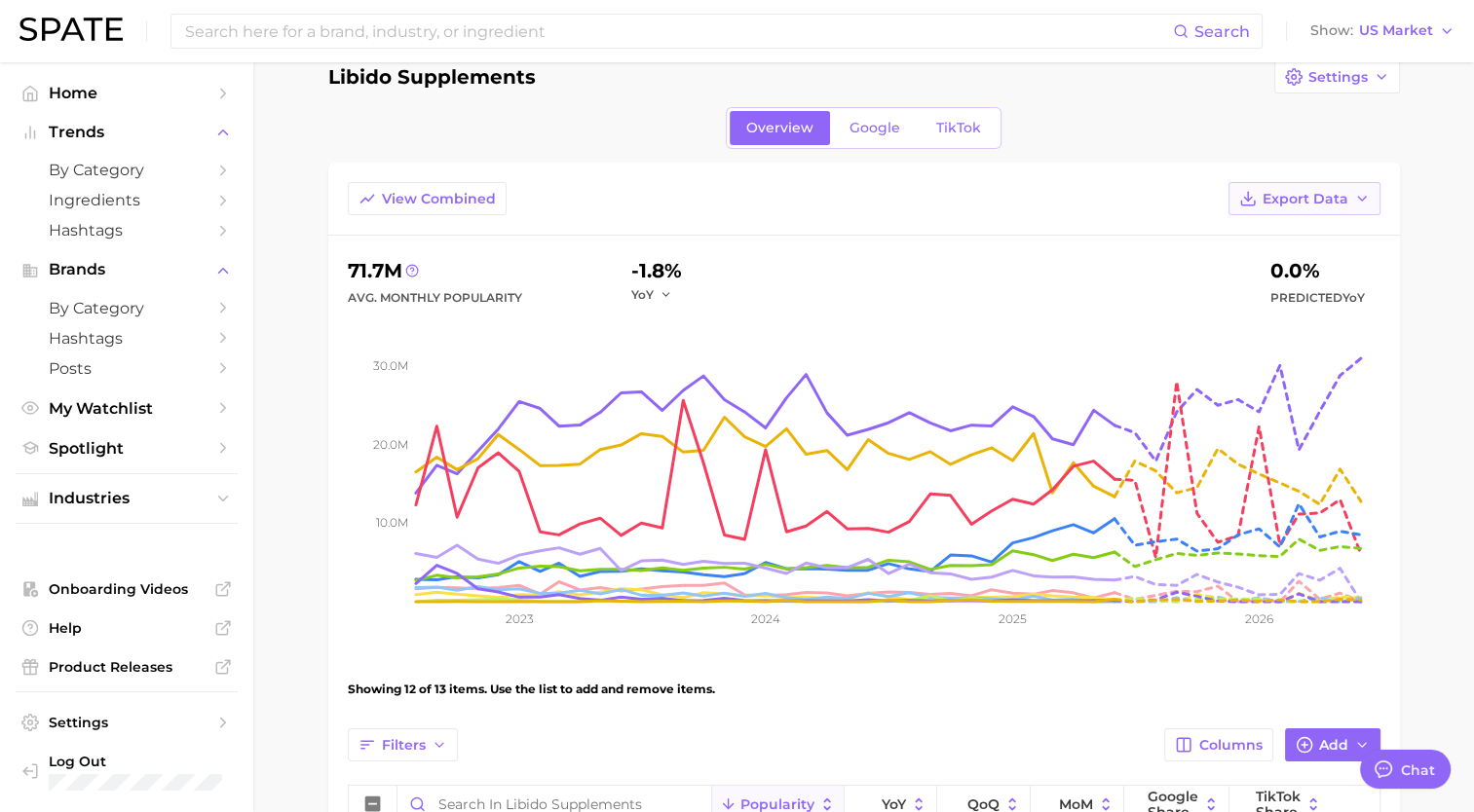
click at [1318, 193] on span "Export Data" at bounding box center [1306, 199] width 86 height 17
click at [1278, 262] on span "Time Series CSV" at bounding box center [1256, 270] width 114 height 17
click at [802, 195] on div "View Combined Export Data" at bounding box center [863, 208] width 1072 height 54
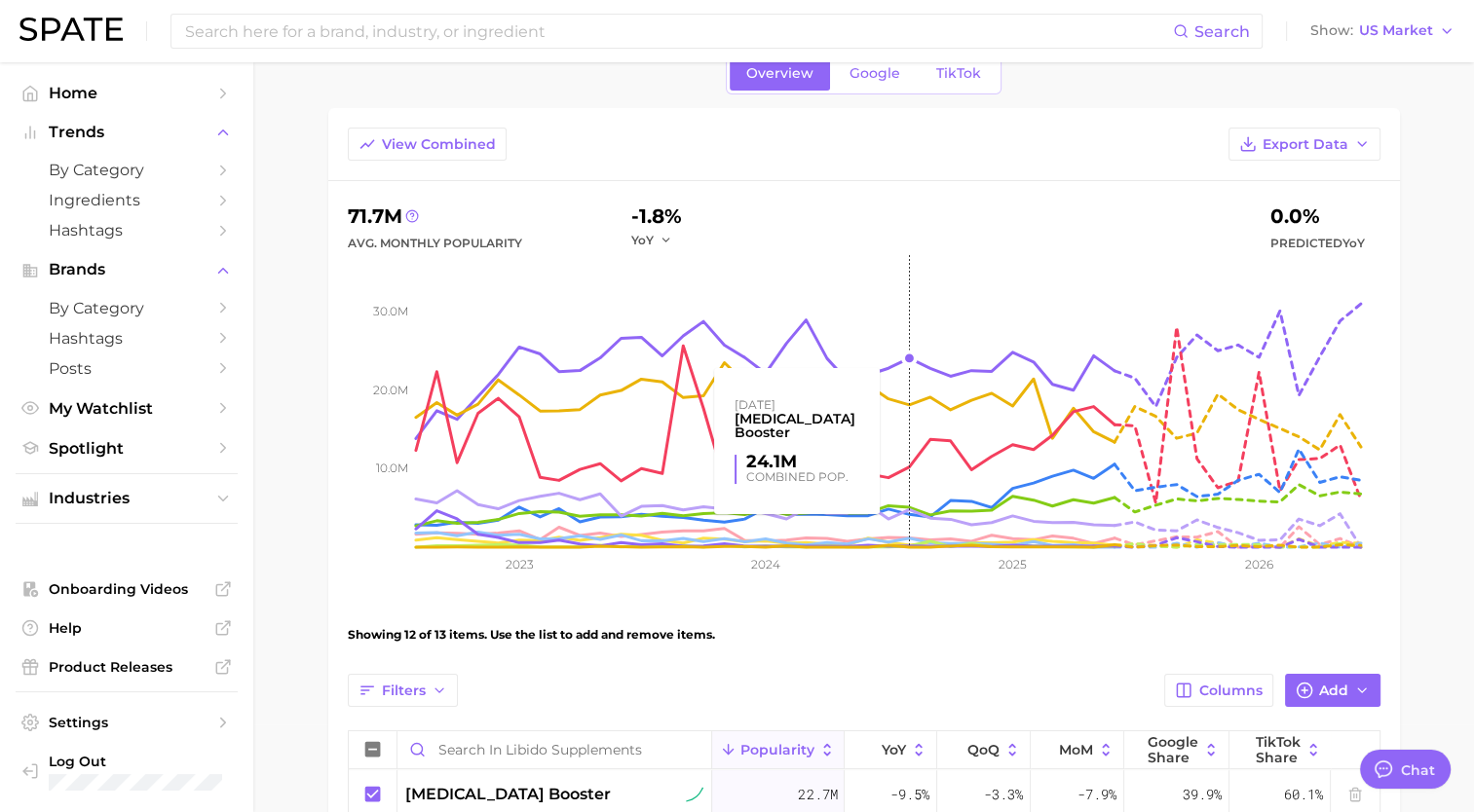
scroll to position [90, 0]
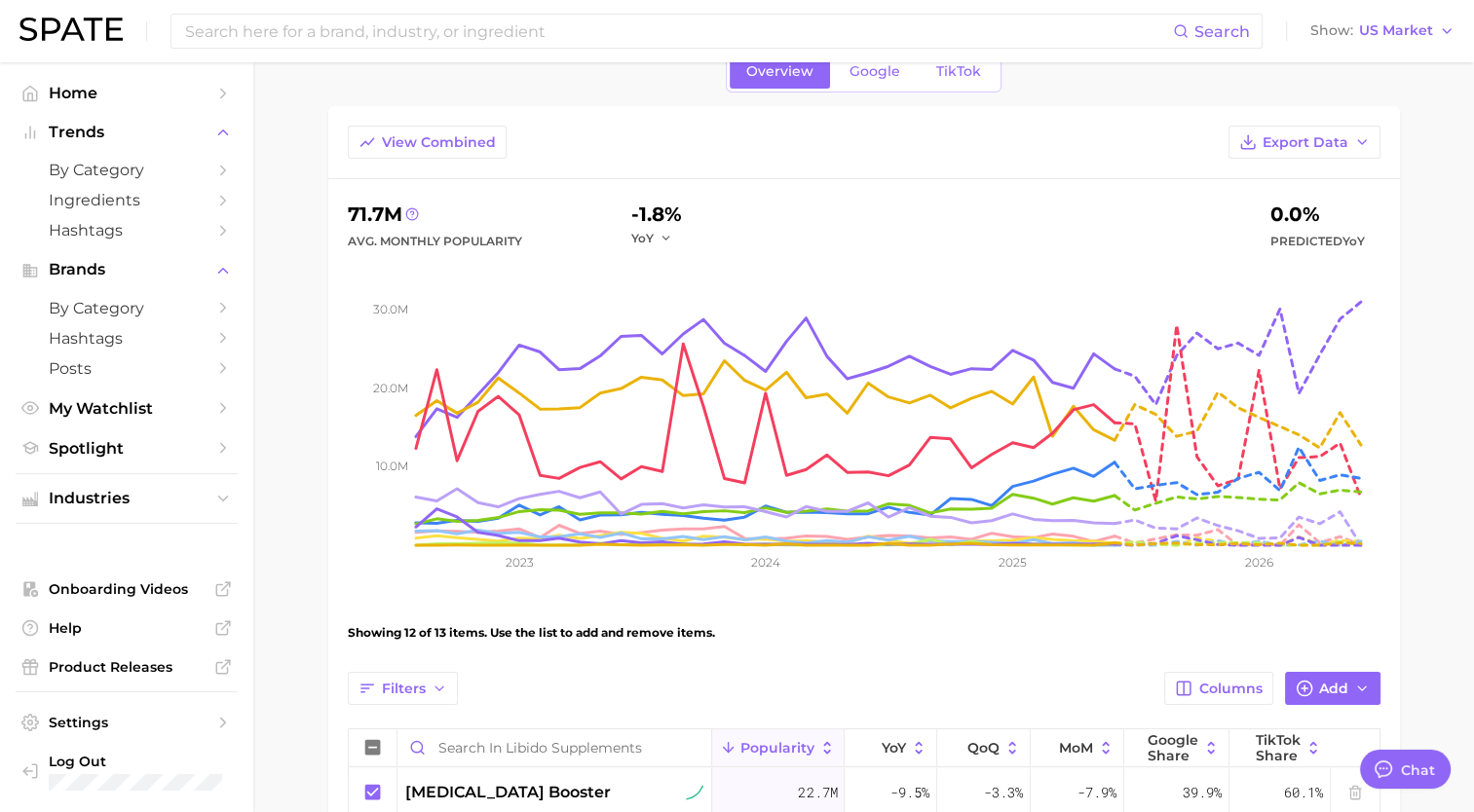
click at [764, 569] on icon "10.0m 20.0m 30.0m 2023 2024 2025 2026" at bounding box center [863, 424] width 1033 height 340
click at [1339, 134] on span "Export Data" at bounding box center [1306, 142] width 86 height 17
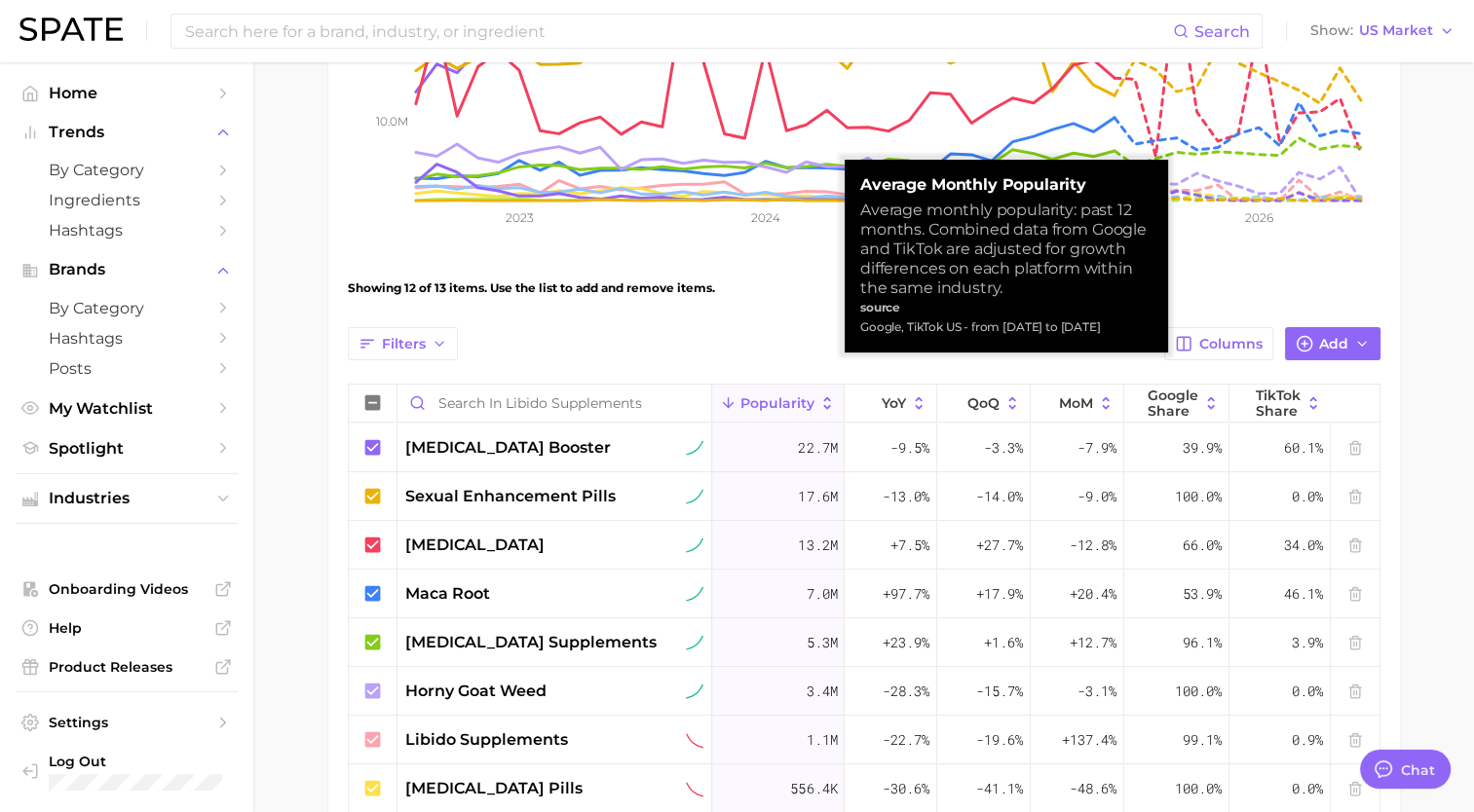
scroll to position [430, 0]
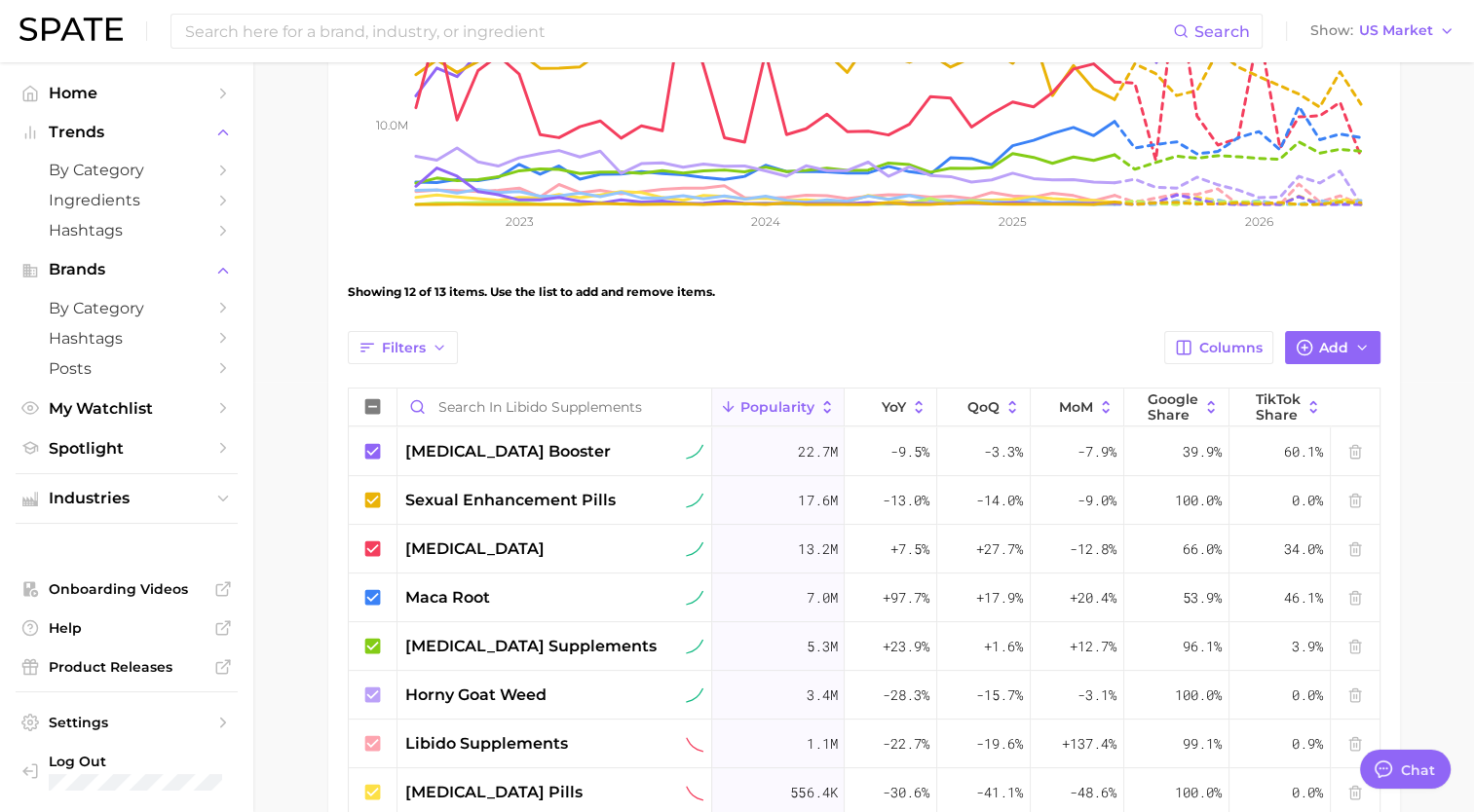
click at [1467, 323] on main "Libido Supplements Settings Overview Google TikTok View Combined Export Data 71…" at bounding box center [863, 429] width 1221 height 1595
click at [1440, 391] on main "Libido Supplements Settings Overview Google TikTok View Combined Export Data 71…" at bounding box center [863, 429] width 1221 height 1595
click at [1449, 272] on main "Libido Supplements Settings Overview Google TikTok View Combined Export Data 71…" at bounding box center [863, 429] width 1221 height 1595
click at [1432, 345] on main "Libido Supplements Settings Overview Google TikTok View Combined Export Data 71…" at bounding box center [863, 429] width 1221 height 1595
click at [1442, 378] on main "Libido Supplements Settings Overview Google TikTok View Combined Export Data 71…" at bounding box center [863, 429] width 1221 height 1595
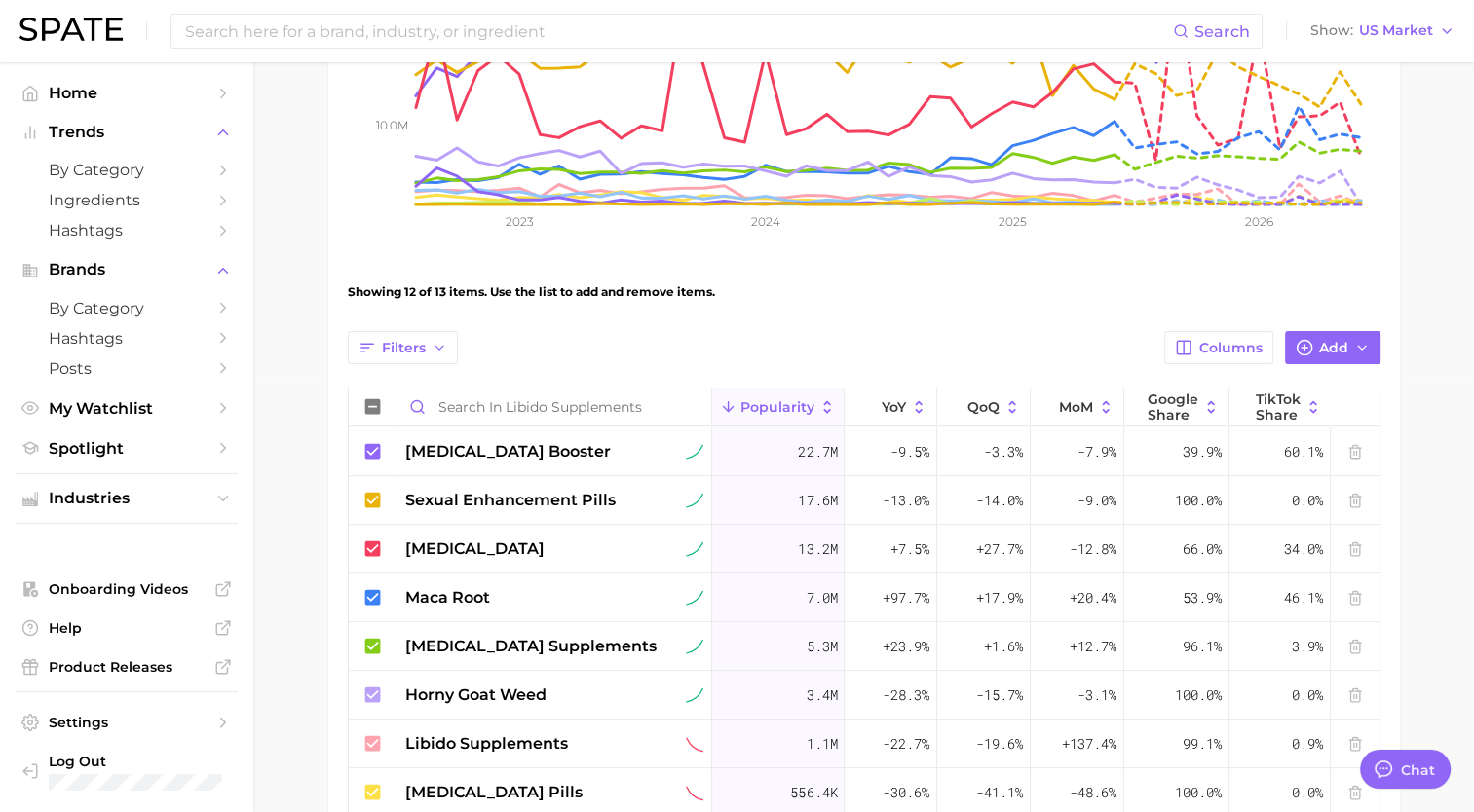
drag, startPoint x: 1278, startPoint y: 413, endPoint x: 1443, endPoint y: 401, distance: 165.4
click at [1443, 401] on main "Libido Supplements Settings Overview Google TikTok View Combined Export Data 71…" at bounding box center [863, 429] width 1221 height 1595
click at [1237, 327] on div "View Combined Export Data 71.7m Avg. Monthly Popularity -1.8% YoY 0.0% Predicte…" at bounding box center [863, 447] width 1033 height 1326
click at [1230, 340] on span "Columns" at bounding box center [1230, 347] width 64 height 17
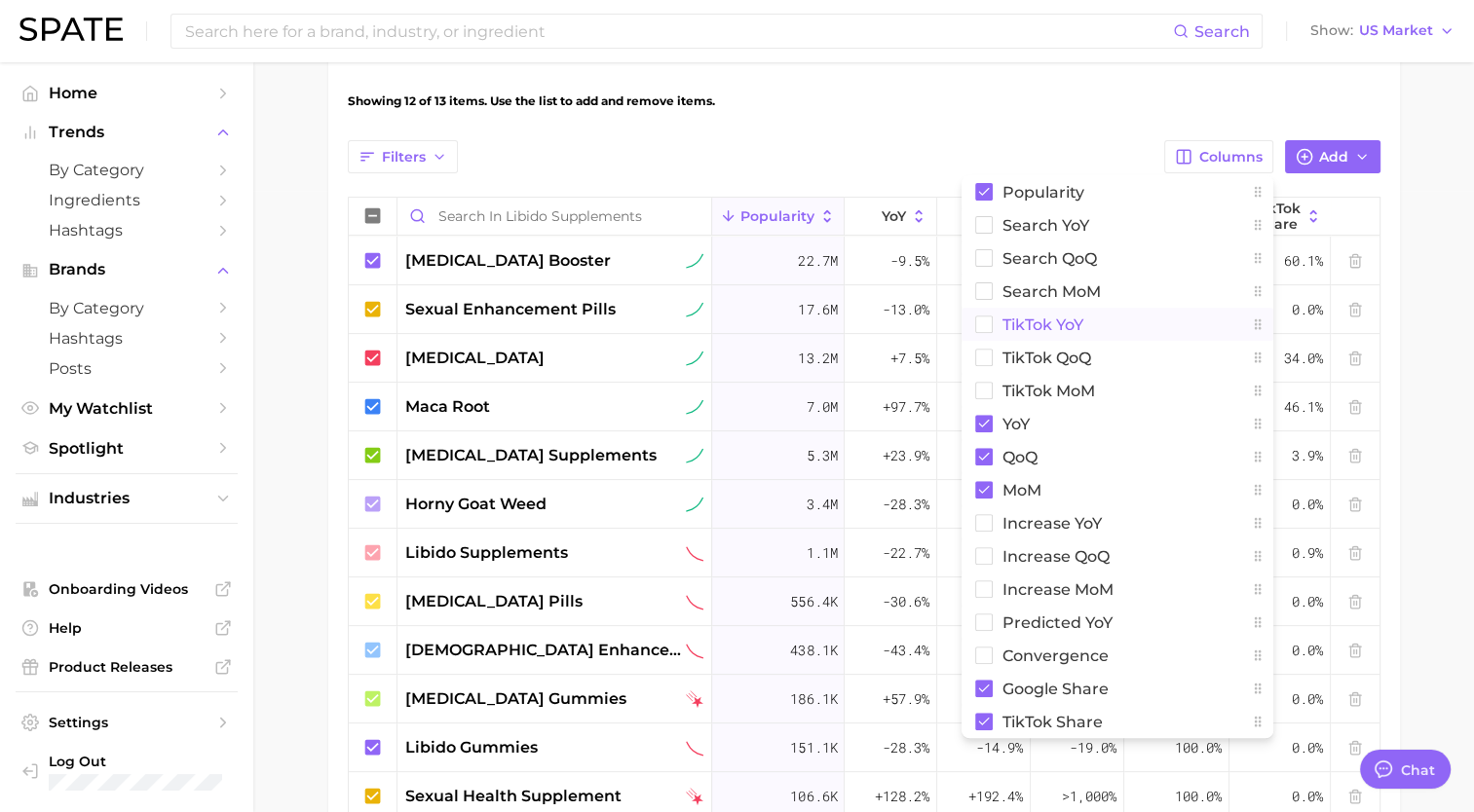
scroll to position [623, 0]
click at [1393, 385] on div "View Combined Export Data 71.7m Avg. Monthly Popularity -1.8% YoY 0.0% Predicte…" at bounding box center [863, 254] width 1072 height 1364
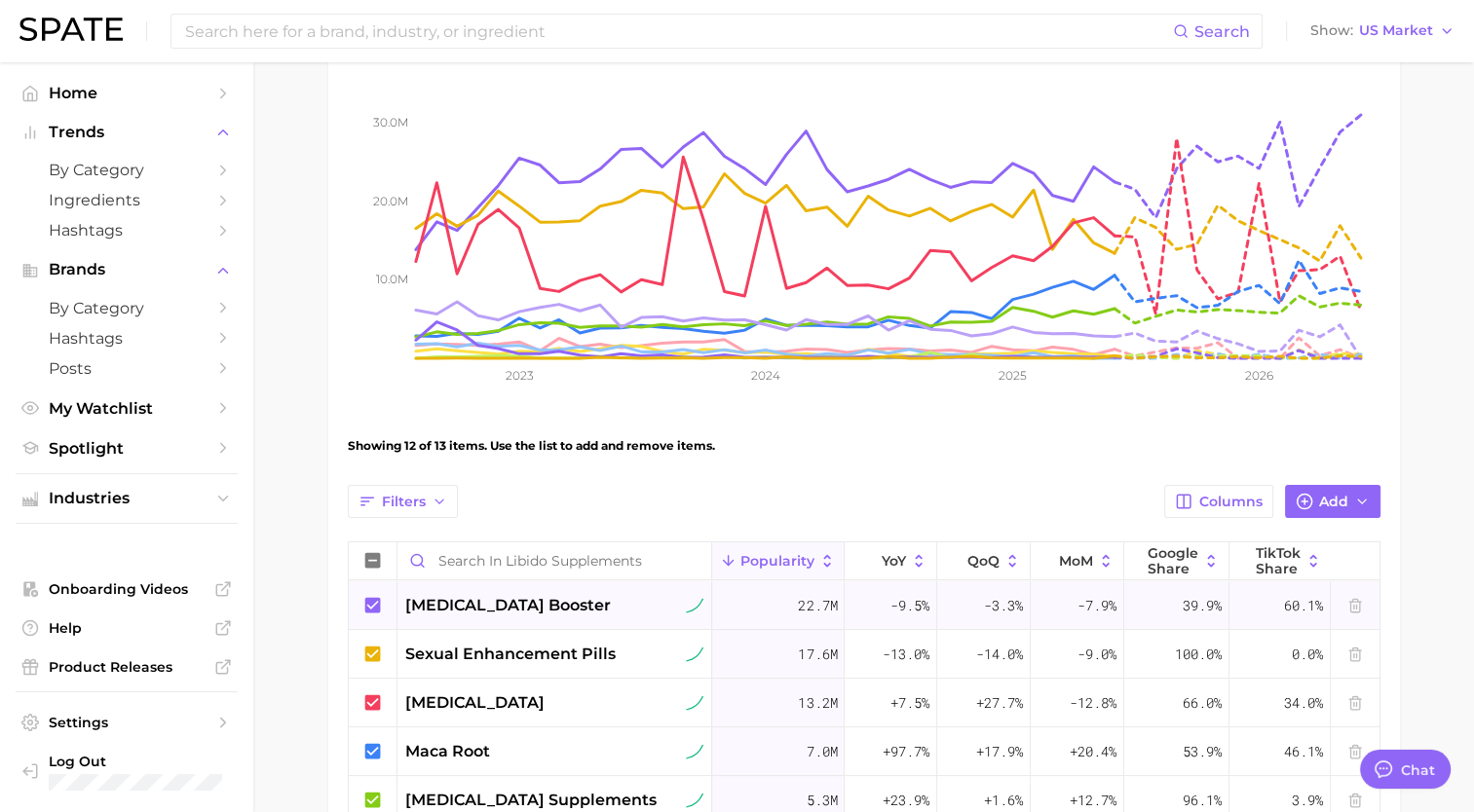
scroll to position [0, 0]
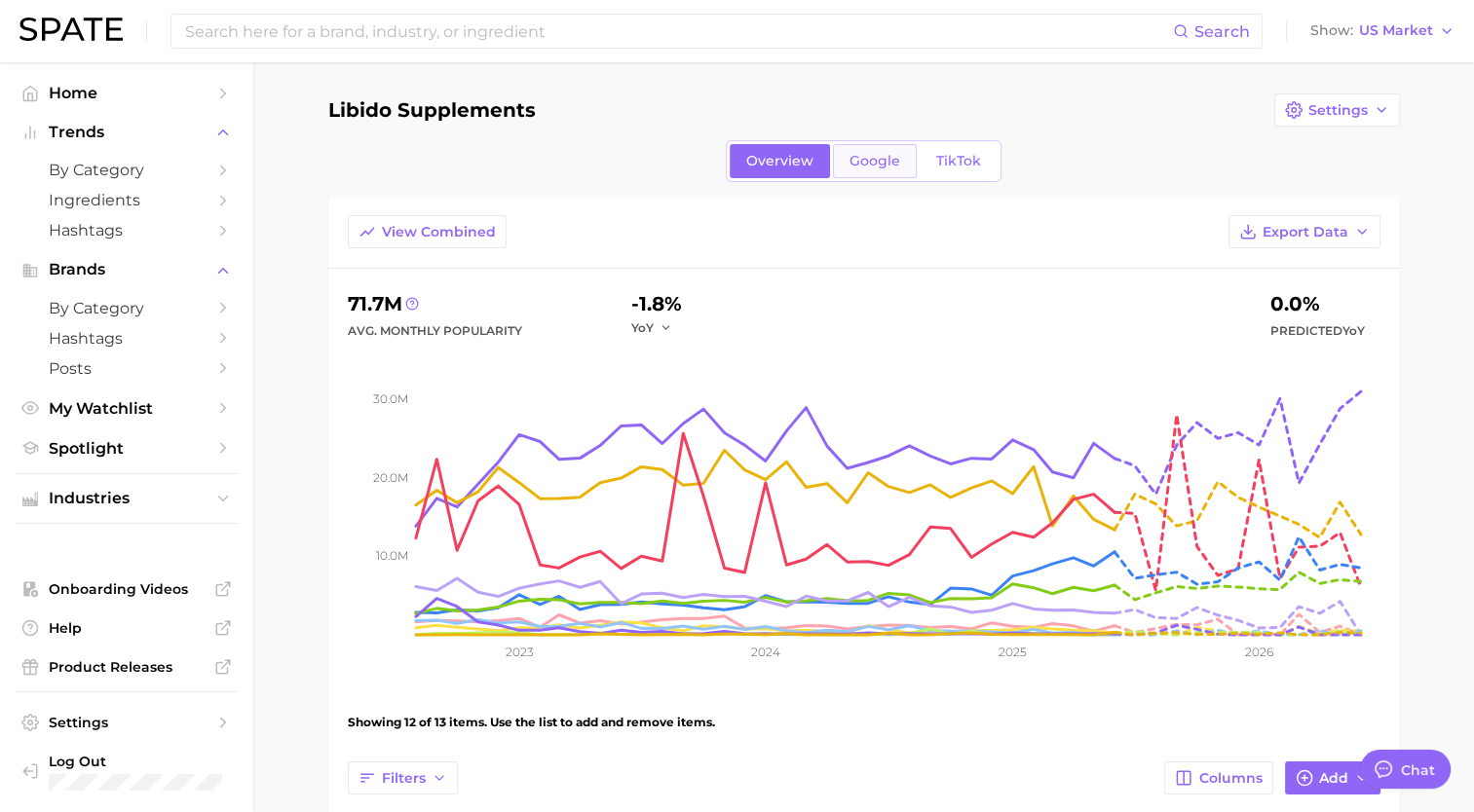
click at [869, 165] on span "Google" at bounding box center [875, 160] width 51 height 17
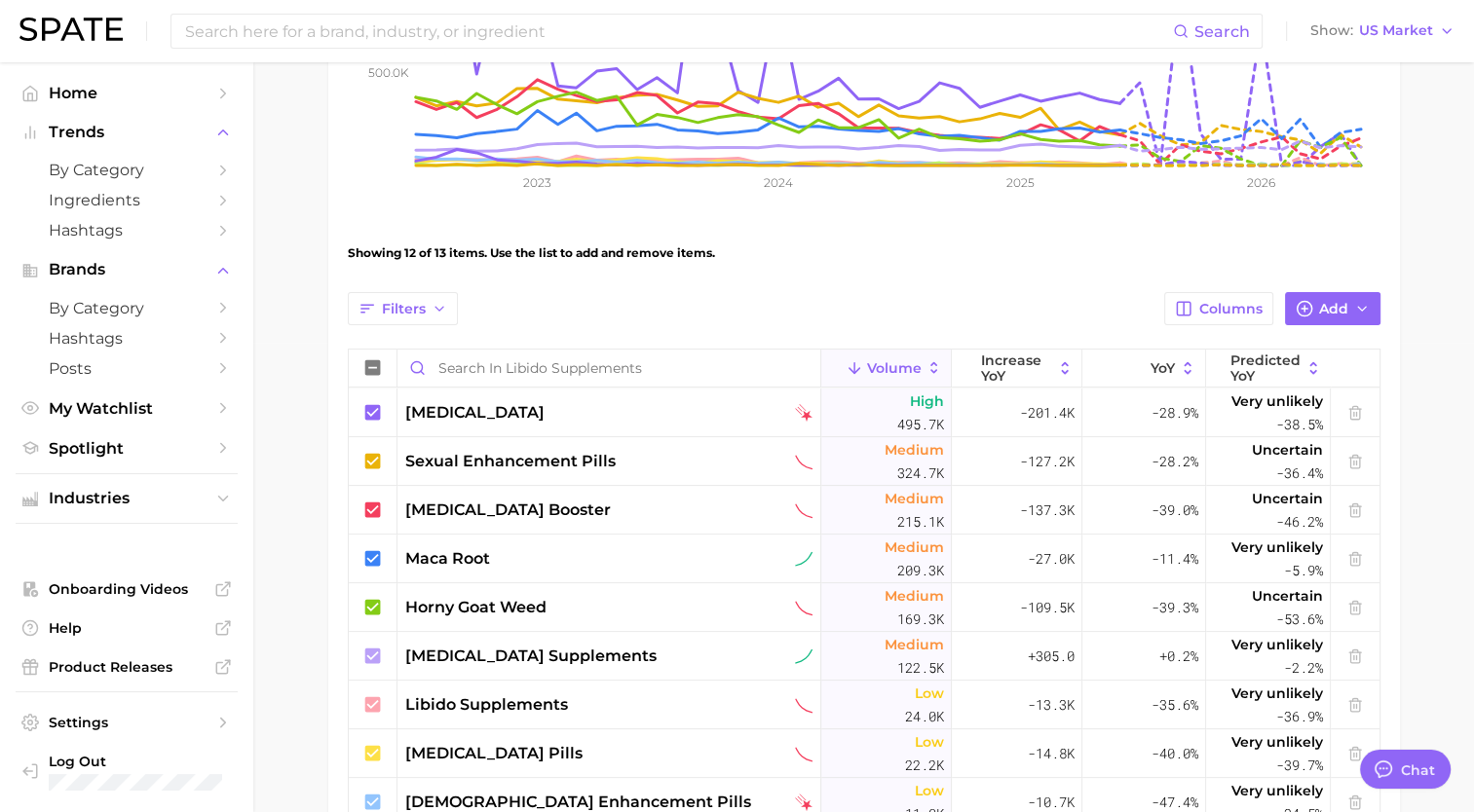
scroll to position [498, 0]
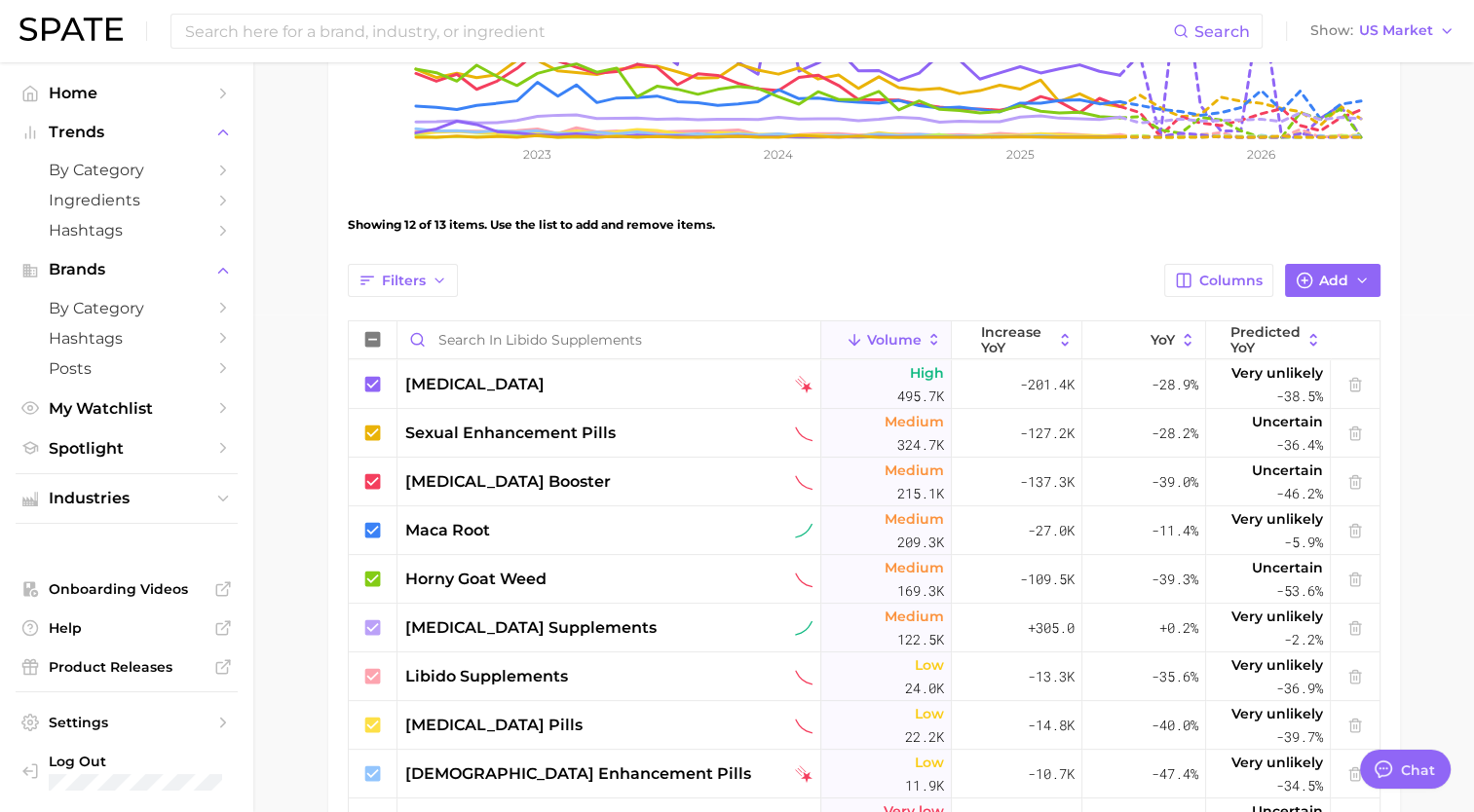
click at [1443, 576] on main "Libido Supplements Settings Overview Google TikTok View Combined Export Data 1.…" at bounding box center [863, 386] width 1221 height 1644
click at [1432, 376] on main "Libido Supplements Settings Overview Google TikTok View Combined Export Data 1.…" at bounding box center [863, 386] width 1221 height 1644
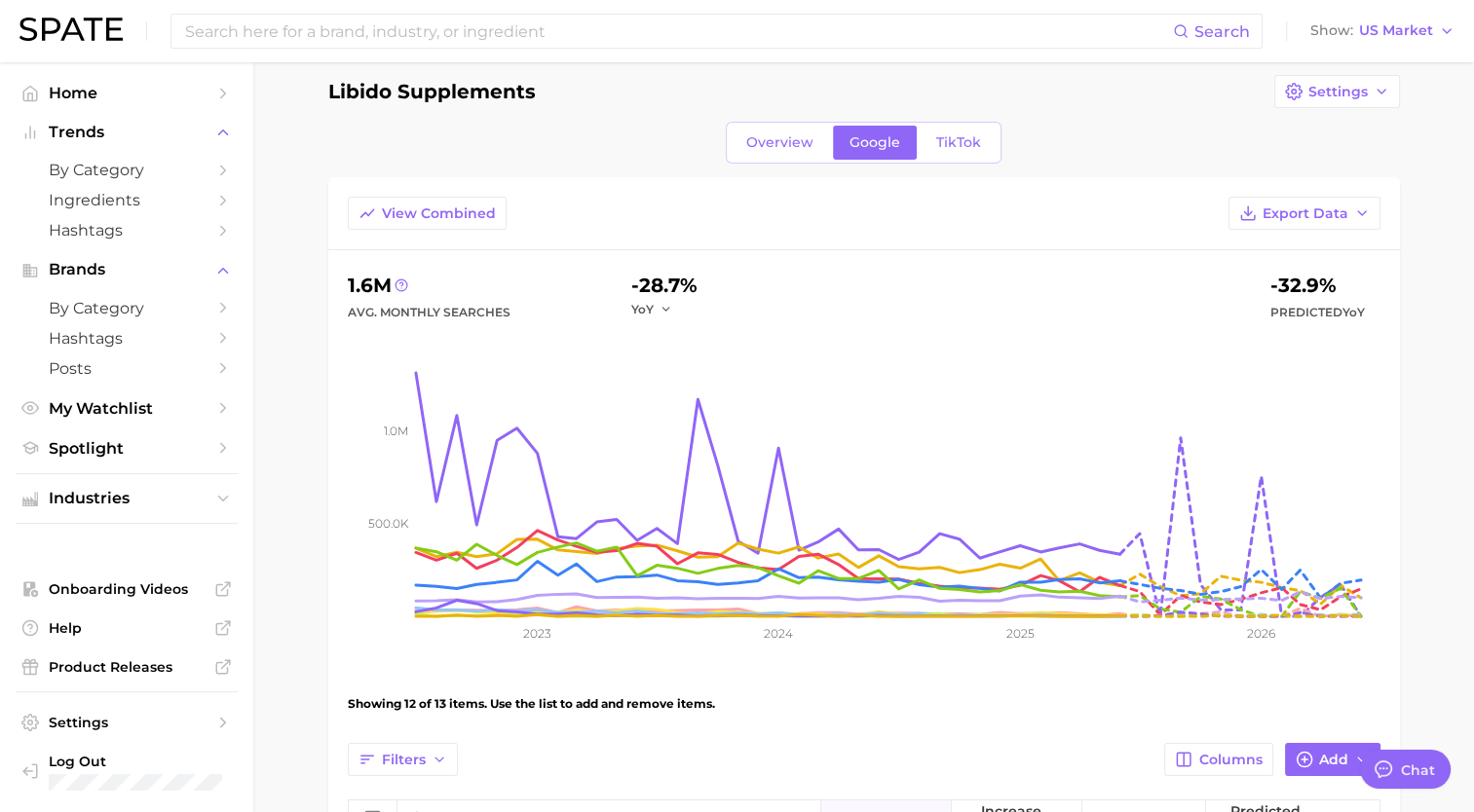
scroll to position [0, 0]
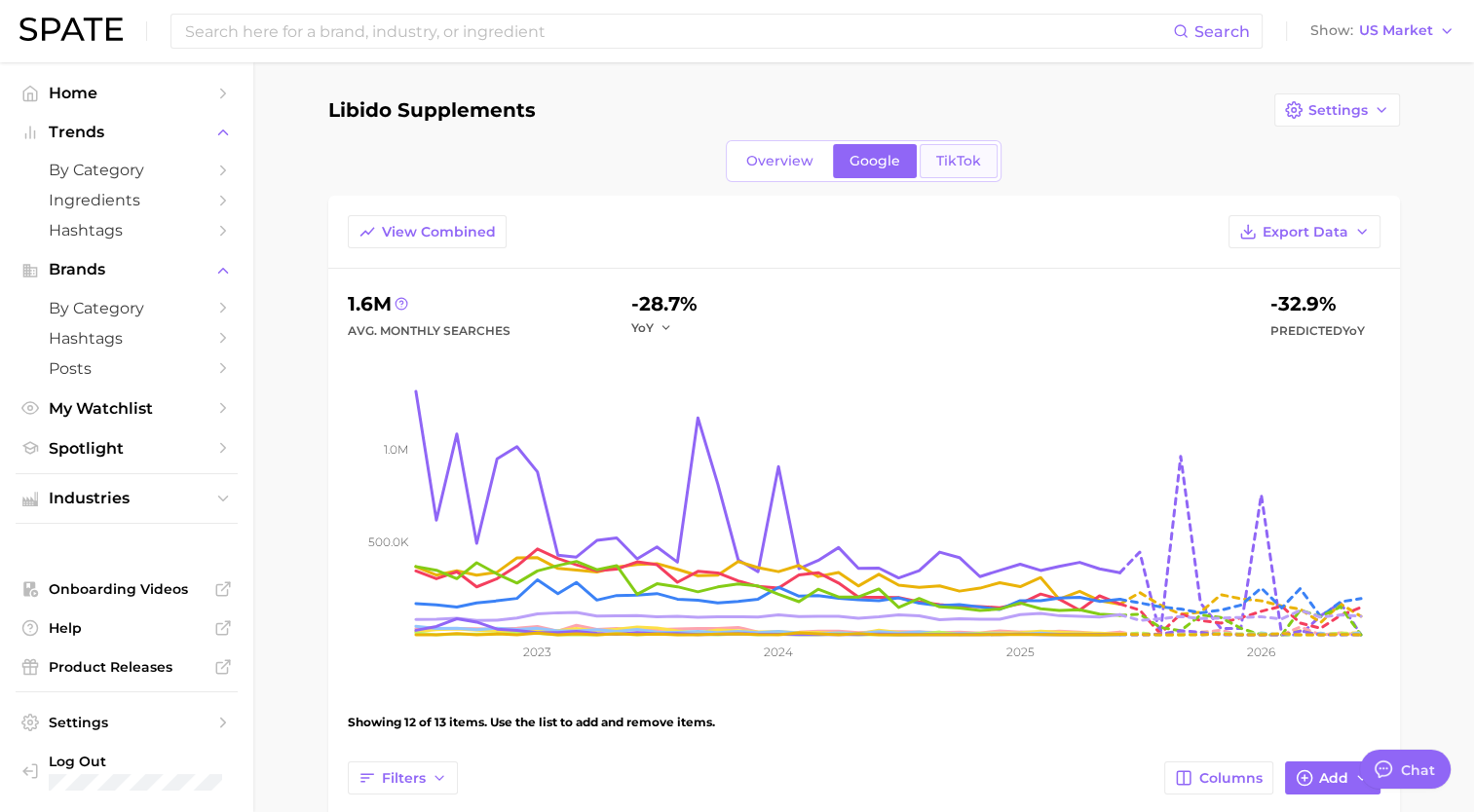
click at [951, 146] on link "TikTok" at bounding box center [959, 160] width 78 height 34
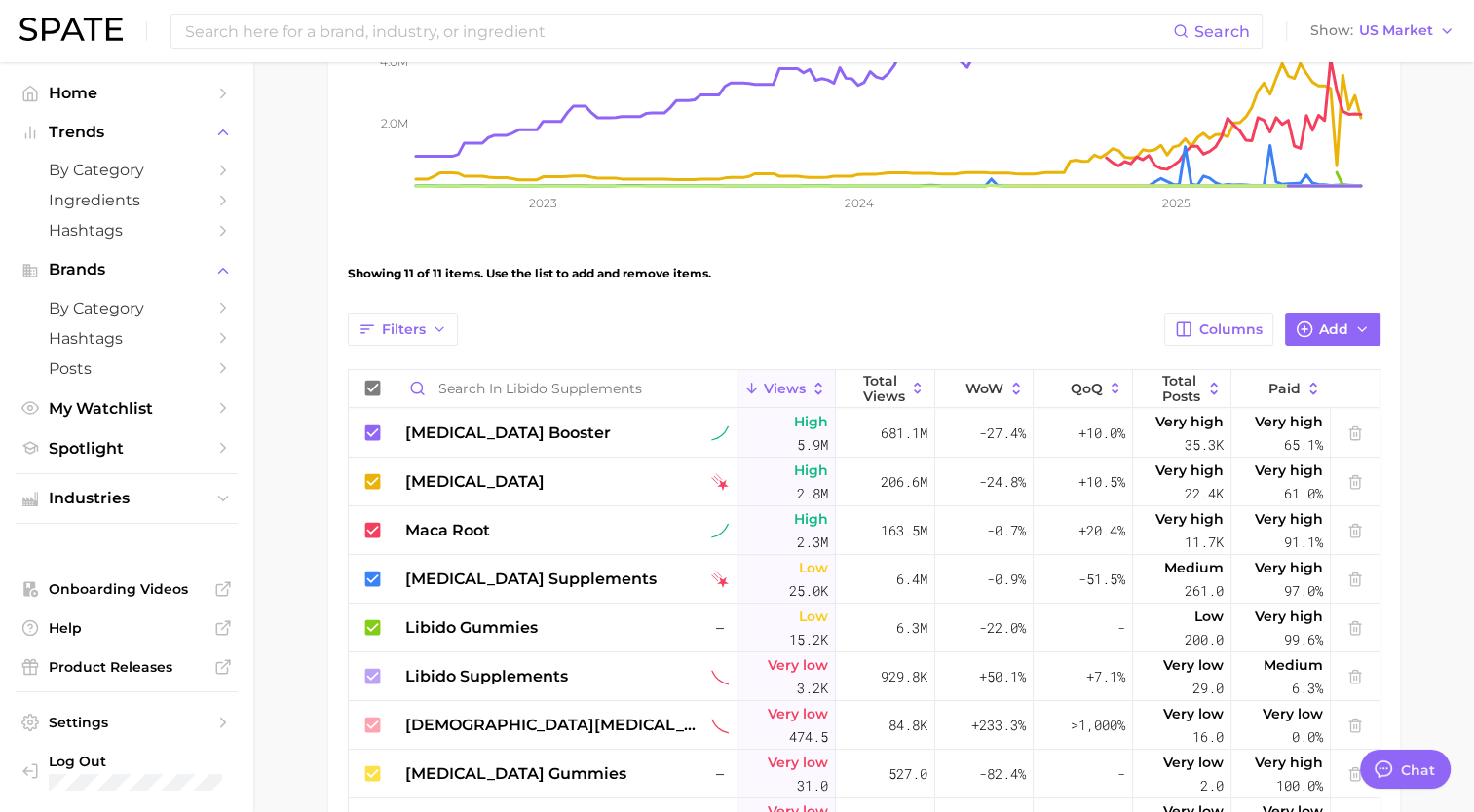
scroll to position [452, 0]
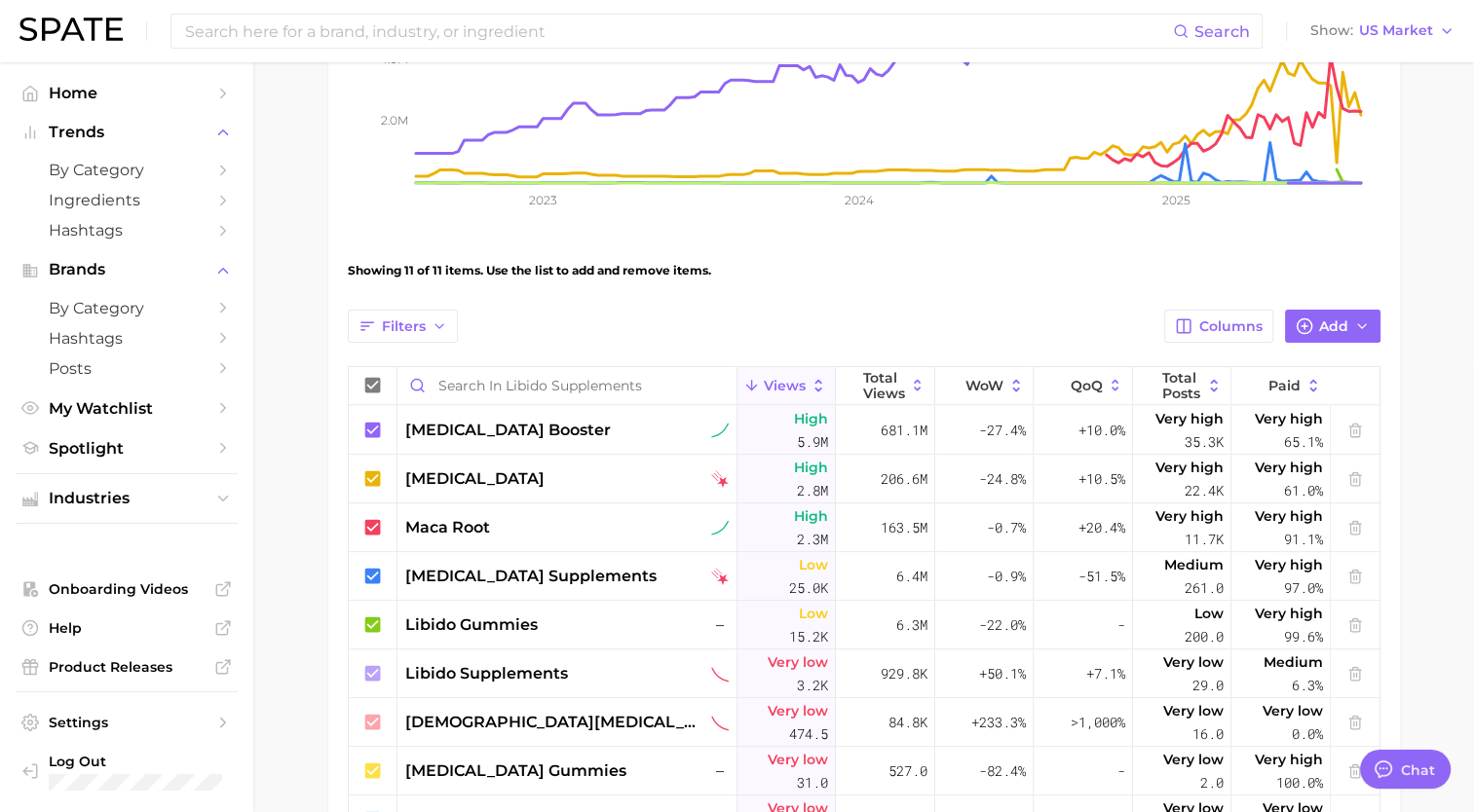
click at [1453, 330] on main "Libido Supplements Settings Overview Google TikTok View Combined Export Data 11…" at bounding box center [863, 359] width 1221 height 1498
click at [1451, 395] on main "Libido Supplements Settings Overview Google TikTok View Combined Export Data 11…" at bounding box center [863, 359] width 1221 height 1498
click at [1462, 389] on main "Libido Supplements Settings Overview Google TikTok View Combined Export Data 11…" at bounding box center [863, 359] width 1221 height 1498
click at [1436, 417] on main "Libido Supplements Settings Overview Google TikTok View Combined Export Data 11…" at bounding box center [863, 359] width 1221 height 1498
click at [1430, 331] on main "Libido Supplements Settings Overview Google TikTok View Combined Export Data 11…" at bounding box center [863, 359] width 1221 height 1498
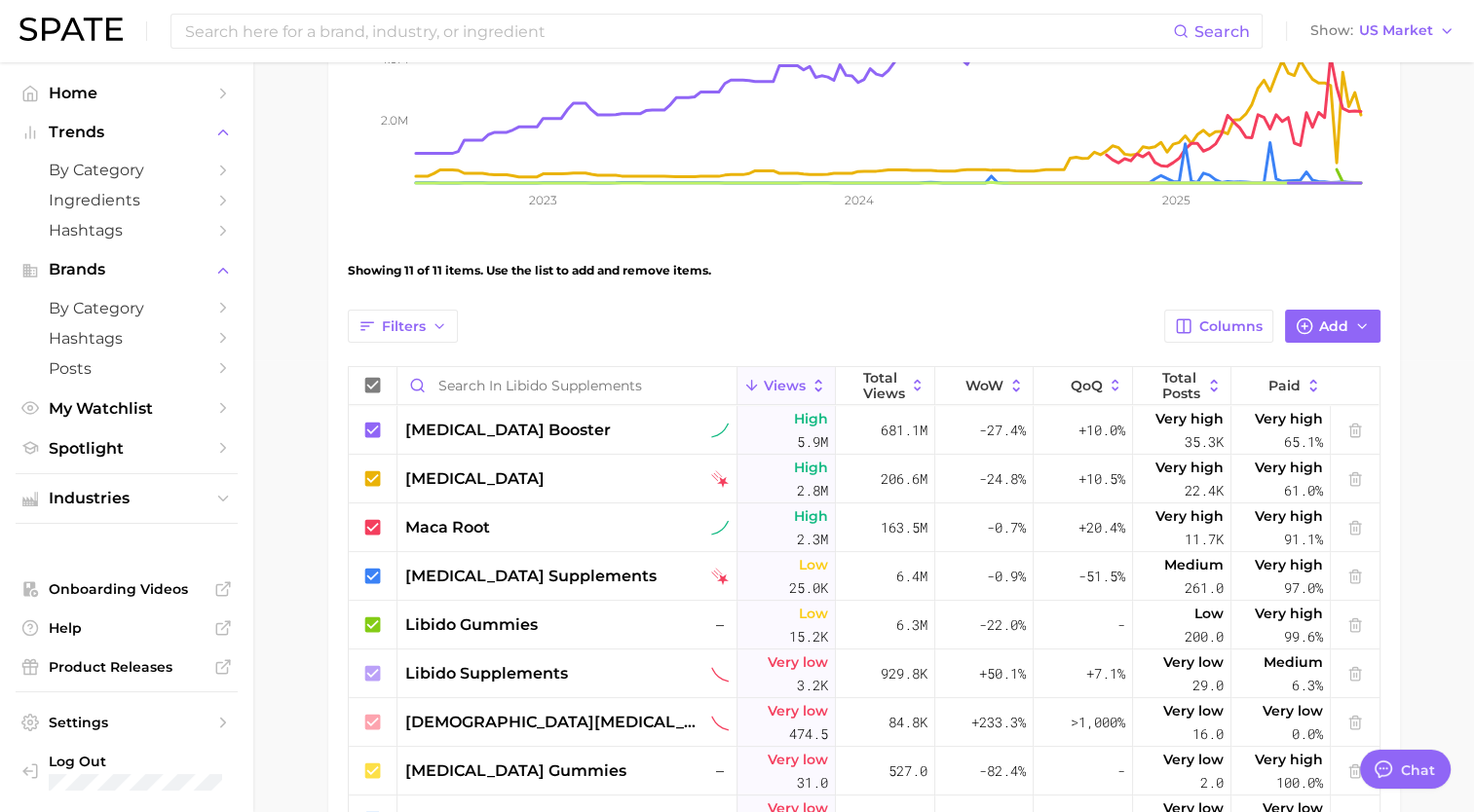
click at [1426, 399] on main "Libido Supplements Settings Overview Google TikTok View Combined Export Data 11…" at bounding box center [863, 359] width 1221 height 1498
click at [1405, 416] on main "Libido Supplements Settings Overview Google TikTok View Combined Export Data 11…" at bounding box center [863, 359] width 1221 height 1498
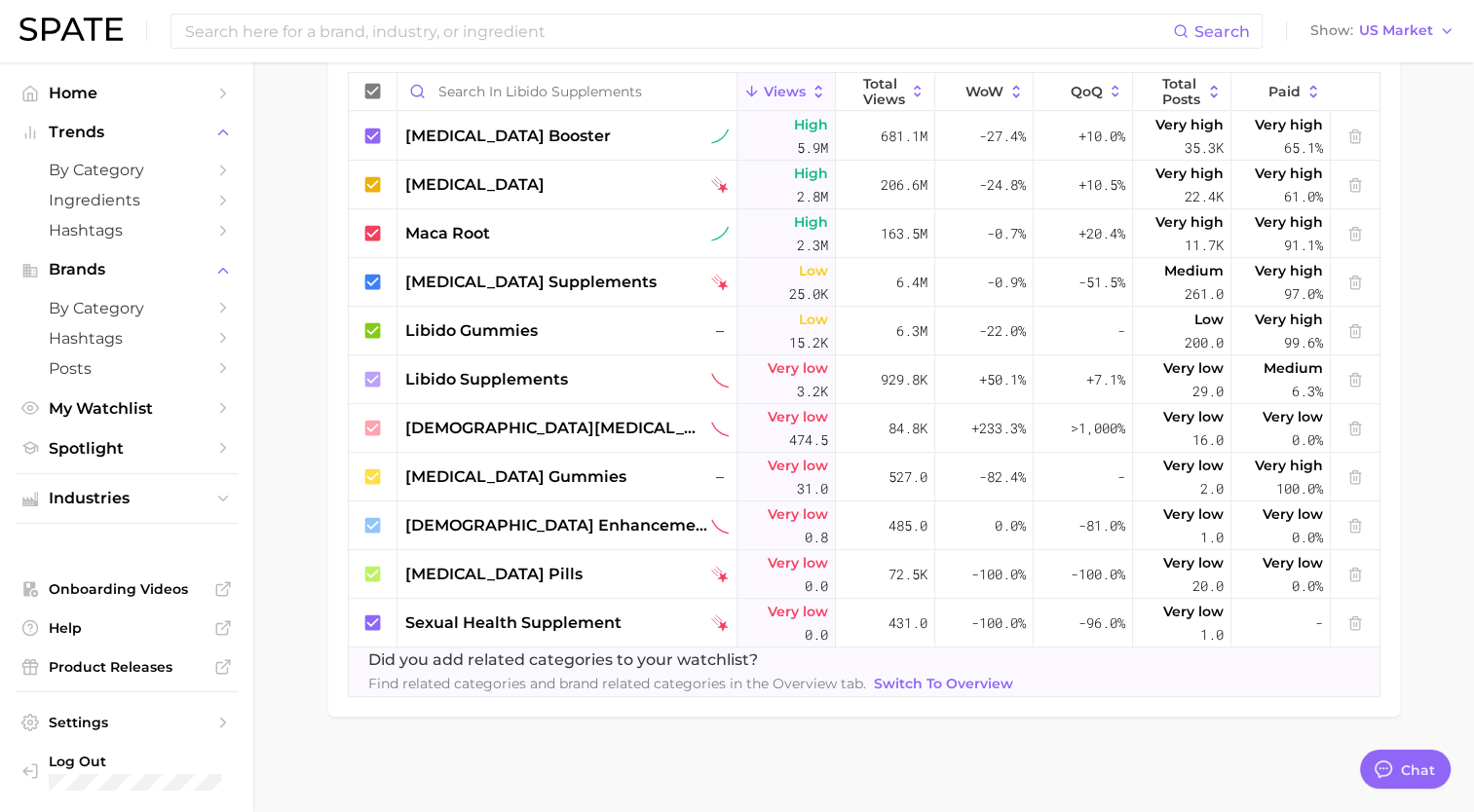
scroll to position [0, 0]
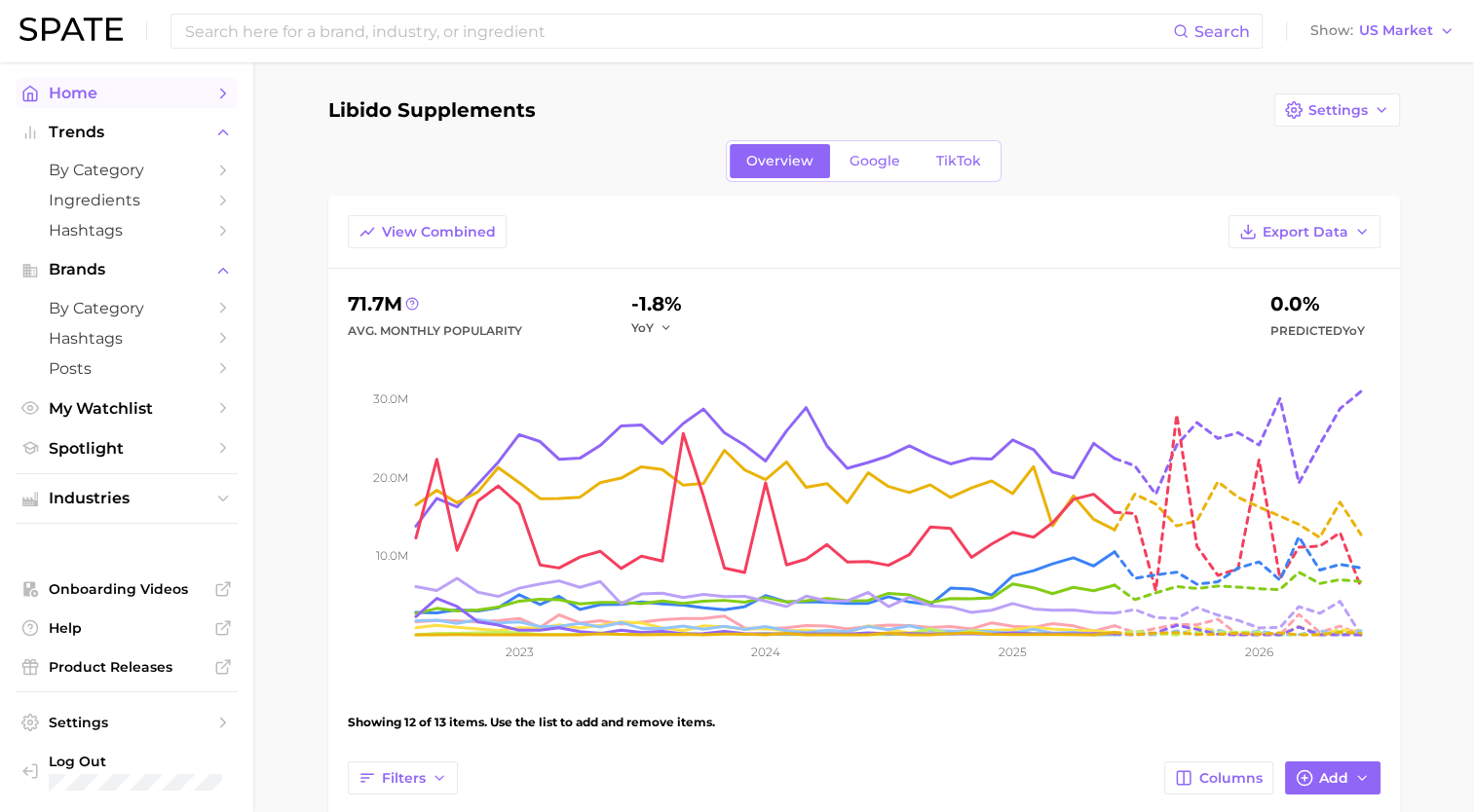
click at [80, 100] on span "Home" at bounding box center [126, 93] width 156 height 19
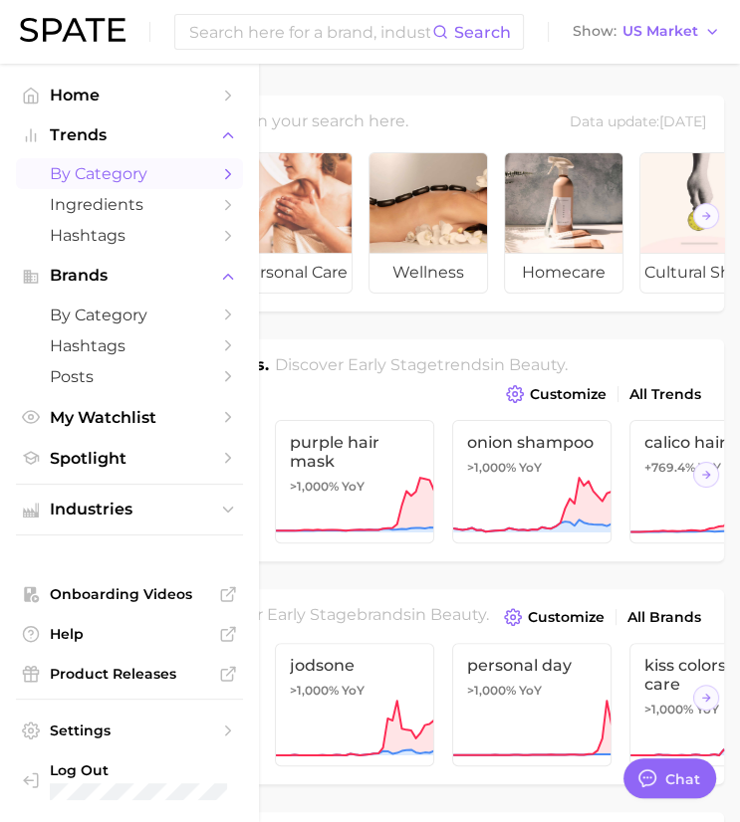
click at [110, 175] on span "by Category" at bounding box center [129, 173] width 159 height 19
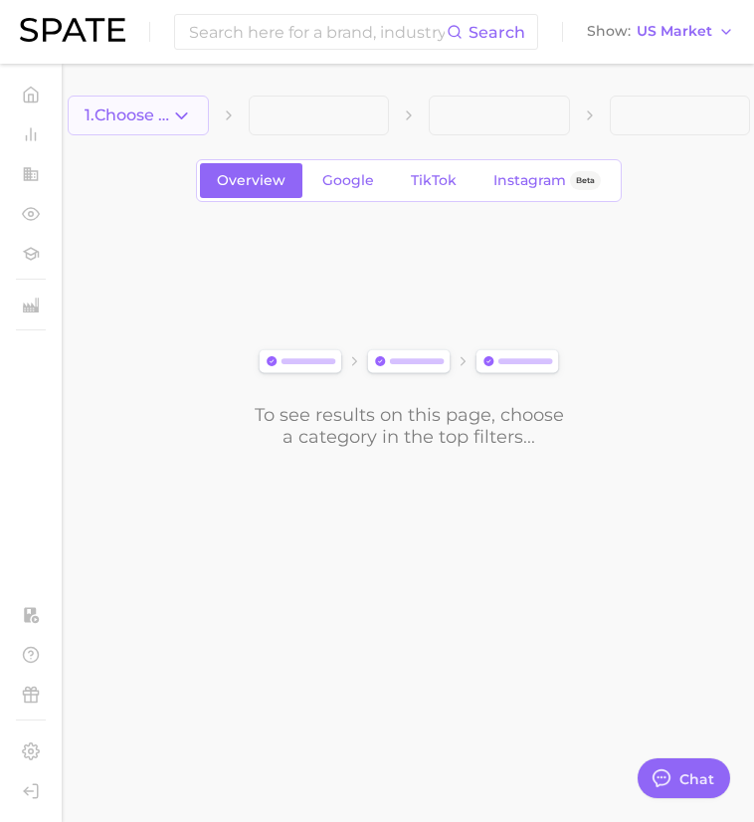
click at [186, 114] on icon "button" at bounding box center [181, 116] width 21 height 21
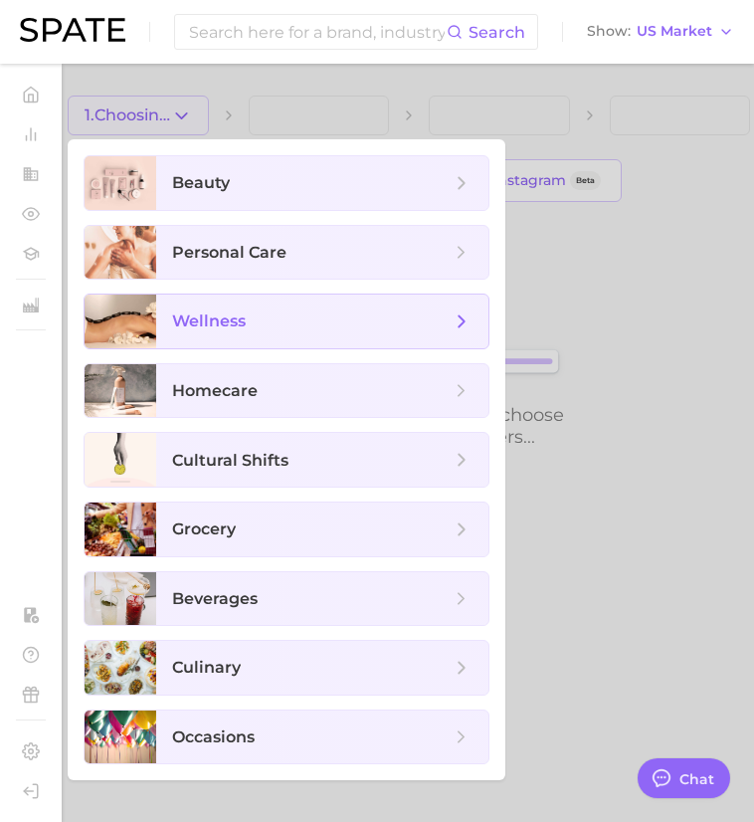
click at [217, 323] on span "wellness" at bounding box center [209, 321] width 74 height 19
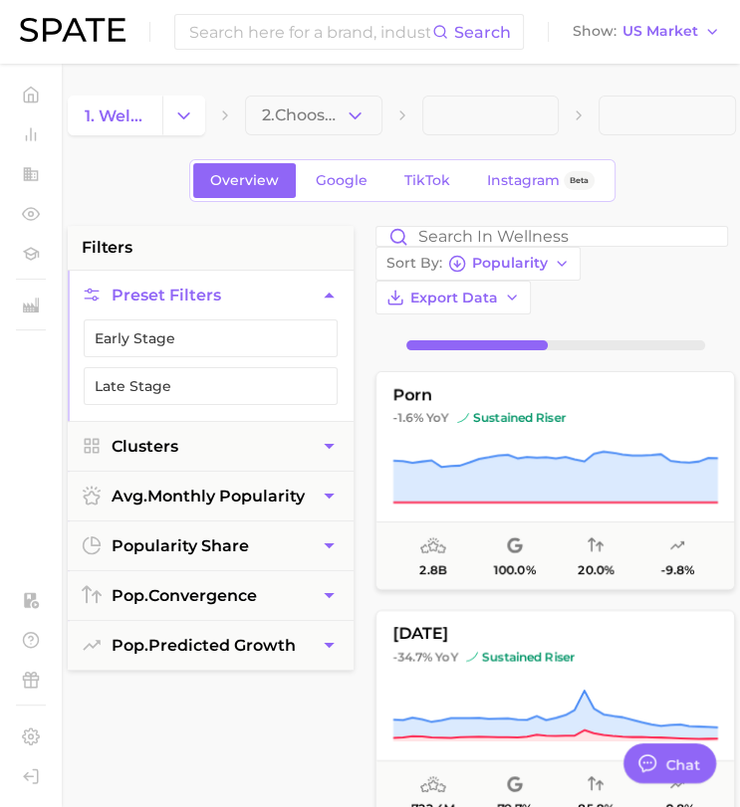
click at [345, 115] on icon "button" at bounding box center [354, 116] width 21 height 21
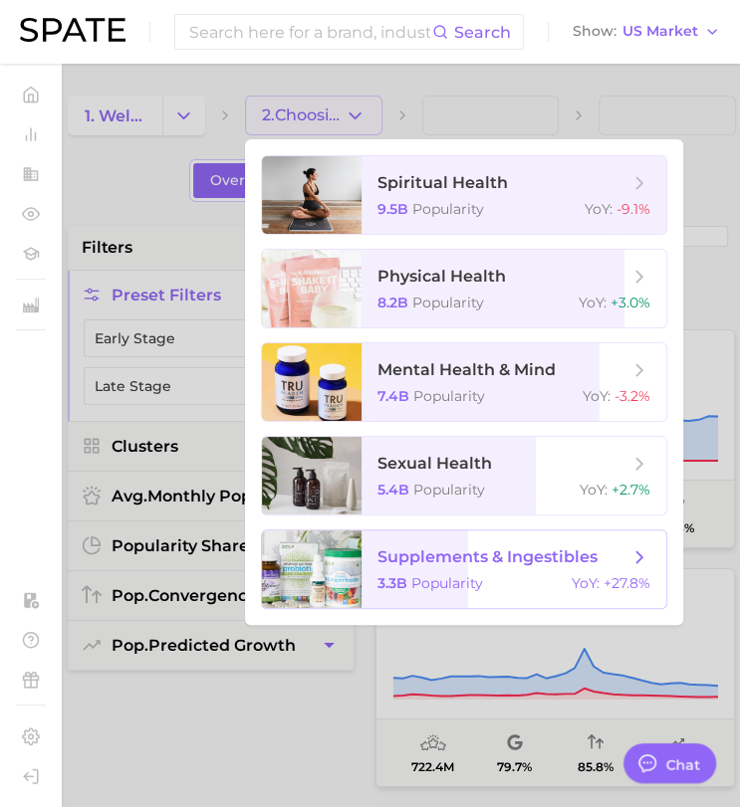
click at [456, 566] on span "supplements & ingestibles" at bounding box center [502, 557] width 251 height 22
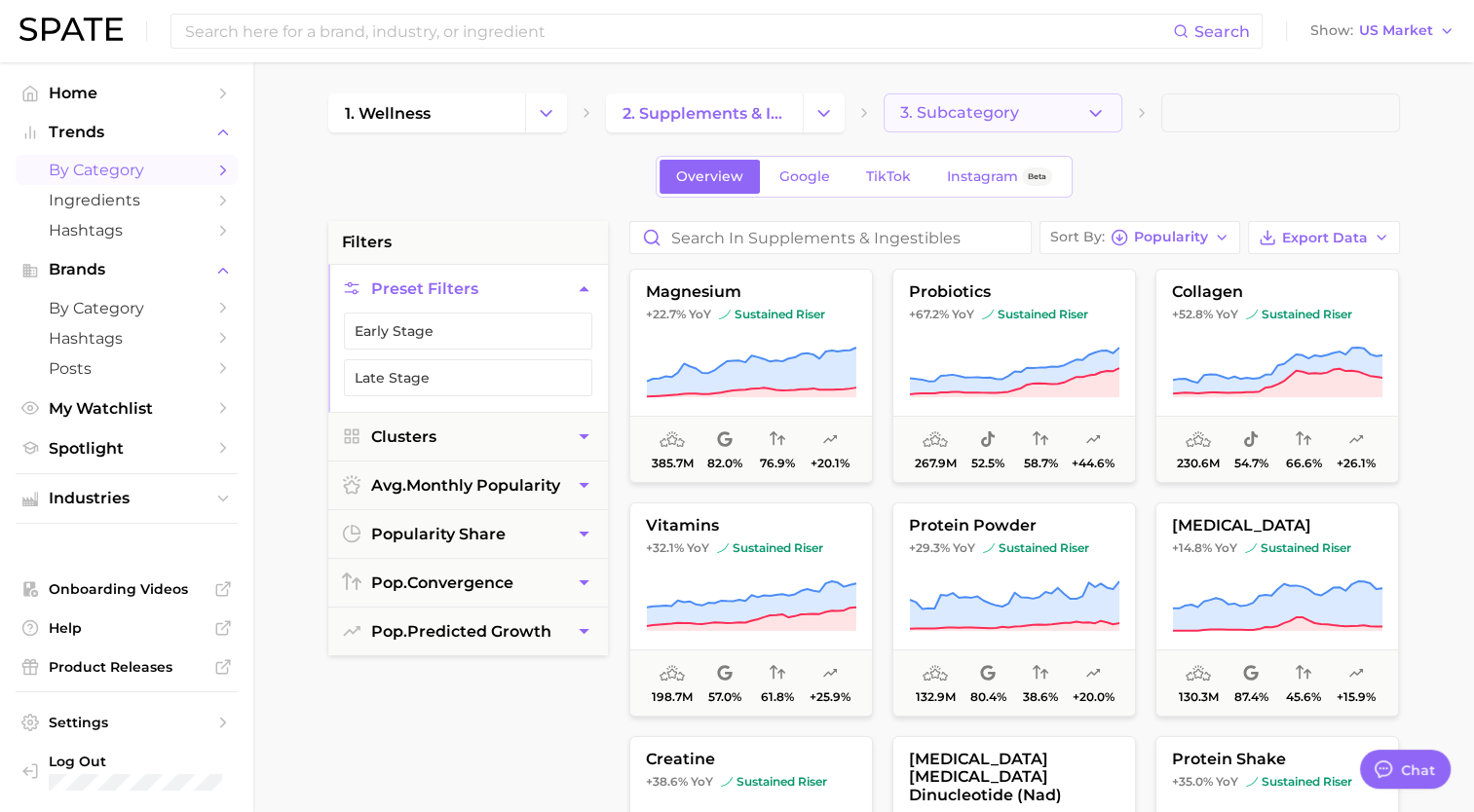
click at [1091, 114] on icon "button" at bounding box center [1095, 113] width 21 height 21
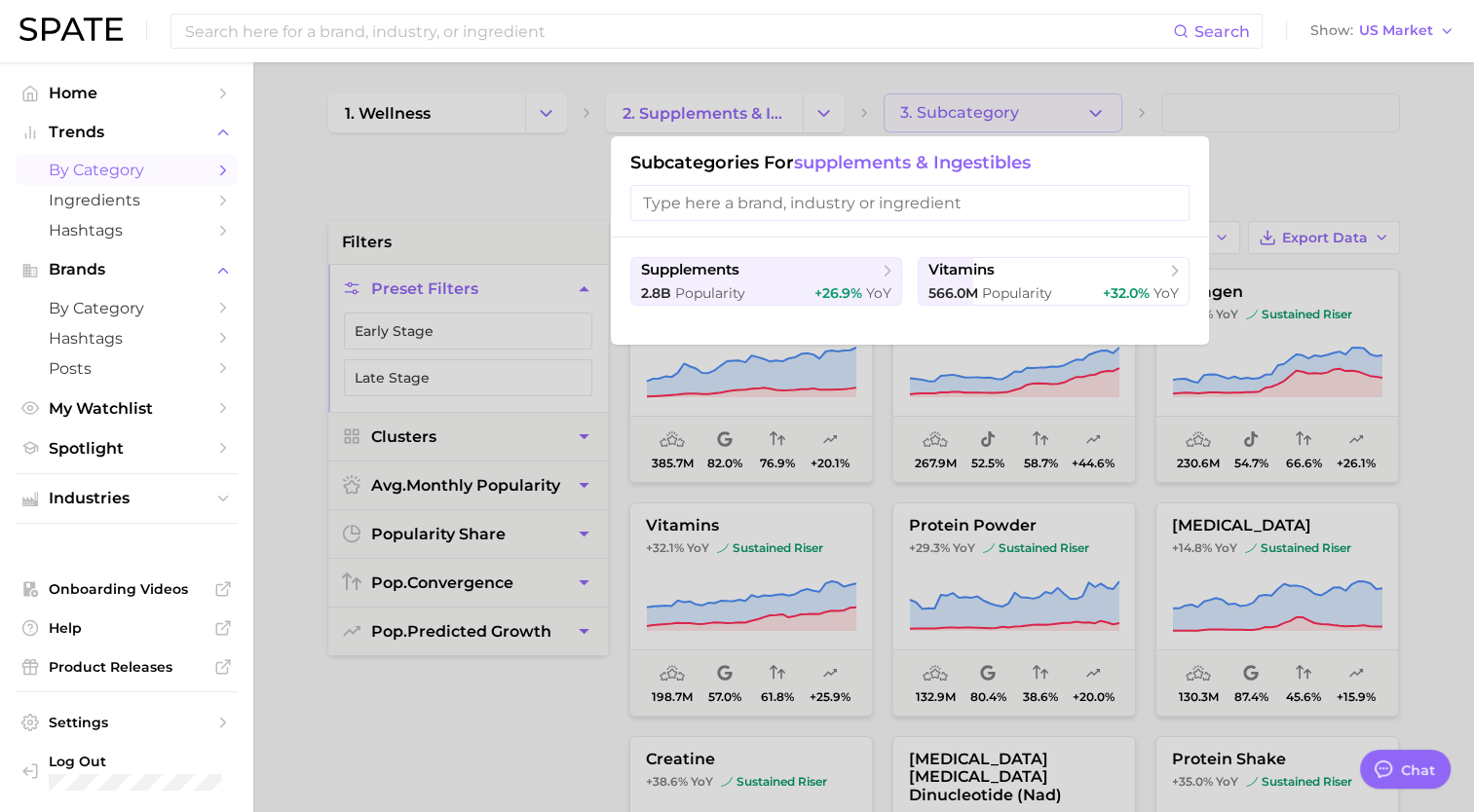
click at [1091, 114] on div at bounding box center [737, 406] width 1474 height 812
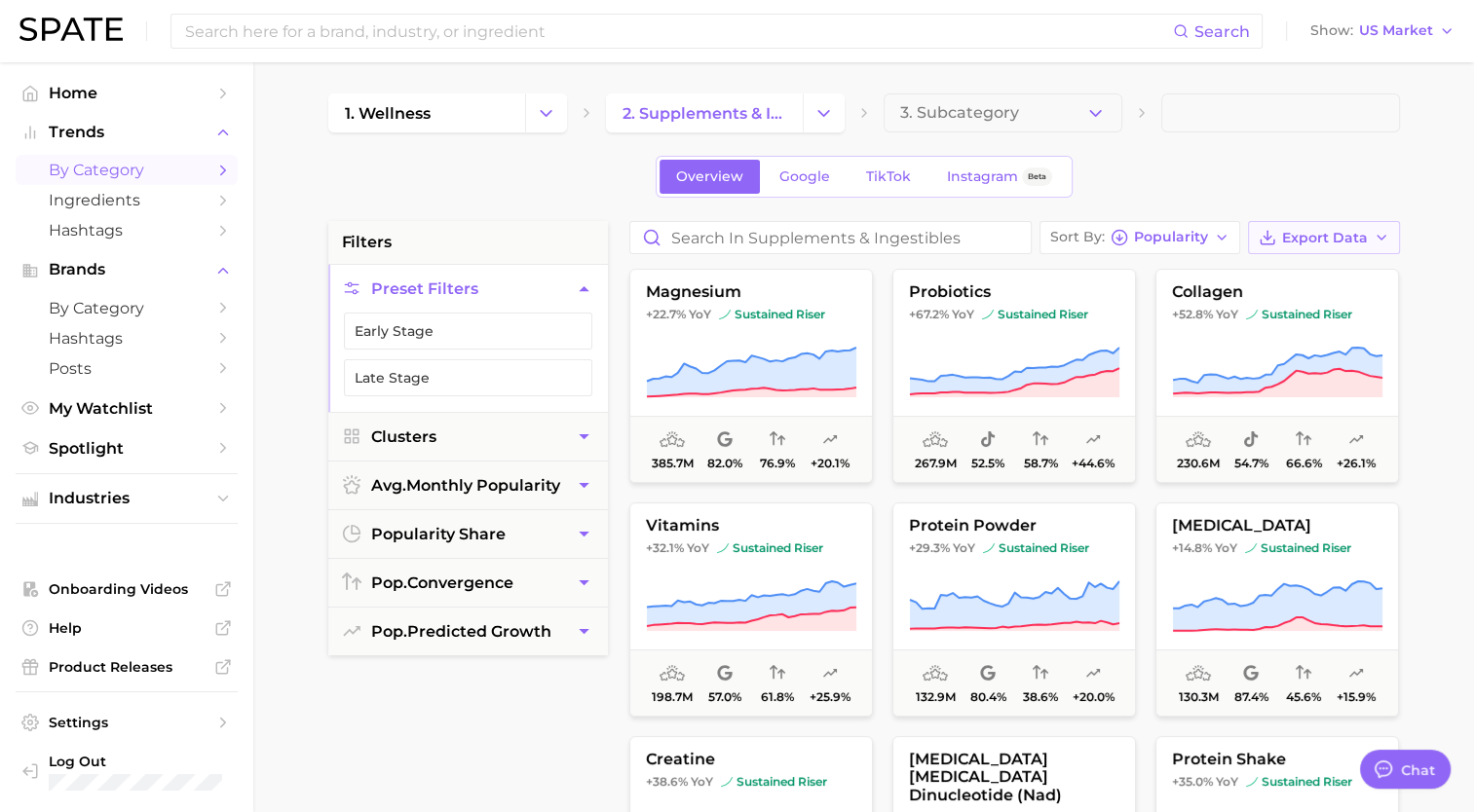
click at [1340, 230] on span "Export Data" at bounding box center [1325, 238] width 86 height 17
click at [1308, 240] on span "Export Data" at bounding box center [1325, 238] width 86 height 17
click at [1258, 273] on span "Card Data CSV" at bounding box center [1269, 274] width 103 height 17
click at [1297, 240] on span "Export Data" at bounding box center [1325, 238] width 86 height 17
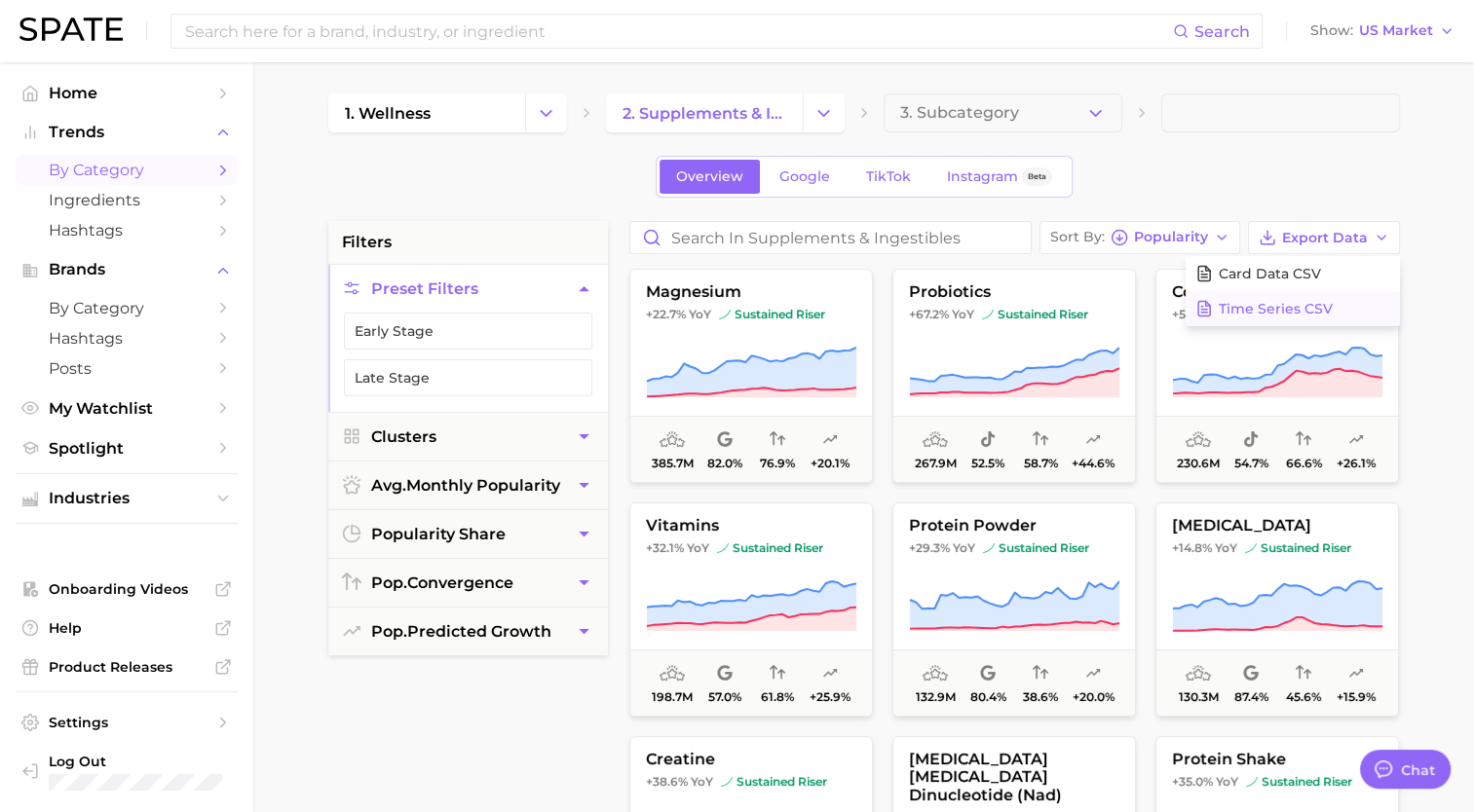
click at [1276, 311] on span "Time Series CSV" at bounding box center [1275, 309] width 114 height 17
click at [1443, 291] on main "1. wellness 2. supplements & ingestibles 3. Subcategory Overview Google TikTok …" at bounding box center [863, 801] width 1221 height 1477
click at [805, 351] on icon at bounding box center [751, 373] width 210 height 55
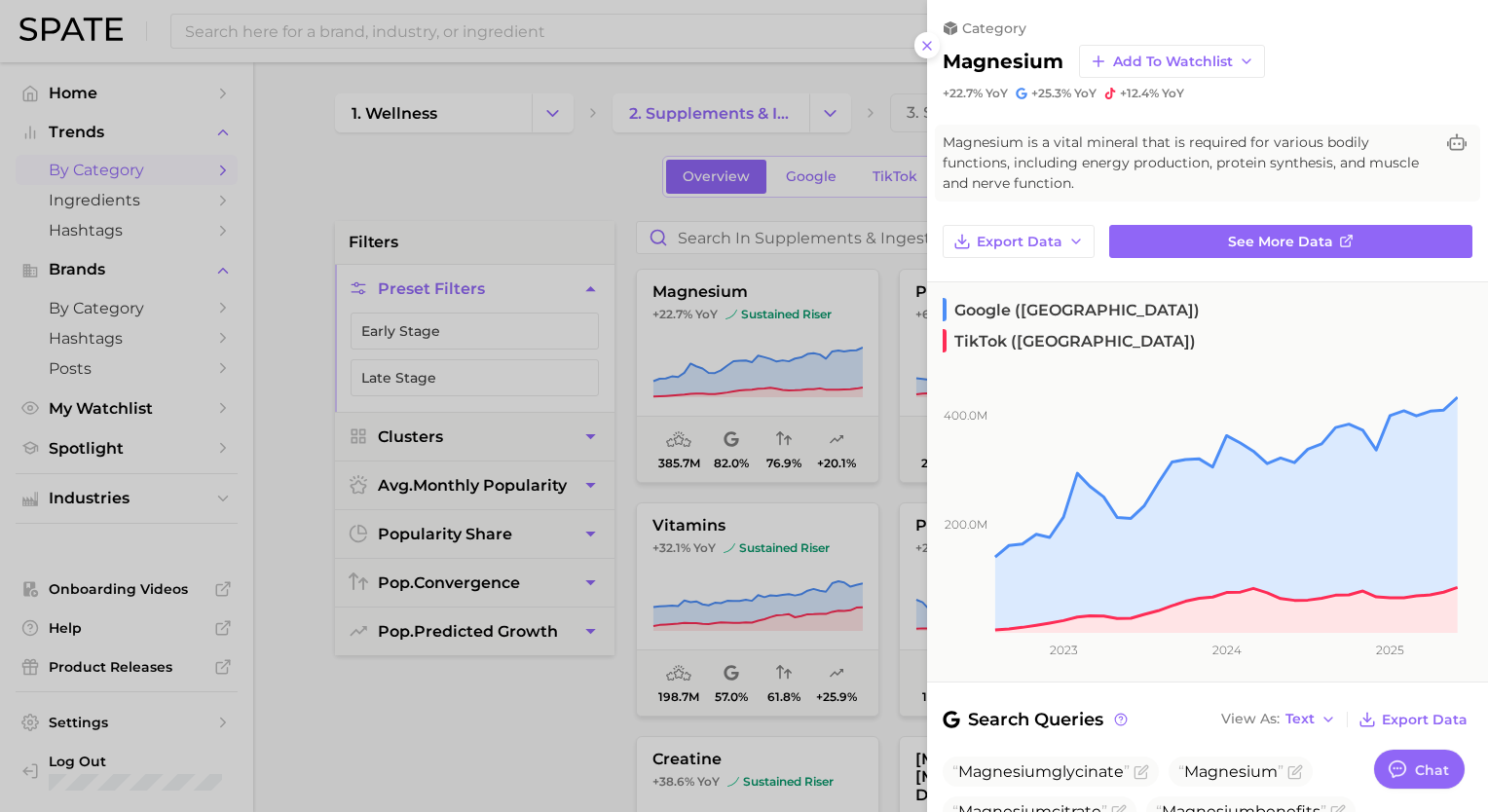
click at [533, 183] on div at bounding box center [744, 406] width 1488 height 812
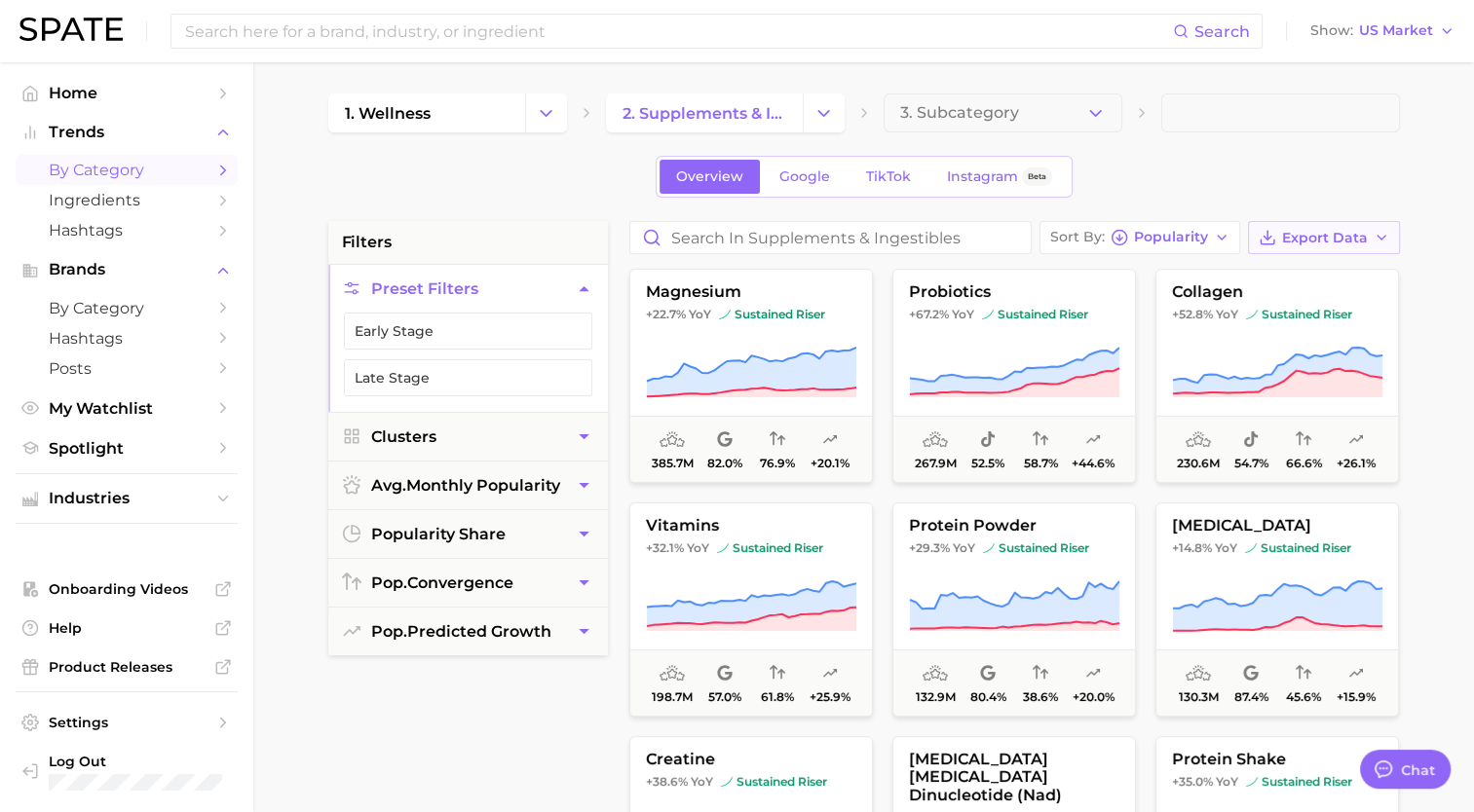
click at [1325, 245] on span "Export Data" at bounding box center [1325, 238] width 86 height 17
click at [482, 327] on button "Early Stage" at bounding box center [468, 331] width 249 height 37
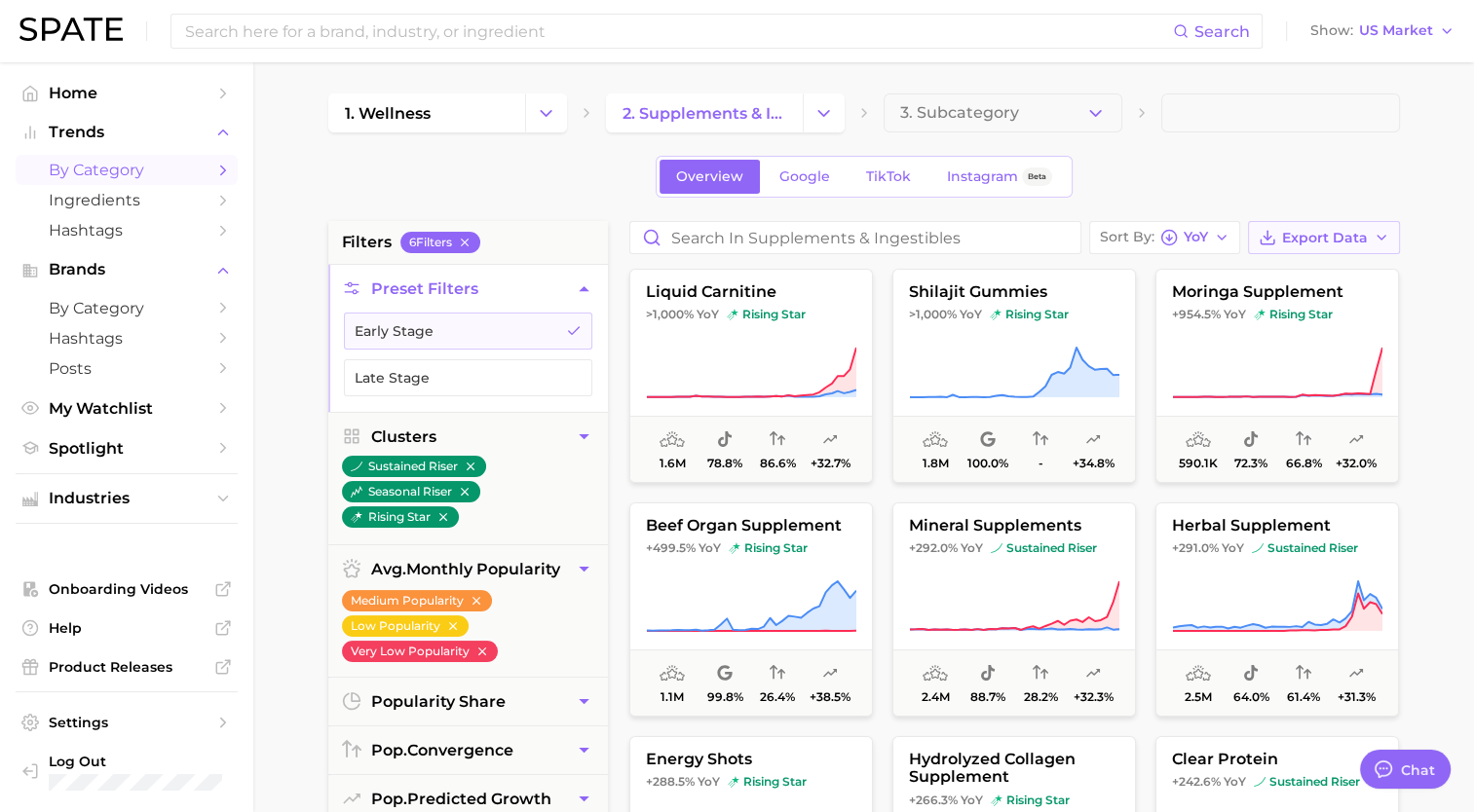
click at [1308, 239] on span "Export Data" at bounding box center [1325, 238] width 86 height 17
click at [1287, 272] on span "Card Data CSV" at bounding box center [1269, 274] width 103 height 17
click at [300, 344] on main "1. wellness 2. supplements & ingestibles 3. Subcategory Overview Google TikTok …" at bounding box center [863, 801] width 1221 height 1477
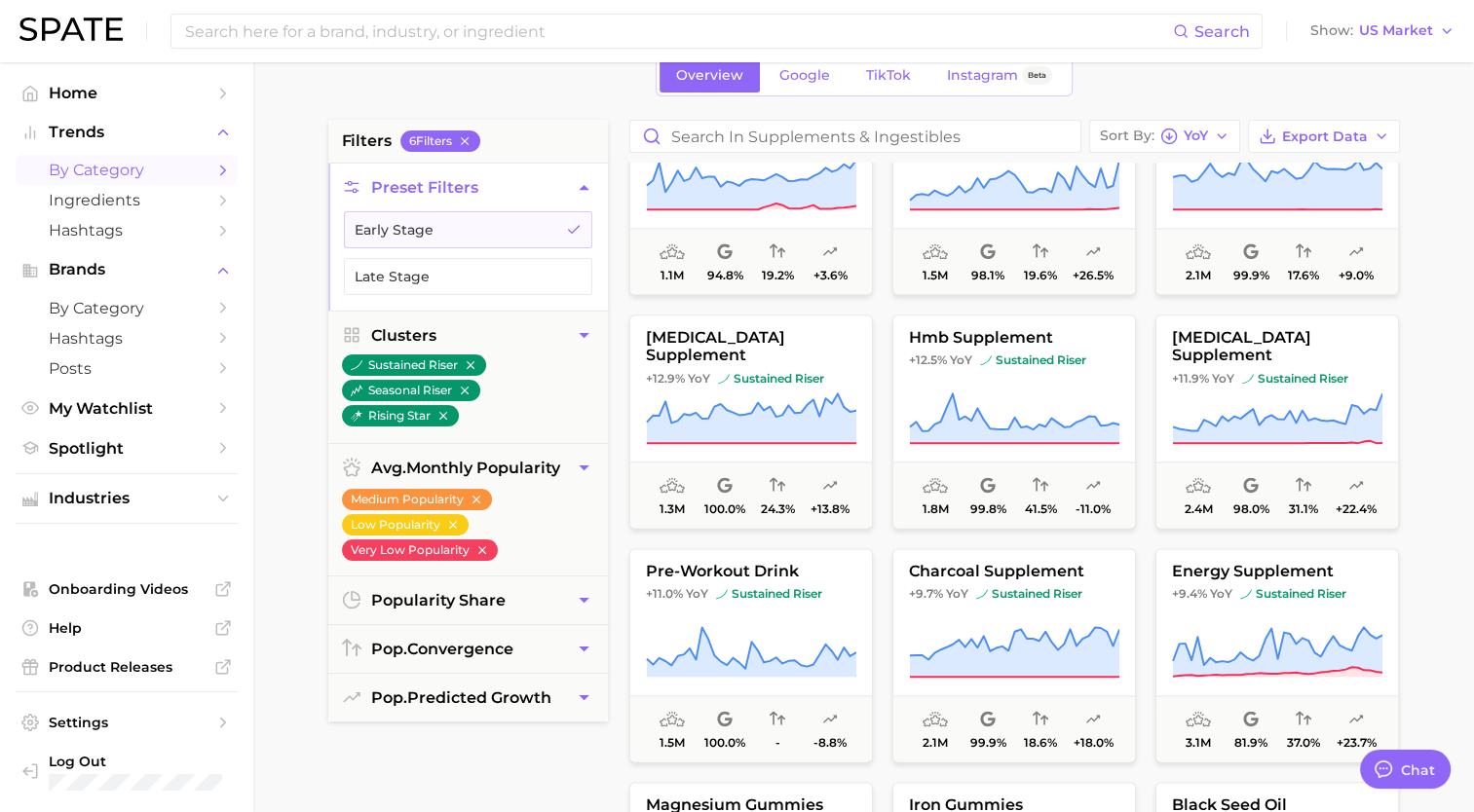
scroll to position [101, 0]
click at [407, 597] on span "popularity share" at bounding box center [438, 601] width 134 height 19
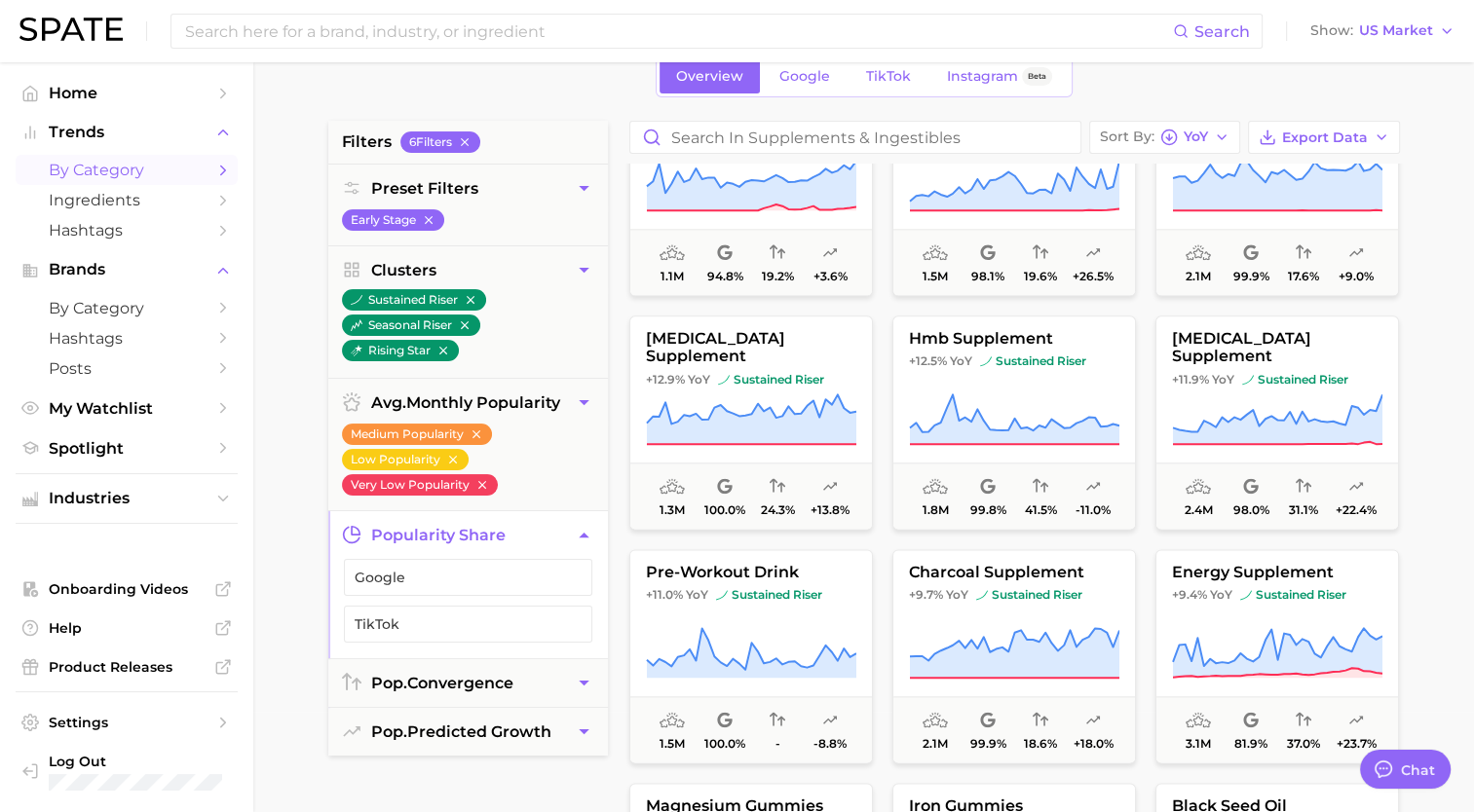
click at [452, 532] on span "popularity share" at bounding box center [438, 534] width 134 height 19
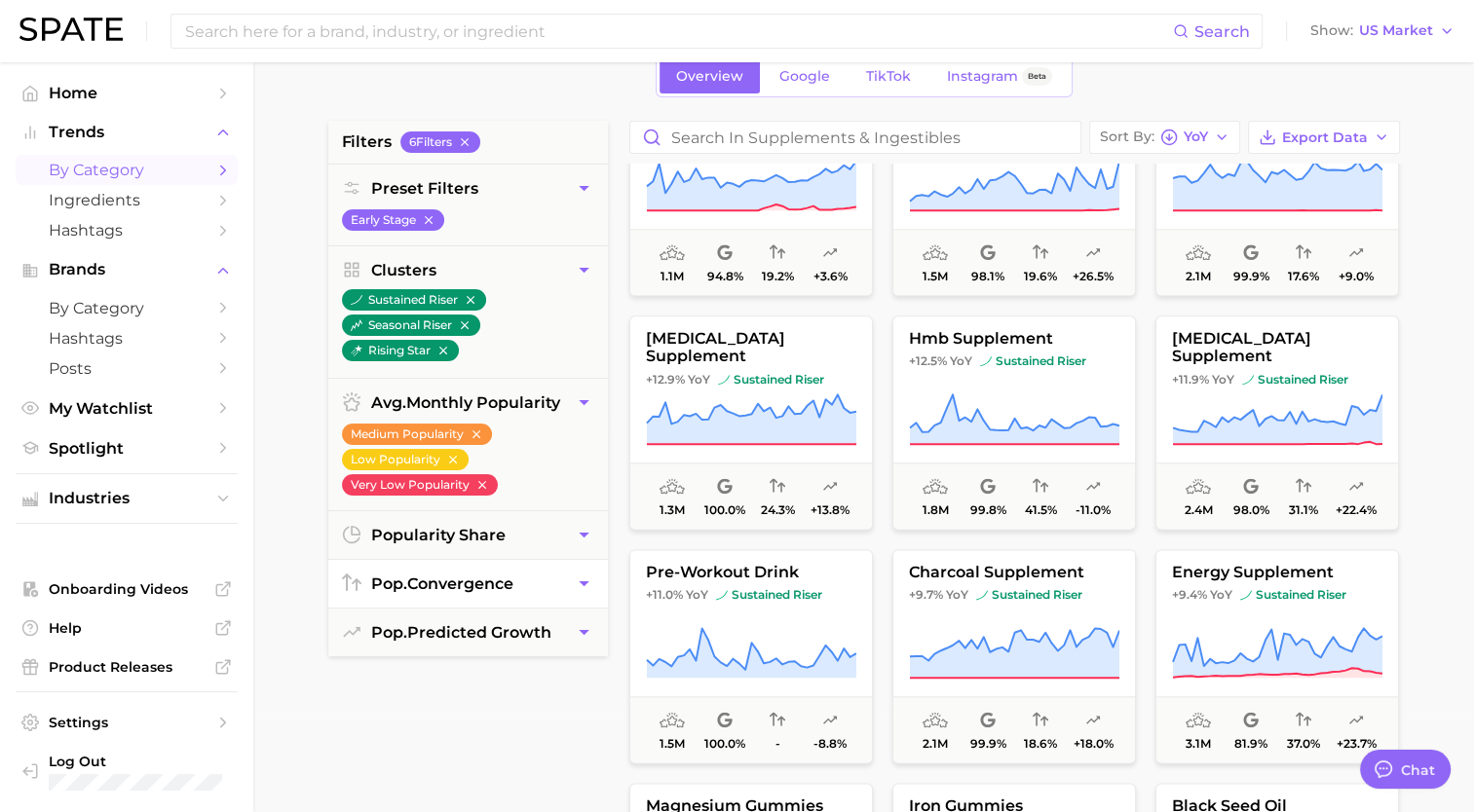
click at [443, 580] on span "pop. convergence" at bounding box center [441, 583] width 142 height 19
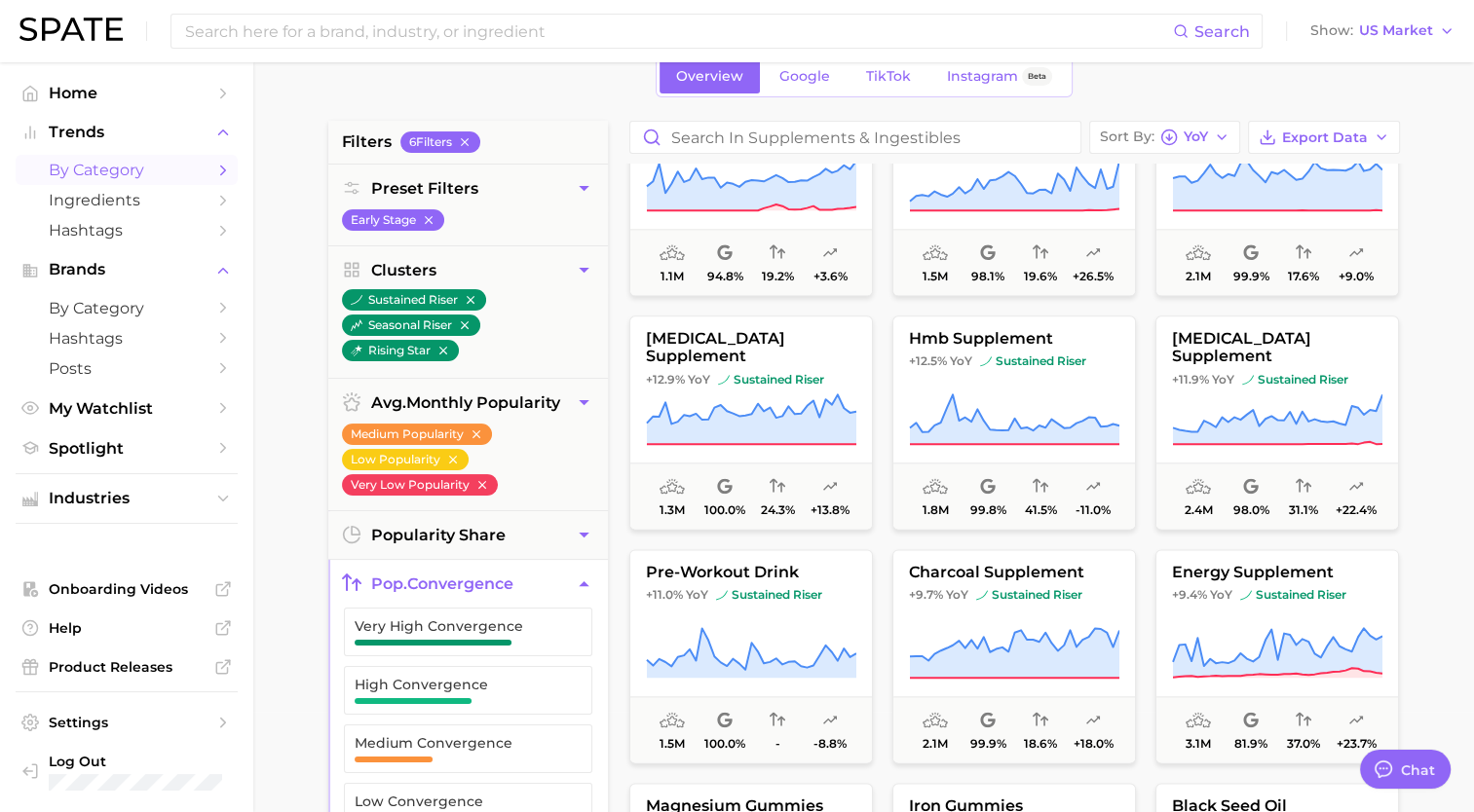
click at [443, 580] on span "pop. convergence" at bounding box center [441, 583] width 142 height 19
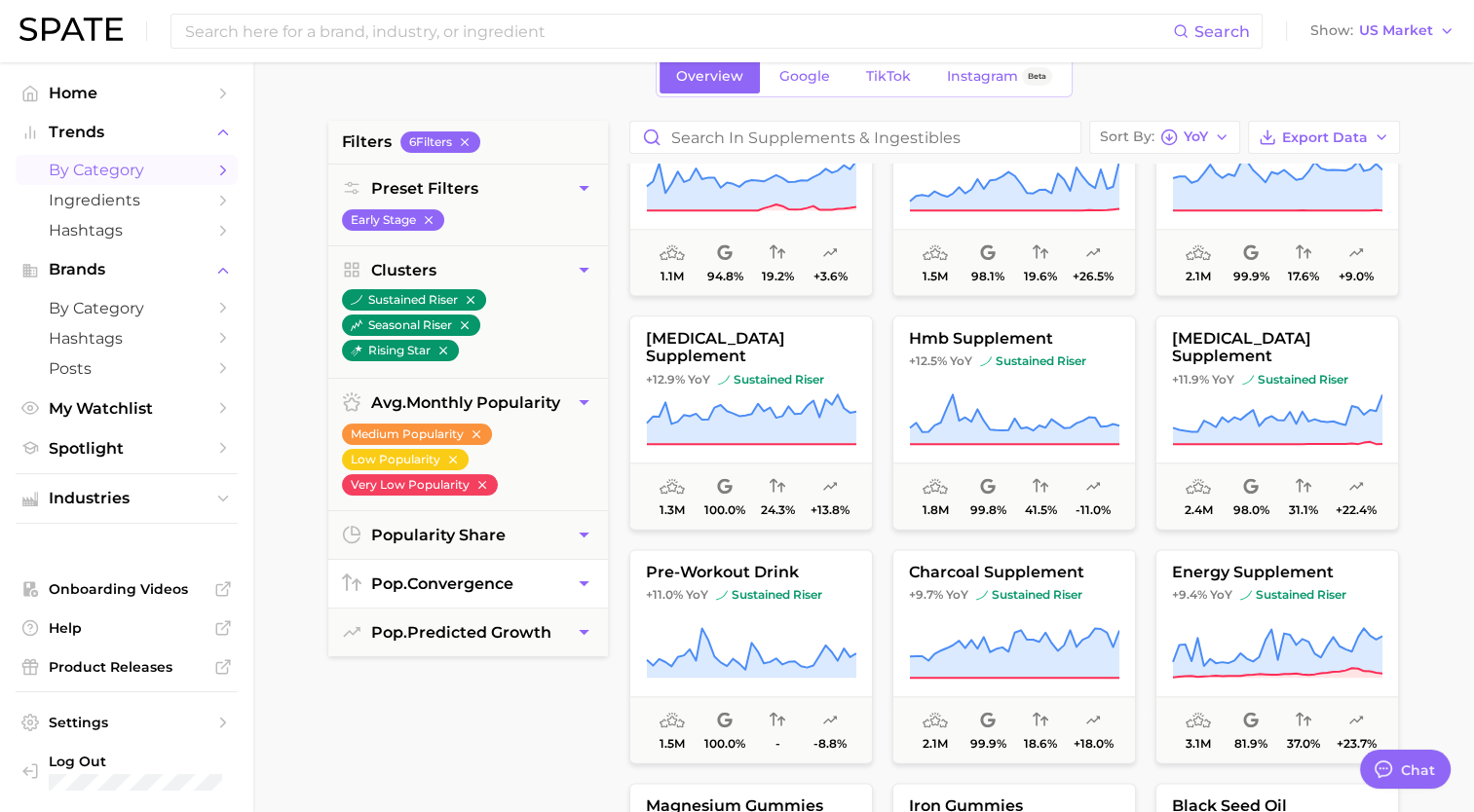
scroll to position [301, 0]
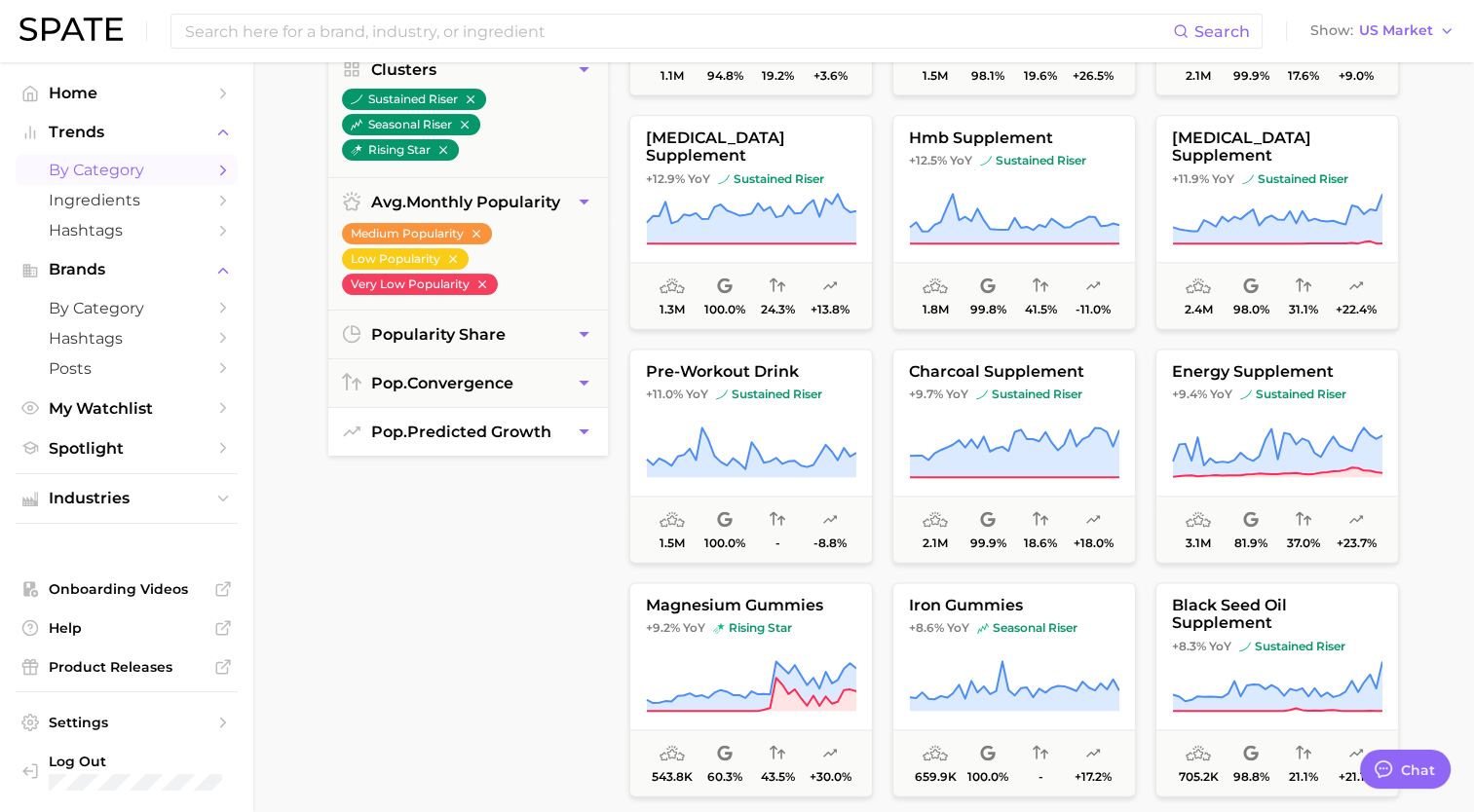
click at [418, 438] on span "pop. predicted growth" at bounding box center [461, 431] width 180 height 19
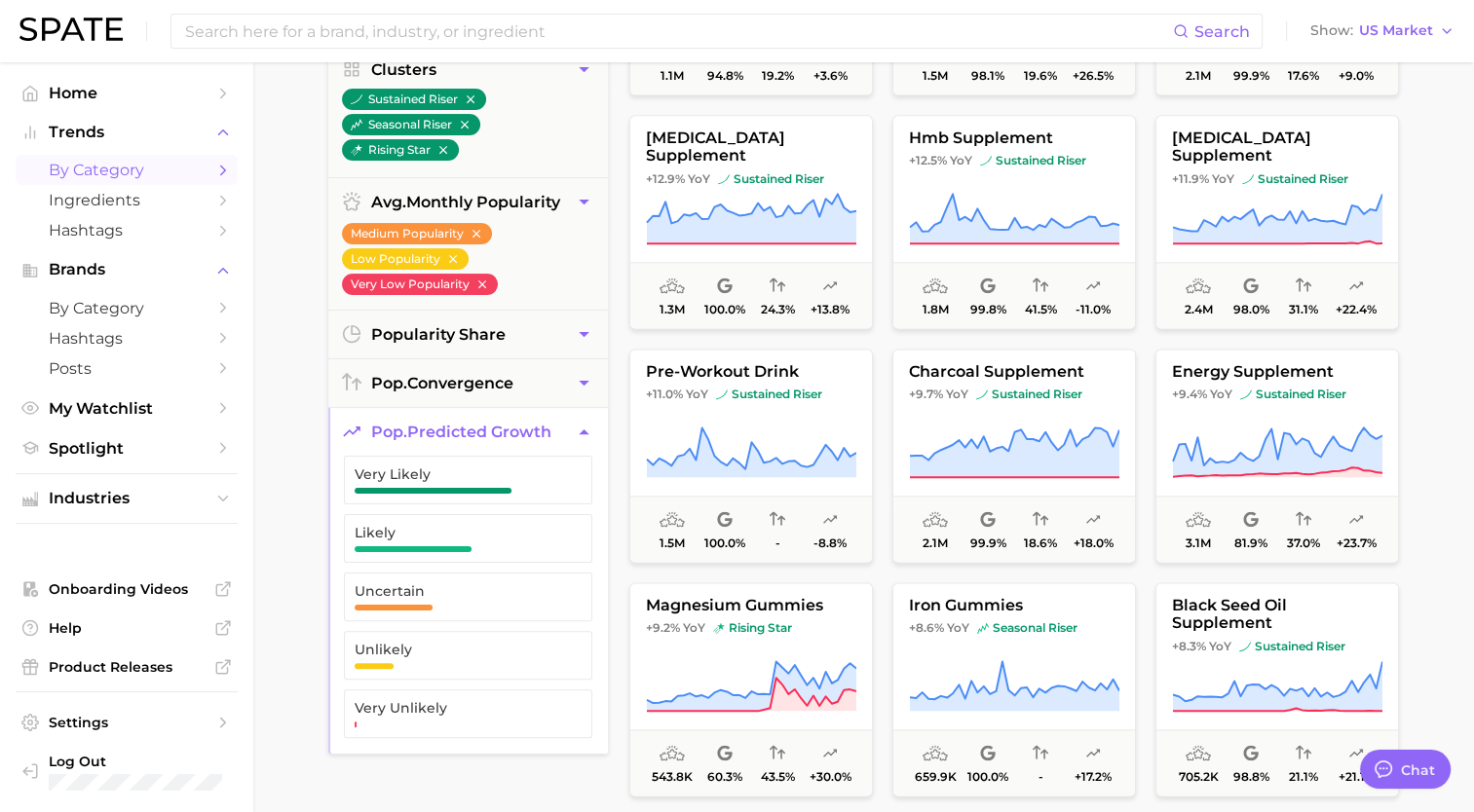
click at [418, 438] on span "pop. predicted growth" at bounding box center [461, 431] width 180 height 19
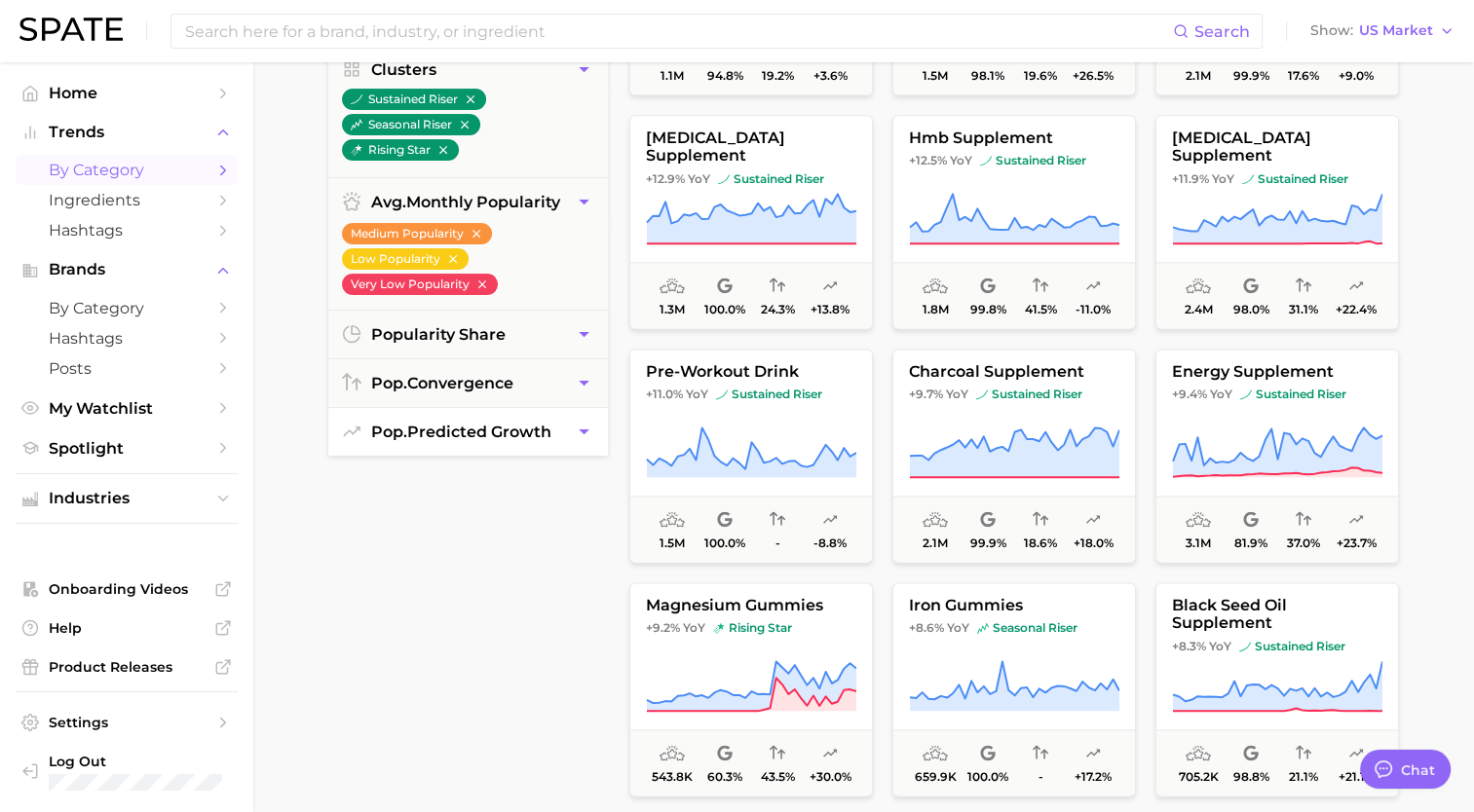
scroll to position [0, 0]
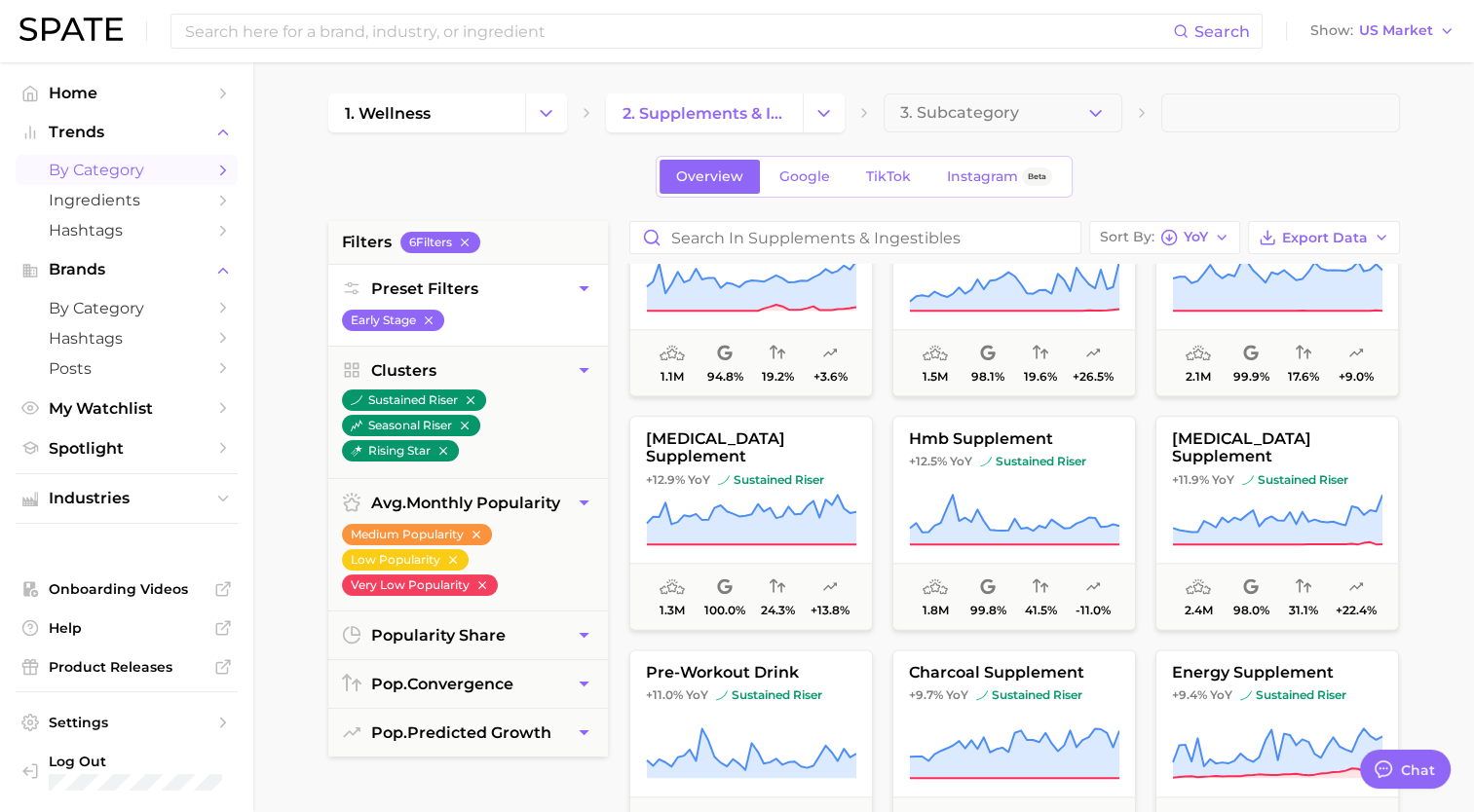
click at [532, 287] on button "Preset Filters" at bounding box center [468, 289] width 280 height 48
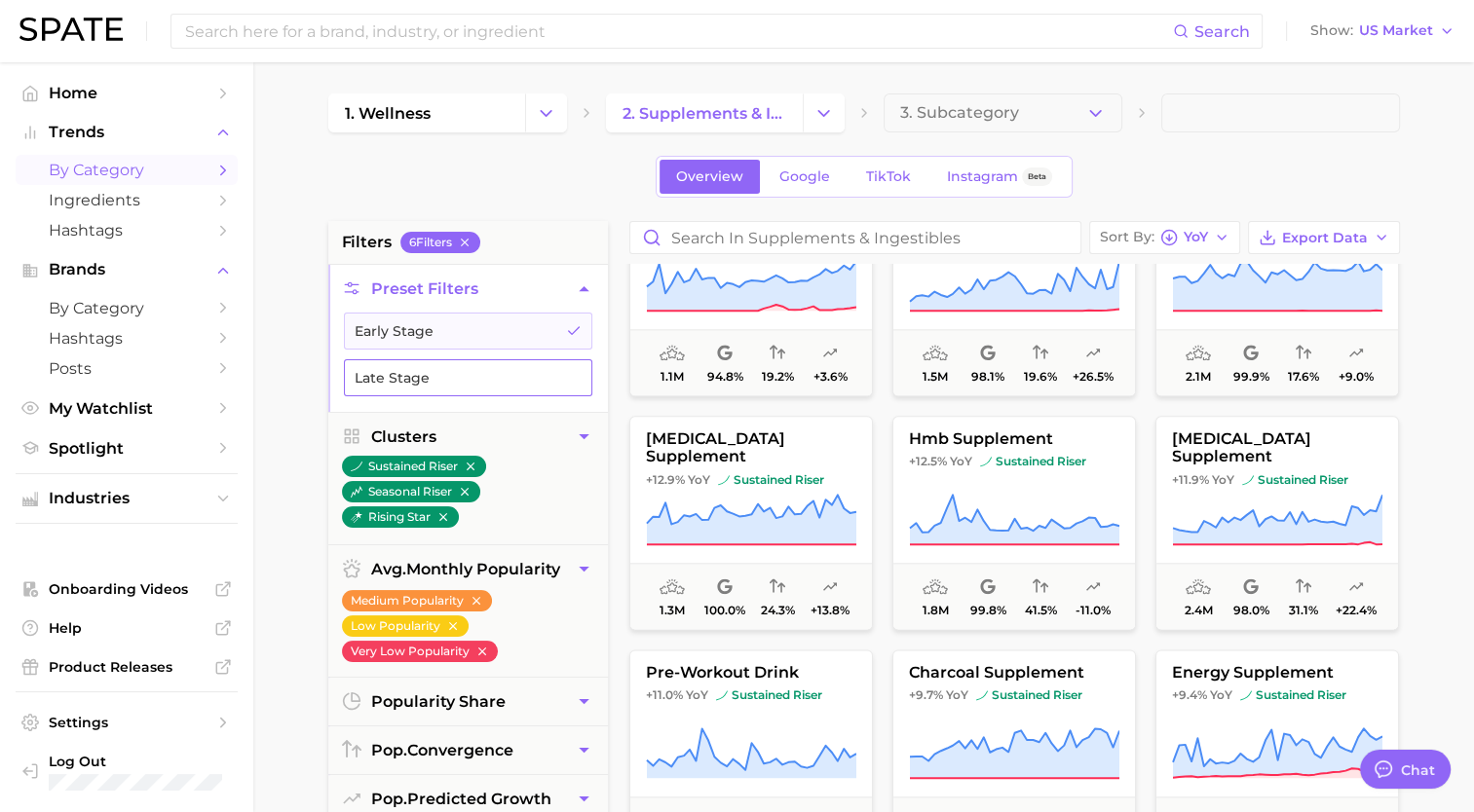
click at [449, 364] on button "Late Stage" at bounding box center [468, 378] width 249 height 37
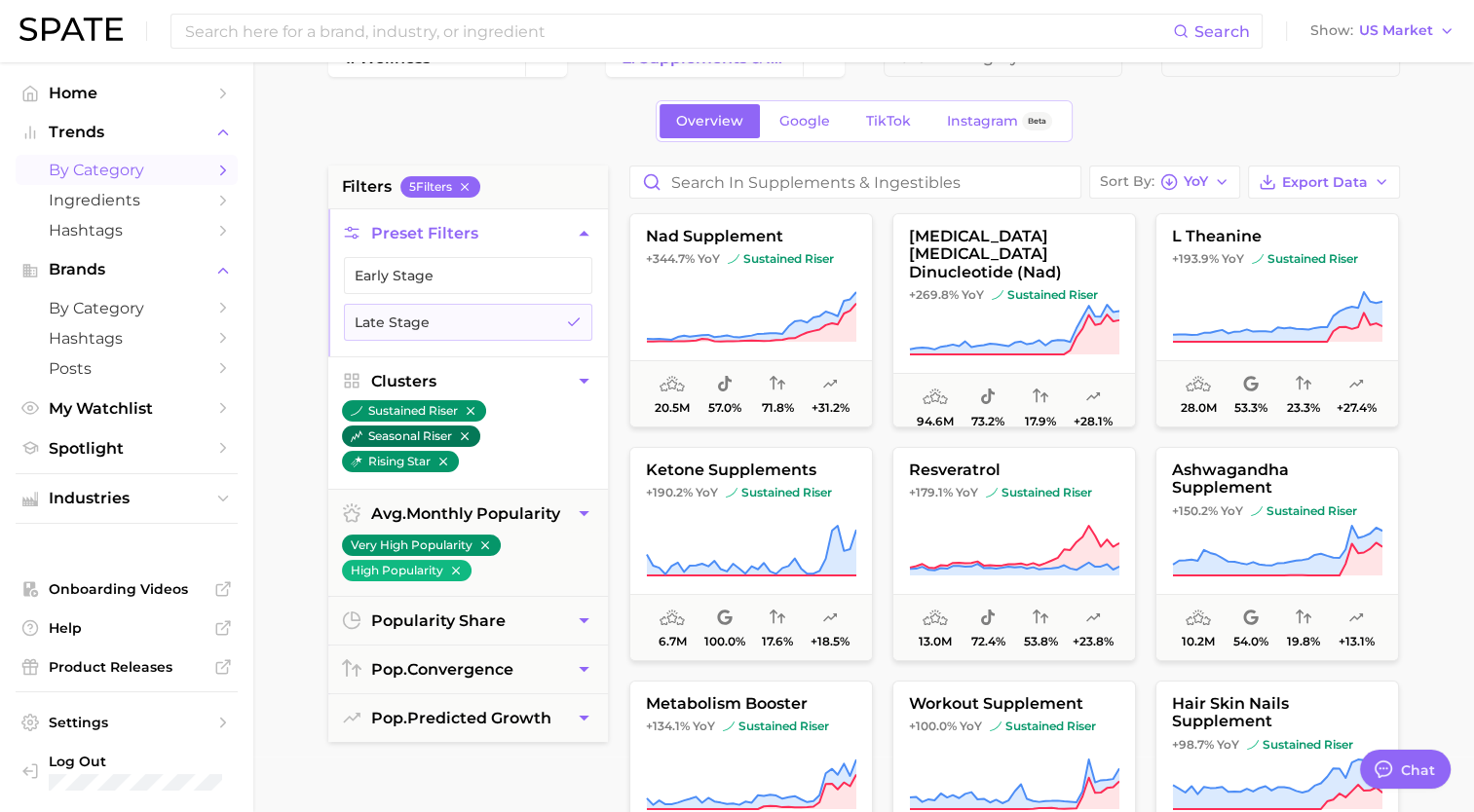
scroll to position [77, 0]
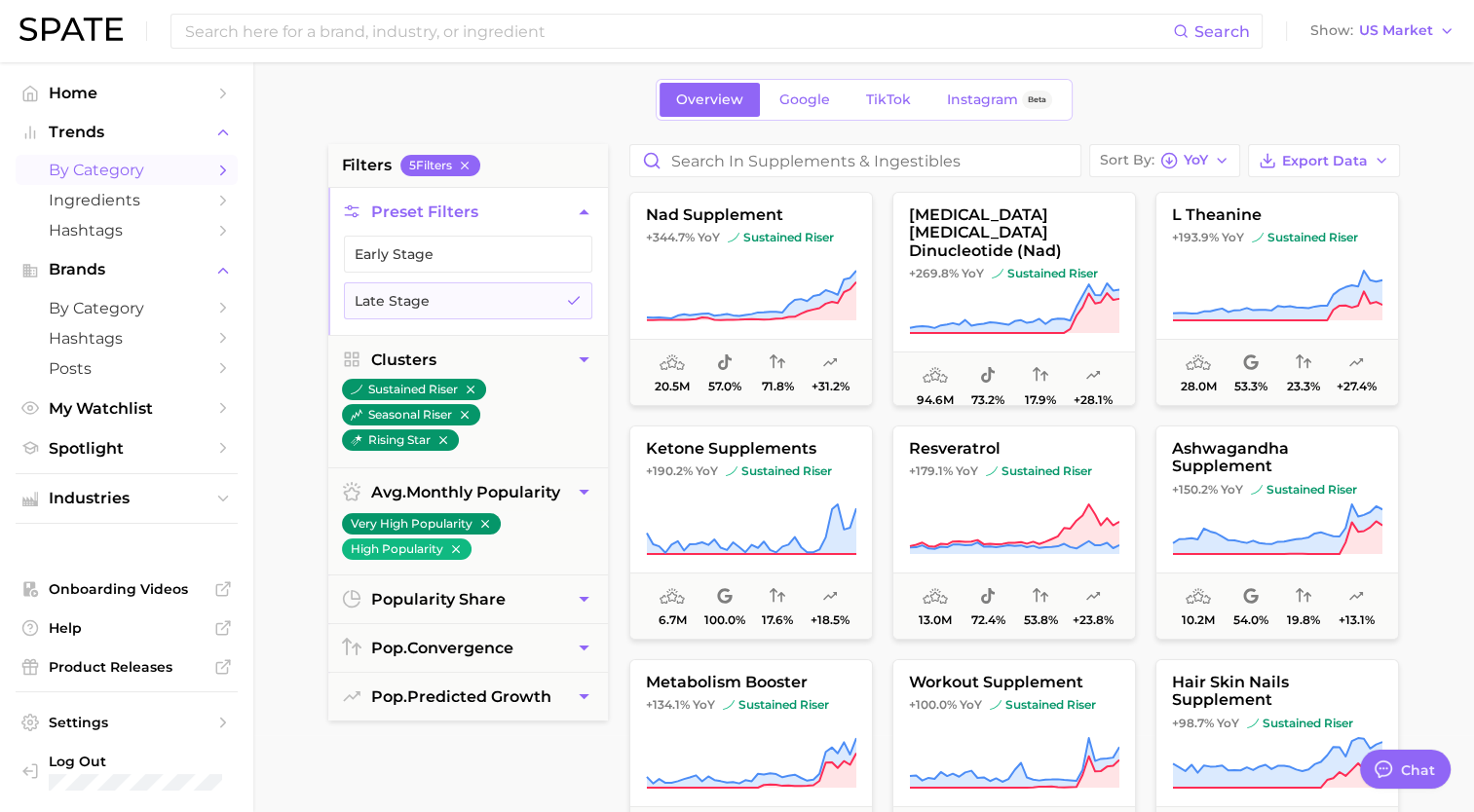
click at [272, 288] on main "1. wellness 2. supplements & ingestibles 3. Subcategory Overview Google TikTok …" at bounding box center [863, 724] width 1221 height 1477
click at [1456, 446] on main "1. wellness 2. supplements & ingestibles 3. Subcategory Overview Google TikTok …" at bounding box center [863, 724] width 1221 height 1477
click at [1303, 150] on button "Export Data" at bounding box center [1323, 160] width 152 height 33
click at [1271, 194] on span "Card Data CSV" at bounding box center [1269, 197] width 103 height 17
click at [1432, 157] on main "1. wellness 2. supplements & ingestibles 3. Subcategory Overview Google TikTok …" at bounding box center [863, 724] width 1221 height 1477
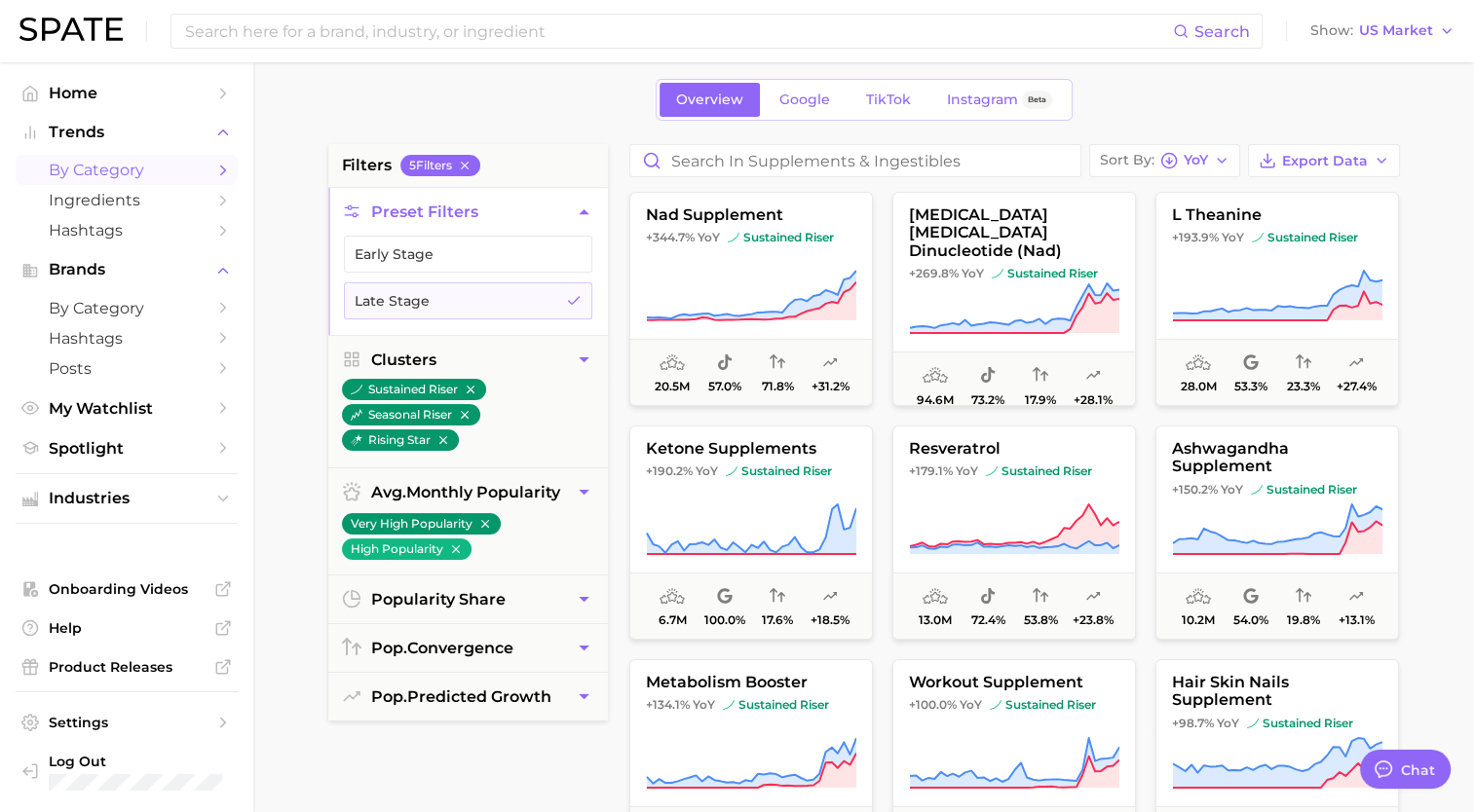
click at [1445, 440] on main "1. wellness 2. supplements & ingestibles 3. Subcategory Overview Google TikTok …" at bounding box center [863, 724] width 1221 height 1477
click at [470, 165] on icon "button" at bounding box center [465, 165] width 14 height 14
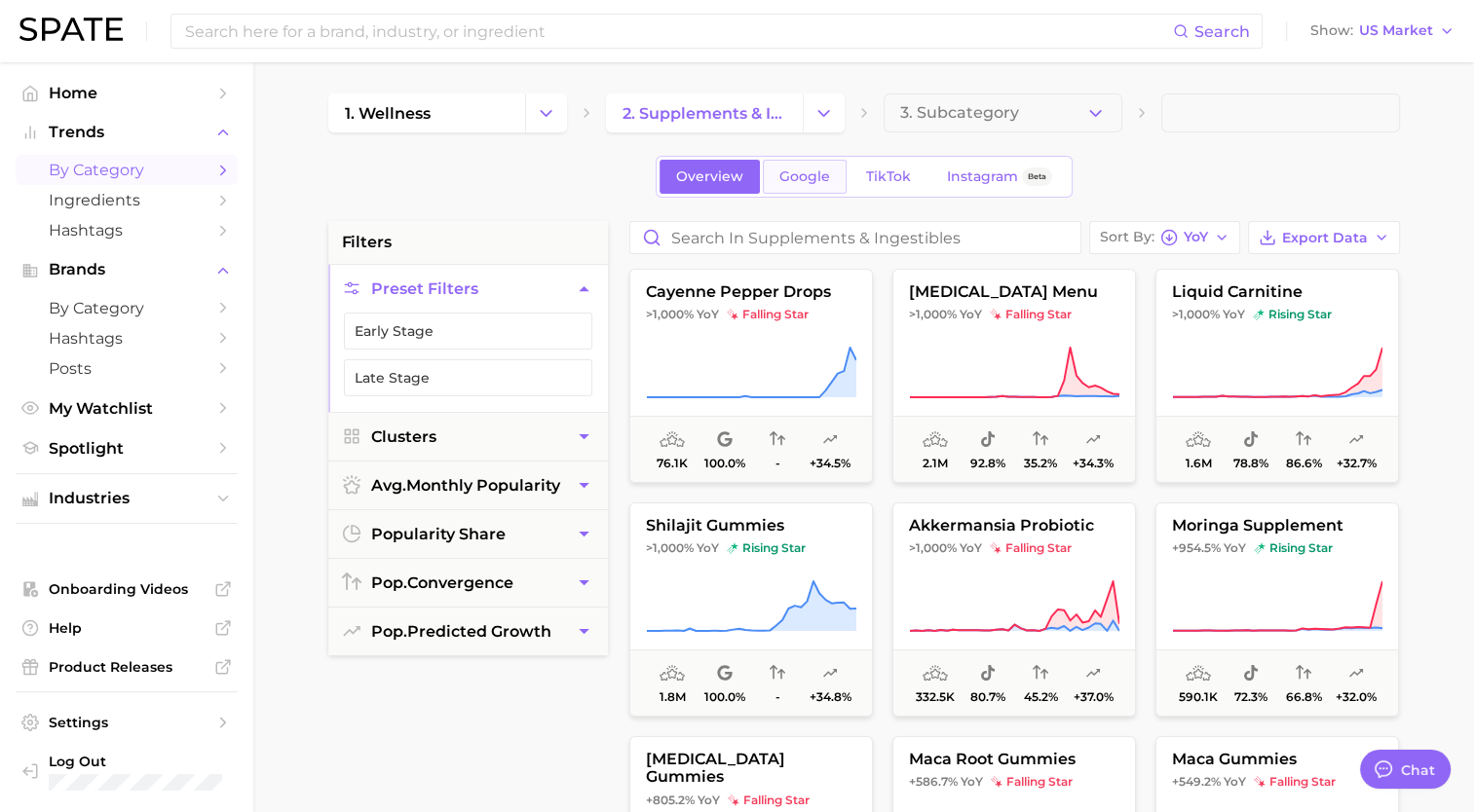
click at [813, 176] on span "Google" at bounding box center [805, 176] width 51 height 17
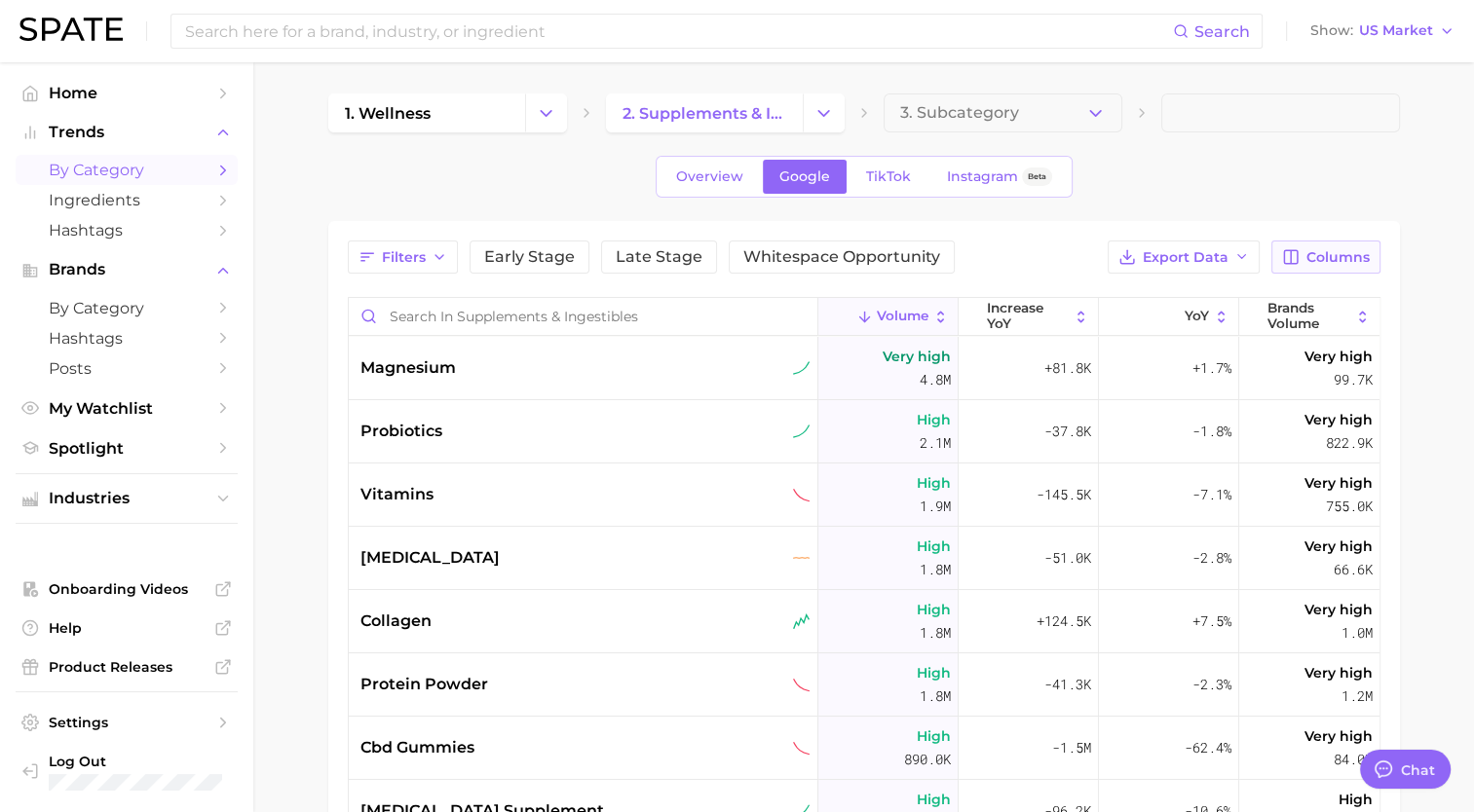
click at [1321, 247] on button "Columns" at bounding box center [1325, 257] width 108 height 33
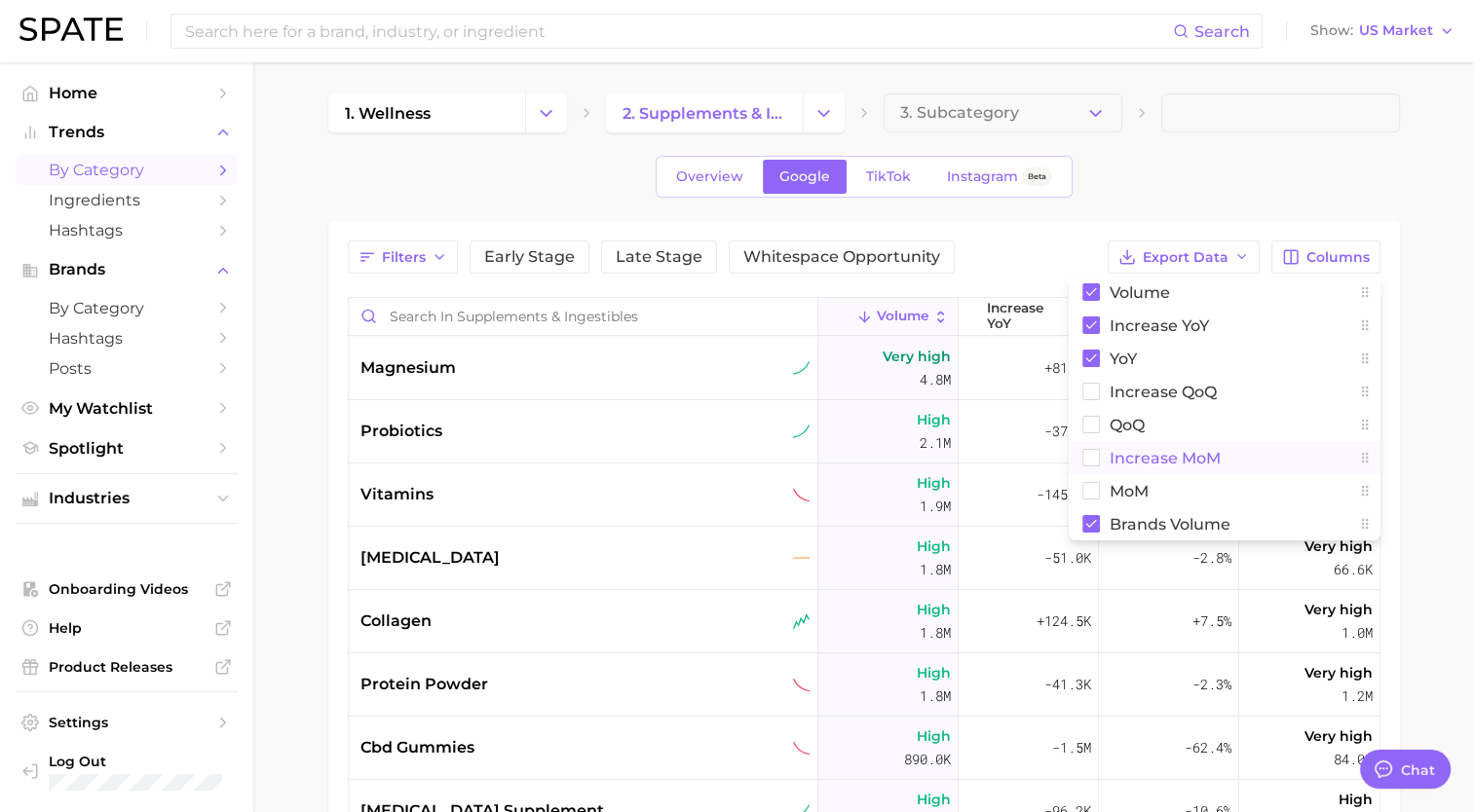
click at [1086, 460] on rect at bounding box center [1090, 458] width 17 height 17
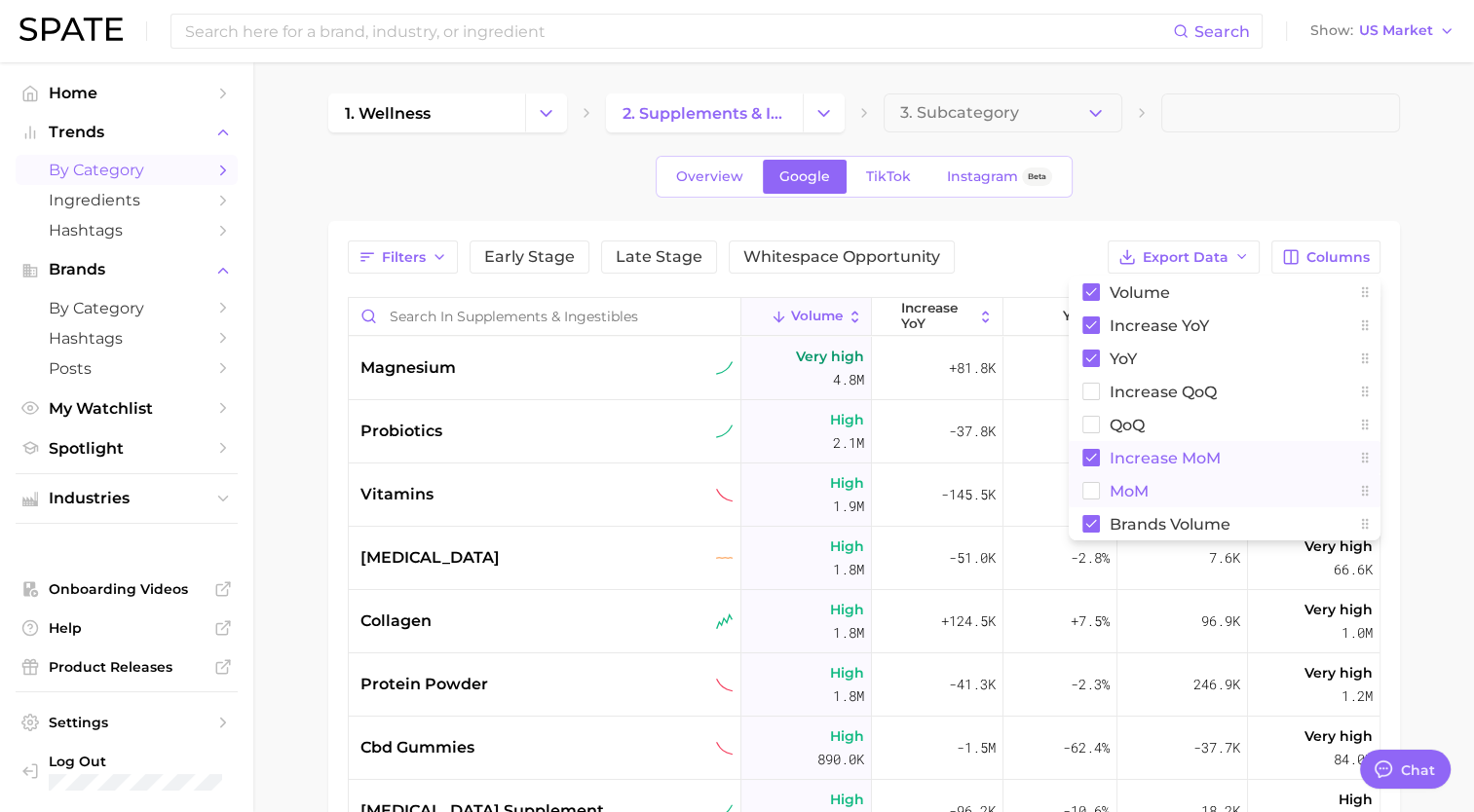
click at [1086, 478] on button "MoM" at bounding box center [1224, 491] width 311 height 33
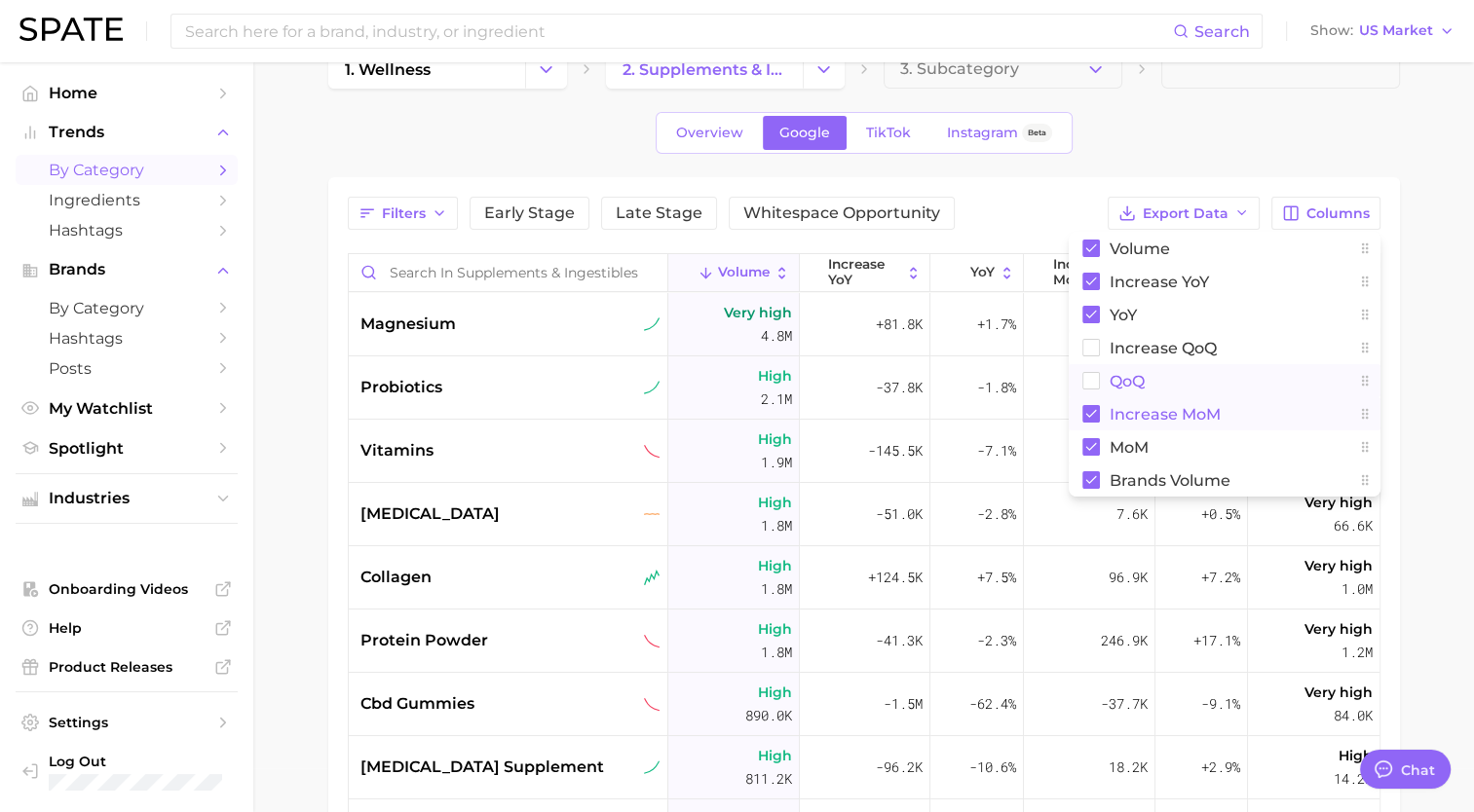
scroll to position [45, 0]
click at [1085, 344] on rect at bounding box center [1090, 346] width 17 height 17
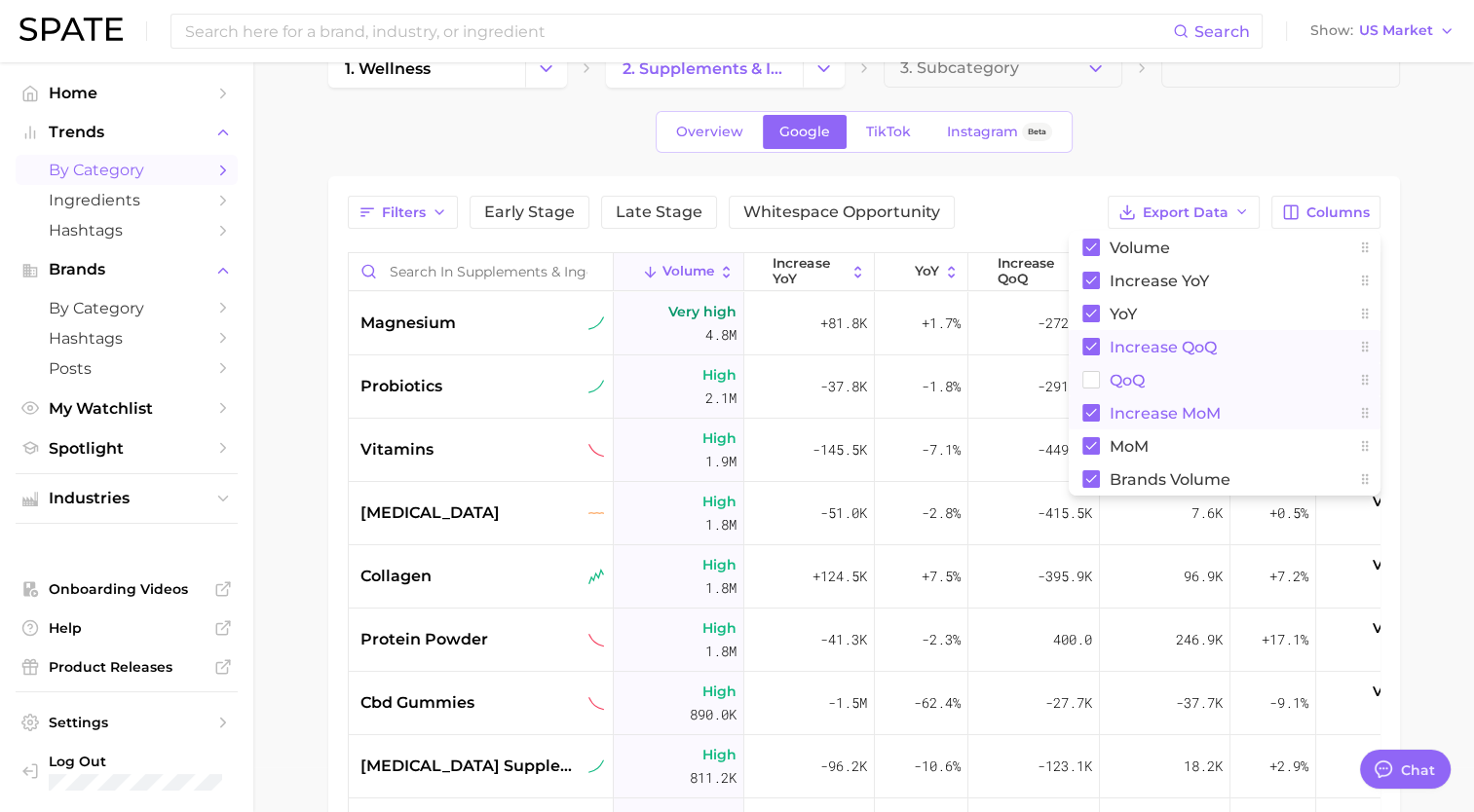
click at [1089, 387] on button "QoQ" at bounding box center [1224, 380] width 311 height 33
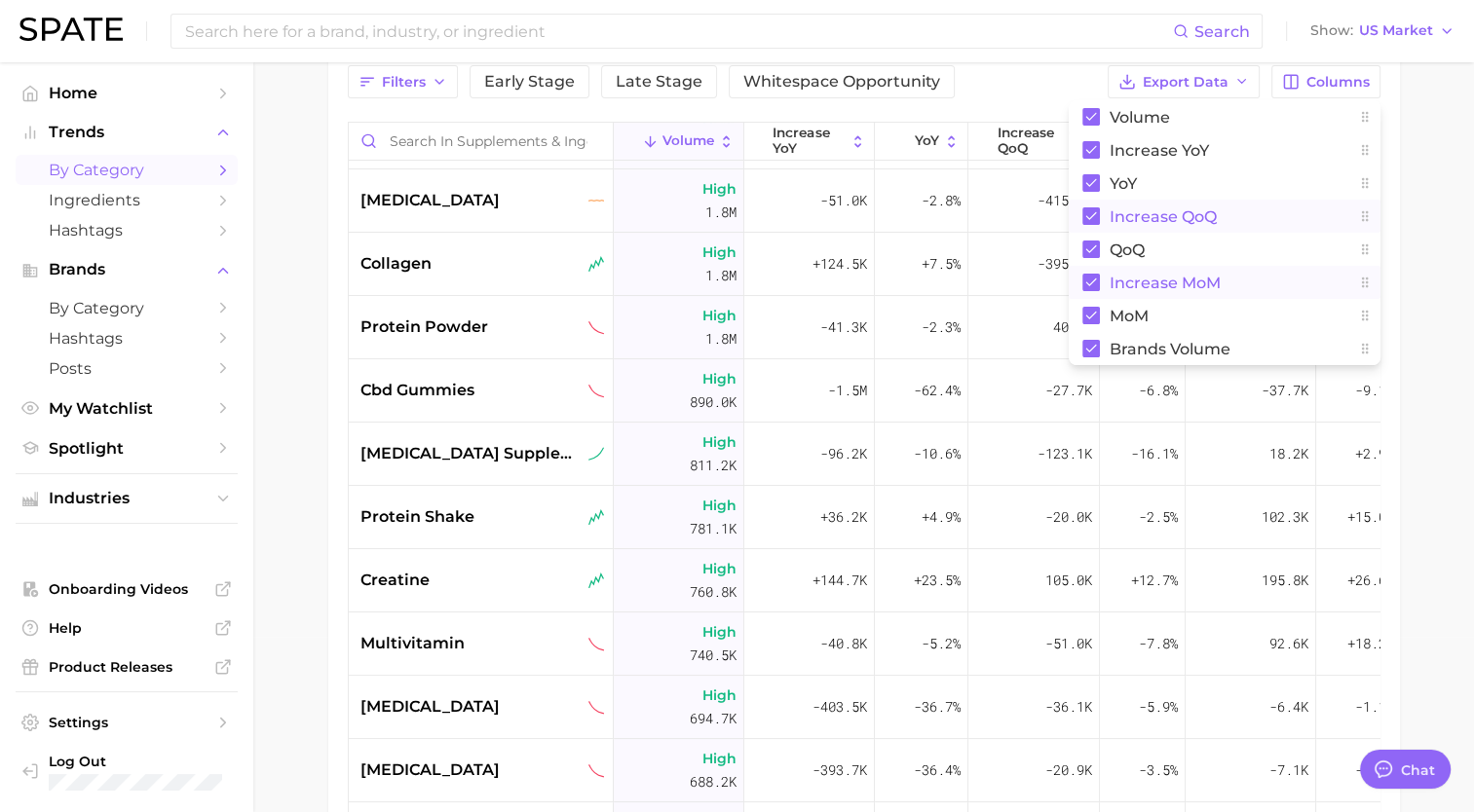
scroll to position [0, 0]
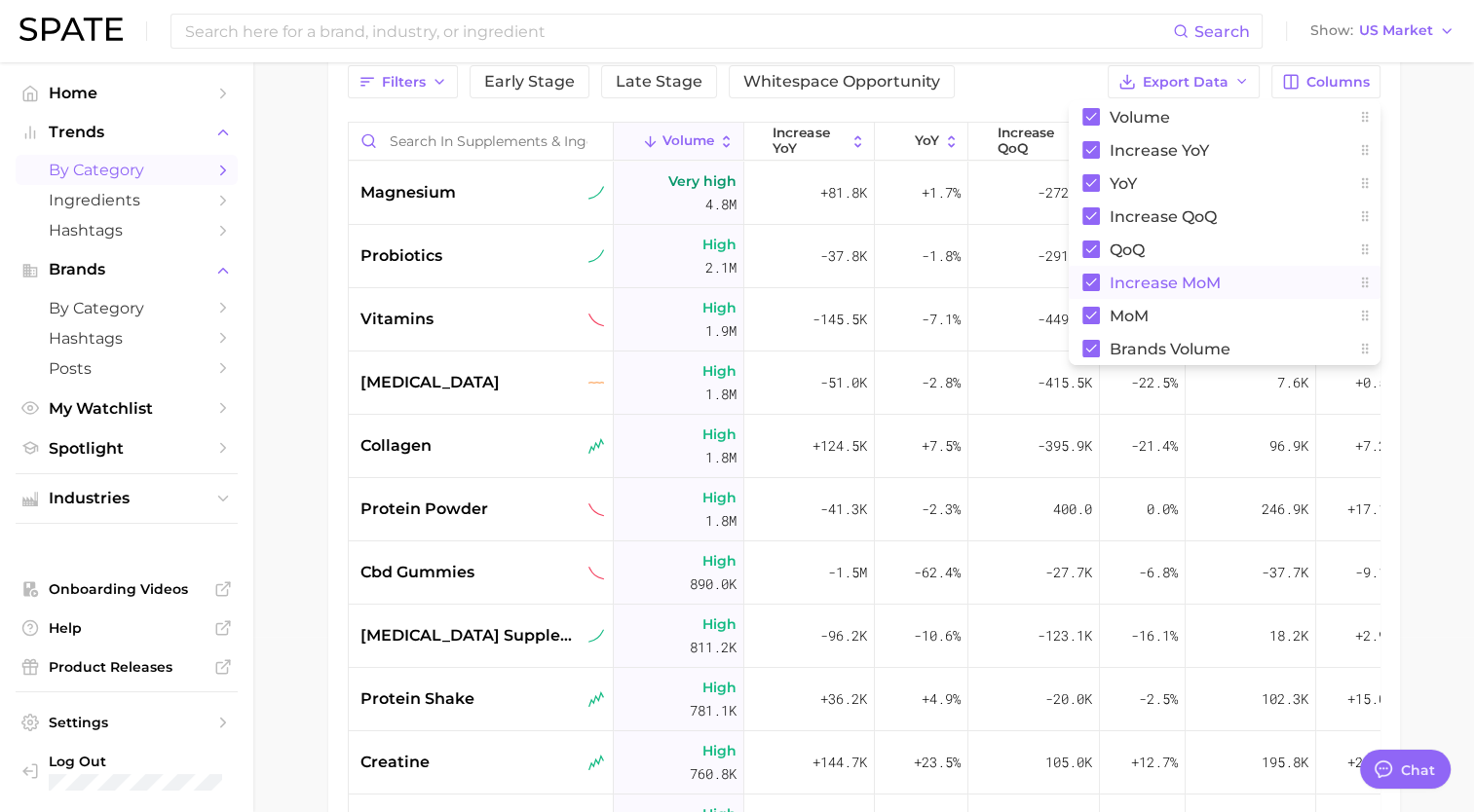
click at [1416, 260] on main "1. wellness 2. supplements & ingestibles 3. Subcategory Overview Google TikTok …" at bounding box center [863, 469] width 1221 height 1163
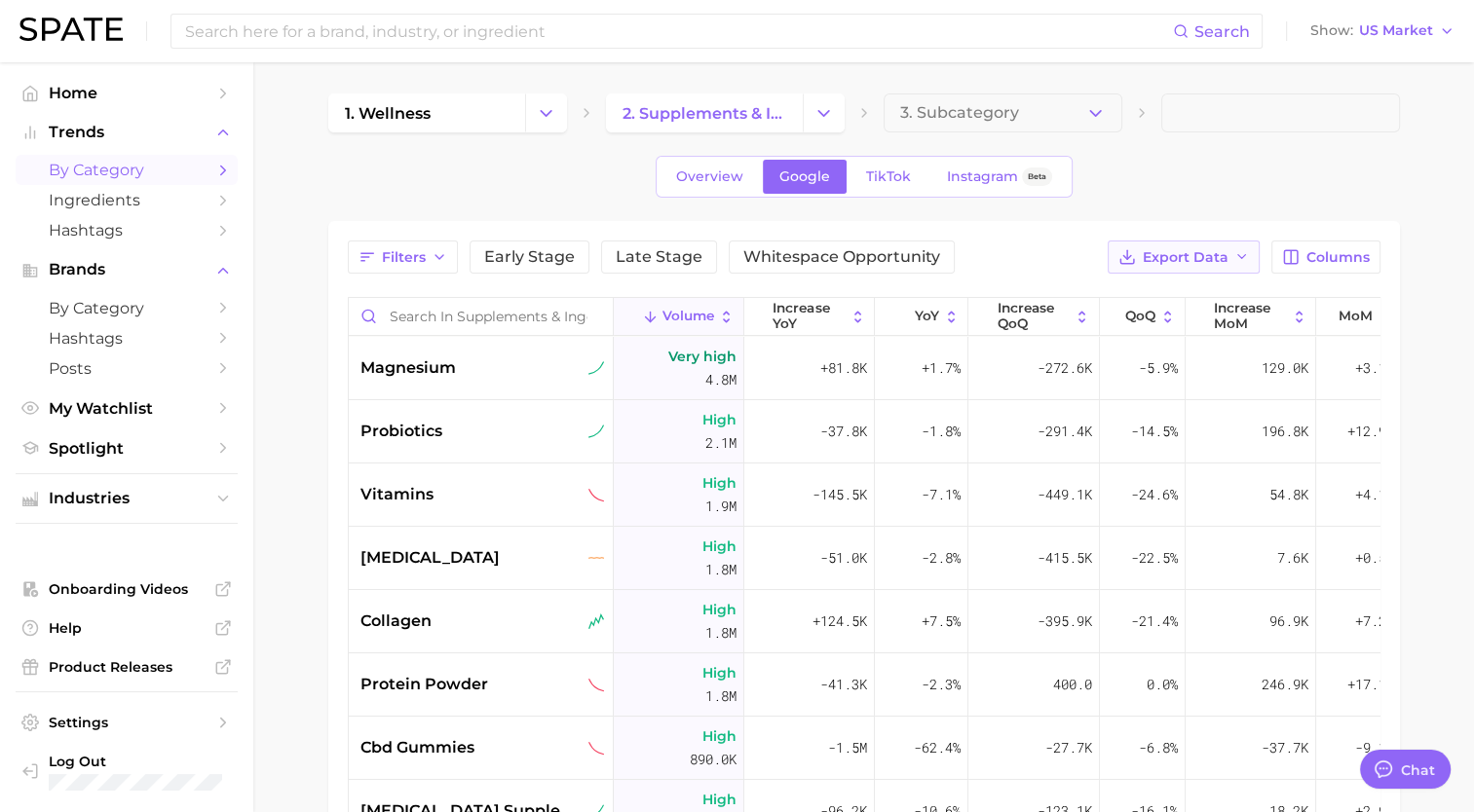
click at [1219, 259] on span "Export Data" at bounding box center [1185, 257] width 86 height 17
click at [1182, 287] on button "Card Data CSV" at bounding box center [1152, 293] width 214 height 35
click at [1423, 429] on main "1. wellness 2. supplements & ingestibles 3. Subcategory Overview Google TikTok …" at bounding box center [863, 644] width 1221 height 1163
click at [833, 259] on span "Whitespace Opportunity" at bounding box center [841, 257] width 197 height 16
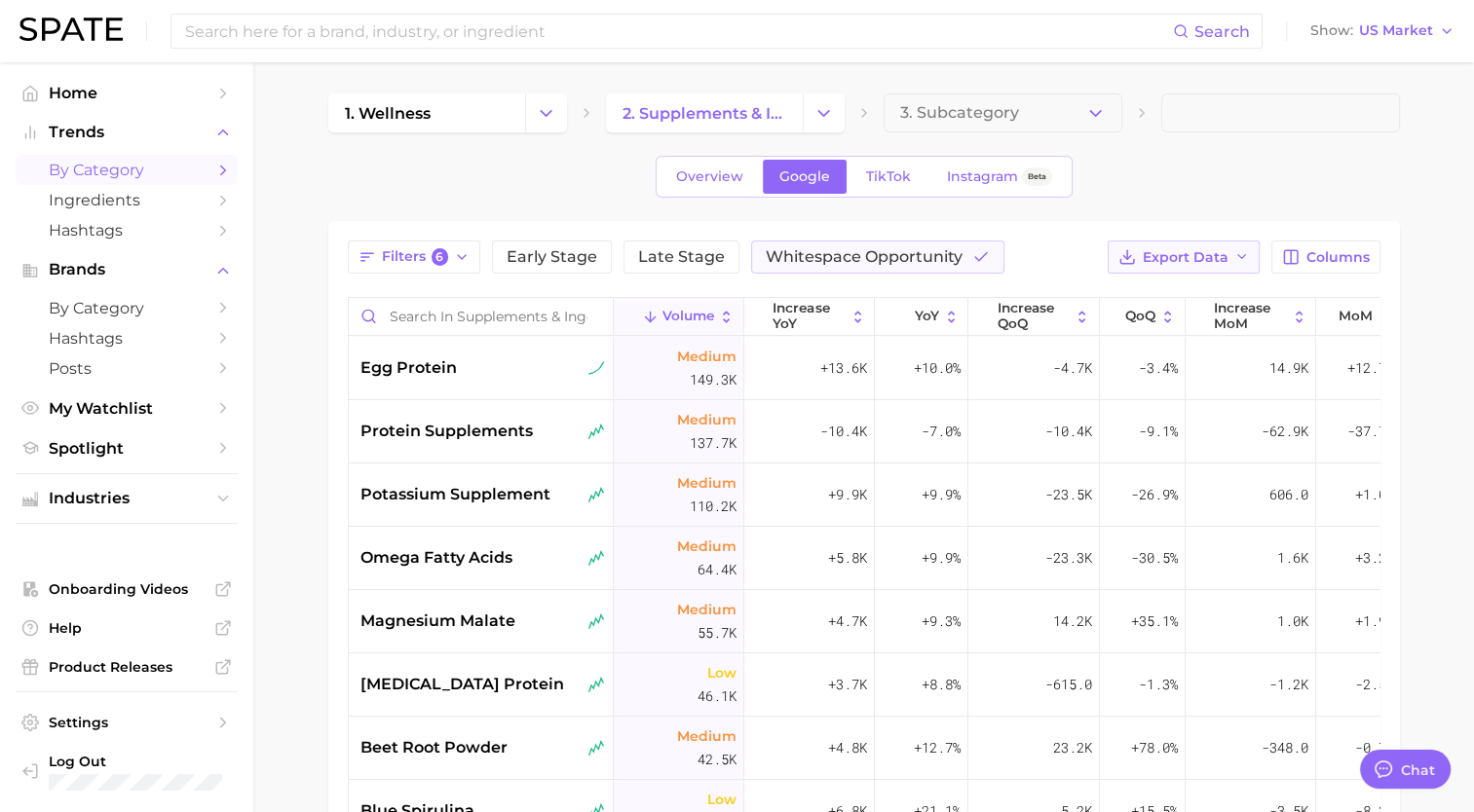
click at [1235, 261] on icon "button" at bounding box center [1242, 257] width 16 height 16
click at [1192, 285] on button "Card Data CSV" at bounding box center [1152, 293] width 214 height 35
click at [279, 391] on main "1. wellness 2. supplements & ingestibles 3. Subcategory Overview Google TikTok …" at bounding box center [863, 644] width 1221 height 1163
click at [442, 260] on span "6" at bounding box center [440, 257] width 18 height 18
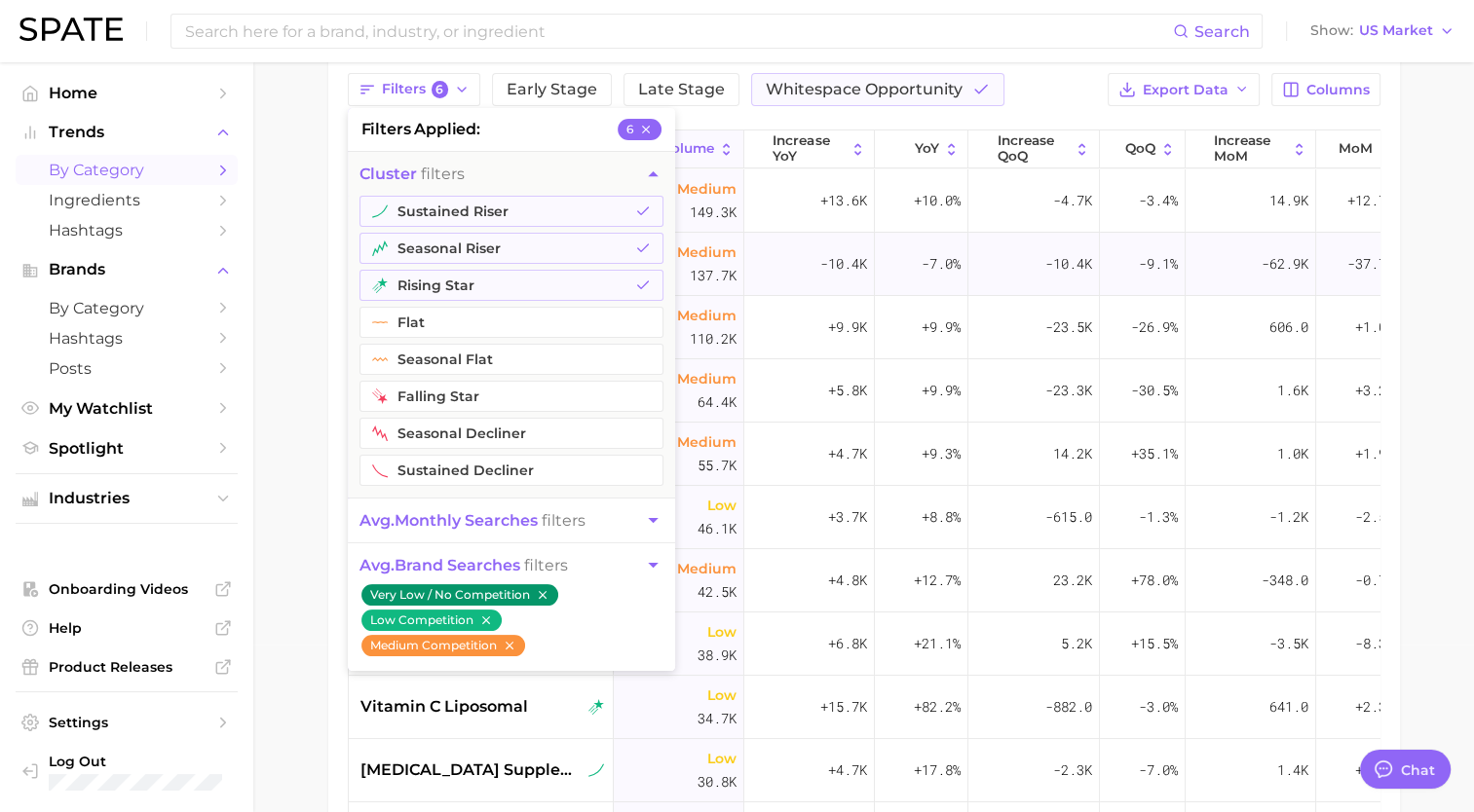
scroll to position [11, 0]
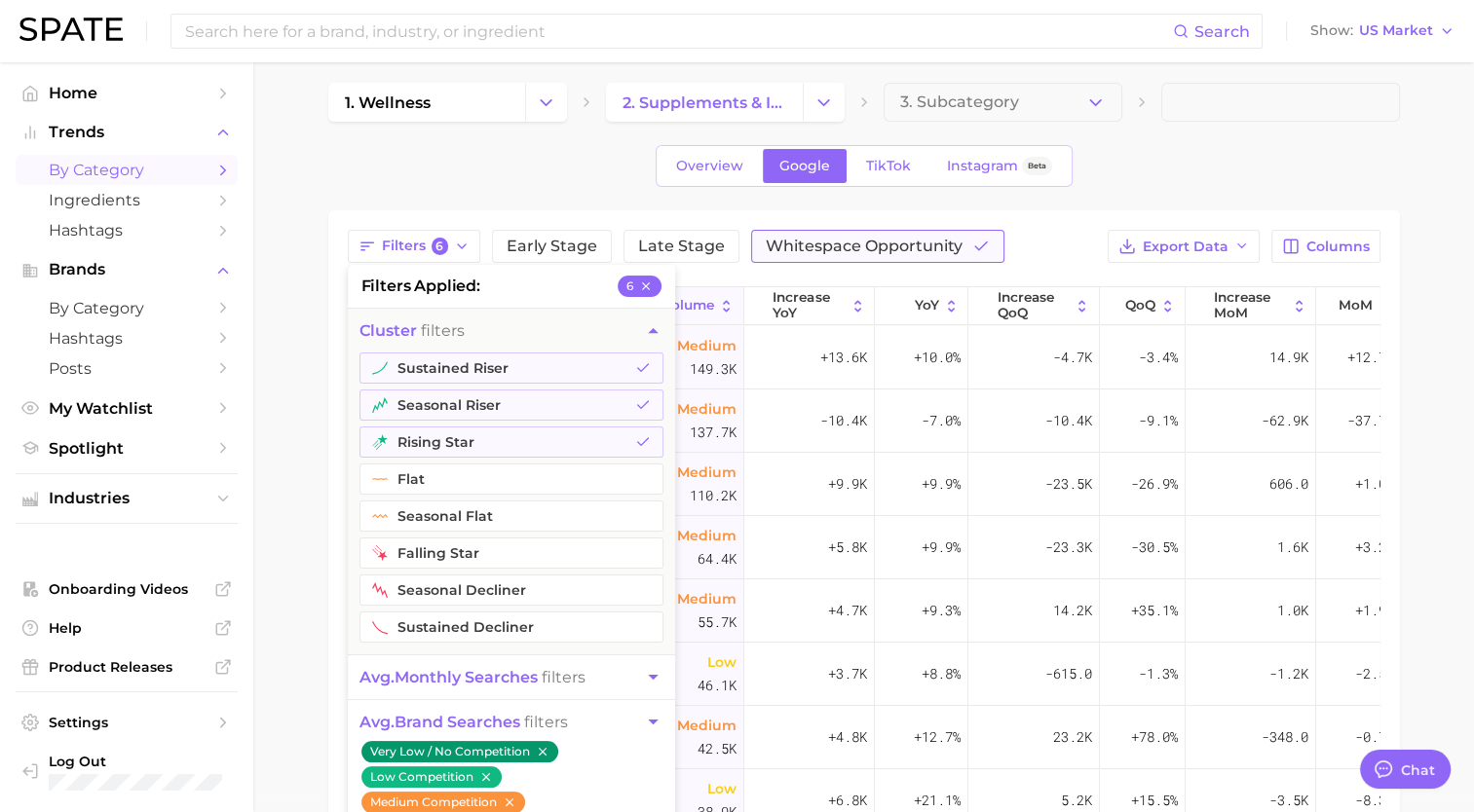
click at [844, 255] on button "Whitespace Opportunity" at bounding box center [877, 247] width 253 height 33
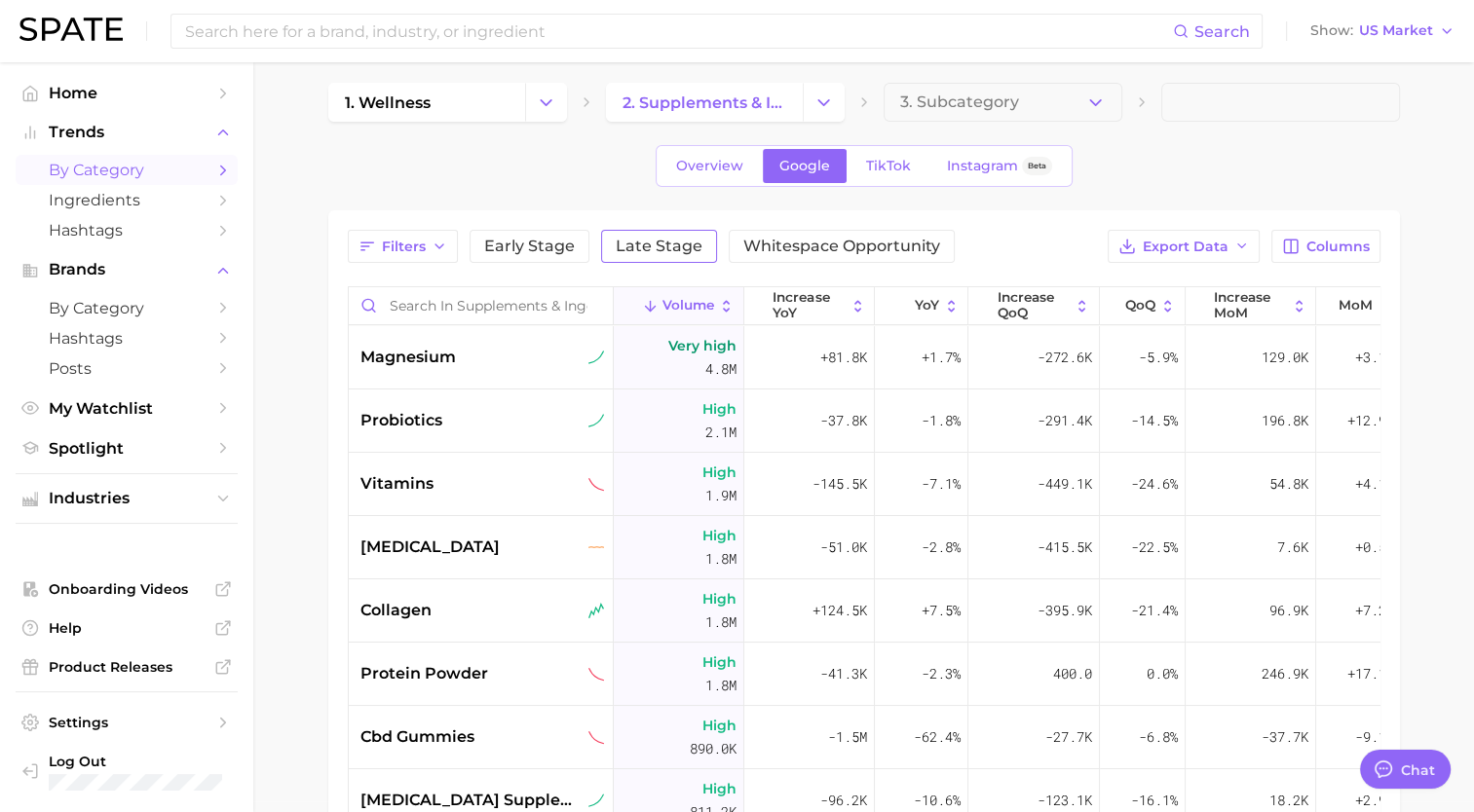
click at [642, 239] on span "Late Stage" at bounding box center [659, 247] width 87 height 16
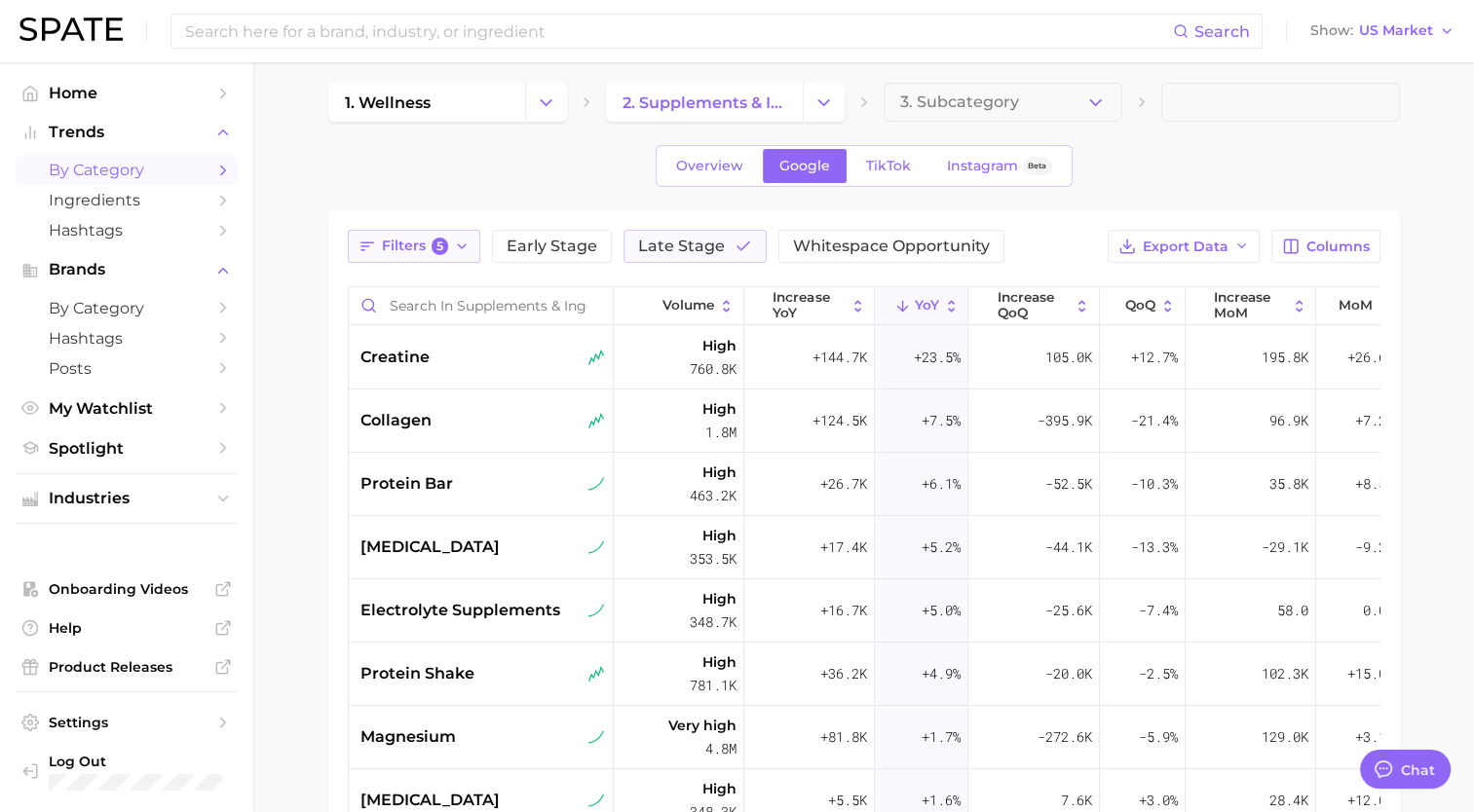
click at [445, 246] on span "5" at bounding box center [440, 247] width 18 height 18
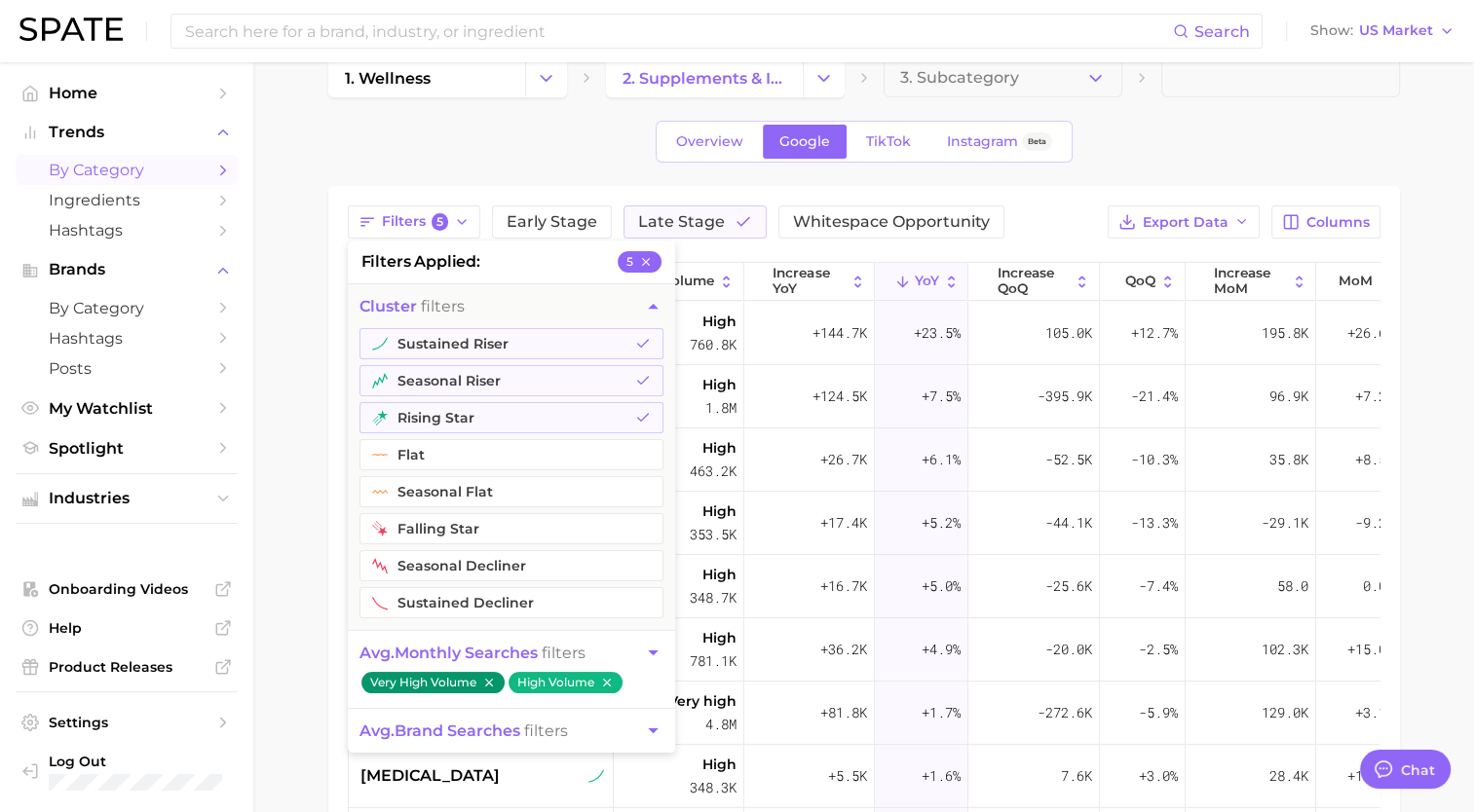
scroll to position [34, 0]
click at [688, 220] on span "Late Stage" at bounding box center [681, 223] width 87 height 16
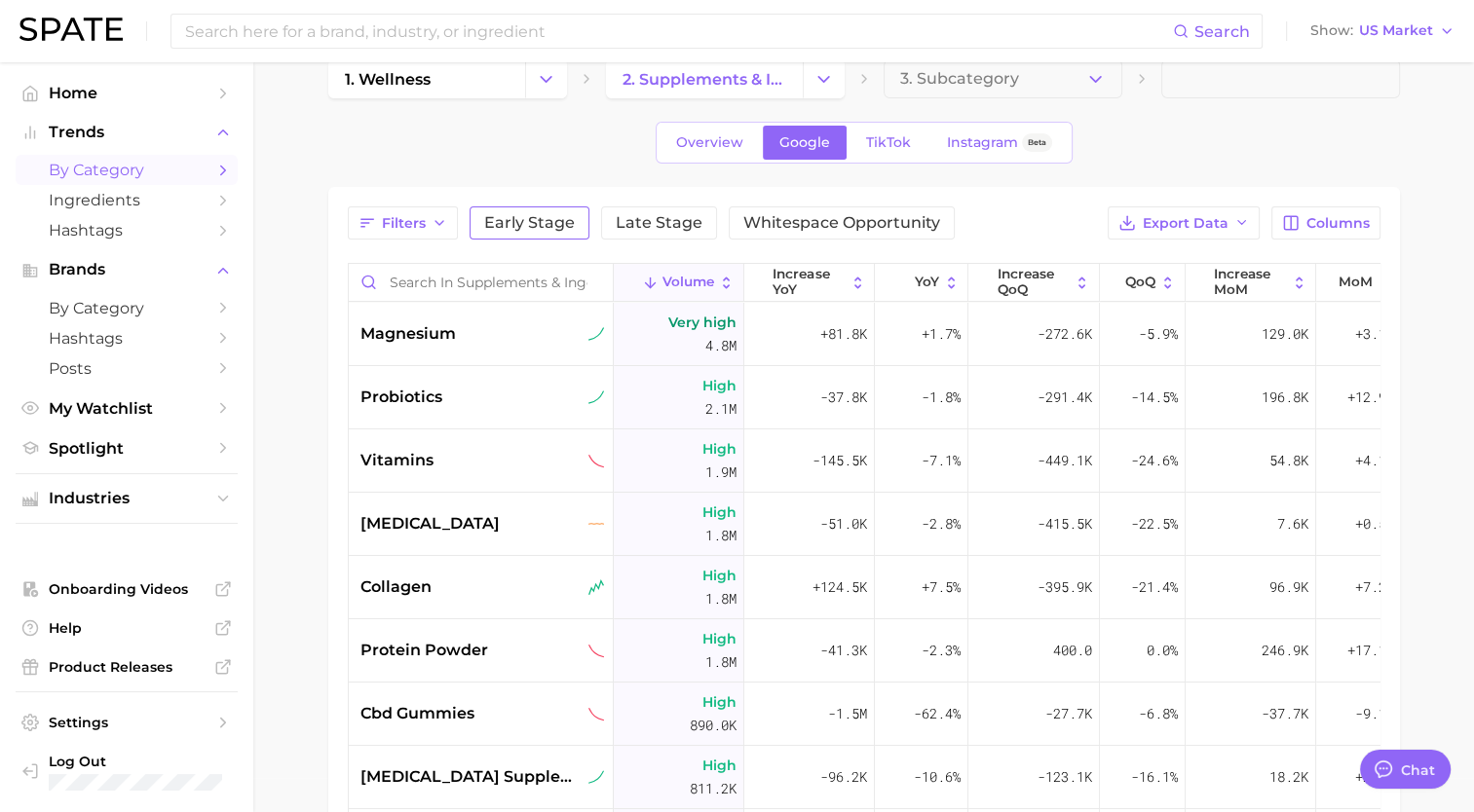
click at [566, 220] on span "Early Stage" at bounding box center [530, 223] width 91 height 16
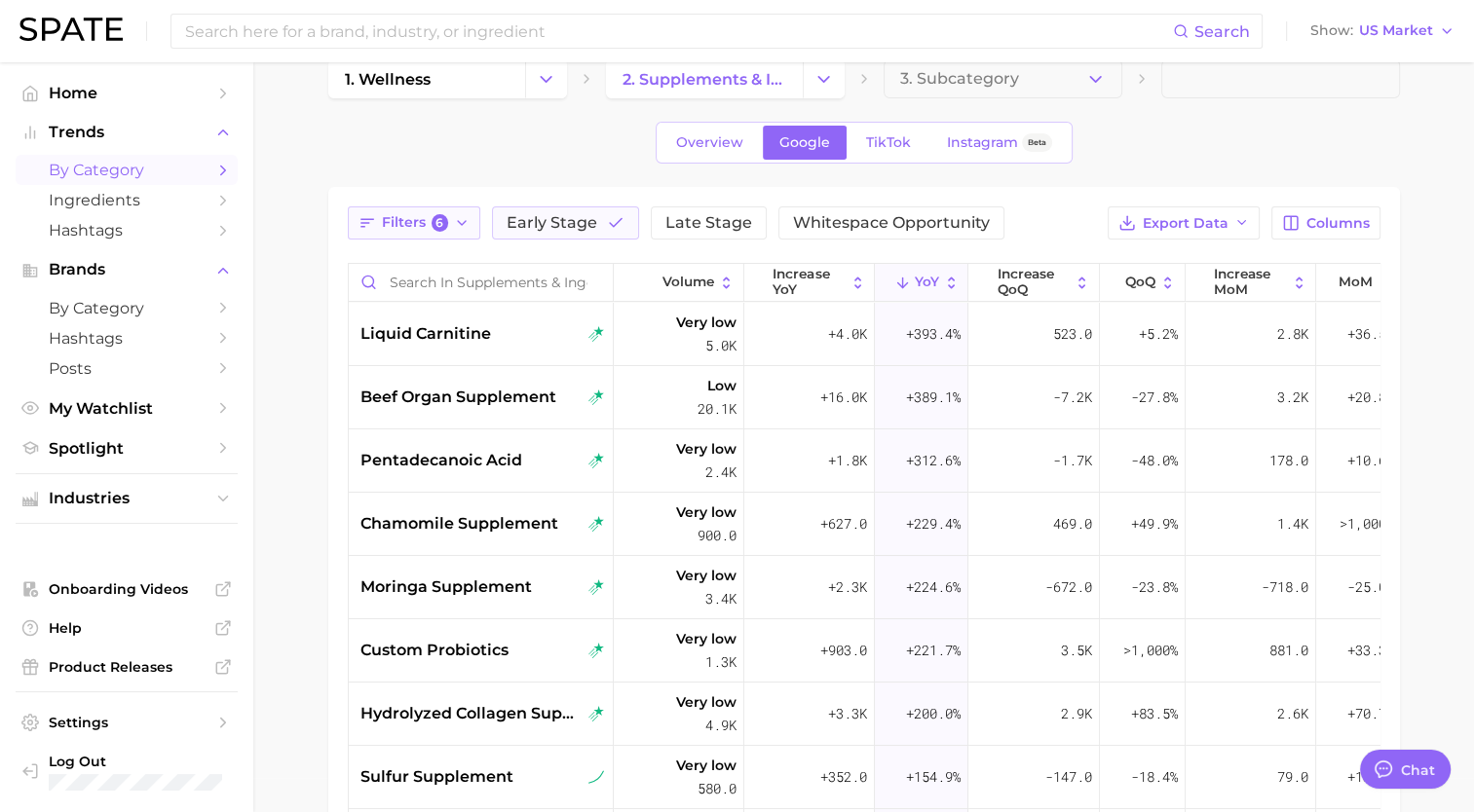
click at [433, 228] on span "6" at bounding box center [440, 223] width 18 height 18
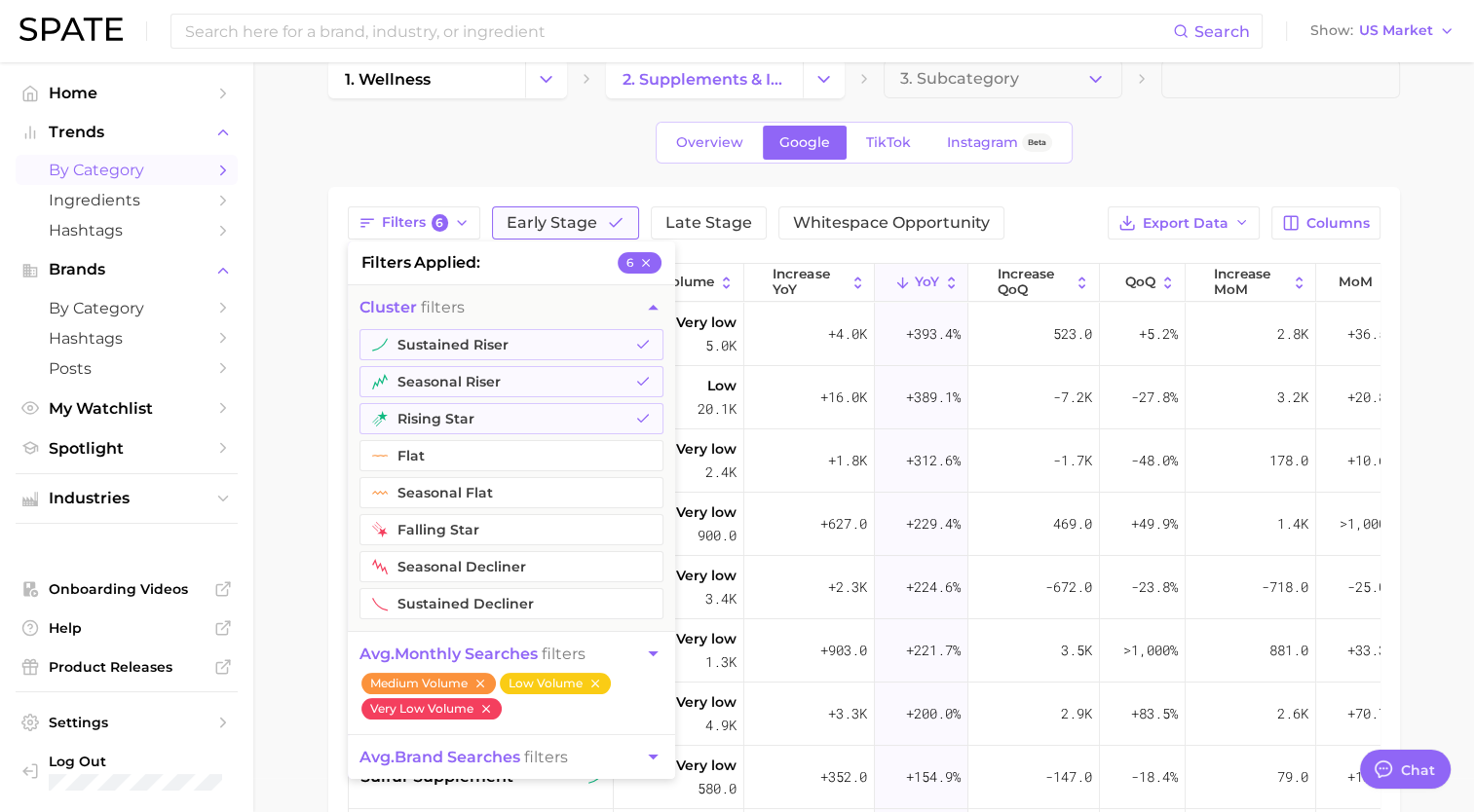
click at [555, 232] on button "Early Stage" at bounding box center [566, 223] width 147 height 33
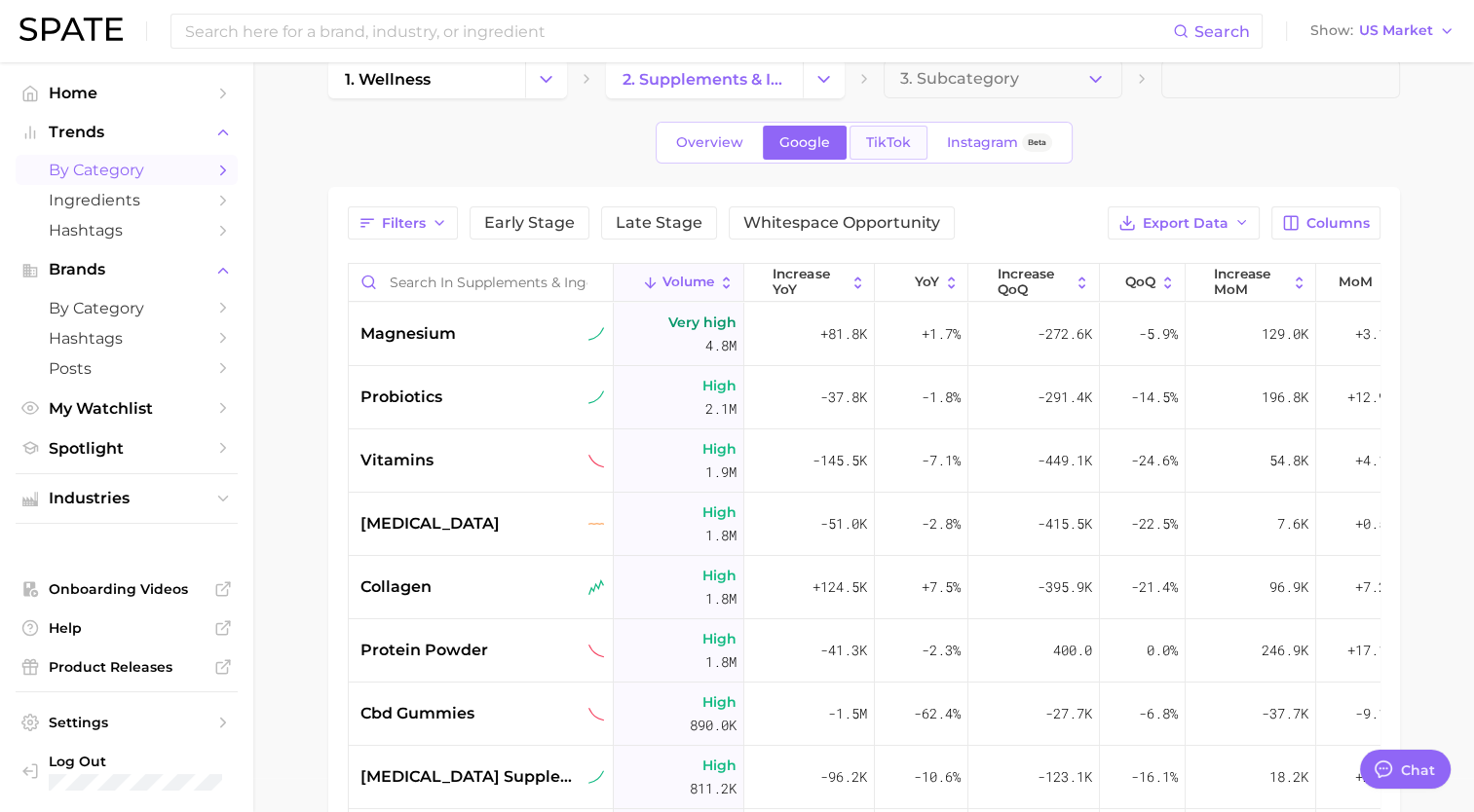
click at [893, 146] on span "TikTok" at bounding box center [889, 142] width 45 height 17
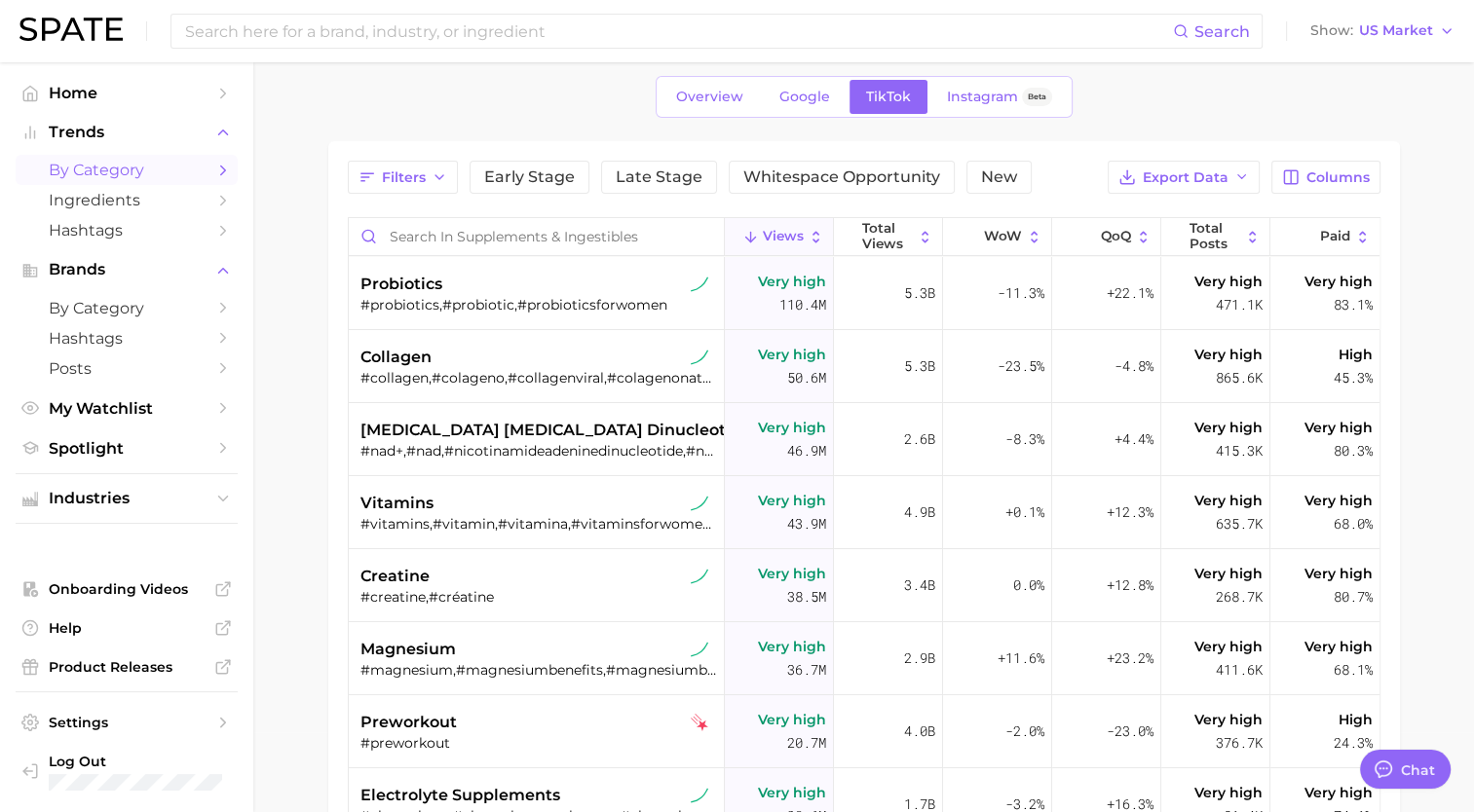
scroll to position [79, 0]
click at [1356, 173] on span "Columns" at bounding box center [1338, 178] width 64 height 17
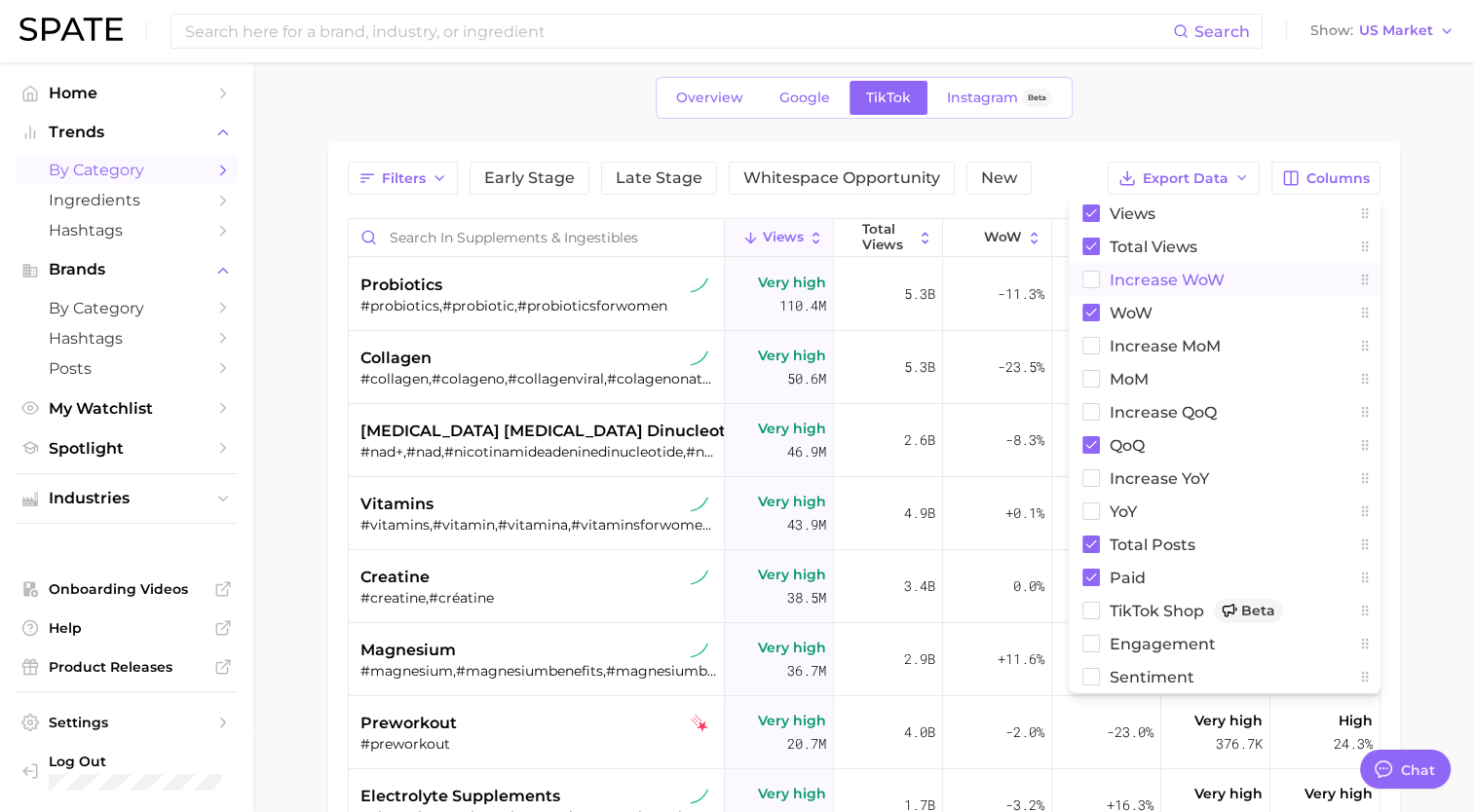
click at [1092, 274] on rect at bounding box center [1090, 280] width 17 height 17
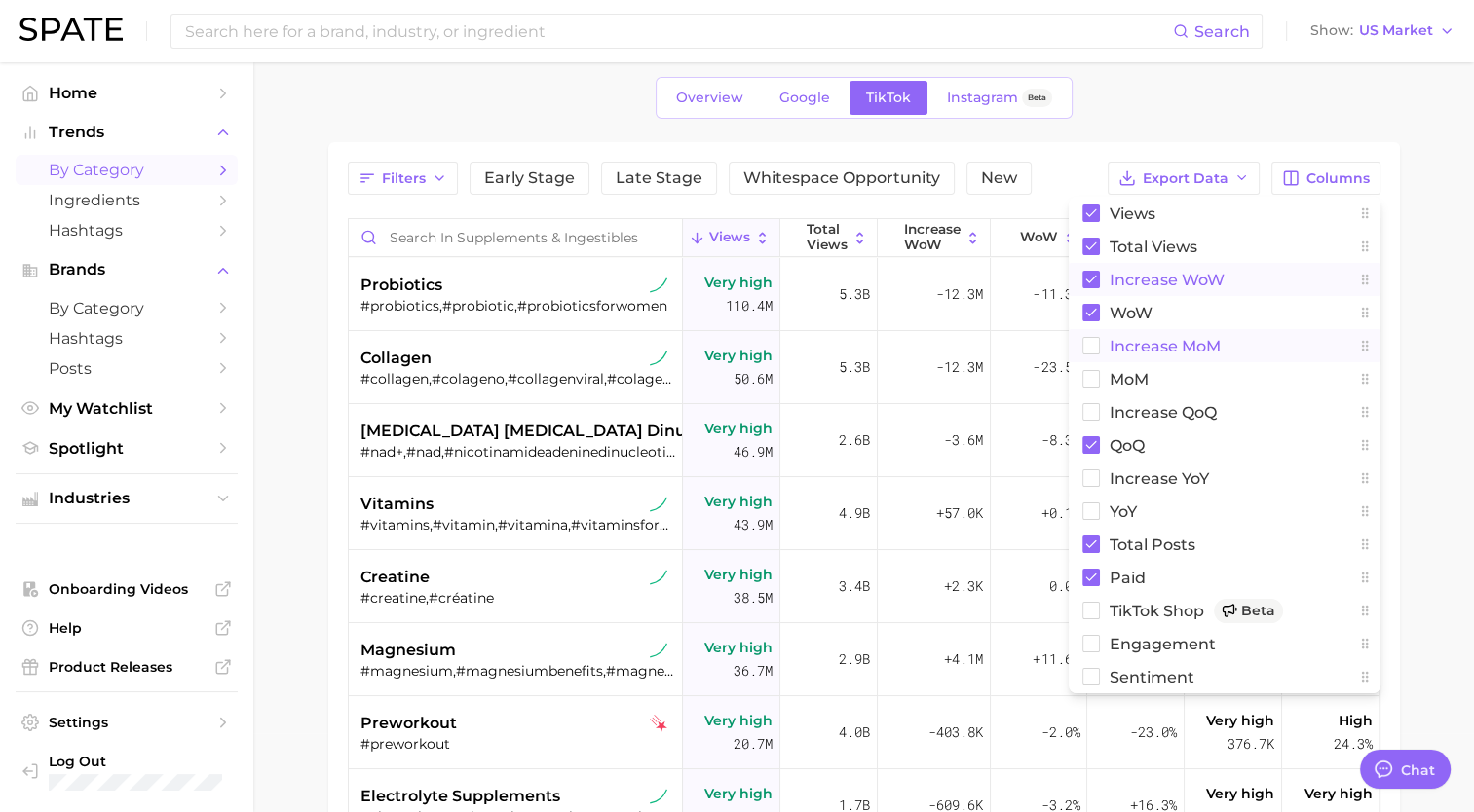
click at [1092, 351] on rect at bounding box center [1090, 345] width 17 height 17
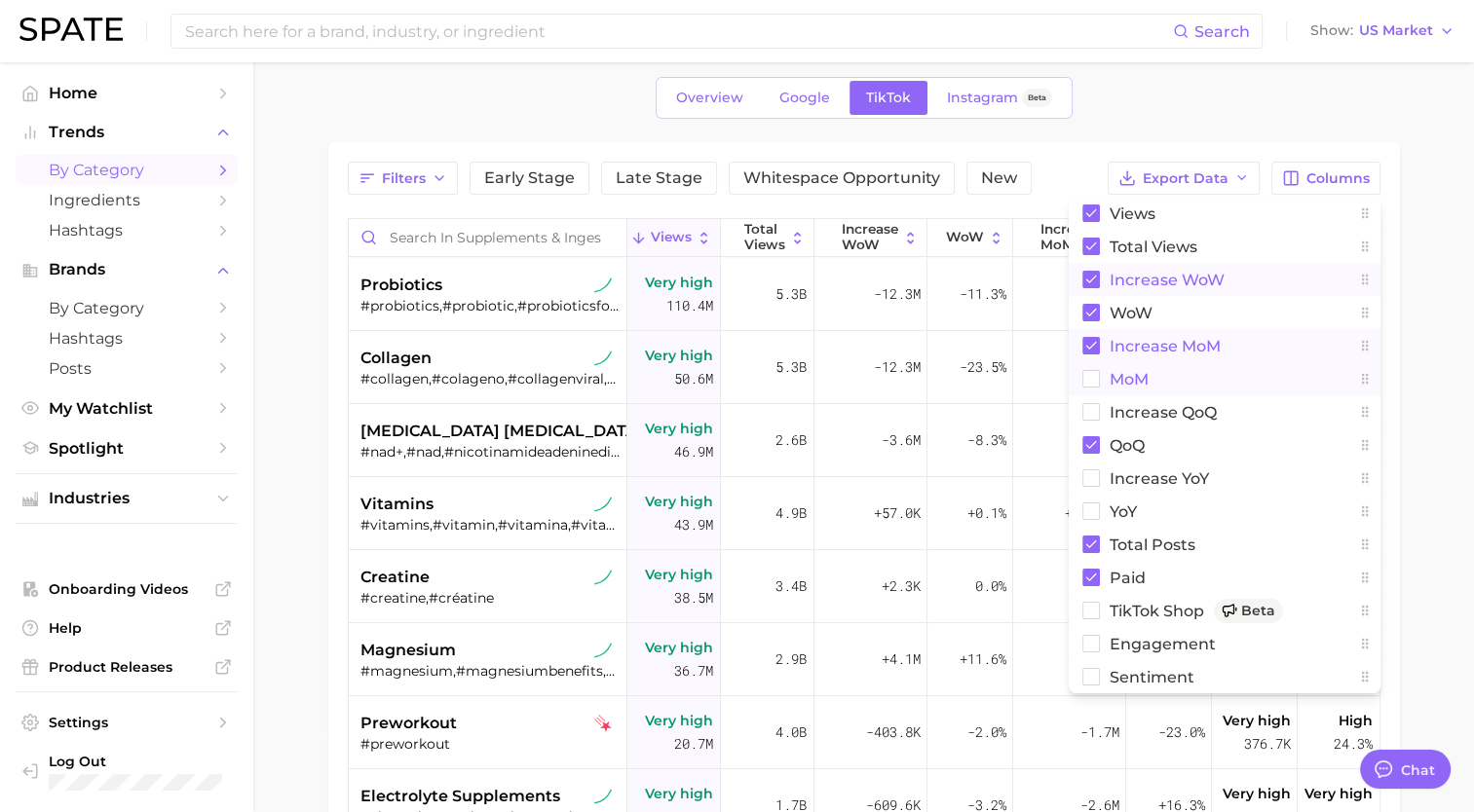
click at [1092, 377] on rect at bounding box center [1090, 379] width 17 height 17
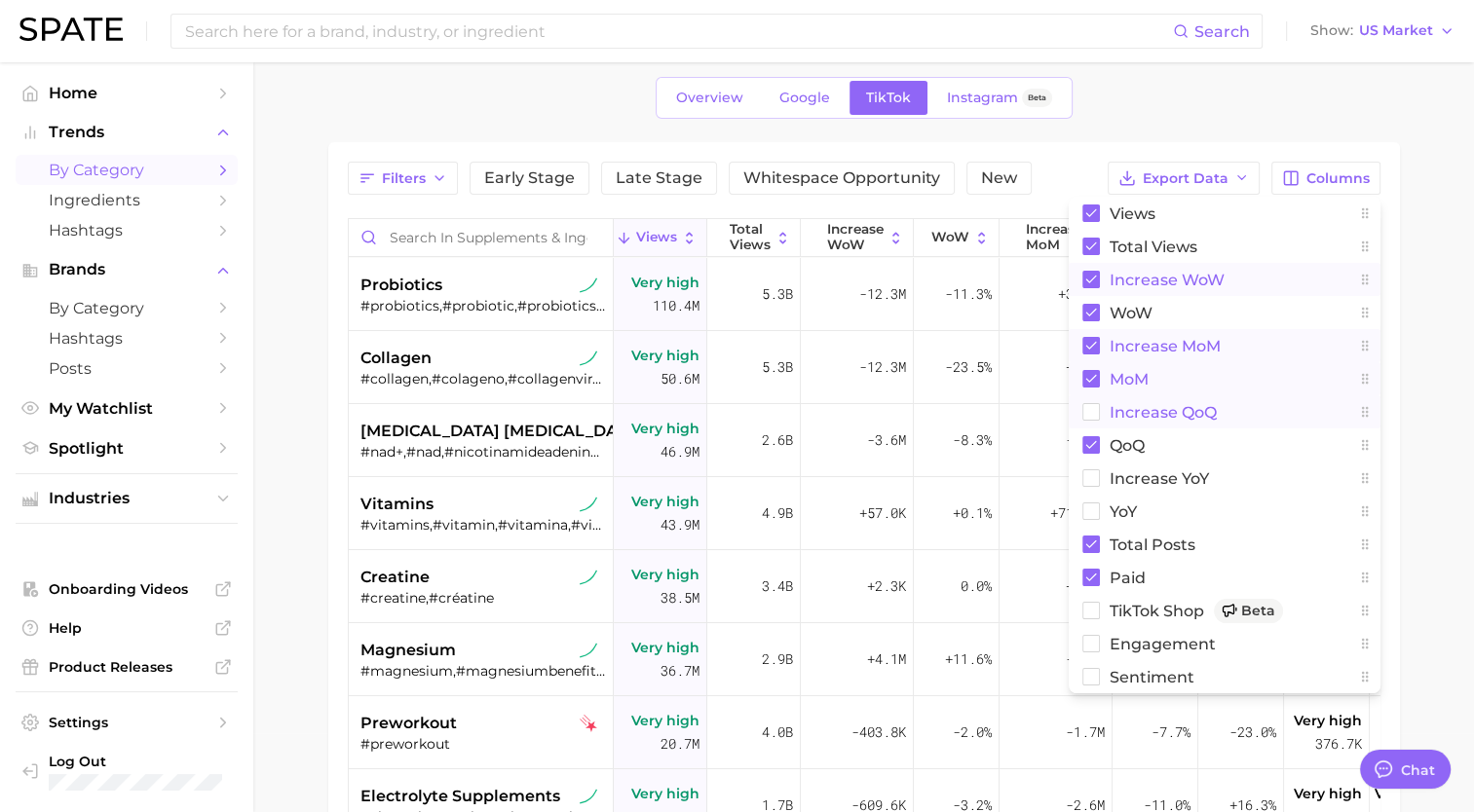
click at [1090, 404] on rect at bounding box center [1090, 412] width 17 height 17
click at [1093, 479] on rect at bounding box center [1090, 478] width 17 height 17
click at [1091, 512] on rect at bounding box center [1090, 512] width 17 height 17
click at [1096, 606] on rect at bounding box center [1090, 610] width 17 height 17
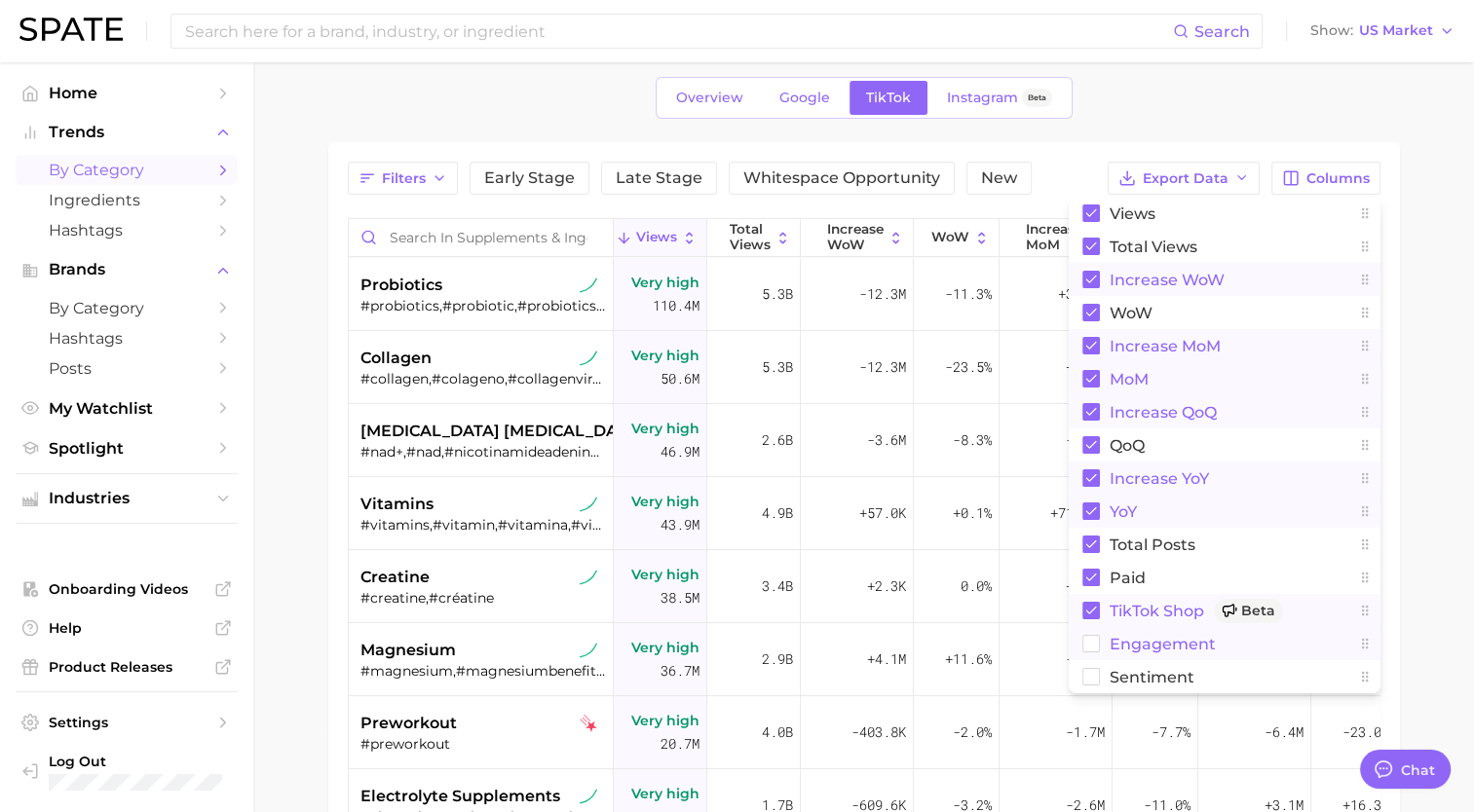
click at [1088, 638] on rect at bounding box center [1090, 644] width 17 height 17
click at [1091, 670] on rect at bounding box center [1090, 677] width 17 height 17
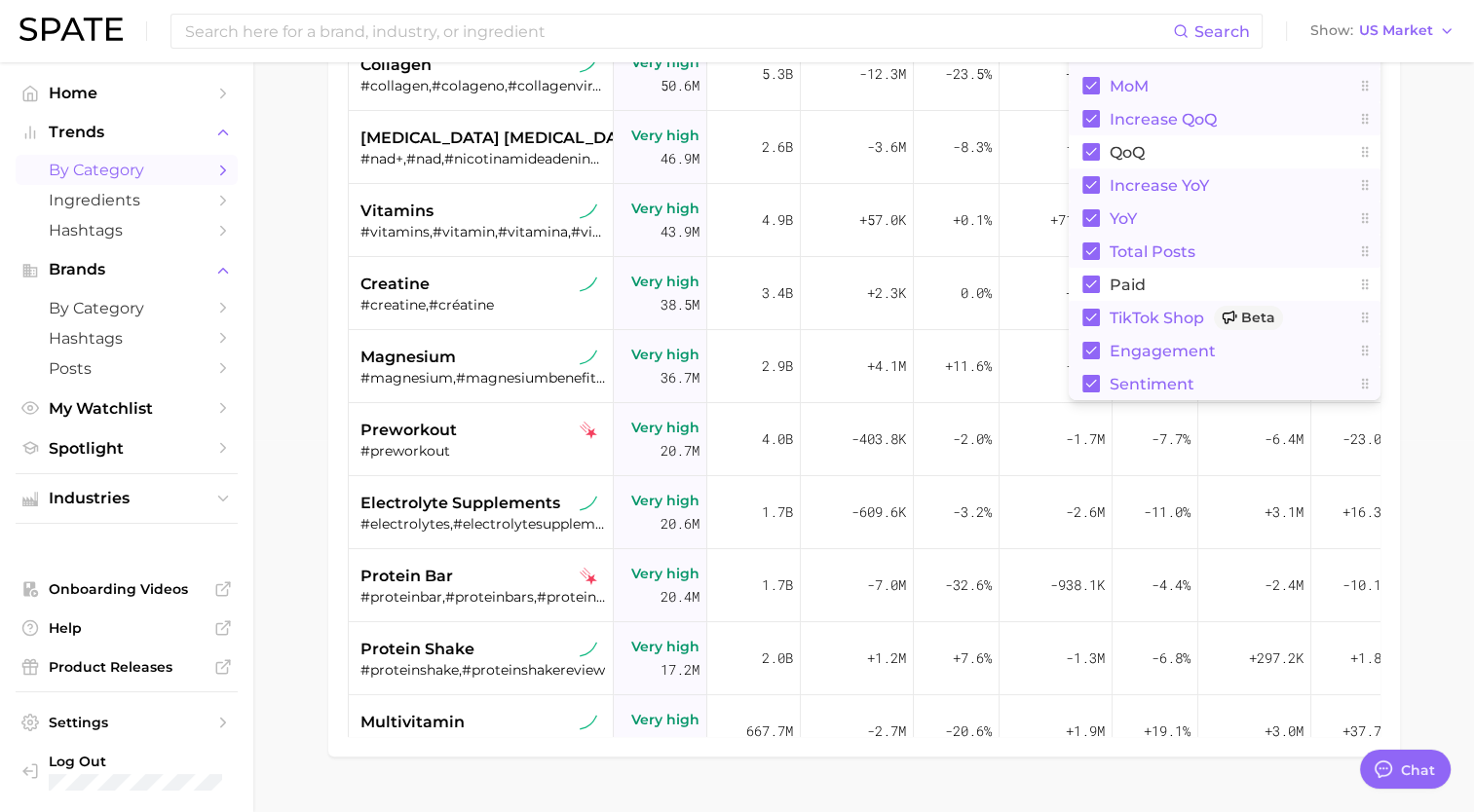
scroll to position [0, 0]
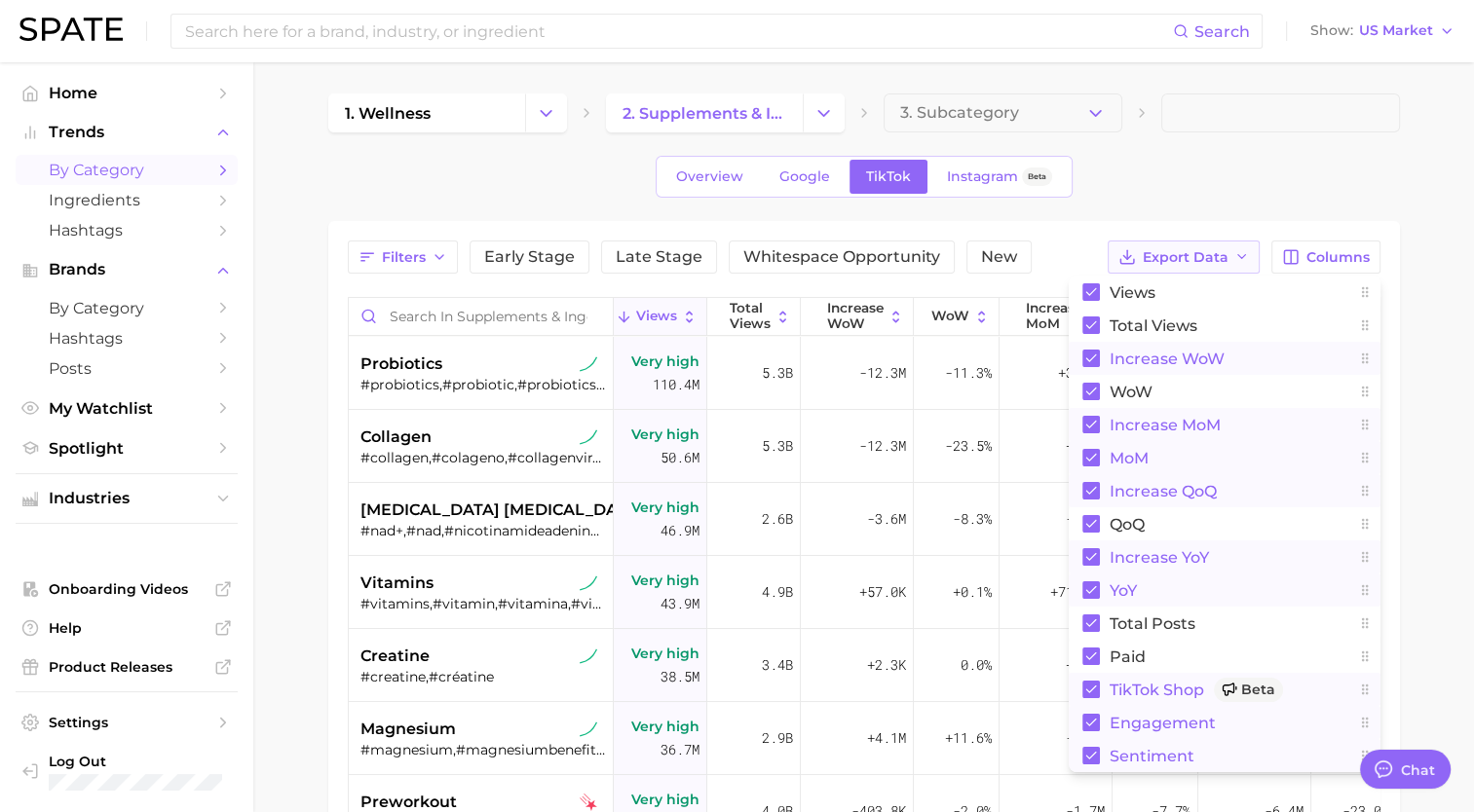
click at [1182, 253] on span "Export Data" at bounding box center [1185, 257] width 86 height 17
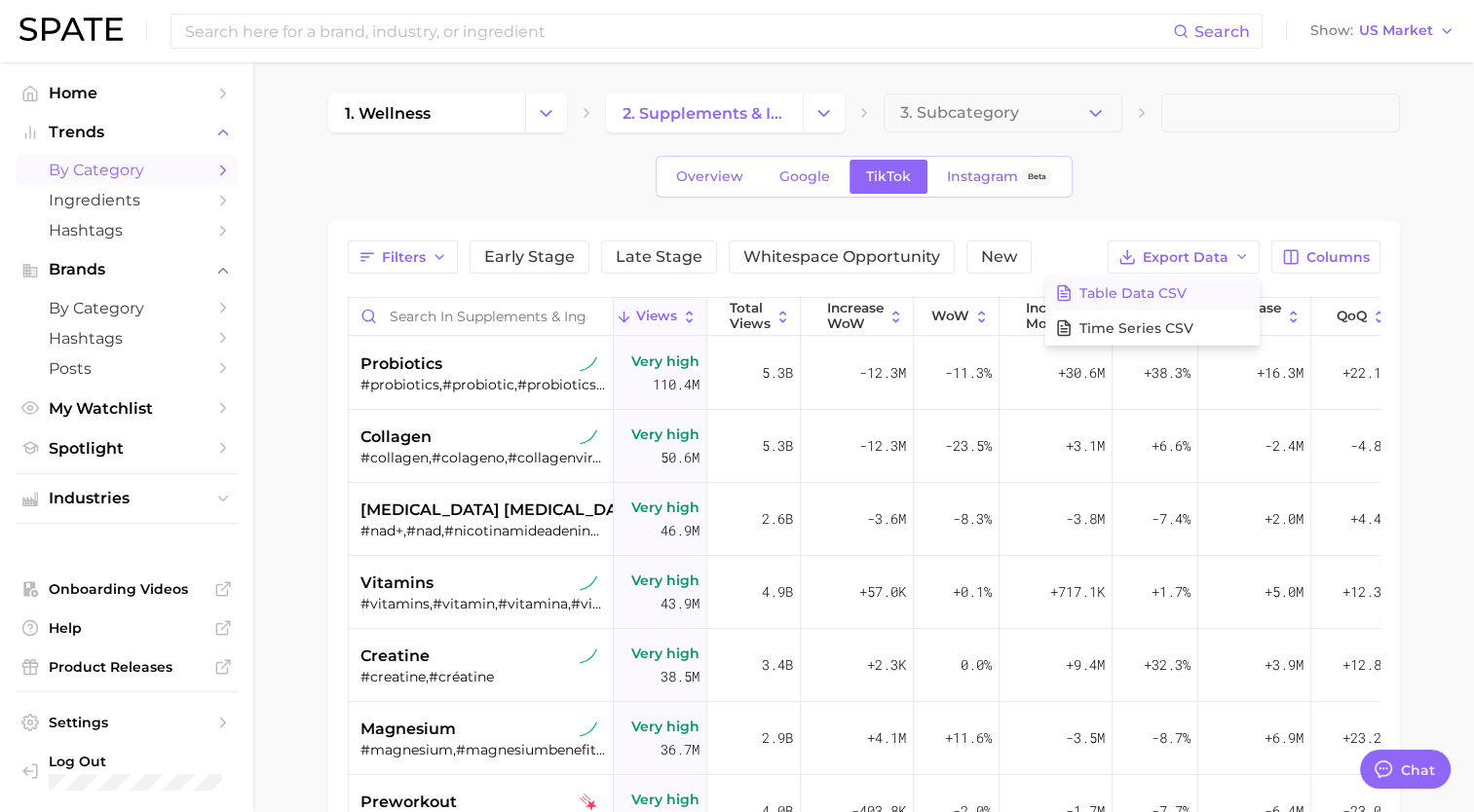
click at [1141, 290] on span "Table Data CSV" at bounding box center [1132, 293] width 107 height 17
click at [435, 179] on div "Overview Google TikTok Instagram Beta" at bounding box center [863, 176] width 1072 height 42
click at [804, 251] on span "Whitespace Opportunity" at bounding box center [841, 257] width 197 height 16
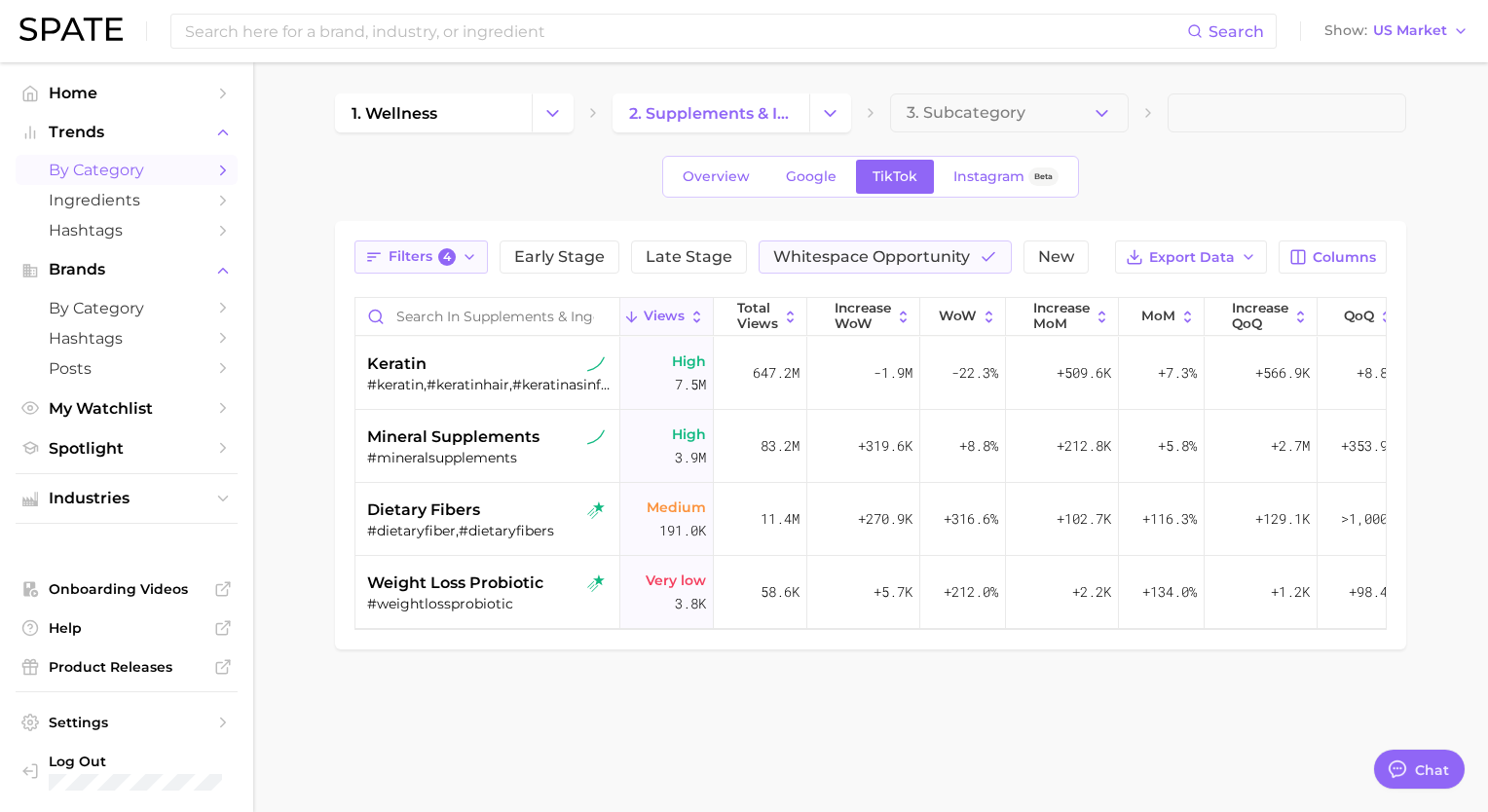
click at [442, 255] on span "4" at bounding box center [447, 257] width 18 height 18
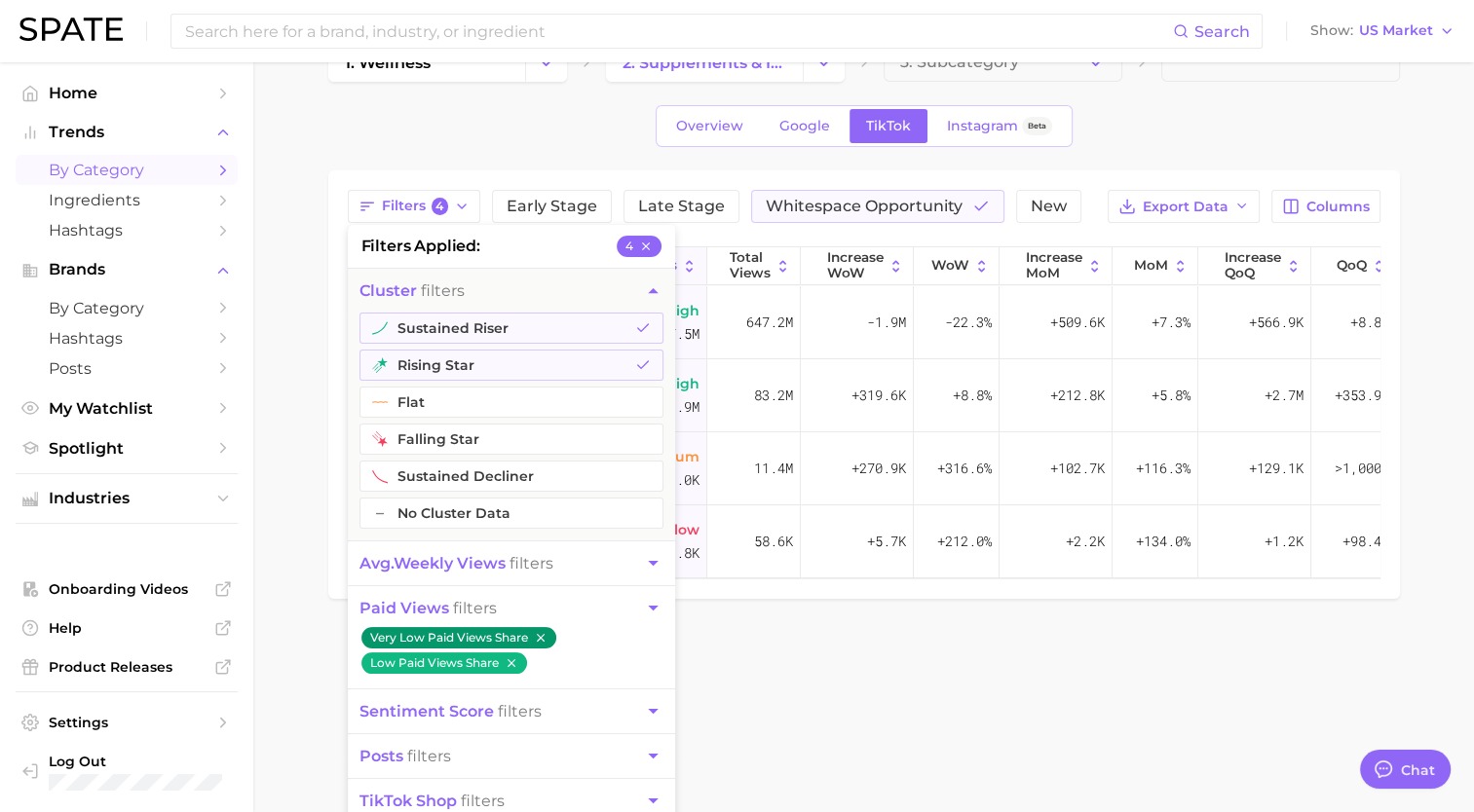
scroll to position [52, 0]
click at [333, 135] on div "Overview Google TikTok Instagram Beta" at bounding box center [863, 124] width 1072 height 42
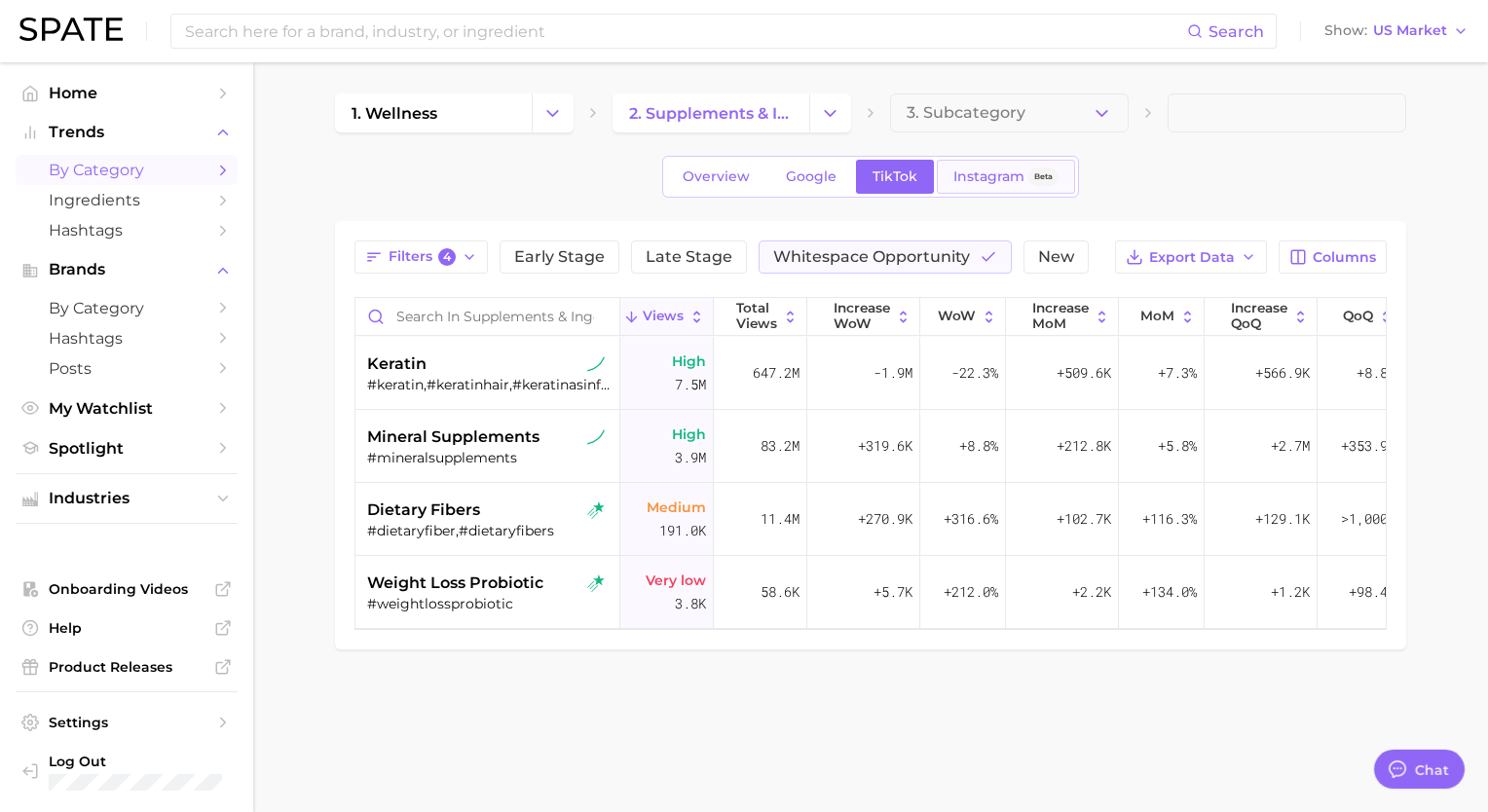
click at [985, 178] on span "Instagram" at bounding box center [988, 176] width 71 height 17
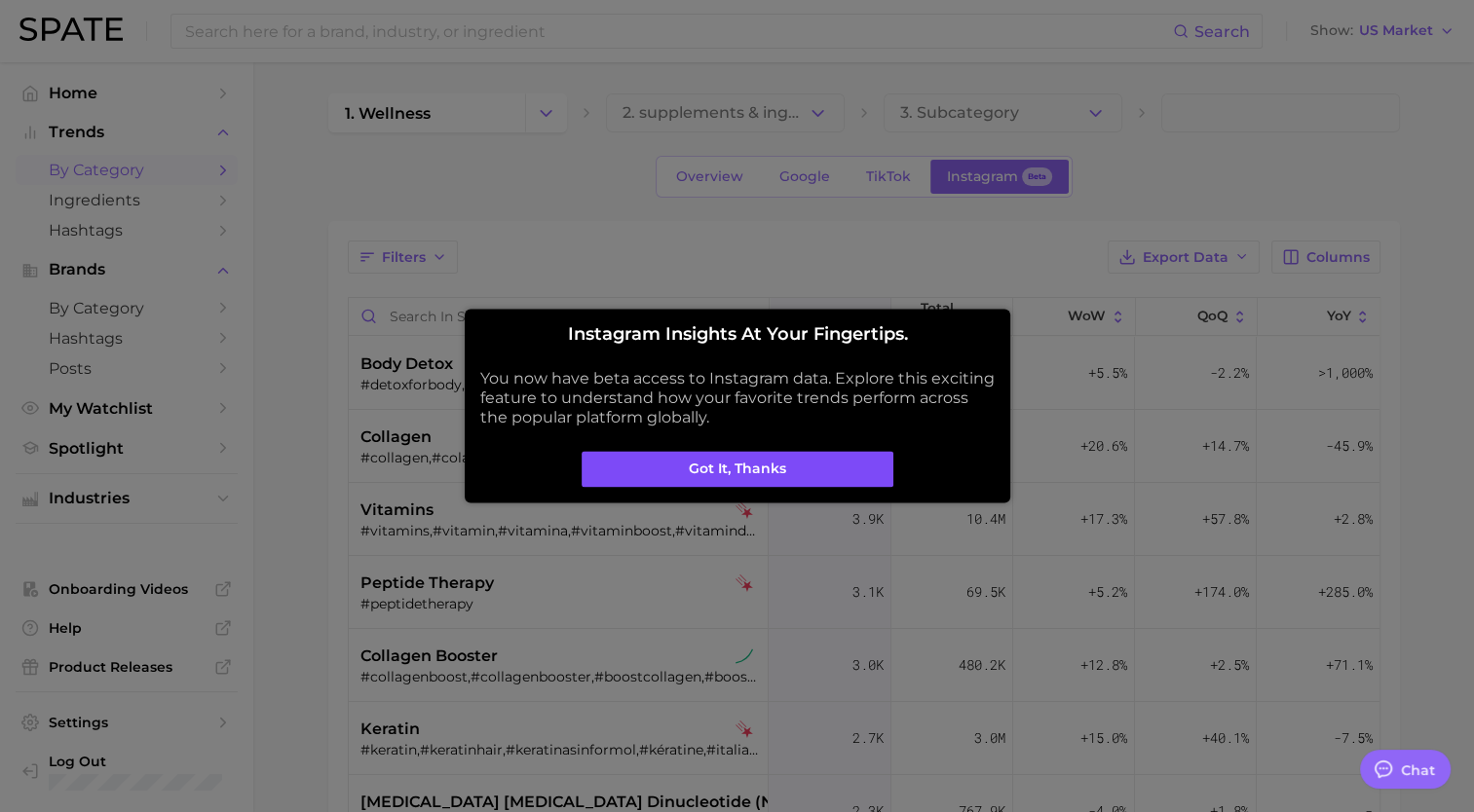
click at [820, 471] on button "Got it, thanks" at bounding box center [737, 470] width 311 height 37
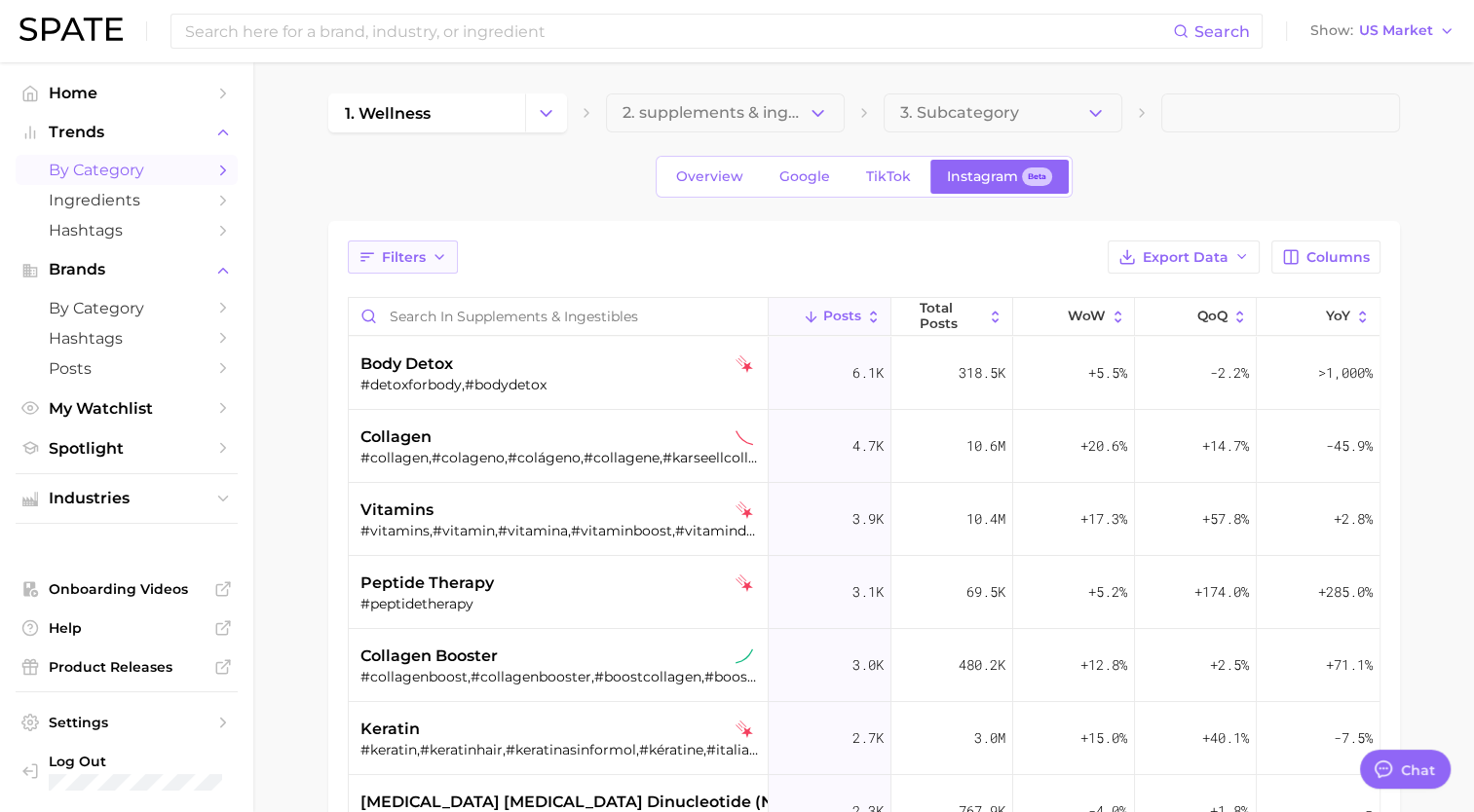
click at [416, 269] on button "Filters" at bounding box center [402, 257] width 110 height 33
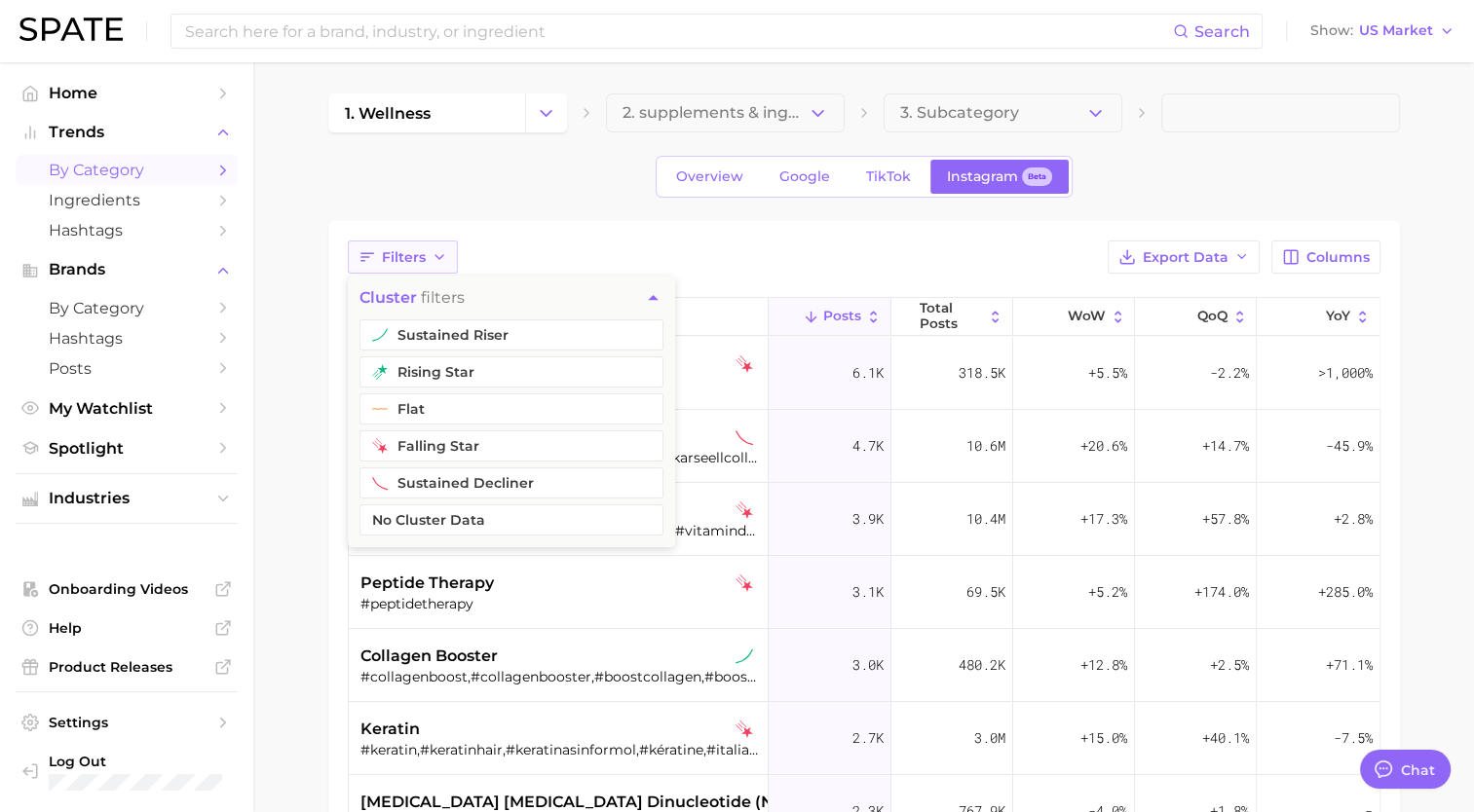
click at [416, 269] on button "Filters" at bounding box center [402, 257] width 110 height 33
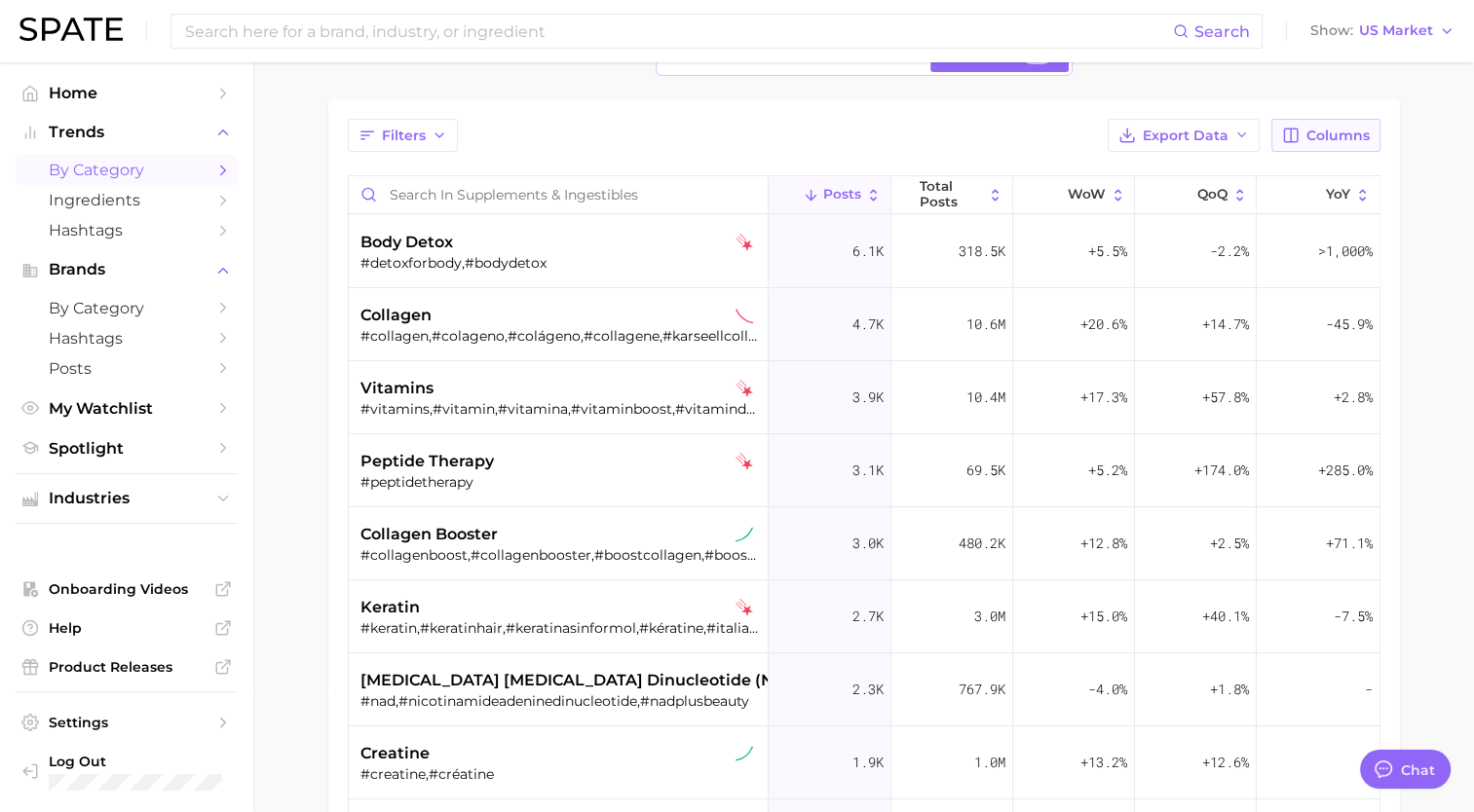
click at [1323, 131] on span "Columns" at bounding box center [1338, 135] width 64 height 17
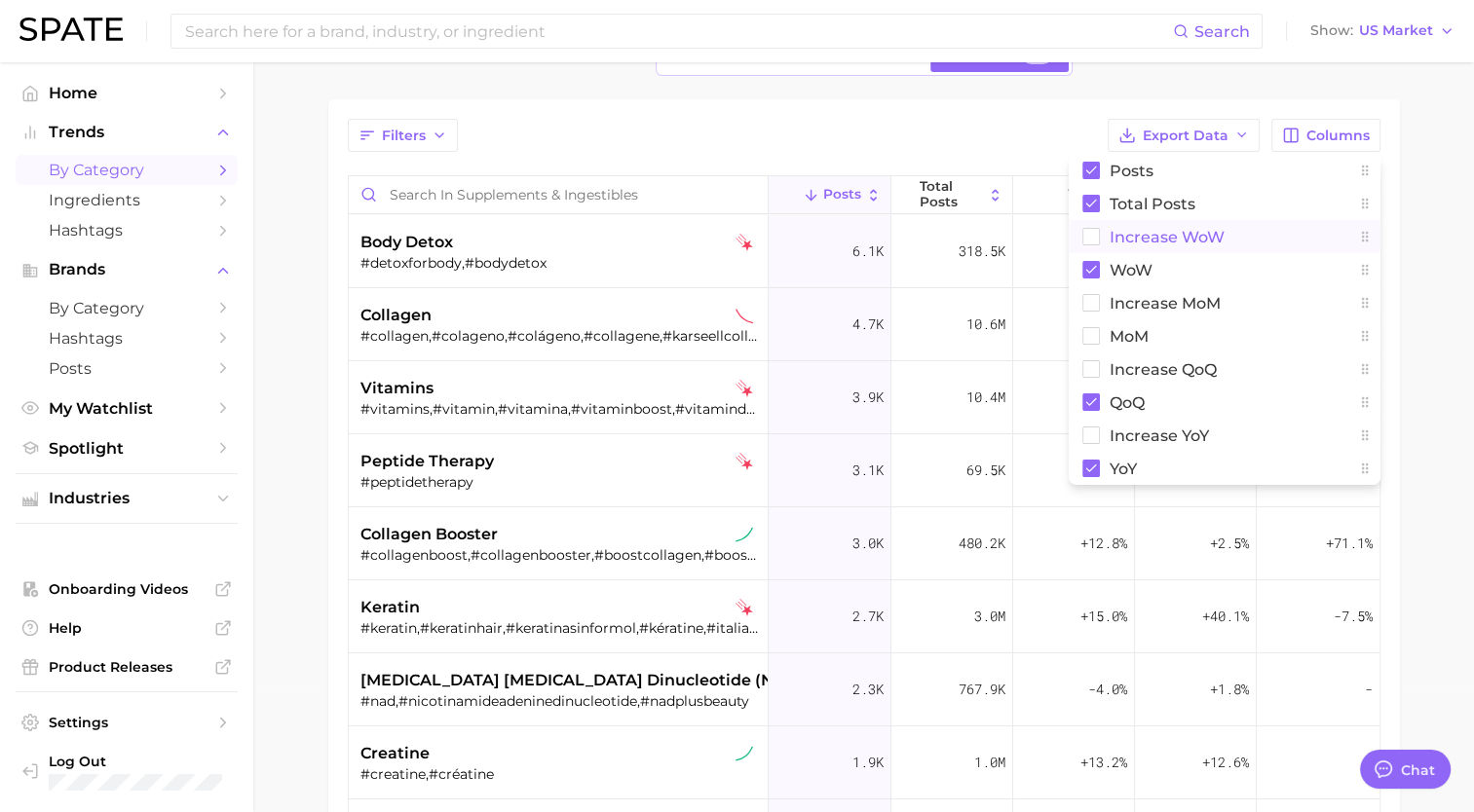
click at [1093, 232] on rect at bounding box center [1090, 237] width 17 height 17
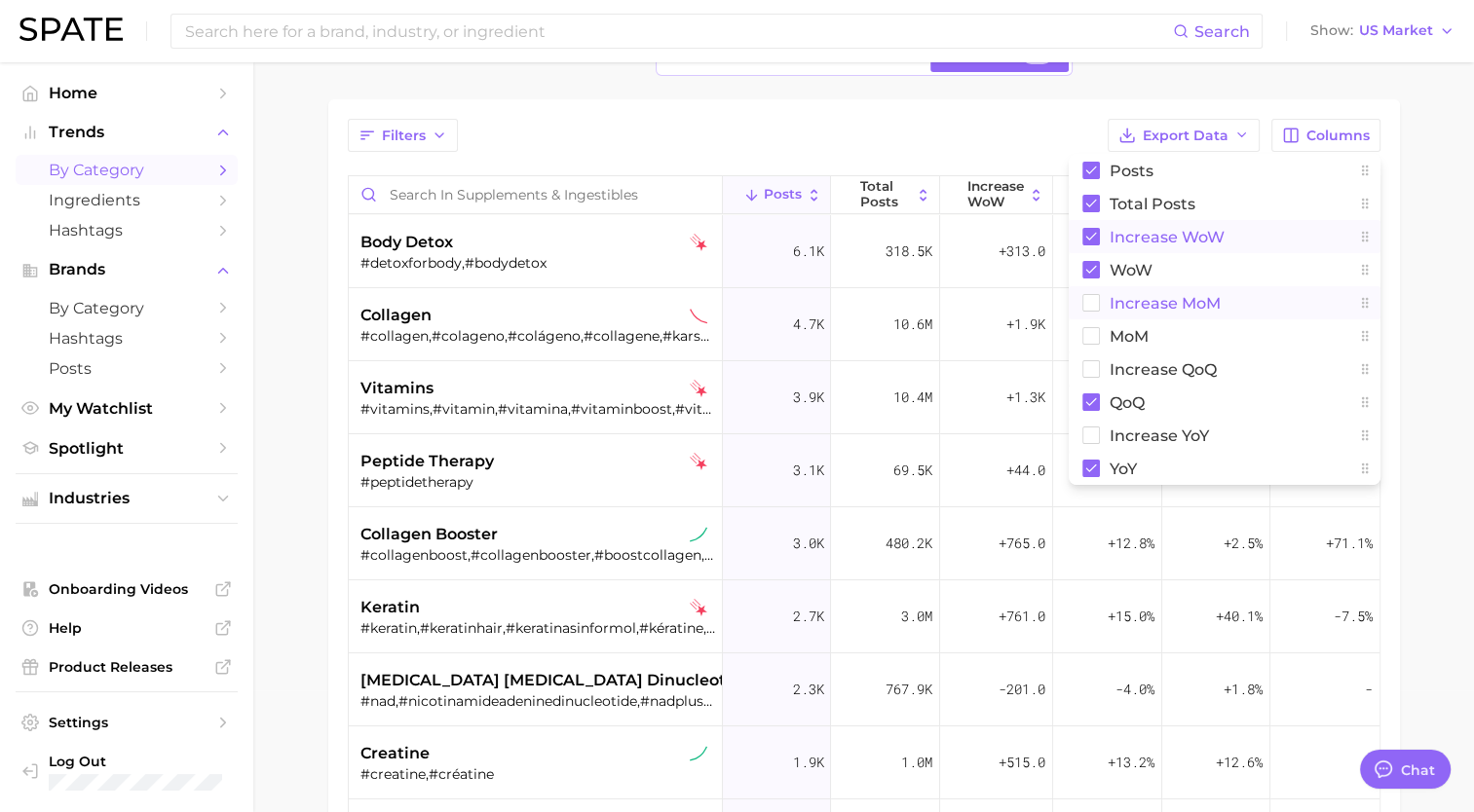
click at [1097, 299] on rect at bounding box center [1090, 303] width 17 height 17
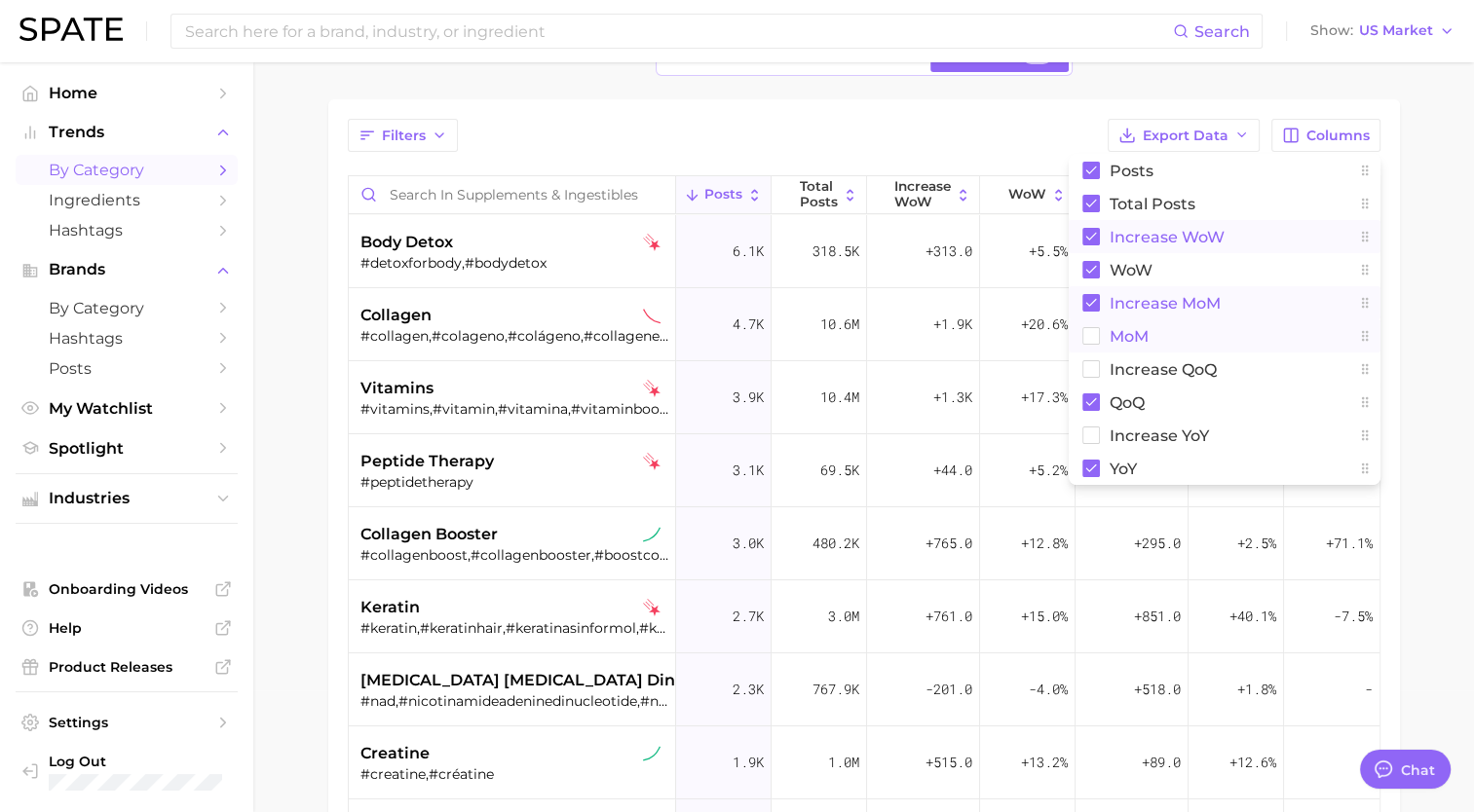
click at [1090, 327] on icon at bounding box center [1091, 336] width 18 height 18
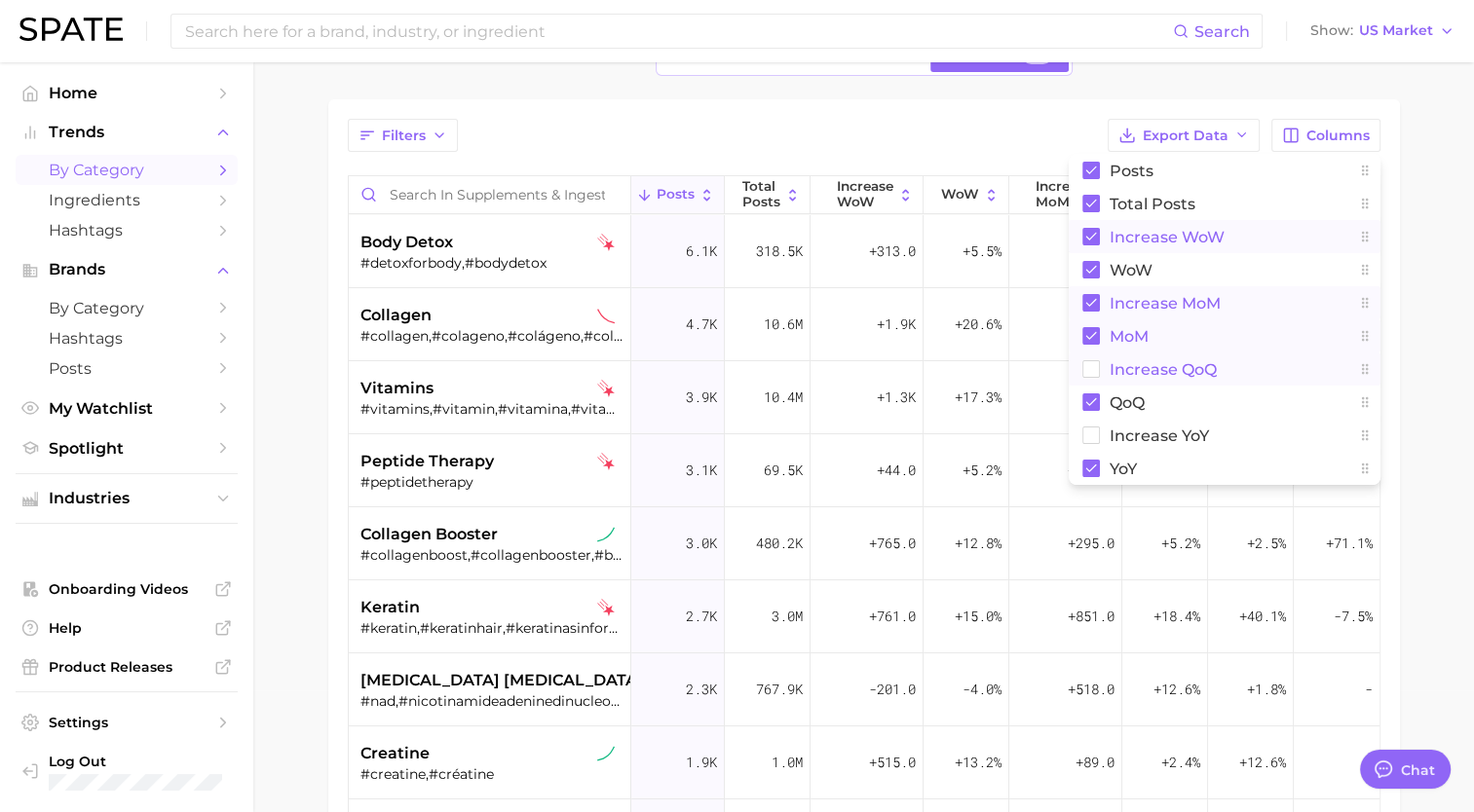
click at [1095, 366] on rect at bounding box center [1090, 369] width 17 height 17
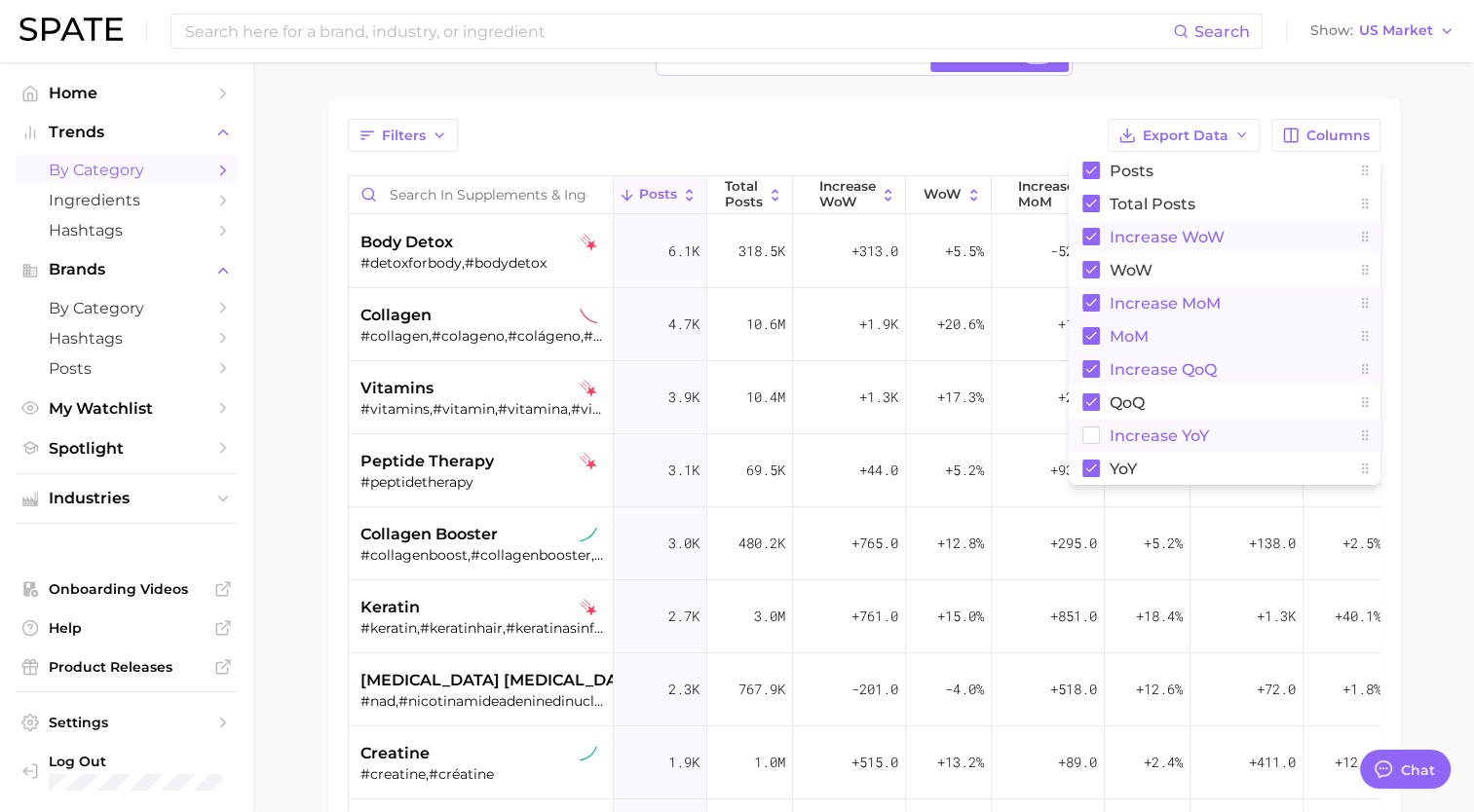
click at [1100, 430] on button "Increase YoY" at bounding box center [1224, 435] width 311 height 33
click at [732, 121] on div "Filters Export Data Columns Posts Total Posts Increase WoW WoW Increase MoM MoM…" at bounding box center [863, 135] width 1033 height 33
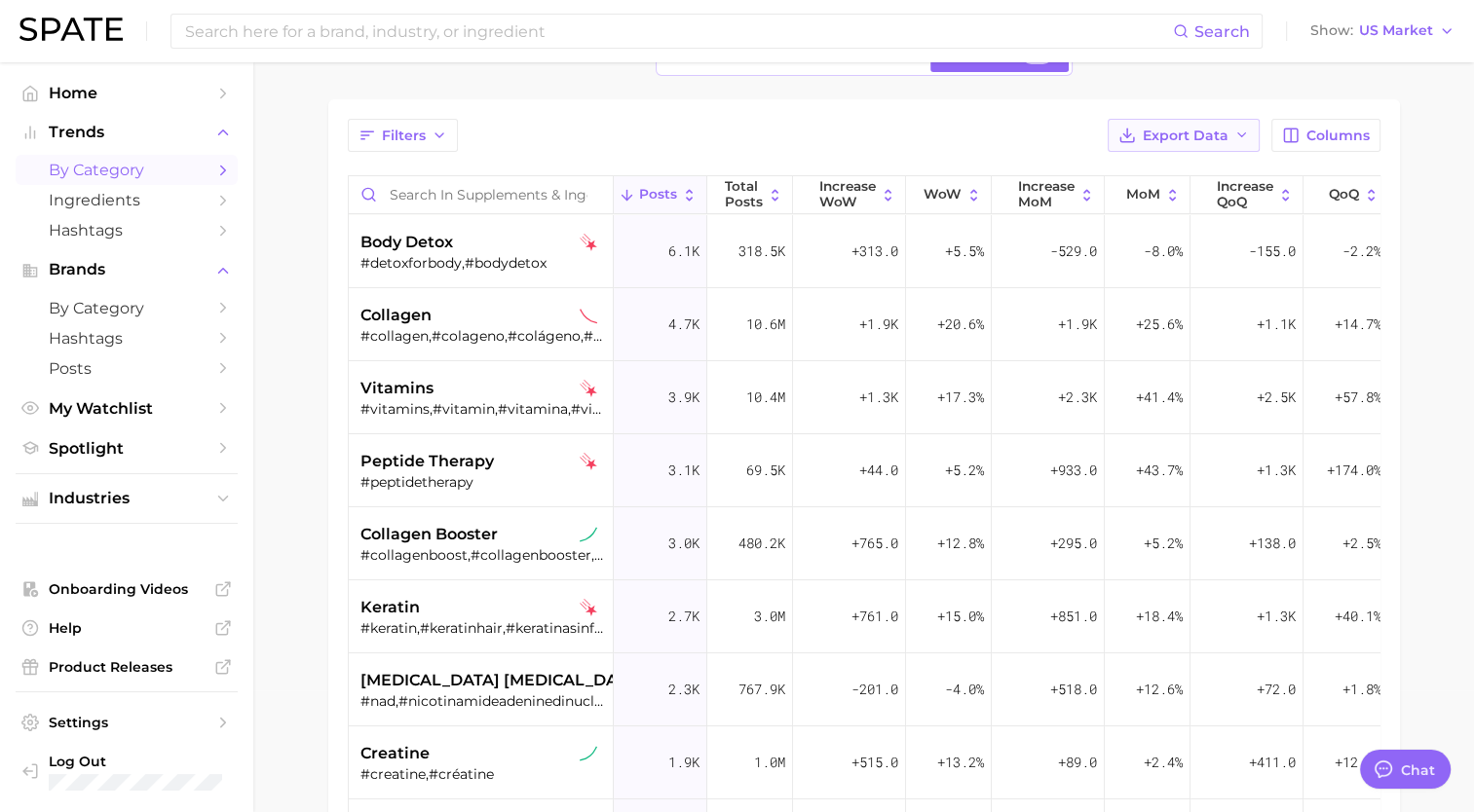
click at [1151, 137] on span "Export Data" at bounding box center [1185, 135] width 86 height 17
click at [1120, 167] on span "Table Data CSV" at bounding box center [1132, 171] width 107 height 17
click at [299, 328] on main "1. wellness 2. supplements & ingestibles Choose Category 3. Subcategory Overvie…" at bounding box center [863, 521] width 1221 height 1163
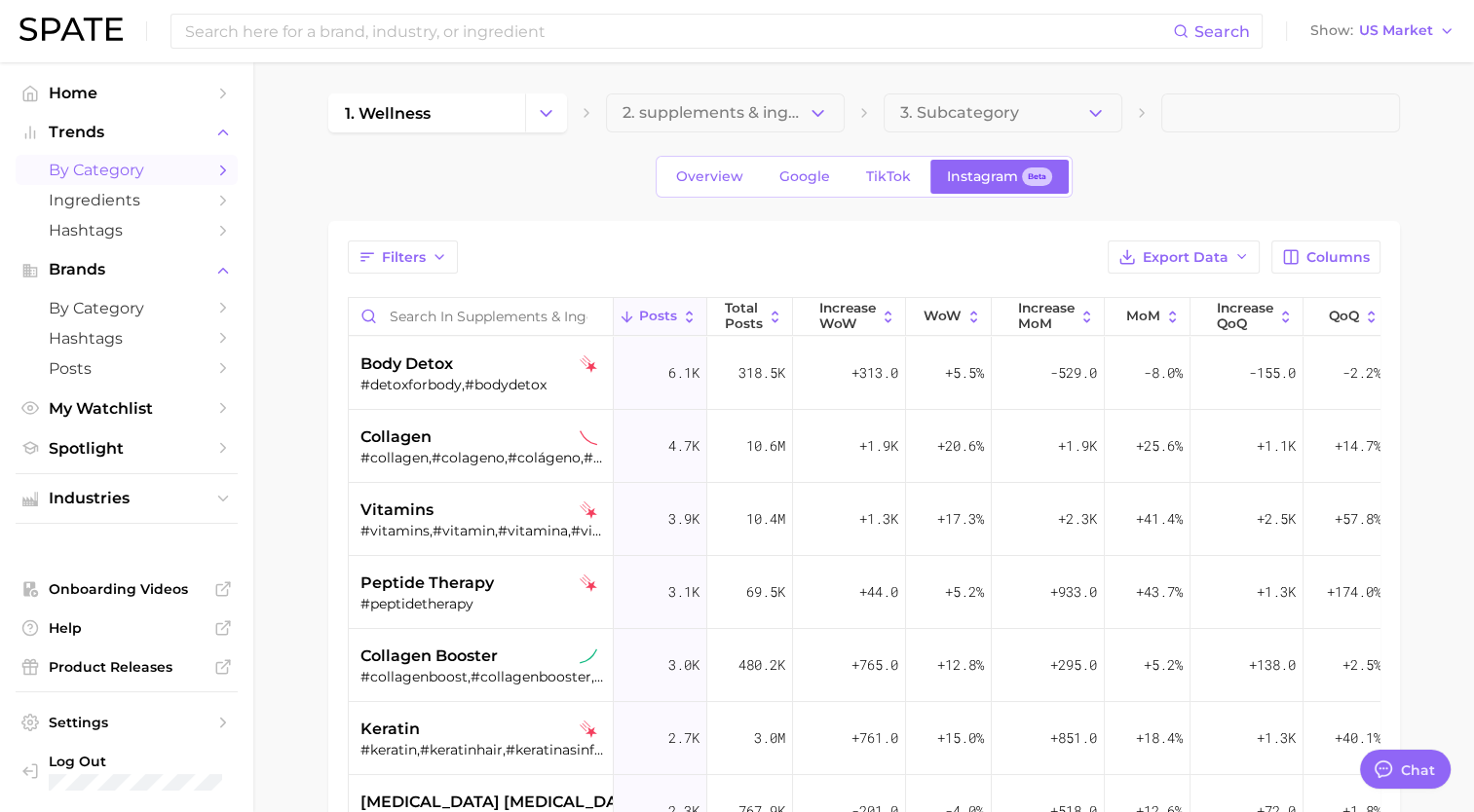
click at [1453, 403] on main "1. wellness 2. supplements & ingestibles Choose Category 3. Subcategory Overvie…" at bounding box center [863, 644] width 1221 height 1163
click at [1442, 356] on main "1. wellness 2. supplements & ingestibles Choose Category 3. Subcategory Overvie…" at bounding box center [863, 644] width 1221 height 1163
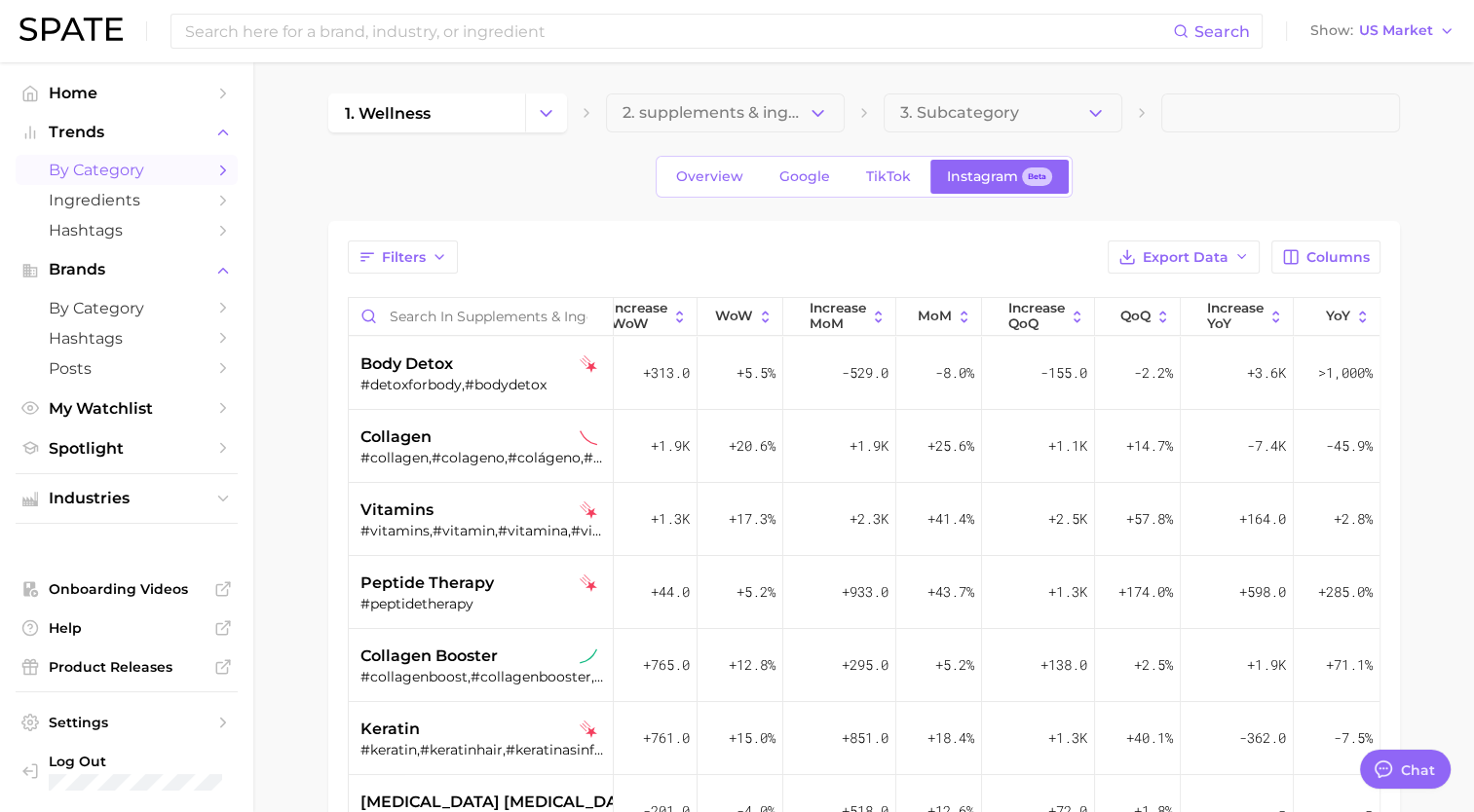
click at [300, 302] on main "1. wellness 2. supplements & ingestibles Choose Category 3. Subcategory Overvie…" at bounding box center [863, 644] width 1221 height 1163
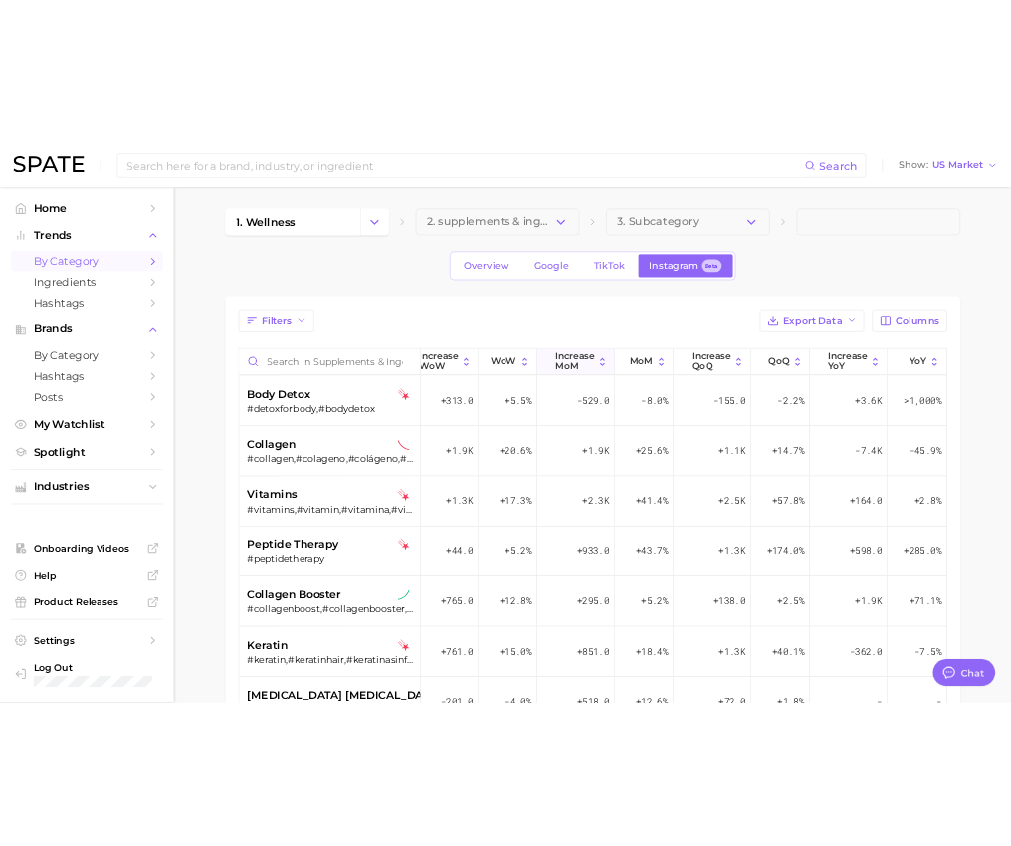
scroll to position [0, 0]
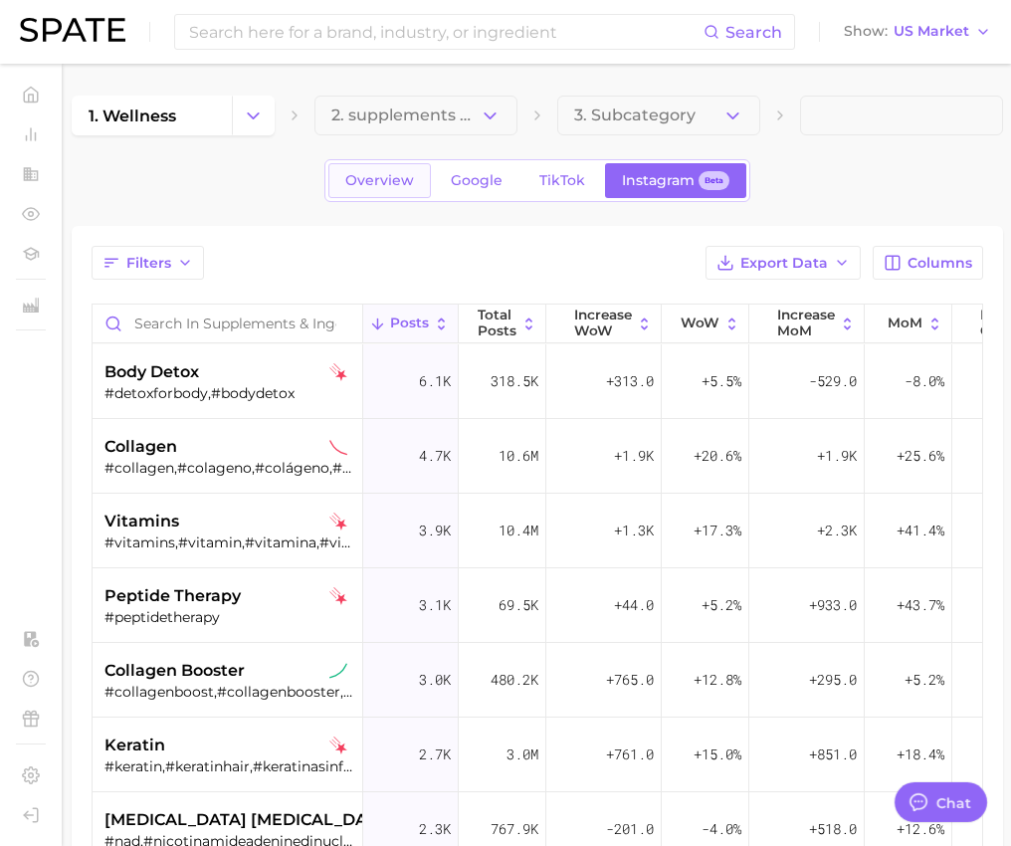
click at [404, 183] on span "Overview" at bounding box center [379, 180] width 69 height 17
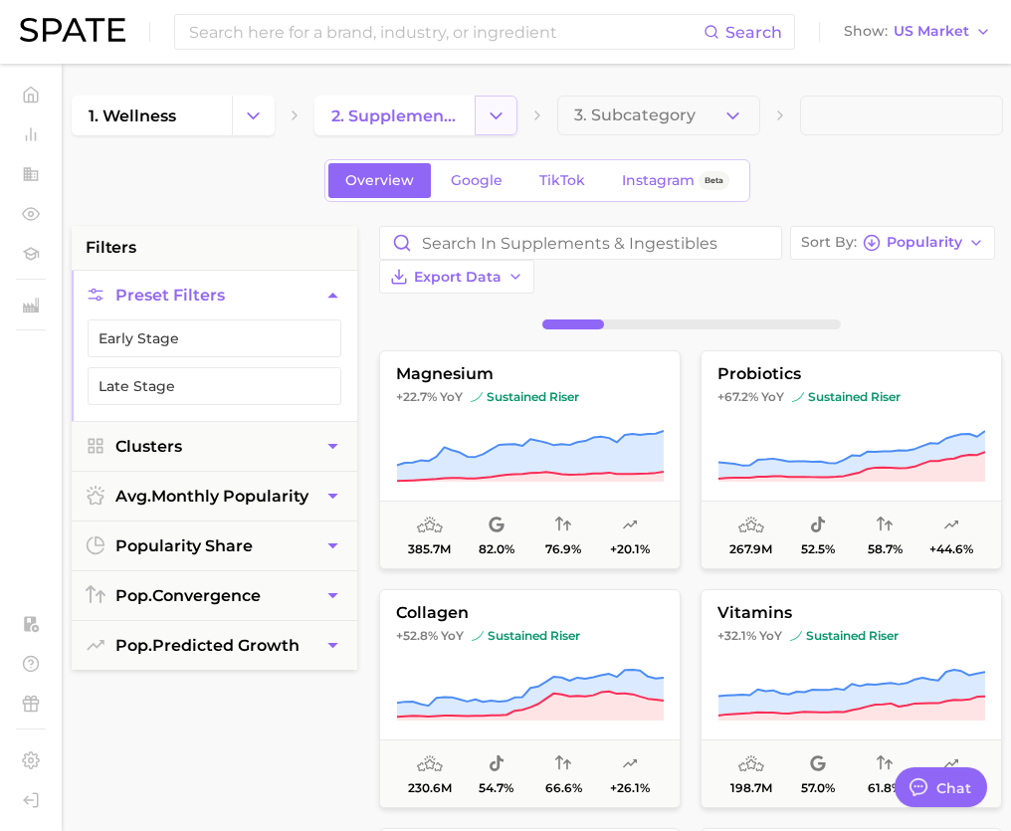
click at [503, 120] on icon "Change Category" at bounding box center [496, 116] width 21 height 21
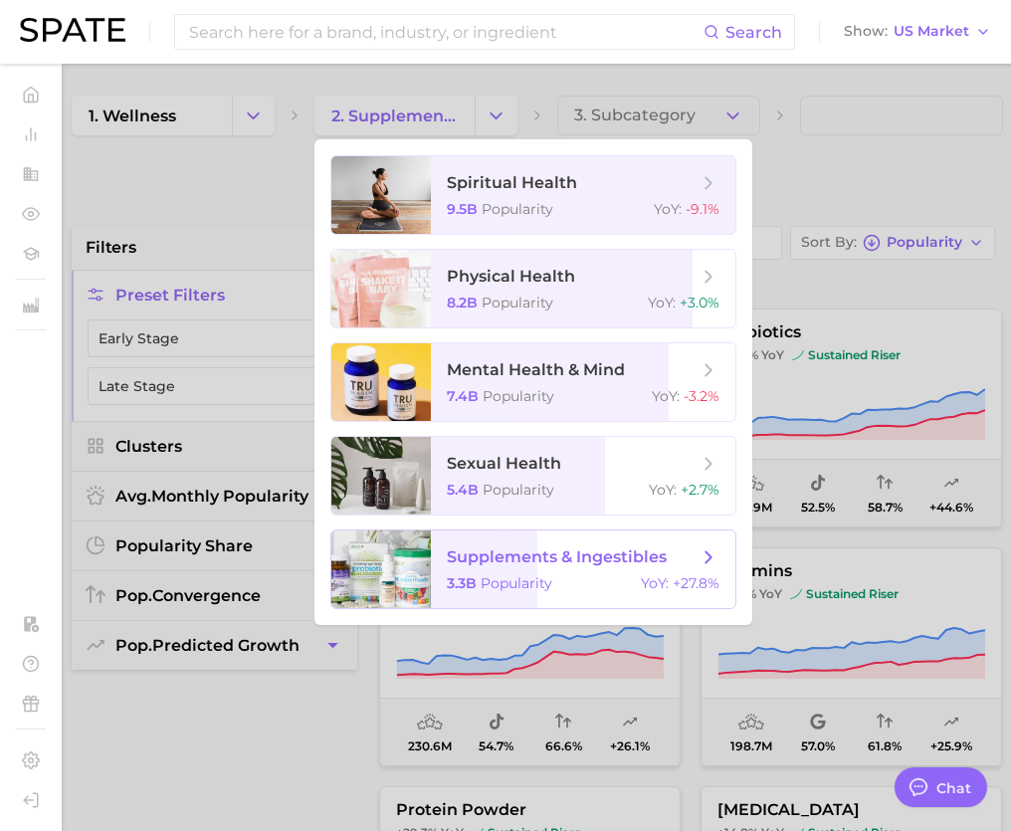
click at [520, 593] on span "supplements & ingestibles 3.3b Popularity YoY : +27.8%" at bounding box center [583, 569] width 305 height 78
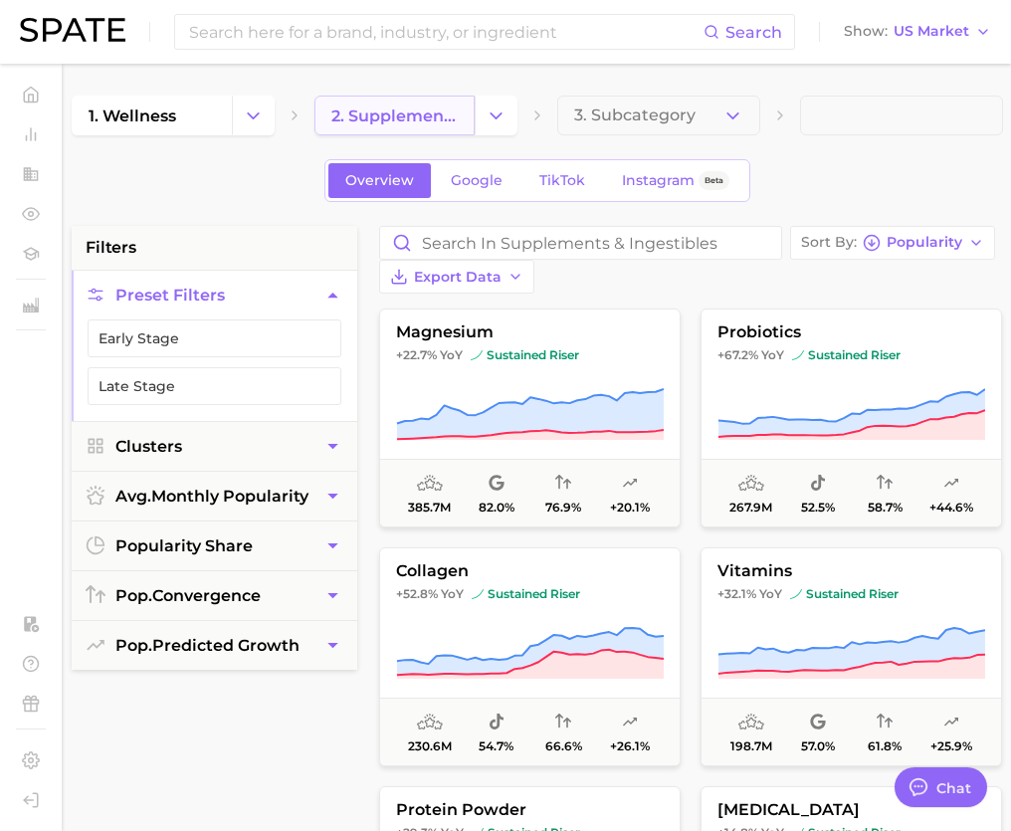
click at [418, 116] on span "2. supplements & ingestibles" at bounding box center [394, 115] width 126 height 19
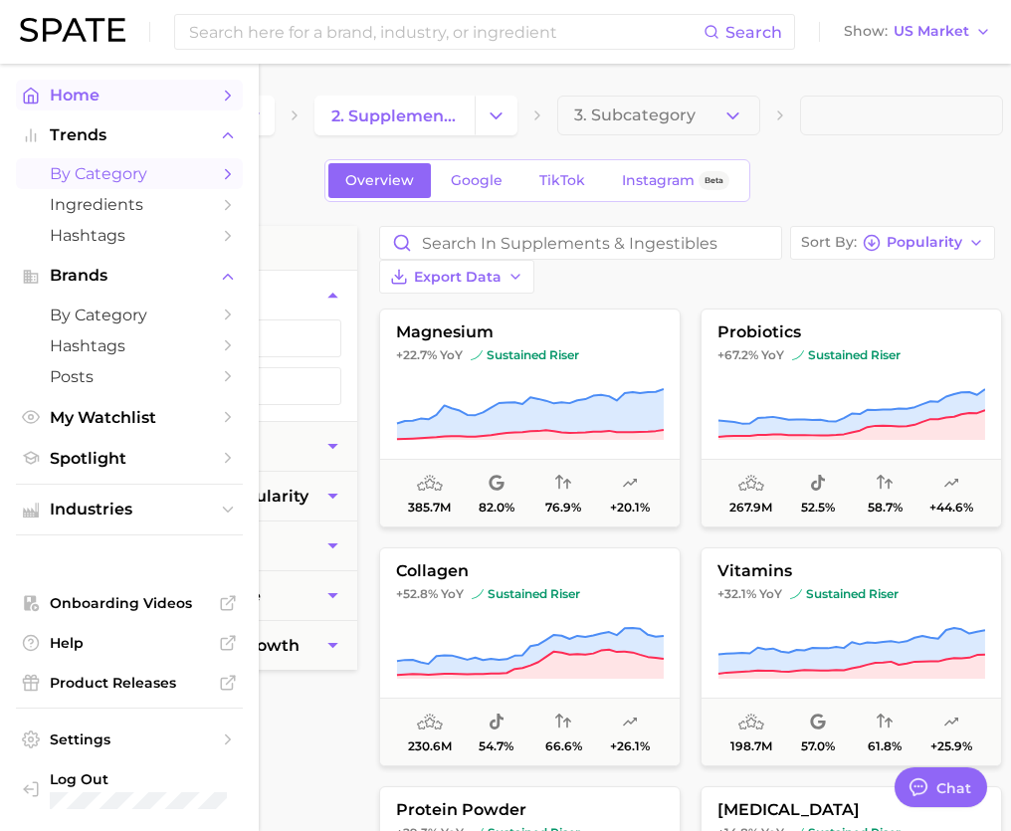
click at [33, 105] on link "Home" at bounding box center [129, 95] width 227 height 31
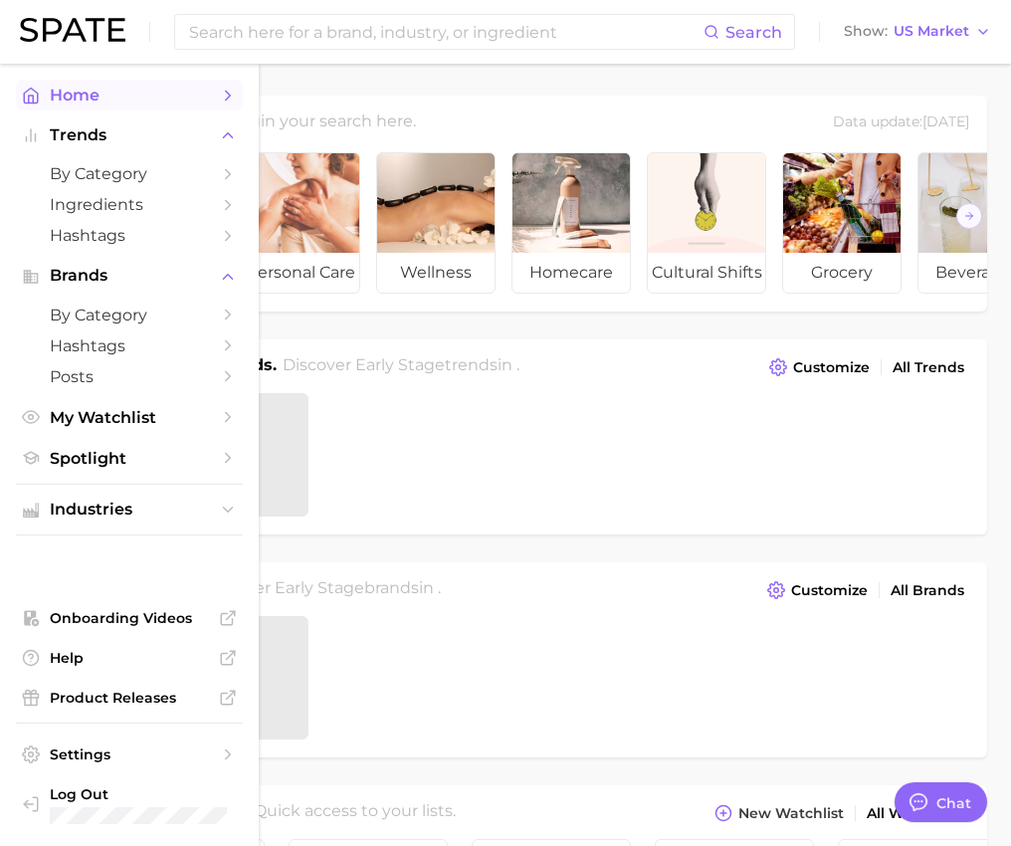
click at [32, 104] on icon "Sidebar" at bounding box center [31, 96] width 18 height 18
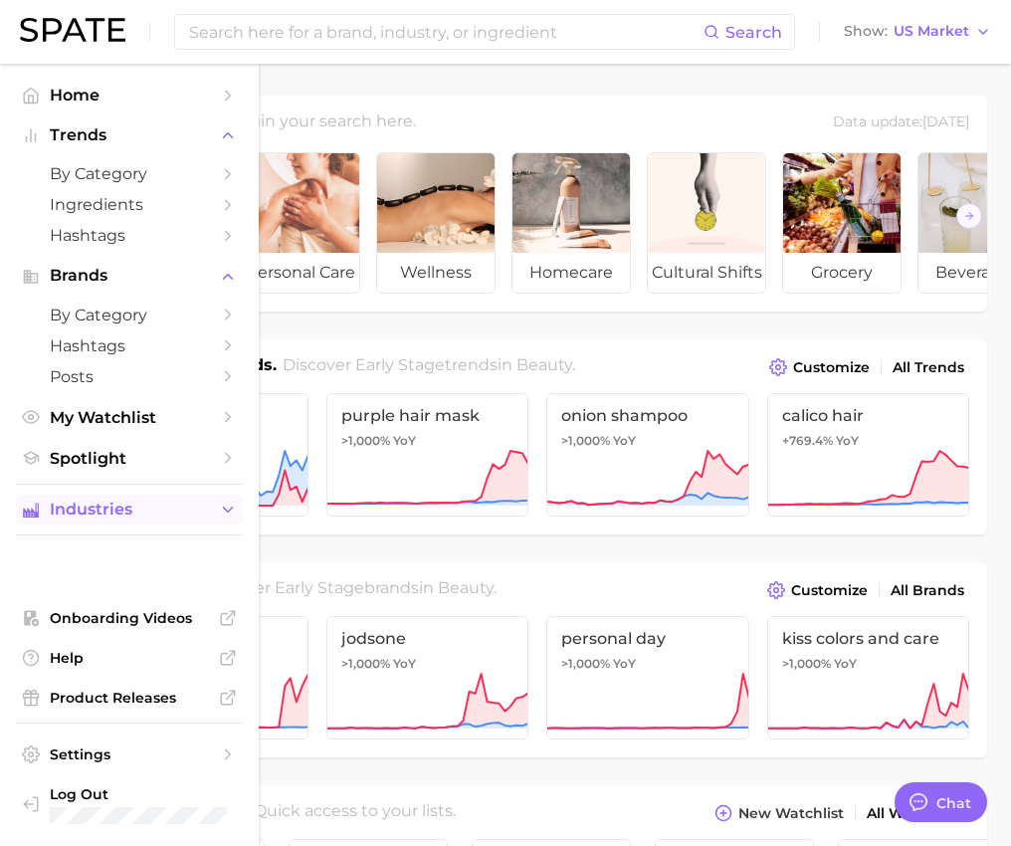
click at [142, 519] on span "Industries" at bounding box center [129, 510] width 159 height 18
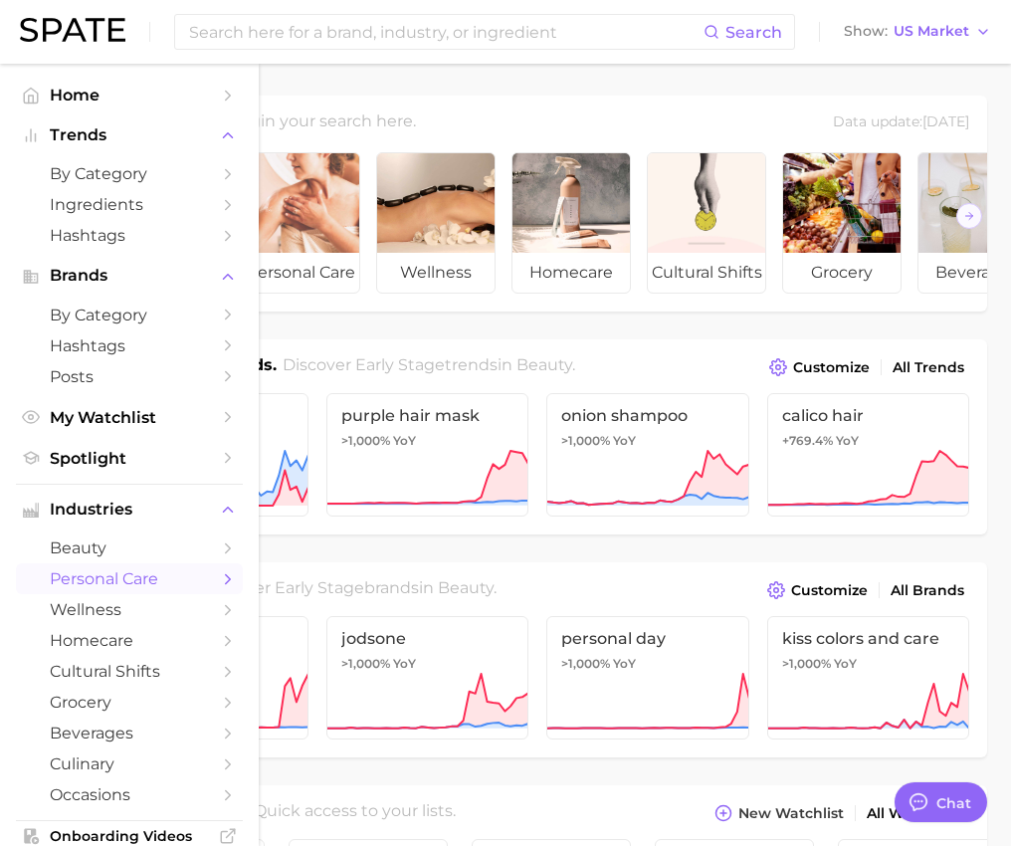
scroll to position [125, 0]
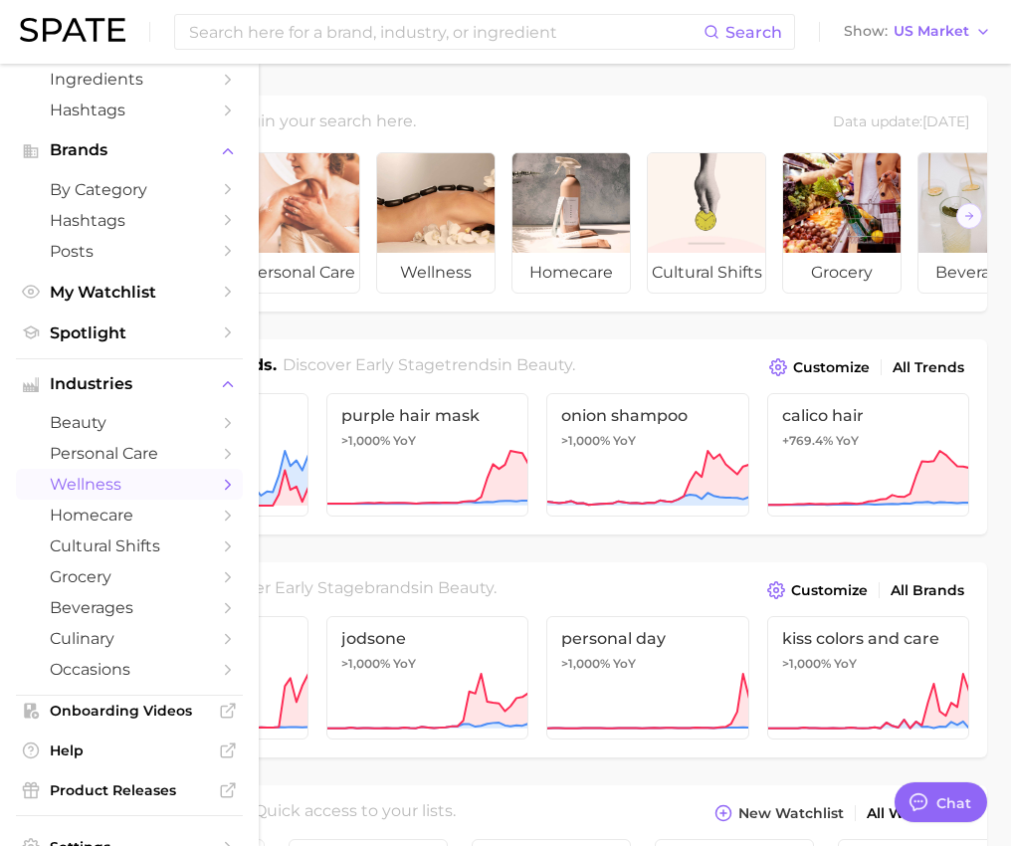
click at [105, 494] on span "wellness" at bounding box center [129, 484] width 159 height 19
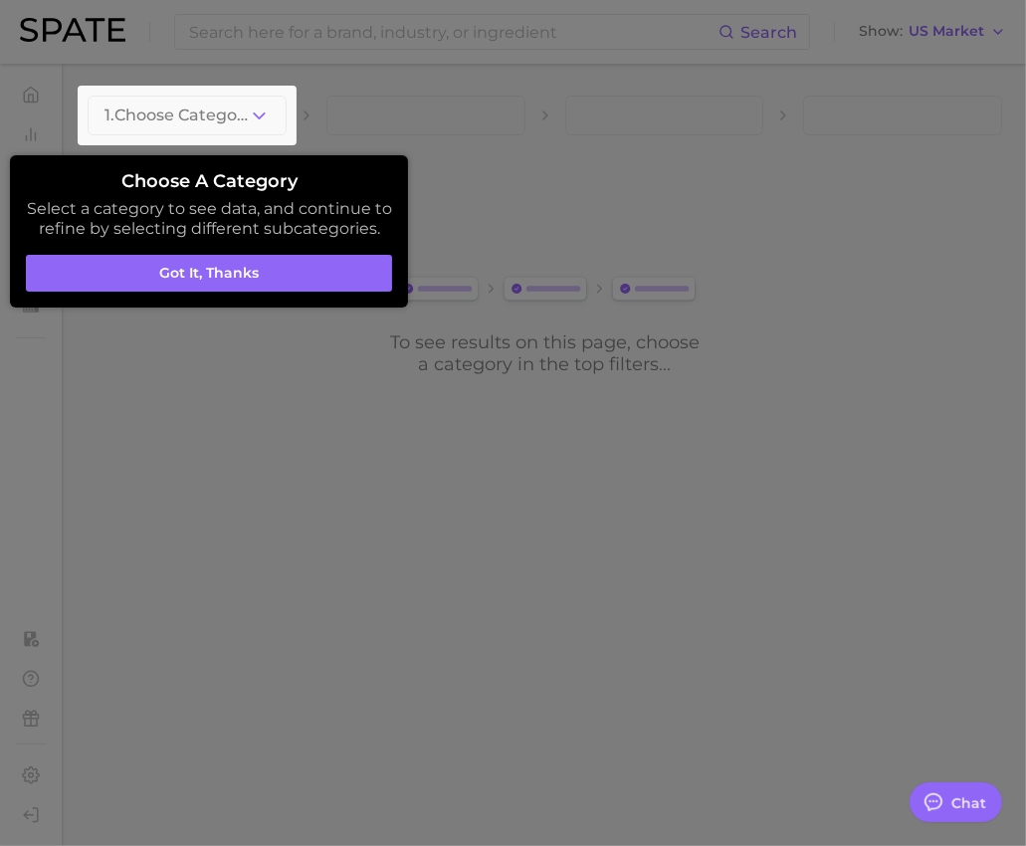
click at [261, 112] on div at bounding box center [187, 116] width 219 height 60
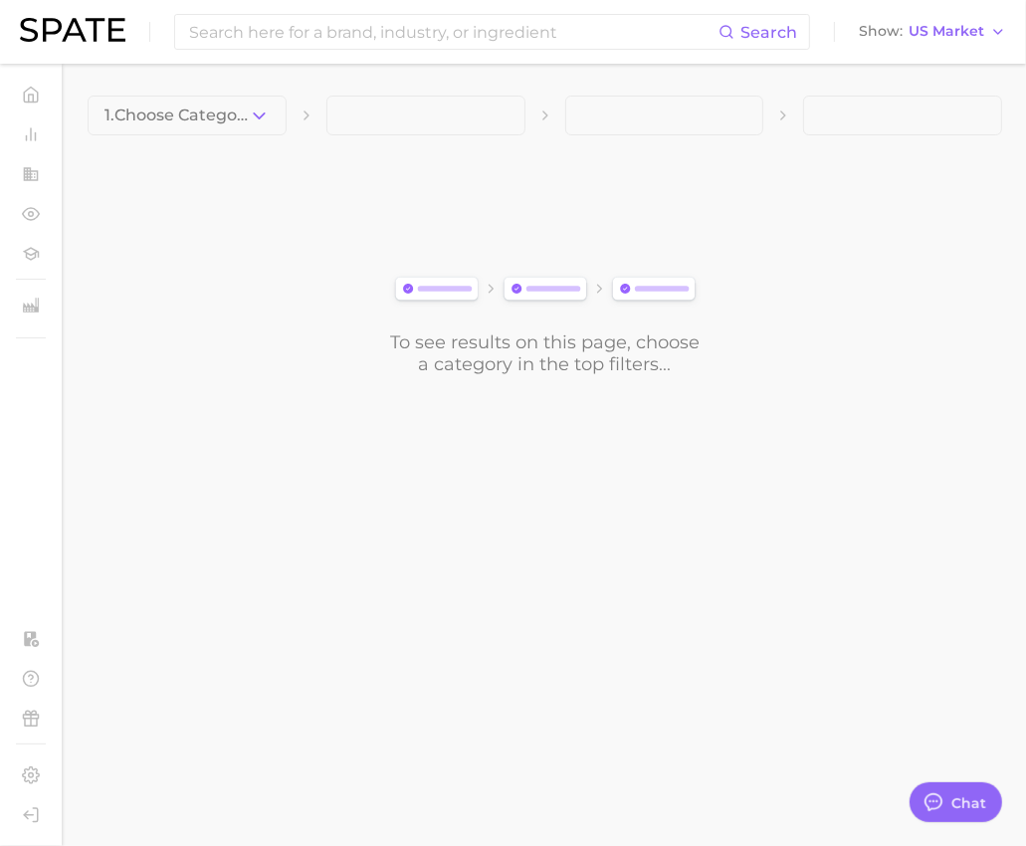
click at [261, 112] on icon "button" at bounding box center [259, 116] width 21 height 21
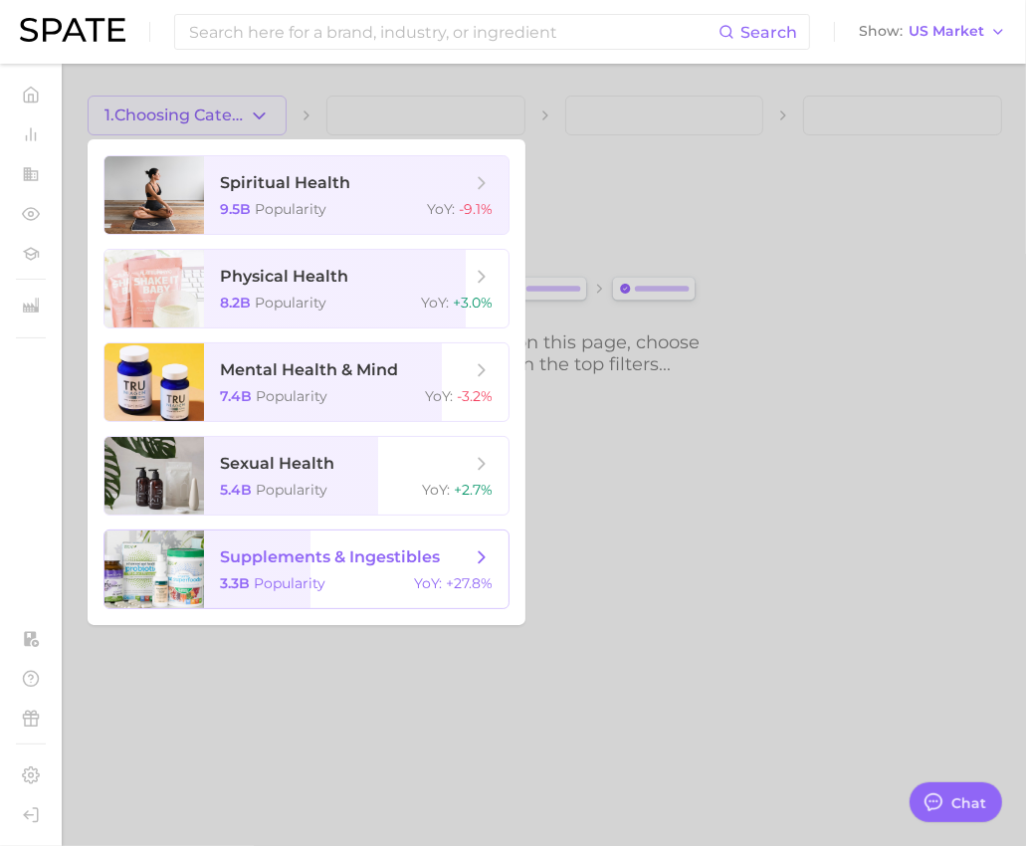
click at [270, 560] on span "supplements & ingestibles" at bounding box center [330, 556] width 220 height 19
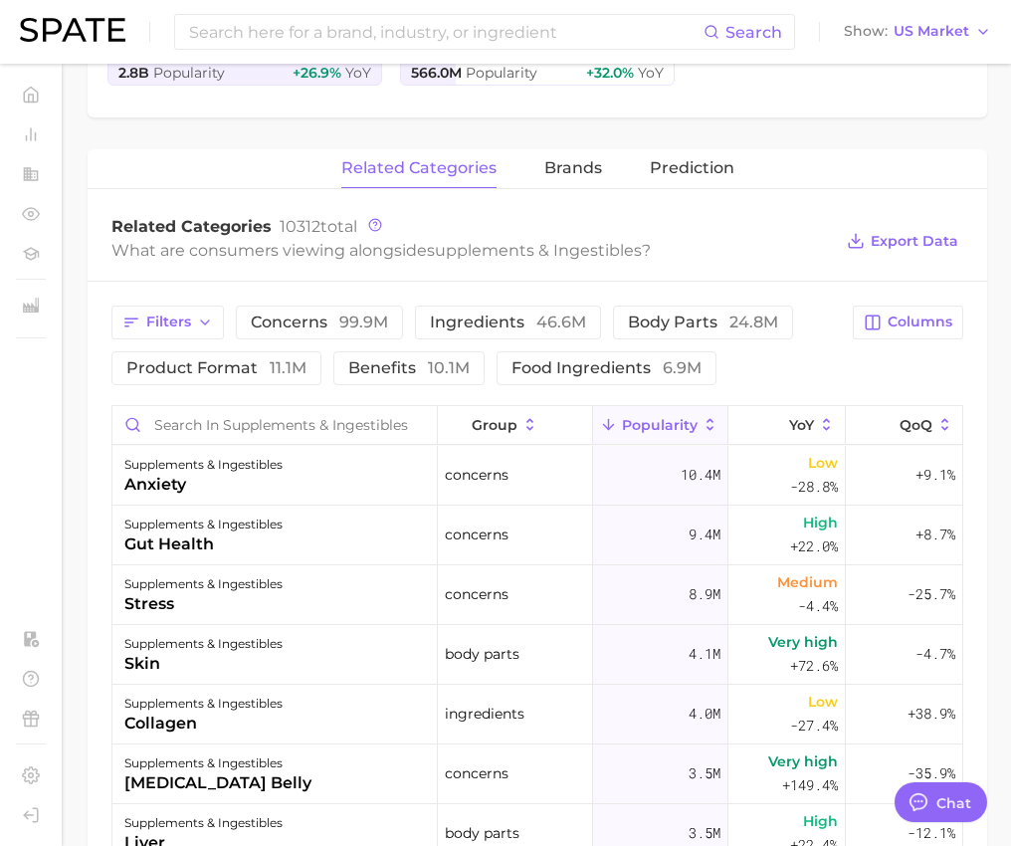
scroll to position [565, 0]
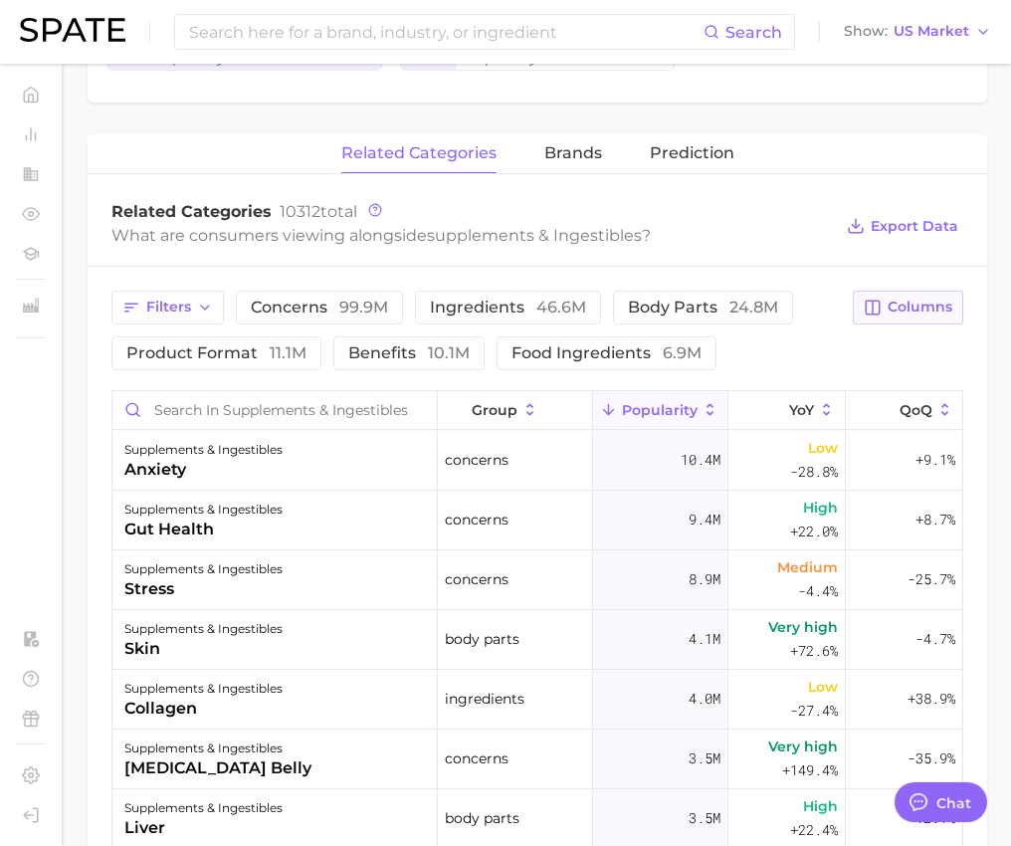
click at [887, 307] on button "Columns" at bounding box center [908, 308] width 110 height 34
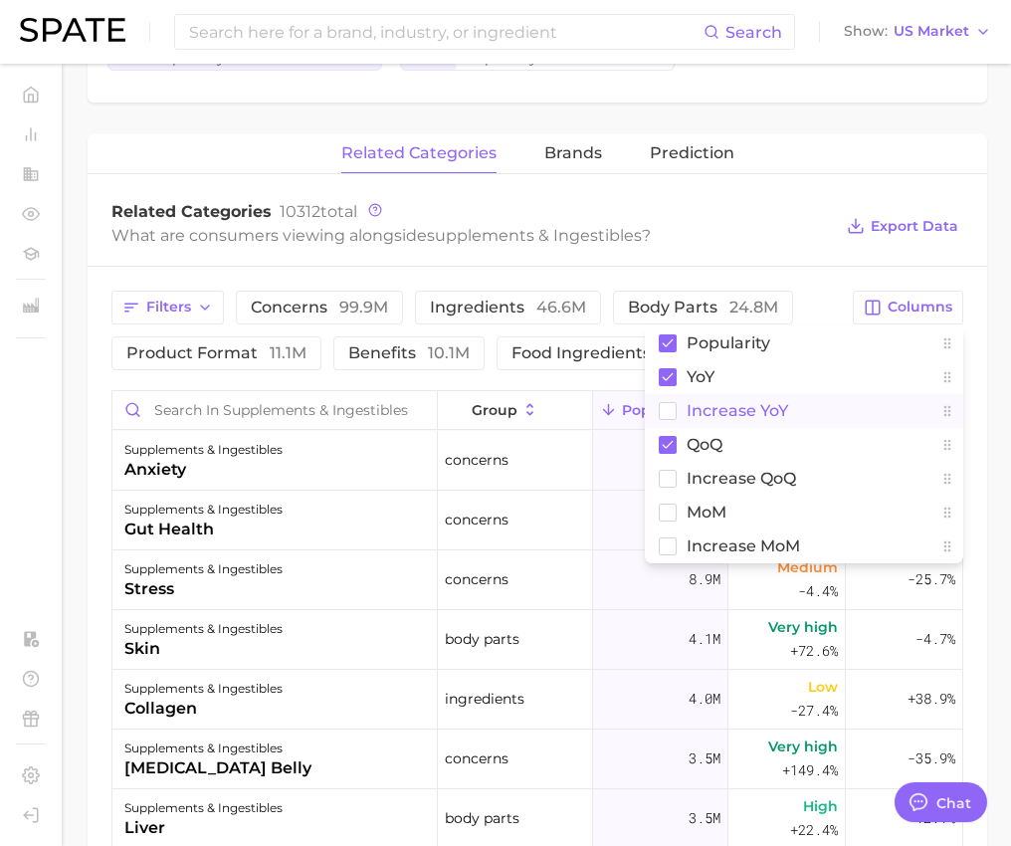
click at [675, 408] on rect at bounding box center [668, 410] width 17 height 17
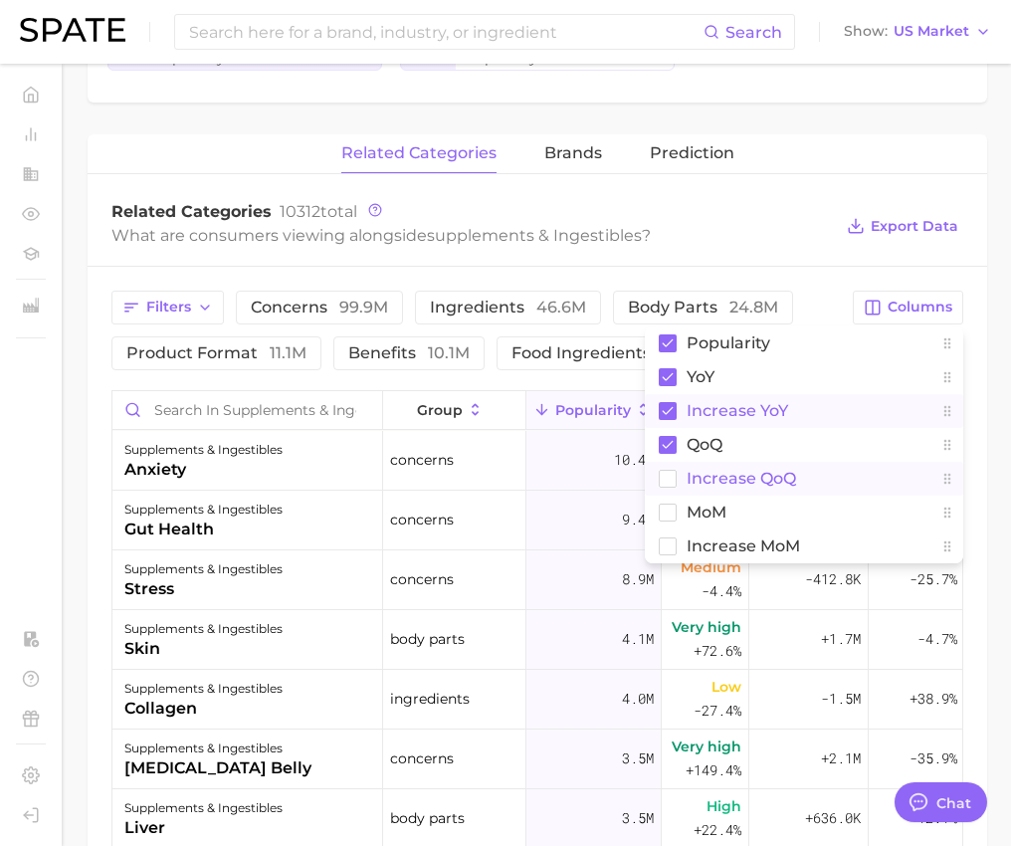
click at [669, 467] on button "Increase QoQ" at bounding box center [804, 479] width 318 height 34
click at [668, 504] on rect at bounding box center [668, 512] width 17 height 17
click at [666, 540] on rect at bounding box center [668, 545] width 17 height 17
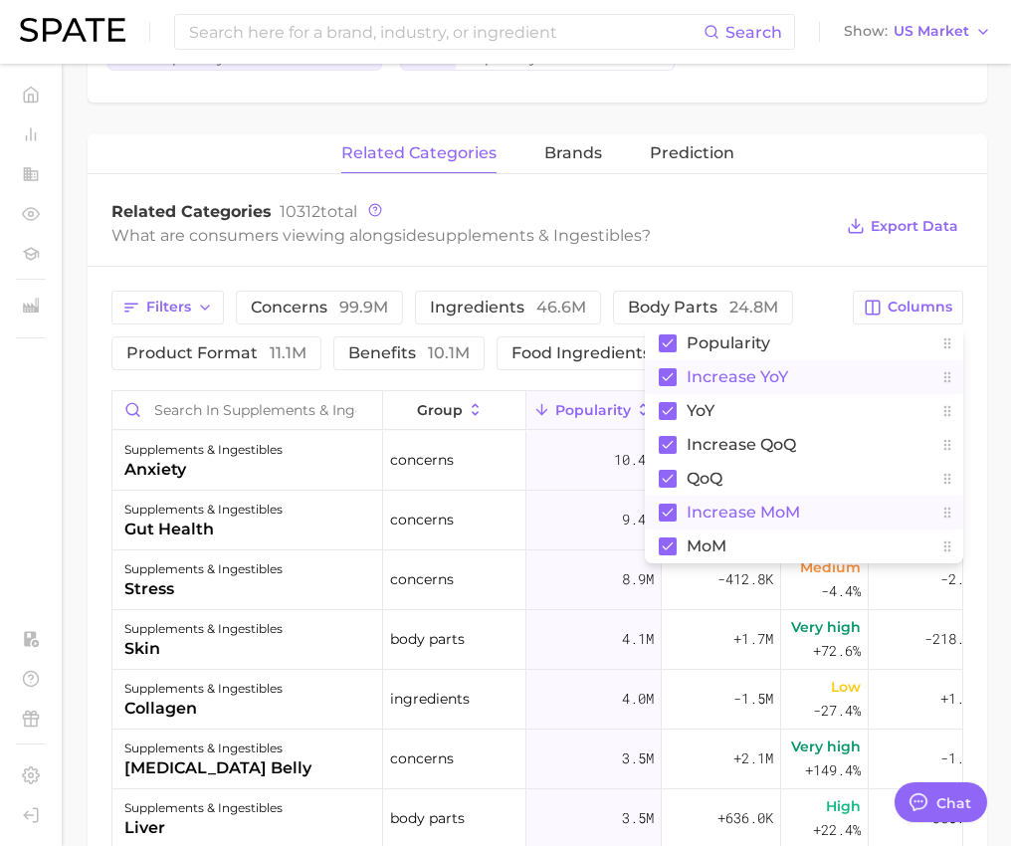
click at [736, 246] on div "What are consumers viewing alongside supplements & ingestibles ?" at bounding box center [471, 235] width 721 height 27
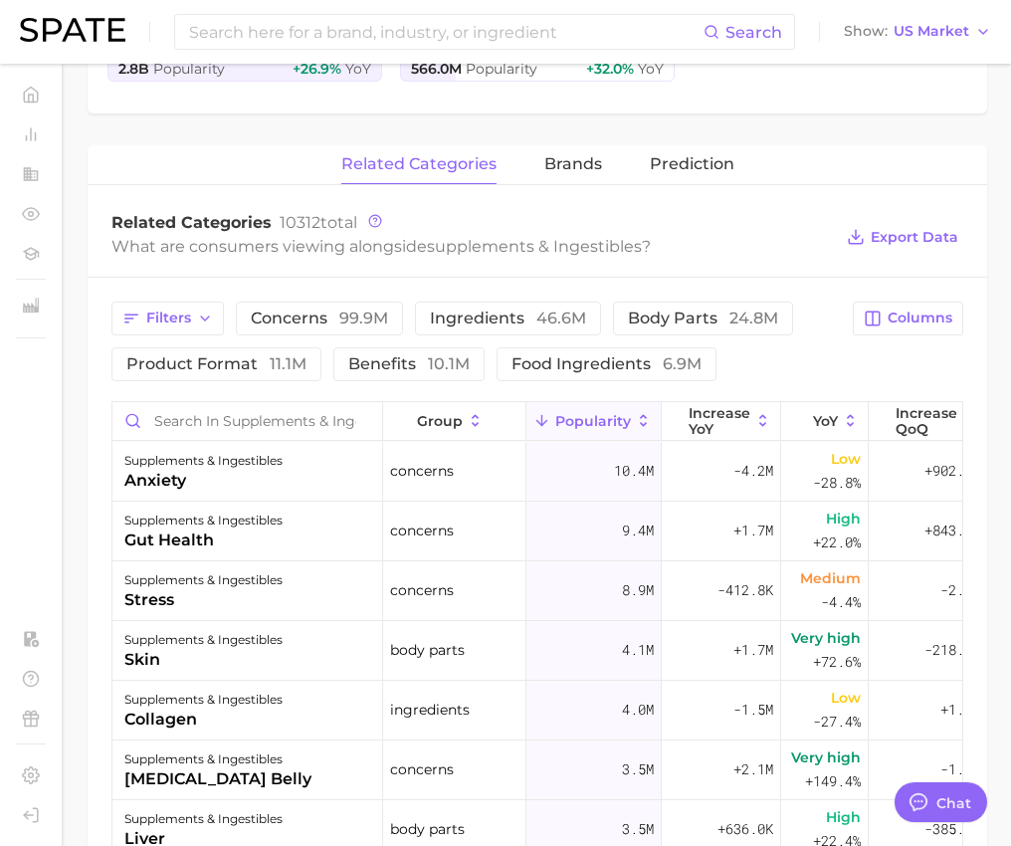
scroll to position [553, 0]
click at [899, 234] on span "Export Data" at bounding box center [915, 238] width 88 height 17
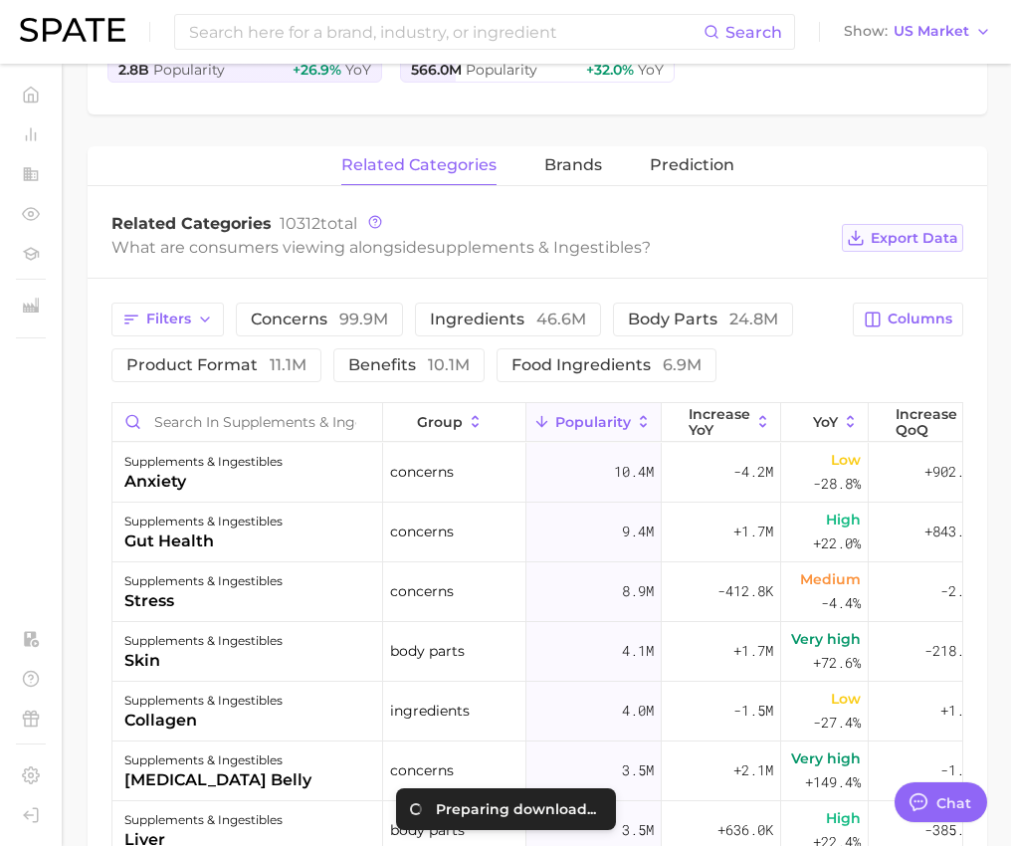
click at [921, 230] on span "Export Data" at bounding box center [915, 238] width 88 height 17
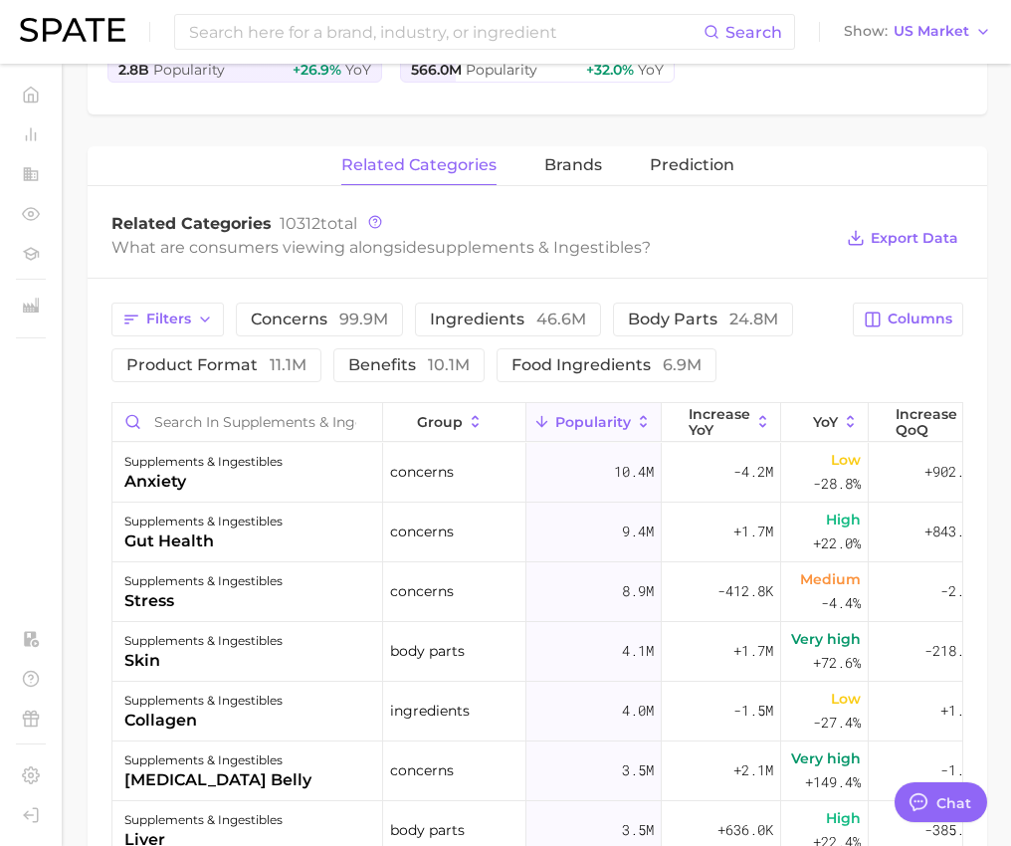
click at [983, 147] on div "related categories brands Prediction" at bounding box center [538, 166] width 900 height 40
click at [176, 325] on button "Filters" at bounding box center [167, 320] width 112 height 34
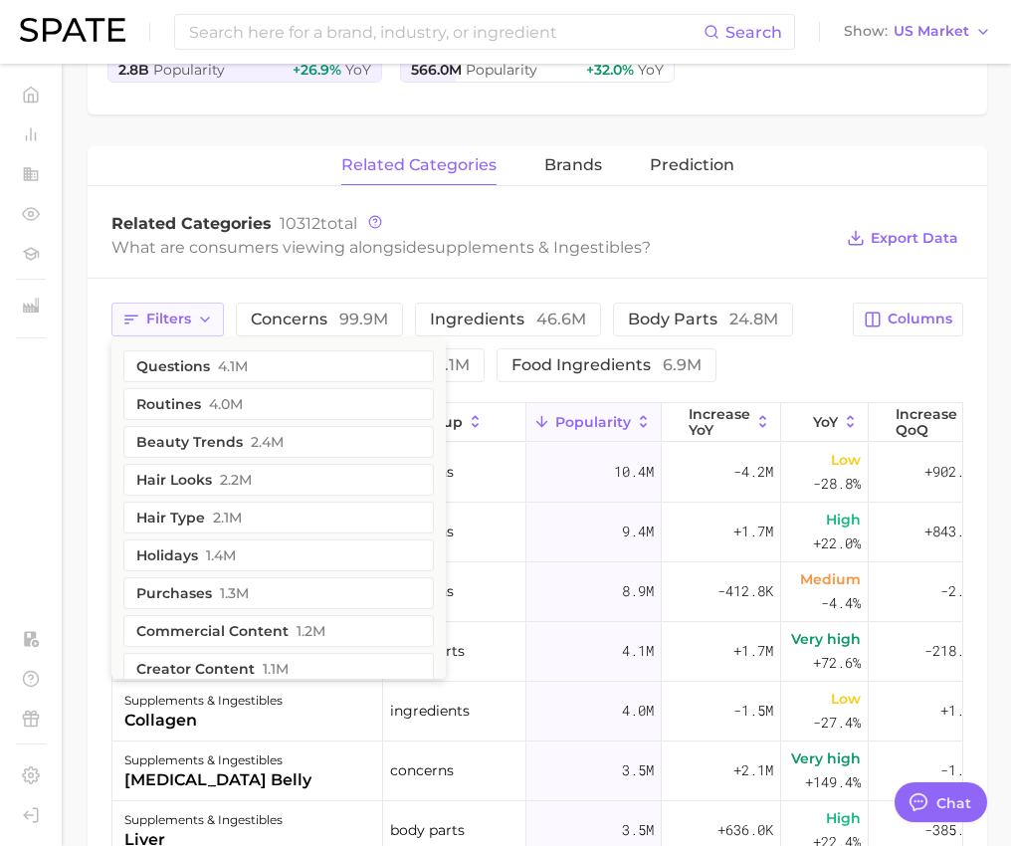
click at [176, 325] on button "Filters" at bounding box center [167, 320] width 112 height 34
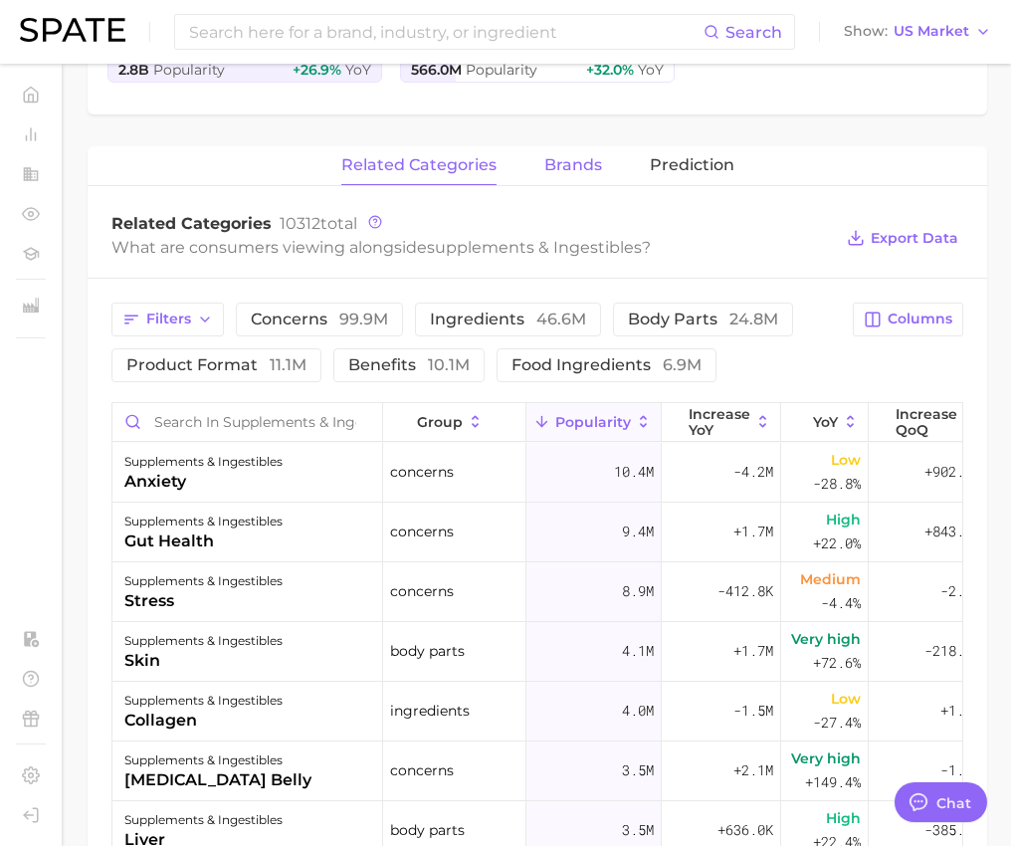
click at [568, 162] on span "brands" at bounding box center [573, 165] width 58 height 18
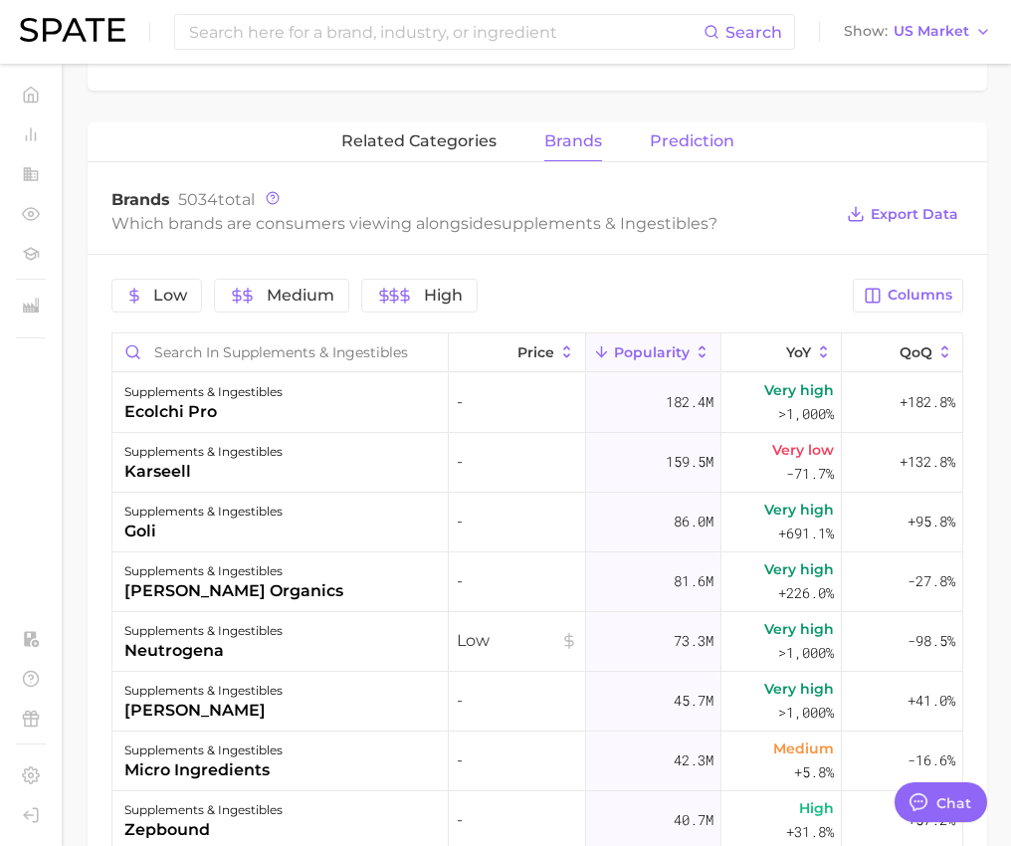
scroll to position [571, 0]
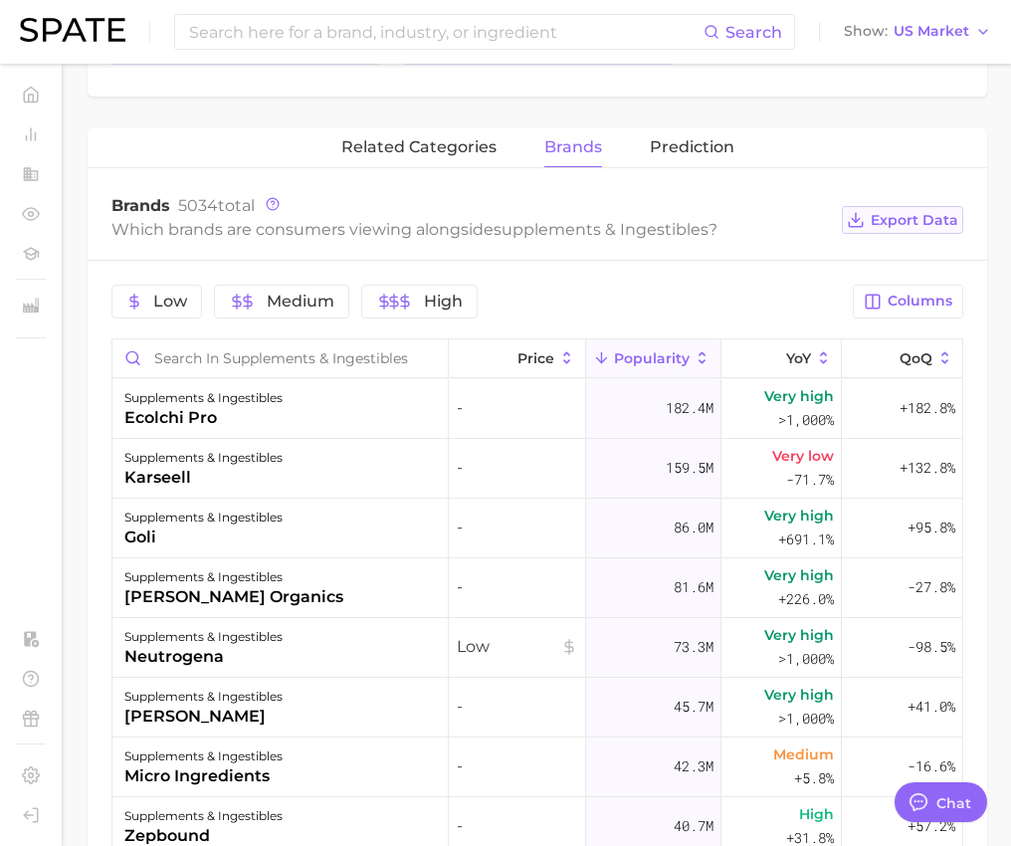
click at [902, 214] on span "Export Data" at bounding box center [915, 220] width 88 height 17
click at [901, 300] on span "Columns" at bounding box center [920, 301] width 65 height 17
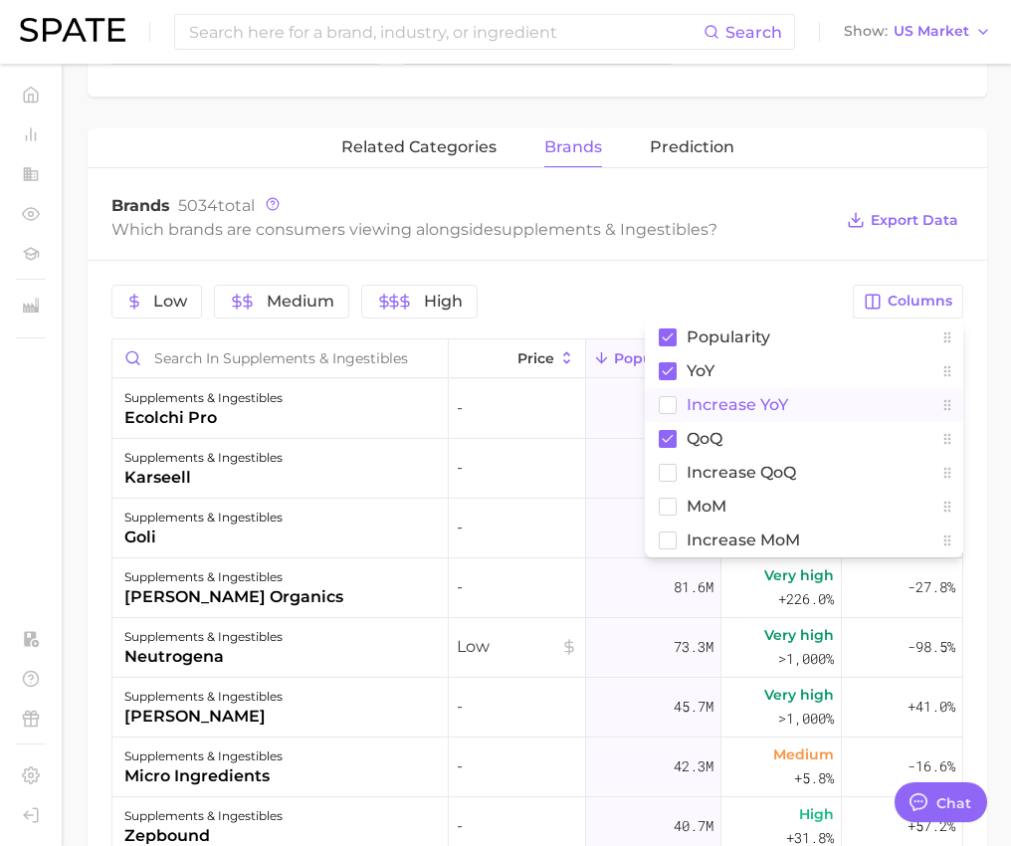
click at [666, 391] on button "Increase YoY" at bounding box center [804, 405] width 318 height 34
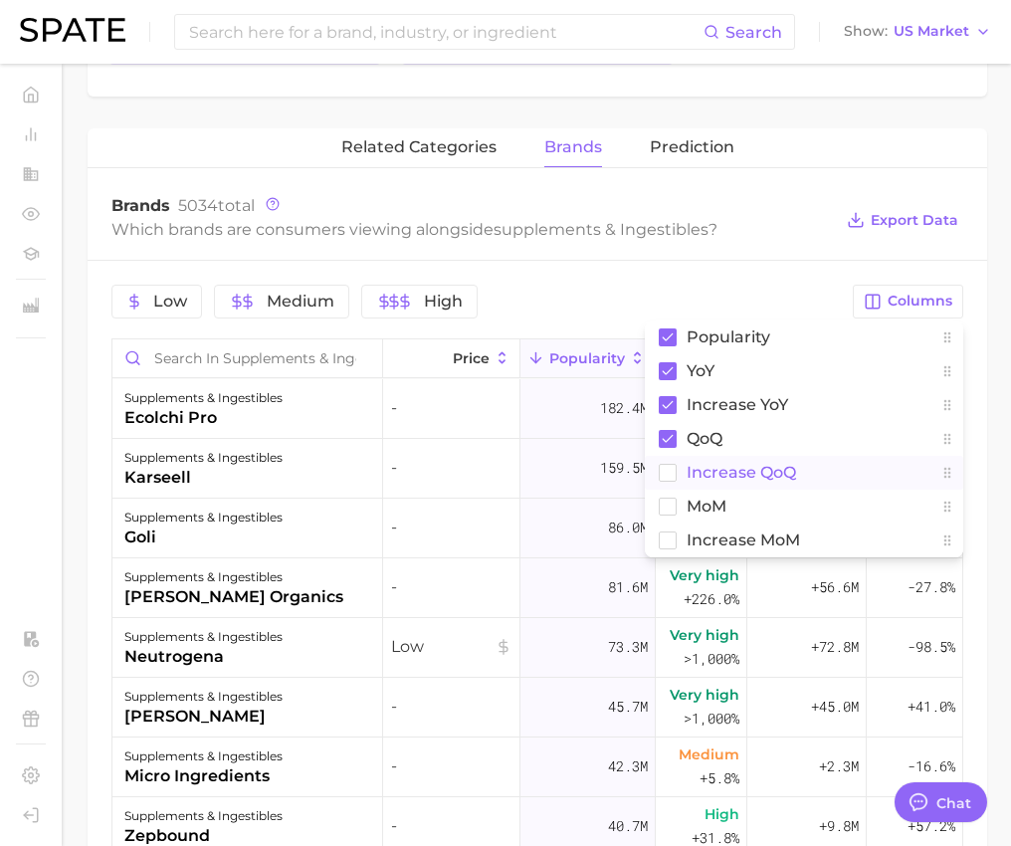
click at [668, 464] on rect at bounding box center [668, 472] width 17 height 17
click at [662, 492] on button "MoM" at bounding box center [804, 507] width 318 height 34
click at [669, 535] on rect at bounding box center [668, 539] width 17 height 17
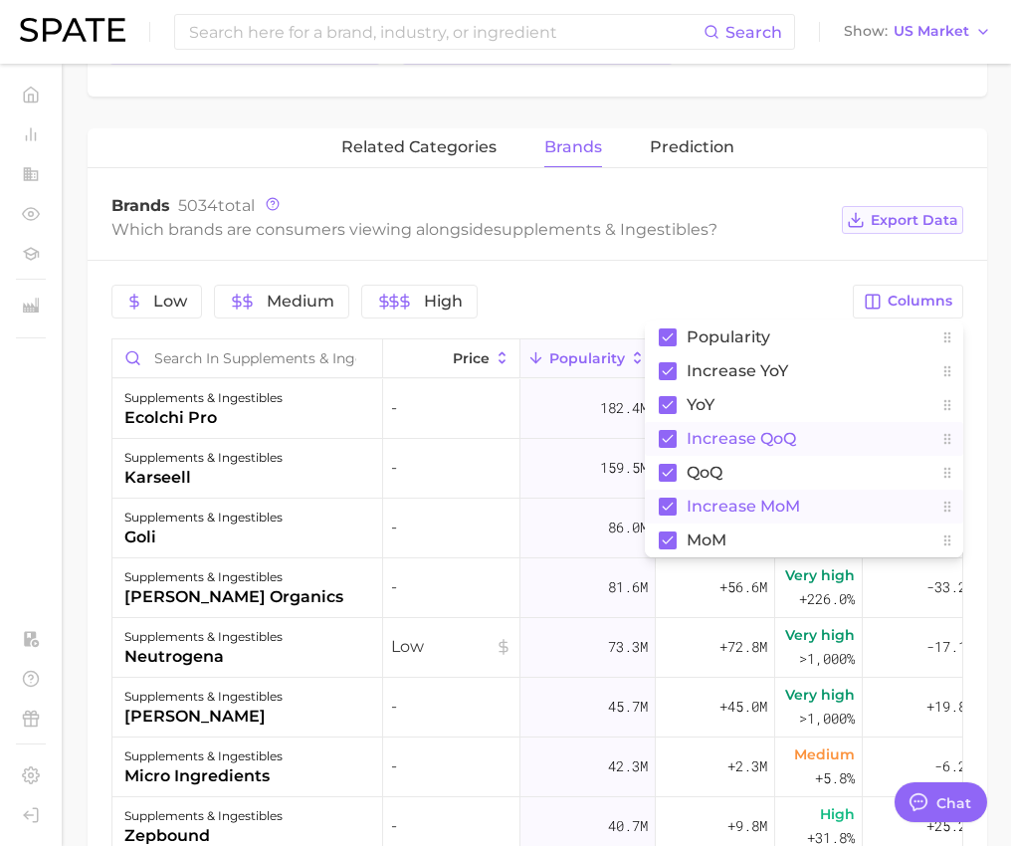
click at [946, 217] on span "Export Data" at bounding box center [915, 220] width 88 height 17
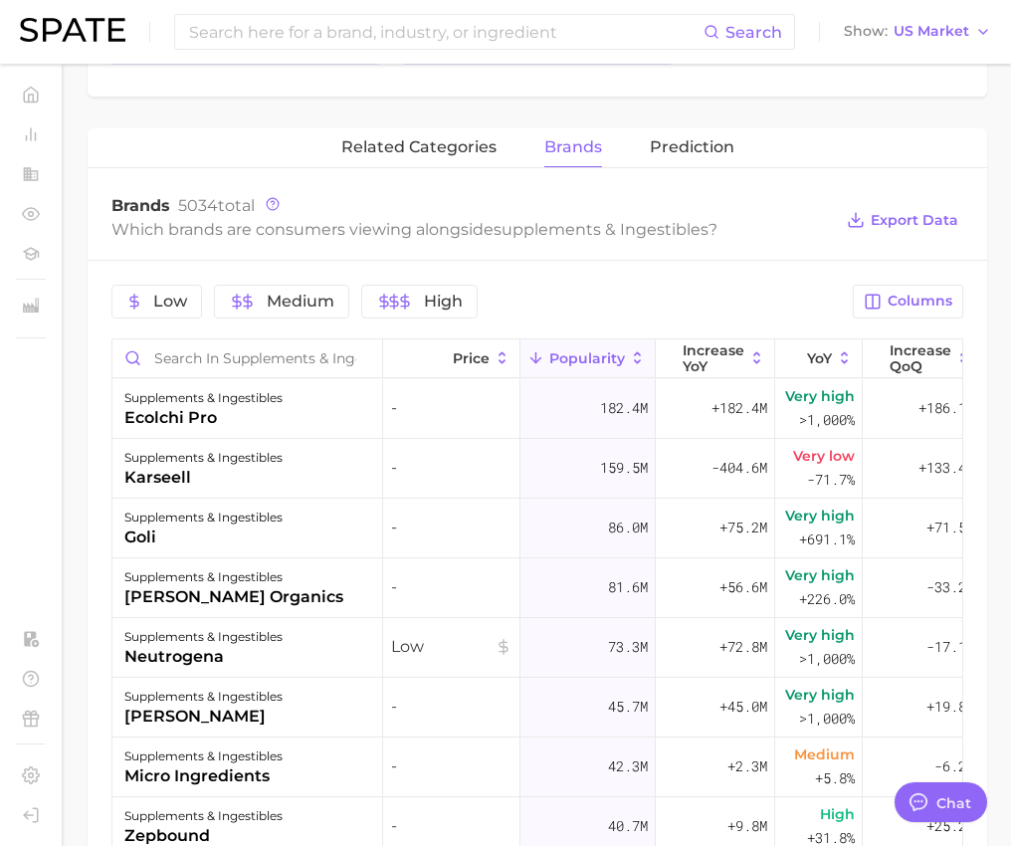
scroll to position [556, 0]
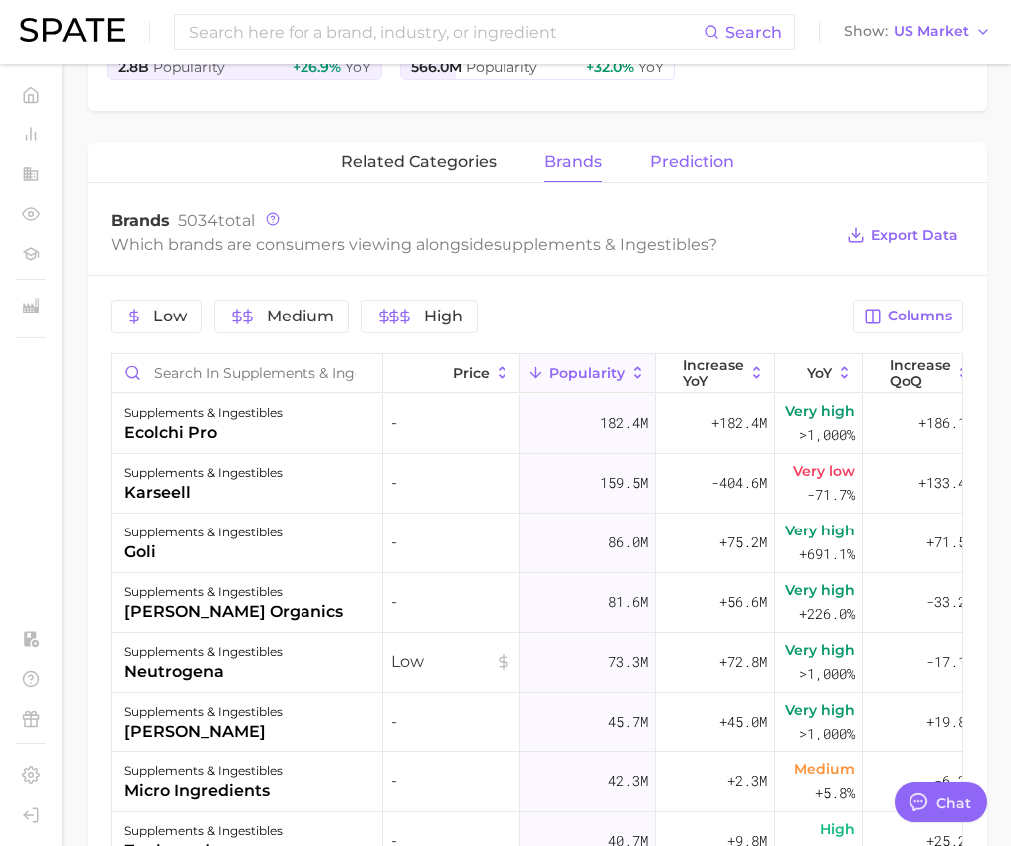
click at [665, 158] on span "Prediction" at bounding box center [692, 162] width 85 height 18
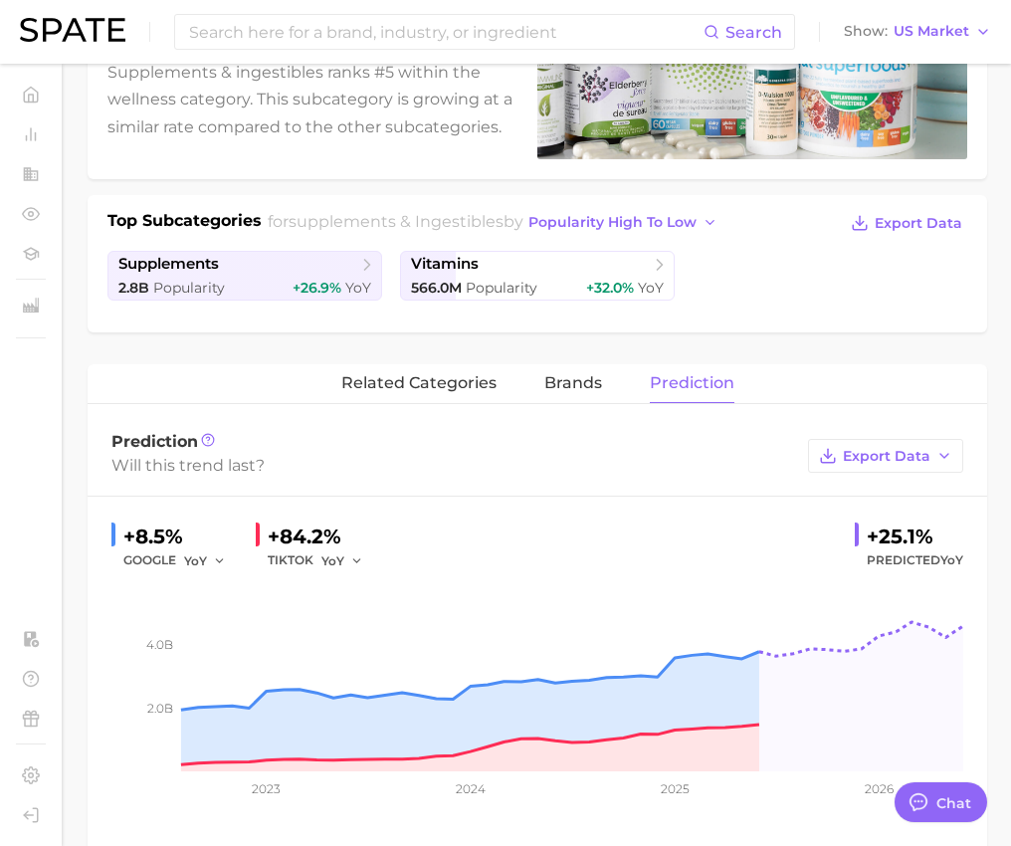
scroll to position [331, 0]
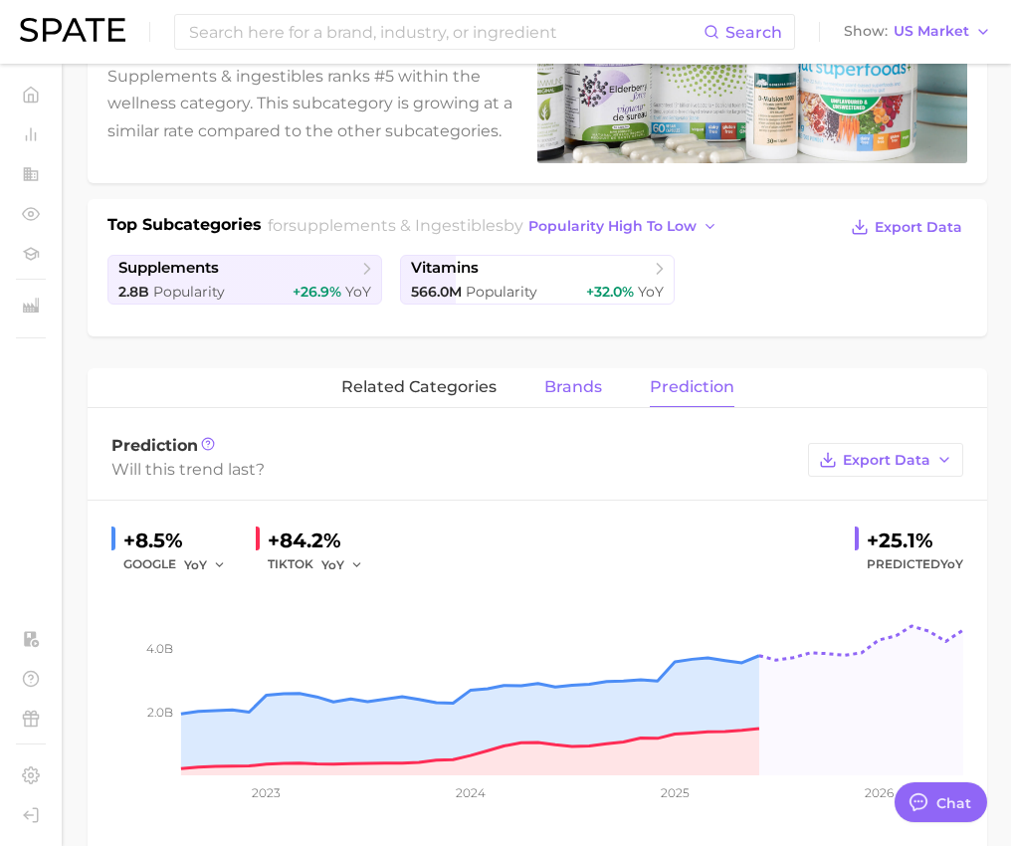
click at [558, 383] on span "brands" at bounding box center [573, 387] width 58 height 18
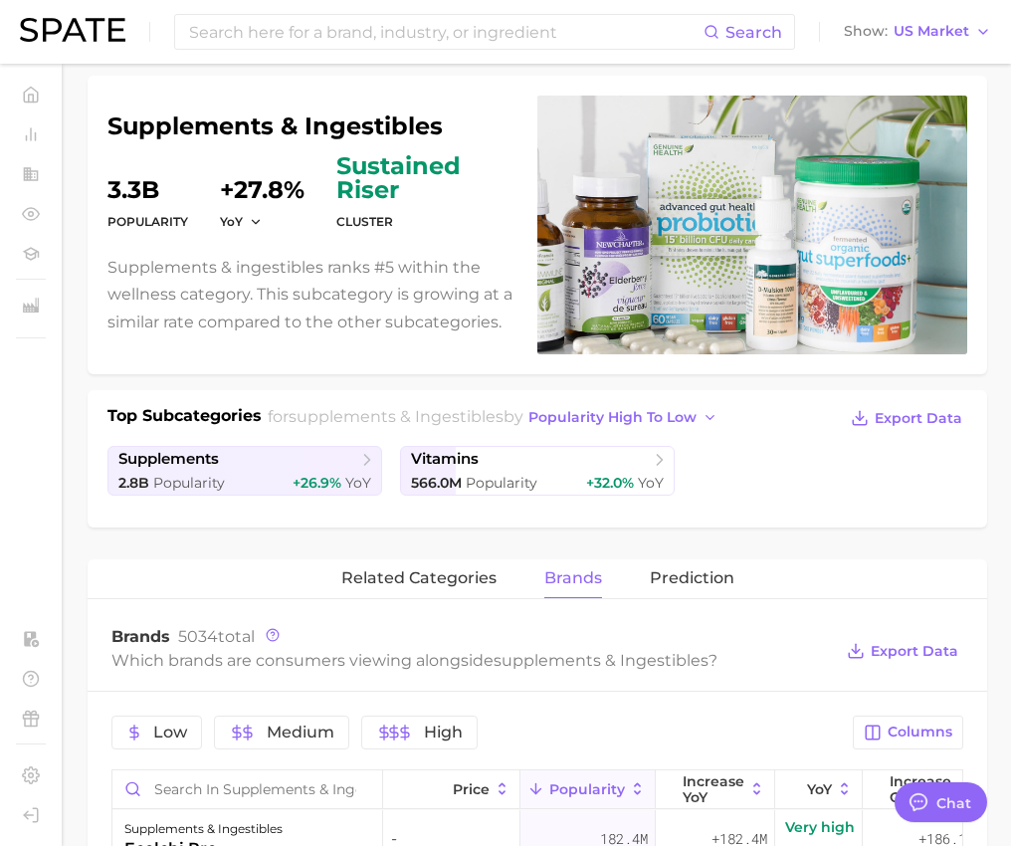
scroll to position [0, 0]
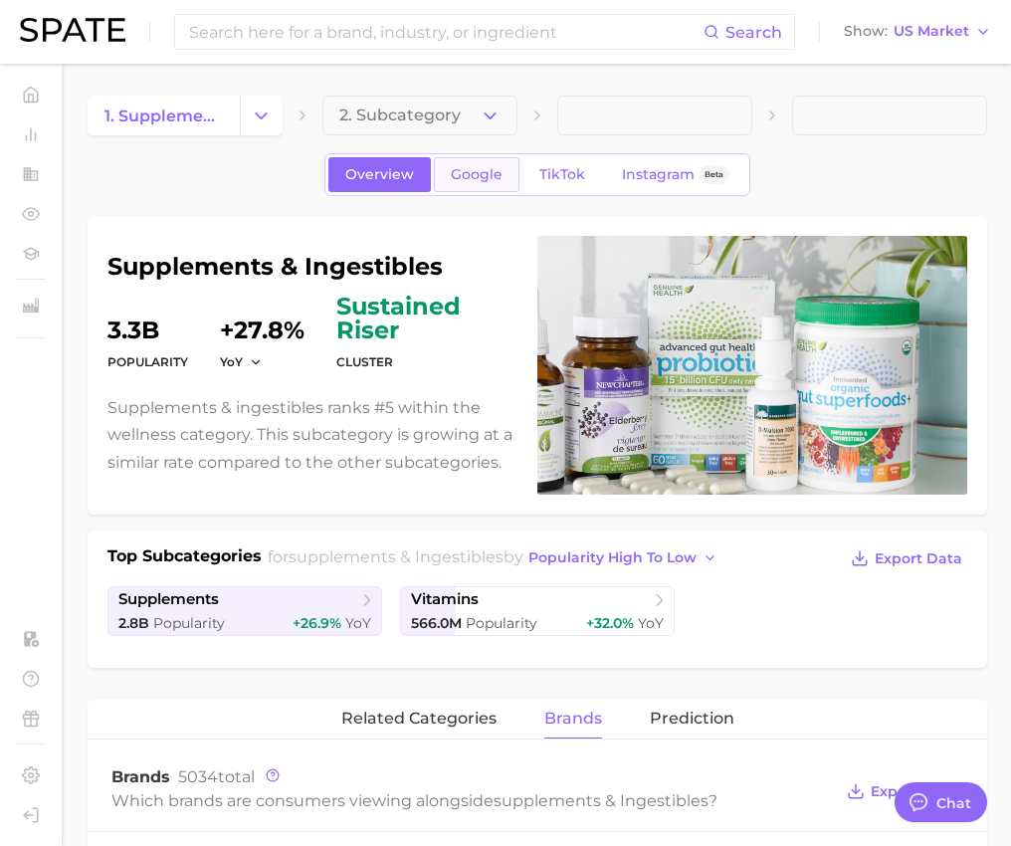
click at [471, 176] on span "Google" at bounding box center [477, 174] width 52 height 17
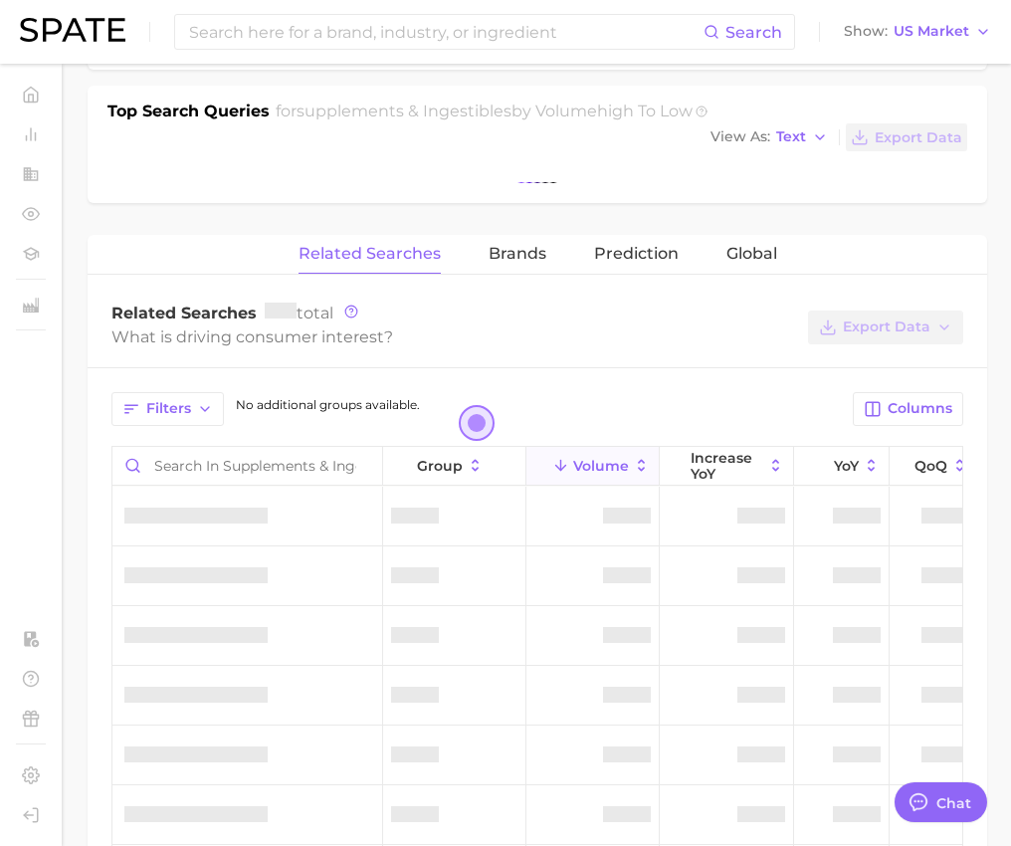
scroll to position [616, 0]
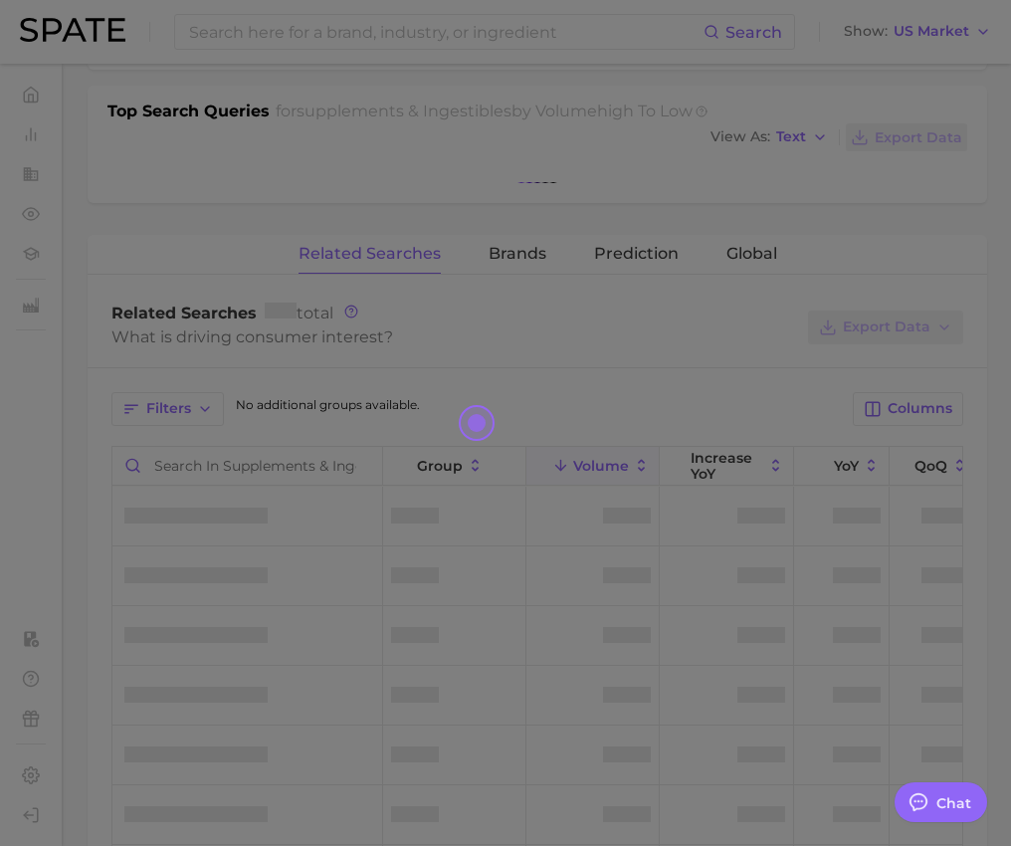
click at [584, 339] on div at bounding box center [505, 398] width 1011 height 2028
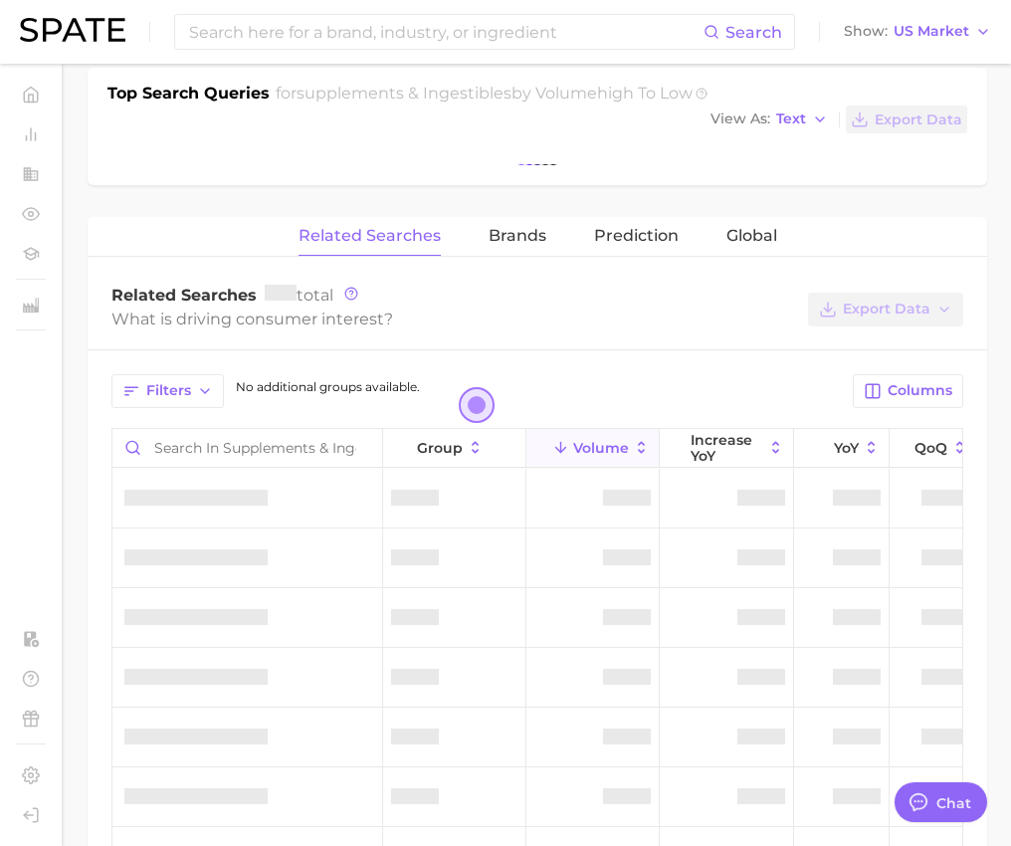
scroll to position [598, 0]
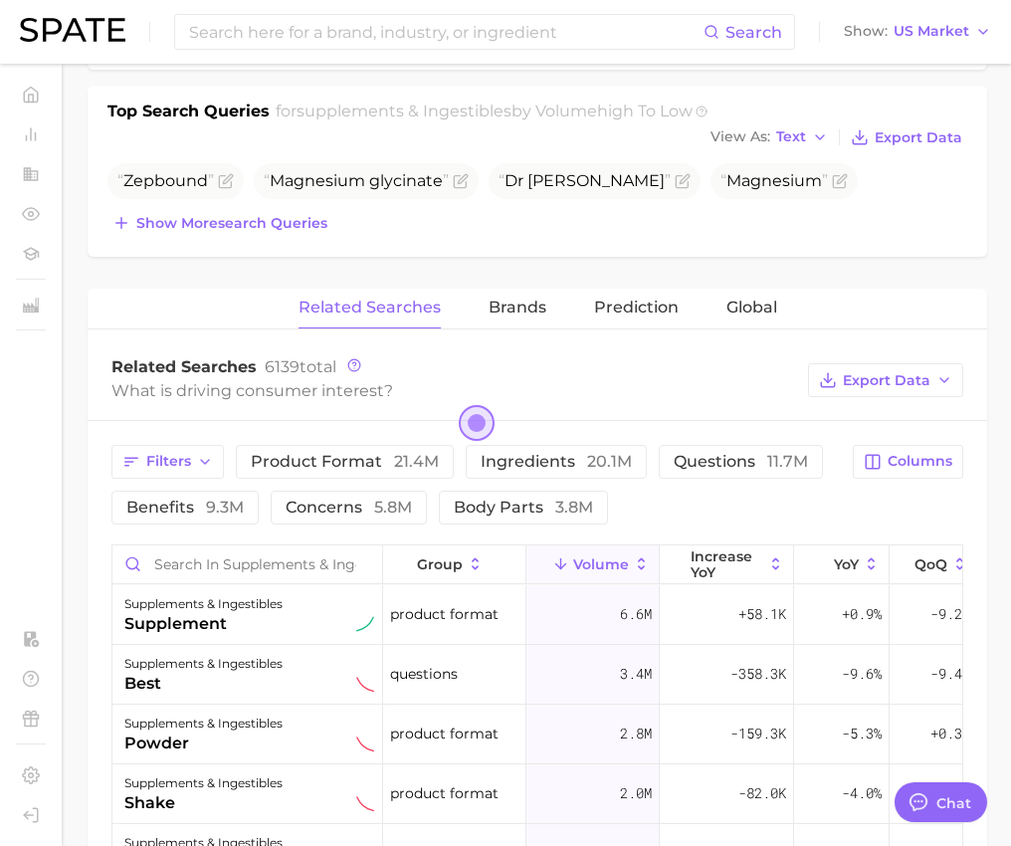
click at [481, 427] on span "Open the dialog" at bounding box center [477, 423] width 36 height 36
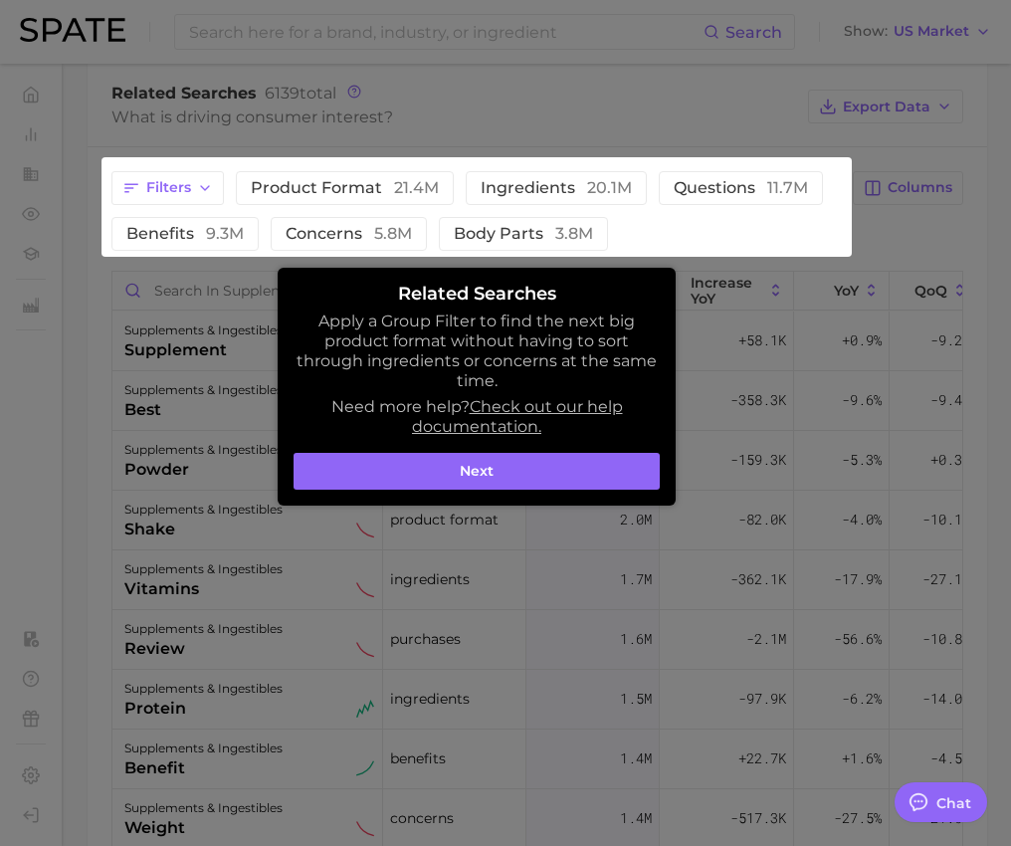
scroll to position [902, 0]
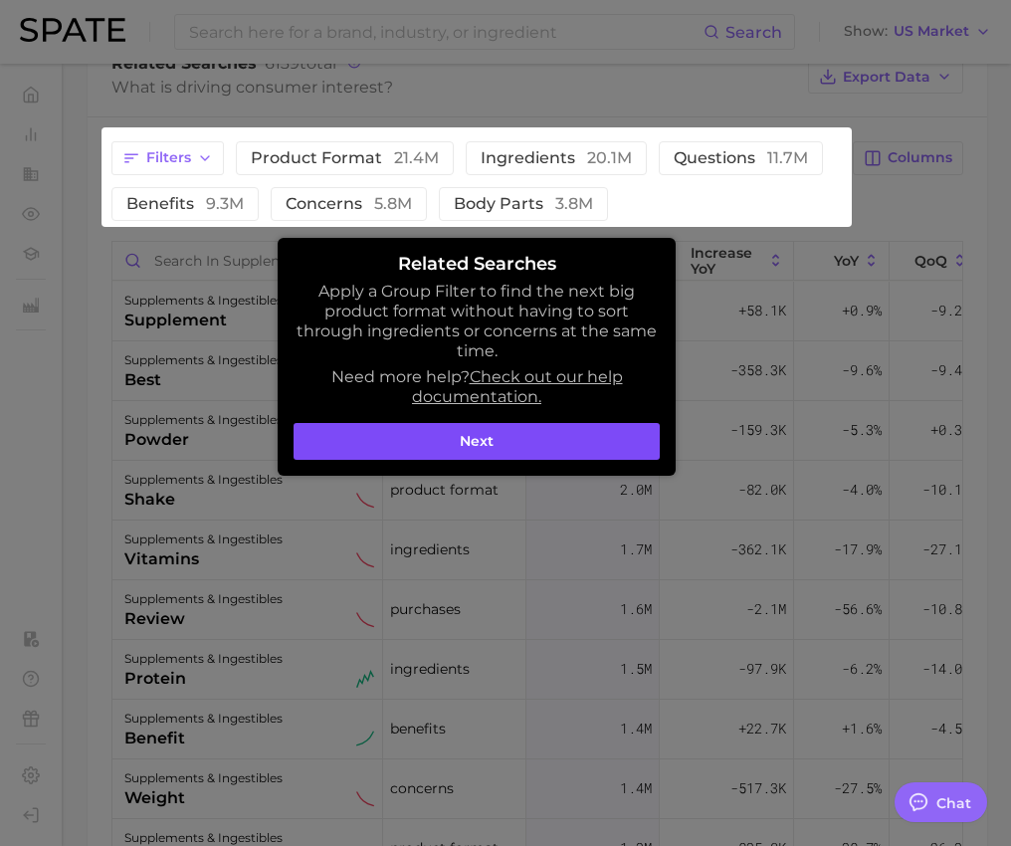
click at [482, 447] on button "Next" at bounding box center [477, 442] width 366 height 38
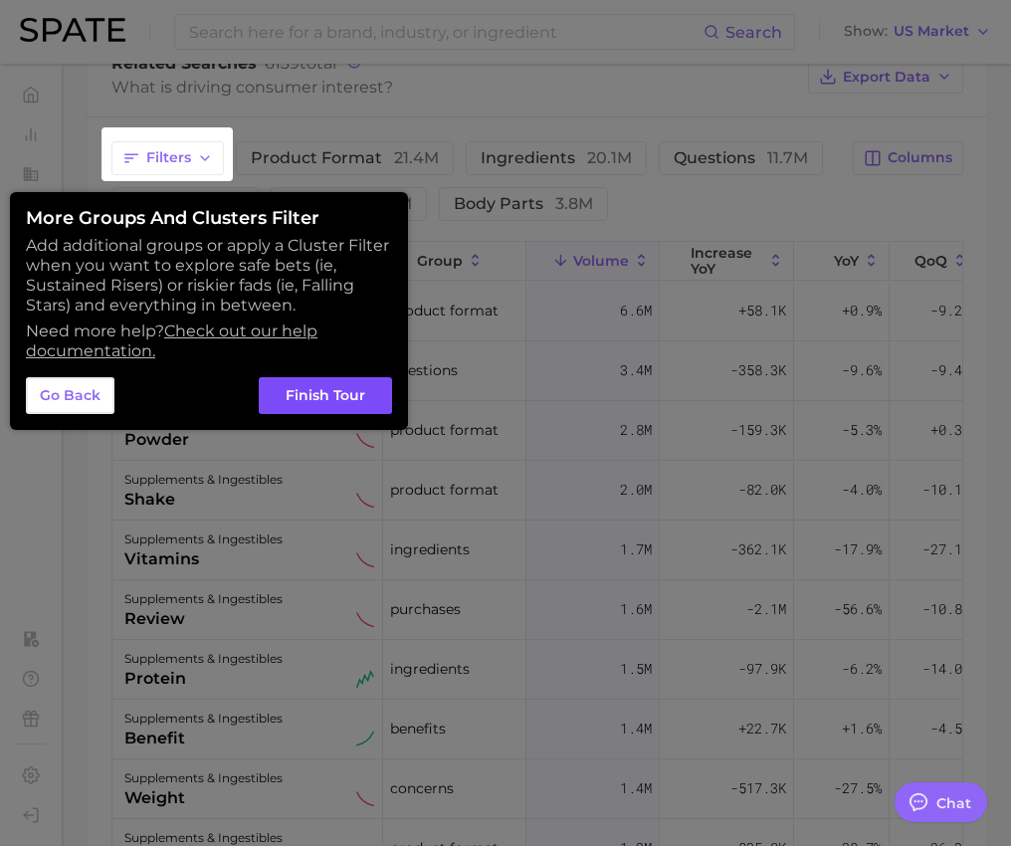
click at [317, 386] on button "Finish Tour" at bounding box center [325, 396] width 133 height 38
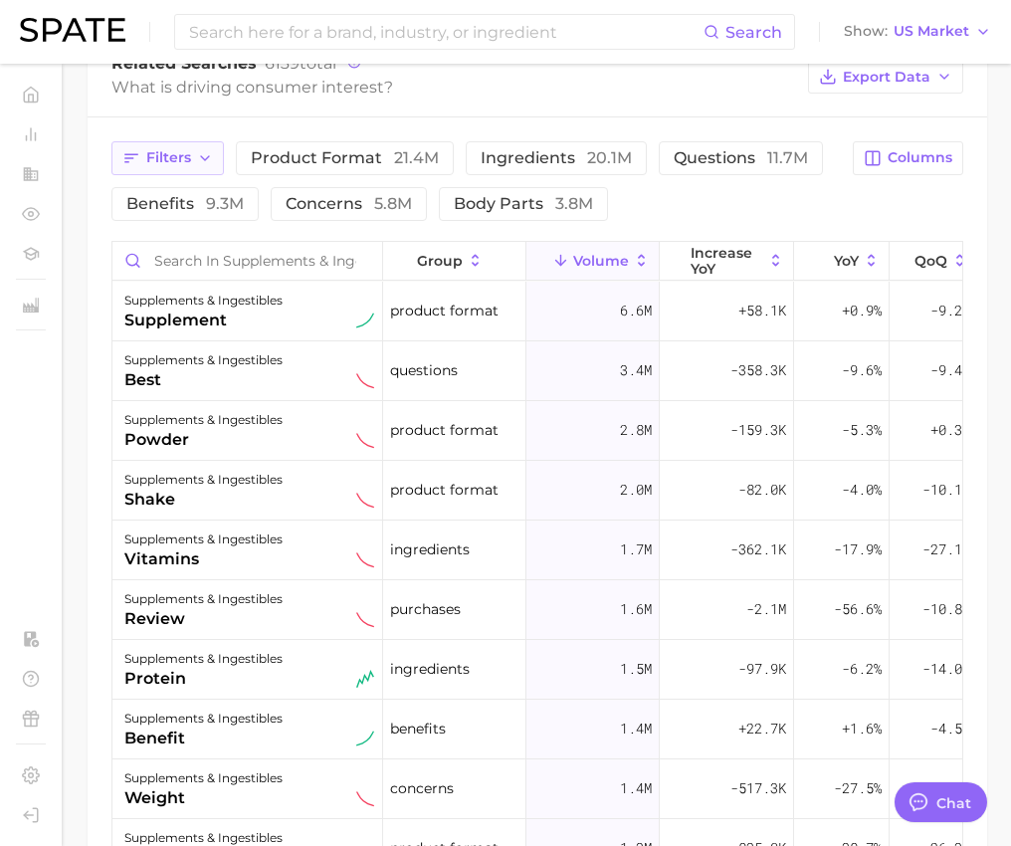
click at [172, 153] on span "Filters" at bounding box center [168, 157] width 45 height 17
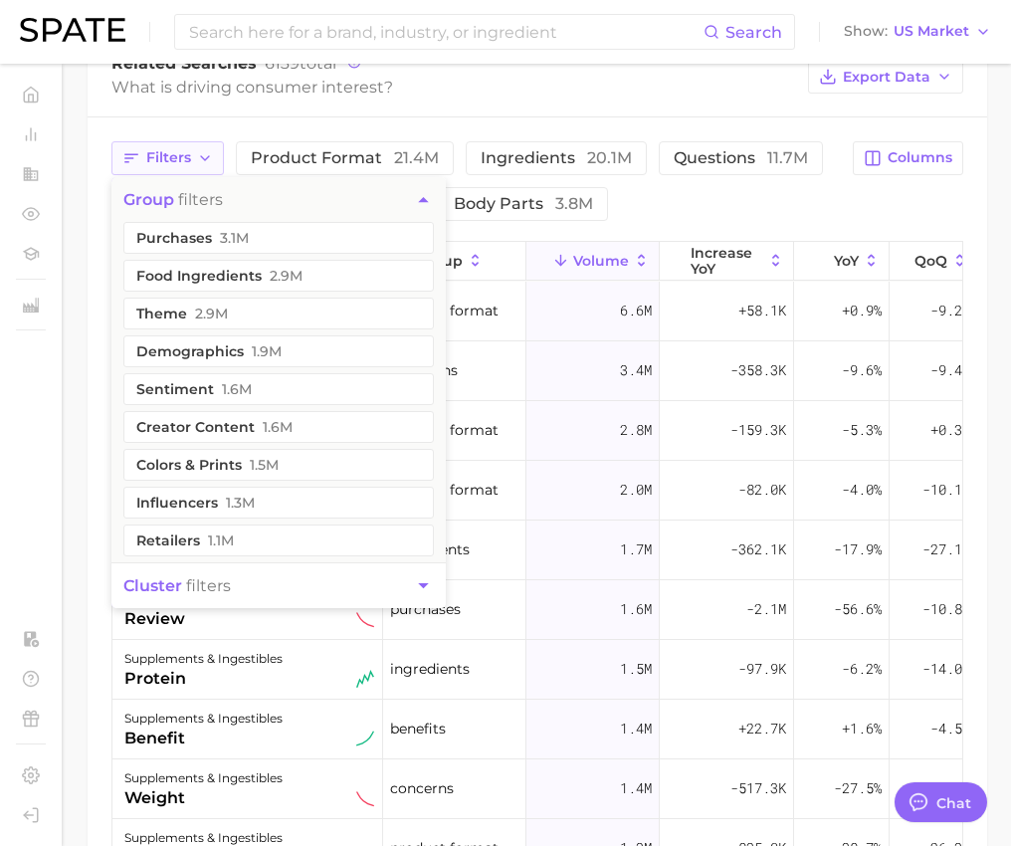
click at [172, 153] on span "Filters" at bounding box center [168, 157] width 45 height 17
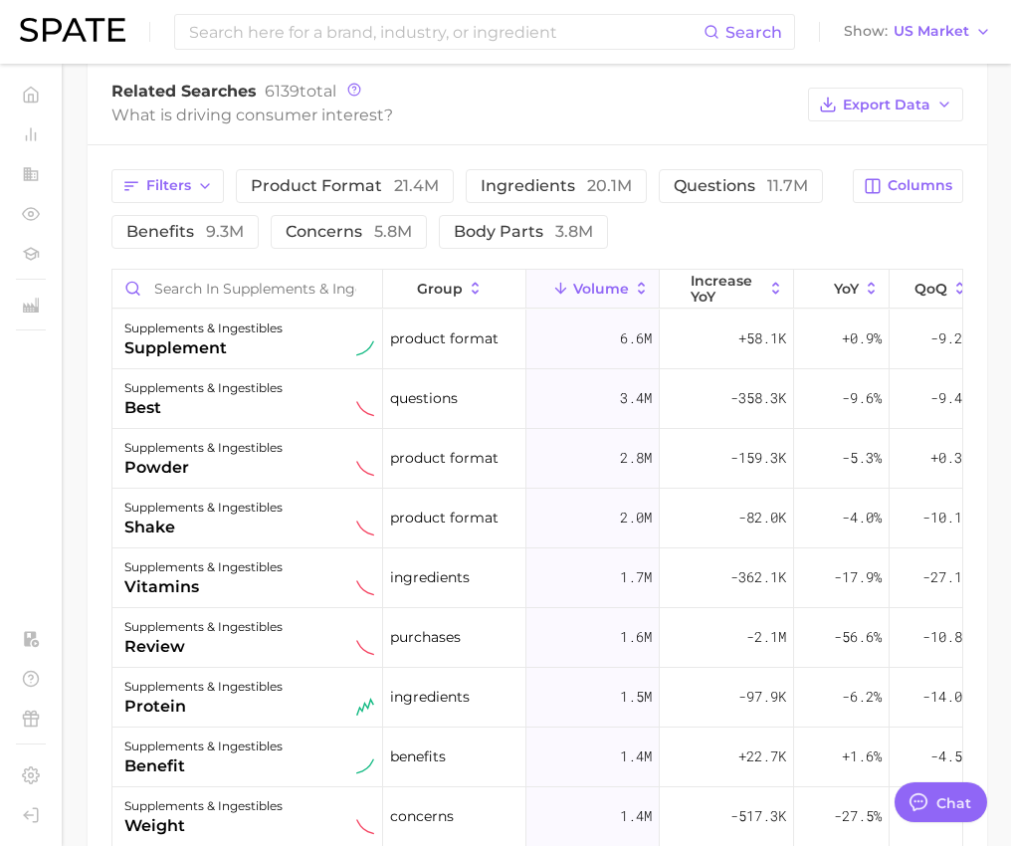
scroll to position [848, 0]
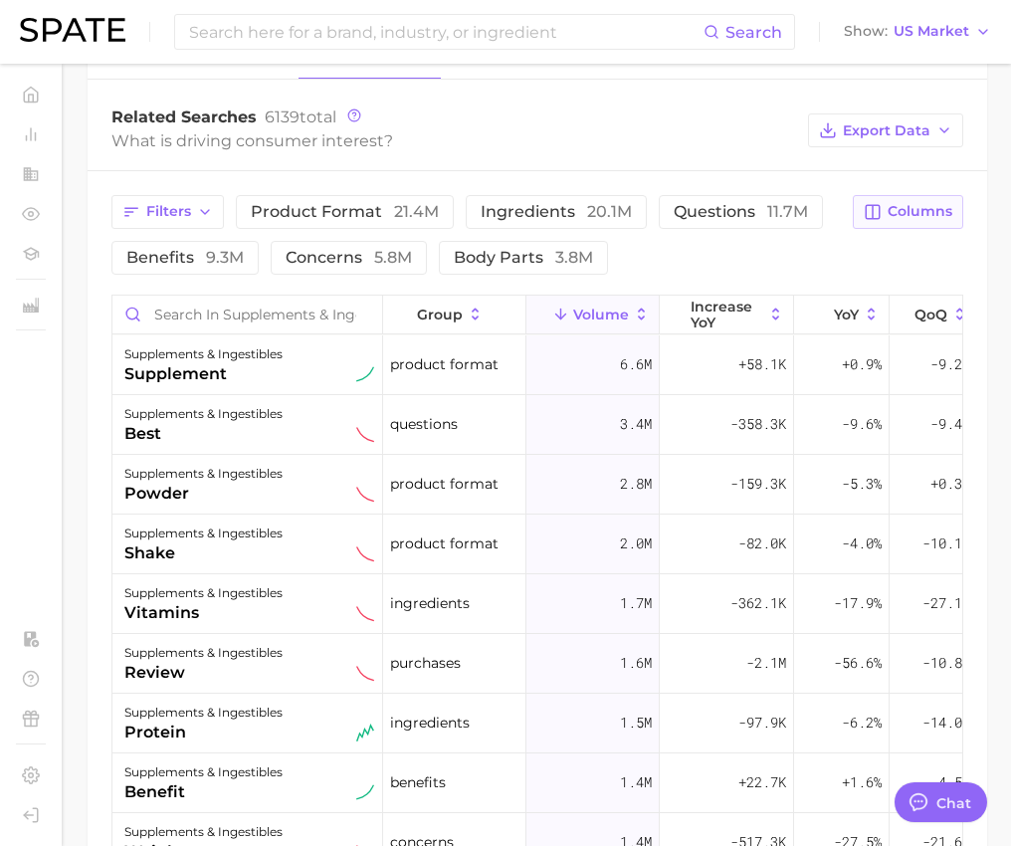
click at [936, 195] on button "Columns" at bounding box center [908, 212] width 110 height 34
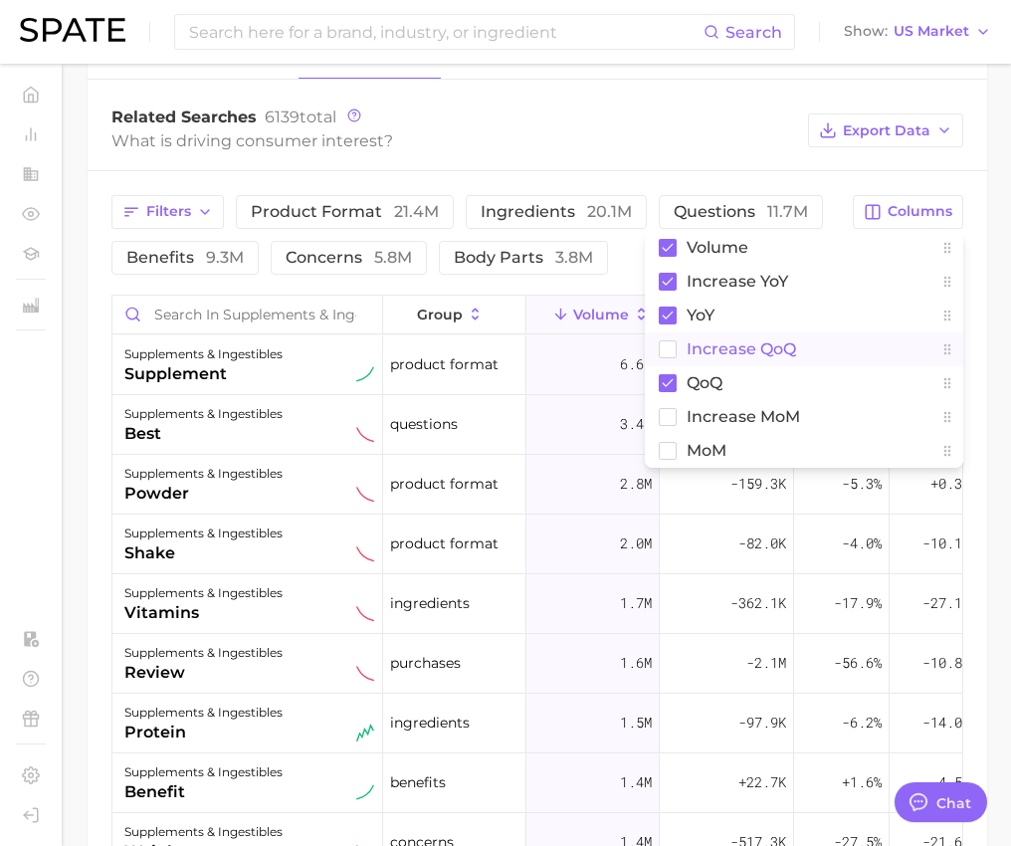
click at [669, 340] on rect at bounding box center [668, 348] width 17 height 17
click at [679, 420] on button "increase MoM" at bounding box center [804, 417] width 318 height 34
click at [670, 446] on rect at bounding box center [668, 450] width 17 height 17
click at [959, 174] on div "Filters product format 21.4m ingredients 20.1m questions 11.7m benefits 9.3m co…" at bounding box center [538, 667] width 900 height 993
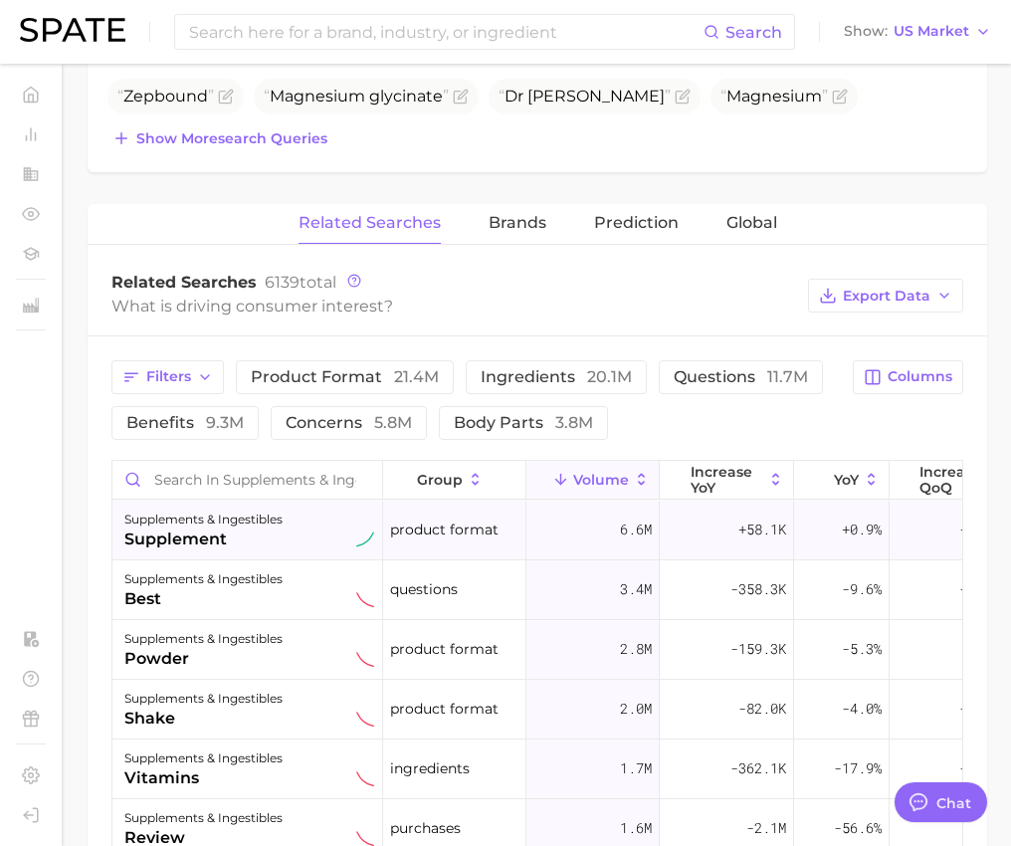
scroll to position [684, 0]
click at [851, 287] on span "Export Data" at bounding box center [887, 295] width 88 height 17
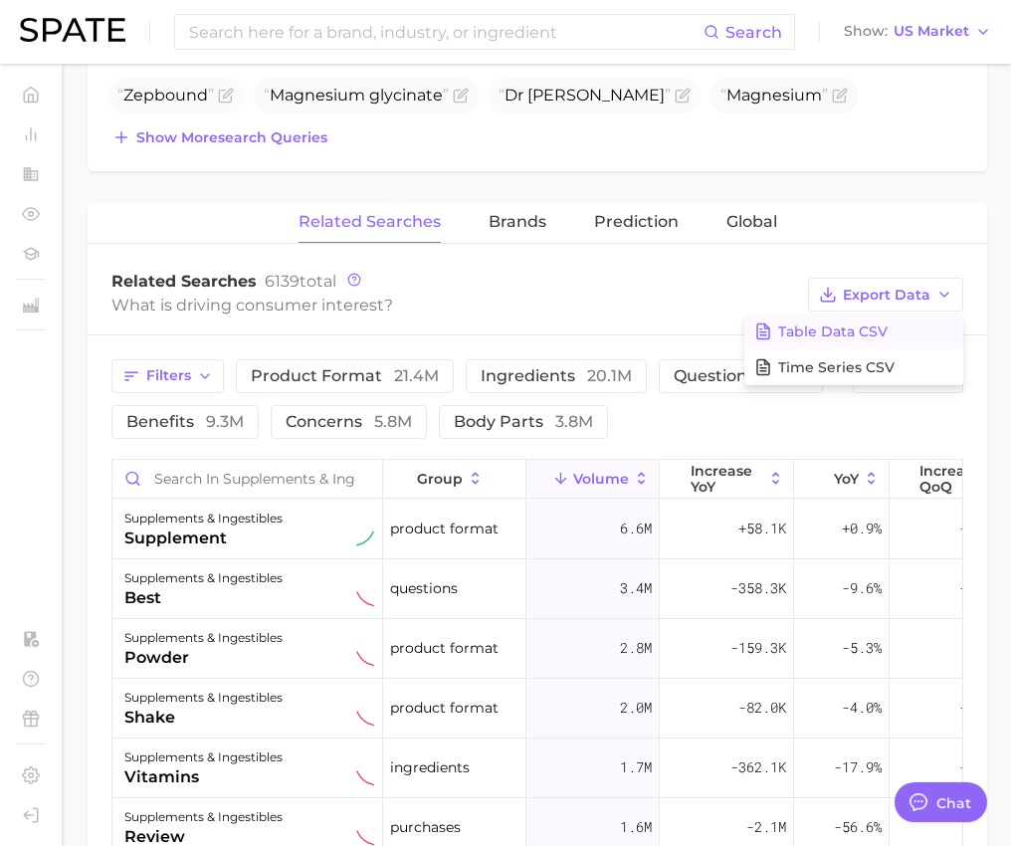
click at [855, 329] on span "Table Data CSV" at bounding box center [832, 331] width 109 height 17
click at [985, 233] on div "Related Searches Brands Prediction Global" at bounding box center [538, 223] width 900 height 40
click at [523, 227] on span "Brands" at bounding box center [518, 222] width 58 height 18
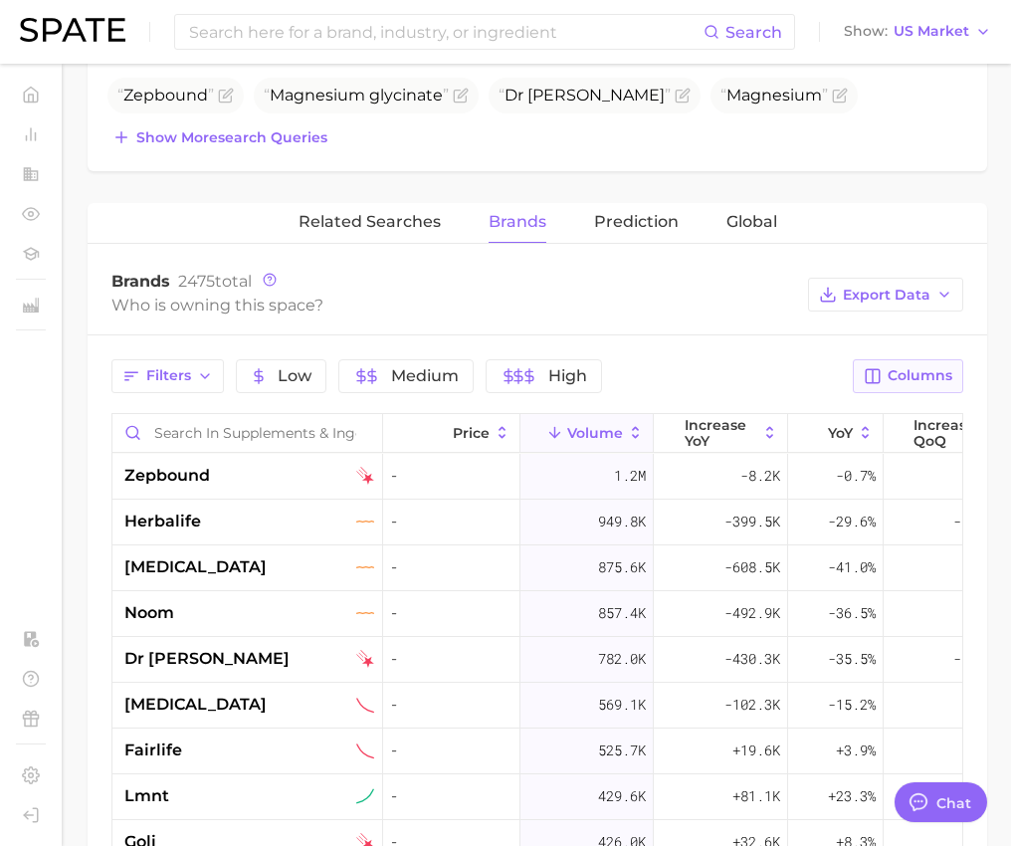
click at [899, 375] on span "Columns" at bounding box center [920, 375] width 65 height 17
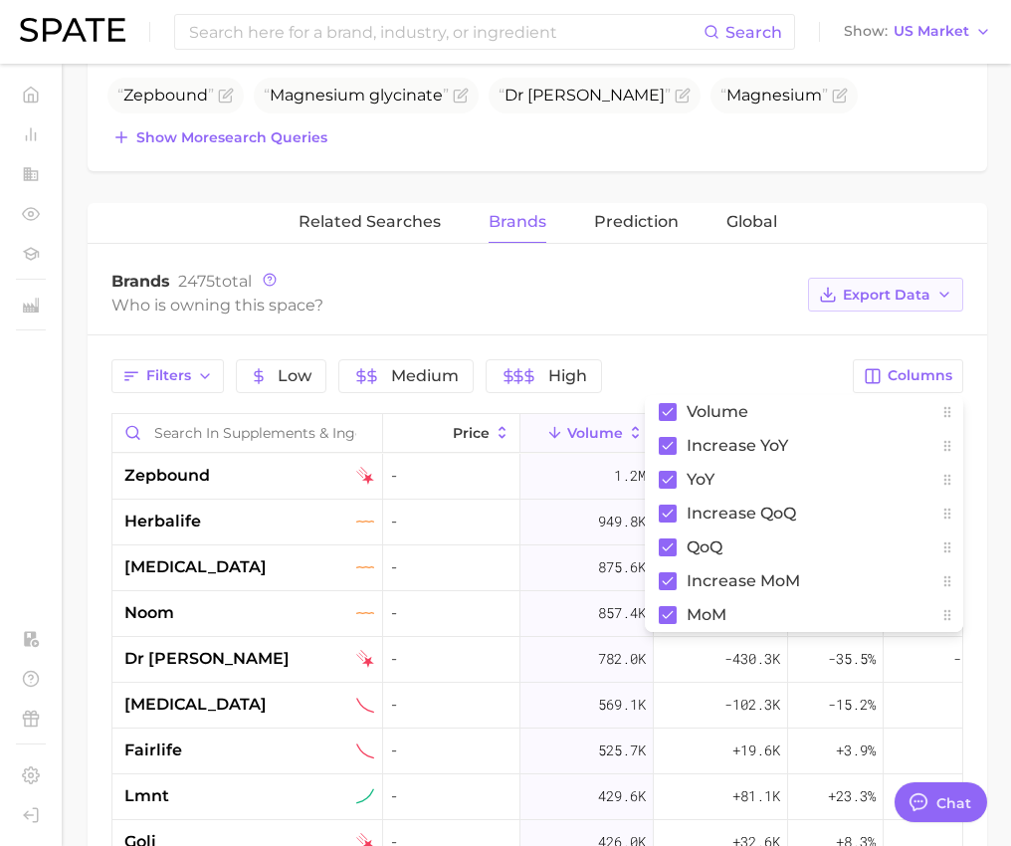
click at [903, 294] on span "Export Data" at bounding box center [887, 295] width 88 height 17
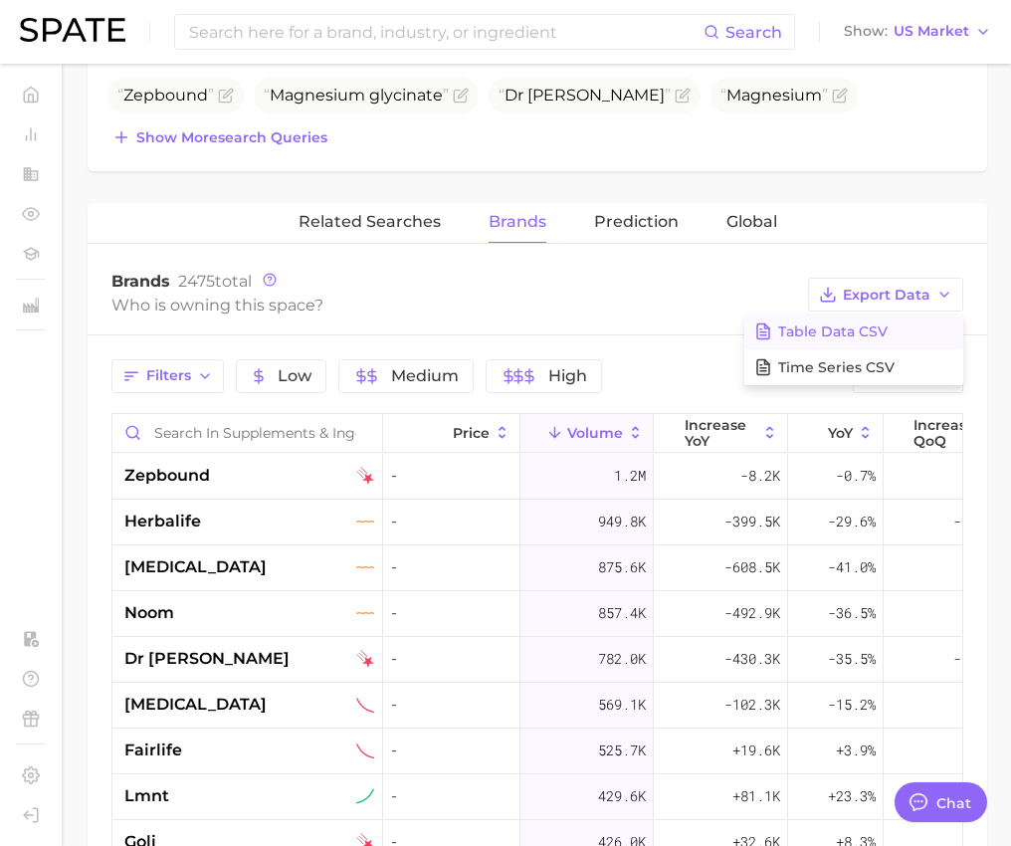
click at [877, 317] on button "Table Data CSV" at bounding box center [853, 332] width 219 height 36
click at [946, 224] on div "Related Searches Brands Prediction Global" at bounding box center [538, 223] width 900 height 40
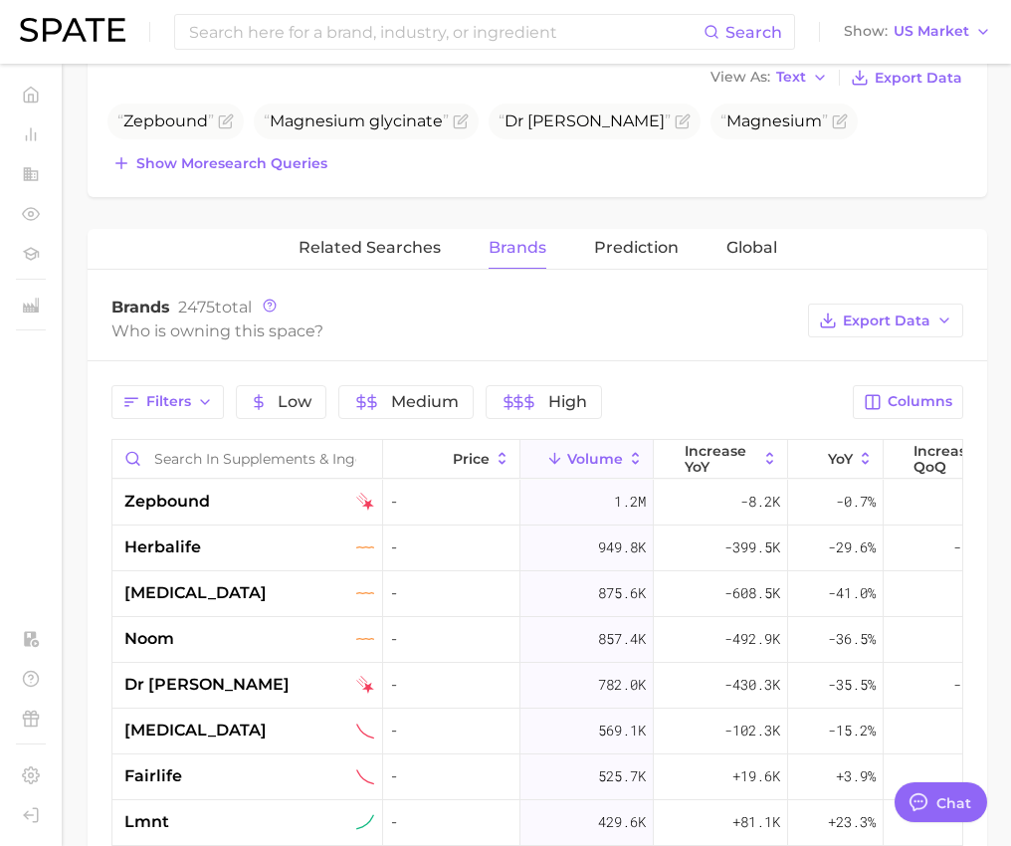
scroll to position [653, 0]
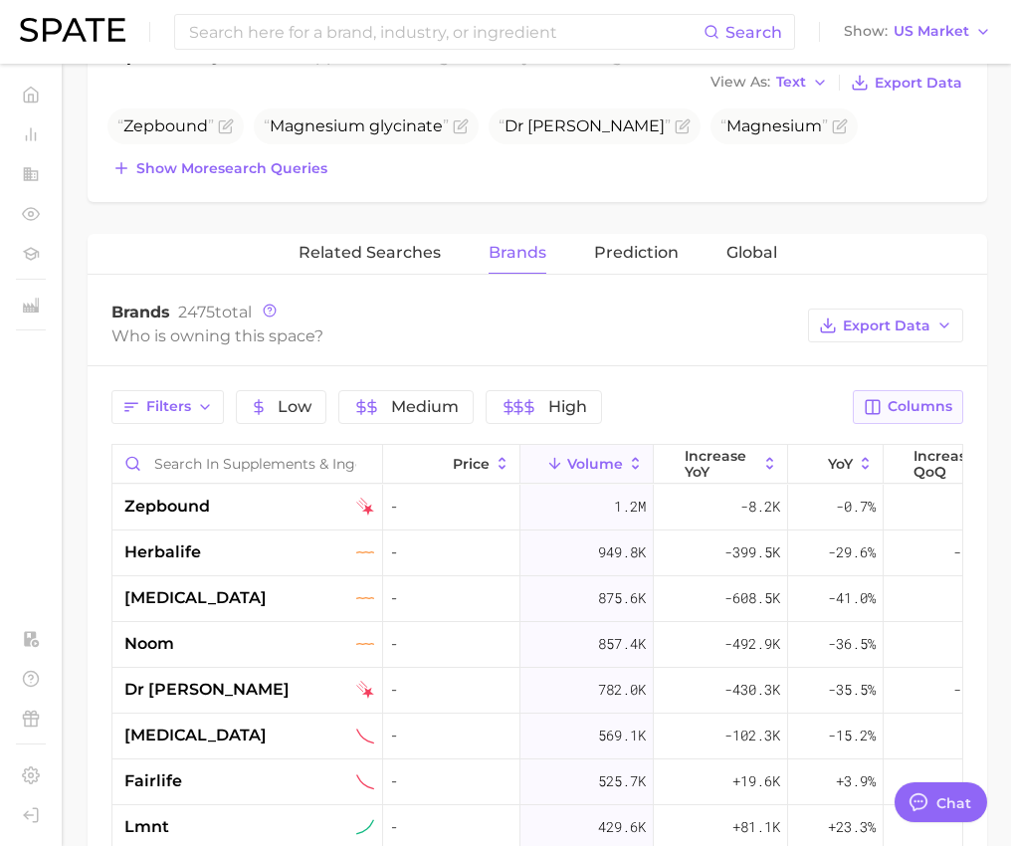
click at [896, 398] on span "Columns" at bounding box center [920, 406] width 65 height 17
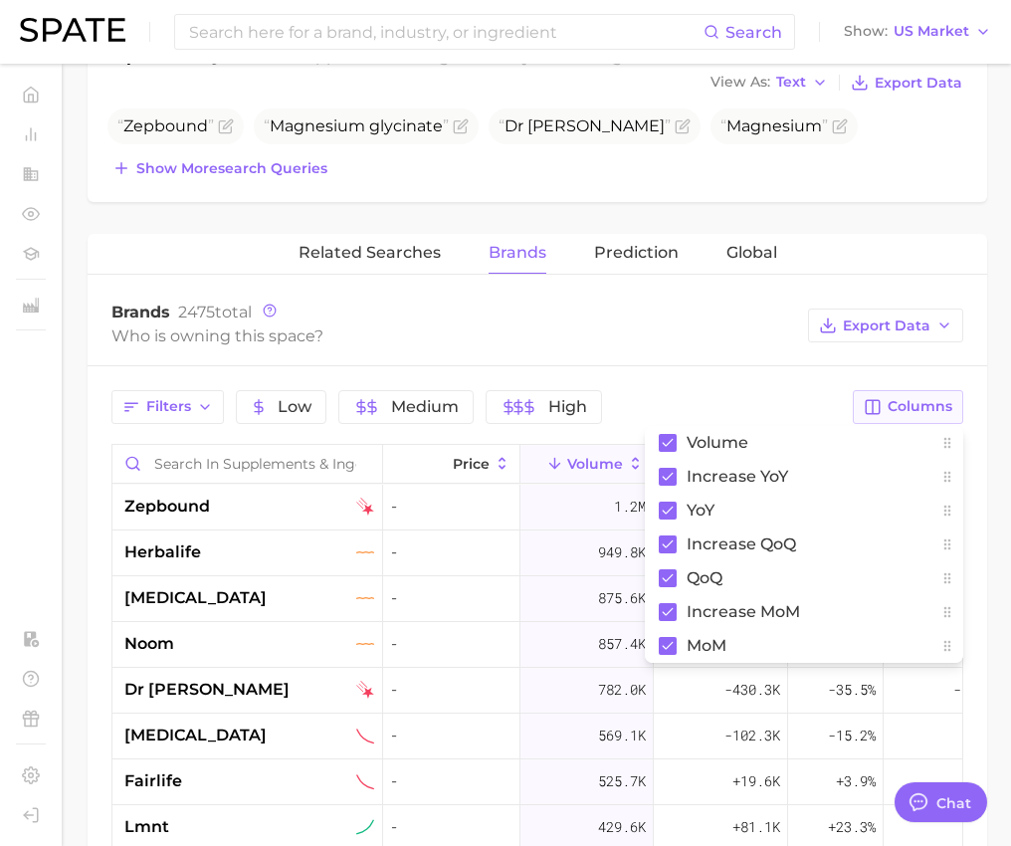
click at [896, 398] on span "Columns" at bounding box center [920, 406] width 65 height 17
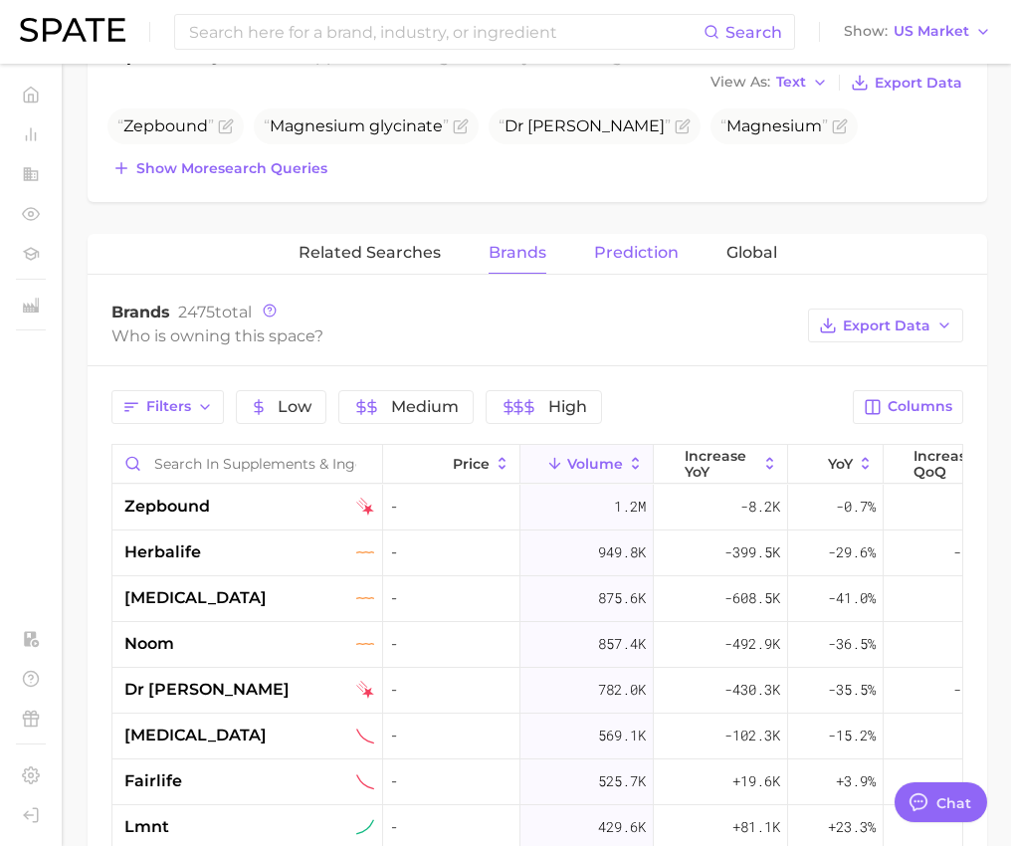
click at [649, 266] on button "Prediction" at bounding box center [636, 253] width 85 height 39
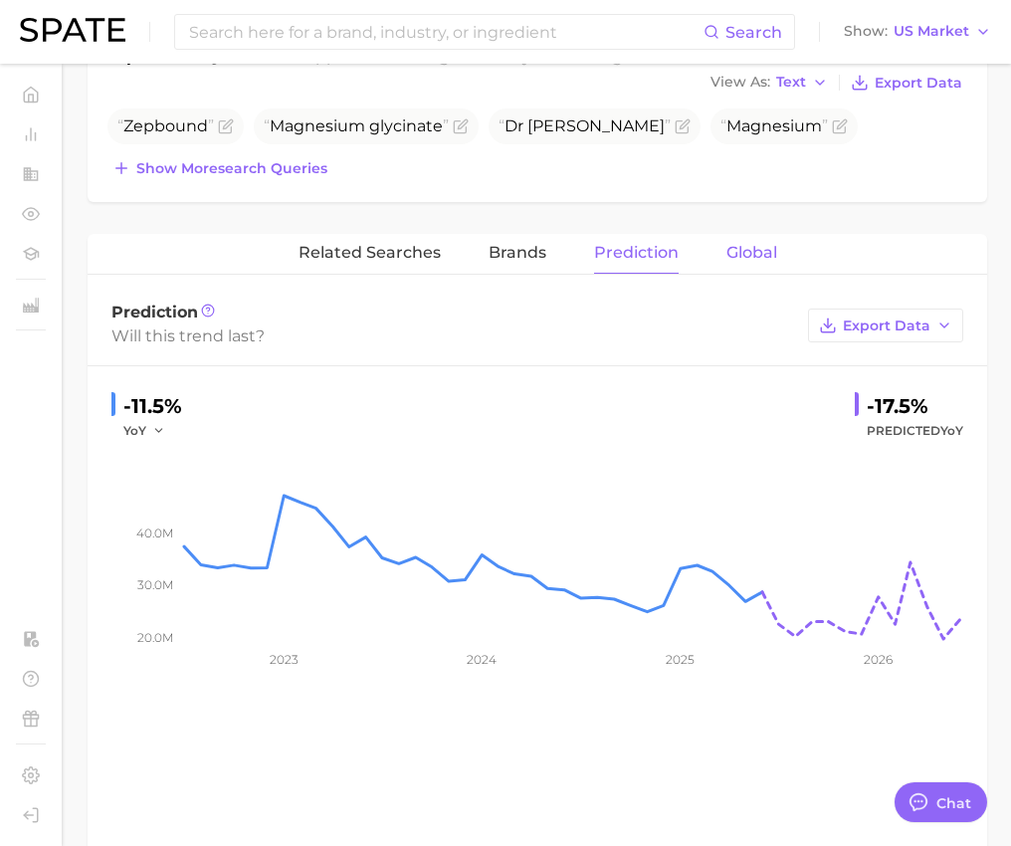
click at [731, 259] on span "Global" at bounding box center [752, 253] width 51 height 18
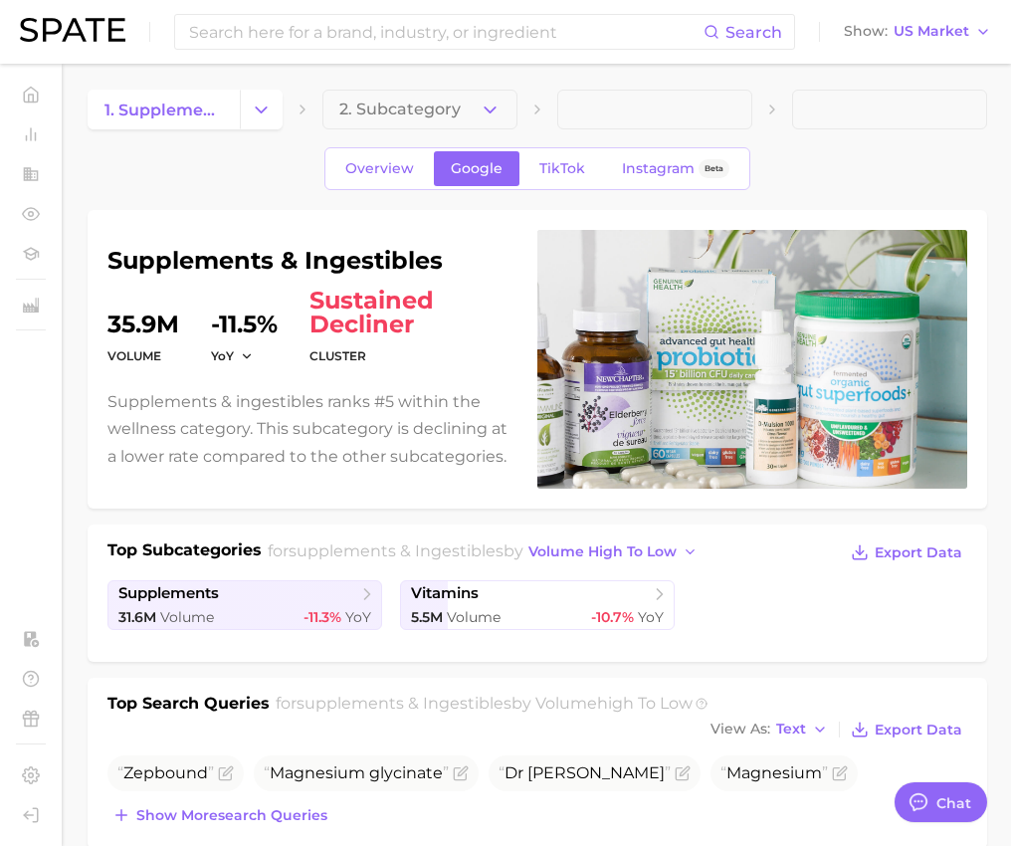
scroll to position [0, 0]
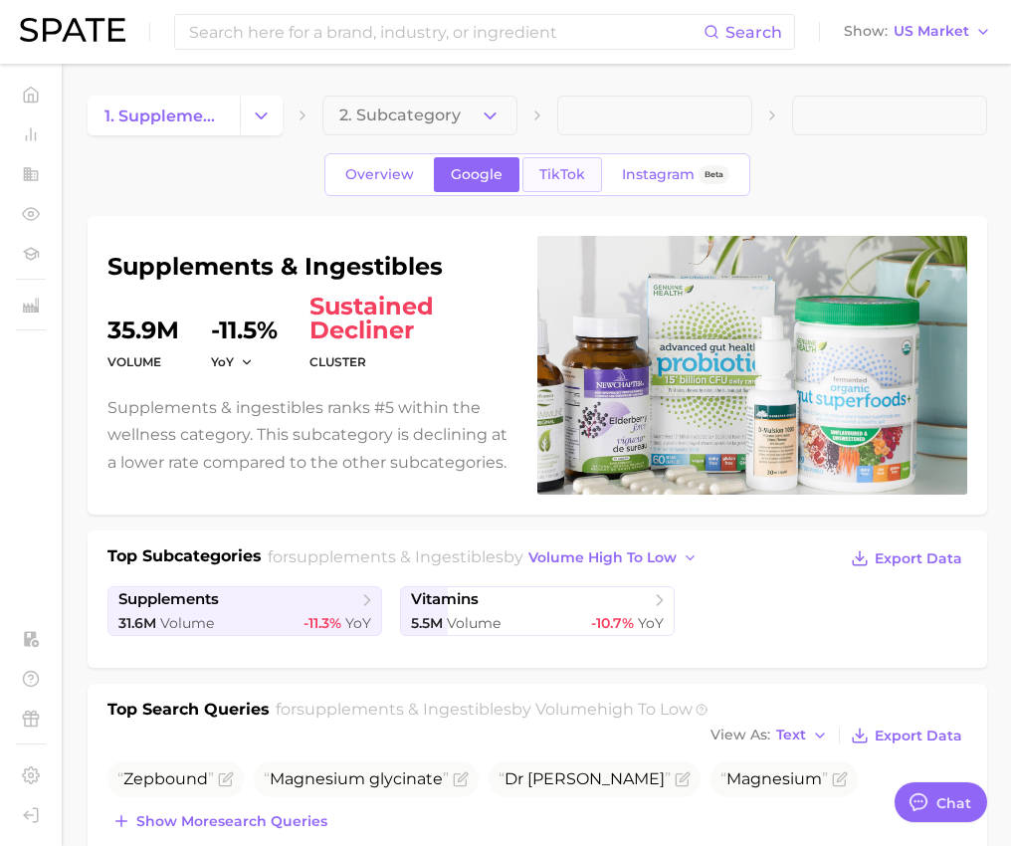
click at [575, 176] on span "TikTok" at bounding box center [562, 174] width 46 height 17
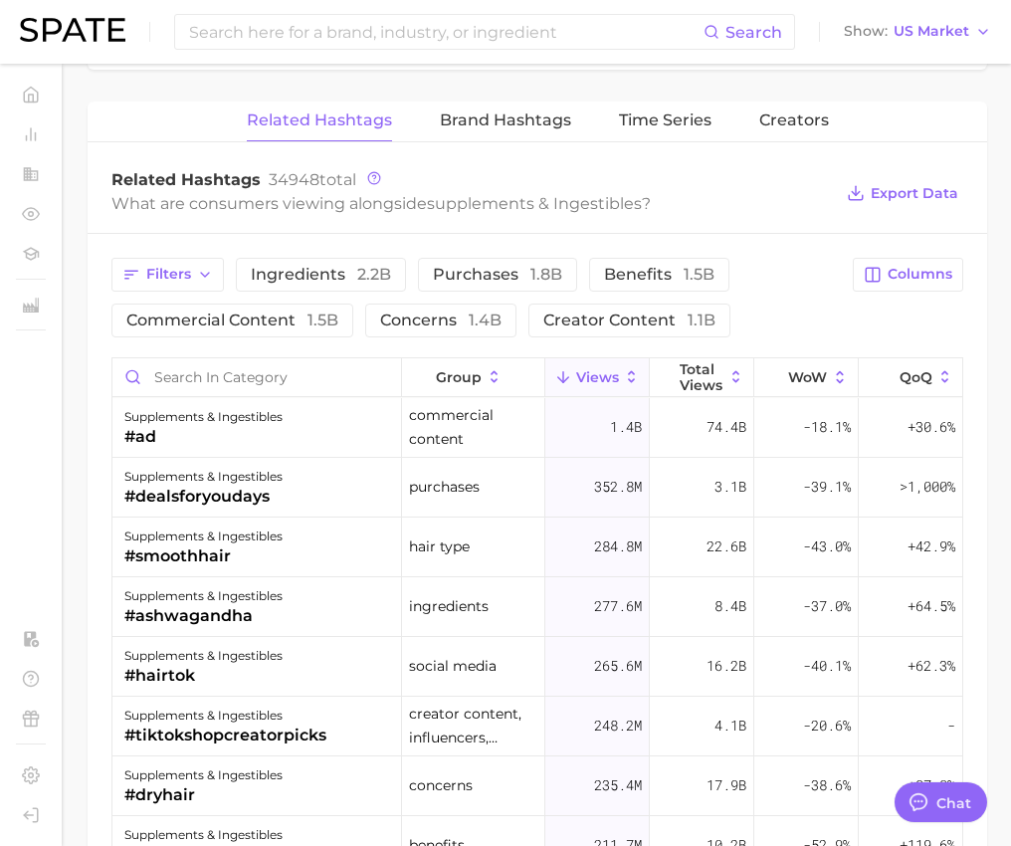
scroll to position [1326, 0]
click at [880, 271] on icon "button" at bounding box center [873, 276] width 14 height 14
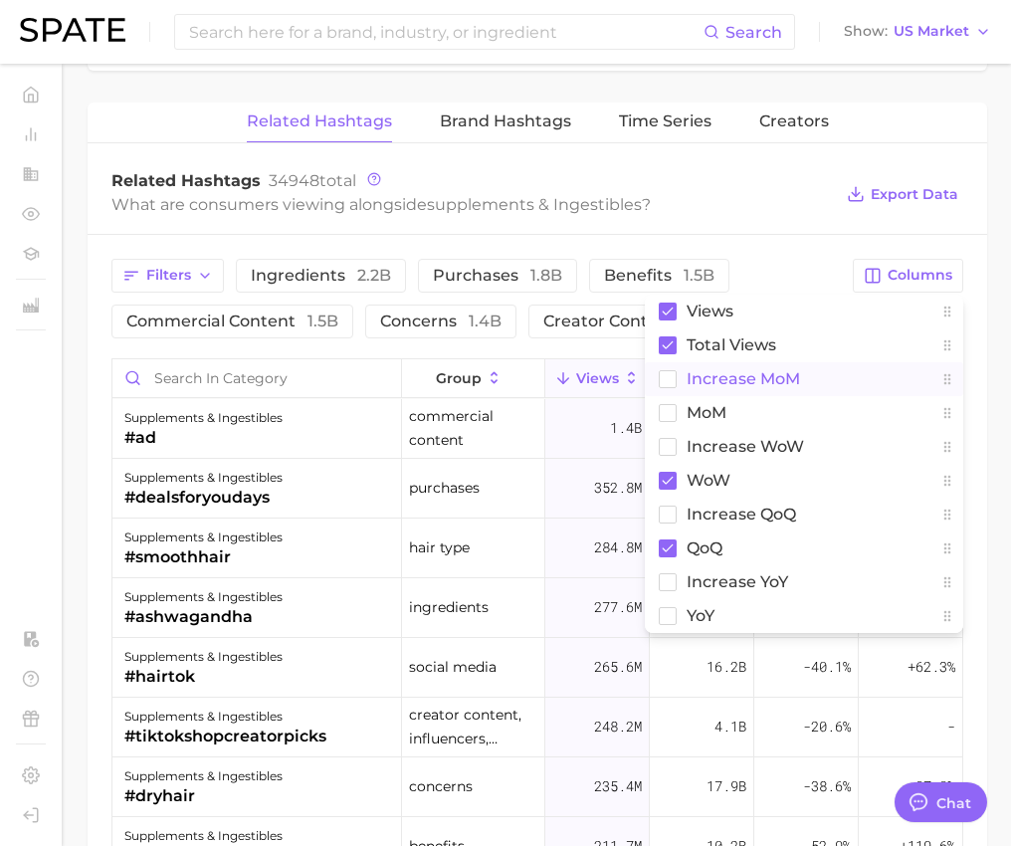
click at [666, 371] on rect at bounding box center [668, 378] width 17 height 17
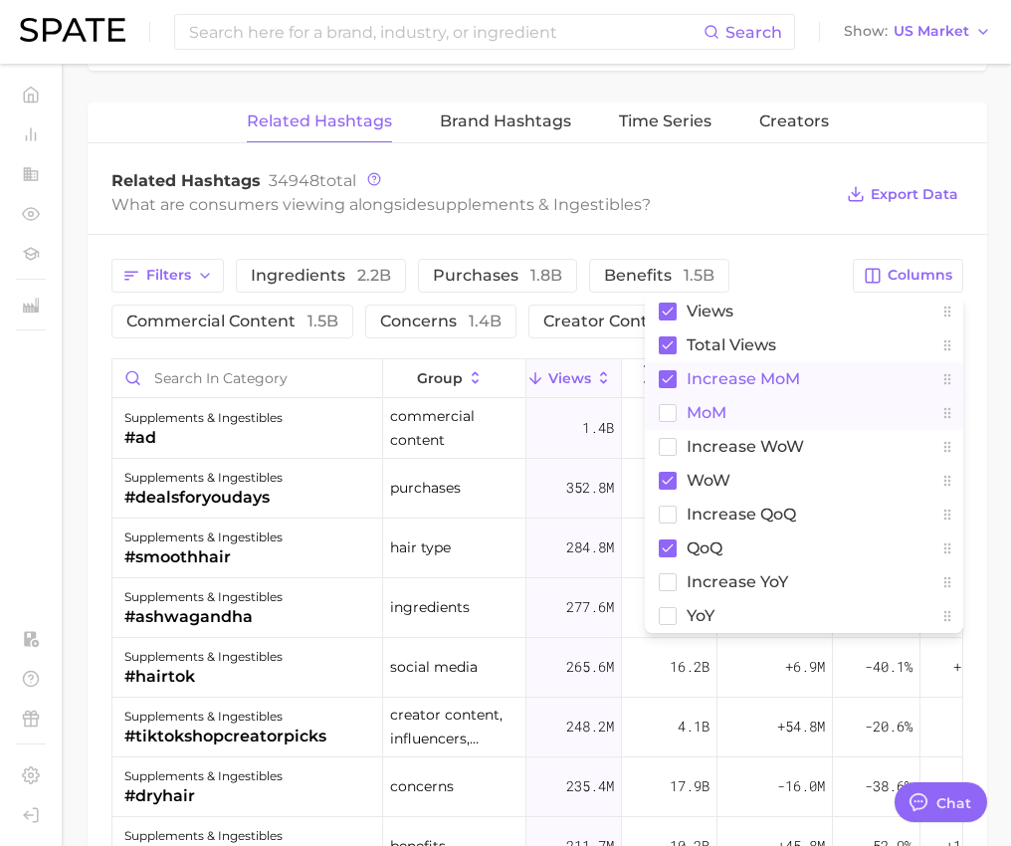
click at [665, 404] on rect at bounding box center [668, 412] width 17 height 17
click at [665, 439] on rect at bounding box center [668, 446] width 17 height 17
click at [668, 506] on rect at bounding box center [668, 514] width 17 height 17
click at [668, 575] on rect at bounding box center [668, 581] width 17 height 17
click at [668, 609] on rect at bounding box center [668, 615] width 17 height 17
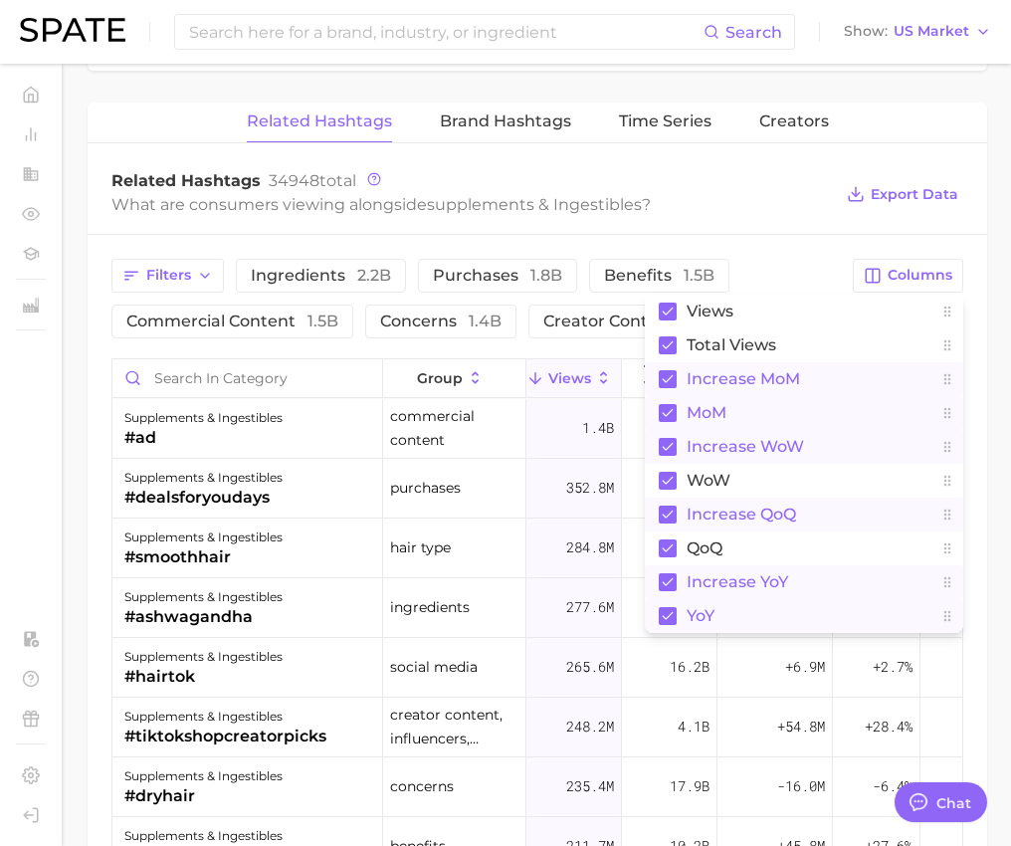
click at [828, 206] on div "What are consumers viewing alongside supplements & ingestibles ?" at bounding box center [471, 204] width 721 height 27
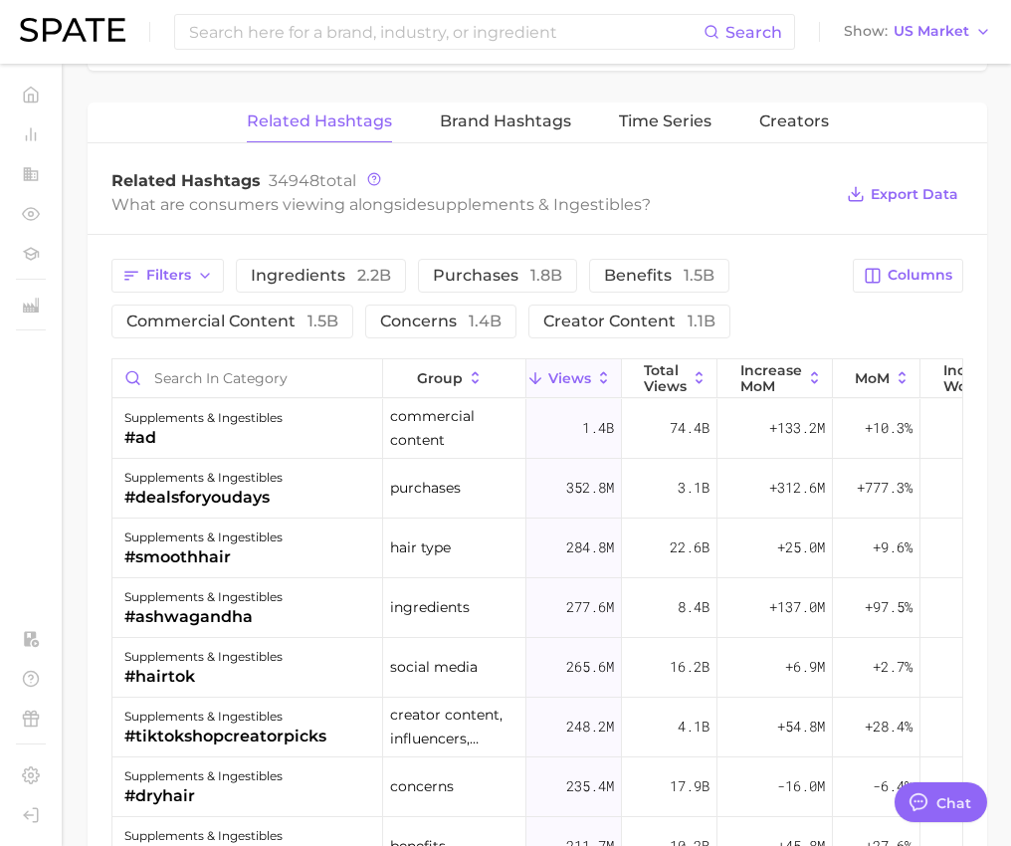
click at [920, 172] on span "Export Data" at bounding box center [902, 194] width 121 height 47
click at [920, 186] on span "Export Data" at bounding box center [915, 194] width 88 height 17
click at [772, 177] on div "Related Hashtags 34948 total" at bounding box center [471, 181] width 721 height 20
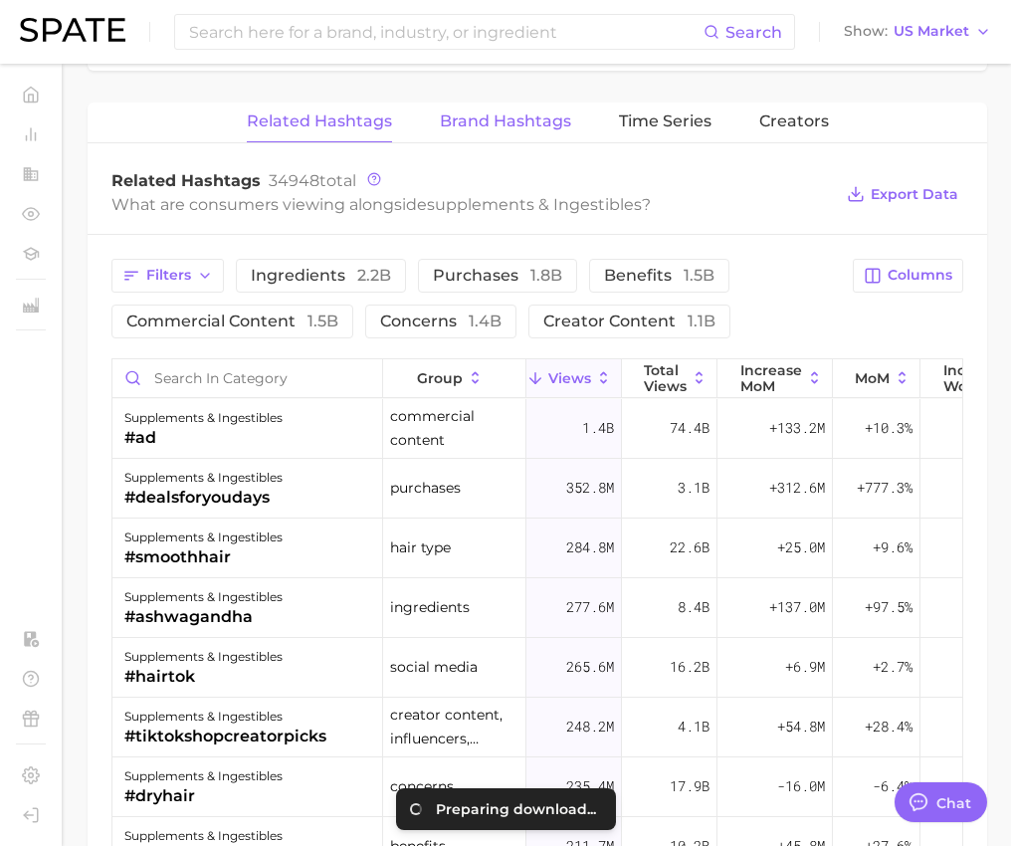
click at [487, 118] on span "Brand Hashtags" at bounding box center [505, 121] width 131 height 18
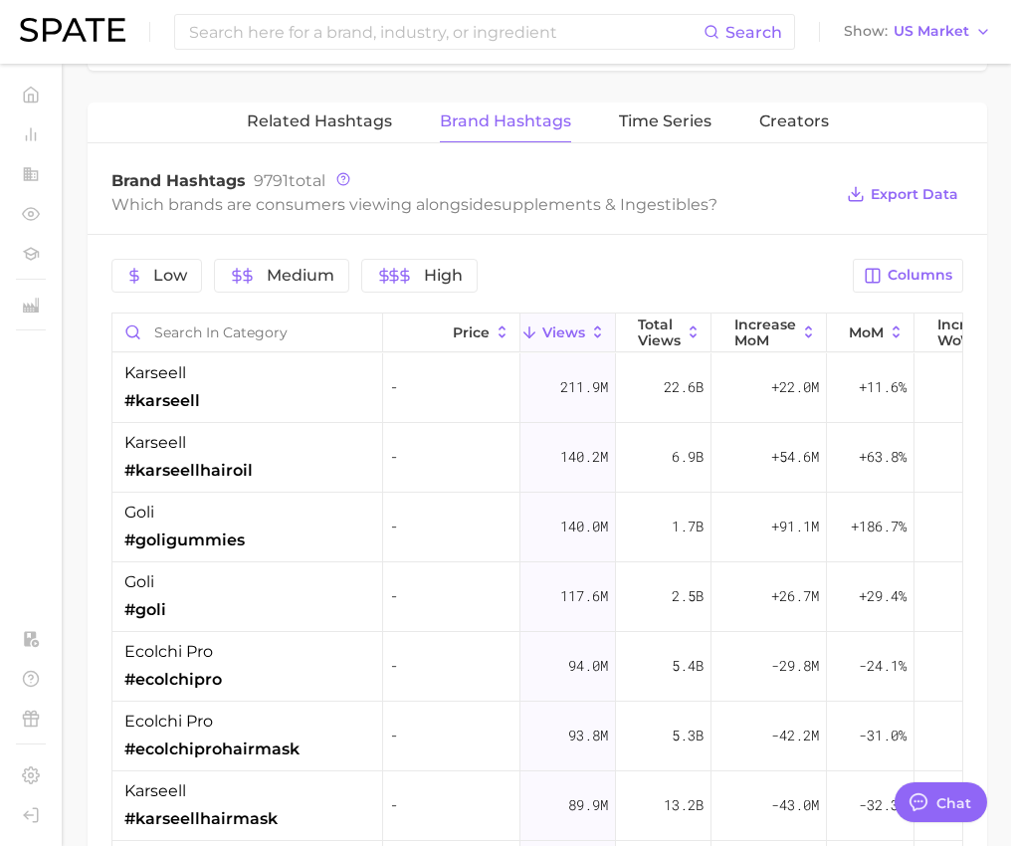
click at [986, 248] on div "Low Medium High Columns Price Views Total Views increase MoM MoM Increase WoW W…" at bounding box center [538, 709] width 900 height 948
click at [898, 278] on span "Columns" at bounding box center [920, 275] width 65 height 17
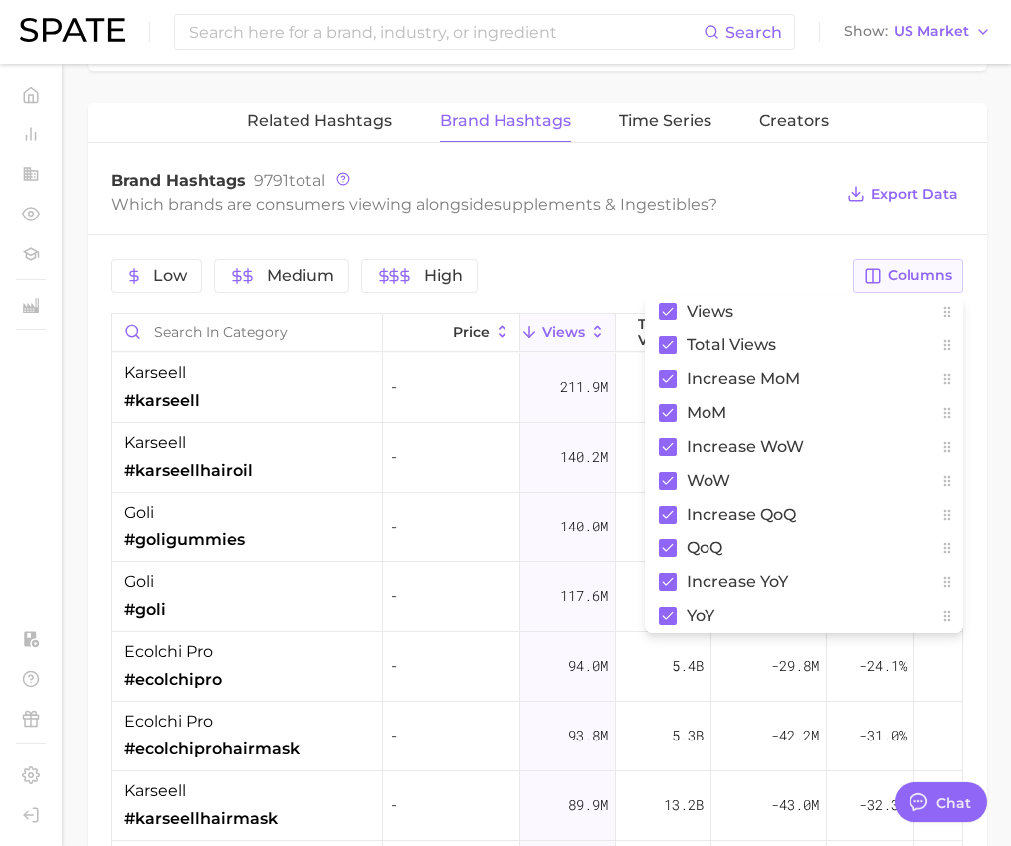
click at [896, 274] on span "Columns" at bounding box center [920, 275] width 65 height 17
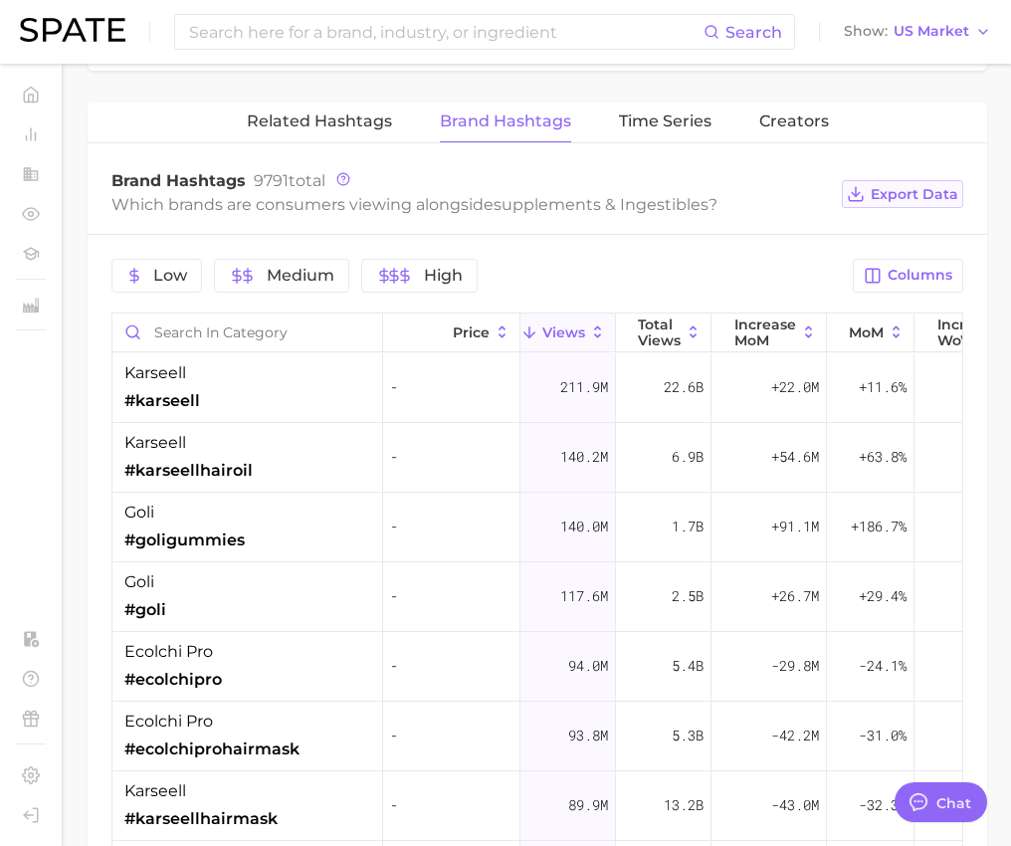
click at [898, 196] on span "Export Data" at bounding box center [915, 194] width 88 height 17
click at [956, 120] on div "Related Hashtags Brand Hashtags Time Series Creators" at bounding box center [538, 123] width 900 height 40
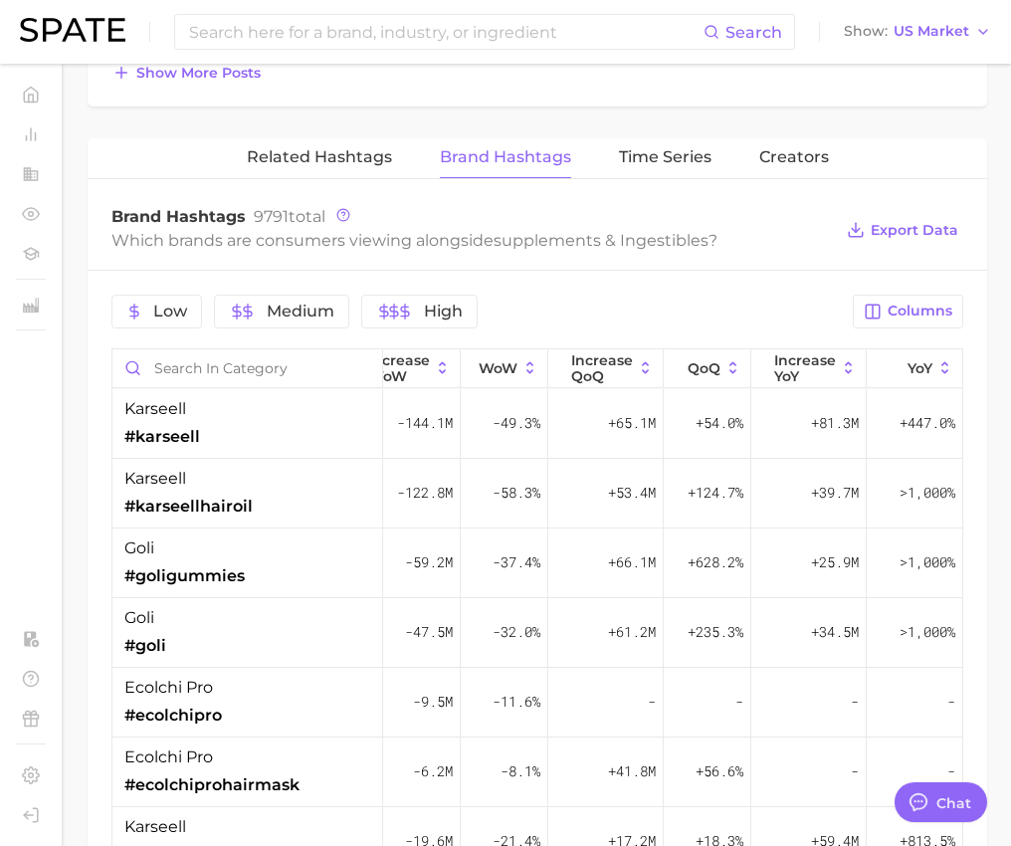
scroll to position [1272, 0]
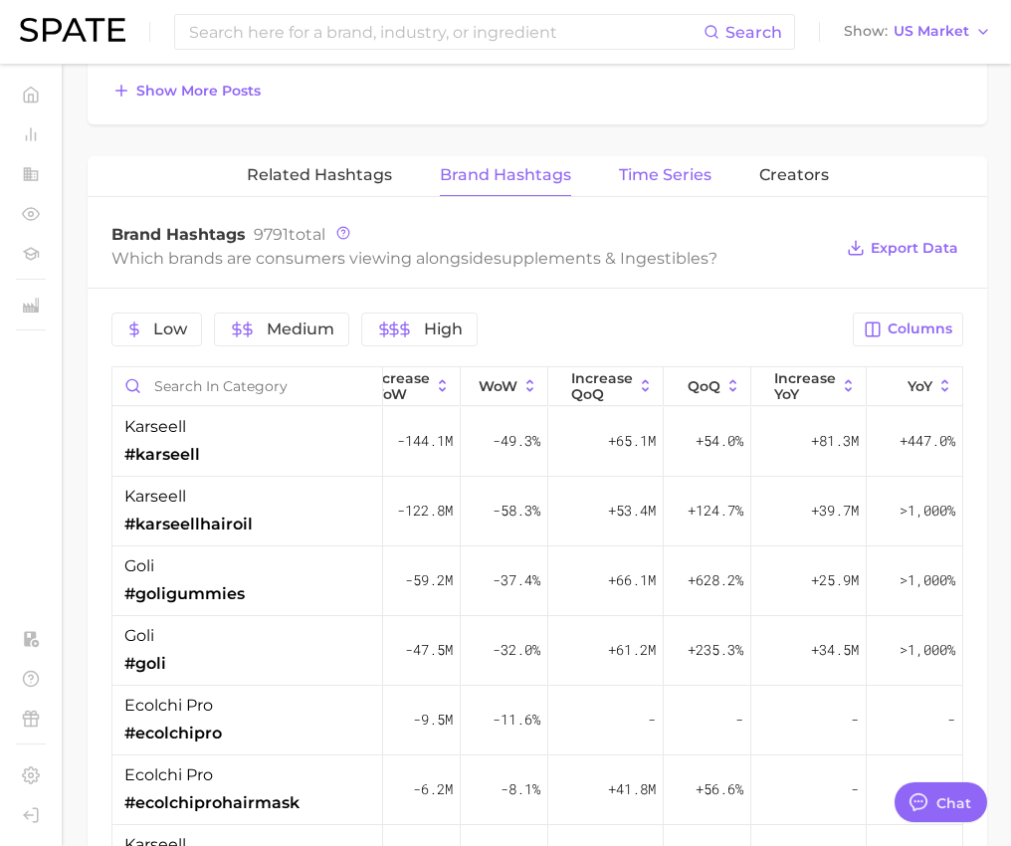
click at [670, 176] on span "Time Series" at bounding box center [665, 175] width 93 height 18
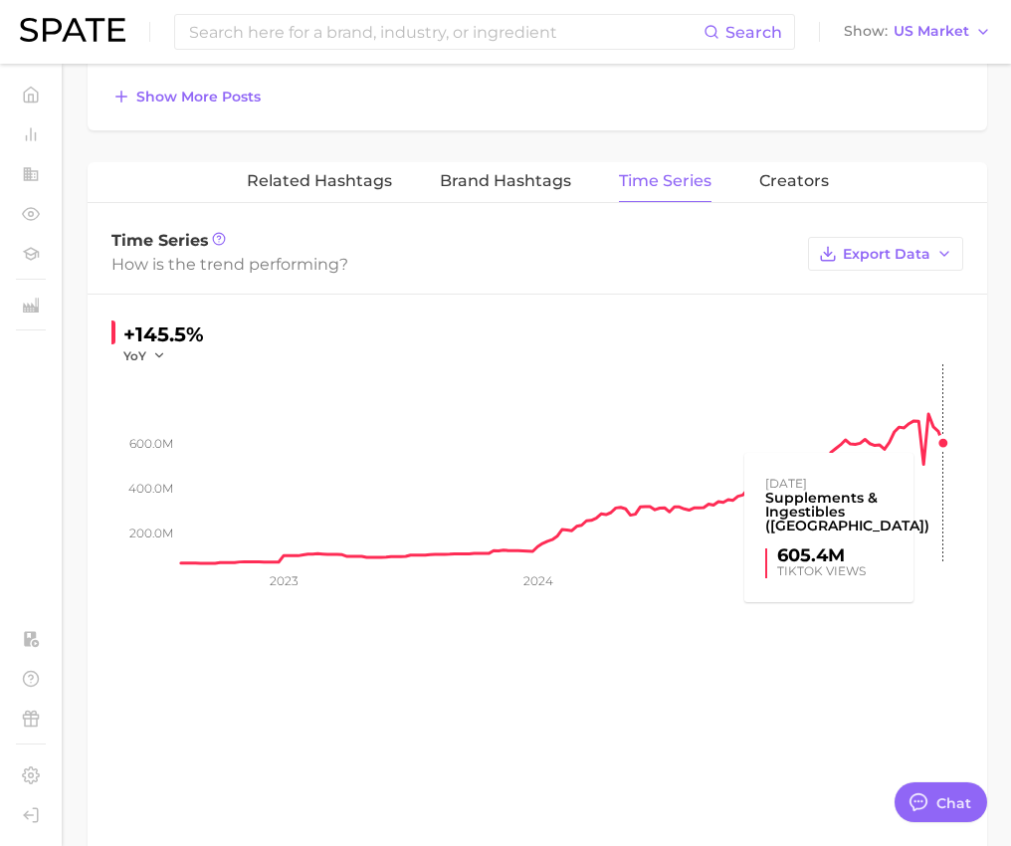
scroll to position [1264, 0]
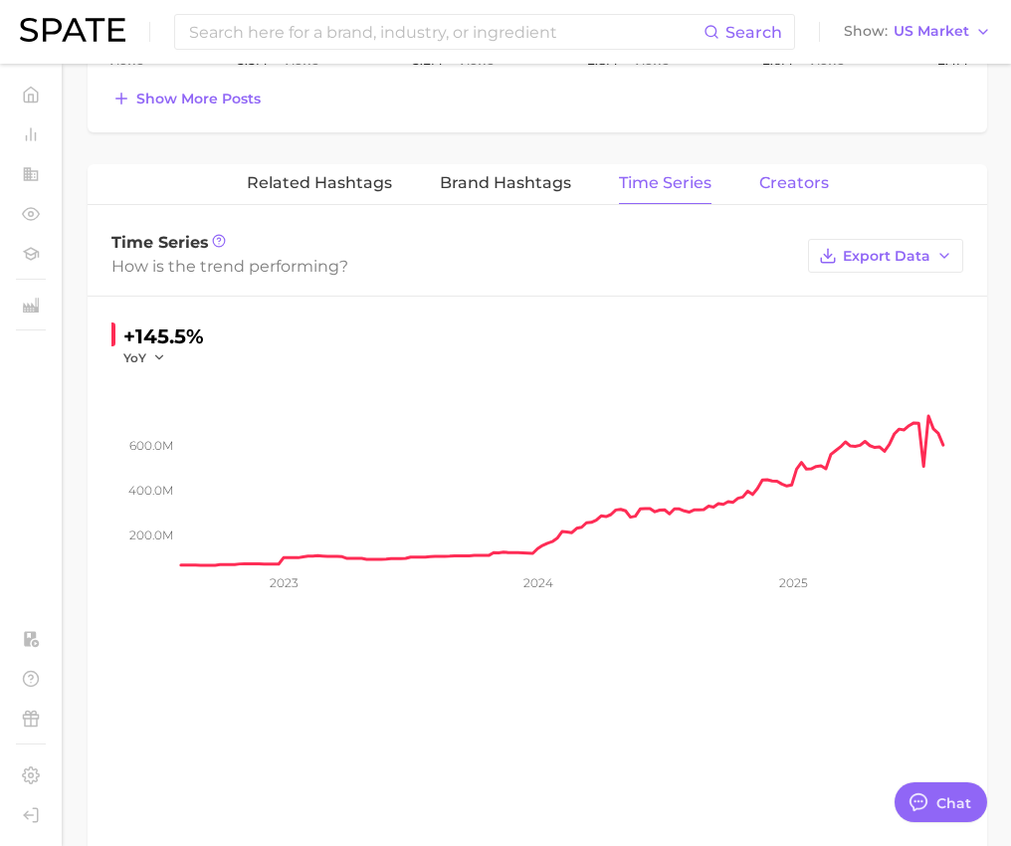
click at [793, 178] on span "Creators" at bounding box center [794, 183] width 70 height 18
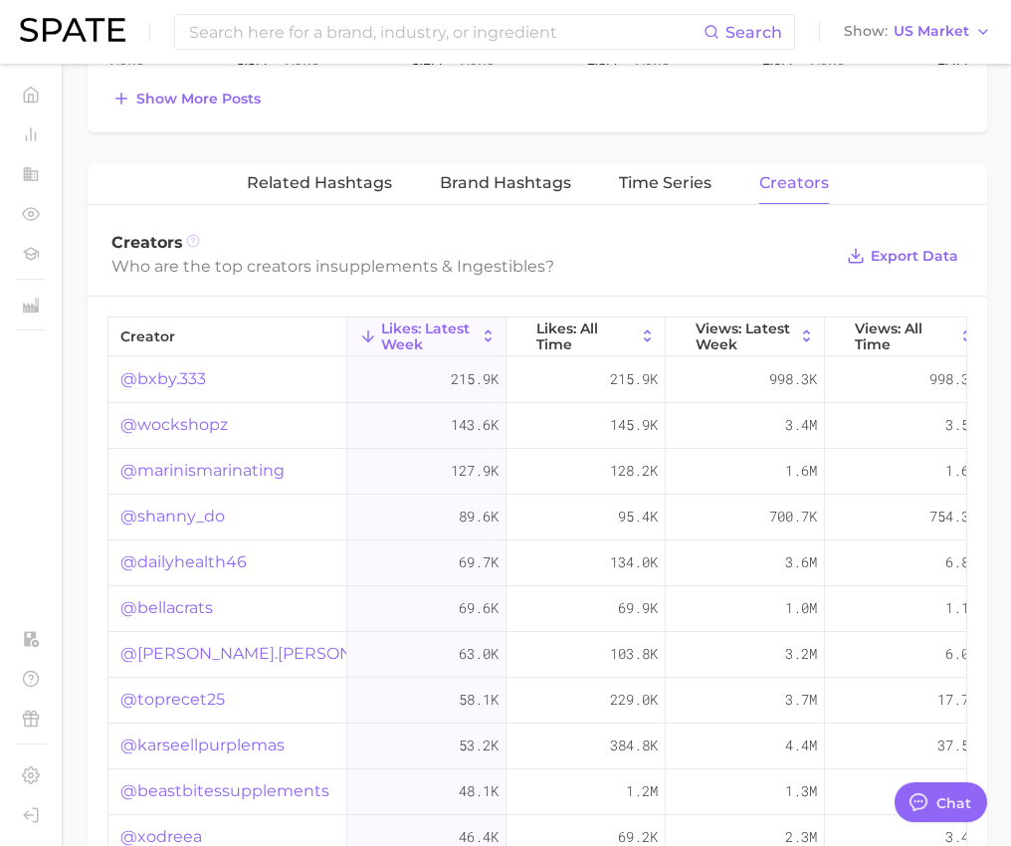
click at [189, 239] on icon at bounding box center [193, 241] width 14 height 14
click at [195, 238] on icon at bounding box center [193, 241] width 14 height 14
click at [186, 238] on icon at bounding box center [193, 241] width 14 height 14
click at [982, 280] on div "Creators Who are the top creators in supplements & ingestibles ? Export Data" at bounding box center [538, 257] width 900 height 80
click at [190, 240] on icon at bounding box center [193, 241] width 14 height 14
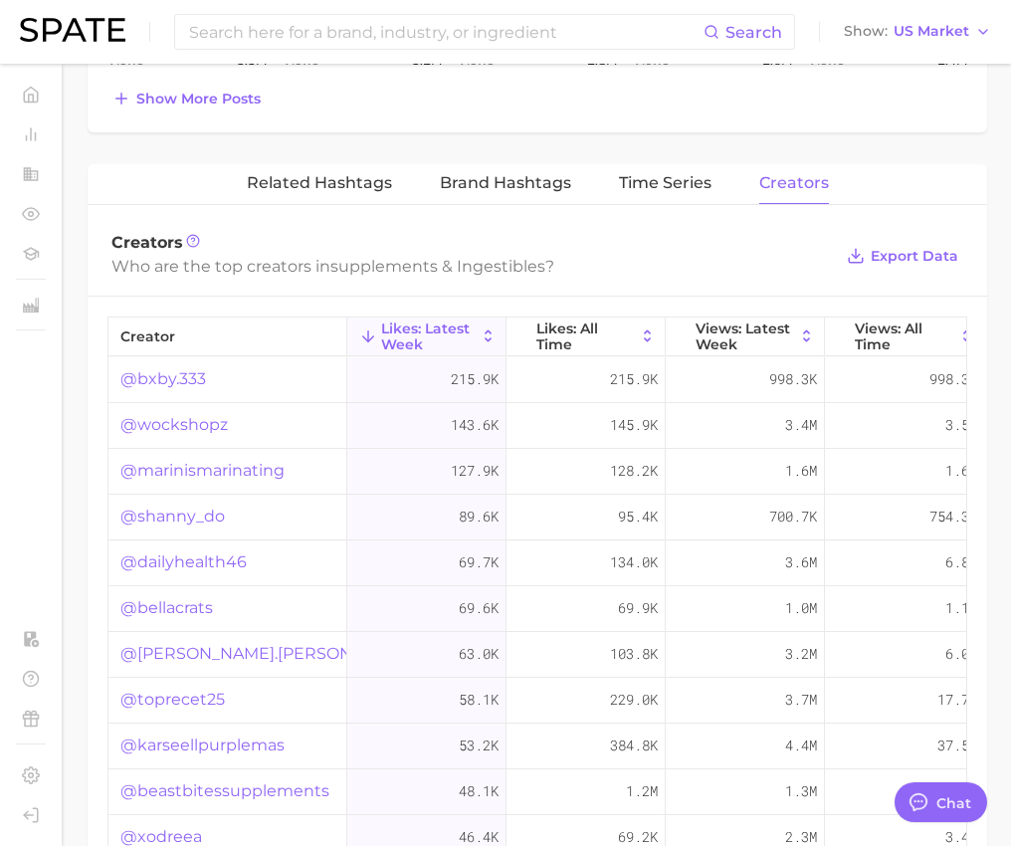
click at [383, 257] on span "supplements & ingestibles" at bounding box center [437, 266] width 215 height 19
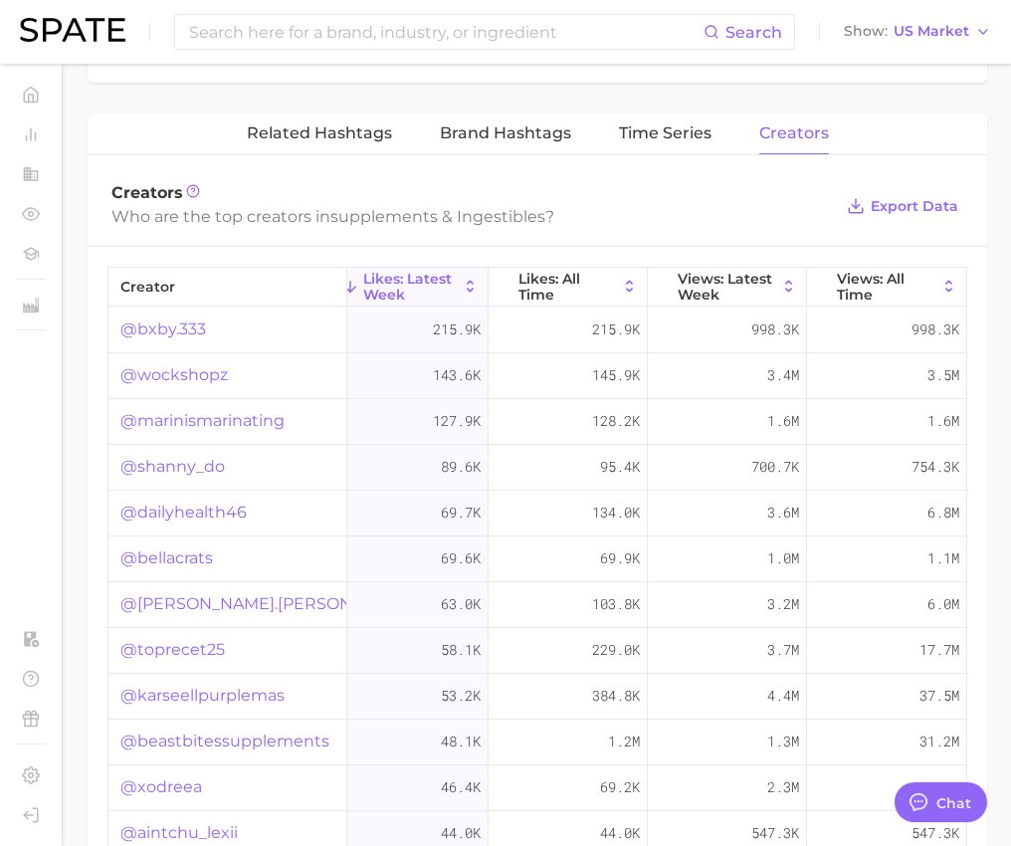
scroll to position [1326, 0]
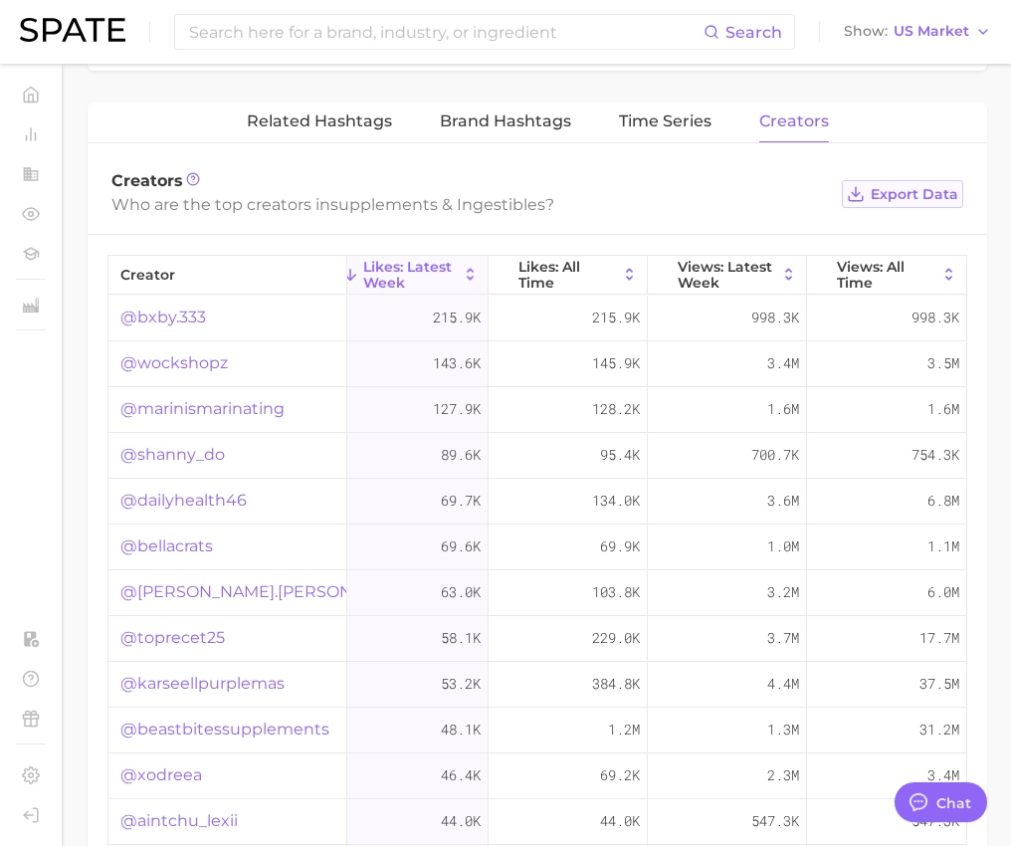
click at [896, 186] on span "Export Data" at bounding box center [915, 194] width 88 height 17
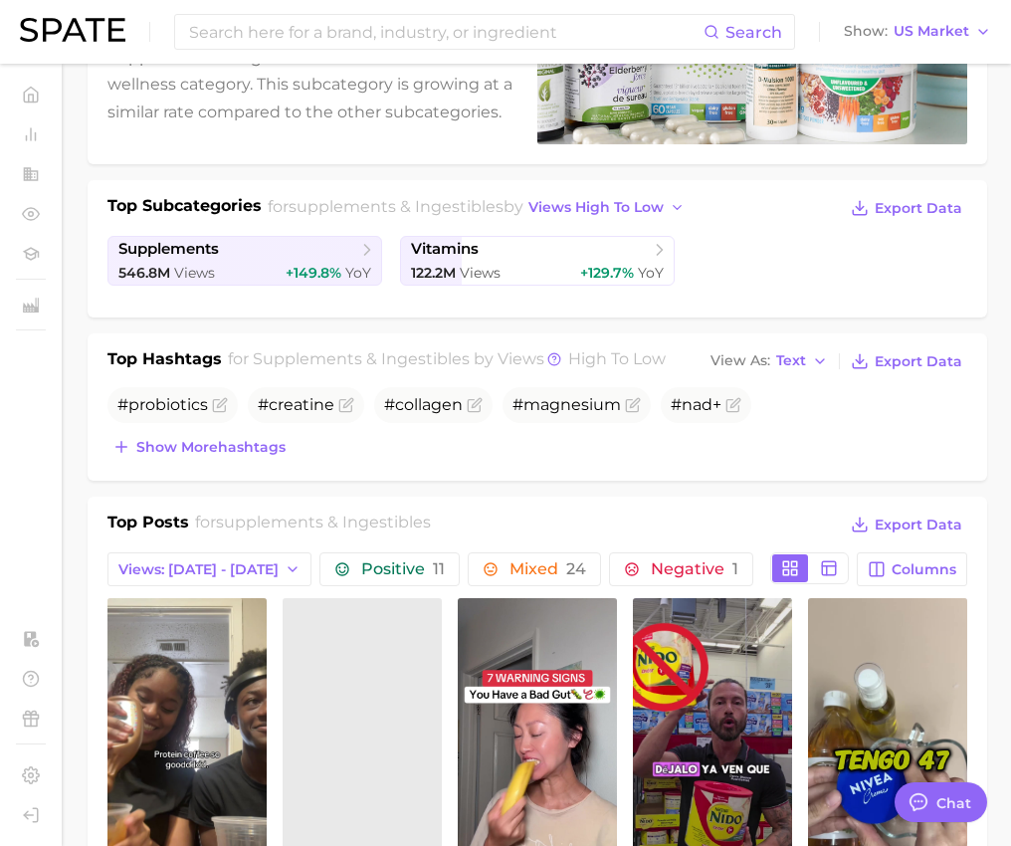
scroll to position [0, 0]
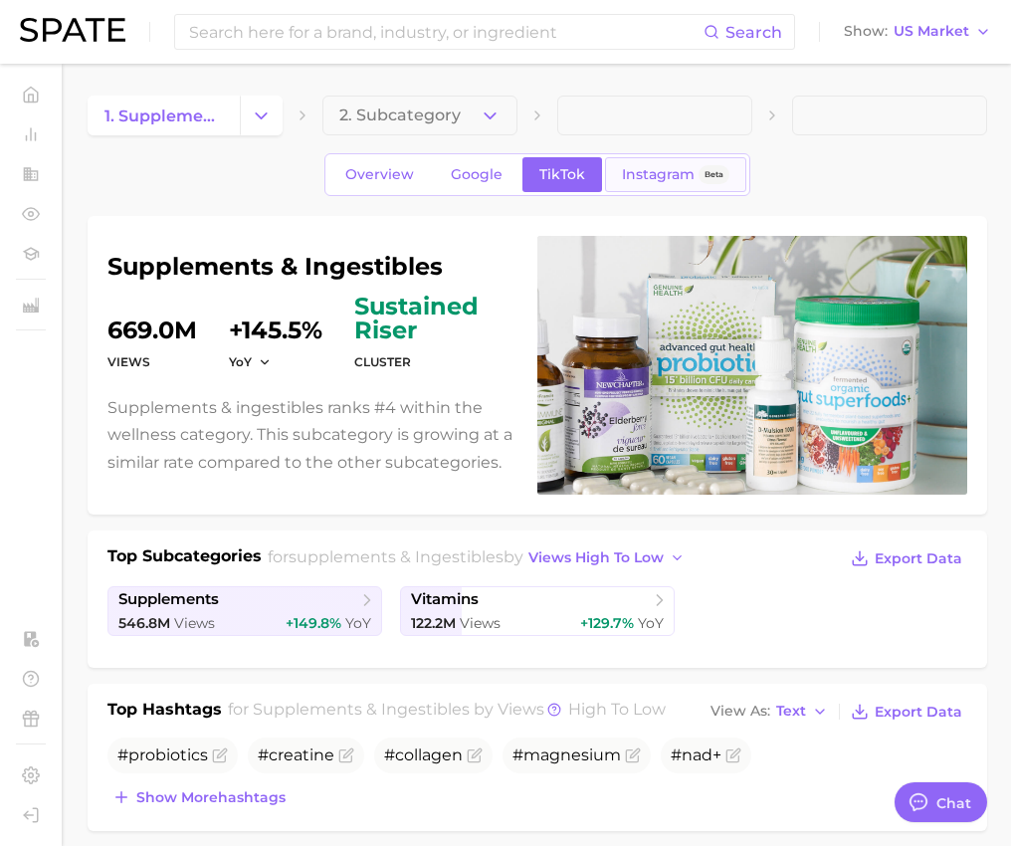
click at [642, 162] on link "Instagram Beta" at bounding box center [675, 174] width 141 height 35
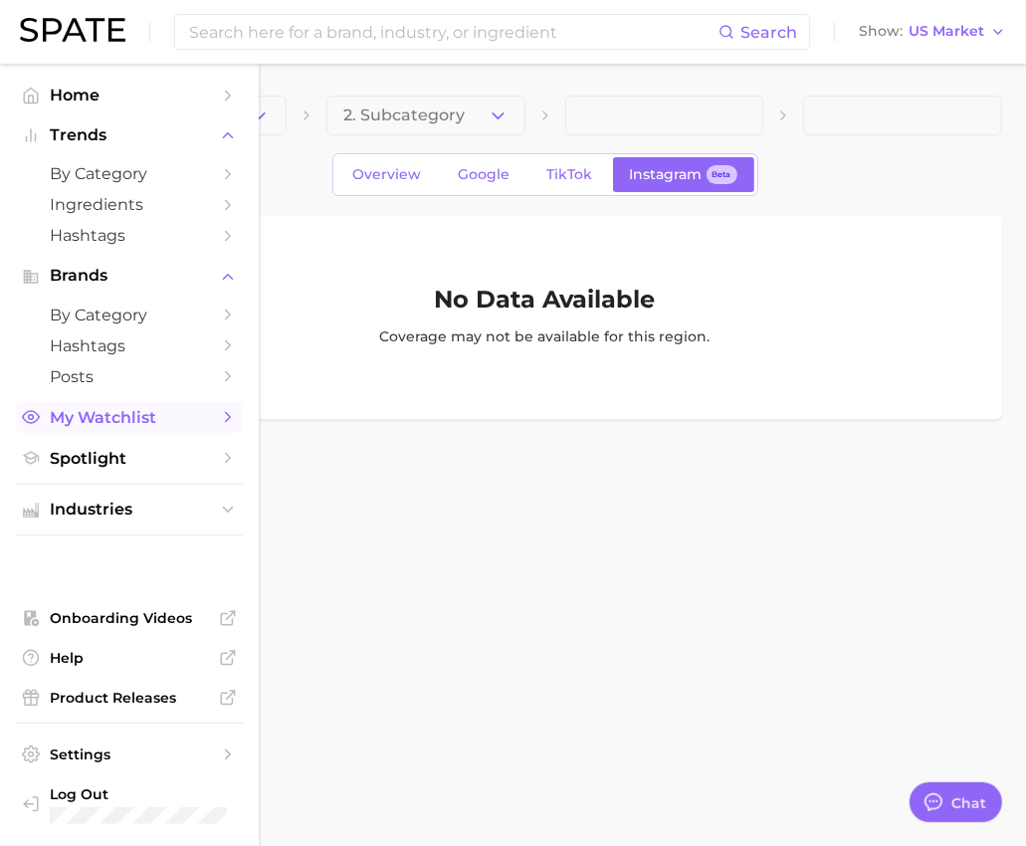
click at [83, 427] on span "My Watchlist" at bounding box center [129, 417] width 159 height 19
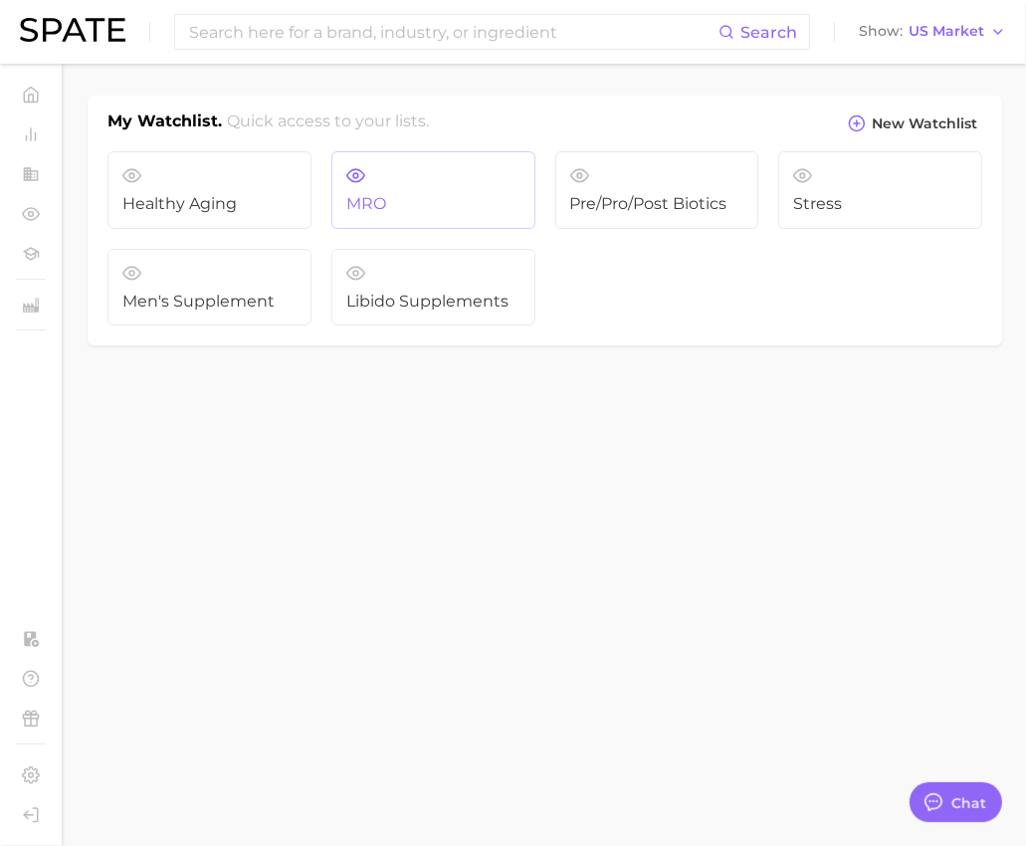
click at [415, 188] on link "MRO" at bounding box center [433, 190] width 204 height 78
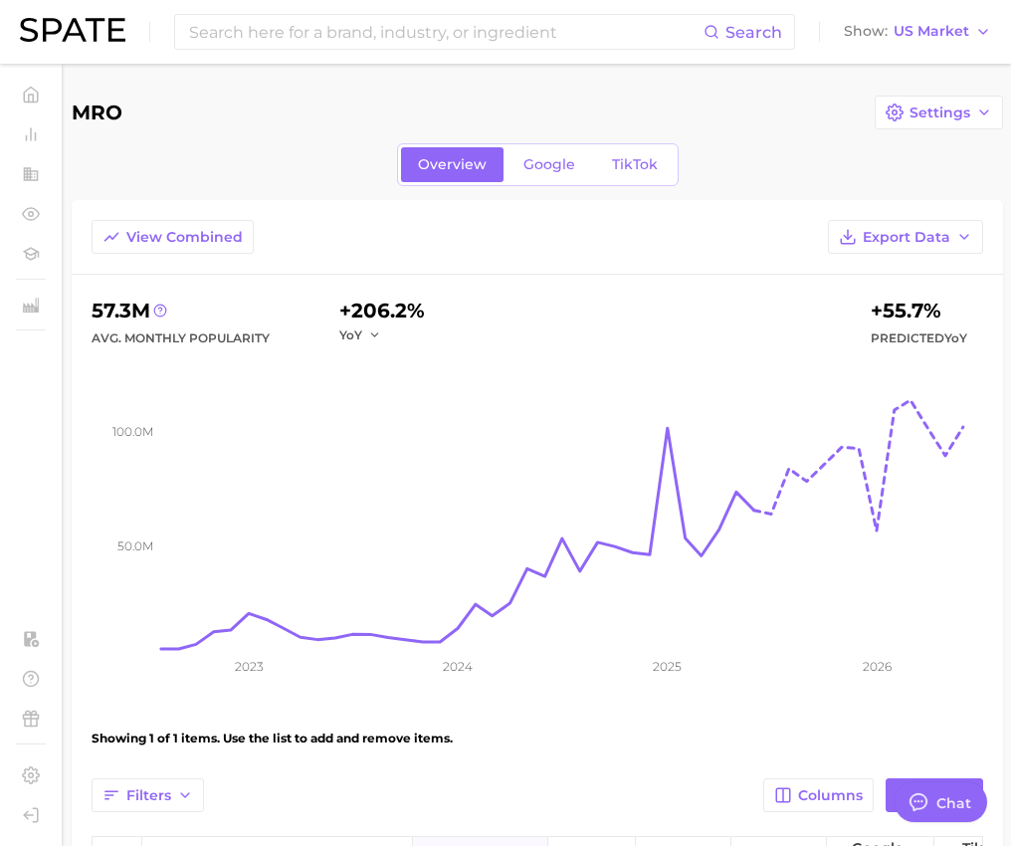
click at [519, 252] on div "View Combined Export Data" at bounding box center [538, 247] width 932 height 55
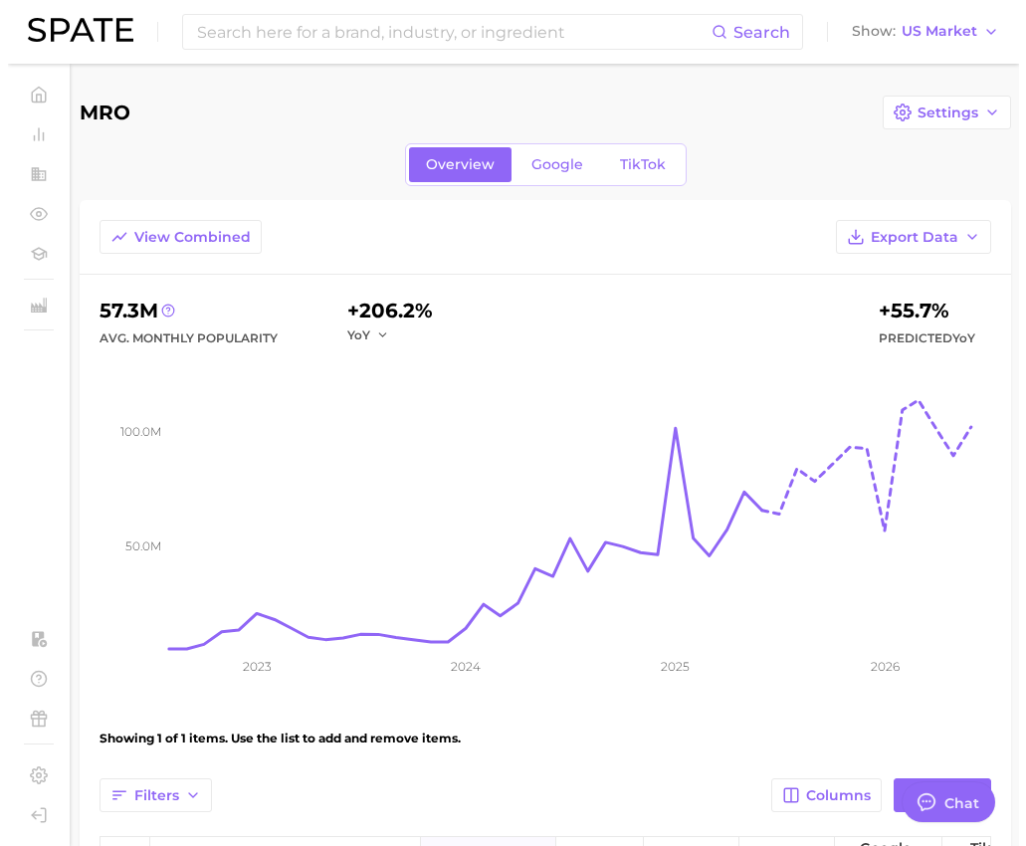
scroll to position [265, 0]
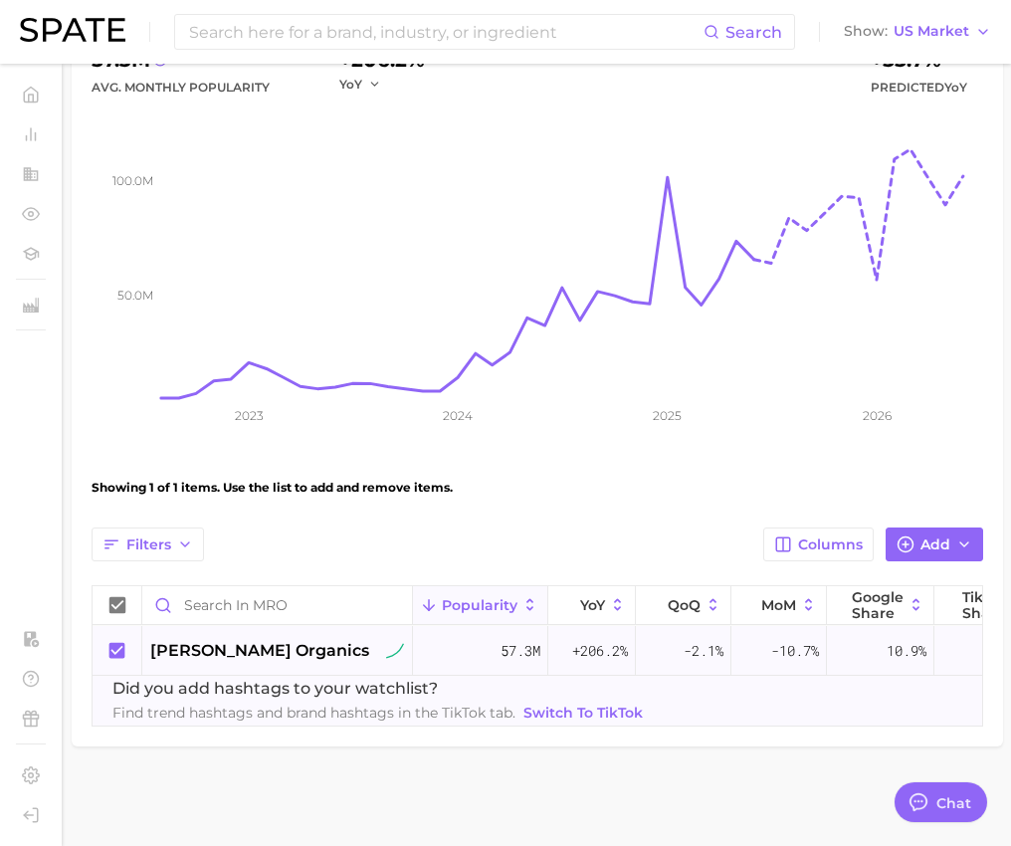
click at [193, 639] on span "mary ruth organics" at bounding box center [259, 651] width 219 height 24
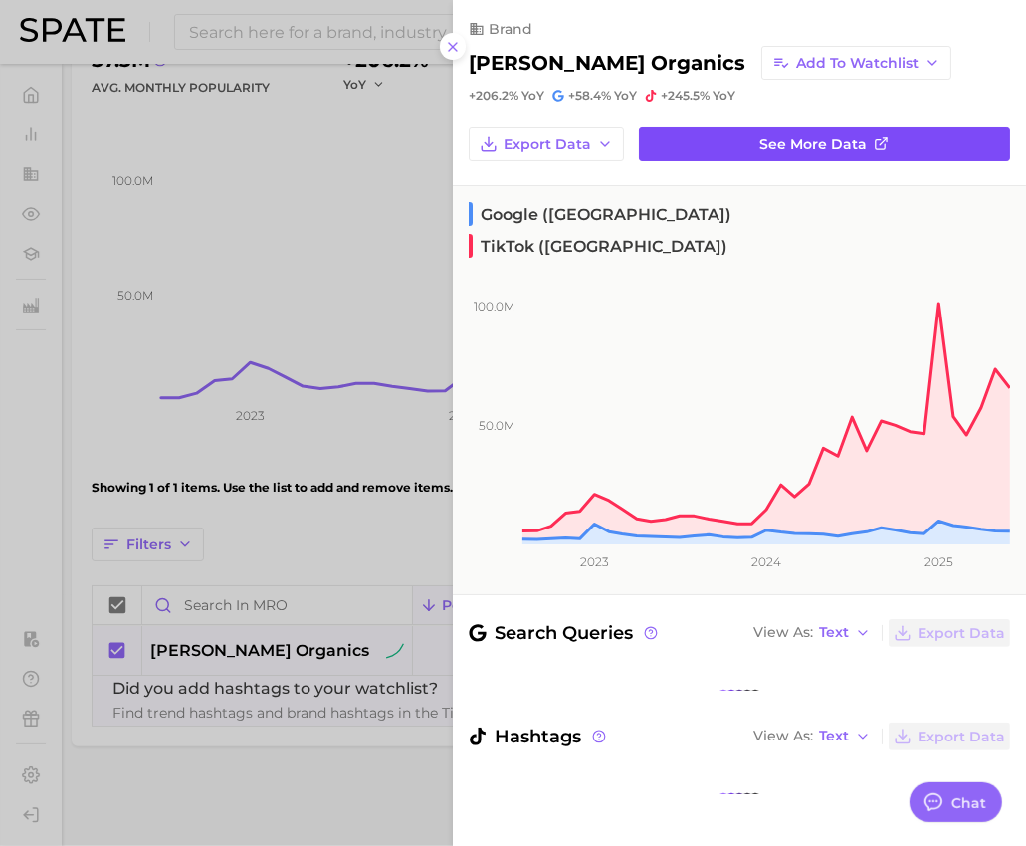
click at [816, 142] on span "See more data" at bounding box center [813, 144] width 107 height 17
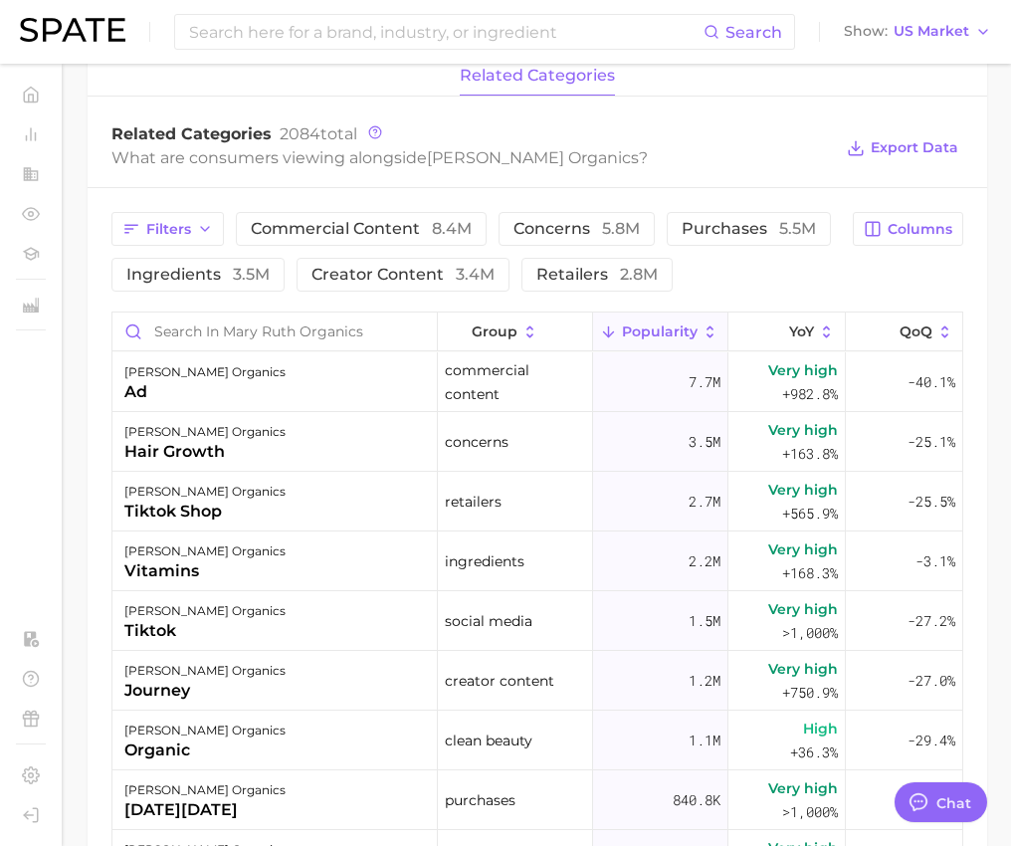
scroll to position [849, 0]
click at [926, 212] on button "Columns" at bounding box center [908, 228] width 110 height 34
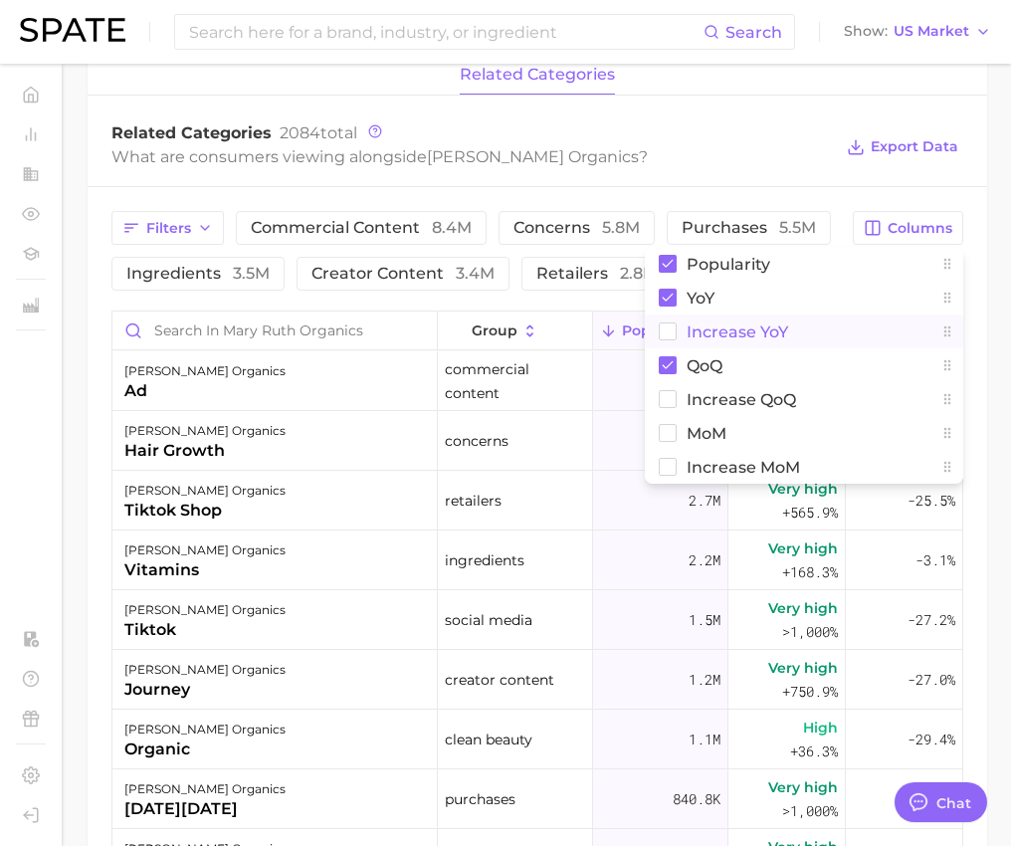
click at [678, 333] on button "Increase YoY" at bounding box center [804, 332] width 318 height 34
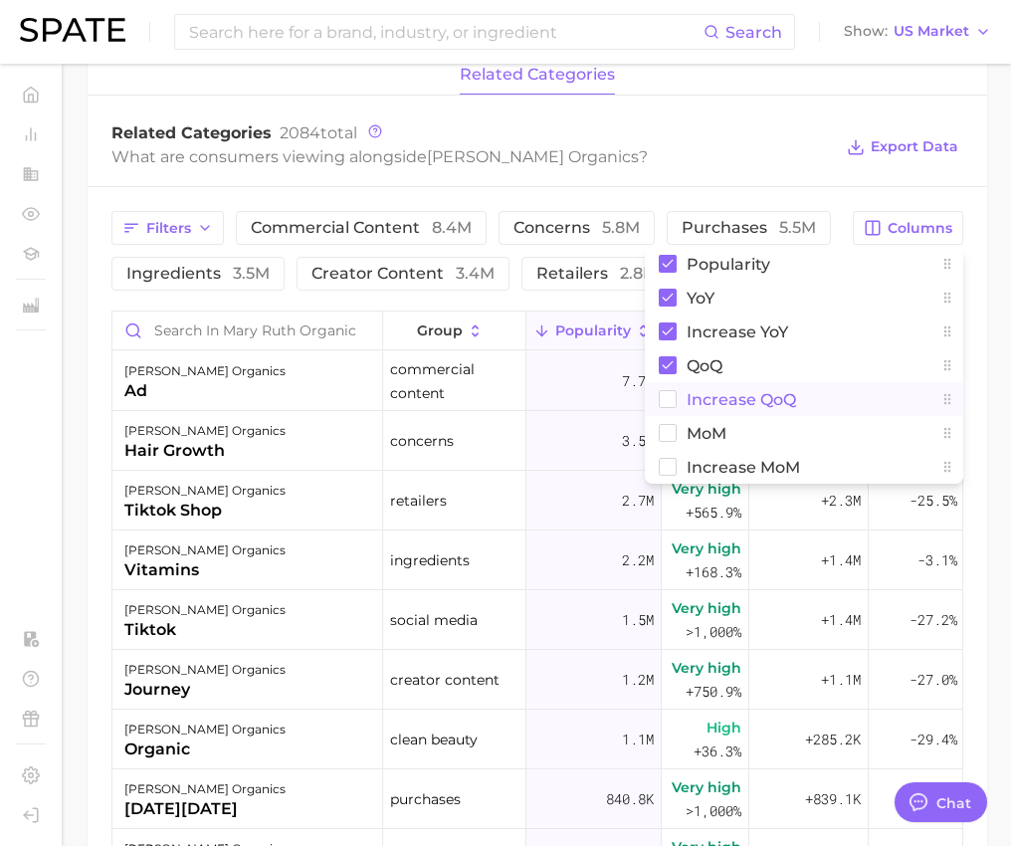
click at [672, 406] on rect at bounding box center [668, 399] width 17 height 17
click at [671, 427] on rect at bounding box center [668, 433] width 17 height 17
click at [671, 457] on button "Increase MoM" at bounding box center [804, 467] width 318 height 34
drag, startPoint x: 948, startPoint y: 340, endPoint x: 946, endPoint y: 292, distance: 48.8
drag, startPoint x: 946, startPoint y: 292, endPoint x: 946, endPoint y: 328, distance: 36.8
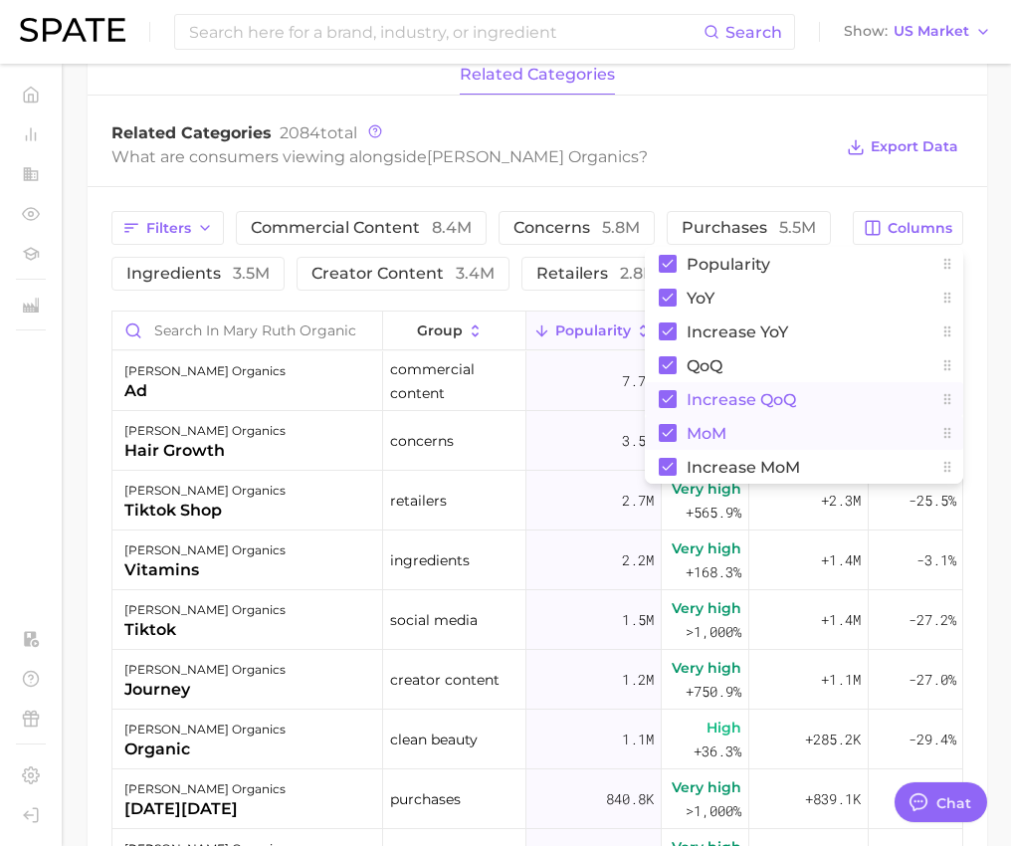
click at [946, 328] on icon at bounding box center [948, 331] width 16 height 16
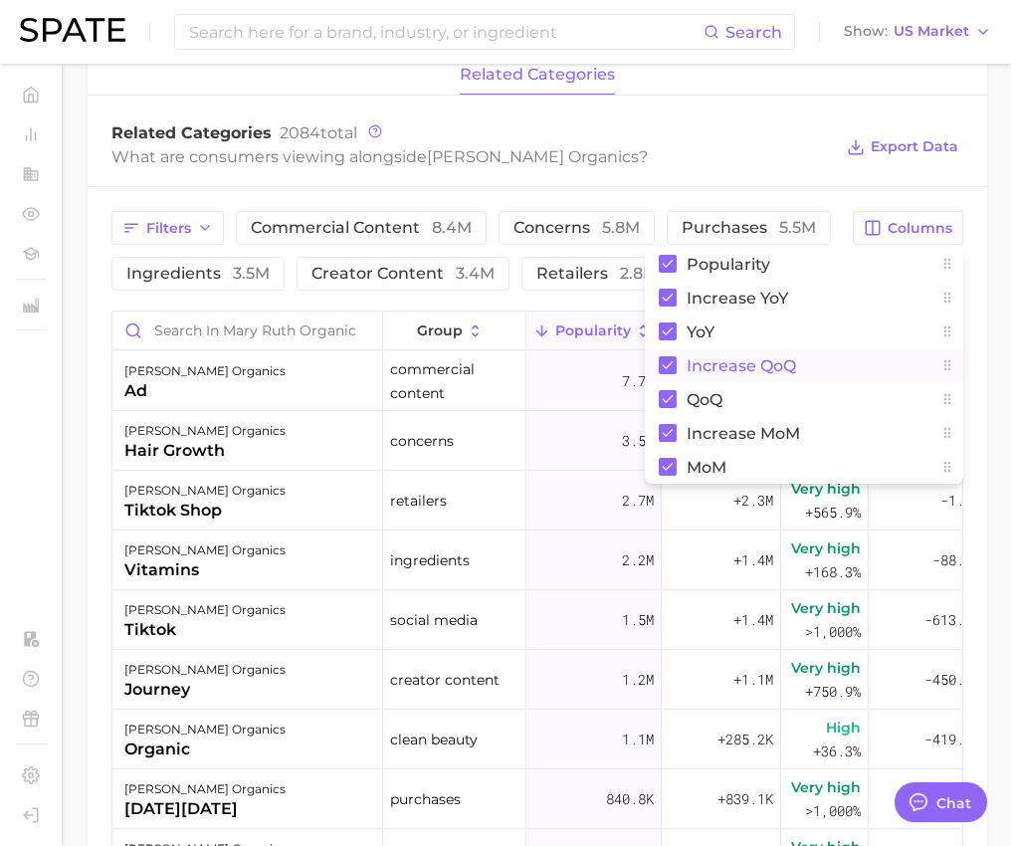
click at [704, 148] on div "What are consumers viewing alongside mary ruth organics ?" at bounding box center [471, 156] width 721 height 27
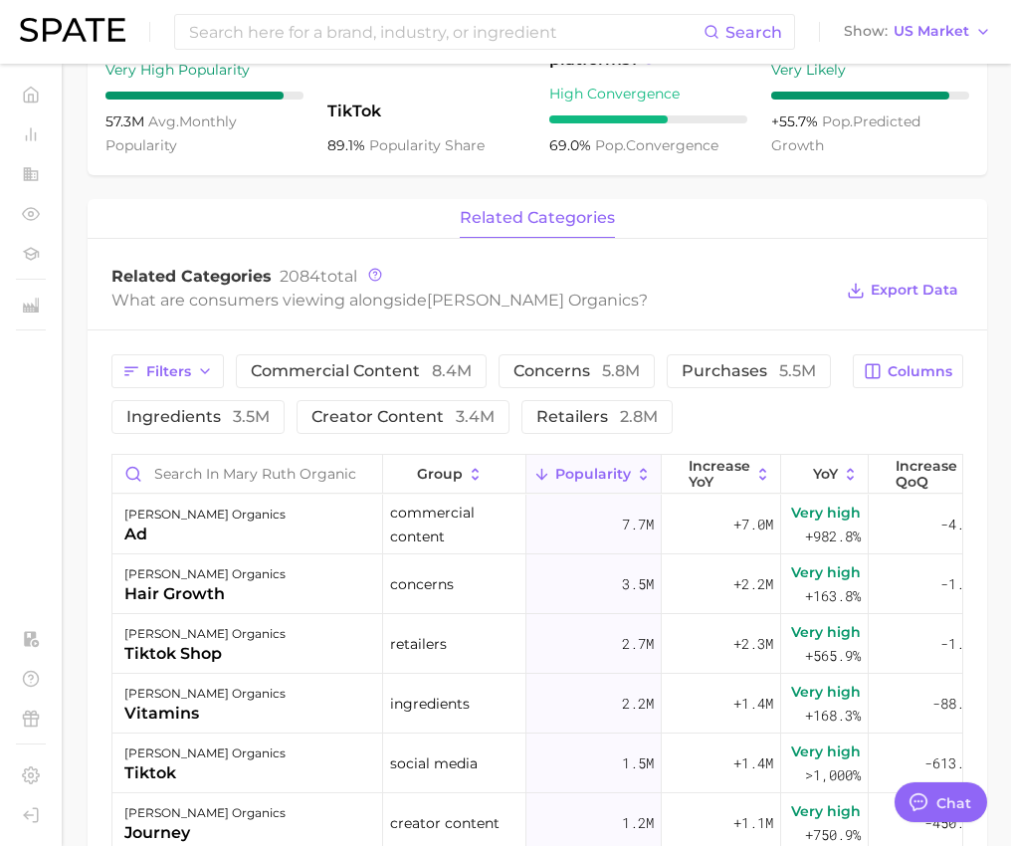
scroll to position [707, 0]
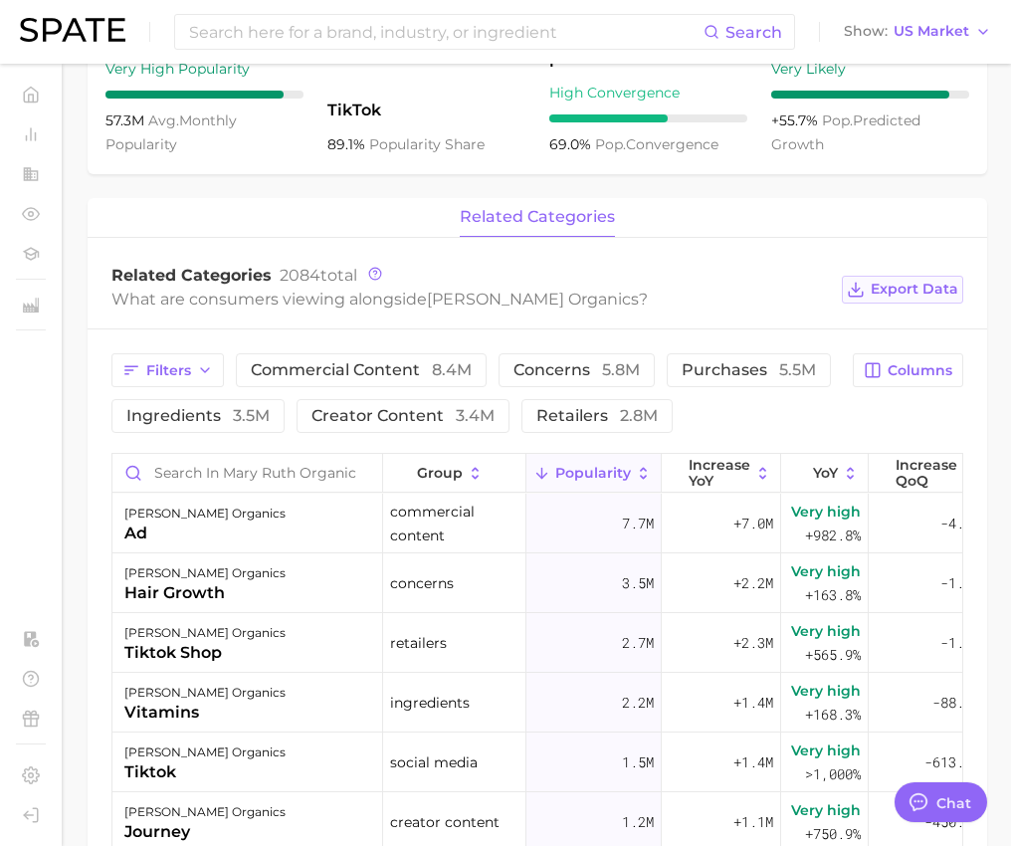
click at [909, 292] on span "Export Data" at bounding box center [915, 289] width 88 height 17
click at [957, 139] on div "+55.7% pop. predicted growth" at bounding box center [870, 132] width 198 height 48
click at [735, 261] on div "Related Categories 2084 total What are consumers viewing alongside mary ruth or…" at bounding box center [538, 290] width 900 height 80
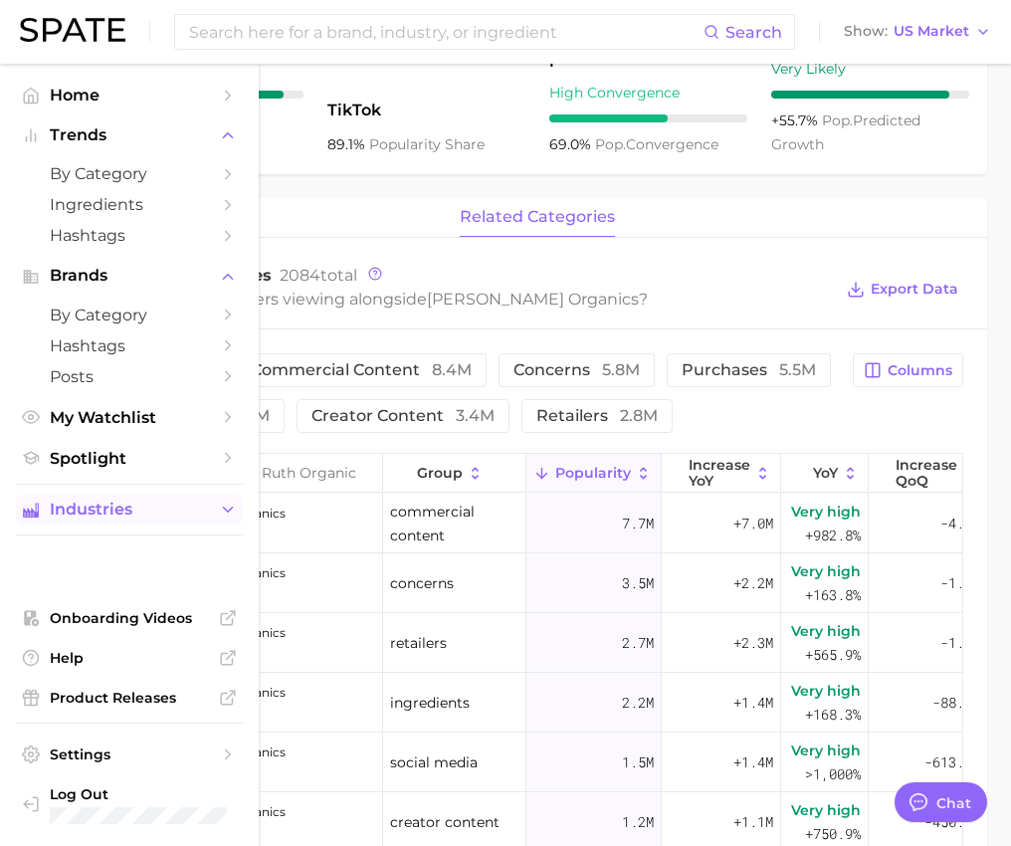
click at [120, 519] on span "Industries" at bounding box center [129, 510] width 159 height 18
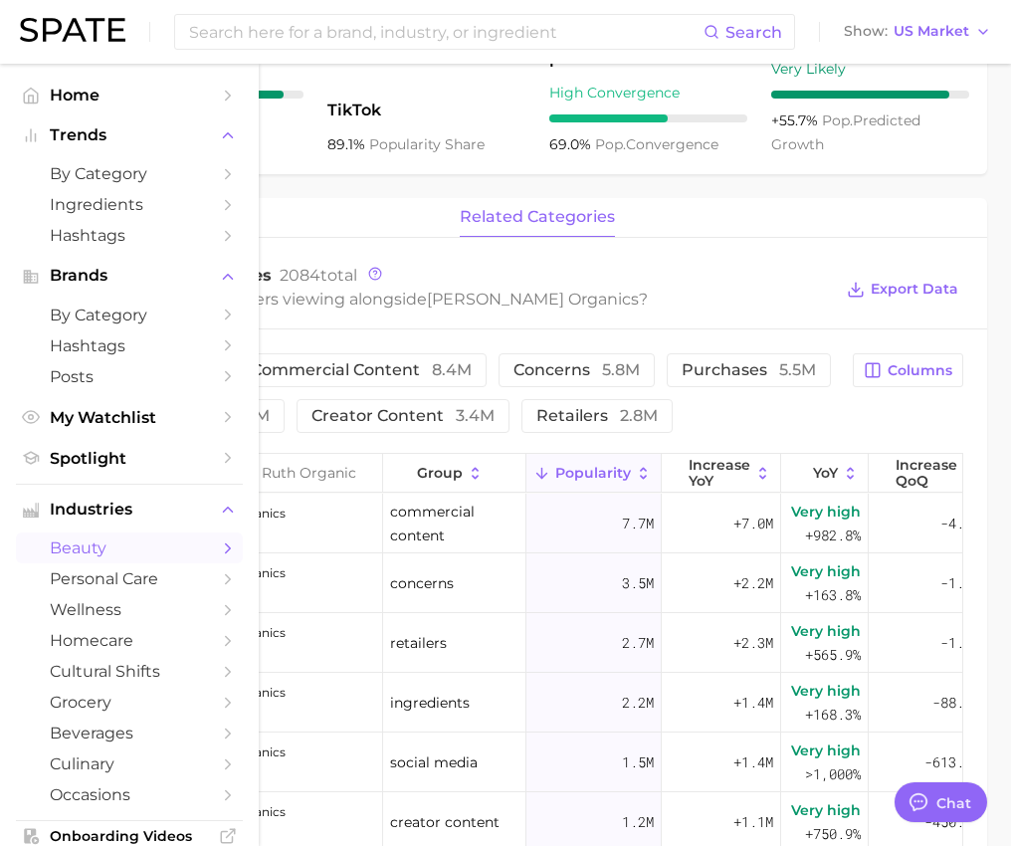
click at [122, 555] on span "beauty" at bounding box center [129, 547] width 159 height 19
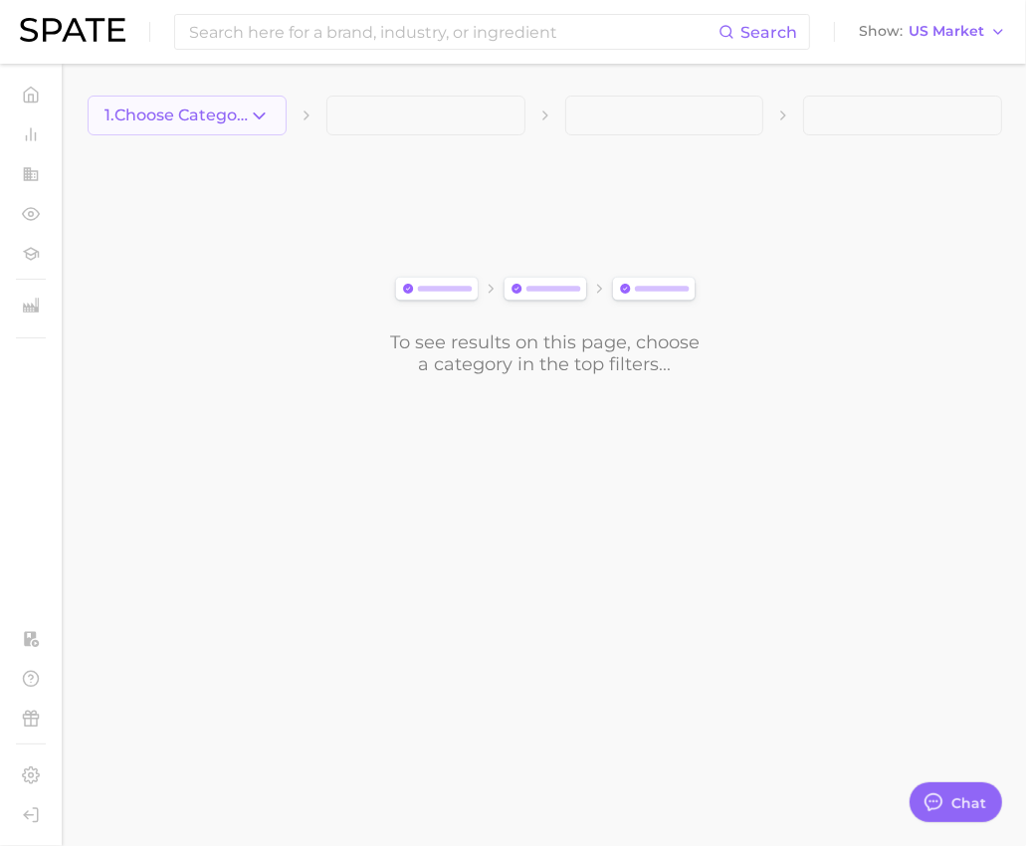
click at [271, 124] on button "1. Choose Category" at bounding box center [187, 116] width 199 height 40
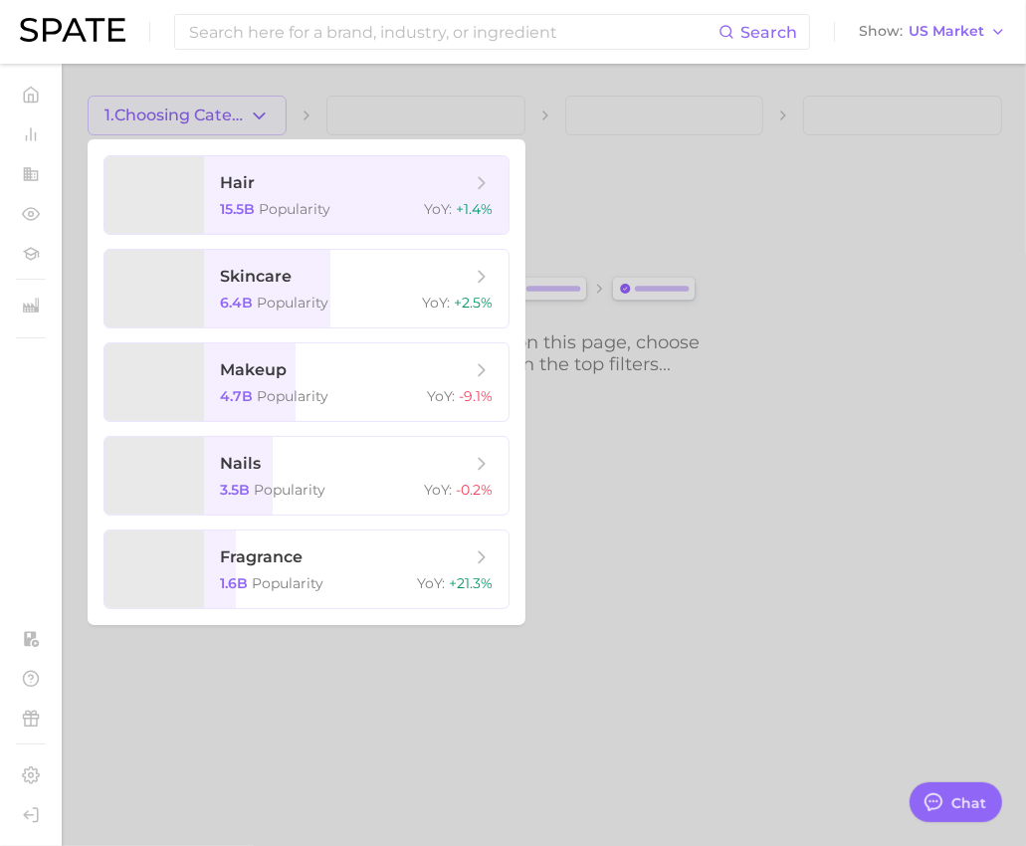
drag, startPoint x: 620, startPoint y: 473, endPoint x: 543, endPoint y: 510, distance: 85.0
click at [543, 510] on div at bounding box center [513, 423] width 1026 height 846
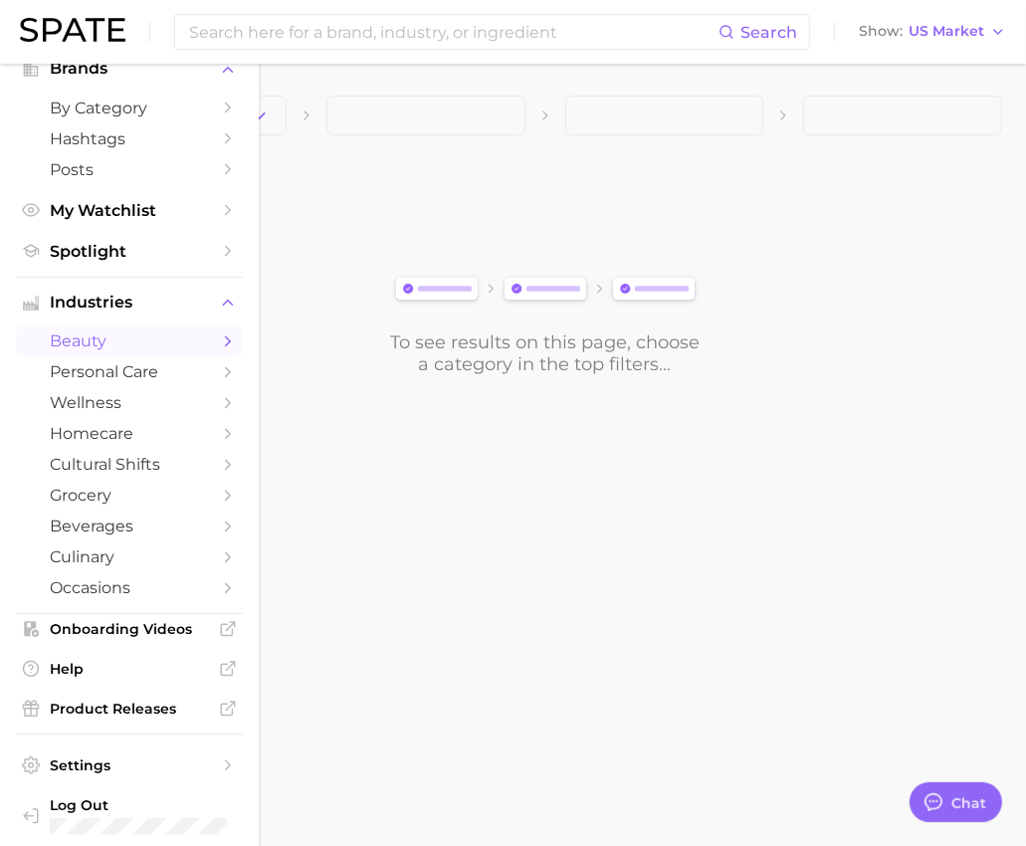
scroll to position [219, 0]
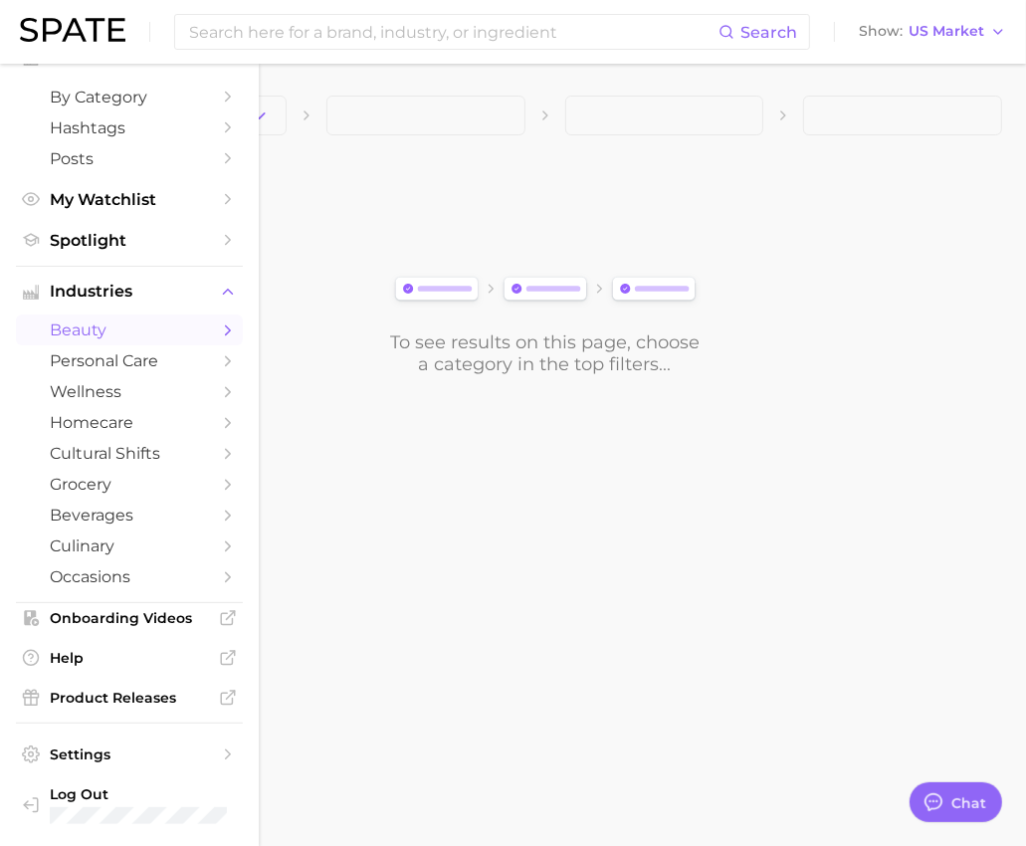
click at [142, 337] on span "beauty" at bounding box center [129, 329] width 159 height 19
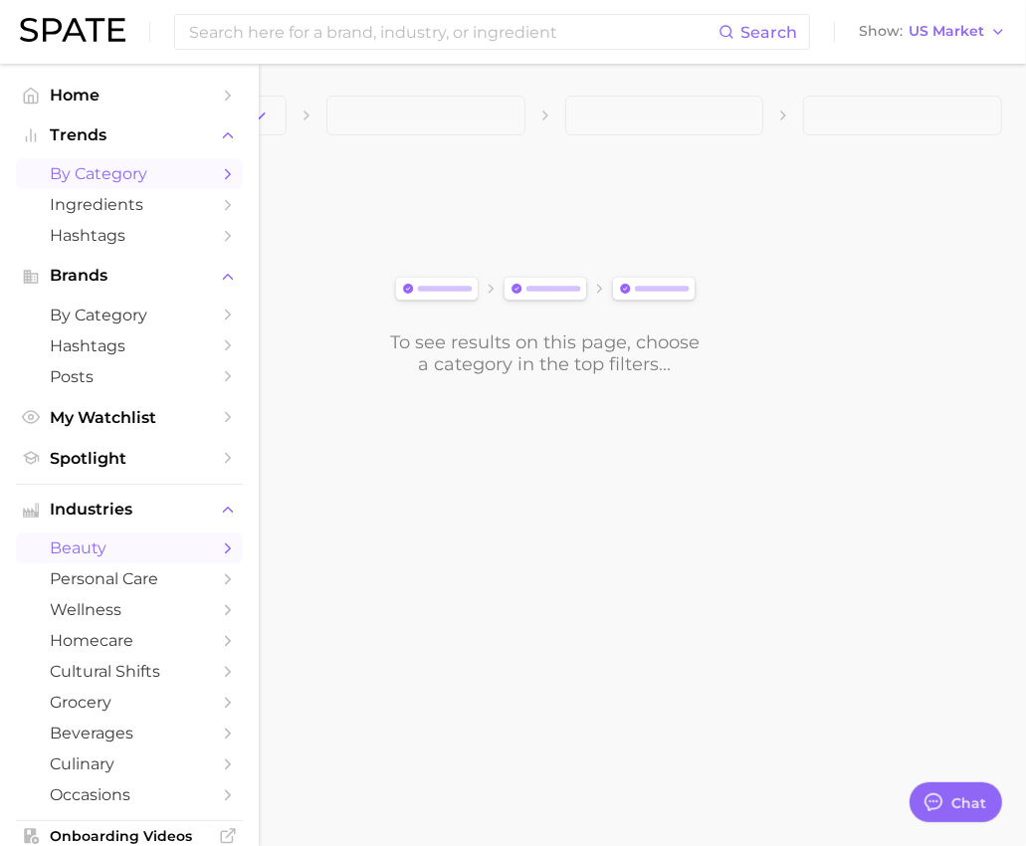
click at [123, 172] on span "by Category" at bounding box center [129, 173] width 159 height 19
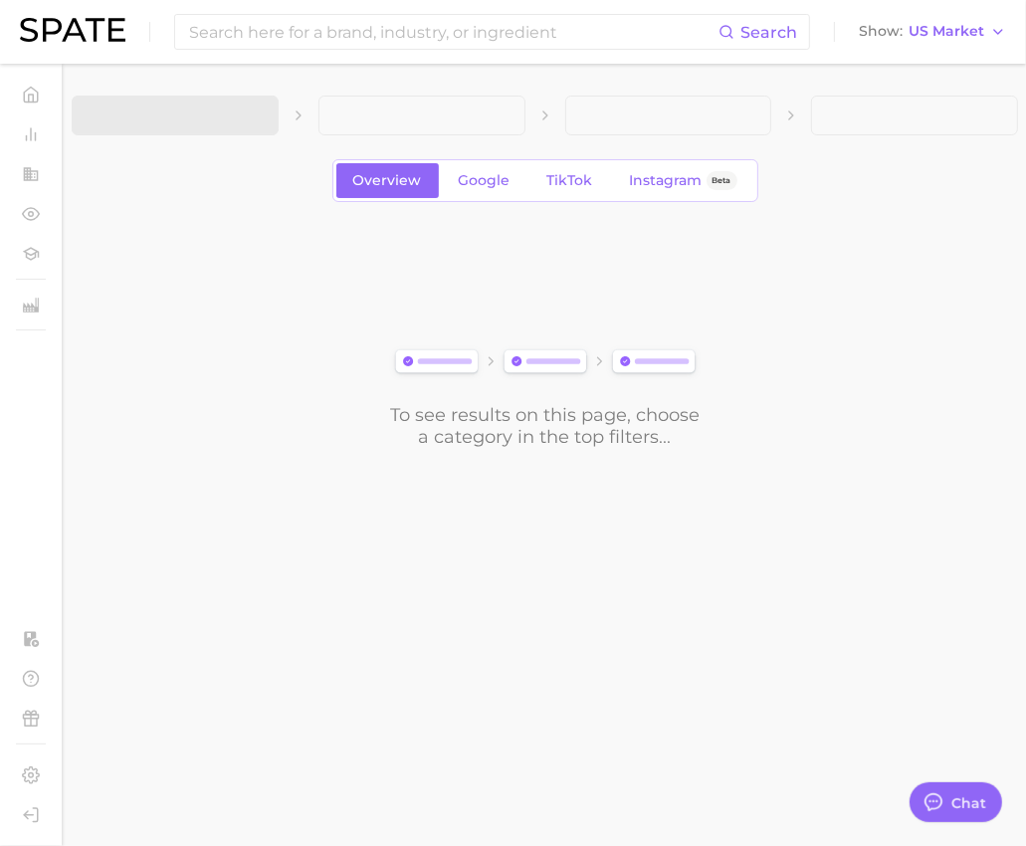
click at [266, 117] on span at bounding box center [175, 116] width 207 height 40
click at [296, 123] on div at bounding box center [545, 116] width 947 height 40
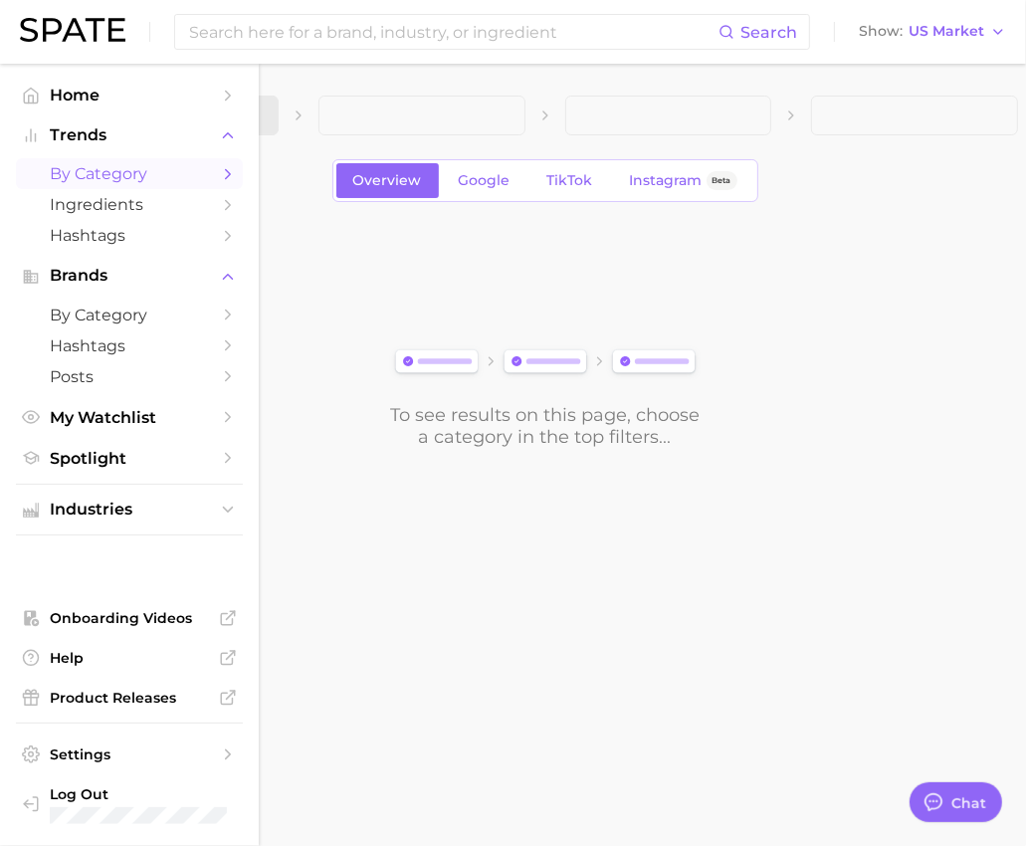
click at [227, 174] on icon "Sidebar" at bounding box center [228, 174] width 18 height 18
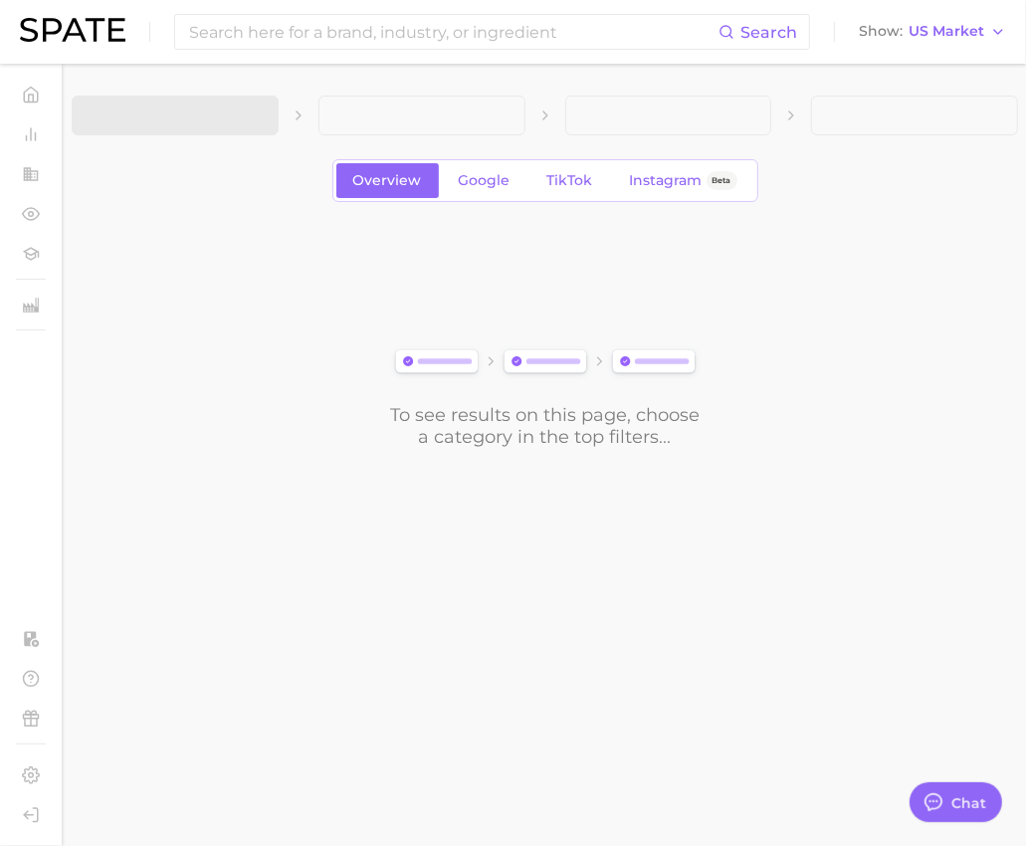
click at [330, 271] on div "To see results on this page, choose a category in the top filters..." at bounding box center [545, 337] width 947 height 222
click at [595, 539] on main "Overview Google TikTok Instagram Beta To see results on this page, choose a cat…" at bounding box center [545, 306] width 962 height 484
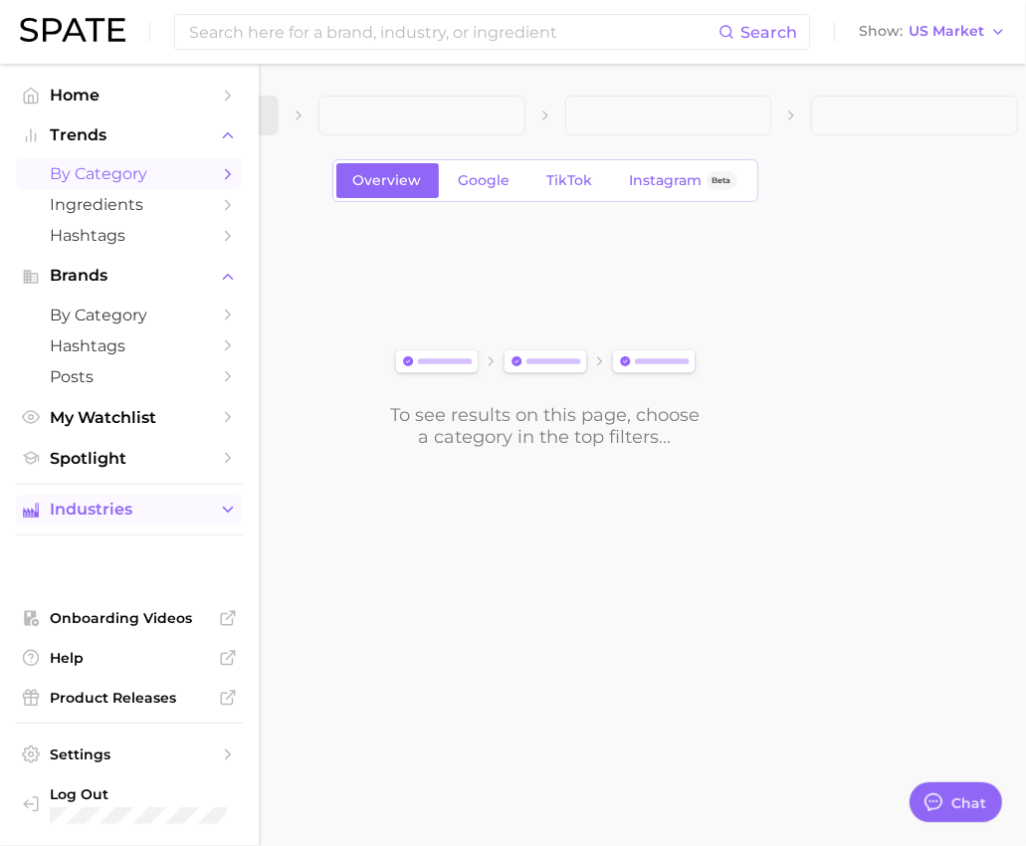
click at [138, 519] on span "Industries" at bounding box center [129, 510] width 159 height 18
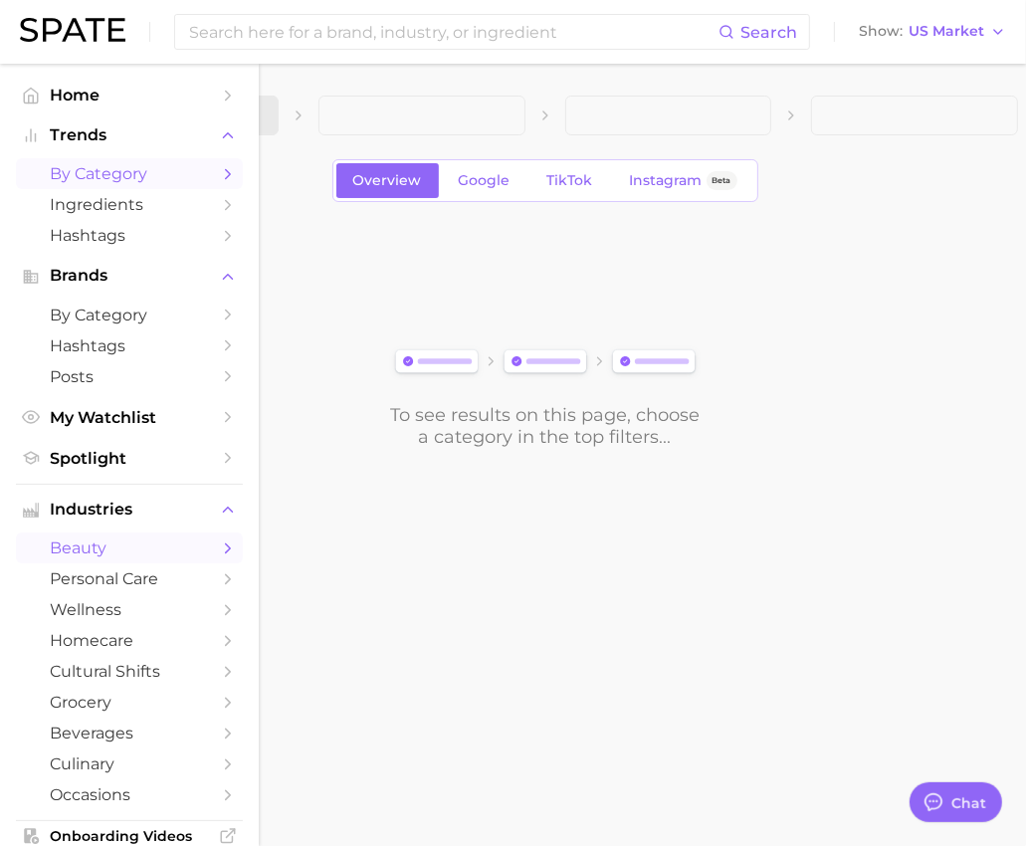
click at [219, 544] on icon "Sidebar" at bounding box center [228, 548] width 18 height 18
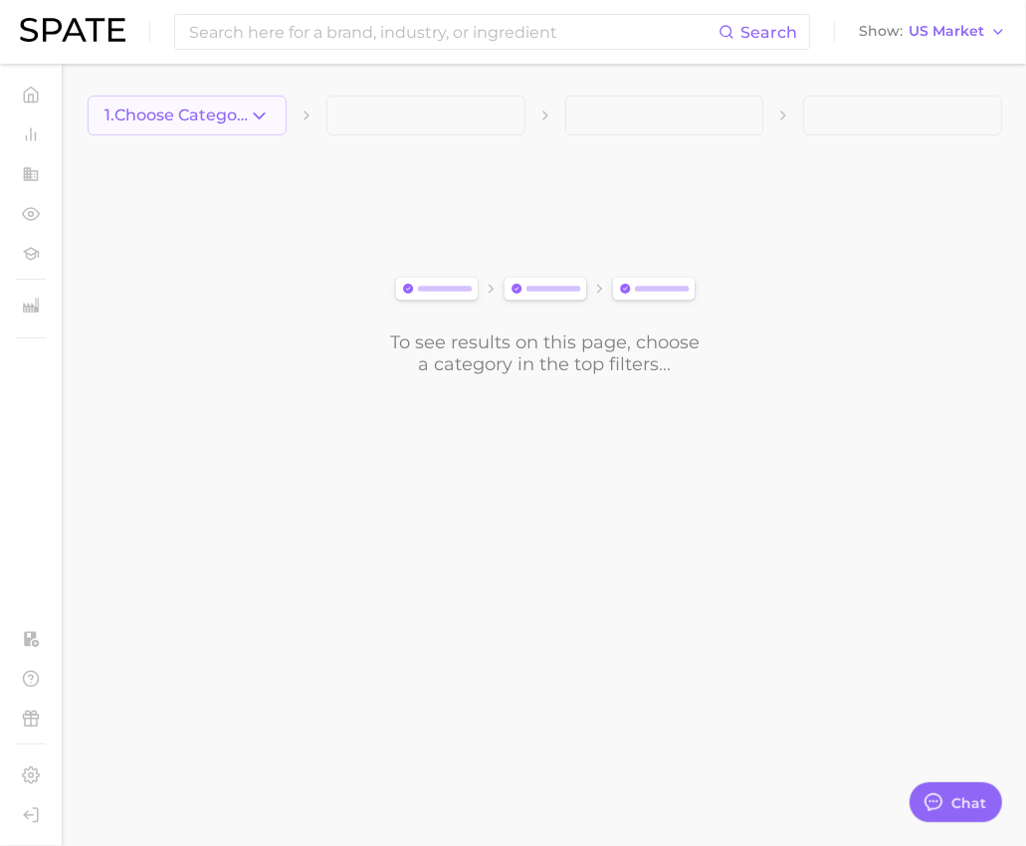
click at [260, 124] on icon "button" at bounding box center [259, 116] width 21 height 21
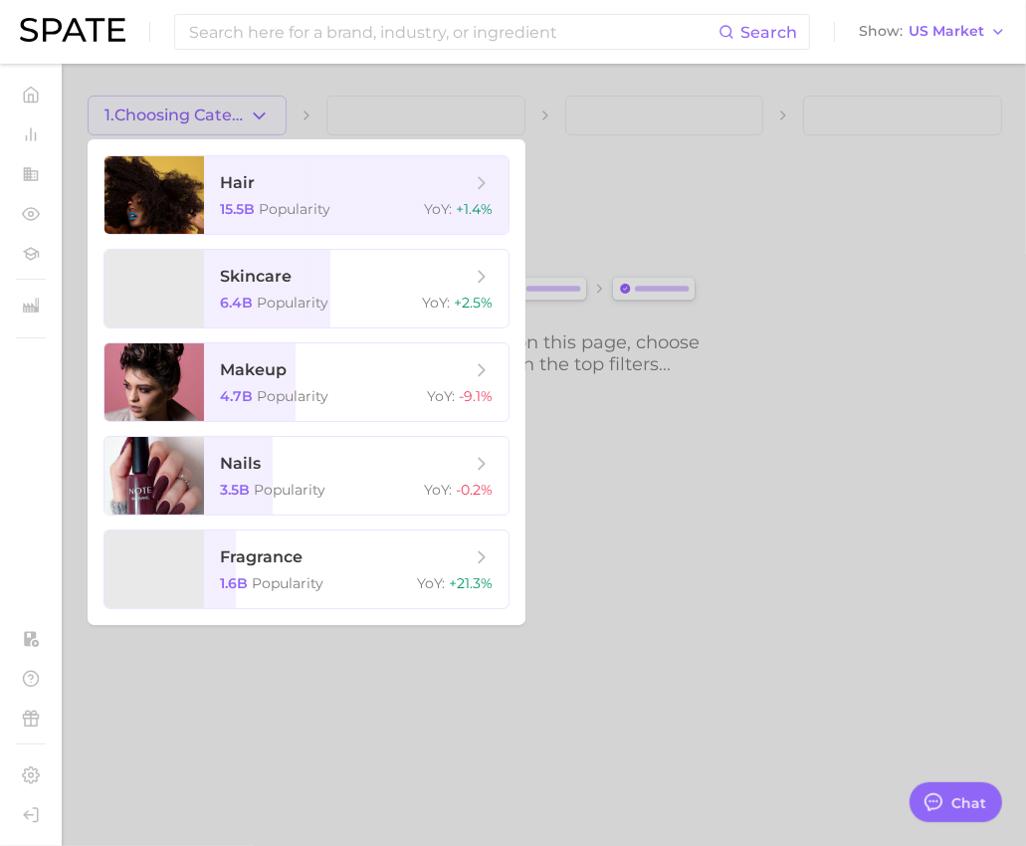
click at [260, 124] on div at bounding box center [513, 423] width 1026 height 846
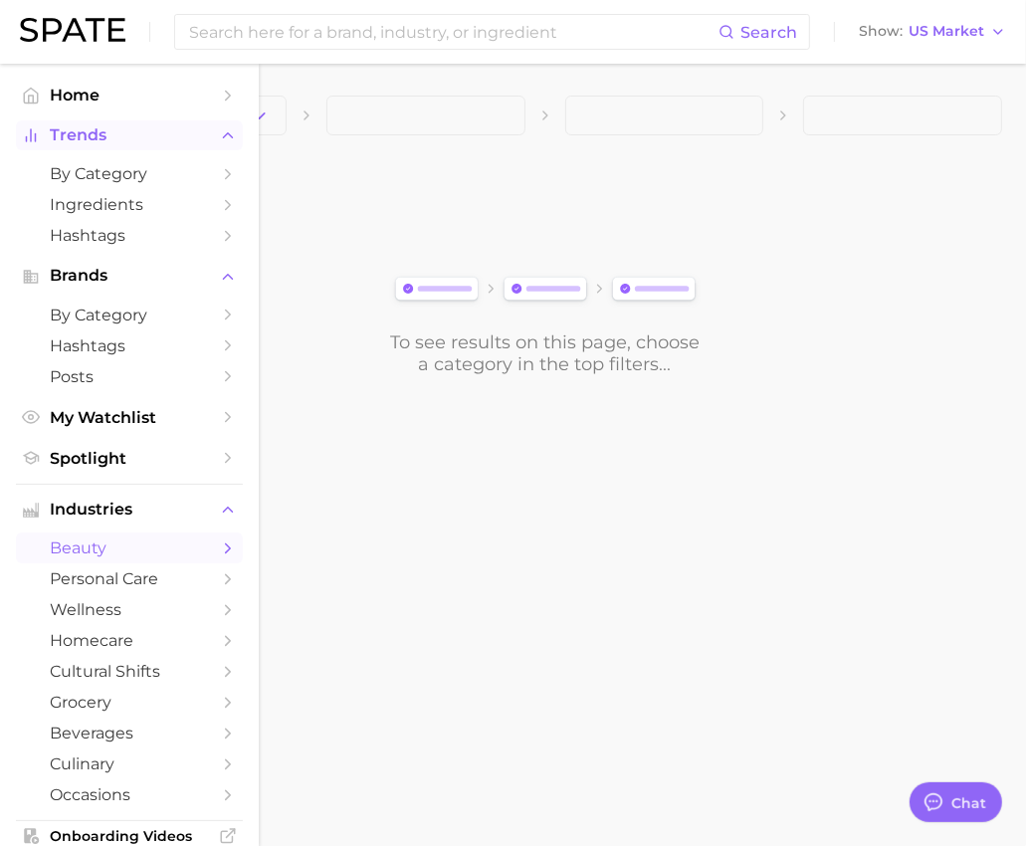
click at [69, 126] on span "Trends" at bounding box center [129, 135] width 159 height 18
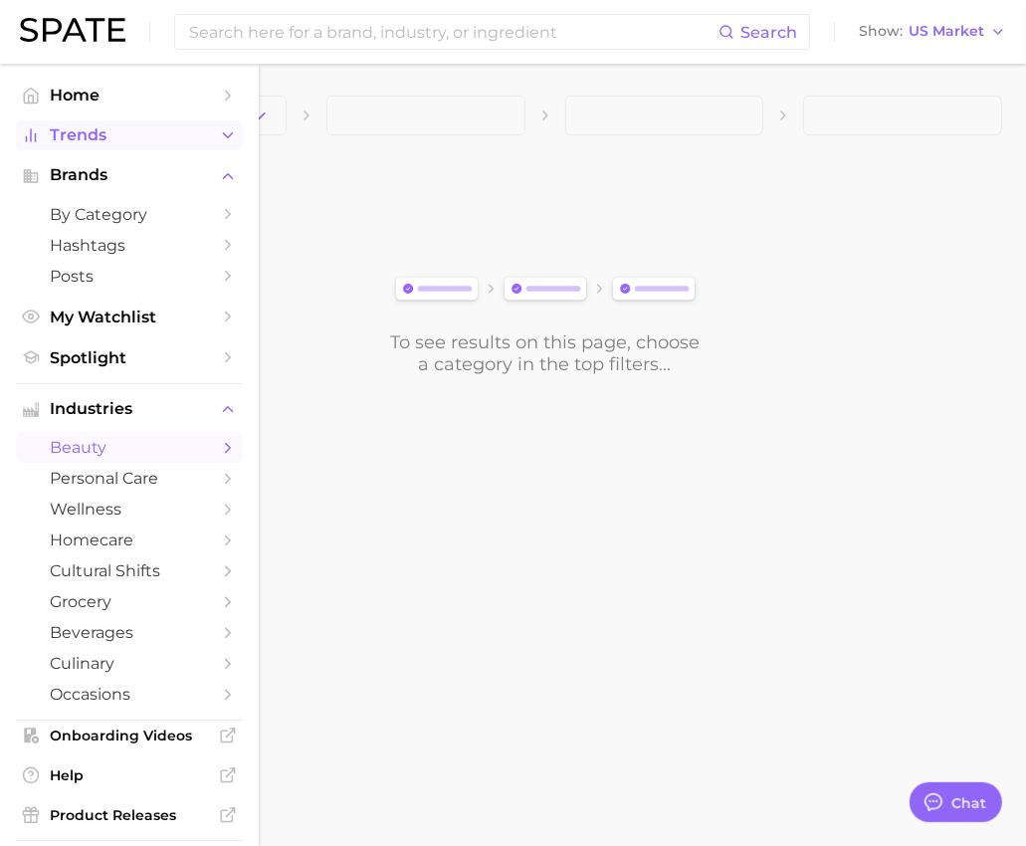
click at [81, 147] on button "Trends" at bounding box center [129, 135] width 227 height 30
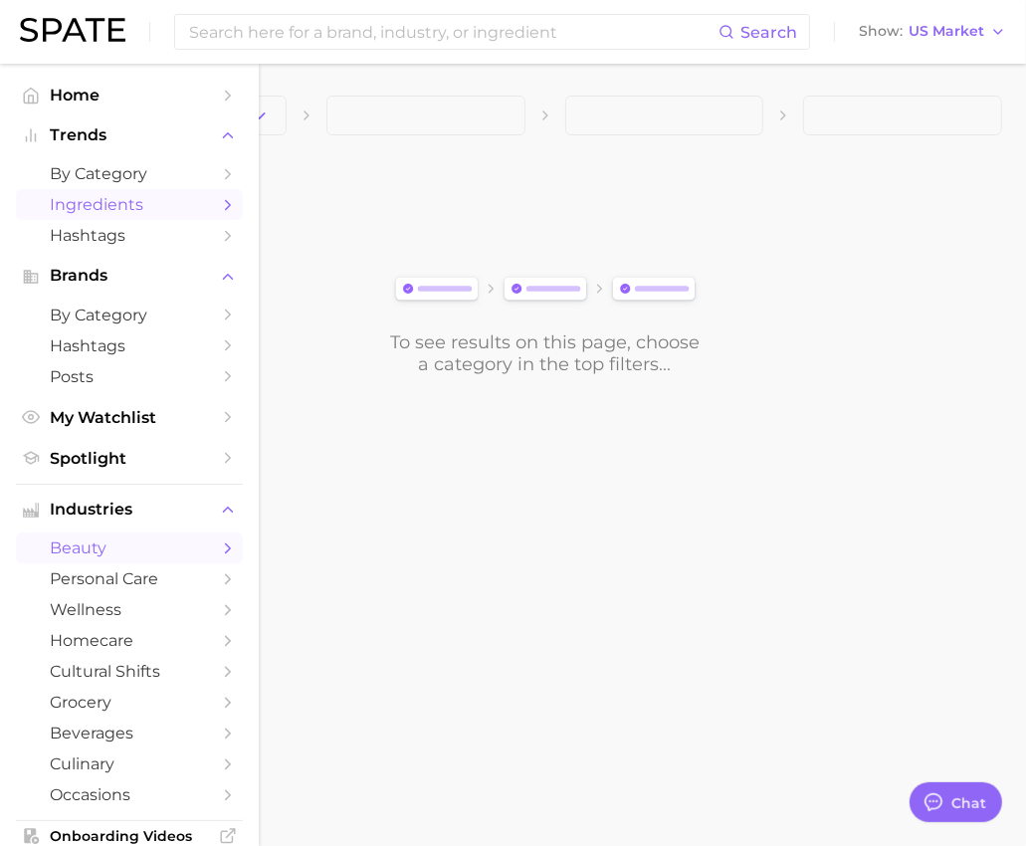
click at [102, 212] on span "Ingredients" at bounding box center [129, 204] width 159 height 19
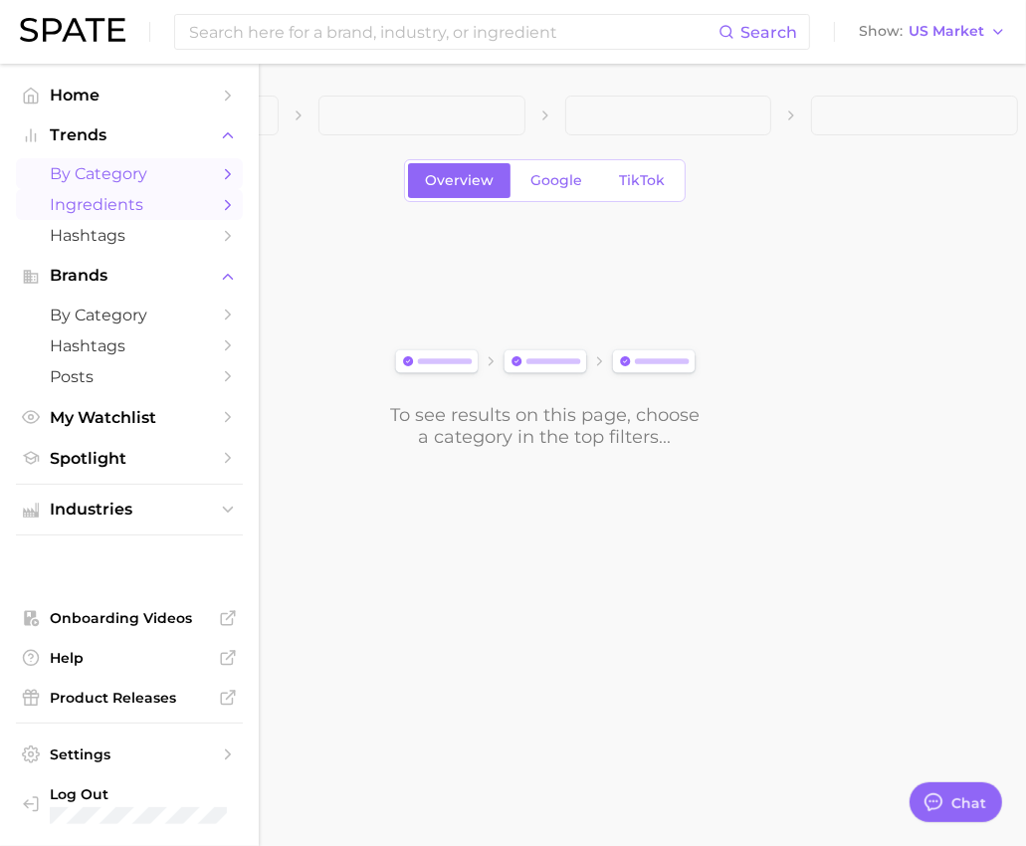
click at [76, 164] on link "by Category" at bounding box center [129, 173] width 227 height 31
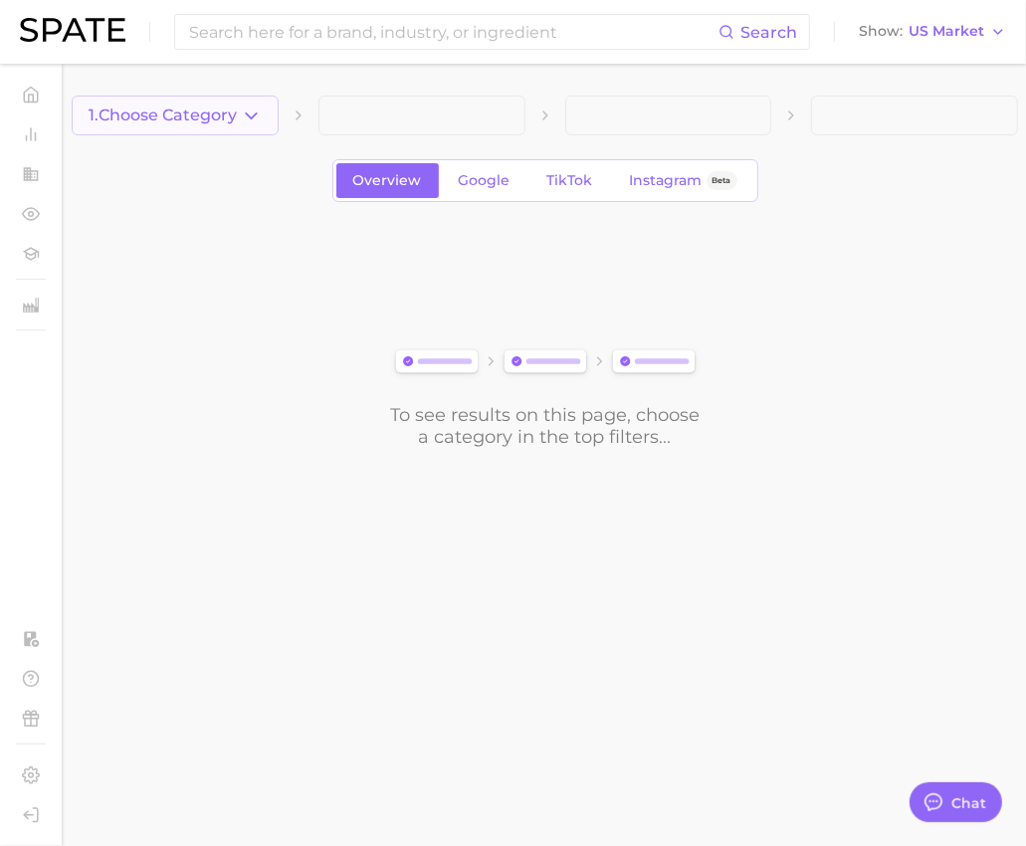
click at [259, 112] on icon "button" at bounding box center [251, 116] width 21 height 21
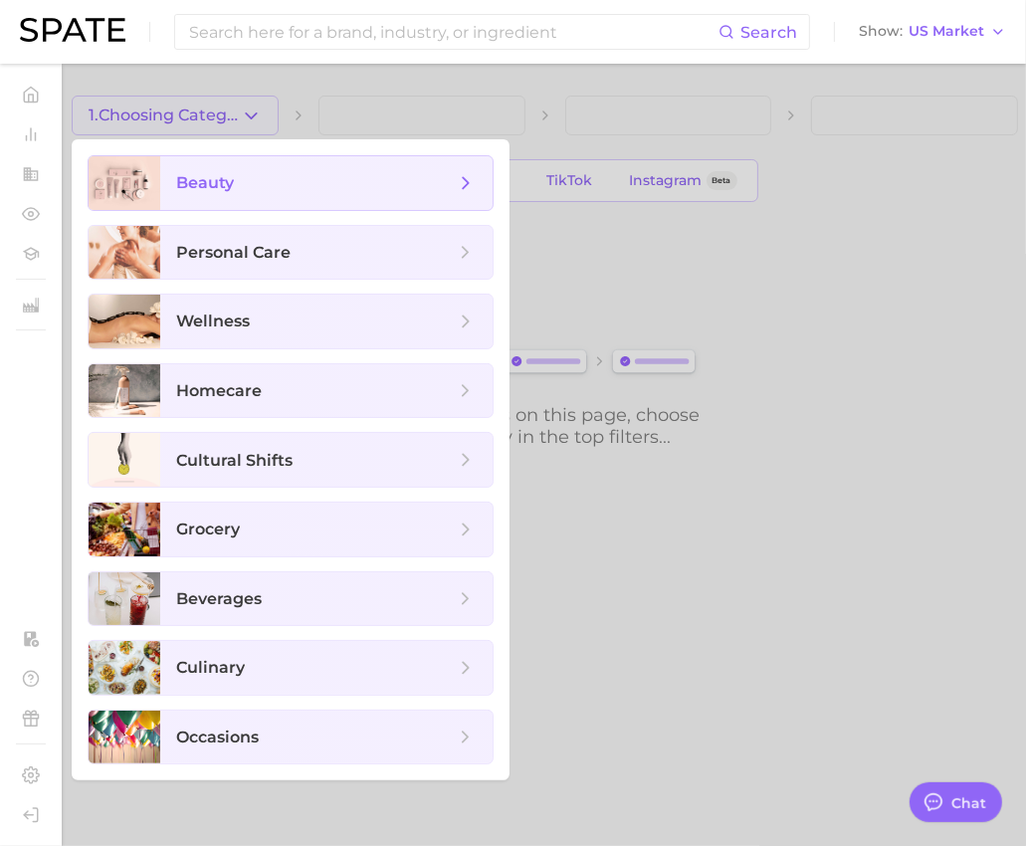
click at [246, 194] on span "beauty" at bounding box center [326, 183] width 332 height 54
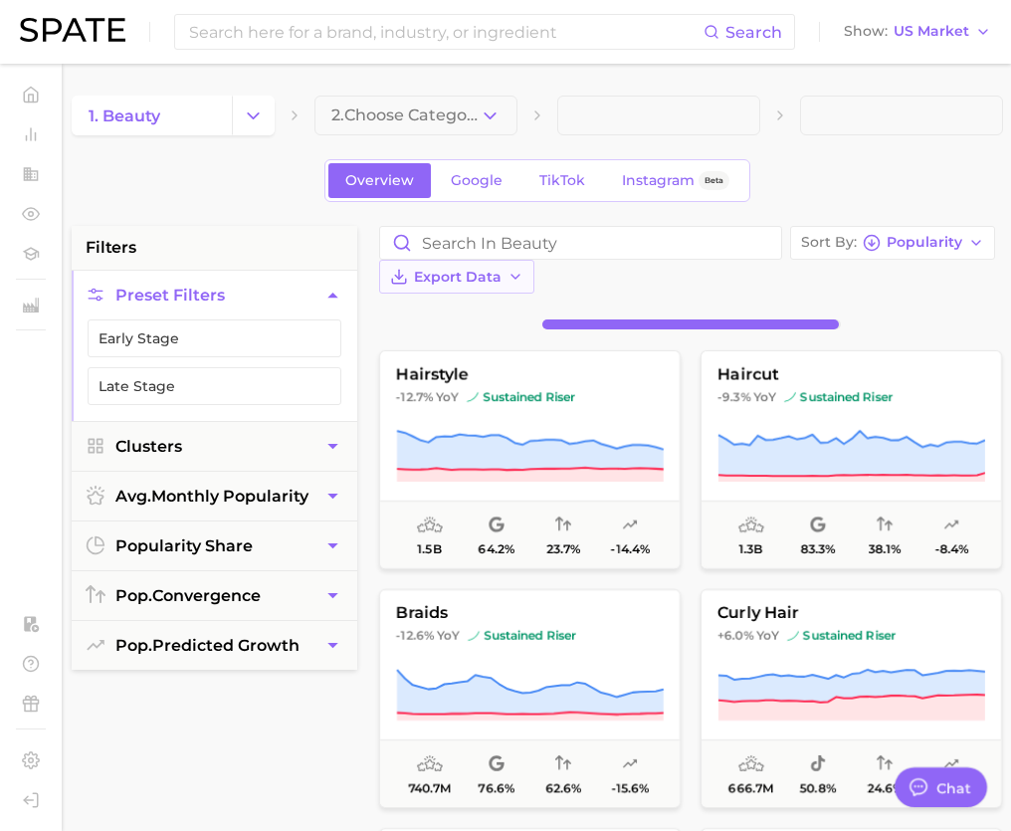
click at [502, 269] on span "Export Data" at bounding box center [458, 277] width 88 height 17
click at [891, 201] on div "1. beauty 2. Choose Category Overview Google TikTok Instagram Beta filters Pres…" at bounding box center [538, 802] width 932 height 1412
type textarea "x"
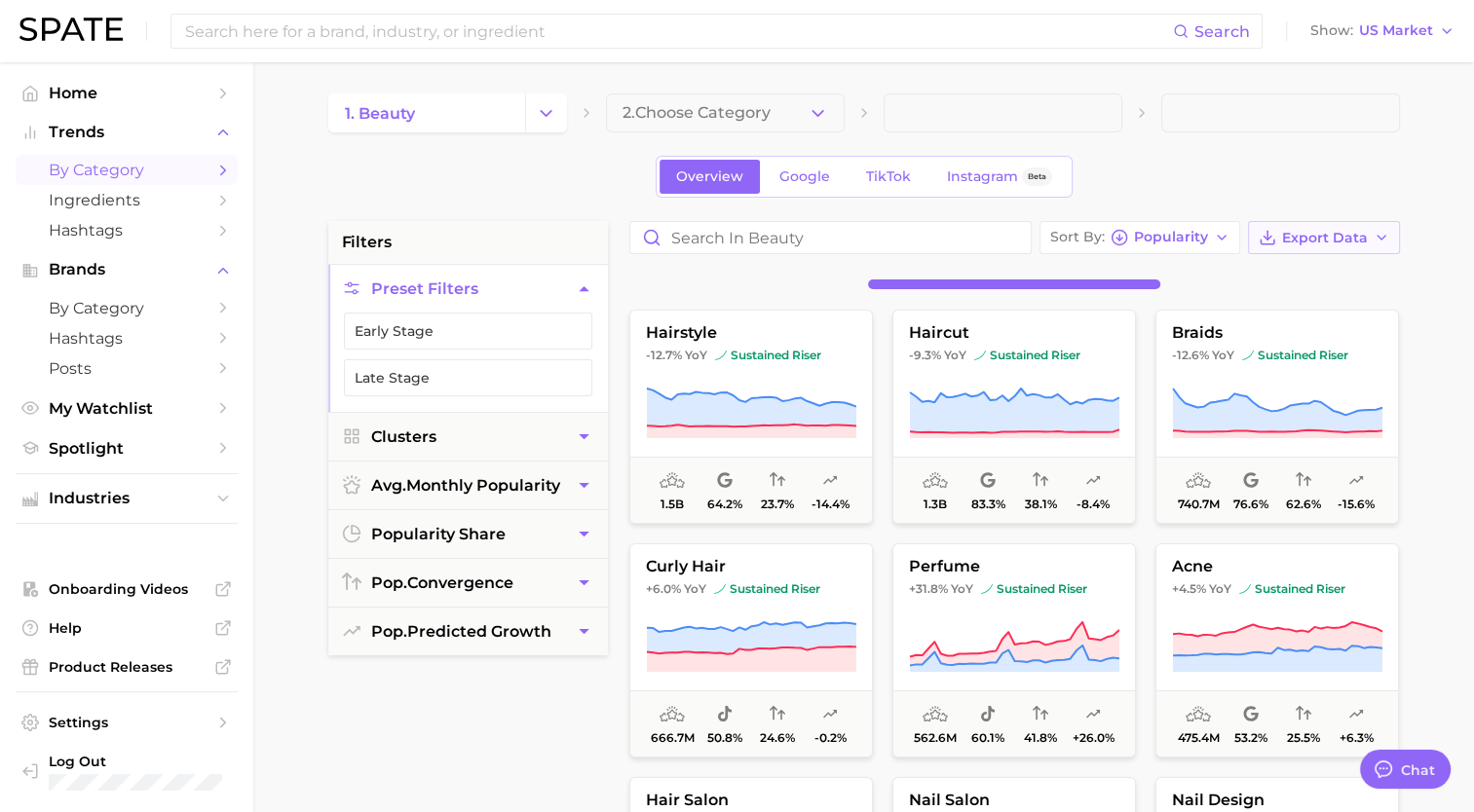
click at [1380, 236] on icon "button" at bounding box center [1381, 238] width 16 height 16
click at [1290, 267] on span "Card Data CSV" at bounding box center [1269, 274] width 103 height 17
click at [1419, 166] on main "1. beauty 2. Choose Category Overview Google TikTok Instagram Beta filters Pres…" at bounding box center [863, 801] width 1221 height 1477
click at [522, 329] on button "Early Stage" at bounding box center [468, 331] width 249 height 37
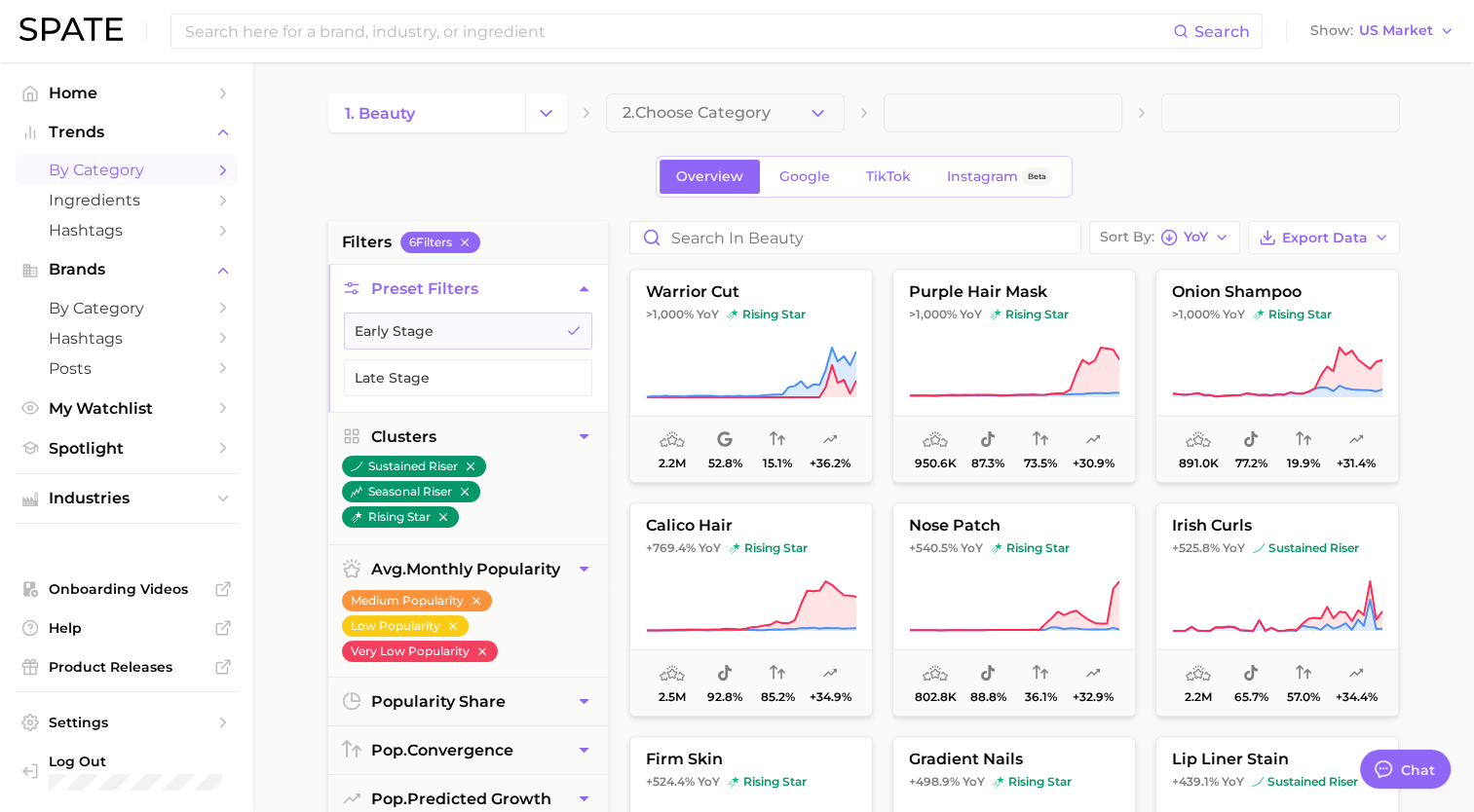
click at [1459, 404] on main "1. beauty 2. Choose Category Overview Google TikTok Instagram Beta filters 6 Fi…" at bounding box center [863, 801] width 1221 height 1477
click at [435, 371] on button "Late Stage" at bounding box center [468, 378] width 249 height 37
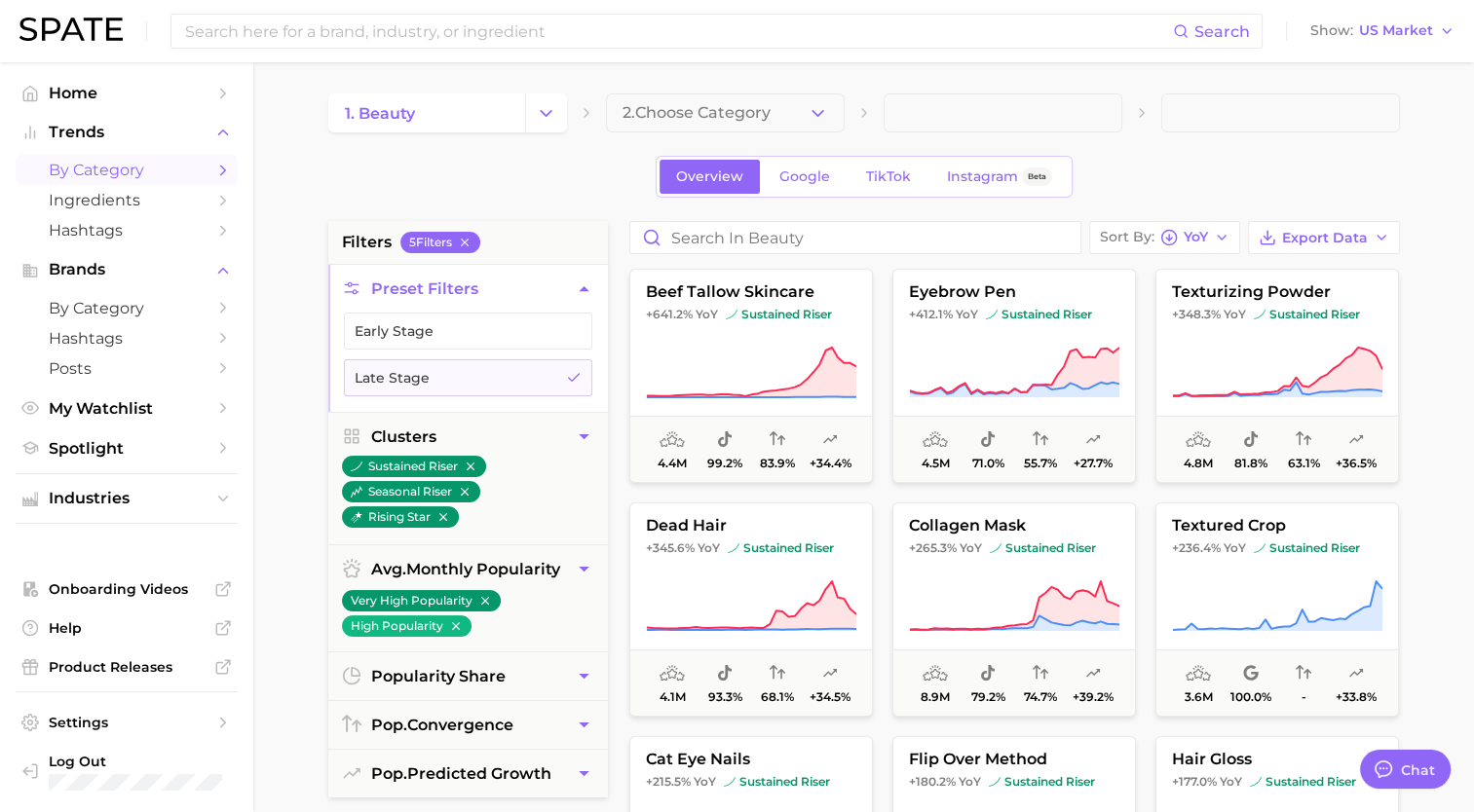
drag, startPoint x: 1435, startPoint y: 360, endPoint x: 1063, endPoint y: 602, distance: 443.8
click at [1435, 360] on main "1. beauty 2. Choose Category Overview Google TikTok Instagram Beta filters 5 Fi…" at bounding box center [863, 801] width 1221 height 1477
click at [1453, 379] on main "1. beauty 2. Choose Category Overview Google TikTok Instagram Beta filters 5 Fi…" at bounding box center [863, 801] width 1221 height 1477
click at [472, 240] on icon "button" at bounding box center [465, 243] width 14 height 14
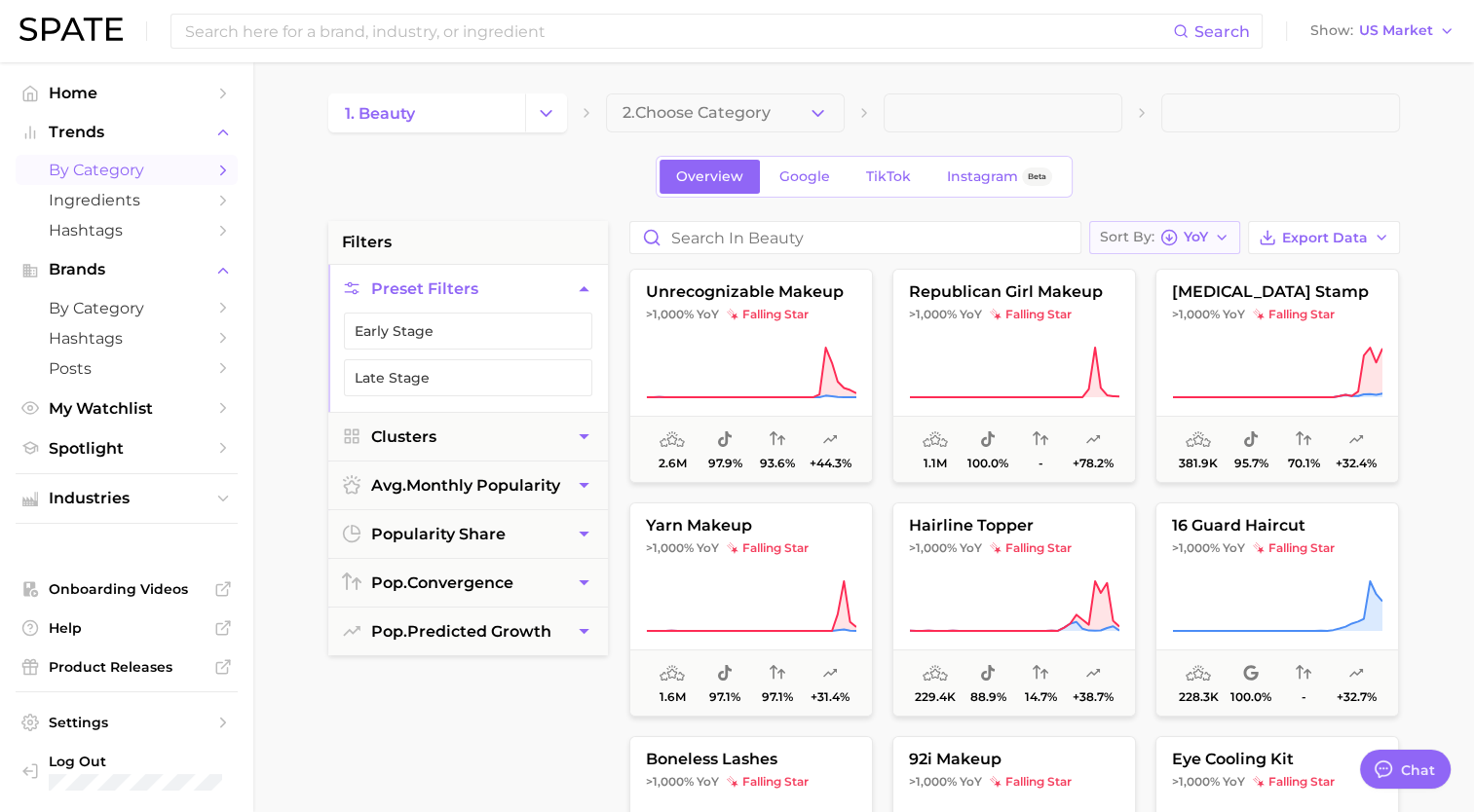
click at [1204, 232] on span "YoY" at bounding box center [1195, 237] width 24 height 11
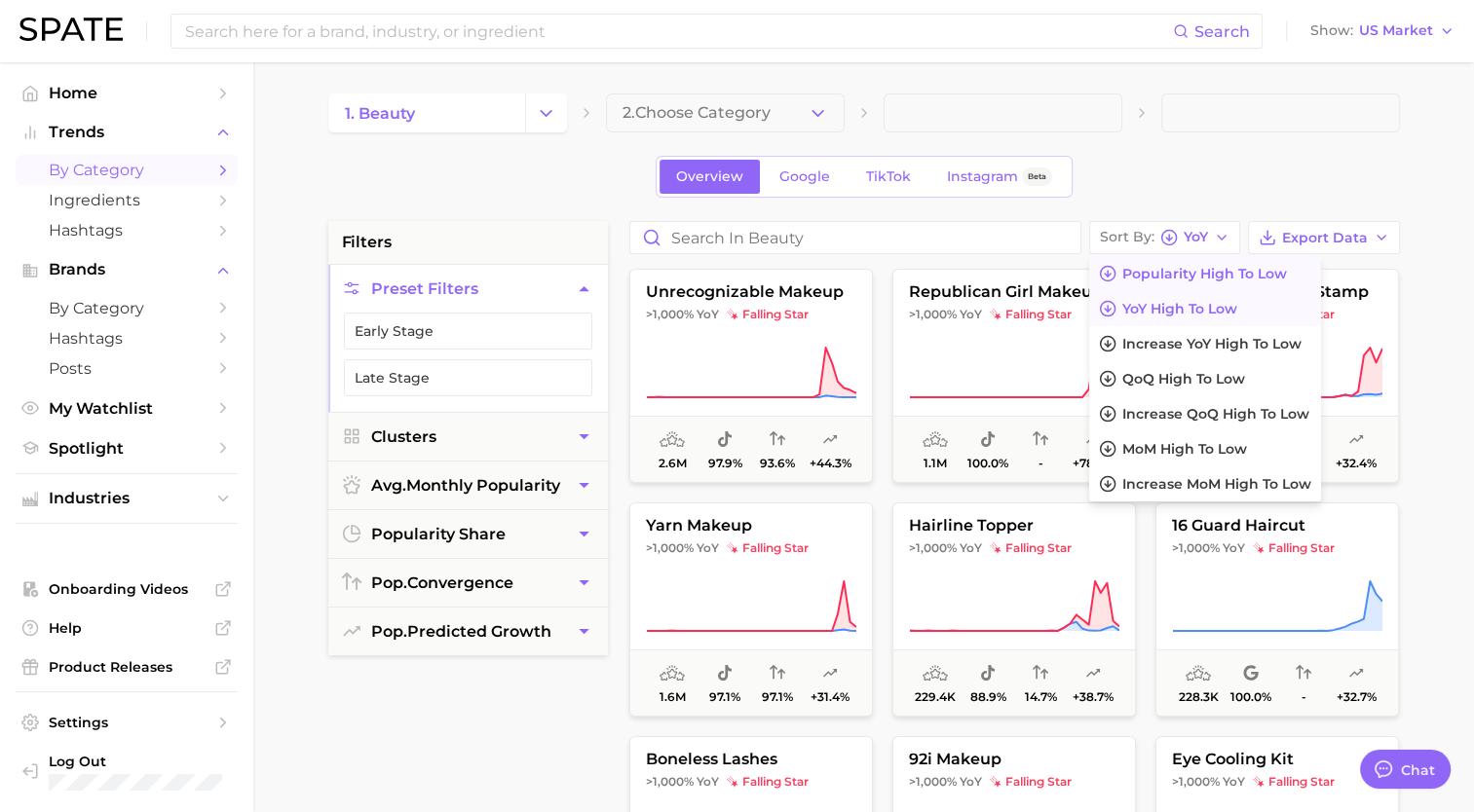
click at [1193, 269] on span "Popularity high to low" at bounding box center [1205, 274] width 164 height 17
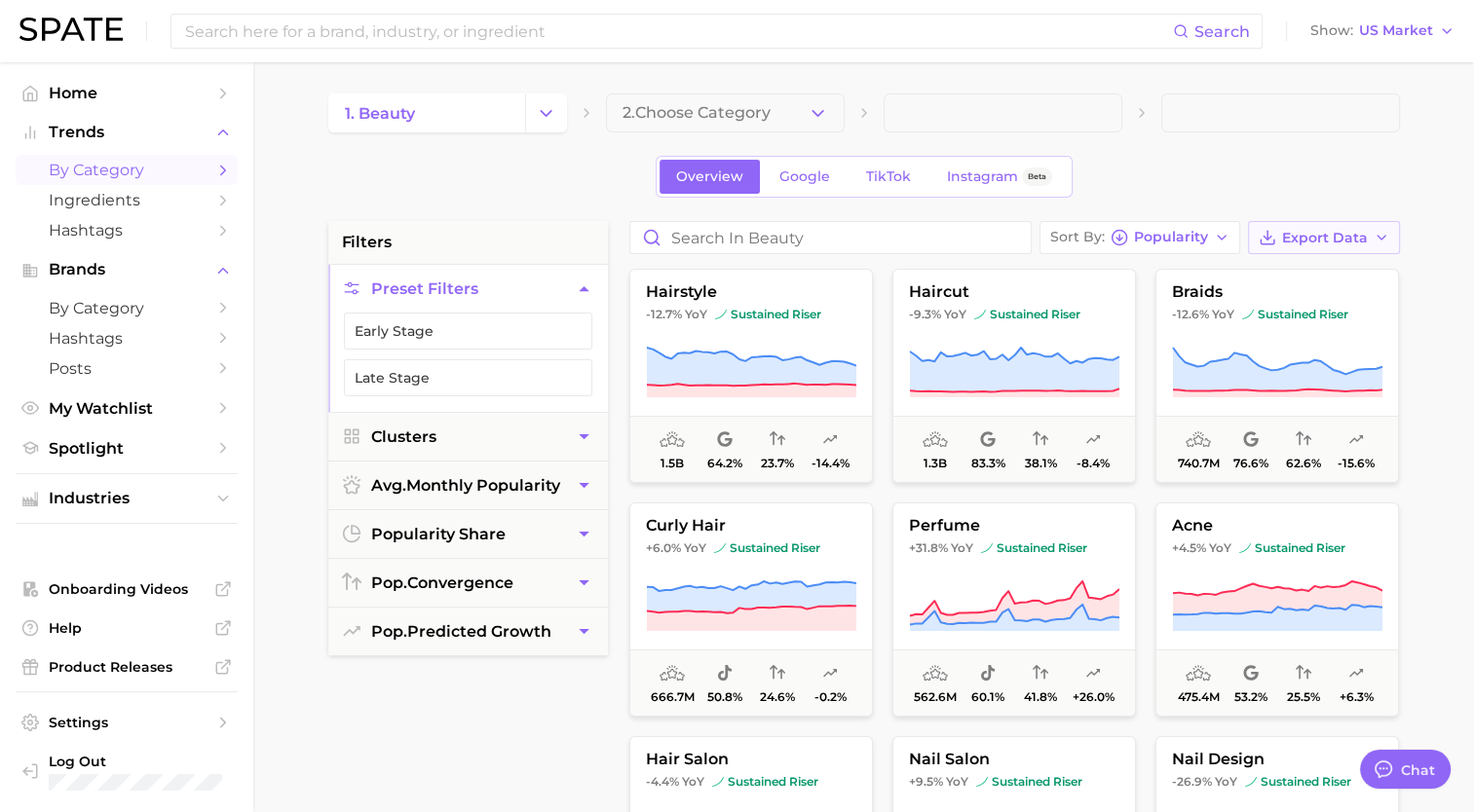
click at [1335, 236] on span "Export Data" at bounding box center [1325, 238] width 86 height 17
click at [1276, 268] on span "Card Data CSV" at bounding box center [1269, 274] width 103 height 17
click at [816, 161] on link "Google" at bounding box center [805, 176] width 84 height 34
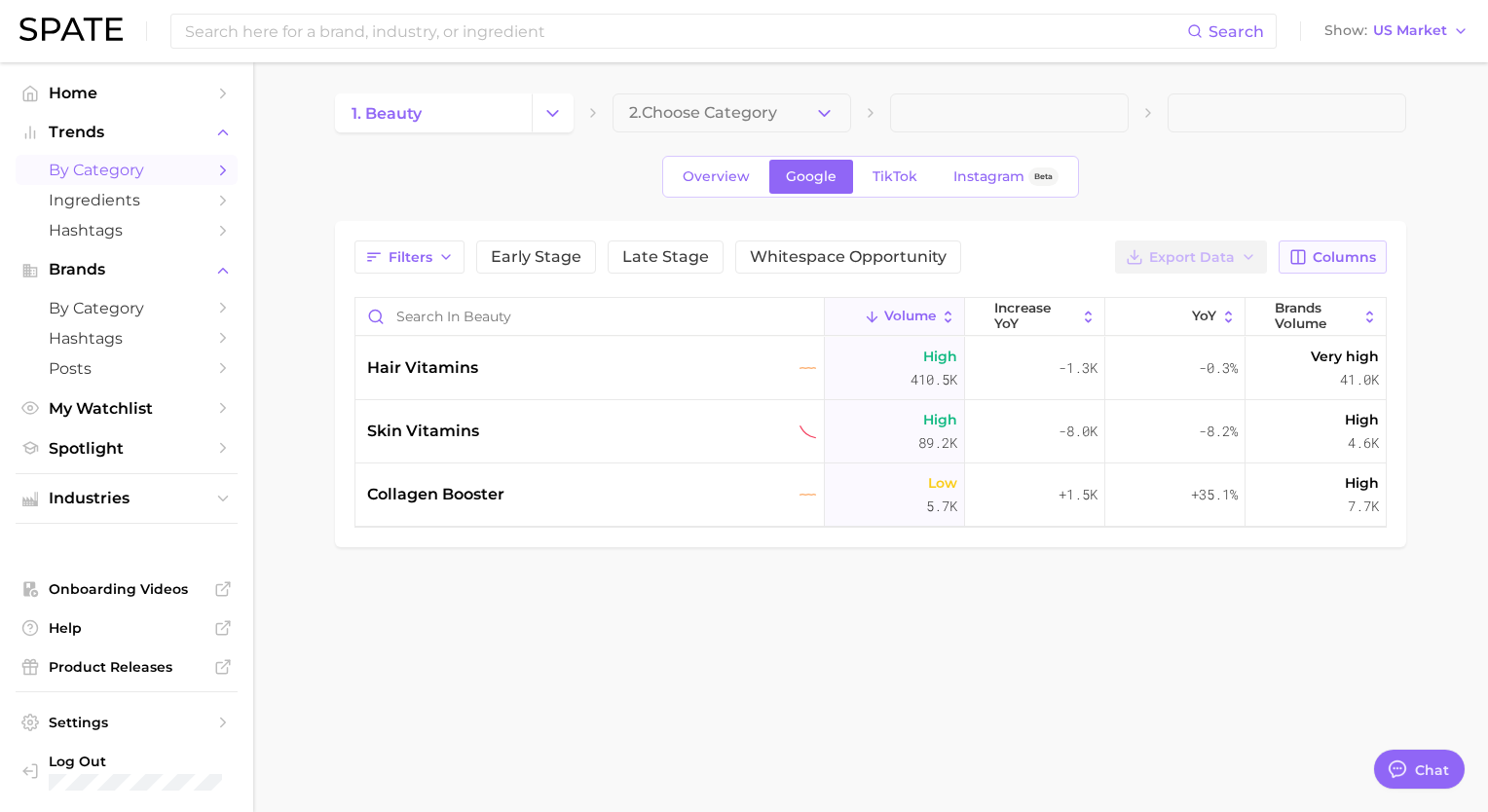
click at [1346, 259] on span "Columns" at bounding box center [1344, 257] width 64 height 17
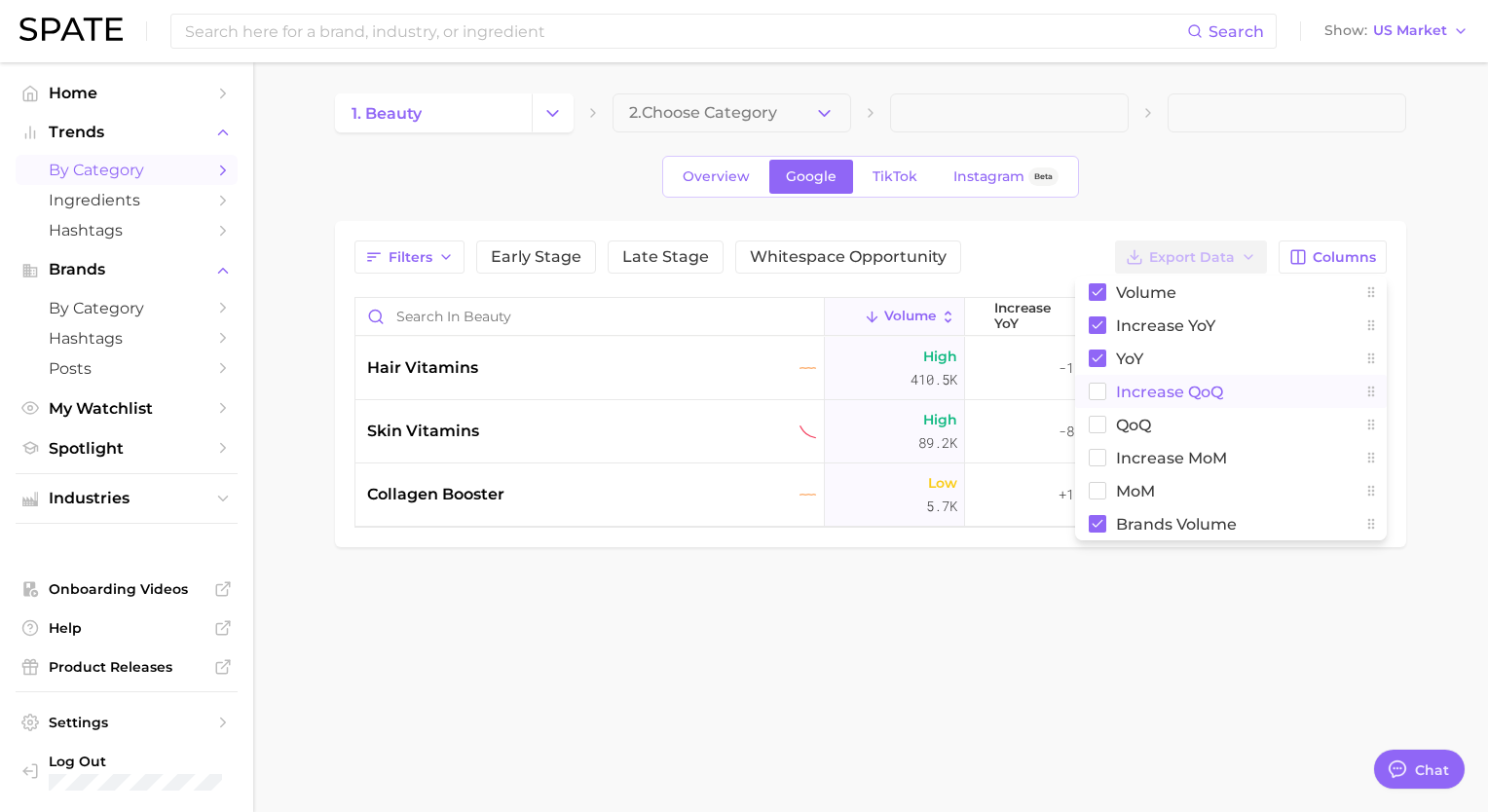
click at [1101, 393] on rect at bounding box center [1098, 391] width 17 height 17
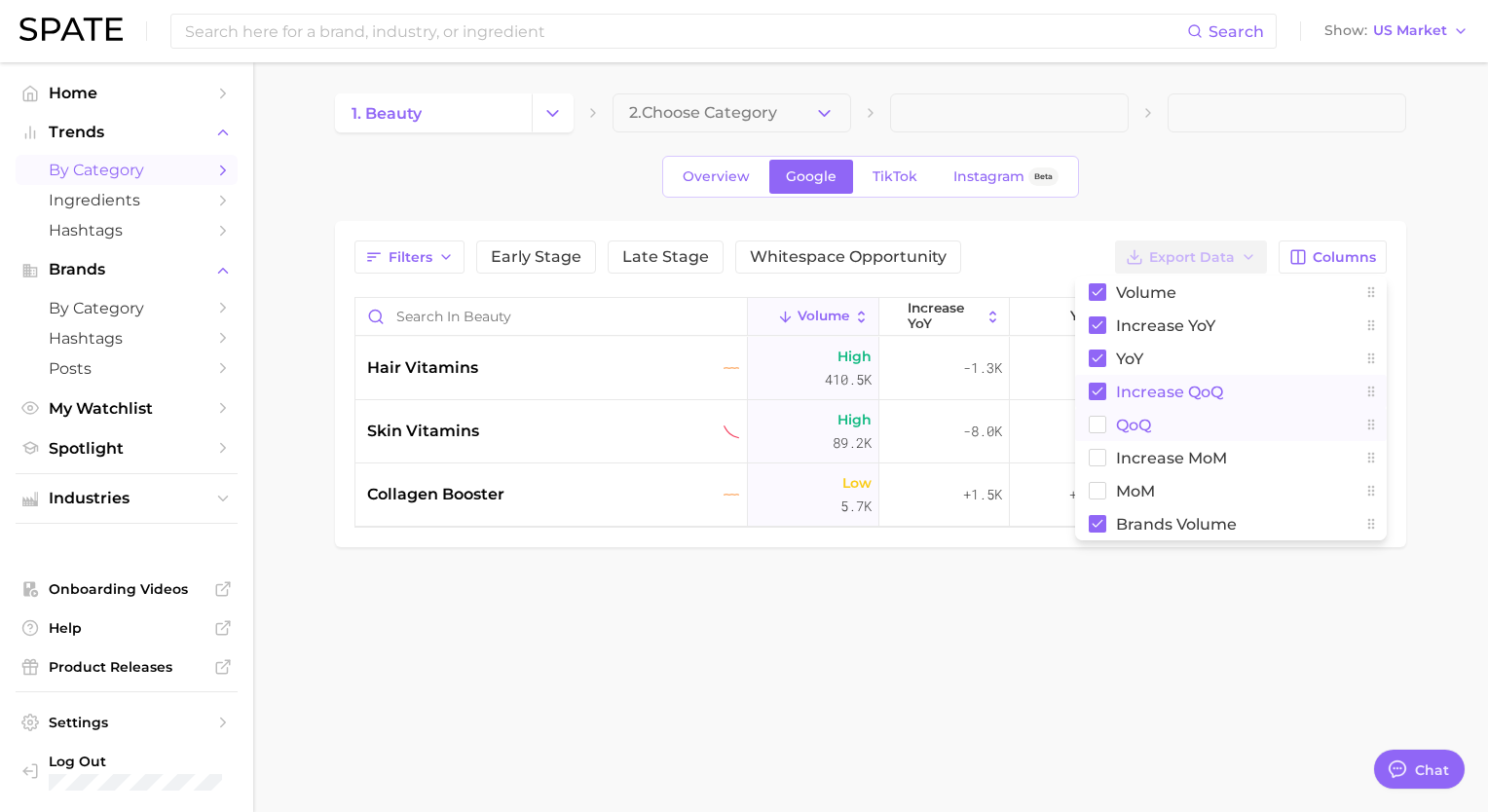
click at [1098, 413] on button "QoQ" at bounding box center [1231, 425] width 311 height 33
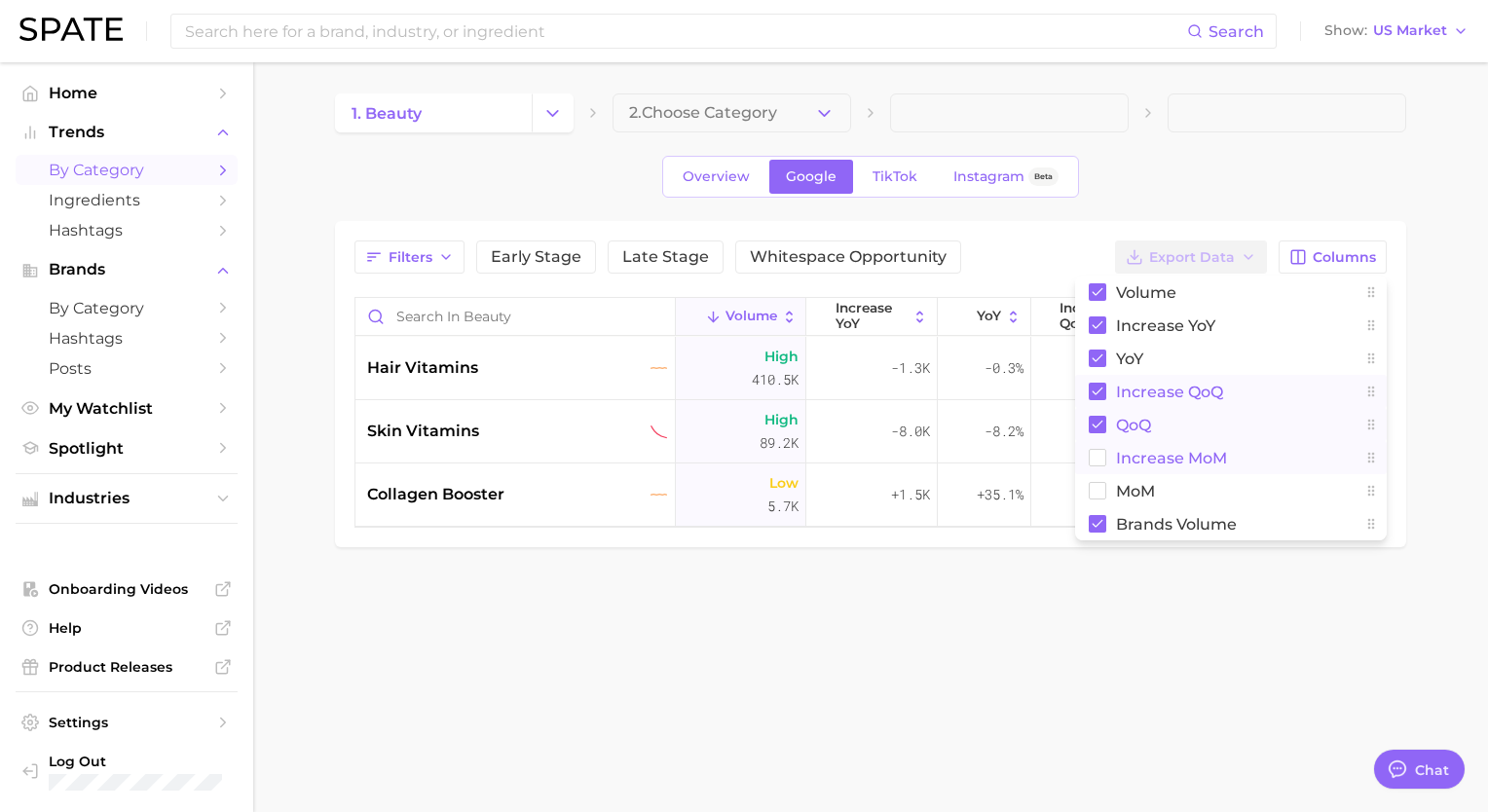
click at [1095, 449] on icon at bounding box center [1098, 458] width 18 height 18
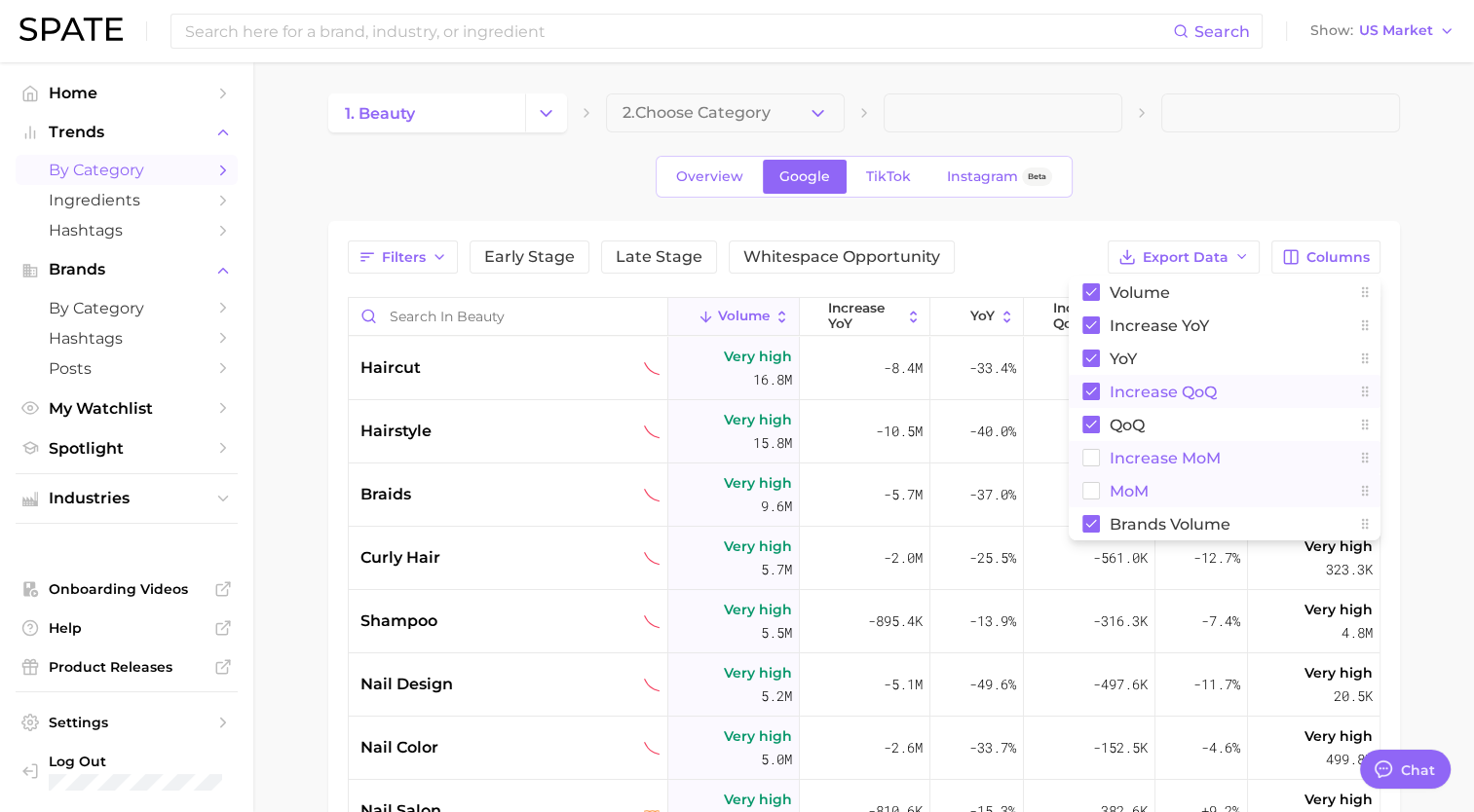
click at [1087, 483] on rect at bounding box center [1090, 491] width 17 height 17
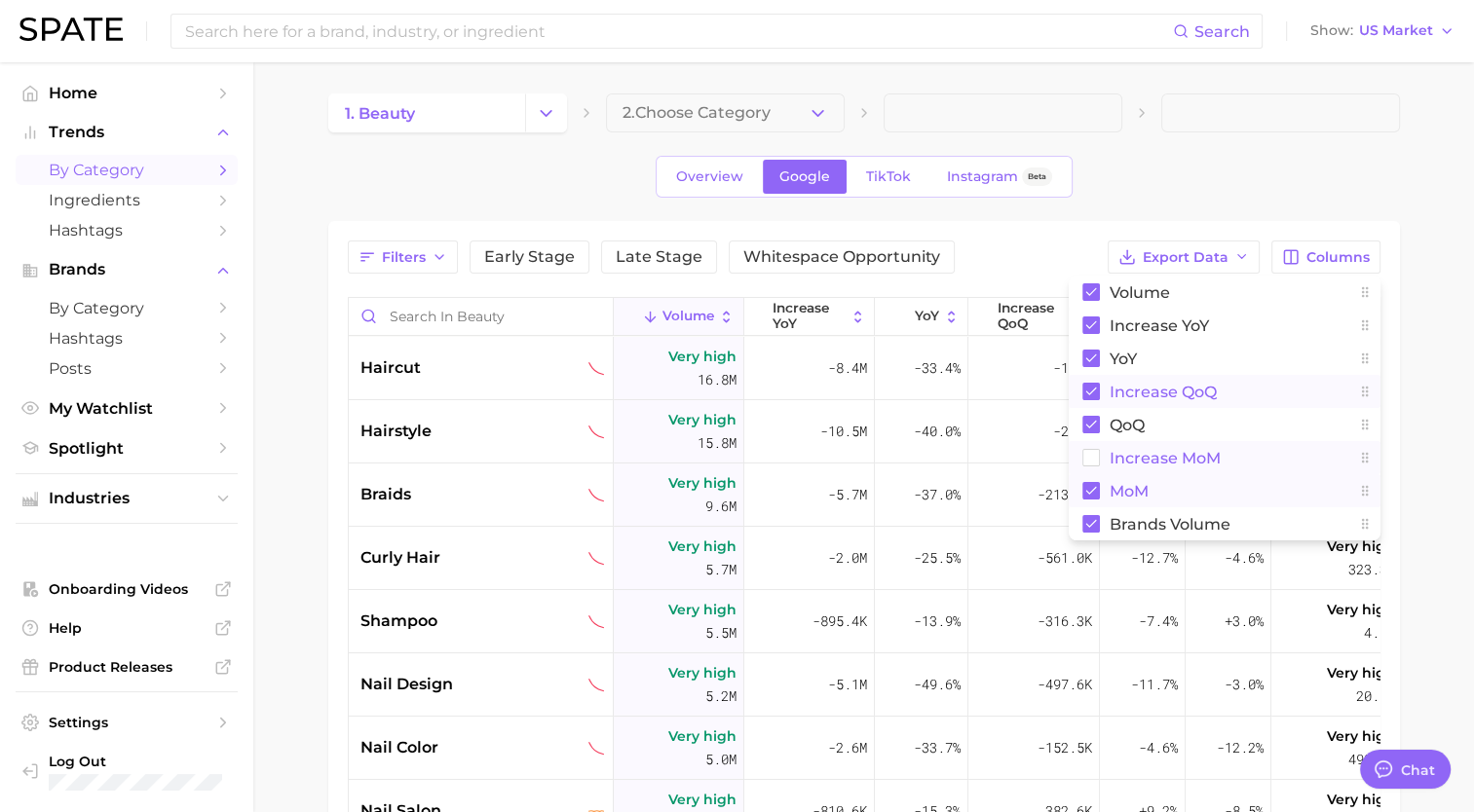
click at [1091, 464] on rect at bounding box center [1090, 458] width 17 height 17
click at [1410, 374] on main "1. beauty 2. Choose Category Overview Google TikTok Instagram Beta Filters Earl…" at bounding box center [863, 644] width 1221 height 1163
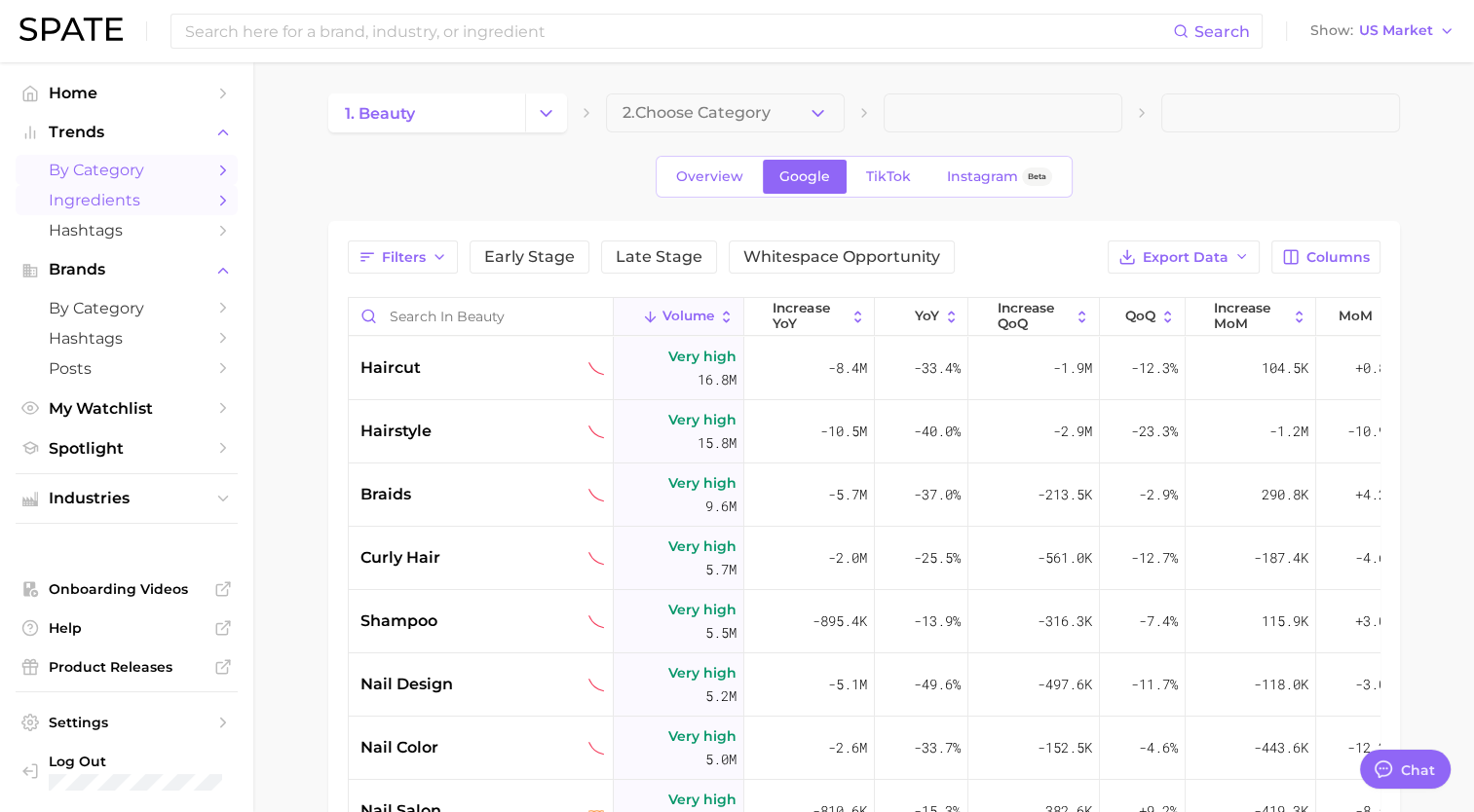
click at [1163, 166] on div "Overview Google TikTok Instagram Beta" at bounding box center [863, 176] width 1072 height 42
click at [531, 107] on button "Change Category" at bounding box center [545, 113] width 42 height 39
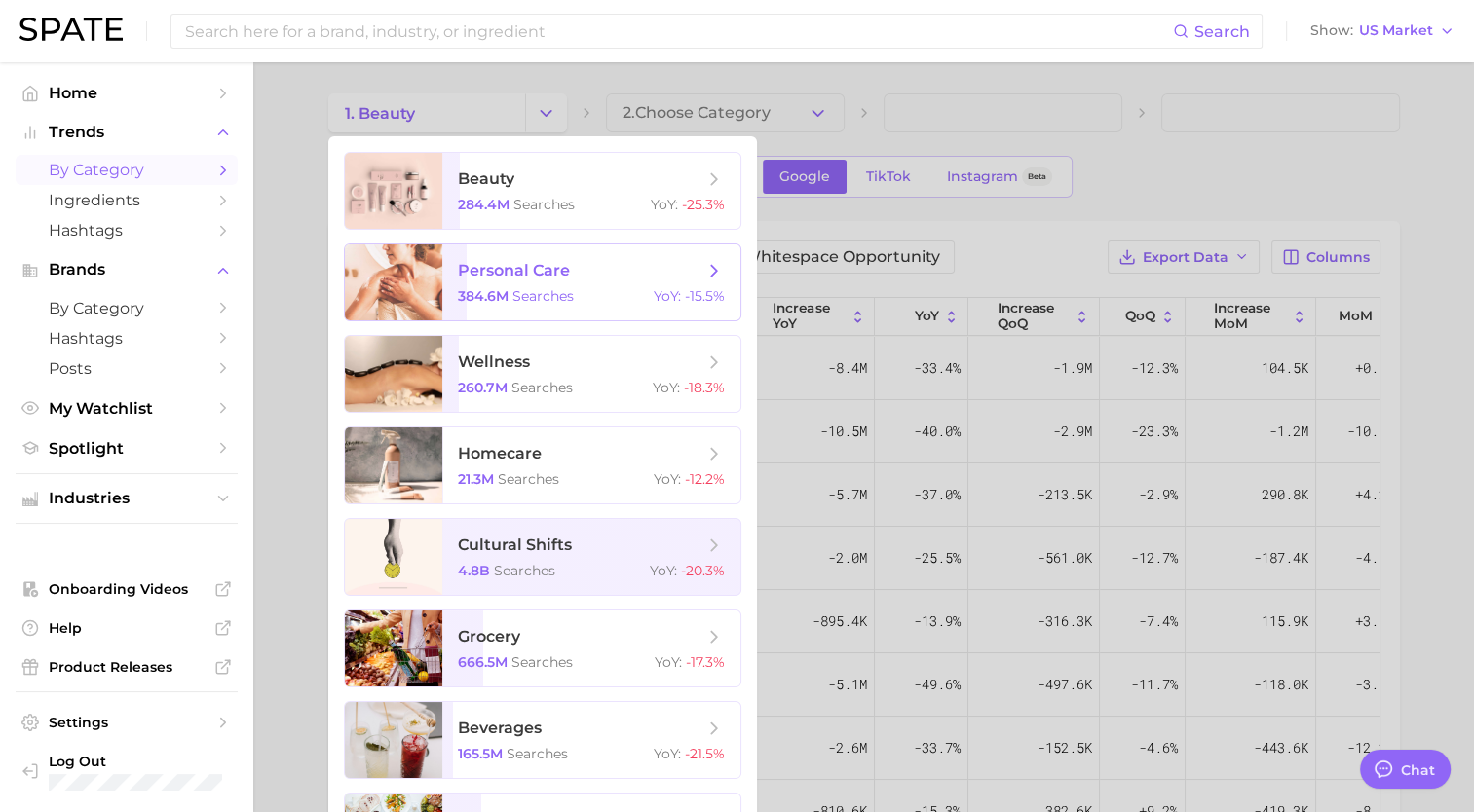
click at [518, 277] on span "personal care" at bounding box center [514, 270] width 112 height 19
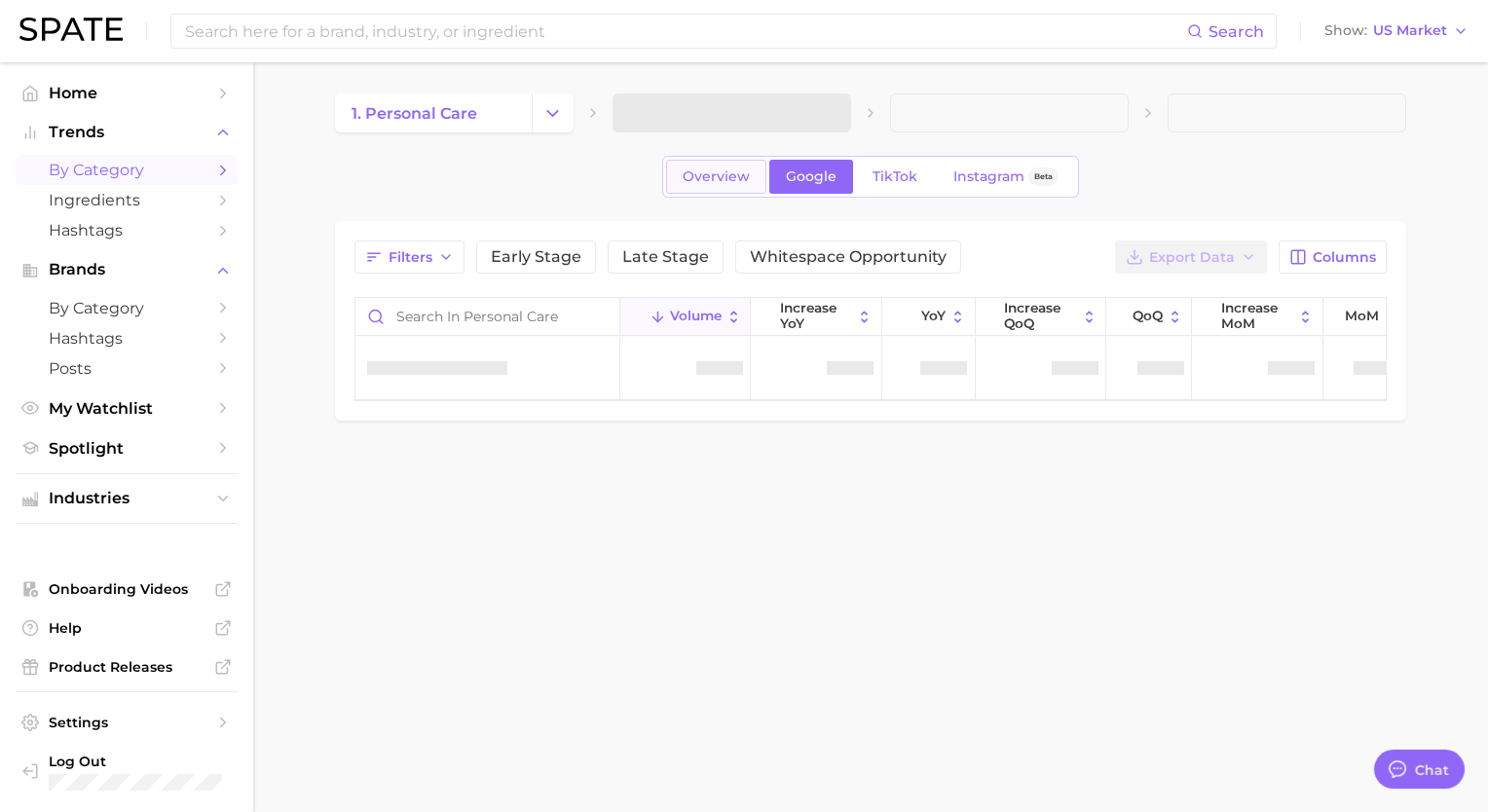
click at [723, 185] on link "Overview" at bounding box center [716, 176] width 101 height 34
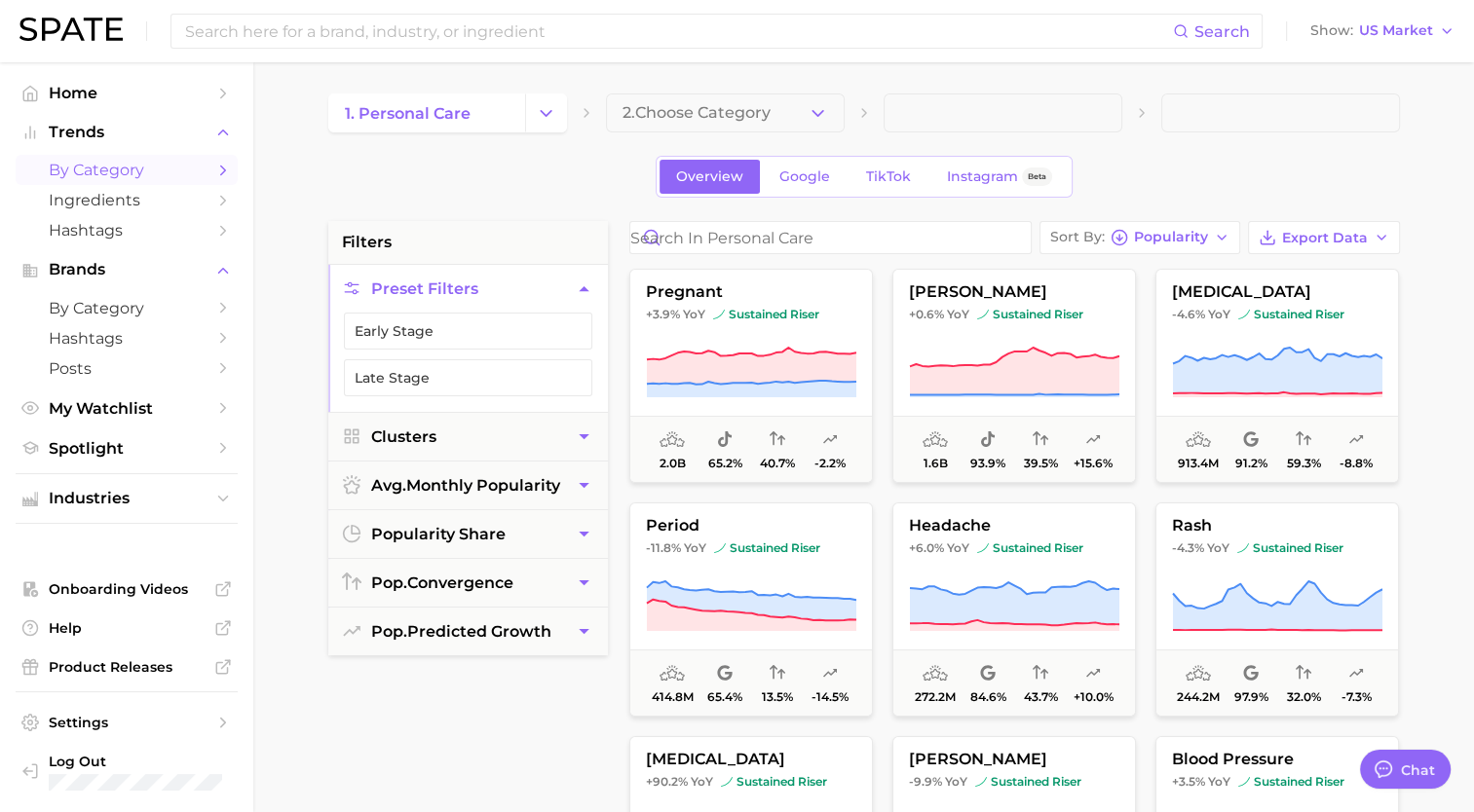
click at [1273, 157] on div "Overview Google TikTok Instagram Beta" at bounding box center [863, 176] width 1072 height 42
click at [1317, 230] on span "Export Data" at bounding box center [1325, 238] width 86 height 17
click at [1257, 266] on span "Card Data CSV" at bounding box center [1269, 274] width 103 height 17
click at [390, 170] on div "Overview Google TikTok Instagram Beta" at bounding box center [863, 176] width 1072 height 42
click at [533, 114] on button "Change Category" at bounding box center [545, 113] width 42 height 39
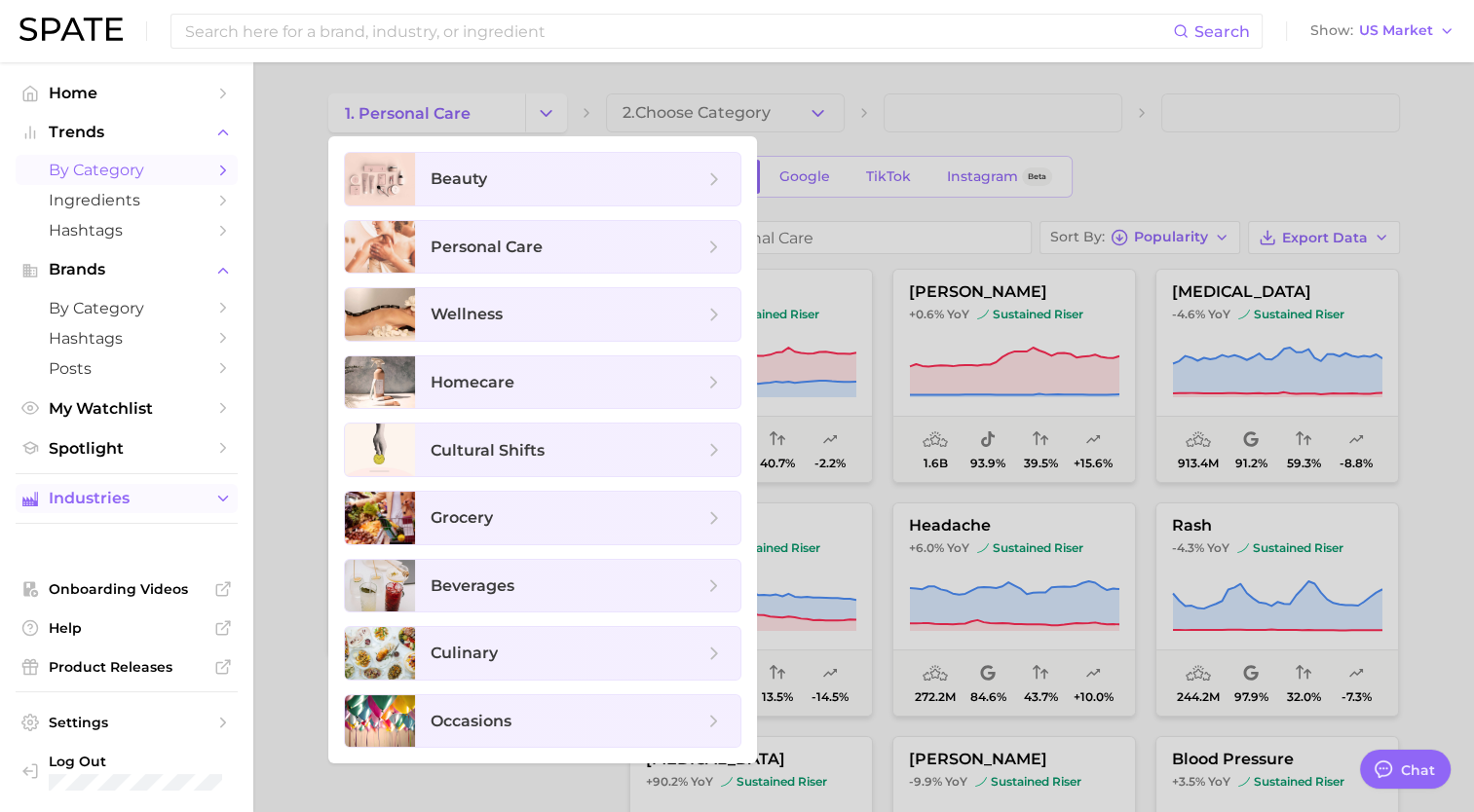
click at [115, 505] on span "Industries" at bounding box center [126, 499] width 156 height 18
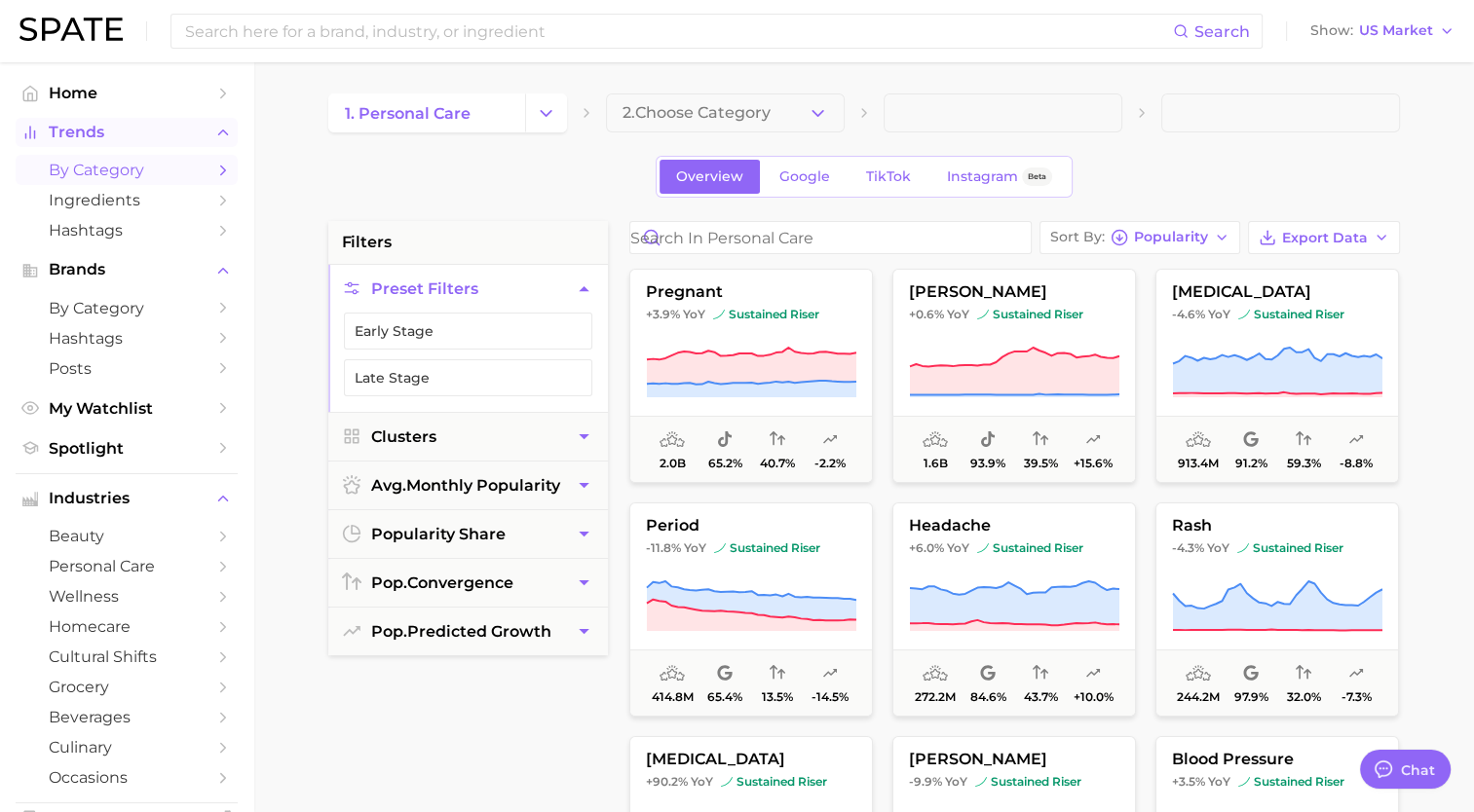
click at [121, 143] on button "Trends" at bounding box center [126, 132] width 222 height 29
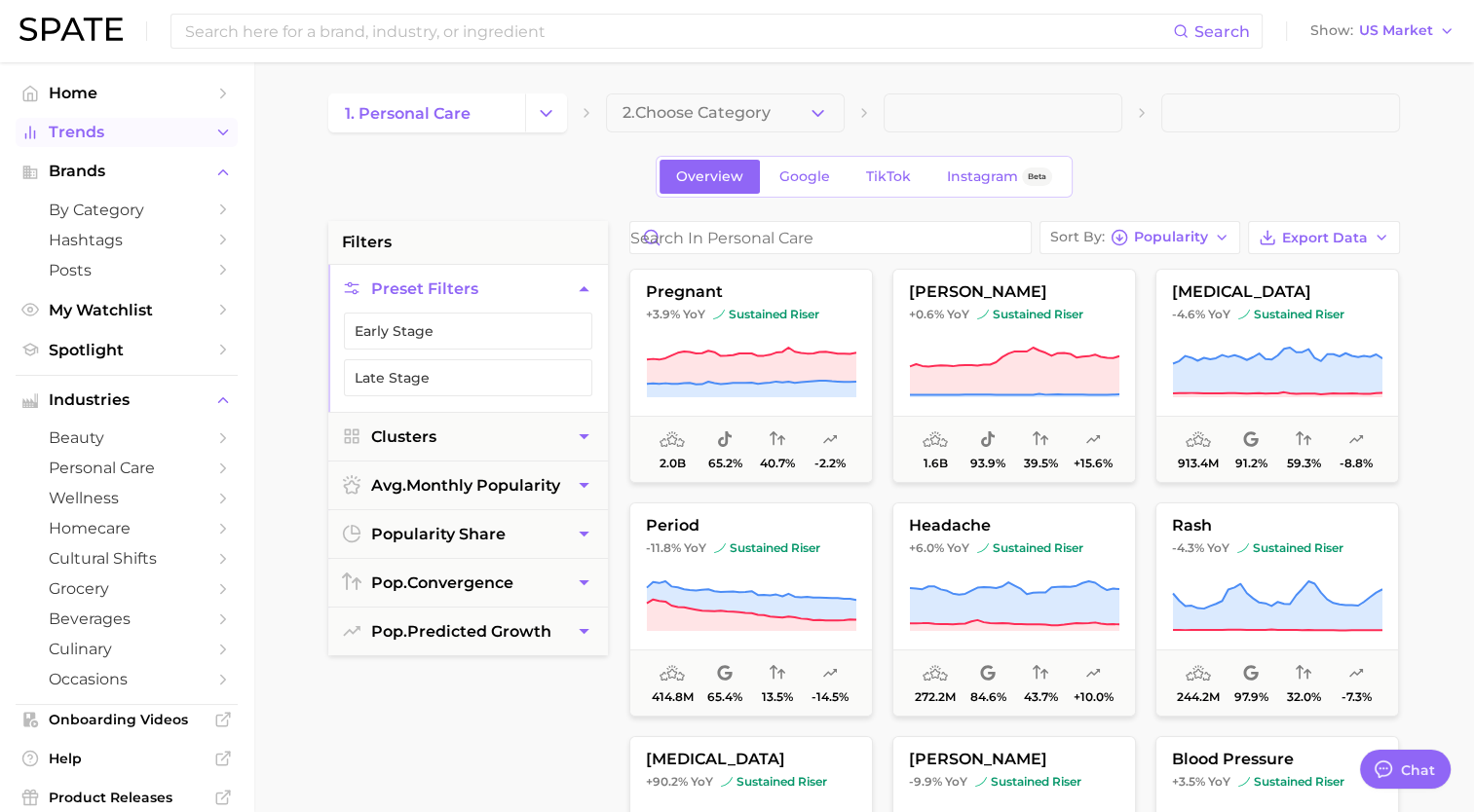
click at [122, 141] on span "Trends" at bounding box center [126, 132] width 156 height 18
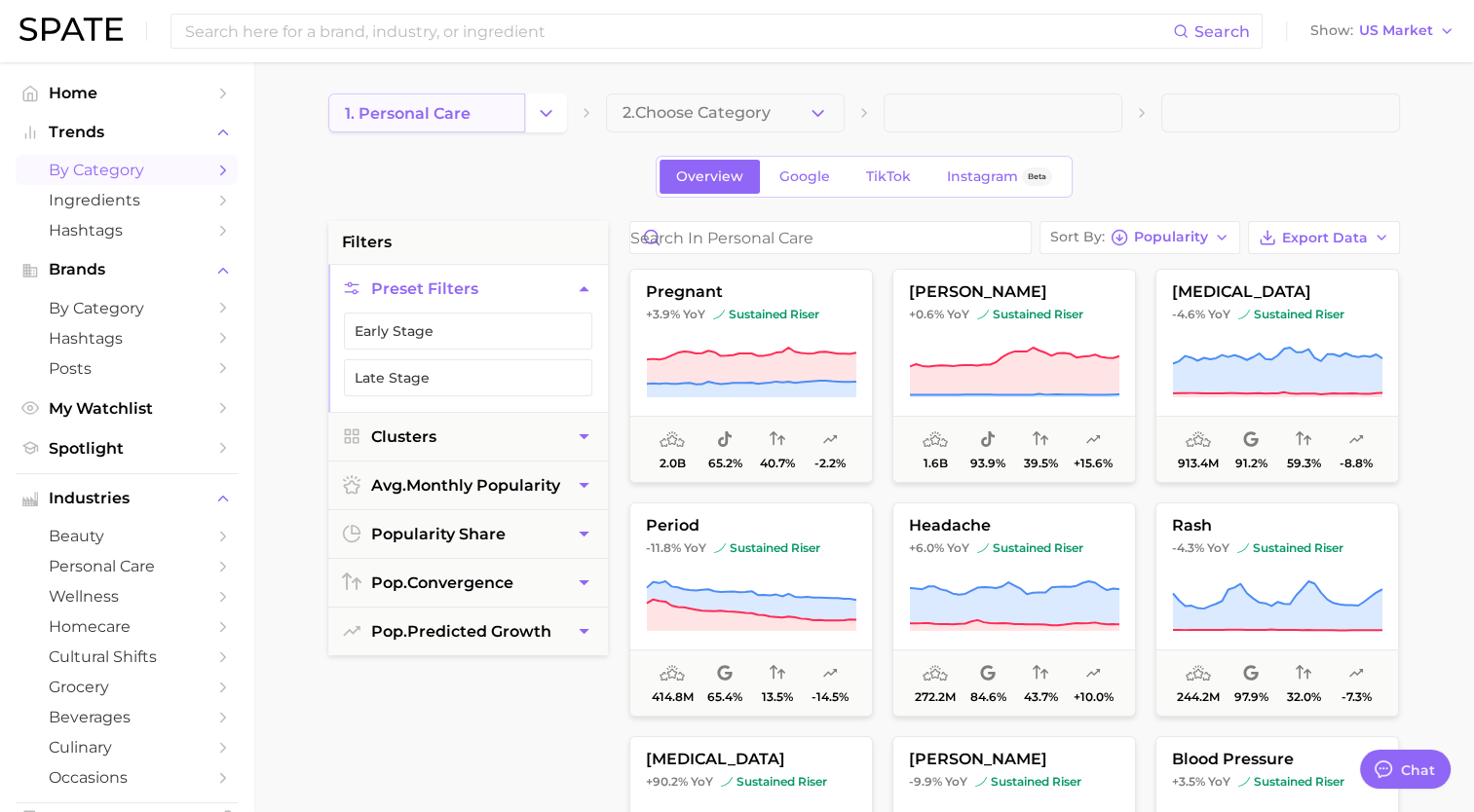
click at [474, 109] on link "1. personal care" at bounding box center [426, 113] width 197 height 39
click at [554, 101] on button "Change Category" at bounding box center [545, 113] width 42 height 39
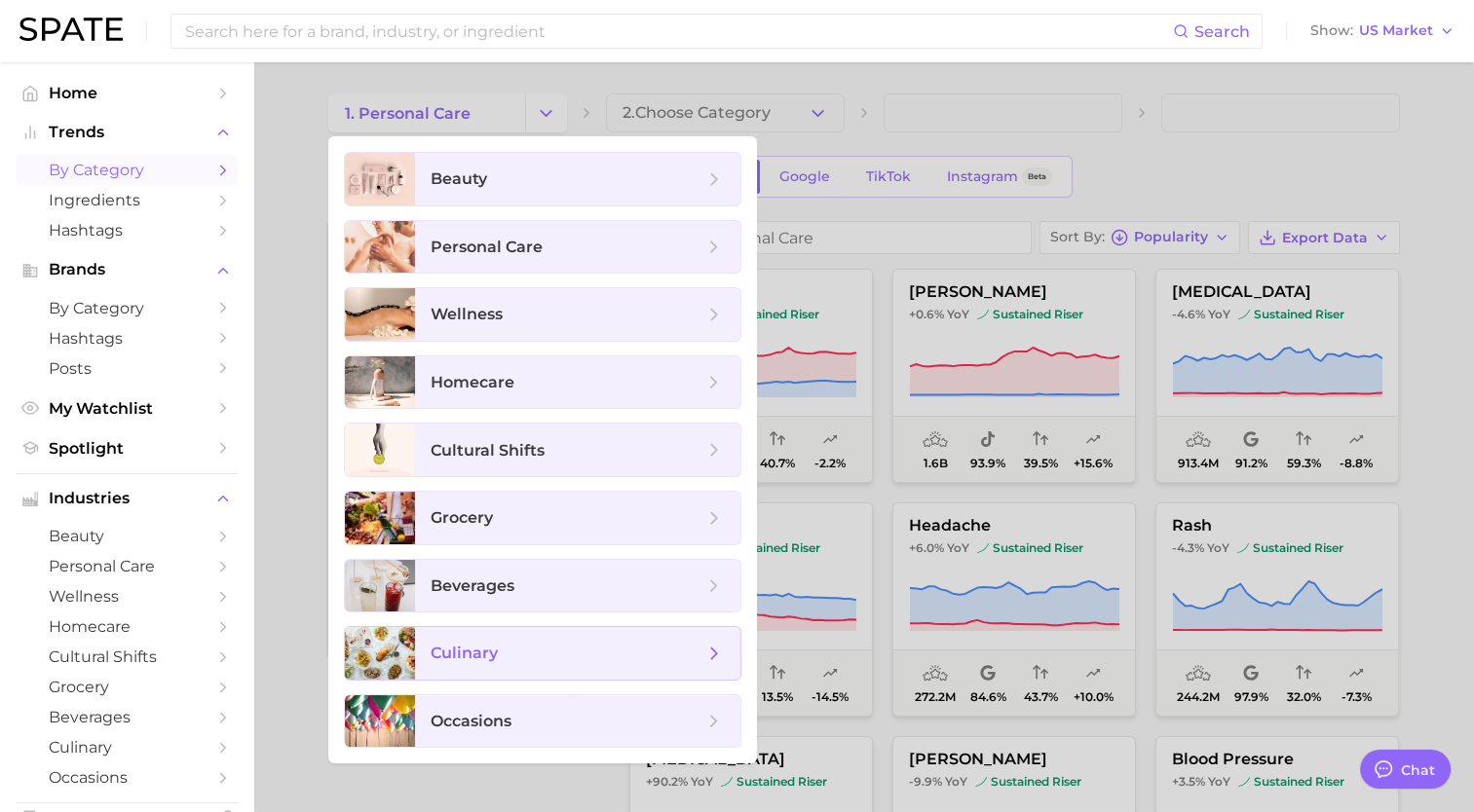
click at [499, 649] on span "culinary" at bounding box center [567, 654] width 273 height 22
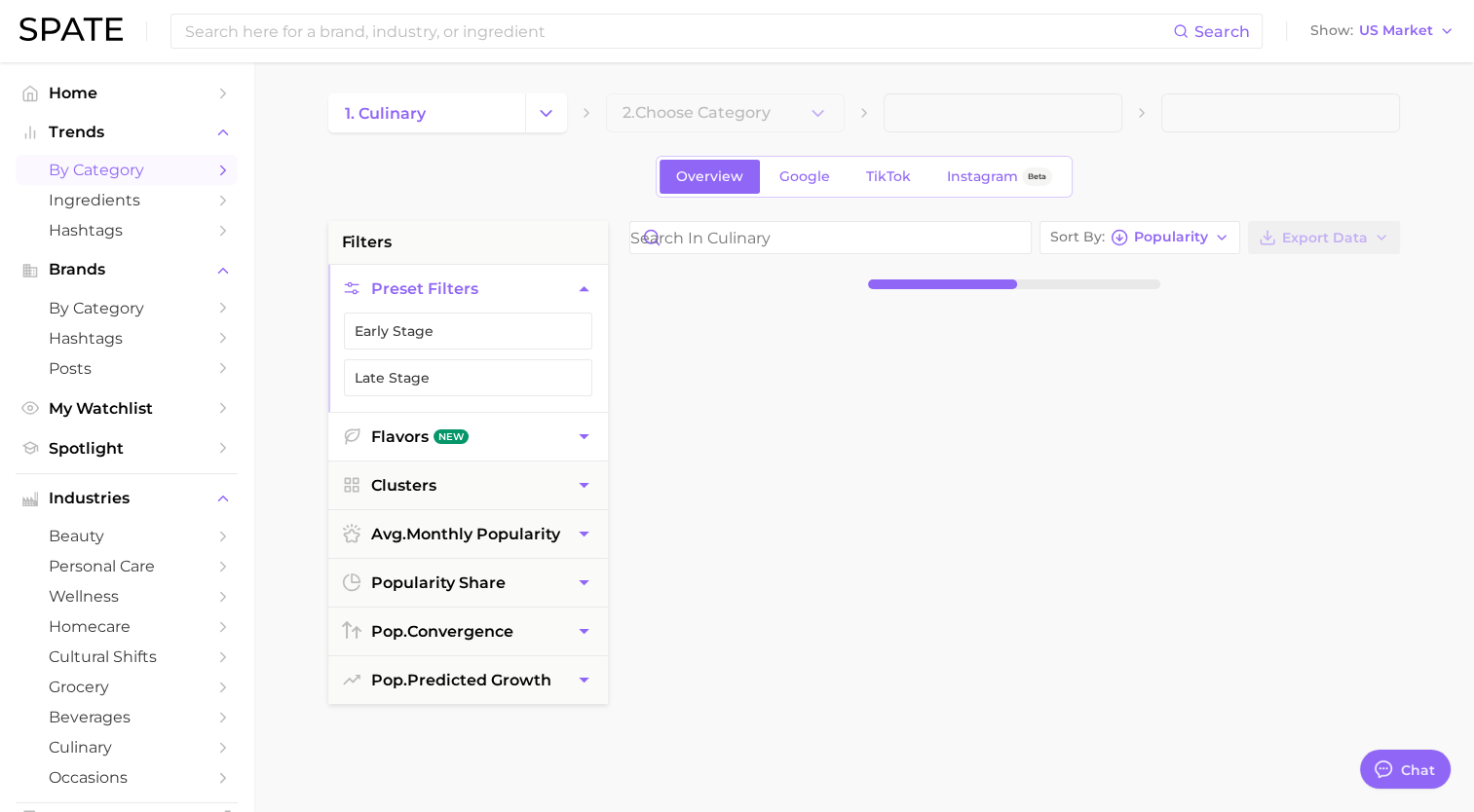
click at [521, 439] on button "Flavors New" at bounding box center [468, 436] width 280 height 48
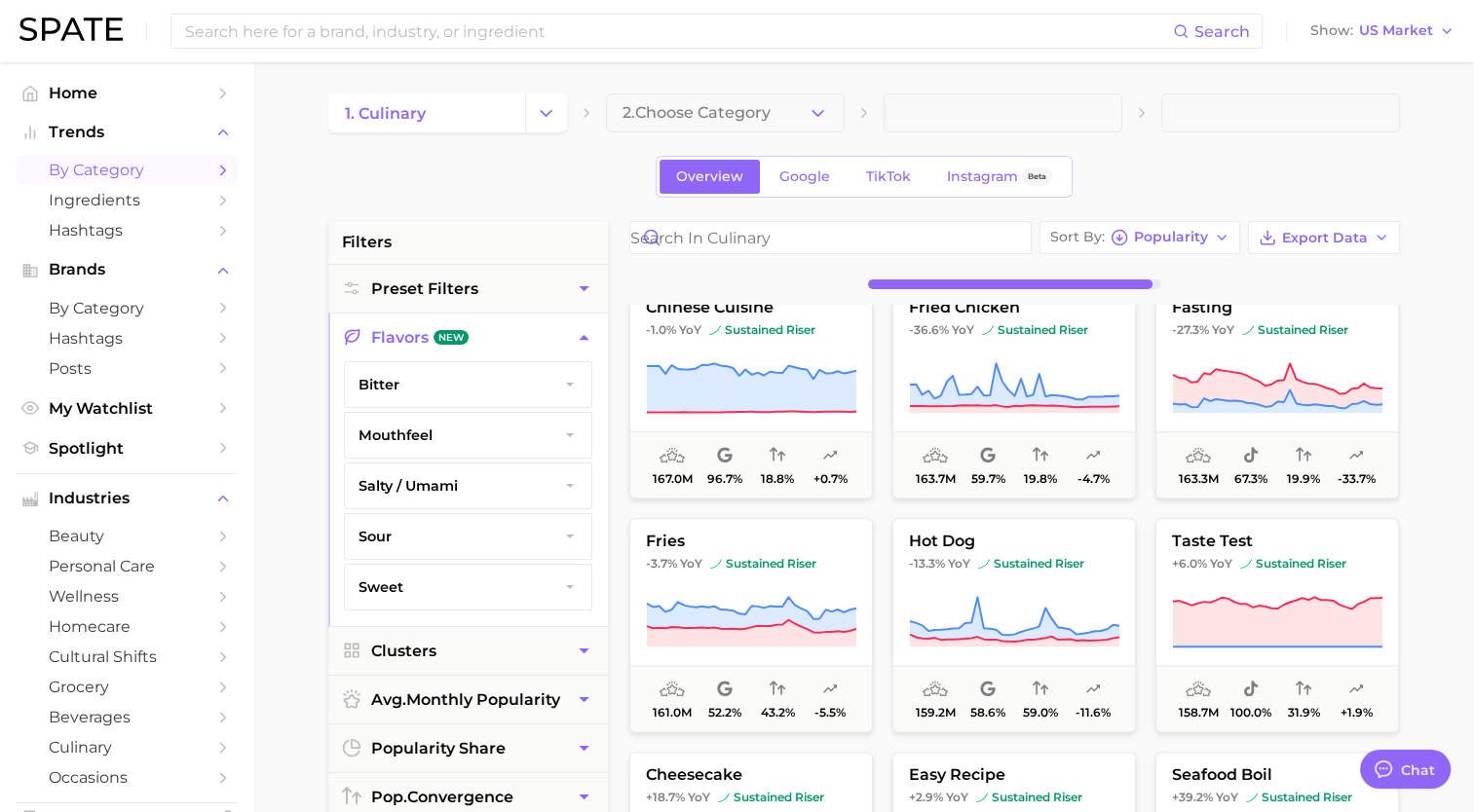
scroll to position [2364, 0]
click at [569, 383] on icon "button" at bounding box center [570, 384] width 8 height 4
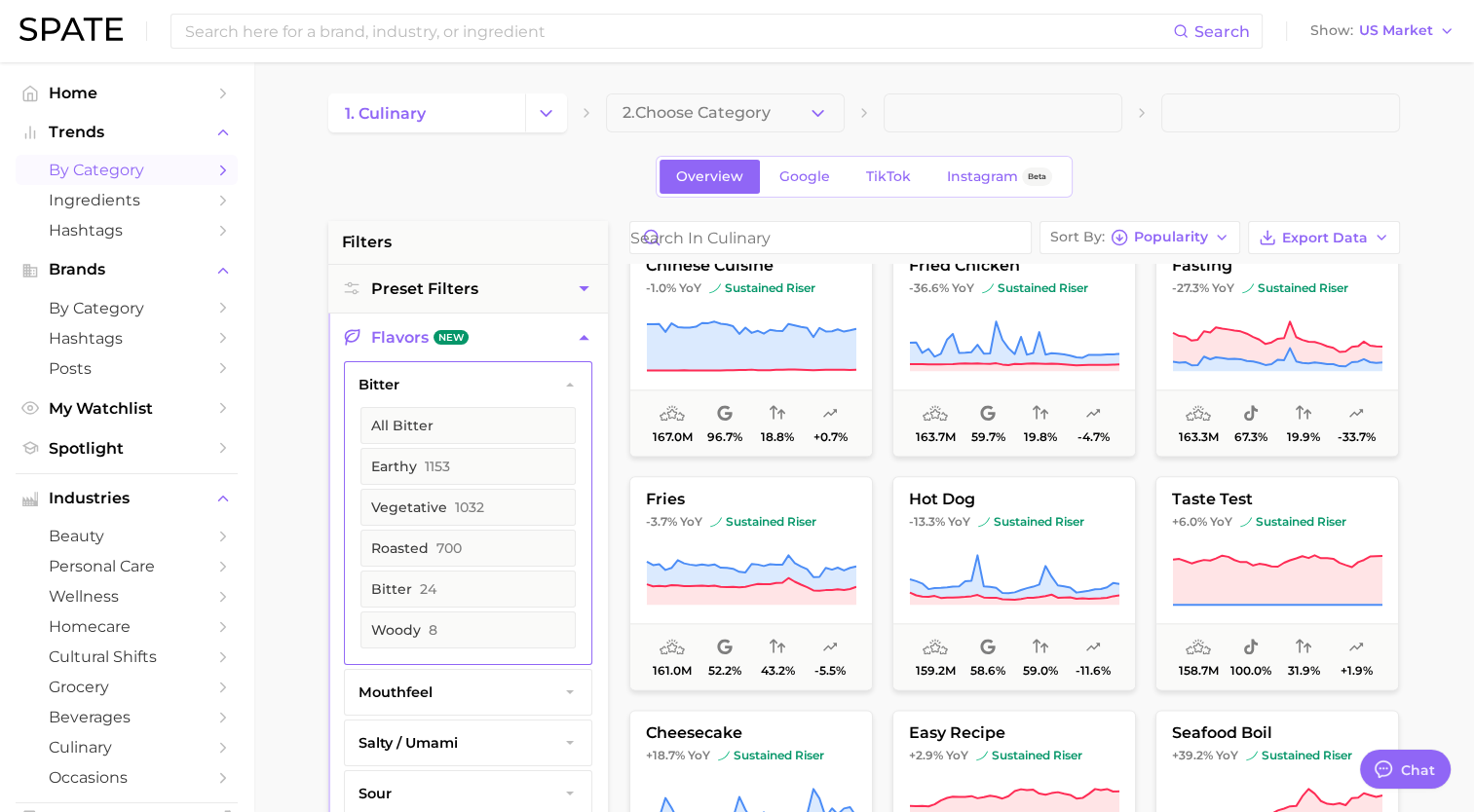
click at [571, 381] on icon "button" at bounding box center [570, 384] width 16 height 16
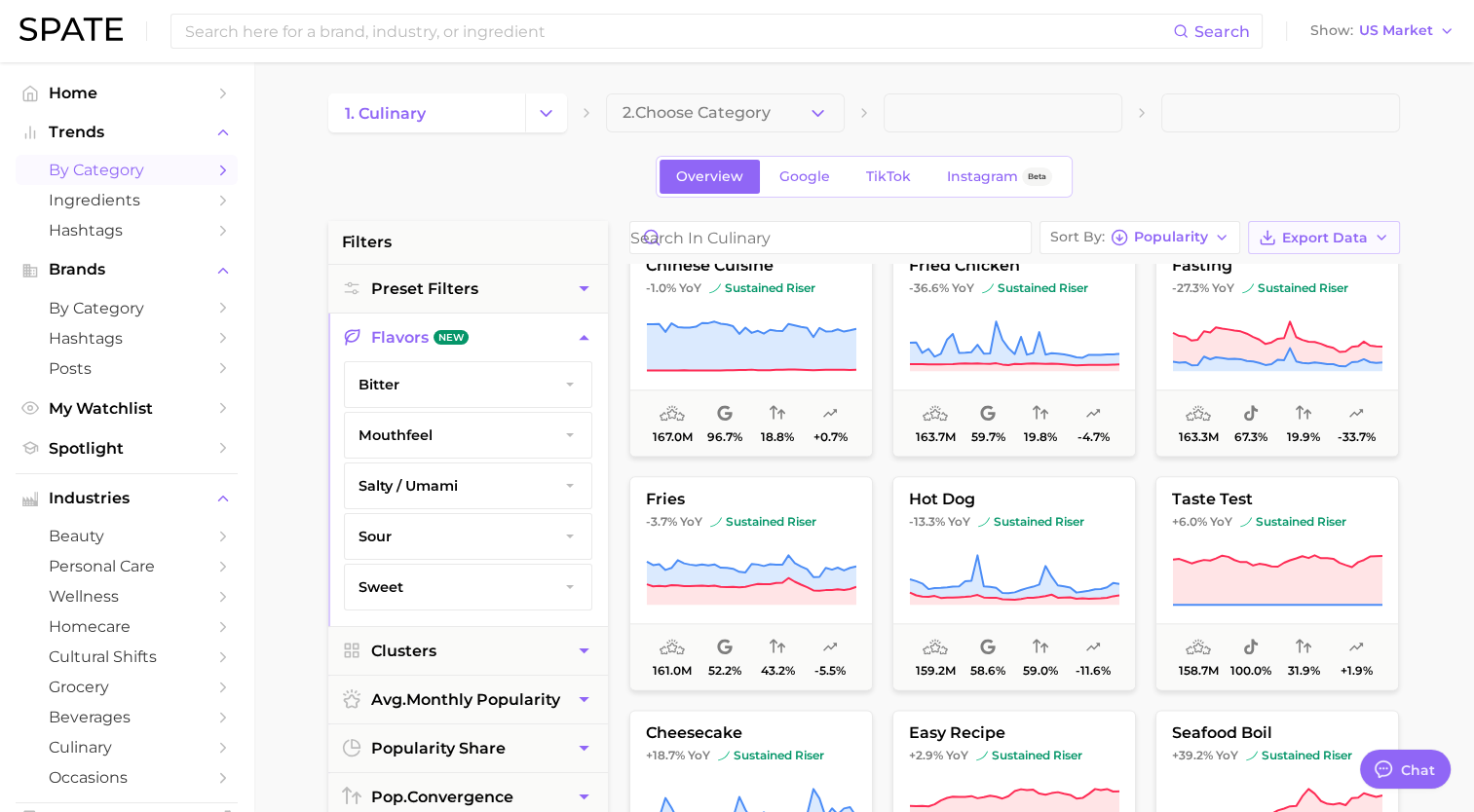
click at [1354, 234] on span "Export Data" at bounding box center [1325, 238] width 86 height 17
click at [1307, 271] on span "Card Data CSV" at bounding box center [1269, 274] width 103 height 17
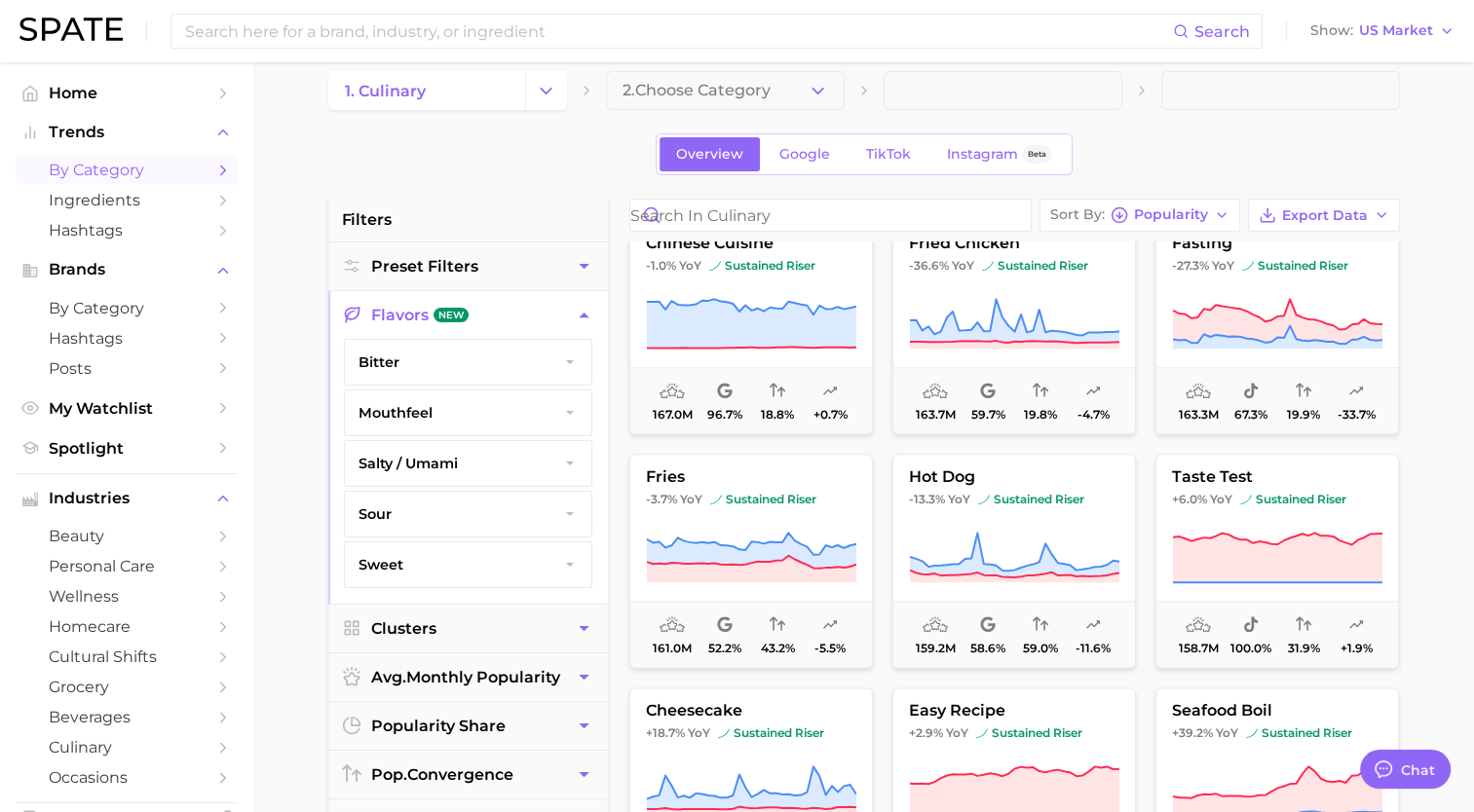
scroll to position [18, 0]
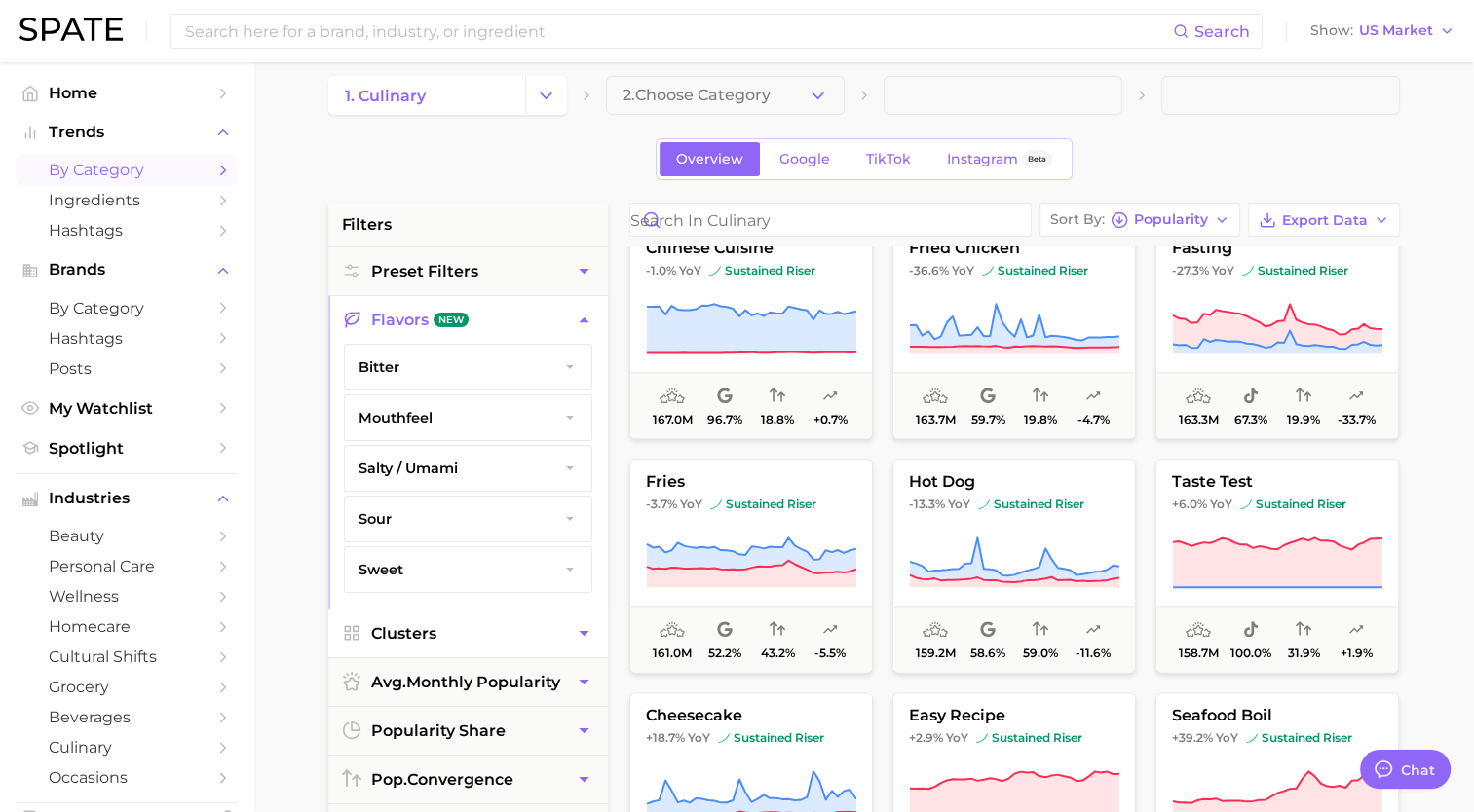
click at [402, 641] on button "Clusters" at bounding box center [468, 633] width 280 height 48
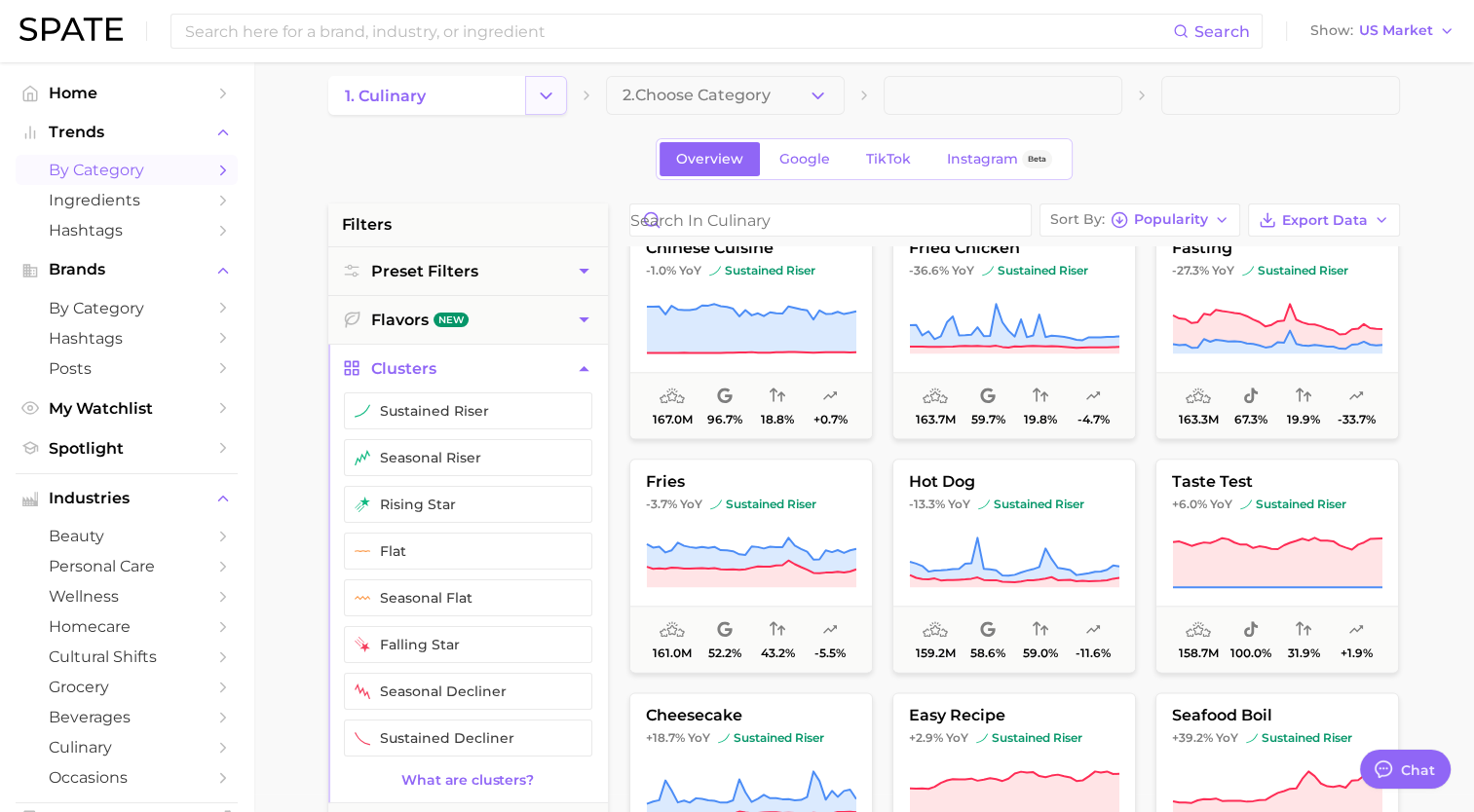
click at [553, 97] on icon "Change Category" at bounding box center [545, 96] width 21 height 21
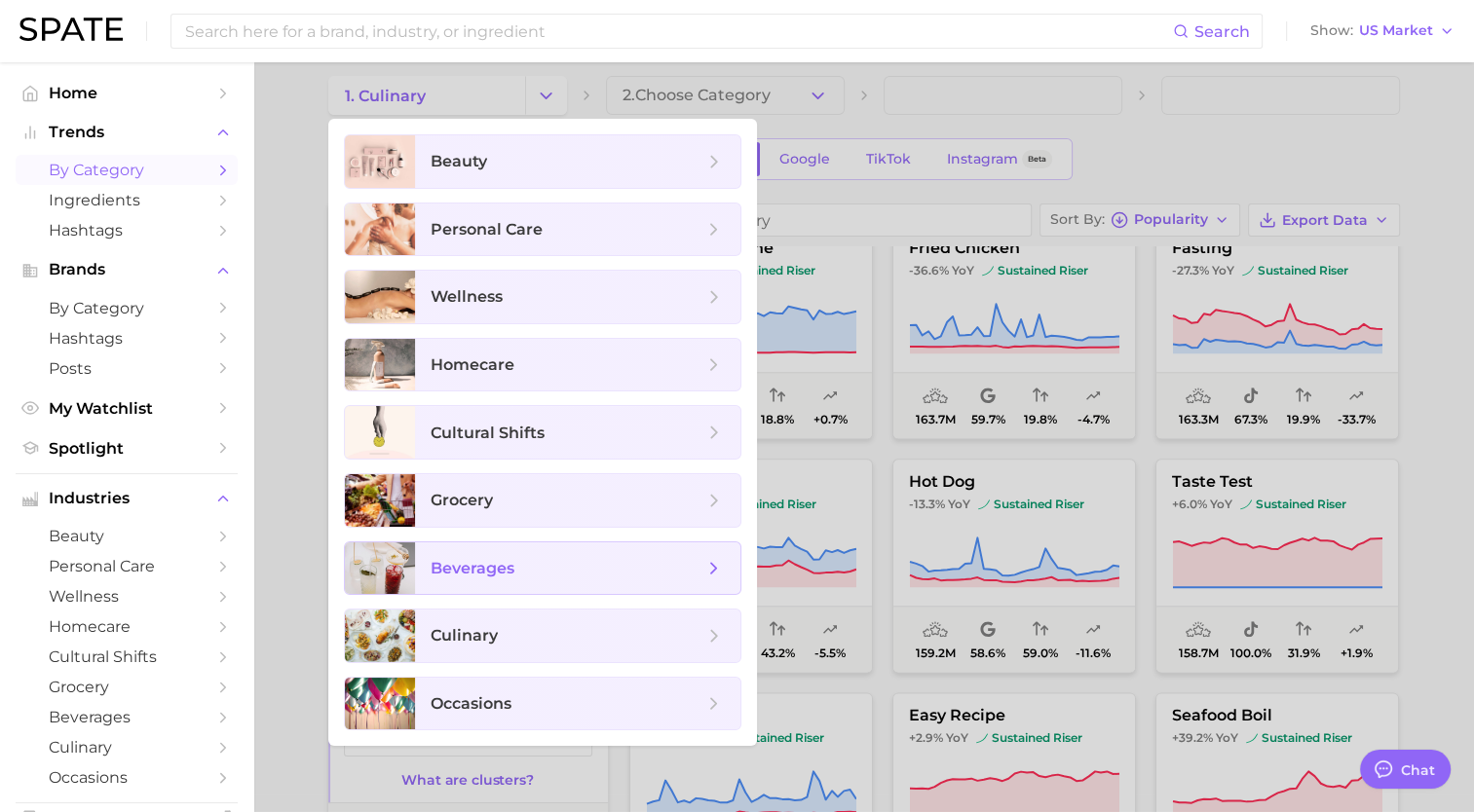
click at [500, 567] on span "beverages" at bounding box center [473, 567] width 84 height 19
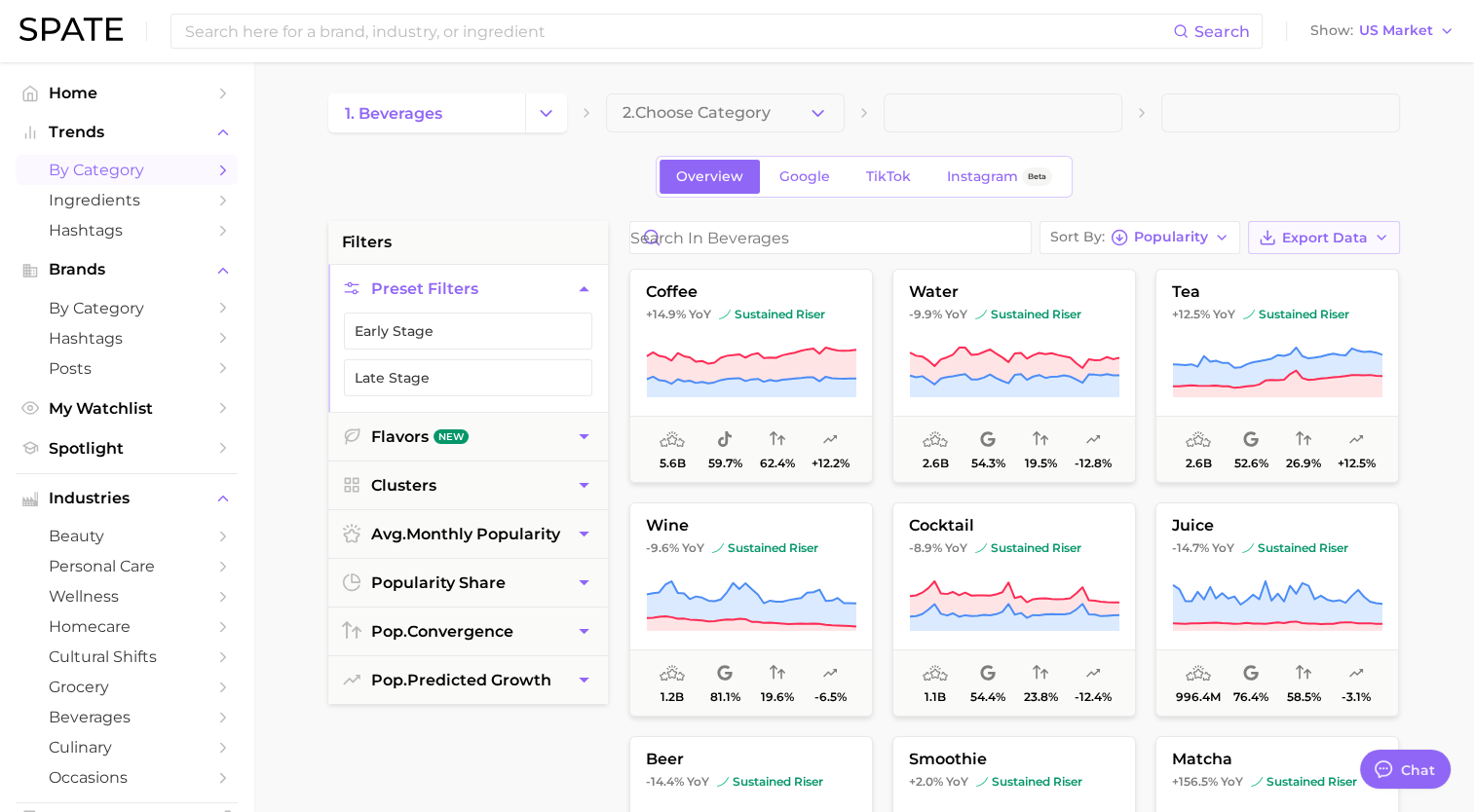
click at [1284, 247] on button "Export Data" at bounding box center [1323, 238] width 152 height 33
click at [1243, 276] on span "Card Data CSV" at bounding box center [1269, 274] width 103 height 17
click at [526, 113] on button "Change Category" at bounding box center [545, 113] width 42 height 39
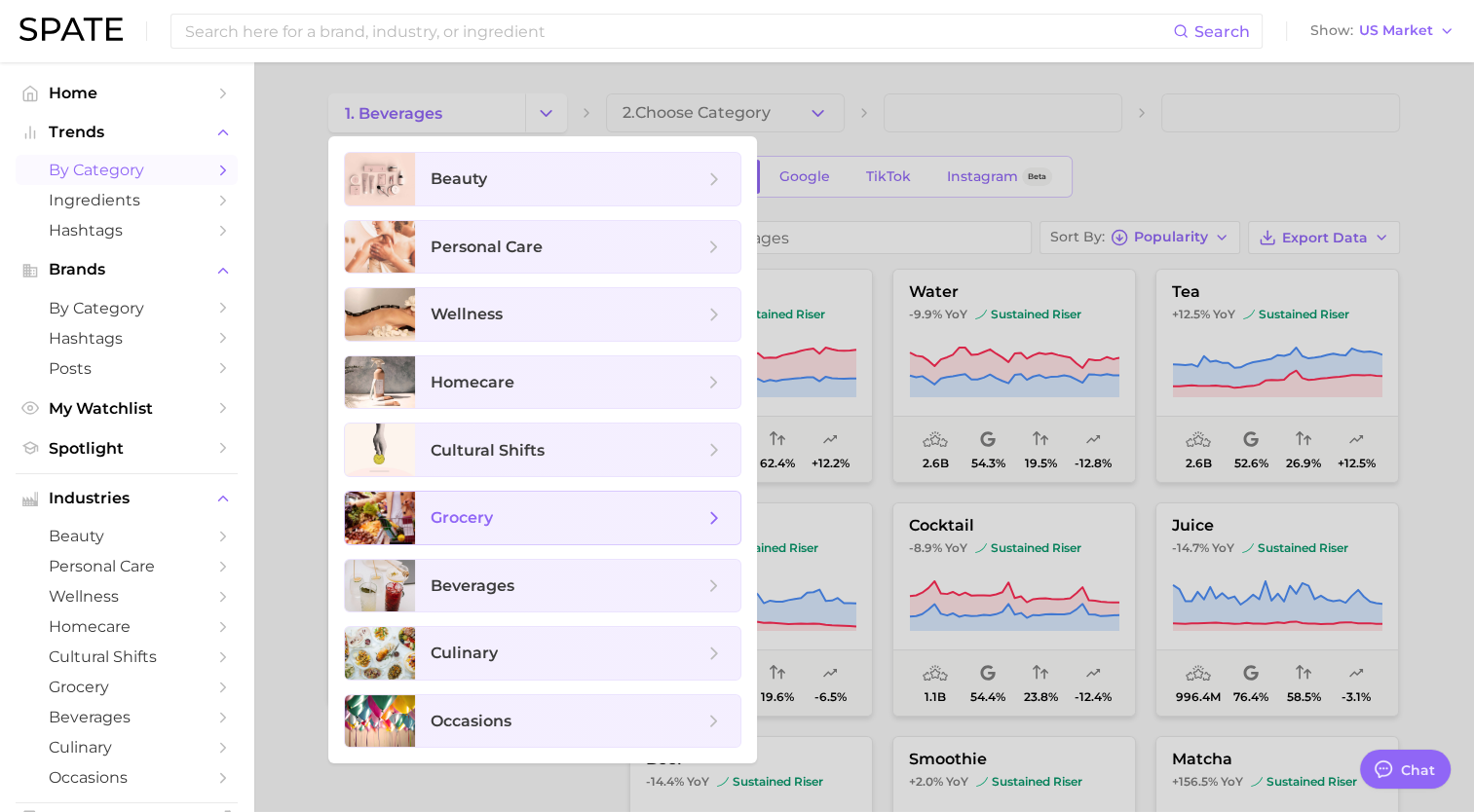
drag, startPoint x: 511, startPoint y: 519, endPoint x: 455, endPoint y: 513, distance: 56.3
click at [455, 513] on span "grocery" at bounding box center [462, 518] width 63 height 19
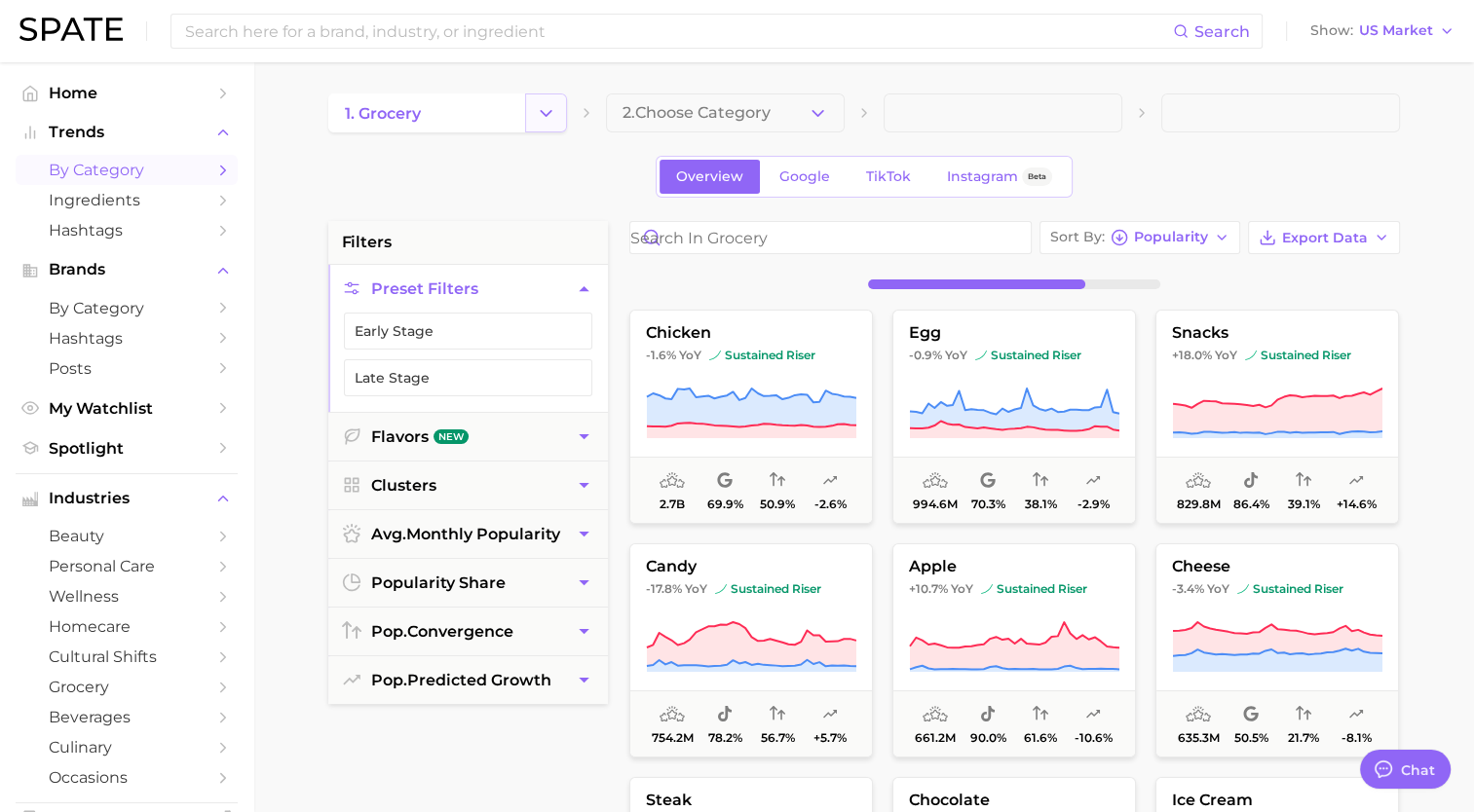
click at [543, 116] on icon "Change Category" at bounding box center [545, 113] width 21 height 21
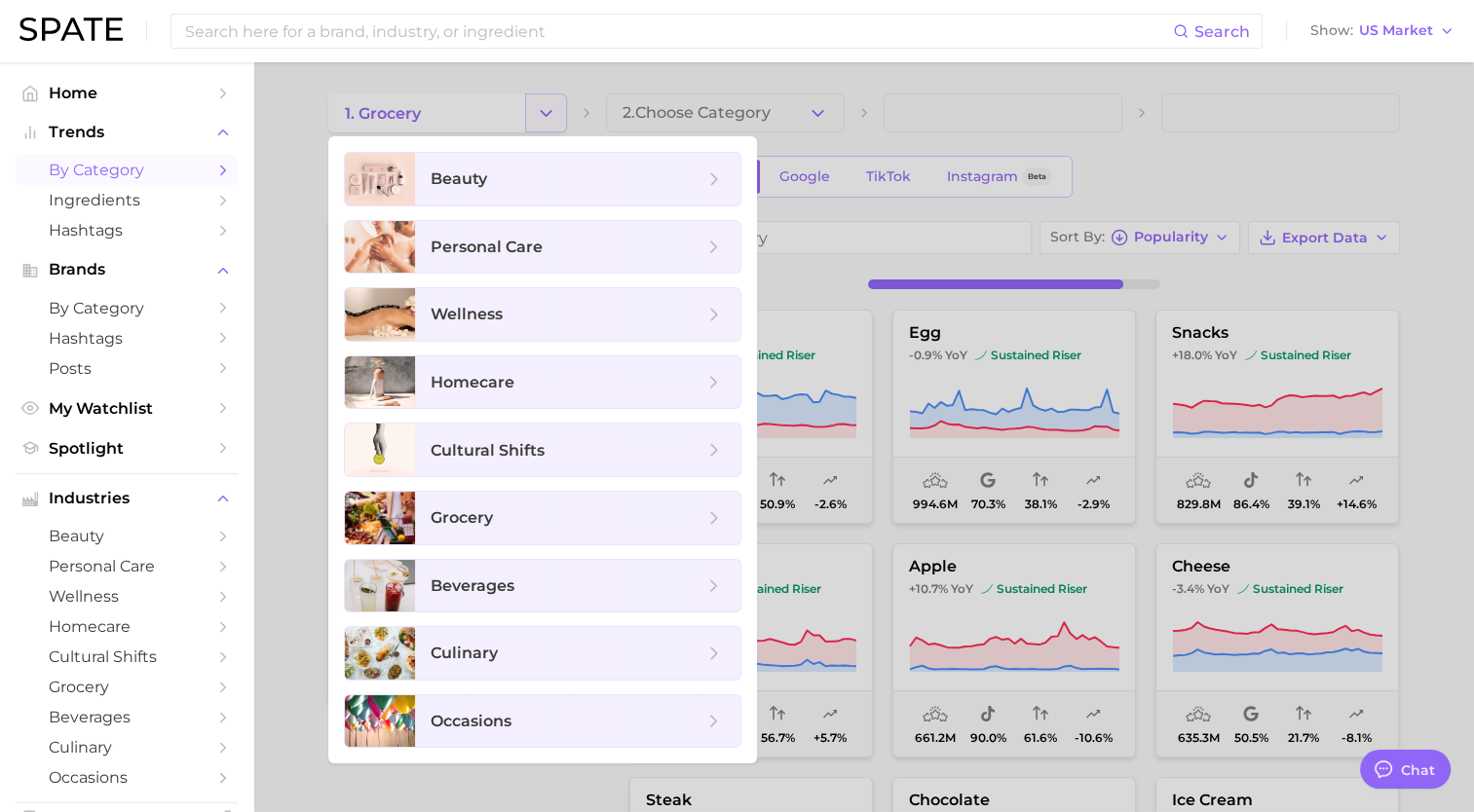
click at [543, 116] on div at bounding box center [737, 406] width 1474 height 812
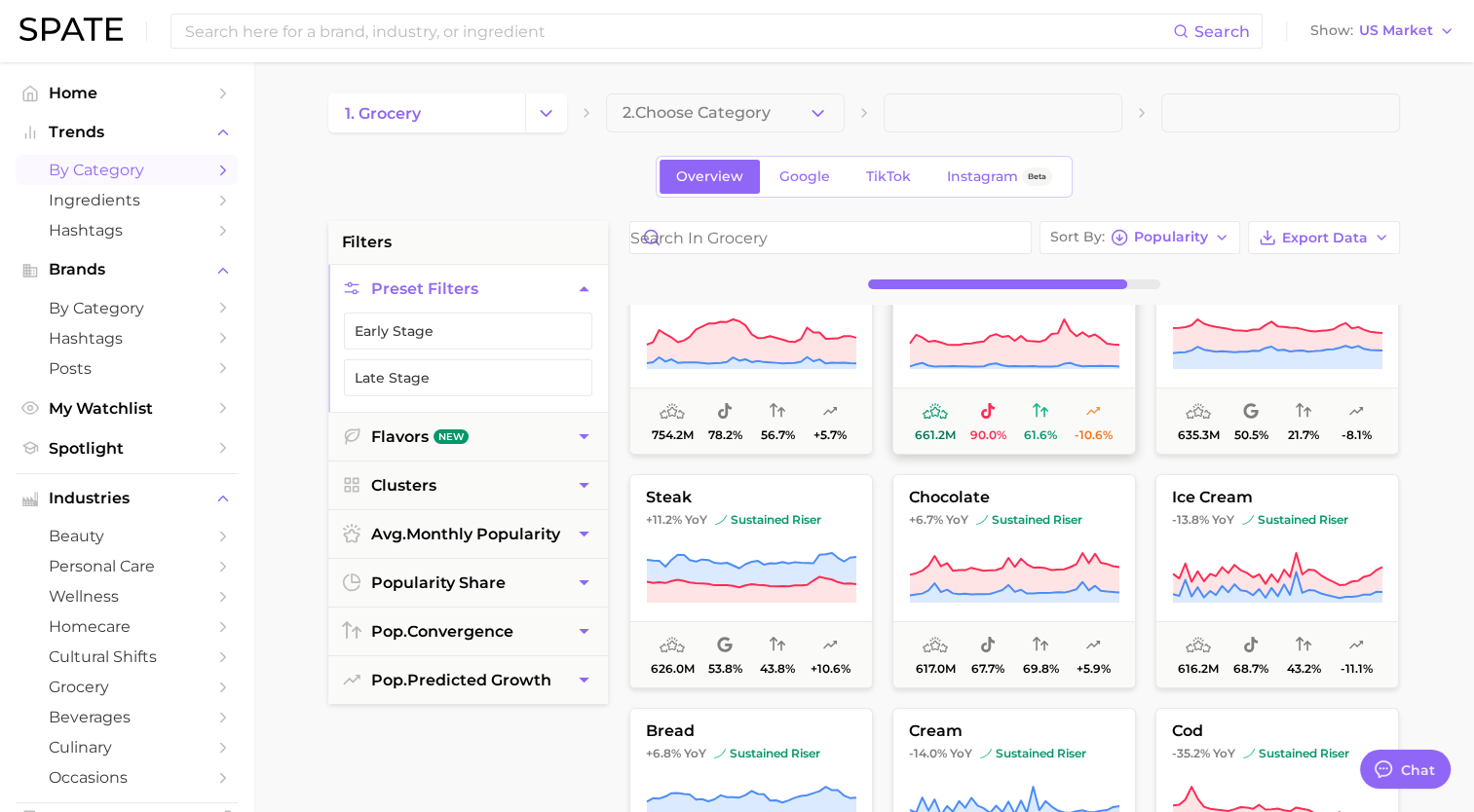
scroll to position [326, 0]
